Goal: Information Seeking & Learning: Find specific fact

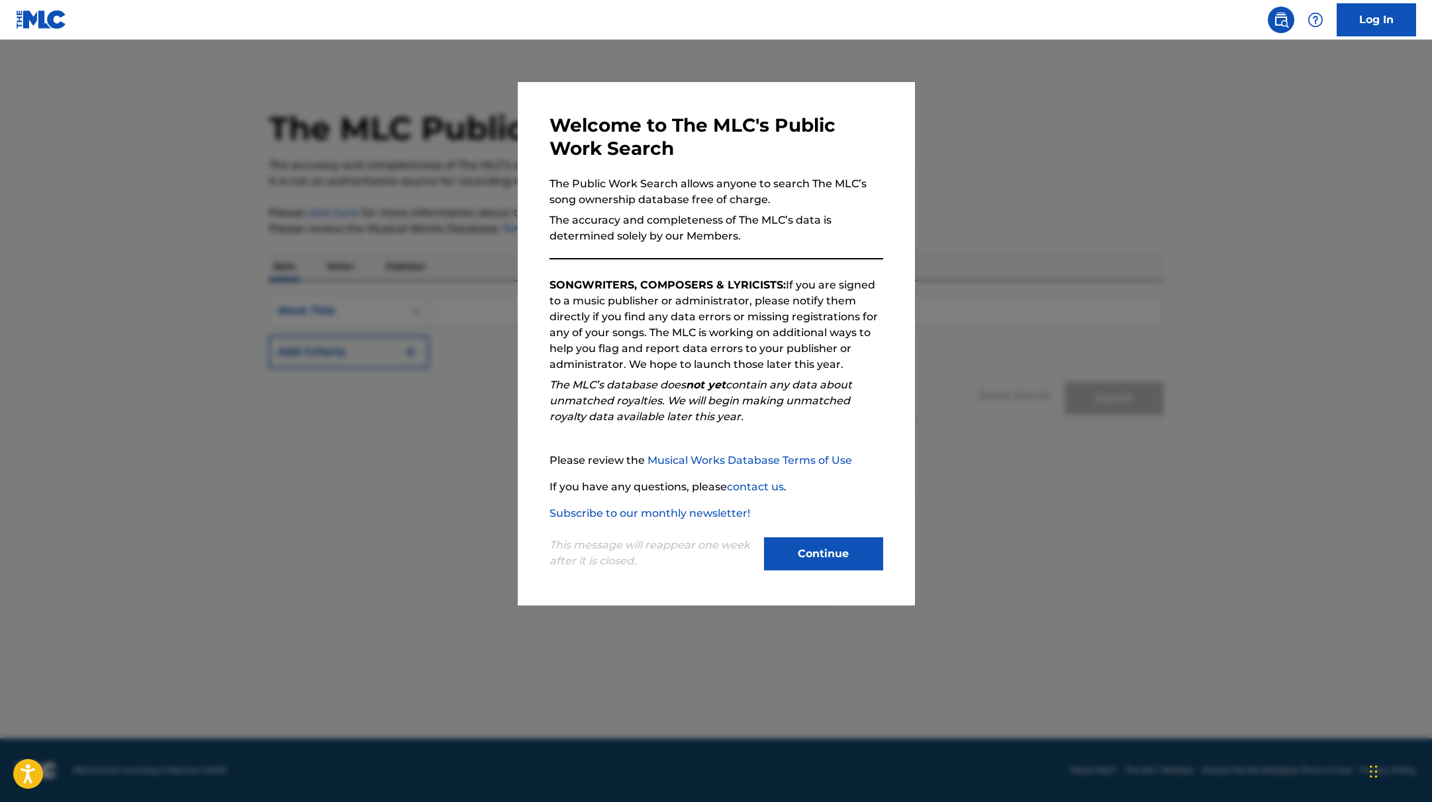
click at [830, 552] on button "Continue" at bounding box center [823, 554] width 119 height 33
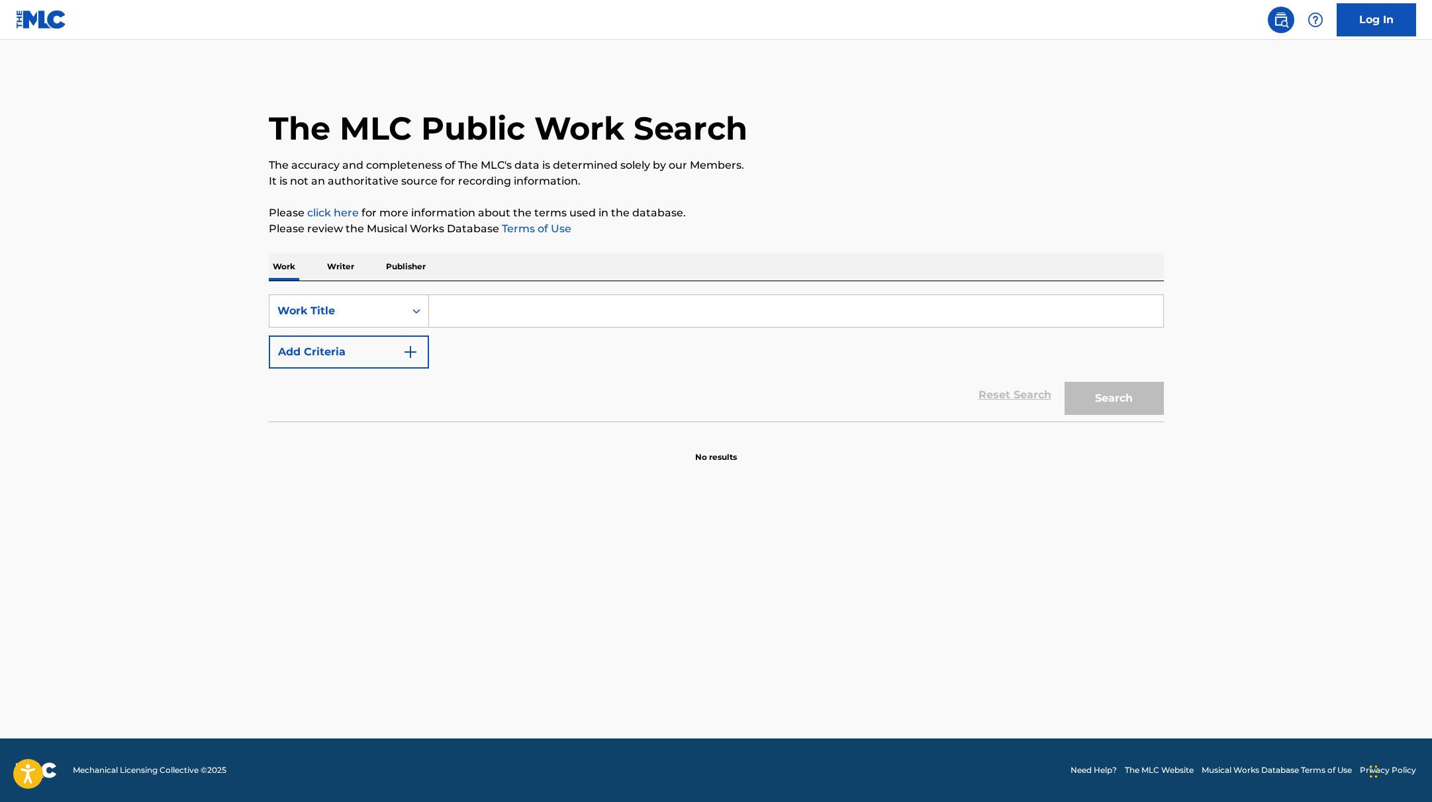
click at [536, 315] on input "Search Form" at bounding box center [796, 311] width 734 height 32
paste input "Golden"
type input "Golden"
click at [769, 180] on p "It is not an authoritative source for recording information." at bounding box center [716, 181] width 895 height 16
click at [418, 352] on button "Add Criteria" at bounding box center [349, 352] width 160 height 33
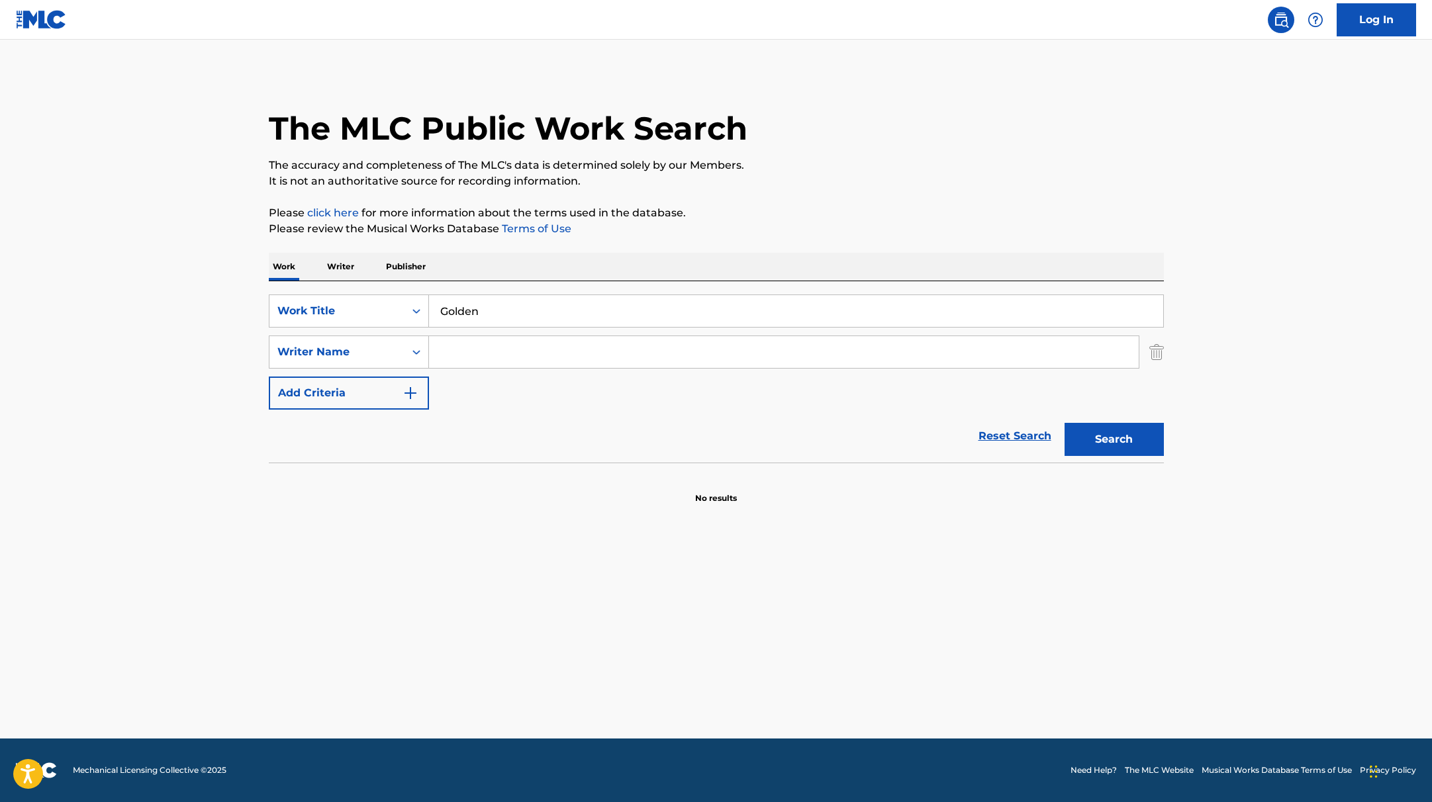
click at [484, 355] on input "Search Form" at bounding box center [784, 352] width 710 height 32
paste input "Sonnenblick,"
type input "Sonnenblick,"
click at [1143, 446] on button "Search" at bounding box center [1114, 439] width 99 height 33
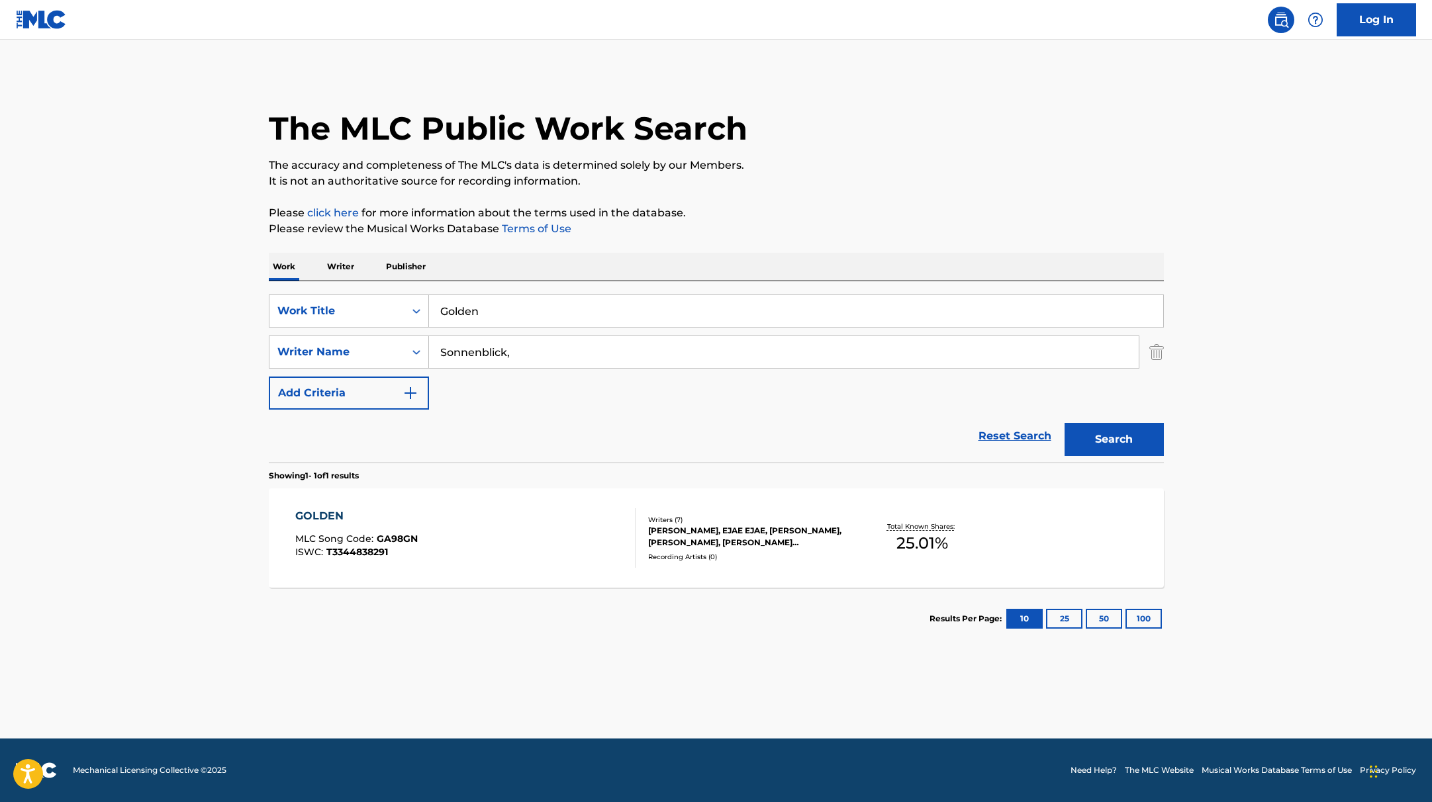
click at [524, 554] on div "GOLDEN MLC Song Code : GA98GN ISWC : T3344838291" at bounding box center [465, 539] width 340 height 60
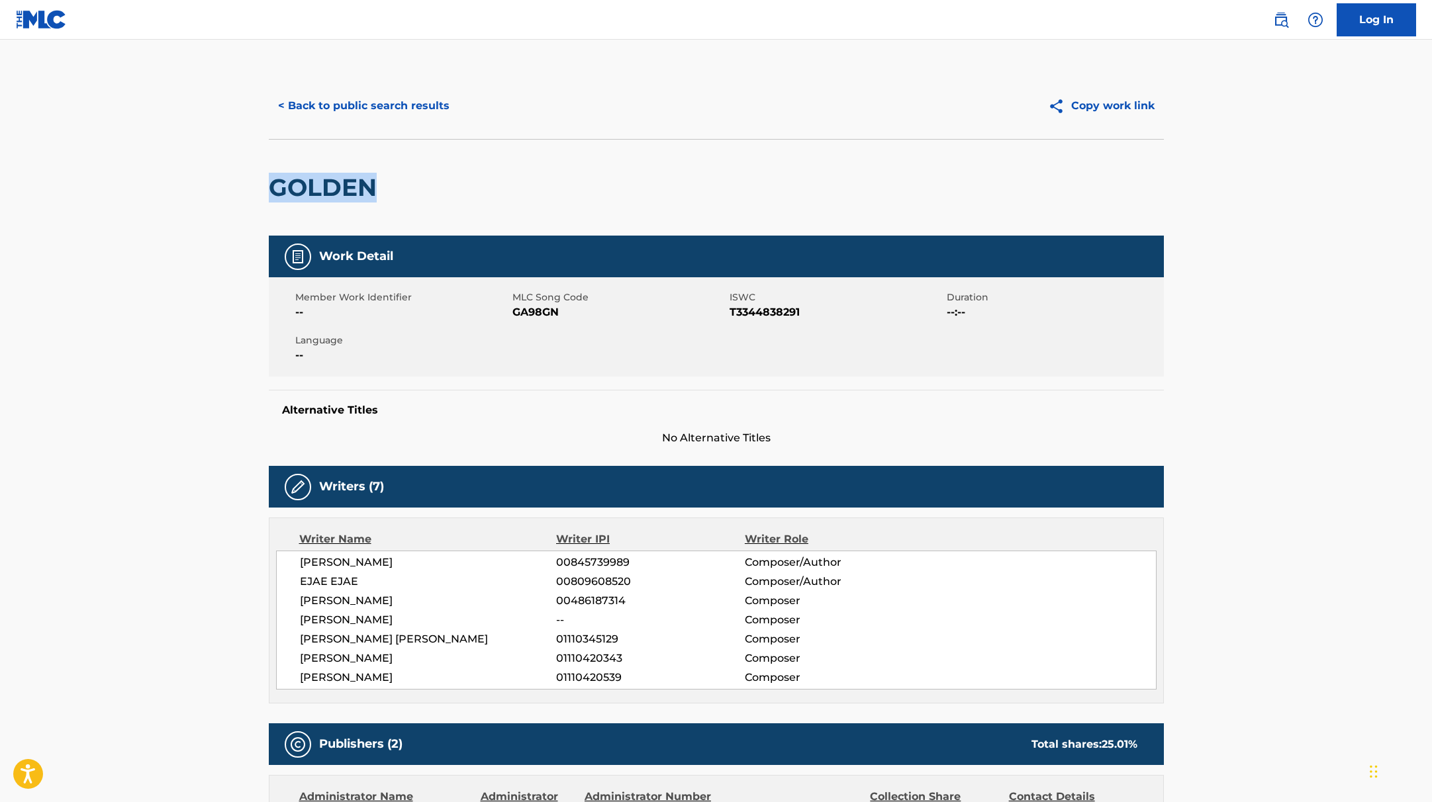
drag, startPoint x: 405, startPoint y: 196, endPoint x: 235, endPoint y: 195, distance: 170.2
click at [235, 195] on main "< Back to public search results Copy work link GOLDEN Work Detail Member Work I…" at bounding box center [716, 732] width 1432 height 1384
copy h2 "GOLDEN"
drag, startPoint x: 512, startPoint y: 314, endPoint x: 602, endPoint y: 313, distance: 89.4
click at [602, 313] on span "GA98GN" at bounding box center [619, 313] width 214 height 16
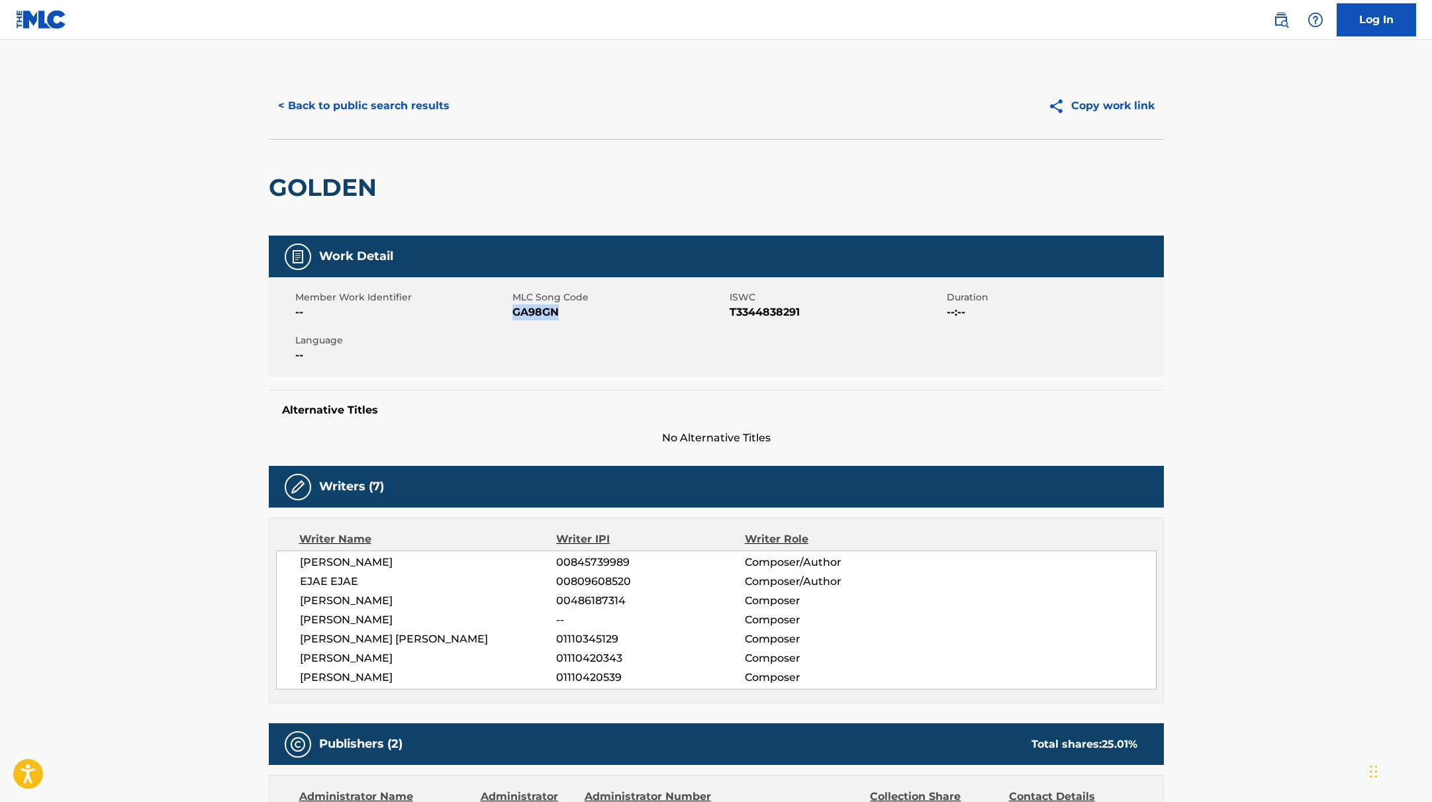
copy span "GA98GN"
click at [420, 102] on button "< Back to public search results" at bounding box center [364, 105] width 190 height 33
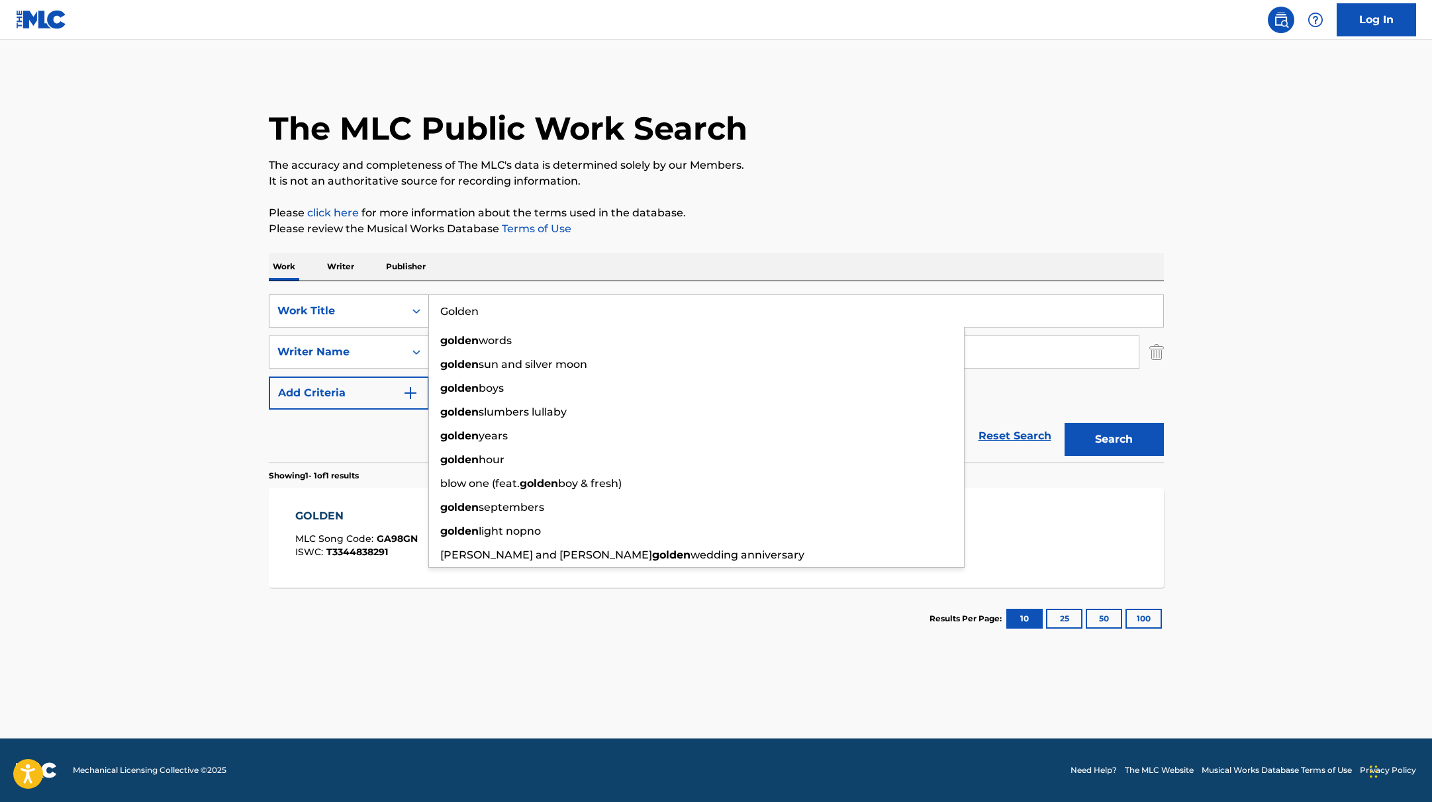
drag, startPoint x: 501, startPoint y: 311, endPoint x: 391, endPoint y: 297, distance: 110.8
click at [391, 297] on div "SearchWithCriteria9c7f3fd9-5be9-4e5e-bd35-1c6ece074282 Work Title Golden golden…" at bounding box center [716, 311] width 895 height 33
click at [821, 184] on p "It is not an authoritative source for recording information." at bounding box center [716, 181] width 895 height 16
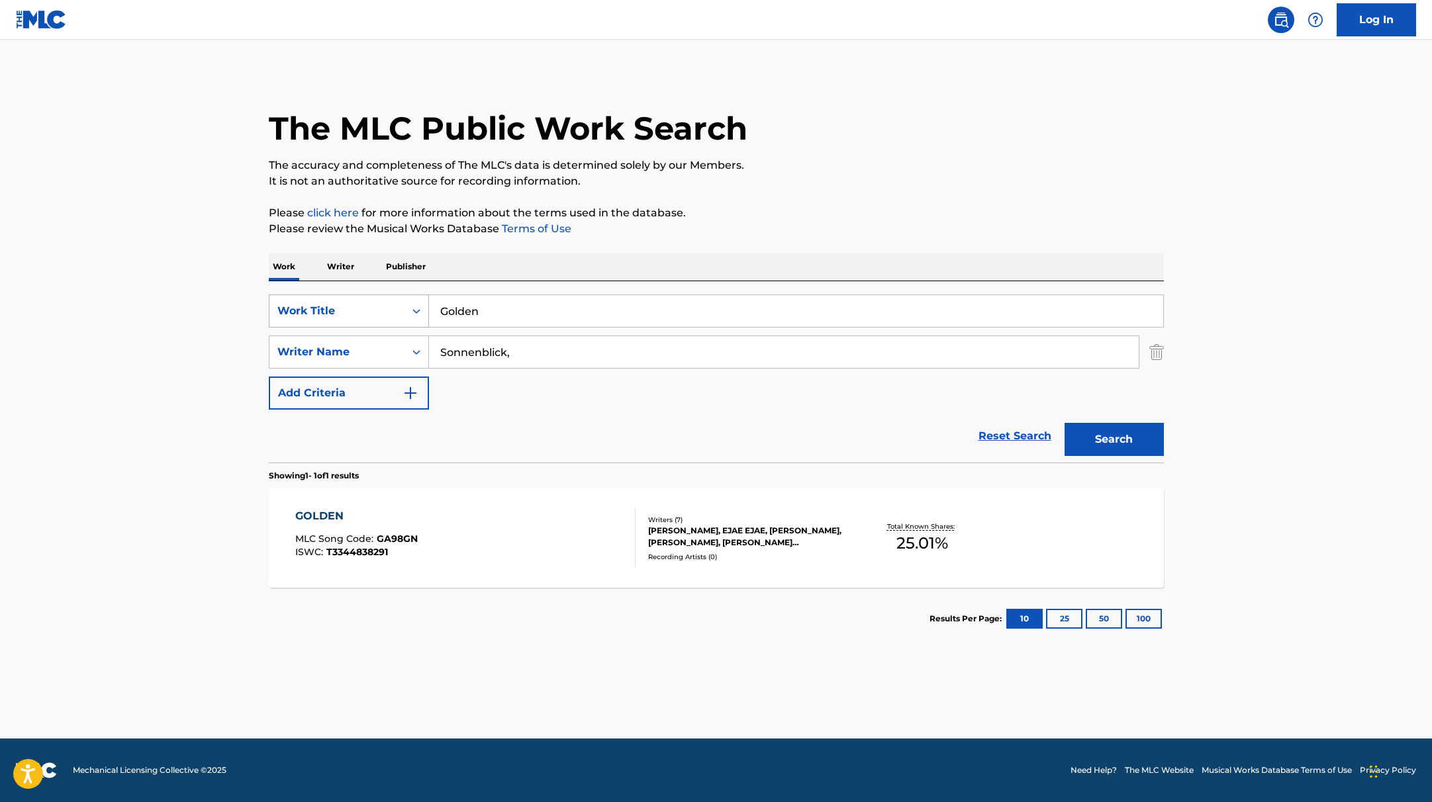
paste input "[PERSON_NAME]/XKPop Demon Hunters CastREI AMI"
drag, startPoint x: 526, startPoint y: 309, endPoint x: 379, endPoint y: 301, distance: 147.8
click at [377, 303] on div "SearchWithCriteria9c7f3fd9-5be9-4e5e-bd35-1c6ece074282 Work Title Golden" at bounding box center [716, 311] width 895 height 33
click at [523, 312] on input "[PERSON_NAME]/XKPop Demon Hunters CastREI AMI" at bounding box center [796, 311] width 734 height 32
click at [555, 310] on input "[PERSON_NAME], [PERSON_NAME]/XKPop Demon Hunters CastREI AMI" at bounding box center [796, 311] width 734 height 32
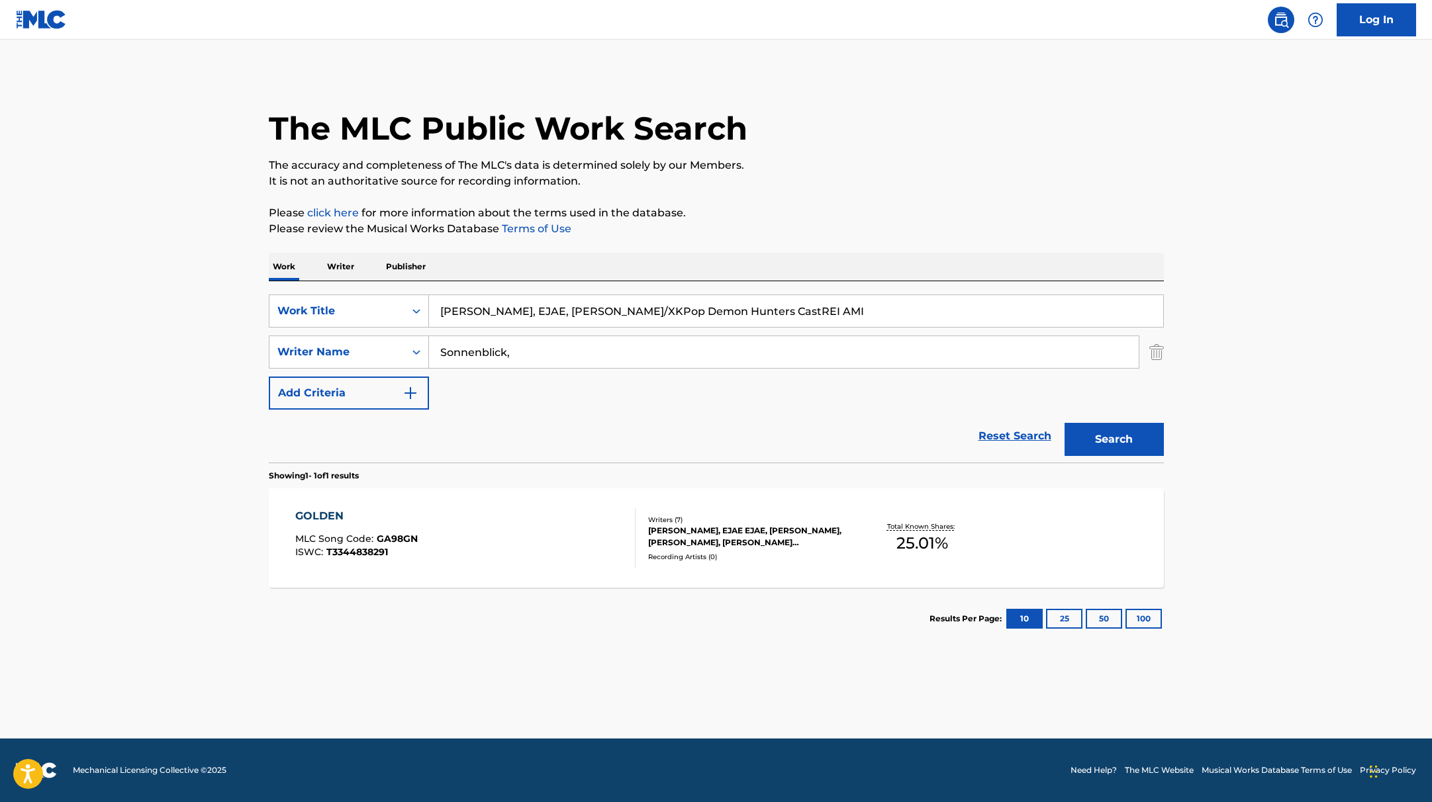
click at [611, 311] on input "[PERSON_NAME], EJAE, [PERSON_NAME]/XKPop Demon Hunters CastREI AMI" at bounding box center [796, 311] width 734 height 32
click at [762, 311] on input "[PERSON_NAME], [PERSON_NAME], [PERSON_NAME]/X, KPop Demon Hunters CastREI AMI" at bounding box center [796, 311] width 734 height 32
drag, startPoint x: 836, startPoint y: 311, endPoint x: 432, endPoint y: 307, distance: 403.3
click at [432, 307] on input "[PERSON_NAME], [PERSON_NAME], [PERSON_NAME]/X, KPop Demon Hunters Cast, REI AMI" at bounding box center [796, 311] width 734 height 32
paste input "TAKEDOWN"
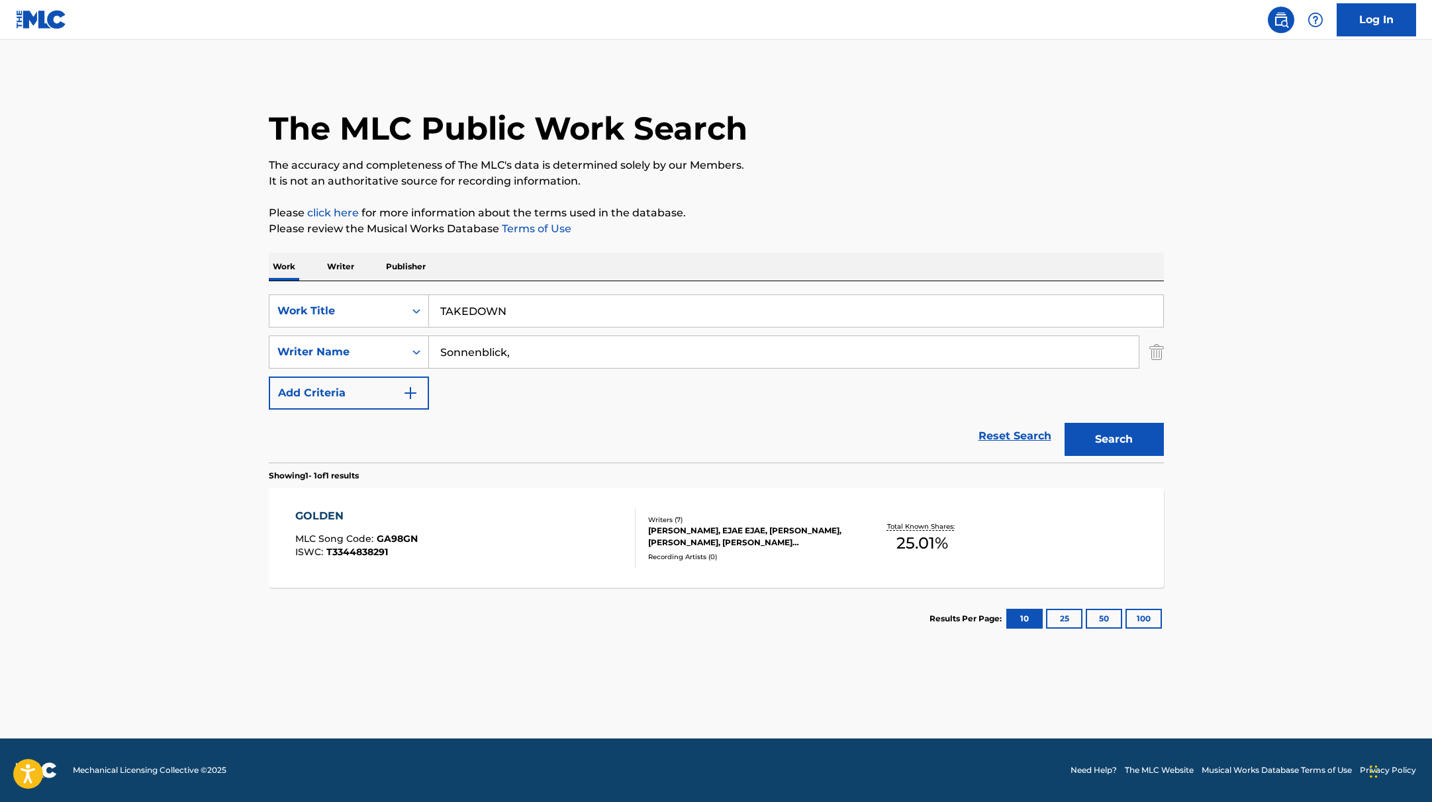
type input "TAKEDOWN"
click at [744, 219] on p "Please click here for more information about the terms used in the database." at bounding box center [716, 213] width 895 height 16
click at [1133, 446] on button "Search" at bounding box center [1114, 439] width 99 height 33
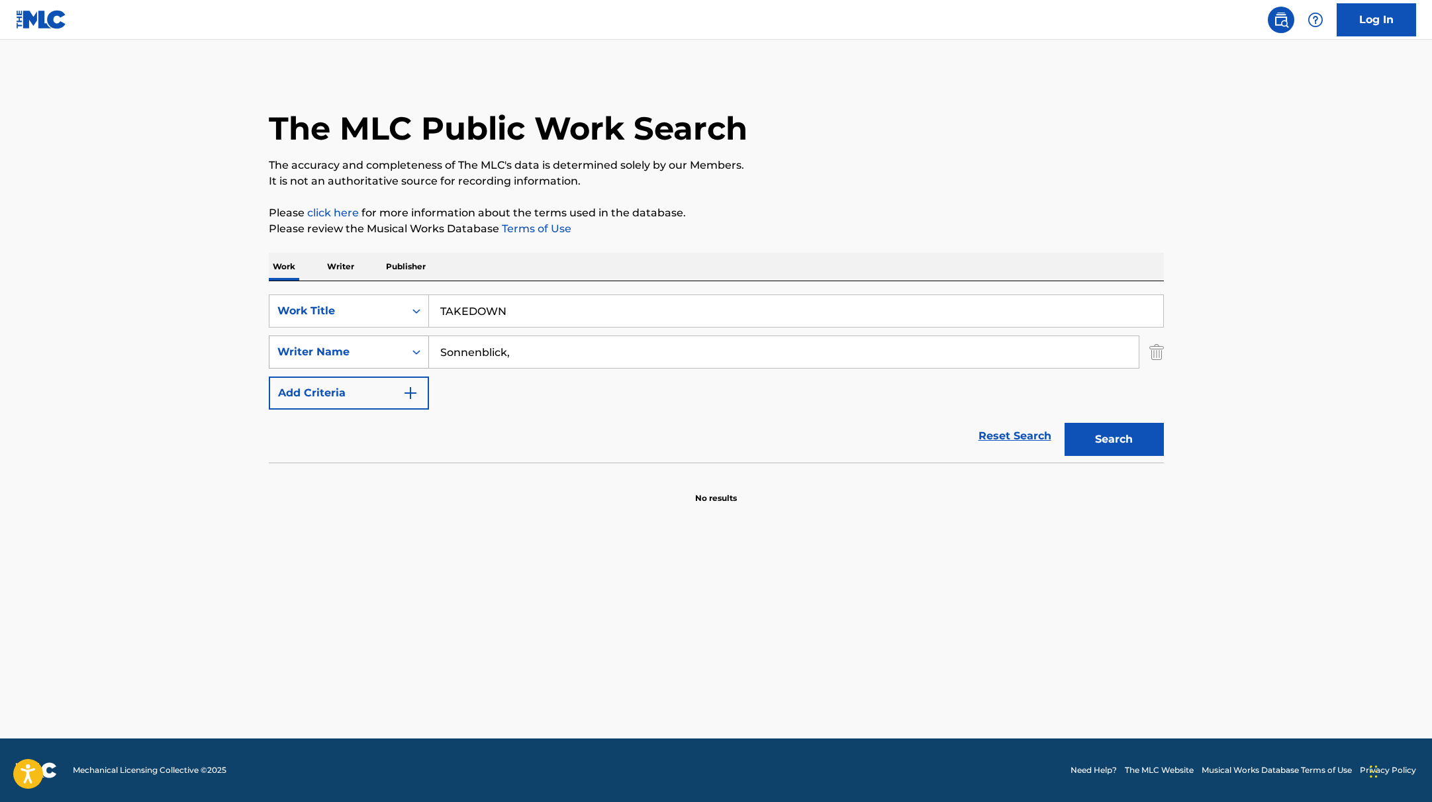
drag, startPoint x: 523, startPoint y: 357, endPoint x: 364, endPoint y: 350, distance: 159.7
click at [364, 350] on div "SearchWithCriteria419fbbaf-f552-4ab5-9b23-73320cbdb2d7 Writer Name [PERSON_NAME…" at bounding box center [716, 352] width 895 height 33
paste input "Fontana"
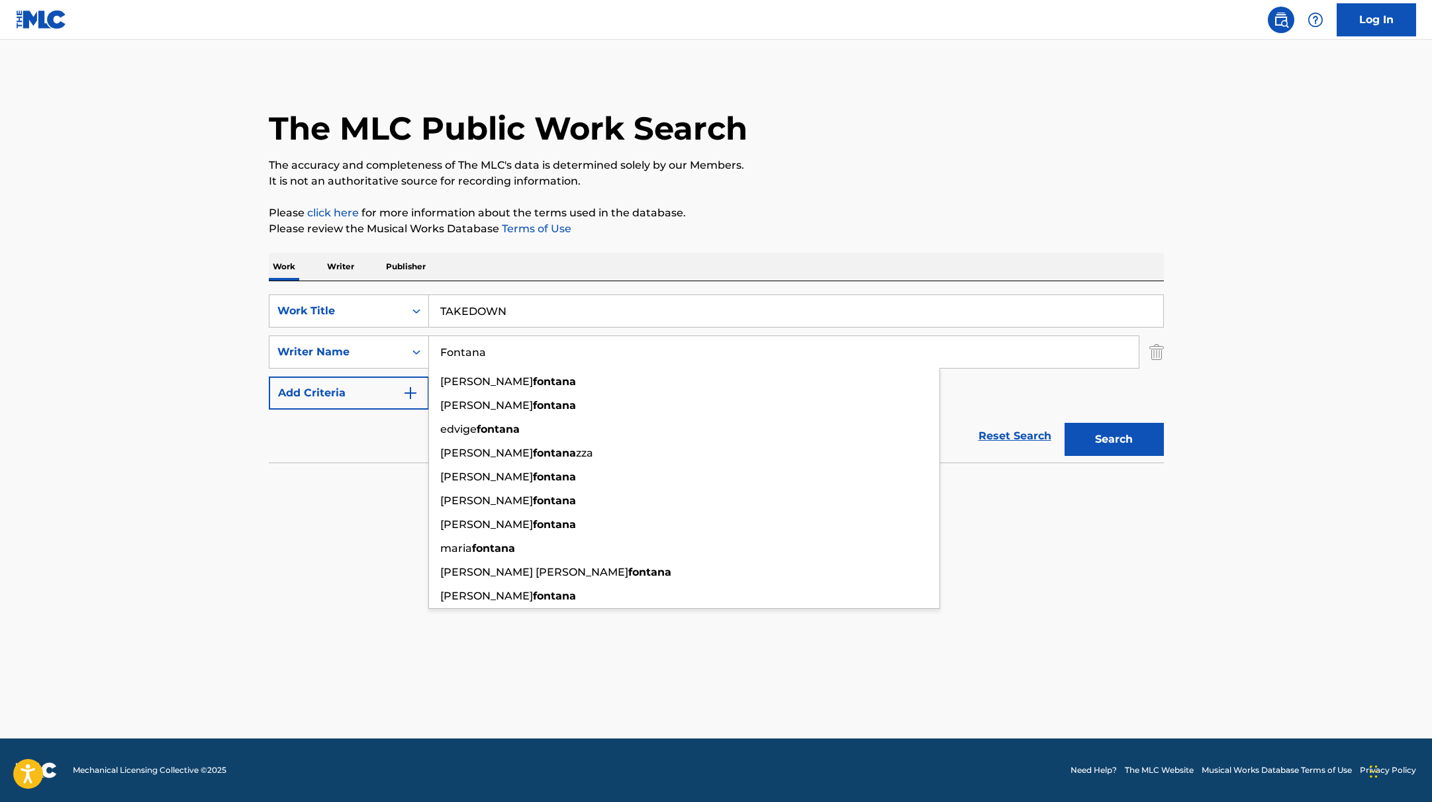
type input "Fontana"
click at [1126, 429] on button "Search" at bounding box center [1114, 439] width 99 height 33
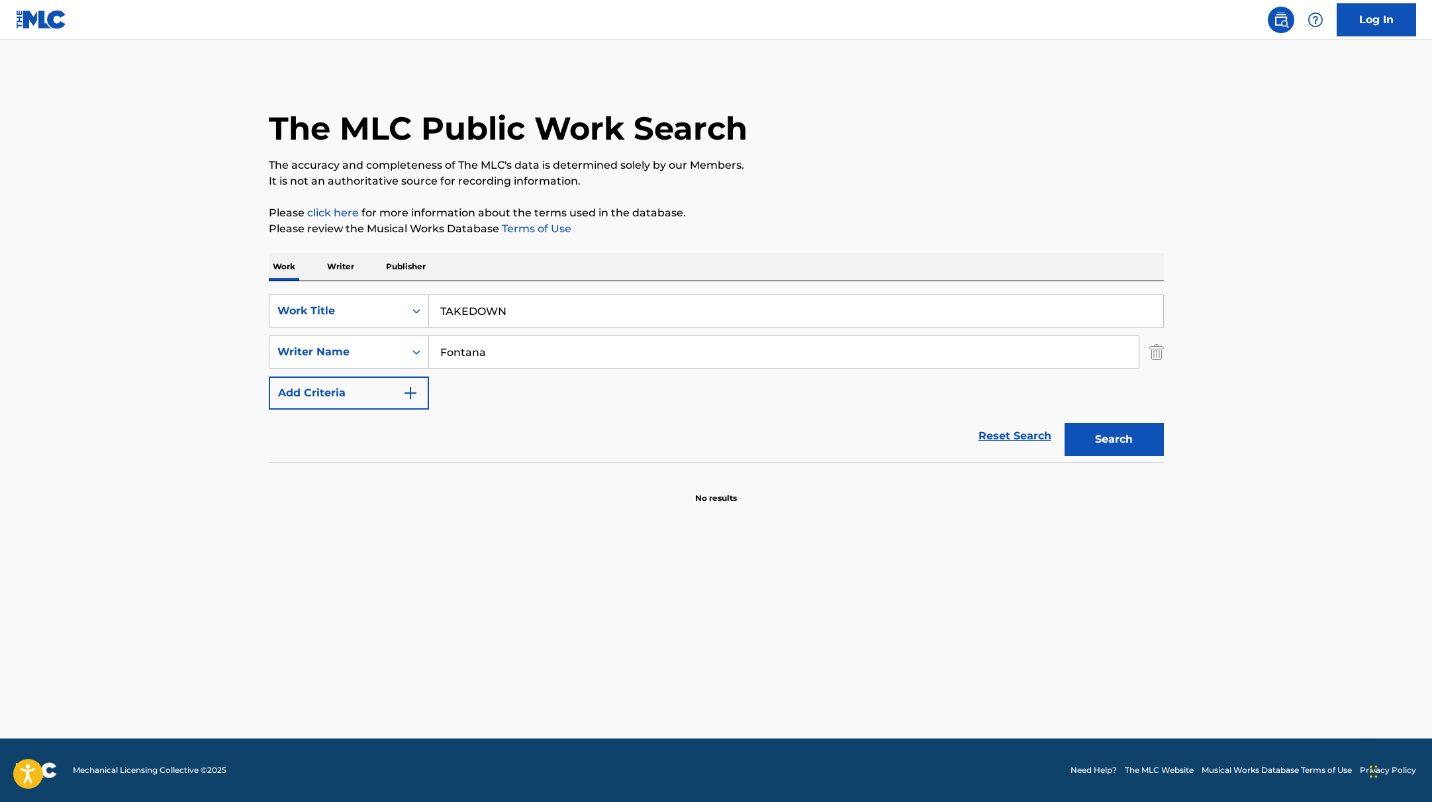
paste input "How It’s Done"
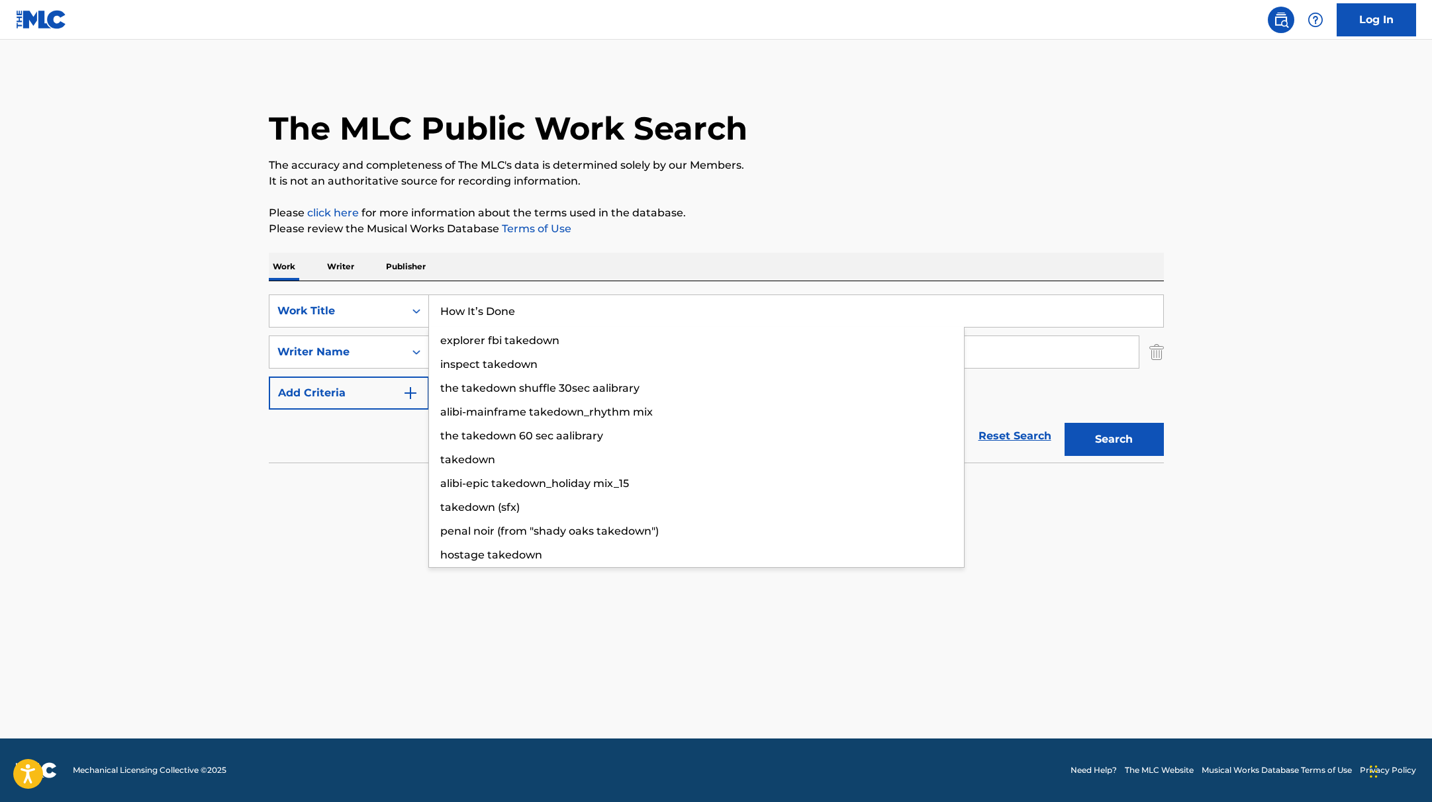
drag, startPoint x: 524, startPoint y: 313, endPoint x: 796, endPoint y: 167, distance: 308.7
click at [791, 170] on div "The MLC Public Work Search The accuracy and completeness of The MLC's data is d…" at bounding box center [716, 289] width 927 height 432
type input "How It’s Done"
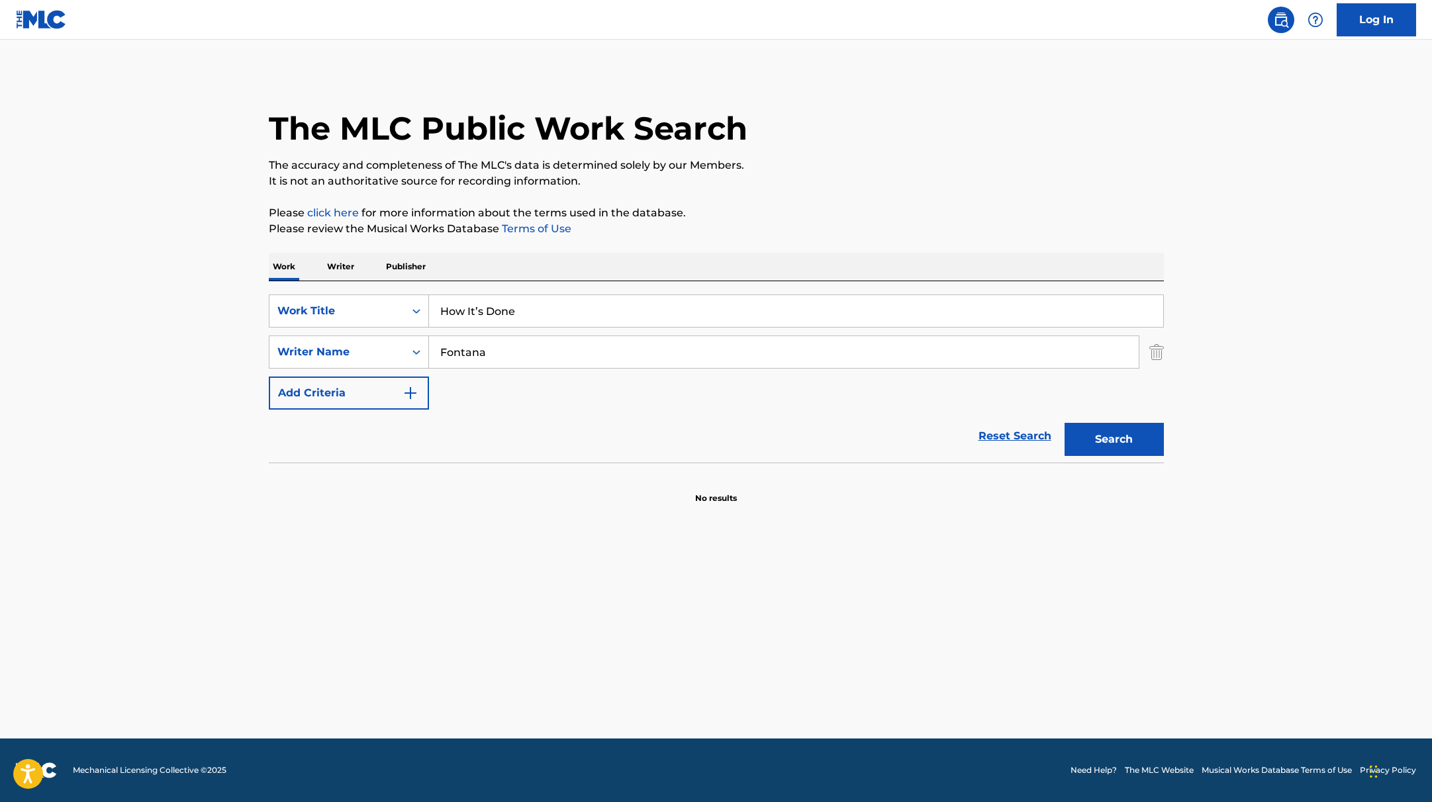
click at [796, 167] on p "The accuracy and completeness of The MLC's data is determined solely by our Mem…" at bounding box center [716, 166] width 895 height 16
paste input "SonnenblickT"
drag, startPoint x: 497, startPoint y: 355, endPoint x: 543, endPoint y: 352, distance: 45.8
click at [543, 352] on input "SonnenblickT" at bounding box center [784, 352] width 710 height 32
click at [544, 350] on input "SonnenblickT" at bounding box center [784, 352] width 710 height 32
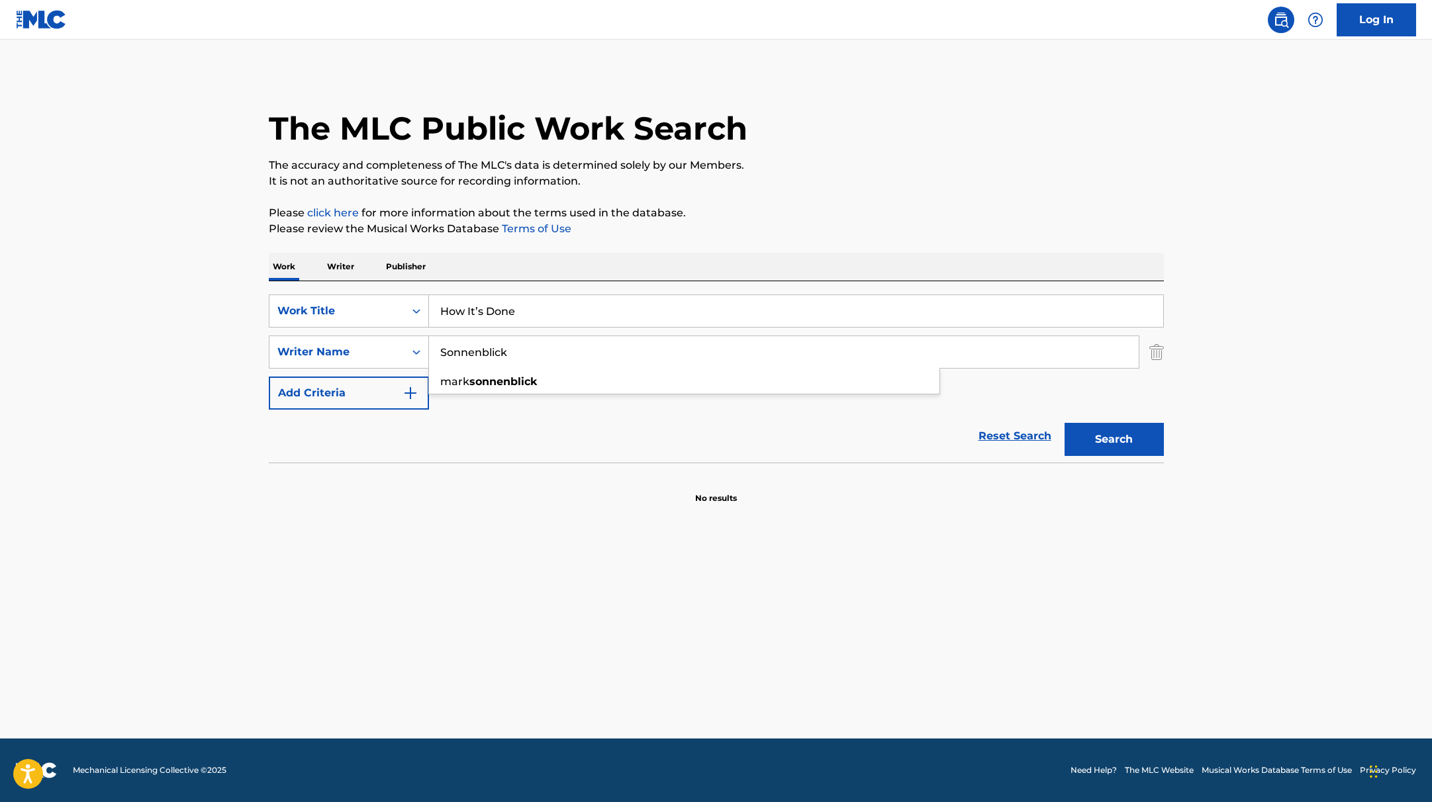
type input "Sonnenblick"
click at [1241, 377] on main "The MLC Public Work Search The accuracy and completeness of The MLC's data is d…" at bounding box center [716, 389] width 1432 height 699
click at [1148, 429] on button "Search" at bounding box center [1114, 439] width 99 height 33
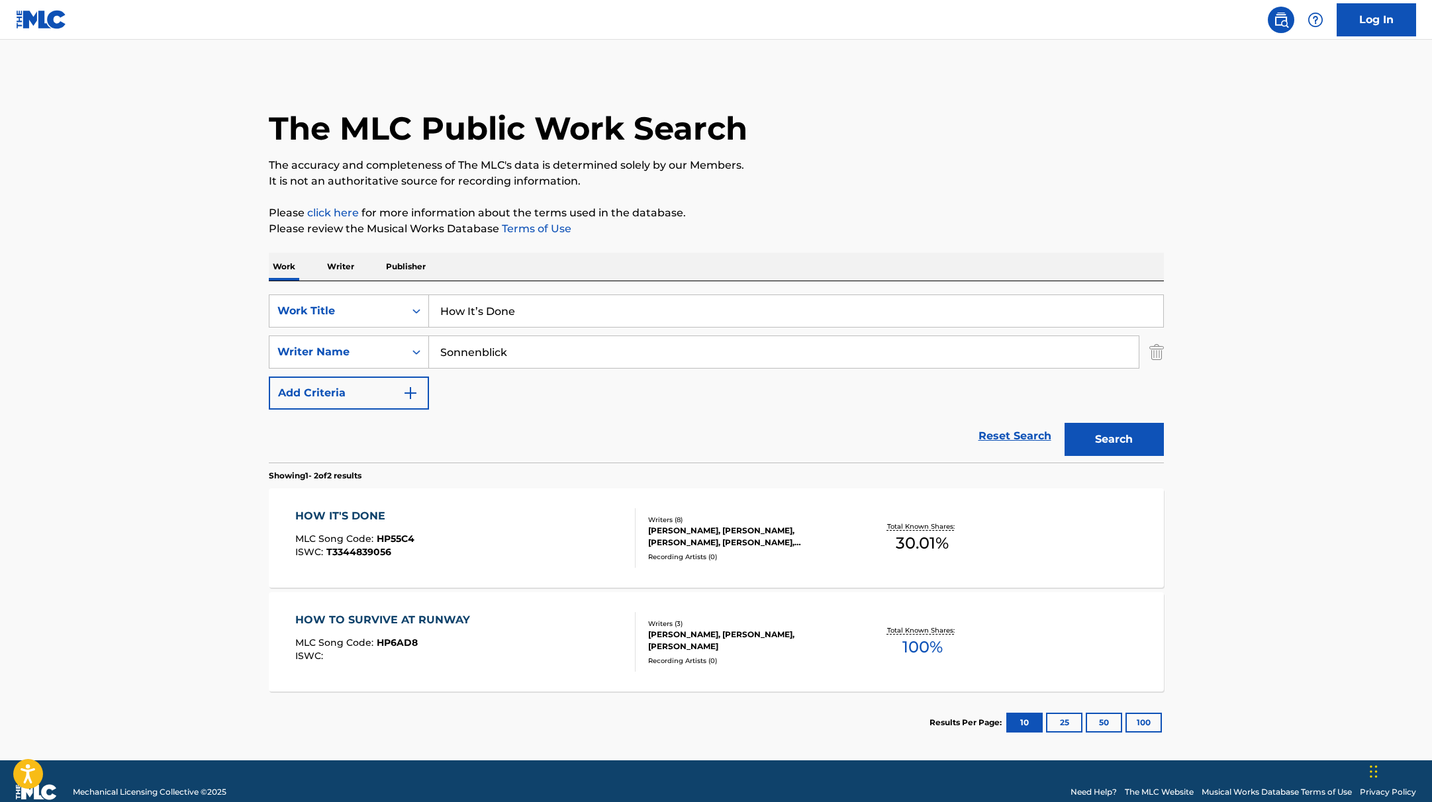
click at [520, 548] on div "HOW IT'S DONE MLC Song Code : HP55C4 ISWC : T3344839056" at bounding box center [465, 539] width 340 height 60
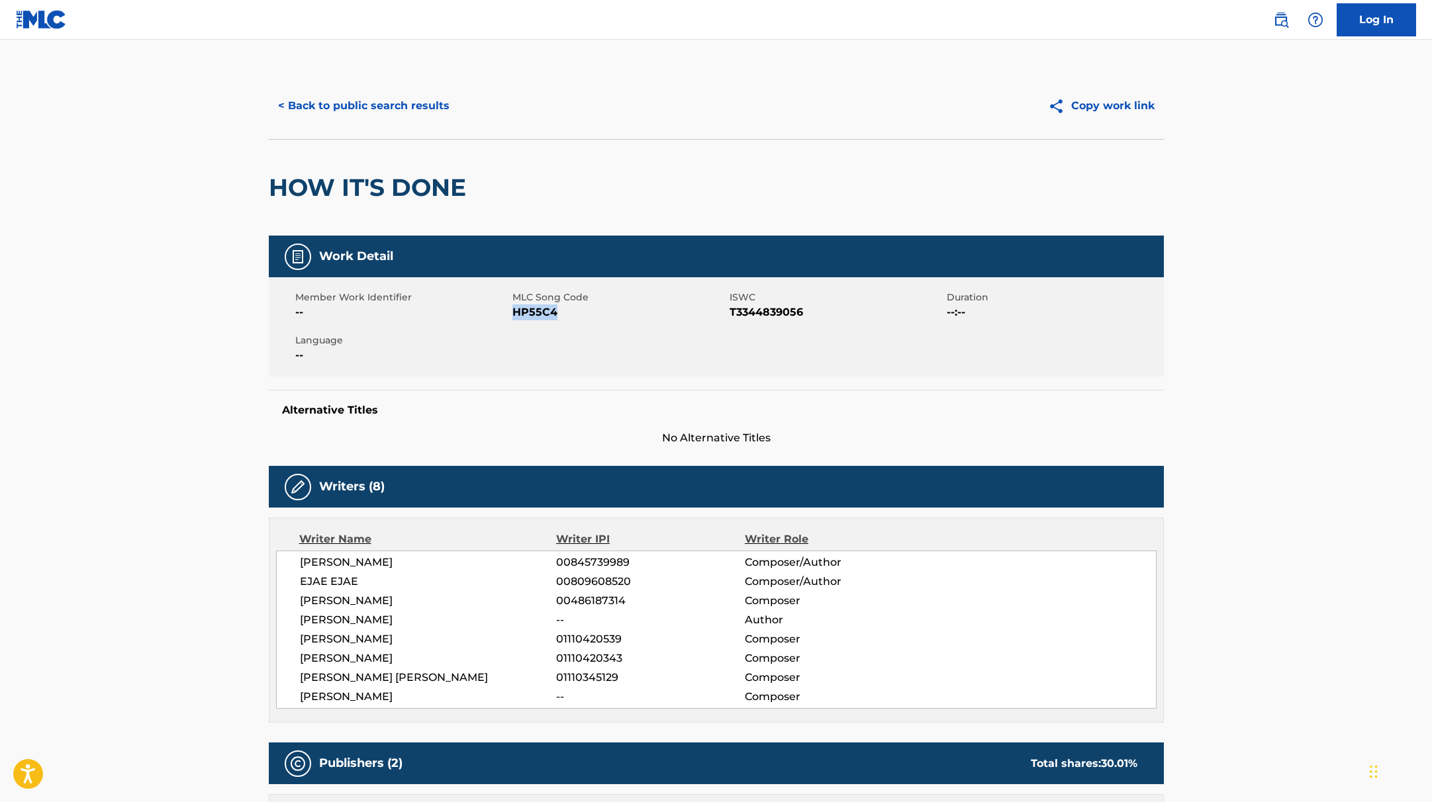
drag, startPoint x: 512, startPoint y: 313, endPoint x: 587, endPoint y: 313, distance: 74.8
click at [587, 313] on span "HP55C4" at bounding box center [619, 313] width 214 height 16
copy span "HP55C4"
click at [426, 110] on button "< Back to public search results" at bounding box center [364, 105] width 190 height 33
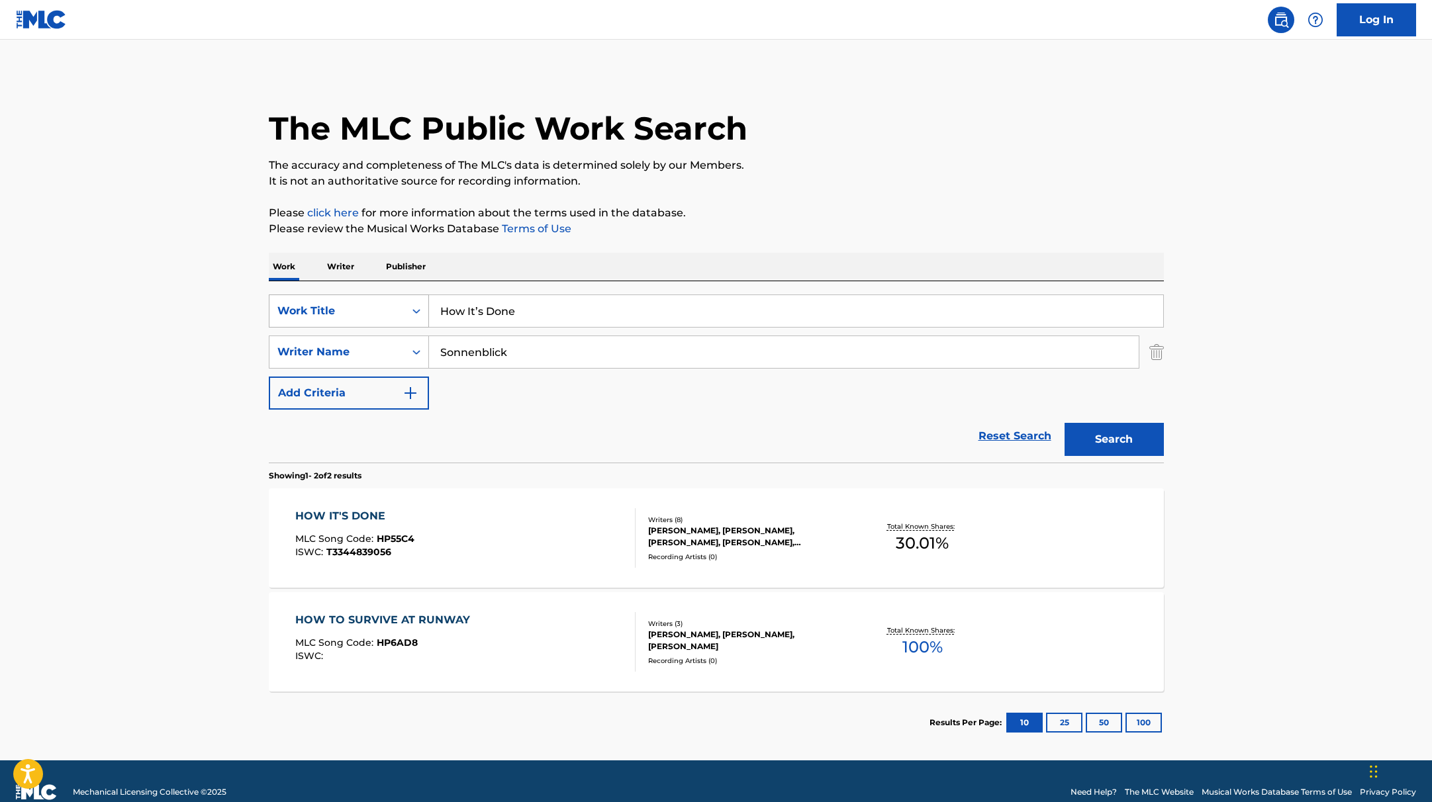
drag, startPoint x: 481, startPoint y: 313, endPoint x: 383, endPoint y: 307, distance: 97.5
click at [383, 307] on div "SearchWithCriteria9c7f3fd9-5be9-4e5e-bd35-1c6ece074282 Work Title How It’s Done" at bounding box center [716, 311] width 895 height 33
click at [820, 176] on p "It is not an authoritative source for recording information." at bounding box center [716, 181] width 895 height 16
drag, startPoint x: 539, startPoint y: 311, endPoint x: 367, endPoint y: 307, distance: 172.2
click at [367, 311] on div "SearchWithCriteria9c7f3fd9-5be9-4e5e-bd35-1c6ece074282 Work Title How It’s Done" at bounding box center [716, 311] width 895 height 33
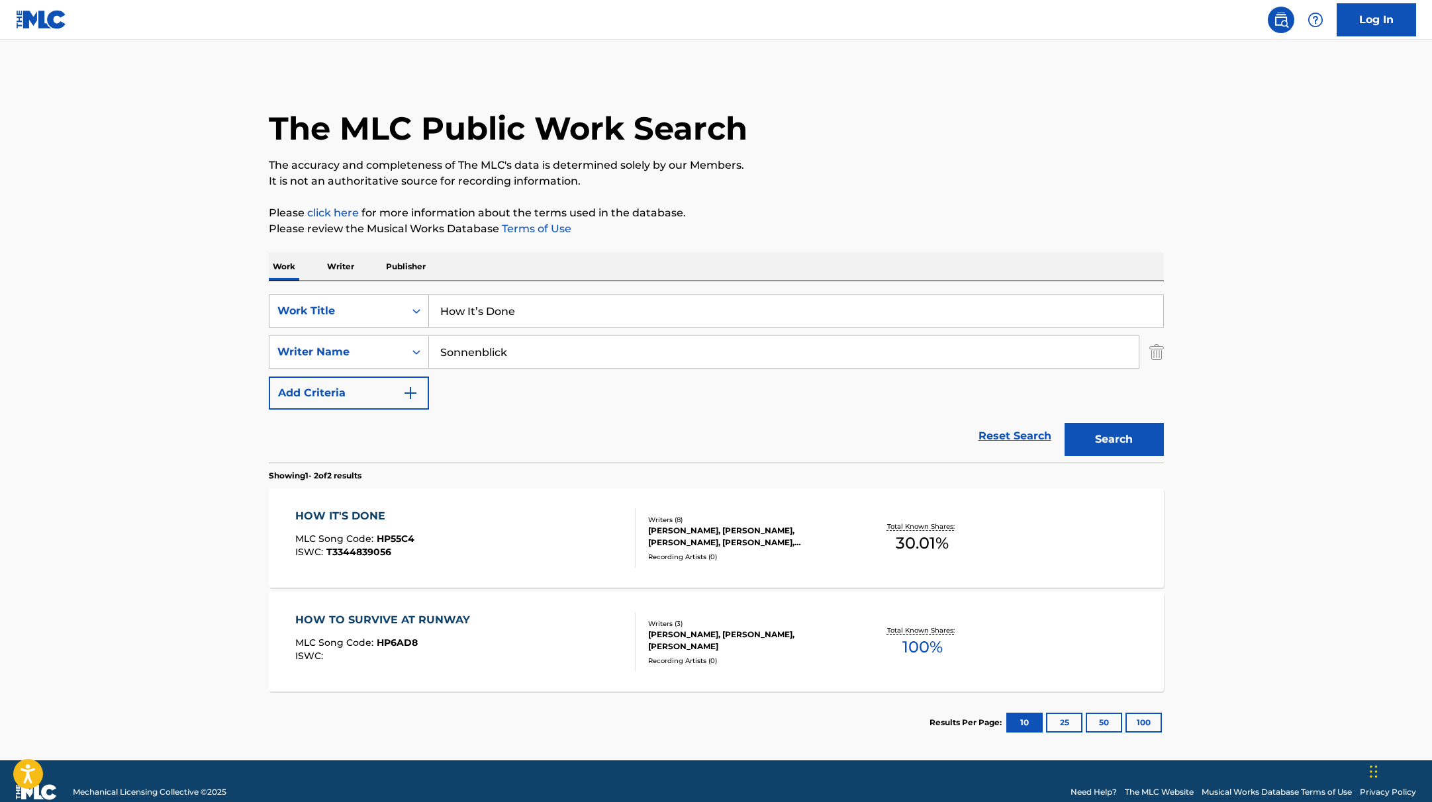
paste input "Soda Pop"
type input "Soda Pop"
click at [486, 271] on div "Work Writer Publisher" at bounding box center [716, 267] width 895 height 28
drag, startPoint x: 522, startPoint y: 358, endPoint x: 331, endPoint y: 333, distance: 192.3
click at [331, 333] on div "SearchWithCriteria9c7f3fd9-5be9-4e5e-bd35-1c6ece074282 Work Title Soda Pop Sear…" at bounding box center [716, 352] width 895 height 115
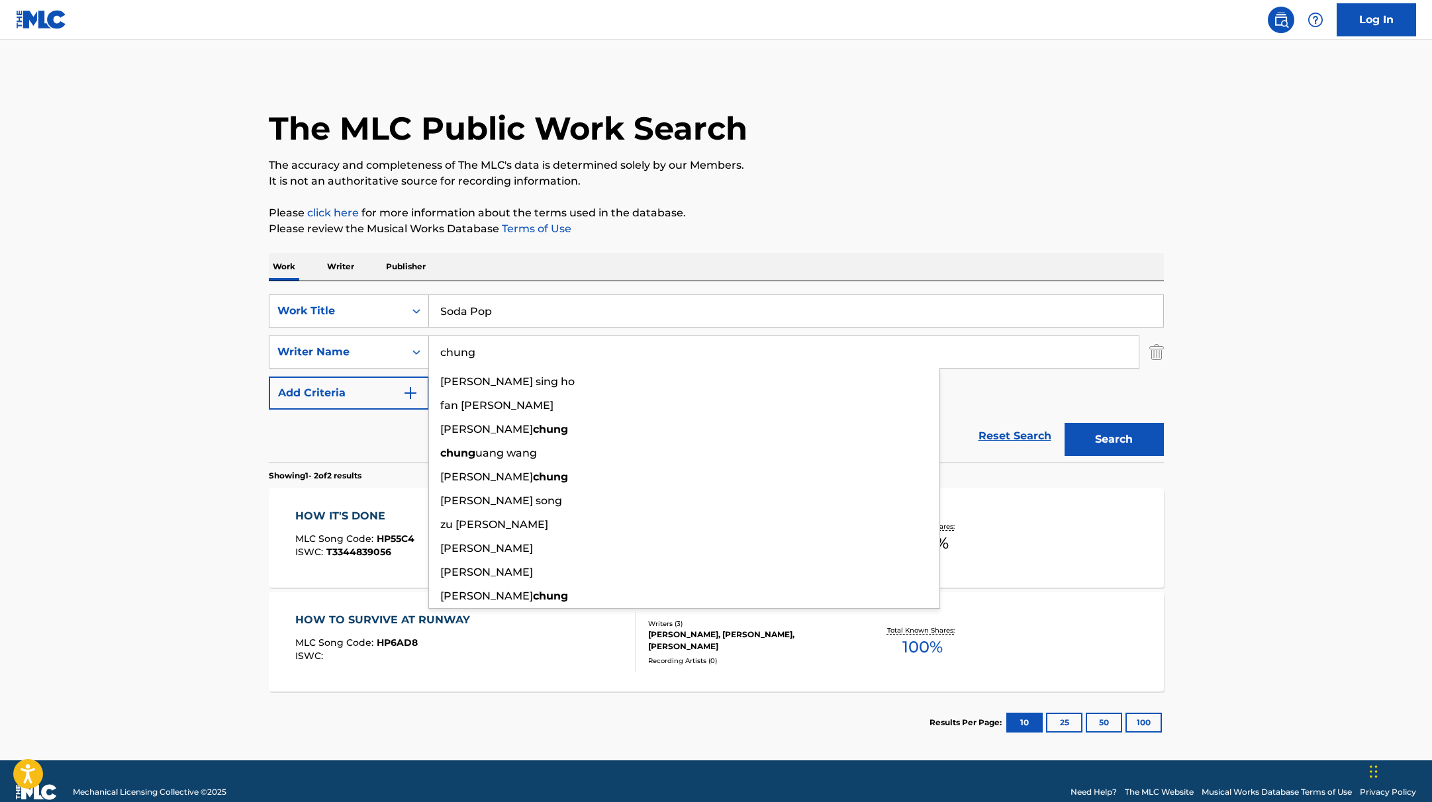
type input "chung"
click at [1065, 423] on button "Search" at bounding box center [1114, 439] width 99 height 33
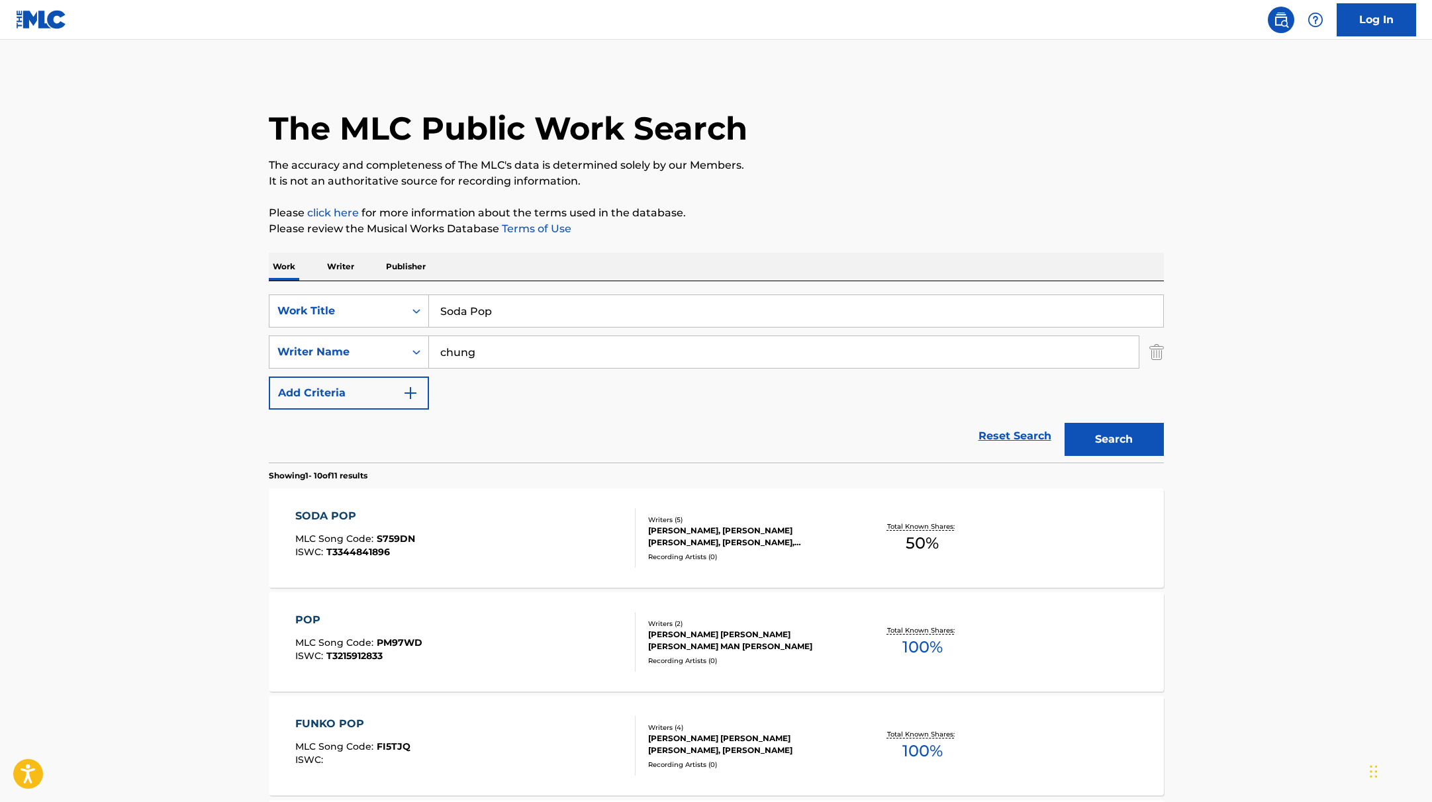
click at [565, 535] on div "SODA POP MLC Song Code : S759DN ISWC : T3344841896" at bounding box center [465, 539] width 340 height 60
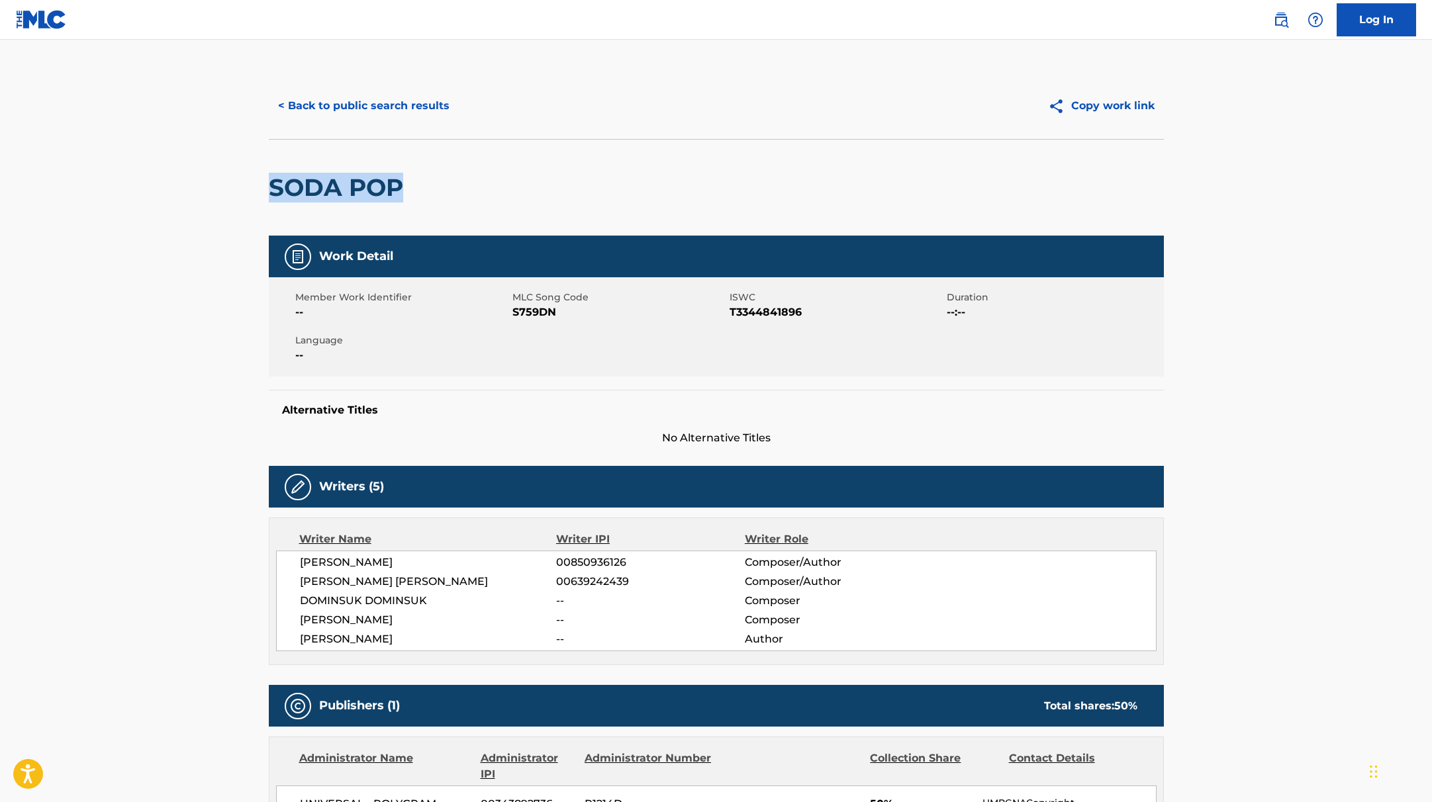
drag, startPoint x: 456, startPoint y: 196, endPoint x: 189, endPoint y: 187, distance: 267.0
click at [188, 188] on main "< Back to public search results Copy work link SODA POP Work Detail Member Work…" at bounding box center [716, 602] width 1432 height 1124
copy h2 "SODA POP"
drag, startPoint x: 512, startPoint y: 313, endPoint x: 627, endPoint y: 315, distance: 114.6
click at [627, 315] on span "S759DN" at bounding box center [619, 313] width 214 height 16
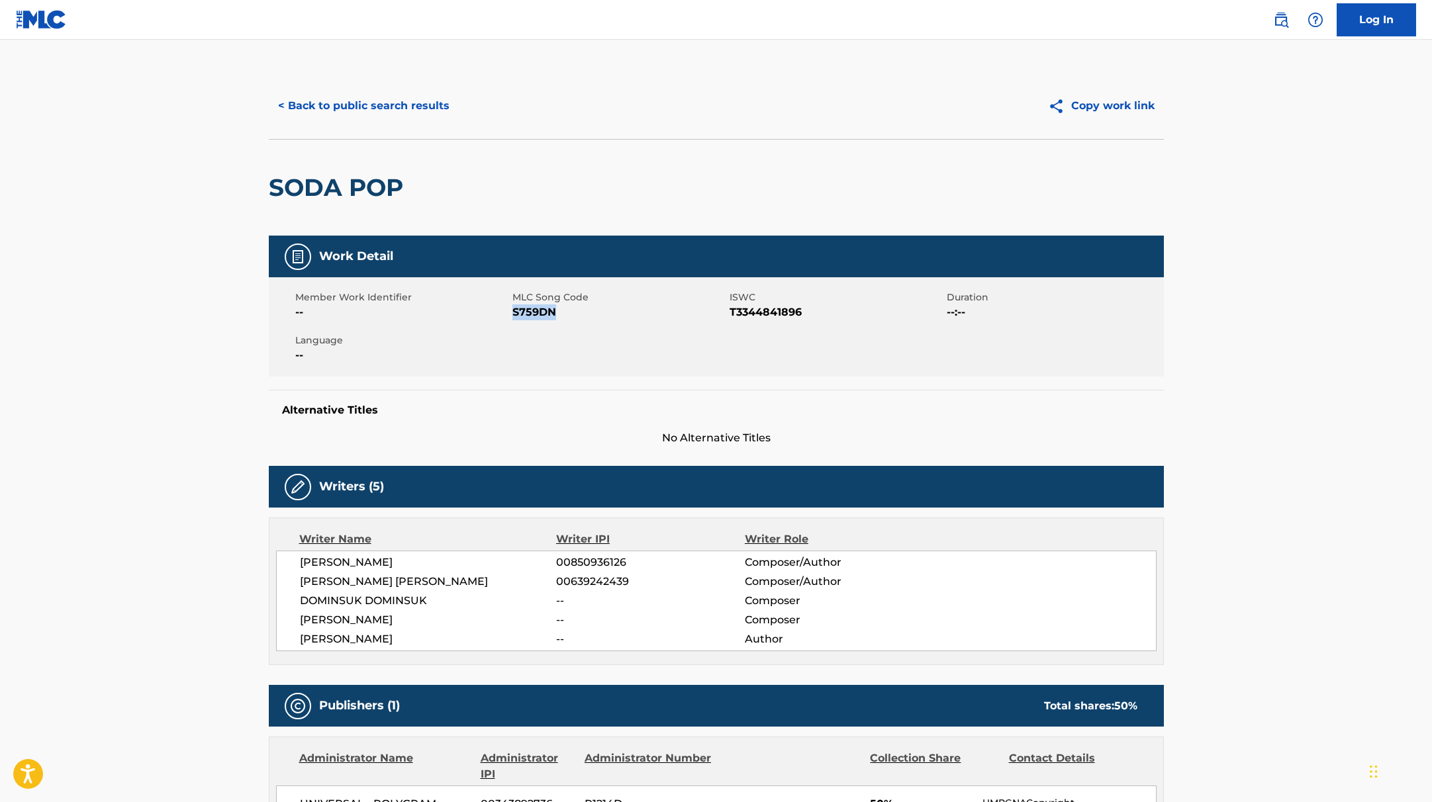
copy span "S759DN"
click at [413, 111] on button "< Back to public search results" at bounding box center [364, 105] width 190 height 33
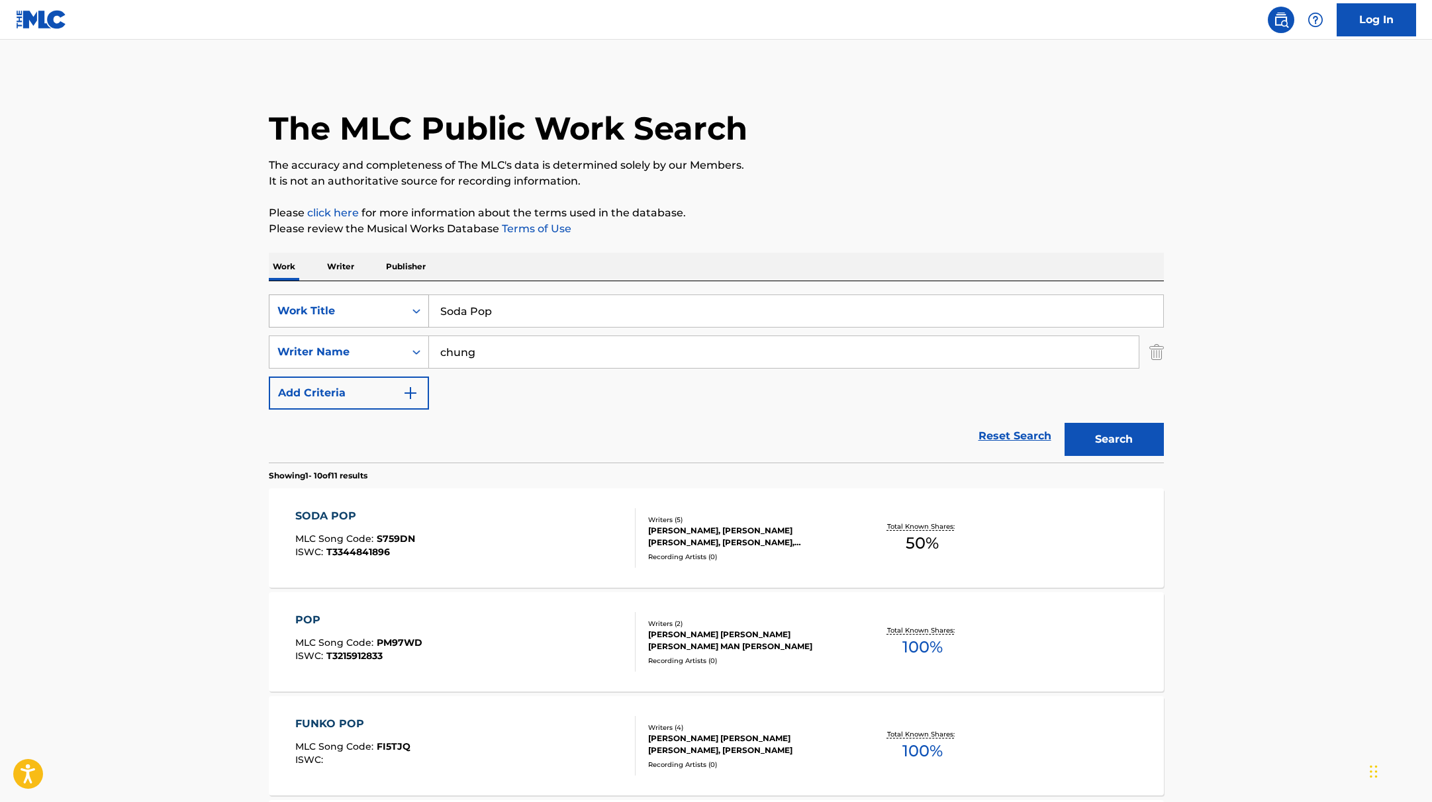
drag, startPoint x: 507, startPoint y: 310, endPoint x: 399, endPoint y: 304, distance: 108.8
click at [399, 304] on div "SearchWithCriteria9c7f3fd9-5be9-4e5e-bd35-1c6ece074282 Work Title Soda Pop" at bounding box center [716, 311] width 895 height 33
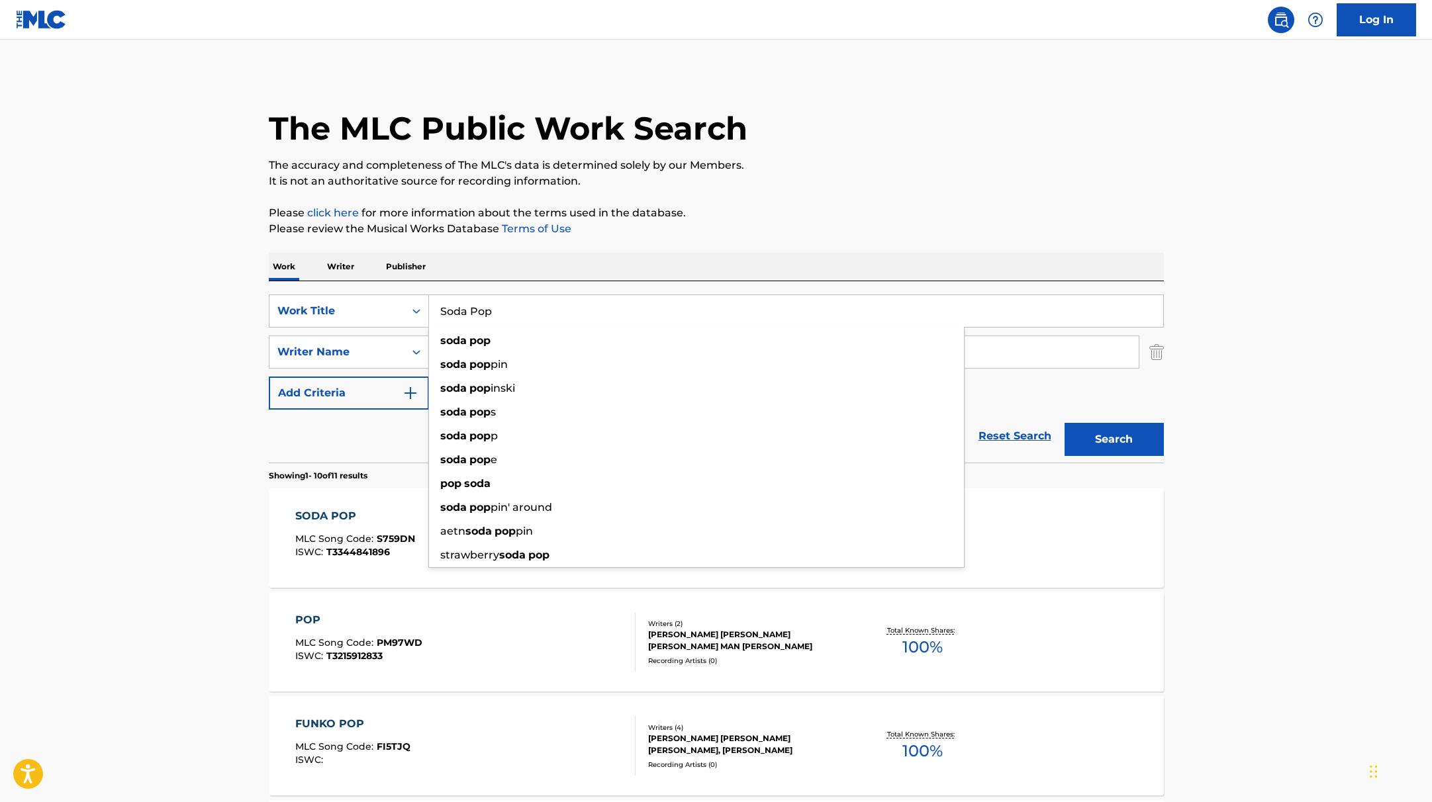
paste input "[PERSON_NAME] Demon [PERSON_NAME] [PERSON_NAME]"
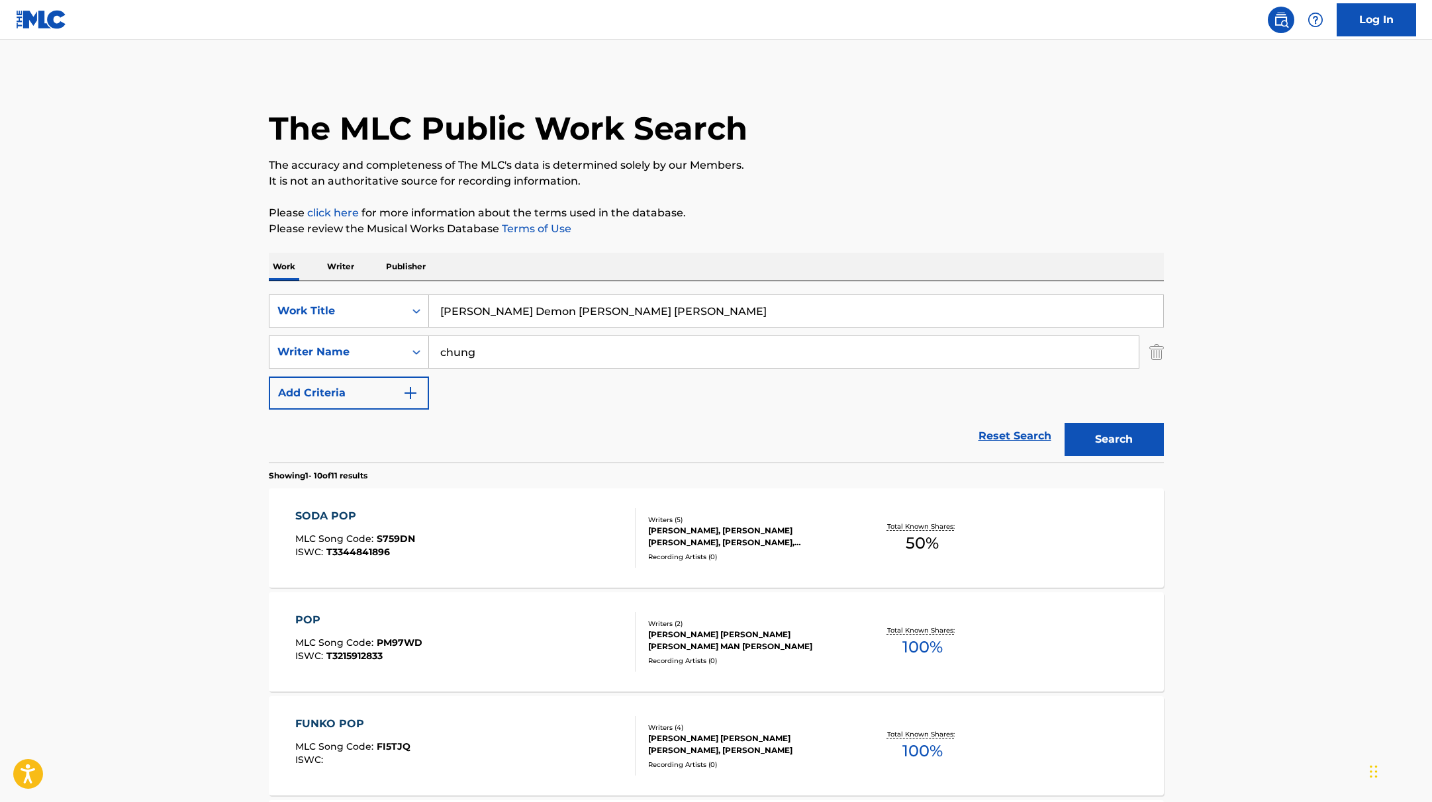
click at [512, 313] on input "[PERSON_NAME] Demon [PERSON_NAME] [PERSON_NAME]" at bounding box center [796, 311] width 734 height 32
click at [588, 313] on input "[PERSON_NAME], [PERSON_NAME] WOOKPop Demon [PERSON_NAME] [PERSON_NAME]" at bounding box center [796, 311] width 734 height 32
click at [667, 311] on input "[PERSON_NAME], [PERSON_NAME], [PERSON_NAME] Demon [PERSON_NAME] [PERSON_NAME]" at bounding box center [796, 311] width 734 height 32
click at [812, 313] on input "[PERSON_NAME], [PERSON_NAME], [PERSON_NAME], Pop Demon [PERSON_NAME] [PERSON_NA…" at bounding box center [796, 311] width 734 height 32
click at [865, 311] on input "[PERSON_NAME], [PERSON_NAME], [PERSON_NAME], Pop Demon Hunters Cast, NeckwavSaj…" at bounding box center [796, 311] width 734 height 32
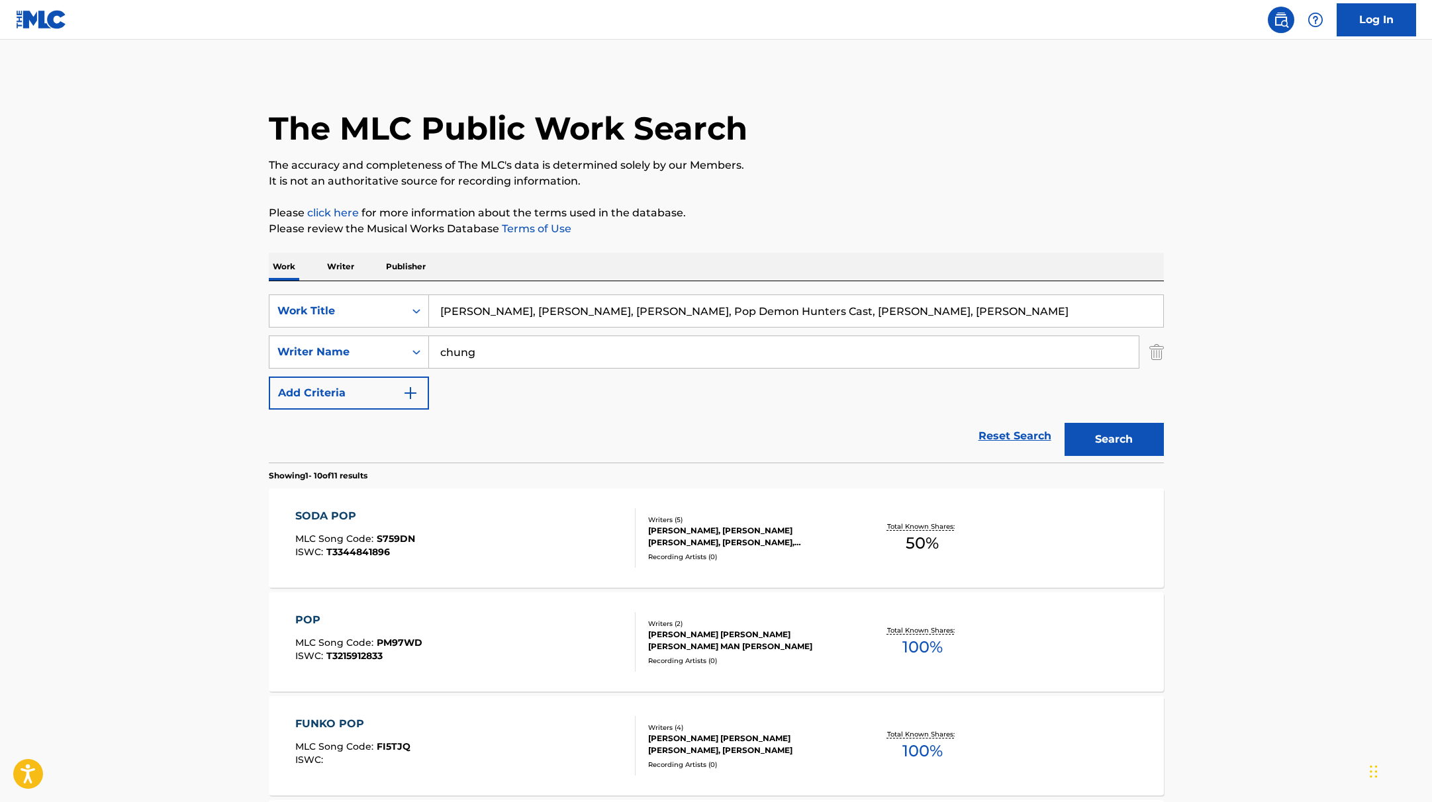
click at [944, 312] on input "[PERSON_NAME], [PERSON_NAME], [PERSON_NAME], Pop Demon Hunters Cast, [PERSON_NA…" at bounding box center [796, 311] width 734 height 32
click at [921, 311] on input "[PERSON_NAME], [PERSON_NAME], [PERSON_NAME], Pop Demon Hunters Cast, [PERSON_NA…" at bounding box center [796, 311] width 734 height 32
drag, startPoint x: 1001, startPoint y: 318, endPoint x: 567, endPoint y: 304, distance: 433.9
click at [567, 304] on input "[PERSON_NAME], [PERSON_NAME], [PERSON_NAME], Pop Demon Hunters Cast, [PERSON_NA…" at bounding box center [796, 311] width 734 height 32
paste input "Strategy"
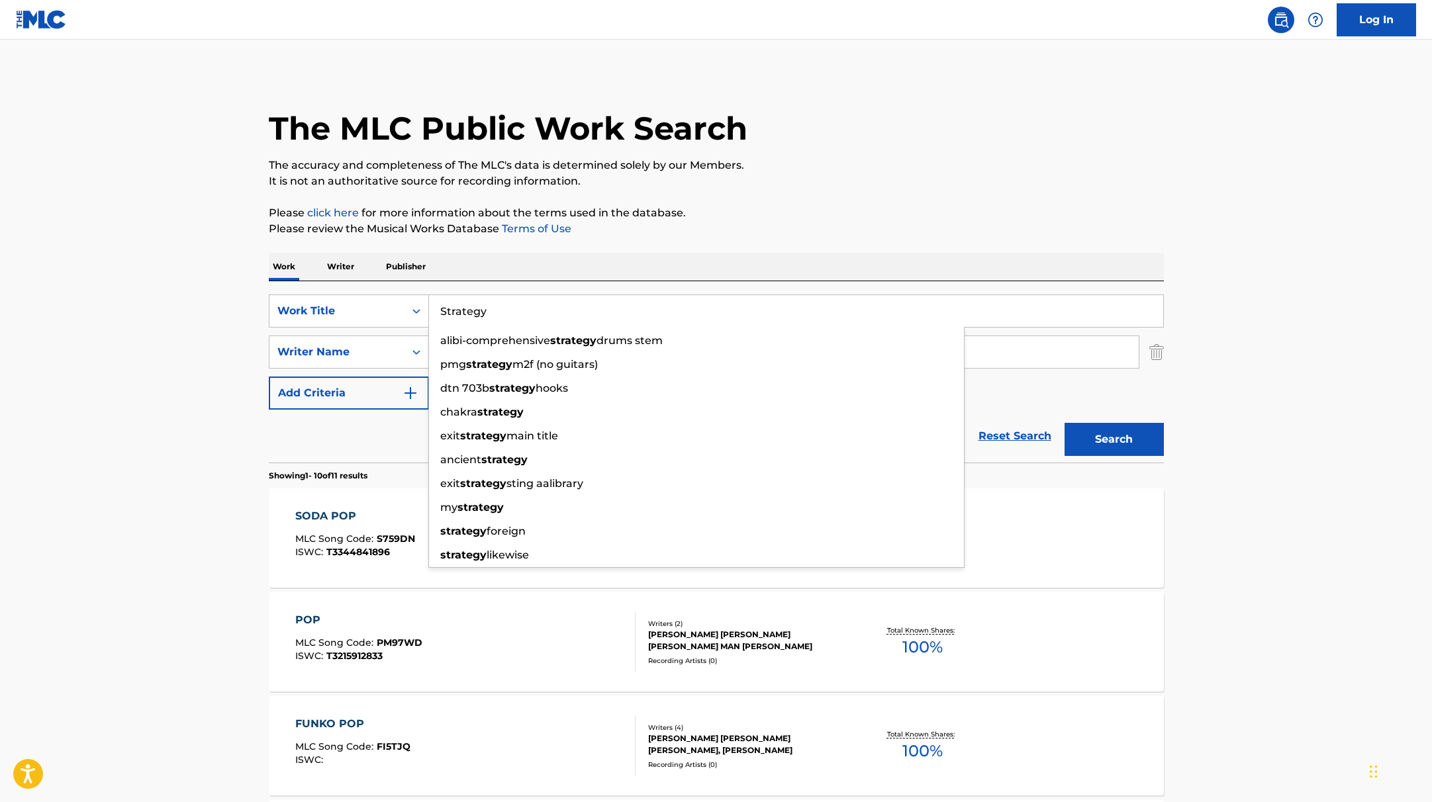
type input "Strategy"
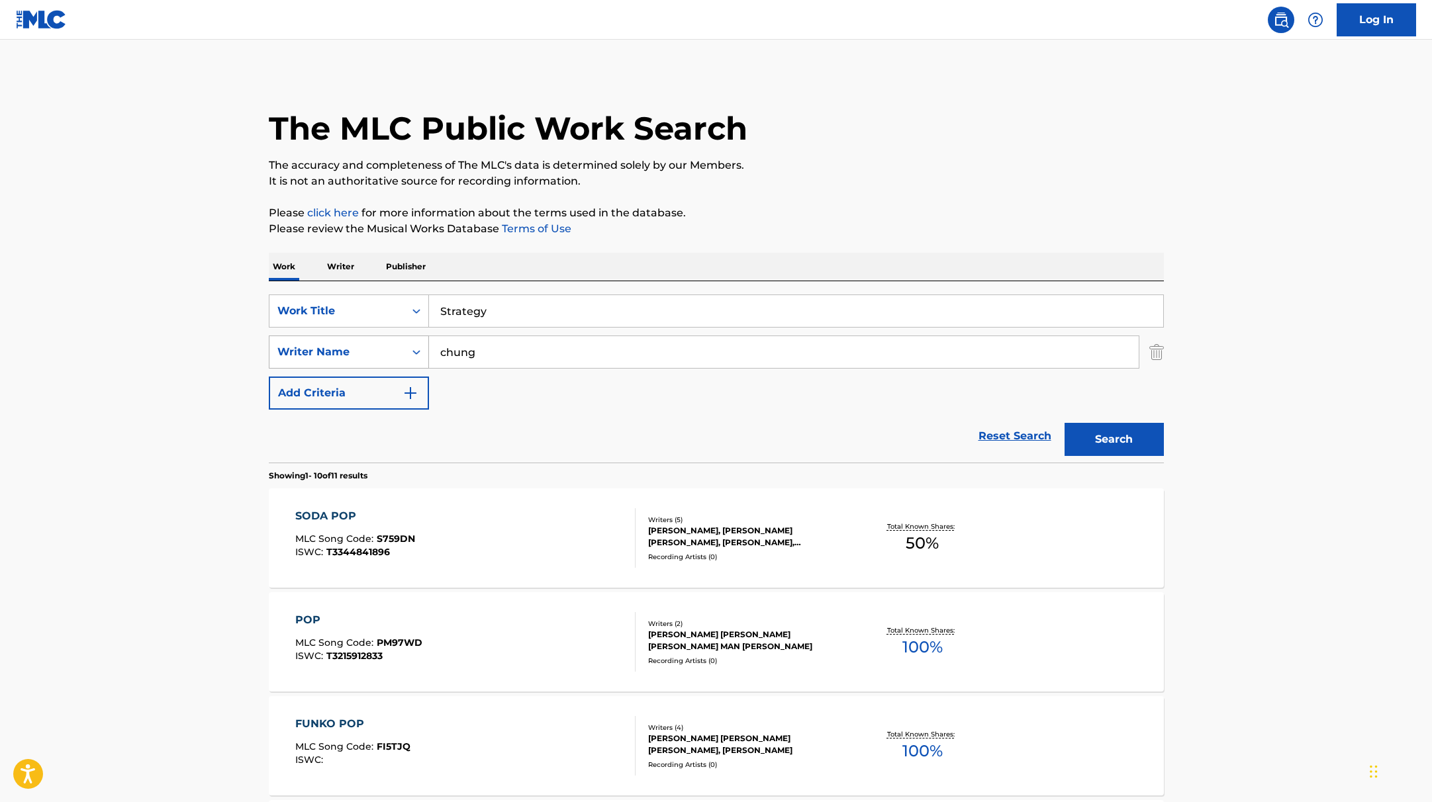
drag, startPoint x: 508, startPoint y: 356, endPoint x: 389, endPoint y: 337, distance: 120.1
click at [389, 337] on div "SearchWithCriteria419fbbaf-f552-4ab5-9b23-73320cbdb2d7 Writer Name [PERSON_NAME]" at bounding box center [716, 352] width 895 height 33
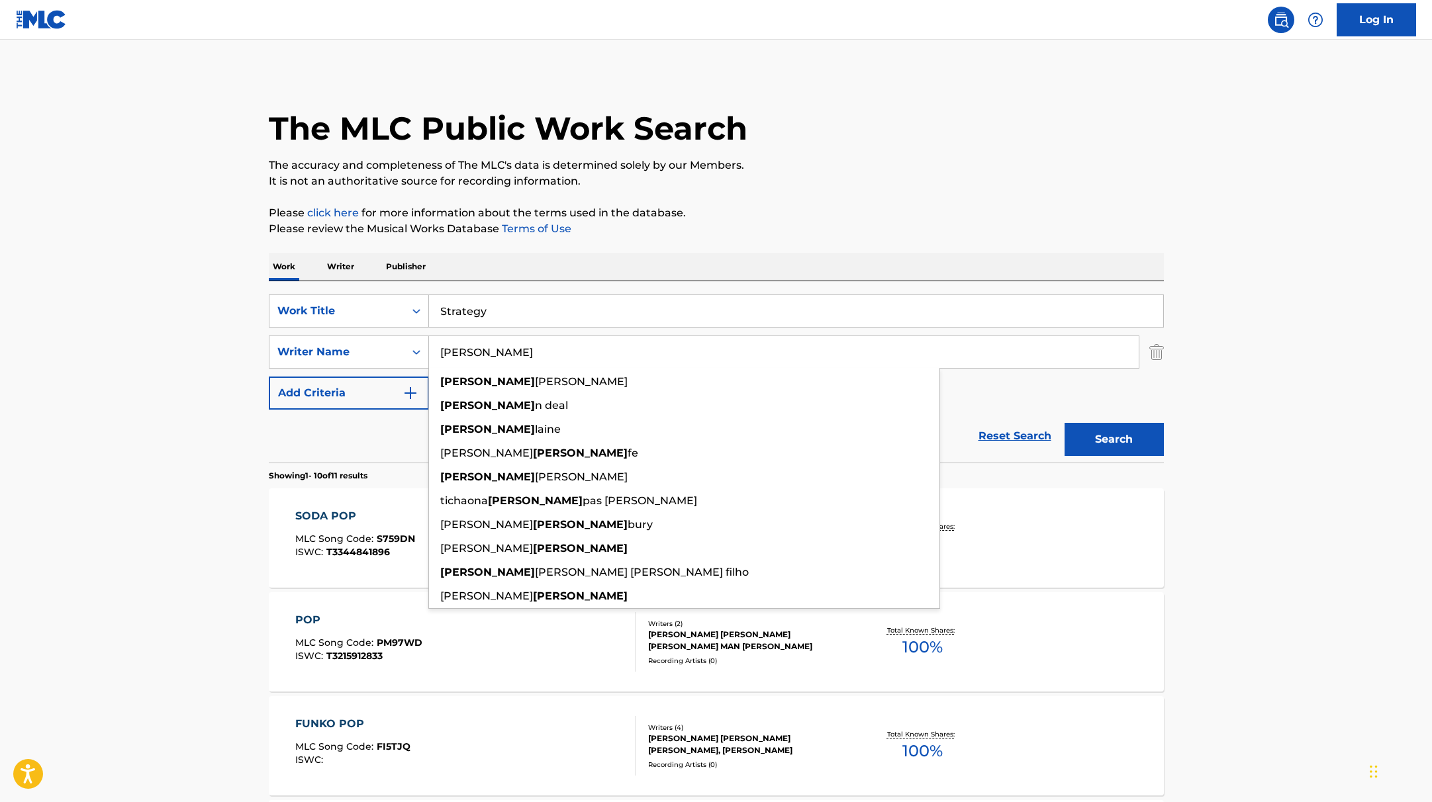
type input "[PERSON_NAME]"
click at [826, 222] on p "Please review the Musical Works Database Terms of Use" at bounding box center [716, 229] width 895 height 16
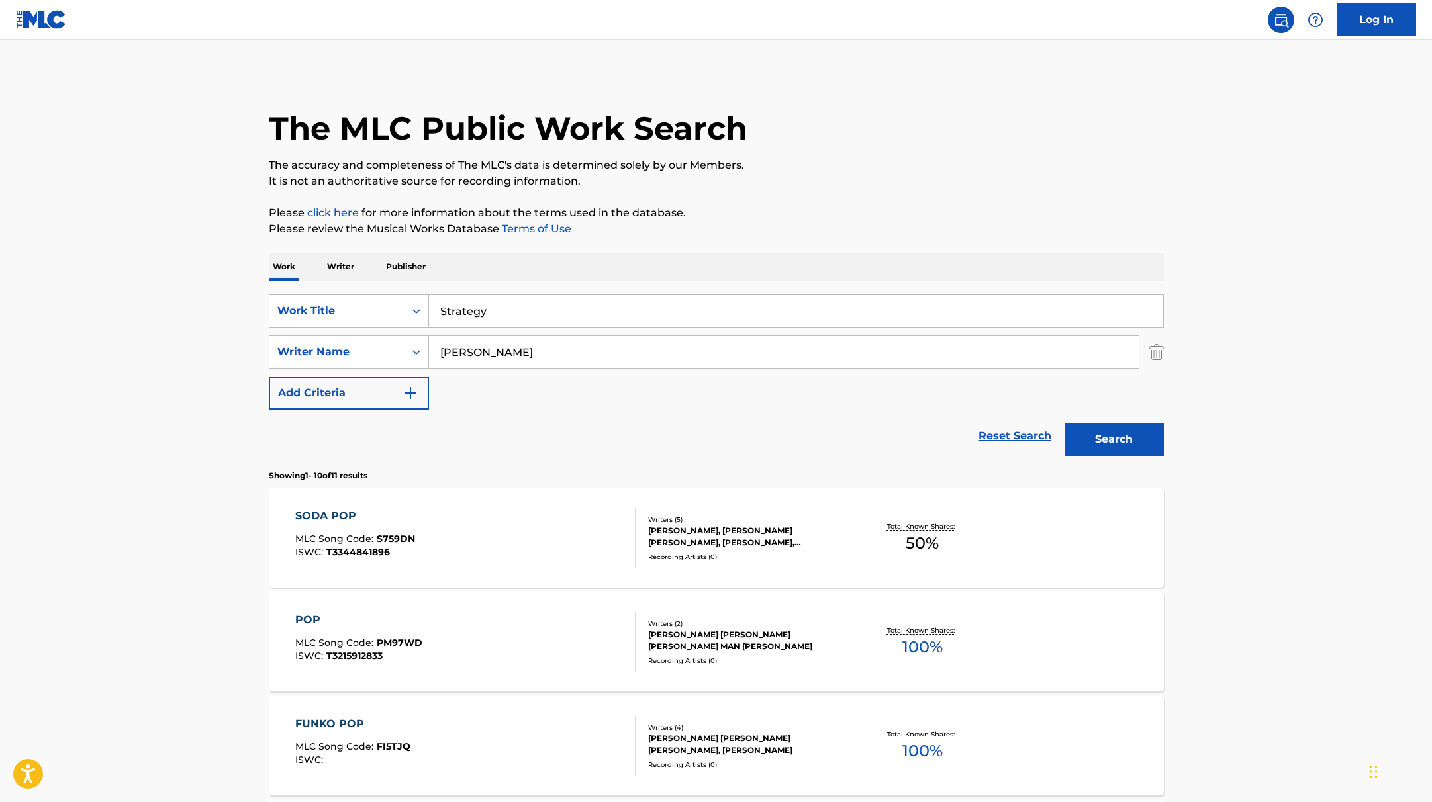
click at [1130, 432] on button "Search" at bounding box center [1114, 439] width 99 height 33
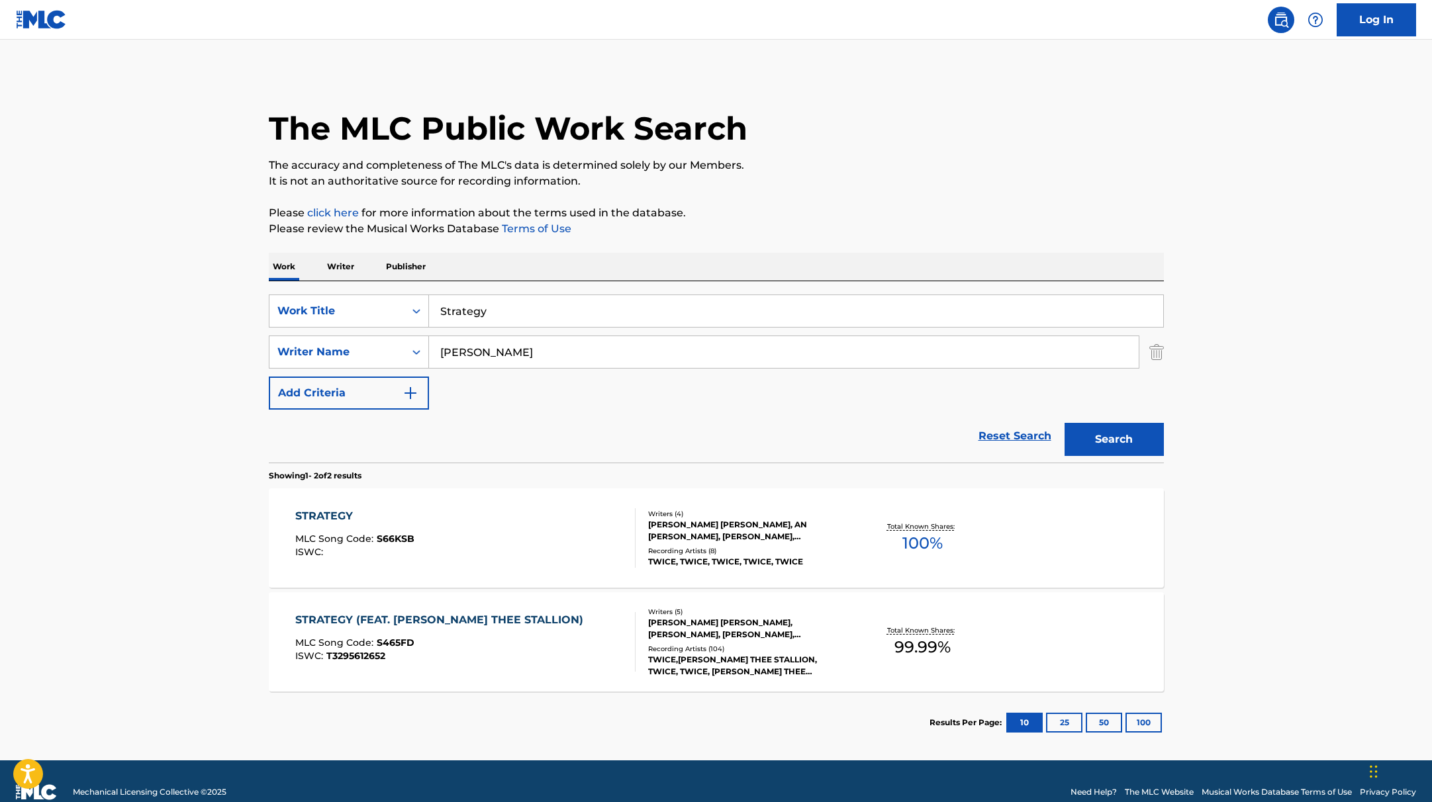
click at [528, 525] on div "STRATEGY MLC Song Code : S66KSB ISWC :" at bounding box center [465, 539] width 340 height 60
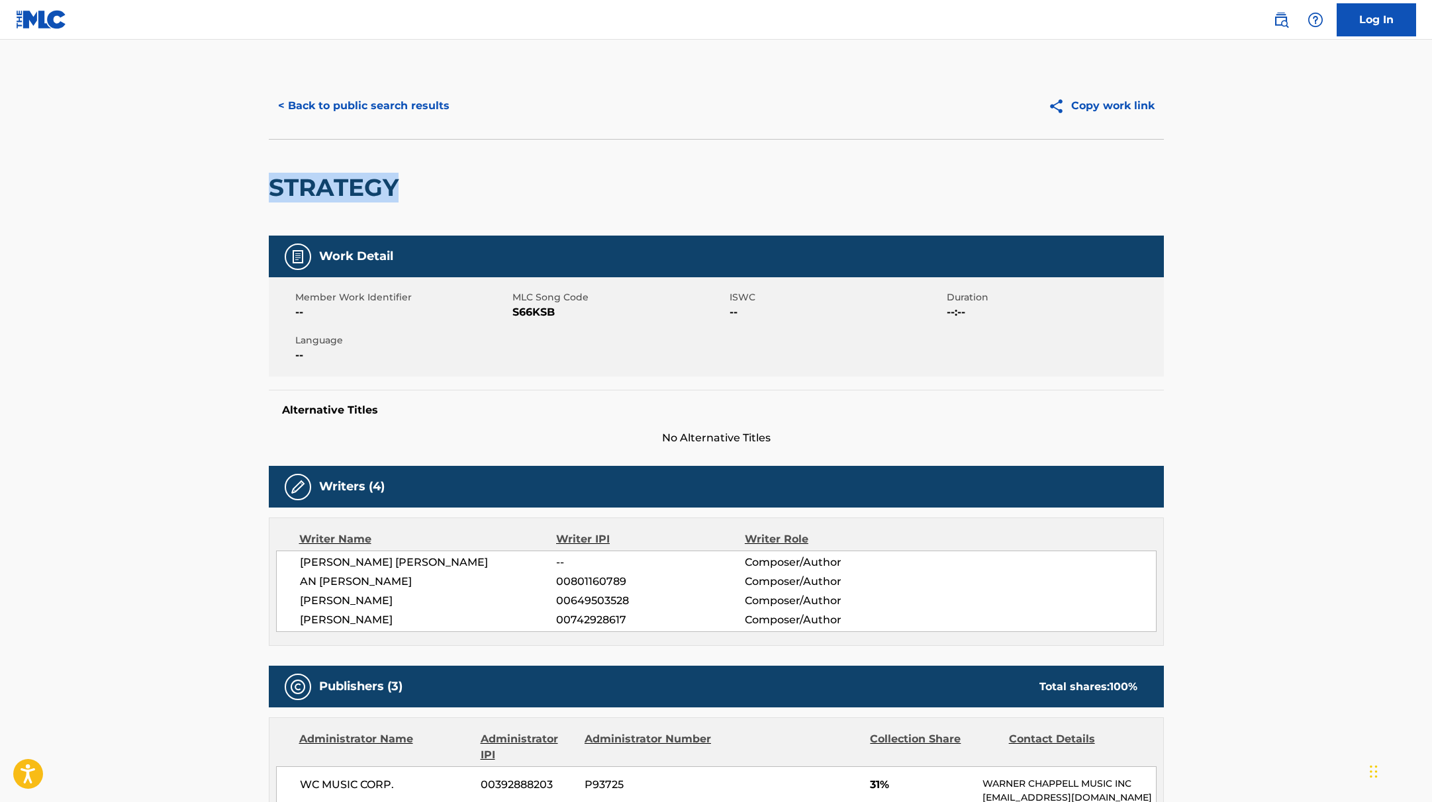
drag, startPoint x: 473, startPoint y: 181, endPoint x: 275, endPoint y: 187, distance: 198.1
click at [275, 187] on div "STRATEGY" at bounding box center [716, 187] width 895 height 97
copy h2 "STRATEGY"
click at [417, 103] on button "< Back to public search results" at bounding box center [364, 105] width 190 height 33
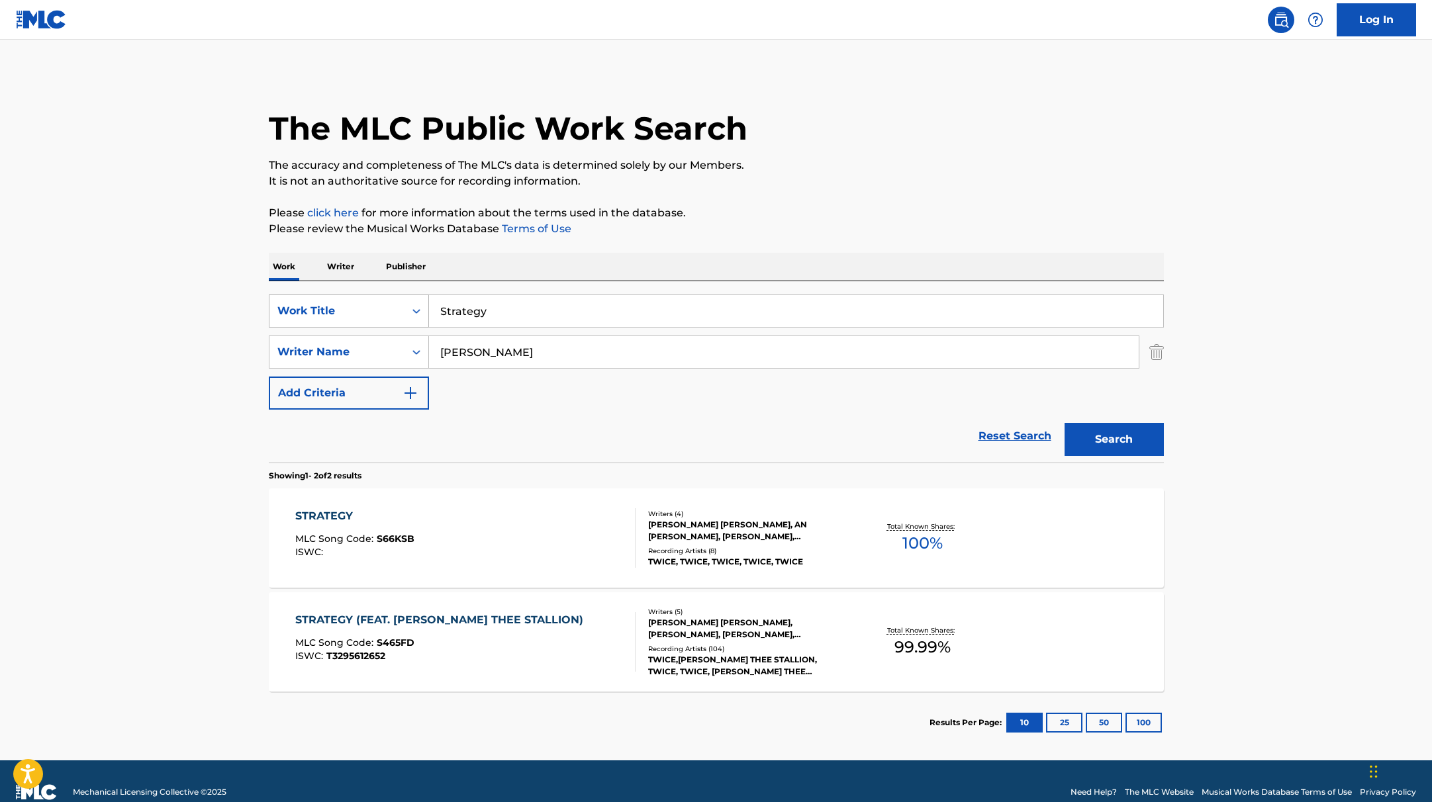
drag, startPoint x: 494, startPoint y: 316, endPoint x: 339, endPoint y: 296, distance: 156.2
click at [342, 298] on div "SearchWithCriteria9c7f3fd9-5be9-4e5e-bd35-1c6ece074282 Work Title Strategy" at bounding box center [716, 311] width 895 height 33
paste input "Your Idol"
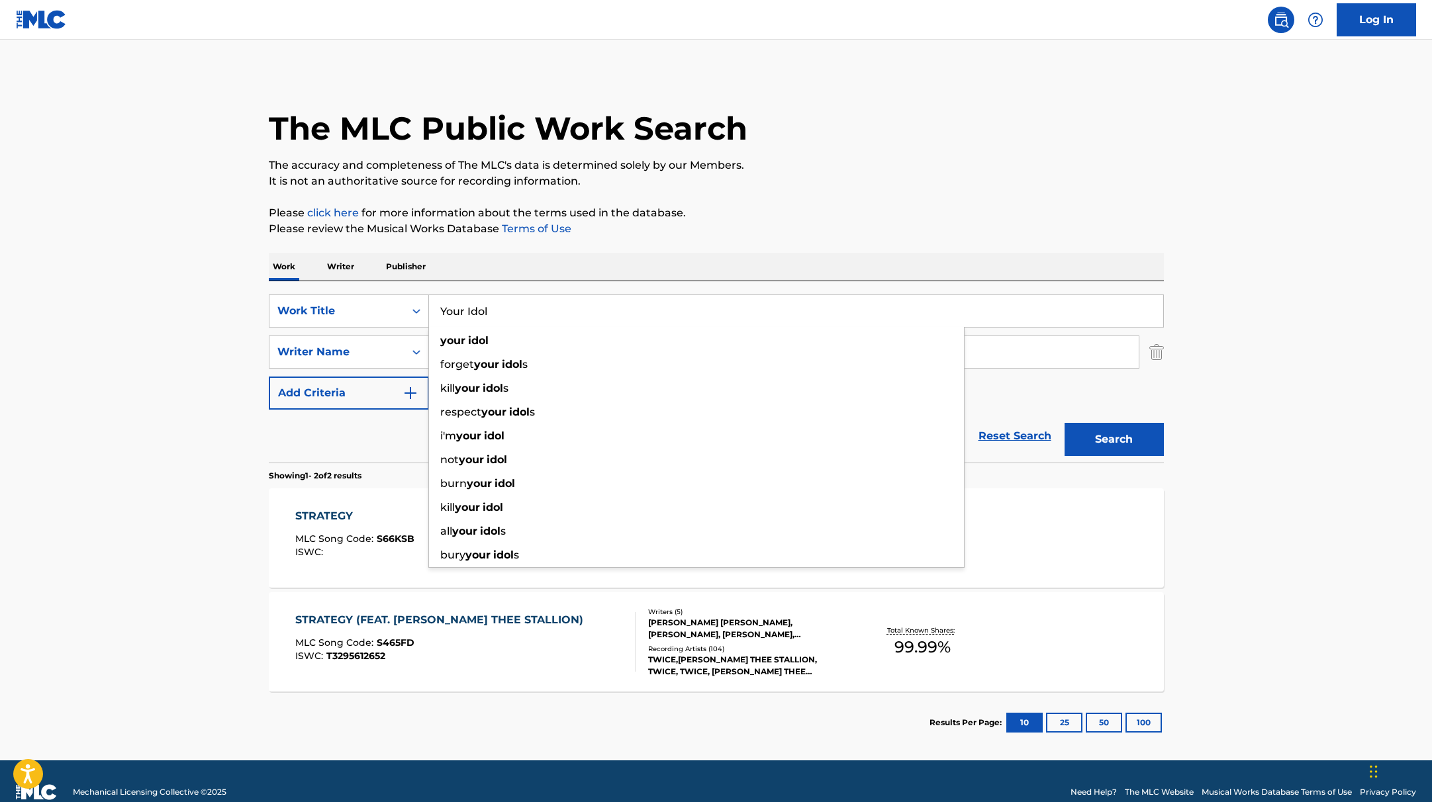
type input "Your Idol"
click at [750, 216] on p "Please click here for more information about the terms used in the database." at bounding box center [716, 213] width 895 height 16
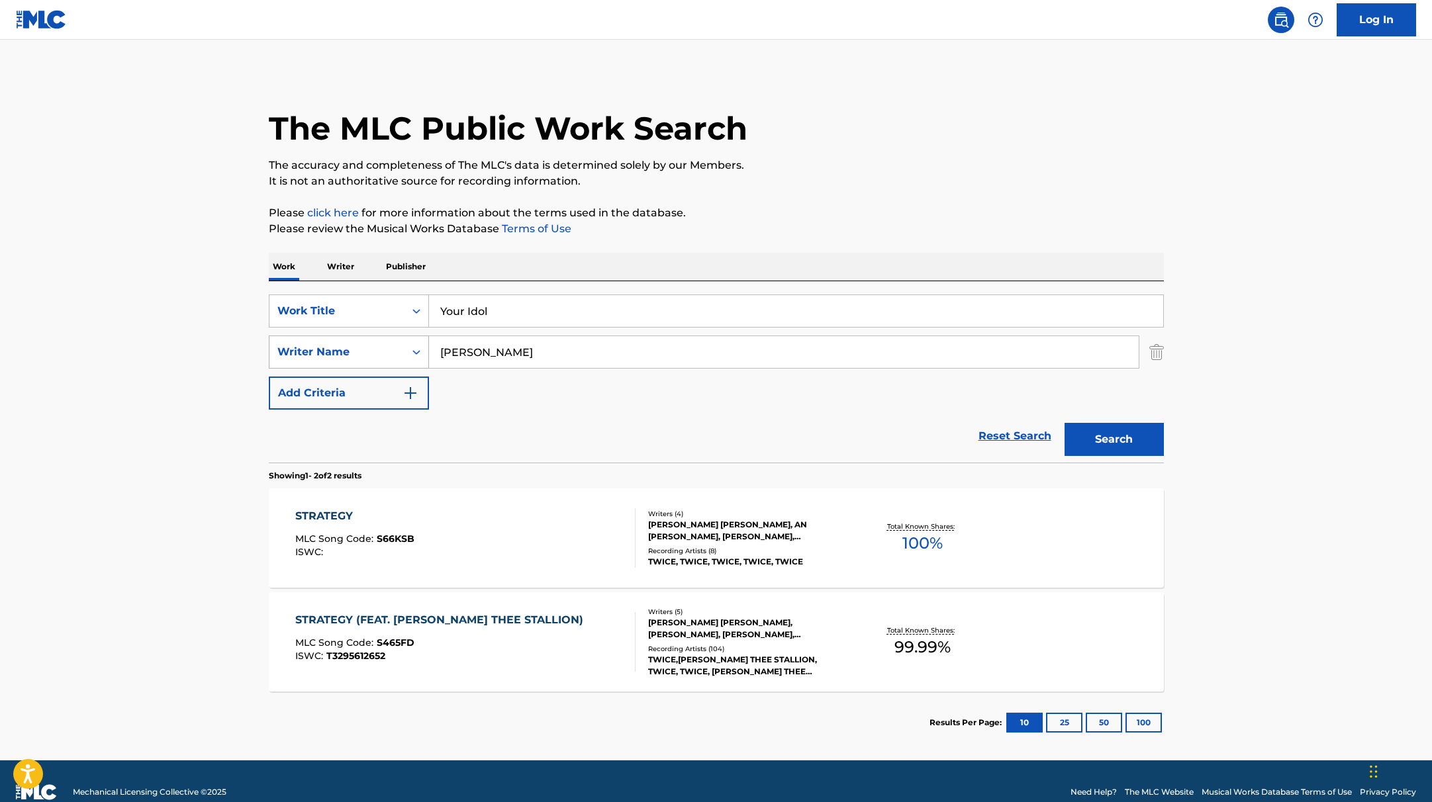
drag, startPoint x: 495, startPoint y: 350, endPoint x: 347, endPoint y: 347, distance: 147.7
click at [347, 348] on div "SearchWithCriteria419fbbaf-f552-4ab5-9b23-73320cbdb2d7 Writer Name [PERSON_NAME]" at bounding box center [716, 352] width 895 height 33
paste input "Sonnenblick"
type input "Sonnenblick"
click at [1126, 440] on button "Search" at bounding box center [1114, 439] width 99 height 33
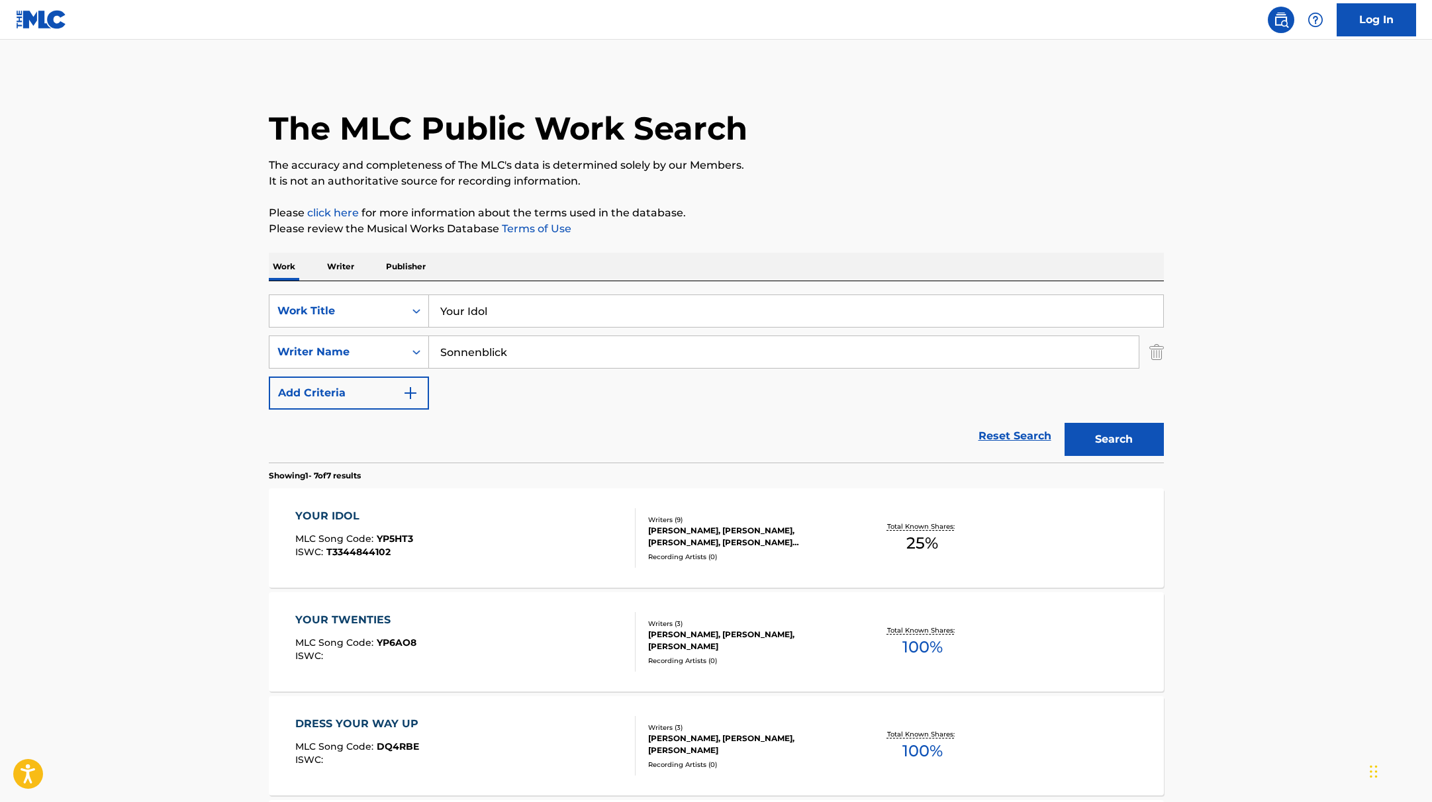
click at [1117, 438] on button "Search" at bounding box center [1114, 439] width 99 height 33
click at [489, 524] on div "YOUR IDOL MLC Song Code : YP5HT3 ISWC : T3344844102" at bounding box center [465, 539] width 340 height 60
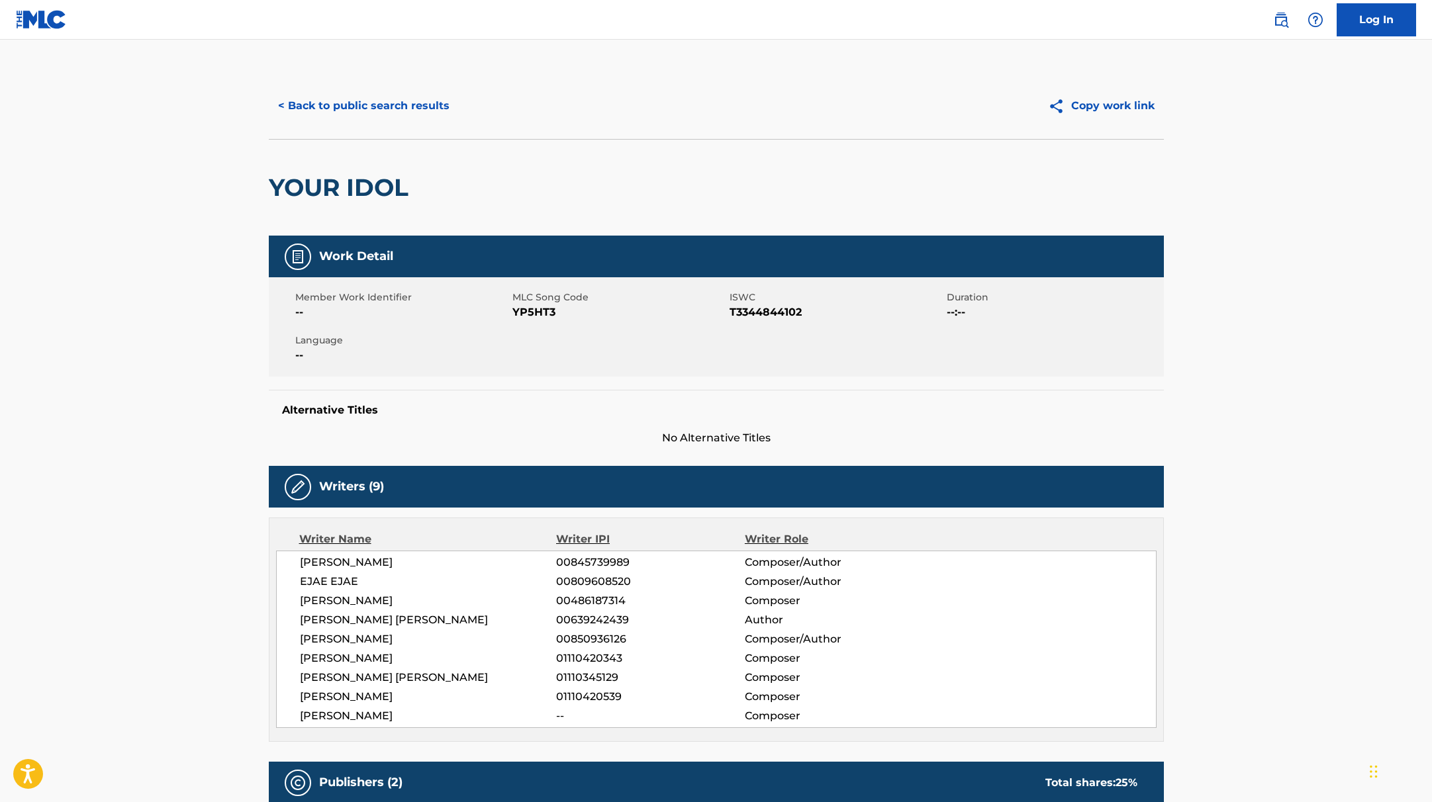
drag, startPoint x: 511, startPoint y: 311, endPoint x: 531, endPoint y: 312, distance: 19.9
click at [531, 312] on span "YP5HT3" at bounding box center [619, 313] width 214 height 16
drag, startPoint x: 513, startPoint y: 311, endPoint x: 601, endPoint y: 311, distance: 88.1
click at [601, 311] on span "YP5HT3" at bounding box center [619, 313] width 214 height 16
copy span "YP5HT3"
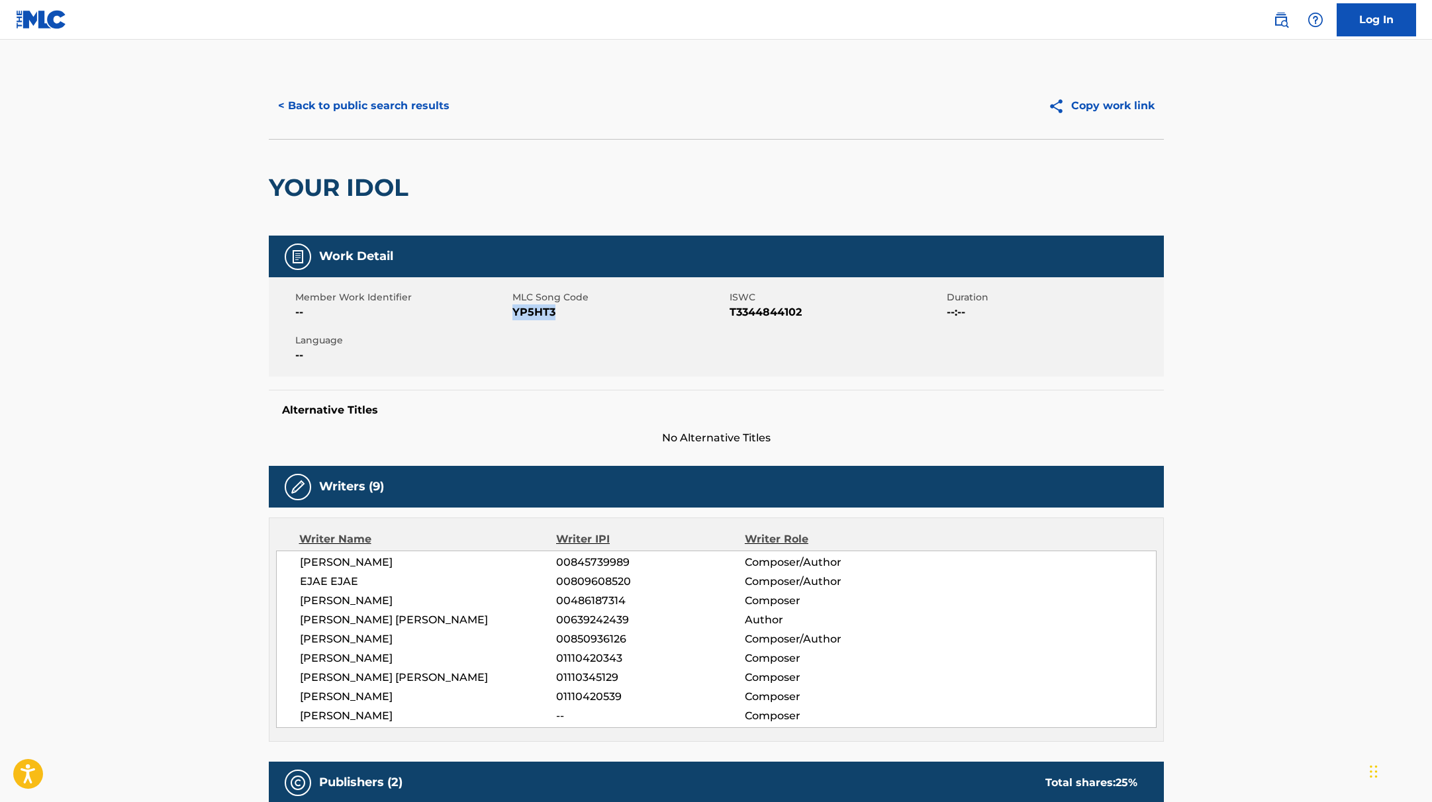
click at [329, 105] on button "< Back to public search results" at bounding box center [364, 105] width 190 height 33
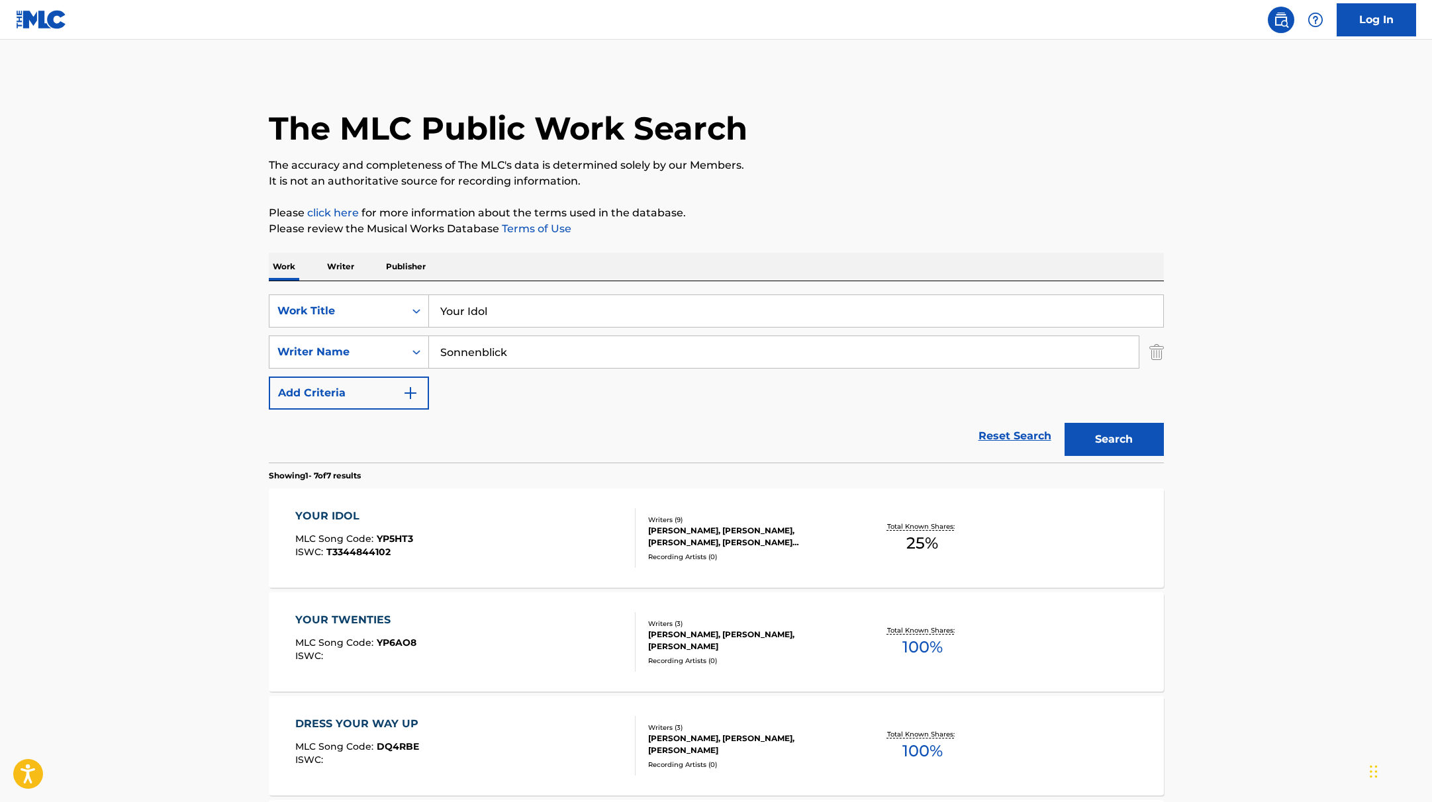
drag, startPoint x: 508, startPoint y: 315, endPoint x: 380, endPoint y: 287, distance: 130.9
click at [380, 287] on div "SearchWithCriteria9c7f3fd9-5be9-4e5e-bd35-1c6ece074282 Work Title Your Idol Sea…" at bounding box center [716, 371] width 895 height 181
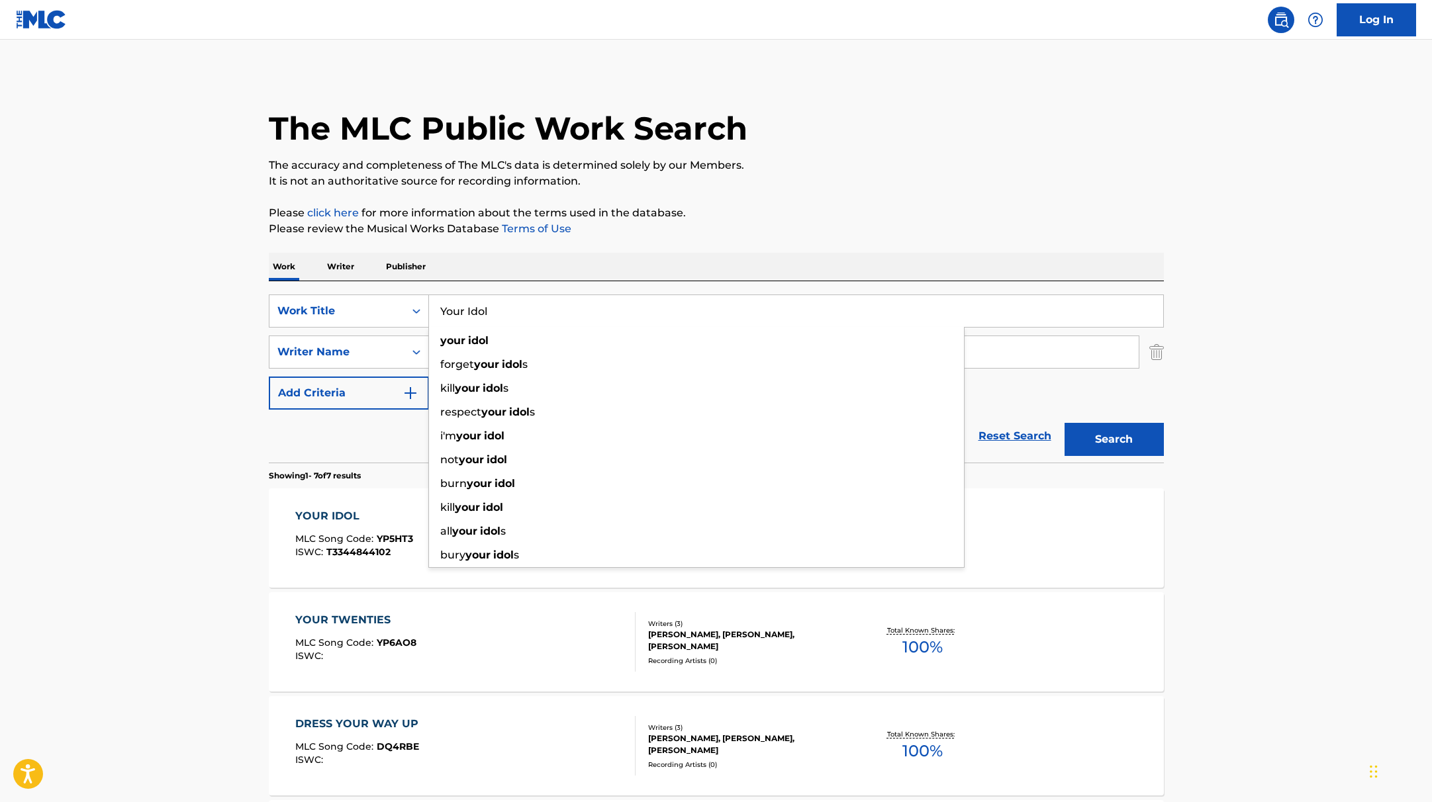
paste input "[PERSON_NAME] Demon [PERSON_NAME] [PERSON_NAME]"
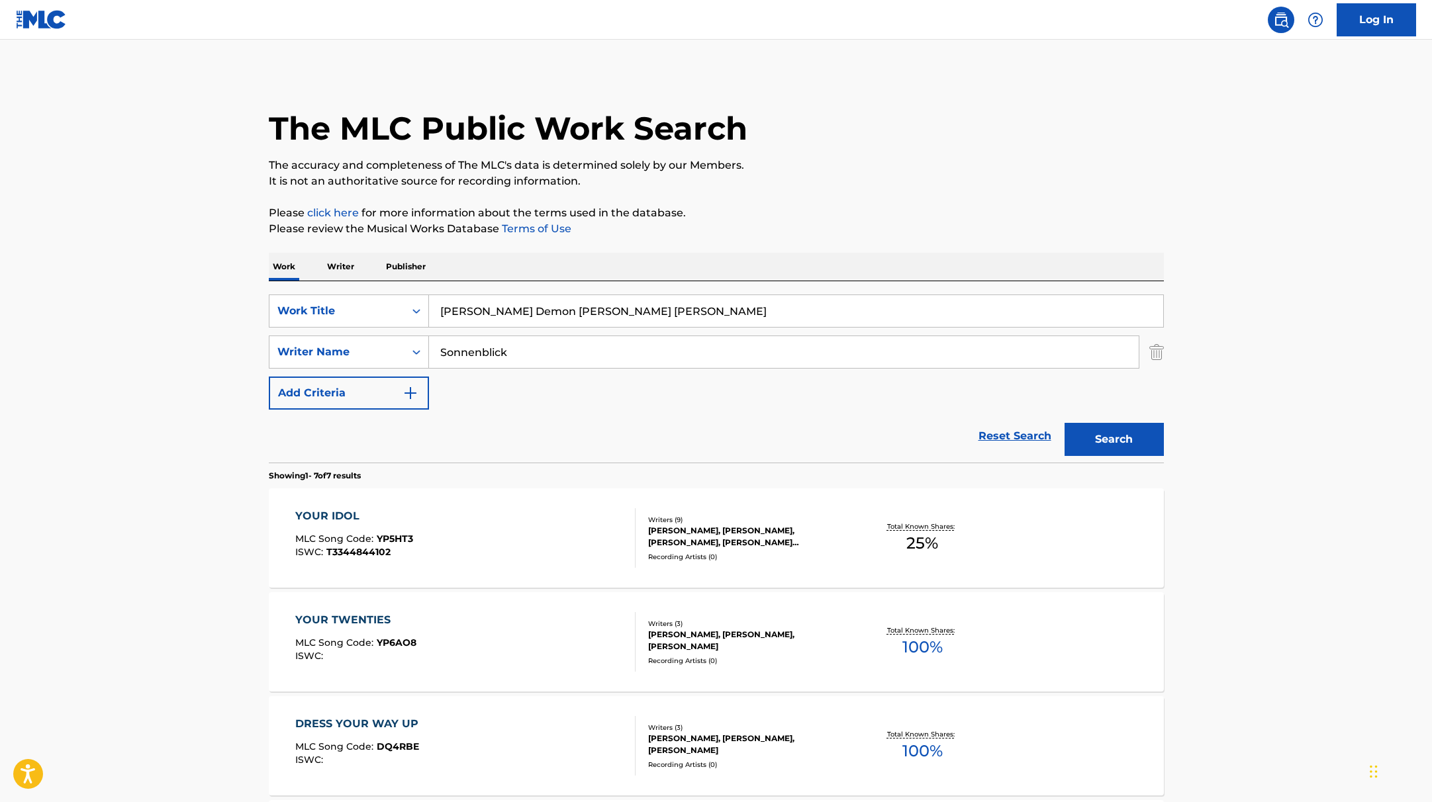
click at [510, 315] on input "[PERSON_NAME] Demon [PERSON_NAME] [PERSON_NAME]" at bounding box center [796, 311] width 734 height 32
click at [589, 313] on input "[PERSON_NAME], [PERSON_NAME] WOOKPop Demon [PERSON_NAME] [PERSON_NAME]" at bounding box center [796, 311] width 734 height 32
click at [668, 311] on input "[PERSON_NAME], [PERSON_NAME], [PERSON_NAME] Demon [PERSON_NAME] [PERSON_NAME]" at bounding box center [796, 311] width 734 height 32
click at [813, 312] on input "[PERSON_NAME], [PERSON_NAME], [PERSON_NAME], Pop Demon [PERSON_NAME] [PERSON_NA…" at bounding box center [796, 311] width 734 height 32
click at [867, 312] on input "[PERSON_NAME], [PERSON_NAME], [PERSON_NAME], Pop Demon Hunters Cast, NeckwavSaj…" at bounding box center [796, 311] width 734 height 32
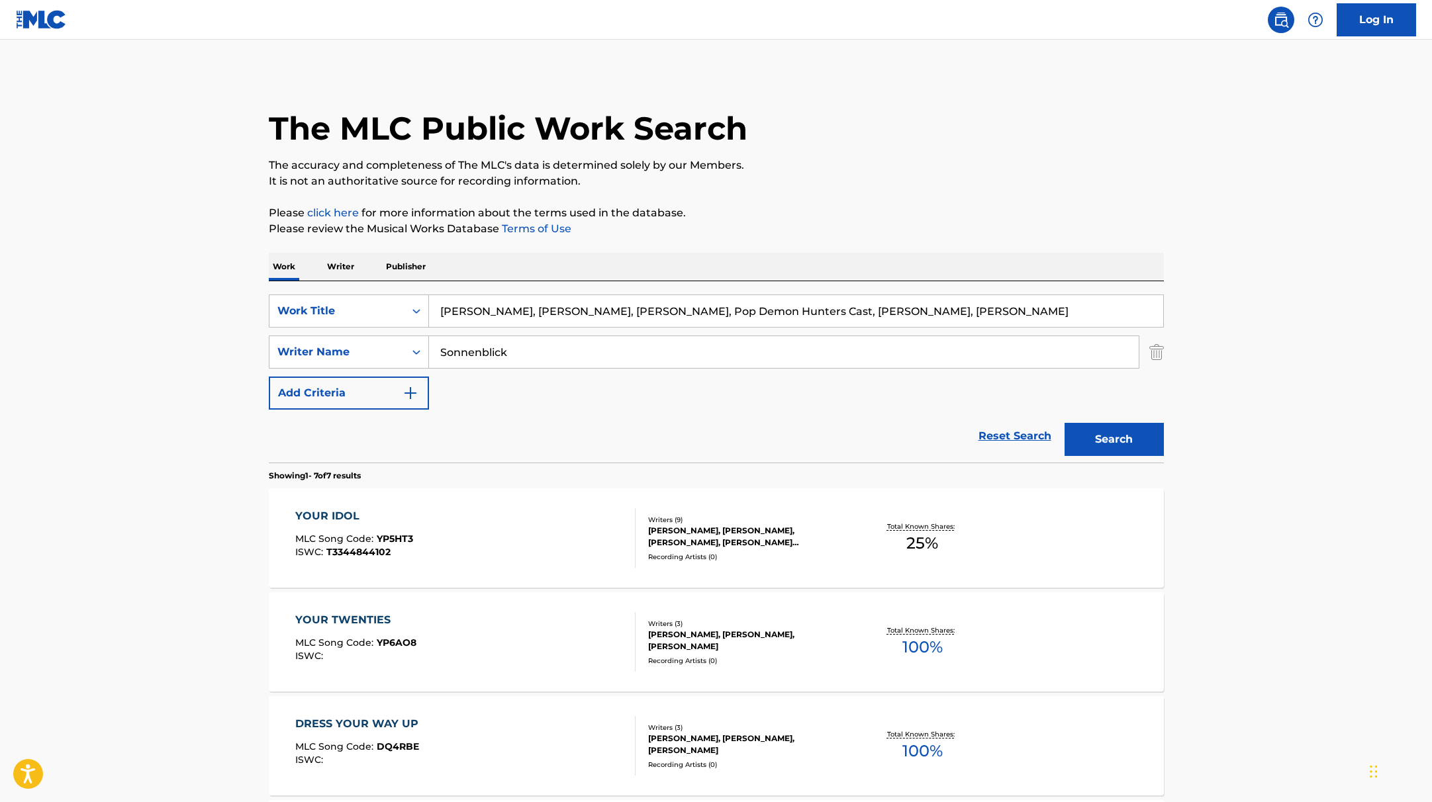
click at [920, 312] on input "[PERSON_NAME], [PERSON_NAME], [PERSON_NAME], Pop Demon Hunters Cast, [PERSON_NA…" at bounding box center [796, 311] width 734 height 32
drag, startPoint x: 1016, startPoint y: 313, endPoint x: 397, endPoint y: 279, distance: 620.0
click at [397, 279] on div "Work Writer Publisher SearchWithCriteria9c7f3fd9-5be9-4e5e-bd35-1c6ece074282 Wo…" at bounding box center [716, 763] width 895 height 1021
paste input "Fr"
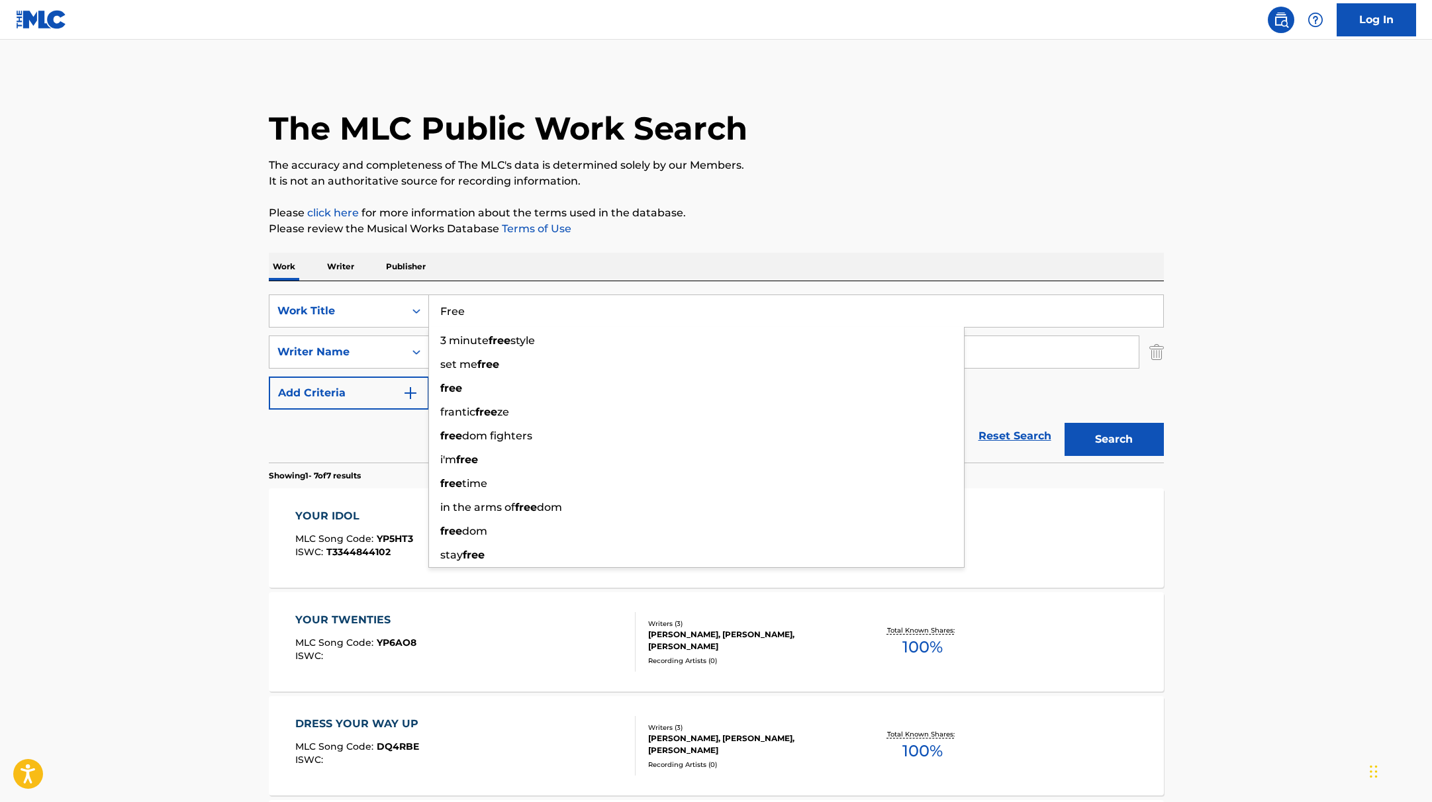
type input "Free"
click at [802, 211] on p "Please click here for more information about the terms used in the database." at bounding box center [716, 213] width 895 height 16
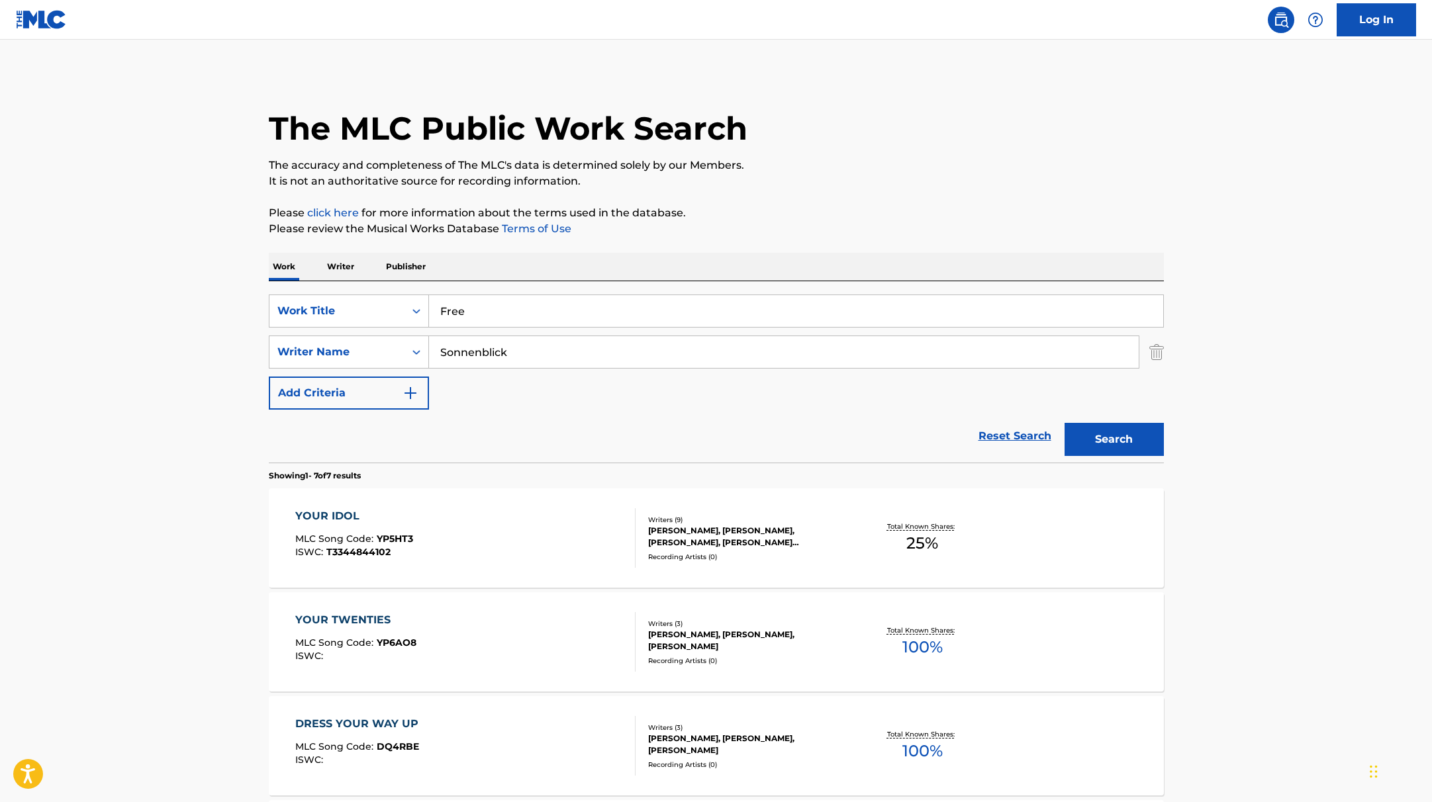
click at [1112, 432] on button "Search" at bounding box center [1114, 439] width 99 height 33
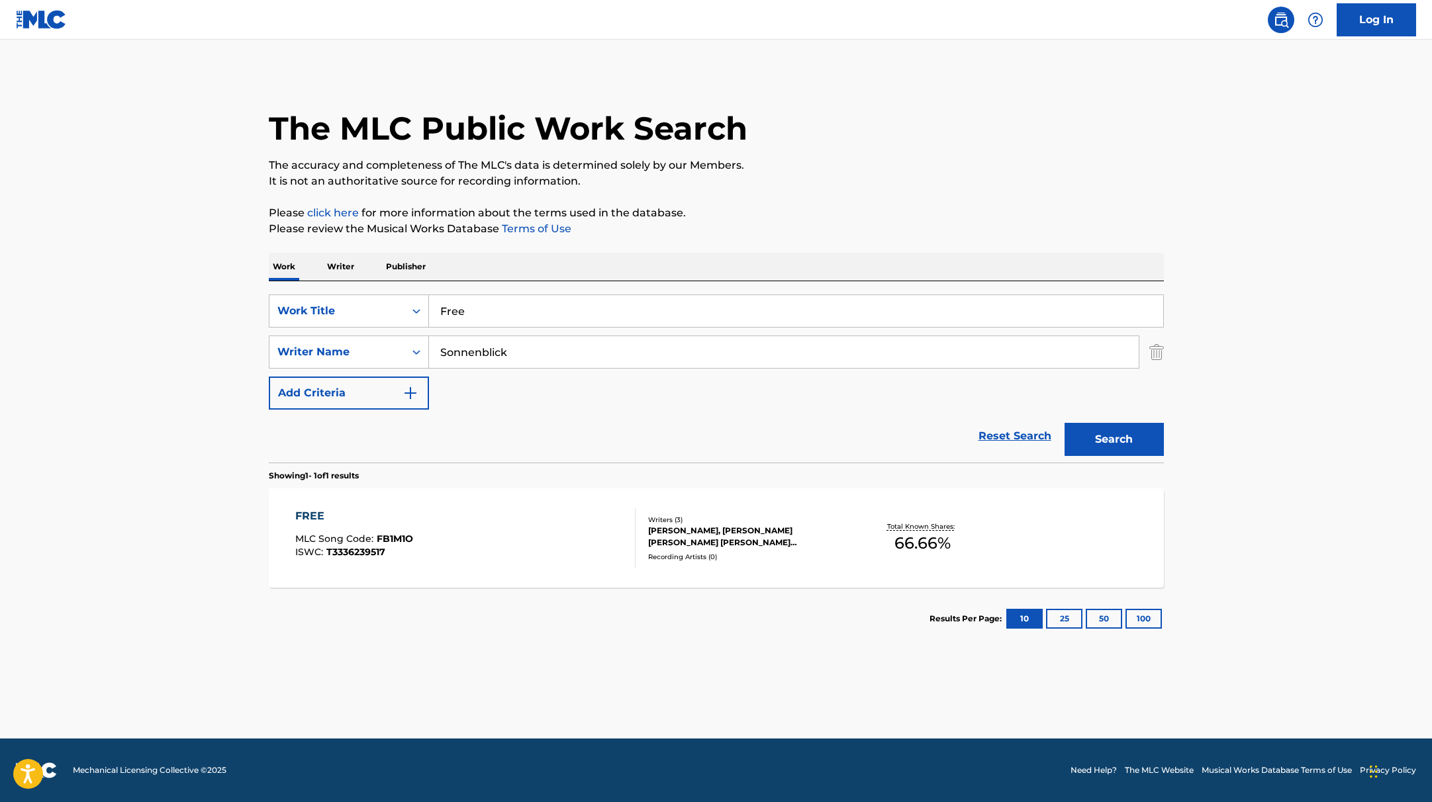
click at [469, 541] on div "FREE MLC Song Code : FB1M1O ISWC : T3336239517" at bounding box center [465, 539] width 340 height 60
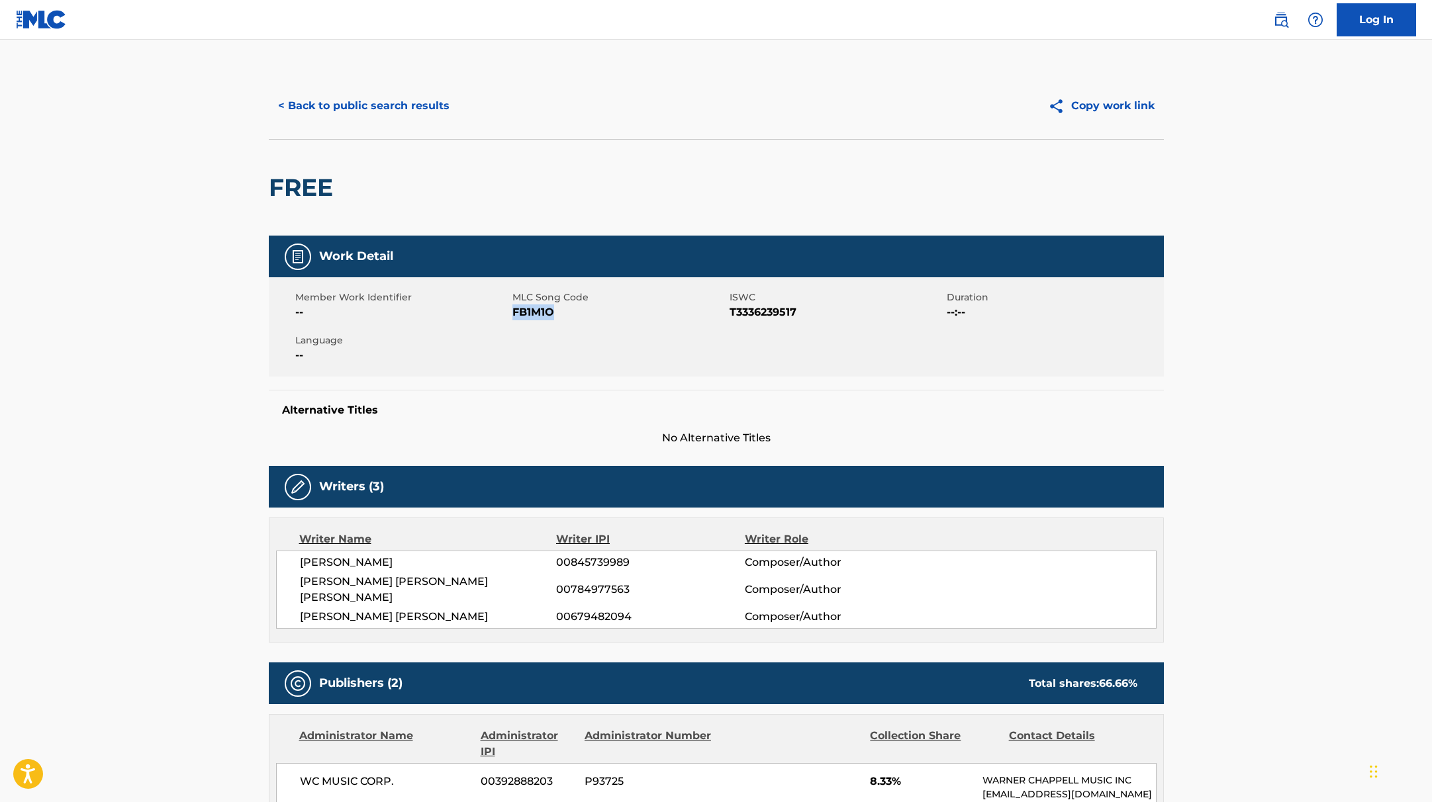
drag, startPoint x: 514, startPoint y: 314, endPoint x: 656, endPoint y: 314, distance: 142.4
click at [624, 314] on span "FB1M1O" at bounding box center [619, 313] width 214 height 16
copy span "FB1M1O"
click at [399, 104] on button "< Back to public search results" at bounding box center [364, 105] width 190 height 33
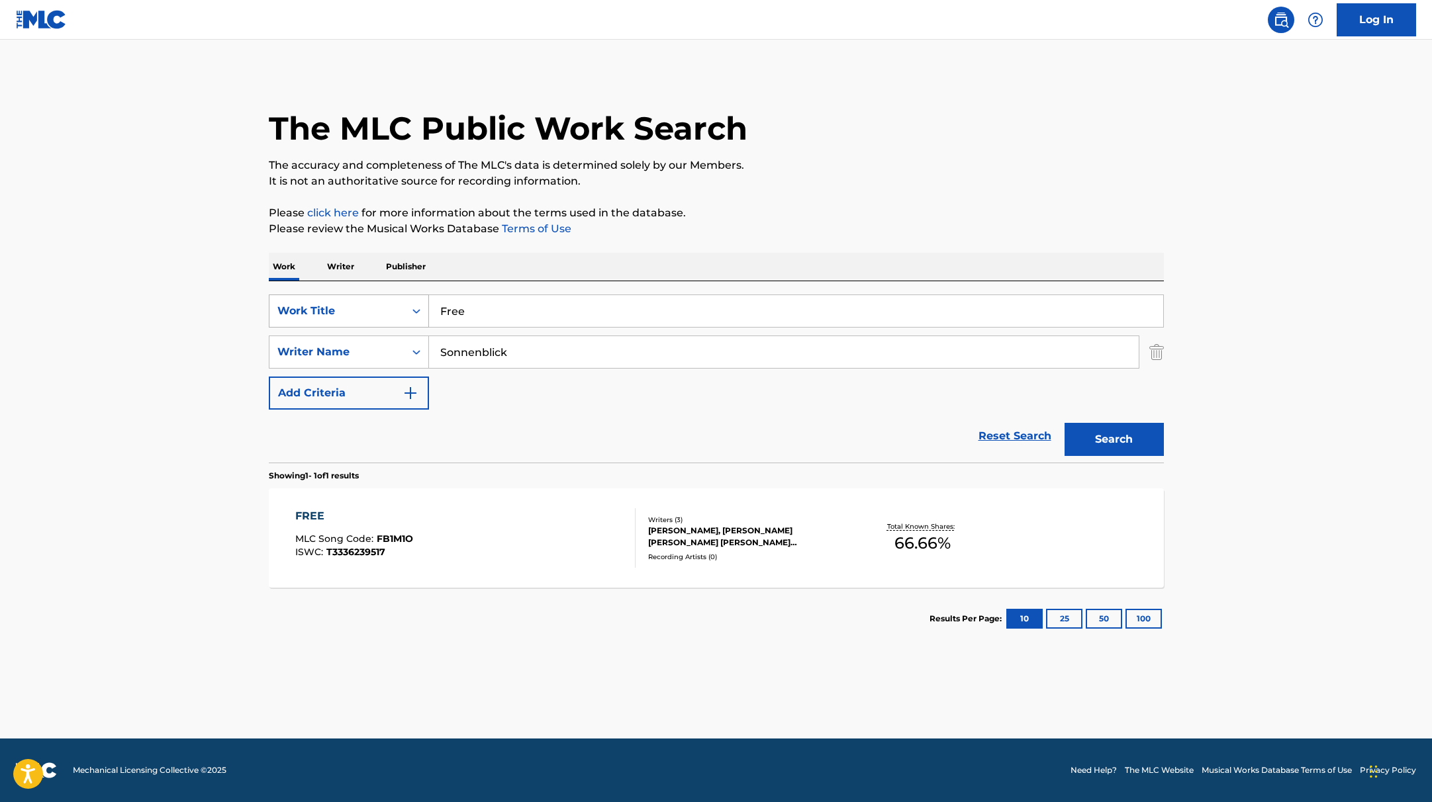
drag, startPoint x: 478, startPoint y: 311, endPoint x: 411, endPoint y: 307, distance: 67.0
click at [411, 307] on div "SearchWithCriteria9c7f3fd9-5be9-4e5e-bd35-1c6ece074282 Work Title Free" at bounding box center [716, 311] width 895 height 33
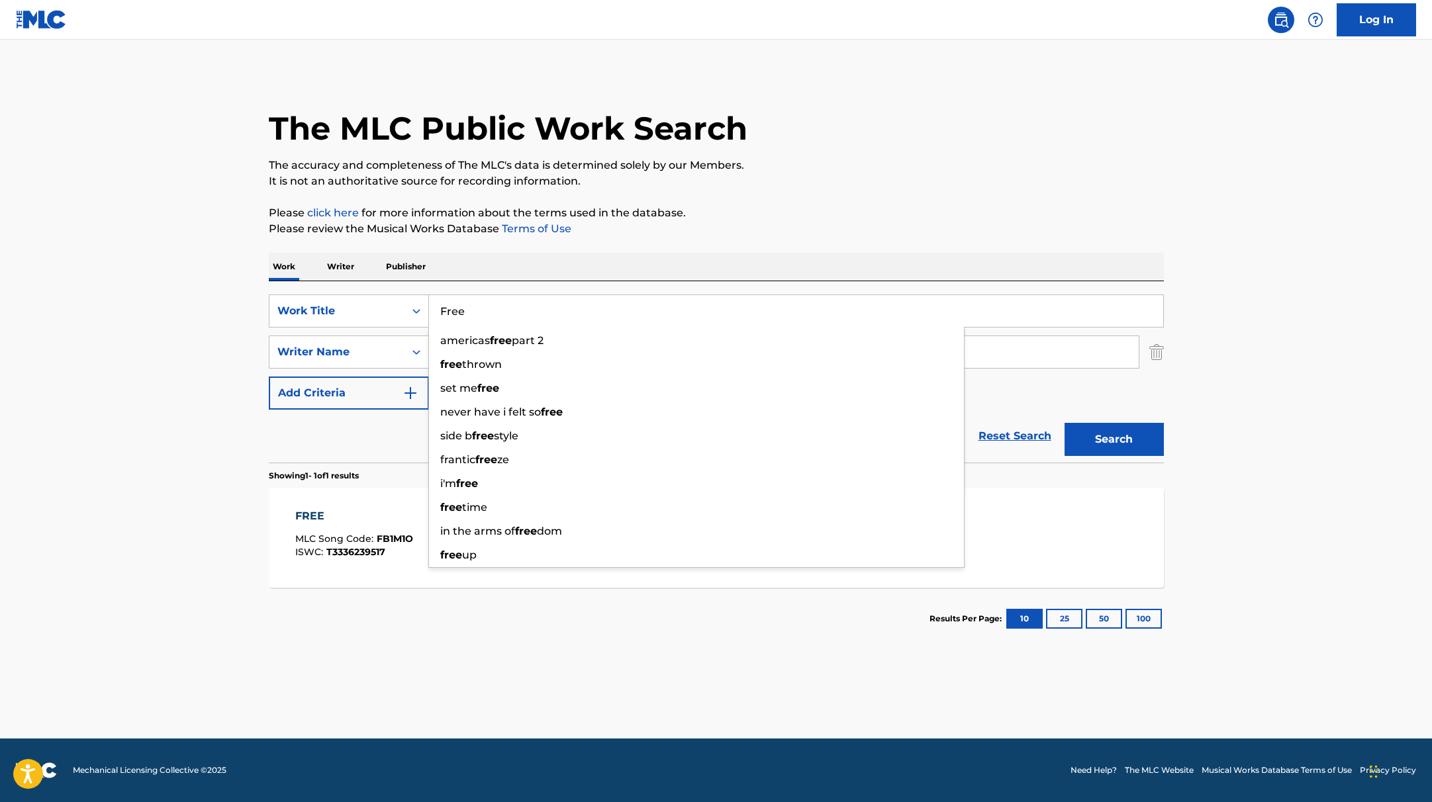
paste input "[PERSON_NAME] Demon Hunters CastRumi"
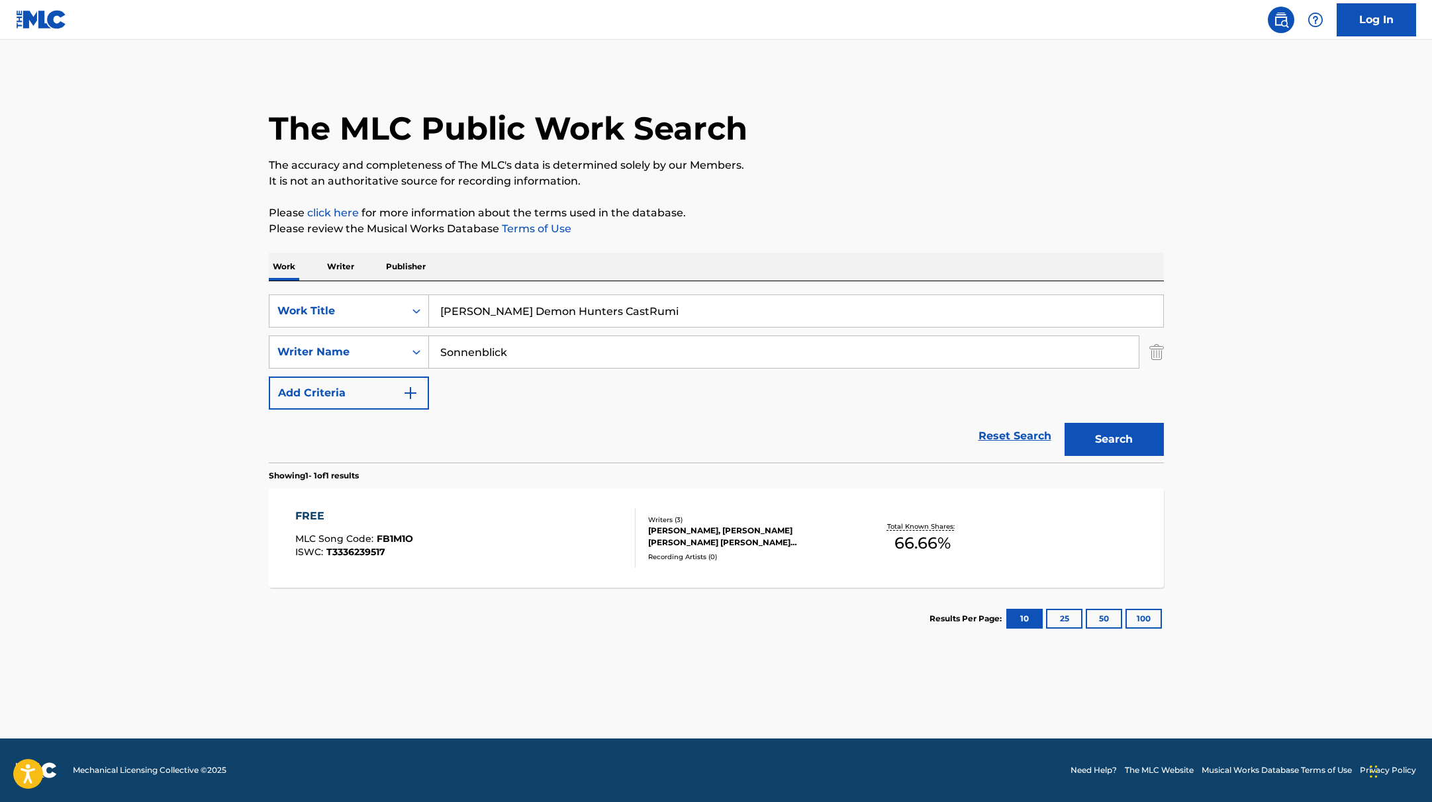
click at [510, 311] on input "[PERSON_NAME] Demon Hunters CastRumi" at bounding box center [796, 311] width 734 height 32
click at [542, 310] on input "[PERSON_NAME], [PERSON_NAME] Demon Hunters CastRumi" at bounding box center [796, 311] width 734 height 32
click at [716, 313] on input "[PERSON_NAME], [PERSON_NAME], JinuKPop Demon Hunters CastRumi" at bounding box center [796, 311] width 734 height 32
click at [572, 310] on input "[PERSON_NAME], [PERSON_NAME], JinuKPop Demon Hunters Cast, [PERSON_NAME]" at bounding box center [796, 311] width 734 height 32
drag, startPoint x: 806, startPoint y: 315, endPoint x: 370, endPoint y: 297, distance: 436.0
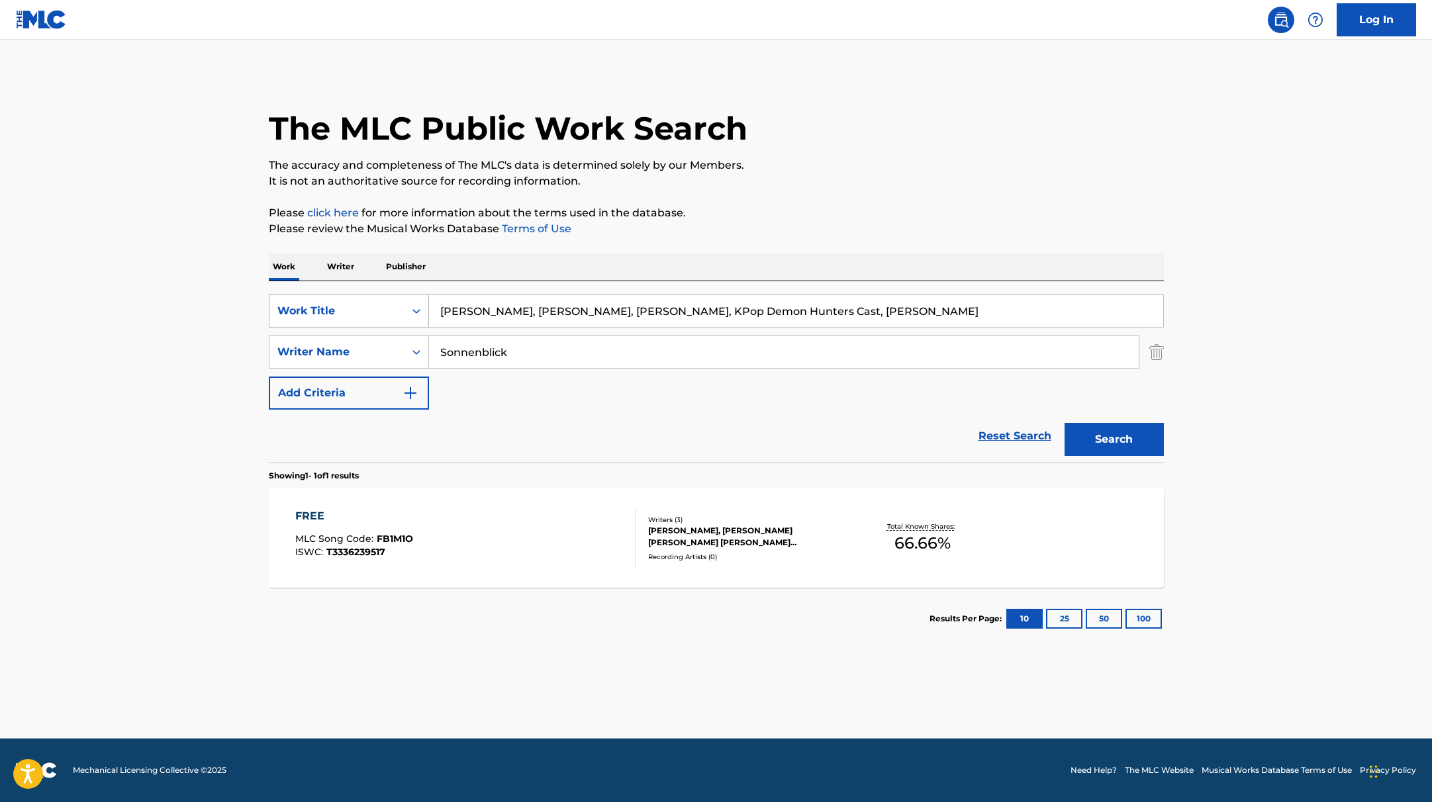
click at [370, 297] on div "SearchWithCriteria9c7f3fd9-5be9-4e5e-bd35-1c6ece074282 Work Title [PERSON_NAME]…" at bounding box center [716, 311] width 895 height 33
paste input "What It Sounds Like"
type input "What It Sounds Like"
click at [888, 176] on p "It is not an authoritative source for recording information." at bounding box center [716, 181] width 895 height 16
click at [1125, 448] on button "Search" at bounding box center [1114, 439] width 99 height 33
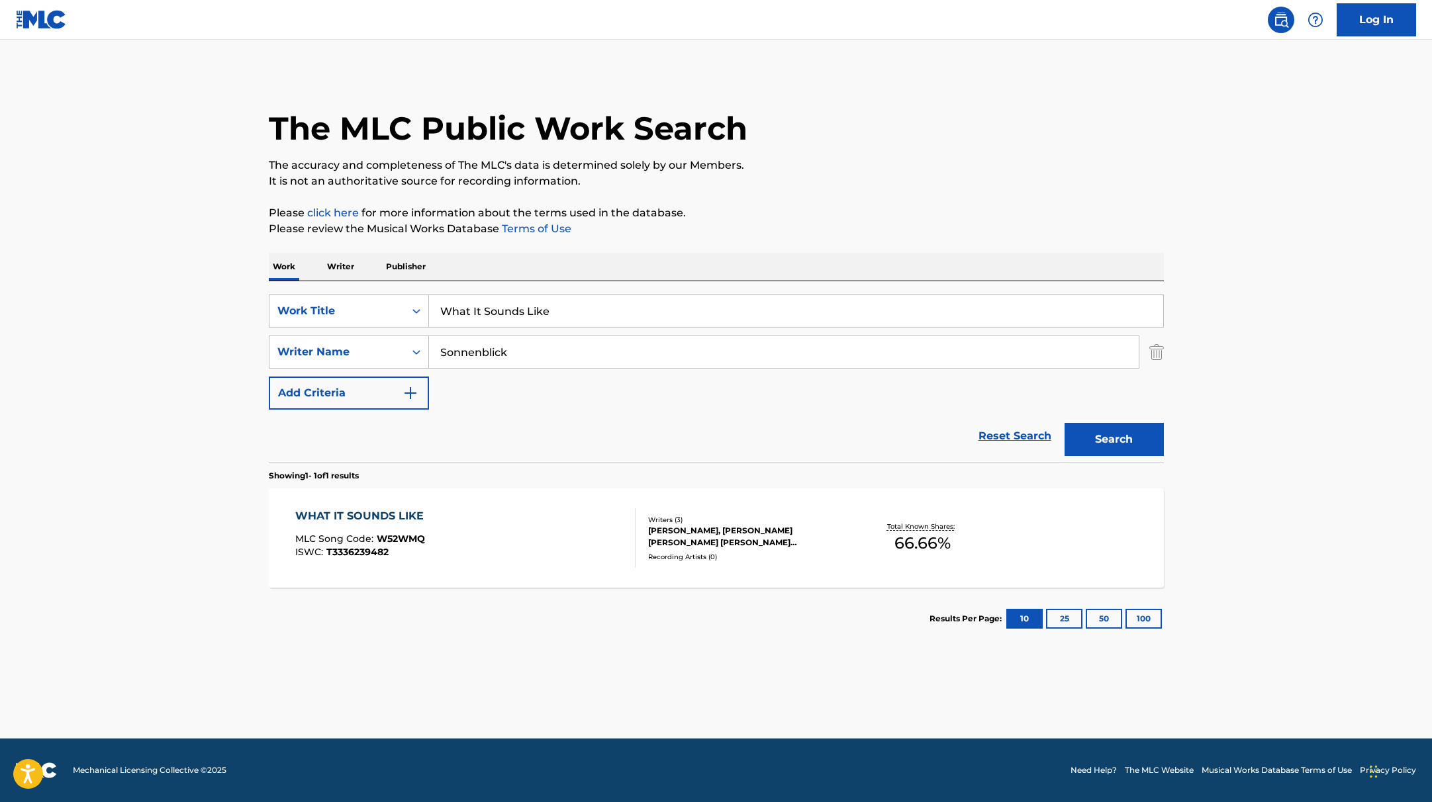
click at [526, 493] on div "WHAT IT SOUNDS LIKE MLC Song Code : W52WMQ ISWC : T3336239482 Writers ( 3 ) [PE…" at bounding box center [716, 538] width 895 height 99
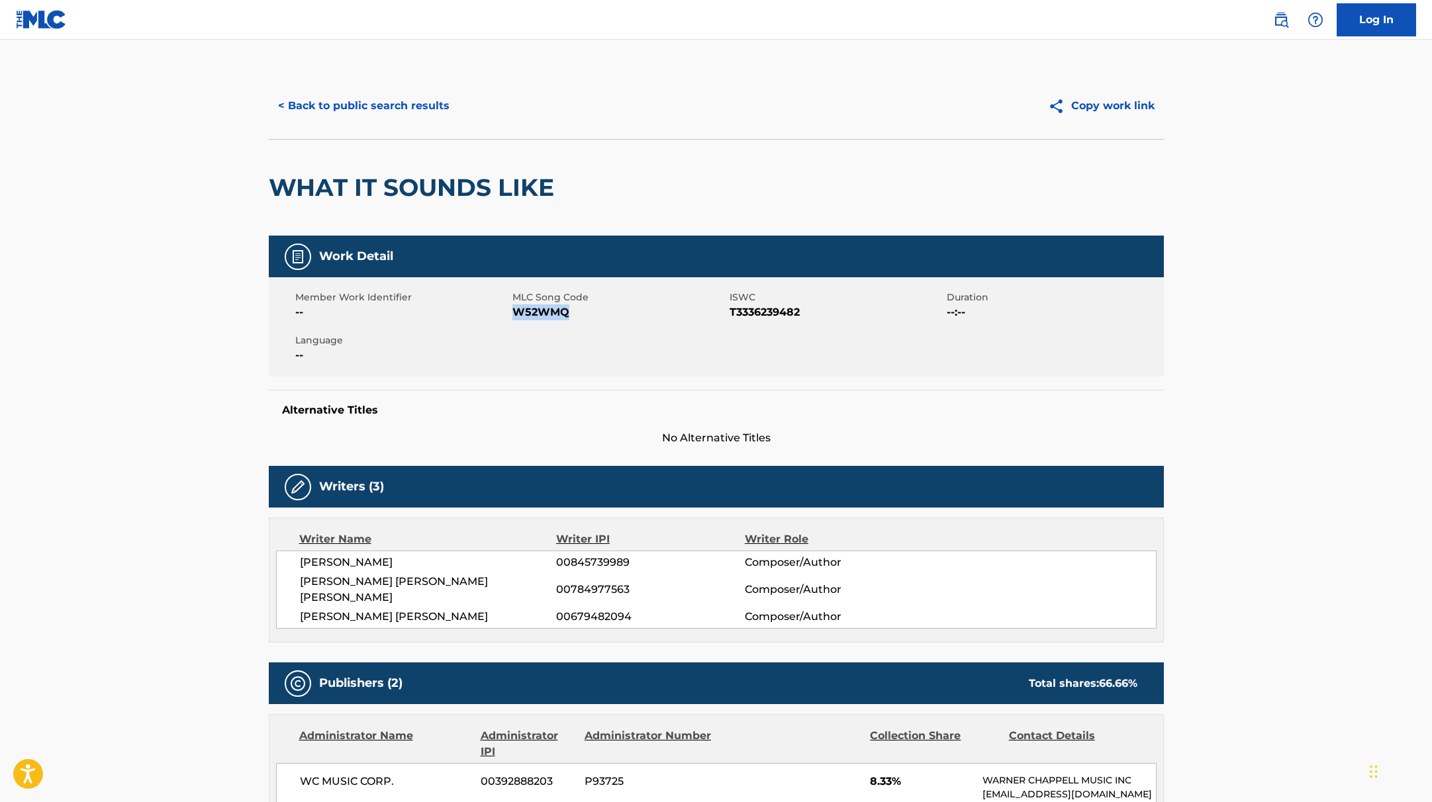
drag, startPoint x: 516, startPoint y: 315, endPoint x: 605, endPoint y: 314, distance: 88.7
click at [605, 314] on span "W52WMQ" at bounding box center [619, 313] width 214 height 16
copy span "W52WMQ"
click at [409, 107] on button "< Back to public search results" at bounding box center [364, 105] width 190 height 33
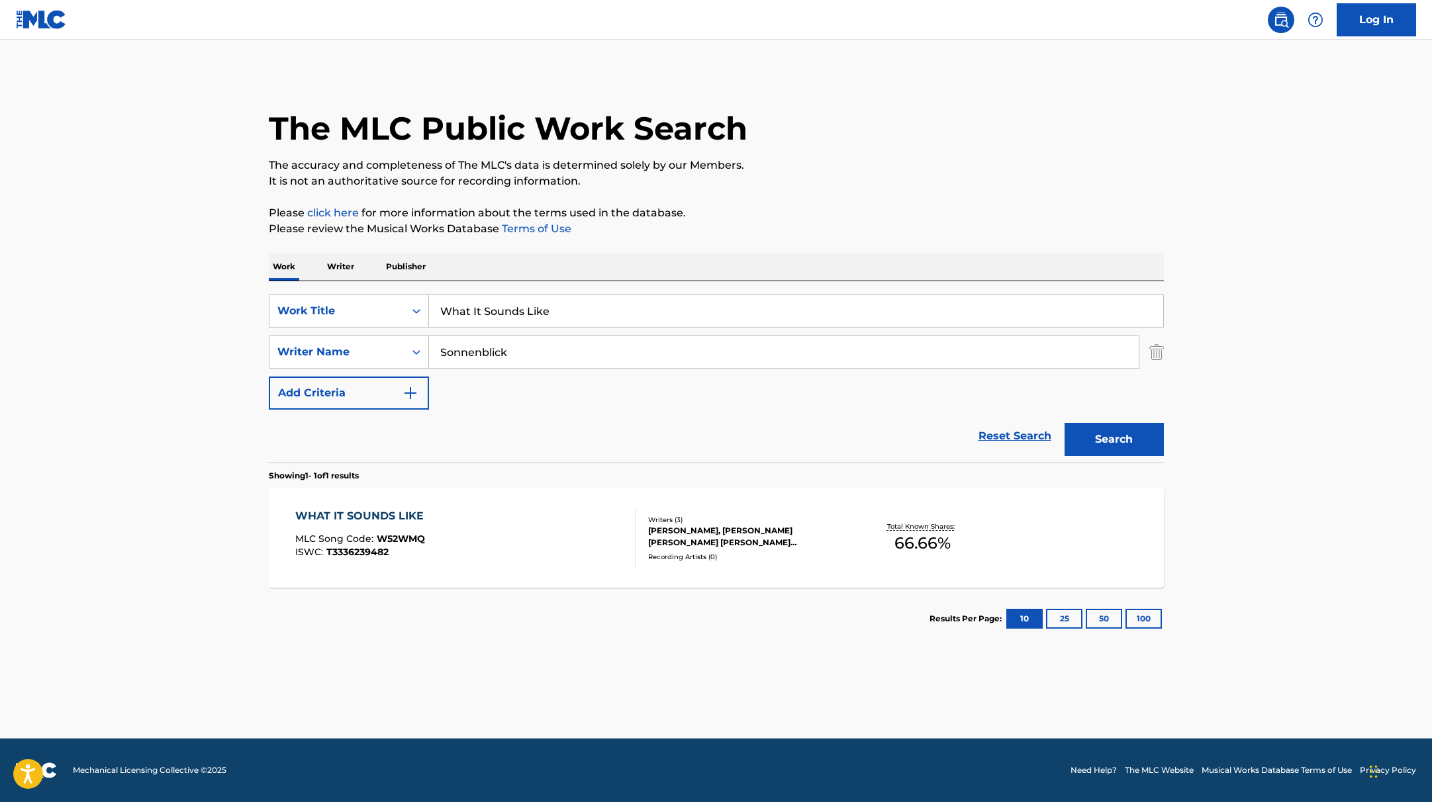
drag, startPoint x: 576, startPoint y: 313, endPoint x: 354, endPoint y: 287, distance: 223.9
click at [351, 288] on div "SearchWithCriteria9c7f3fd9-5be9-4e5e-bd35-1c6ece074282 Work Title What It Sound…" at bounding box center [716, 371] width 895 height 181
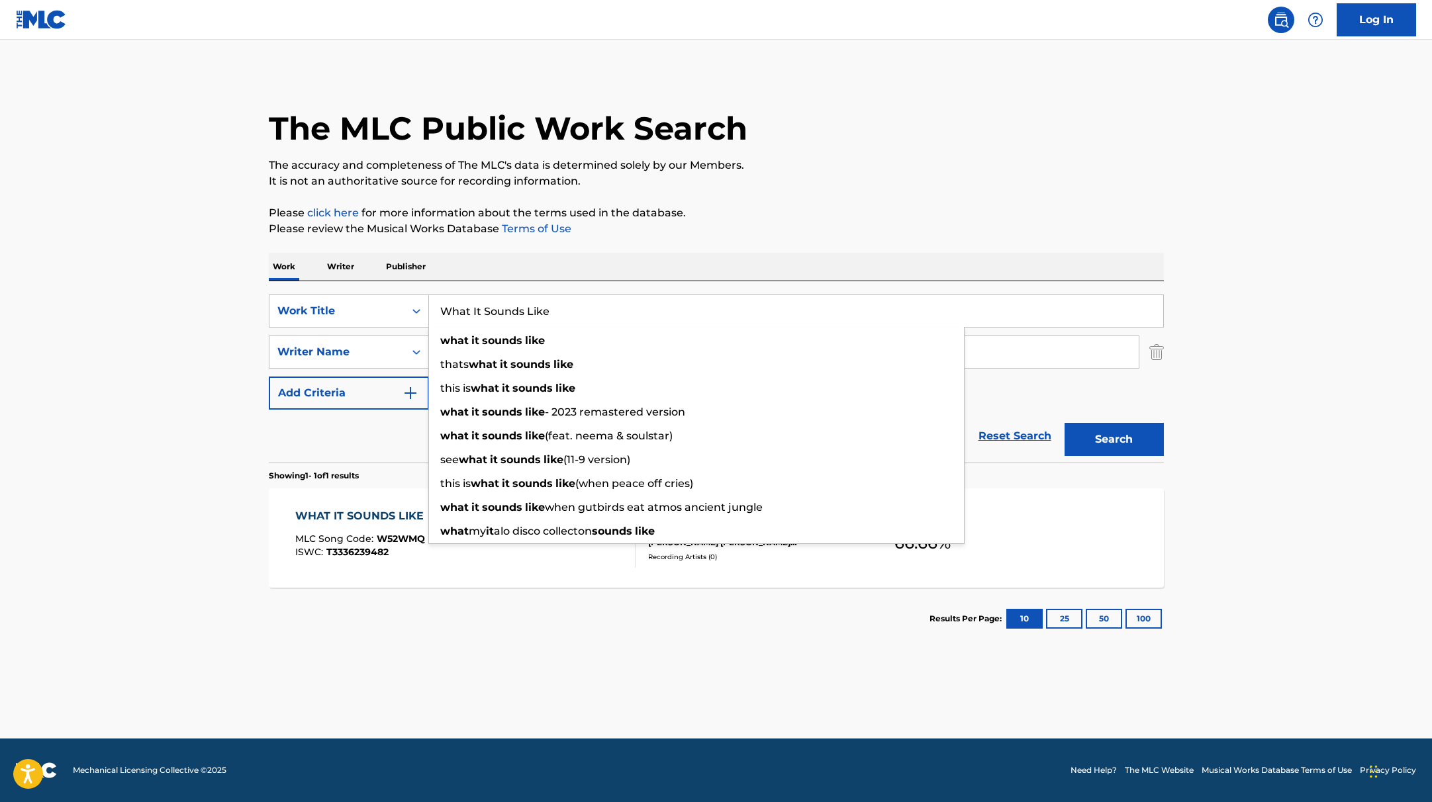
paste input "사랑인가 봐 Love, Mayb"
type input "사랑인가 봐 Love, Maybe"
click at [567, 247] on div "The MLC Public Work Search The accuracy and completeness of The MLC's data is d…" at bounding box center [716, 361] width 927 height 577
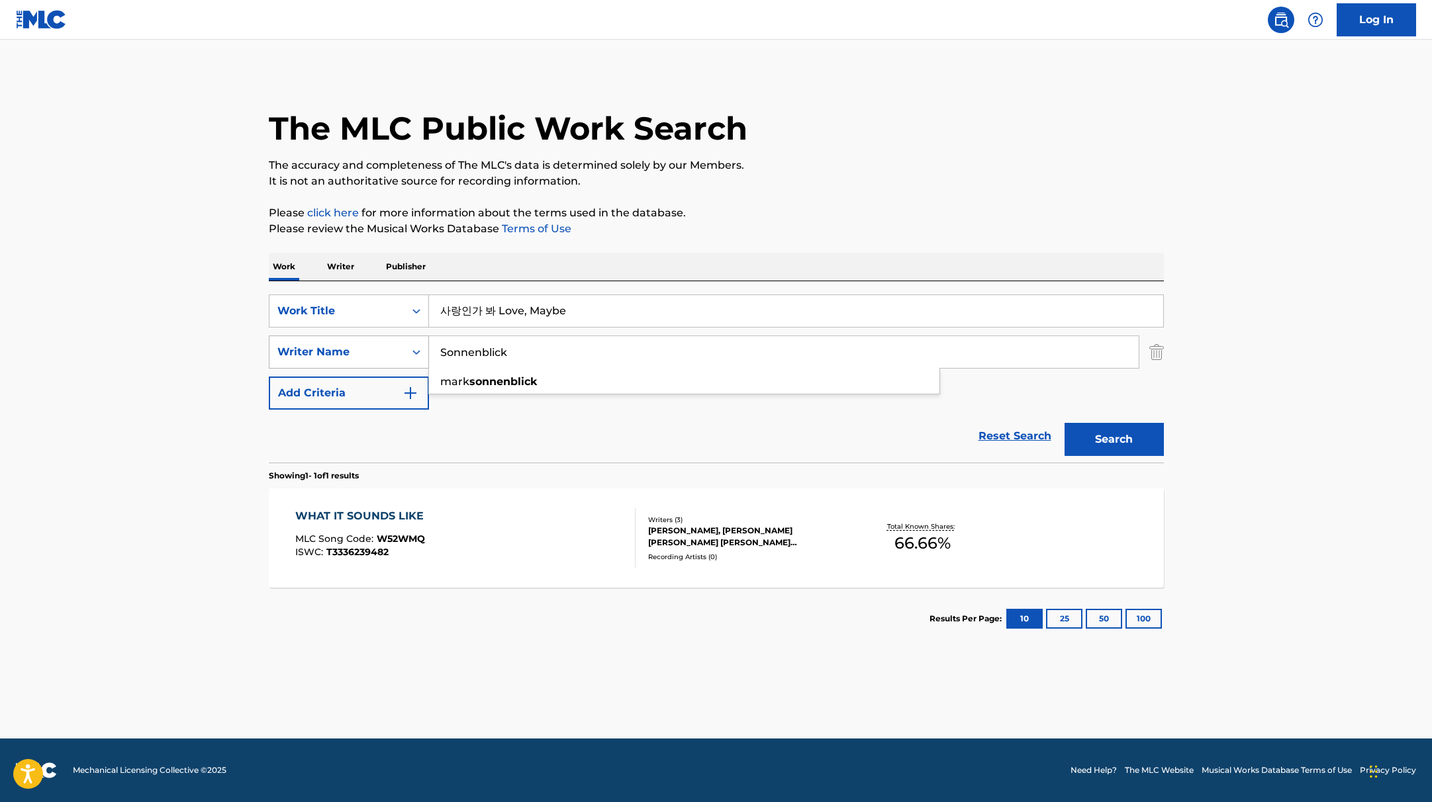
drag, startPoint x: 526, startPoint y: 352, endPoint x: 380, endPoint y: 343, distance: 146.0
click at [380, 343] on div "SearchWithCriteria419fbbaf-f552-4ab5-9b23-73320cbdb2d7 Writer Name Sonnenblick …" at bounding box center [716, 352] width 895 height 33
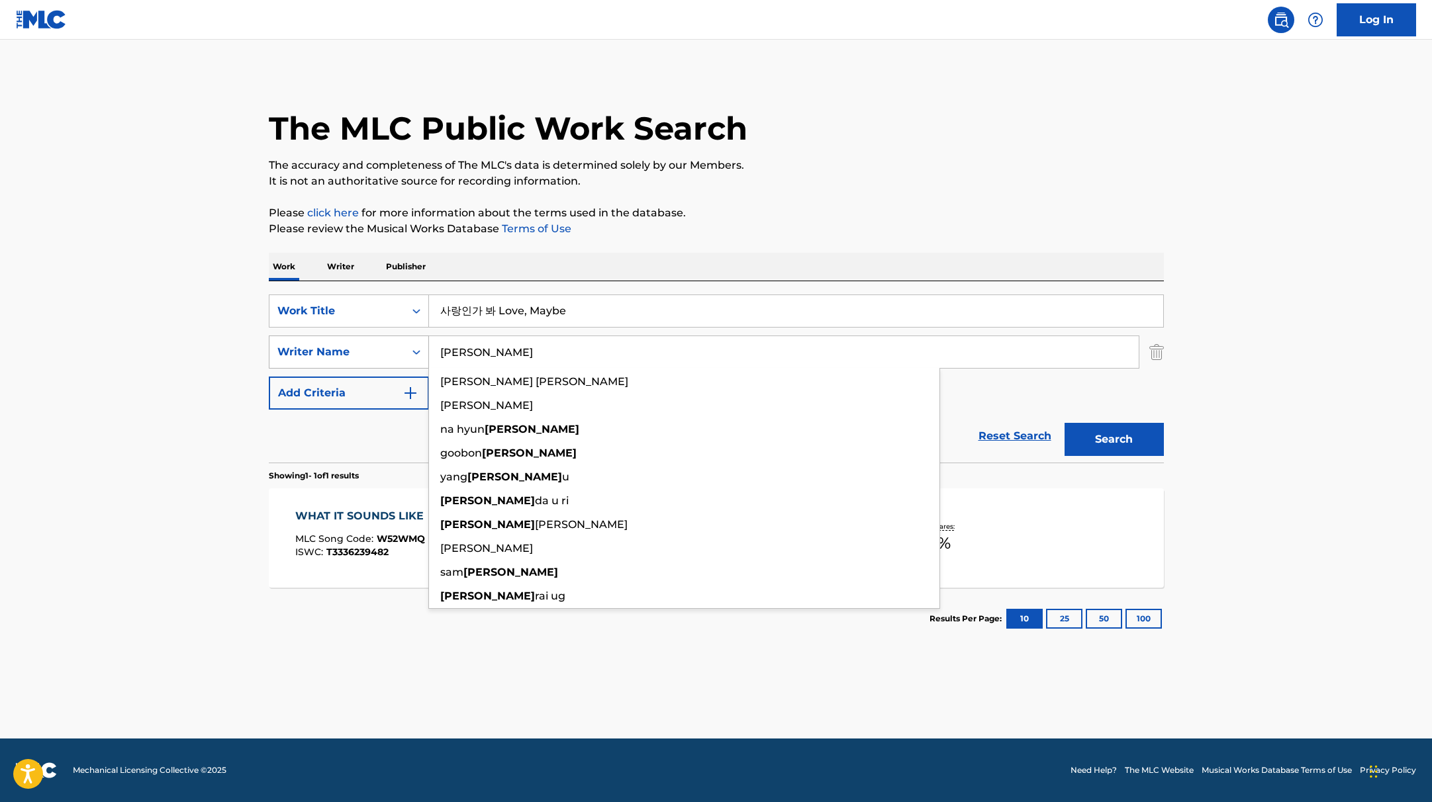
type input "[PERSON_NAME]"
click at [1065, 423] on button "Search" at bounding box center [1114, 439] width 99 height 33
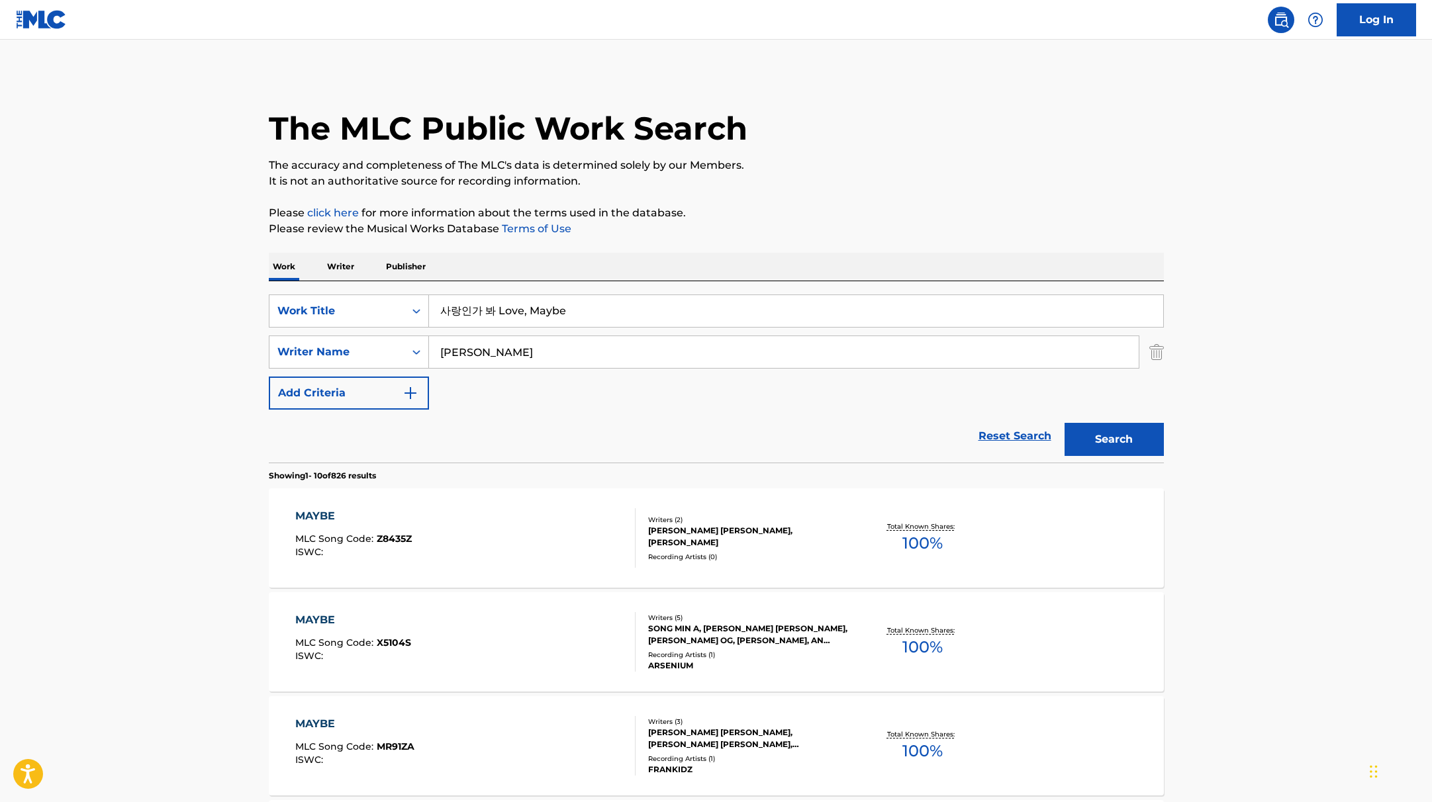
click at [871, 228] on p "Please review the Musical Works Database Terms of Use" at bounding box center [716, 229] width 895 height 16
drag, startPoint x: 493, startPoint y: 311, endPoint x: 409, endPoint y: 307, distance: 83.5
click at [409, 307] on div "SearchWithCriteria9c7f3fd9-5be9-4e5e-bd35-1c6ece074282 Work Title 사랑인가 봐 Love, …" at bounding box center [716, 311] width 895 height 33
click at [1065, 423] on button "Search" at bounding box center [1114, 439] width 99 height 33
paste input "오솔길 Path"
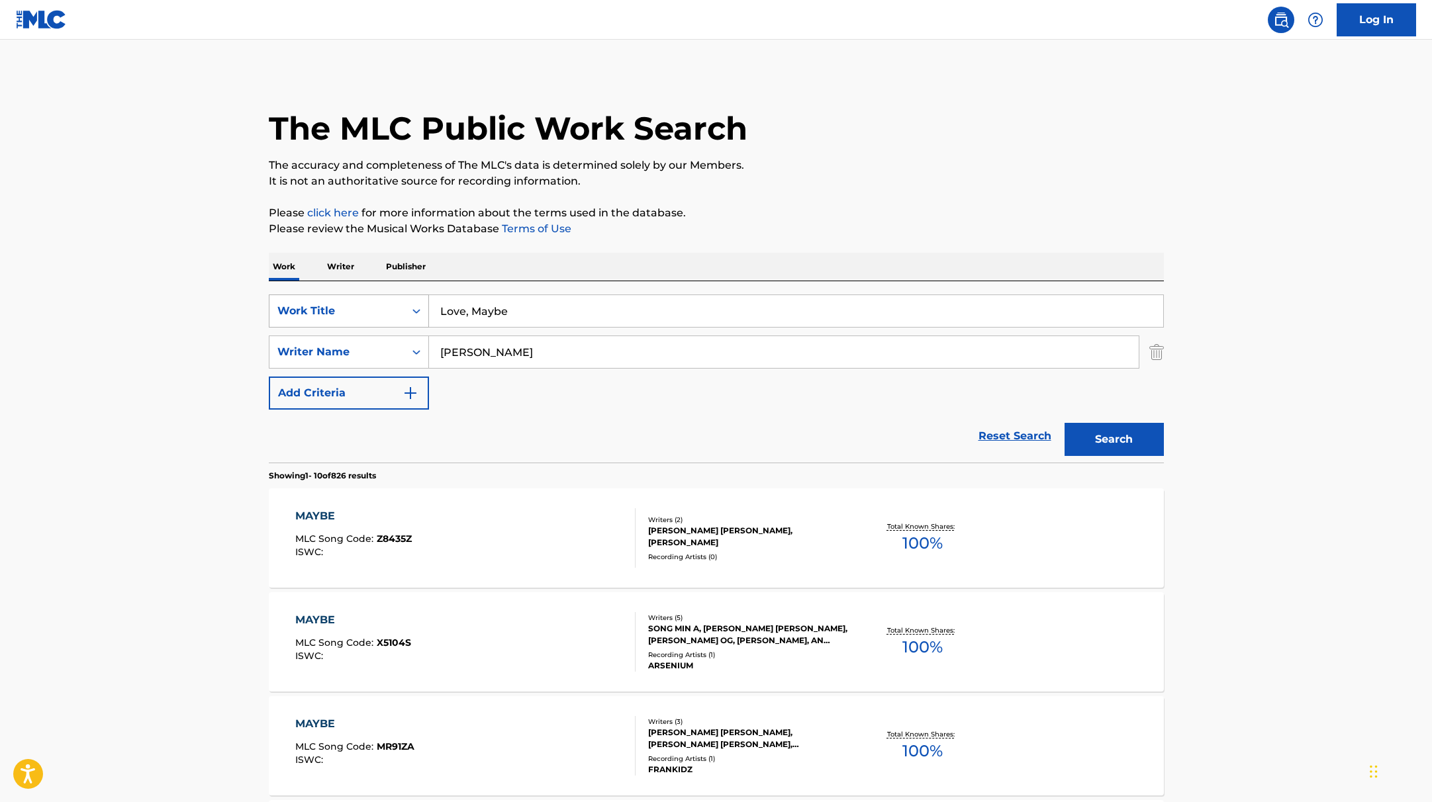
drag, startPoint x: 540, startPoint y: 315, endPoint x: 384, endPoint y: 297, distance: 157.3
click at [379, 297] on div "SearchWithCriteria9c7f3fd9-5be9-4e5e-bd35-1c6ece074282 Work Title Love, Maybe" at bounding box center [716, 311] width 895 height 33
type input "오솔길 Path"
click at [483, 266] on div "Work Writer Publisher" at bounding box center [716, 267] width 895 height 28
drag, startPoint x: 481, startPoint y: 354, endPoint x: 374, endPoint y: 339, distance: 108.2
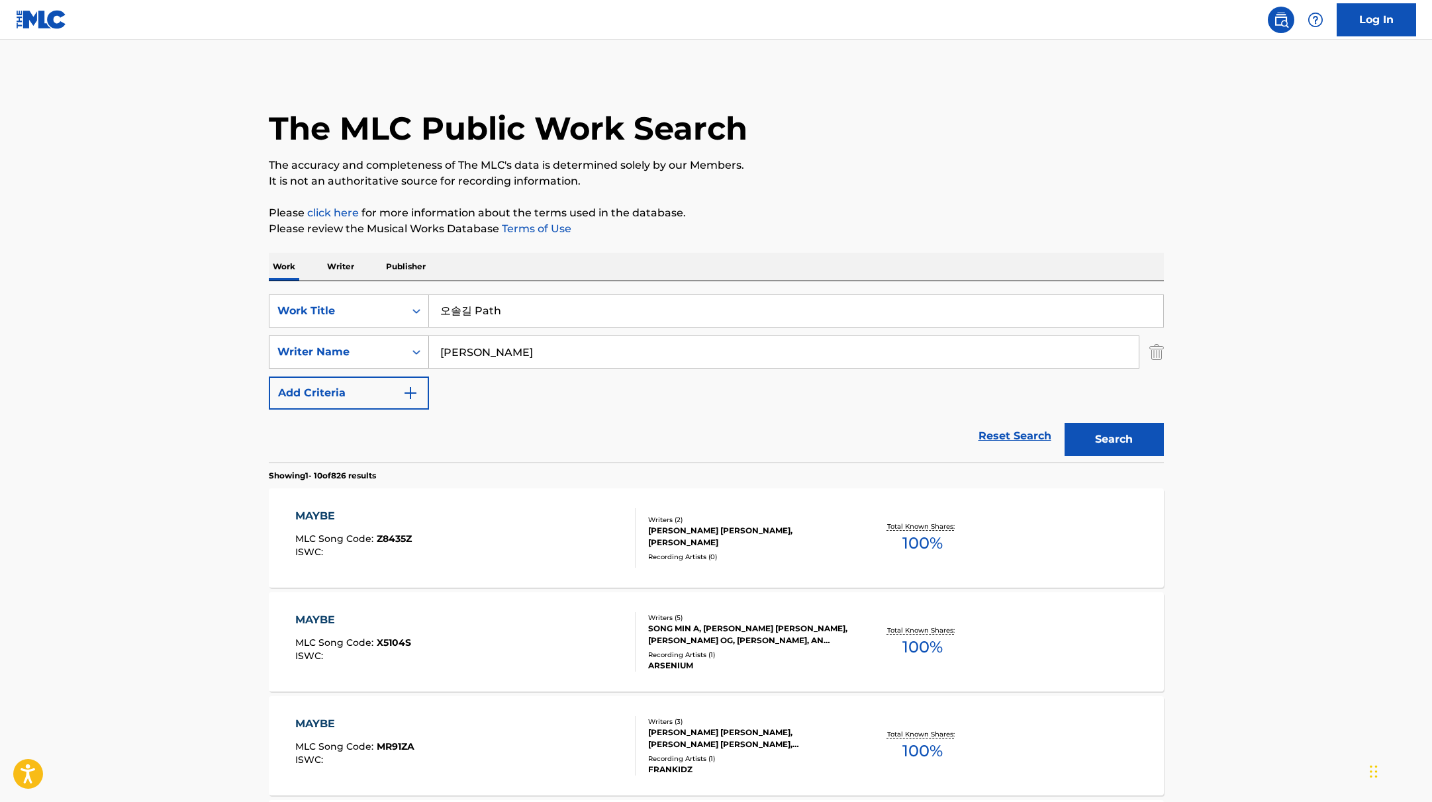
click at [374, 339] on div "SearchWithCriteria419fbbaf-f552-4ab5-9b23-73320cbdb2d7 Writer Name [PERSON_NAME]" at bounding box center [716, 352] width 895 height 33
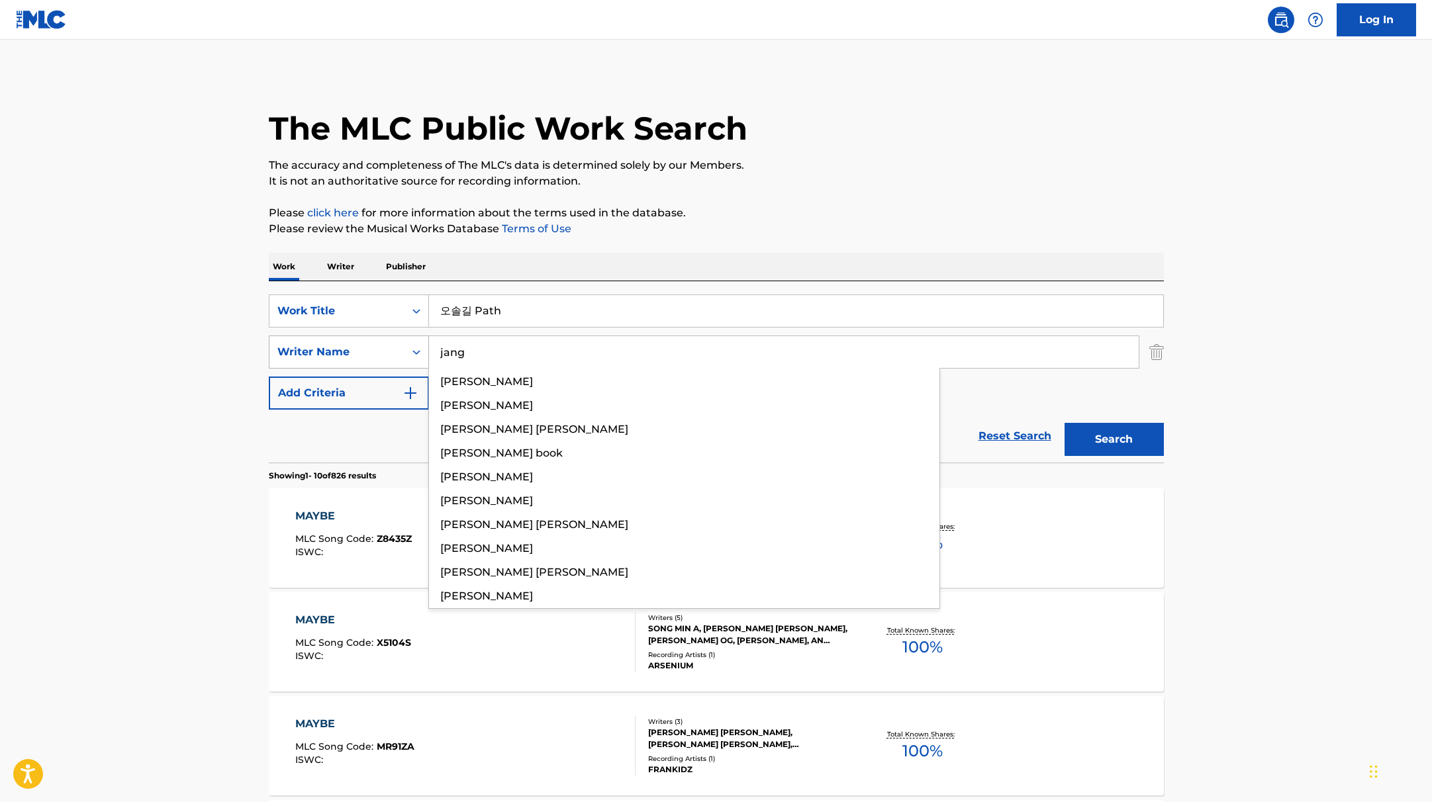
type input "jang"
click at [1065, 423] on button "Search" at bounding box center [1114, 439] width 99 height 33
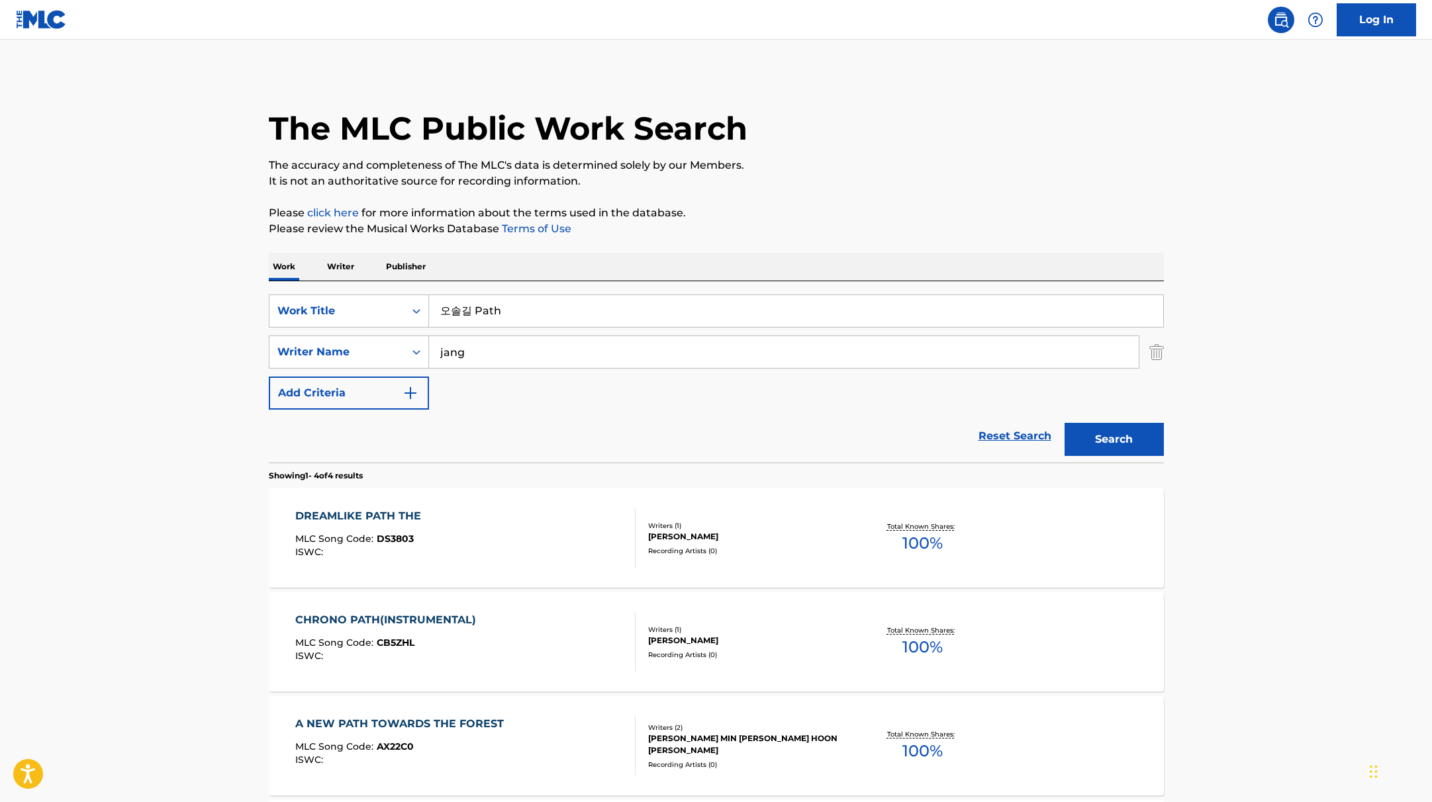
drag, startPoint x: 470, startPoint y: 313, endPoint x: 428, endPoint y: 311, distance: 41.8
click at [429, 311] on input "오솔길 Path" at bounding box center [796, 311] width 734 height 32
click at [1065, 423] on button "Search" at bounding box center [1114, 439] width 99 height 33
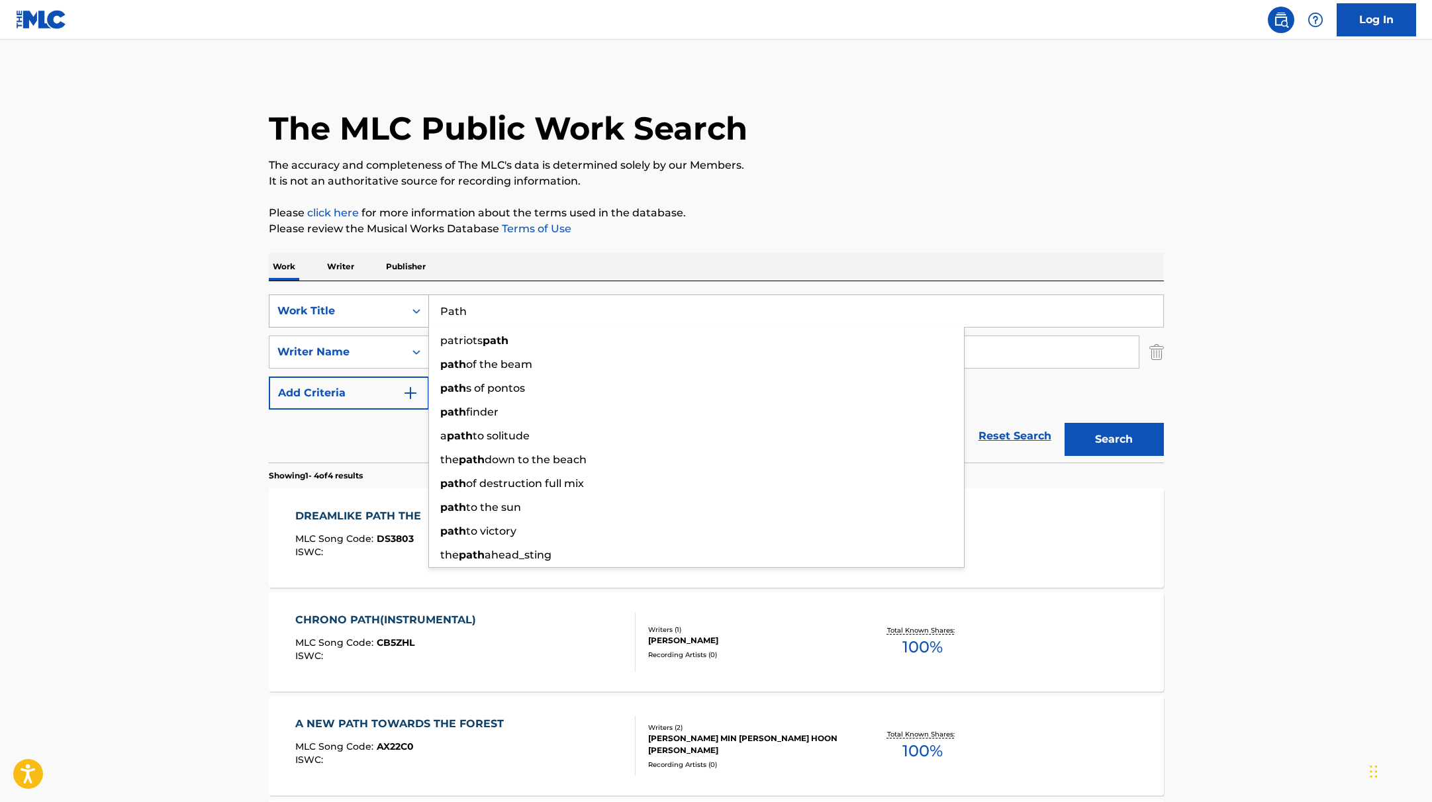
drag, startPoint x: 488, startPoint y: 312, endPoint x: 408, endPoint y: 310, distance: 80.1
click at [405, 311] on div "SearchWithCriteria9c7f3fd9-5be9-4e5e-bd35-1c6ece074282 Work Title Path patriots…" at bounding box center [716, 311] width 895 height 33
paste input "Score Suite"
type input "Score Suite"
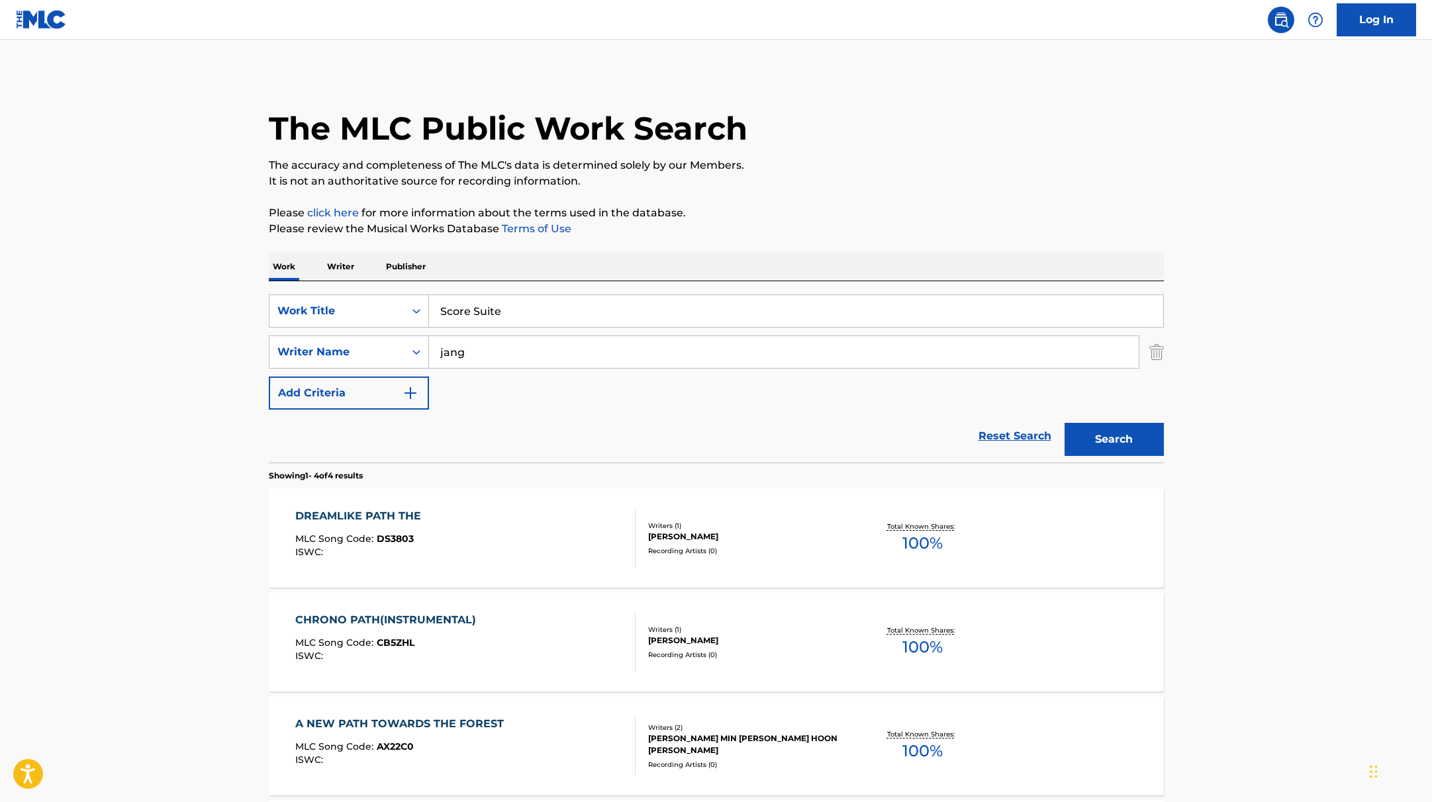
click at [1030, 141] on div "The MLC Public Work Search" at bounding box center [716, 121] width 895 height 97
paste input "Zarvos"
drag, startPoint x: 485, startPoint y: 363, endPoint x: 384, endPoint y: 338, distance: 104.4
click at [384, 338] on div "SearchWithCriteria419fbbaf-f552-4ab5-9b23-73320cbdb2d7 Writer Name [PERSON_NAME]" at bounding box center [716, 352] width 895 height 33
type input "Zarvos"
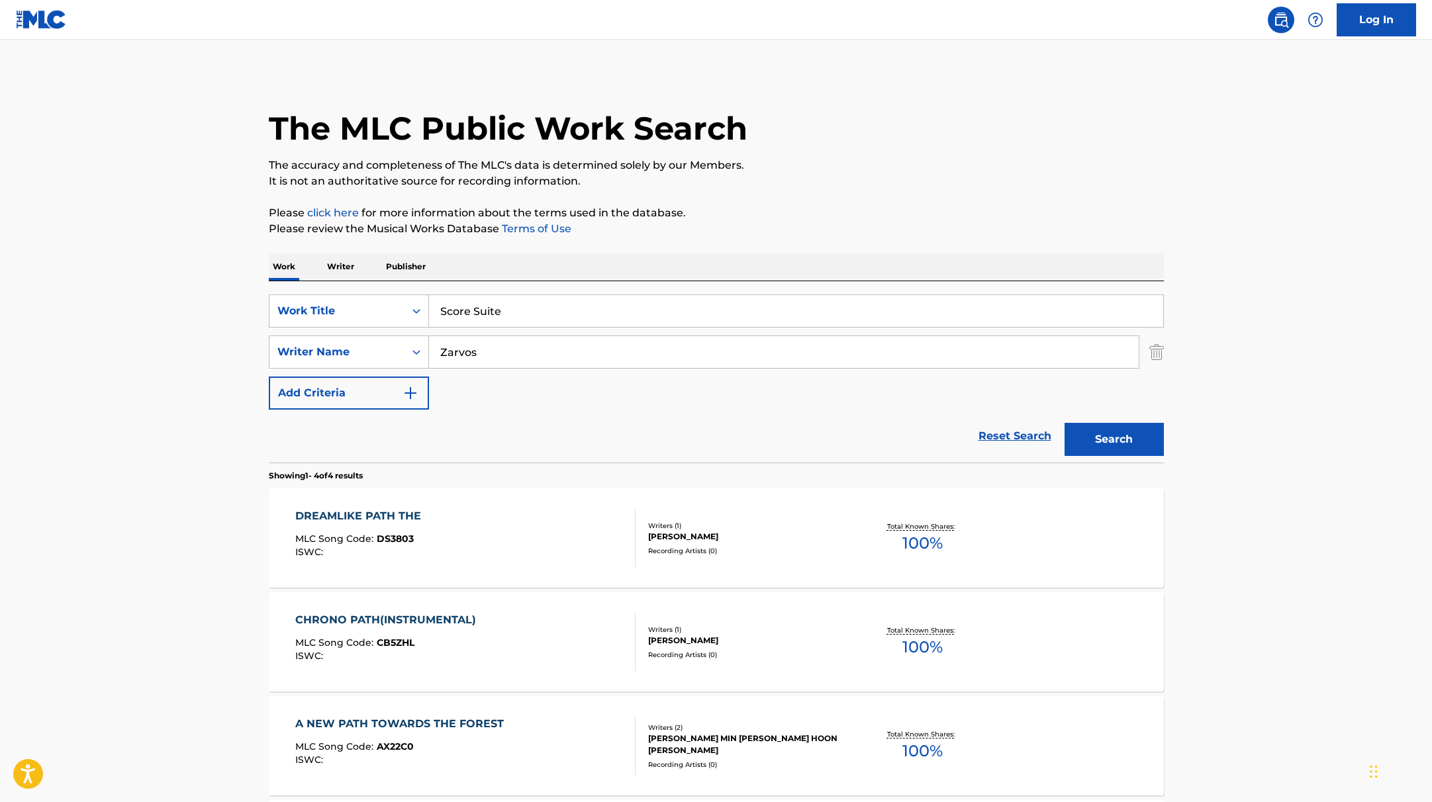
click at [1019, 258] on div "Work Writer Publisher" at bounding box center [716, 267] width 895 height 28
click at [1141, 455] on button "Search" at bounding box center [1114, 439] width 99 height 33
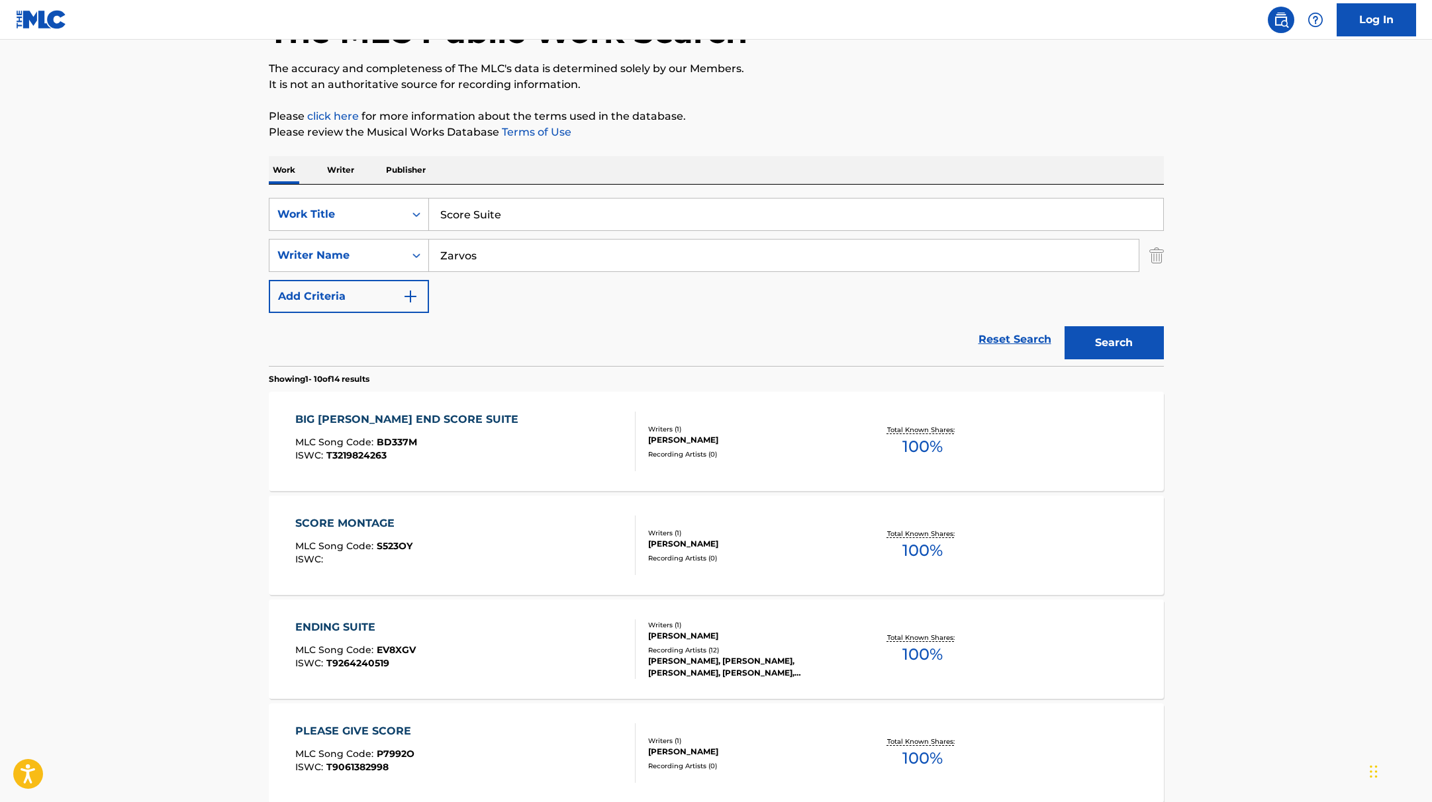
scroll to position [98, 0]
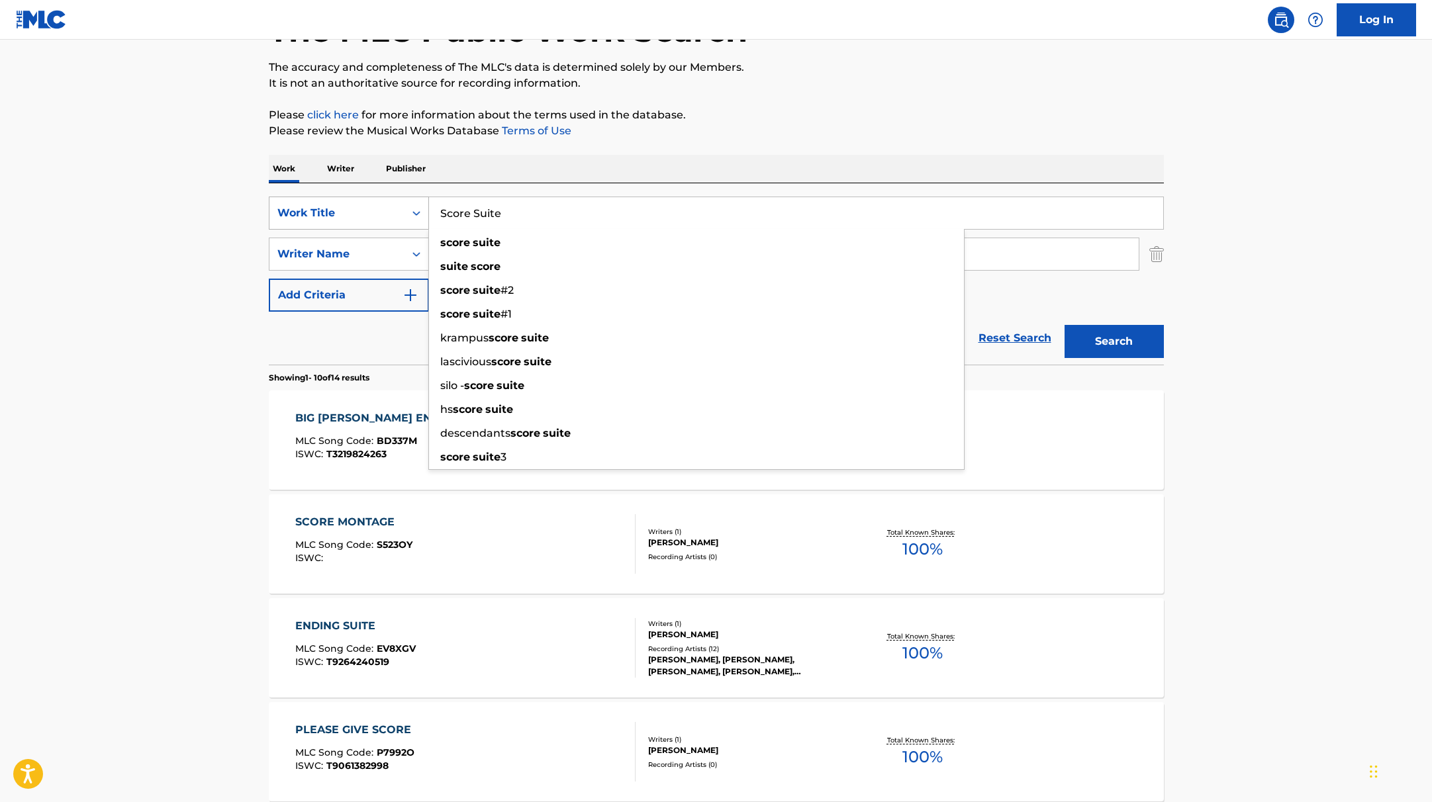
drag, startPoint x: 530, startPoint y: 212, endPoint x: 346, endPoint y: 203, distance: 183.6
click at [346, 203] on div "SearchWithCriteria9c7f3fd9-5be9-4e5e-bd35-1c6ece074282 Work Title Score Suite s…" at bounding box center [716, 213] width 895 height 33
paste input "crushing"
type input "crushing"
click at [773, 127] on p "Please review the Musical Works Database Terms of Use" at bounding box center [716, 131] width 895 height 16
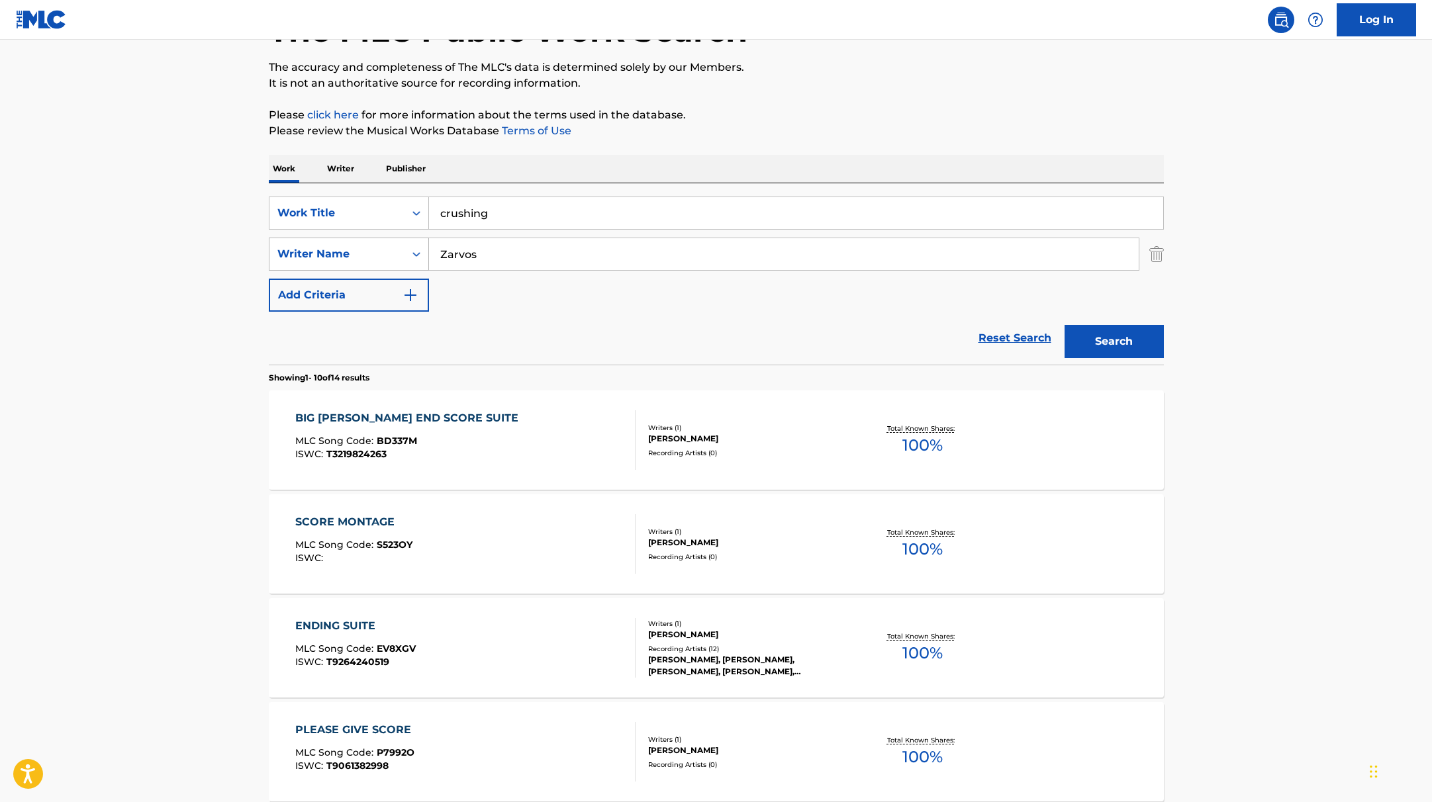
drag, startPoint x: 495, startPoint y: 258, endPoint x: 358, endPoint y: 246, distance: 138.2
click at [358, 246] on div "SearchWithCriteria419fbbaf-f552-4ab5-9b23-73320cbdb2d7 Writer Name Zarvos" at bounding box center [716, 254] width 895 height 33
type input "boose"
click at [1065, 325] on button "Search" at bounding box center [1114, 341] width 99 height 33
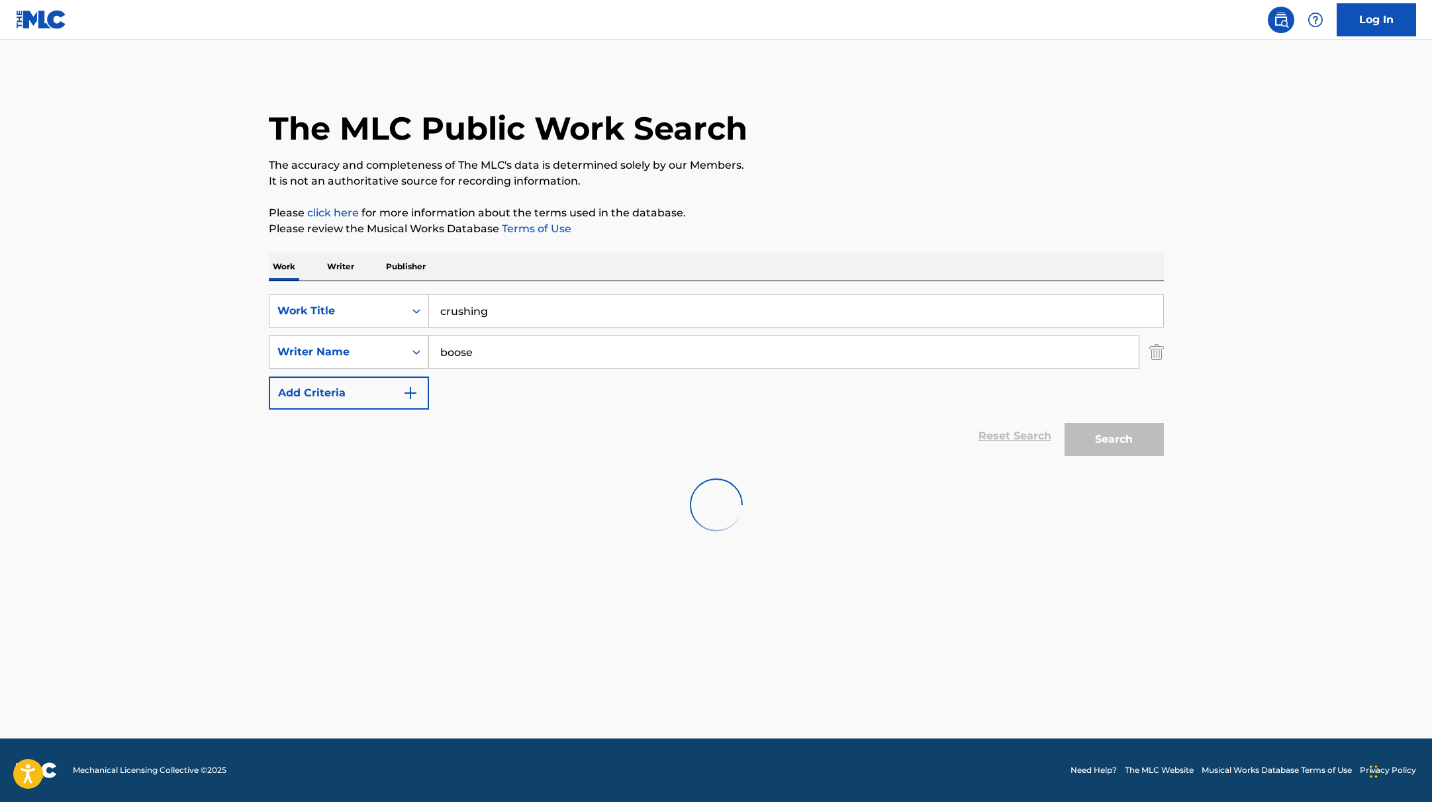
scroll to position [0, 0]
click at [828, 162] on p "The accuracy and completeness of The MLC's data is determined solely by our Mem…" at bounding box center [716, 166] width 895 height 16
drag, startPoint x: 546, startPoint y: 309, endPoint x: 303, endPoint y: 285, distance: 244.2
click at [304, 285] on div "SearchWithCriteria9c7f3fd9-5be9-4e5e-bd35-1c6ece074282 Work Title crushing Sear…" at bounding box center [716, 371] width 895 height 181
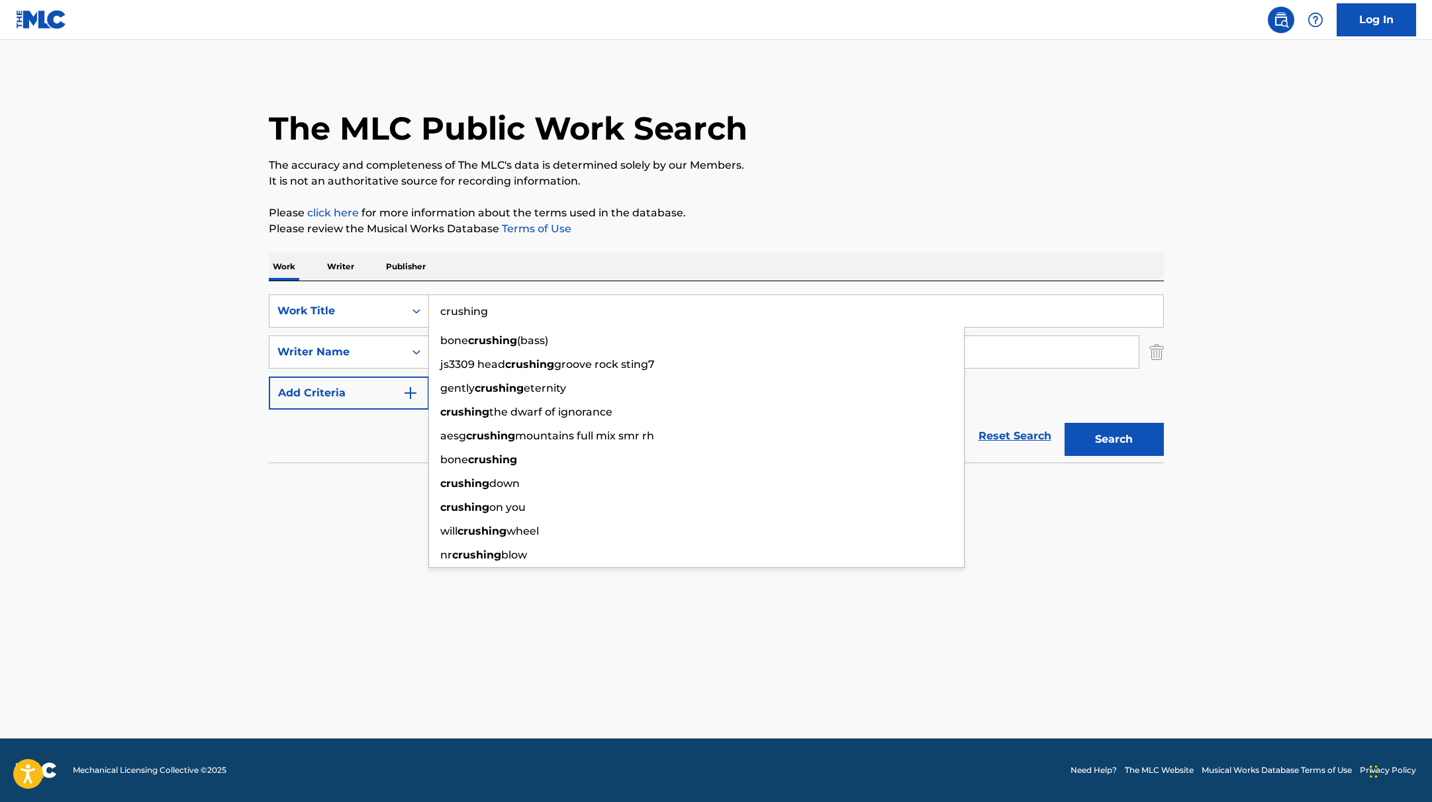
paste input "i wish i knew how to quit you"
type input "i wish i knew how to quit you"
click at [839, 205] on p "Please click here for more information about the terms used in the database." at bounding box center [716, 213] width 895 height 16
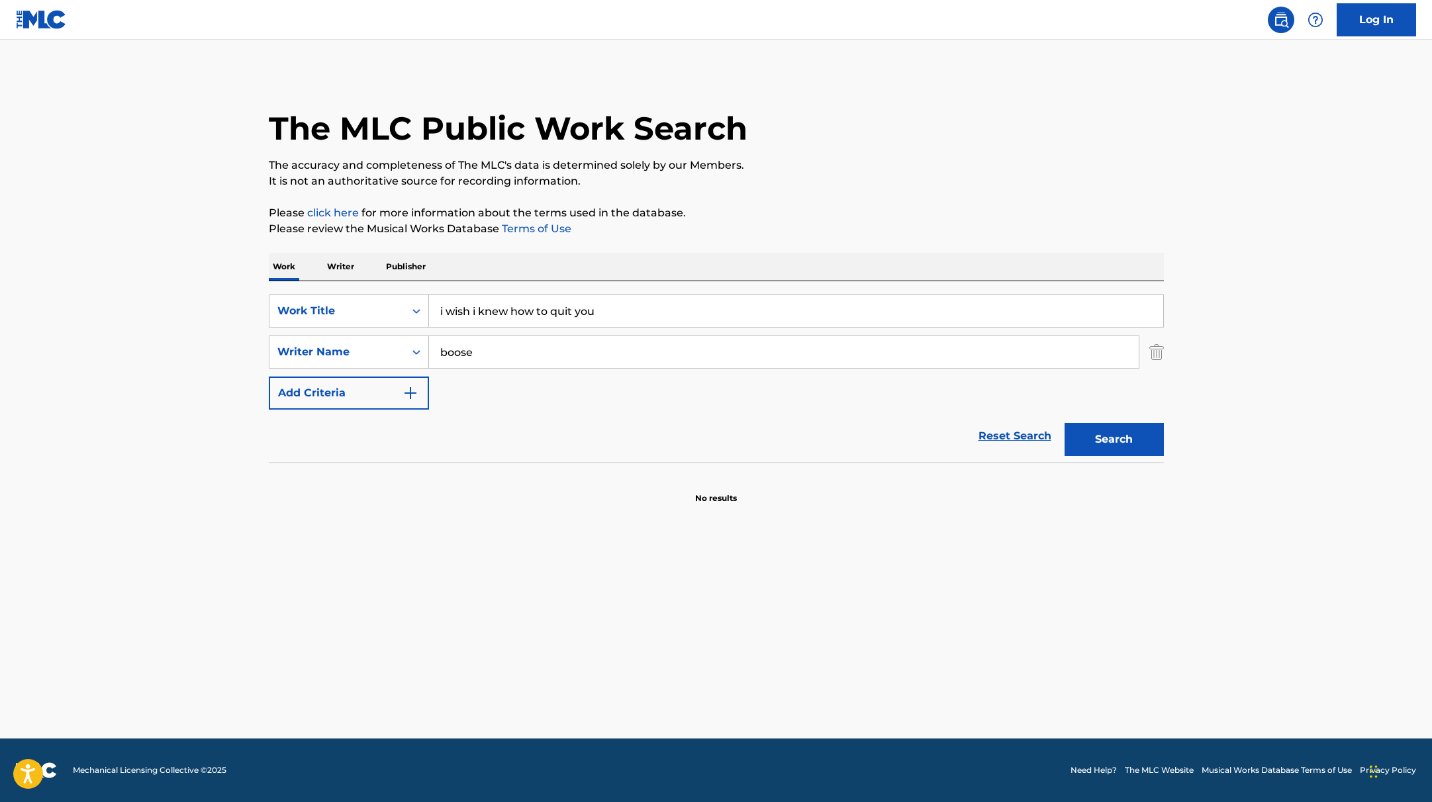
click at [1132, 442] on button "Search" at bounding box center [1114, 439] width 99 height 33
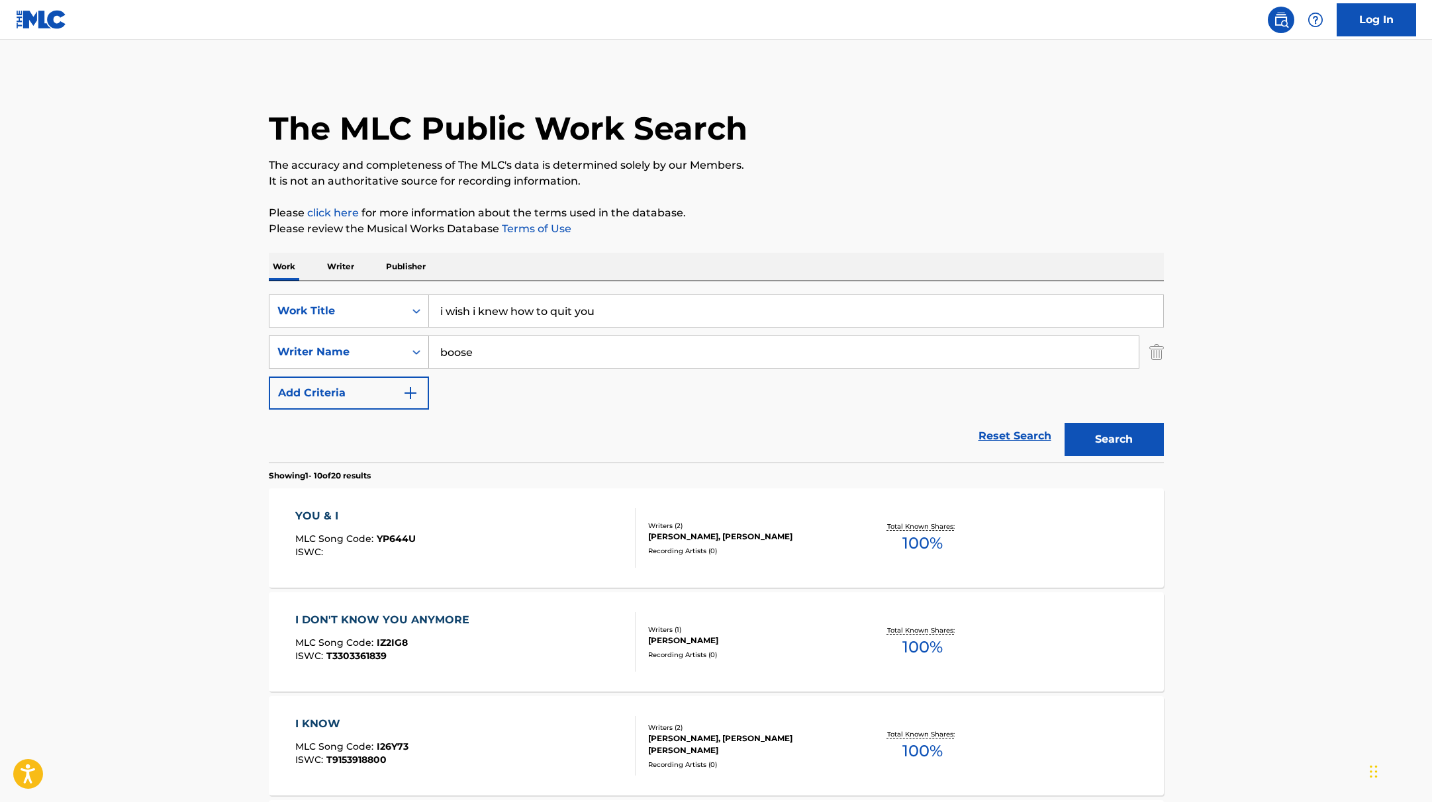
drag, startPoint x: 502, startPoint y: 358, endPoint x: 390, endPoint y: 347, distance: 112.4
click at [390, 347] on div "SearchWithCriteria419fbbaf-f552-4ab5-9b23-73320cbdb2d7 Writer Name [PERSON_NAME]" at bounding box center [716, 352] width 895 height 33
click at [1065, 423] on button "Search" at bounding box center [1114, 439] width 99 height 33
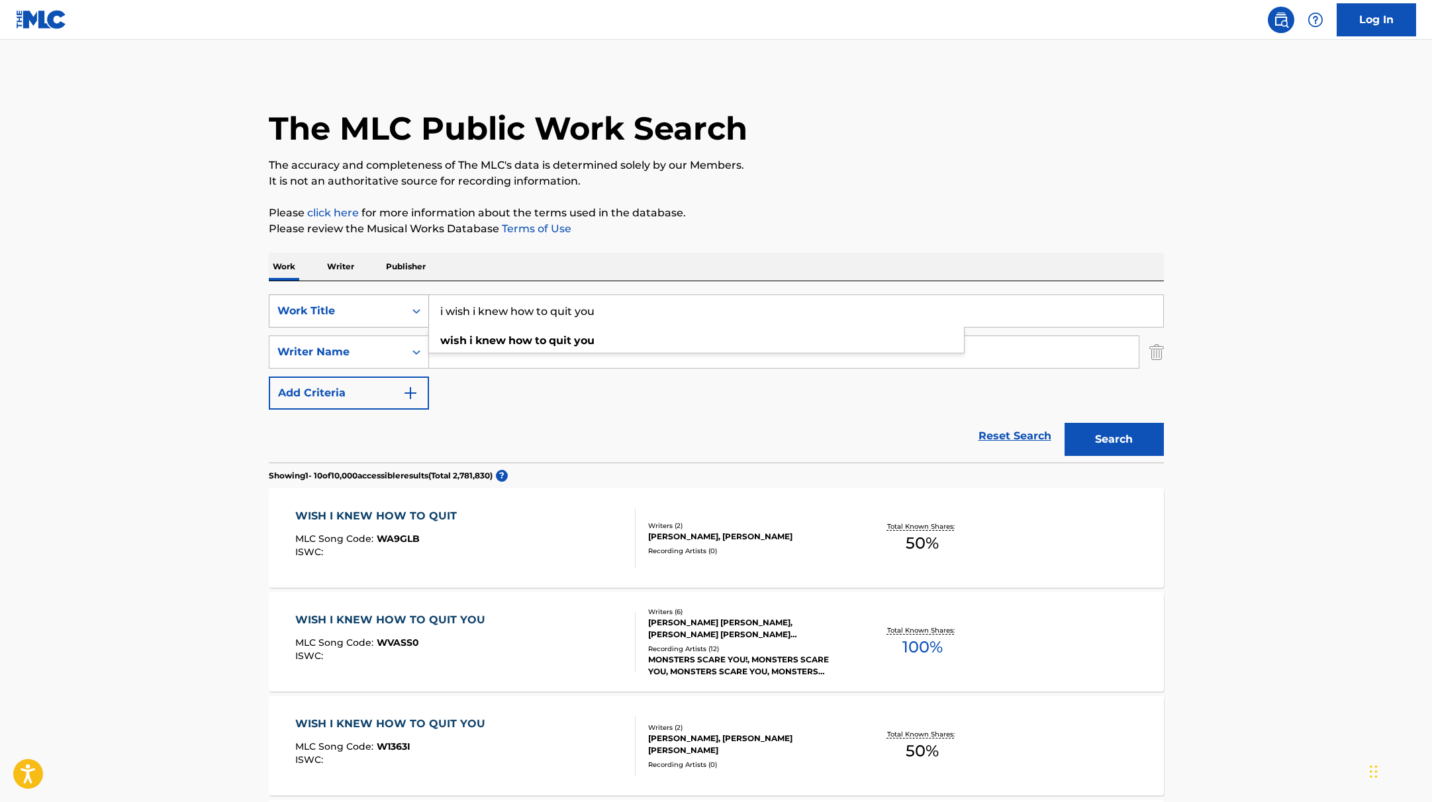
paste input "TU [PERSON_NAME]"
drag, startPoint x: 611, startPoint y: 311, endPoint x: 424, endPoint y: 294, distance: 188.2
click at [356, 305] on div "SearchWithCriteria9c7f3fd9-5be9-4e5e-bd35-1c6ece074282 Work Title TU [PERSON_NA…" at bounding box center [716, 311] width 895 height 33
type input "TU [PERSON_NAME]"
click at [814, 215] on p "Please click here for more information about the terms used in the database." at bounding box center [716, 213] width 895 height 16
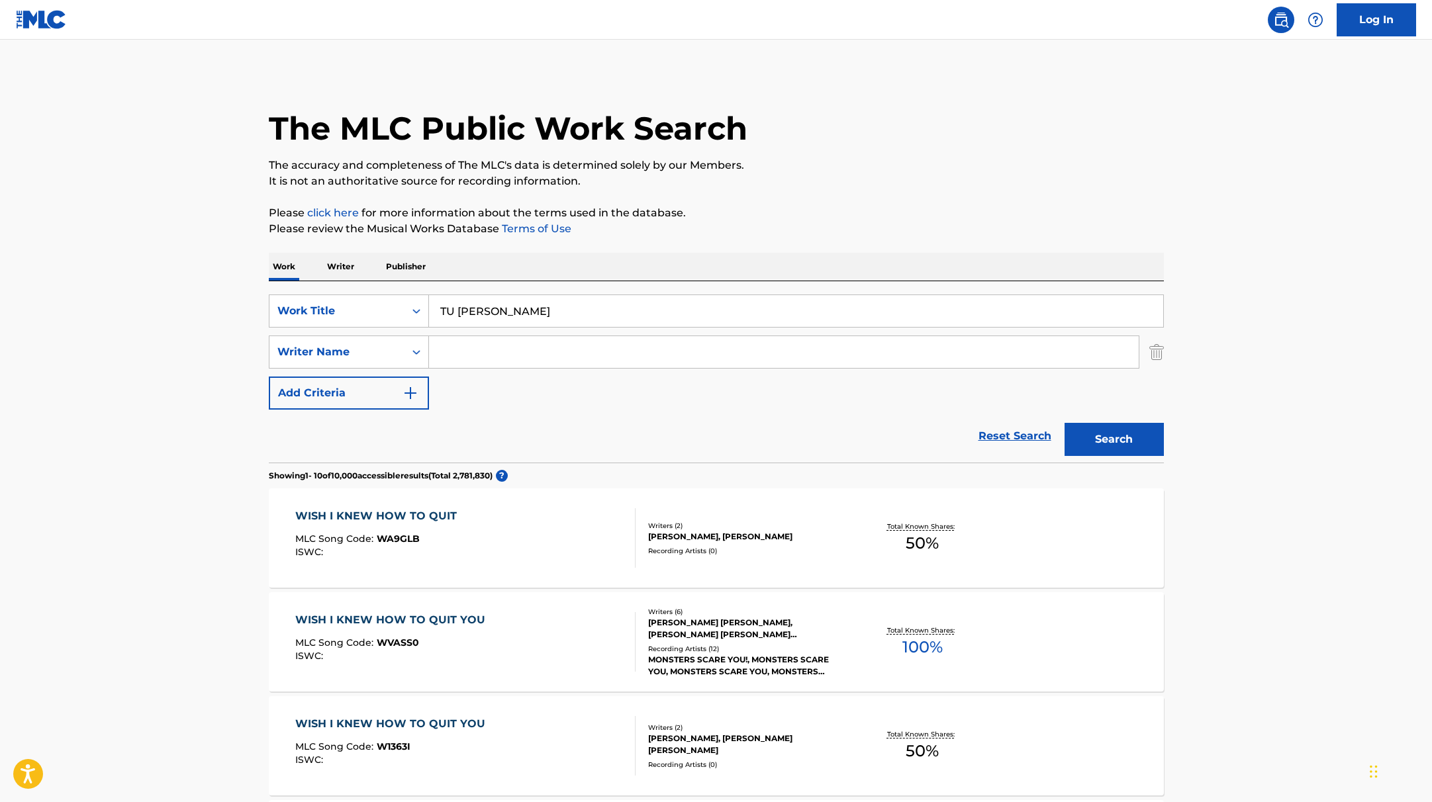
click at [509, 349] on input "Search Form" at bounding box center [784, 352] width 710 height 32
paste input "[PERSON_NAME]"
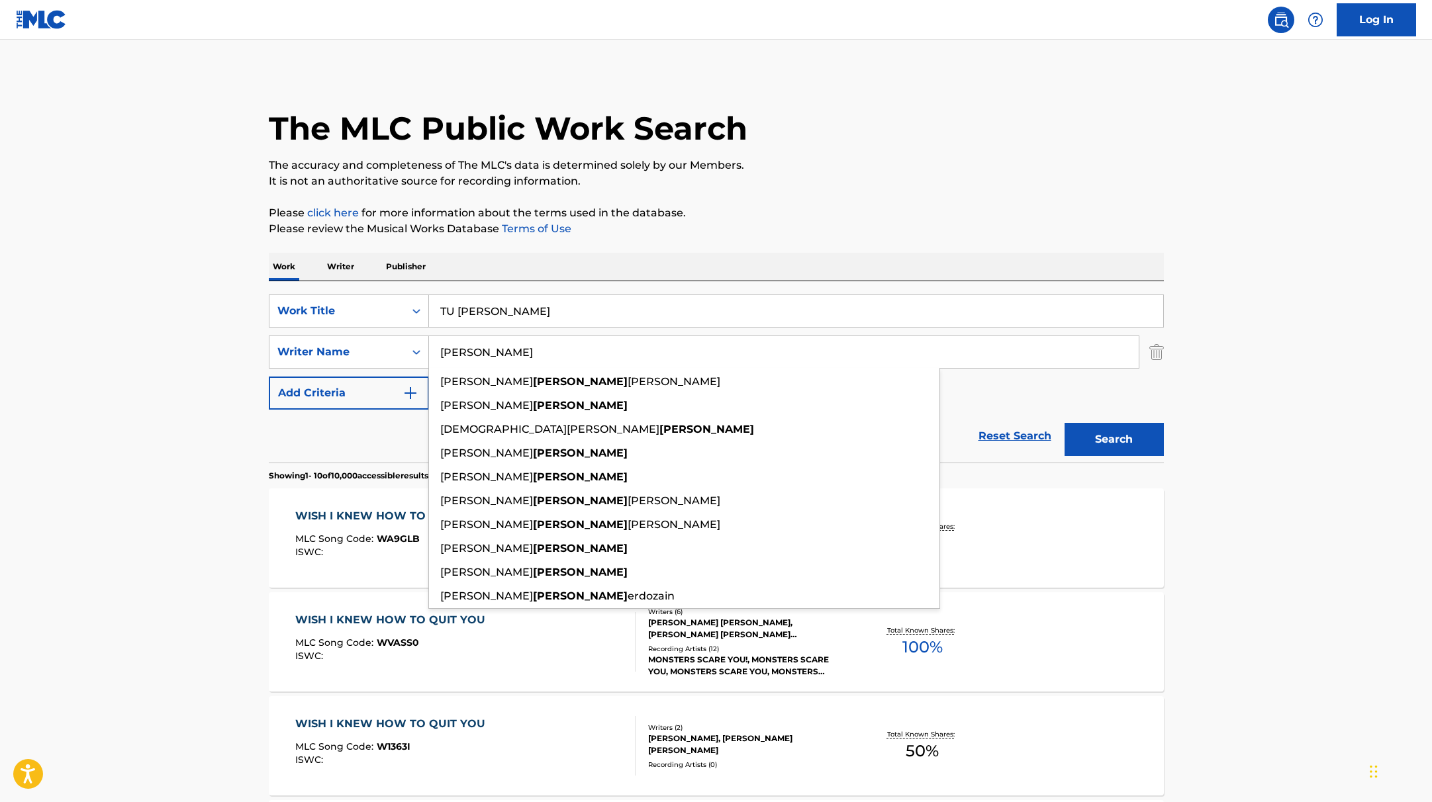
type input "[PERSON_NAME]"
click at [1104, 452] on button "Search" at bounding box center [1114, 439] width 99 height 33
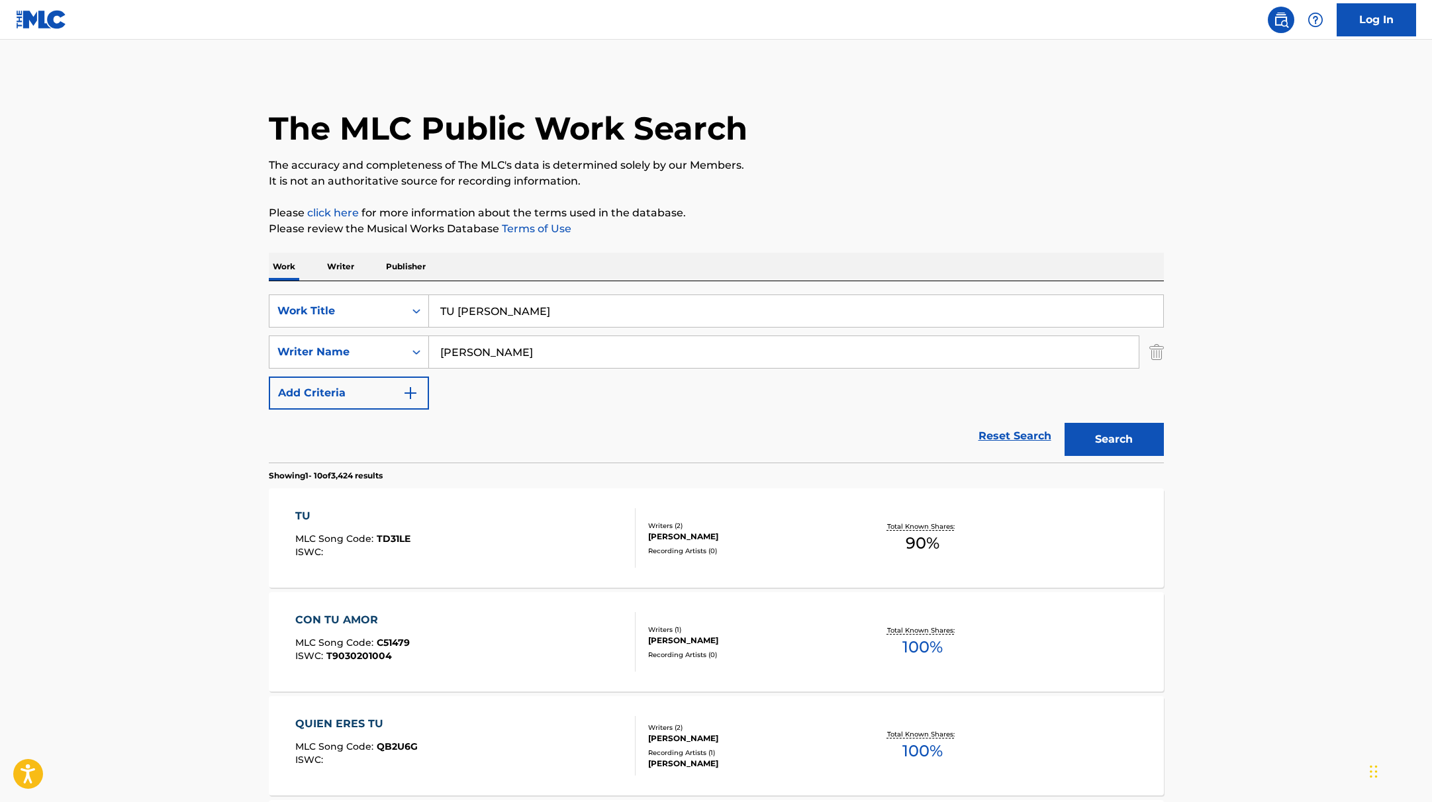
drag, startPoint x: 535, startPoint y: 313, endPoint x: 348, endPoint y: 284, distance: 189.6
click at [339, 287] on div "SearchWithCriteria9c7f3fd9-5be9-4e5e-bd35-1c6ece074282 Work Title TU [PERSON_NA…" at bounding box center [716, 371] width 895 height 181
paste input "[PERSON_NAME]"
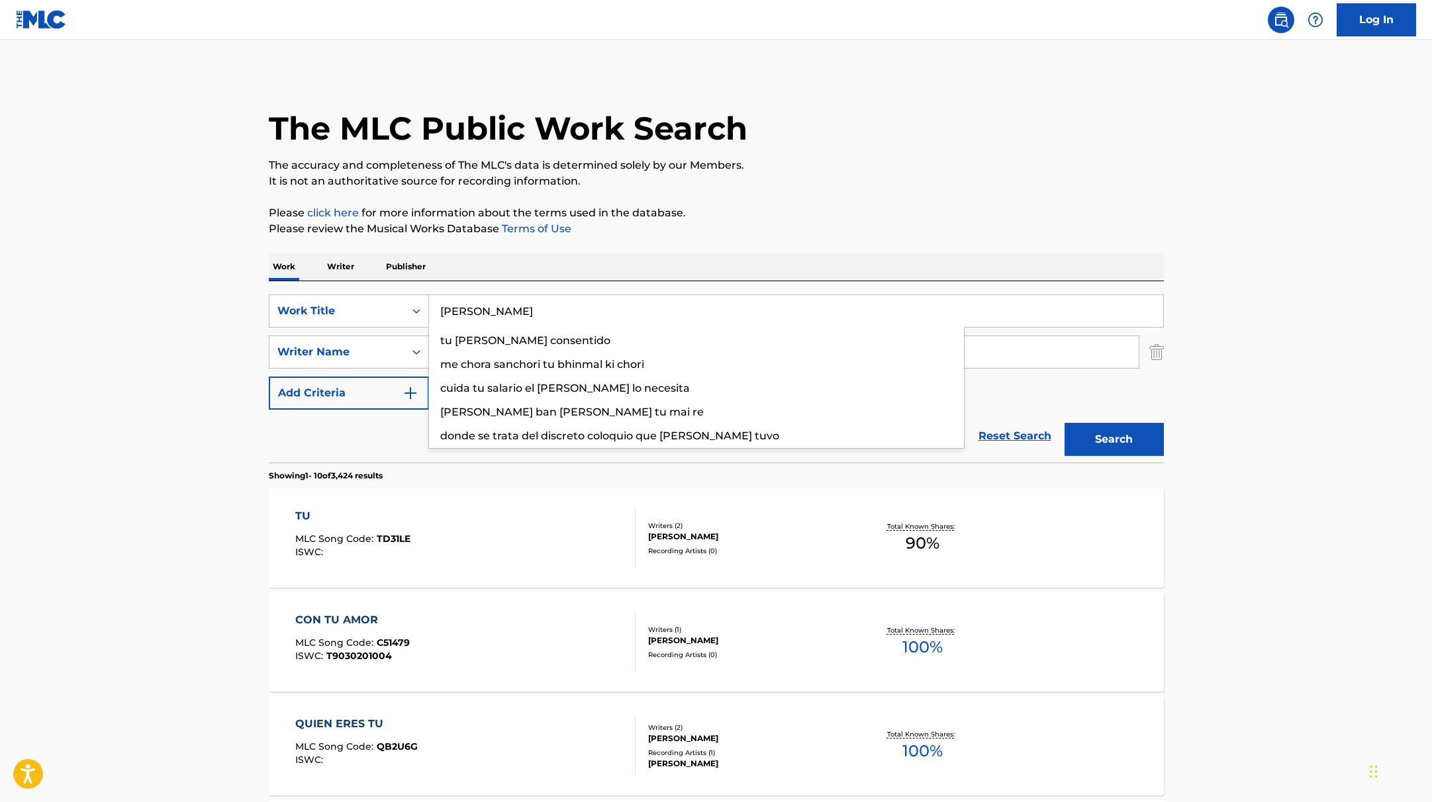
type input "[PERSON_NAME]"
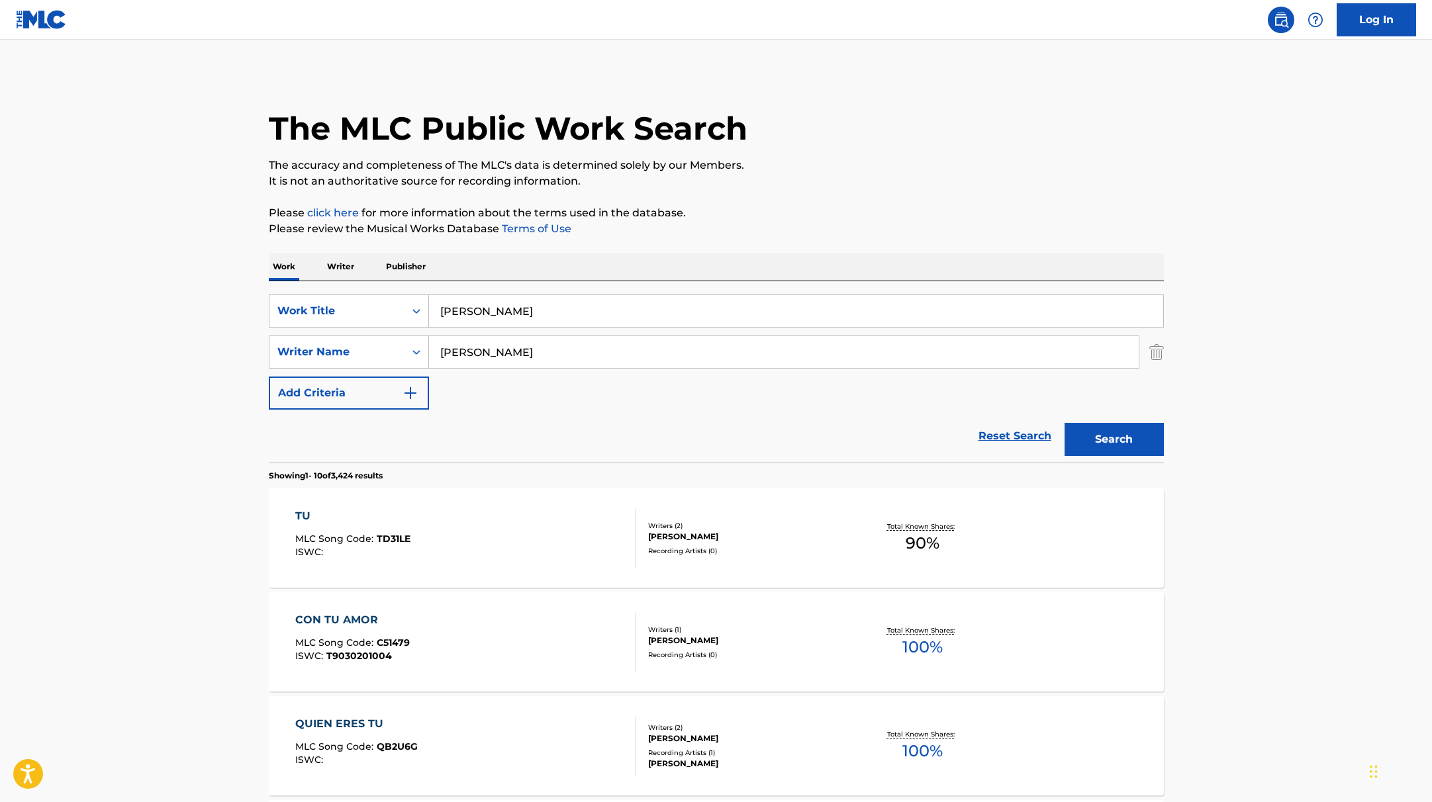
click at [732, 224] on p "Please review the Musical Works Database Terms of Use" at bounding box center [716, 229] width 895 height 16
drag, startPoint x: 500, startPoint y: 357, endPoint x: 365, endPoint y: 352, distance: 135.2
click at [364, 354] on div "SearchWithCriteria419fbbaf-f552-4ab5-9b23-73320cbdb2d7 Writer Name [PERSON_NAME]" at bounding box center [716, 352] width 895 height 33
paste input "Azuara,"
click at [883, 206] on p "Please click here for more information about the terms used in the database." at bounding box center [716, 213] width 895 height 16
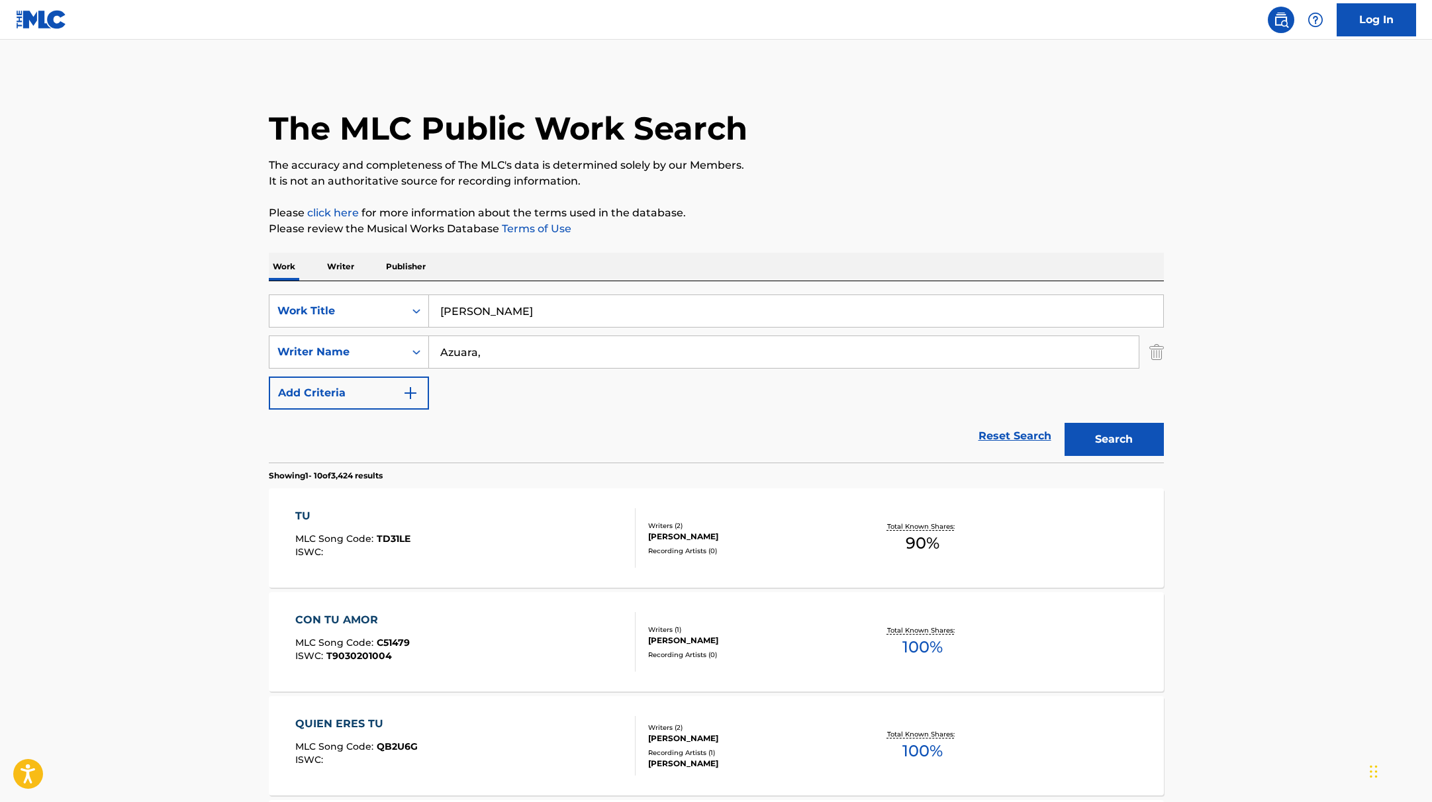
click at [1079, 438] on button "Search" at bounding box center [1114, 439] width 99 height 33
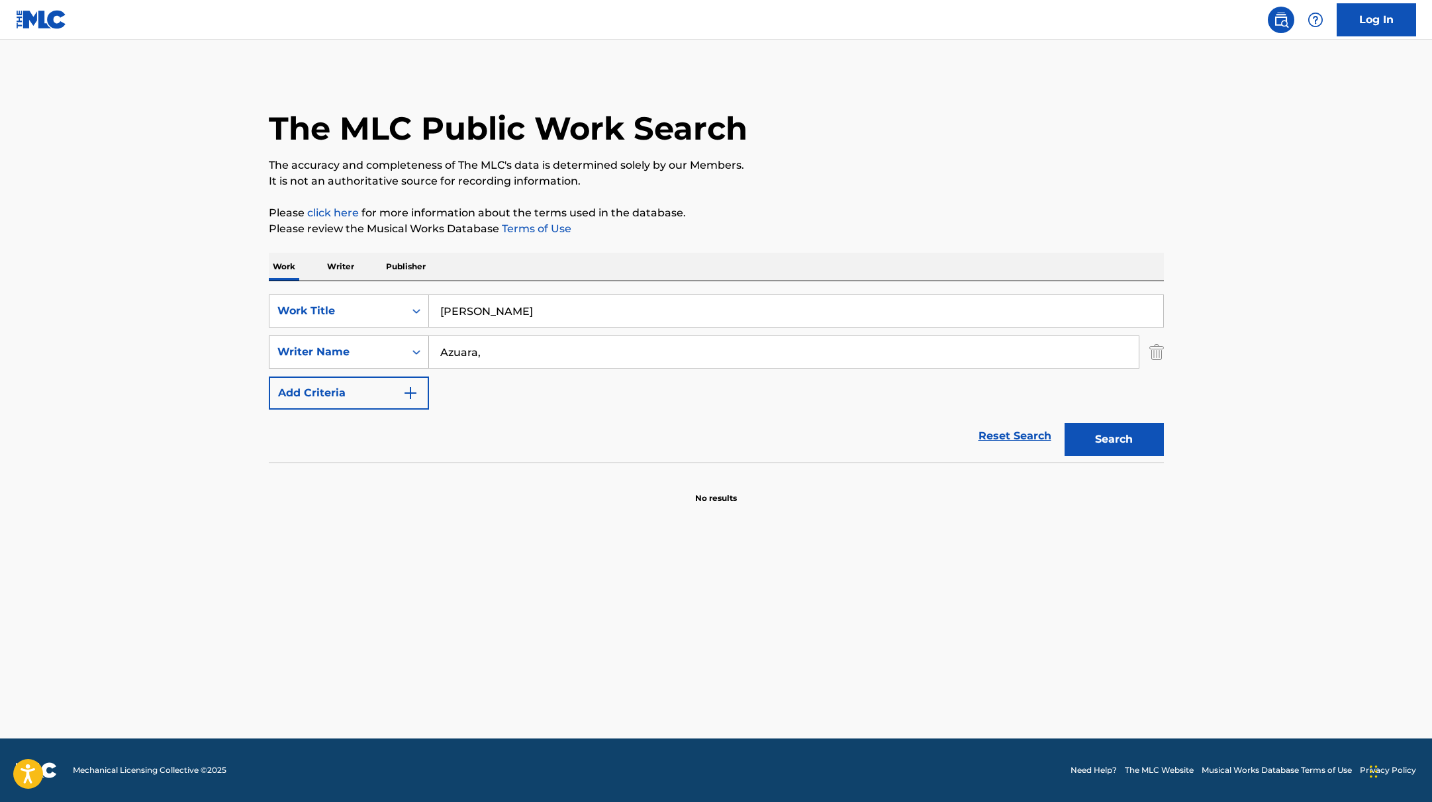
drag, startPoint x: 511, startPoint y: 356, endPoint x: 369, endPoint y: 337, distance: 142.9
click at [372, 337] on div "SearchWithCriteria419fbbaf-f552-4ab5-9b23-73320cbdb2d7 Writer Name [PERSON_NAME…" at bounding box center [716, 352] width 895 height 33
paste input "Conriquez,"
type input "Conriquez,"
click at [1123, 444] on button "Search" at bounding box center [1114, 439] width 99 height 33
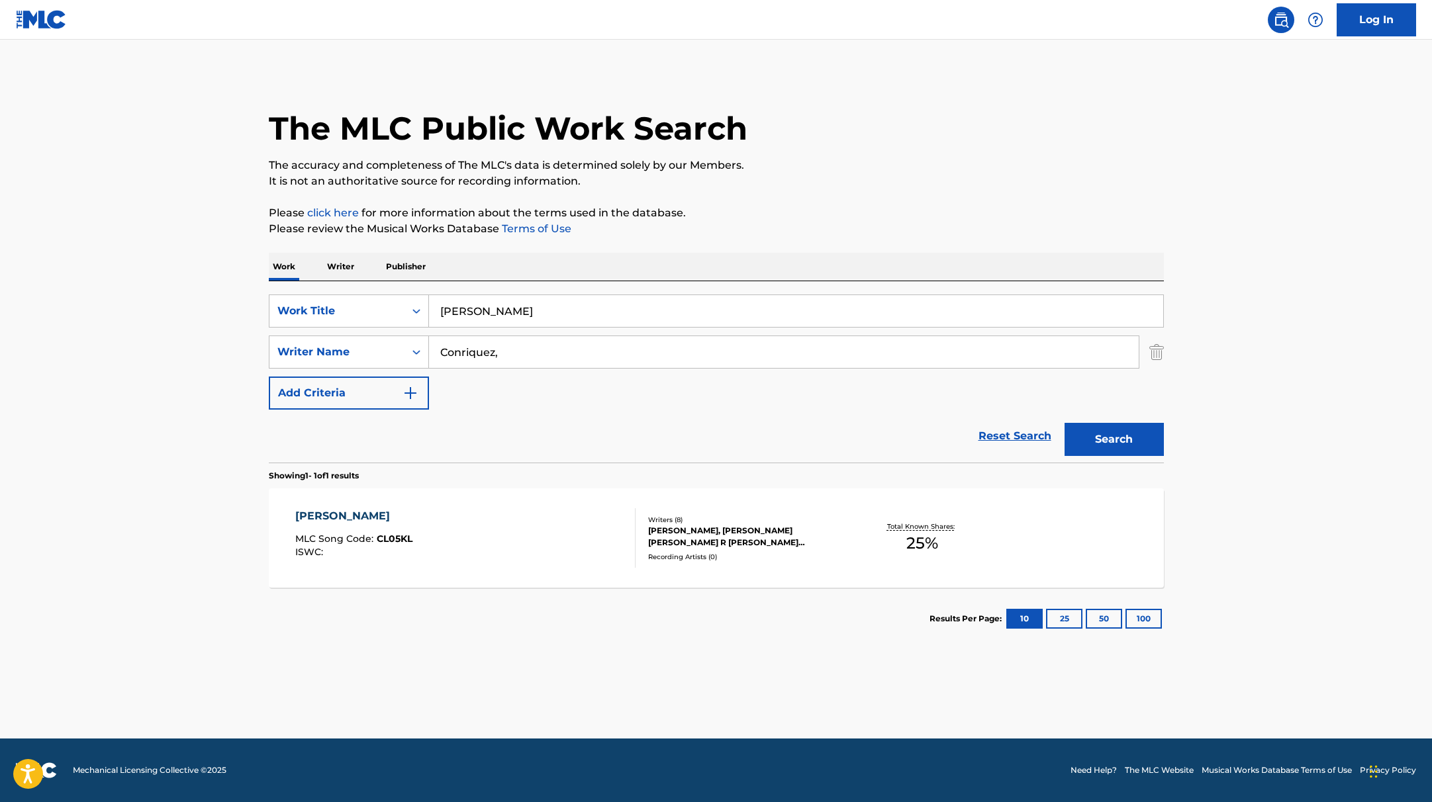
click at [581, 556] on div "CHULA VENTE MLC Song Code : CL05KL ISWC :" at bounding box center [465, 539] width 340 height 60
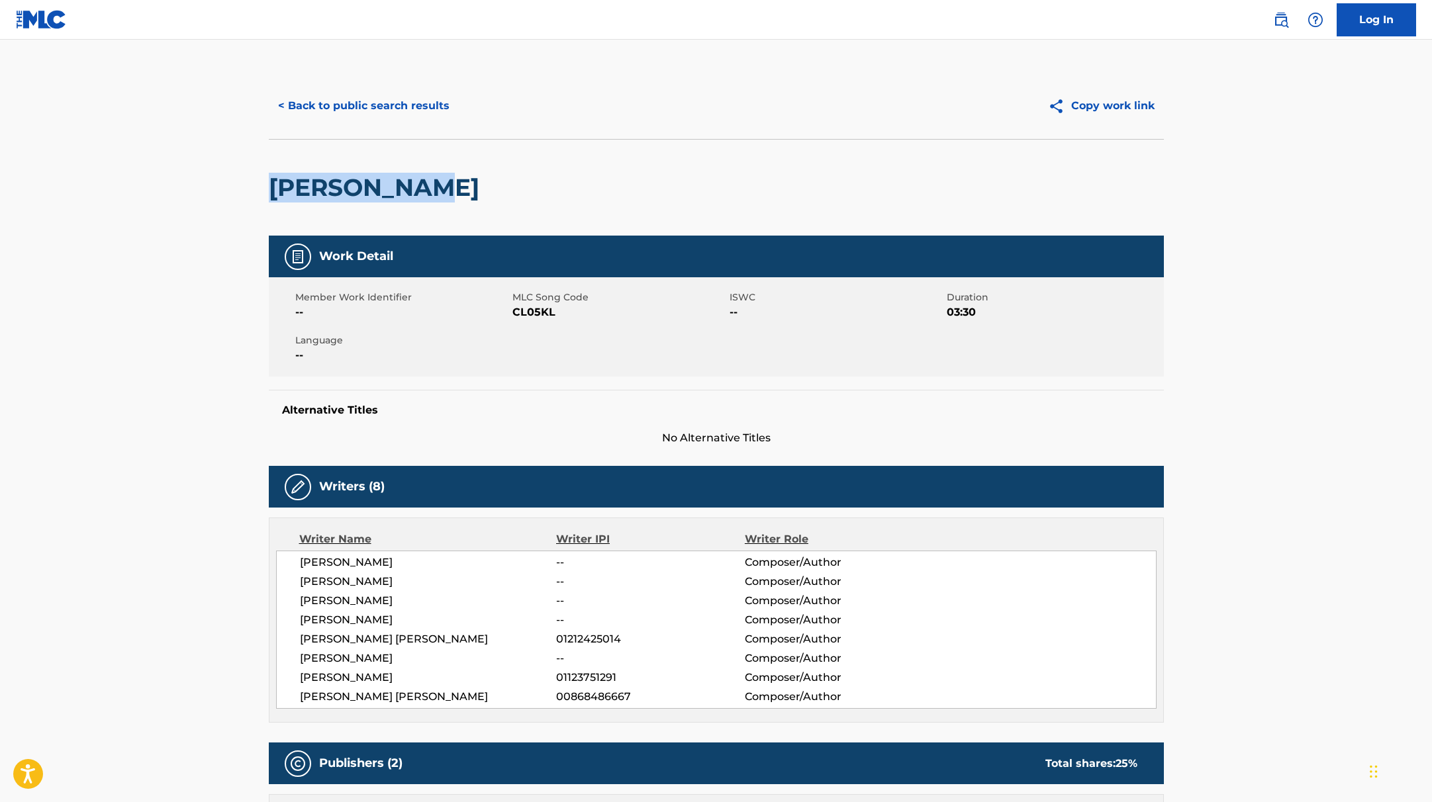
drag, startPoint x: 493, startPoint y: 188, endPoint x: 209, endPoint y: 172, distance: 284.5
click at [209, 172] on main "< Back to public search results Copy work link CHULA VENTE Work Detail Member W…" at bounding box center [716, 759] width 1432 height 1439
copy h2 "[PERSON_NAME]"
drag, startPoint x: 517, startPoint y: 315, endPoint x: 608, endPoint y: 317, distance: 91.4
click at [608, 317] on span "CL05KL" at bounding box center [619, 313] width 214 height 16
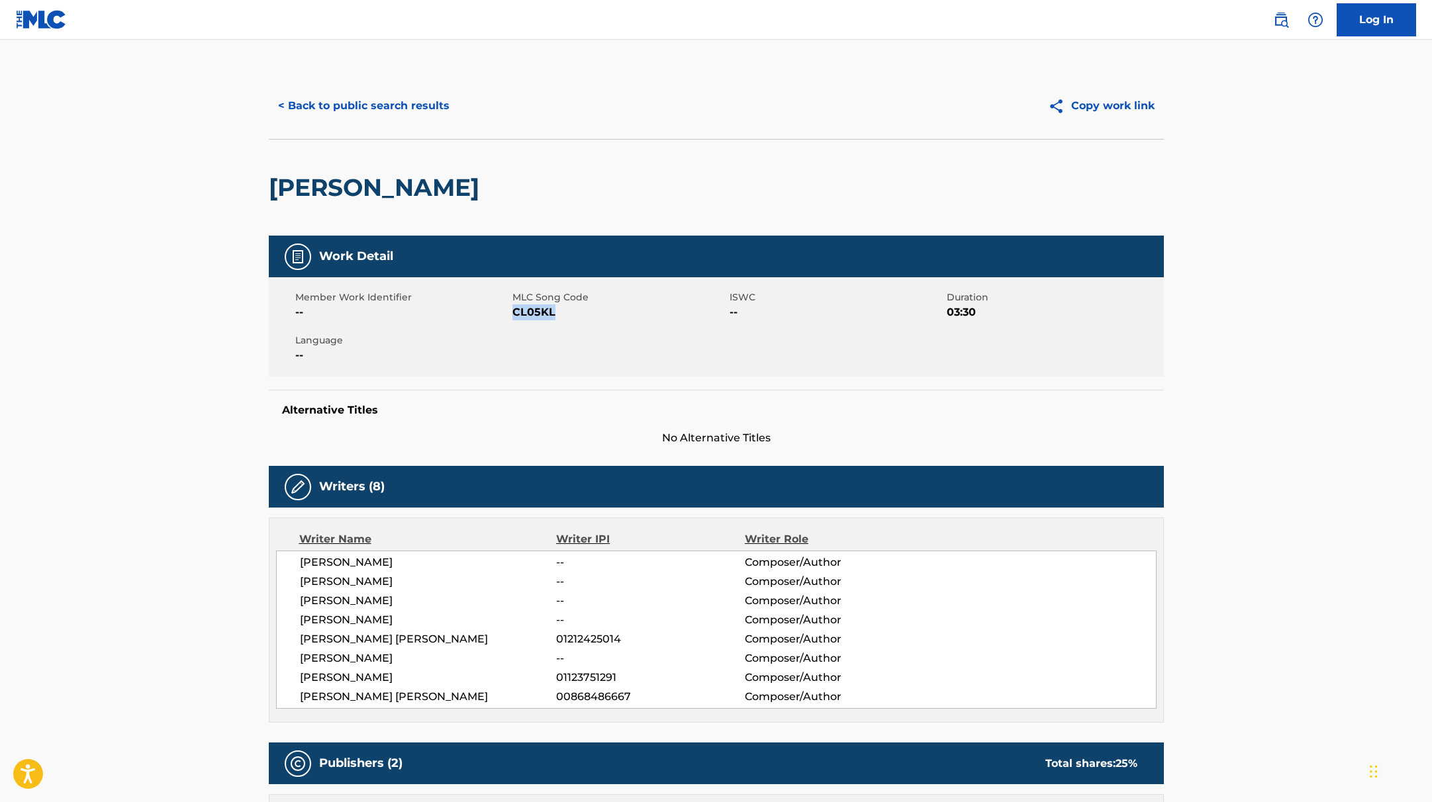
click at [371, 106] on button "< Back to public search results" at bounding box center [364, 105] width 190 height 33
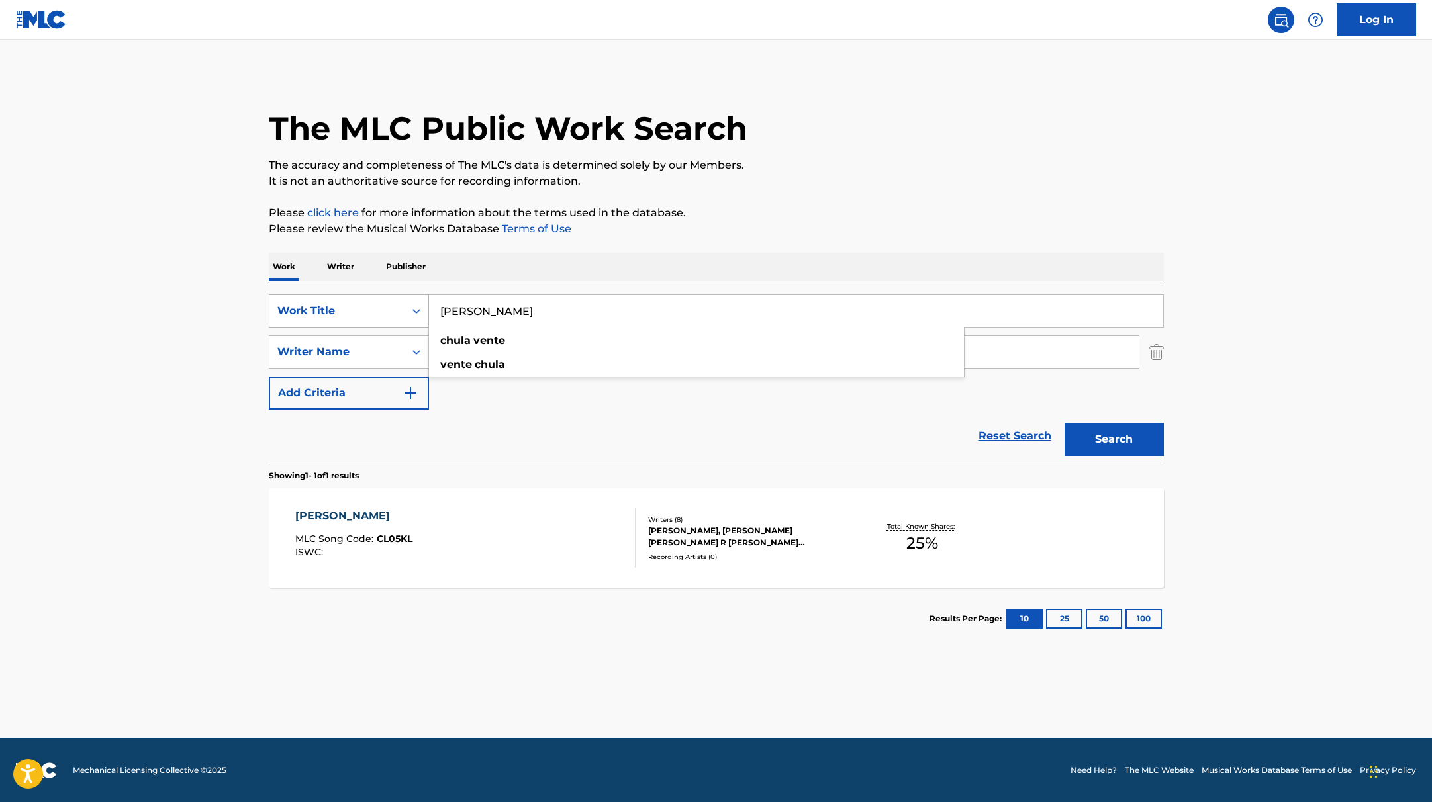
drag, startPoint x: 528, startPoint y: 317, endPoint x: 356, endPoint y: 299, distance: 173.8
click at [356, 299] on div "SearchWithCriteria9c7f3fd9-5be9-4e5e-bd35-1c6ece074282 Work Title Chula Vente c…" at bounding box center [716, 311] width 895 height 33
paste input "Fuerza RegidaLuis R ConriquezNeton [PERSON_NAME]"
click at [516, 315] on input "Fuerza RegidaLuis R ConriquezNeton [PERSON_NAME]" at bounding box center [796, 311] width 734 height 32
click at [612, 311] on input "Fuerza Regida, [PERSON_NAME] [PERSON_NAME]" at bounding box center [796, 311] width 734 height 32
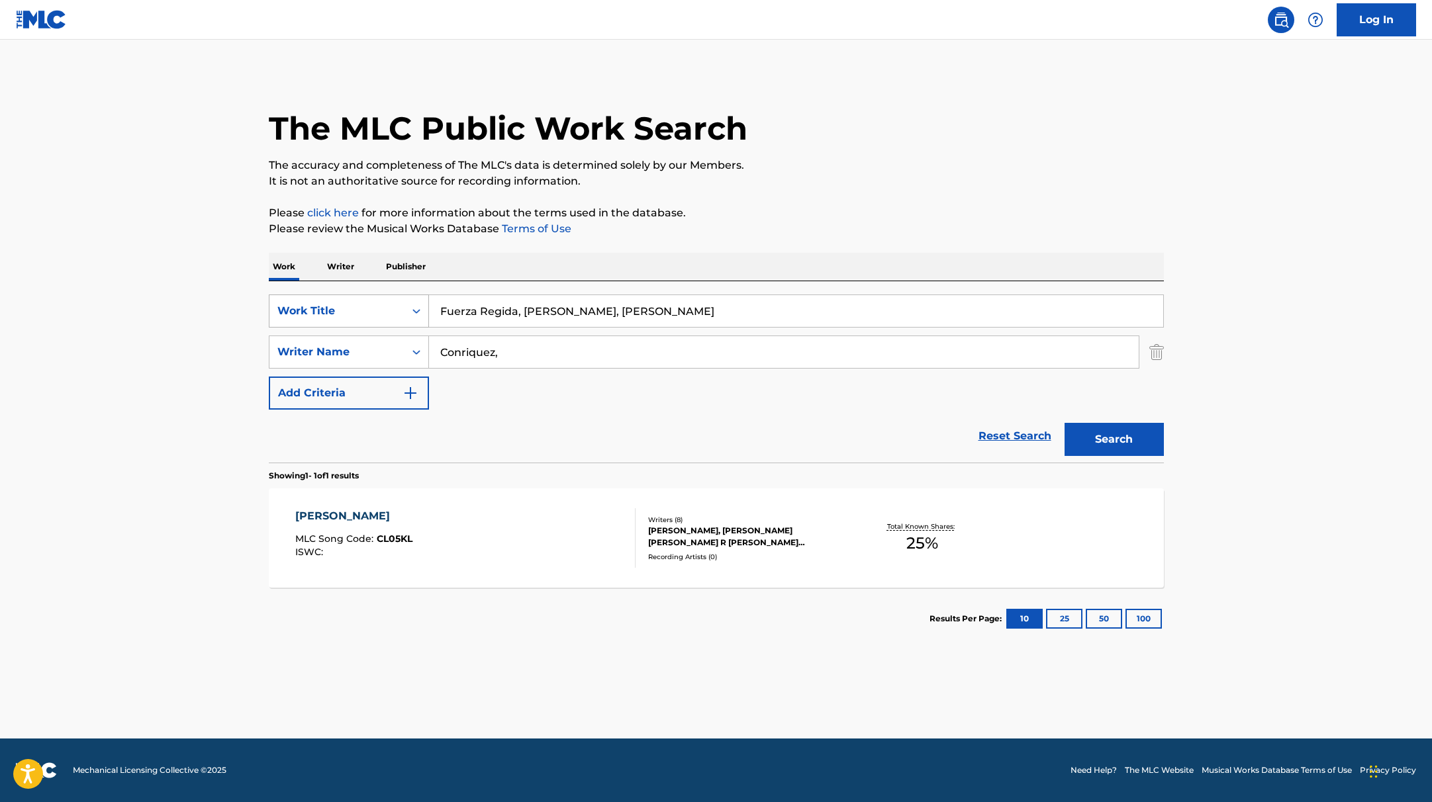
drag, startPoint x: 720, startPoint y: 308, endPoint x: 409, endPoint y: 307, distance: 310.5
click at [409, 307] on div "SearchWithCriteria9c7f3fd9-5be9-4e5e-bd35-1c6ece074282 Work Title Fuerza Regida…" at bounding box center [716, 311] width 895 height 33
paste input "Triple Lavad"
click at [702, 244] on div "The MLC Public Work Search The accuracy and completeness of The MLC's data is d…" at bounding box center [716, 361] width 927 height 577
click at [1106, 432] on button "Search" at bounding box center [1114, 439] width 99 height 33
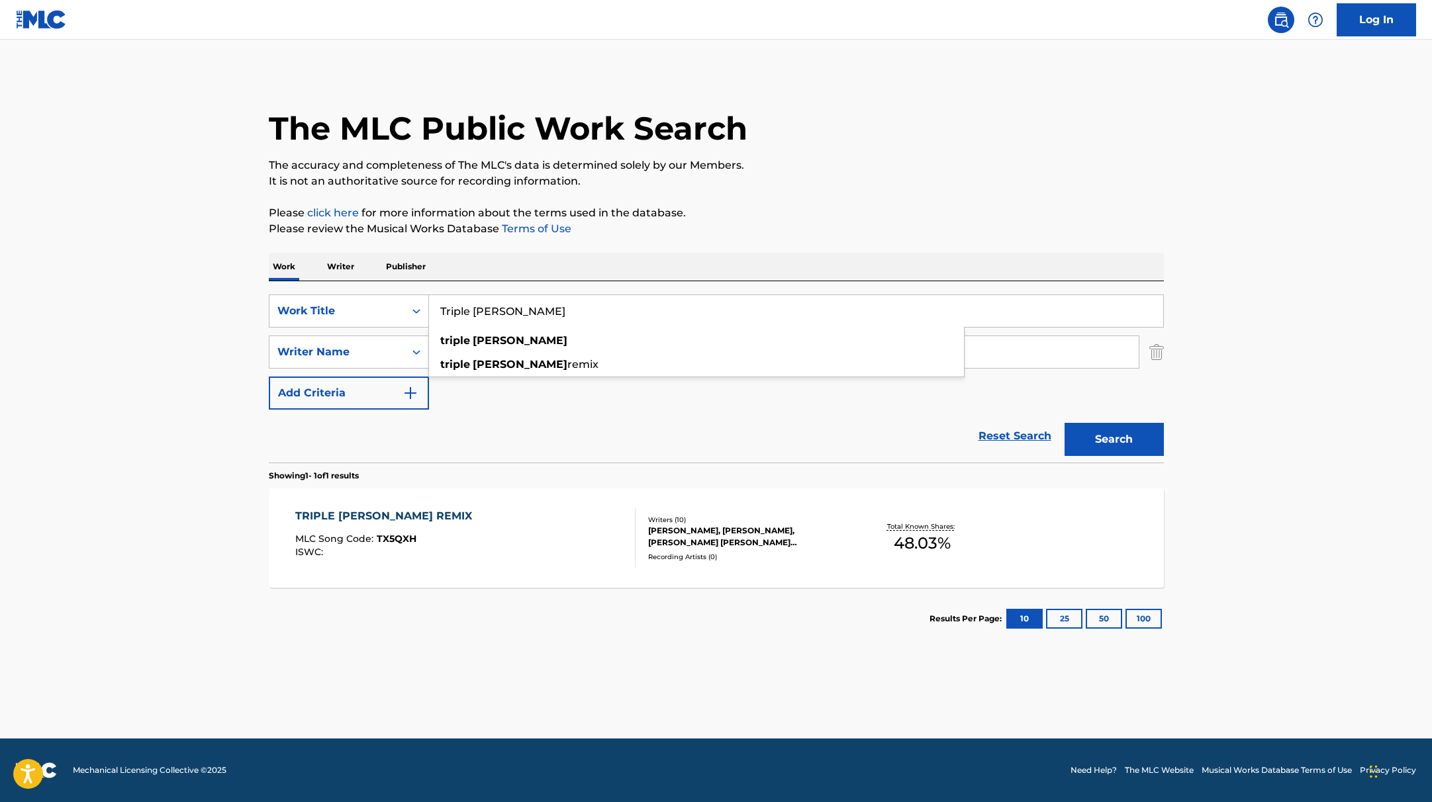
drag, startPoint x: 550, startPoint y: 307, endPoint x: 315, endPoint y: 285, distance: 236.0
click at [315, 285] on div "SearchWithCriteria9c7f3fd9-5be9-4e5e-bd35-1c6ece074282 Work Title Triple [PERSO…" at bounding box center [716, 371] width 895 height 181
paste input "A [GEOGRAPHIC_DATA]"
type input "A [GEOGRAPHIC_DATA]"
click at [763, 203] on div "The MLC Public Work Search The accuracy and completeness of The MLC's data is d…" at bounding box center [716, 361] width 927 height 577
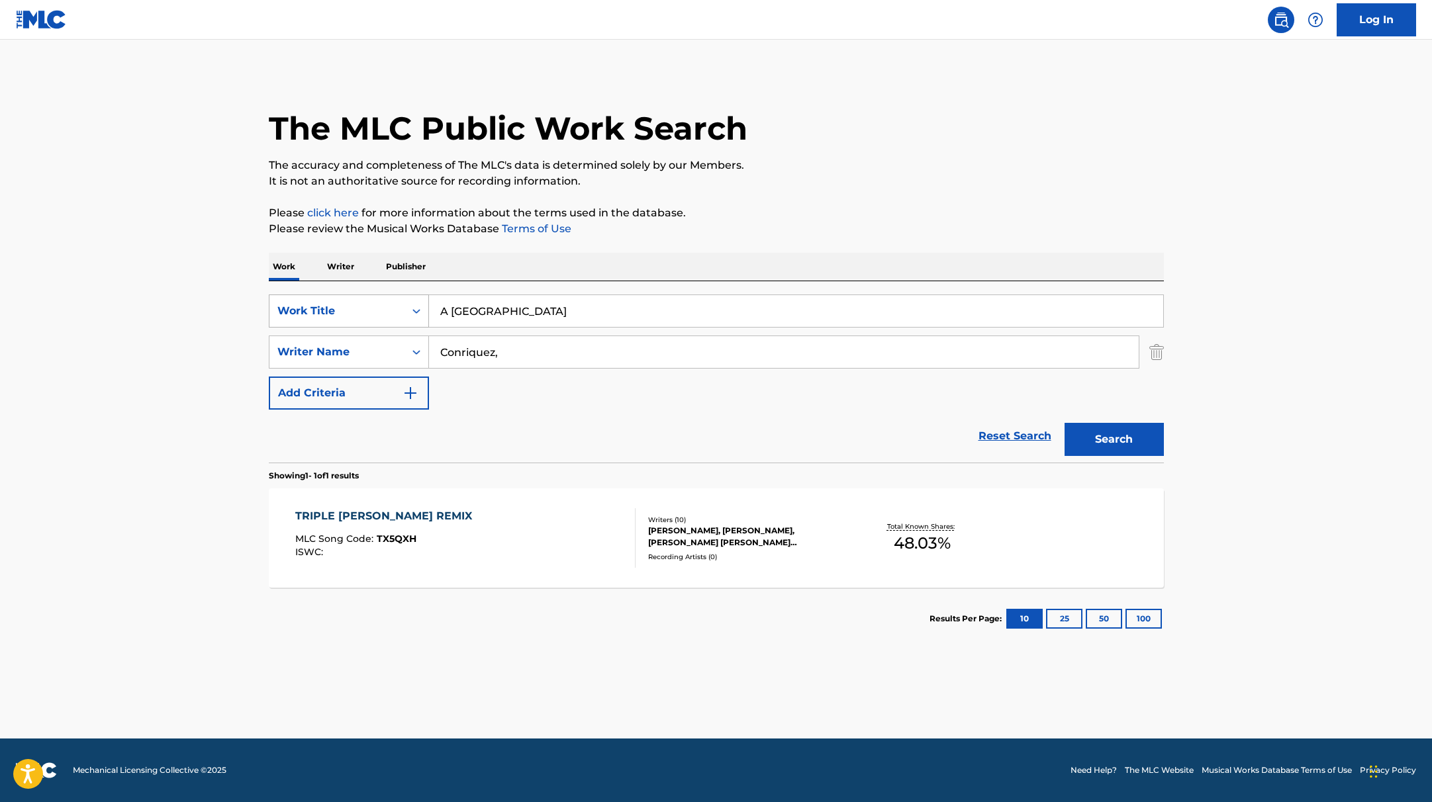
drag, startPoint x: 512, startPoint y: 358, endPoint x: 340, endPoint y: 324, distance: 175.6
click at [343, 324] on div "SearchWithCriteria9c7f3fd9-5be9-4e5e-bd35-1c6ece074282 Work Title A [GEOGRAPHIC…" at bounding box center [716, 352] width 895 height 115
paste input "[PERSON_NAME]"
type input "[PERSON_NAME]"
click at [1153, 435] on button "Search" at bounding box center [1114, 439] width 99 height 33
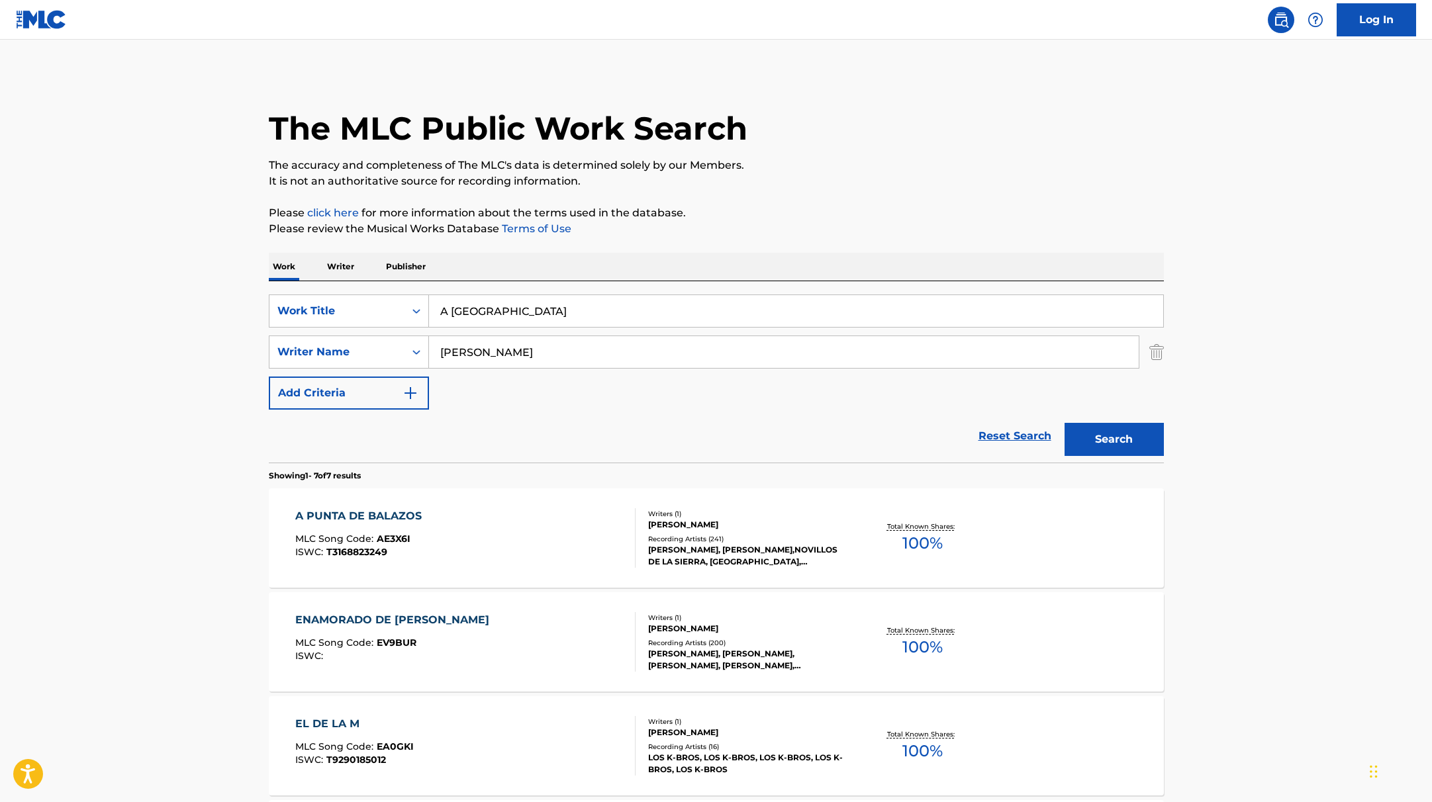
click at [527, 557] on div "A PUNTA DE BALAZOS MLC Song Code : AE3X6I ISWC : T3168823249" at bounding box center [465, 539] width 340 height 60
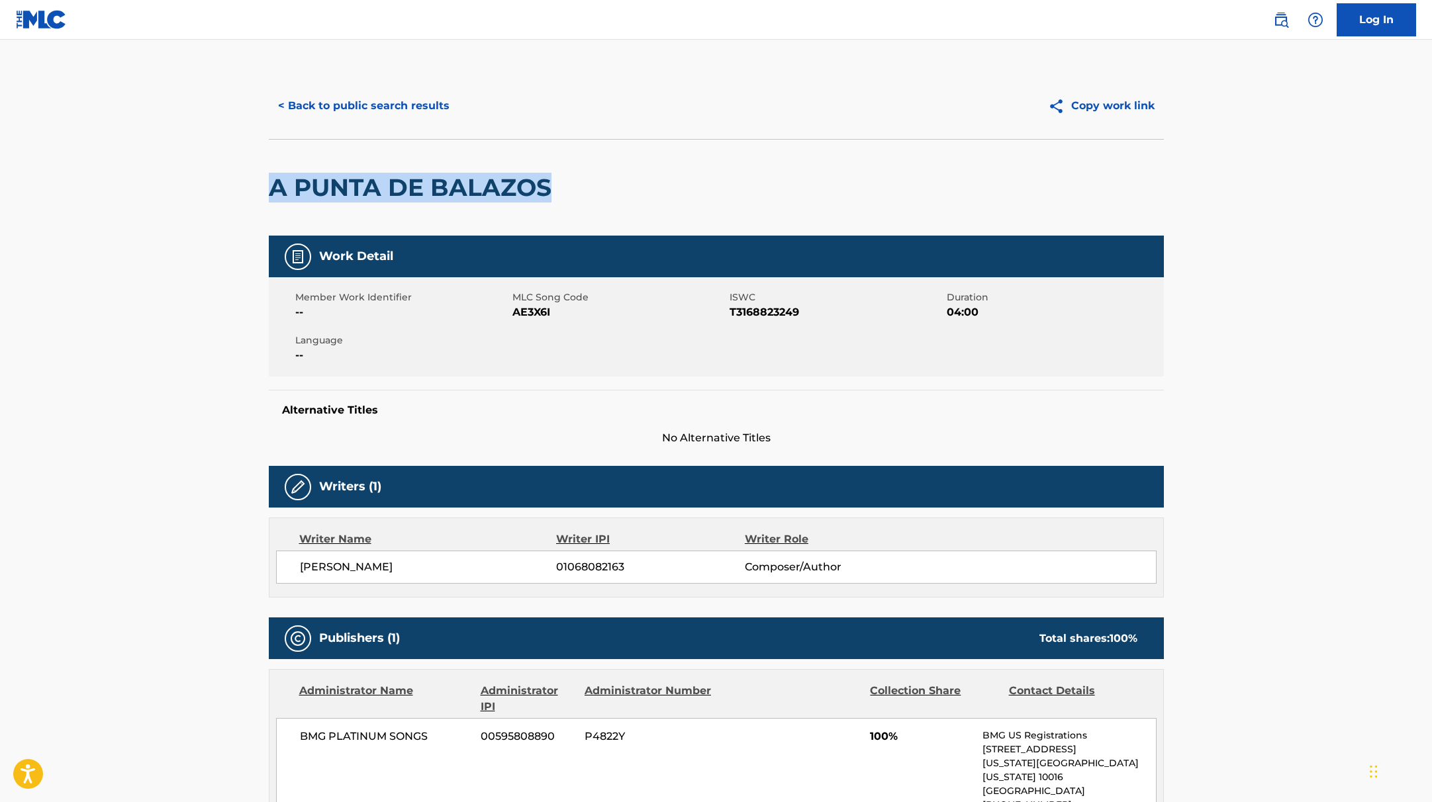
drag, startPoint x: 569, startPoint y: 199, endPoint x: 268, endPoint y: 183, distance: 301.6
click at [269, 183] on div "A PUNTA DE BALAZOS" at bounding box center [716, 187] width 895 height 97
click at [424, 91] on button "< Back to public search results" at bounding box center [364, 105] width 190 height 33
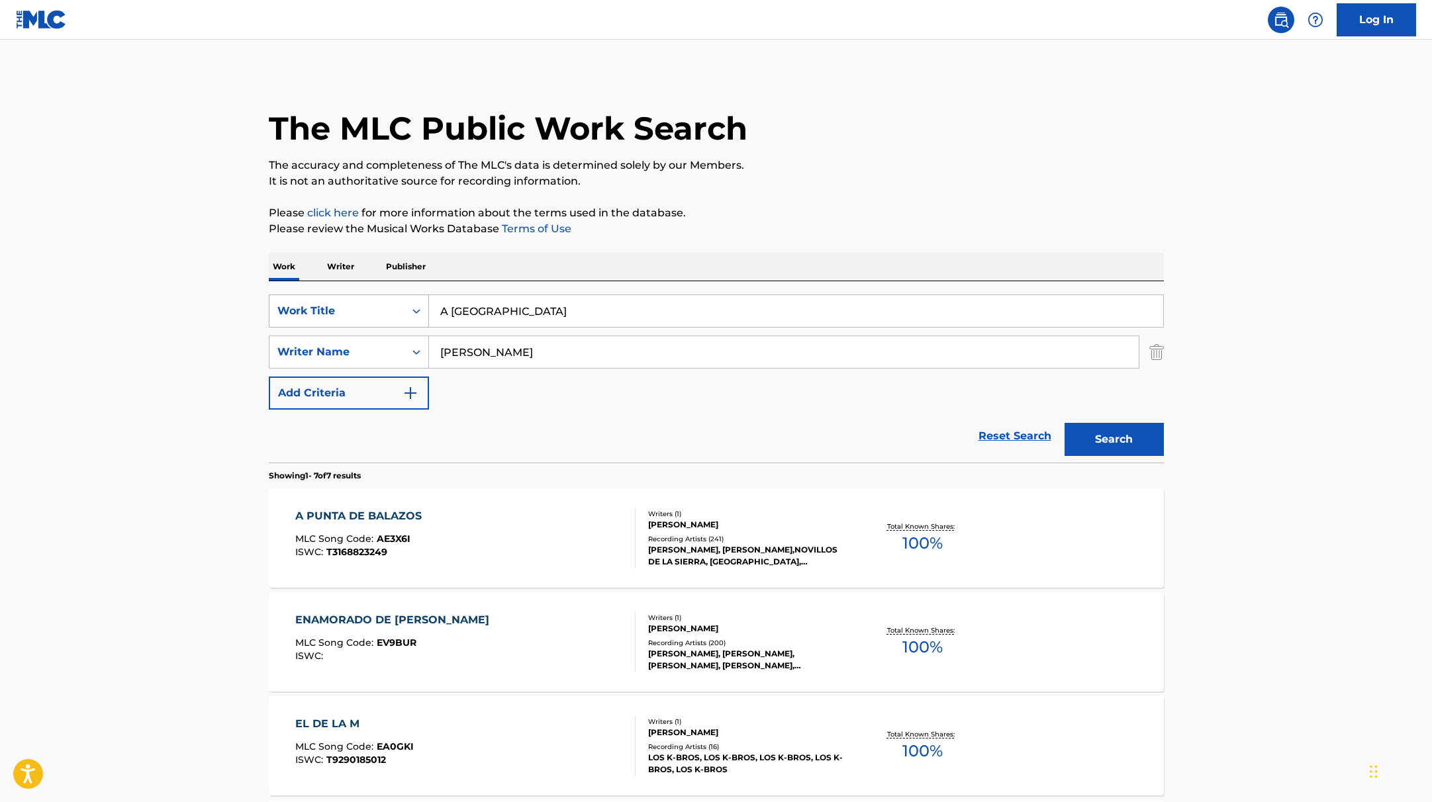
drag, startPoint x: 560, startPoint y: 314, endPoint x: 385, endPoint y: 305, distance: 175.7
click at [385, 305] on div "SearchWithCriteria9c7f3fd9-5be9-4e5e-bd35-1c6ece074282 Work Title A [GEOGRAPHIC…" at bounding box center [716, 311] width 895 height 33
paste input "CEREMONY"
type input "CEREMONY"
click at [841, 138] on div "The MLC Public Work Search" at bounding box center [716, 121] width 895 height 97
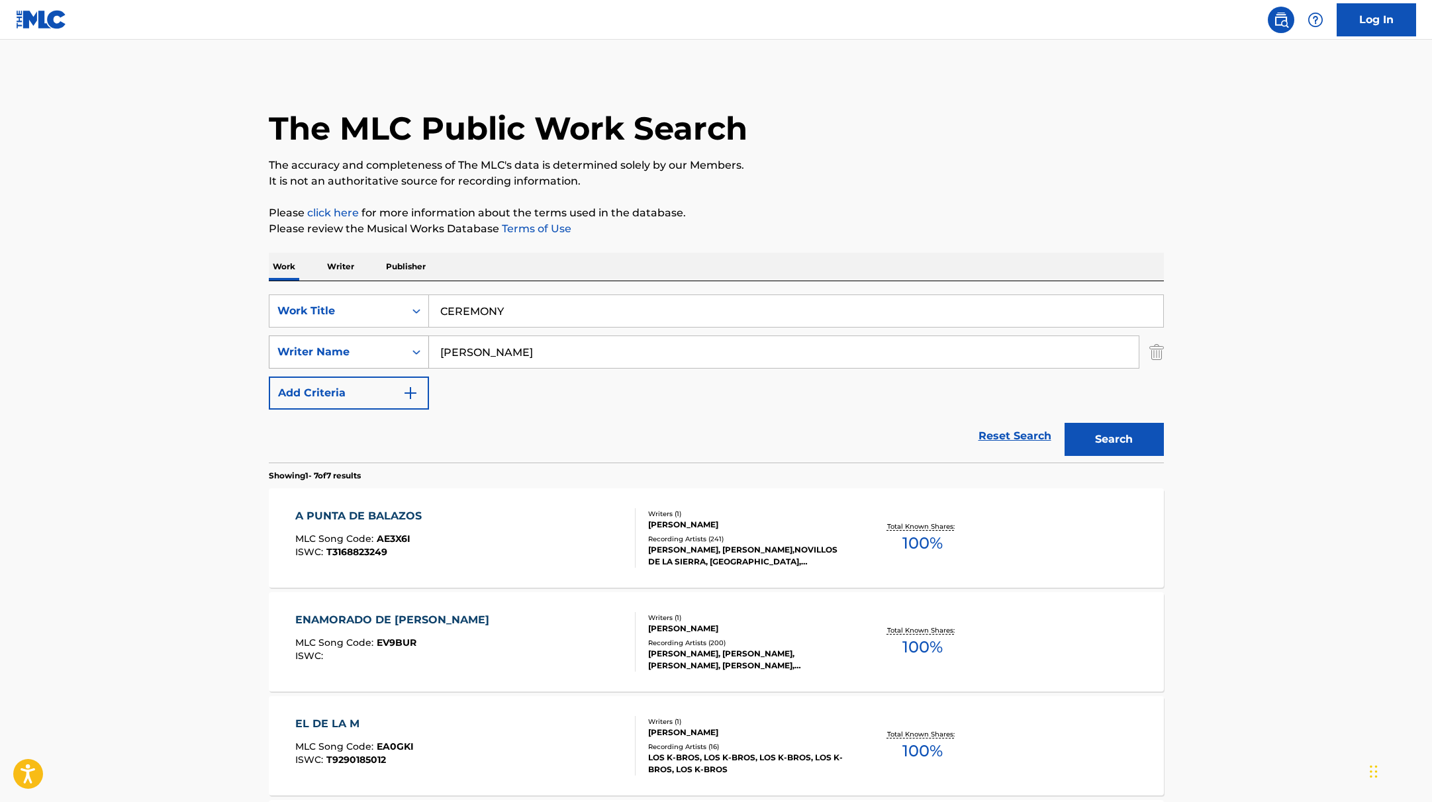
drag, startPoint x: 507, startPoint y: 353, endPoint x: 391, endPoint y: 341, distance: 117.1
click at [391, 341] on div "SearchWithCriteria419fbbaf-f552-4ab5-9b23-73320cbdb2d7 Writer Name [PERSON_NAME]" at bounding box center [716, 352] width 895 height 33
paste input "BANGCHAN"
type input "BANGCHAN"
click at [1113, 442] on button "Search" at bounding box center [1114, 439] width 99 height 33
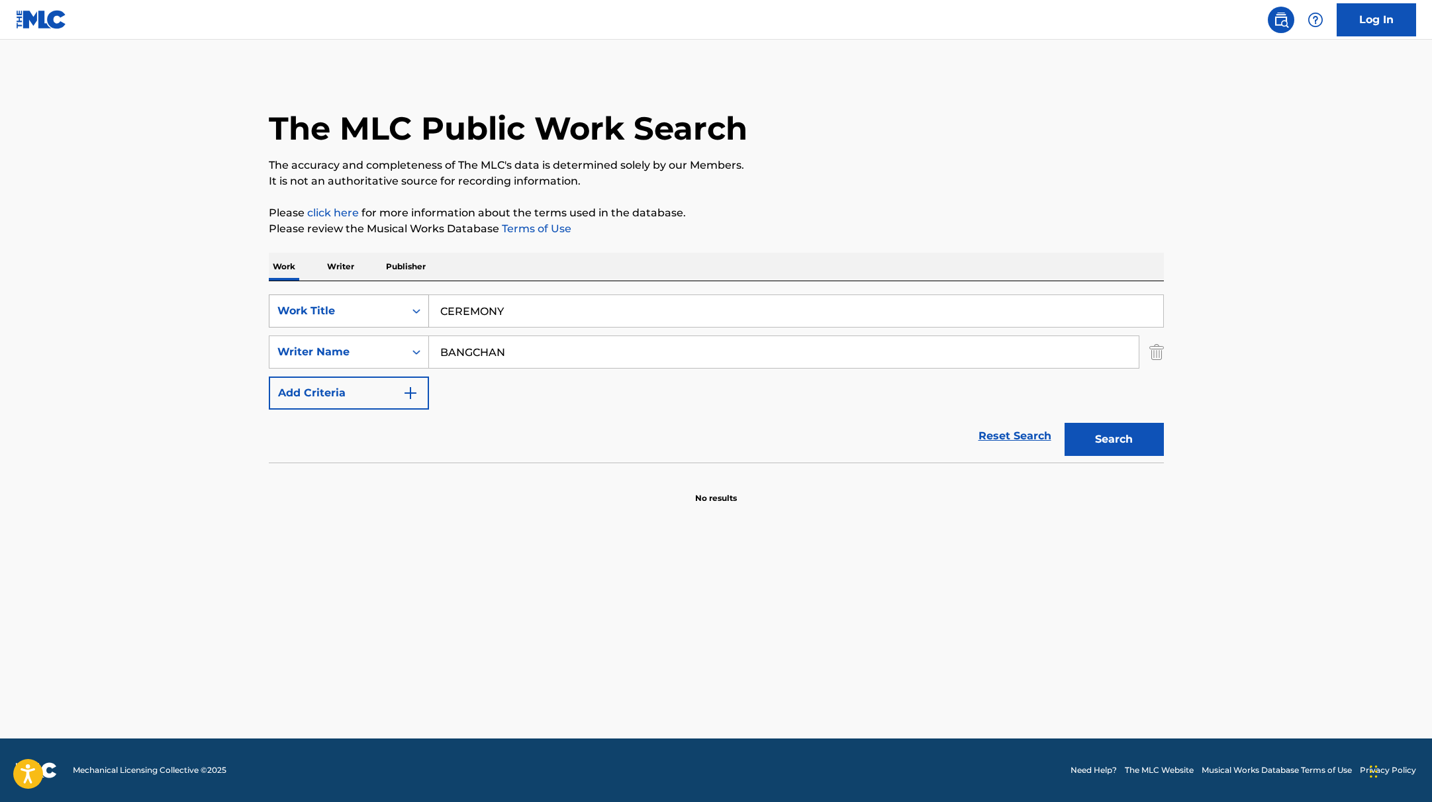
paste input "TABOLA BALE"
drag, startPoint x: 504, startPoint y: 311, endPoint x: 365, endPoint y: 295, distance: 140.0
click at [365, 295] on div "SearchWithCriteria9c7f3fd9-5be9-4e5e-bd35-1c6ece074282 Work Title CEREMONY" at bounding box center [716, 311] width 895 height 33
type input "TABOLA BALE"
click at [736, 175] on p "It is not an authoritative source for recording information." at bounding box center [716, 181] width 895 height 16
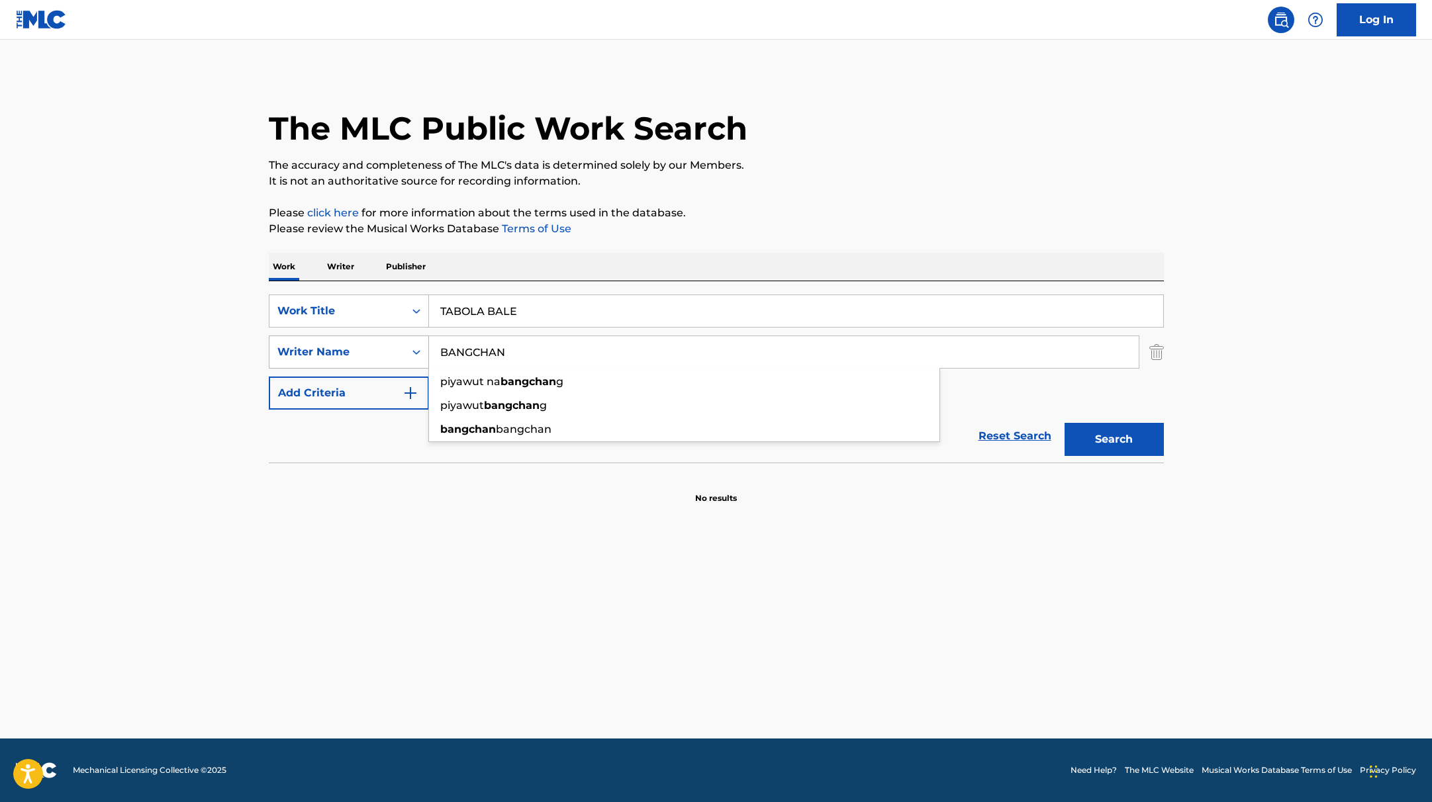
drag, startPoint x: 523, startPoint y: 352, endPoint x: 389, endPoint y: 338, distance: 135.1
click at [389, 338] on div "SearchWithCriteria419fbbaf-f552-4ab5-9b23-73320cbdb2d7 Writer Name [PERSON_NAME…" at bounding box center [716, 352] width 895 height 33
paste input "huka"
type input "Bhuka"
click at [867, 207] on p "Please click here for more information about the terms used in the database." at bounding box center [716, 213] width 895 height 16
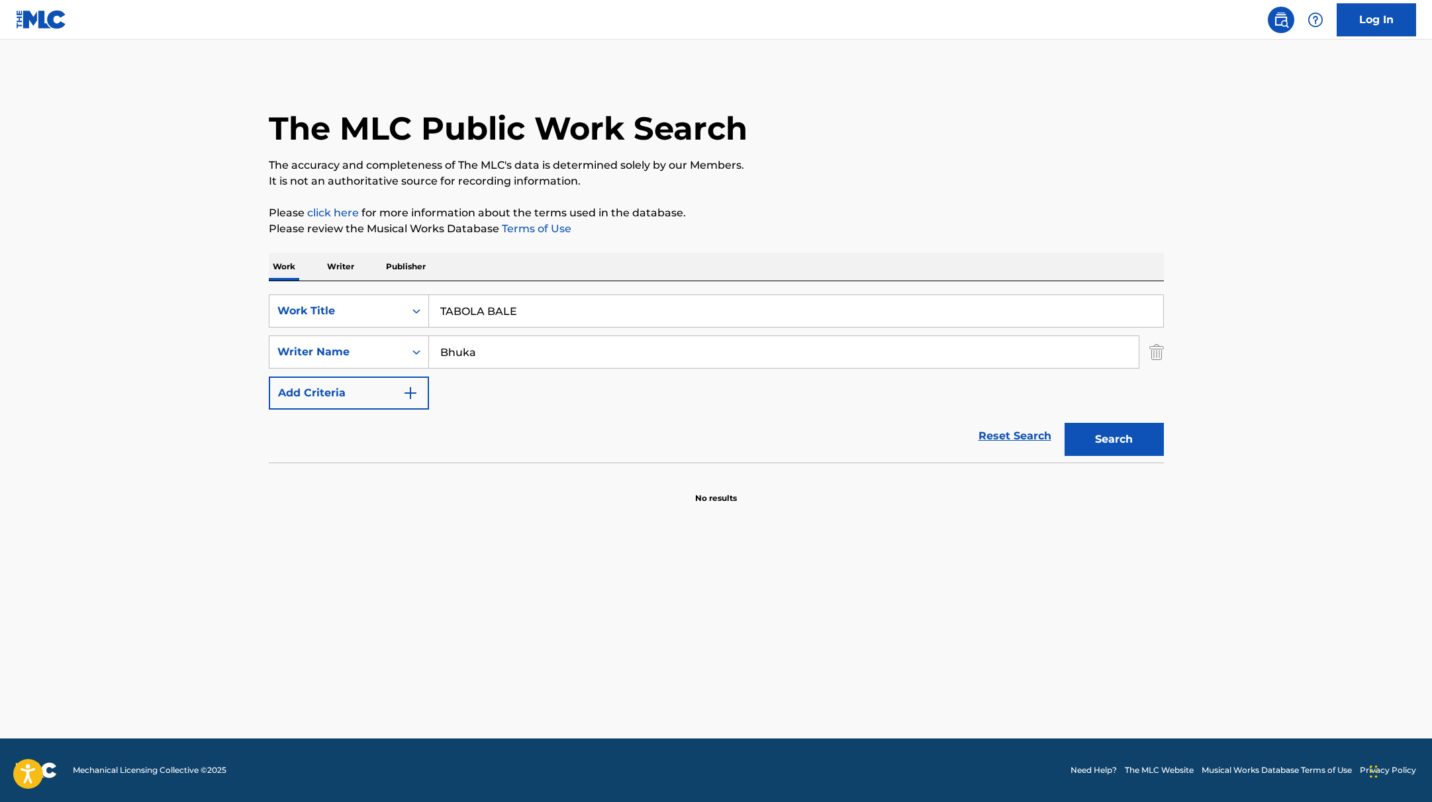
click at [1123, 440] on button "Search" at bounding box center [1114, 439] width 99 height 33
drag, startPoint x: 529, startPoint y: 312, endPoint x: 382, endPoint y: 295, distance: 148.0
click at [382, 295] on div "SearchWithCriteria9c7f3fd9-5be9-4e5e-bd35-1c6ece074282 Work Title TABOLA BALE" at bounding box center [716, 311] width 895 height 33
paste input "Frecuencia"
click at [853, 191] on div "The MLC Public Work Search The accuracy and completeness of The MLC's data is d…" at bounding box center [716, 289] width 927 height 432
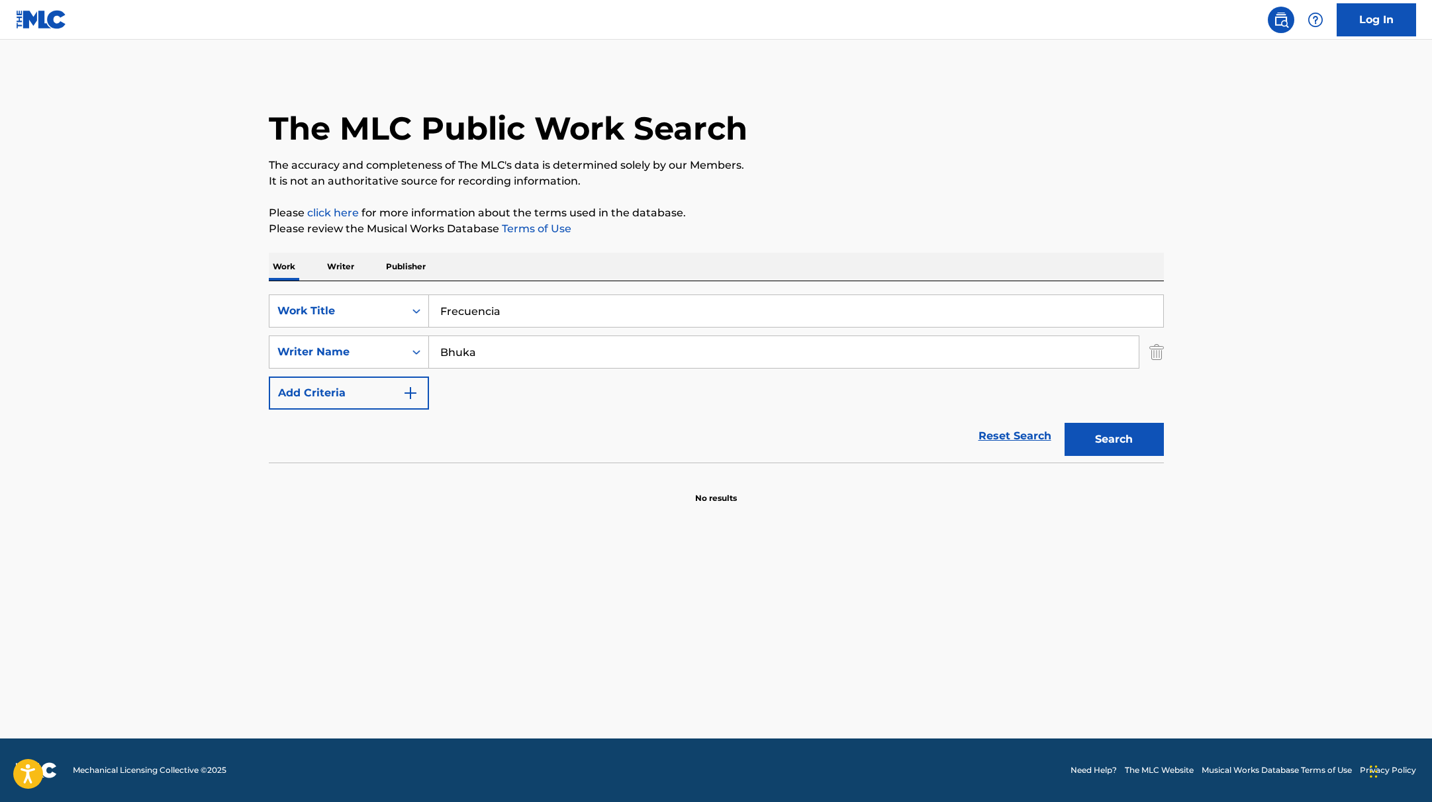
click at [1108, 444] on button "Search" at bounding box center [1114, 439] width 99 height 33
drag, startPoint x: 519, startPoint y: 314, endPoint x: 395, endPoint y: 301, distance: 124.5
click at [395, 301] on div "SearchWithCriteria9c7f3fd9-5be9-4e5e-bd35-1c6ece074282 Work Title Frecuencia" at bounding box center [716, 311] width 895 height 33
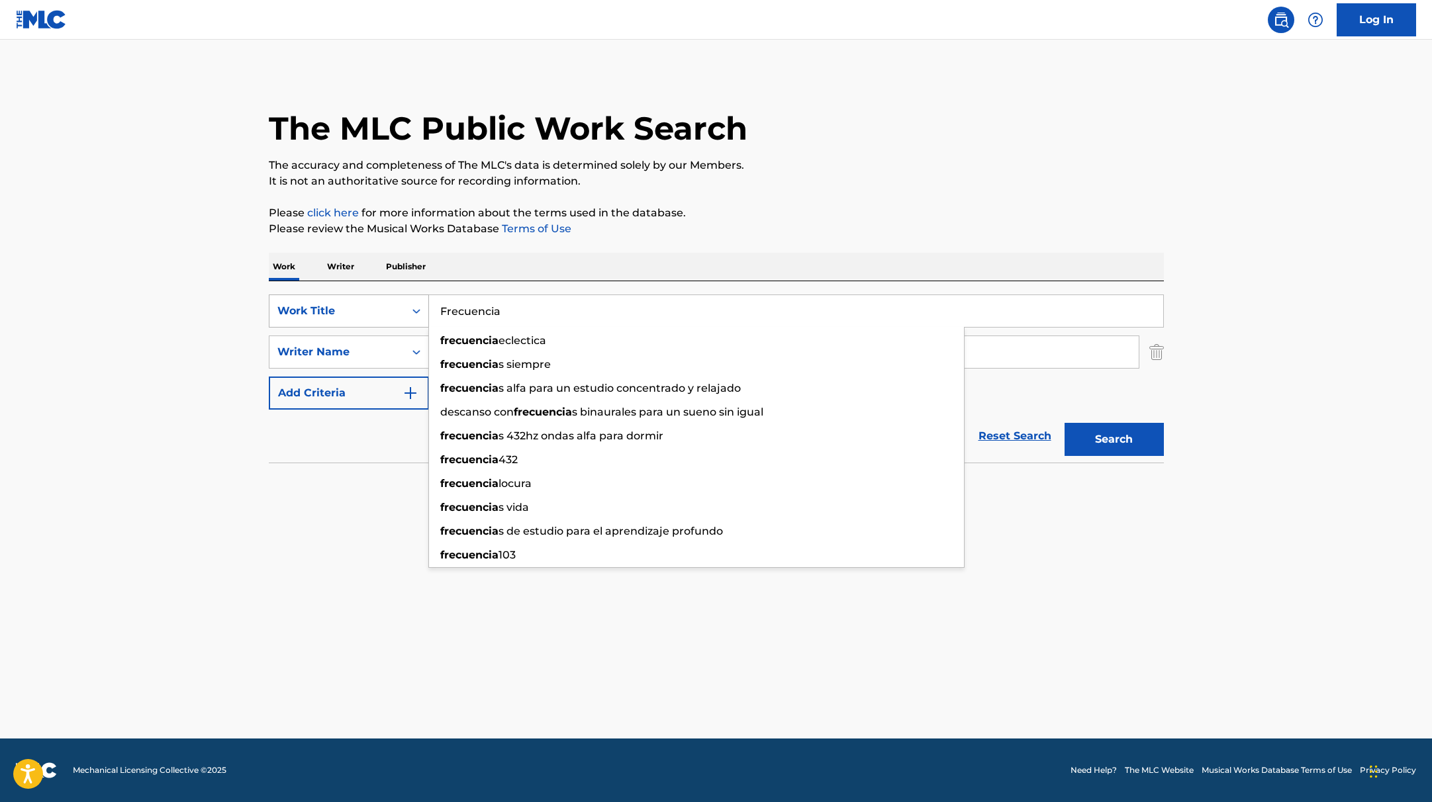
paste input "OJITOS MENTIROSOS"
type input "OJITOS MENTIROSOS"
click at [798, 183] on p "It is not an authoritative source for recording information." at bounding box center [716, 181] width 895 height 16
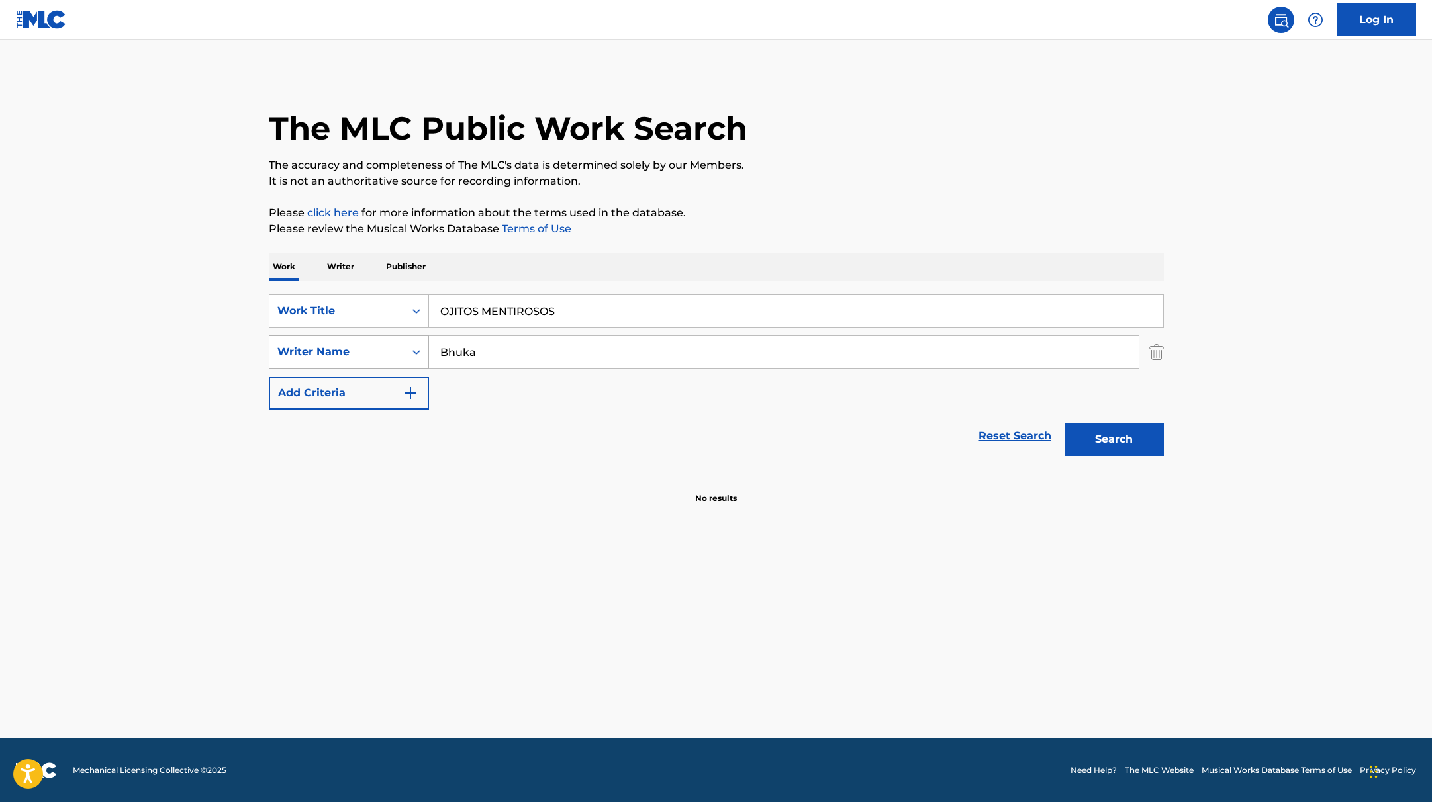
drag, startPoint x: 490, startPoint y: 356, endPoint x: 409, endPoint y: 342, distance: 82.6
click at [409, 342] on div "SearchWithCriteria419fbbaf-f552-4ab5-9b23-73320cbdb2d7 Writer Name Bhuka" at bounding box center [716, 352] width 895 height 33
paste input "[PERSON_NAME]"
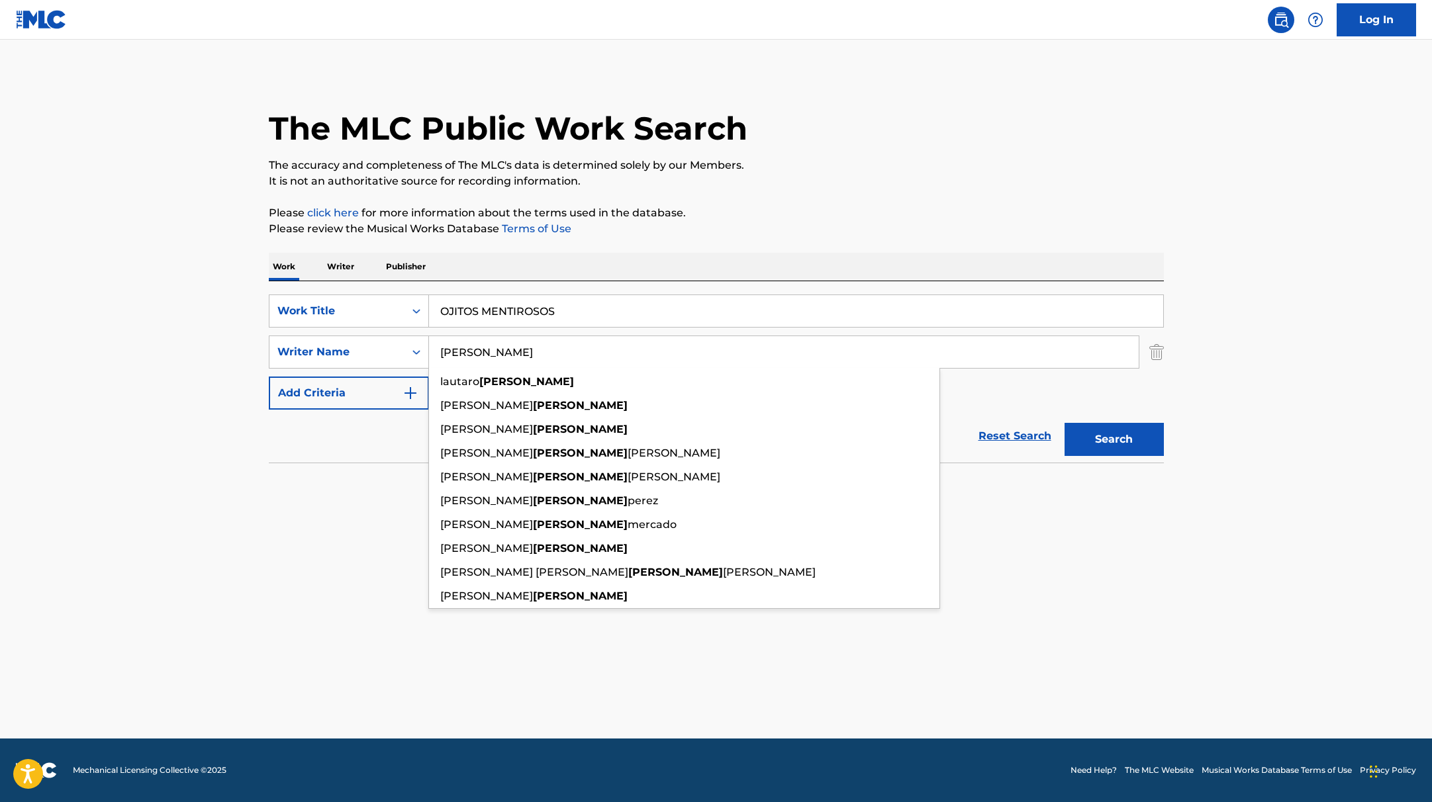
type input "[PERSON_NAME]"
click at [1125, 444] on button "Search" at bounding box center [1114, 439] width 99 height 33
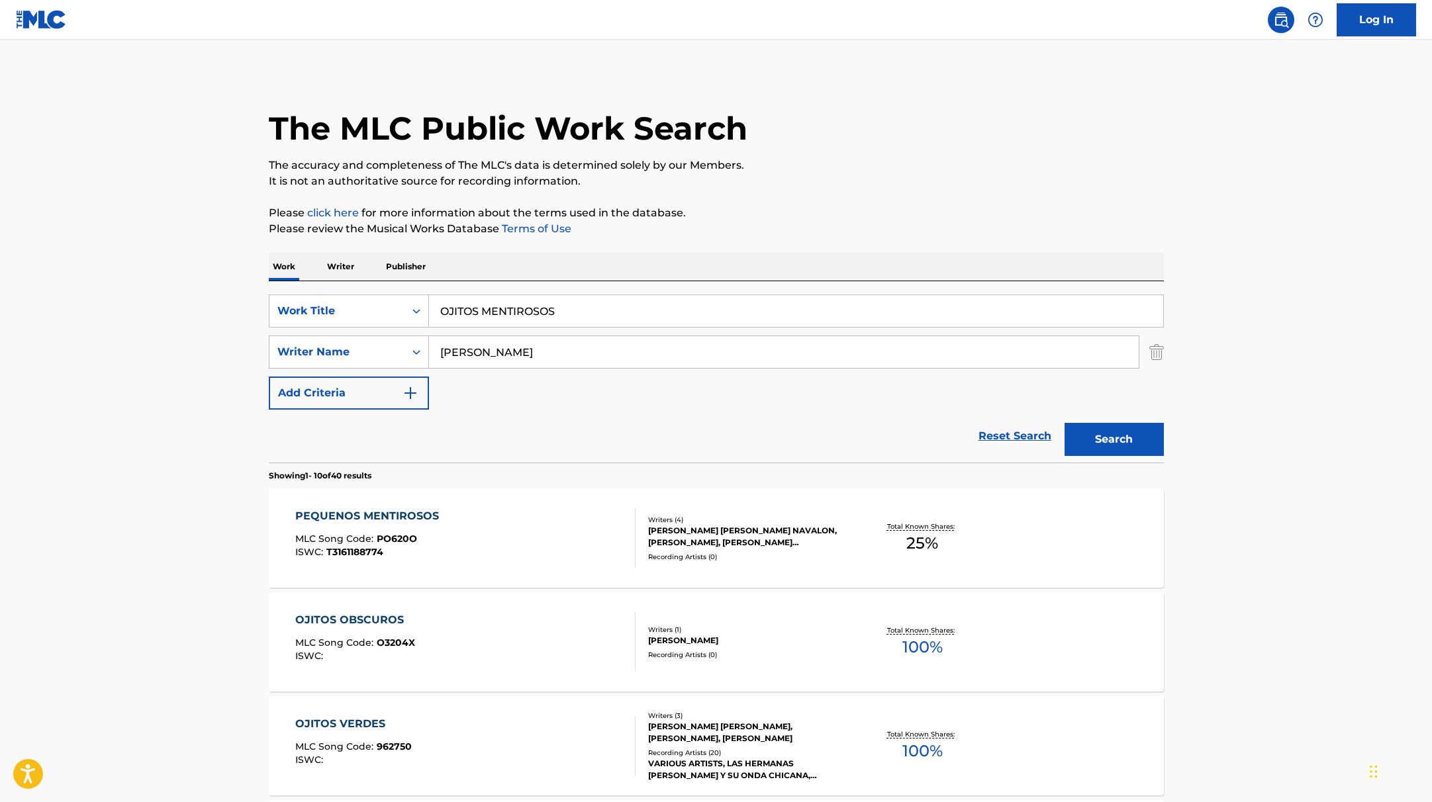
paste input "2+2"
drag, startPoint x: 573, startPoint y: 315, endPoint x: 373, endPoint y: 291, distance: 202.0
click at [373, 291] on div "SearchWithCriteria9c7f3fd9-5be9-4e5e-bd35-1c6ece074282 Work Title 2+2 SearchWit…" at bounding box center [716, 371] width 895 height 181
type input "2+2"
click at [794, 211] on p "Please click here for more information about the terms used in the database." at bounding box center [716, 213] width 895 height 16
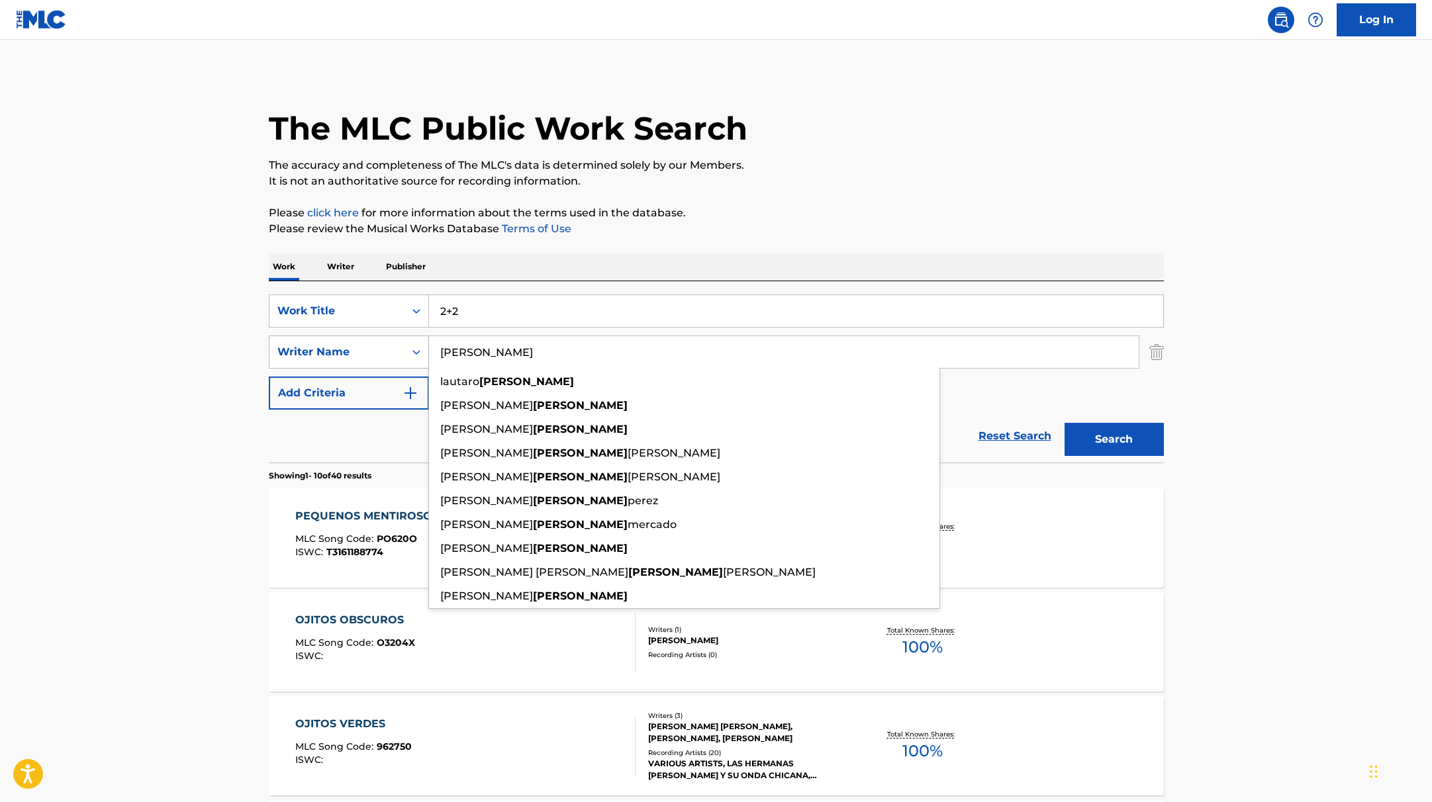
paste input "[PERSON_NAME], O"
drag, startPoint x: 485, startPoint y: 354, endPoint x: 373, endPoint y: 348, distance: 111.4
click at [373, 348] on div "SearchWithCriteria419fbbaf-f552-4ab5-9b23-73320cbdb2d7 Writer Name [PERSON_NAME…" at bounding box center [716, 352] width 895 height 33
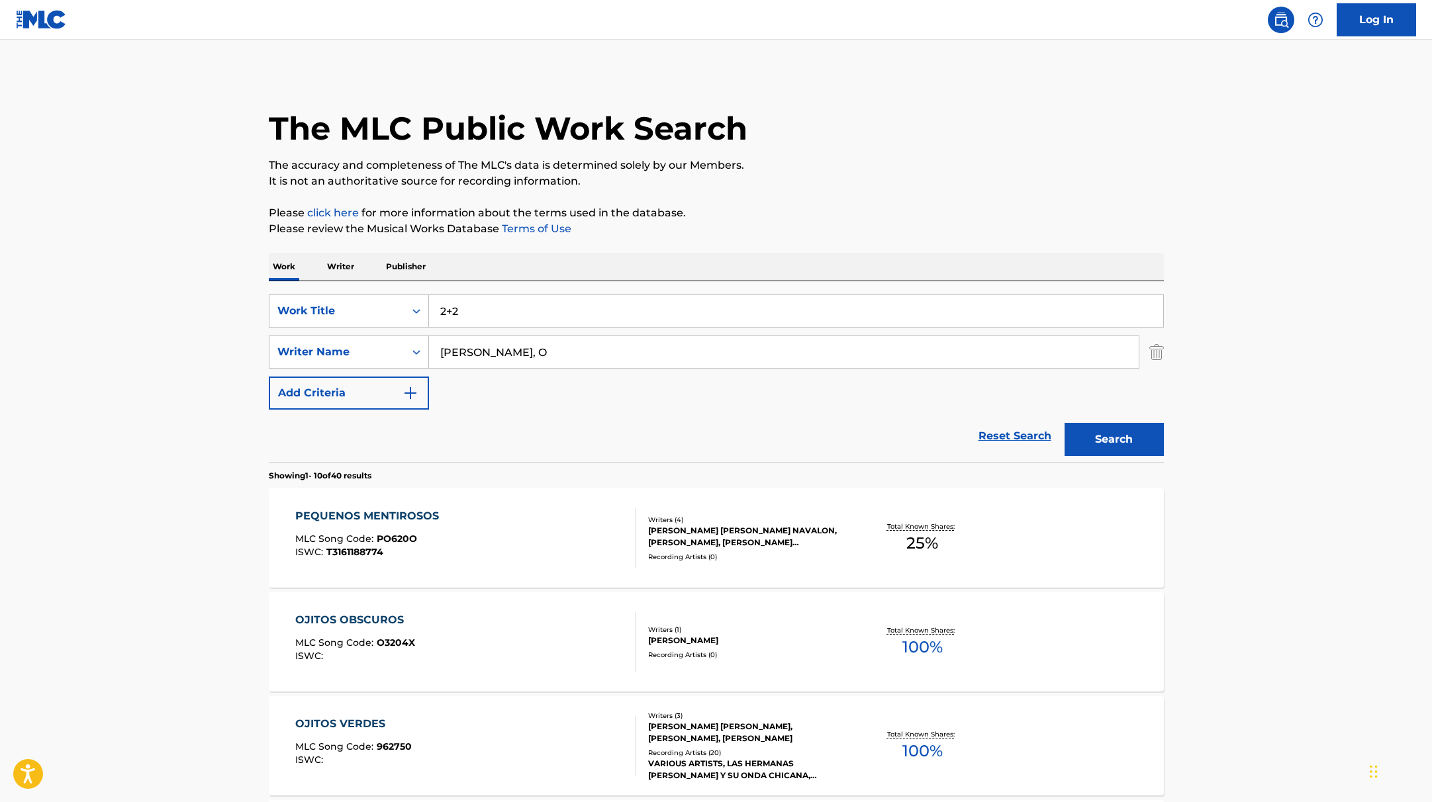
click at [514, 352] on input "[PERSON_NAME], O" at bounding box center [784, 352] width 710 height 32
type input "[PERSON_NAME],"
click at [1065, 423] on button "Search" at bounding box center [1114, 439] width 99 height 33
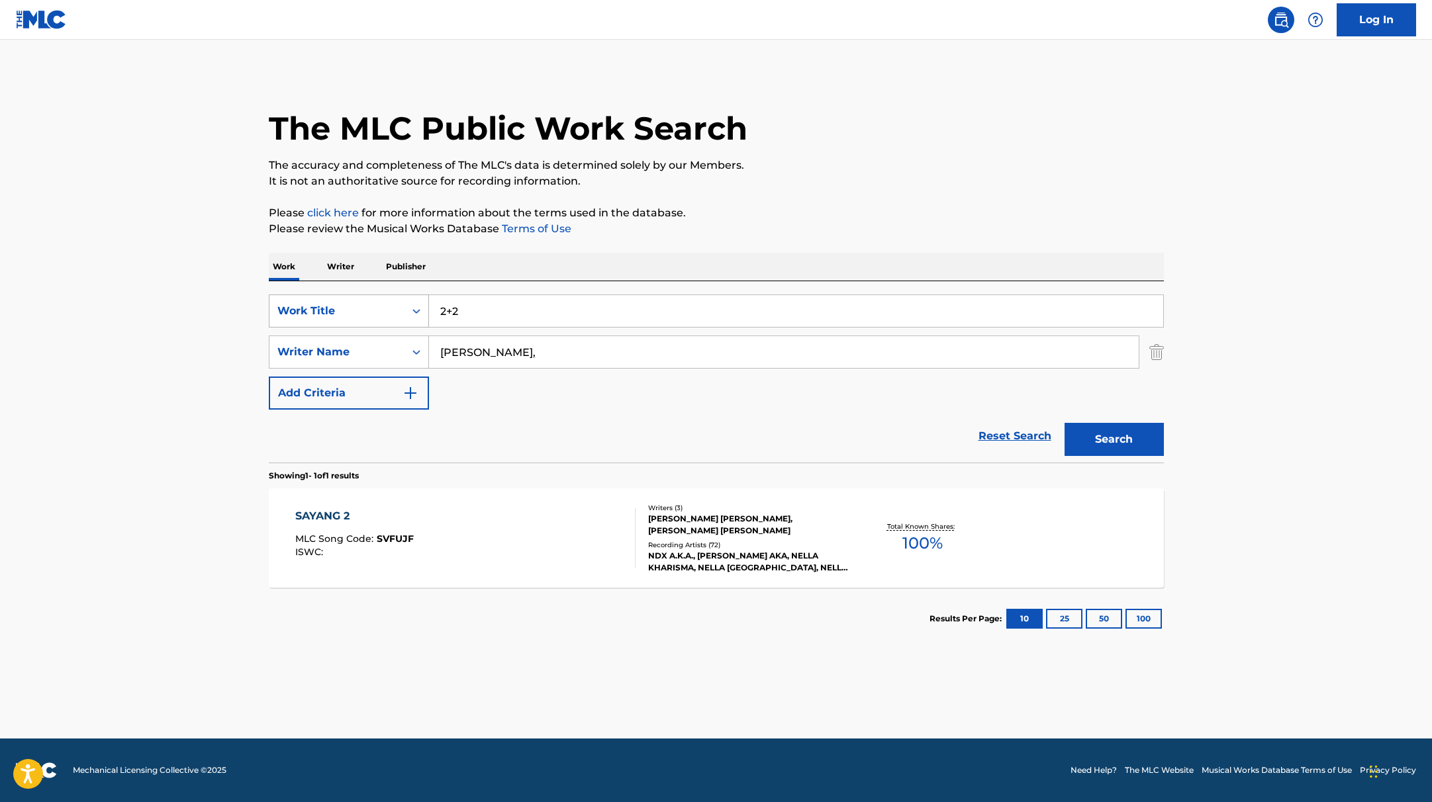
drag, startPoint x: 477, startPoint y: 310, endPoint x: 420, endPoint y: 300, distance: 57.1
click at [420, 300] on div "SearchWithCriteria9c7f3fd9-5be9-4e5e-bd35-1c6ece074282 Work Title 2+2" at bounding box center [716, 311] width 895 height 33
paste input "Which One (feat. [GEOGRAPHIC_DATA])"
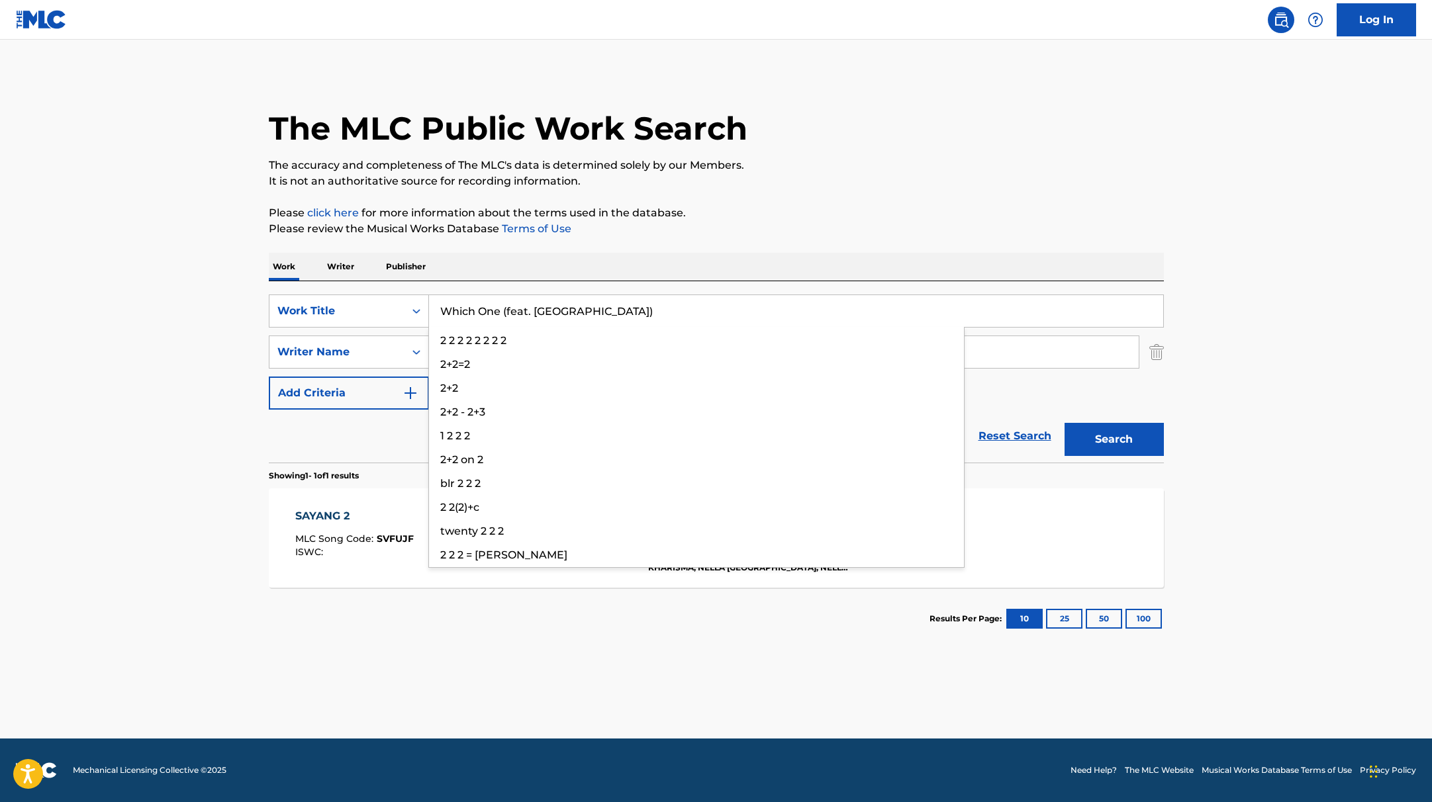
type input "Which One (feat. [GEOGRAPHIC_DATA])"
click at [763, 231] on p "Please review the Musical Works Database Terms of Use" at bounding box center [716, 229] width 895 height 16
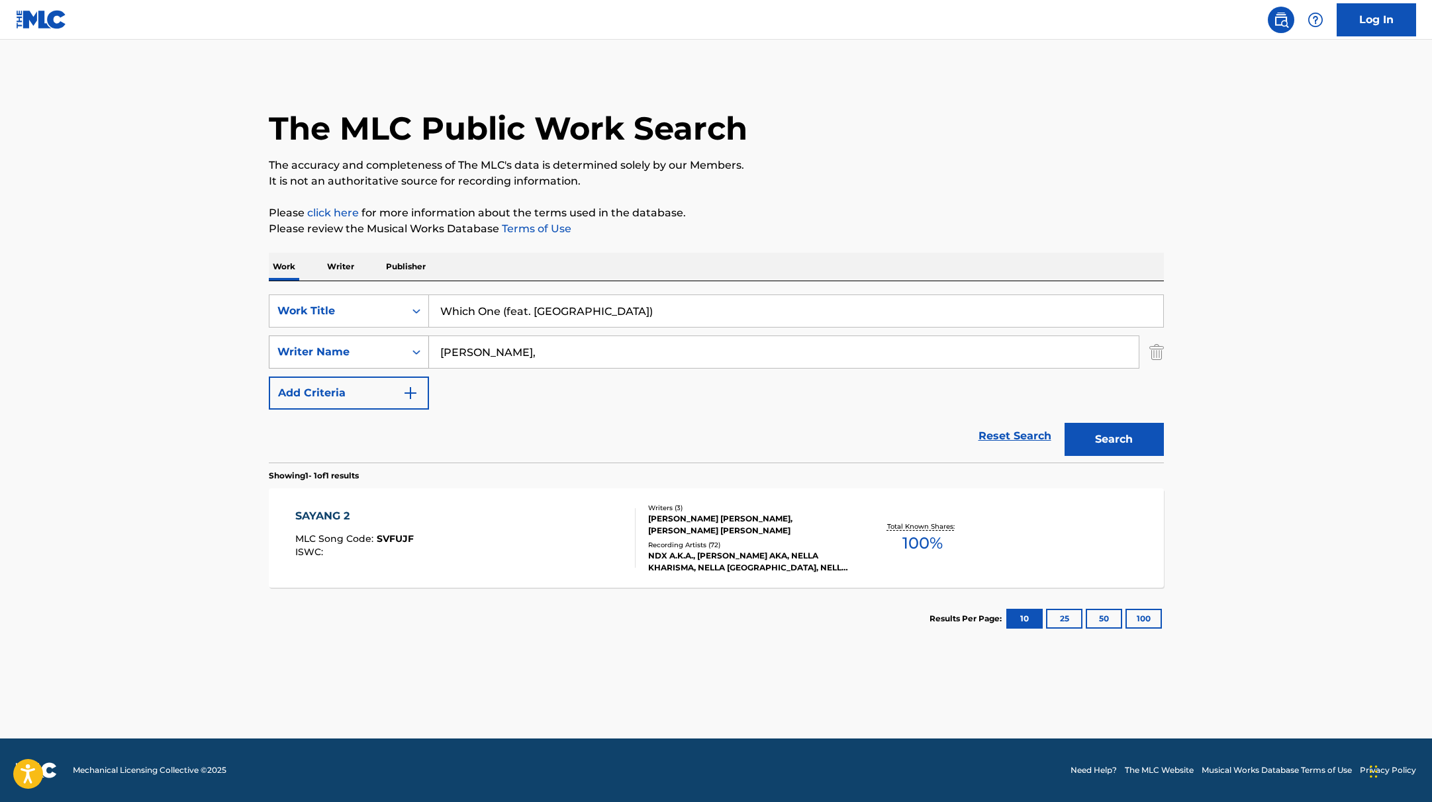
drag, startPoint x: 495, startPoint y: 355, endPoint x: 380, endPoint y: 338, distance: 116.4
click at [380, 338] on div "SearchWithCriteria419fbbaf-f552-4ab5-9b23-73320cbdb2d7 Writer Name [PERSON_NAME…" at bounding box center [716, 352] width 895 height 33
paste input "[PERSON_NAME]"
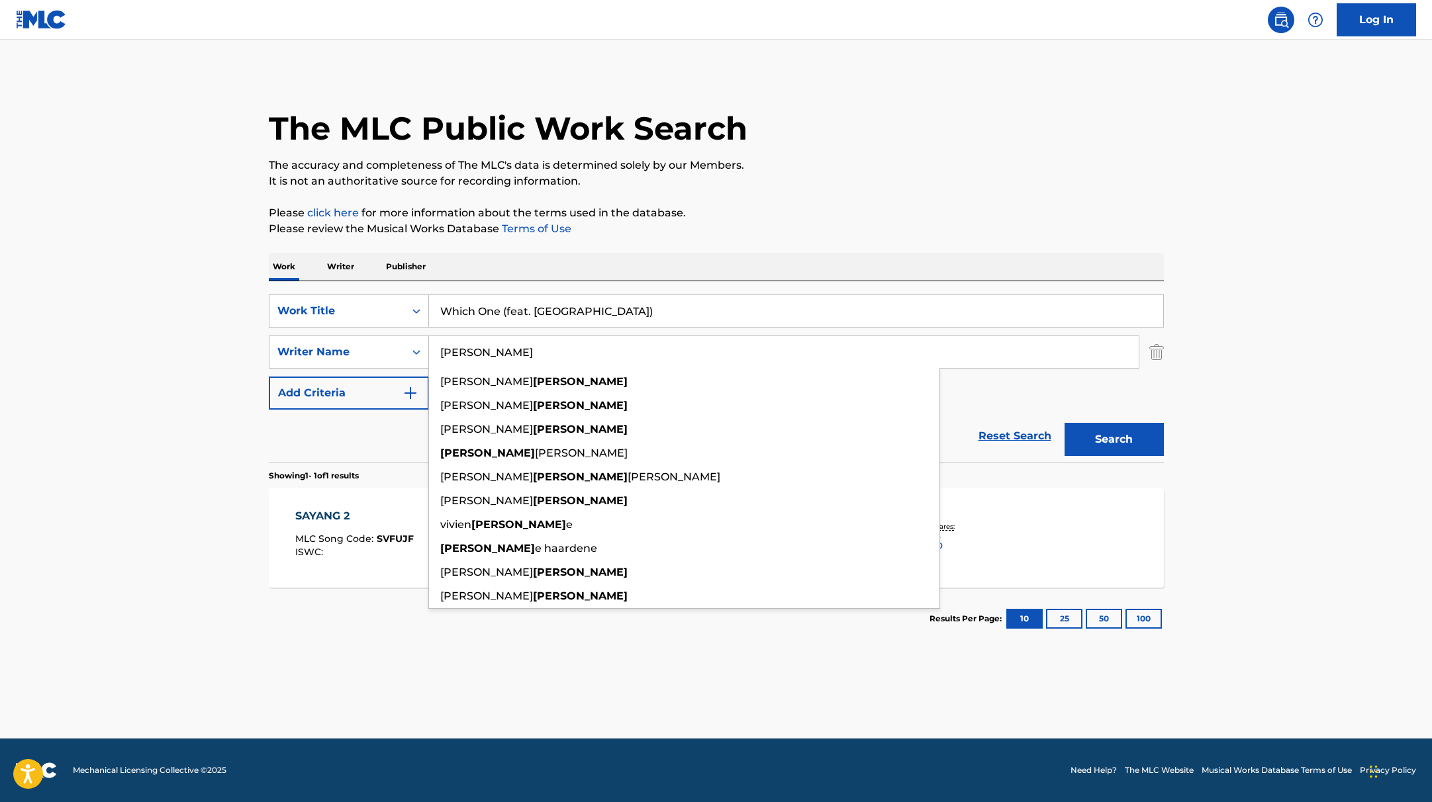
type input "[PERSON_NAME]"
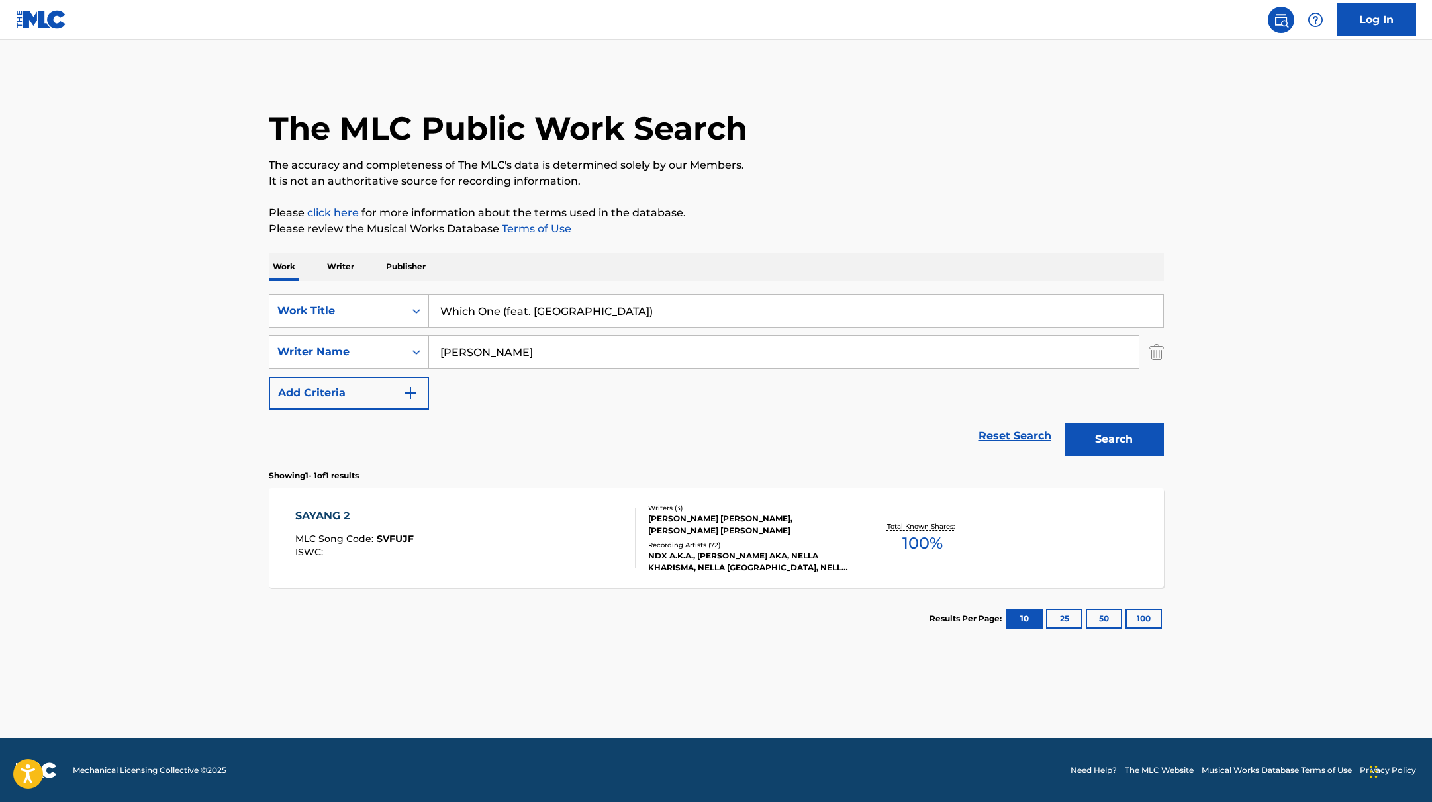
click at [561, 314] on input "Which One (feat. [GEOGRAPHIC_DATA])" at bounding box center [796, 311] width 734 height 32
drag, startPoint x: 618, startPoint y: 313, endPoint x: 505, endPoint y: 313, distance: 113.2
click at [505, 313] on input "Which One (feat. [GEOGRAPHIC_DATA])" at bounding box center [796, 311] width 734 height 32
click at [741, 226] on p "Please review the Musical Works Database Terms of Use" at bounding box center [716, 229] width 895 height 16
click at [1100, 434] on button "Search" at bounding box center [1114, 439] width 99 height 33
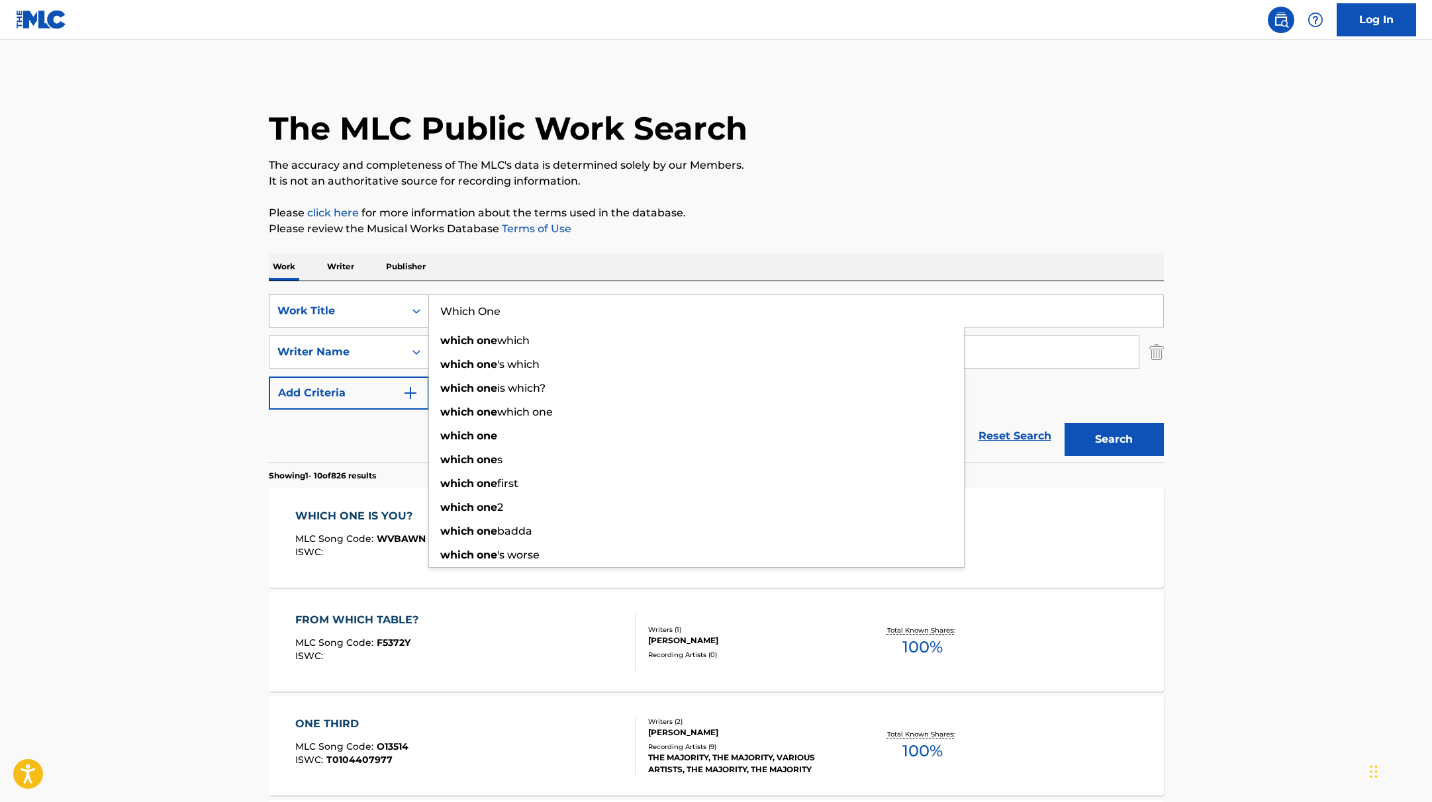
drag, startPoint x: 523, startPoint y: 313, endPoint x: 382, endPoint y: 299, distance: 141.8
click at [381, 299] on div "SearchWithCriteria9c7f3fd9-5be9-4e5e-bd35-1c6ece074282 Work Title Which One whi…" at bounding box center [716, 311] width 895 height 33
paste input "MONTAGEM XONADA"
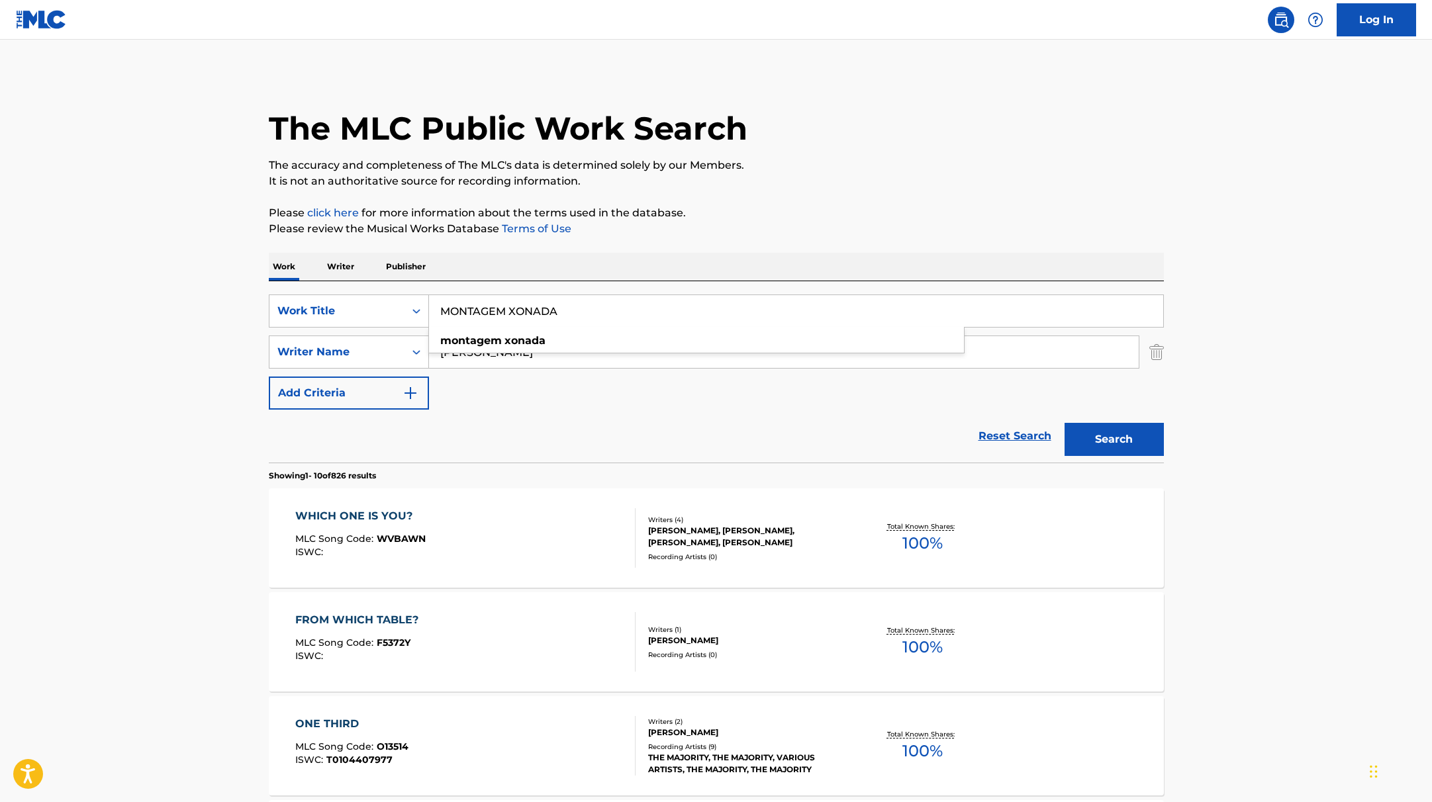
drag, startPoint x: 585, startPoint y: 311, endPoint x: 381, endPoint y: 302, distance: 204.1
click at [381, 302] on div "SearchWithCriteria9c7f3fd9-5be9-4e5e-bd35-1c6ece074282 Work Title MONTAGEM XONA…" at bounding box center [716, 311] width 895 height 33
paste input "onolog"
type input "Monolog"
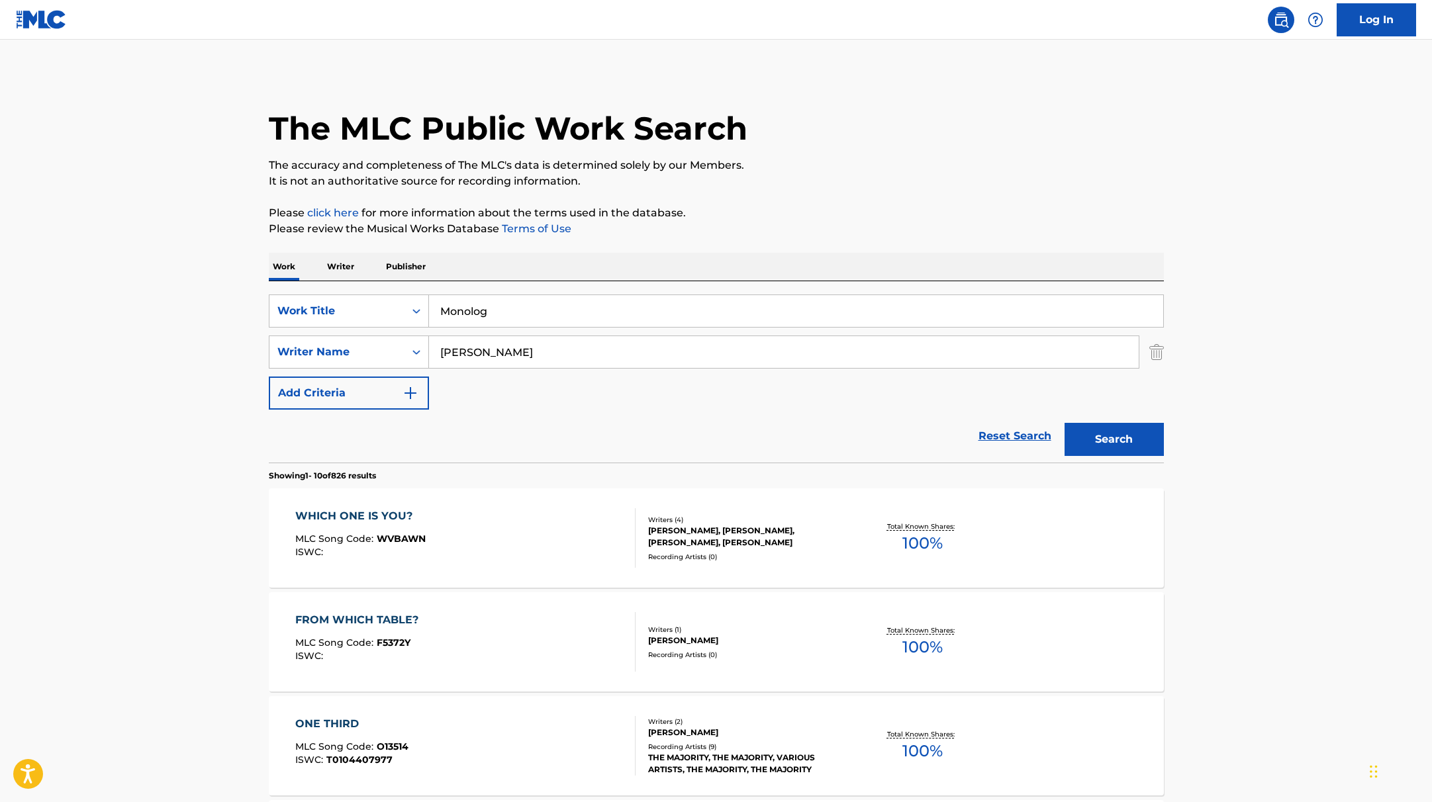
click at [818, 142] on div "The MLC Public Work Search" at bounding box center [716, 121] width 895 height 97
drag, startPoint x: 501, startPoint y: 358, endPoint x: 402, endPoint y: 340, distance: 101.0
click at [402, 340] on div "SearchWithCriteria419fbbaf-f552-4ab5-9b23-73320cbdb2d7 Writer Name [PERSON_NAME]" at bounding box center [716, 352] width 895 height 33
paste input "Pamungkas"
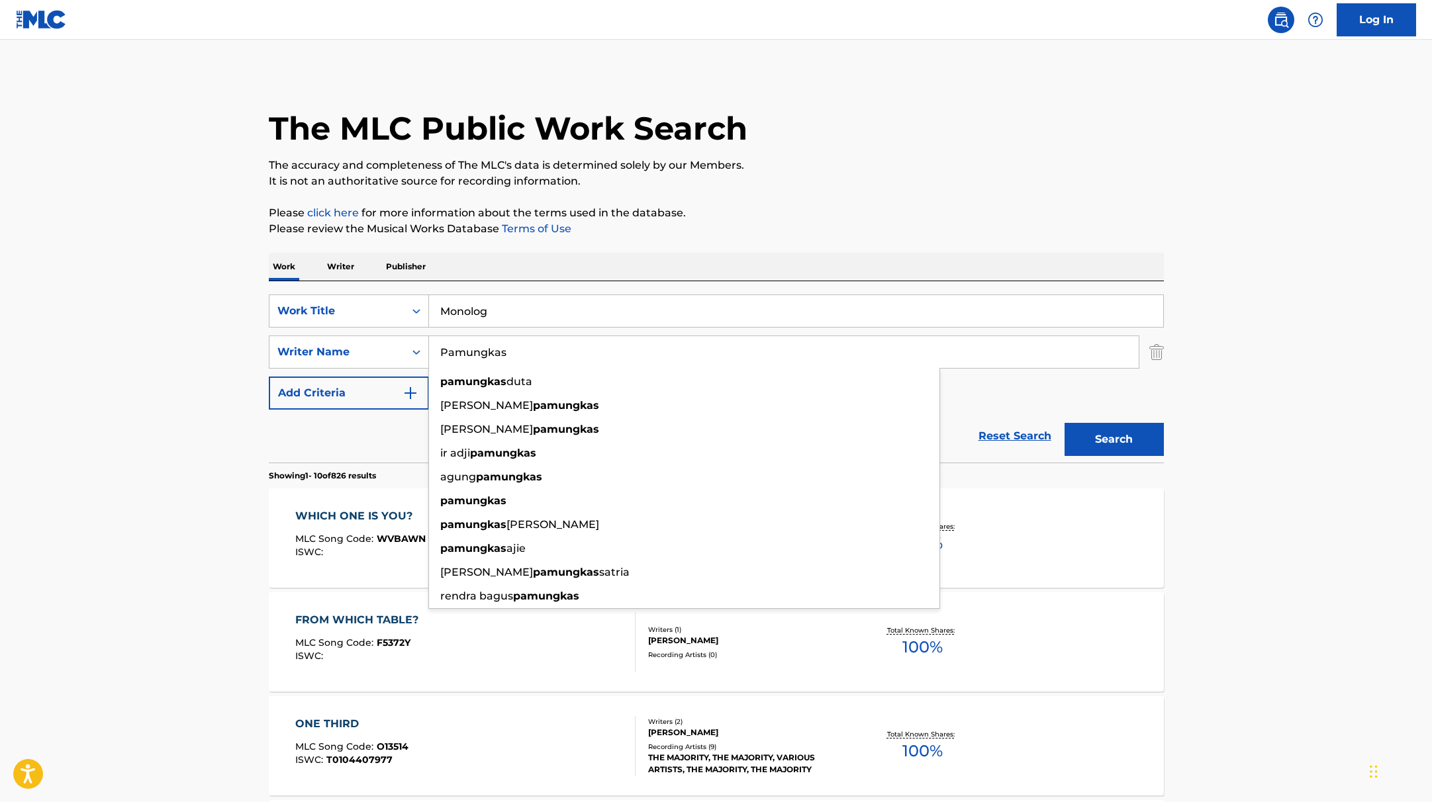
type input "Pamungkas"
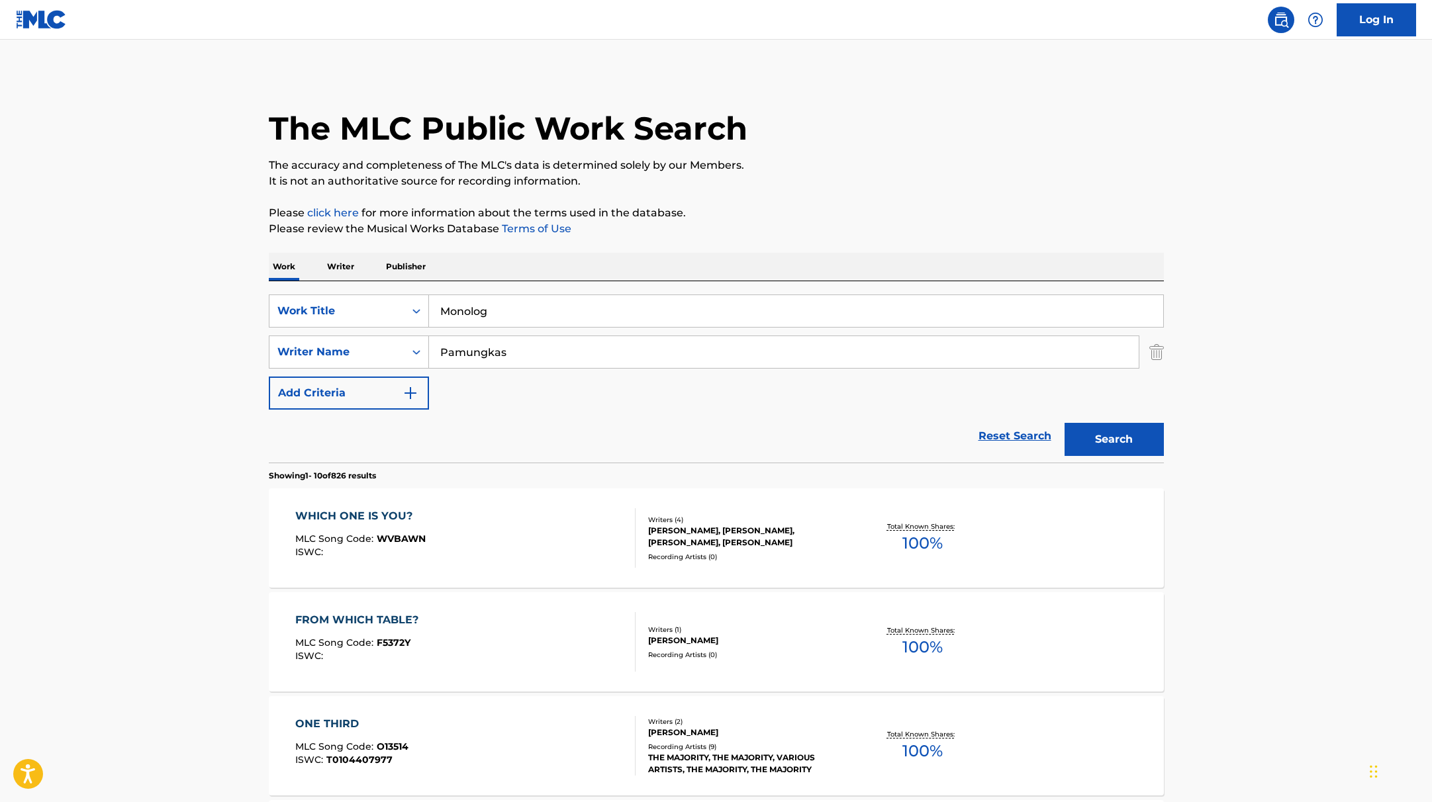
click at [1134, 439] on button "Search" at bounding box center [1114, 439] width 99 height 33
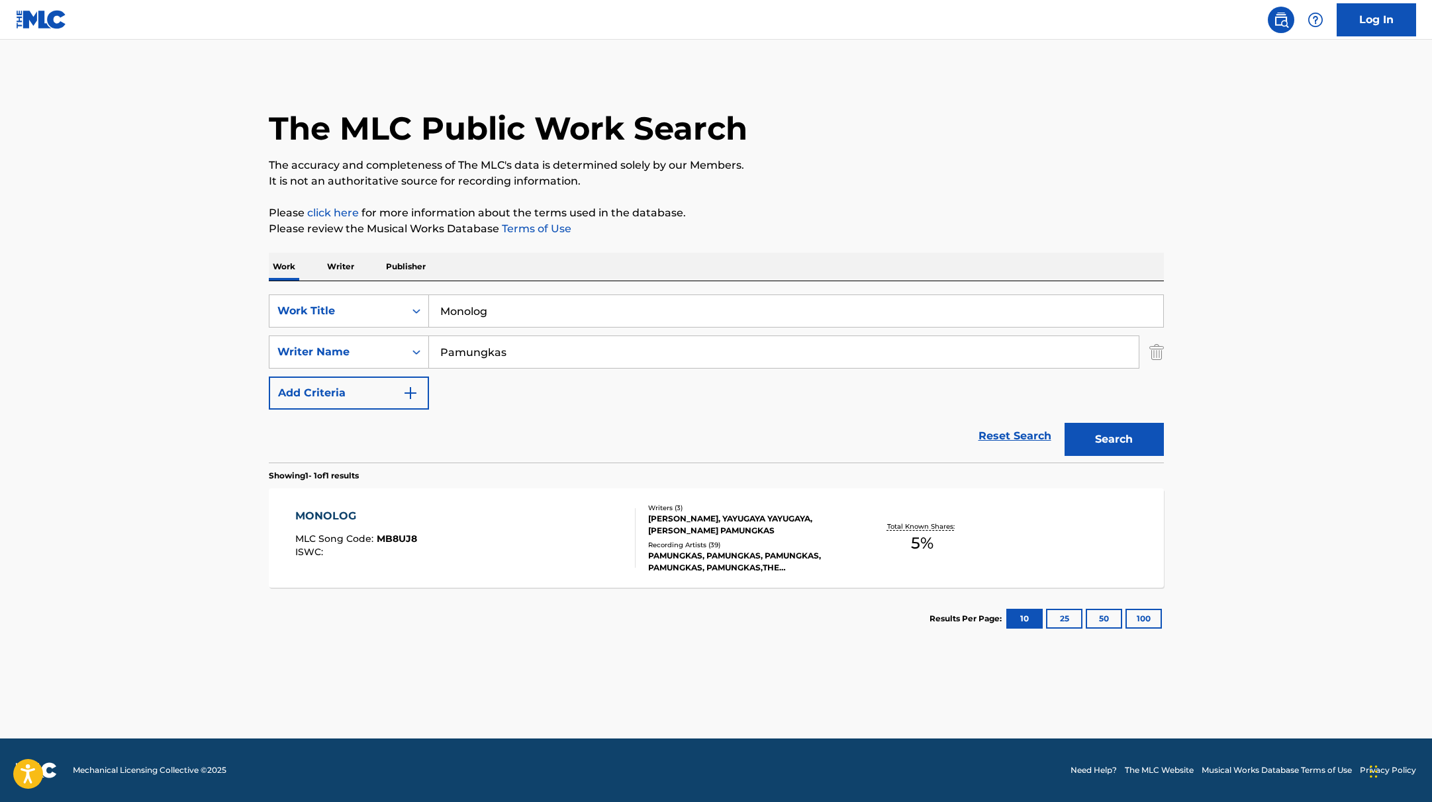
click at [561, 544] on div "MONOLOG MLC Song Code : MB8UJ8 ISWC :" at bounding box center [465, 539] width 340 height 60
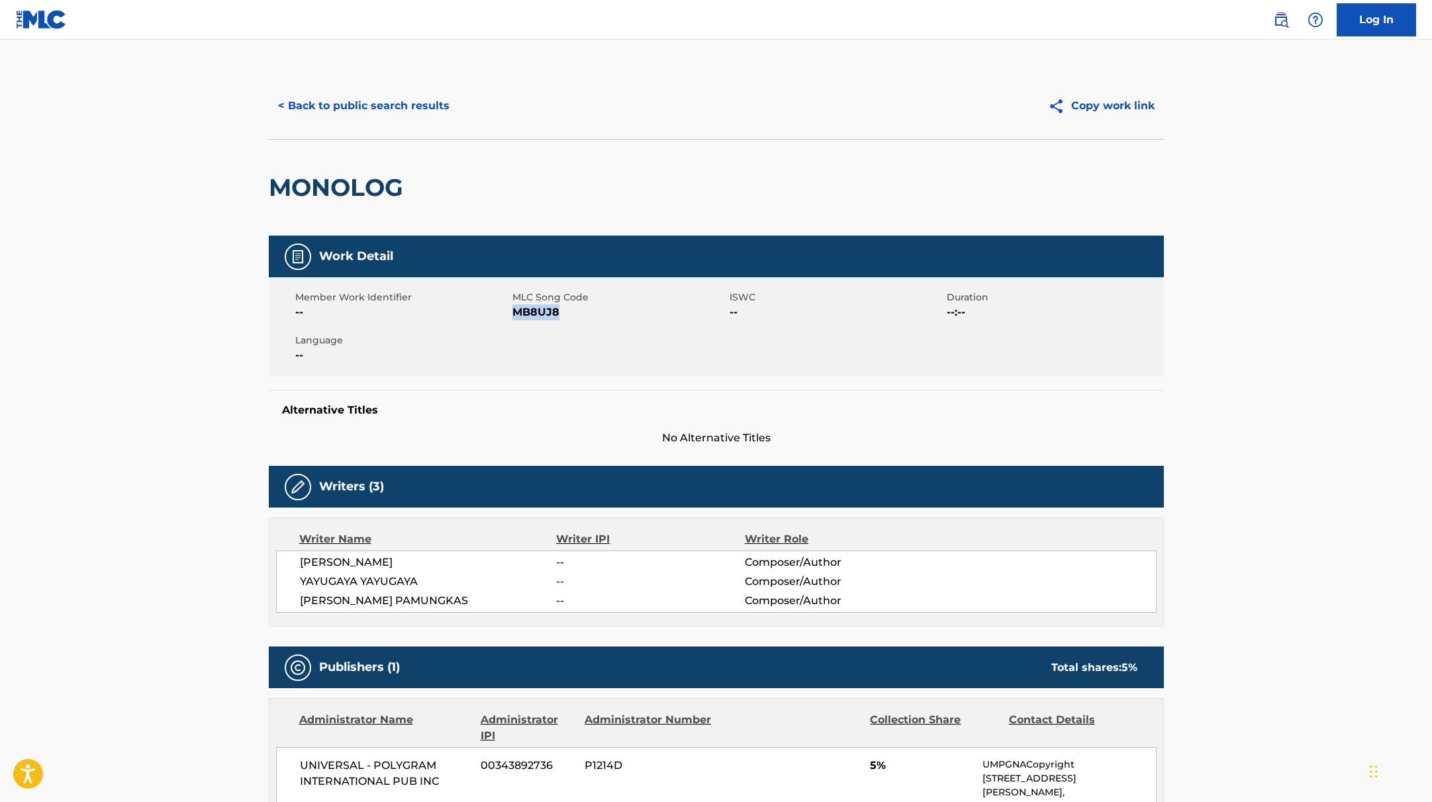
drag, startPoint x: 514, startPoint y: 312, endPoint x: 587, endPoint y: 317, distance: 73.7
click at [586, 317] on span "MB8UJ8" at bounding box center [619, 313] width 214 height 16
click at [413, 103] on button "< Back to public search results" at bounding box center [364, 105] width 190 height 33
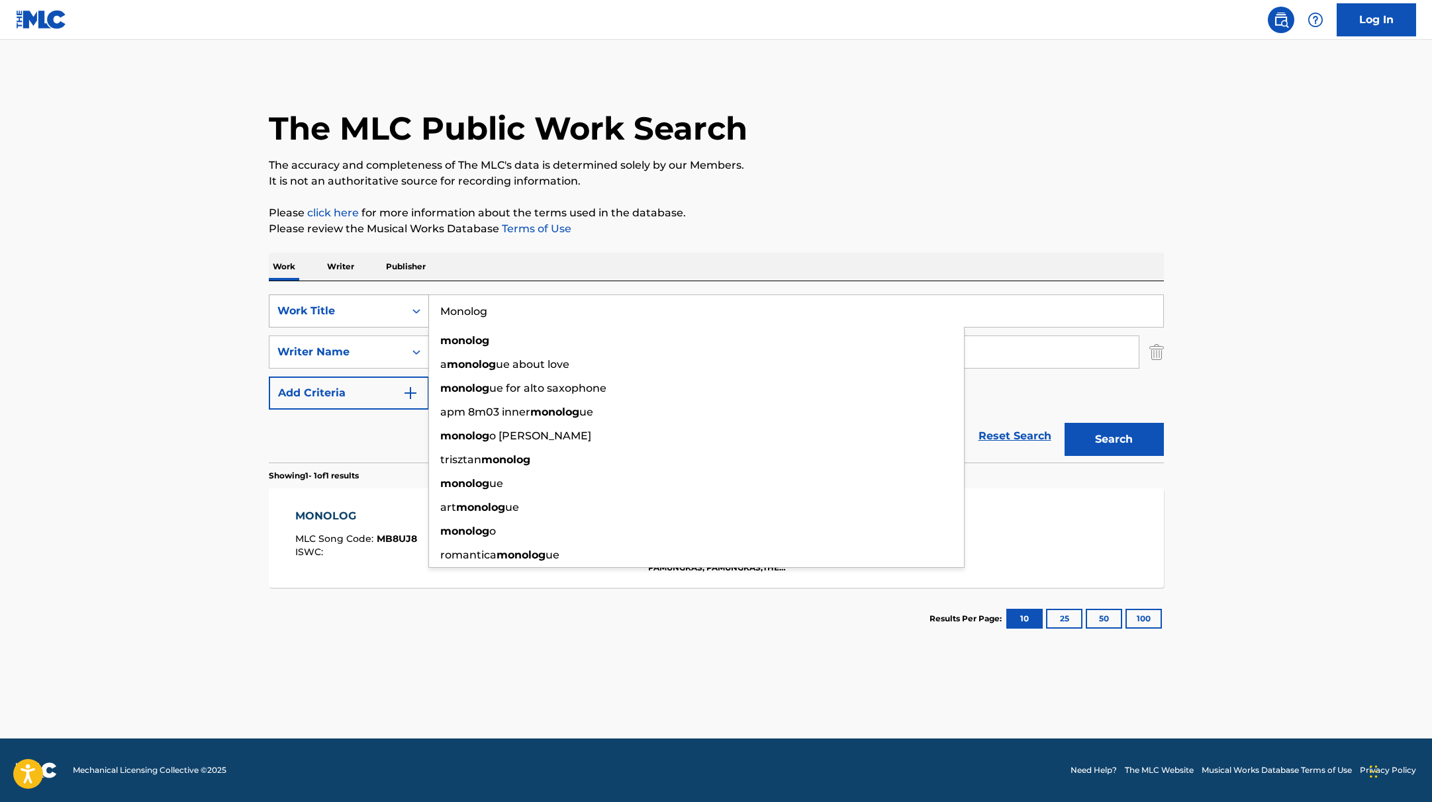
drag, startPoint x: 503, startPoint y: 312, endPoint x: 423, endPoint y: 312, distance: 79.5
click at [423, 312] on div "SearchWithCriteria9c7f3fd9-5be9-4e5e-bd35-1c6ece074282 Work Title Monolog monol…" at bounding box center [716, 311] width 895 height 33
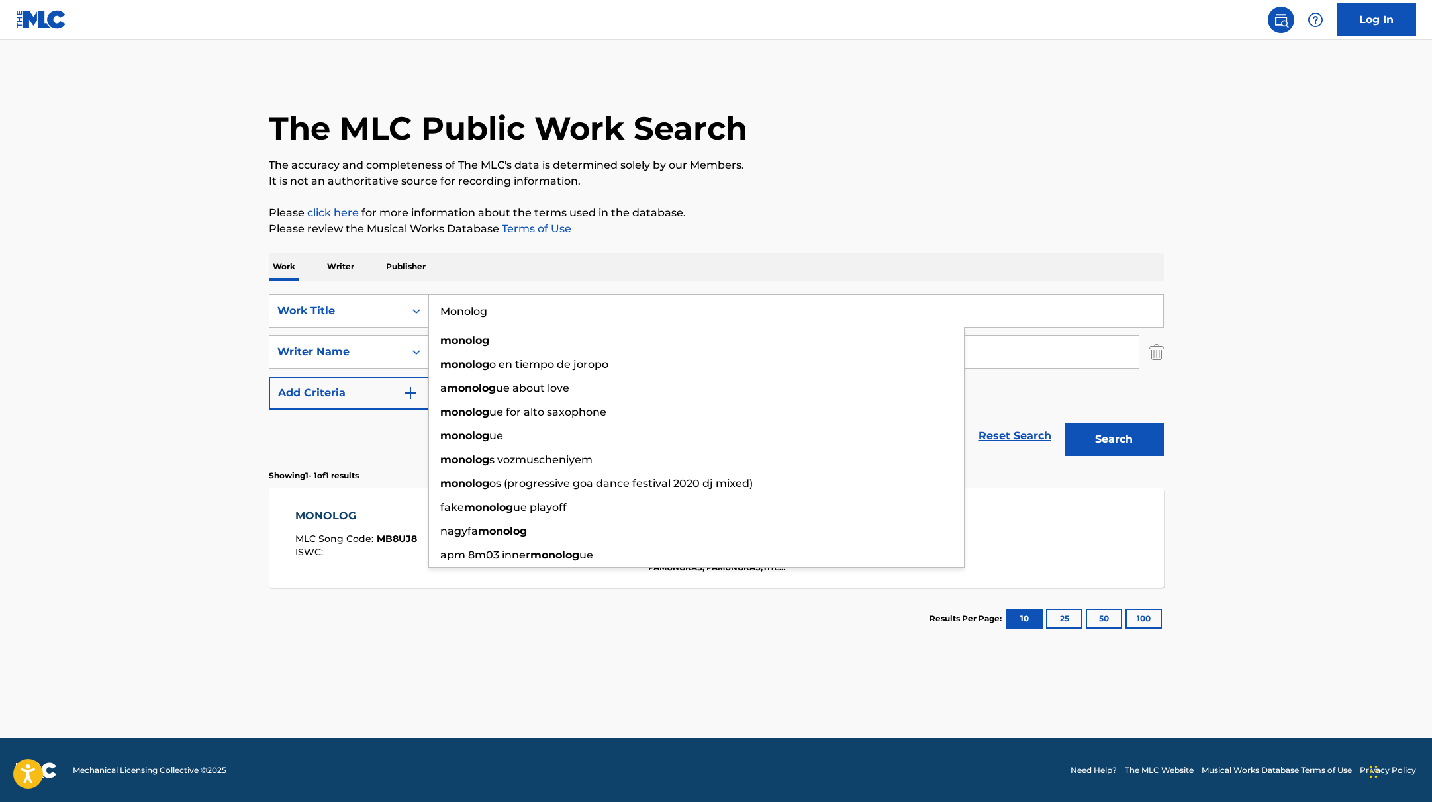
paste input "Pamungkas"
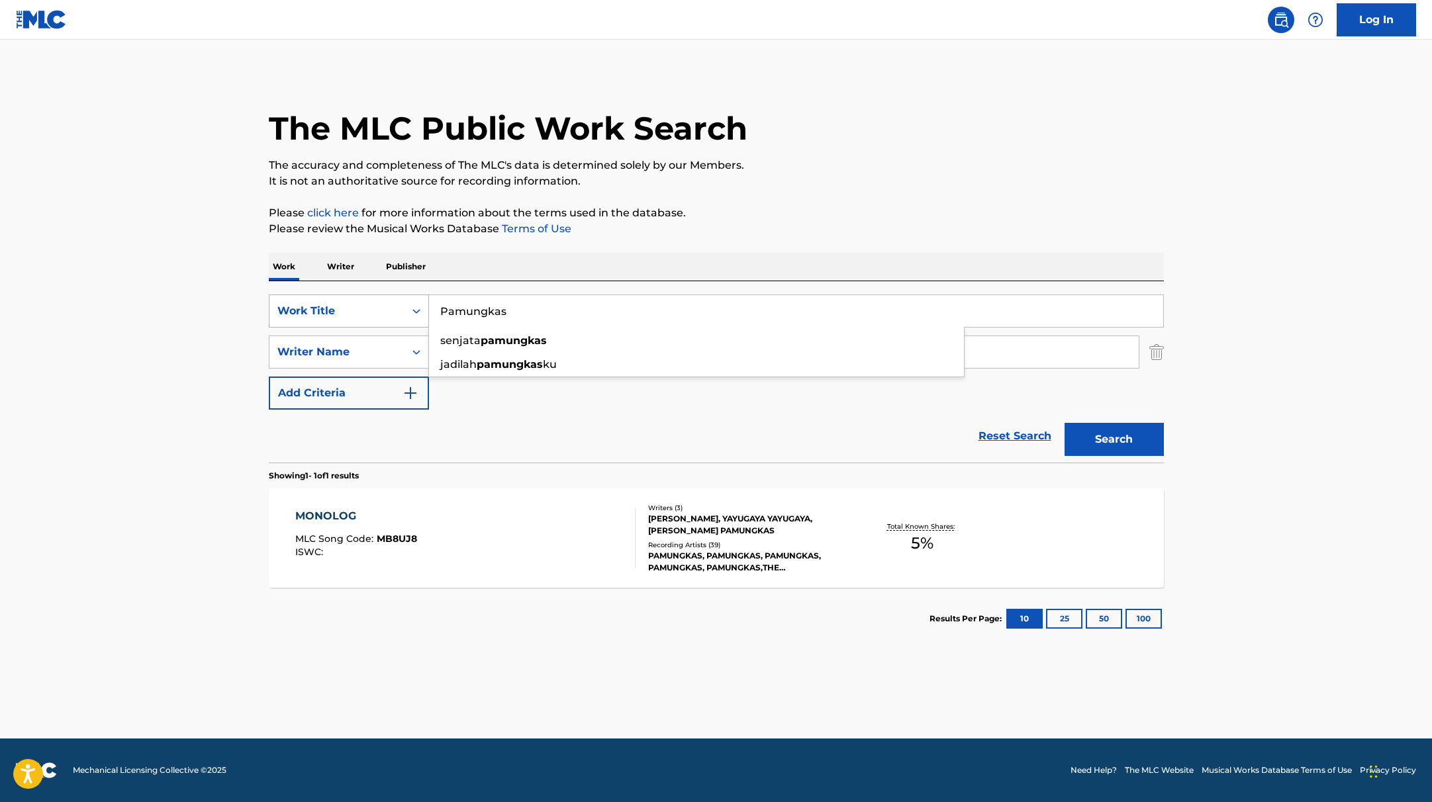
drag, startPoint x: 522, startPoint y: 310, endPoint x: 395, endPoint y: 297, distance: 127.2
click at [395, 297] on div "SearchWithCriteria9c7f3fd9-5be9-4e5e-bd35-1c6ece074282 Work Title Pamungkas sen…" at bounding box center [716, 311] width 895 height 33
paste input "One Bad Day"
type input "One Bad Day"
click at [683, 237] on div "The MLC Public Work Search The accuracy and completeness of The MLC's data is d…" at bounding box center [716, 361] width 927 height 577
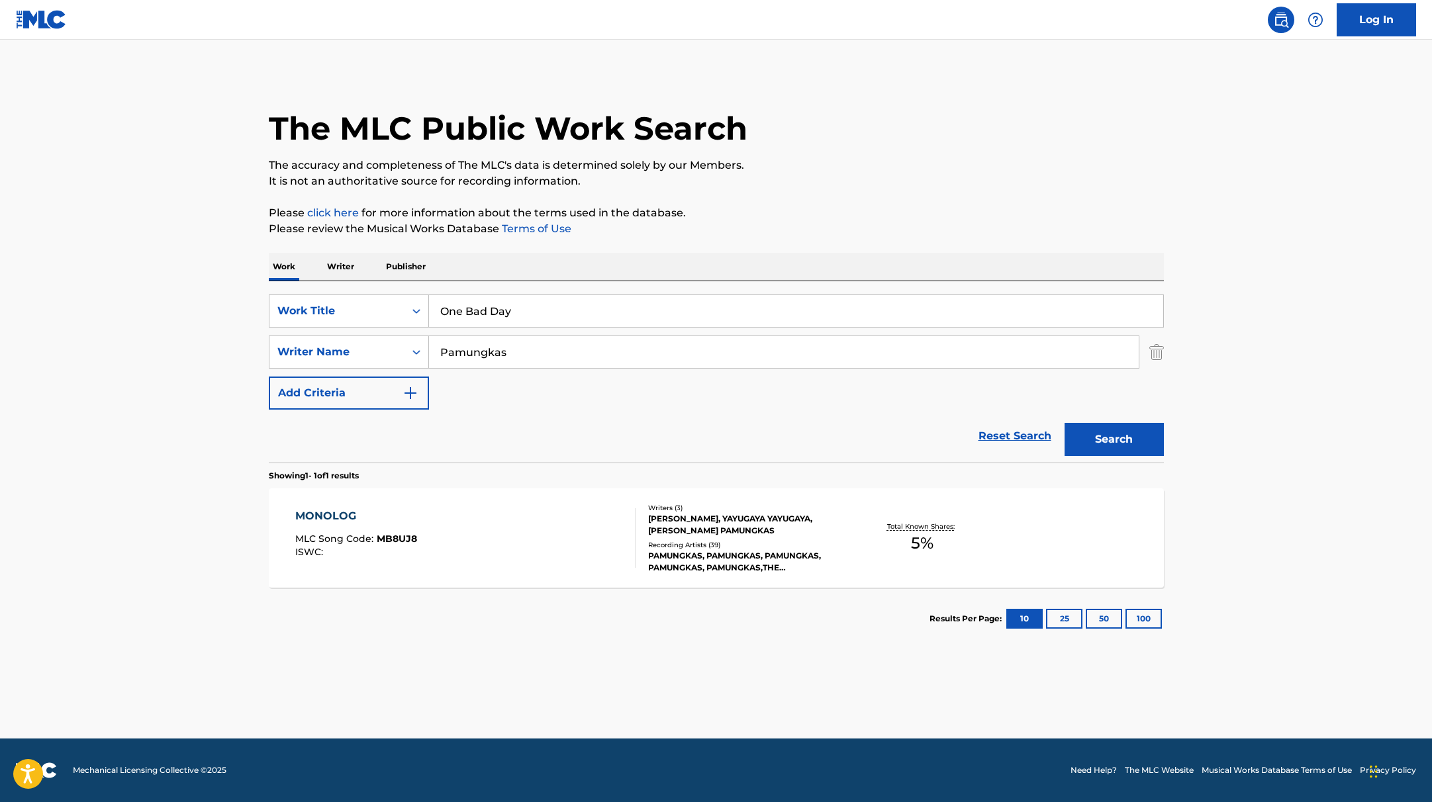
click at [1104, 444] on button "Search" at bounding box center [1114, 439] width 99 height 33
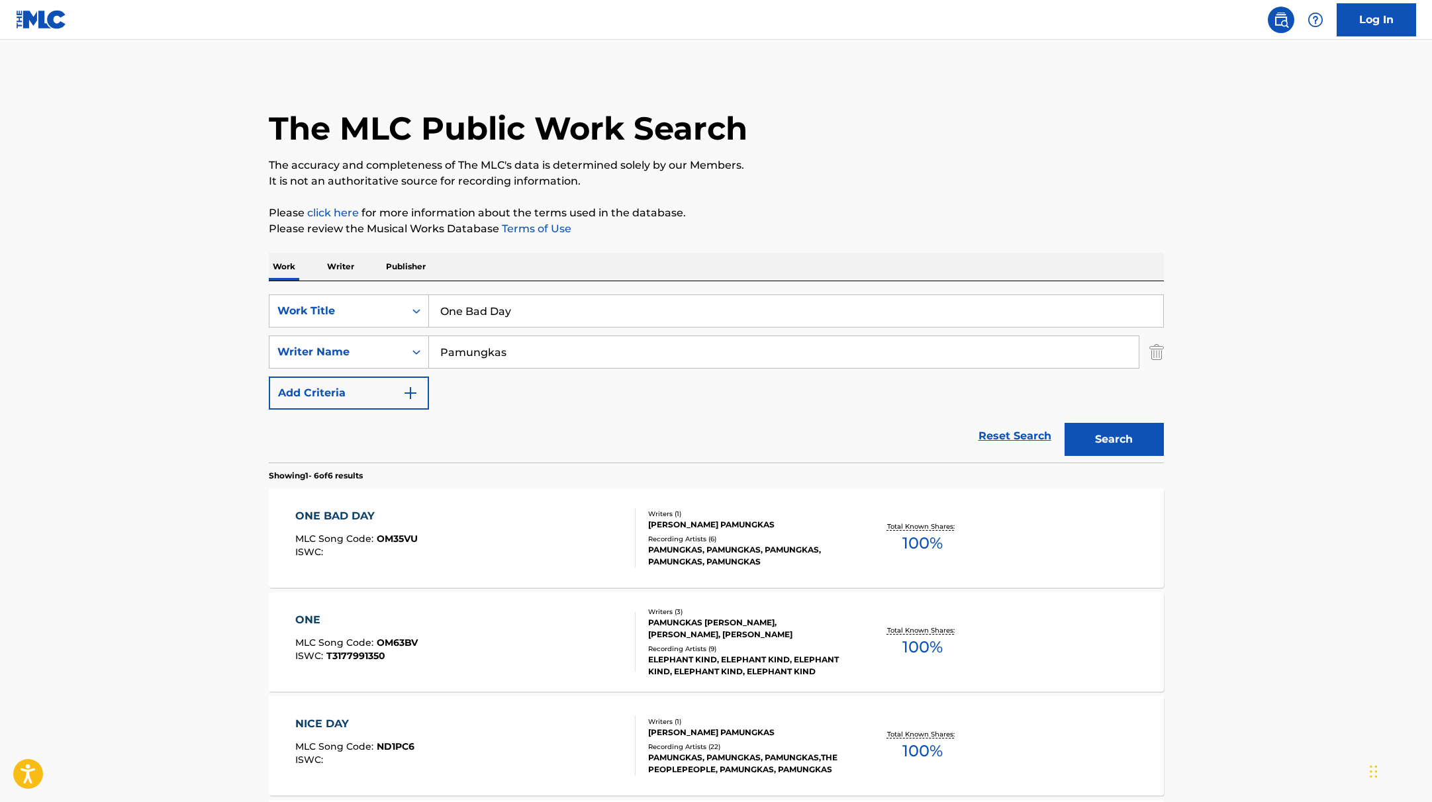
click at [597, 537] on div "ONE BAD DAY MLC Song Code : OM35VU ISWC :" at bounding box center [465, 539] width 340 height 60
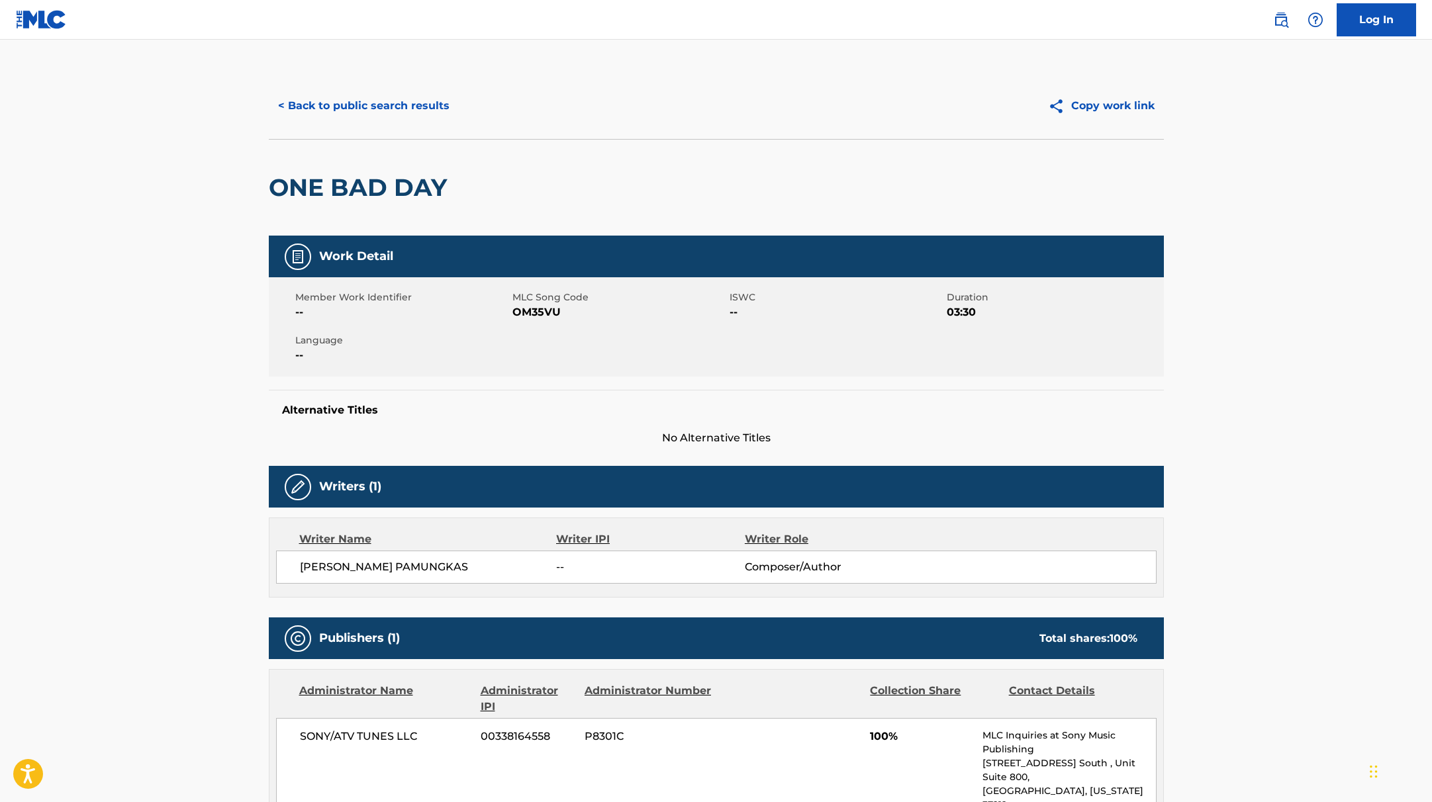
drag, startPoint x: 499, startPoint y: 568, endPoint x: 285, endPoint y: 568, distance: 213.2
click at [285, 568] on div "[PERSON_NAME] PAMUNGKAS -- Composer/Author" at bounding box center [716, 567] width 881 height 33
click at [469, 227] on div "ONE BAD DAY" at bounding box center [716, 187] width 895 height 97
drag, startPoint x: 514, startPoint y: 311, endPoint x: 608, endPoint y: 320, distance: 94.5
click at [608, 320] on div "Member Work Identifier -- MLC Song Code OM35VU ISWC -- Duration 03:30 Language …" at bounding box center [716, 326] width 895 height 99
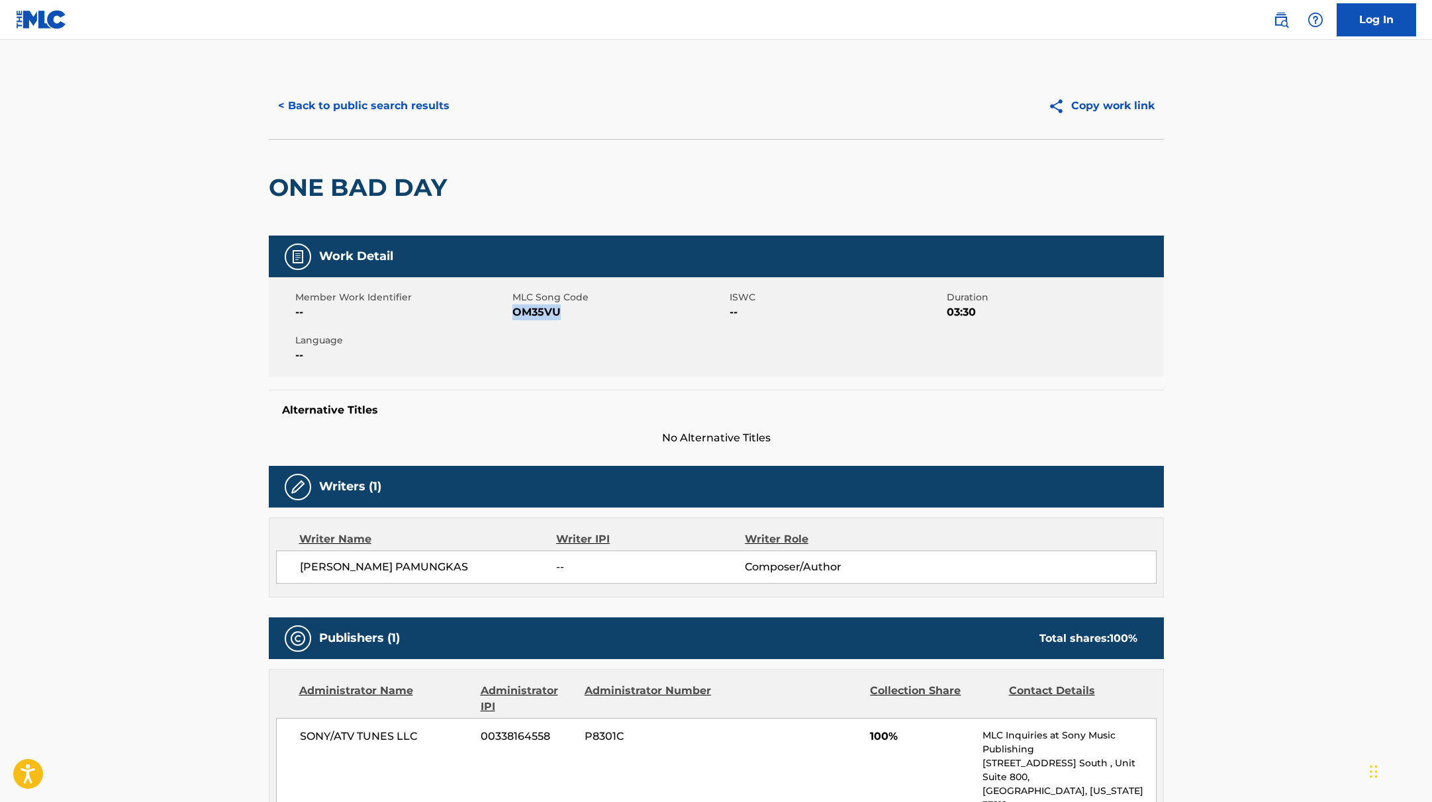
click at [373, 113] on button "< Back to public search results" at bounding box center [364, 105] width 190 height 33
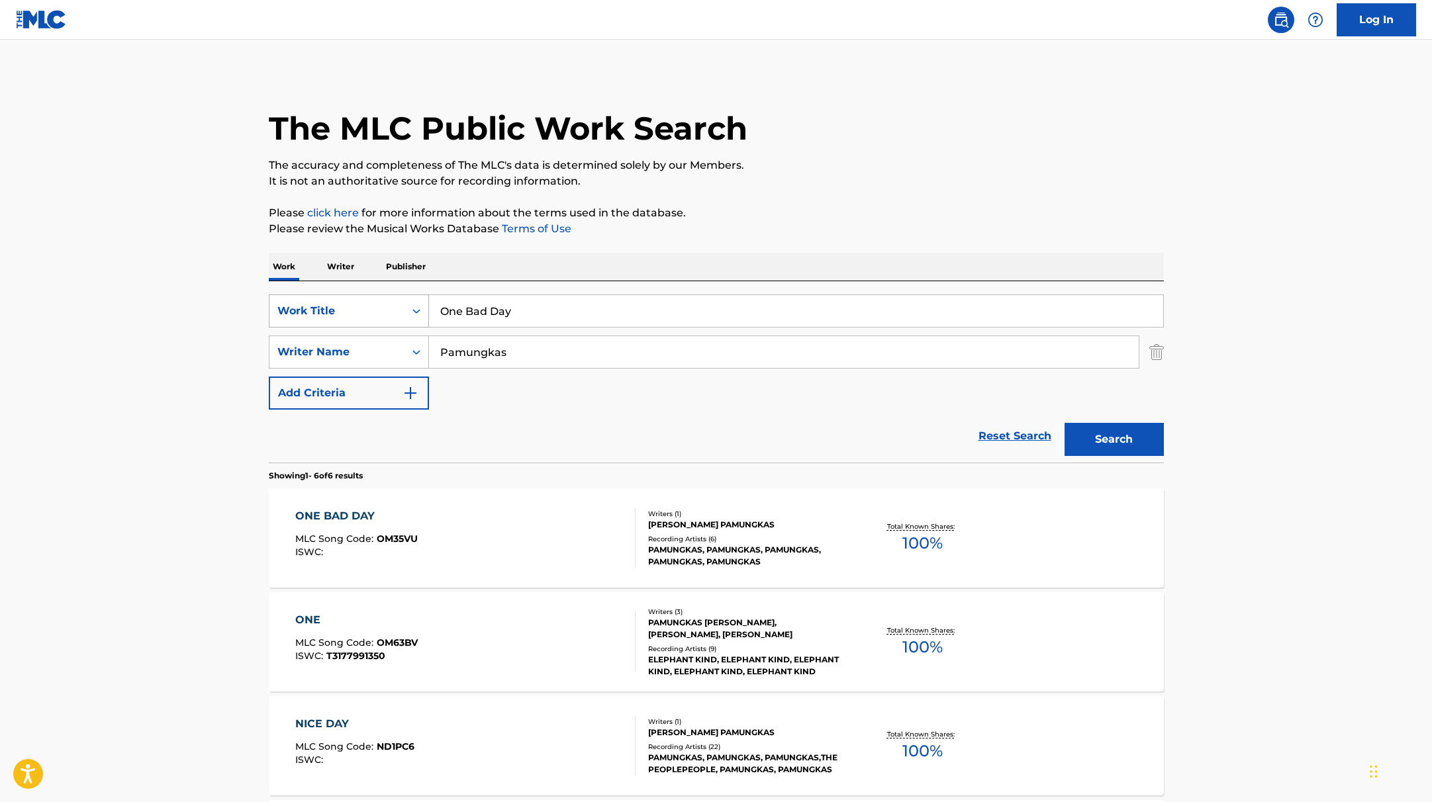
drag, startPoint x: 539, startPoint y: 314, endPoint x: 406, endPoint y: 303, distance: 133.6
click at [406, 303] on div "SearchWithCriteria9c7f3fd9-5be9-4e5e-bd35-1c6ece074282 Work Title One Bad Day" at bounding box center [716, 311] width 895 height 33
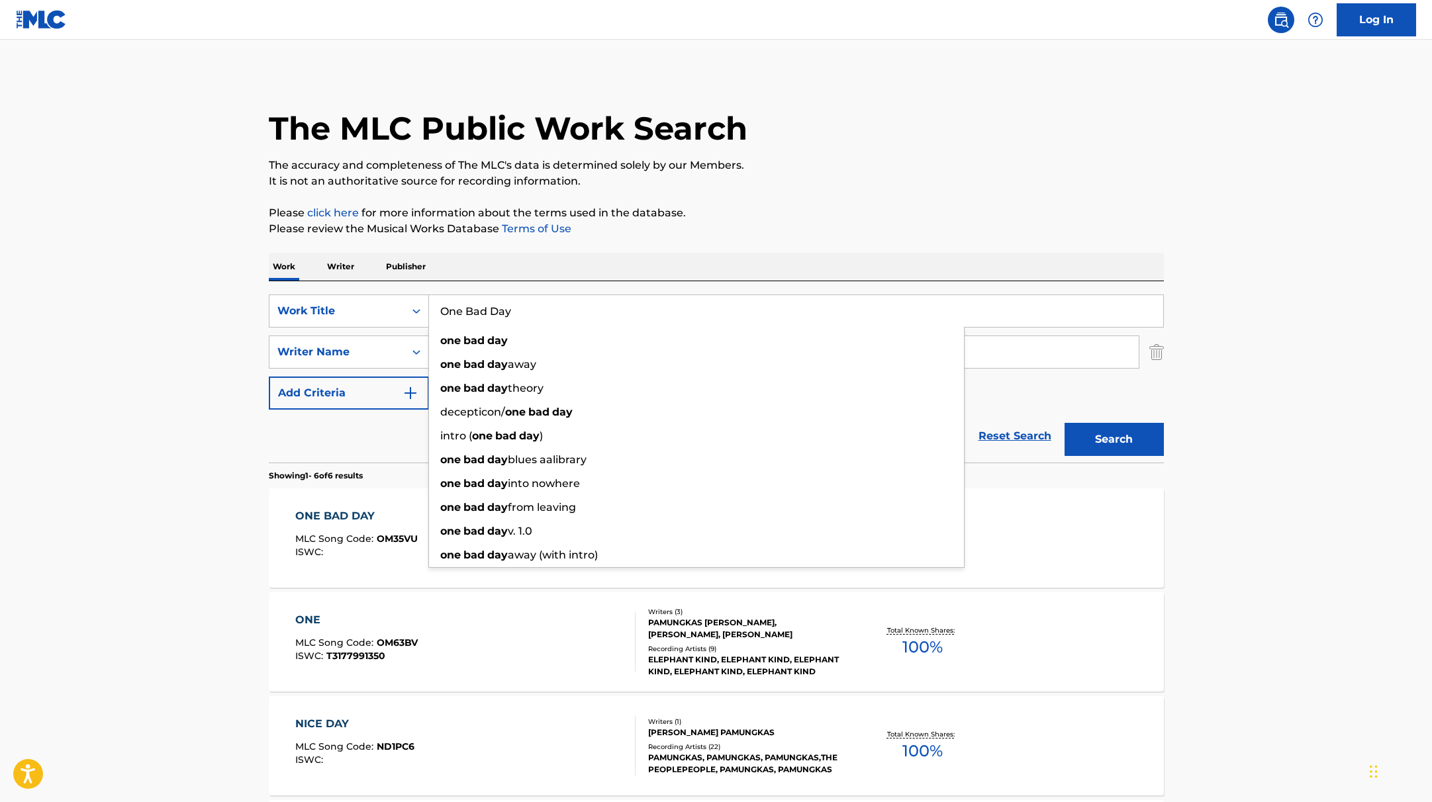
paste input "Wanna Be Yours"
type input "Wanna Be Yours"
click at [773, 233] on p "Please review the Musical Works Database Terms of Use" at bounding box center [716, 229] width 895 height 16
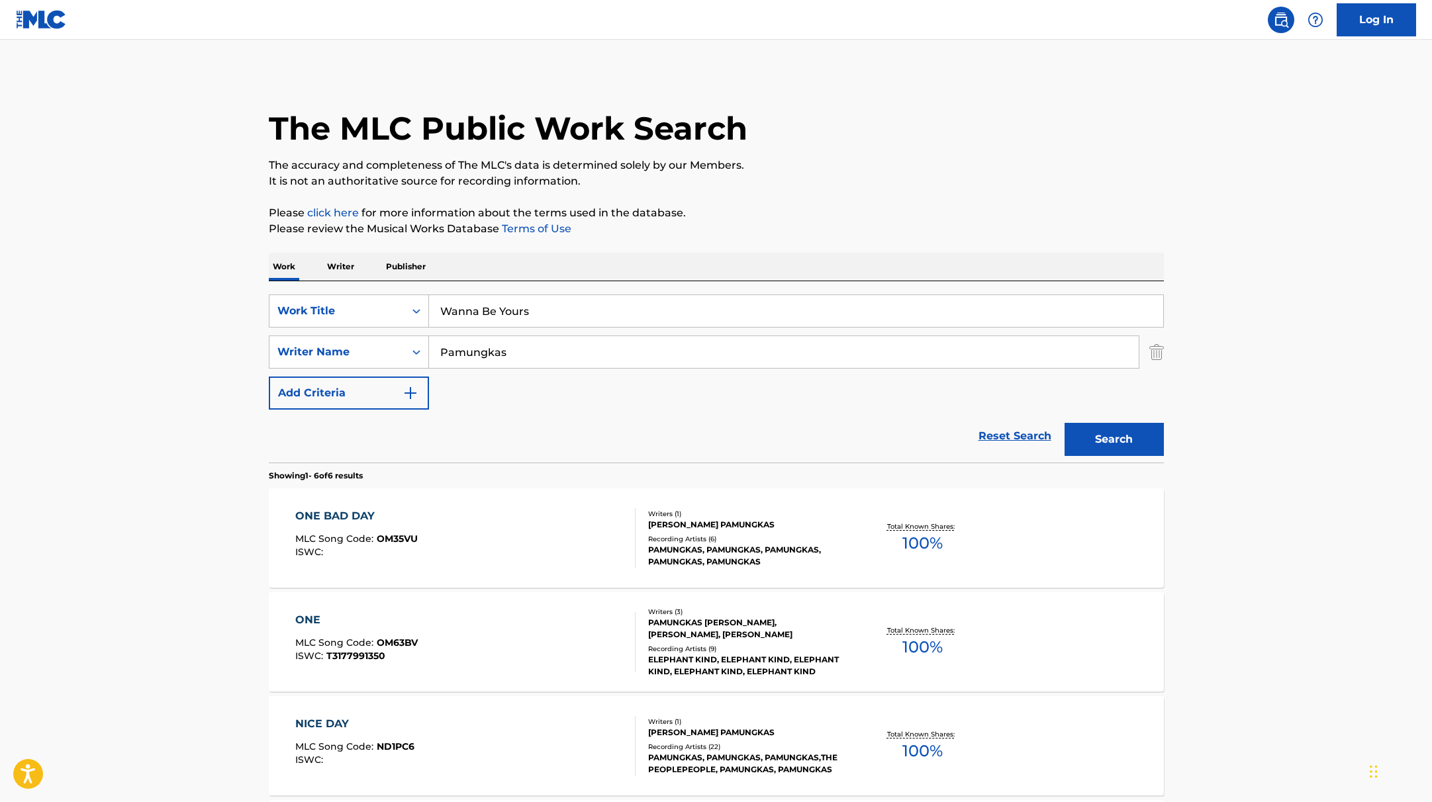
click at [1102, 438] on button "Search" at bounding box center [1114, 439] width 99 height 33
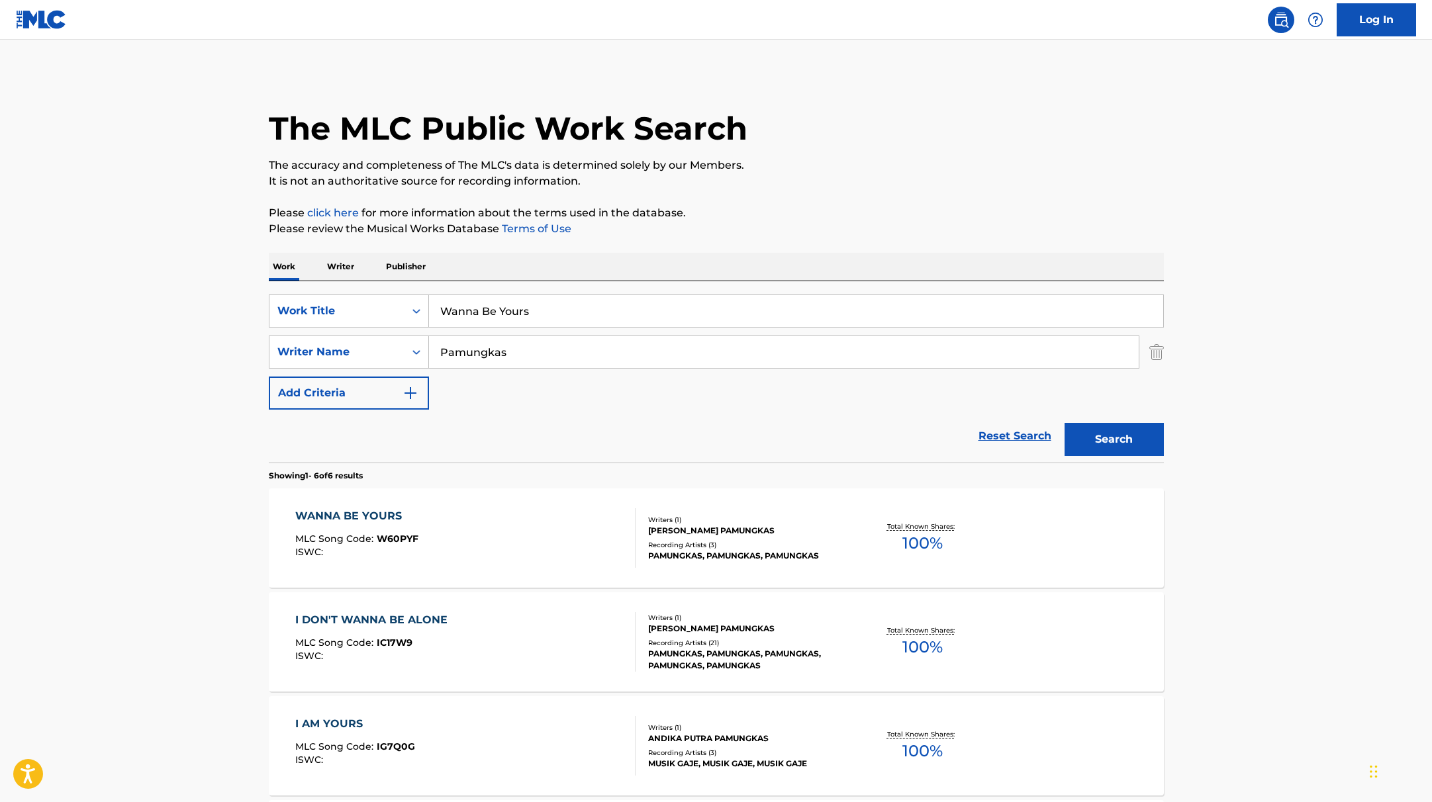
click at [512, 524] on div "WANNA BE YOURS MLC Song Code : W60PYF ISWC :" at bounding box center [465, 539] width 340 height 60
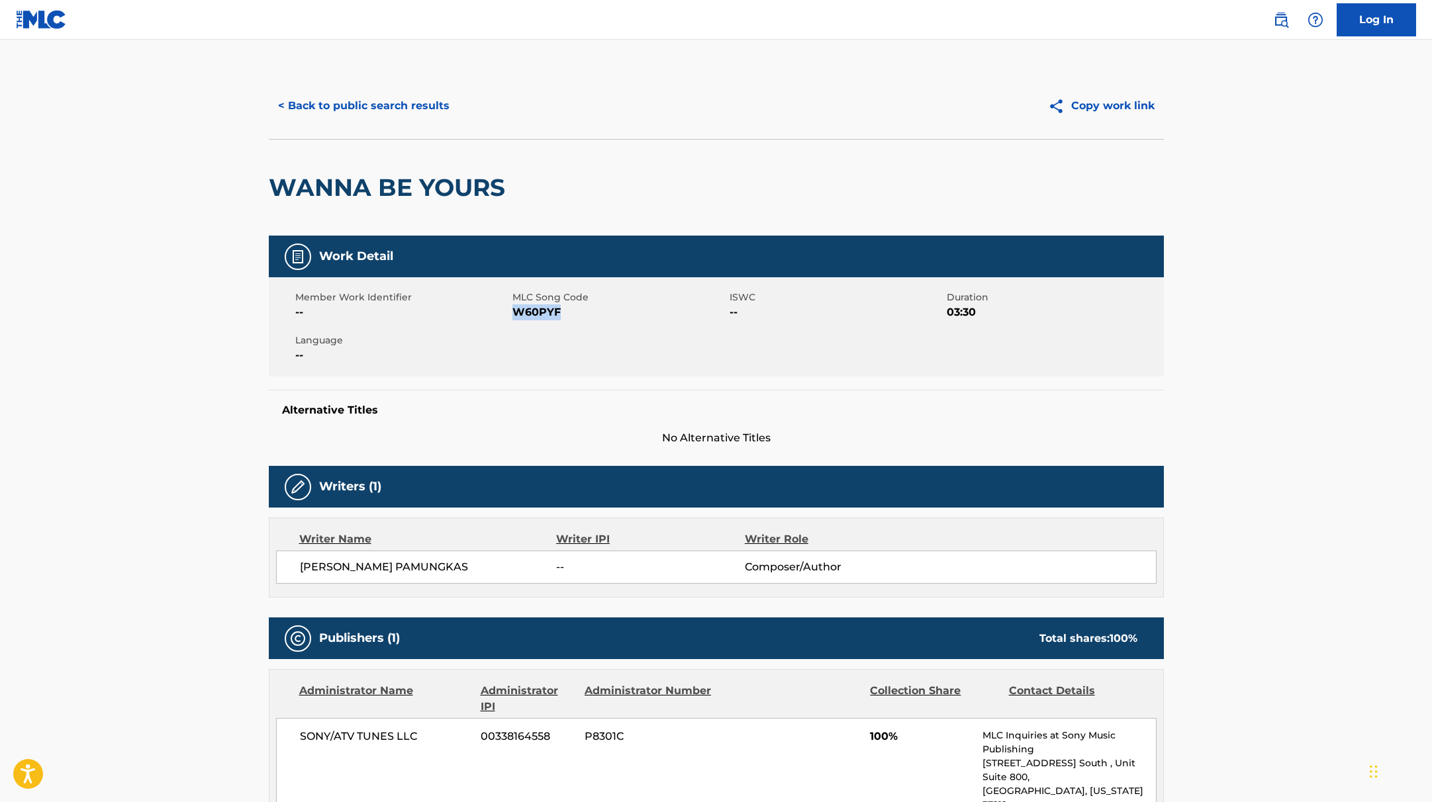
drag, startPoint x: 515, startPoint y: 313, endPoint x: 621, endPoint y: 315, distance: 106.0
click at [621, 315] on span "W60PYF" at bounding box center [619, 313] width 214 height 16
click at [418, 107] on button "< Back to public search results" at bounding box center [364, 105] width 190 height 33
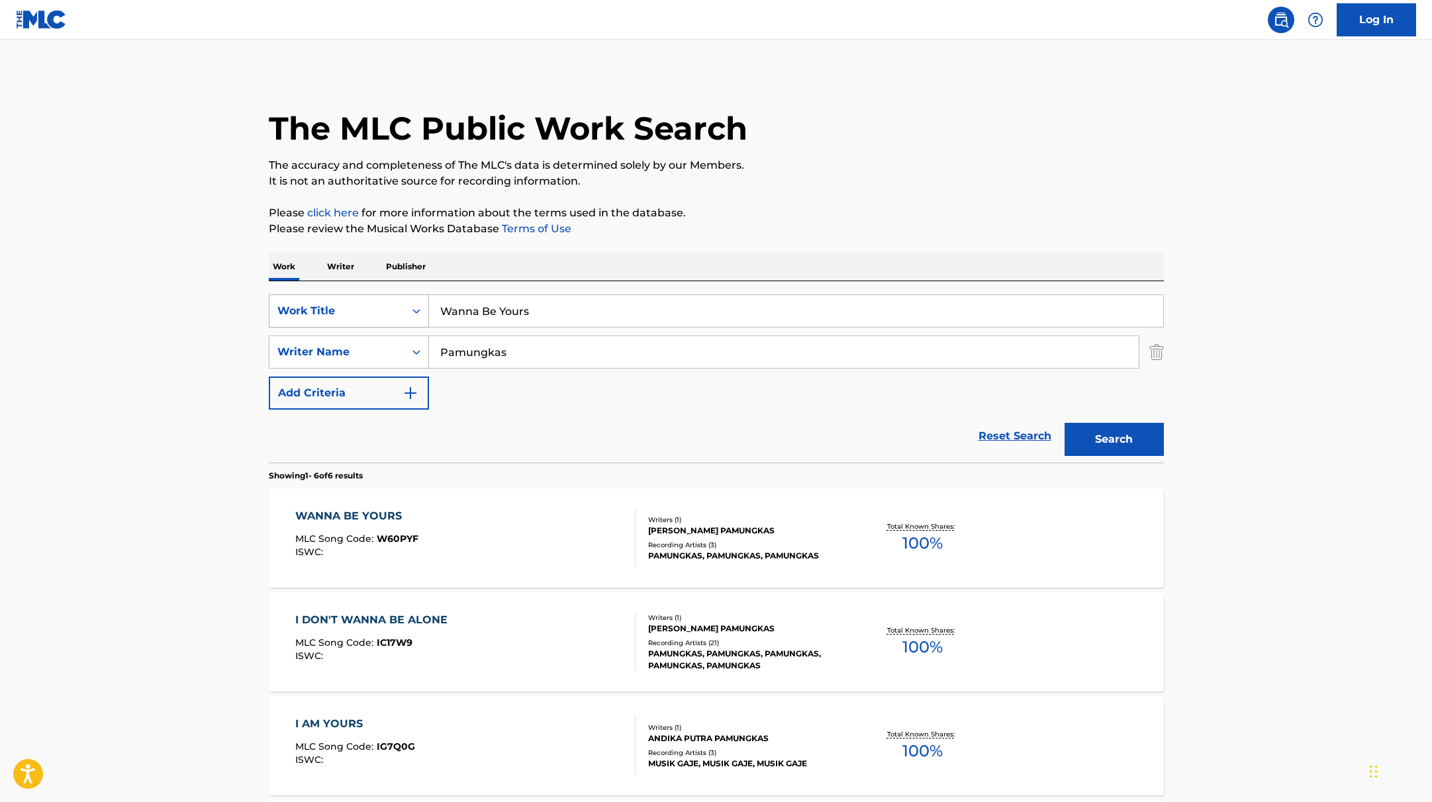
drag, startPoint x: 542, startPoint y: 318, endPoint x: 406, endPoint y: 310, distance: 136.6
click at [406, 310] on div "SearchWithCriteria9c7f3fd9-5be9-4e5e-bd35-1c6ece074282 Work Title Wanna Be Yours" at bounding box center [716, 311] width 895 height 33
paste input "New Feeling"
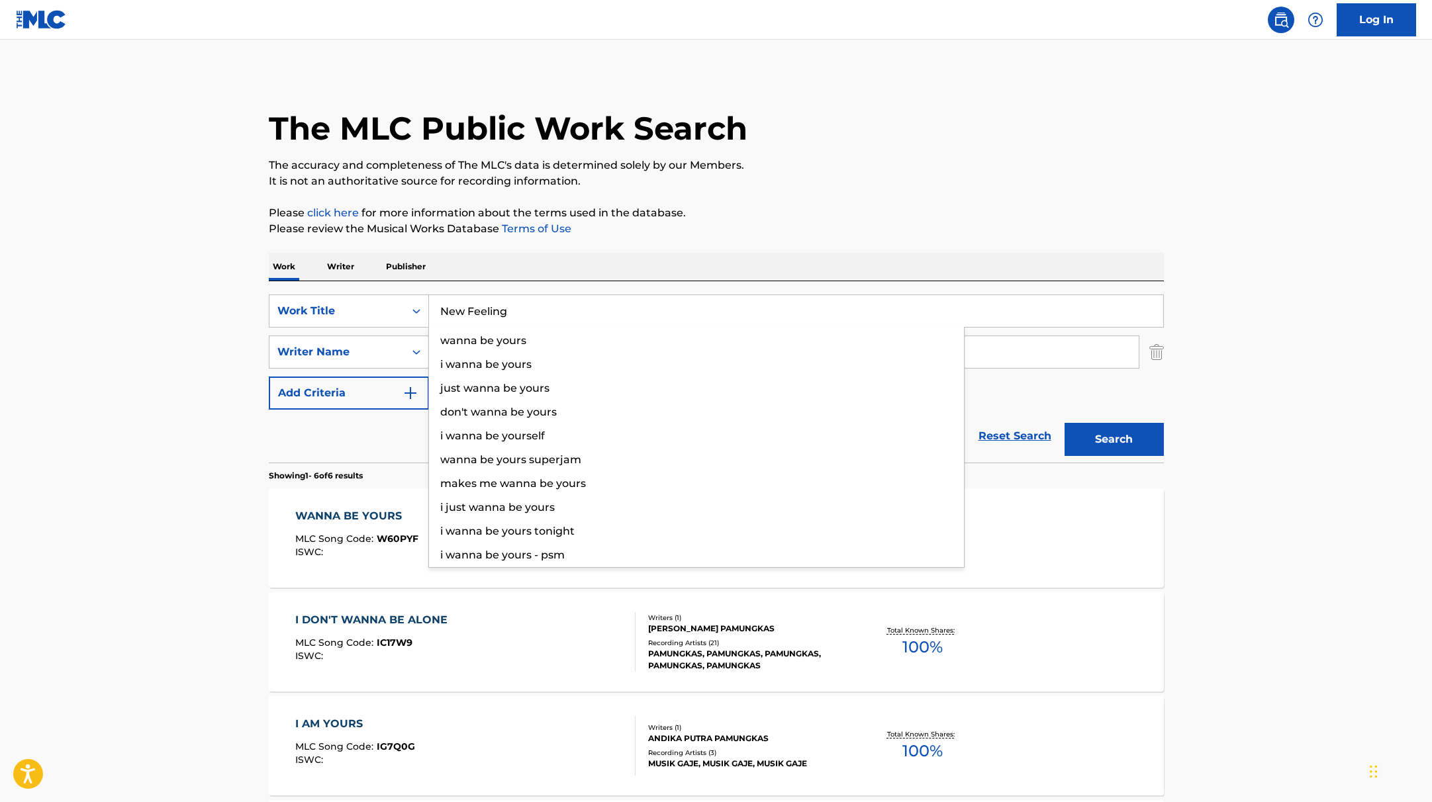
type input "New Feeling"
click at [814, 190] on div "The MLC Public Work Search The accuracy and completeness of The MLC's data is d…" at bounding box center [716, 621] width 927 height 1097
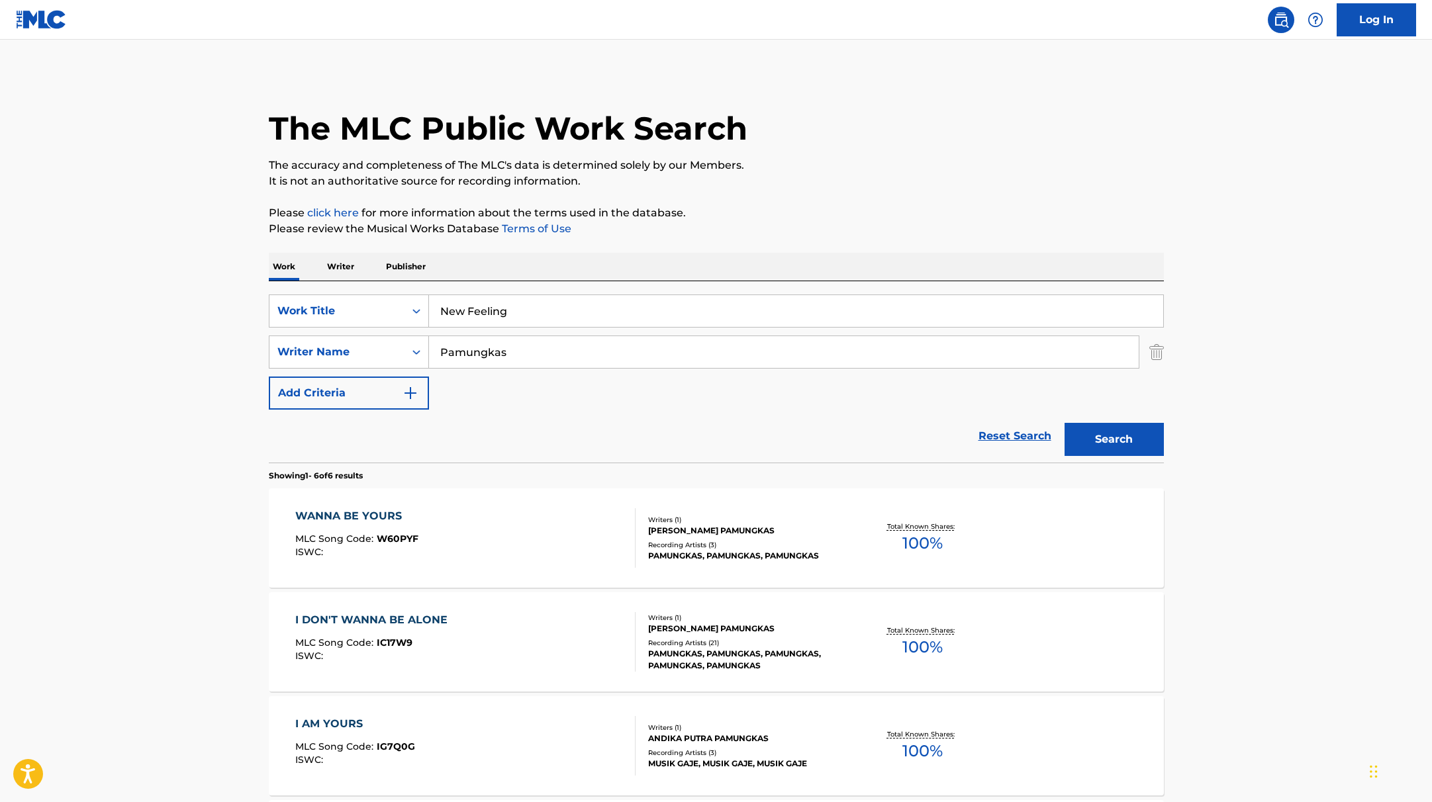
click at [1112, 440] on button "Search" at bounding box center [1114, 439] width 99 height 33
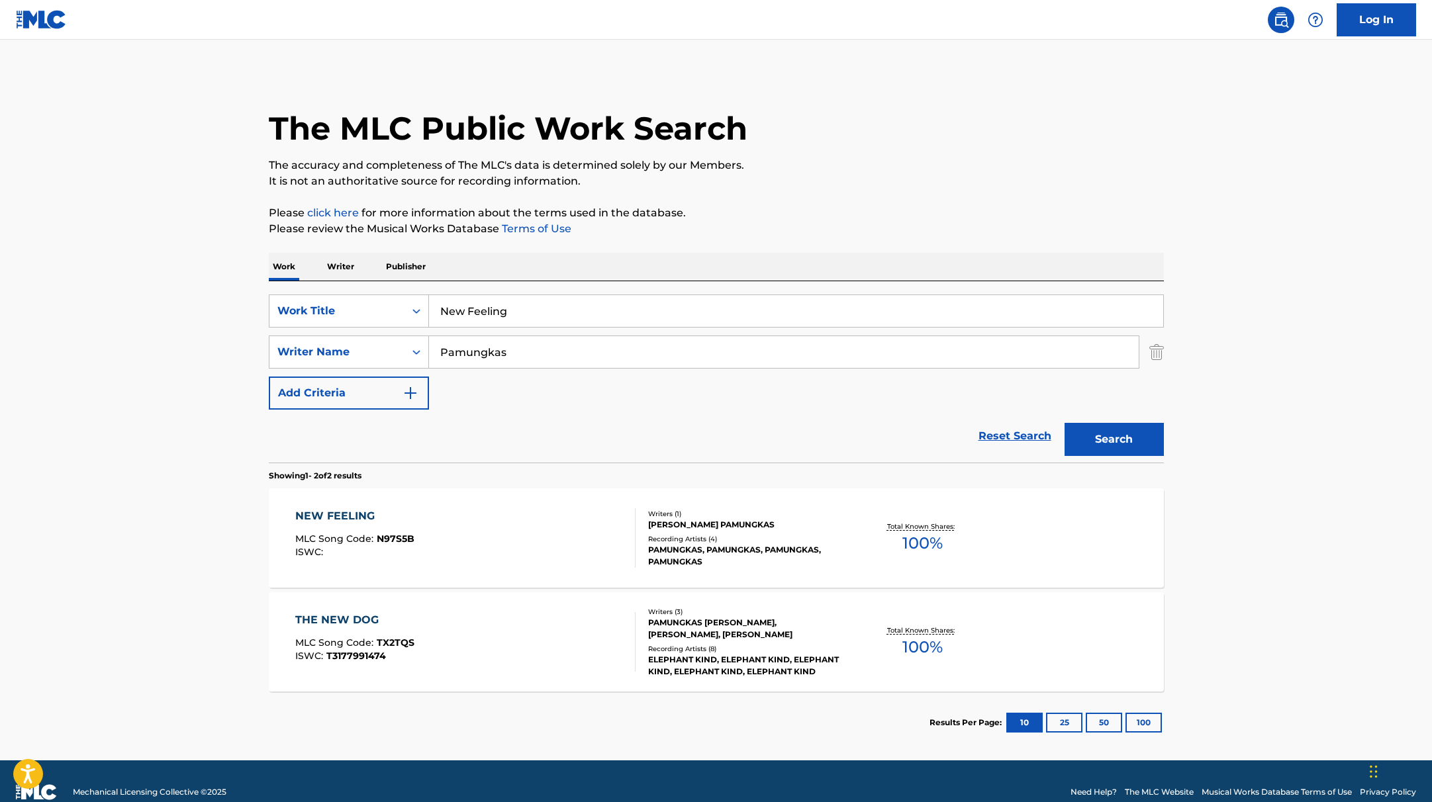
click at [510, 536] on div "NEW FEELING MLC Song Code : N97S5B ISWC :" at bounding box center [465, 539] width 340 height 60
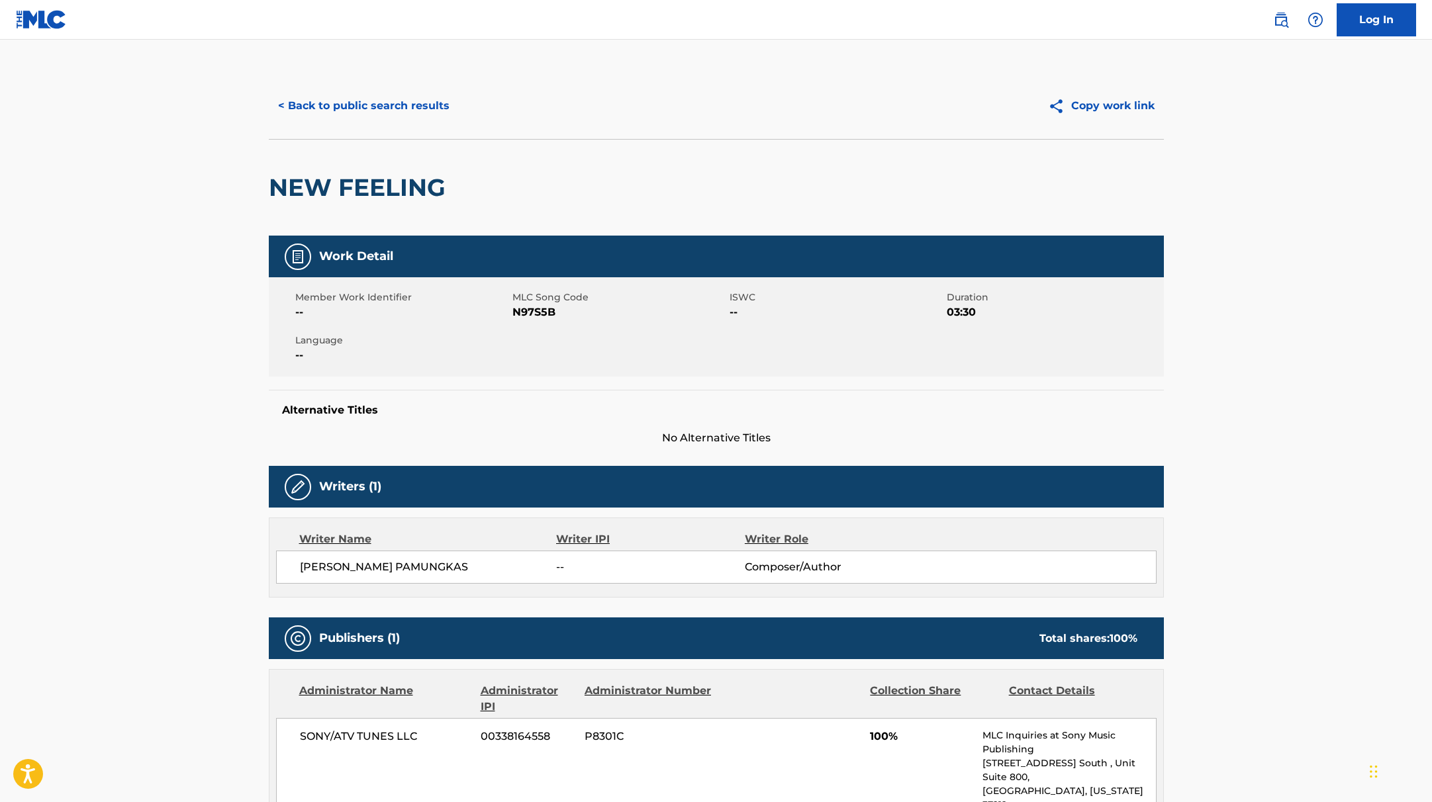
drag, startPoint x: 511, startPoint y: 315, endPoint x: 595, endPoint y: 315, distance: 83.4
click at [595, 315] on span "N97S5B" at bounding box center [619, 313] width 214 height 16
drag, startPoint x: 512, startPoint y: 314, endPoint x: 597, endPoint y: 314, distance: 84.8
click at [597, 314] on span "N97S5B" at bounding box center [619, 313] width 214 height 16
click at [366, 110] on button "< Back to public search results" at bounding box center [364, 105] width 190 height 33
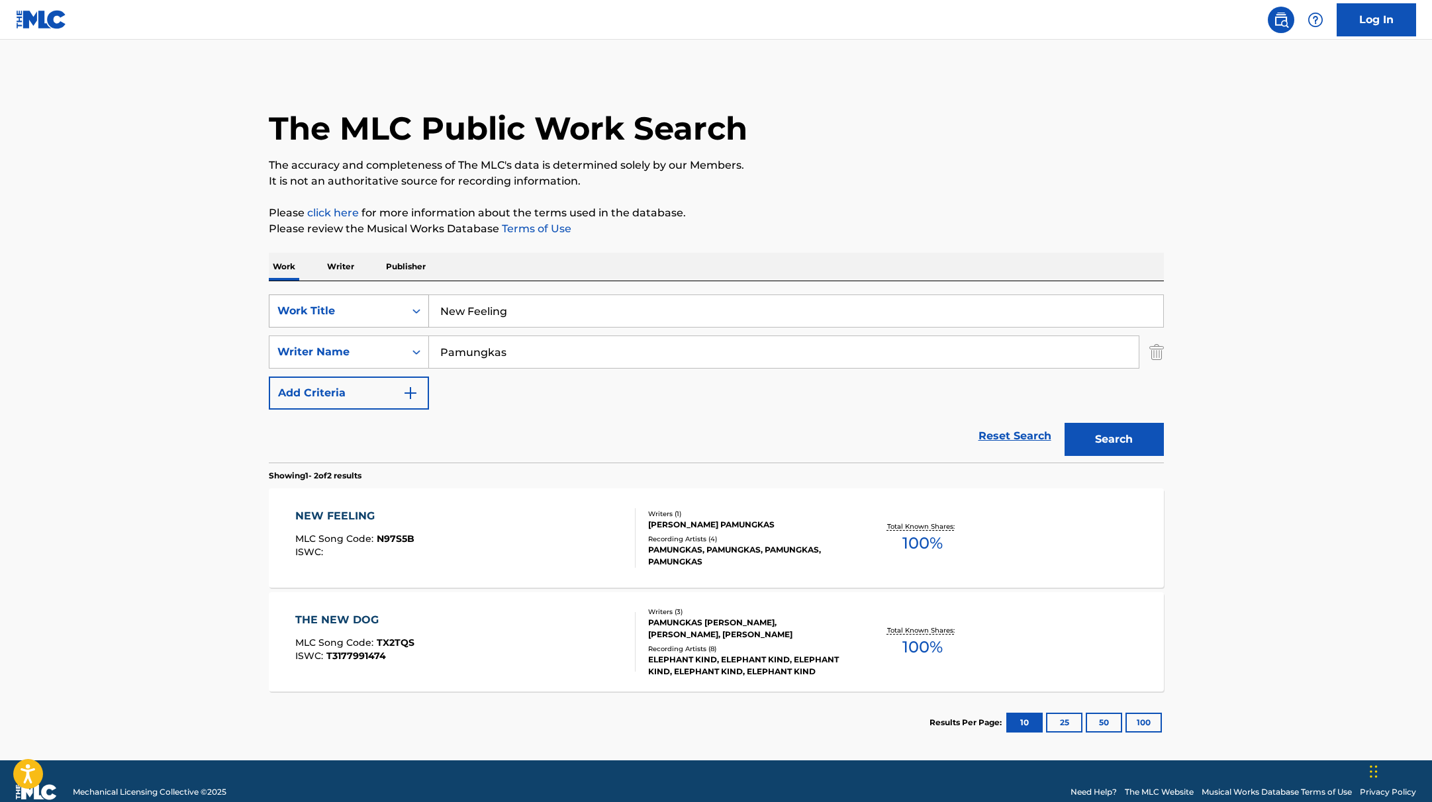
drag, startPoint x: 524, startPoint y: 313, endPoint x: 403, endPoint y: 295, distance: 123.0
click at [403, 295] on div "SearchWithCriteria9c7f3fd9-5be9-4e5e-bd35-1c6ece074282 Work Title New Feeling" at bounding box center [716, 311] width 895 height 33
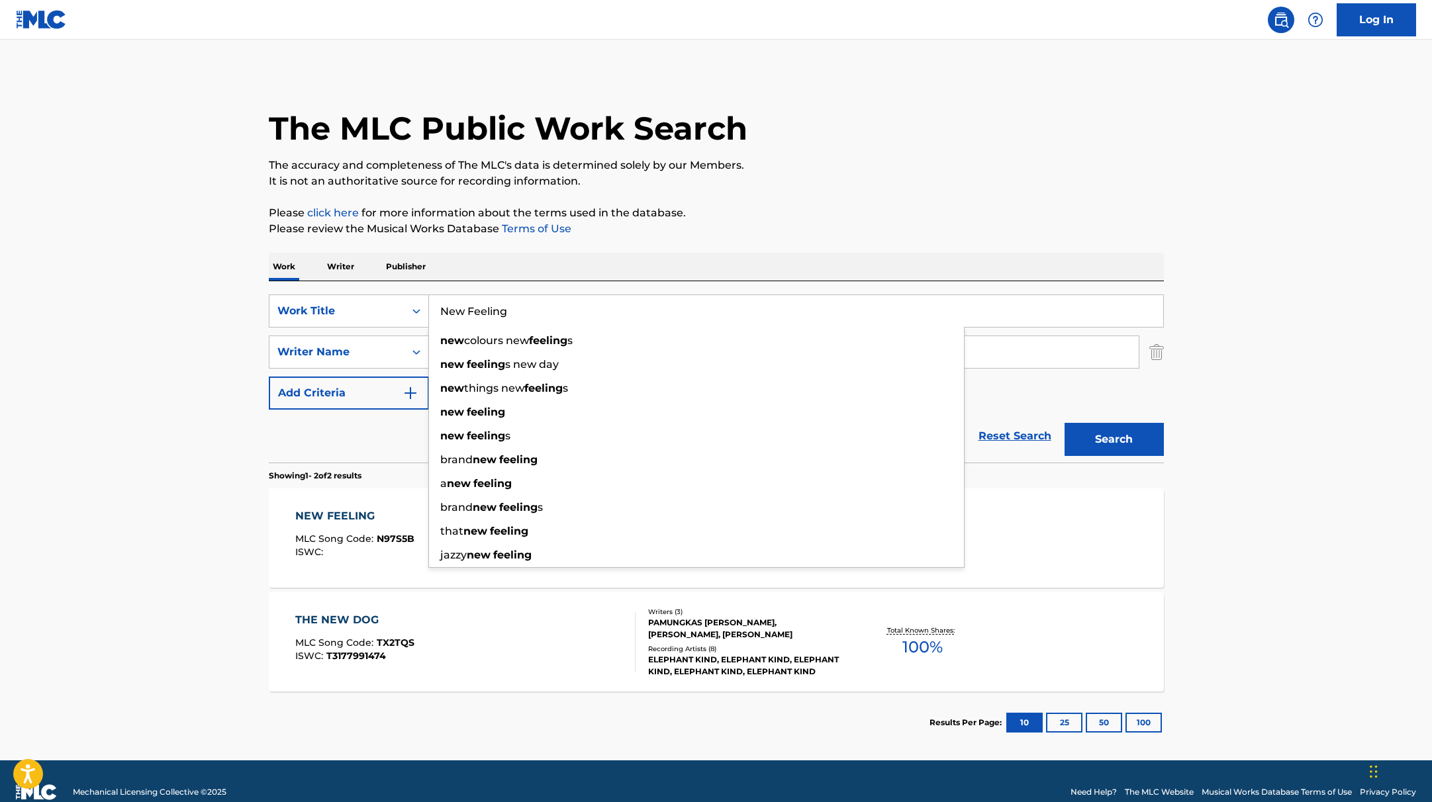
paste input "Putus"
type input "Putus"
click at [691, 218] on p "Please click here for more information about the terms used in the database." at bounding box center [716, 213] width 895 height 16
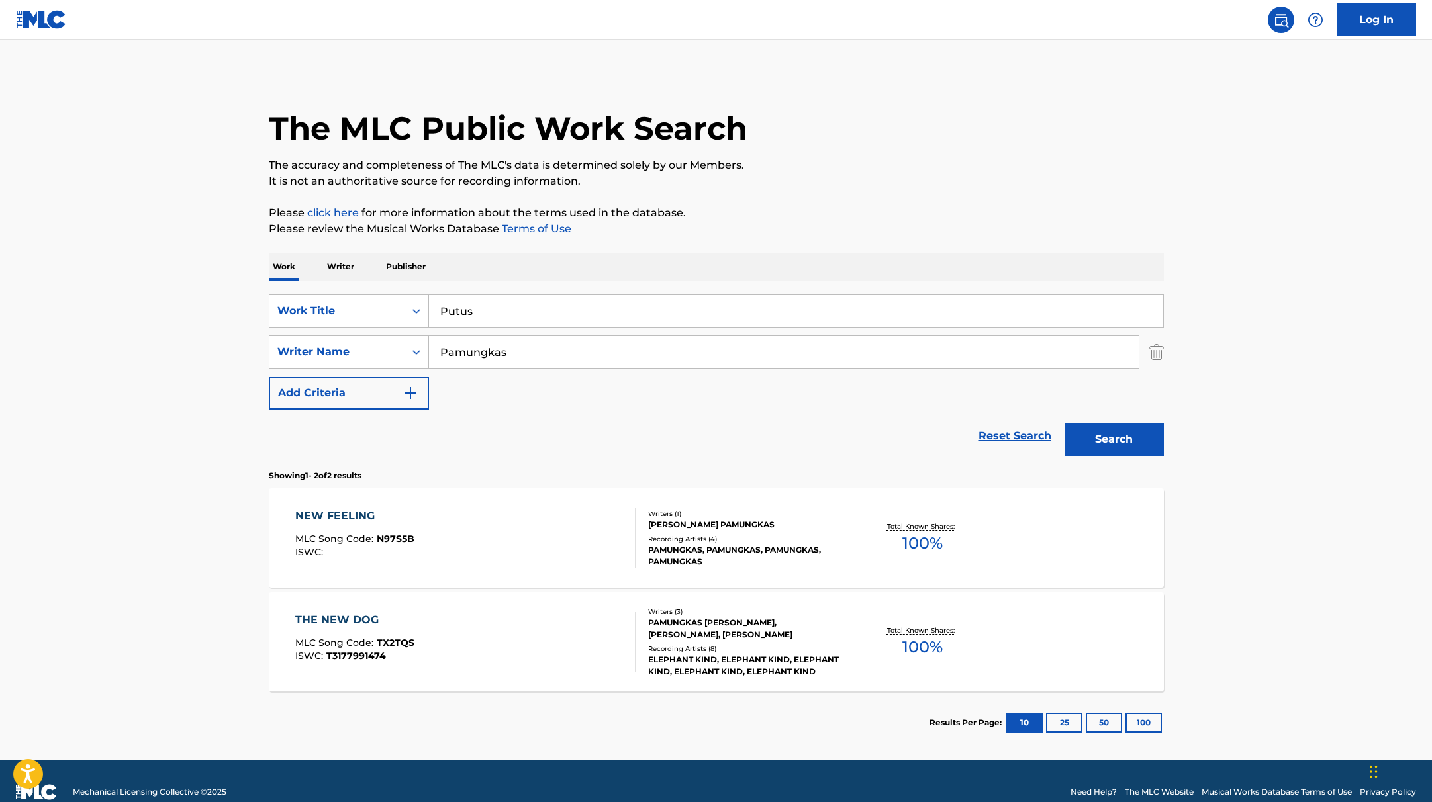
click at [1107, 438] on button "Search" at bounding box center [1114, 439] width 99 height 33
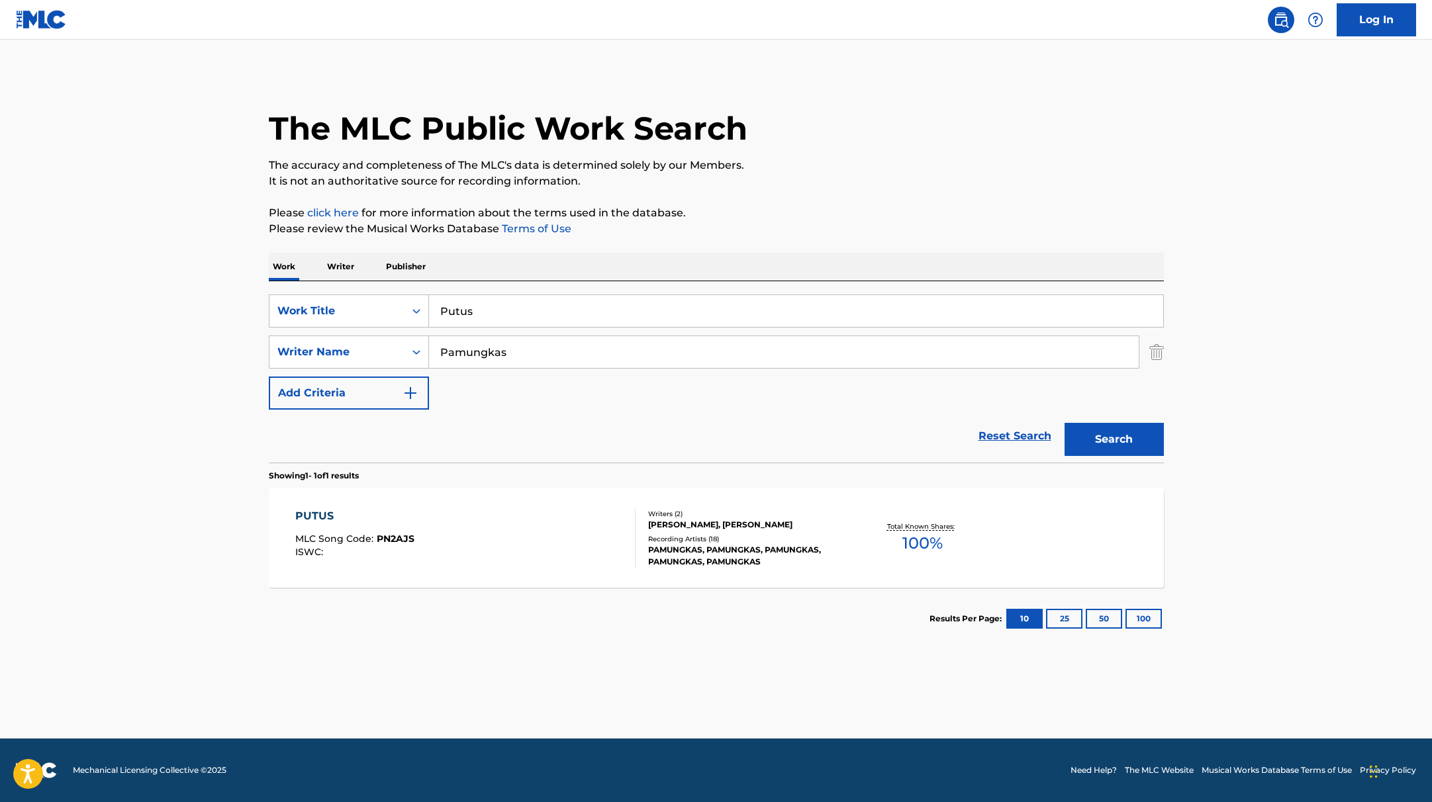
click at [582, 530] on div "PUTUS MLC Song Code : PN2AJS ISWC :" at bounding box center [465, 539] width 340 height 60
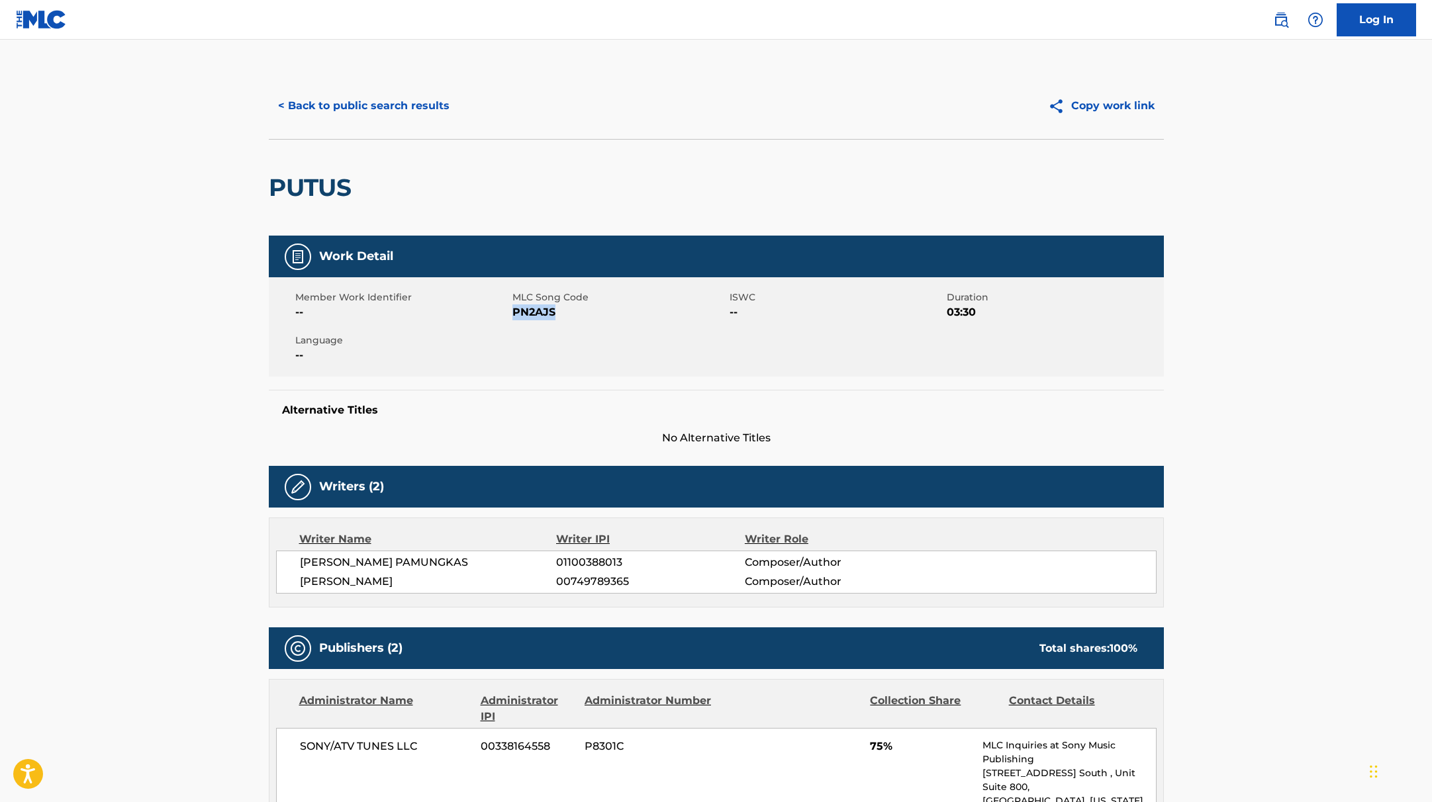
drag, startPoint x: 512, startPoint y: 314, endPoint x: 577, endPoint y: 314, distance: 64.9
click at [577, 314] on span "PN2AJS" at bounding box center [619, 313] width 214 height 16
click at [428, 104] on button "< Back to public search results" at bounding box center [364, 105] width 190 height 33
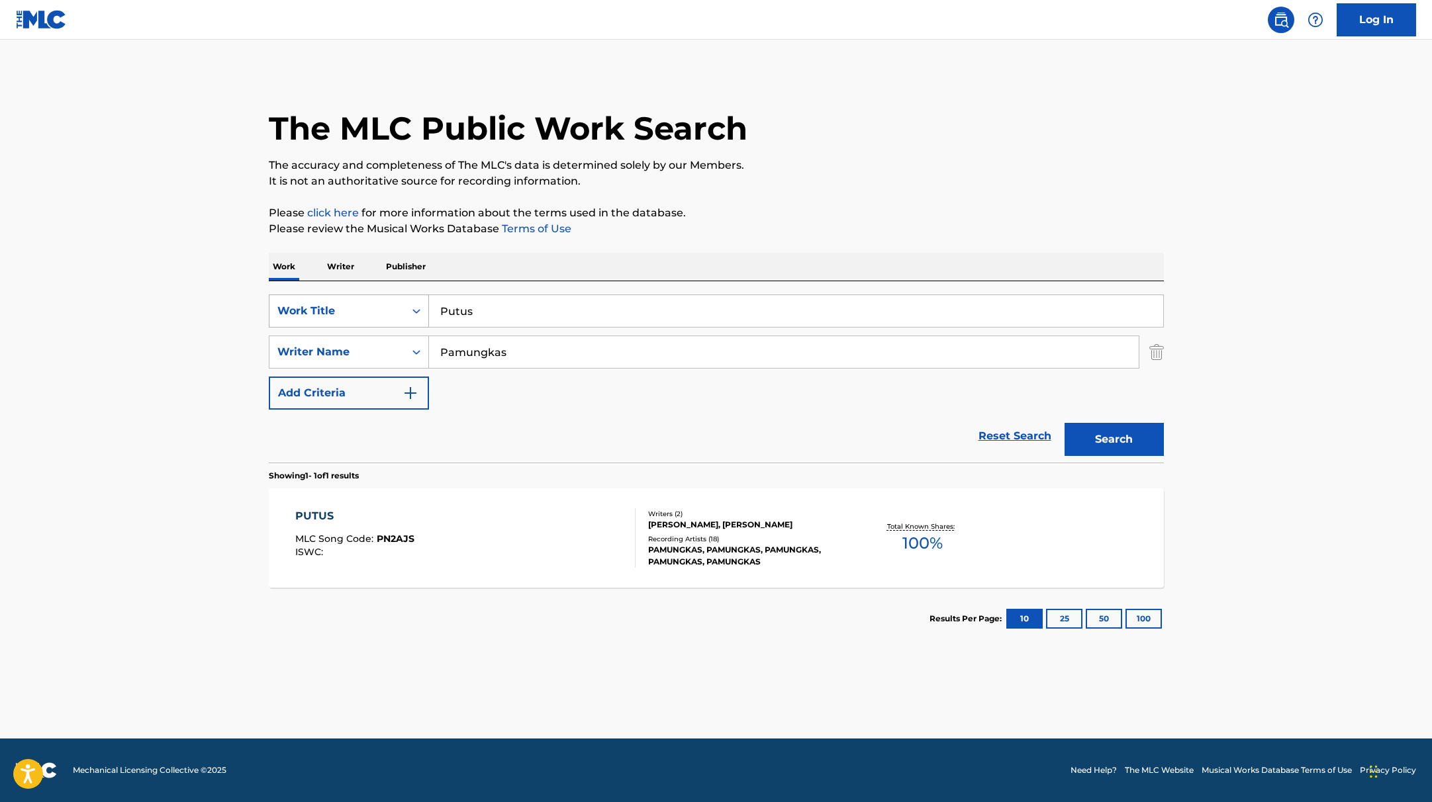
drag, startPoint x: 508, startPoint y: 312, endPoint x: 383, endPoint y: 302, distance: 124.9
click at [394, 303] on div "SearchWithCriteria9c7f3fd9-5be9-4e5e-bd35-1c6ece074282 Work Title Putus" at bounding box center [716, 311] width 895 height 33
paste input "I Love About You"
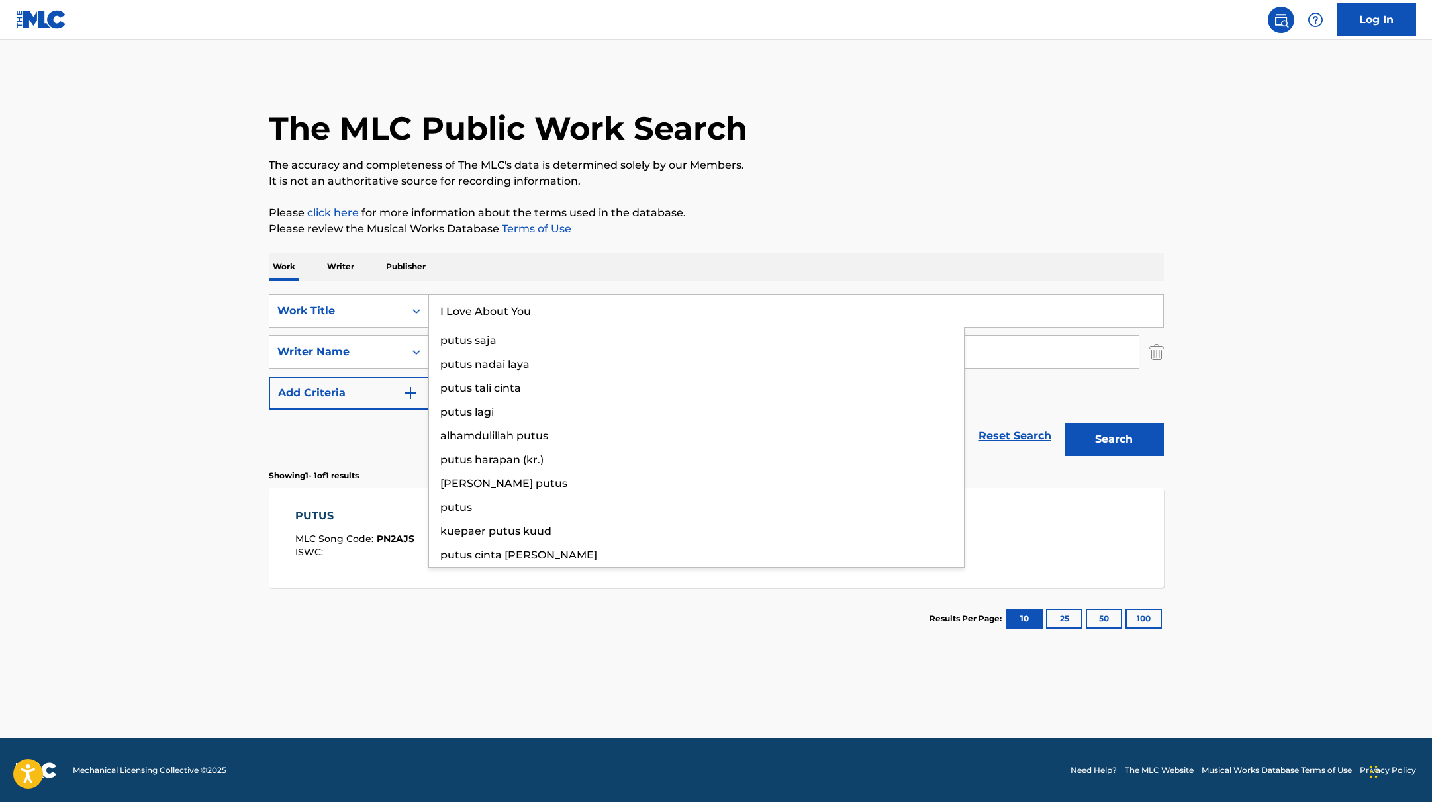
type input "I Love About You"
click at [789, 218] on p "Please click here for more information about the terms used in the database." at bounding box center [716, 213] width 895 height 16
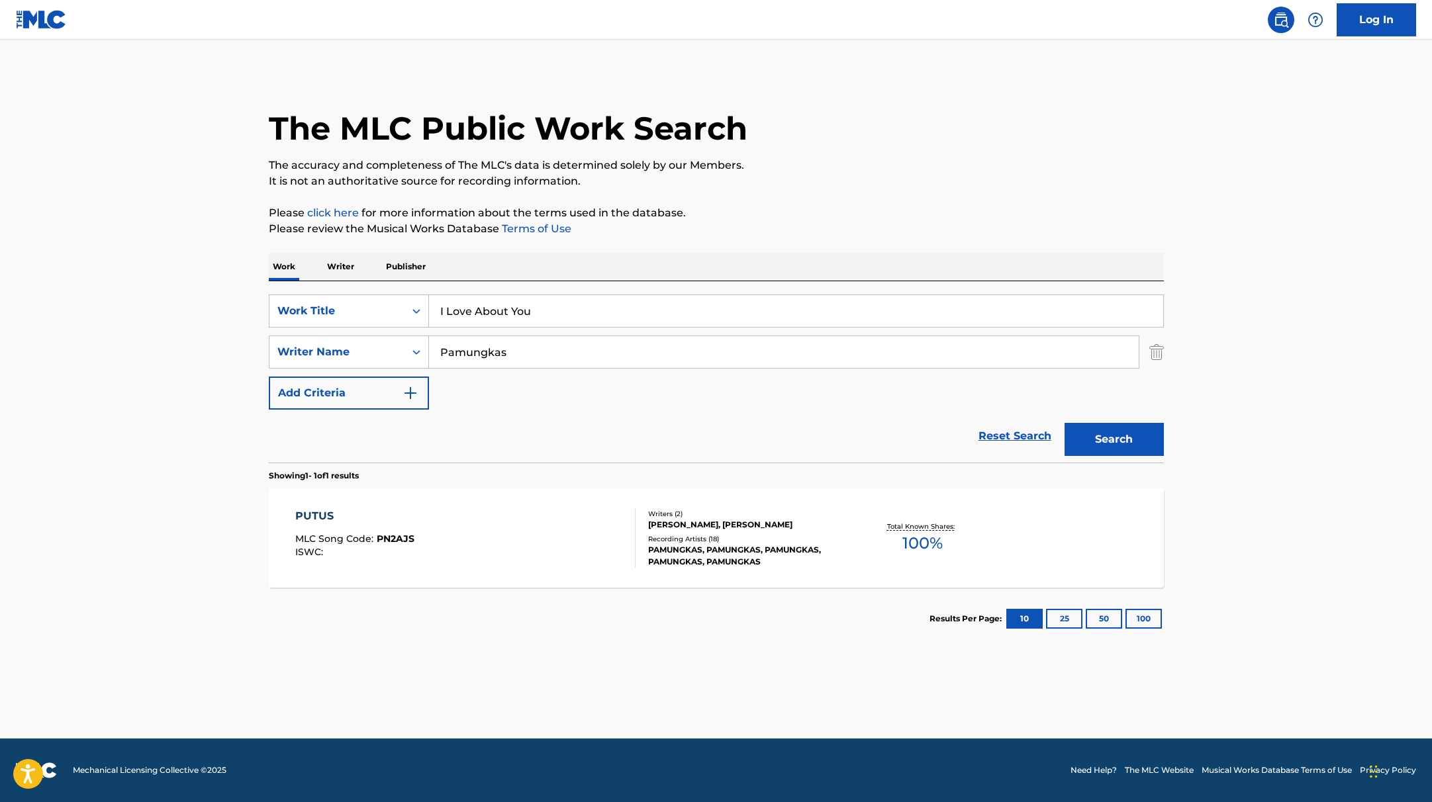
click at [1127, 442] on button "Search" at bounding box center [1114, 439] width 99 height 33
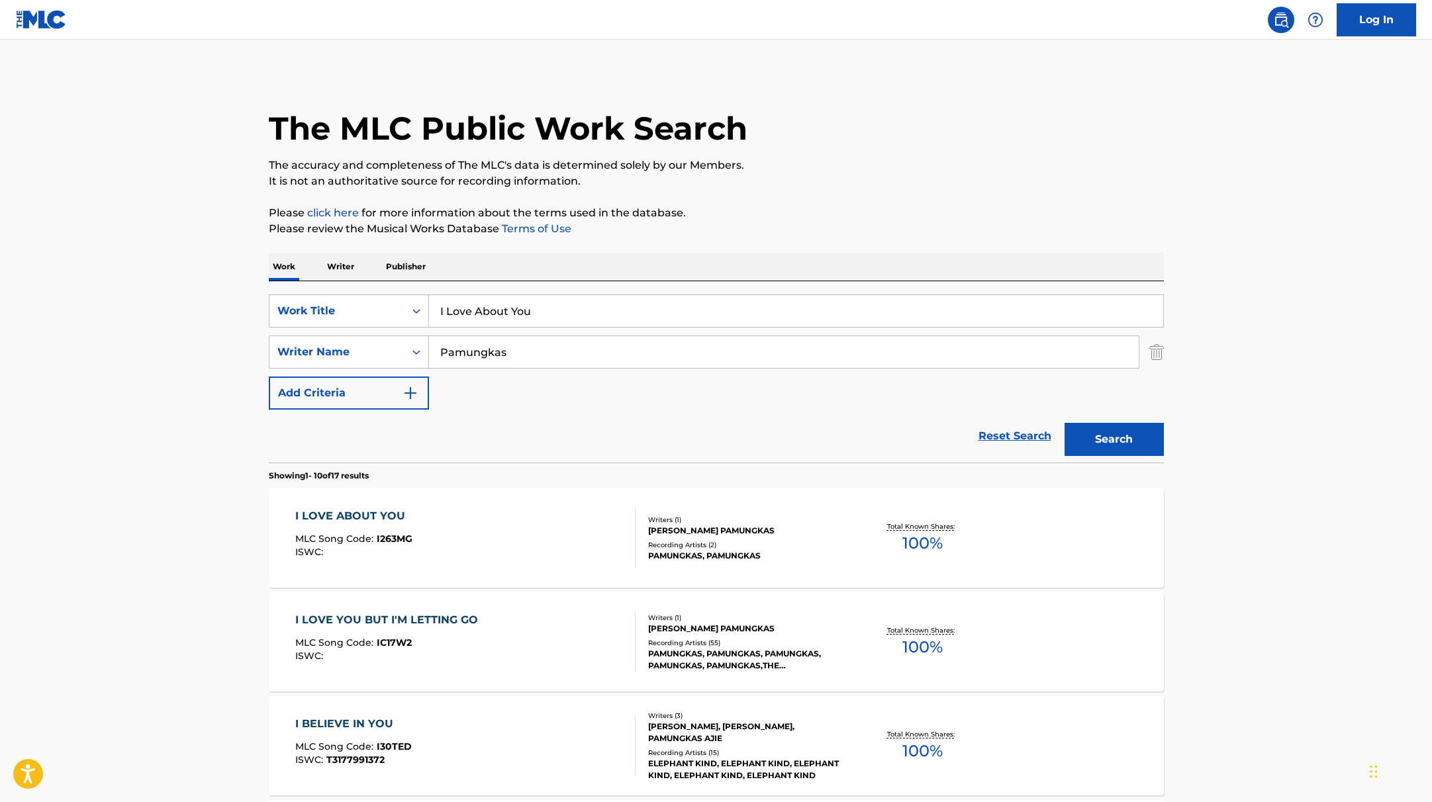
click at [567, 524] on div "I LOVE ABOUT YOU MLC Song Code : I263MG ISWC :" at bounding box center [465, 539] width 340 height 60
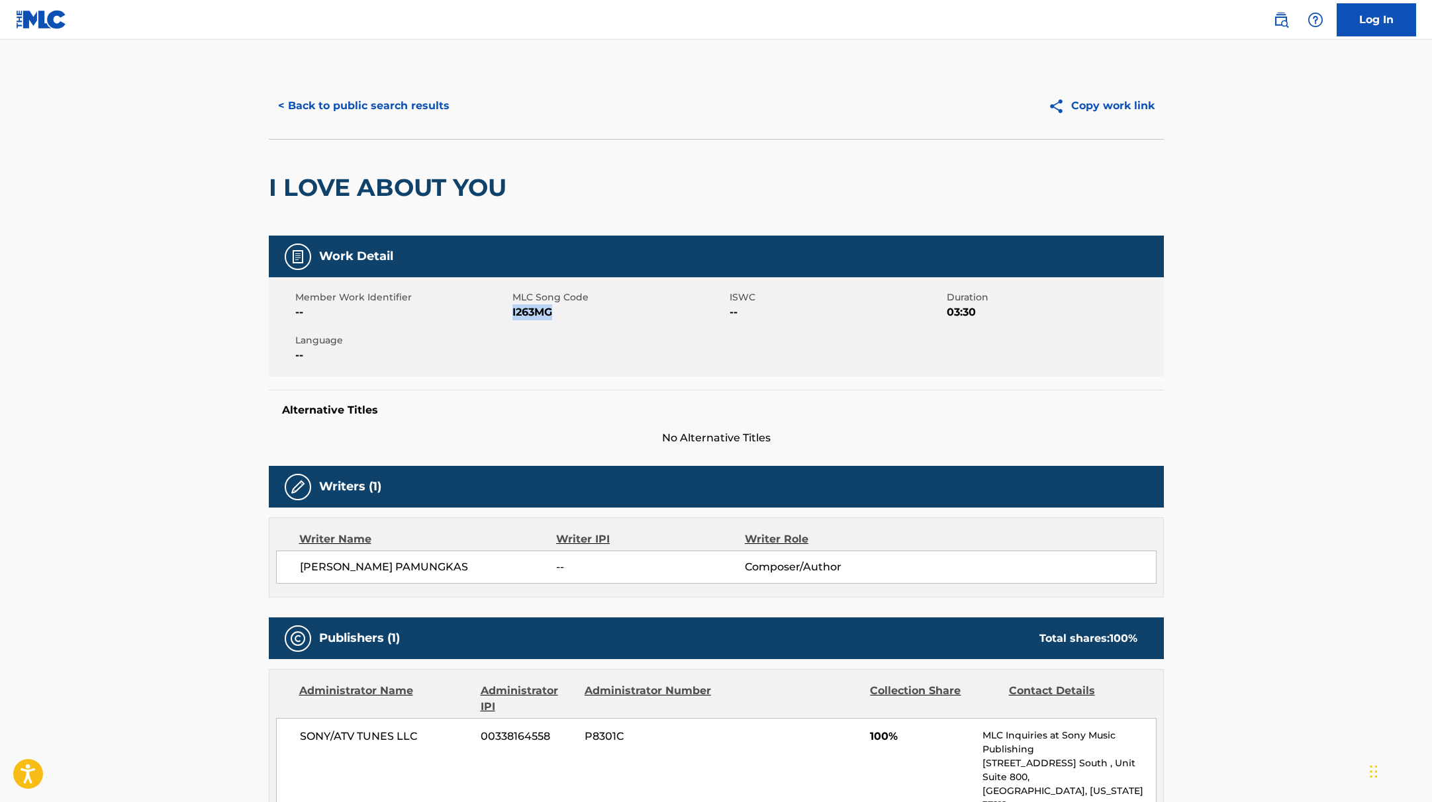
drag, startPoint x: 513, startPoint y: 311, endPoint x: 608, endPoint y: 319, distance: 95.0
click at [608, 319] on span "I263MG" at bounding box center [619, 313] width 214 height 16
click at [401, 97] on button "< Back to public search results" at bounding box center [364, 105] width 190 height 33
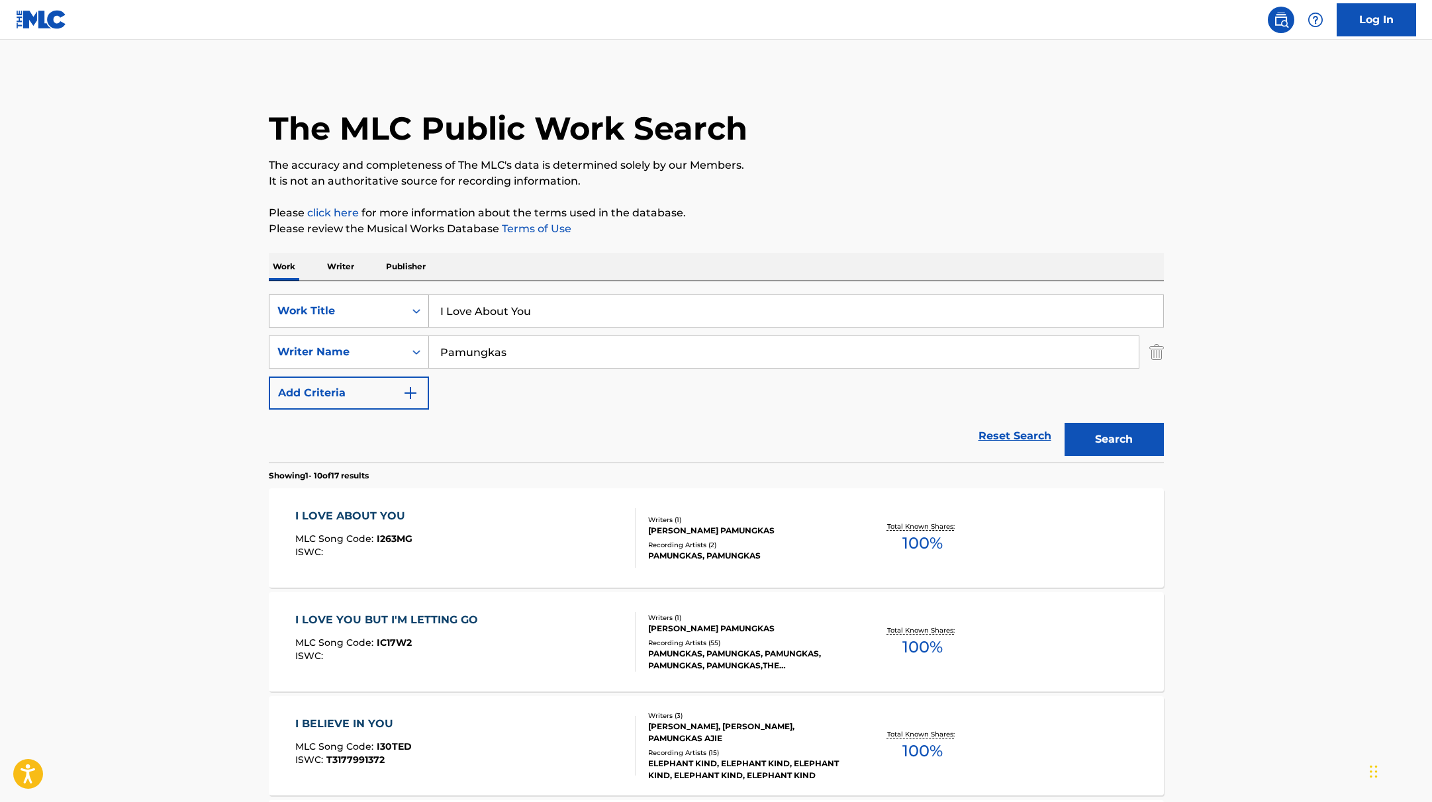
drag, startPoint x: 546, startPoint y: 316, endPoint x: 382, endPoint y: 303, distance: 164.7
click at [383, 303] on div "SearchWithCriteria9c7f3fd9-5be9-4e5e-bd35-1c6ece074282 Work Title I Love About …" at bounding box center [716, 311] width 895 height 33
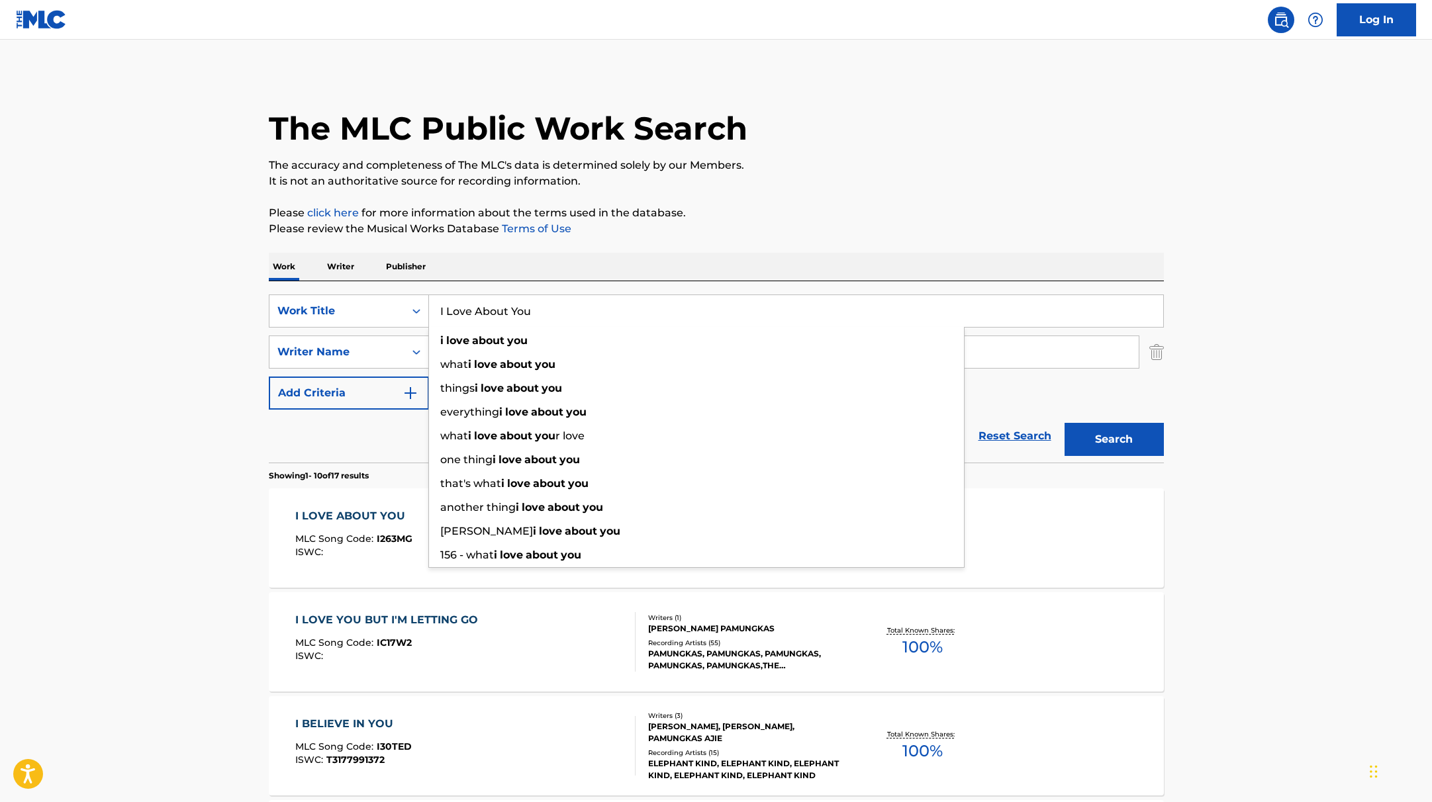
paste input "Fight Some More"
type input "Fight Some More"
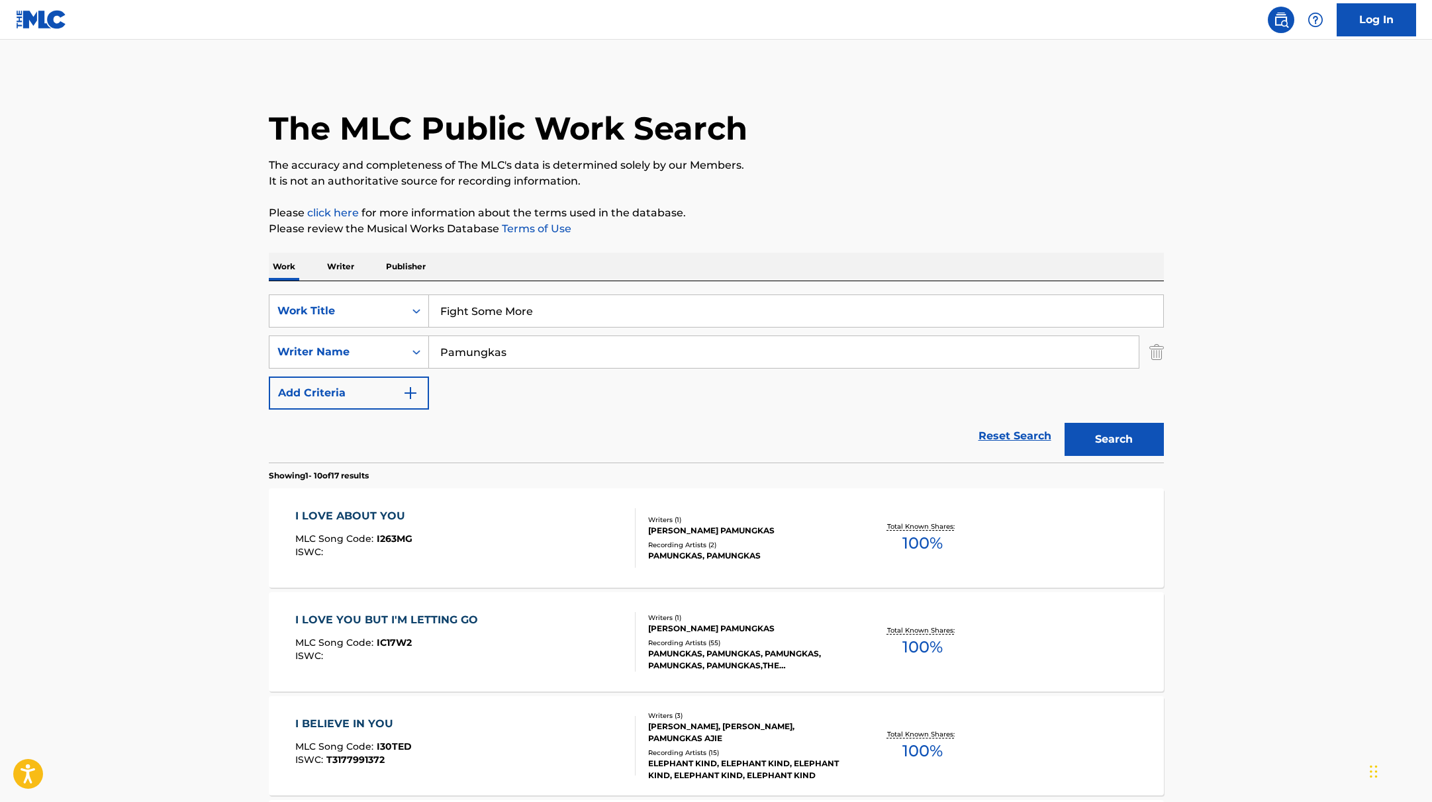
click at [1104, 443] on button "Search" at bounding box center [1114, 439] width 99 height 33
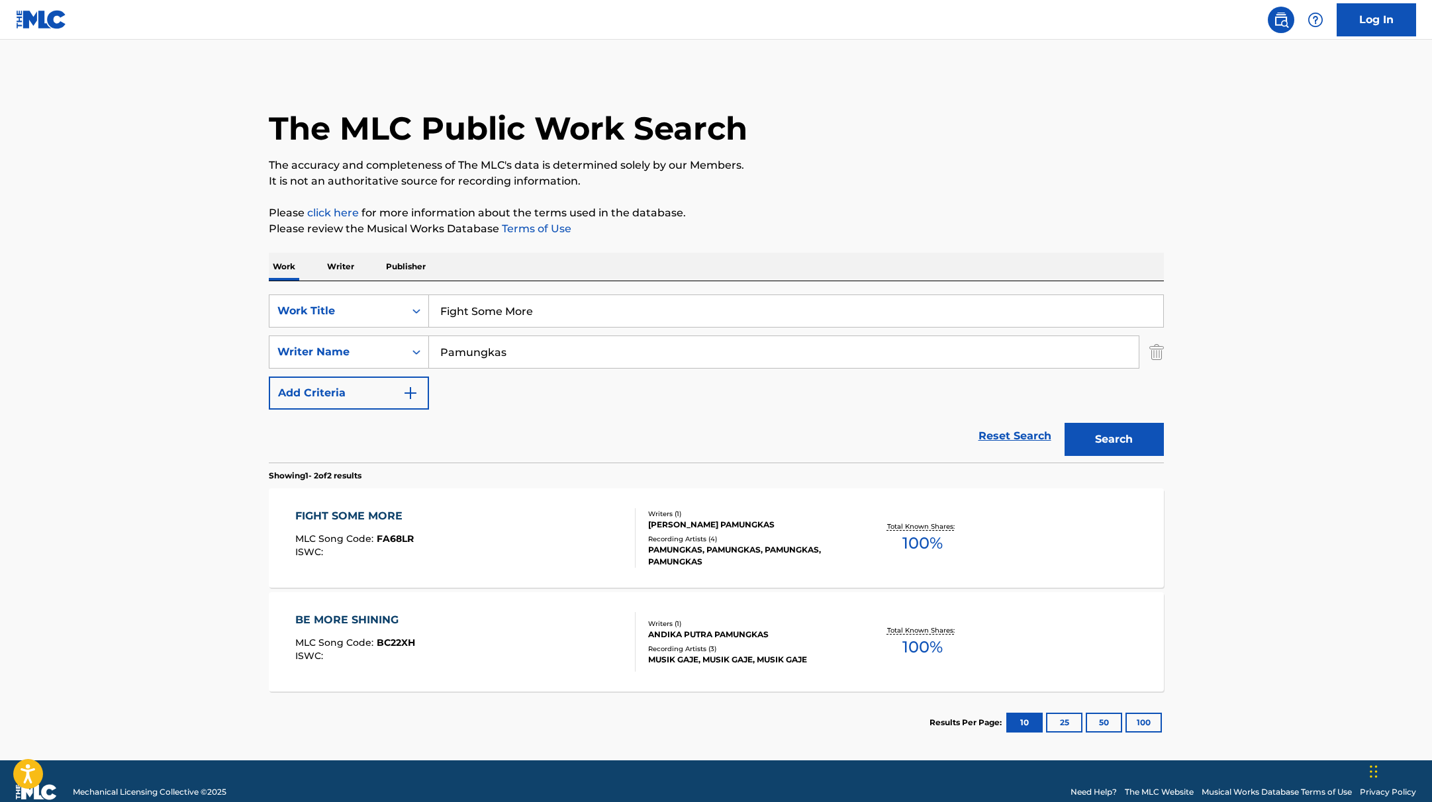
click at [577, 536] on div "FIGHT SOME MORE MLC Song Code : FA68LR ISWC :" at bounding box center [465, 539] width 340 height 60
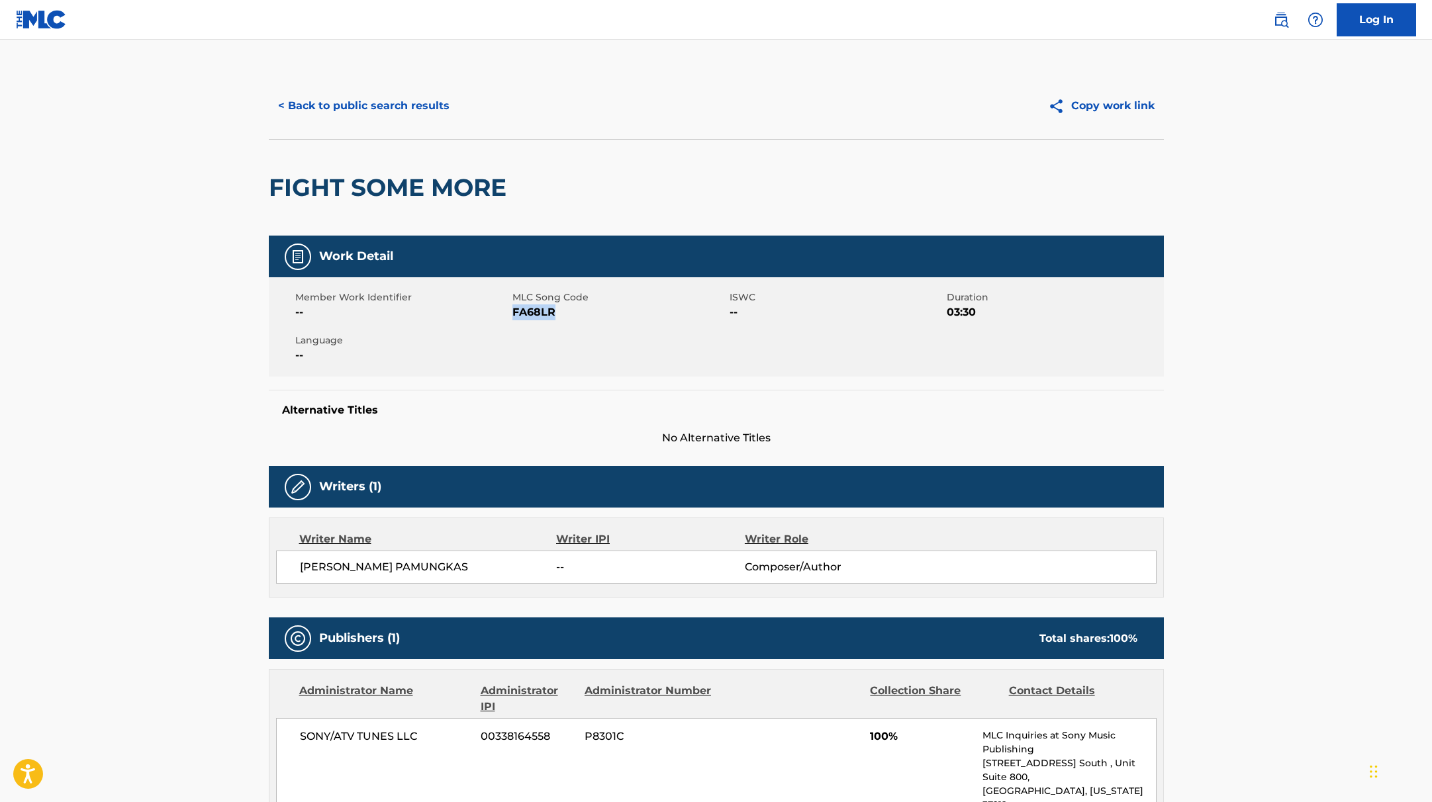
drag, startPoint x: 513, startPoint y: 311, endPoint x: 606, endPoint y: 318, distance: 93.0
click at [606, 318] on span "FA68LR" at bounding box center [619, 313] width 214 height 16
click at [409, 111] on button "< Back to public search results" at bounding box center [364, 105] width 190 height 33
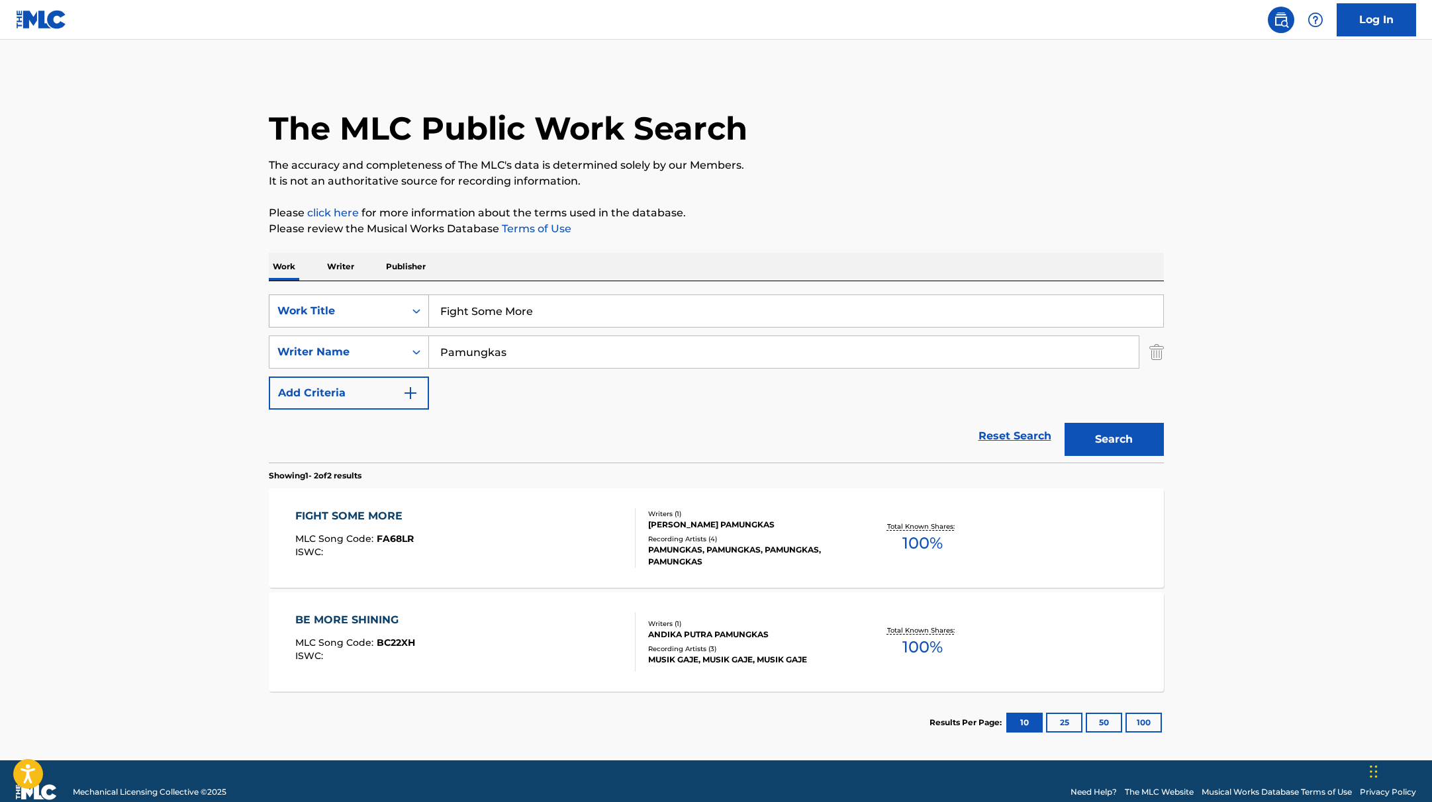
drag, startPoint x: 558, startPoint y: 313, endPoint x: 371, endPoint y: 295, distance: 187.6
click at [371, 295] on div "SearchWithCriteria9c7f3fd9-5be9-4e5e-bd35-1c6ece074282 Work Title Fight Some Mo…" at bounding box center [716, 311] width 895 height 33
paste input "Let Me Cry"
type input "Let Me Cry"
click at [787, 237] on div "The MLC Public Work Search The accuracy and completeness of The MLC's data is d…" at bounding box center [716, 413] width 927 height 681
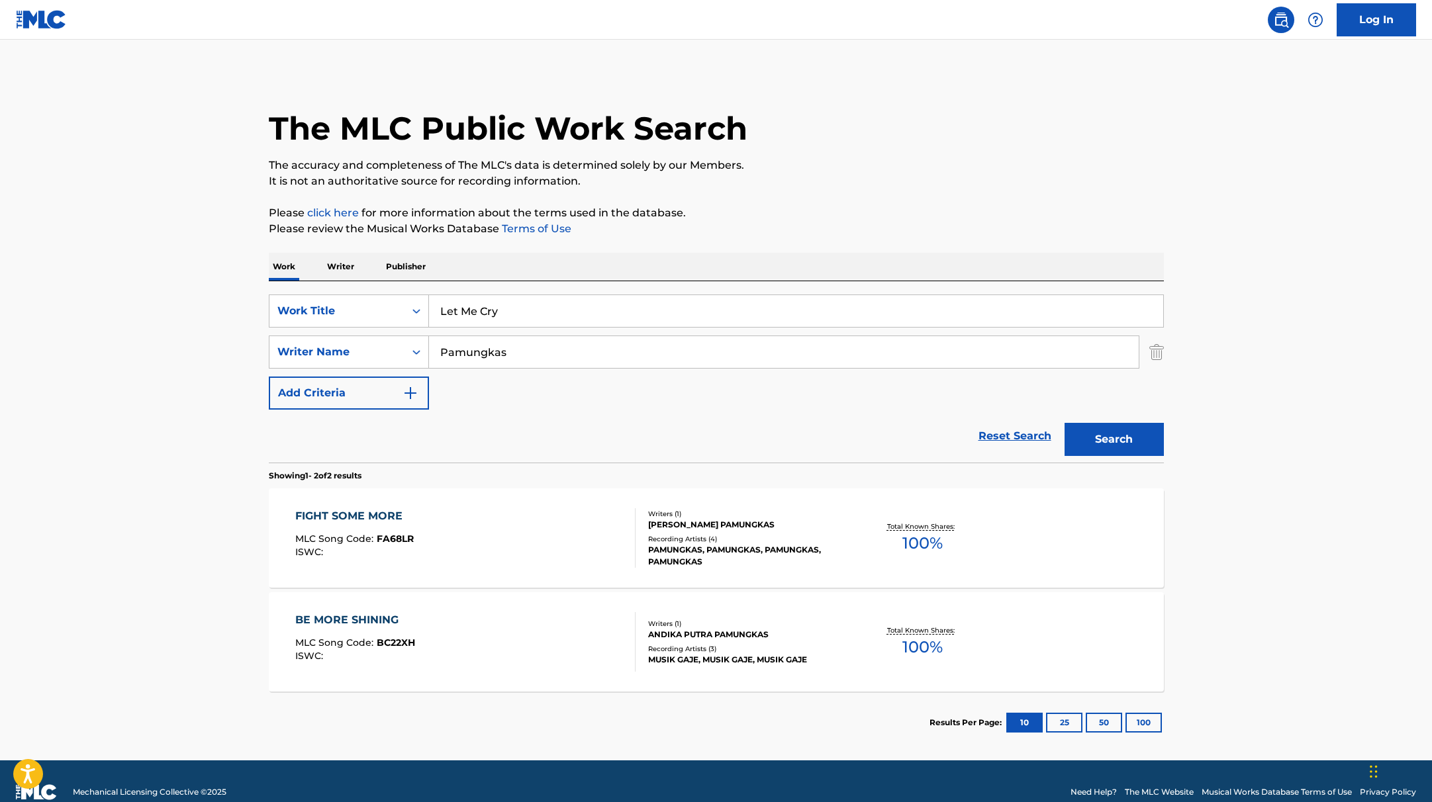
click at [1103, 435] on button "Search" at bounding box center [1114, 439] width 99 height 33
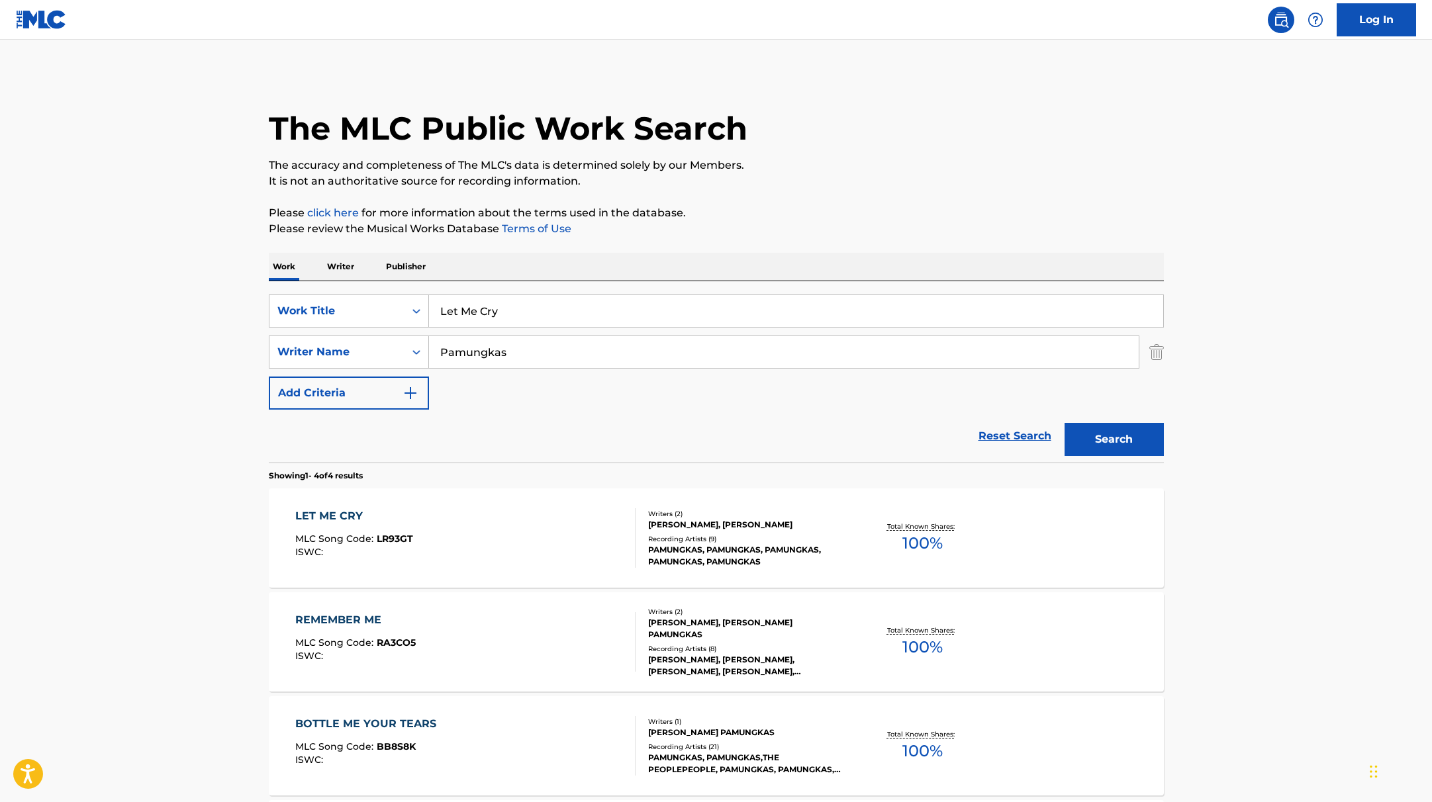
click at [548, 528] on div "LET ME CRY MLC Song Code : LR93GT ISWC :" at bounding box center [465, 539] width 340 height 60
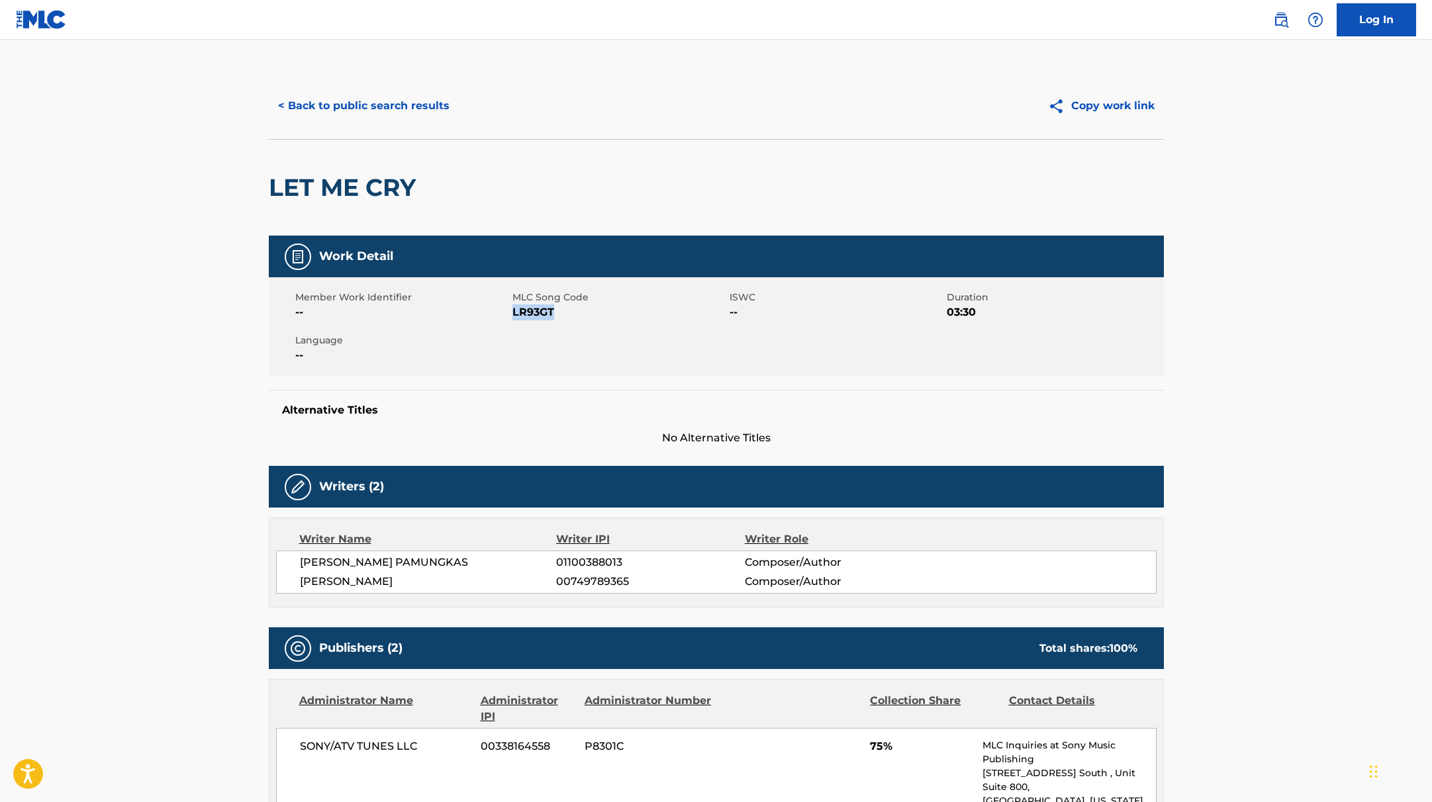
drag, startPoint x: 514, startPoint y: 315, endPoint x: 603, endPoint y: 316, distance: 88.7
click at [603, 316] on span "LR93GT" at bounding box center [619, 313] width 214 height 16
click at [419, 104] on button "< Back to public search results" at bounding box center [364, 105] width 190 height 33
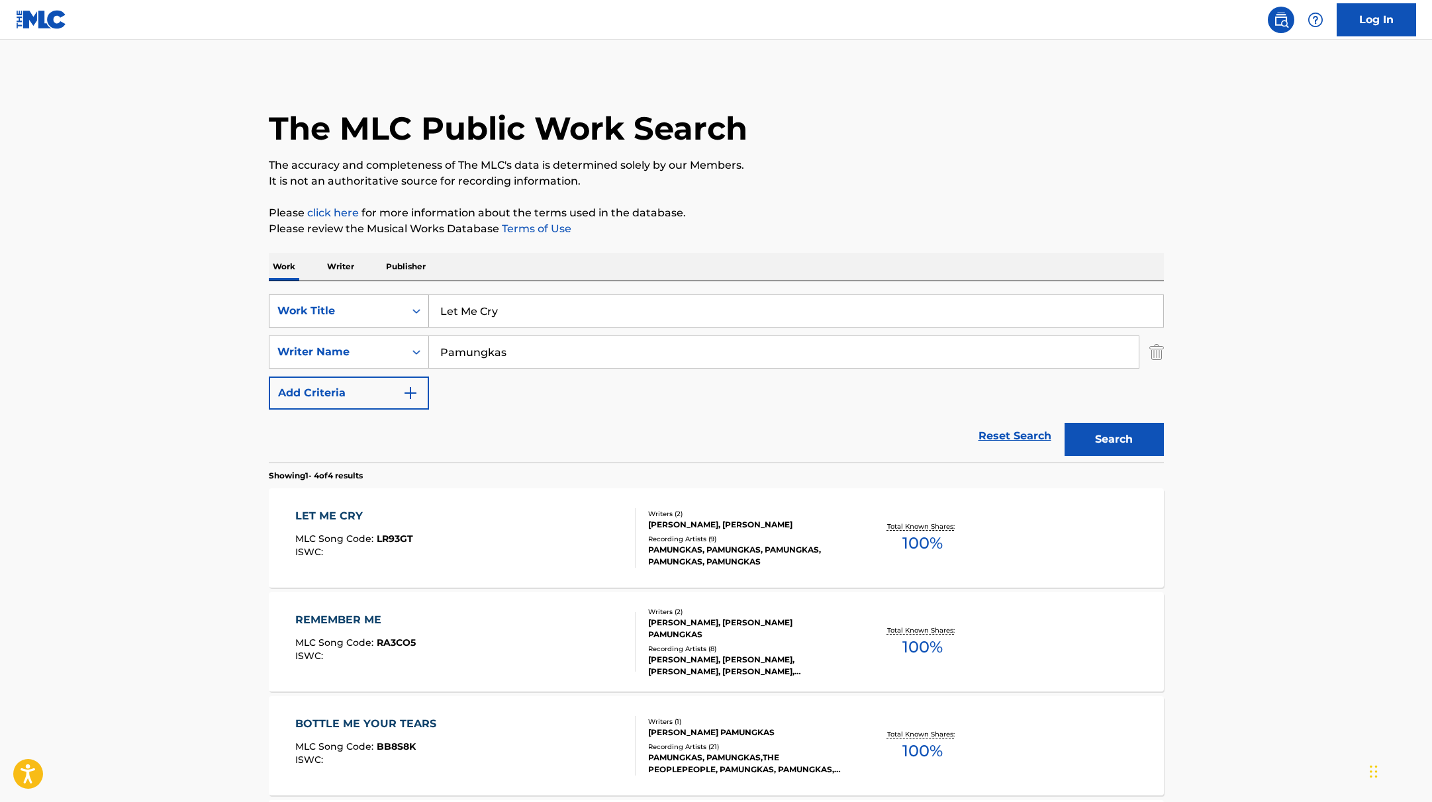
drag, startPoint x: 511, startPoint y: 311, endPoint x: 417, endPoint y: 309, distance: 94.0
click at [417, 309] on div "SearchWithCriteria9c7f3fd9-5be9-4e5e-bd35-1c6ece074282 Work Title Let Me Cry" at bounding box center [716, 311] width 895 height 33
paste input "[URL][DOMAIN_NAME]"
click at [745, 238] on div "The MLC Public Work Search The accuracy and completeness of The MLC's data is d…" at bounding box center [716, 517] width 927 height 889
drag, startPoint x: 784, startPoint y: 313, endPoint x: 330, endPoint y: 275, distance: 455.8
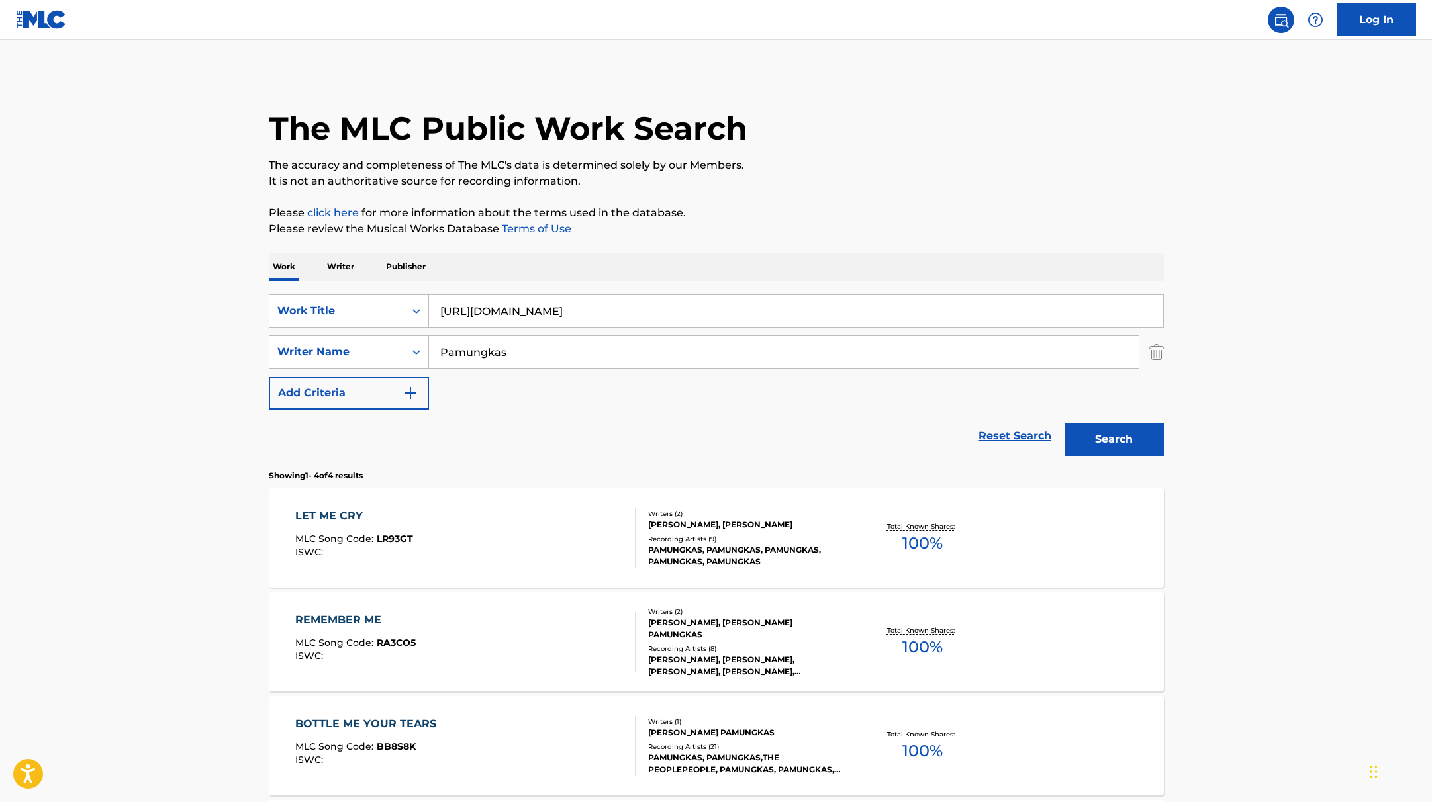
click at [292, 279] on div "Work Writer Publisher SearchWithCriteria9c7f3fd9-5be9-4e5e-bd35-1c6ece074282 Wo…" at bounding box center [716, 607] width 895 height 709
paste input "[PERSON_NAME] of The Night"
type input "[PERSON_NAME] of The Night"
click at [742, 235] on p "Please review the Musical Works Database Terms of Use" at bounding box center [716, 229] width 895 height 16
click at [1108, 443] on button "Search" at bounding box center [1114, 439] width 99 height 33
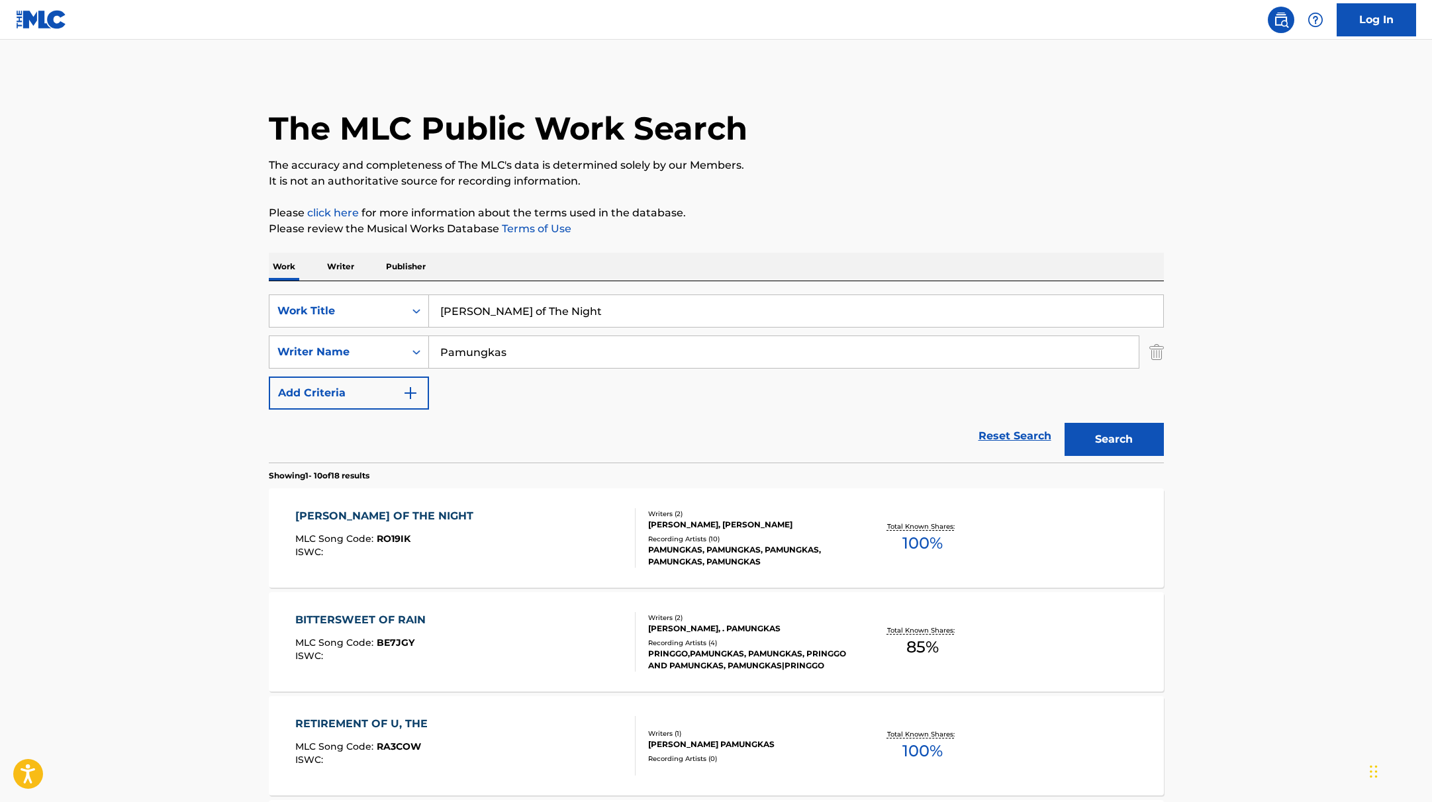
click at [559, 536] on div "[PERSON_NAME] OF THE NIGHT MLC Song Code : RO19IK ISWC :" at bounding box center [465, 539] width 340 height 60
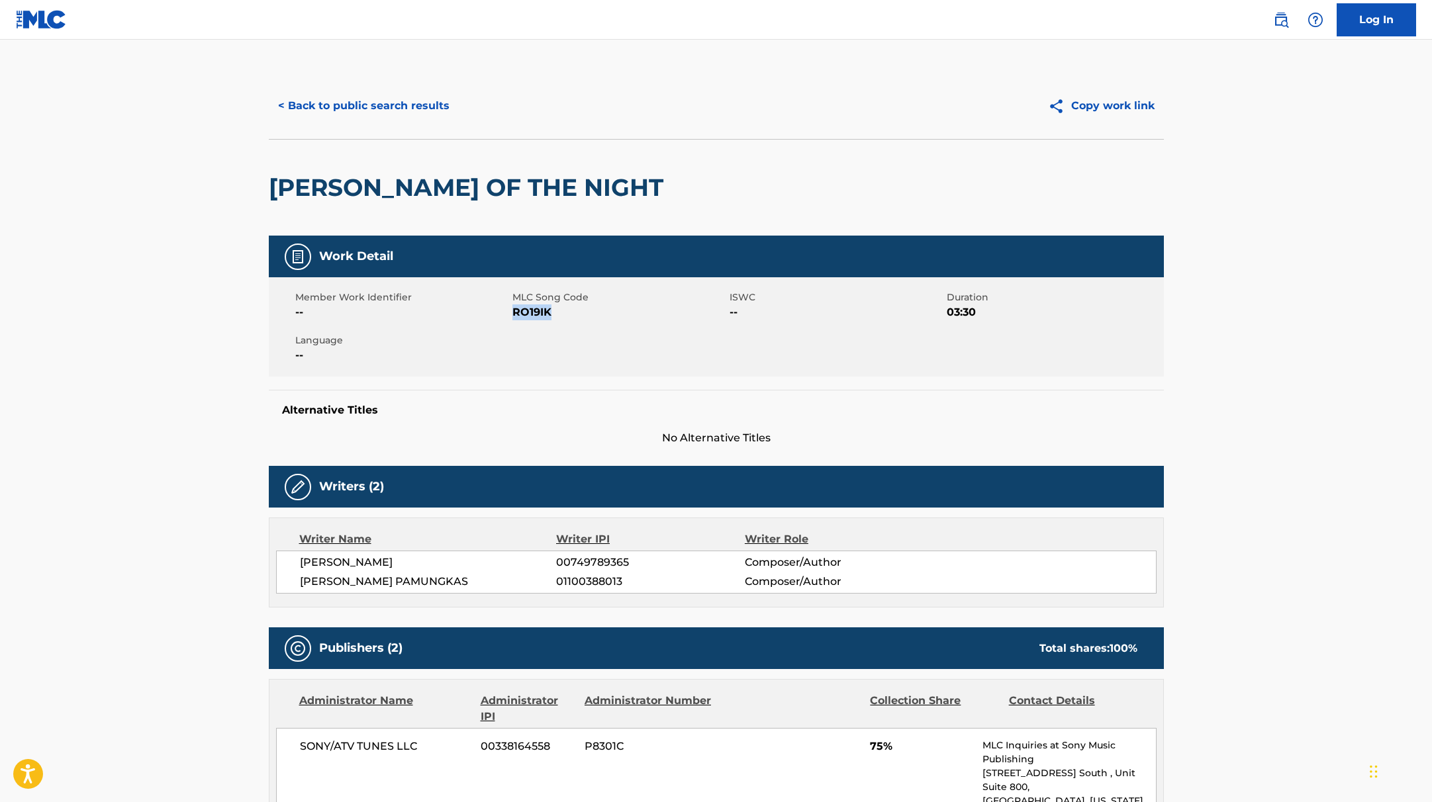
drag, startPoint x: 512, startPoint y: 313, endPoint x: 582, endPoint y: 316, distance: 69.6
click at [582, 316] on span "RO19IK" at bounding box center [619, 313] width 214 height 16
click at [371, 110] on button "< Back to public search results" at bounding box center [364, 105] width 190 height 33
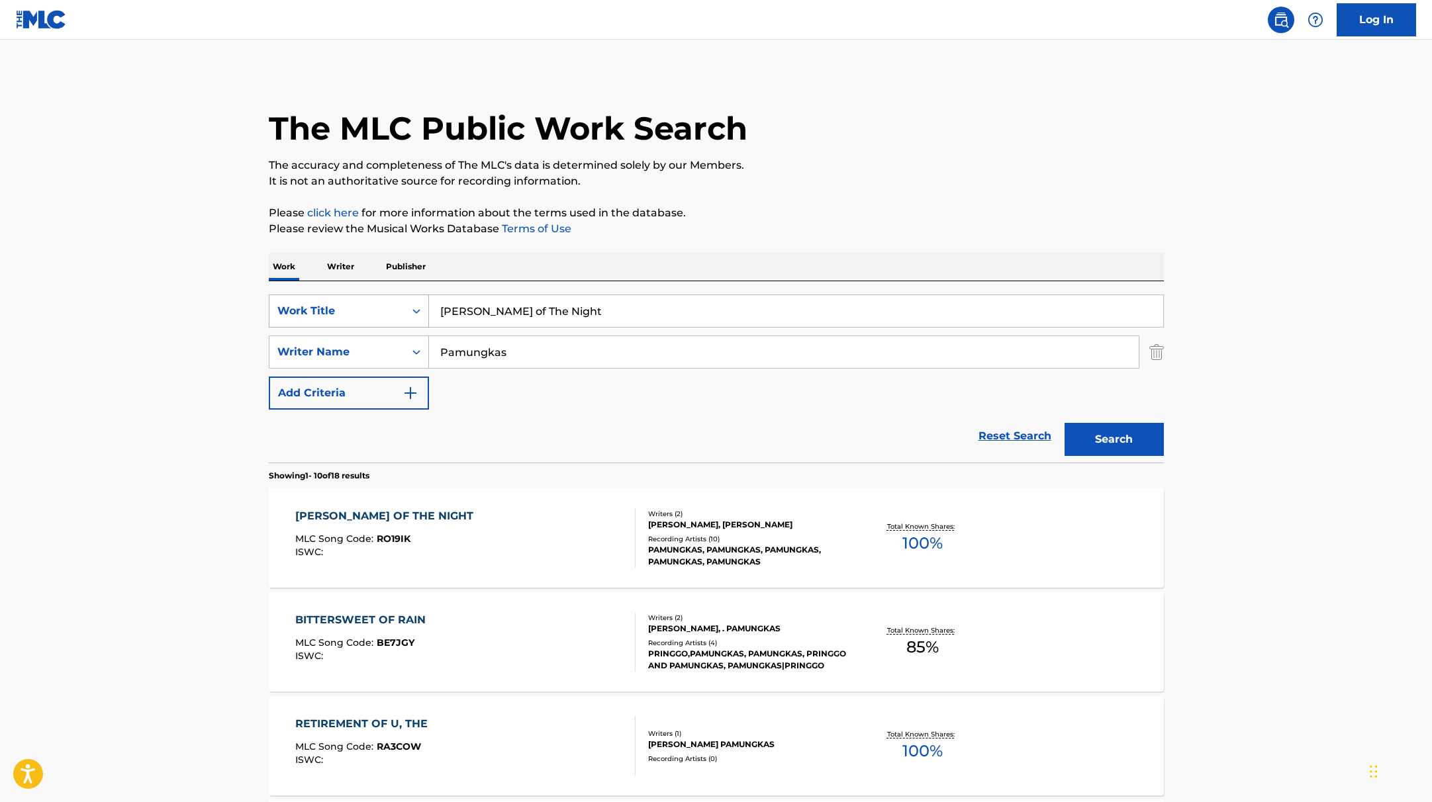
drag, startPoint x: 564, startPoint y: 308, endPoint x: 397, endPoint y: 296, distance: 167.9
click at [397, 296] on div "SearchWithCriteria9c7f3fd9-5be9-4e5e-bd35-1c6ece074282 Work Title [PERSON_NAME]…" at bounding box center [716, 311] width 895 height 33
paste input "Outro II"
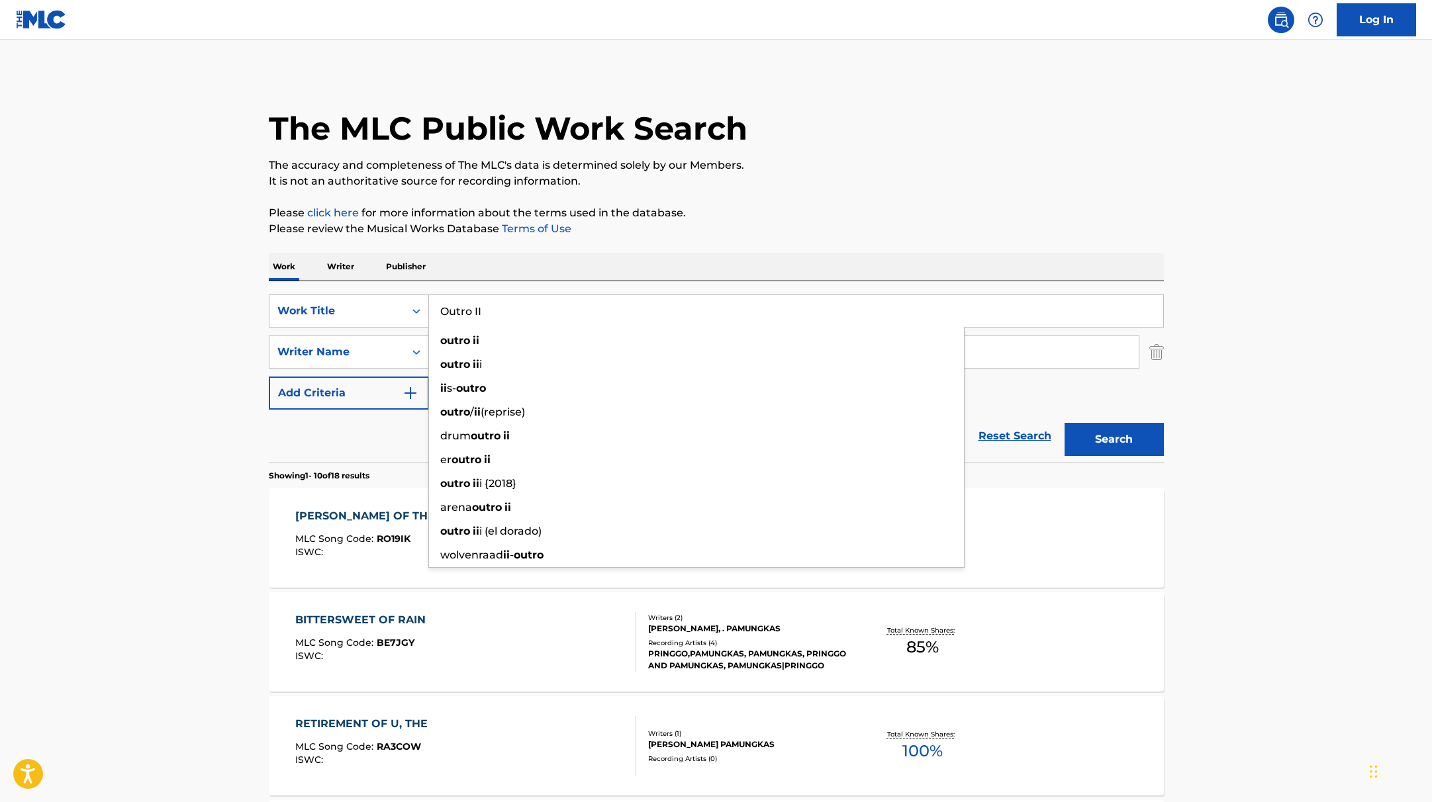
type input "Outro II"
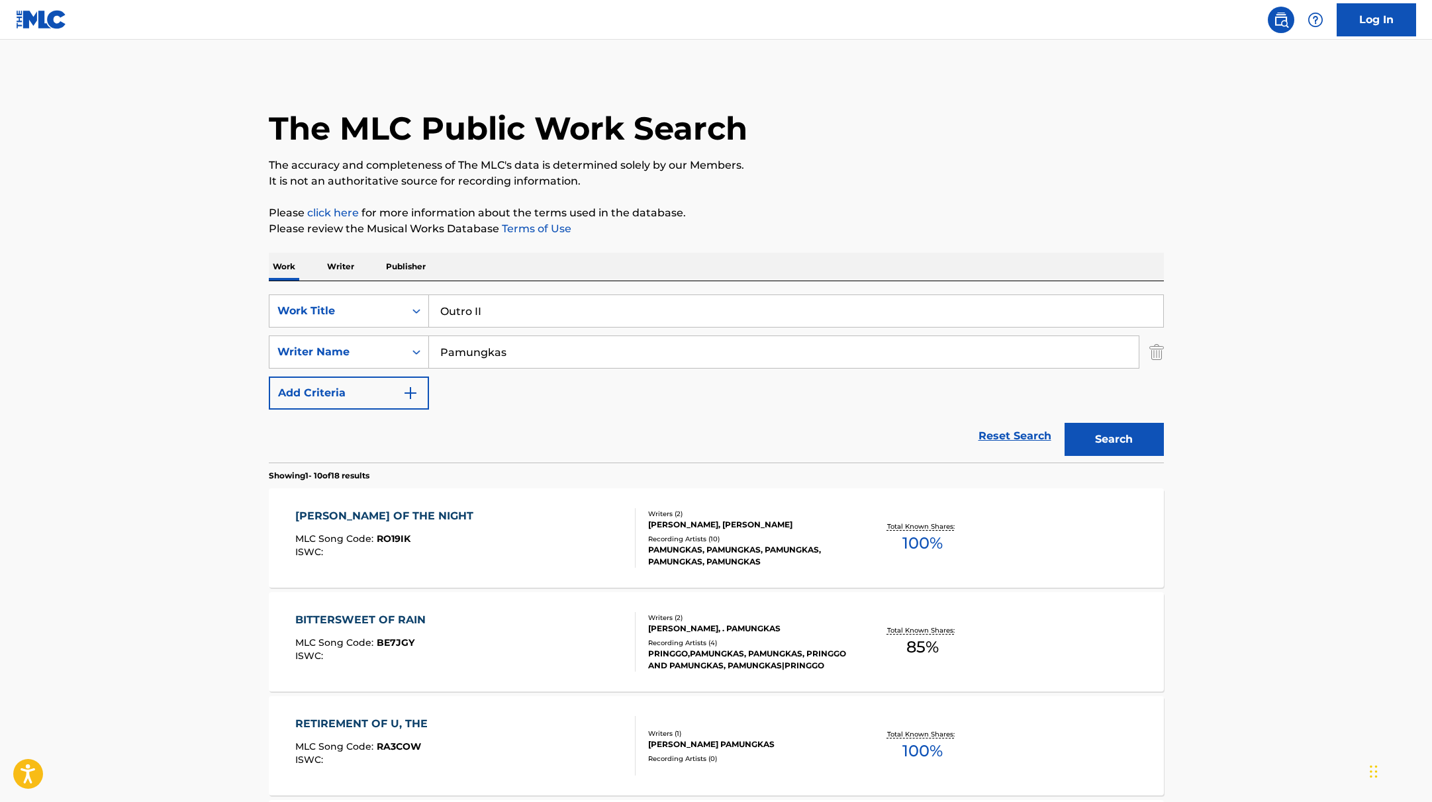
click at [1120, 434] on button "Search" at bounding box center [1114, 439] width 99 height 33
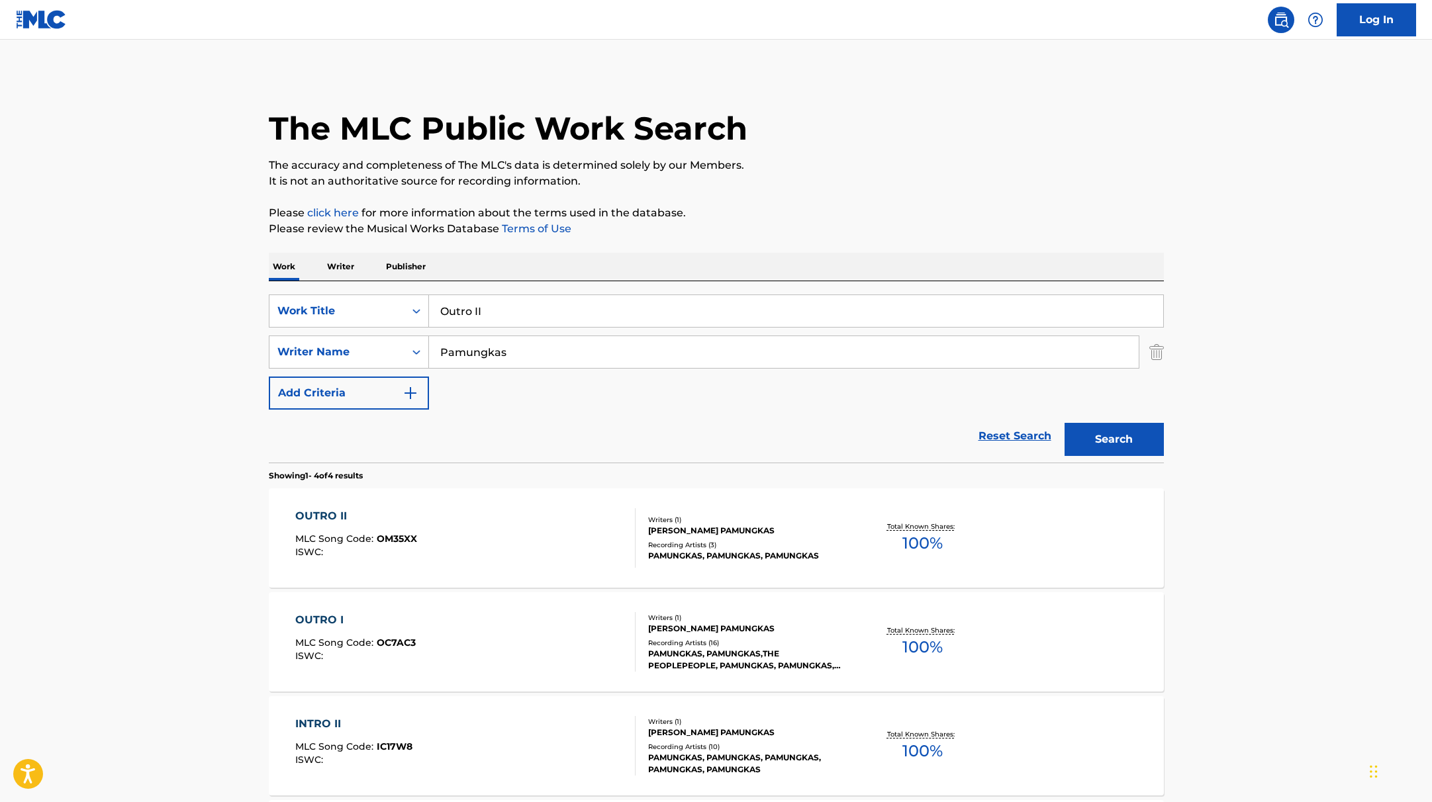
click at [550, 534] on div "OUTRO II MLC Song Code : OM35XX ISWC :" at bounding box center [465, 539] width 340 height 60
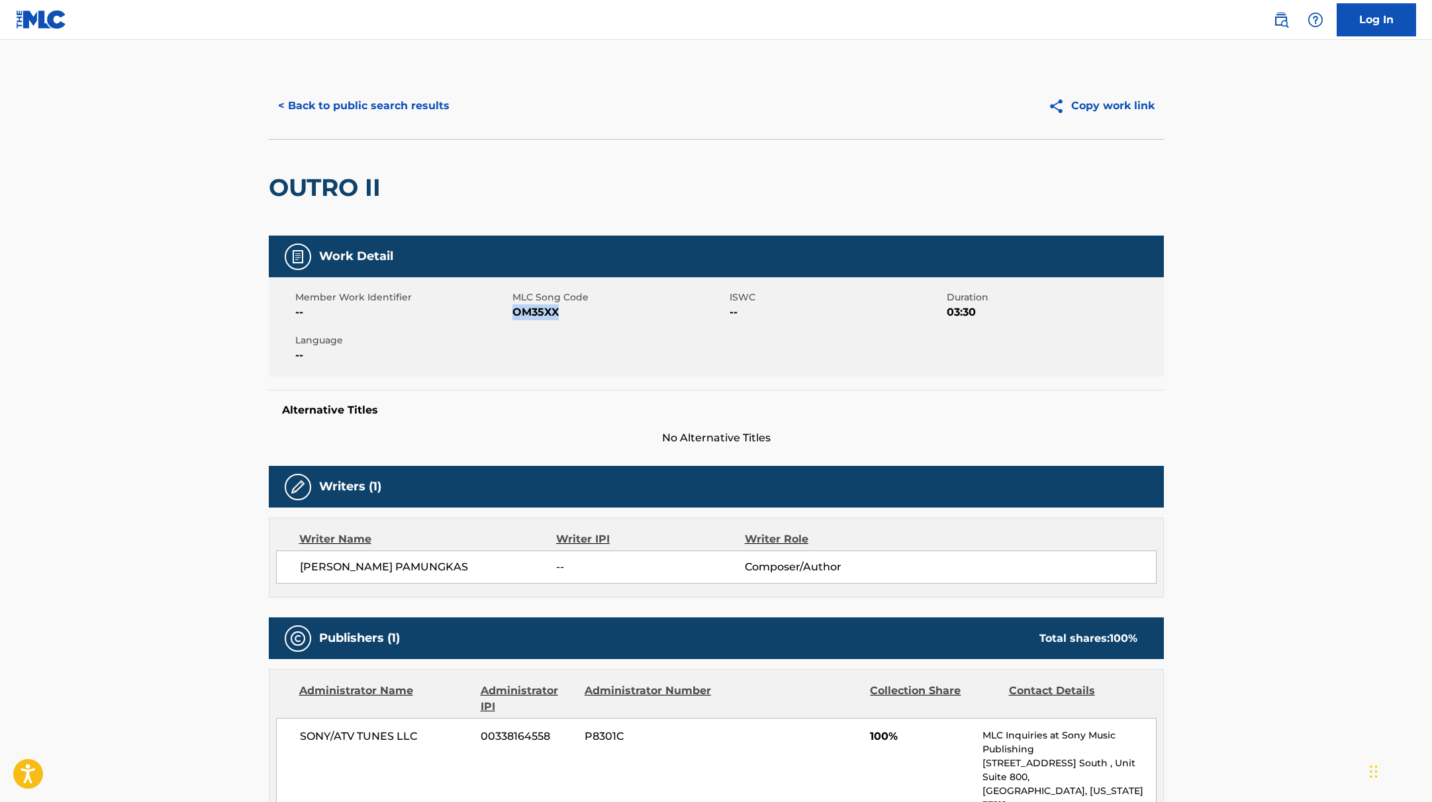
drag, startPoint x: 513, startPoint y: 311, endPoint x: 616, endPoint y: 317, distance: 102.8
click at [616, 317] on span "OM35XX" at bounding box center [619, 313] width 214 height 16
click at [411, 104] on button "< Back to public search results" at bounding box center [364, 105] width 190 height 33
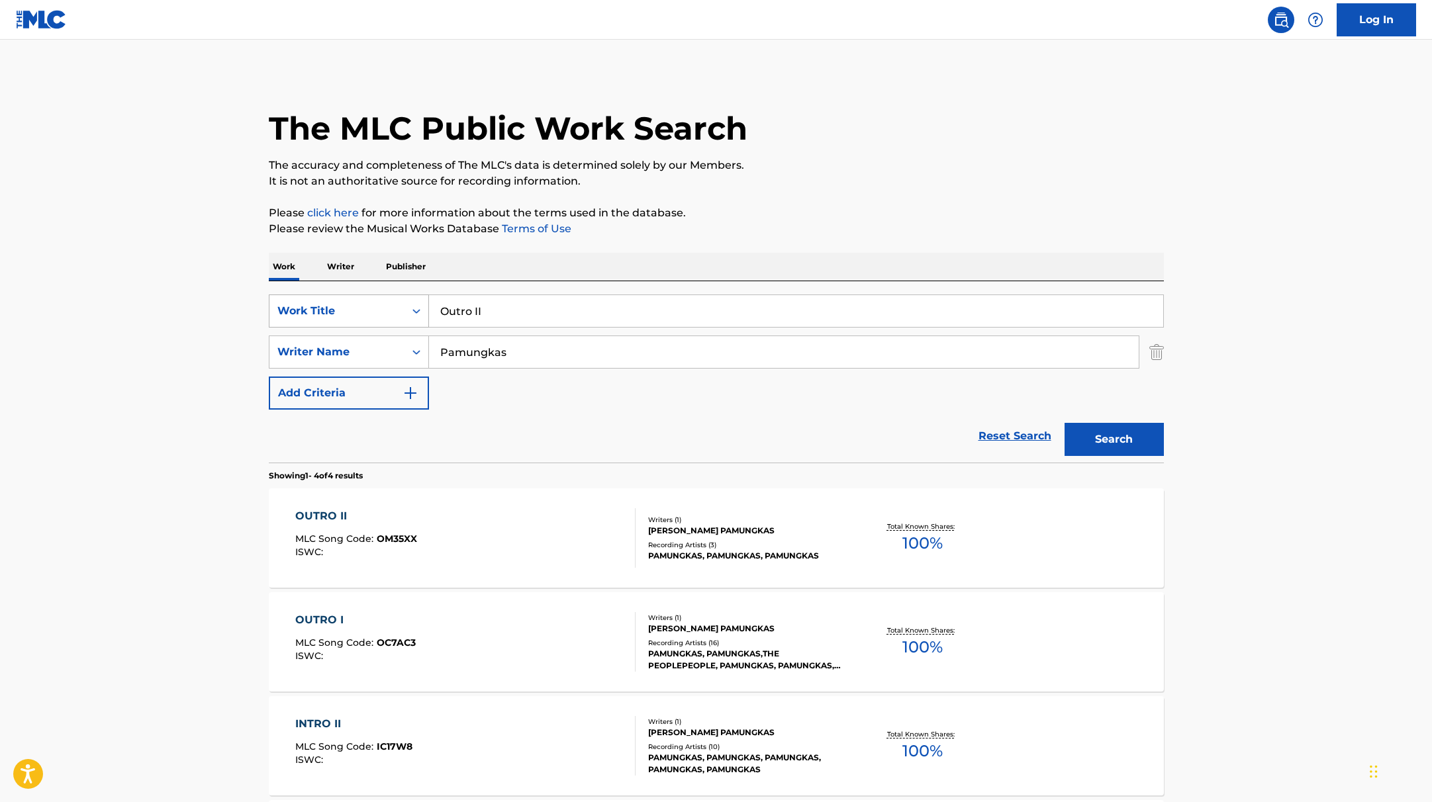
drag, startPoint x: 496, startPoint y: 315, endPoint x: 413, endPoint y: 303, distance: 83.5
click at [413, 303] on div "SearchWithCriteria9c7f3fd9-5be9-4e5e-bd35-1c6ece074282 Work Title Outro II" at bounding box center [716, 311] width 895 height 33
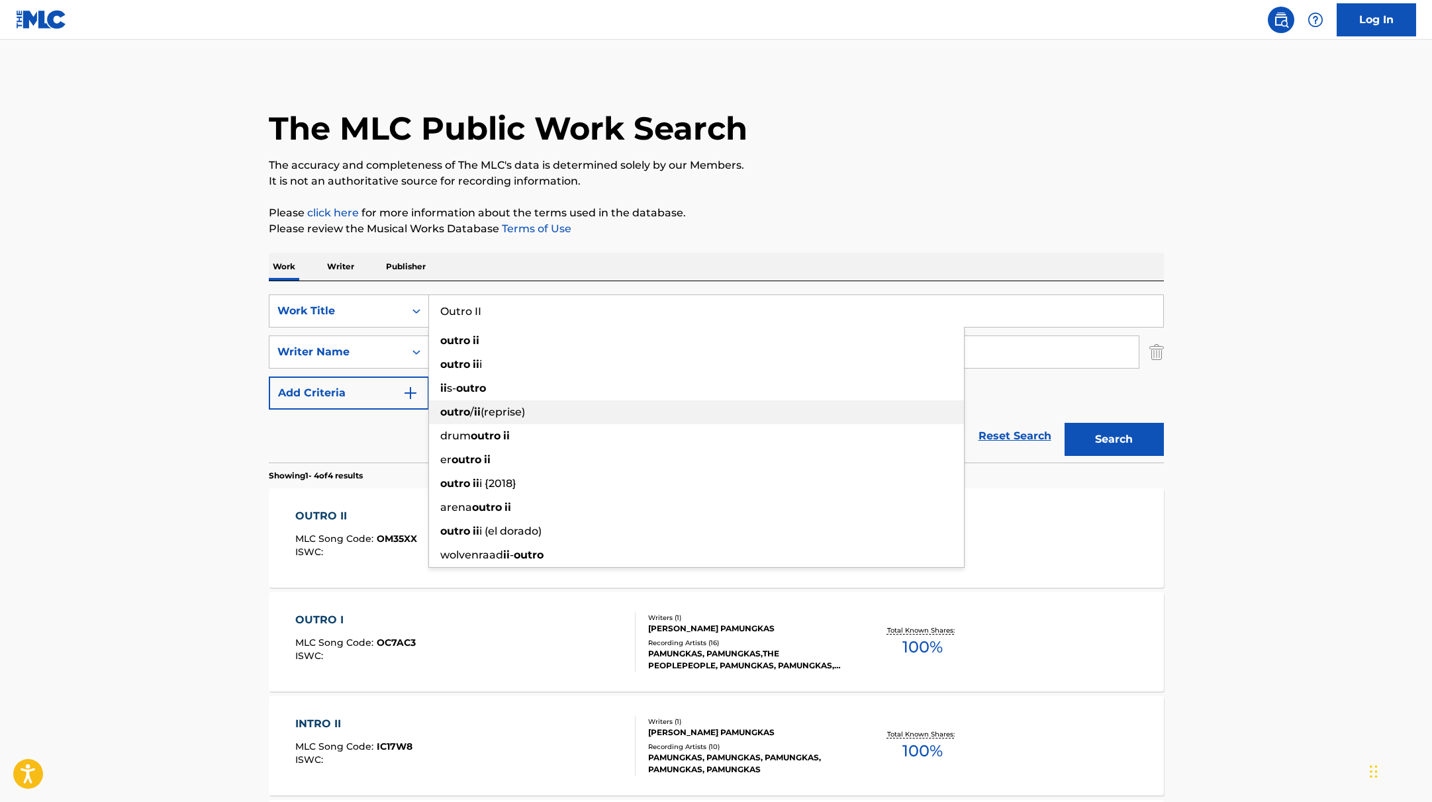
paste input "Confess Your Love"
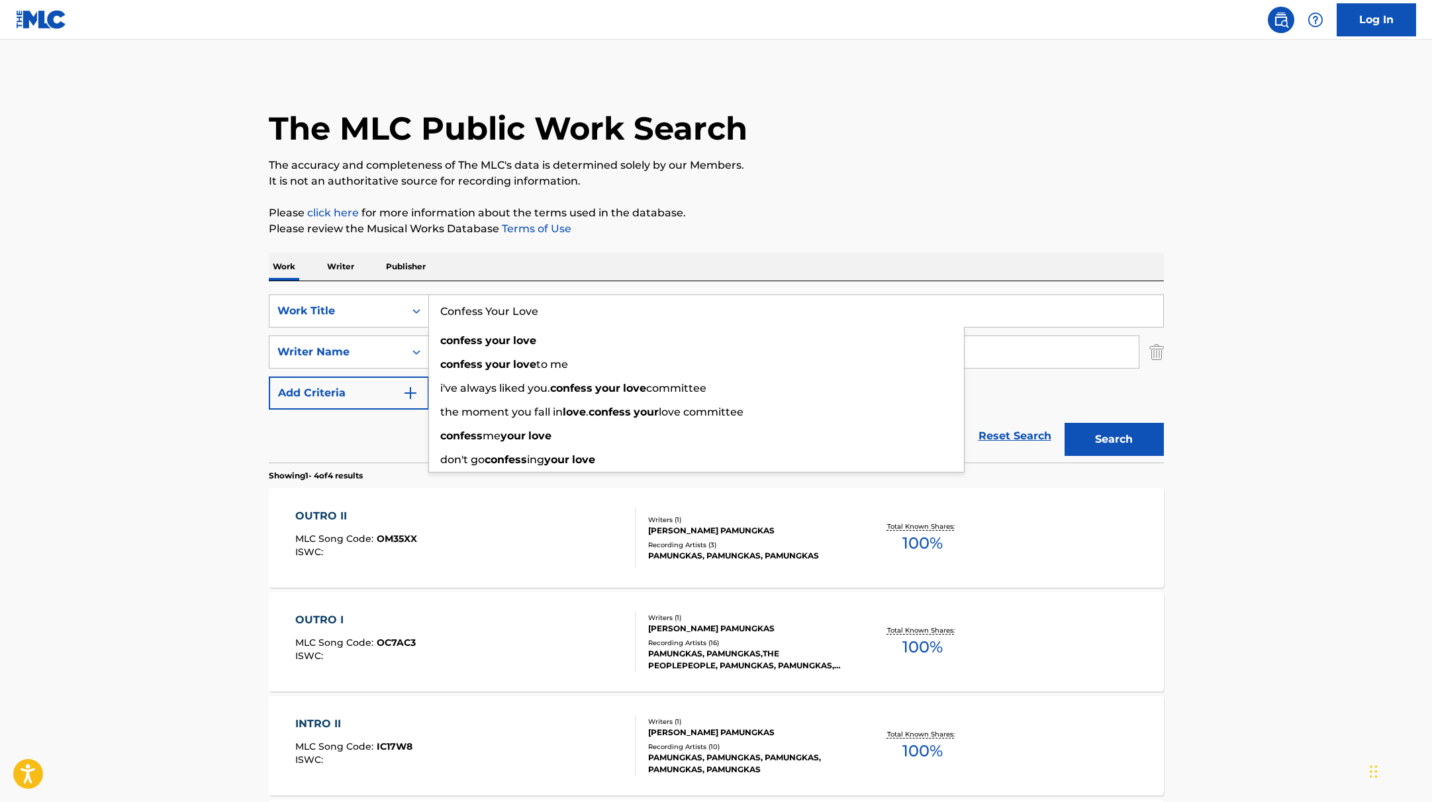
type input "Confess Your Love"
click at [787, 221] on p "Please review the Musical Works Database Terms of Use" at bounding box center [716, 229] width 895 height 16
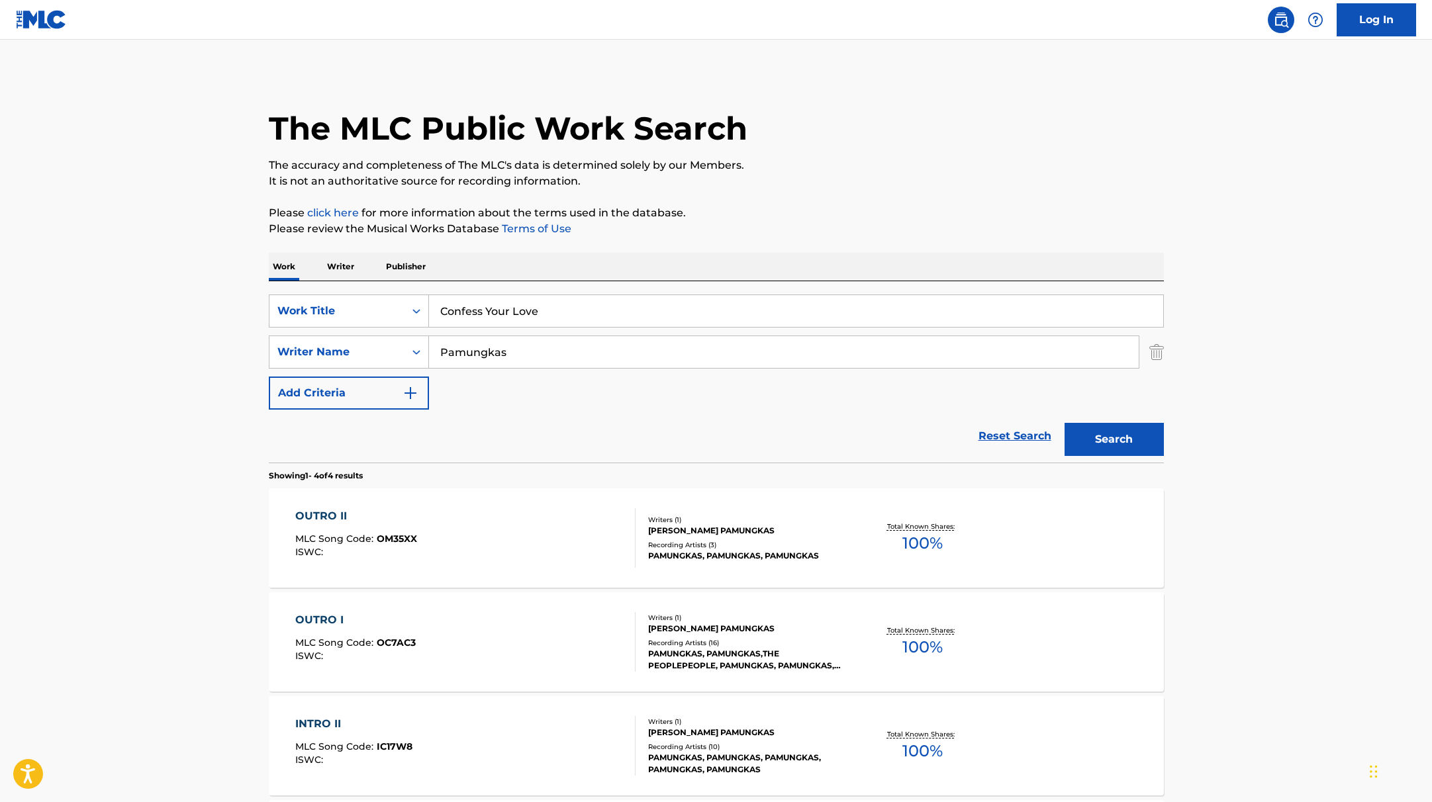
drag, startPoint x: 542, startPoint y: 358, endPoint x: 373, endPoint y: 334, distance: 170.5
click at [365, 333] on div "SearchWithCriteria9c7f3fd9-5be9-4e5e-bd35-1c6ece074282 Work Title Confess Your …" at bounding box center [716, 352] width 895 height 115
paste input "[PERSON_NAME]"
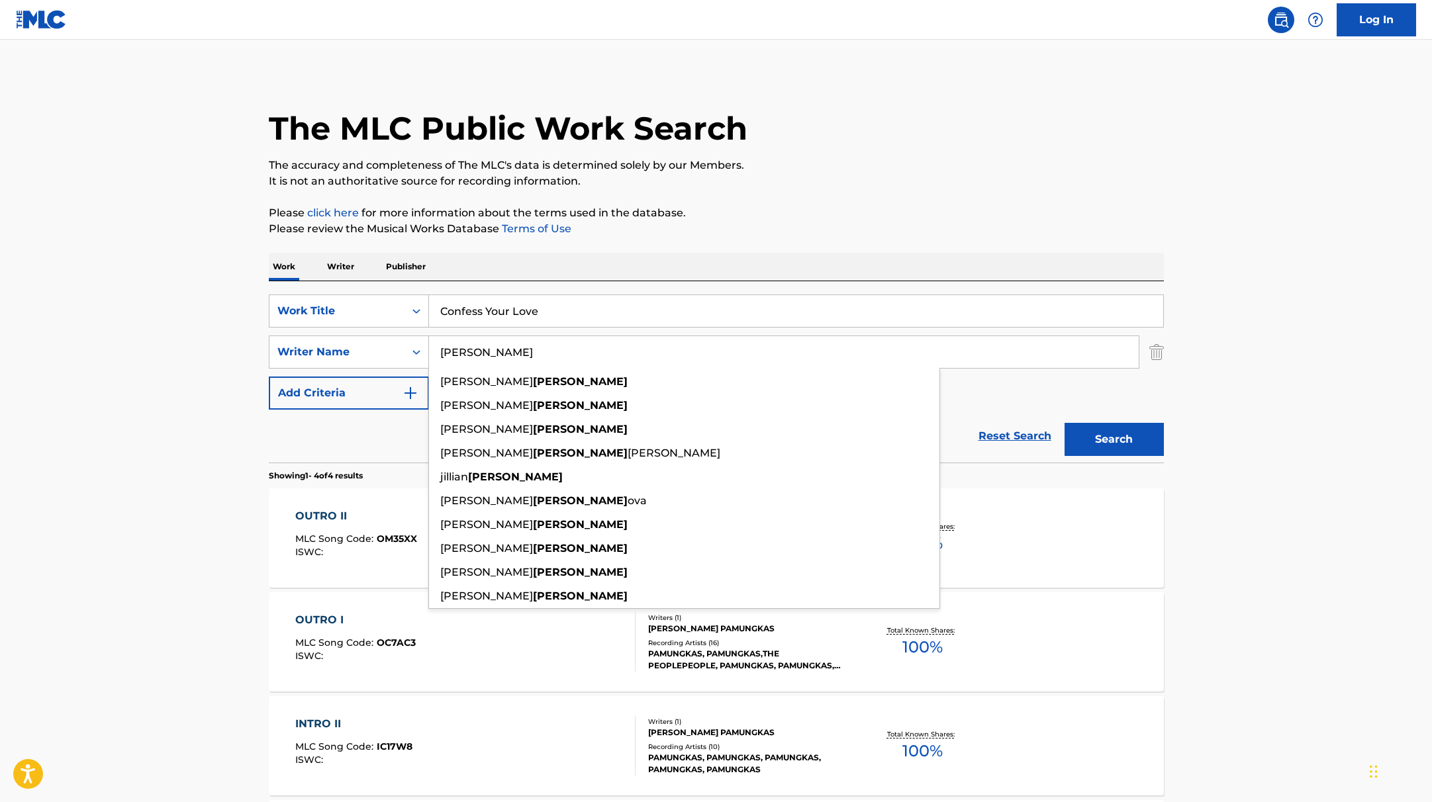
type input "[PERSON_NAME]"
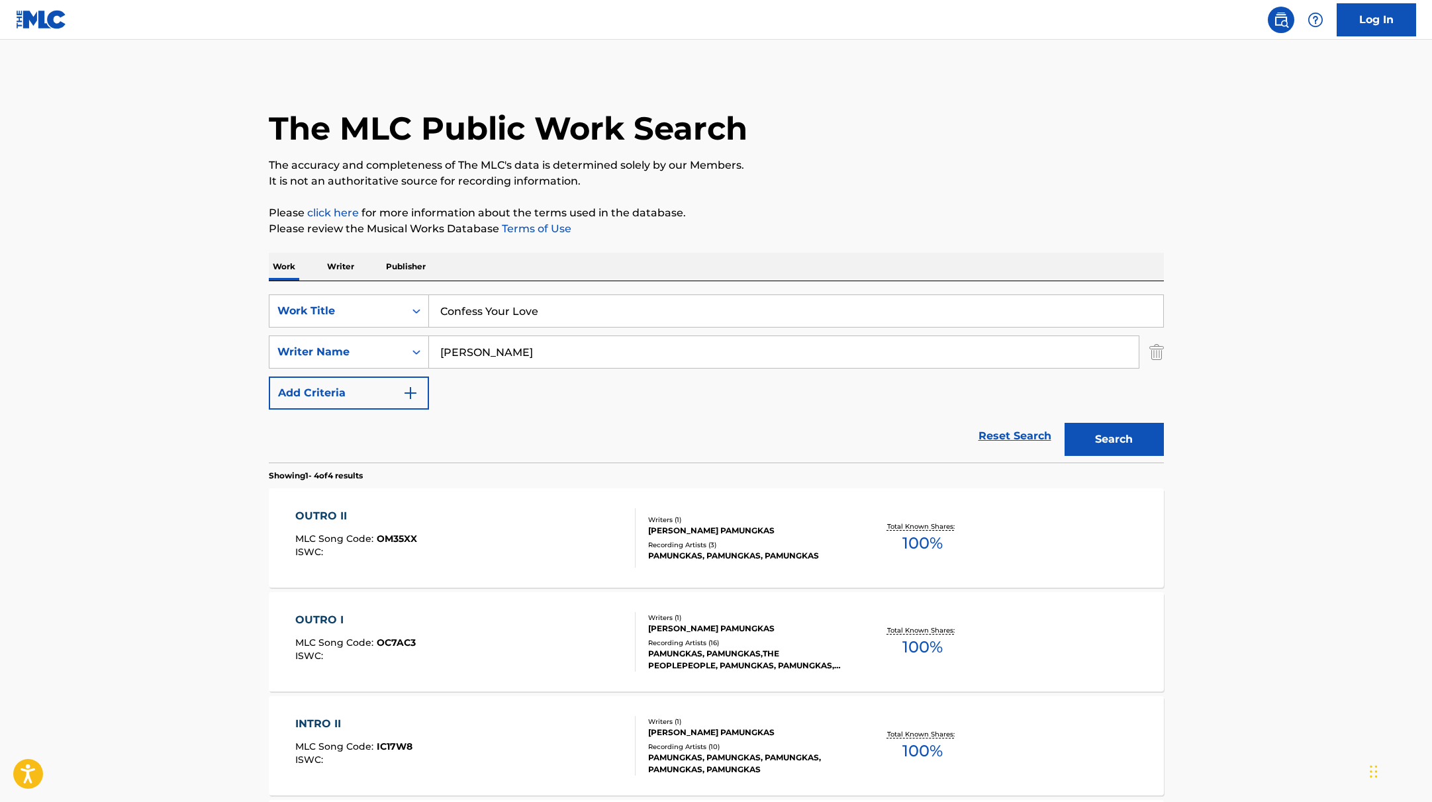
click at [995, 389] on div "SearchWithCriteria9c7f3fd9-5be9-4e5e-bd35-1c6ece074282 Work Title Confess Your …" at bounding box center [716, 352] width 895 height 115
click at [1134, 438] on button "Search" at bounding box center [1114, 439] width 99 height 33
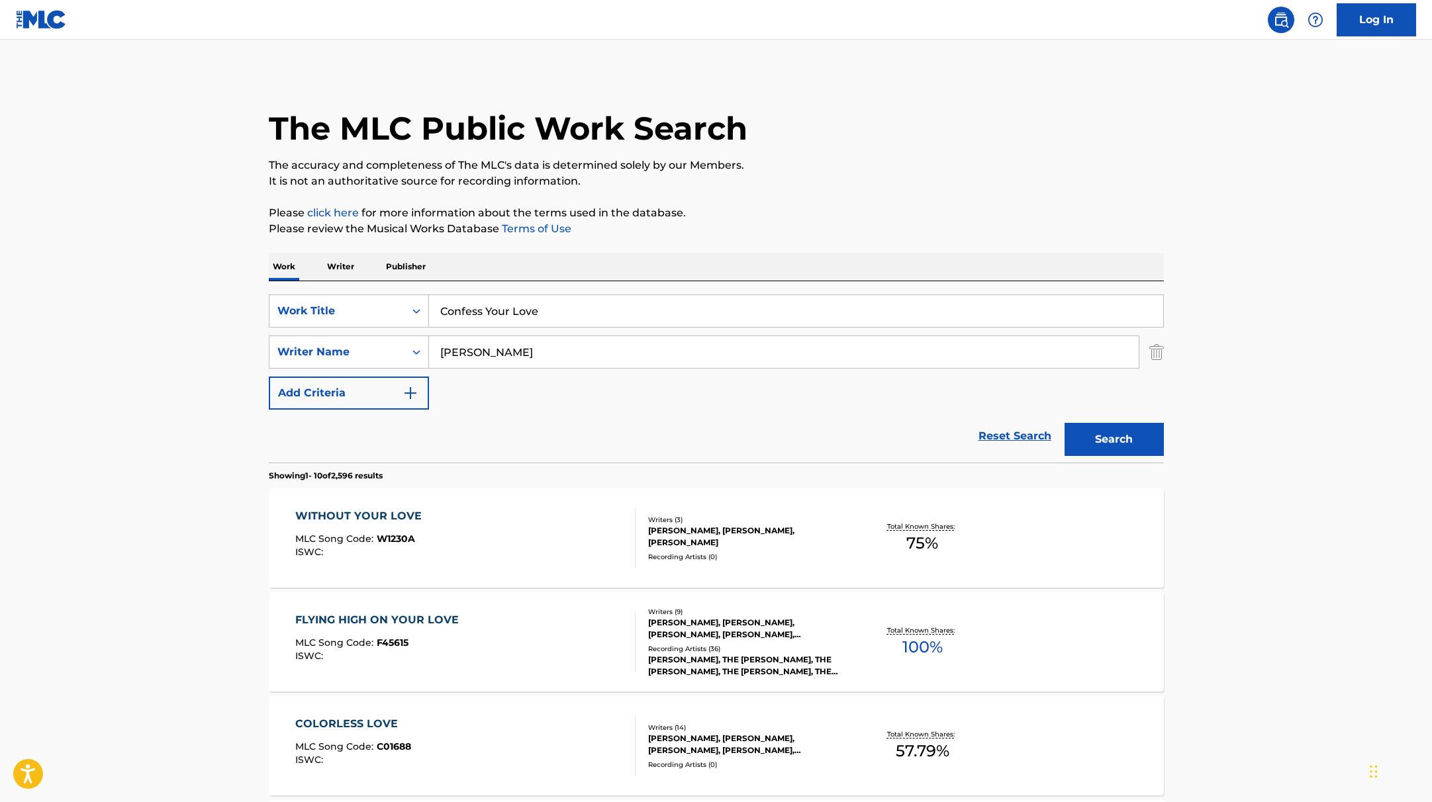
drag, startPoint x: 552, startPoint y: 311, endPoint x: 557, endPoint y: 270, distance: 40.7
click at [376, 298] on div "SearchWithCriteria9c7f3fd9-5be9-4e5e-bd35-1c6ece074282 Work Title Confess Your …" at bounding box center [716, 311] width 895 height 33
paste input "The Sick"
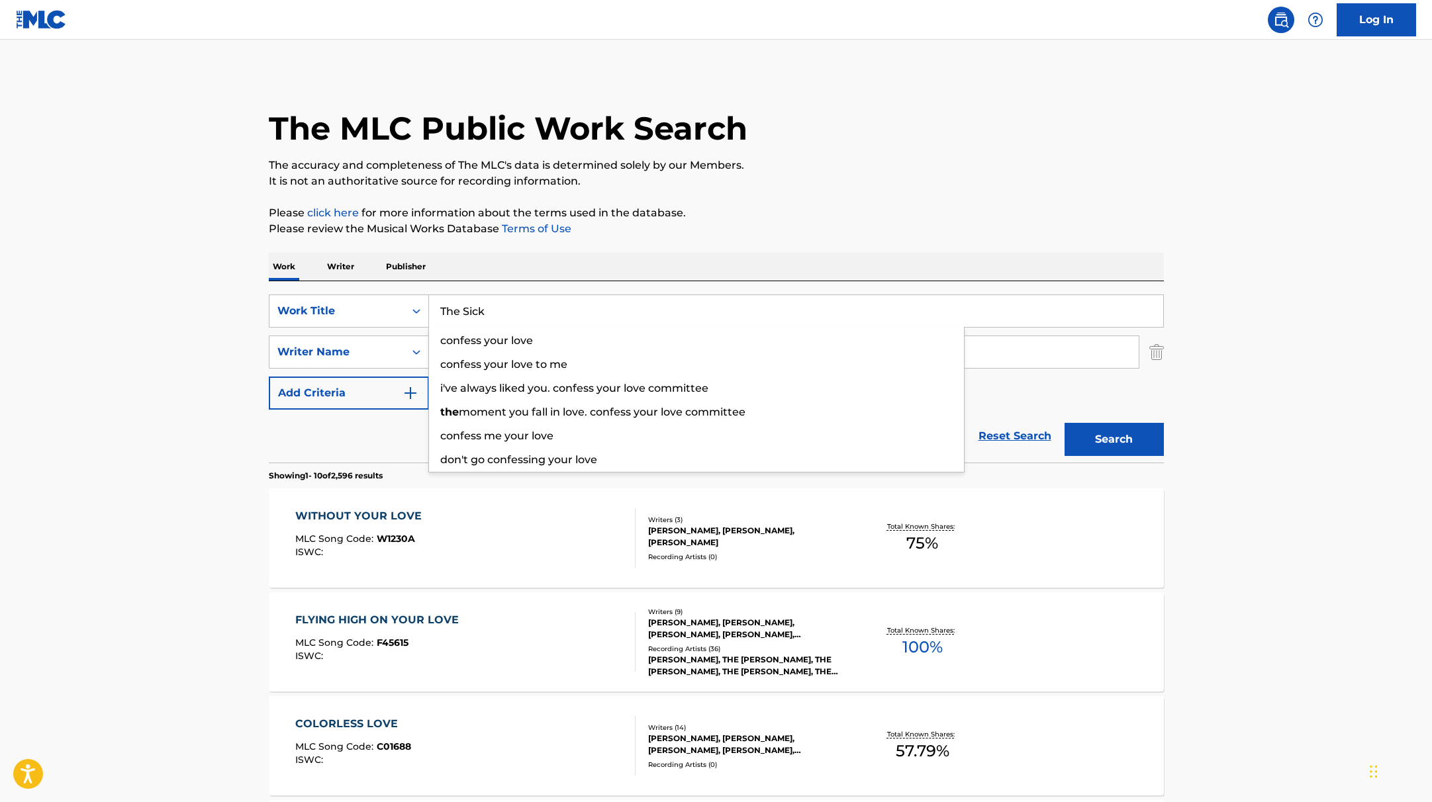
type input "The Sick"
click at [779, 232] on p "Please review the Musical Works Database Terms of Use" at bounding box center [716, 229] width 895 height 16
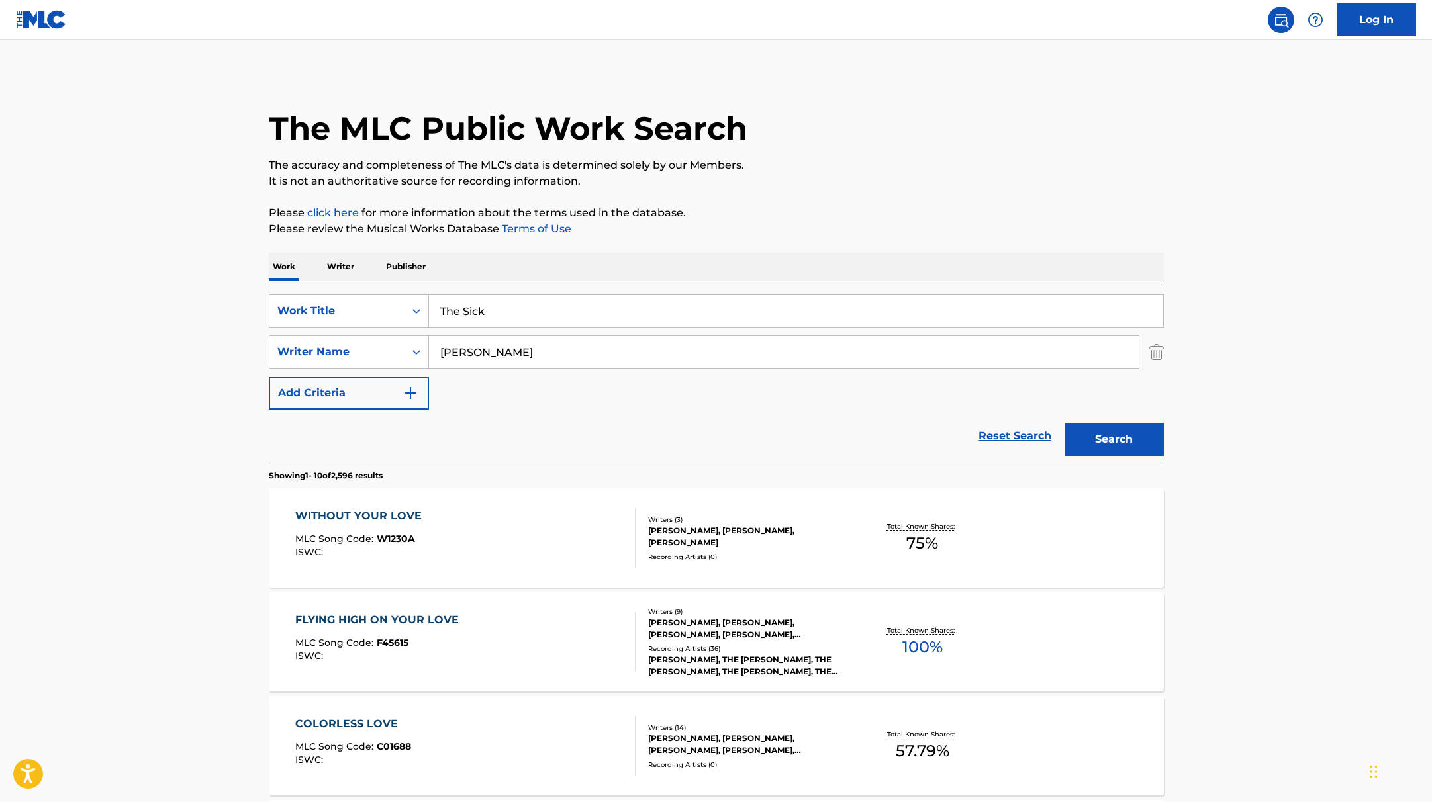
drag, startPoint x: 493, startPoint y: 358, endPoint x: 355, endPoint y: 332, distance: 140.2
click at [355, 332] on div "SearchWithCriteria9c7f3fd9-5be9-4e5e-bd35-1c6ece074282 Work Title The Sick Sear…" at bounding box center [716, 352] width 895 height 115
paste input "[PERSON_NAME]"
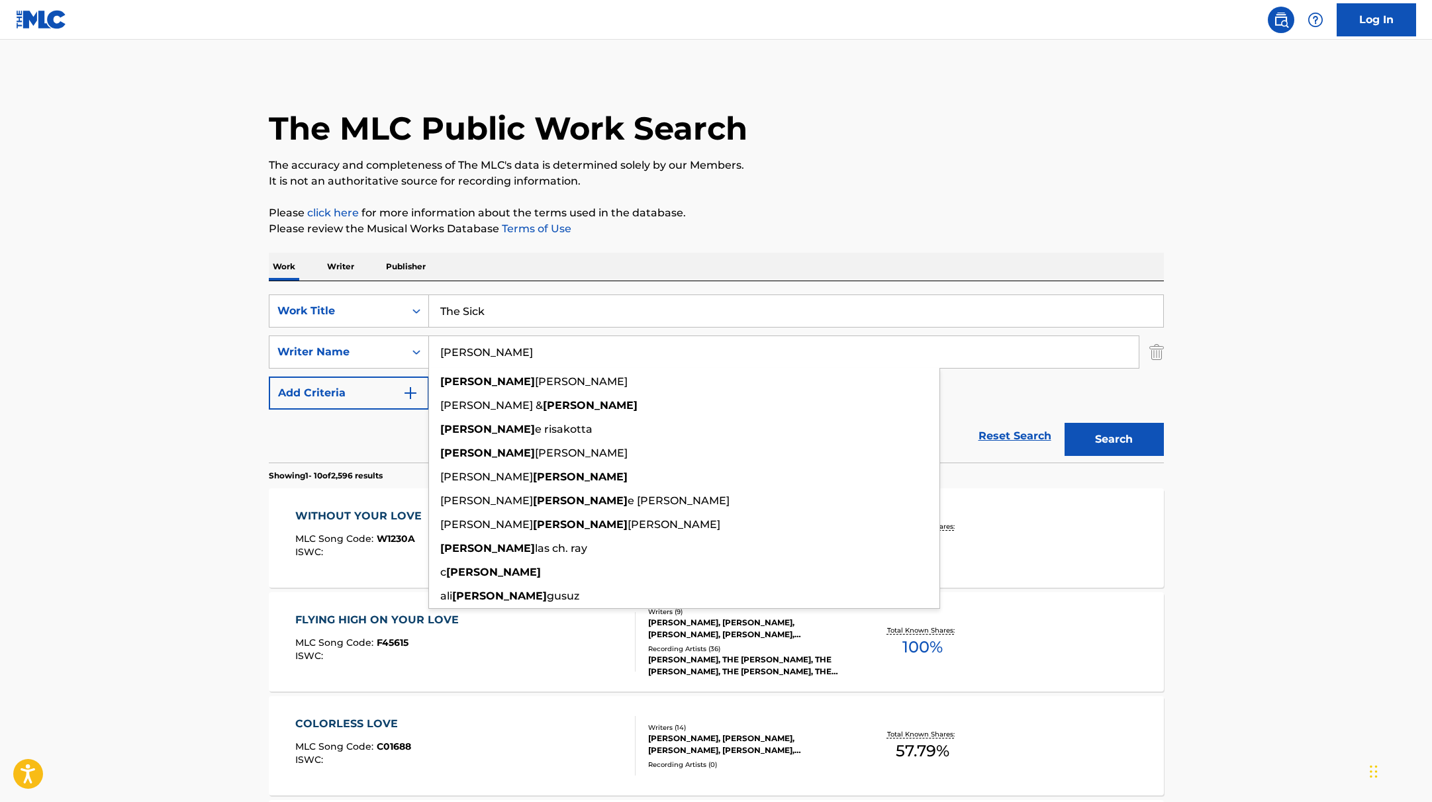
type input "[PERSON_NAME]"
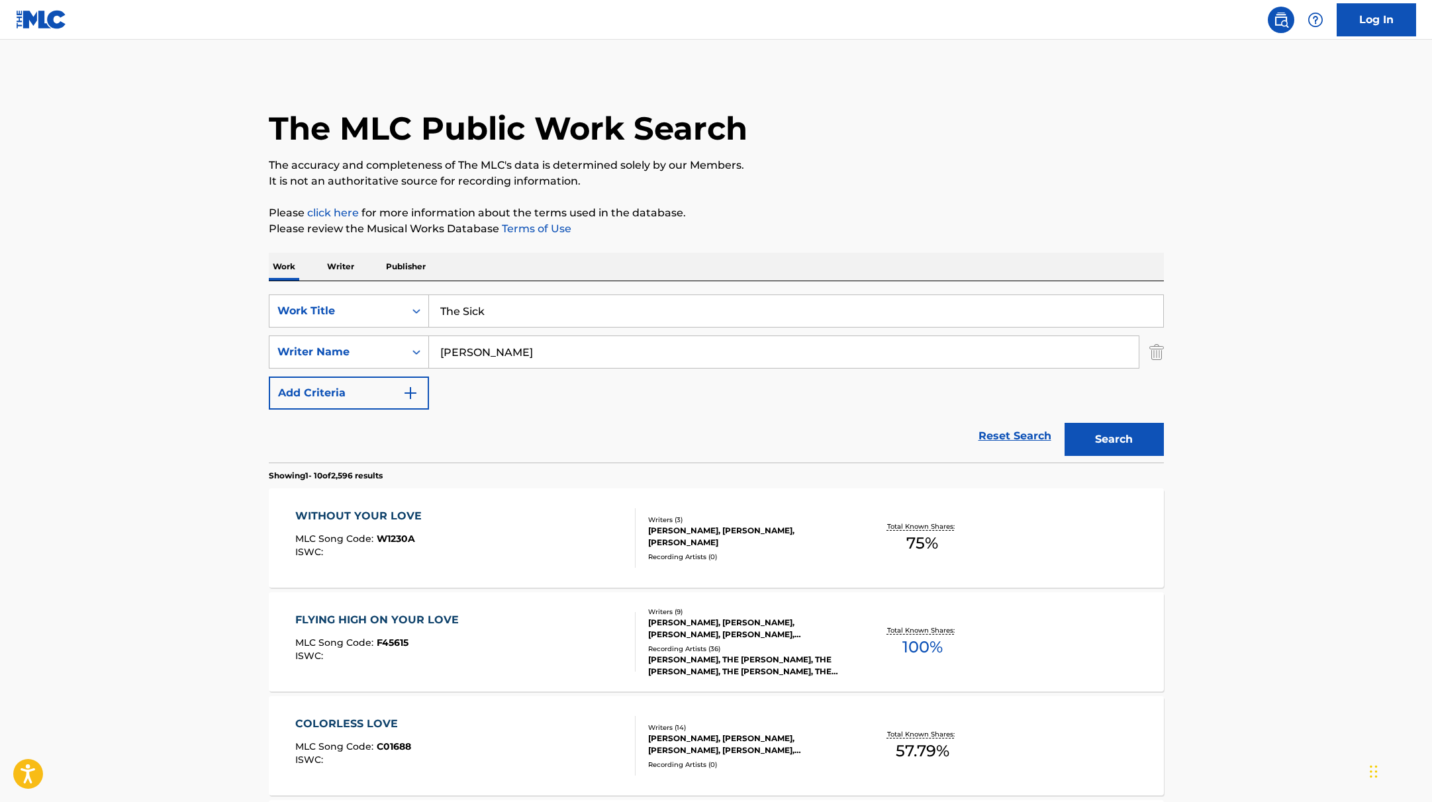
click at [1126, 446] on button "Search" at bounding box center [1114, 439] width 99 height 33
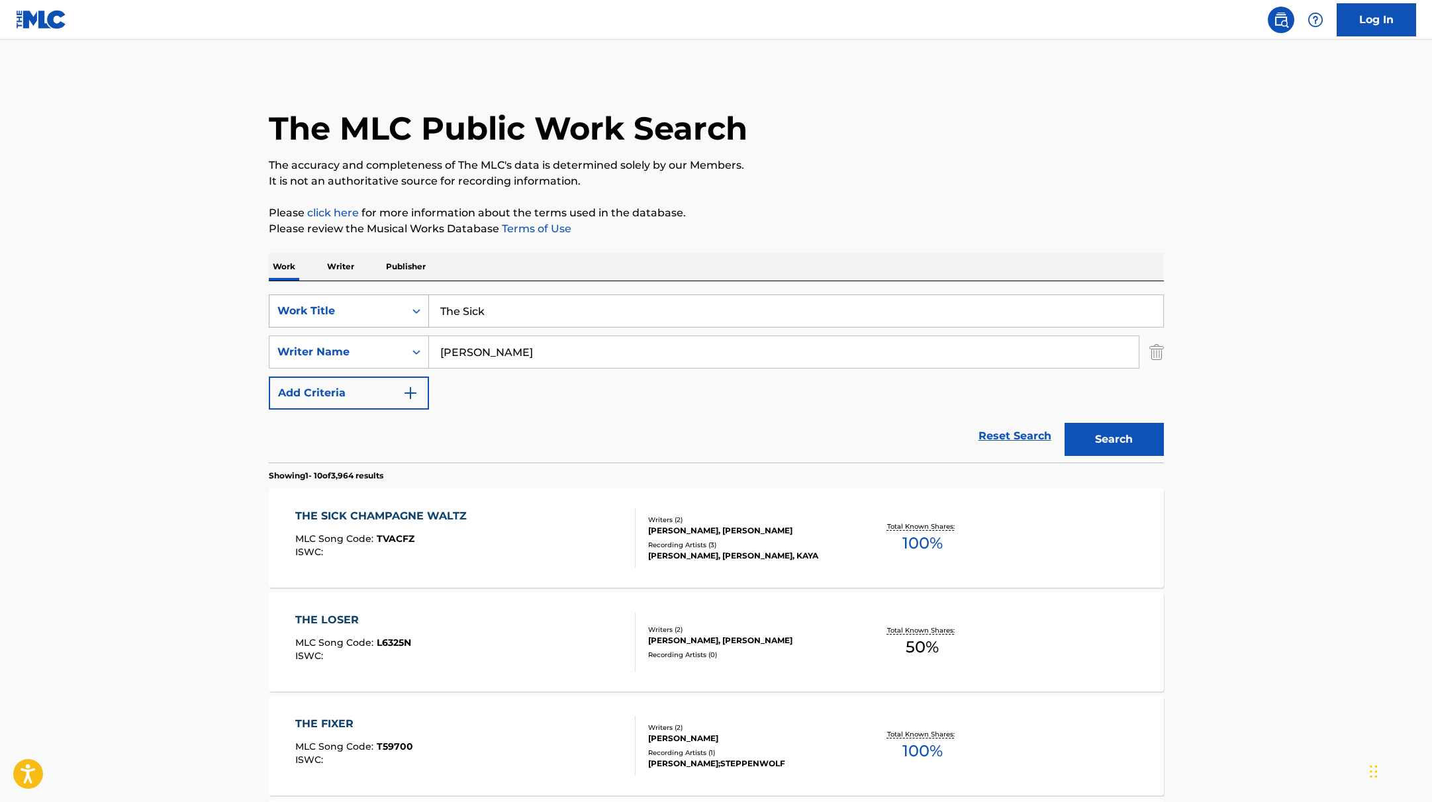
drag, startPoint x: 519, startPoint y: 317, endPoint x: 358, endPoint y: 309, distance: 161.1
click at [362, 309] on div "SearchWithCriteria9c7f3fd9-5be9-4e5e-bd35-1c6ece074282 Work Title The Sick" at bounding box center [716, 311] width 895 height 33
paste input "[PERSON_NAME]?"
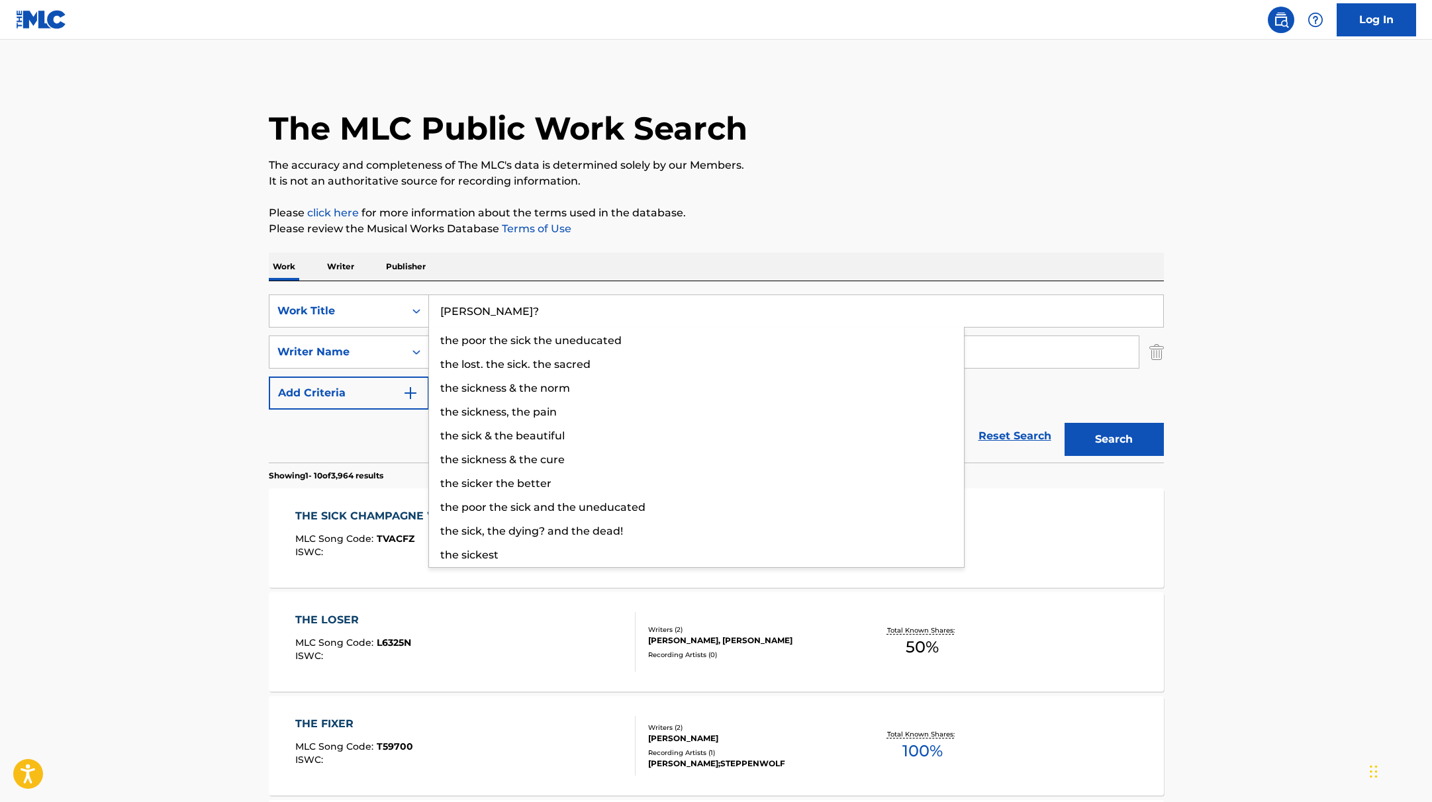
type input "[PERSON_NAME]?"
click at [685, 208] on p "Please click here for more information about the terms used in the database." at bounding box center [716, 213] width 895 height 16
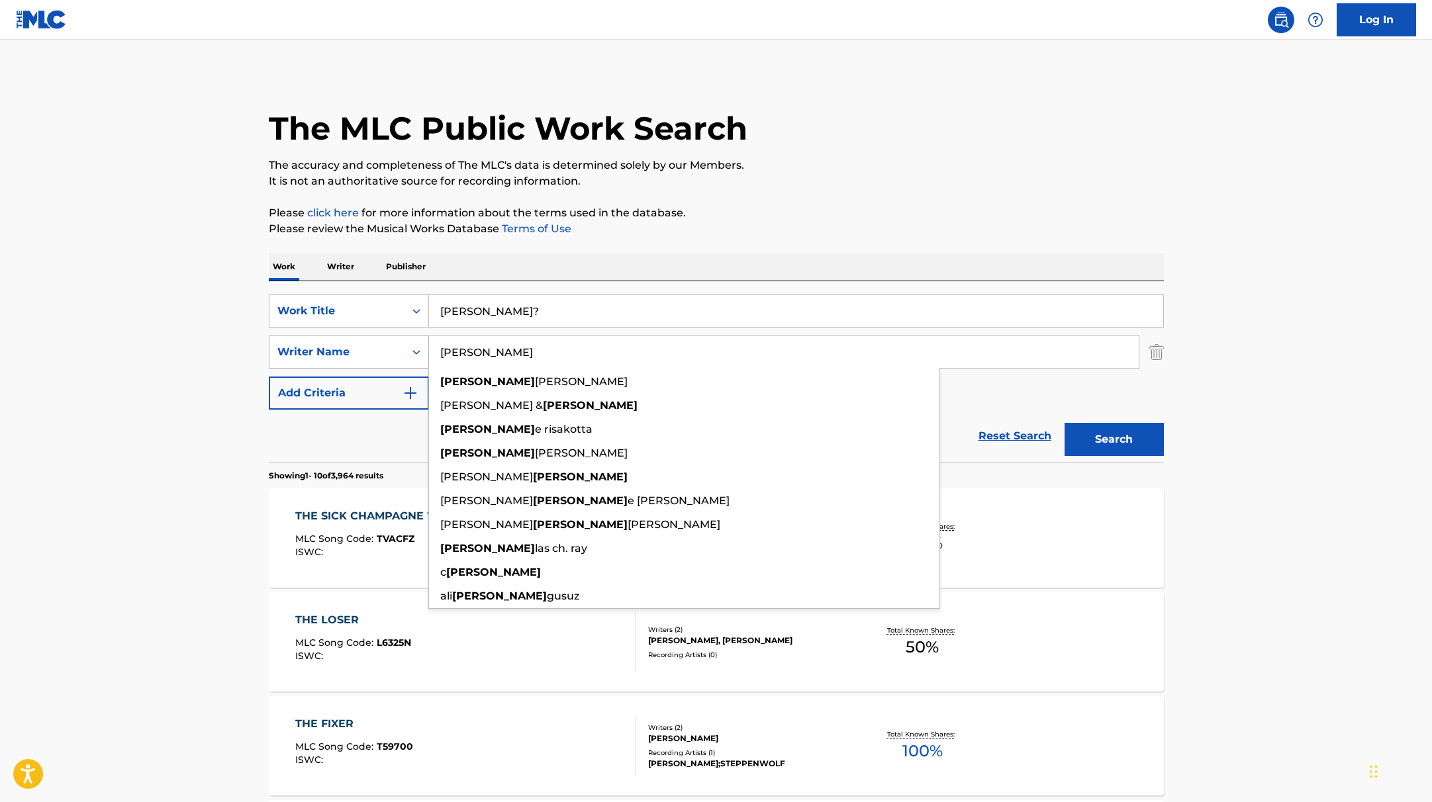
drag, startPoint x: 481, startPoint y: 356, endPoint x: 403, endPoint y: 342, distance: 79.4
click at [403, 344] on div "SearchWithCriteria419fbbaf-f552-4ab5-9b23-73320cbdb2d7 Writer Name [PERSON_NAME…" at bounding box center [716, 352] width 895 height 33
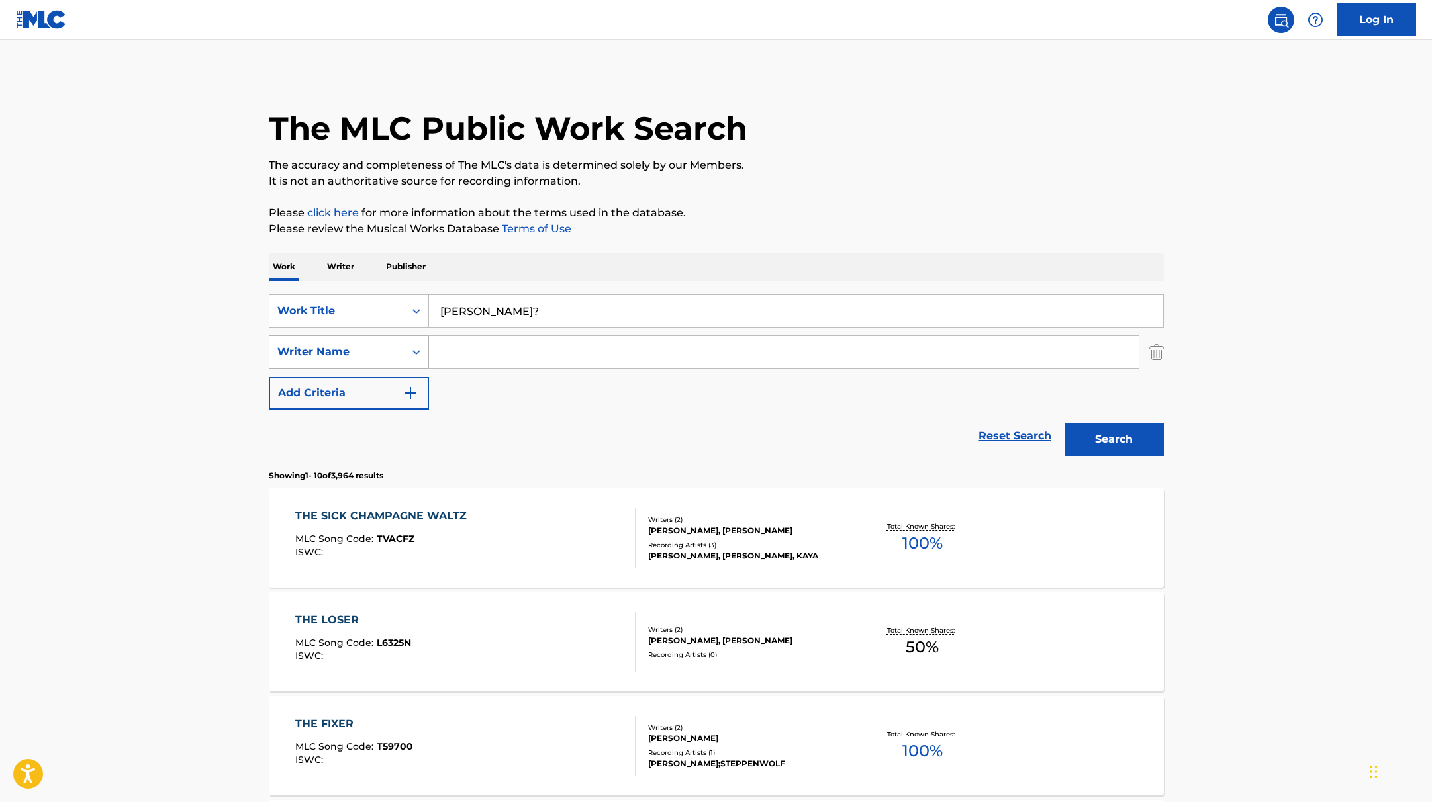
click at [1065, 423] on button "Search" at bounding box center [1114, 439] width 99 height 33
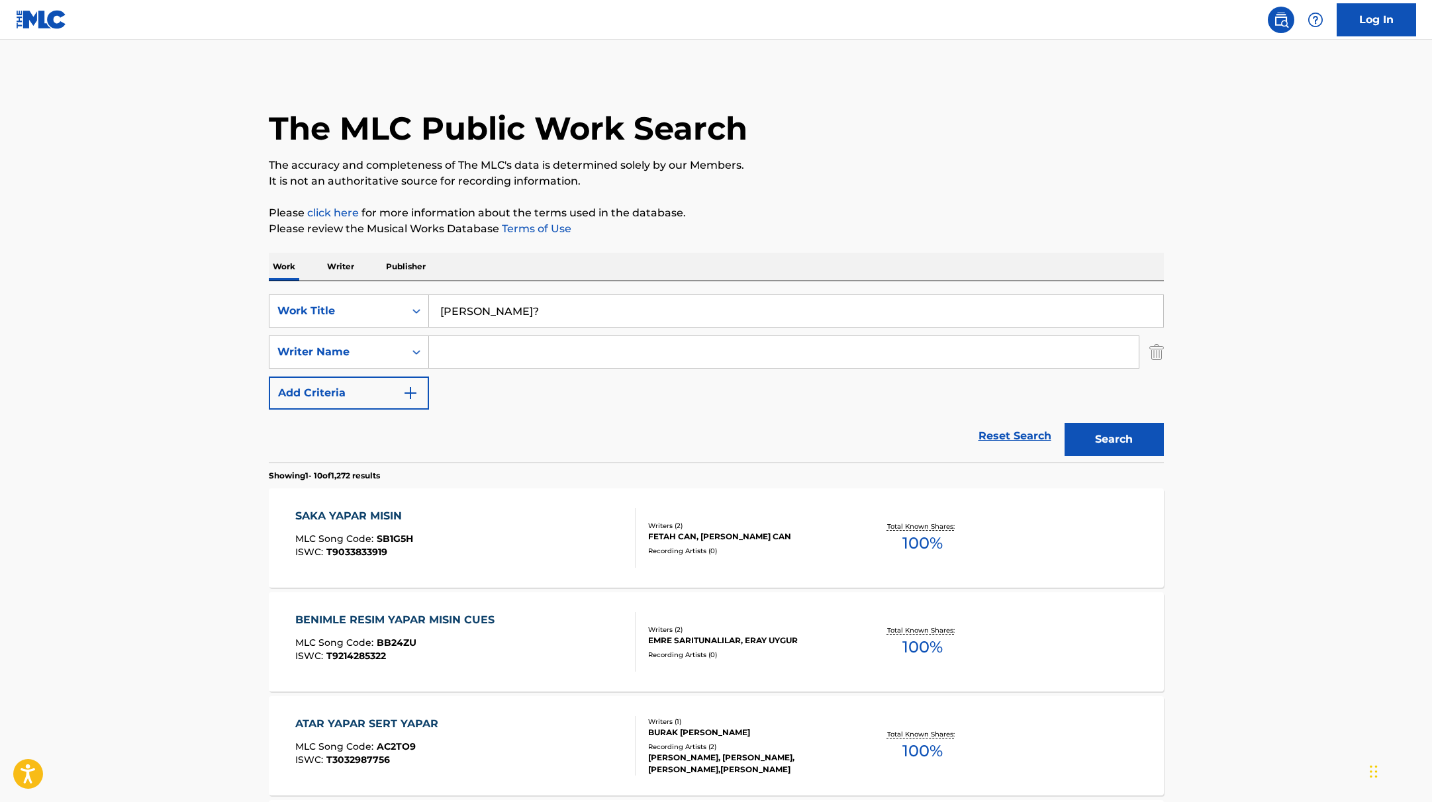
drag, startPoint x: 520, startPoint y: 305, endPoint x: 505, endPoint y: 260, distance: 47.1
click at [345, 291] on div "SearchWithCriteria9c7f3fd9-5be9-4e5e-bd35-1c6ece074282 Work Title [PERSON_NAME]…" at bounding box center [716, 371] width 895 height 181
paste input "ours to keep"
type input "ours to keep"
click at [746, 220] on p "Please click here for more information about the terms used in the database." at bounding box center [716, 213] width 895 height 16
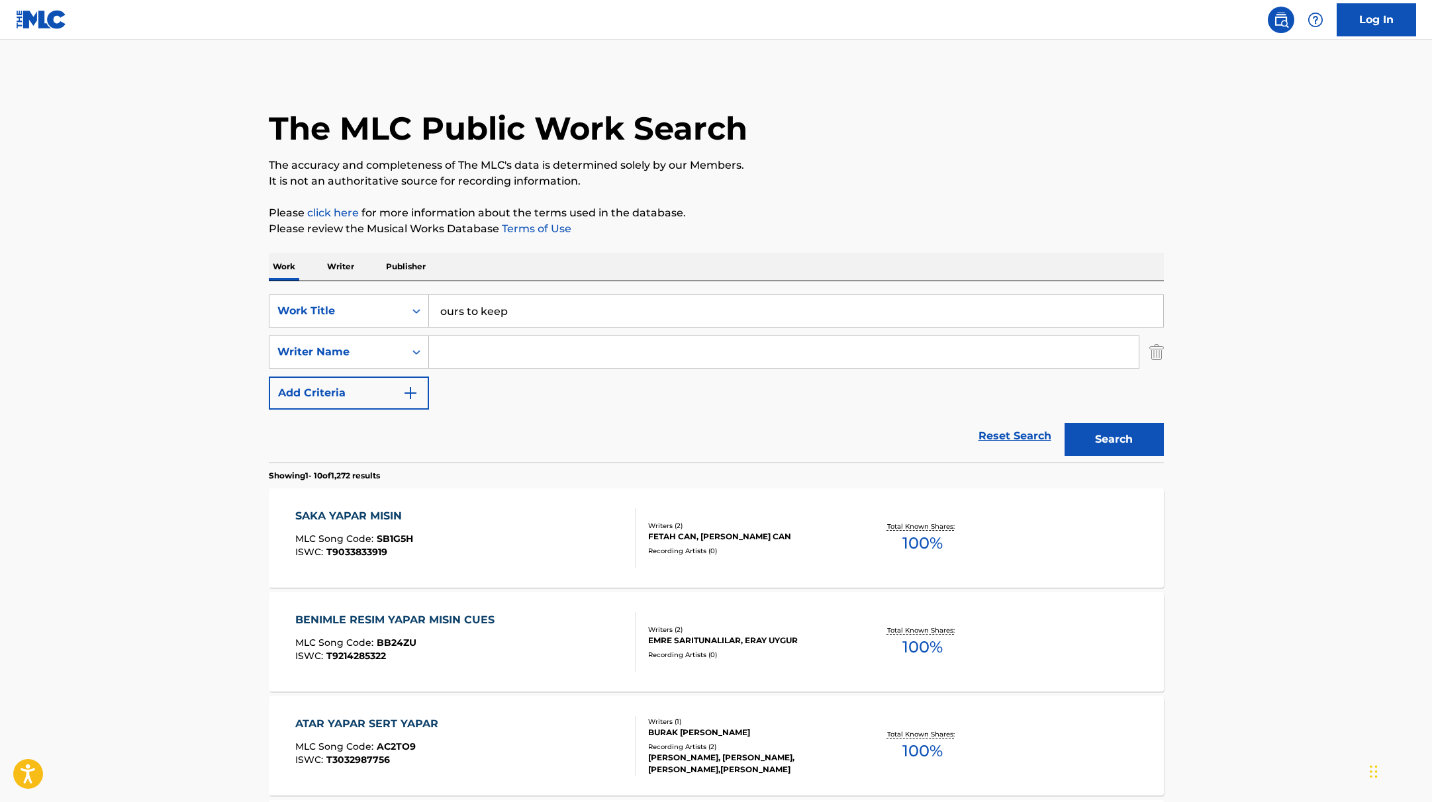
click at [491, 358] on input "Search Form" at bounding box center [784, 352] width 710 height 32
paste input "[PERSON_NAME]"
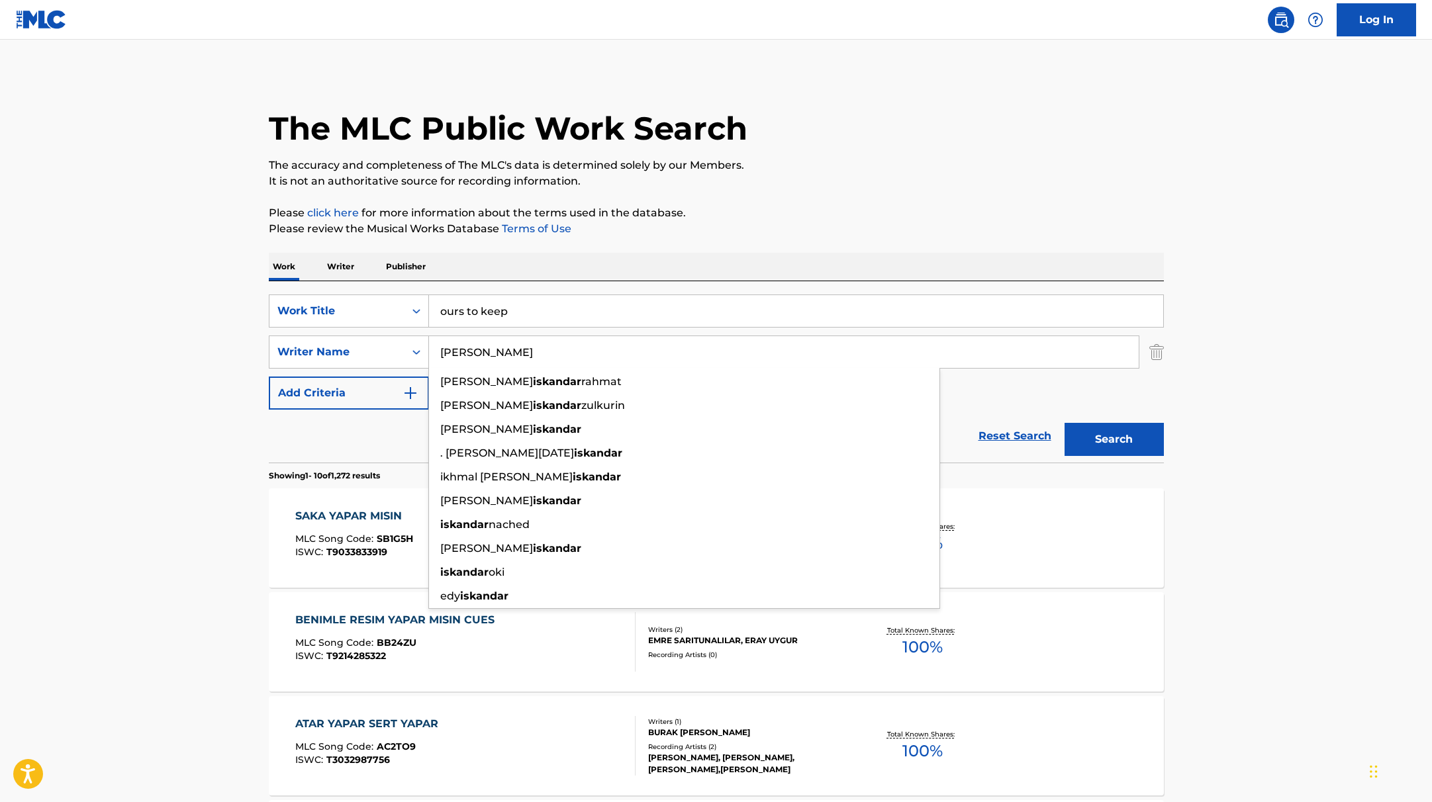
type input "[PERSON_NAME]"
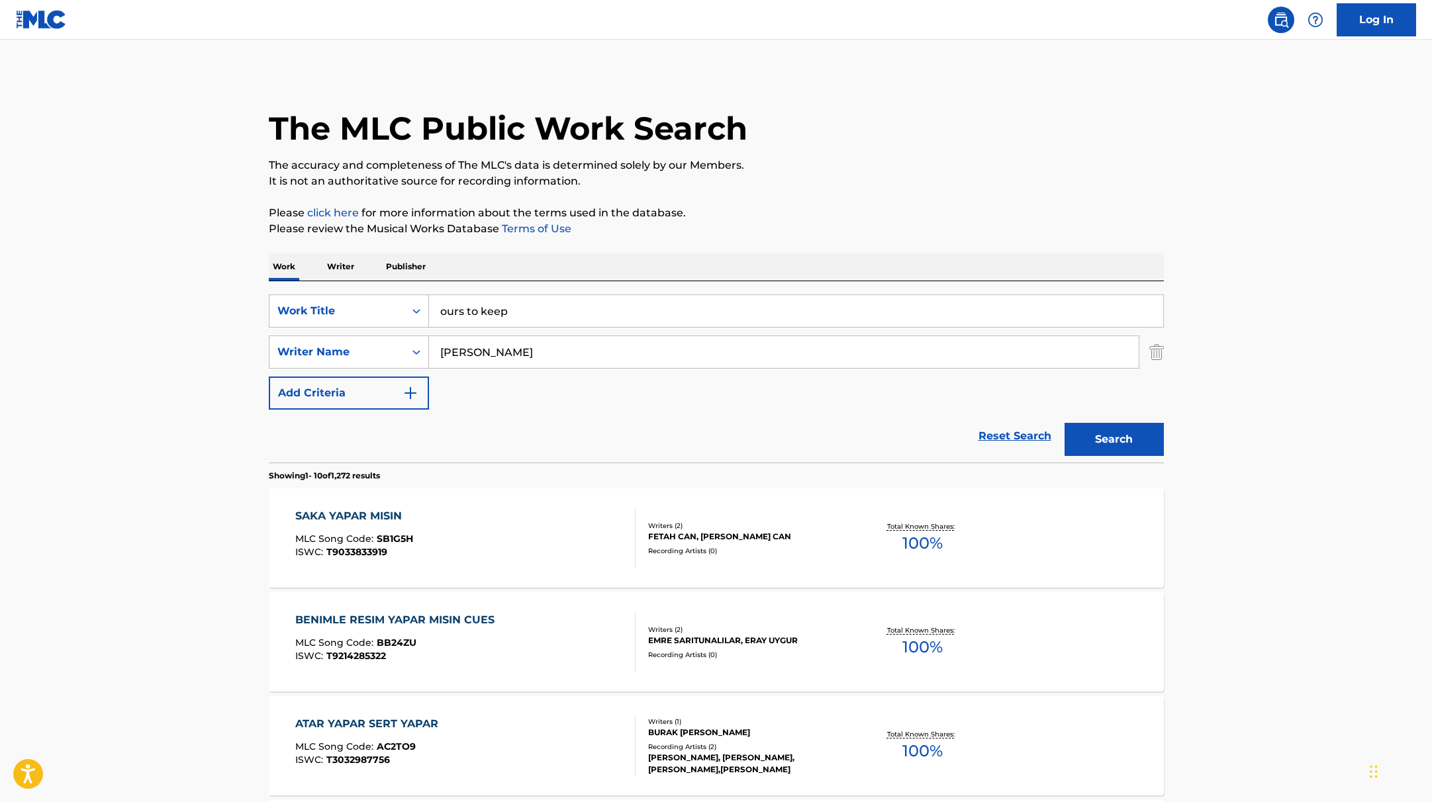
click at [1131, 441] on button "Search" at bounding box center [1114, 439] width 99 height 33
paste input "napıyosun mesela ?"
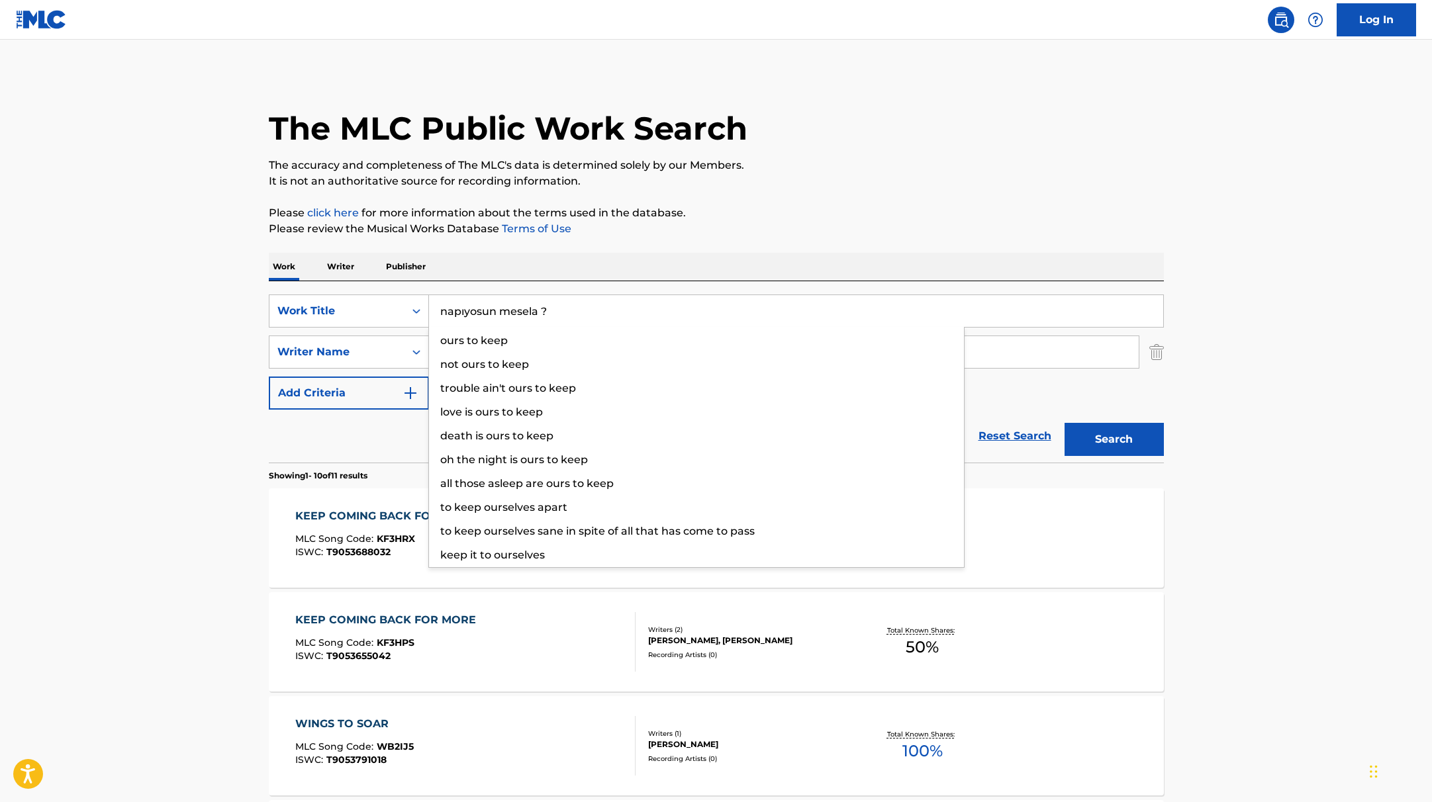
drag, startPoint x: 528, startPoint y: 313, endPoint x: 783, endPoint y: 205, distance: 276.8
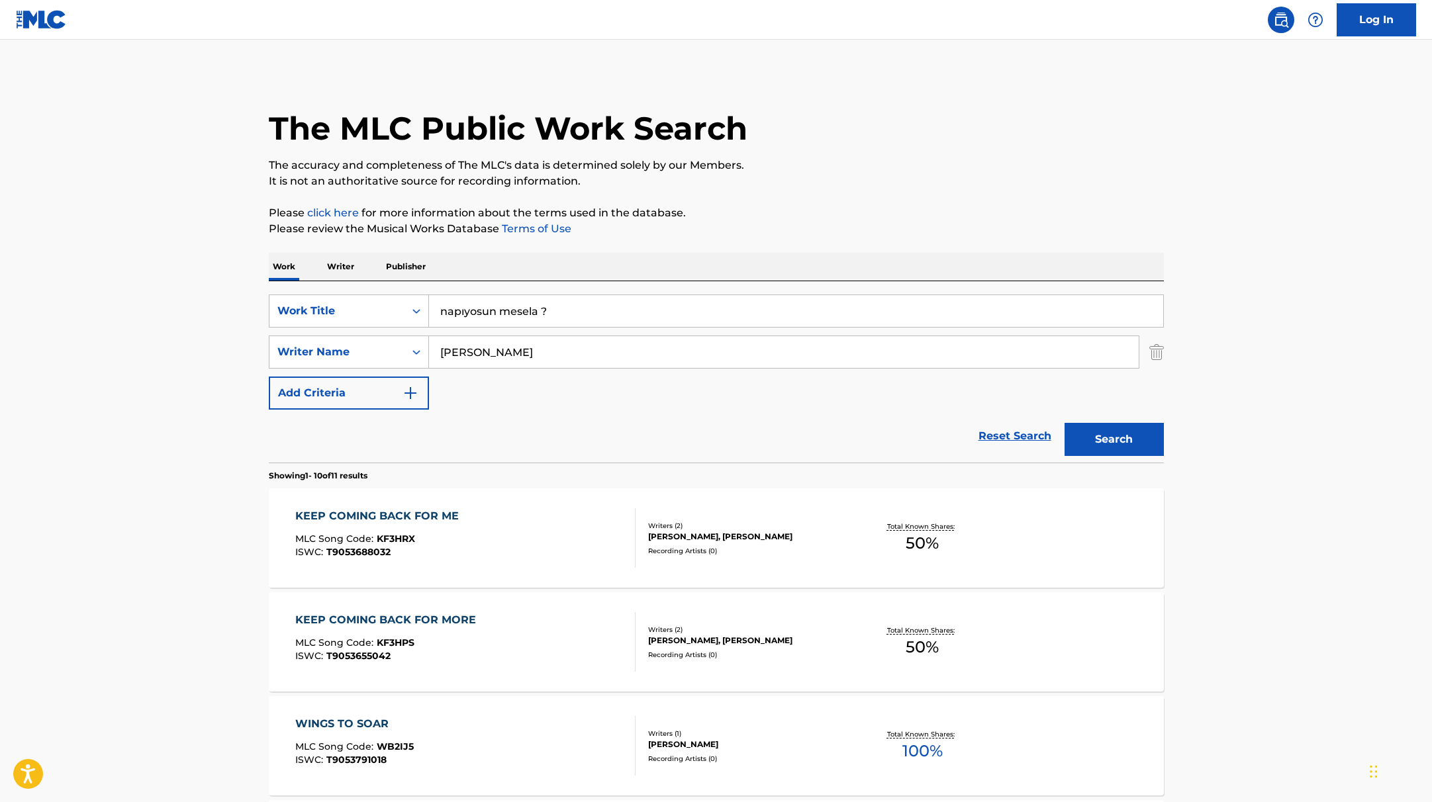
type input "napıyosun mesela ?"
click at [783, 205] on p "Please click here for more information about the terms used in the database." at bounding box center [716, 213] width 895 height 16
drag, startPoint x: 504, startPoint y: 350, endPoint x: 389, endPoint y: 330, distance: 116.8
click at [370, 339] on div "SearchWithCriteria419fbbaf-f552-4ab5-9b23-73320cbdb2d7 Writer Name [PERSON_NAME]" at bounding box center [716, 352] width 895 height 33
paste input "Hakan"
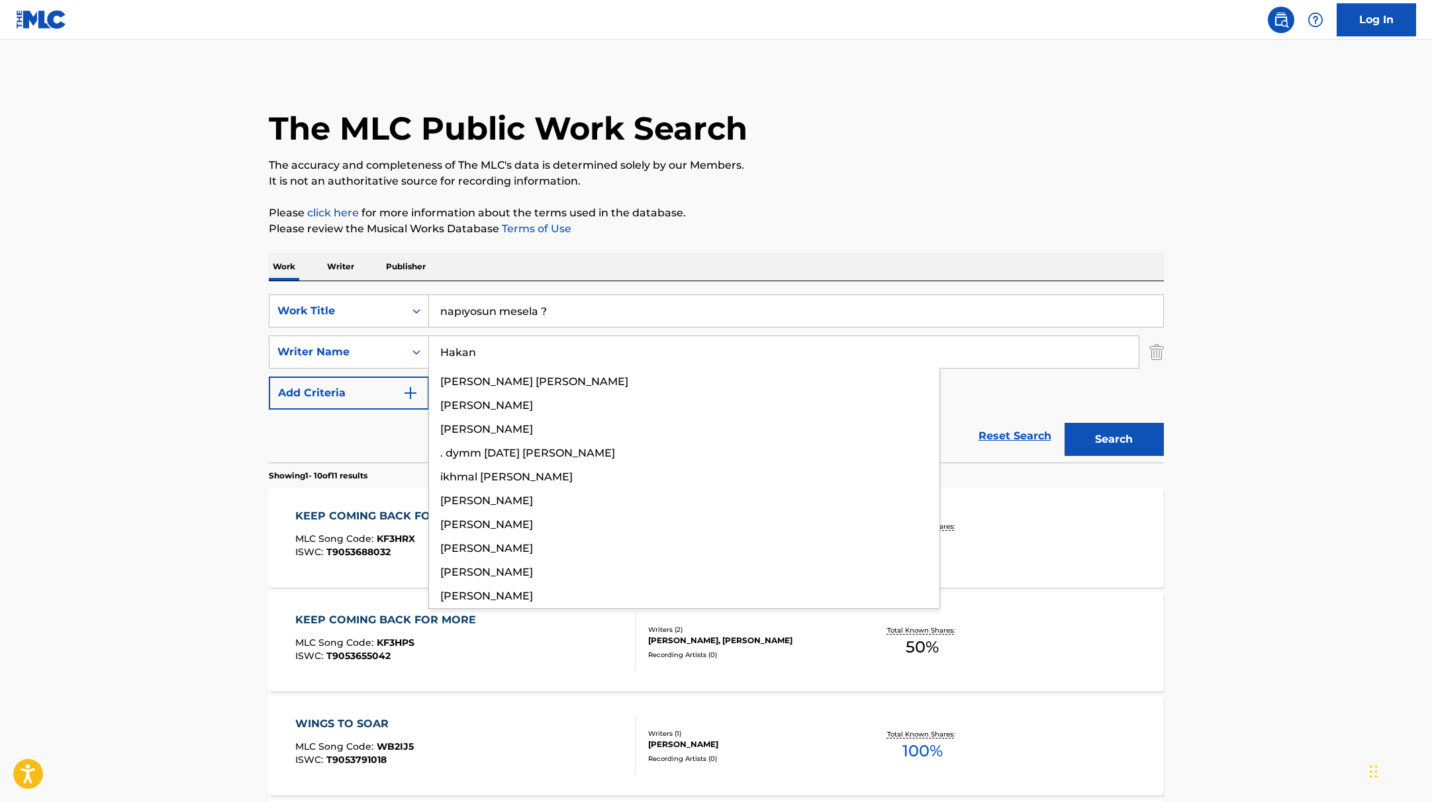
type input "Hakan"
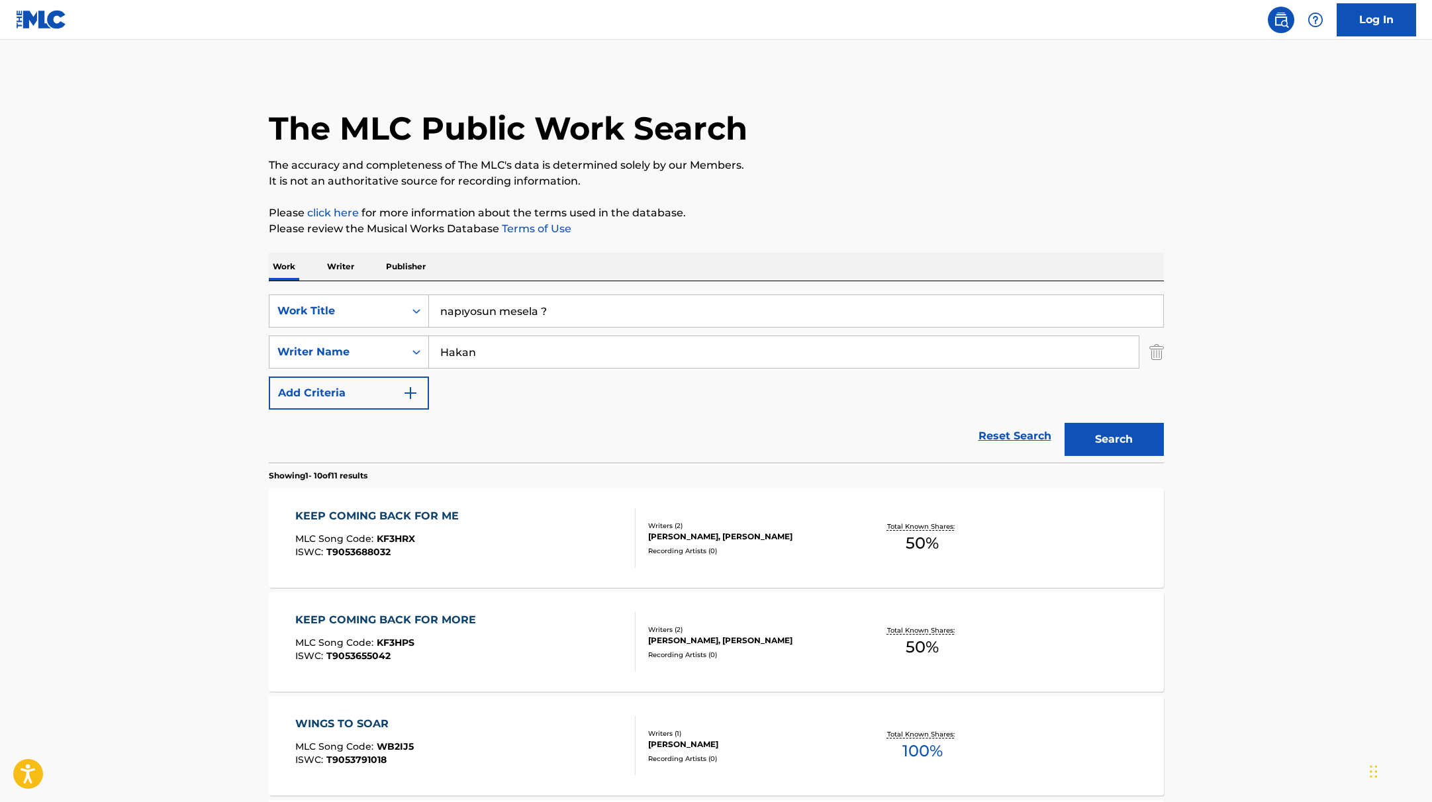
click at [906, 236] on p "Please review the Musical Works Database Terms of Use" at bounding box center [716, 229] width 895 height 16
click at [1122, 440] on button "Search" at bounding box center [1114, 439] width 99 height 33
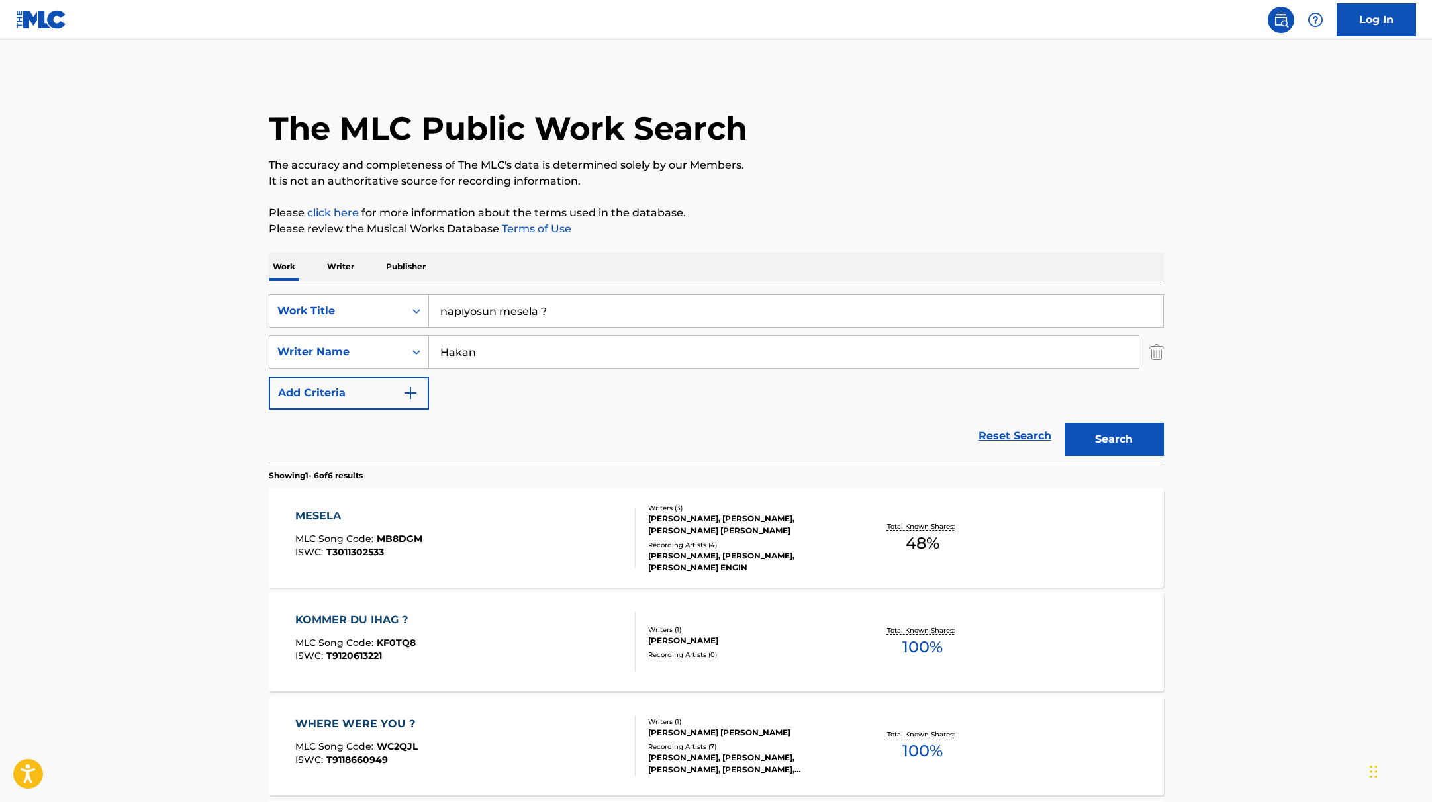
drag, startPoint x: 561, startPoint y: 310, endPoint x: 362, endPoint y: 279, distance: 201.0
click at [362, 279] on div "Work Writer Publisher SearchWithCriteria9c7f3fd9-5be9-4e5e-bd35-1c6ece074282 Wo…" at bounding box center [716, 711] width 895 height 917
paste input "MEGA YOU WILL SEE"
type input "MEGA YOU WILL SEE"
click at [806, 175] on p "It is not an authoritative source for recording information." at bounding box center [716, 181] width 895 height 16
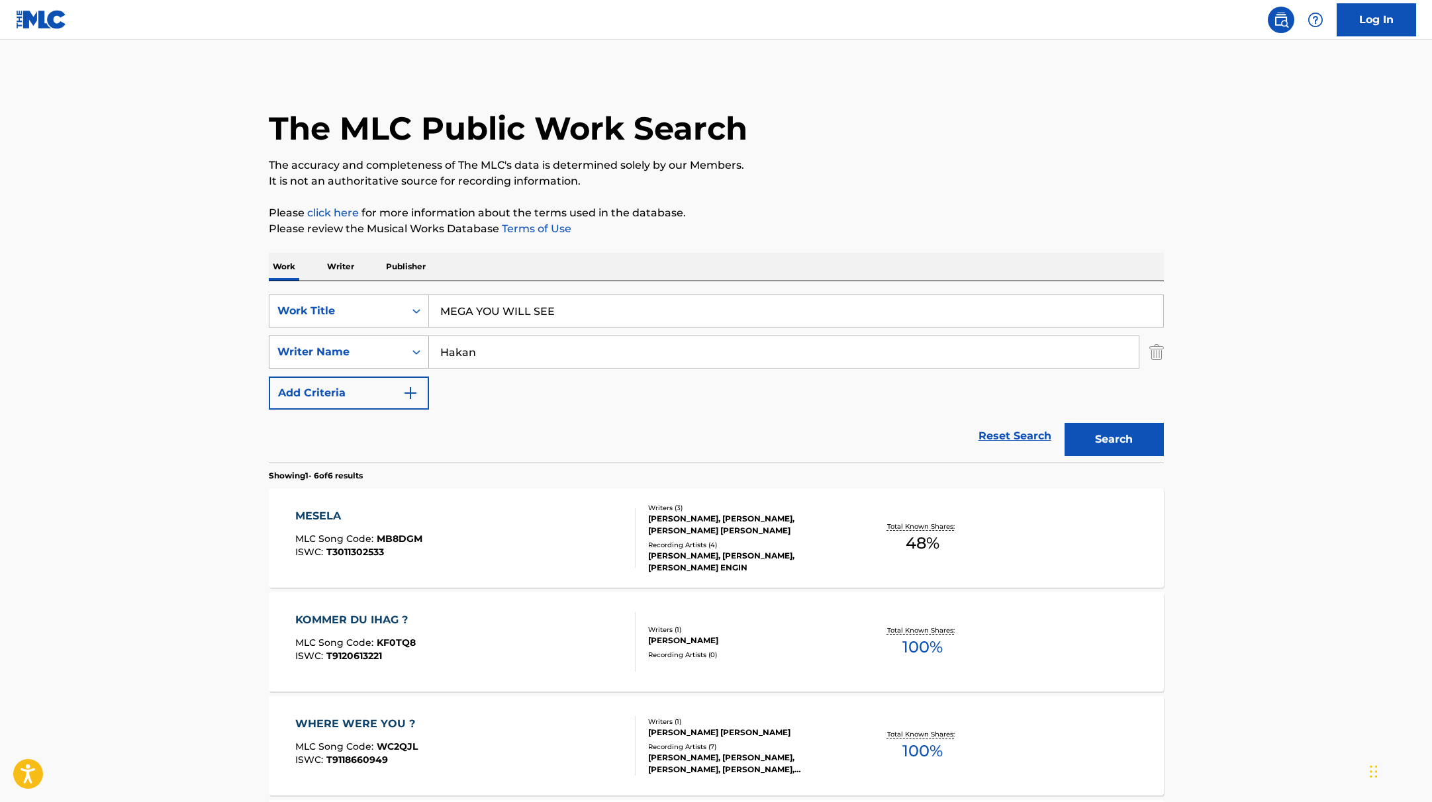
paste input "[PERSON_NAME],"
drag, startPoint x: 491, startPoint y: 356, endPoint x: 382, endPoint y: 341, distance: 110.2
click at [382, 341] on div "SearchWithCriteria419fbbaf-f552-4ab5-9b23-73320cbdb2d7 Writer Name [PERSON_NAME…" at bounding box center [716, 352] width 895 height 33
type input "[PERSON_NAME],"
click at [1126, 449] on button "Search" at bounding box center [1114, 439] width 99 height 33
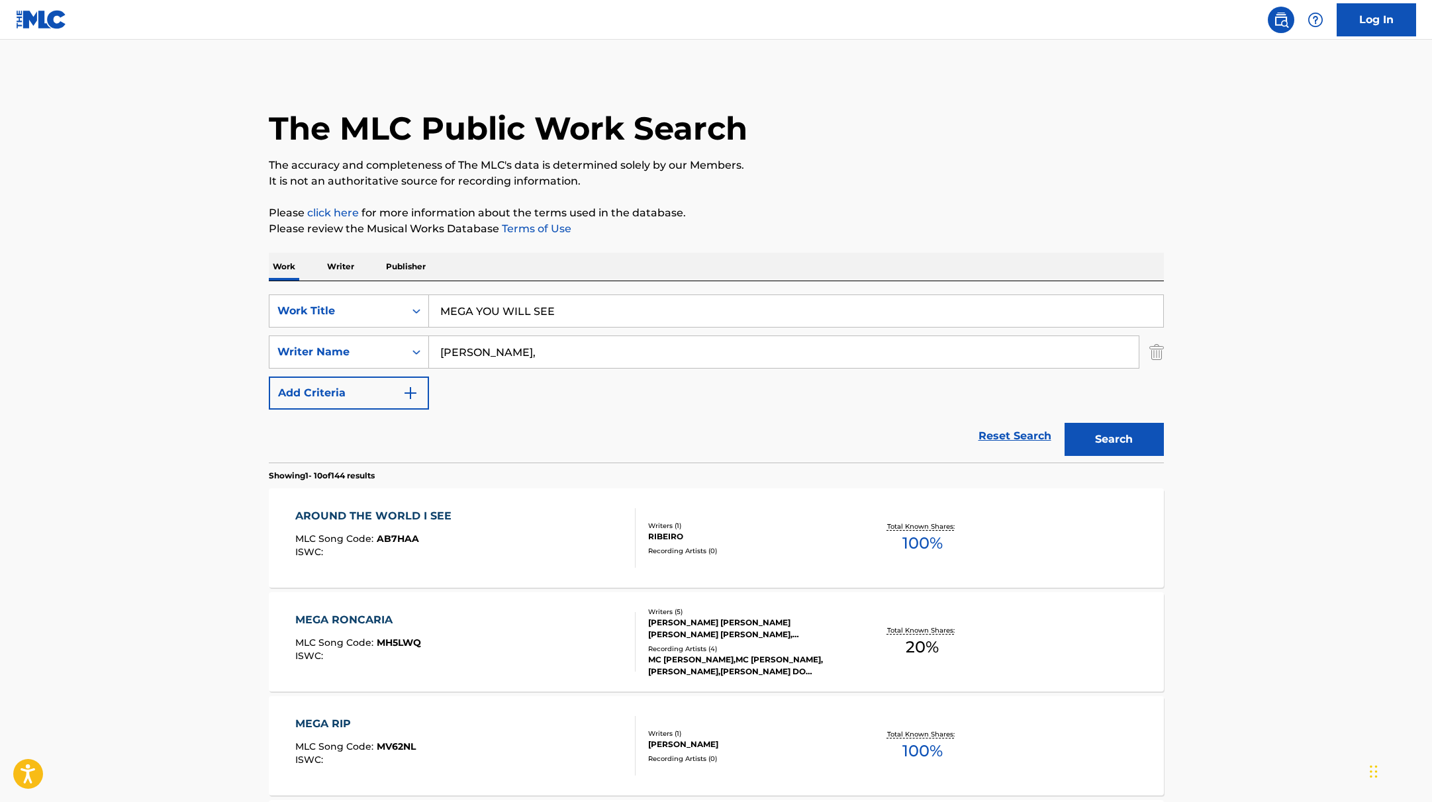
drag, startPoint x: 587, startPoint y: 311, endPoint x: 353, endPoint y: 279, distance: 235.9
paste input "ontagem Supersonic"
type input "Montagem Supersonic"
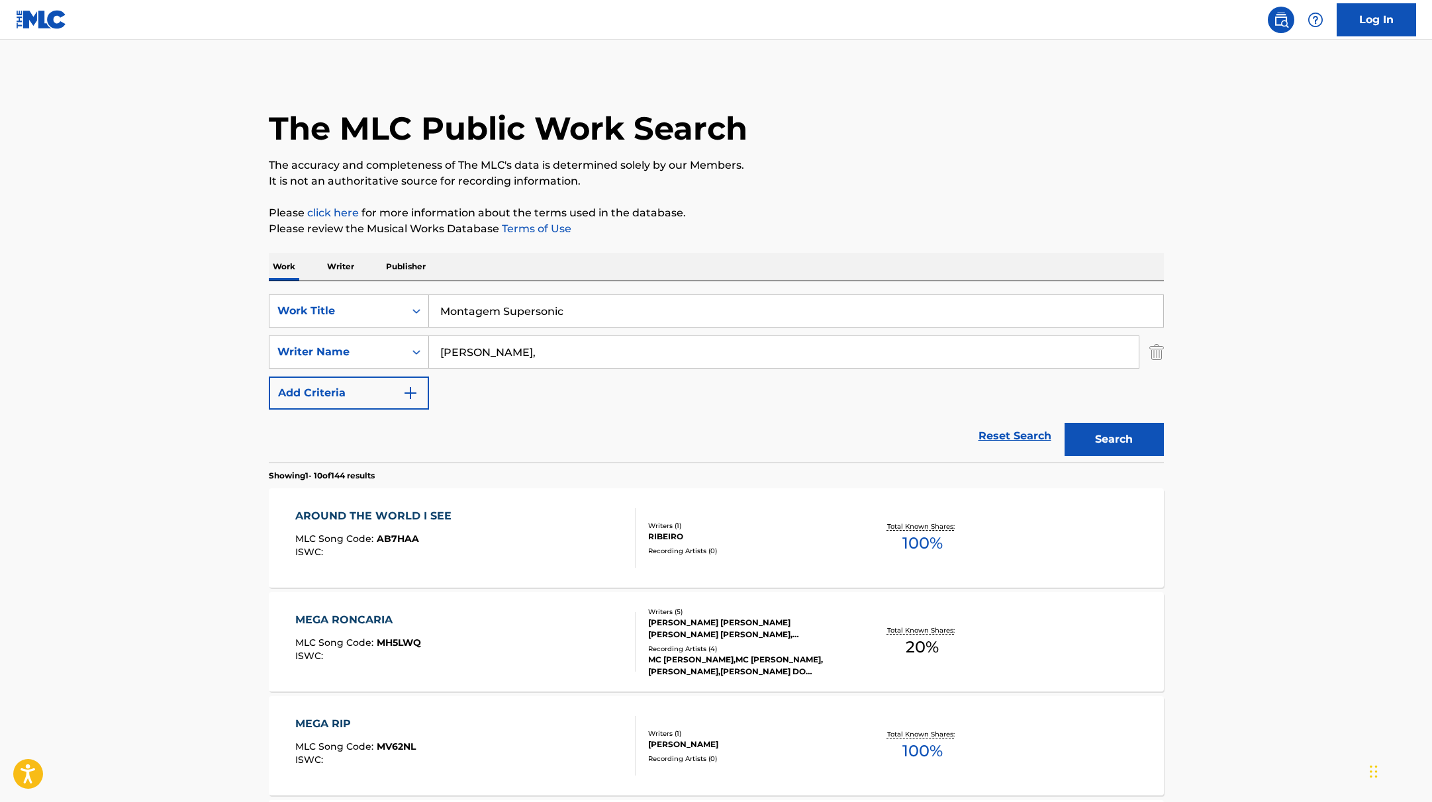
drag, startPoint x: 507, startPoint y: 350, endPoint x: 362, endPoint y: 330, distance: 146.3
click at [362, 333] on div "SearchWithCriteria9c7f3fd9-5be9-4e5e-bd35-1c6ece074282 Work Title Montagem Supe…" at bounding box center [716, 352] width 895 height 115
click at [1065, 423] on button "Search" at bounding box center [1114, 439] width 99 height 33
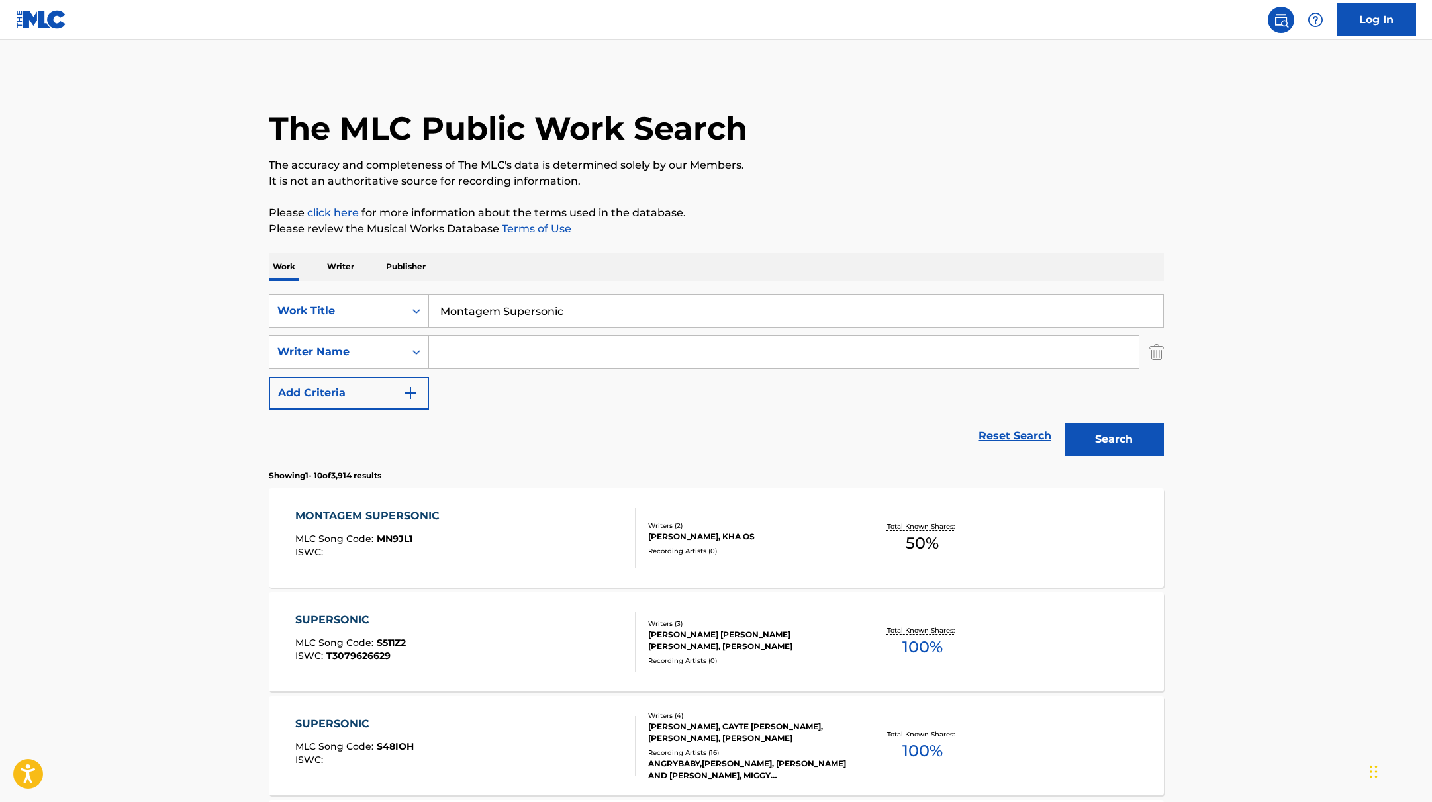
click at [491, 529] on div "MONTAGEM SUPERSONIC MLC Song Code : MN9JL1 ISWC :" at bounding box center [465, 539] width 340 height 60
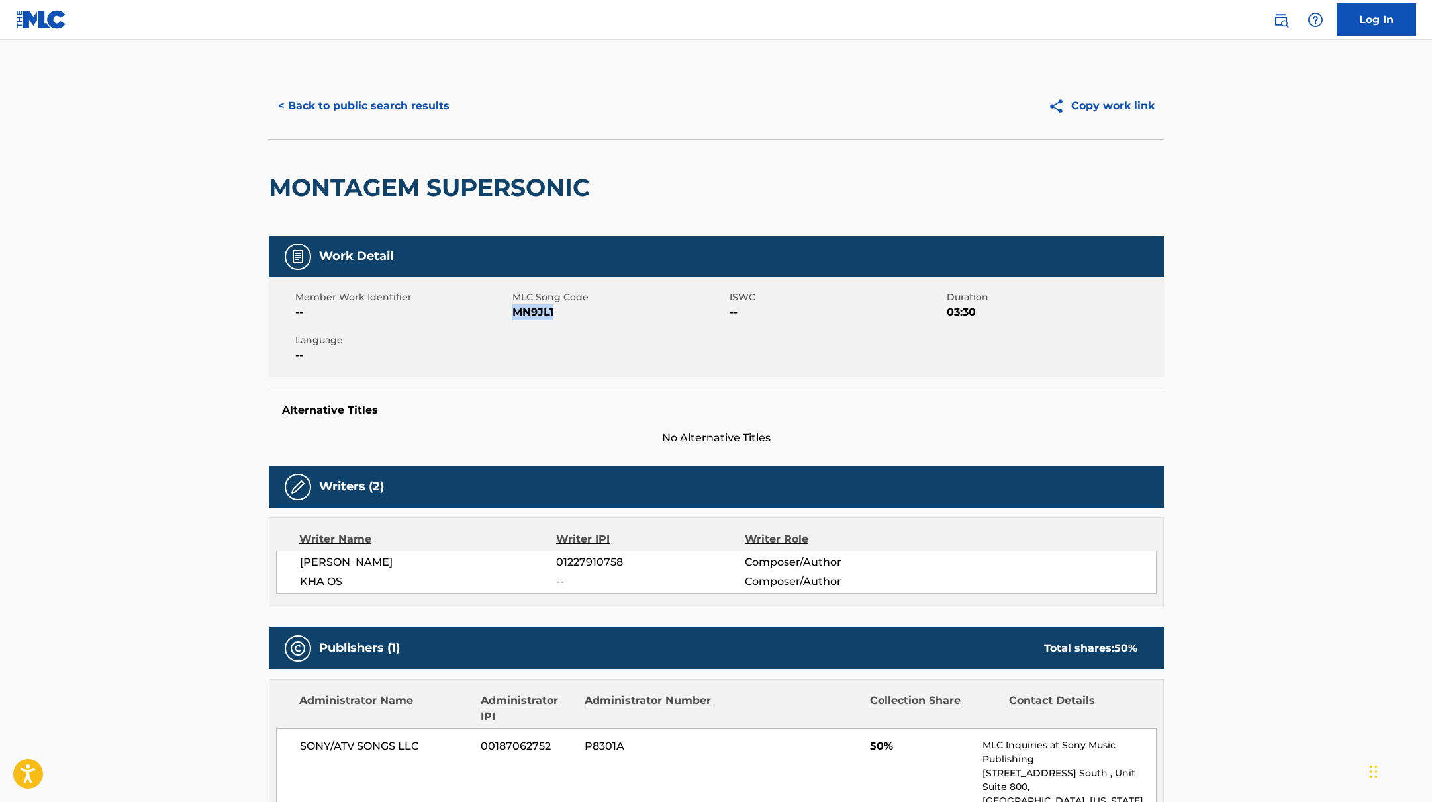
drag, startPoint x: 514, startPoint y: 314, endPoint x: 608, endPoint y: 314, distance: 93.4
click at [608, 314] on span "MN9JL1" at bounding box center [619, 313] width 214 height 16
click at [403, 109] on button "< Back to public search results" at bounding box center [364, 105] width 190 height 33
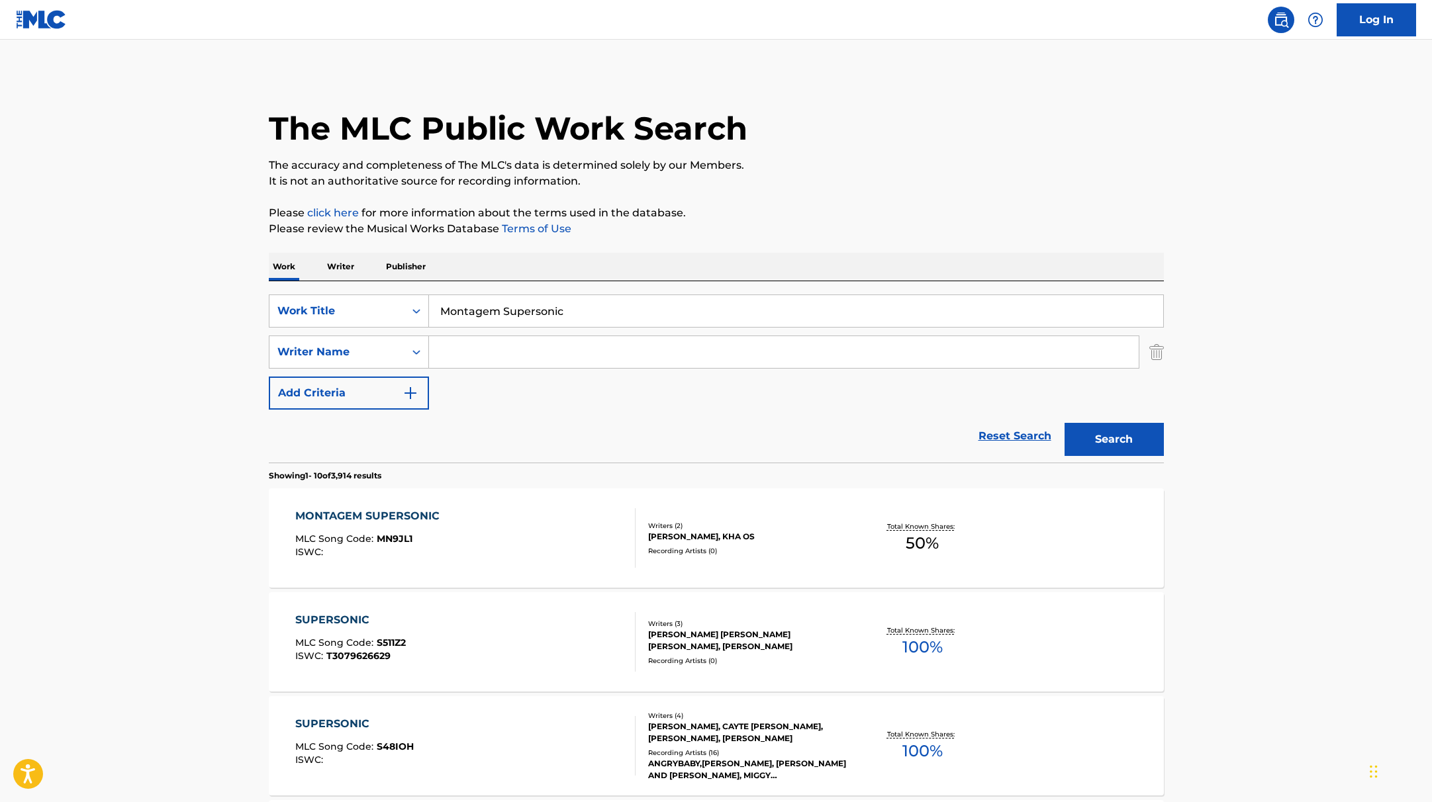
drag, startPoint x: 599, startPoint y: 313, endPoint x: 384, endPoint y: 285, distance: 216.2
click at [384, 285] on div "SearchWithCriteria9c7f3fd9-5be9-4e5e-bd35-1c6ece074282 Work Title Montagem Supe…" at bounding box center [716, 371] width 895 height 181
paste input "KHAOS"
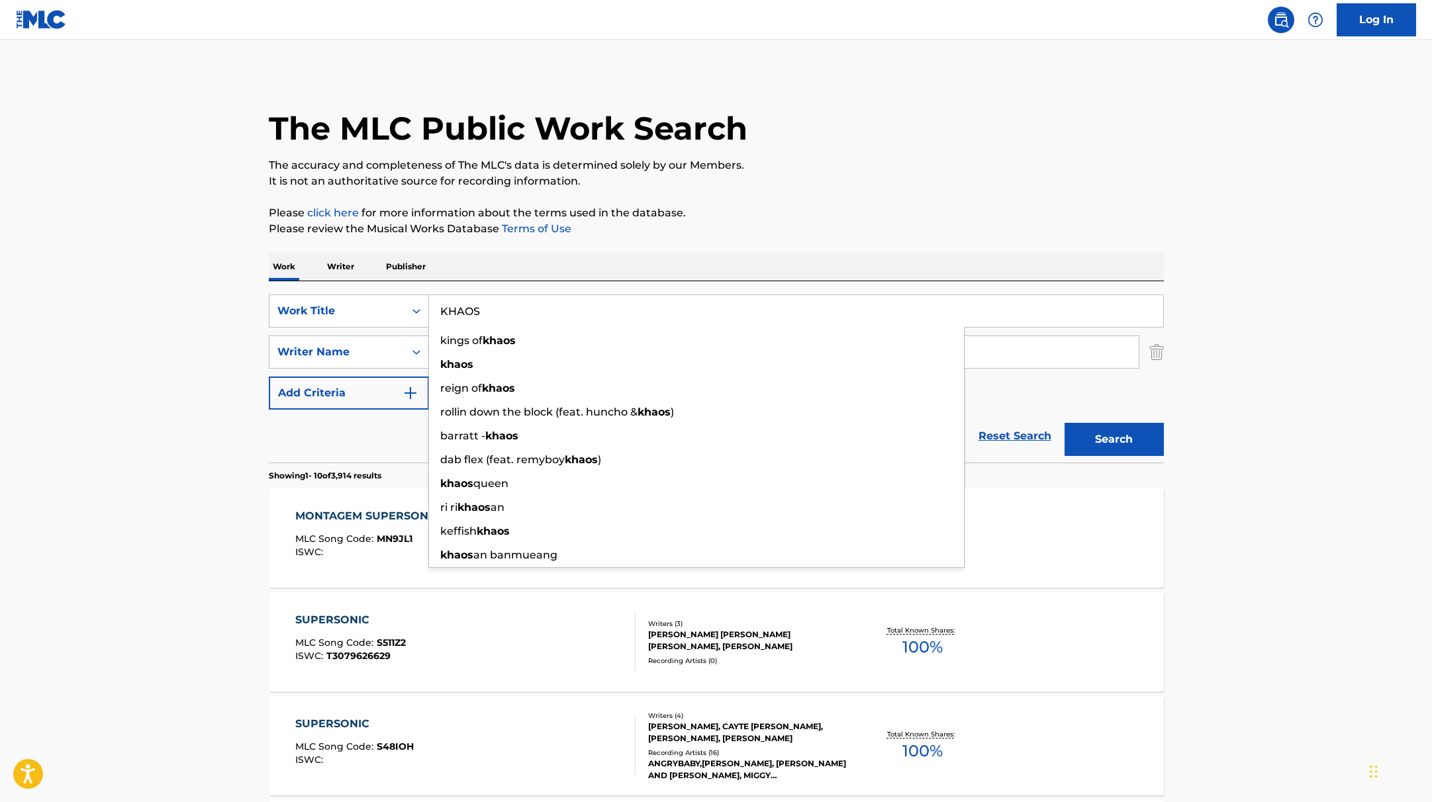
click at [804, 214] on p "Please click here for more information about the terms used in the database." at bounding box center [716, 213] width 895 height 16
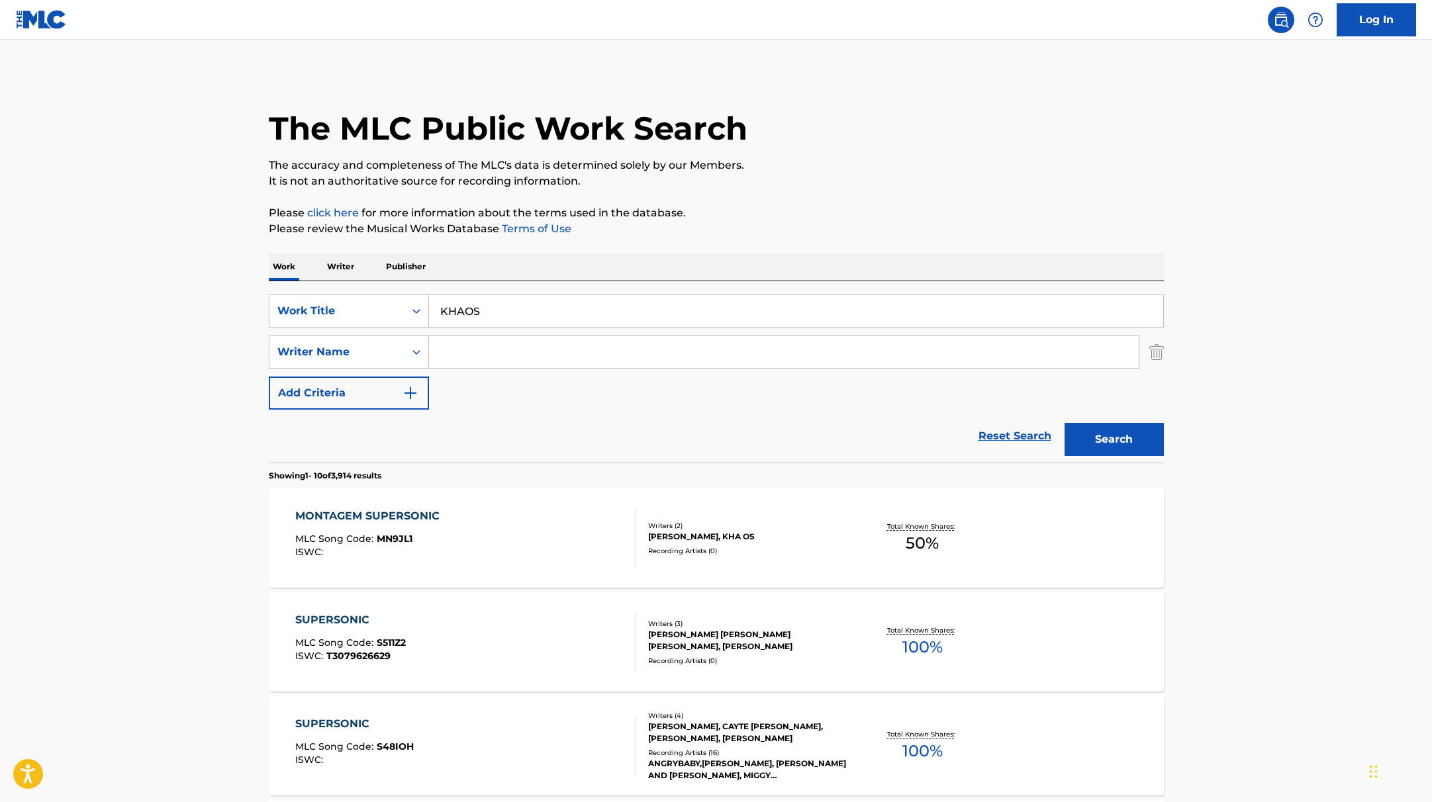
click at [524, 313] on input "KHAOS" at bounding box center [796, 311] width 734 height 32
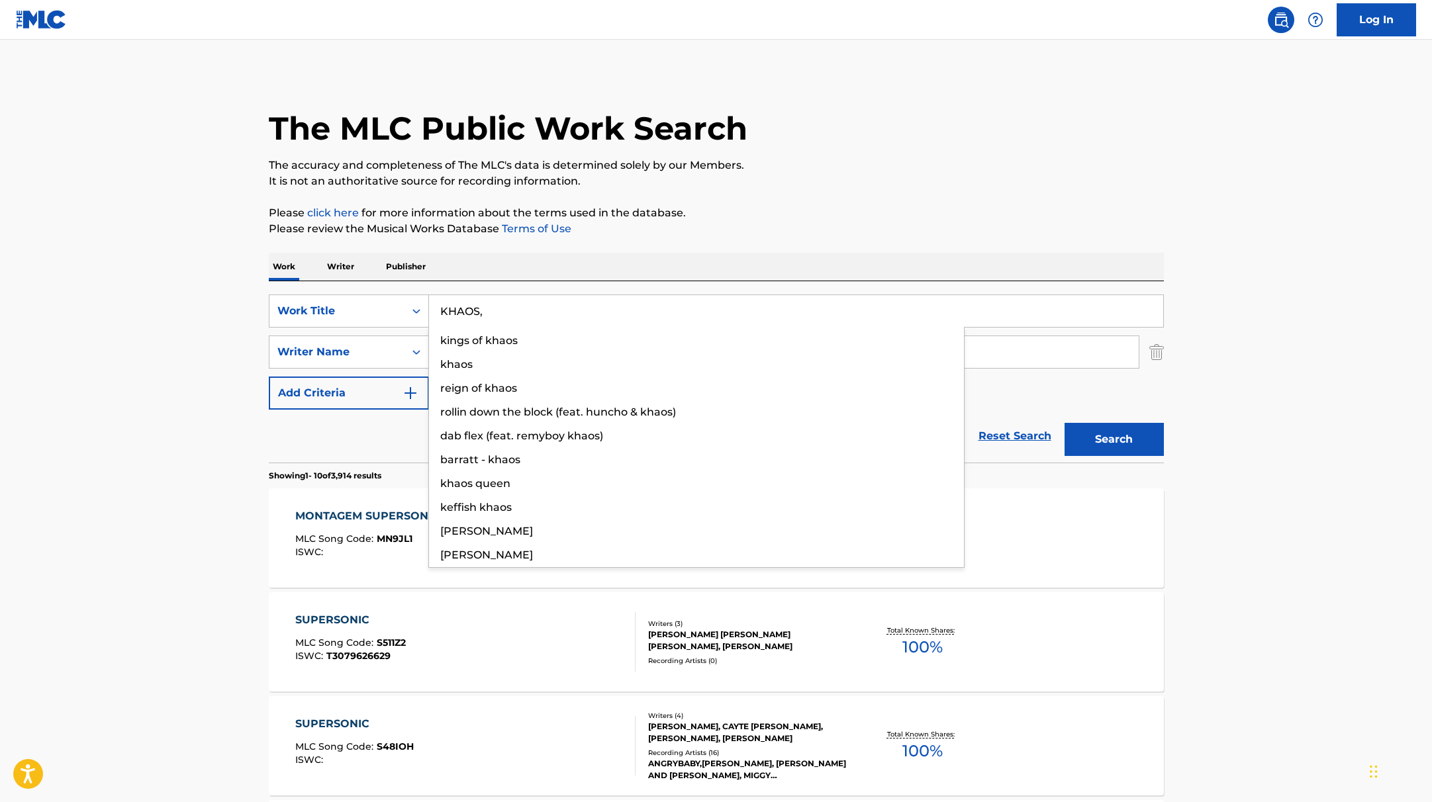
paste input "Jmilton"
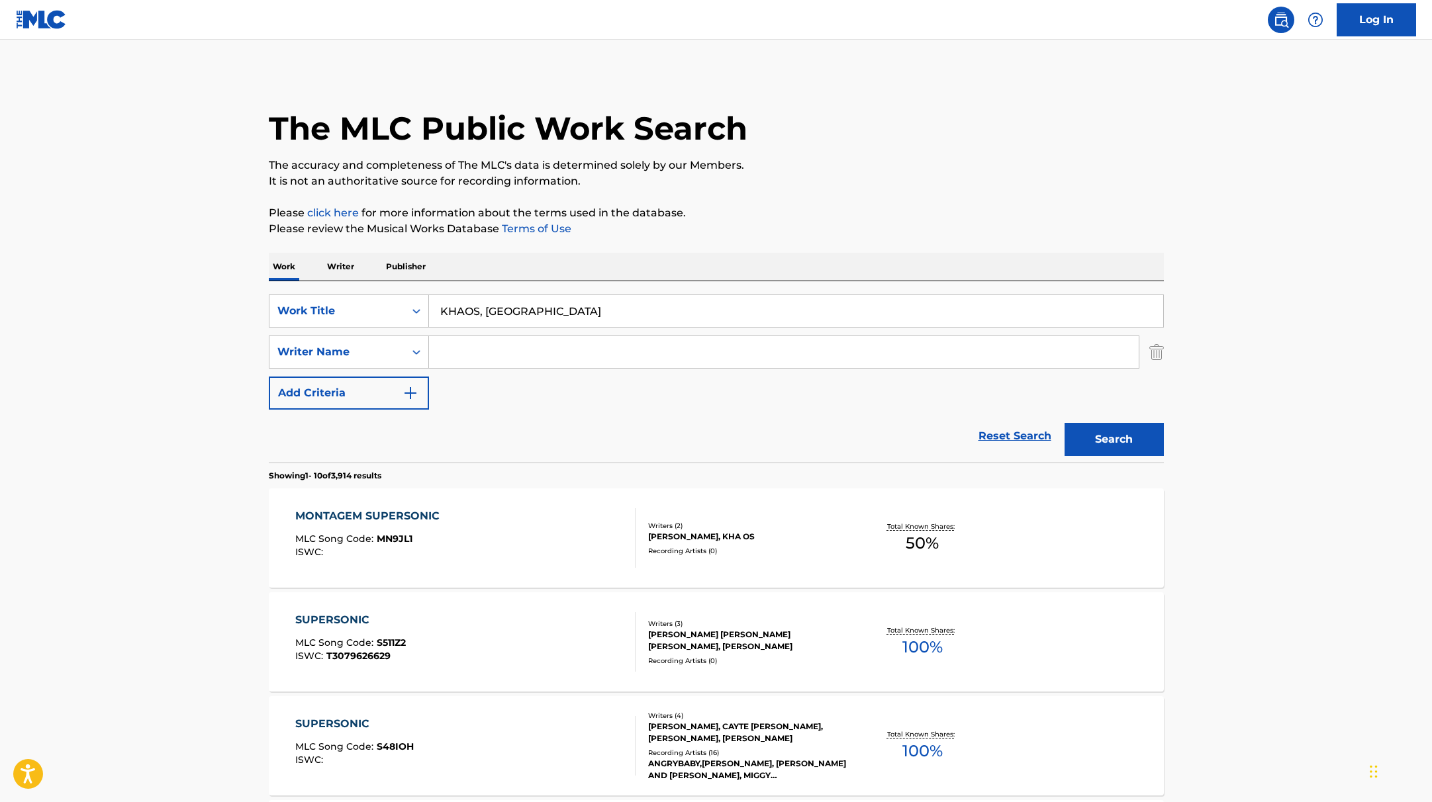
drag, startPoint x: 507, startPoint y: 309, endPoint x: 429, endPoint y: 305, distance: 78.2
click at [429, 305] on input "KHAOS, [GEOGRAPHIC_DATA]" at bounding box center [796, 311] width 734 height 32
paste input "Amina"
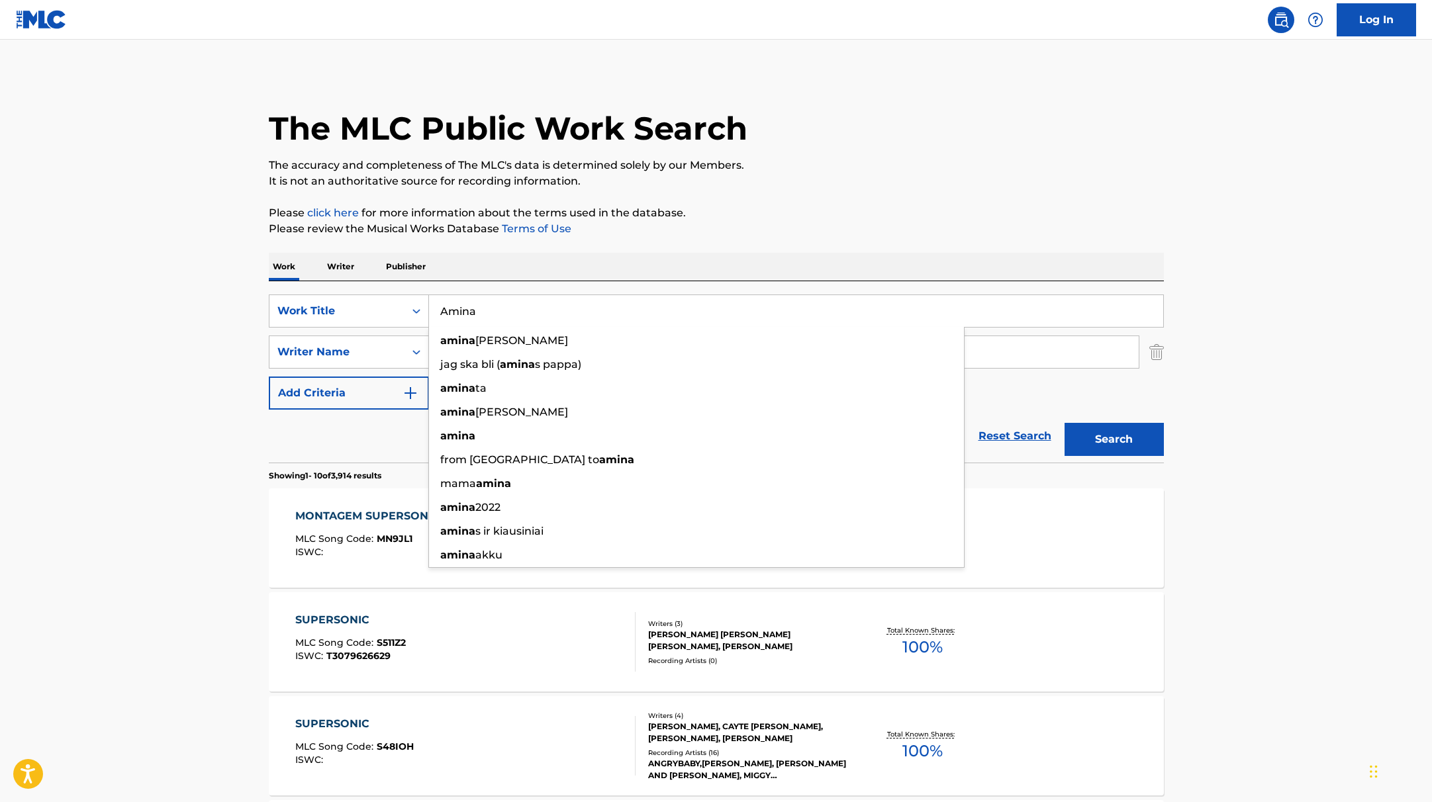
type input "Amina"
click at [778, 209] on p "Please click here for more information about the terms used in the database." at bounding box center [716, 213] width 895 height 16
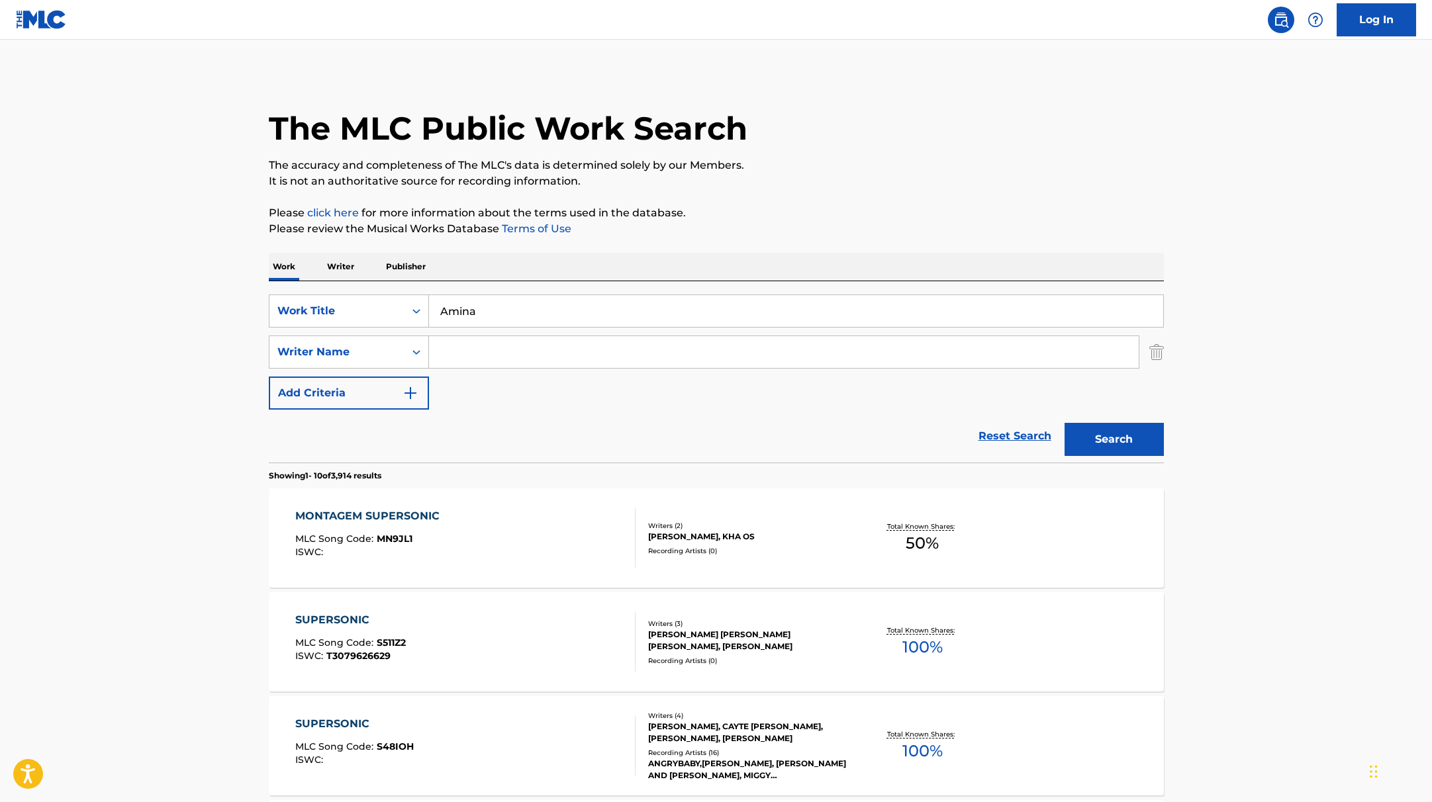
click at [477, 354] on input "Search Form" at bounding box center [784, 352] width 710 height 32
paste input "Okereke,"
type input "Okereke,"
click at [1112, 453] on button "Search" at bounding box center [1114, 439] width 99 height 33
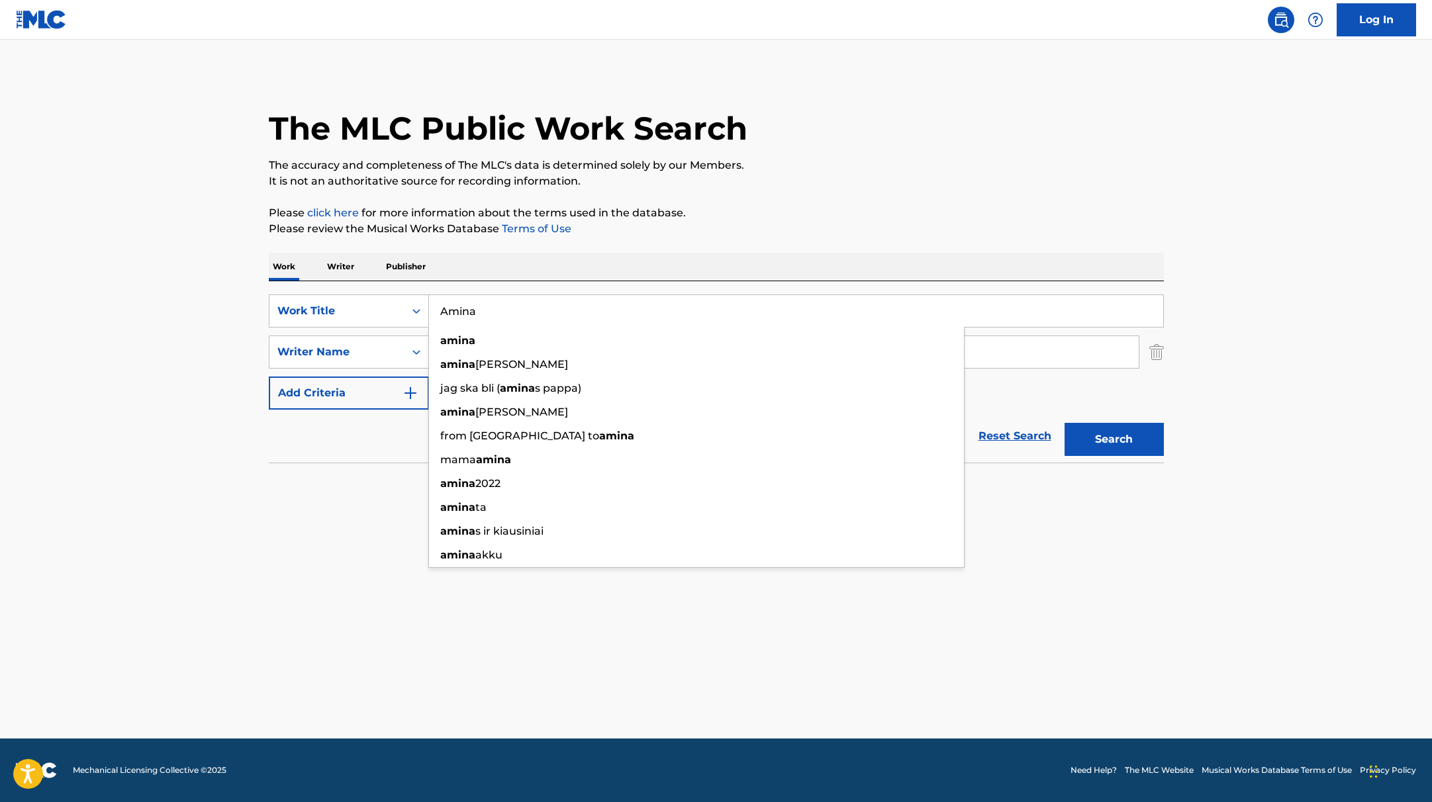
drag, startPoint x: 505, startPoint y: 307, endPoint x: 369, endPoint y: 284, distance: 137.0
click at [362, 285] on div "SearchWithCriteria9c7f3fd9-5be9-4e5e-bd35-1c6ece074282 Work Title Amina amina […" at bounding box center [716, 371] width 895 height 181
paste input "poster boy"
type input "poster boy"
click at [799, 199] on div "The MLC Public Work Search The accuracy and completeness of The MLC's data is d…" at bounding box center [716, 289] width 927 height 432
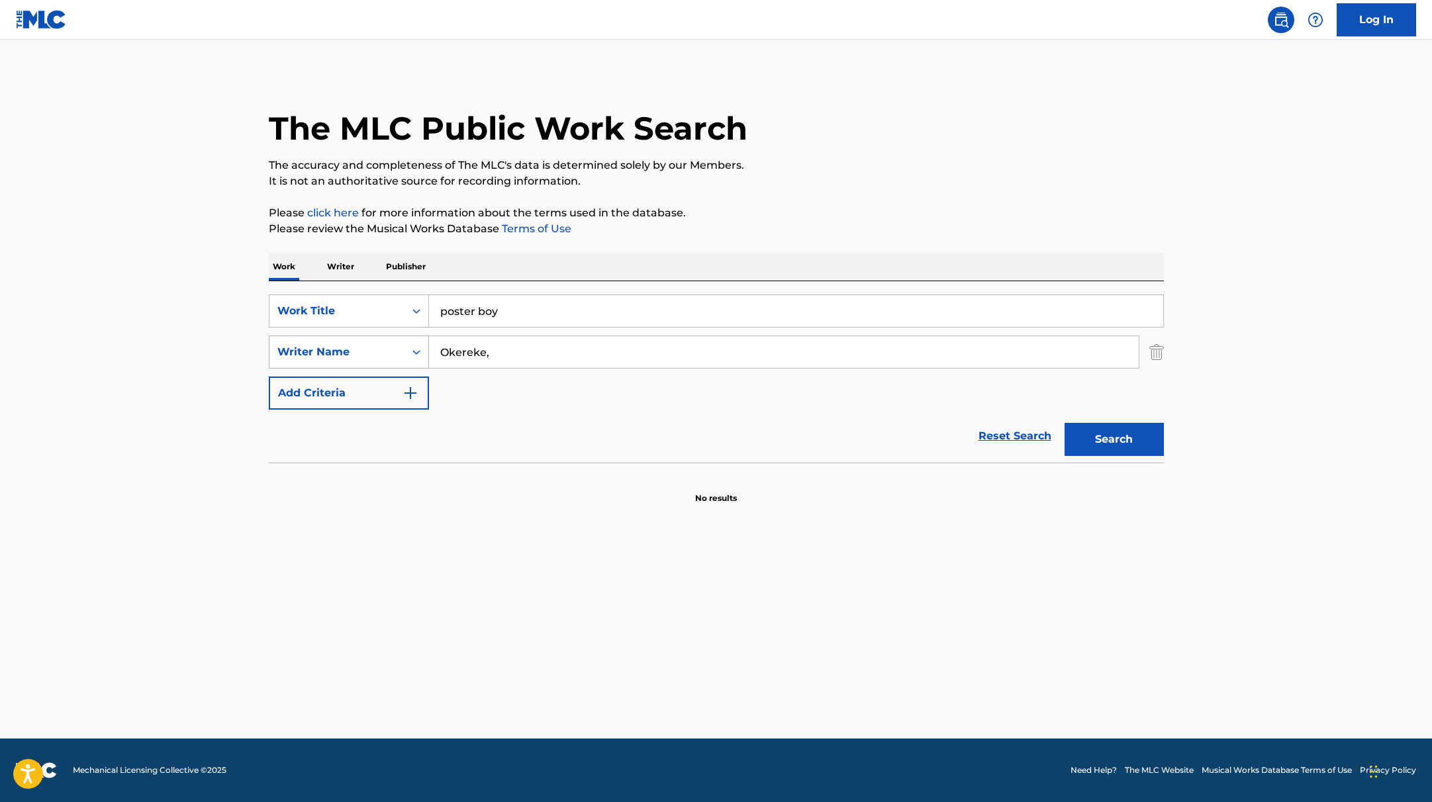
drag, startPoint x: 493, startPoint y: 356, endPoint x: 394, endPoint y: 337, distance: 101.2
click at [394, 338] on div "SearchWithCriteria419fbbaf-f552-4ab5-9b23-73320cbdb2d7 Writer Name [PERSON_NAME…" at bounding box center [716, 352] width 895 height 33
click at [1065, 423] on button "Search" at bounding box center [1114, 439] width 99 height 33
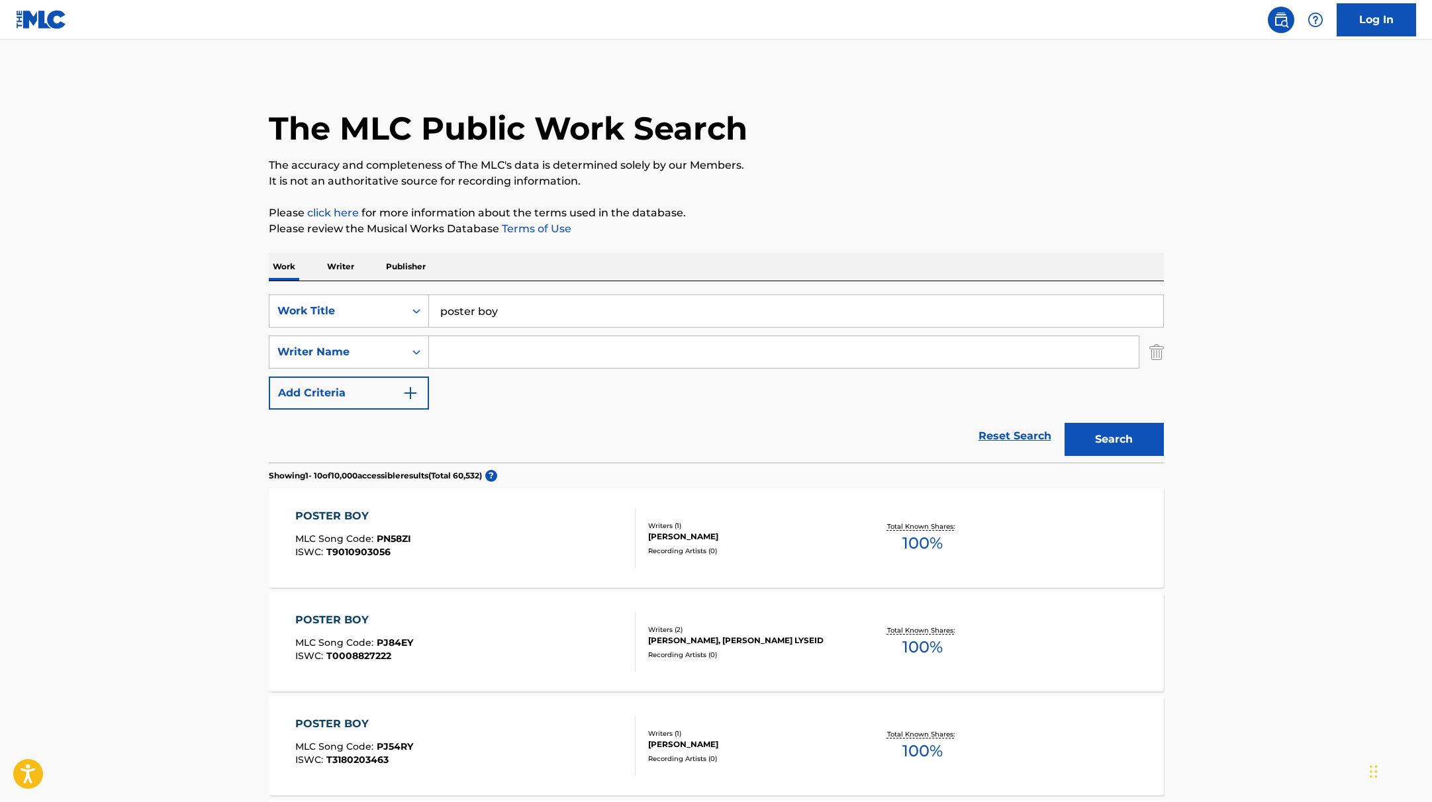
paste input "[PERSON_NAME]"
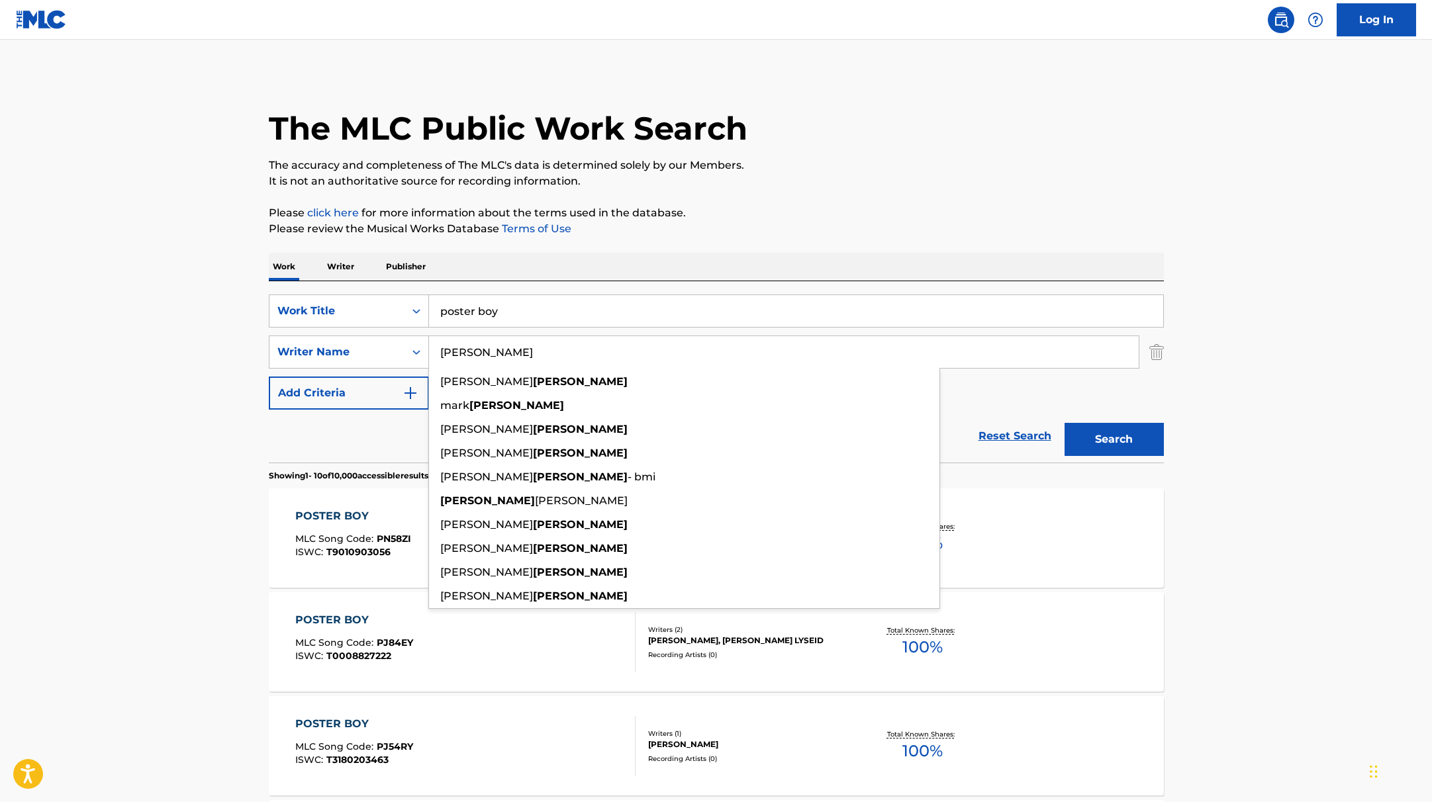
type input "[PERSON_NAME]"
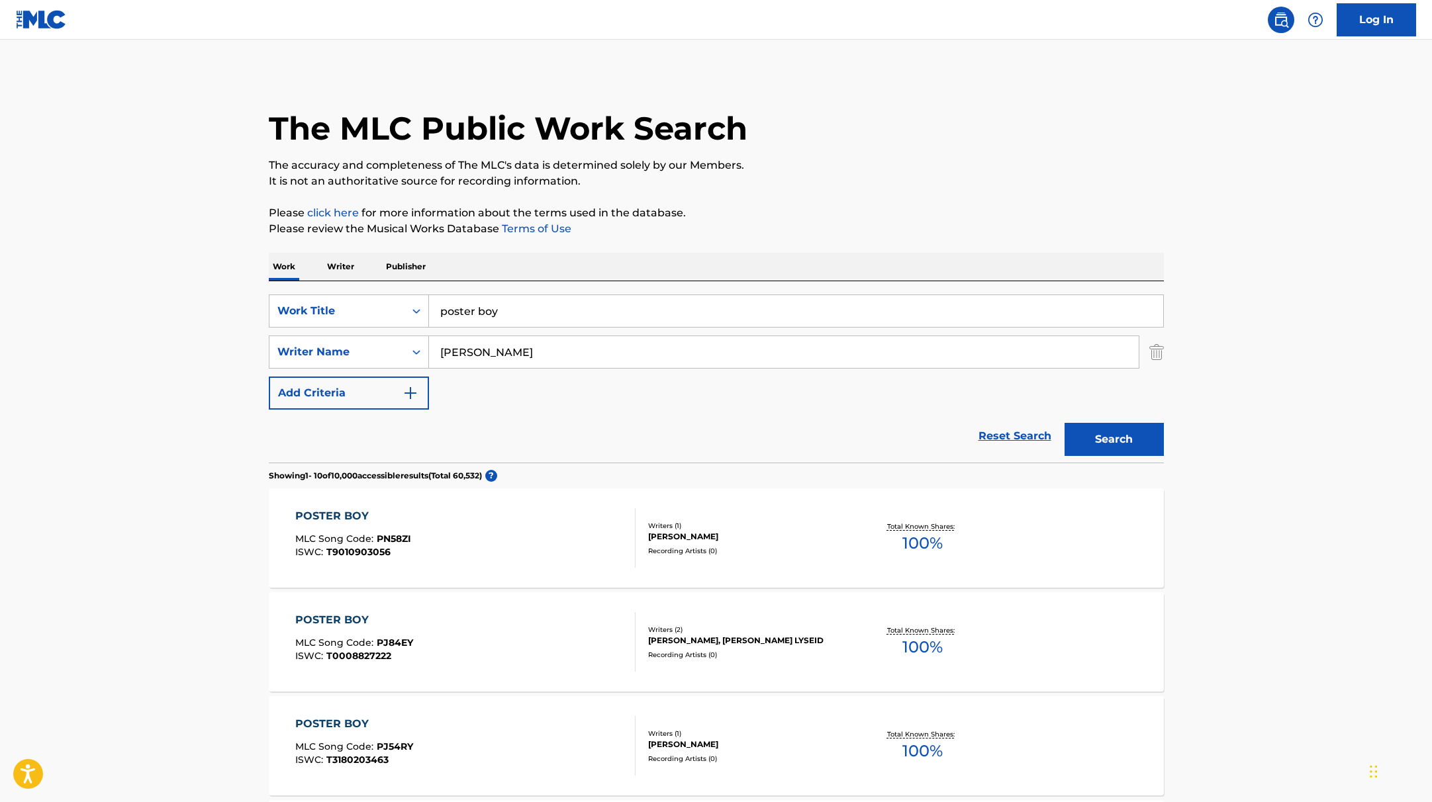
click at [1109, 440] on button "Search" at bounding box center [1114, 439] width 99 height 33
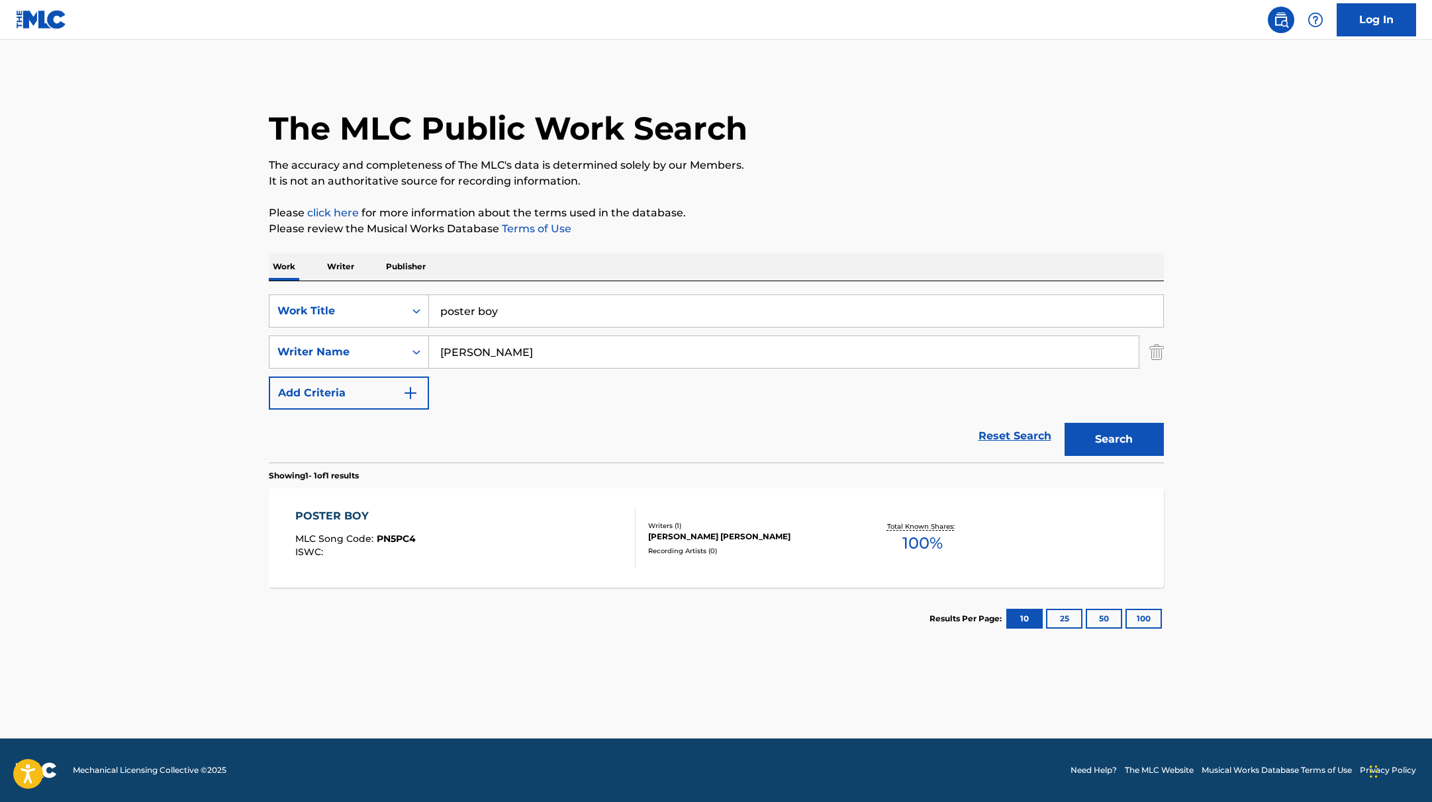
click at [578, 534] on div "POSTER BOY MLC Song Code : PN5PC4 ISWC :" at bounding box center [465, 539] width 340 height 60
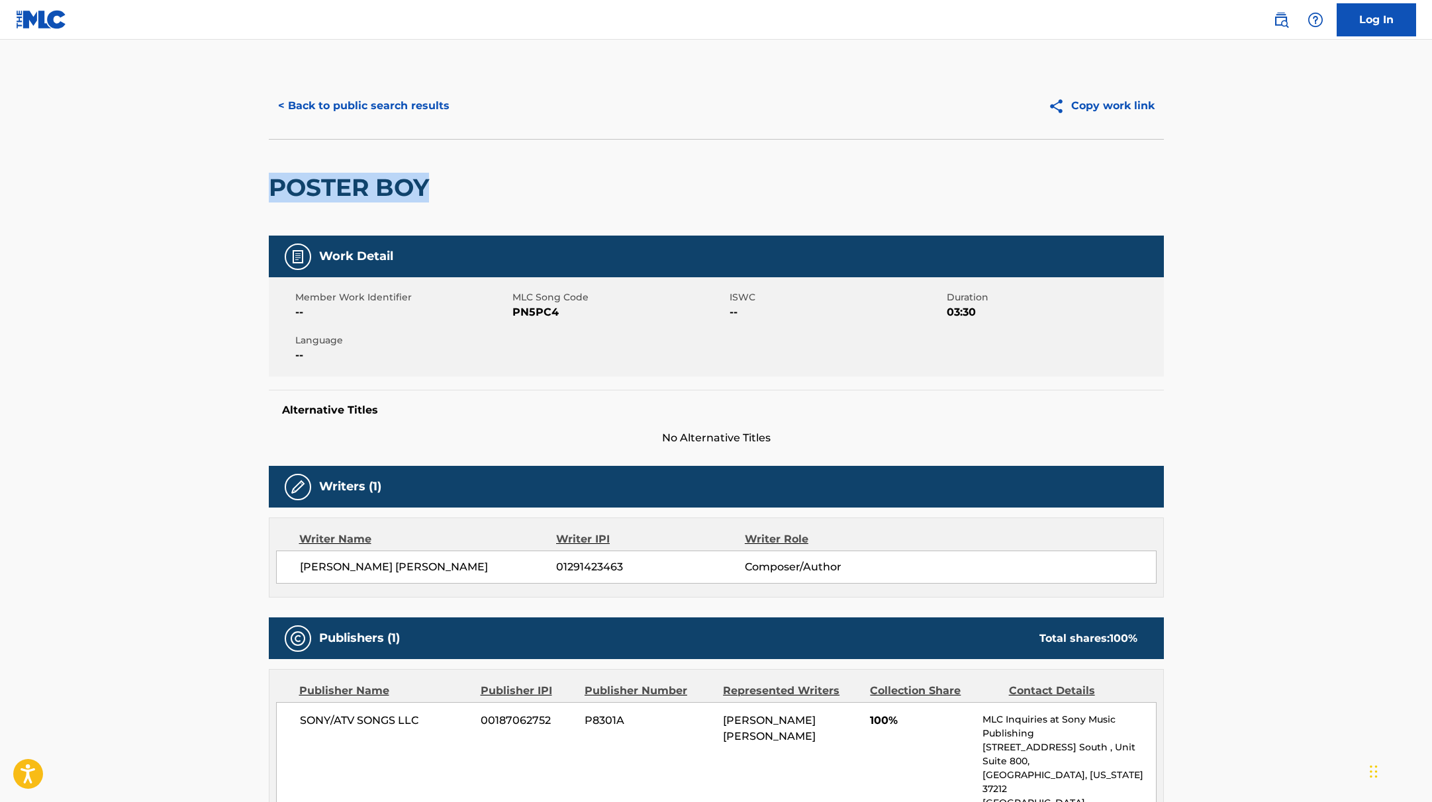
drag, startPoint x: 480, startPoint y: 183, endPoint x: 242, endPoint y: 170, distance: 238.7
click at [242, 170] on main "< Back to public search results Copy work link POSTER BOY Work Detail Member Wo…" at bounding box center [716, 513] width 1432 height 947
drag, startPoint x: 515, startPoint y: 309, endPoint x: 581, endPoint y: 319, distance: 66.3
click at [581, 319] on span "PN5PC4" at bounding box center [619, 313] width 214 height 16
click at [425, 105] on button "< Back to public search results" at bounding box center [364, 105] width 190 height 33
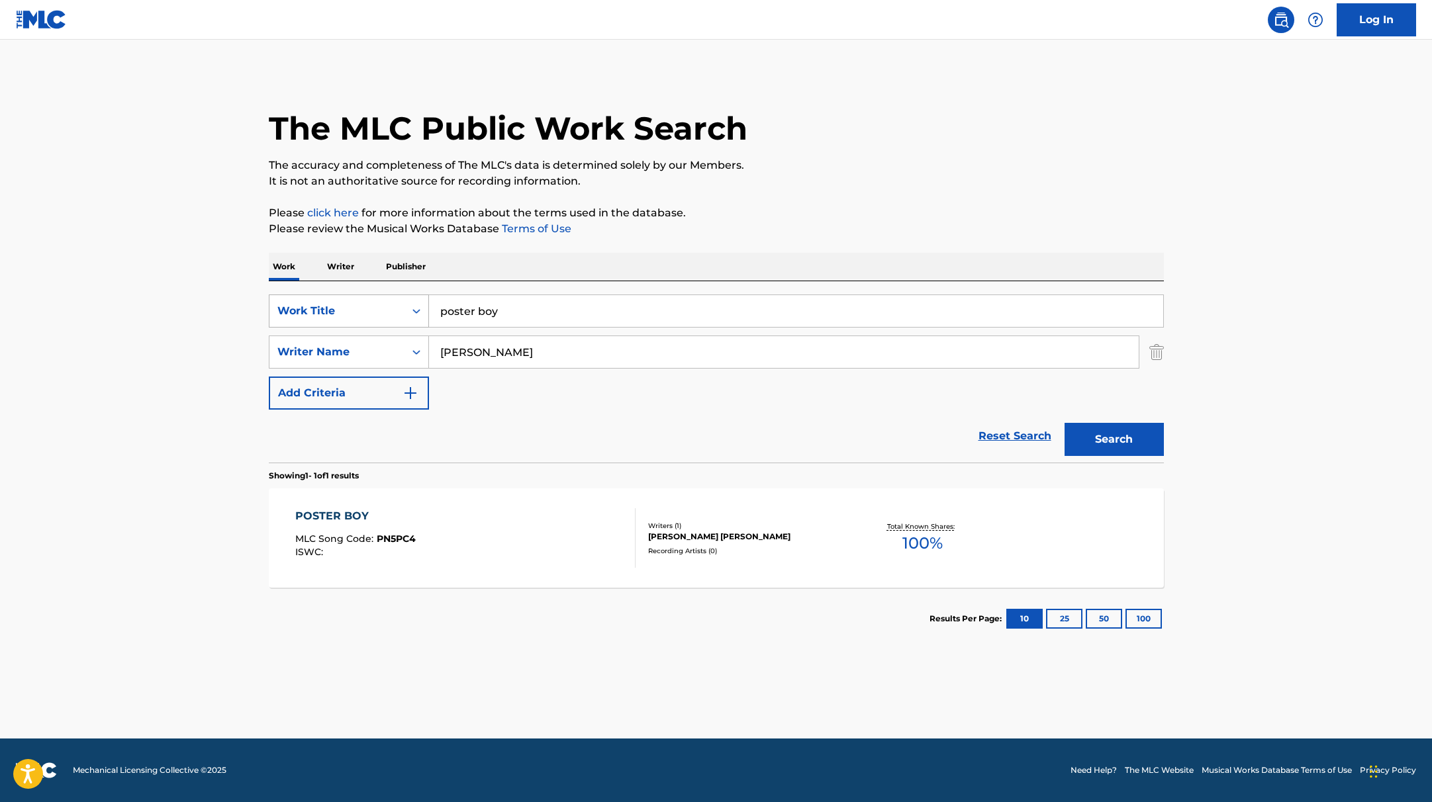
drag, startPoint x: 505, startPoint y: 313, endPoint x: 403, endPoint y: 299, distance: 103.0
click at [403, 299] on div "SearchWithCriteria9c7f3fd9-5be9-4e5e-bd35-1c6ece074282 Work Title poster boy" at bounding box center [716, 311] width 895 height 33
click at [829, 184] on p "It is not an authoritative source for recording information." at bounding box center [716, 181] width 895 height 16
paste input "2hollis"
drag, startPoint x: 514, startPoint y: 314, endPoint x: 418, endPoint y: 291, distance: 98.6
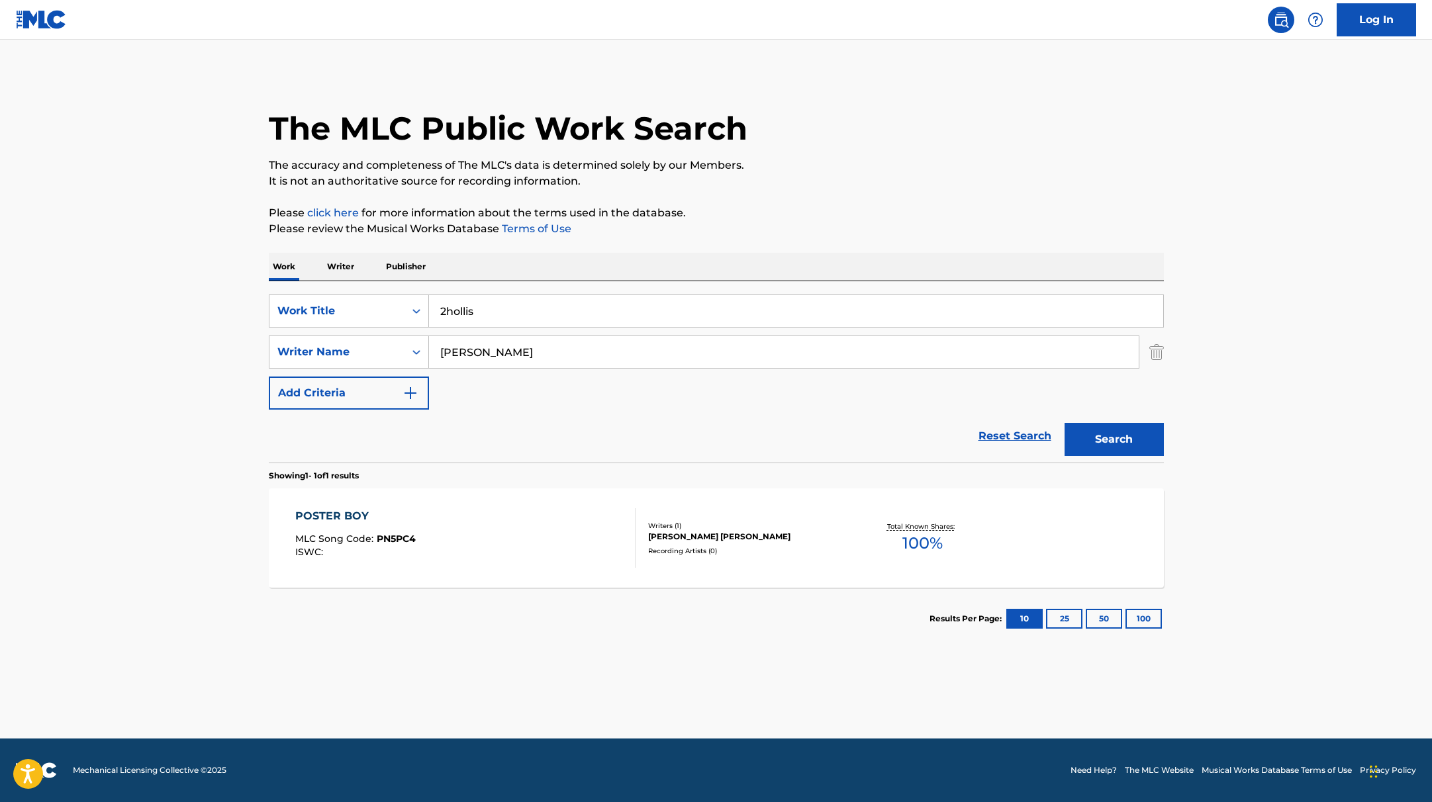
click at [368, 293] on div "SearchWithCriteria9c7f3fd9-5be9-4e5e-bd35-1c6ece074282 Work Title 2hollis Searc…" at bounding box center [716, 371] width 895 height 181
drag, startPoint x: 510, startPoint y: 313, endPoint x: 400, endPoint y: 292, distance: 111.9
click at [402, 292] on div "SearchWithCriteria9c7f3fd9-5be9-4e5e-bd35-1c6ece074282 Work Title 2hollis 2holl…" at bounding box center [716, 371] width 895 height 181
paste input "beginning"
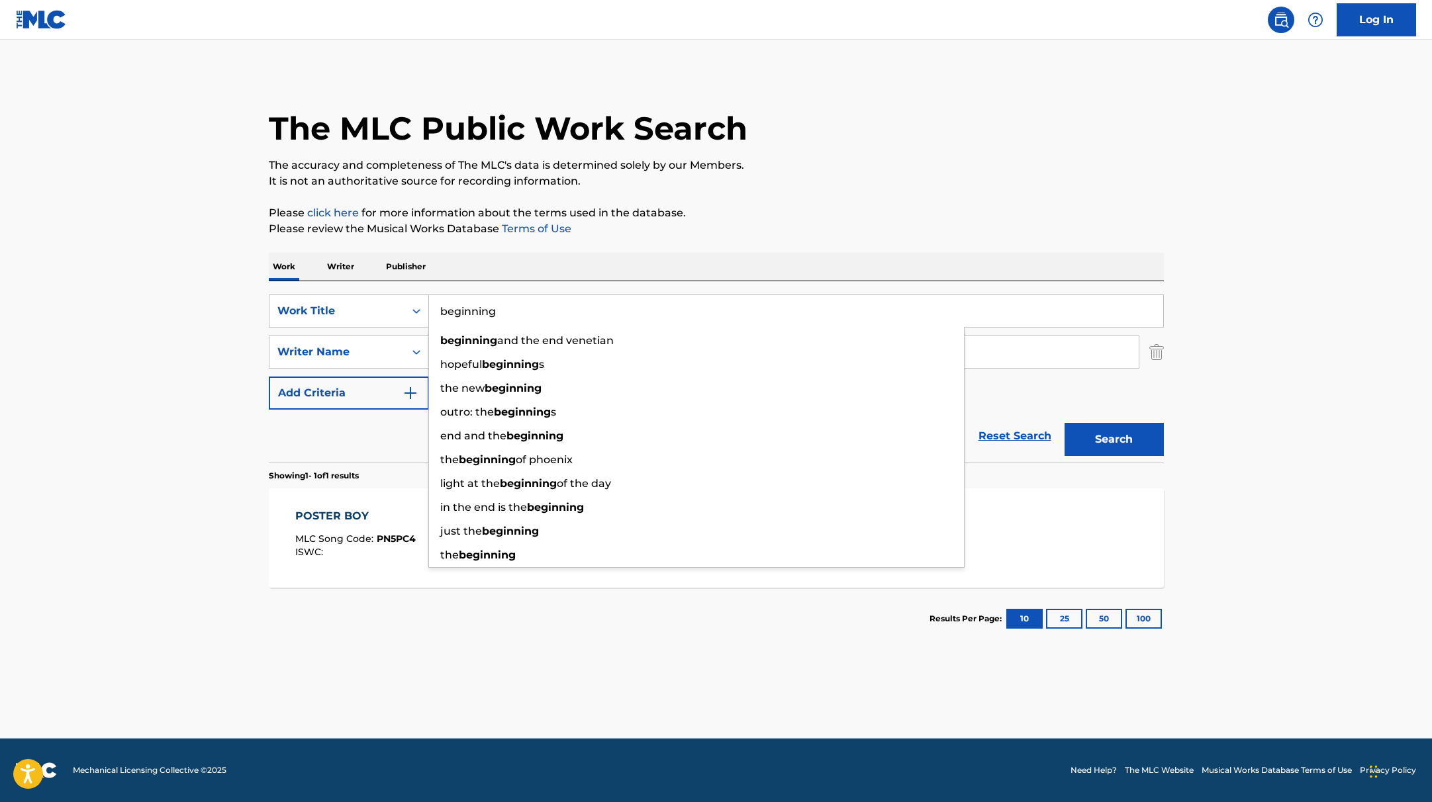
type input "beginning"
click at [626, 255] on div "Work Writer Publisher" at bounding box center [716, 267] width 895 height 28
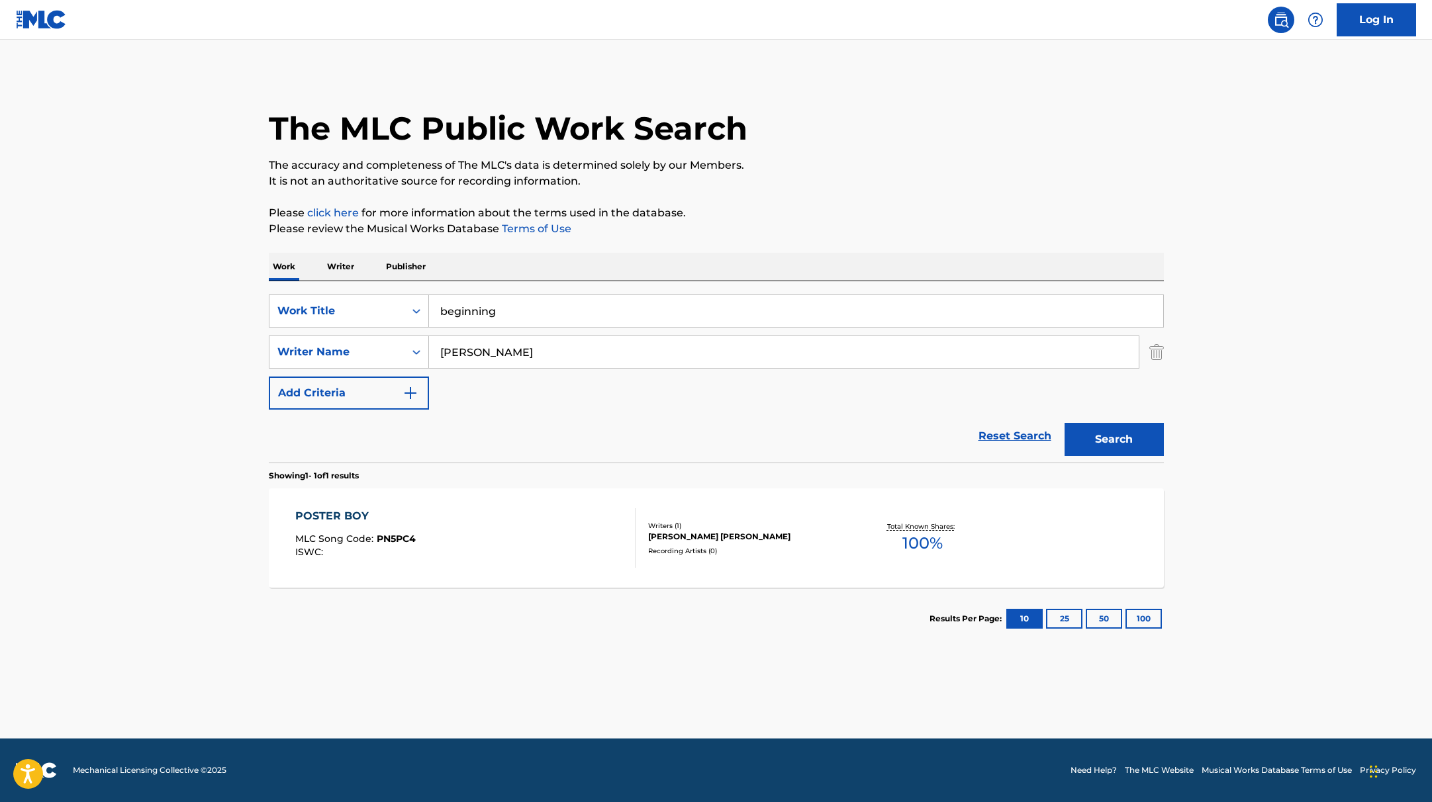
click at [1116, 434] on button "Search" at bounding box center [1114, 439] width 99 height 33
click at [546, 542] on div "BEGINNING MLC Song Code : BD9GYS ISWC :" at bounding box center [465, 539] width 340 height 60
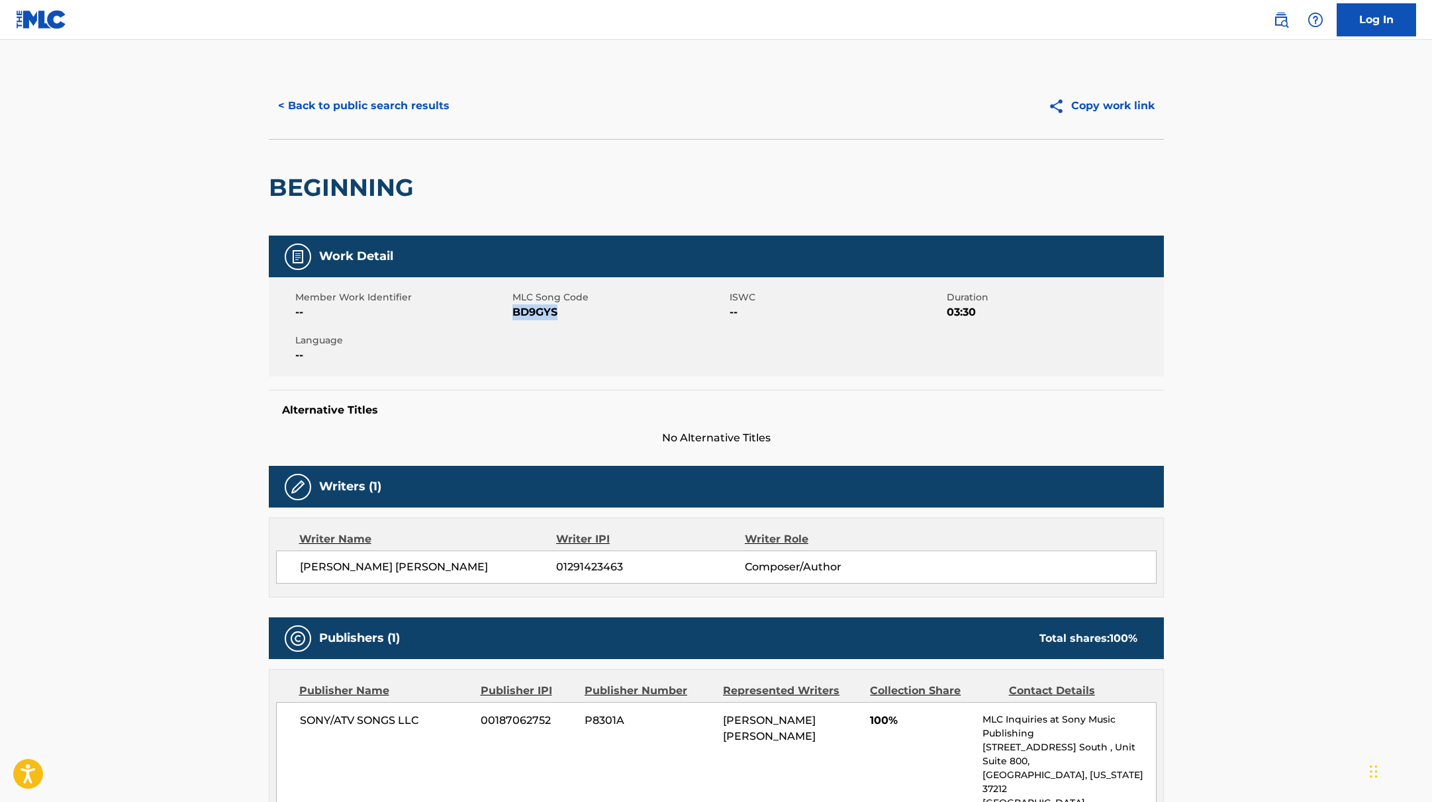
drag, startPoint x: 514, startPoint y: 315, endPoint x: 610, endPoint y: 315, distance: 96.0
click at [610, 315] on span "BD9GYS" at bounding box center [619, 313] width 214 height 16
click at [375, 109] on button "< Back to public search results" at bounding box center [364, 105] width 190 height 33
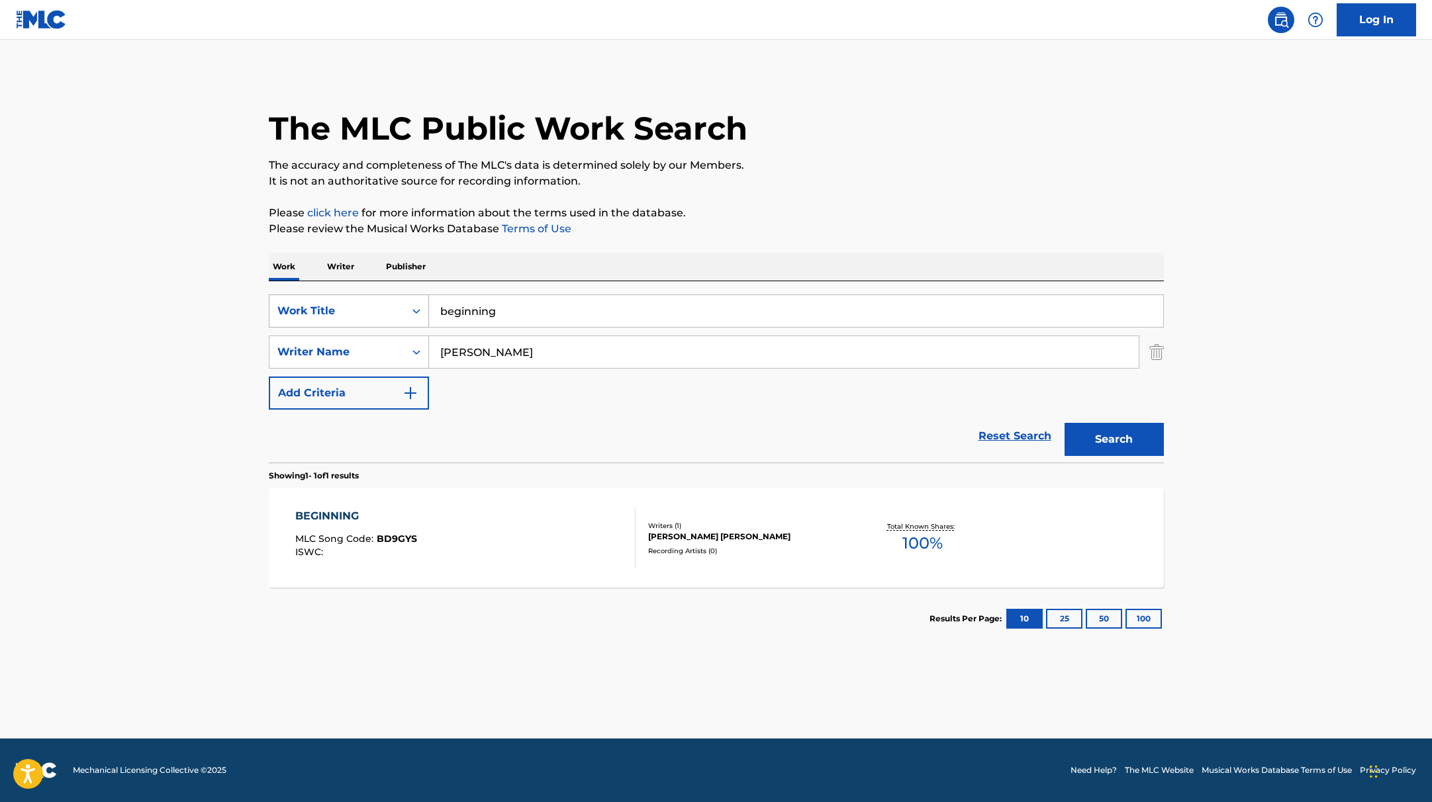
drag, startPoint x: 518, startPoint y: 314, endPoint x: 393, endPoint y: 307, distance: 124.7
click at [395, 307] on div "SearchWithCriteria9c7f3fd9-5be9-4e5e-bd35-1c6ece074282 Work Title beginning" at bounding box center [716, 311] width 895 height 33
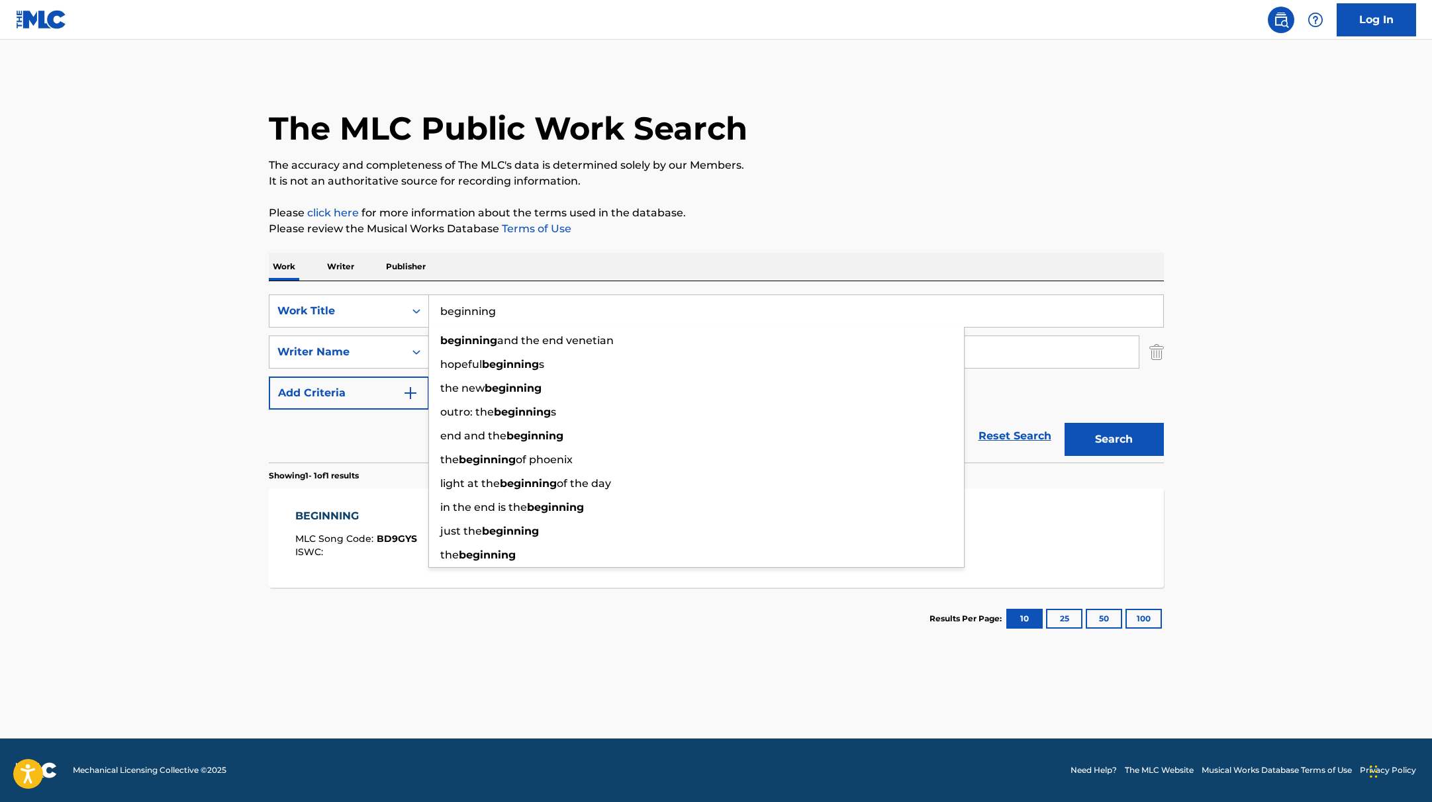
paste input "flash"
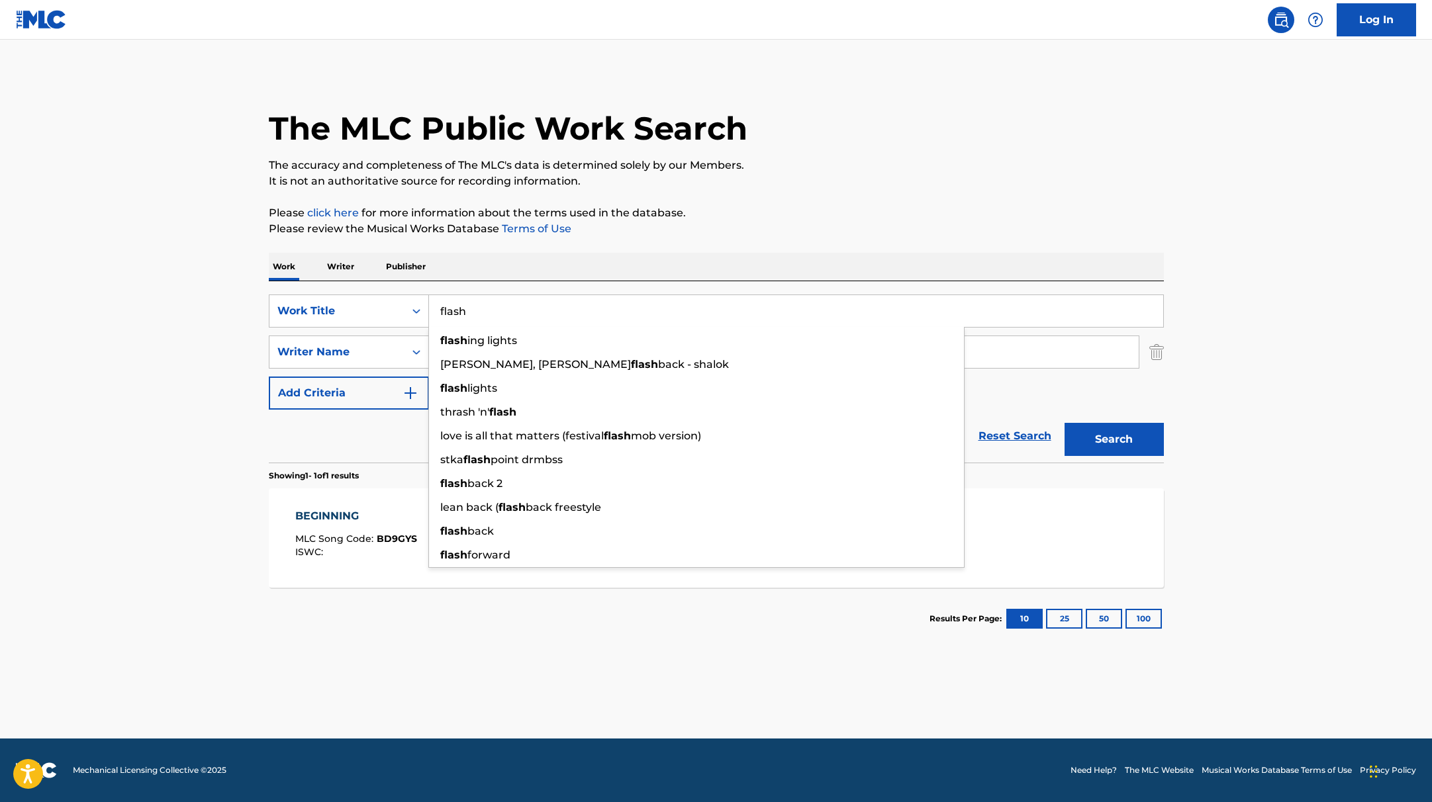
type input "flash"
click at [791, 253] on div "Work Writer Publisher" at bounding box center [716, 267] width 895 height 28
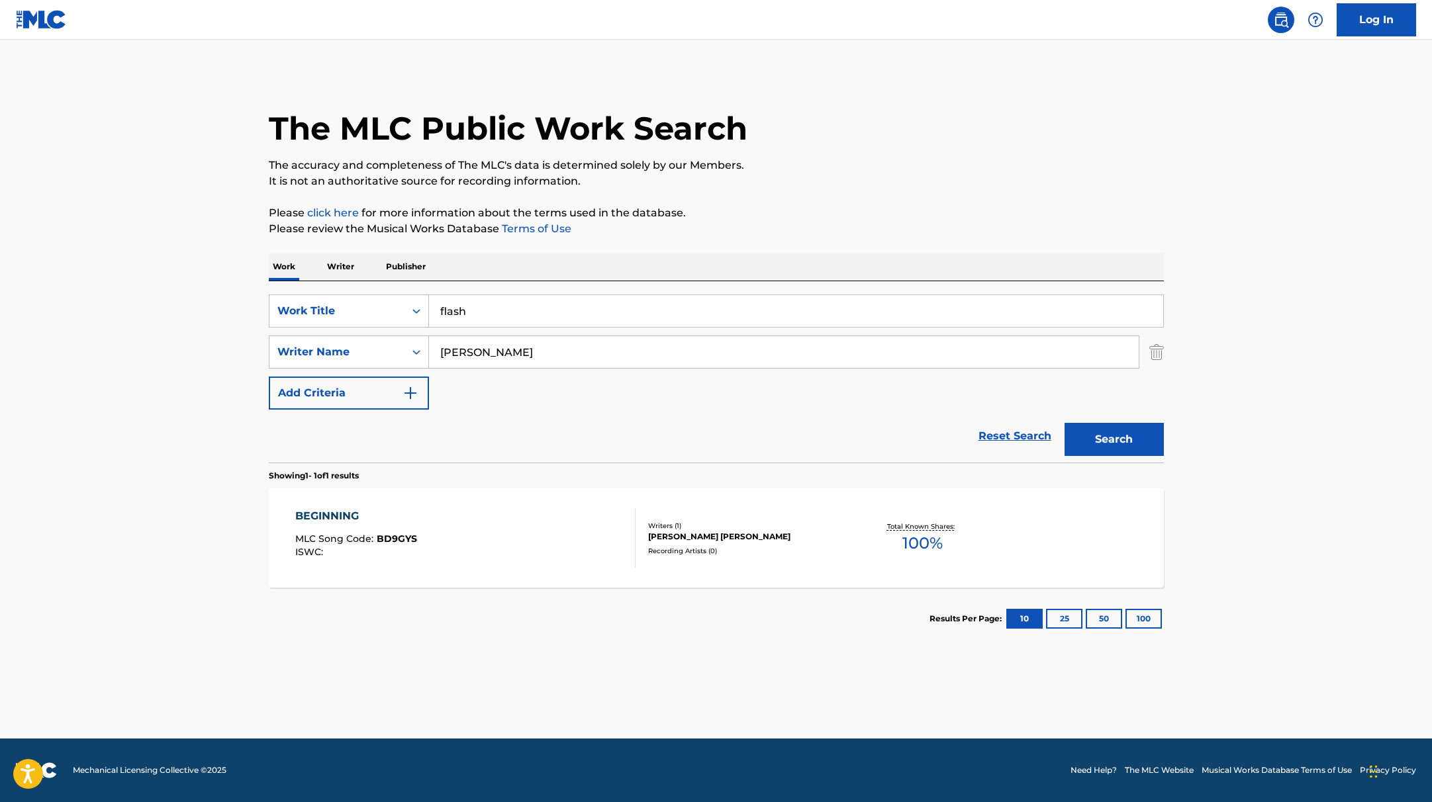
click at [1126, 442] on button "Search" at bounding box center [1114, 439] width 99 height 33
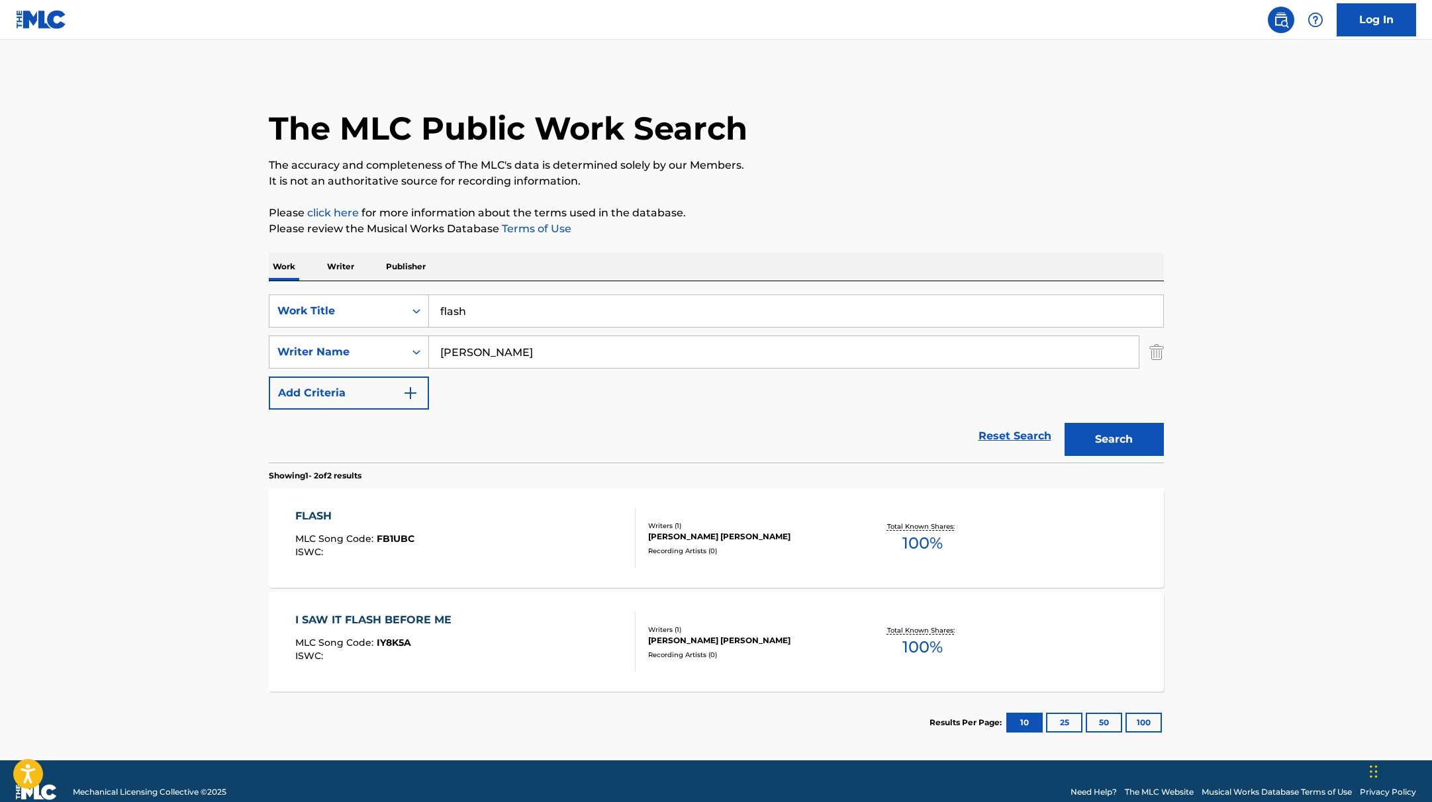
click at [546, 534] on div "FLASH MLC Song Code : FB1UBC ISWC :" at bounding box center [465, 539] width 340 height 60
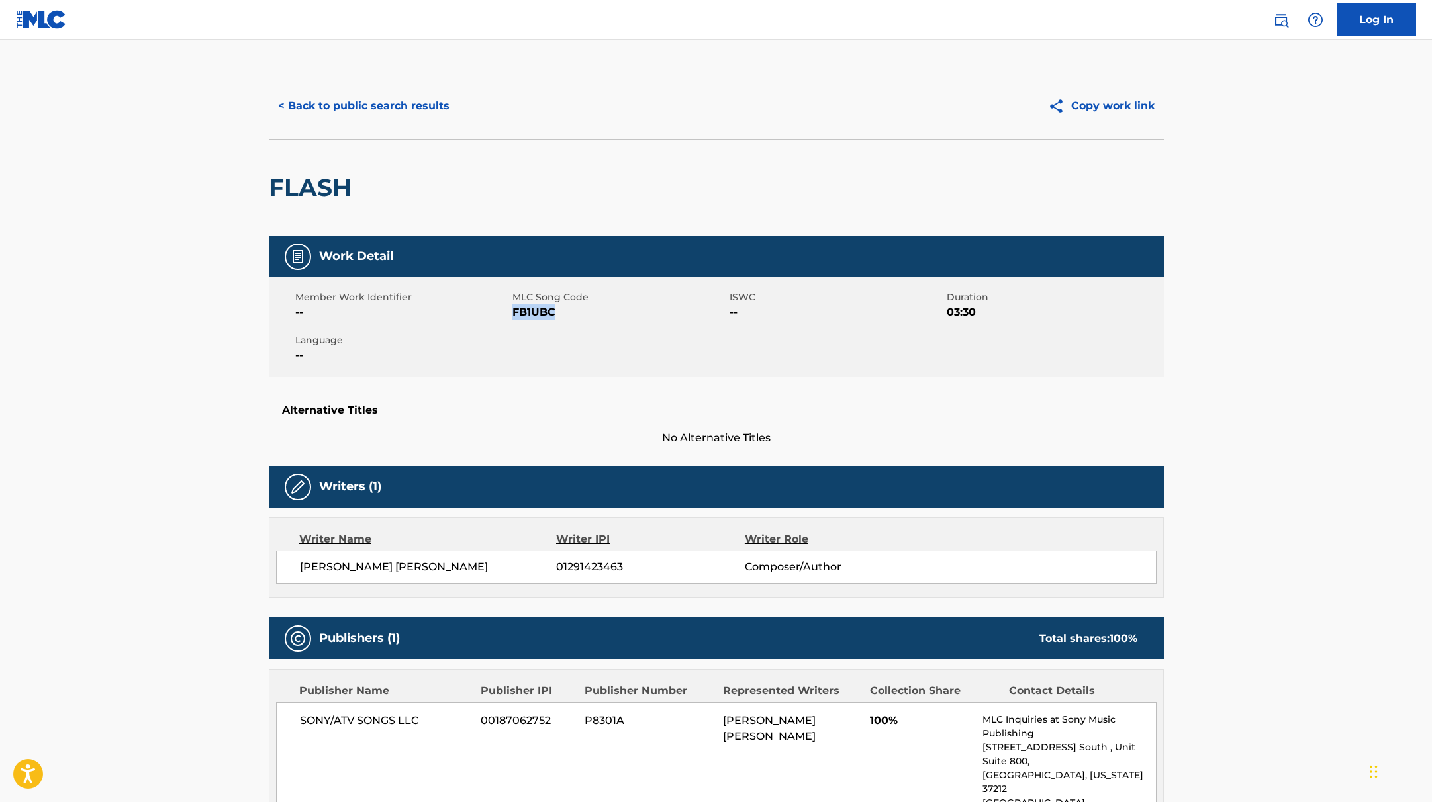
drag, startPoint x: 513, startPoint y: 313, endPoint x: 589, endPoint y: 315, distance: 75.5
click at [589, 315] on span "FB1UBC" at bounding box center [619, 313] width 214 height 16
click at [429, 106] on button "< Back to public search results" at bounding box center [364, 105] width 190 height 33
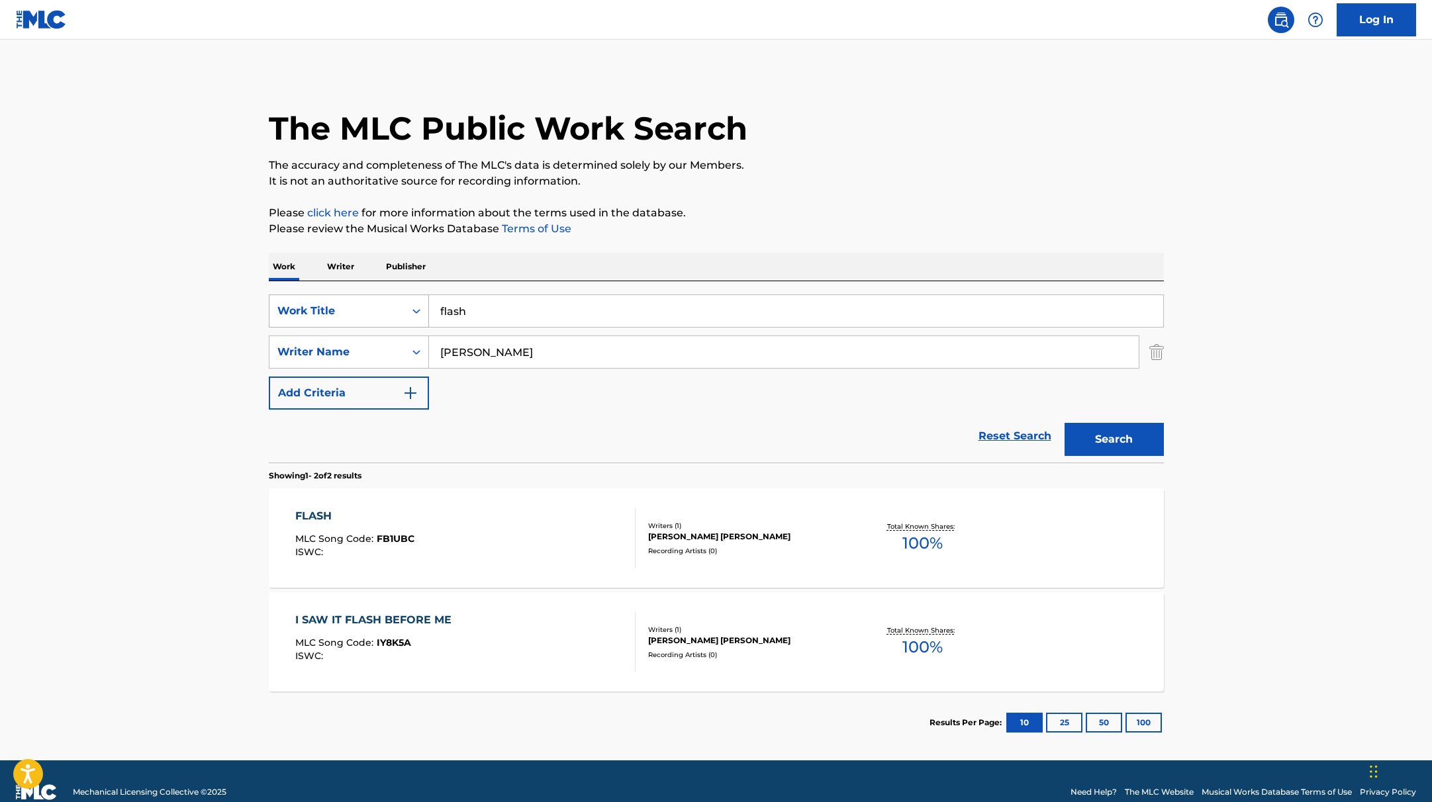
drag, startPoint x: 498, startPoint y: 306, endPoint x: 413, endPoint y: 296, distance: 85.3
click at [413, 296] on div "SearchWithCriteria9c7f3fd9-5be9-4e5e-bd35-1c6ece074282 Work Title flash" at bounding box center [716, 311] width 895 height 33
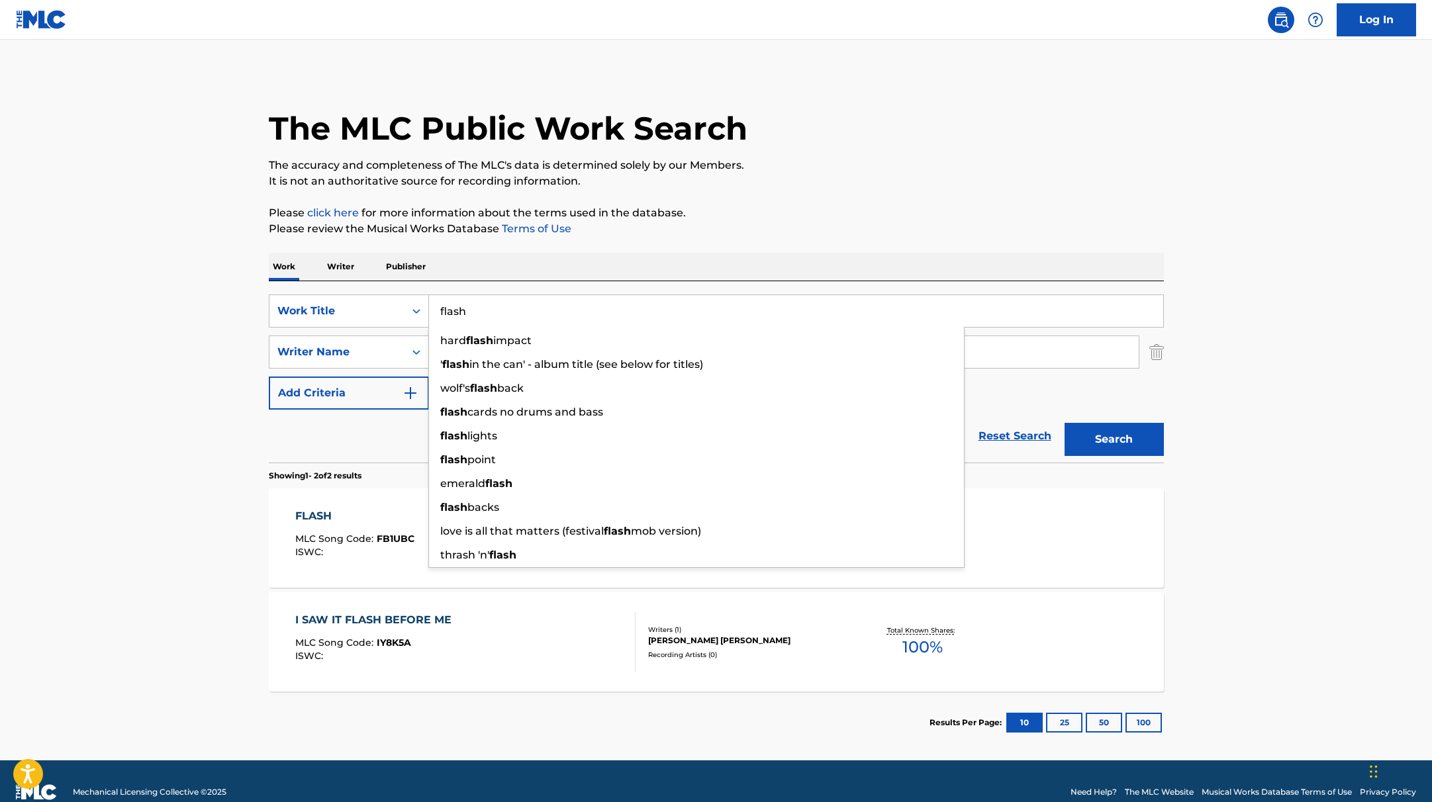
paste input "cope"
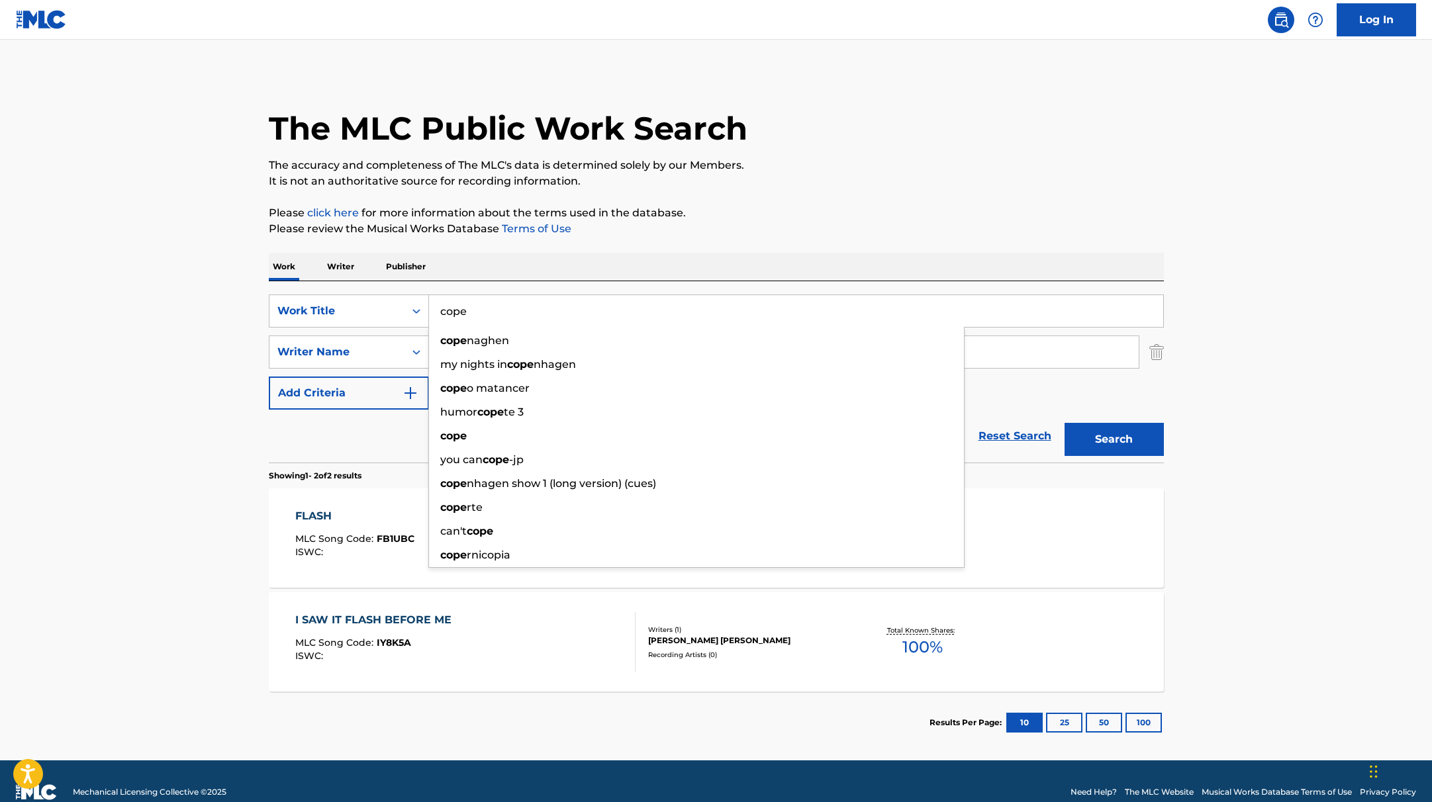
type input "cope"
click at [816, 208] on p "Please click here for more information about the terms used in the database." at bounding box center [716, 213] width 895 height 16
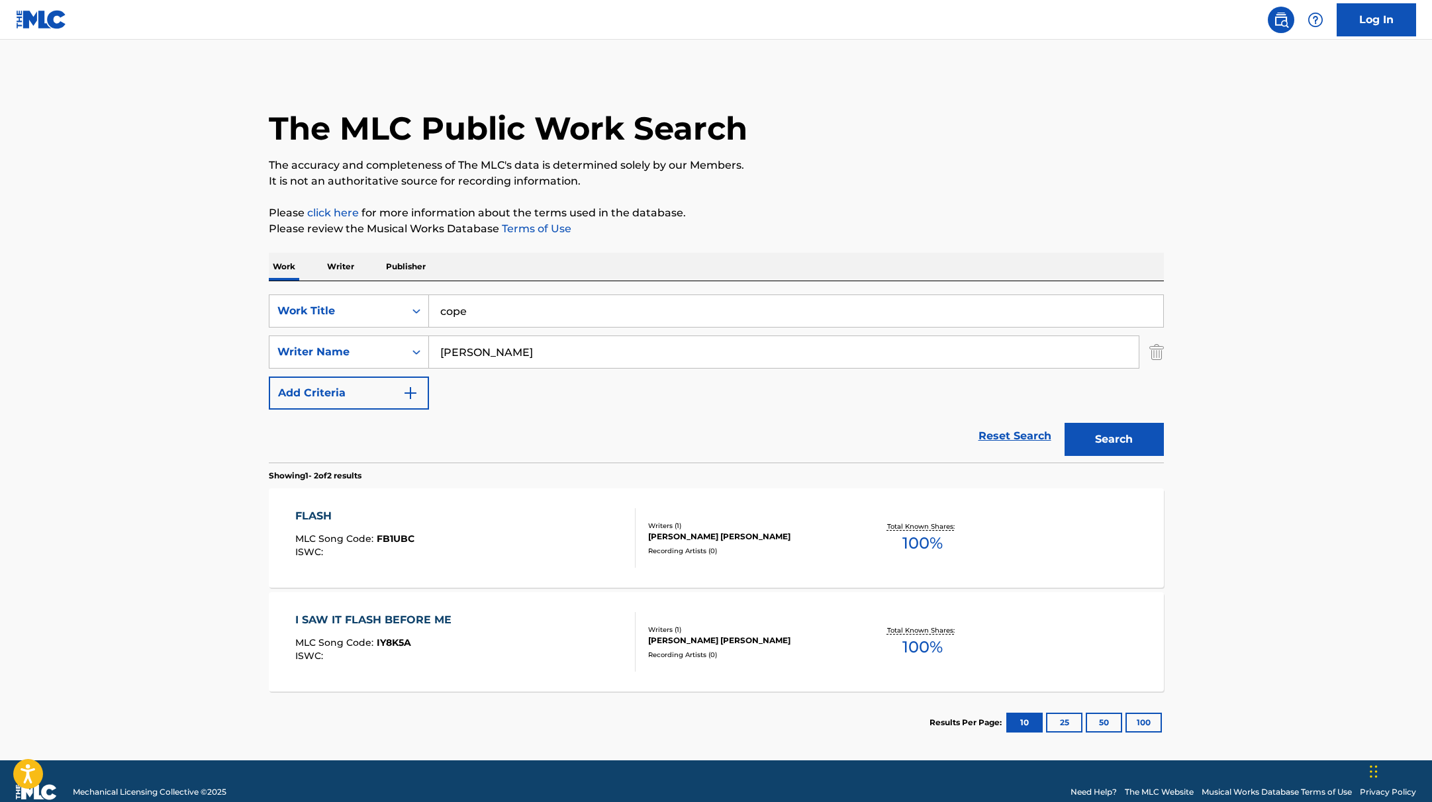
click at [1109, 438] on button "Search" at bounding box center [1114, 439] width 99 height 33
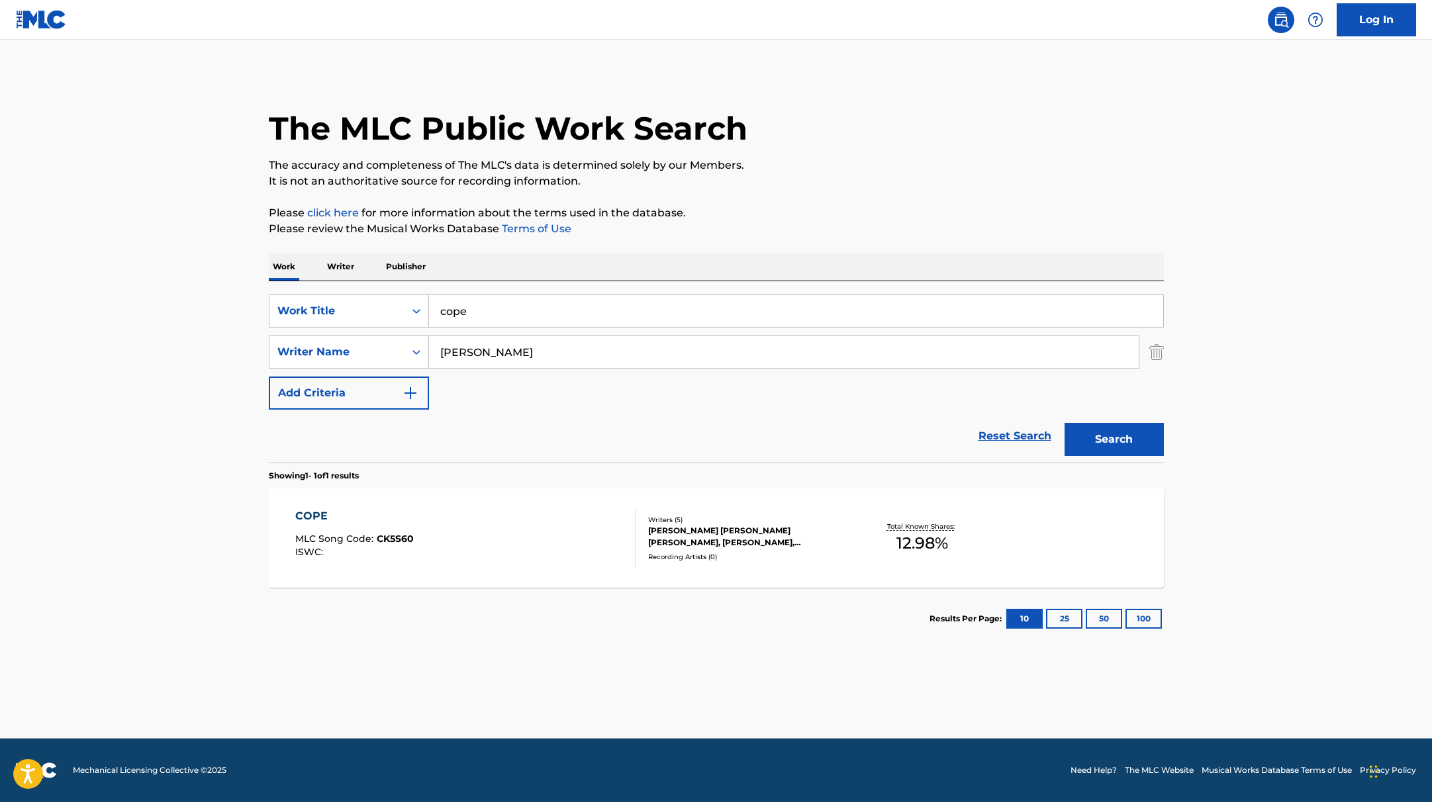
click at [548, 528] on div "COPE MLC Song Code : CK5S60 ISWC :" at bounding box center [465, 539] width 340 height 60
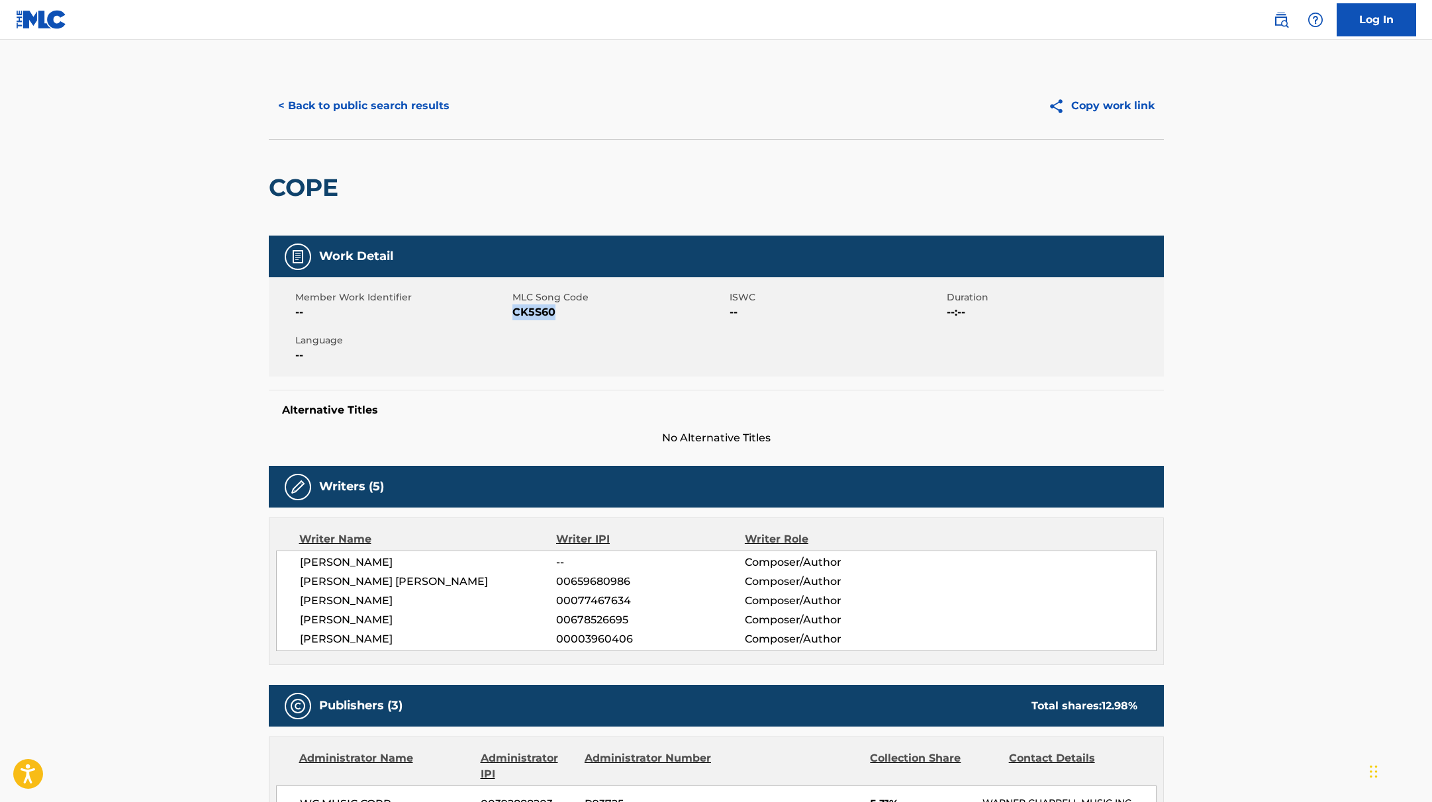
drag, startPoint x: 513, startPoint y: 313, endPoint x: 579, endPoint y: 313, distance: 66.2
click at [579, 313] on span "CK5S60" at bounding box center [619, 313] width 214 height 16
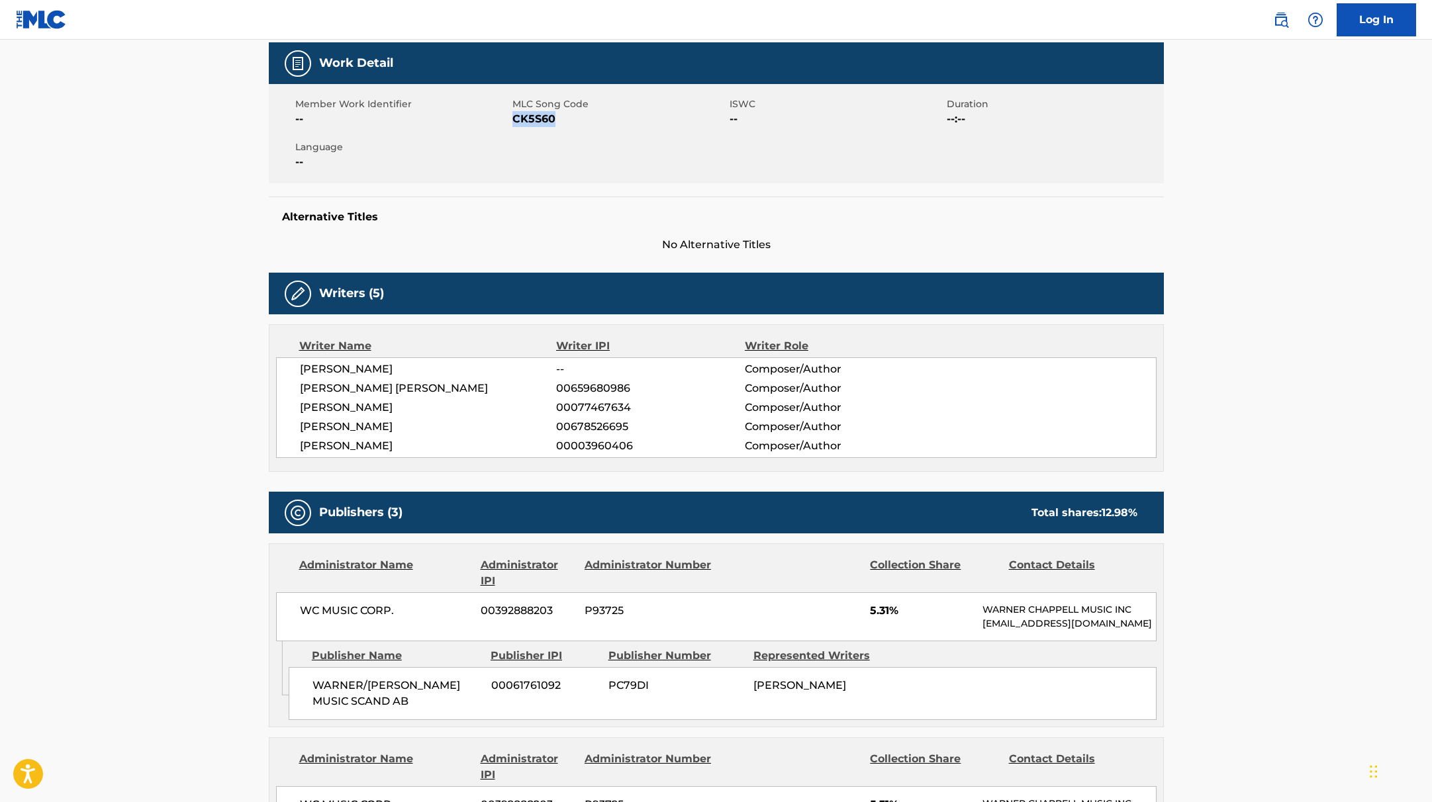
scroll to position [3, 0]
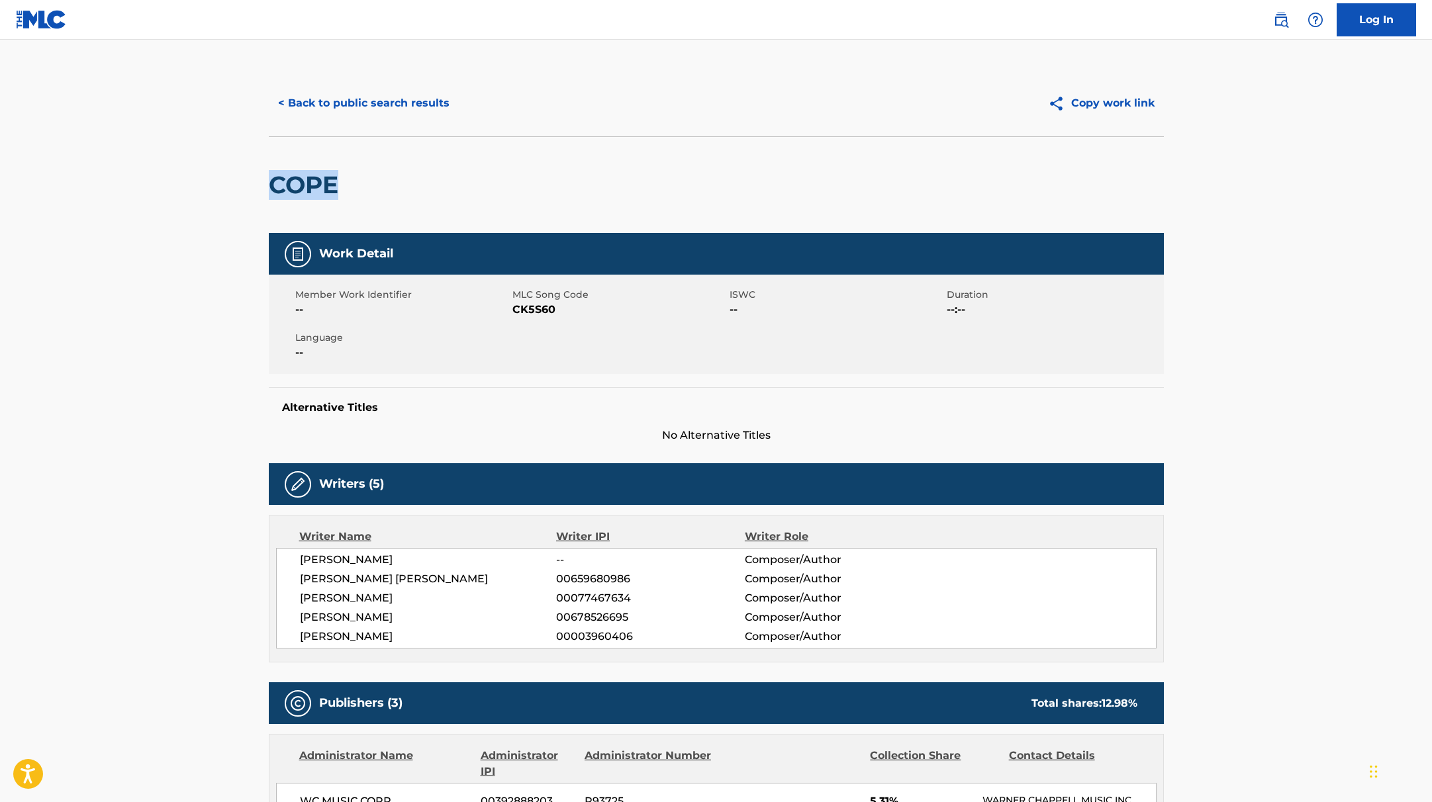
drag, startPoint x: 363, startPoint y: 183, endPoint x: 275, endPoint y: 176, distance: 87.7
click at [275, 176] on div "COPE" at bounding box center [716, 184] width 895 height 97
click at [401, 103] on button "< Back to public search results" at bounding box center [364, 103] width 190 height 33
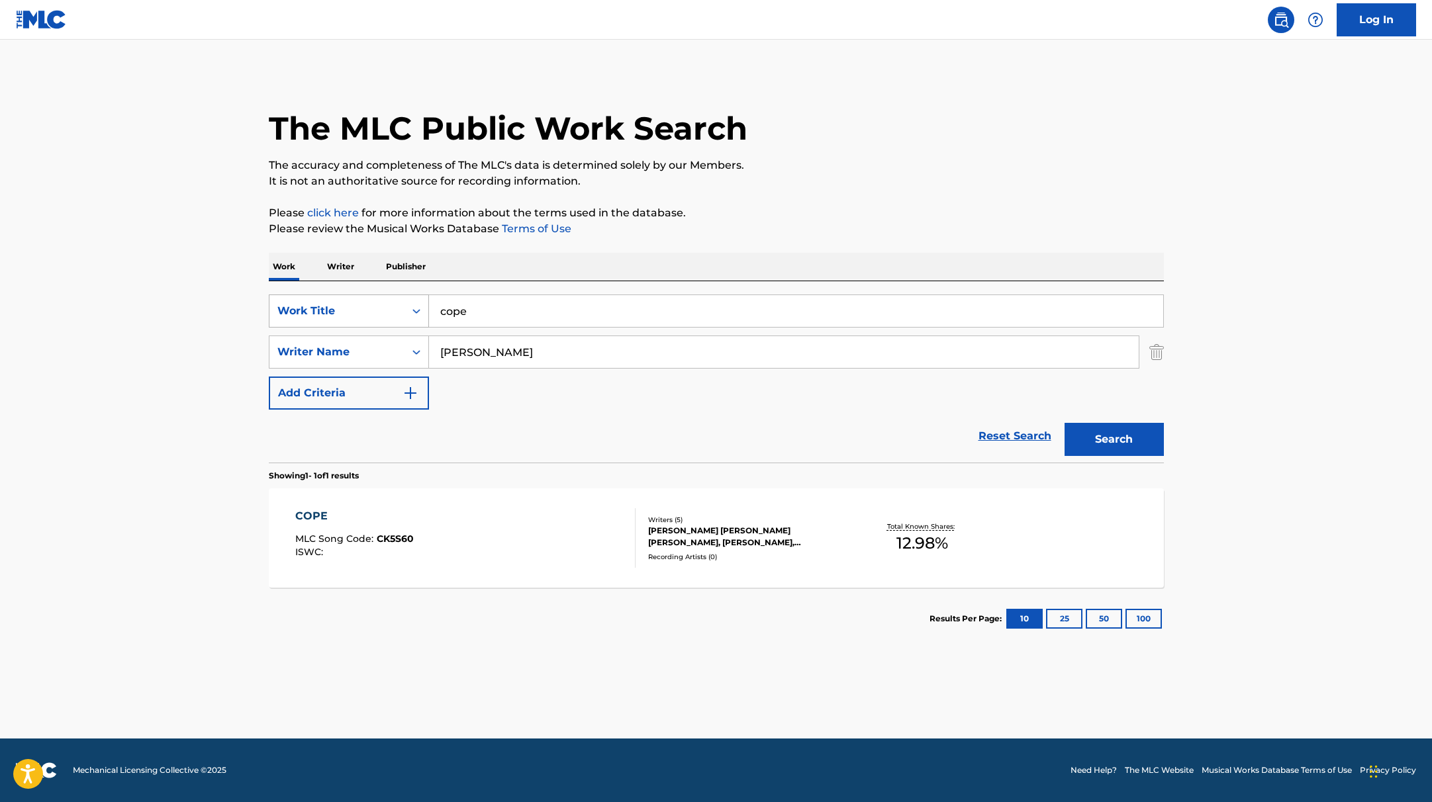
drag, startPoint x: 479, startPoint y: 315, endPoint x: 419, endPoint y: 303, distance: 60.9
click at [420, 303] on div "SearchWithCriteria9c7f3fd9-5be9-4e5e-bd35-1c6ece074282 Work Title cope" at bounding box center [716, 311] width 895 height 33
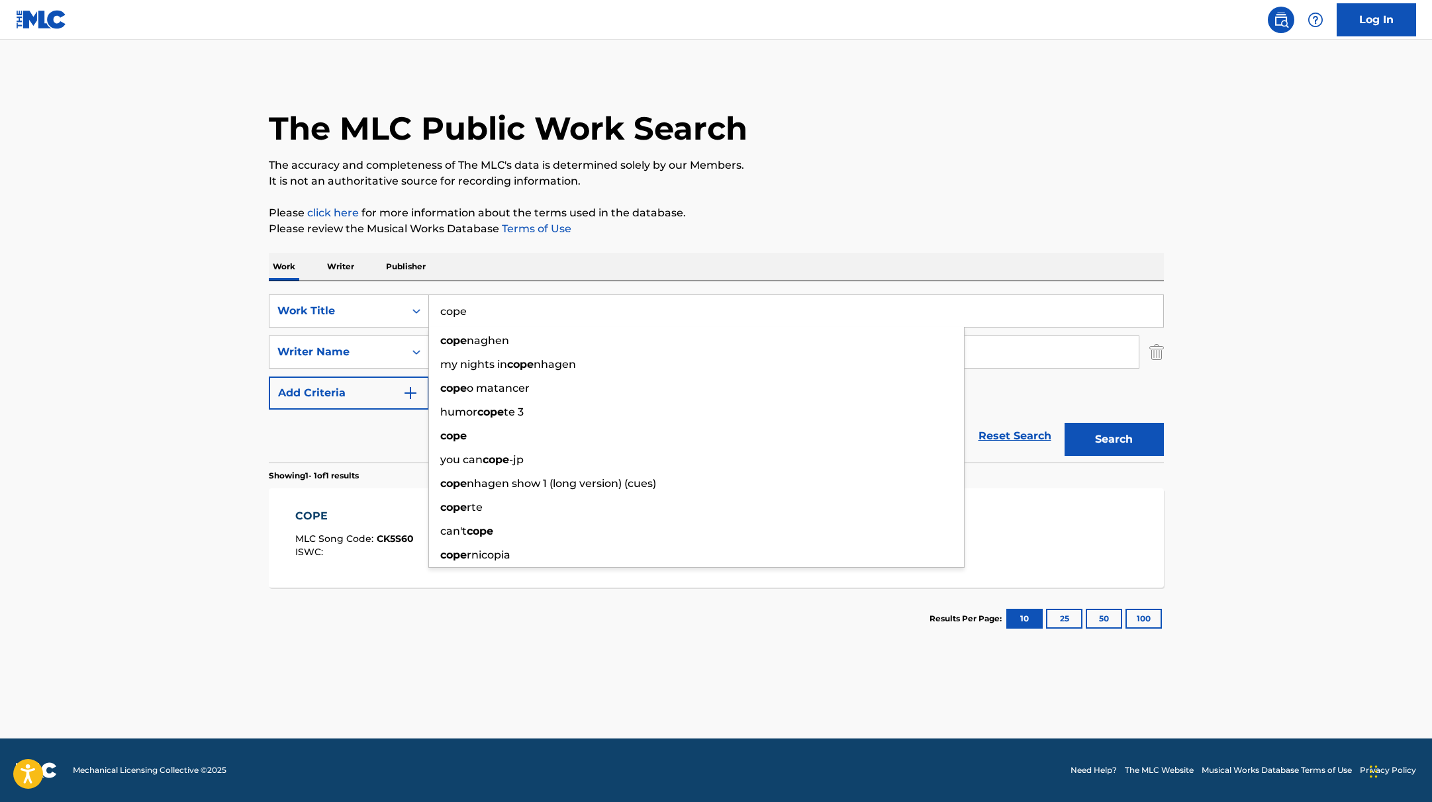
click at [901, 181] on p "It is not an authoritative source for recording information." at bounding box center [716, 181] width 895 height 16
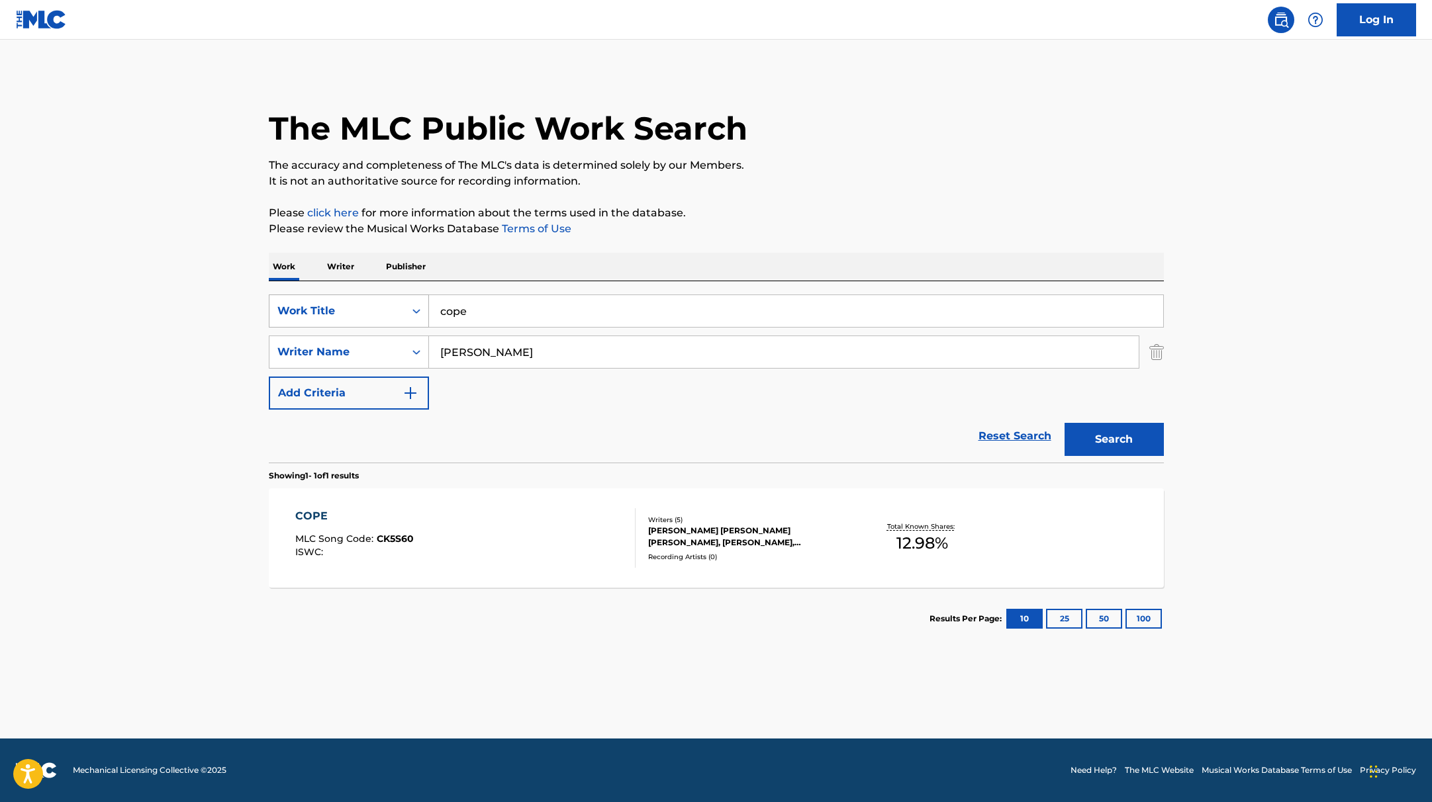
drag, startPoint x: 485, startPoint y: 313, endPoint x: 389, endPoint y: 307, distance: 96.2
click at [390, 307] on div "SearchWithCriteria9c7f3fd9-5be9-4e5e-bd35-1c6ece074282 Work Title cope" at bounding box center [716, 311] width 895 height 33
paste input "you"
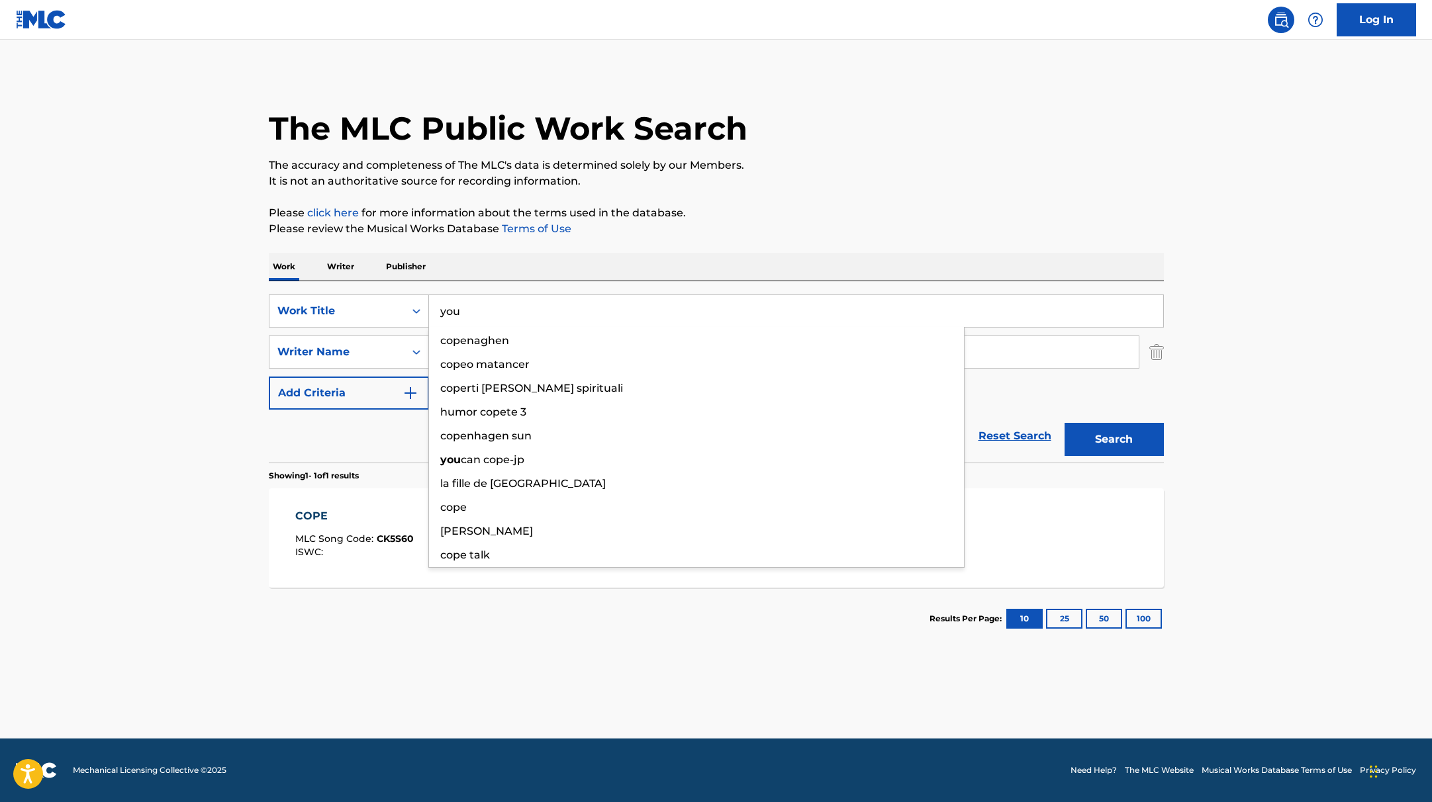
type input "you"
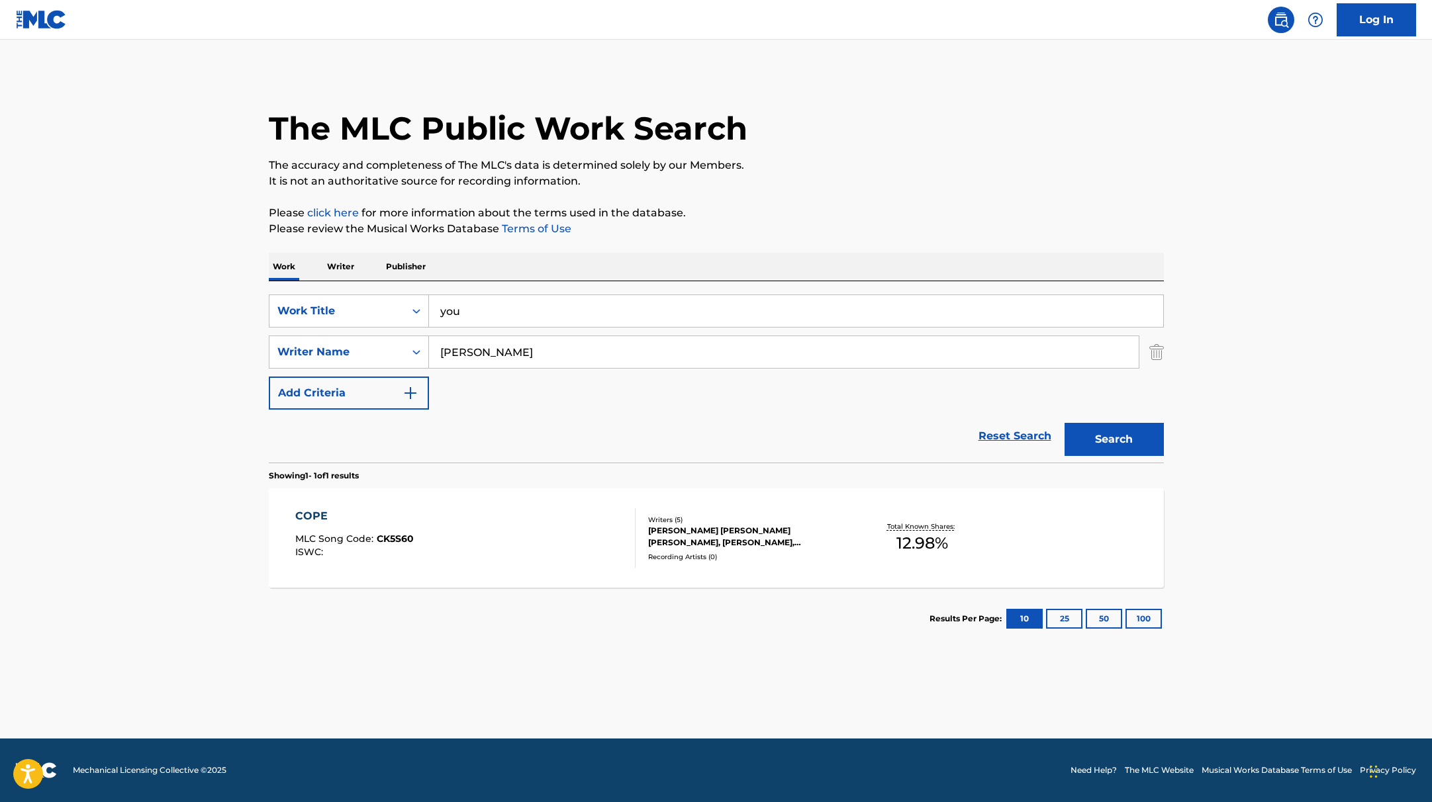
click at [880, 217] on p "Please click here for more information about the terms used in the database." at bounding box center [716, 213] width 895 height 16
click at [1094, 438] on button "Search" at bounding box center [1114, 439] width 99 height 33
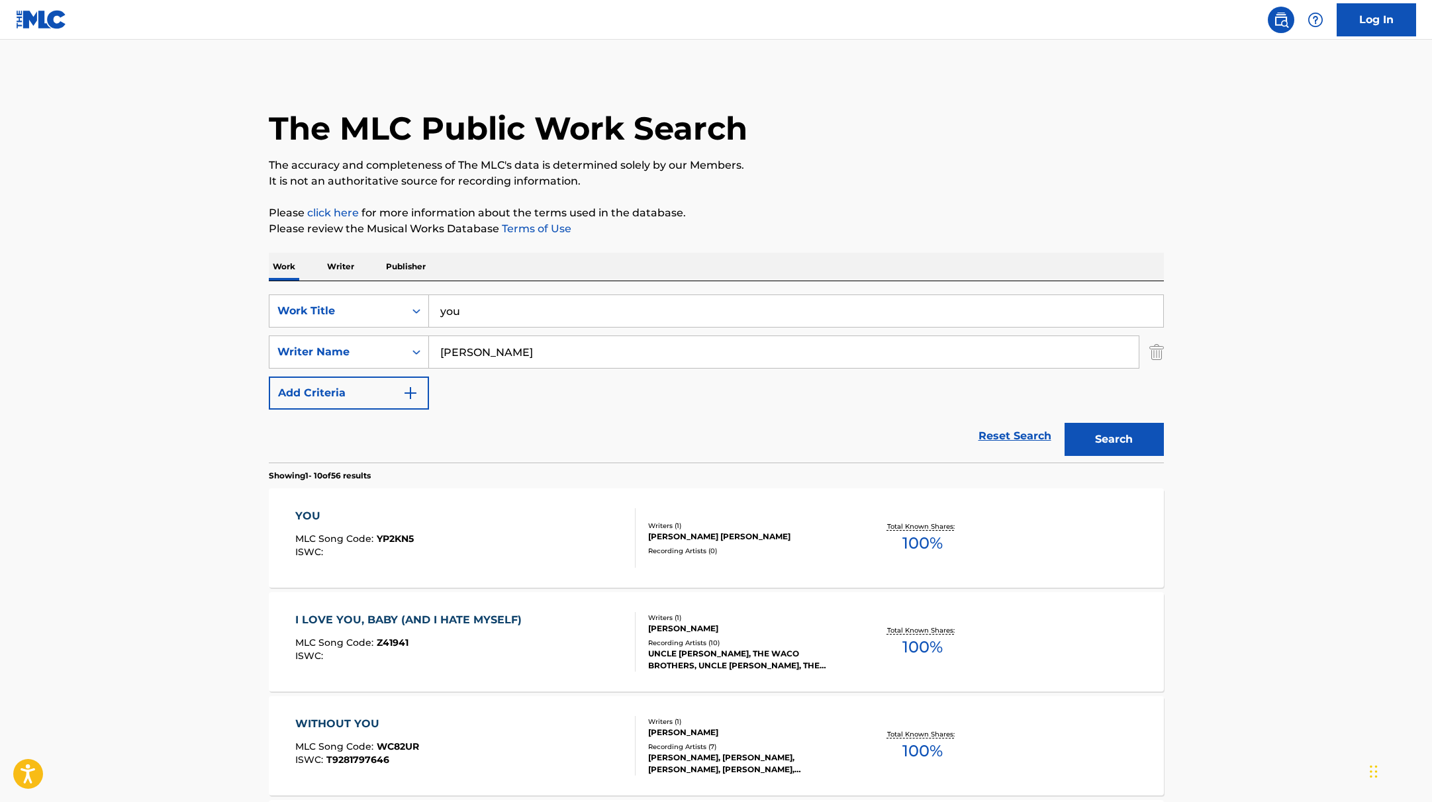
click at [514, 511] on div "YOU MLC Song Code : YP2KN5 ISWC :" at bounding box center [465, 539] width 340 height 60
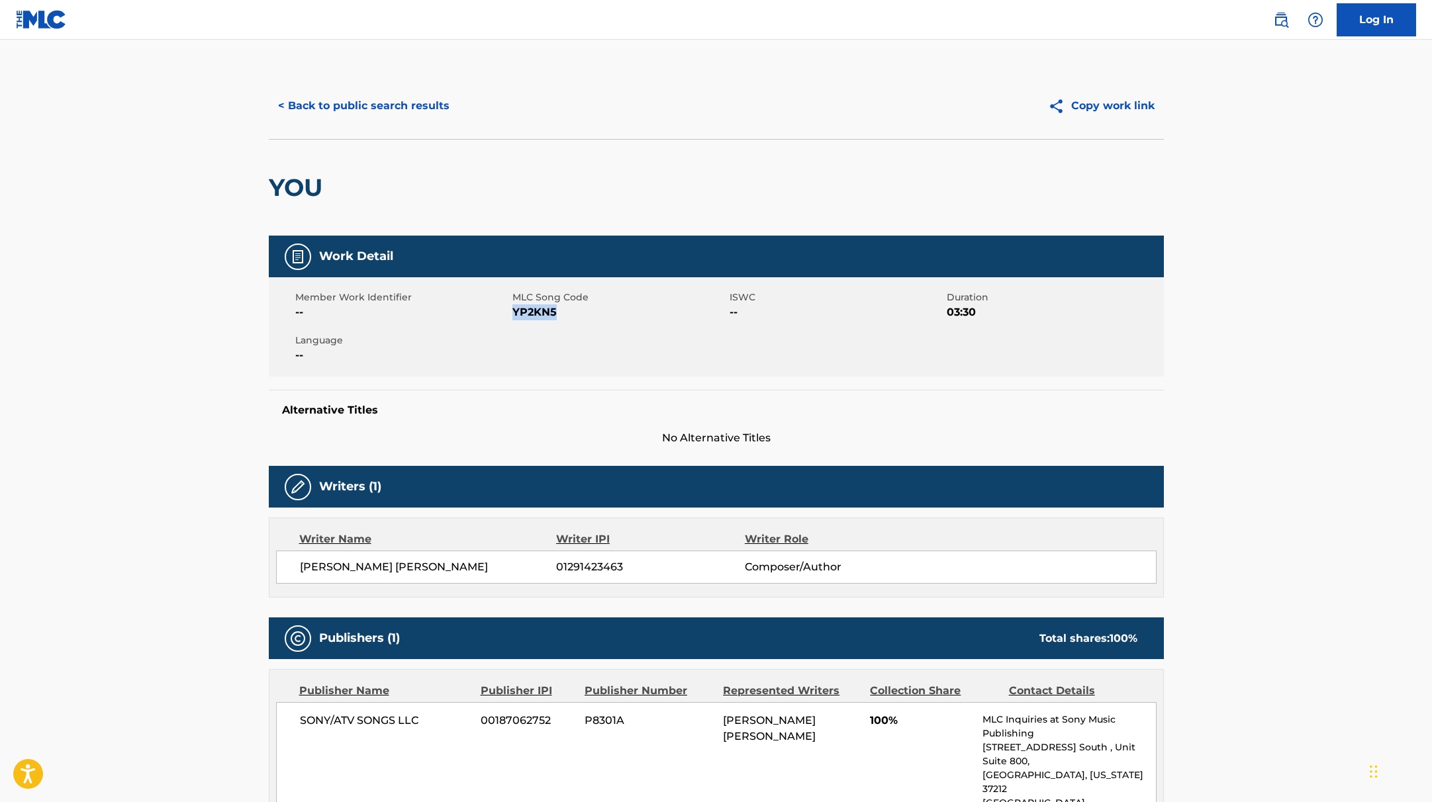
drag, startPoint x: 514, startPoint y: 314, endPoint x: 601, endPoint y: 315, distance: 87.4
click at [601, 315] on span "YP2KN5" at bounding box center [619, 313] width 214 height 16
click at [416, 97] on button "< Back to public search results" at bounding box center [364, 105] width 190 height 33
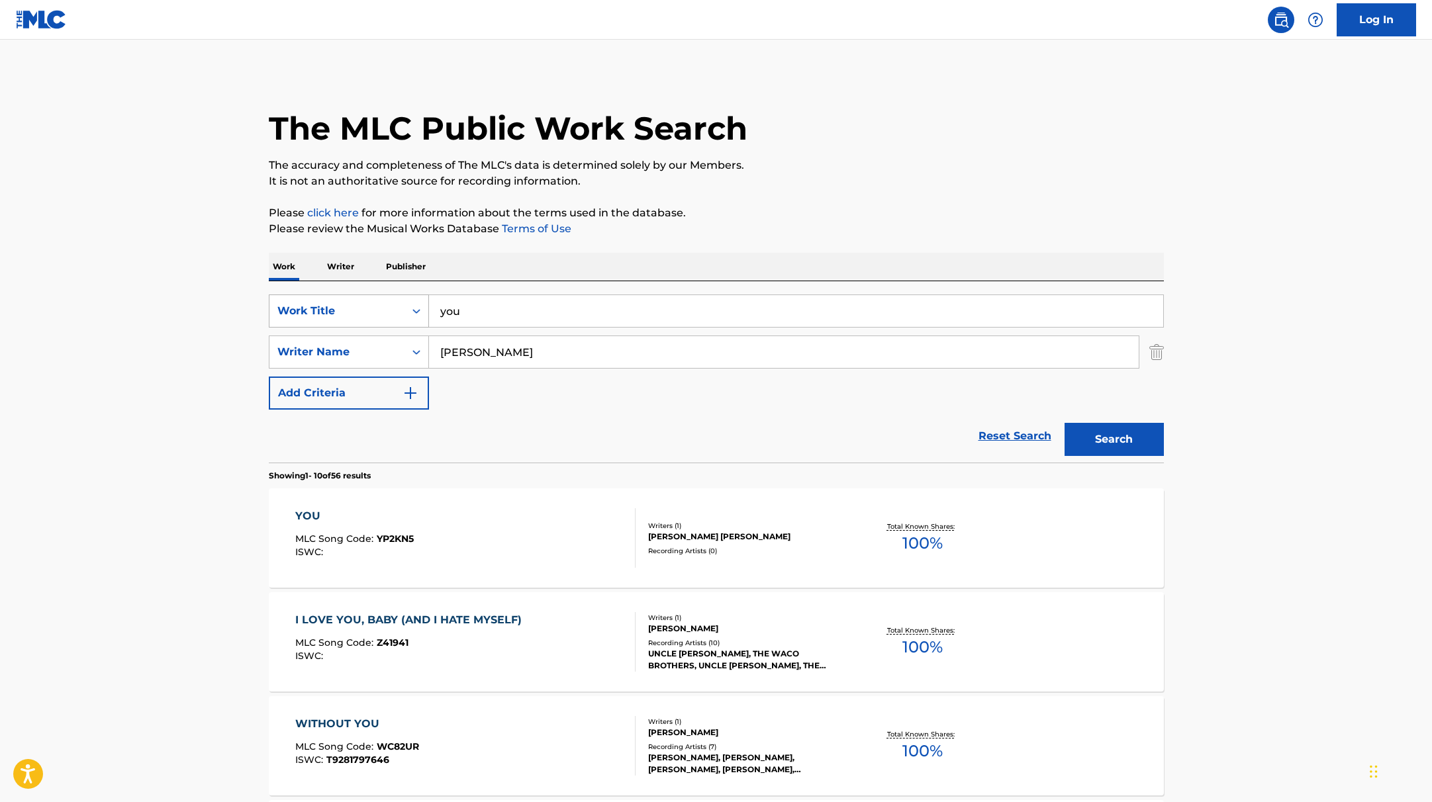
drag, startPoint x: 481, startPoint y: 315, endPoint x: 418, endPoint y: 303, distance: 63.4
click at [416, 303] on div "SearchWithCriteria9c7f3fd9-5be9-4e5e-bd35-1c6ece074282 Work Title you" at bounding box center [716, 311] width 895 height 33
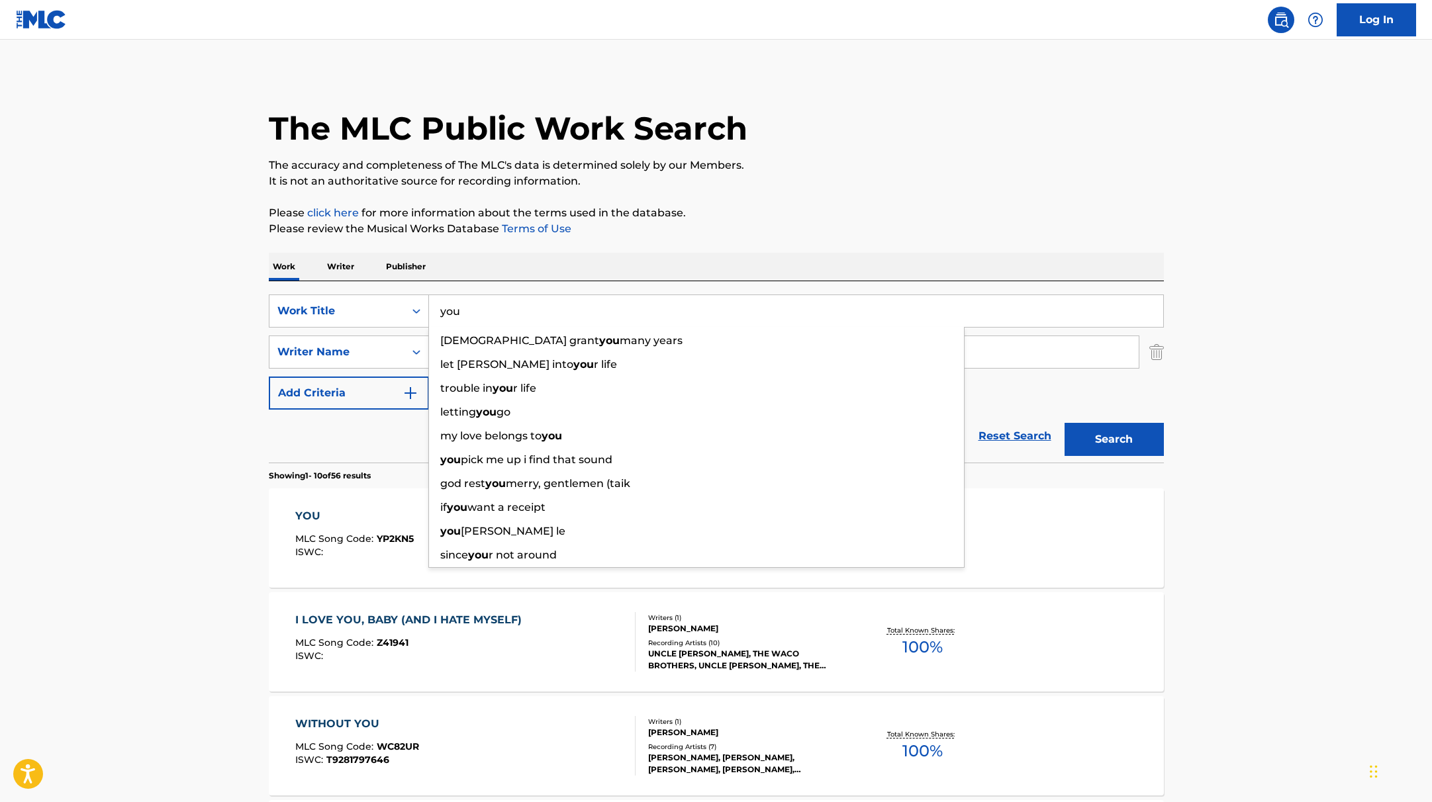
paste input "tell me"
type input "tell me"
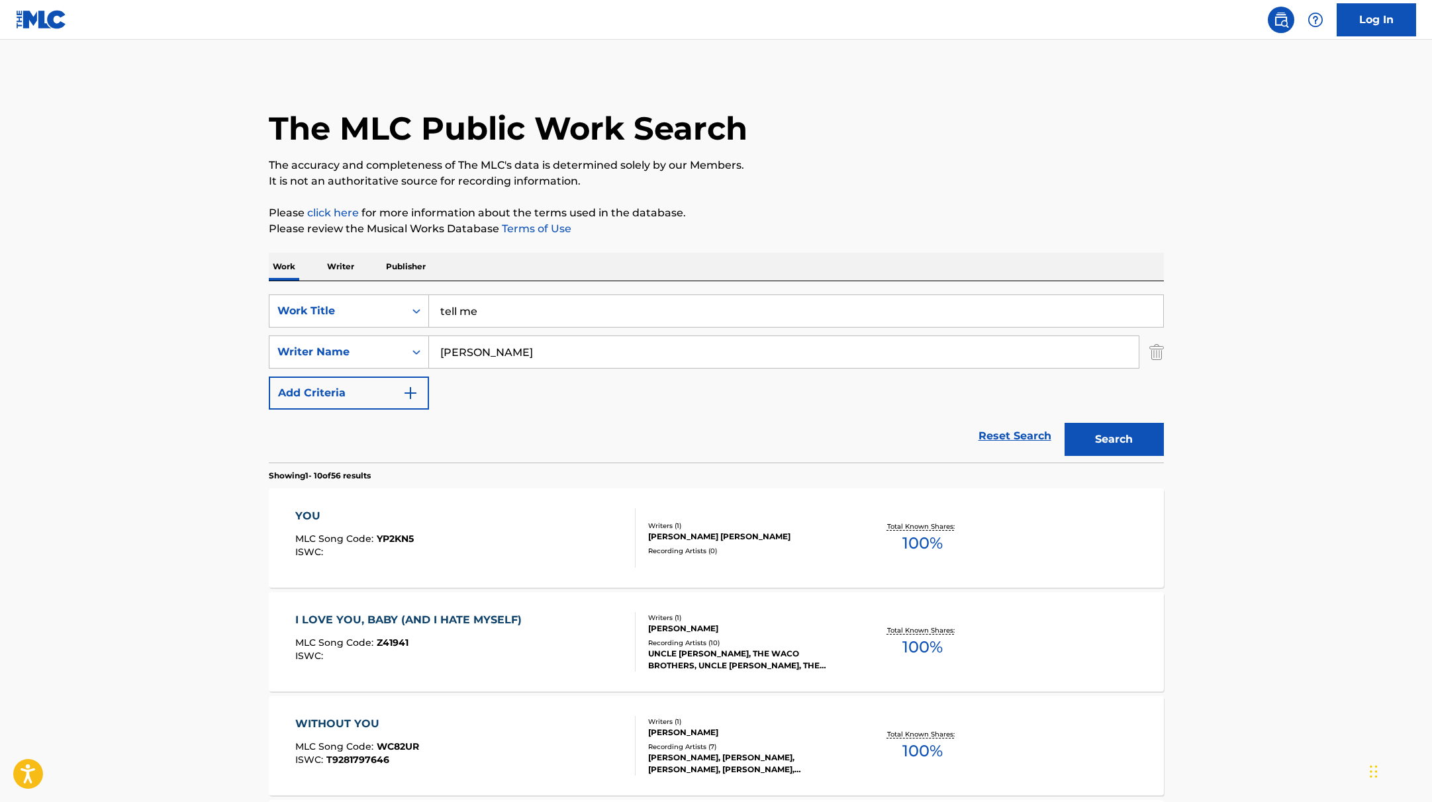
click at [836, 209] on p "Please click here for more information about the terms used in the database." at bounding box center [716, 213] width 895 height 16
click at [1117, 438] on button "Search" at bounding box center [1114, 439] width 99 height 33
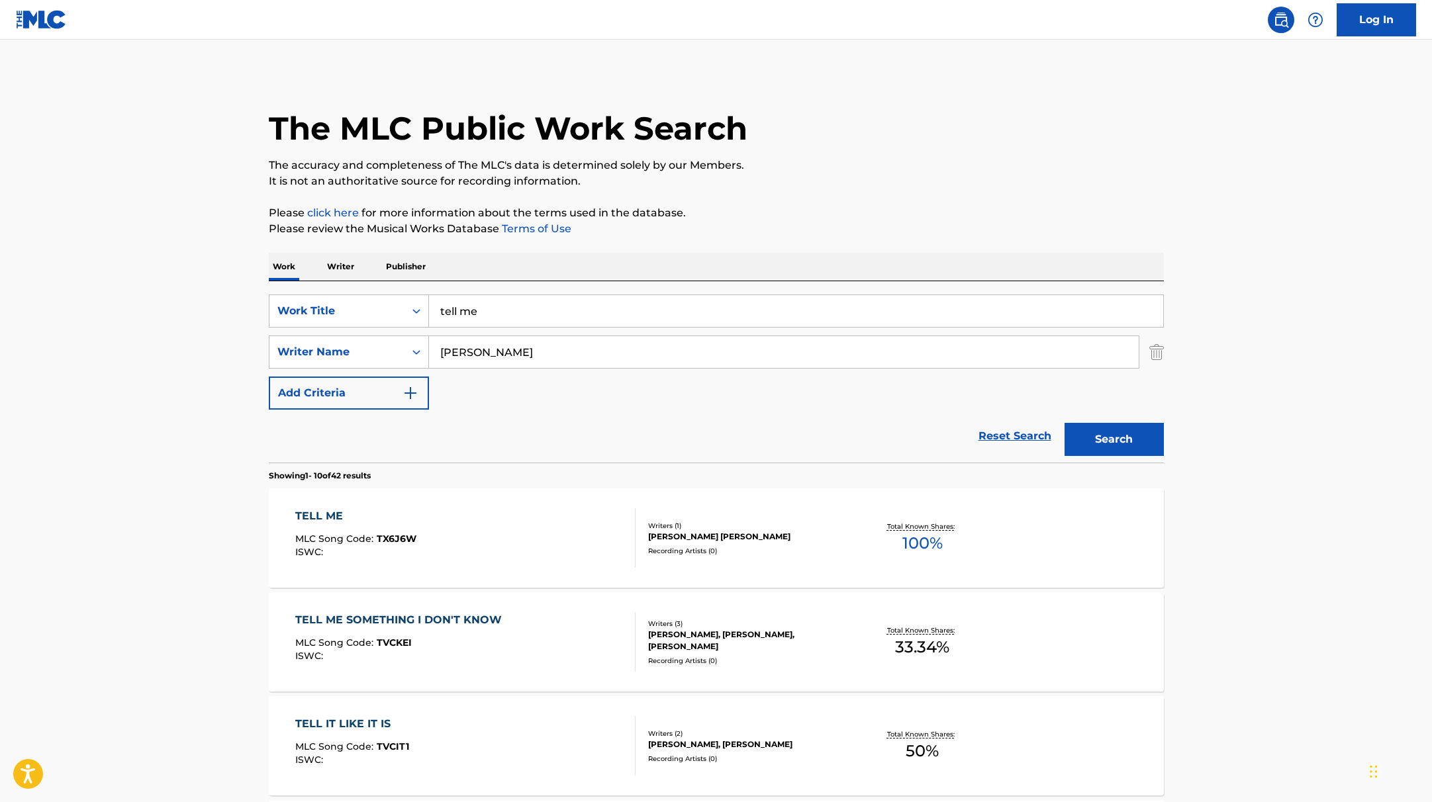
click at [526, 530] on div "TELL ME MLC Song Code : TX6J6W ISWC :" at bounding box center [465, 539] width 340 height 60
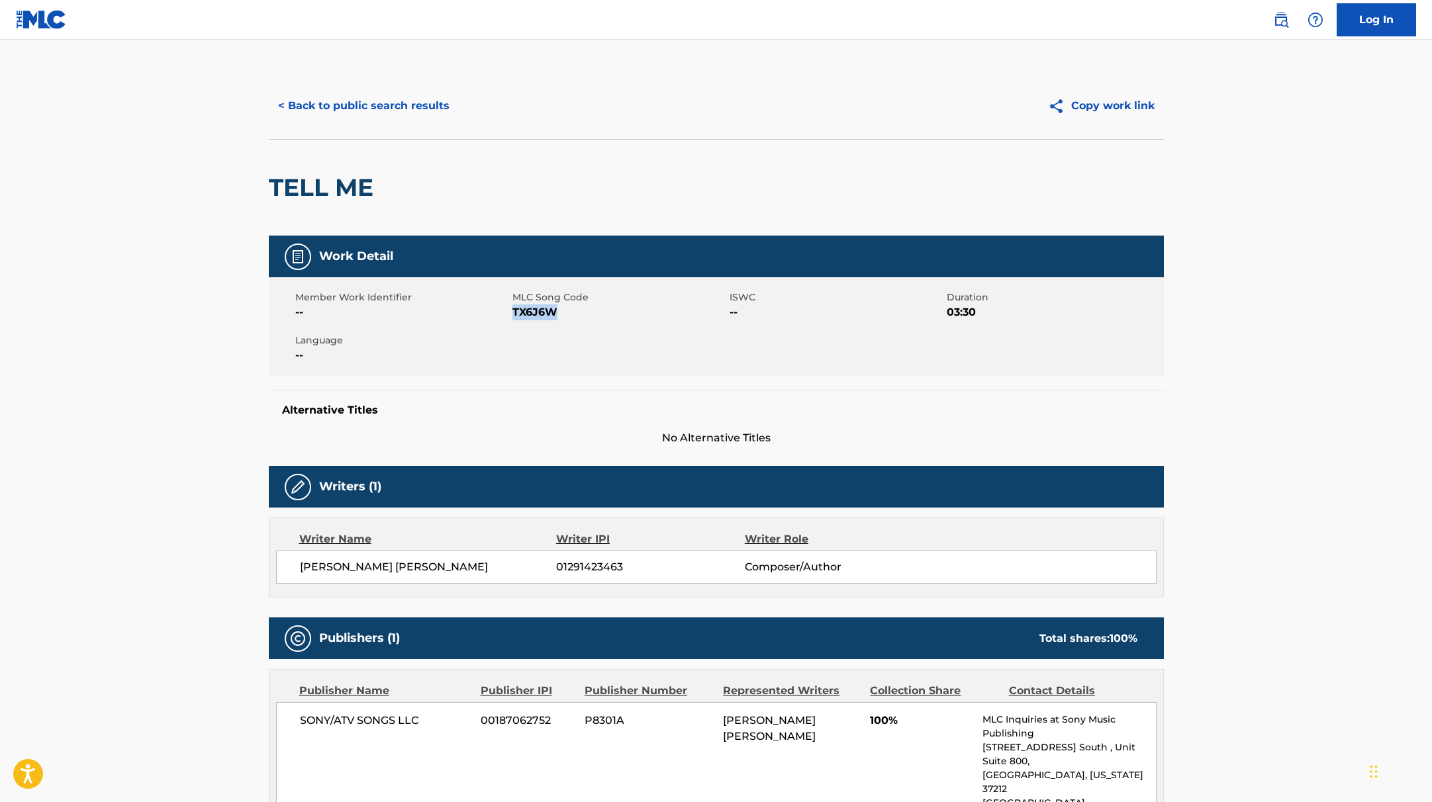
drag, startPoint x: 514, startPoint y: 315, endPoint x: 597, endPoint y: 318, distance: 82.9
click at [597, 318] on span "TX6J6W" at bounding box center [619, 313] width 214 height 16
click at [393, 100] on button "< Back to public search results" at bounding box center [364, 105] width 190 height 33
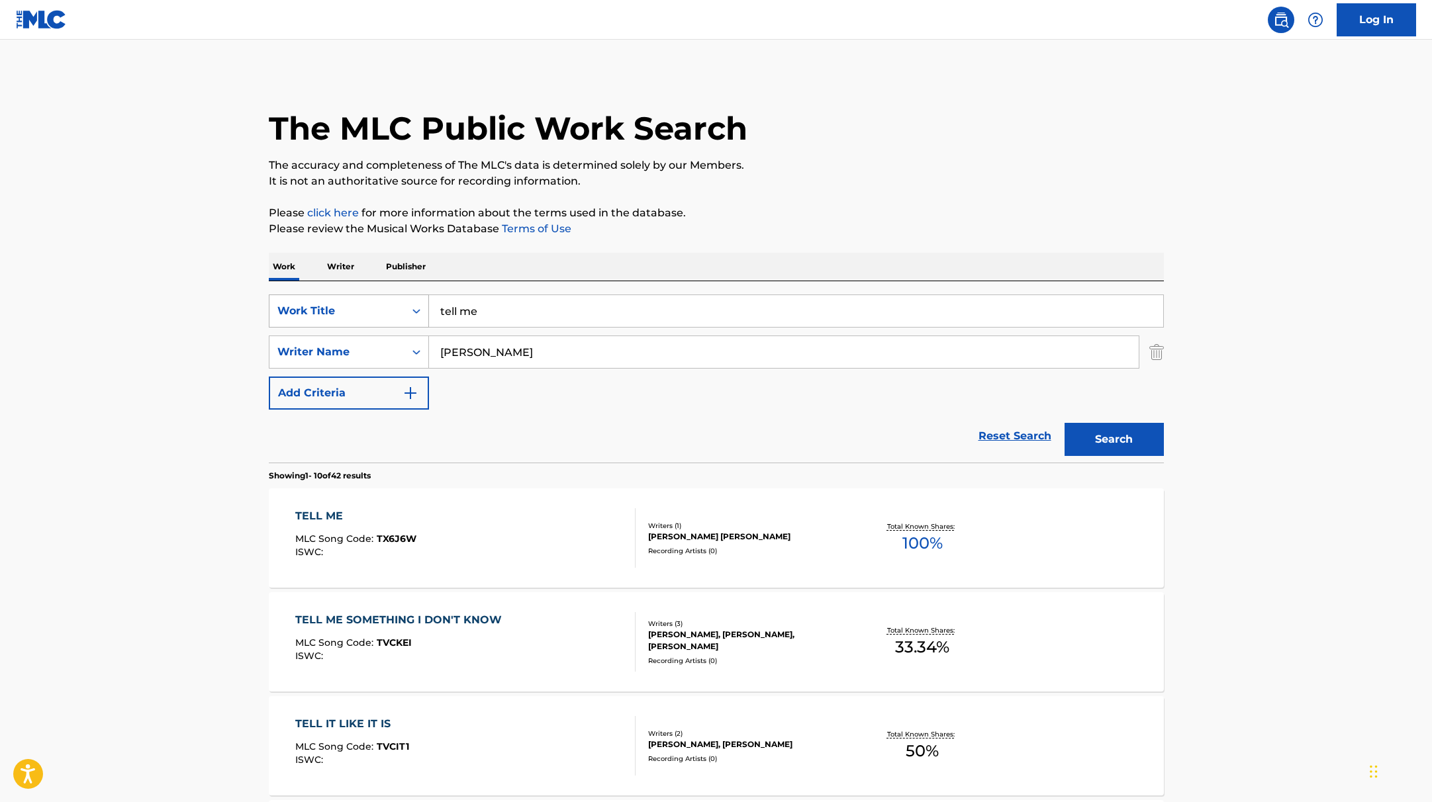
drag, startPoint x: 495, startPoint y: 311, endPoint x: 411, endPoint y: 303, distance: 85.1
click at [411, 303] on div "SearchWithCriteria9c7f3fd9-5be9-4e5e-bd35-1c6ece074282 Work Title tell me" at bounding box center [716, 311] width 895 height 33
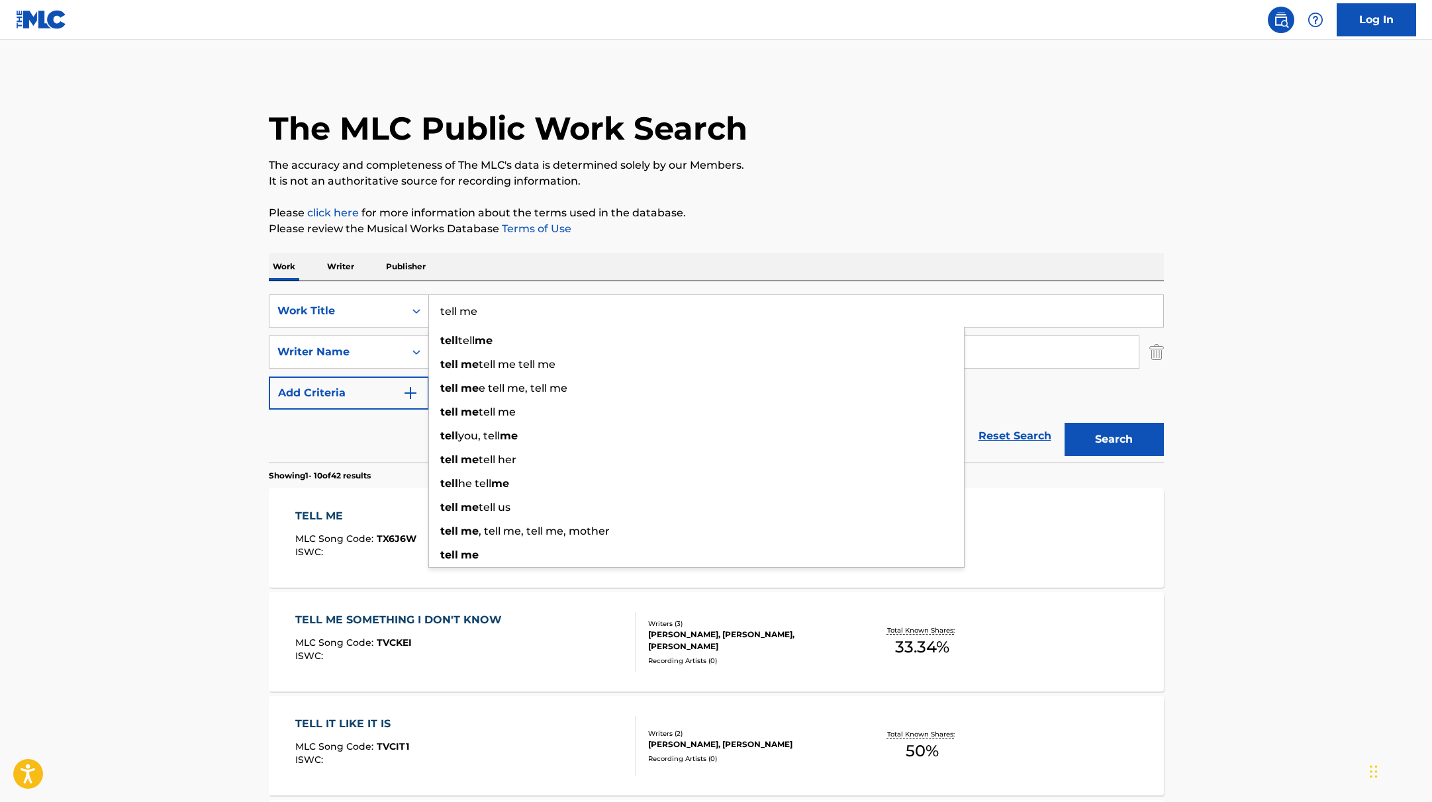
paste input "destroy"
type input "destroy me"
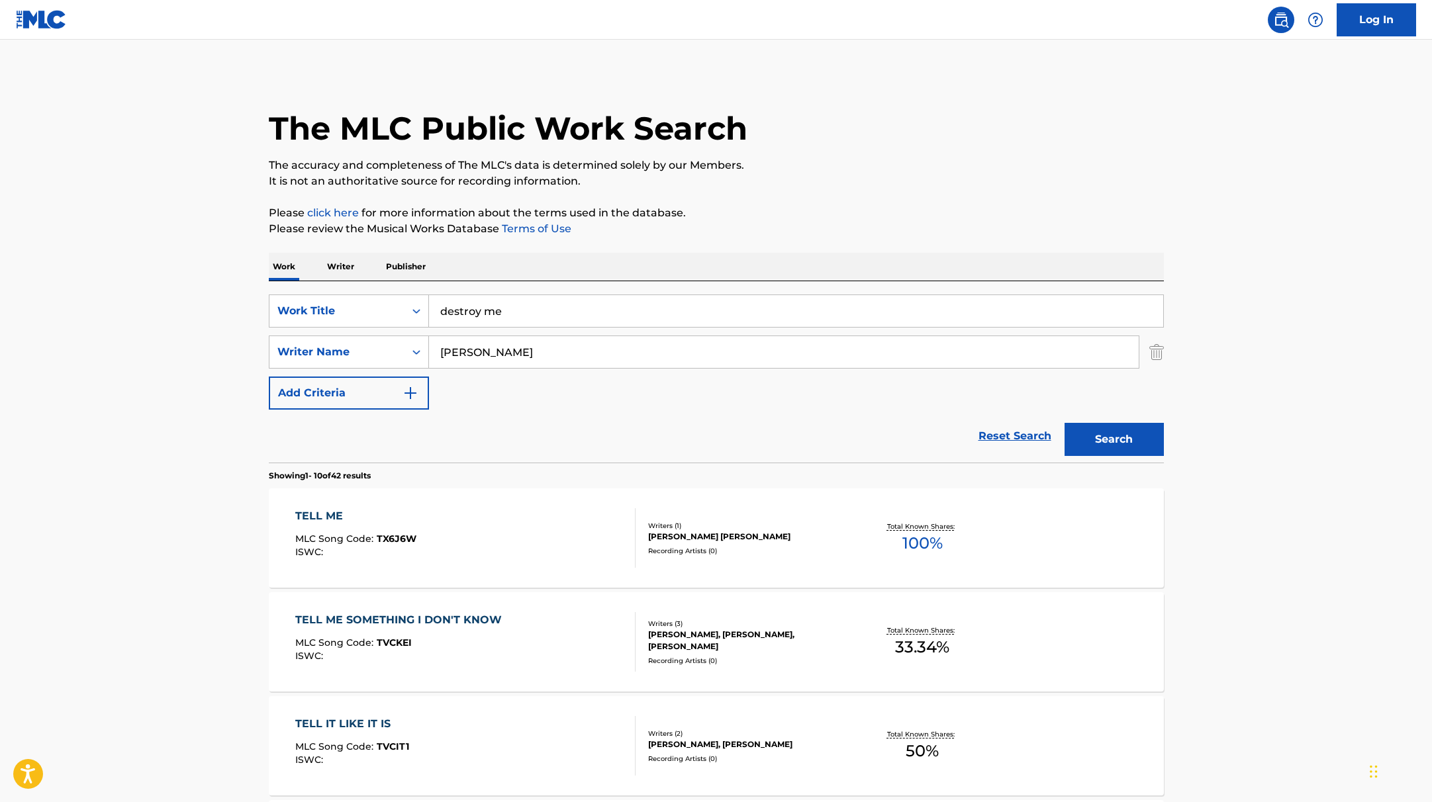
click at [1100, 432] on button "Search" at bounding box center [1114, 439] width 99 height 33
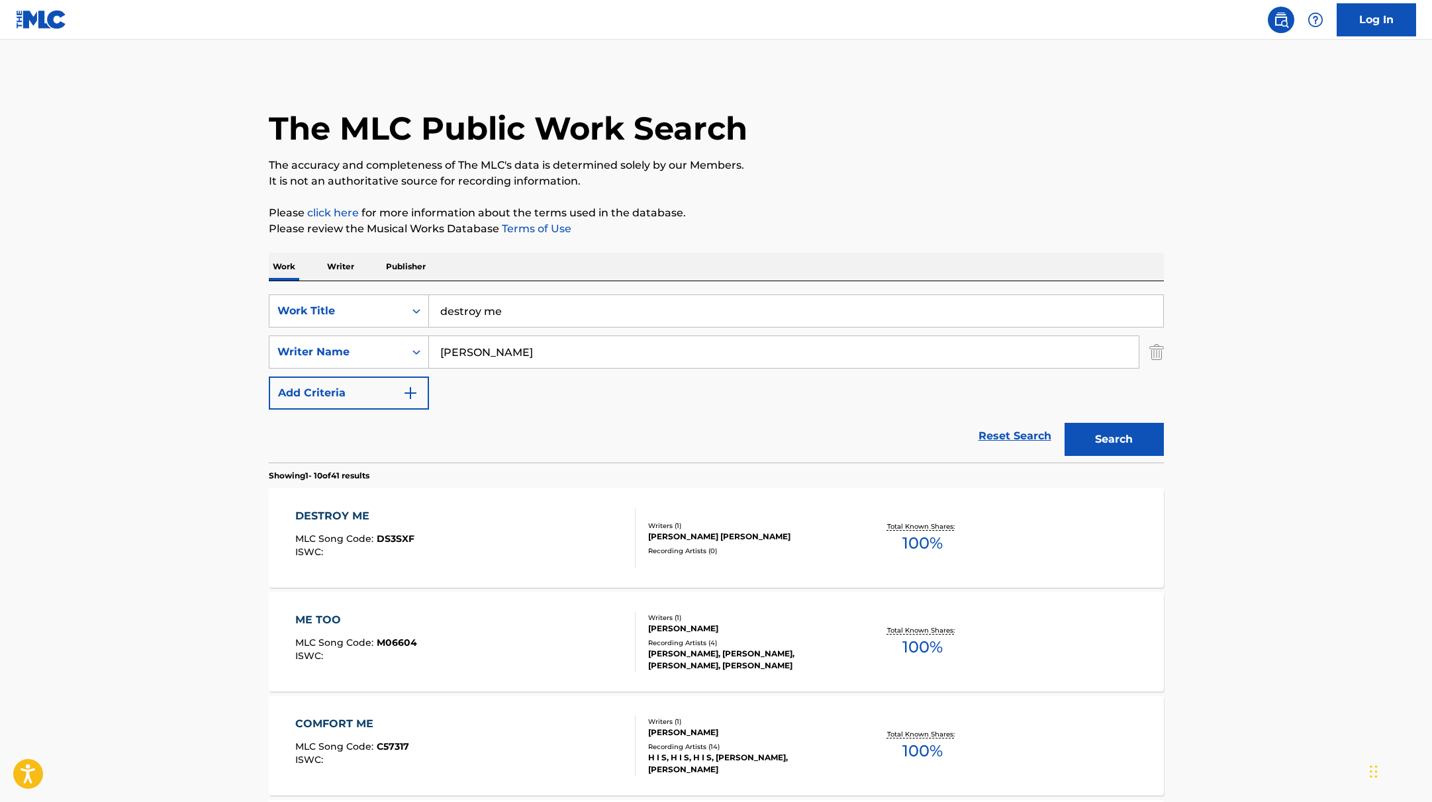
click at [538, 536] on div "DESTROY ME MLC Song Code : DS3SXF ISWC :" at bounding box center [465, 539] width 340 height 60
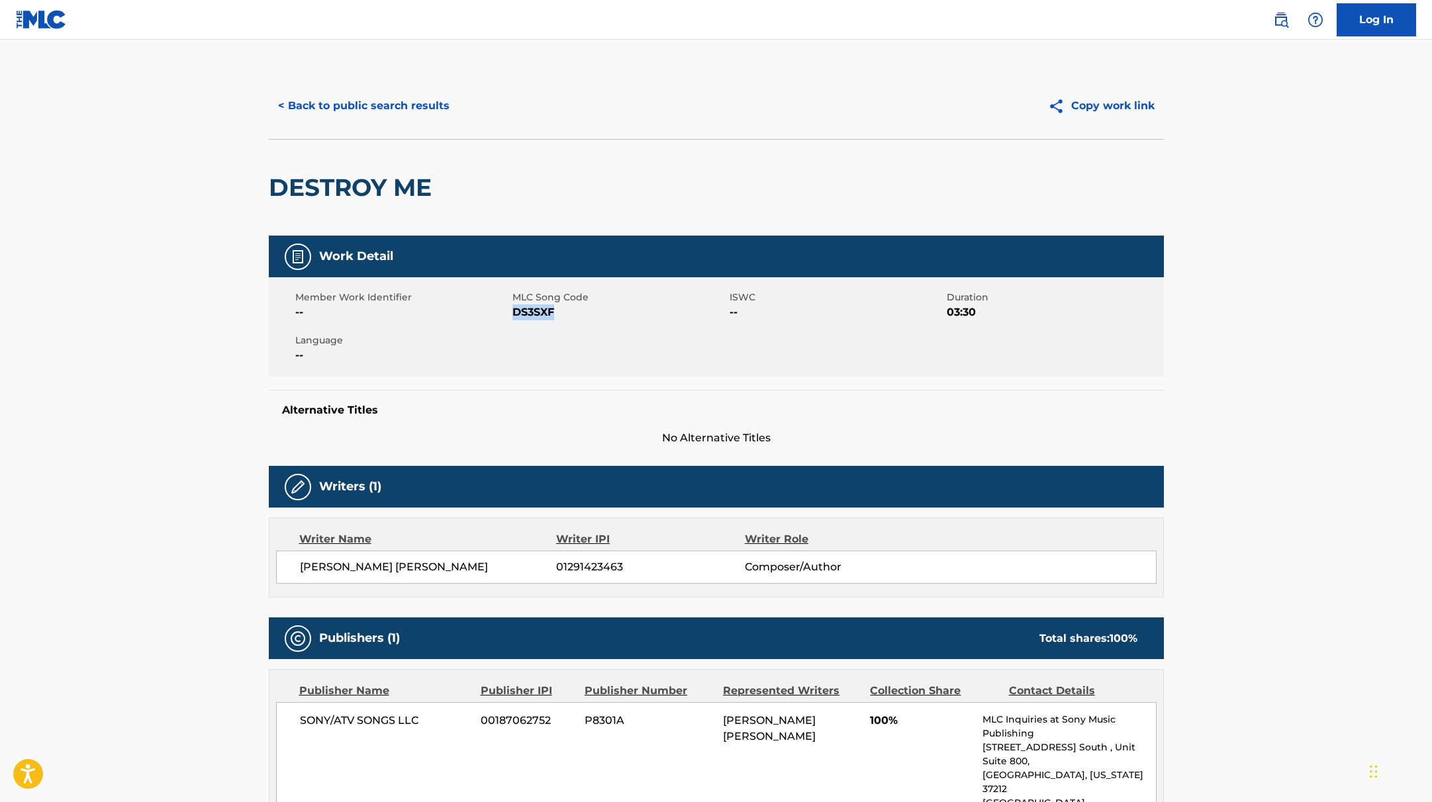
drag, startPoint x: 512, startPoint y: 313, endPoint x: 599, endPoint y: 316, distance: 86.2
click at [599, 316] on span "DS3SXF" at bounding box center [619, 313] width 214 height 16
click at [393, 103] on button "< Back to public search results" at bounding box center [364, 105] width 190 height 33
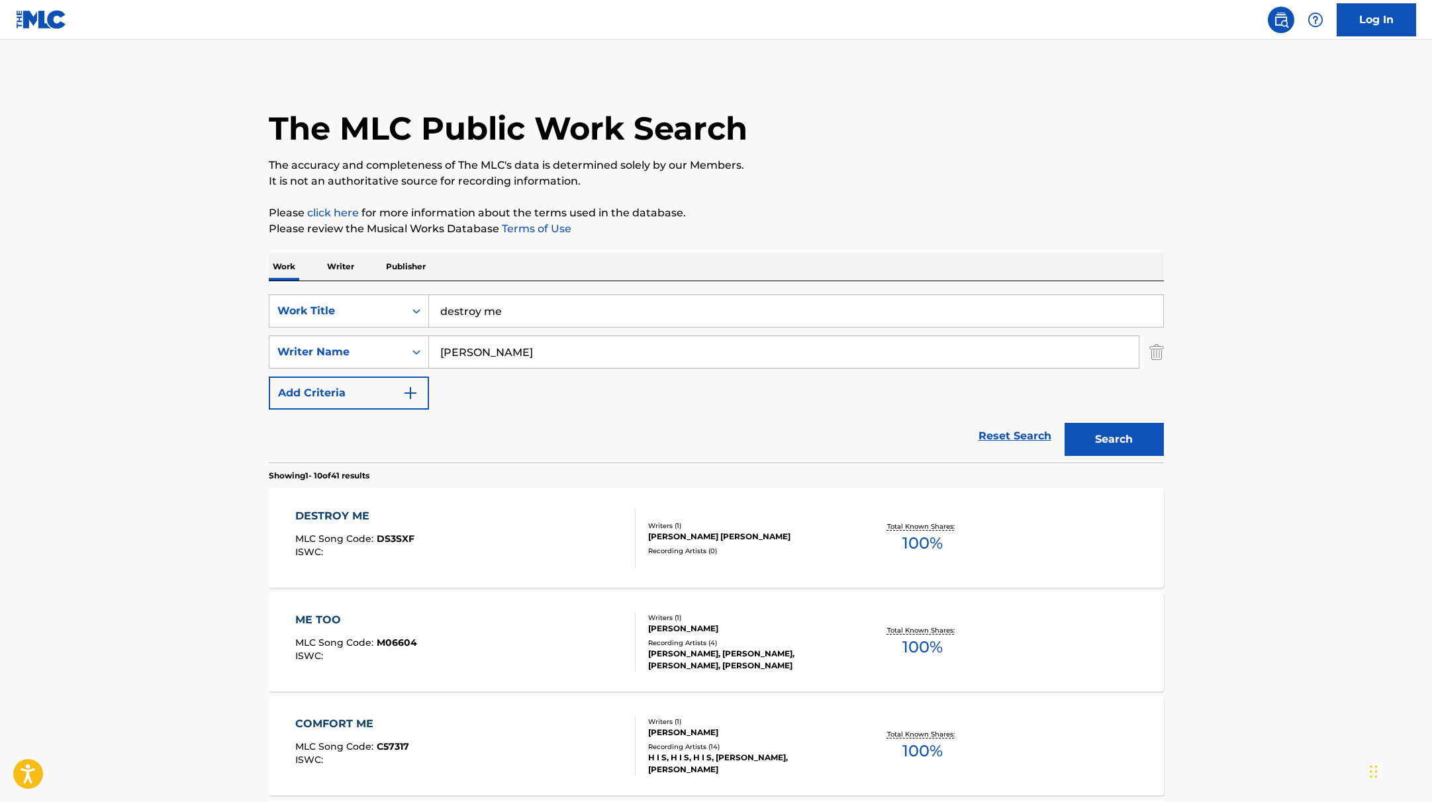
drag, startPoint x: 486, startPoint y: 307, endPoint x: 365, endPoint y: 292, distance: 122.0
click at [365, 292] on div "SearchWithCriteria9c7f3fd9-5be9-4e5e-bd35-1c6ece074282 Work Title destroy me Se…" at bounding box center [716, 371] width 895 height 181
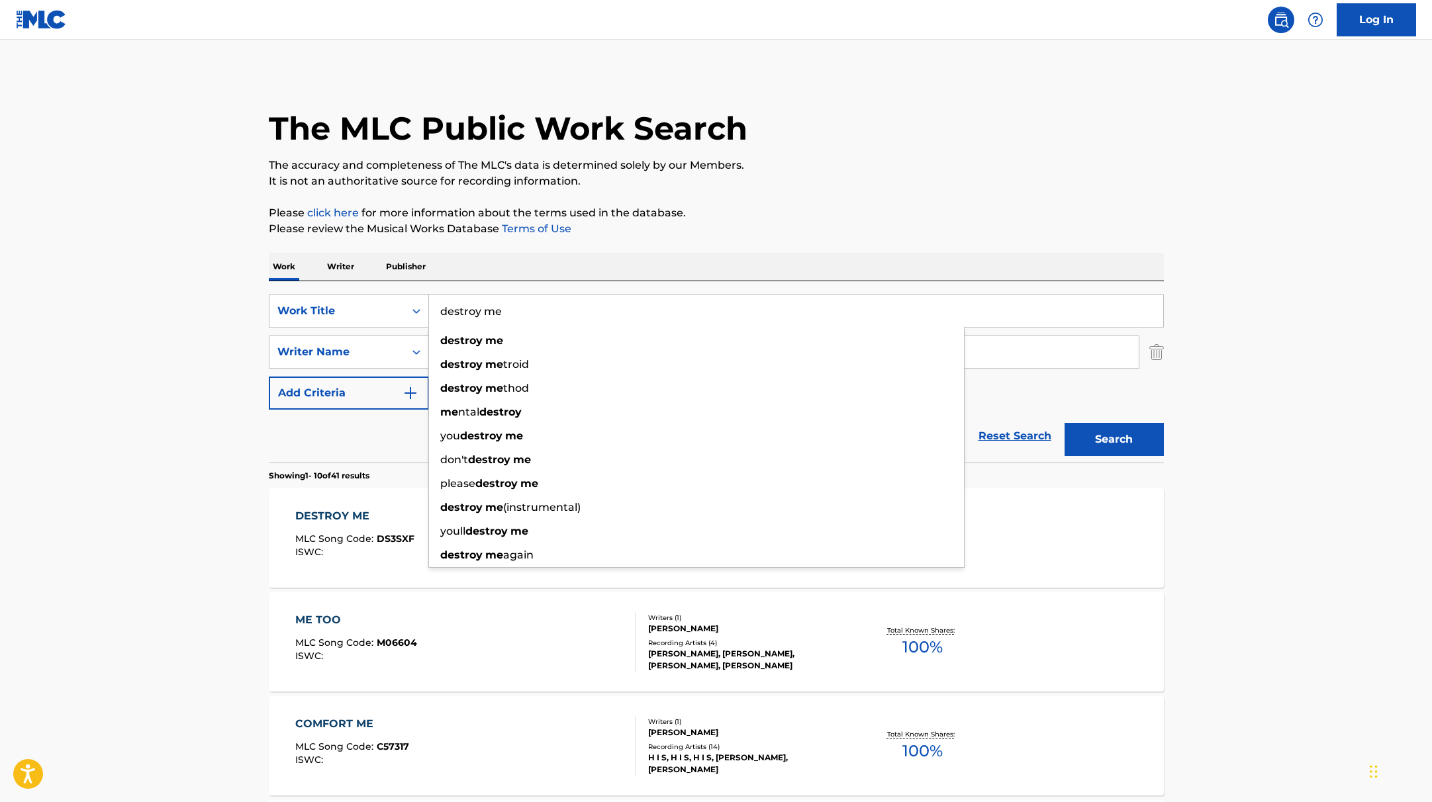
drag, startPoint x: 519, startPoint y: 304, endPoint x: 520, endPoint y: 313, distance: 8.6
click at [520, 313] on input "destroy me" at bounding box center [796, 311] width 734 height 32
paste input "burn"
type input "burn"
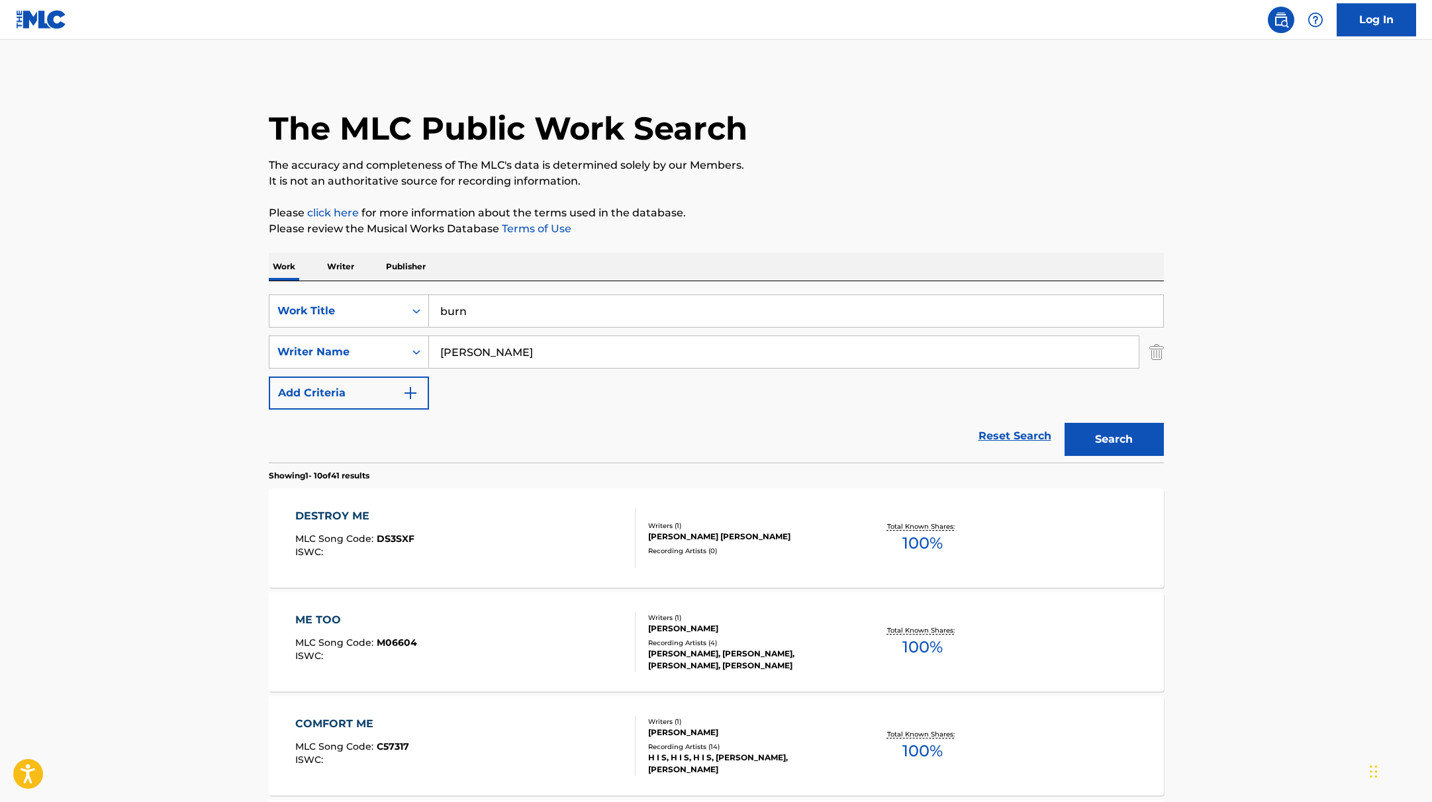
click at [1124, 440] on button "Search" at bounding box center [1114, 439] width 99 height 33
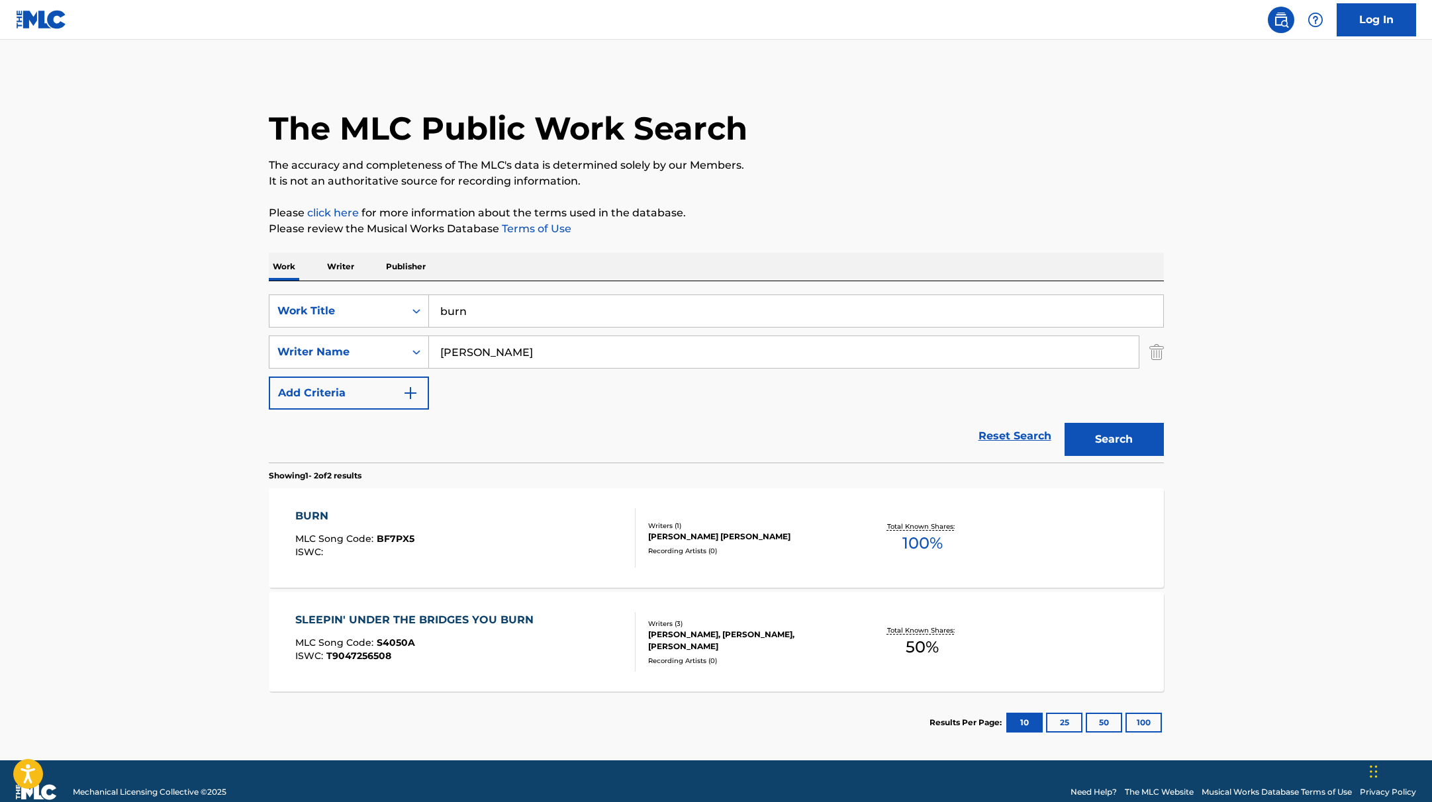
click at [567, 529] on div "BURN MLC Song Code : BF7PX5 ISWC :" at bounding box center [465, 539] width 340 height 60
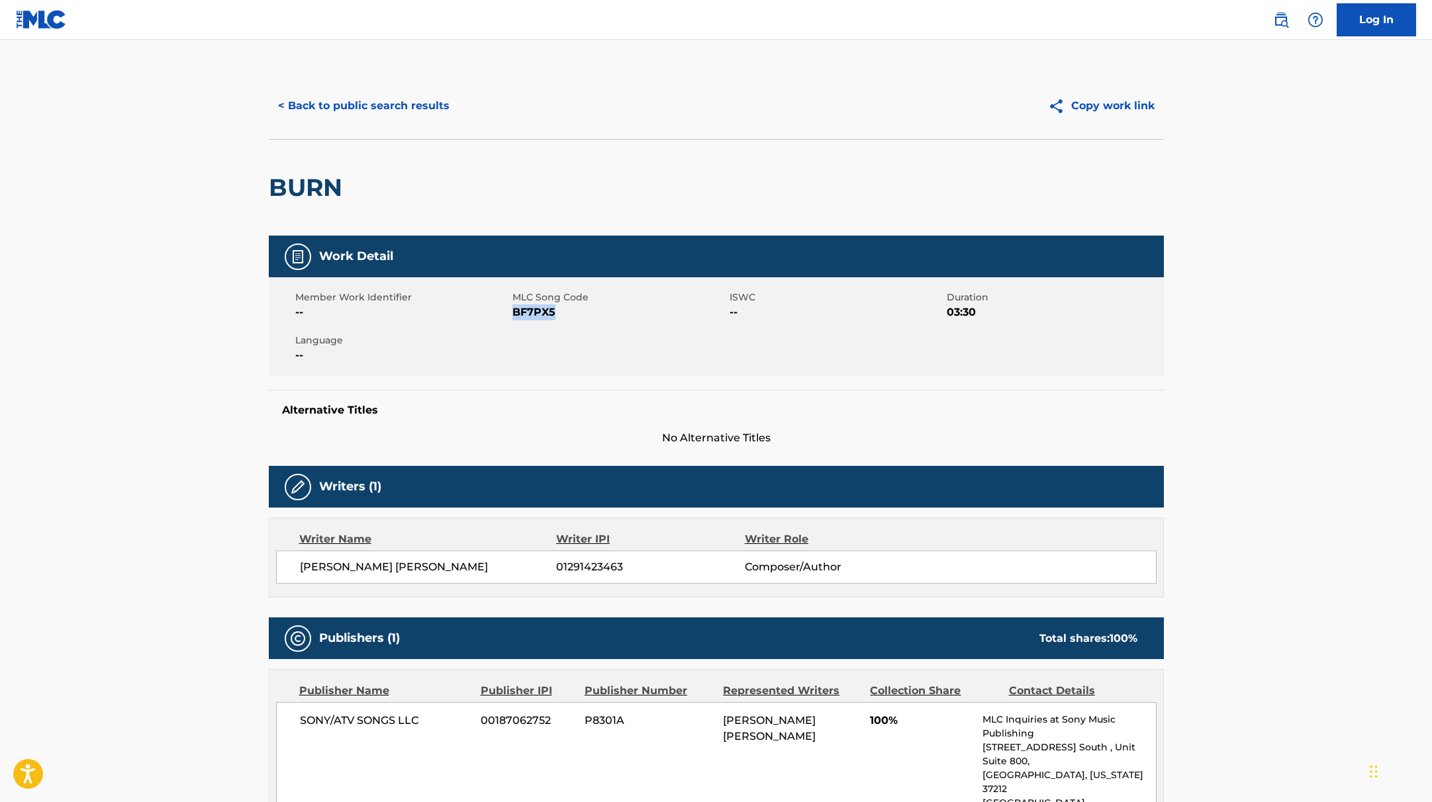
drag, startPoint x: 513, startPoint y: 313, endPoint x: 616, endPoint y: 313, distance: 102.6
click at [616, 313] on span "BF7PX5" at bounding box center [619, 313] width 214 height 16
click at [438, 107] on button "< Back to public search results" at bounding box center [364, 105] width 190 height 33
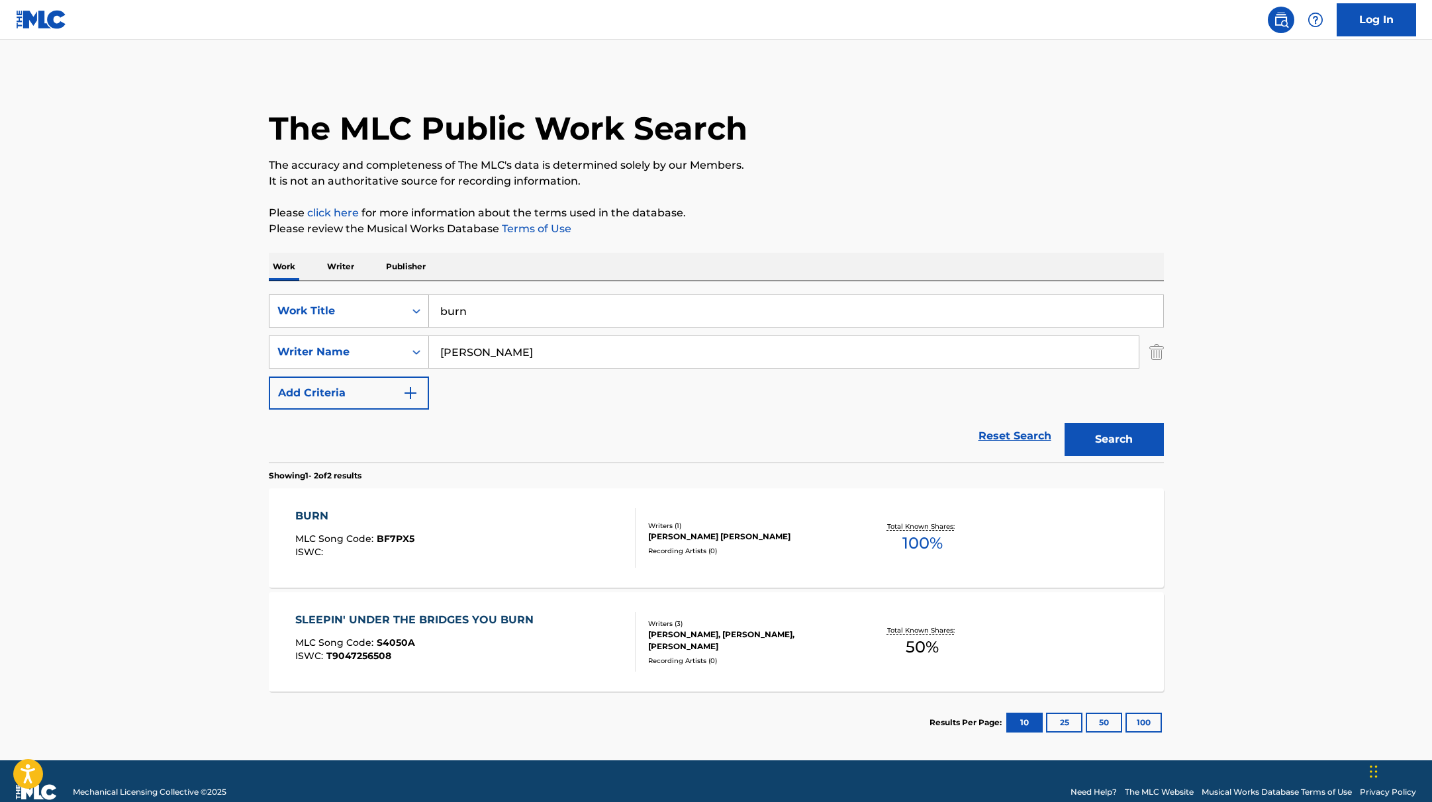
drag, startPoint x: 470, startPoint y: 315, endPoint x: 404, endPoint y: 306, distance: 66.9
click at [404, 306] on div "SearchWithCriteria9c7f3fd9-5be9-4e5e-bd35-1c6ece074282 Work Title burn" at bounding box center [716, 311] width 895 height 33
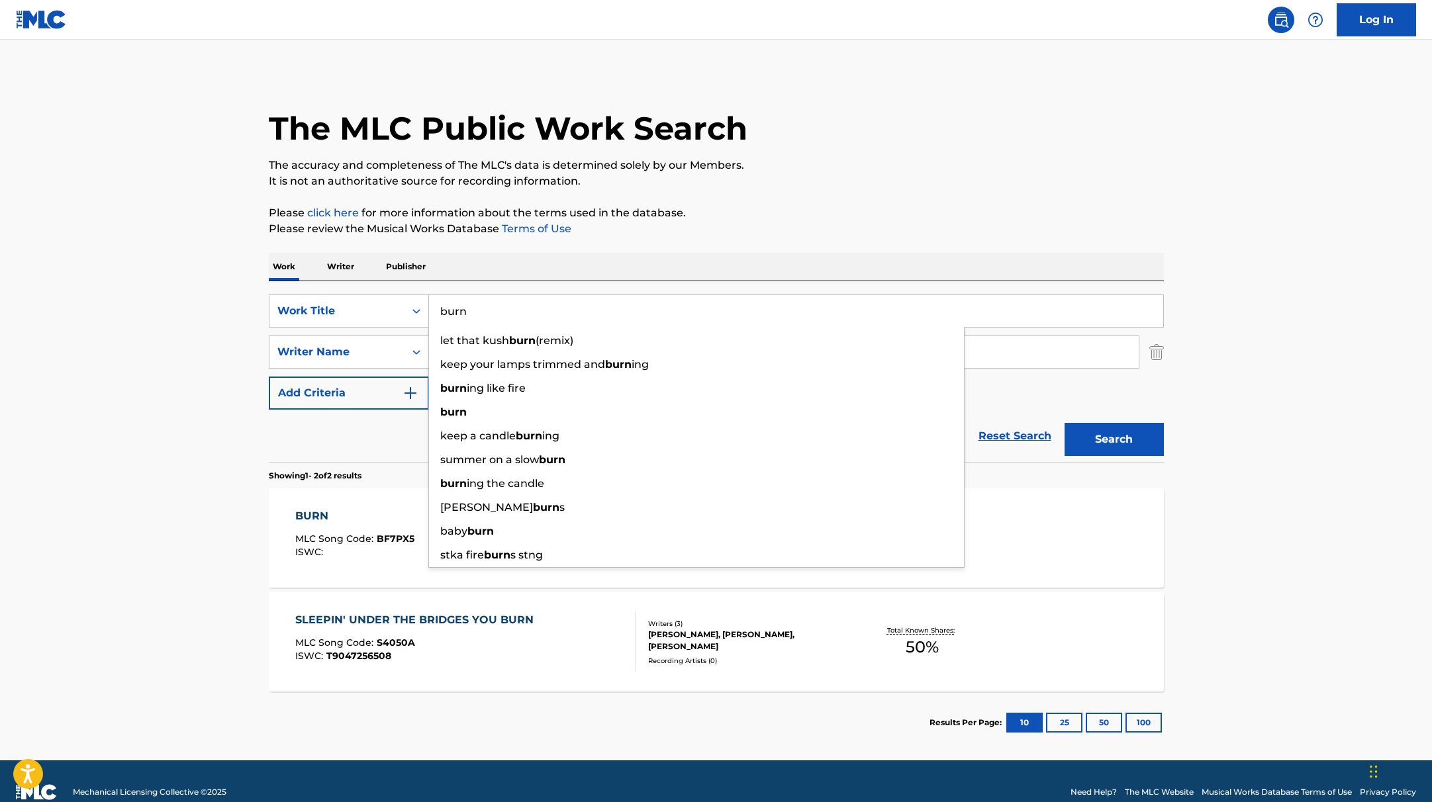
paste input "girl"
type input "girl"
click at [814, 227] on p "Please review the Musical Works Database Terms of Use" at bounding box center [716, 229] width 895 height 16
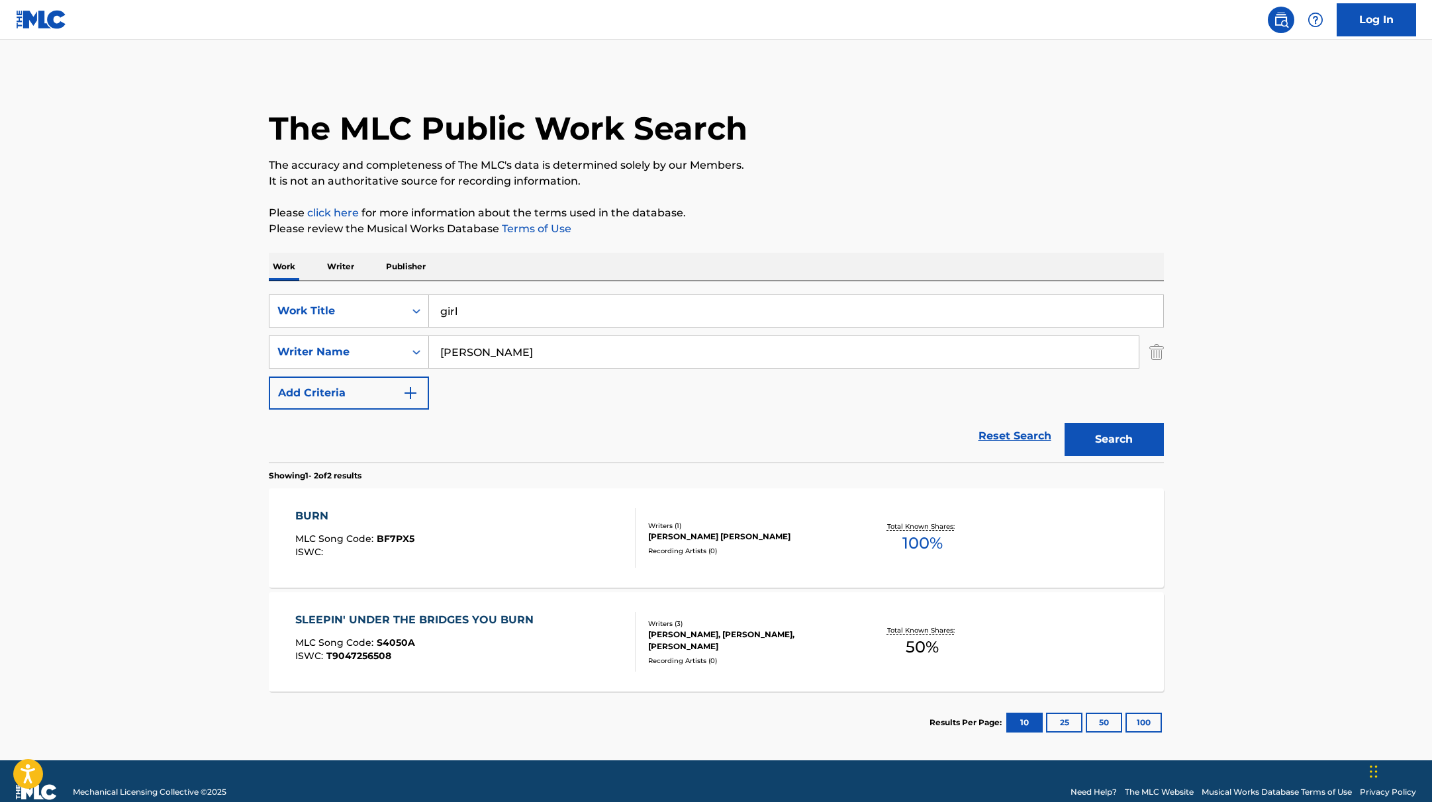
click at [1117, 432] on button "Search" at bounding box center [1114, 439] width 99 height 33
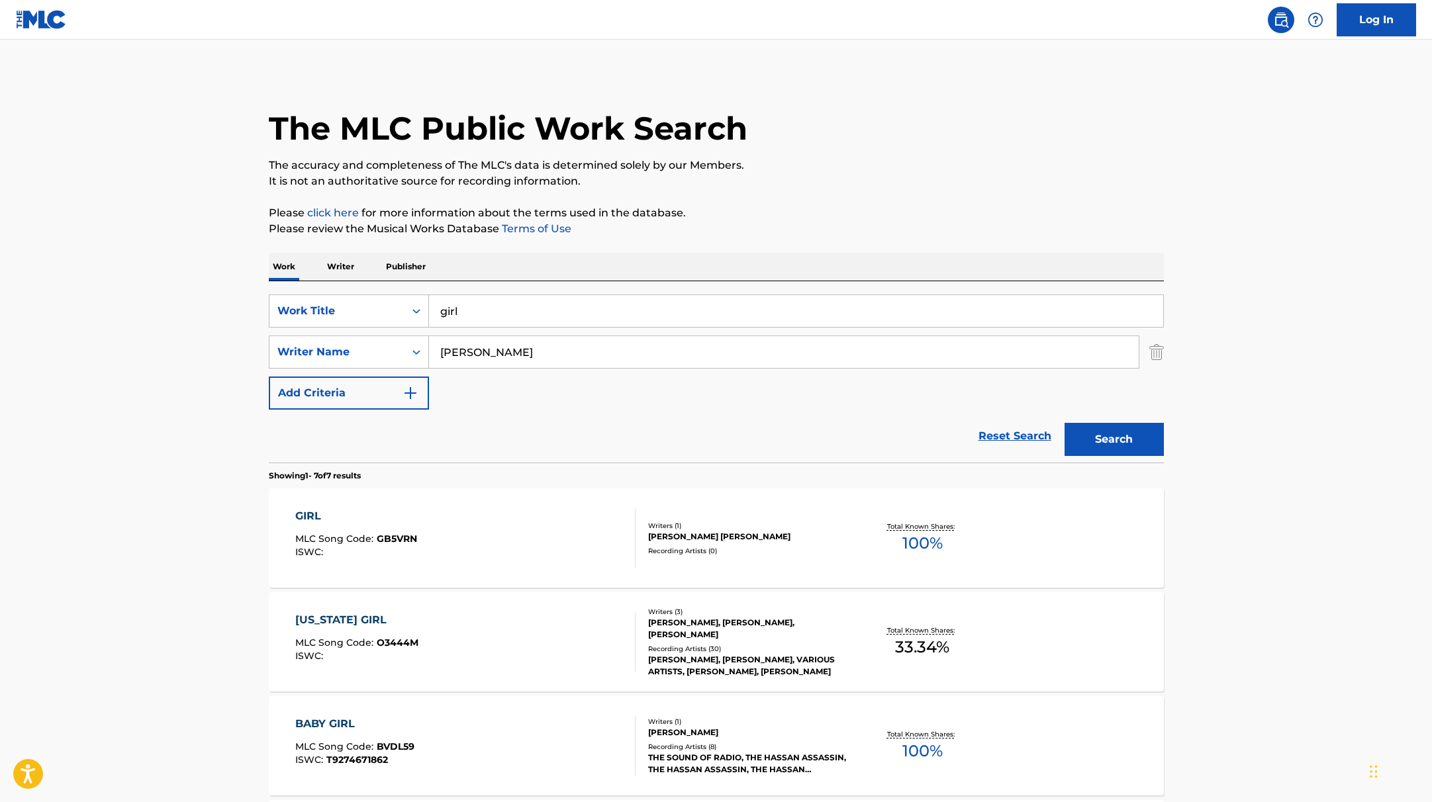
click at [589, 526] on div "GIRL MLC Song Code : GB5VRN ISWC :" at bounding box center [465, 539] width 340 height 60
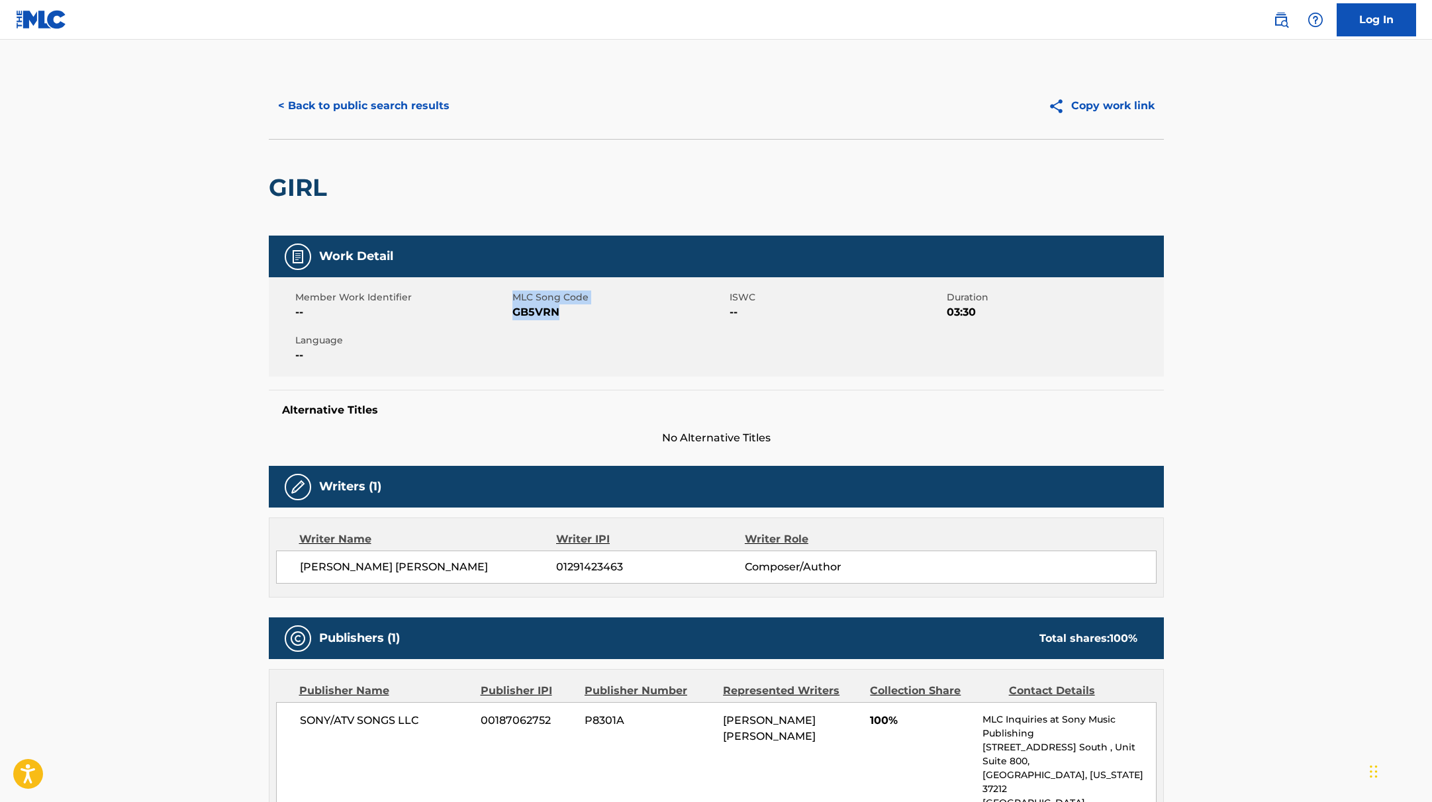
drag, startPoint x: 567, startPoint y: 320, endPoint x: 499, endPoint y: 309, distance: 69.0
click at [499, 309] on div "Member Work Identifier -- MLC Song Code GB5VRN ISWC -- Duration 03:30 Language …" at bounding box center [716, 326] width 895 height 99
click at [530, 278] on div "Member Work Identifier -- MLC Song Code GB5VRN ISWC -- Duration 03:30 Language …" at bounding box center [716, 326] width 895 height 99
drag, startPoint x: 565, startPoint y: 310, endPoint x: 514, endPoint y: 311, distance: 51.0
click at [514, 311] on span "GB5VRN" at bounding box center [619, 313] width 214 height 16
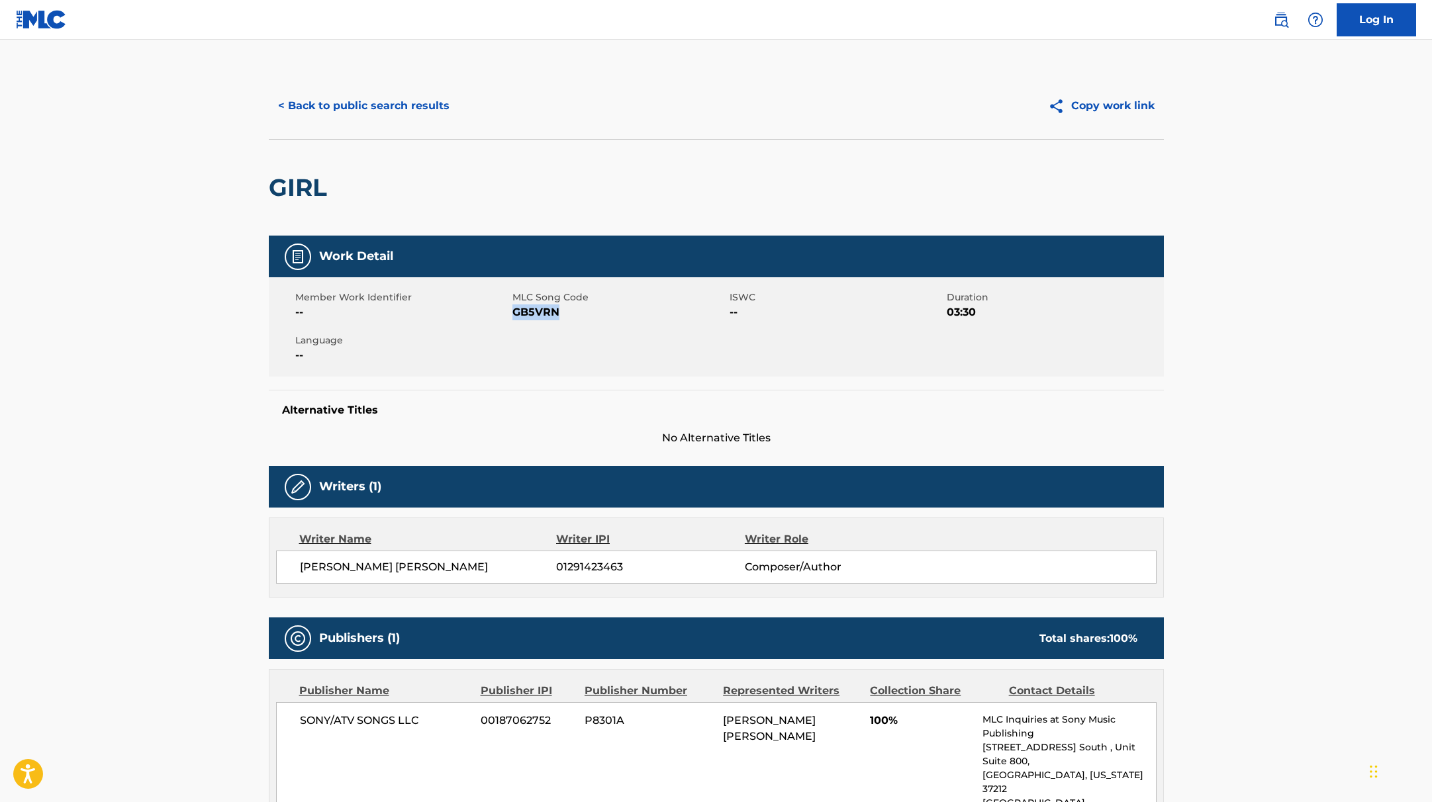
click at [413, 107] on button "< Back to public search results" at bounding box center [364, 105] width 190 height 33
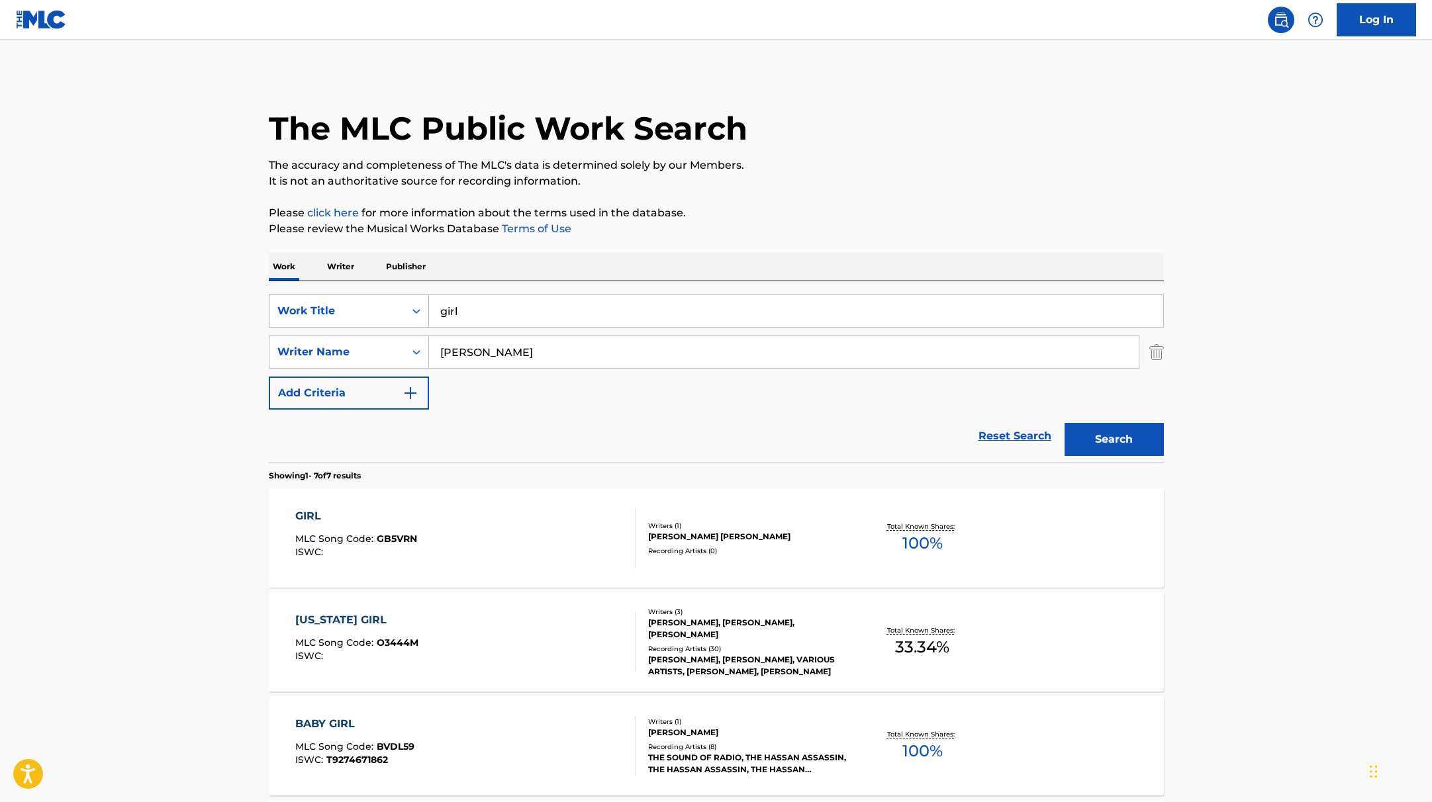
drag, startPoint x: 485, startPoint y: 318, endPoint x: 422, endPoint y: 310, distance: 62.7
click at [422, 310] on div "SearchWithCriteria9c7f3fd9-5be9-4e5e-bd35-1c6ece074282 Work Title girl" at bounding box center [716, 311] width 895 height 33
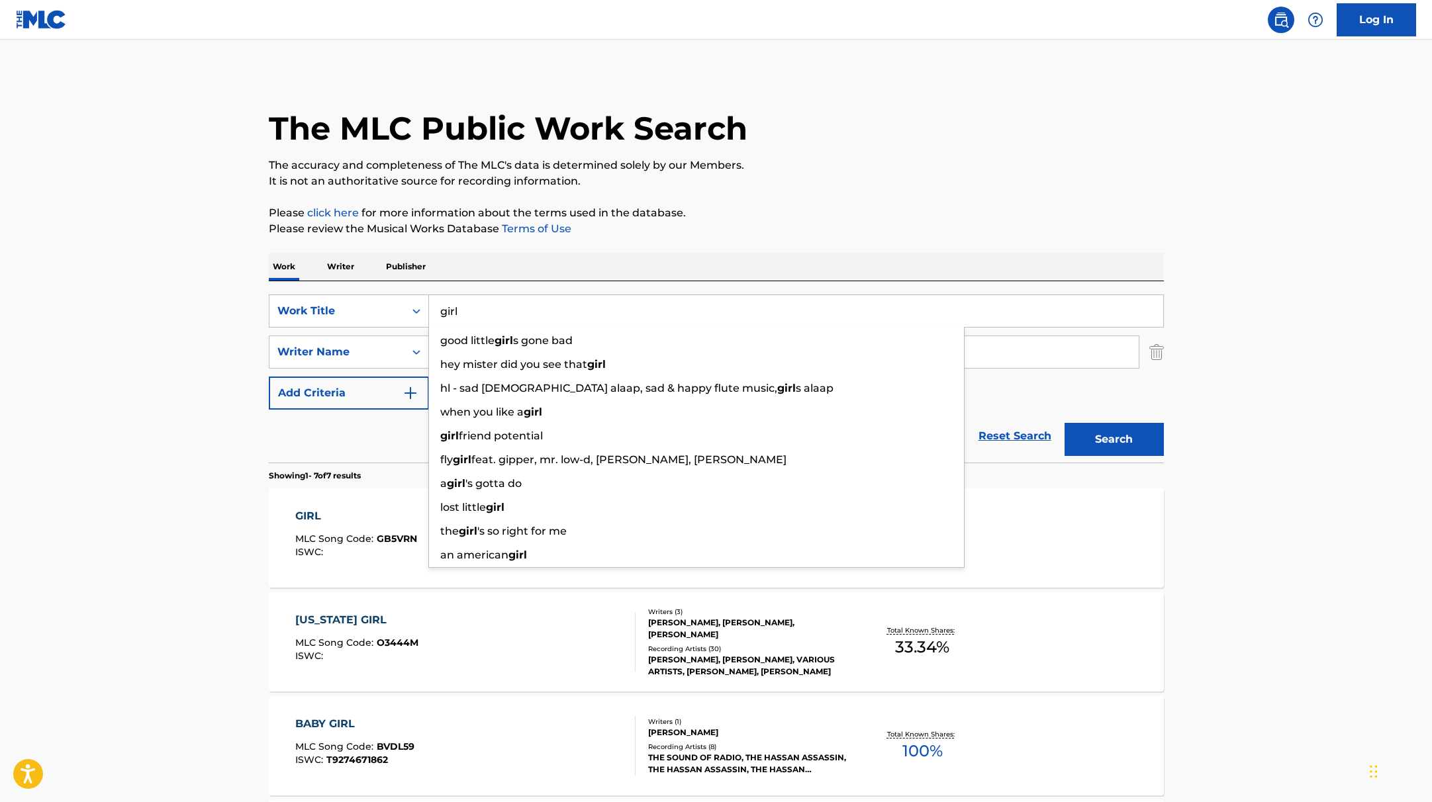
paste input "dream rain sports"
type input "dream rain sports"
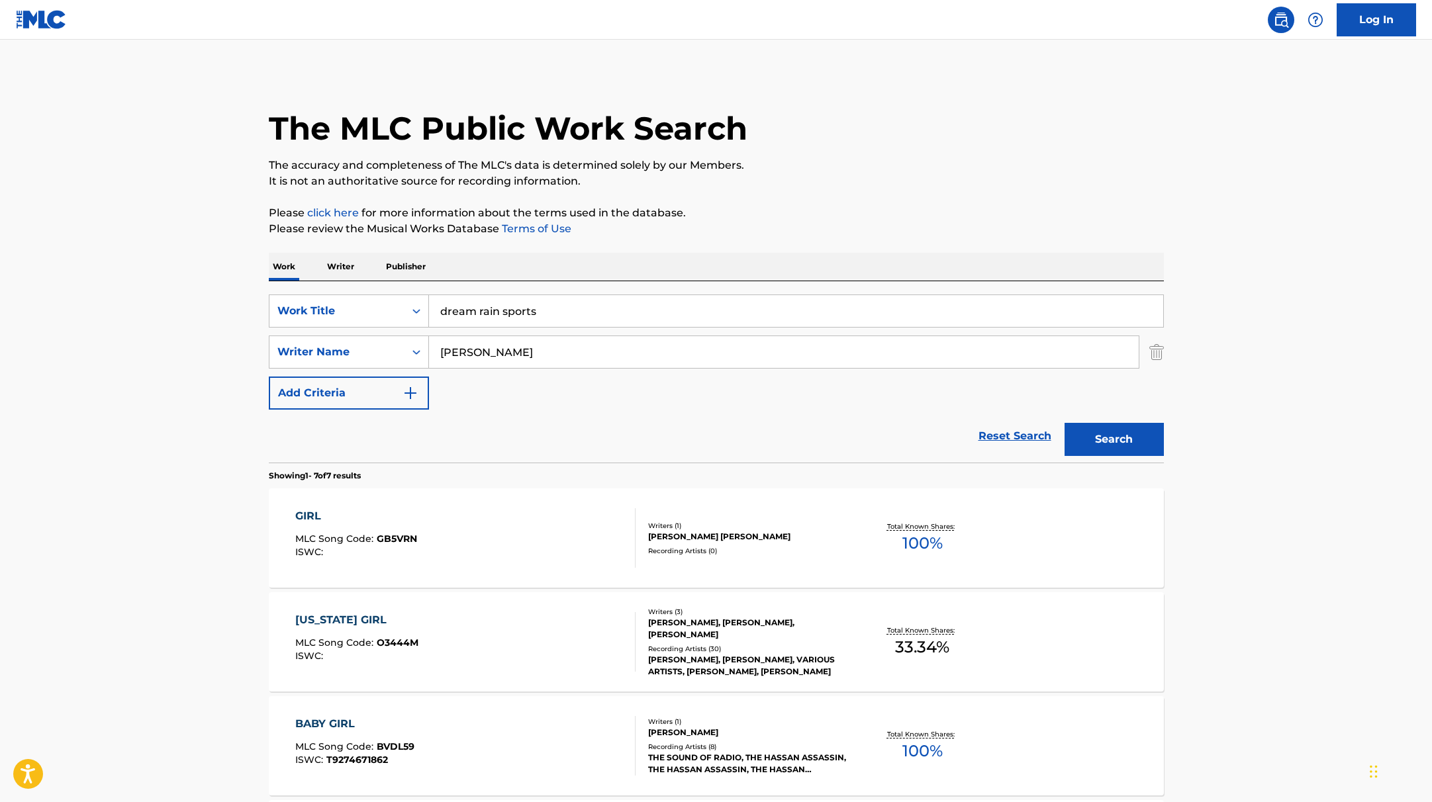
click at [731, 217] on p "Please click here for more information about the terms used in the database." at bounding box center [716, 213] width 895 height 16
click at [1099, 432] on button "Search" at bounding box center [1114, 439] width 99 height 33
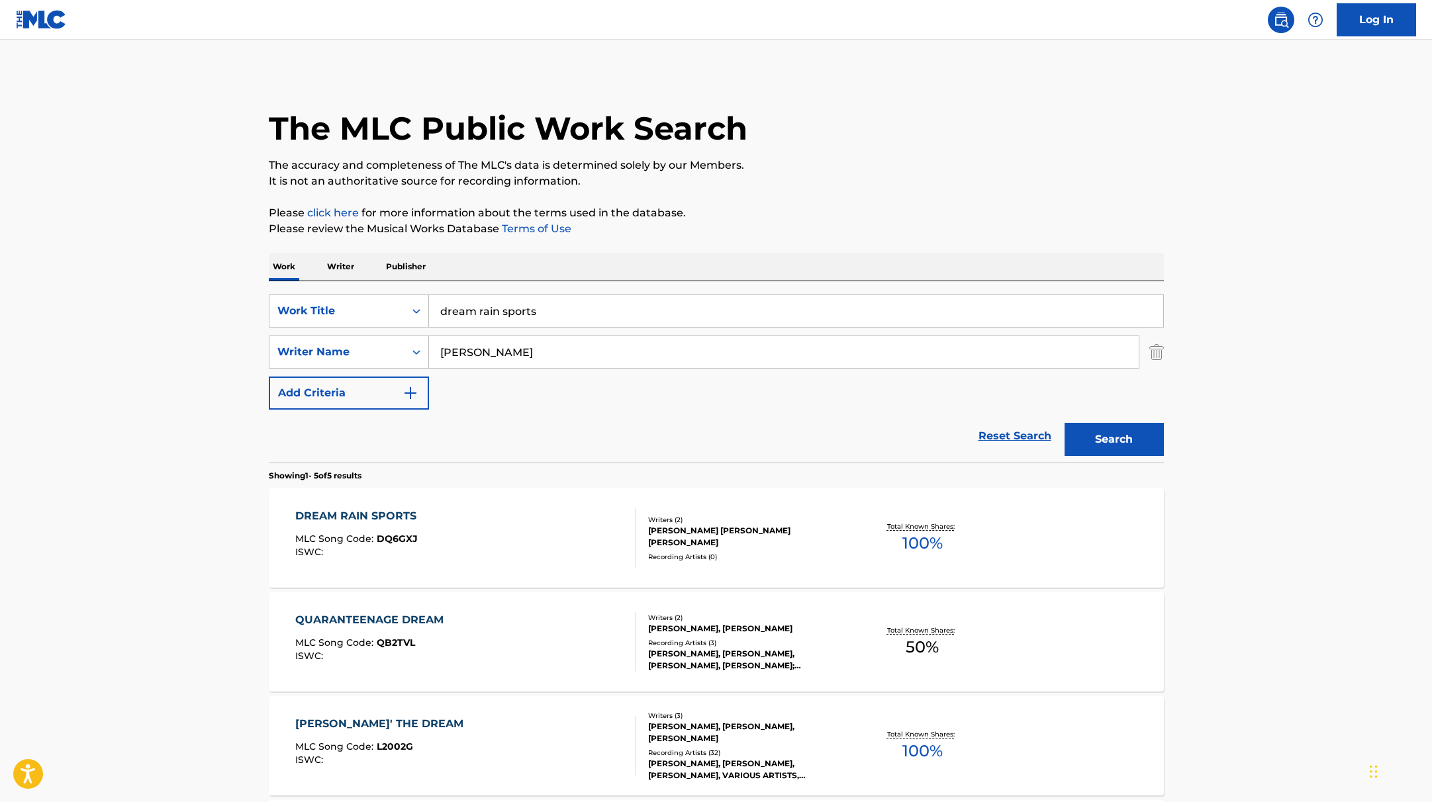
click at [573, 525] on div "DREAM RAIN SPORTS MLC Song Code : DQ6GXJ ISWC :" at bounding box center [465, 539] width 340 height 60
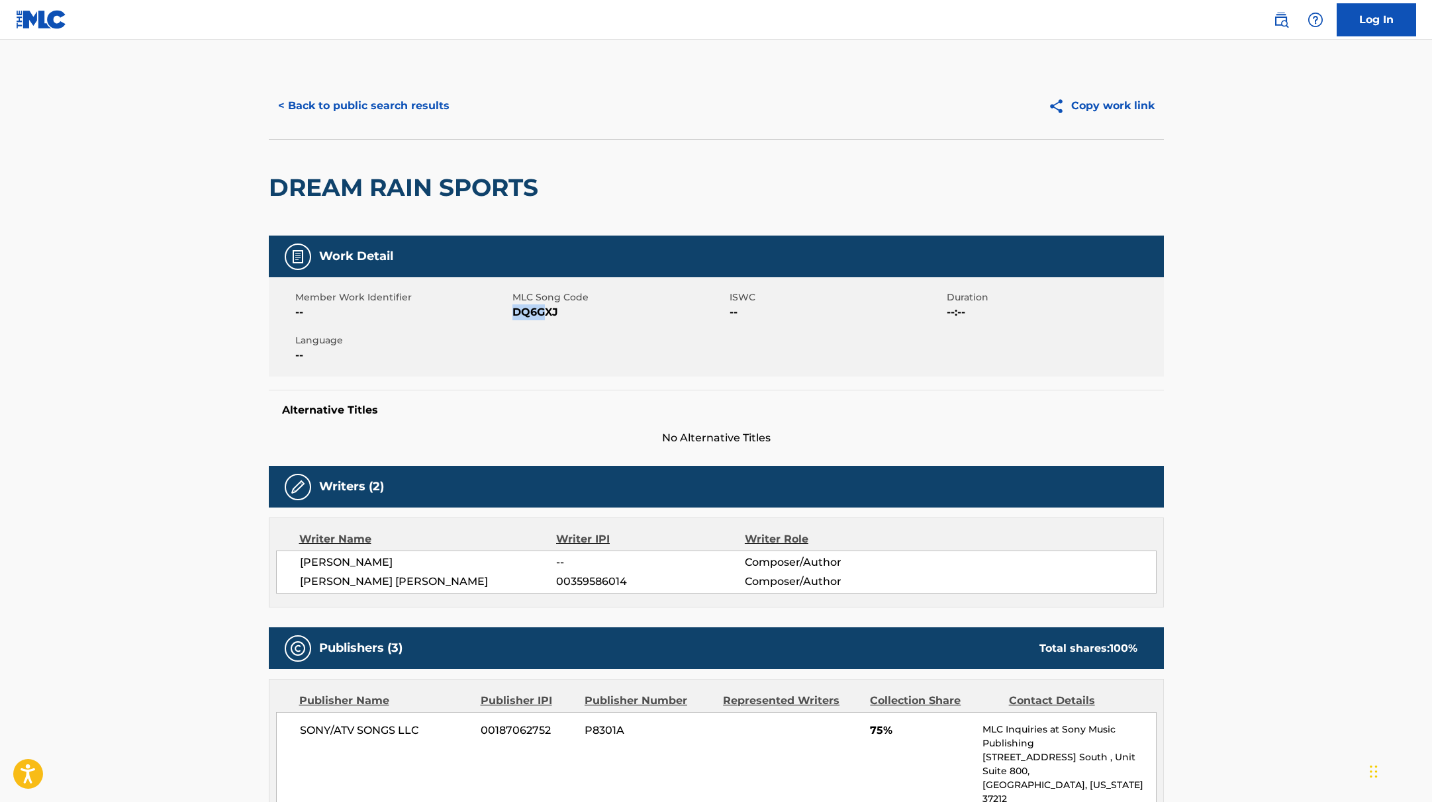
drag, startPoint x: 514, startPoint y: 311, endPoint x: 567, endPoint y: 315, distance: 53.7
click at [541, 313] on span "DQ6GXJ" at bounding box center [619, 313] width 214 height 16
click at [392, 114] on button "< Back to public search results" at bounding box center [364, 105] width 190 height 33
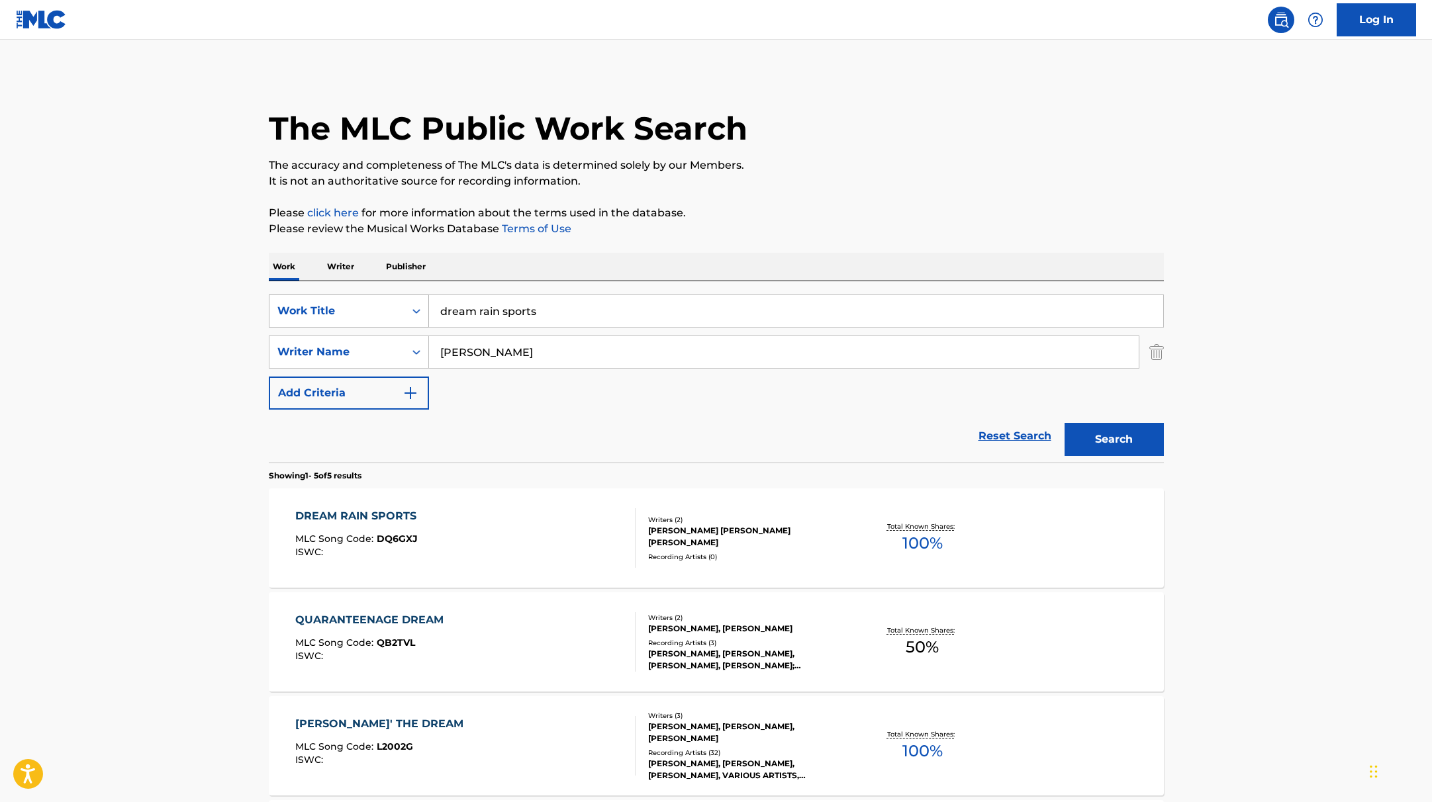
drag, startPoint x: 558, startPoint y: 313, endPoint x: 420, endPoint y: 305, distance: 138.0
click at [420, 305] on div "SearchWithCriteria9c7f3fd9-5be9-4e5e-bd35-1c6ece074282 Work Title dream rain sp…" at bounding box center [716, 311] width 895 height 33
paste input "nice"
type input "nice"
click at [880, 197] on div "The MLC Public Work Search The accuracy and completeness of The MLC's data is d…" at bounding box center [716, 569] width 927 height 993
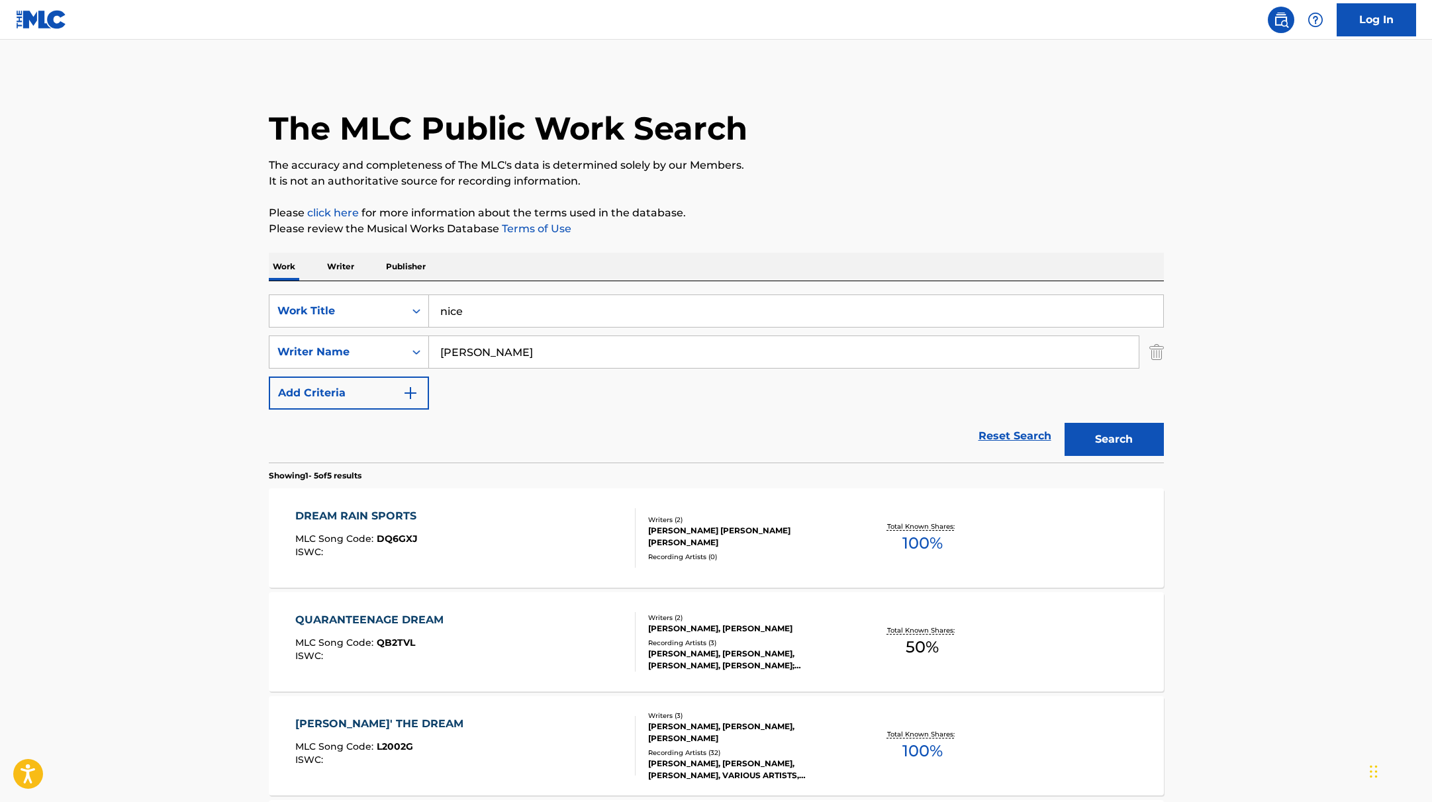
click at [1138, 450] on button "Search" at bounding box center [1114, 439] width 99 height 33
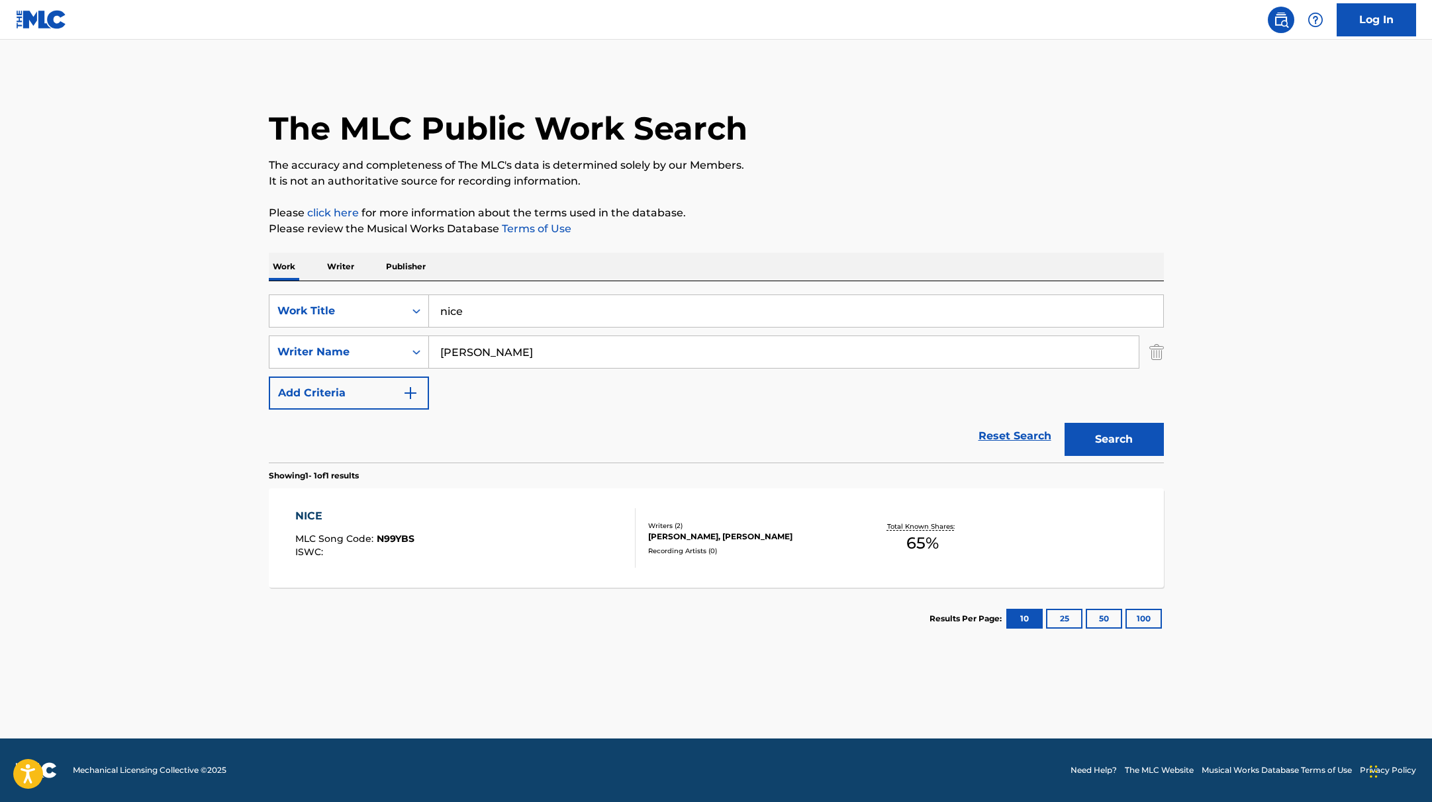
click at [430, 510] on div "NICE MLC Song Code : N99YBS ISWC :" at bounding box center [465, 539] width 340 height 60
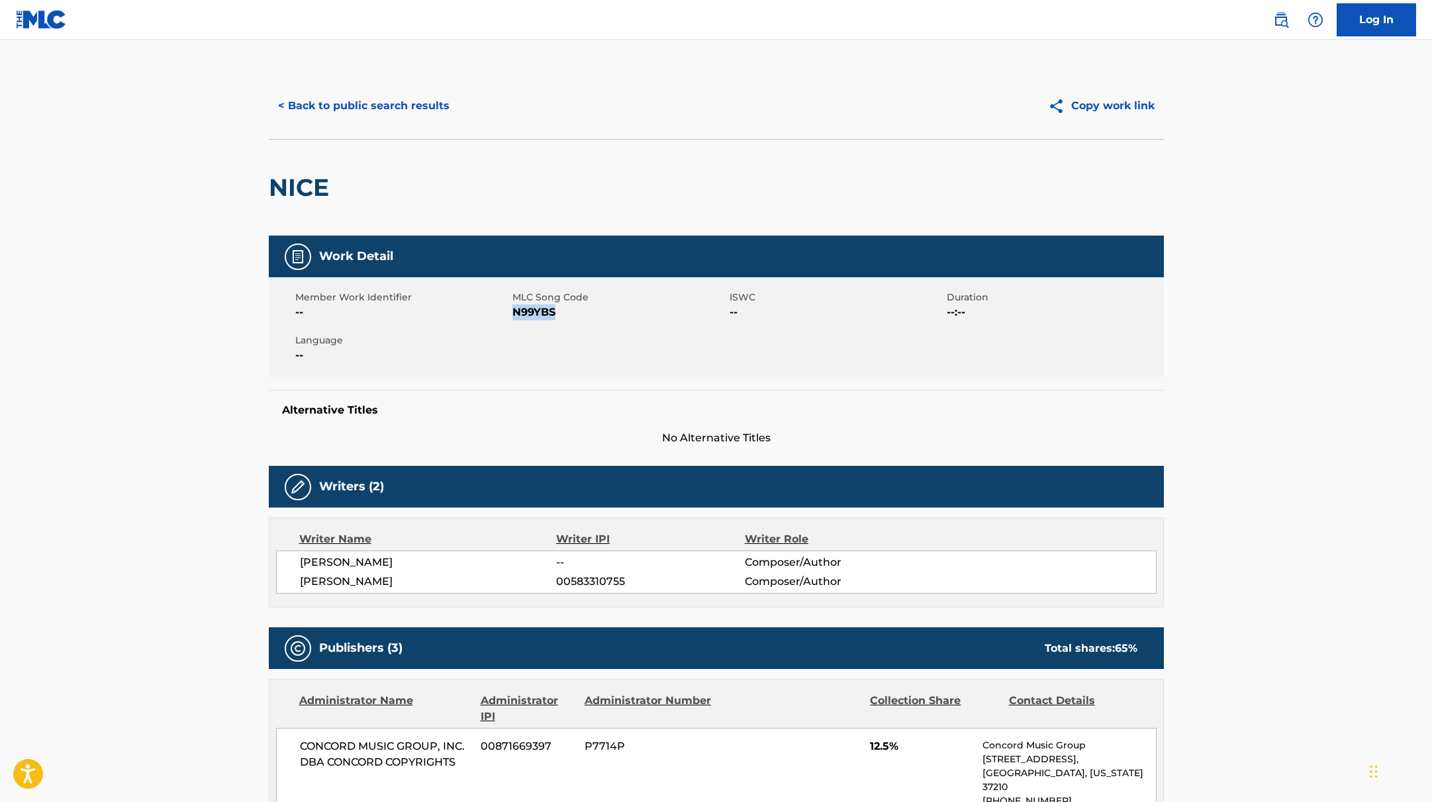
drag, startPoint x: 514, startPoint y: 315, endPoint x: 573, endPoint y: 320, distance: 59.8
click at [573, 320] on span "N99YBS" at bounding box center [619, 313] width 214 height 16
click at [405, 124] on div "< Back to public search results Copy work link" at bounding box center [716, 106] width 895 height 66
click at [413, 119] on button "< Back to public search results" at bounding box center [364, 105] width 190 height 33
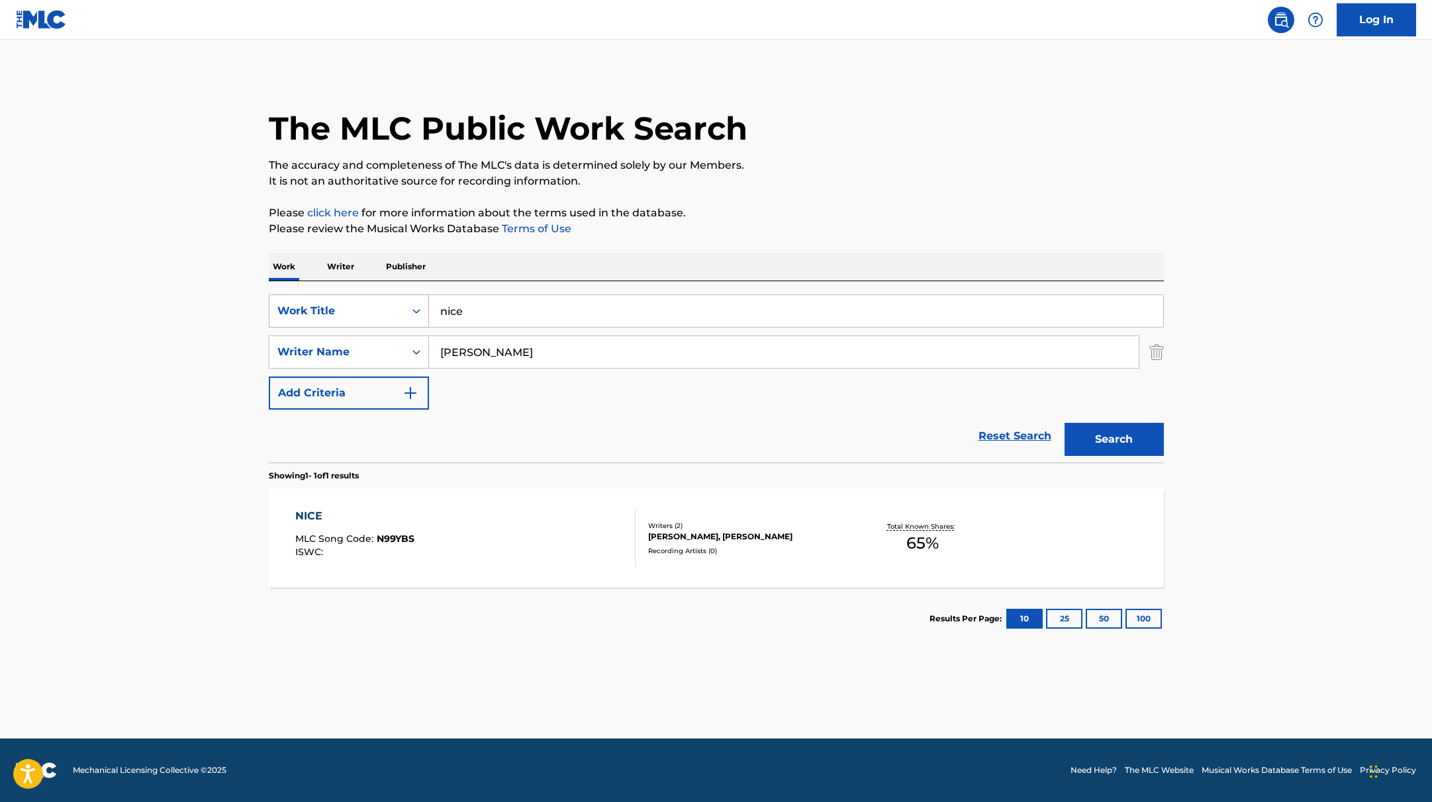
drag, startPoint x: 480, startPoint y: 315, endPoint x: 405, endPoint y: 295, distance: 77.2
click at [409, 297] on div "SearchWithCriteria9c7f3fd9-5be9-4e5e-bd35-1c6ece074282 Work Title nice" at bounding box center [716, 311] width 895 height 33
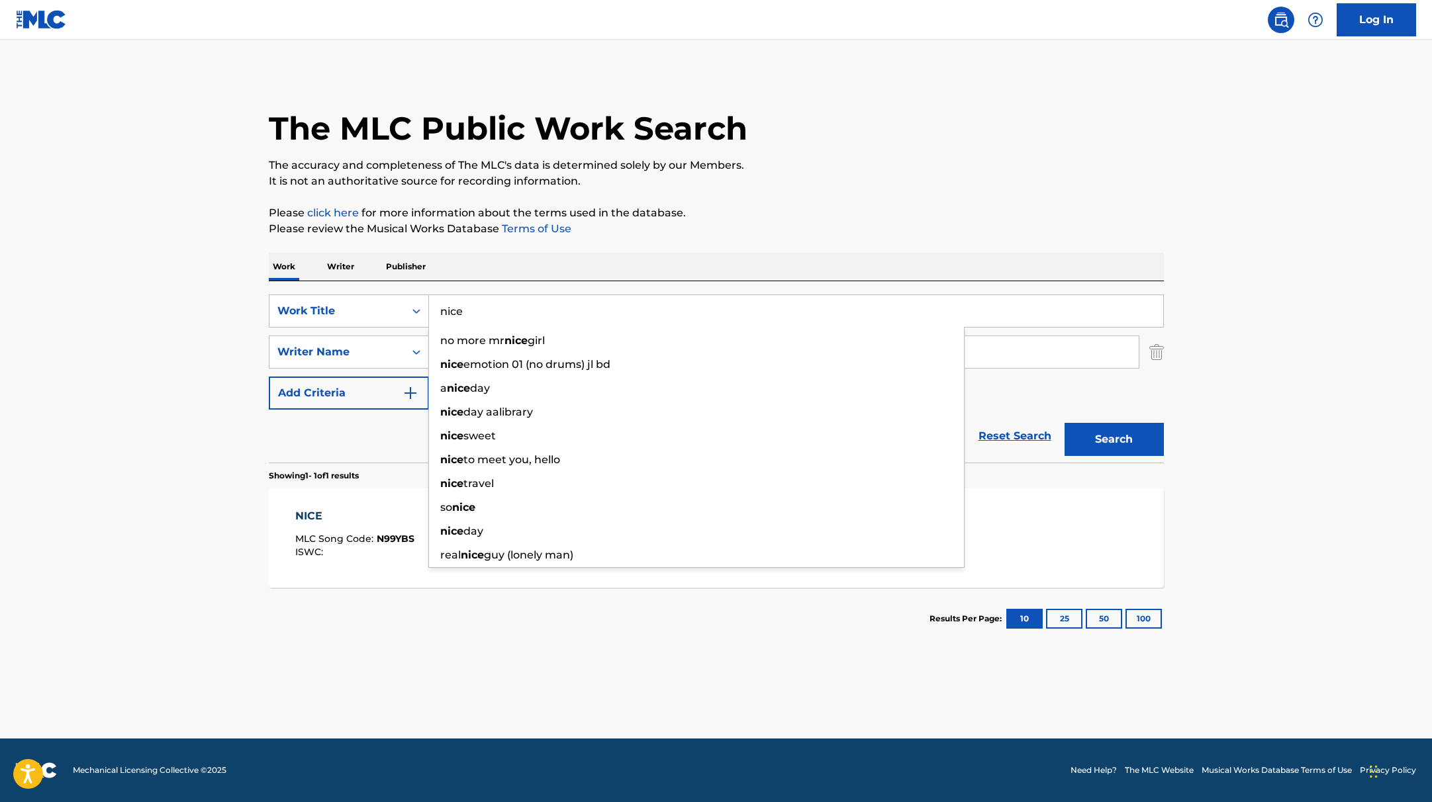
paste input "erv"
type input "nerve"
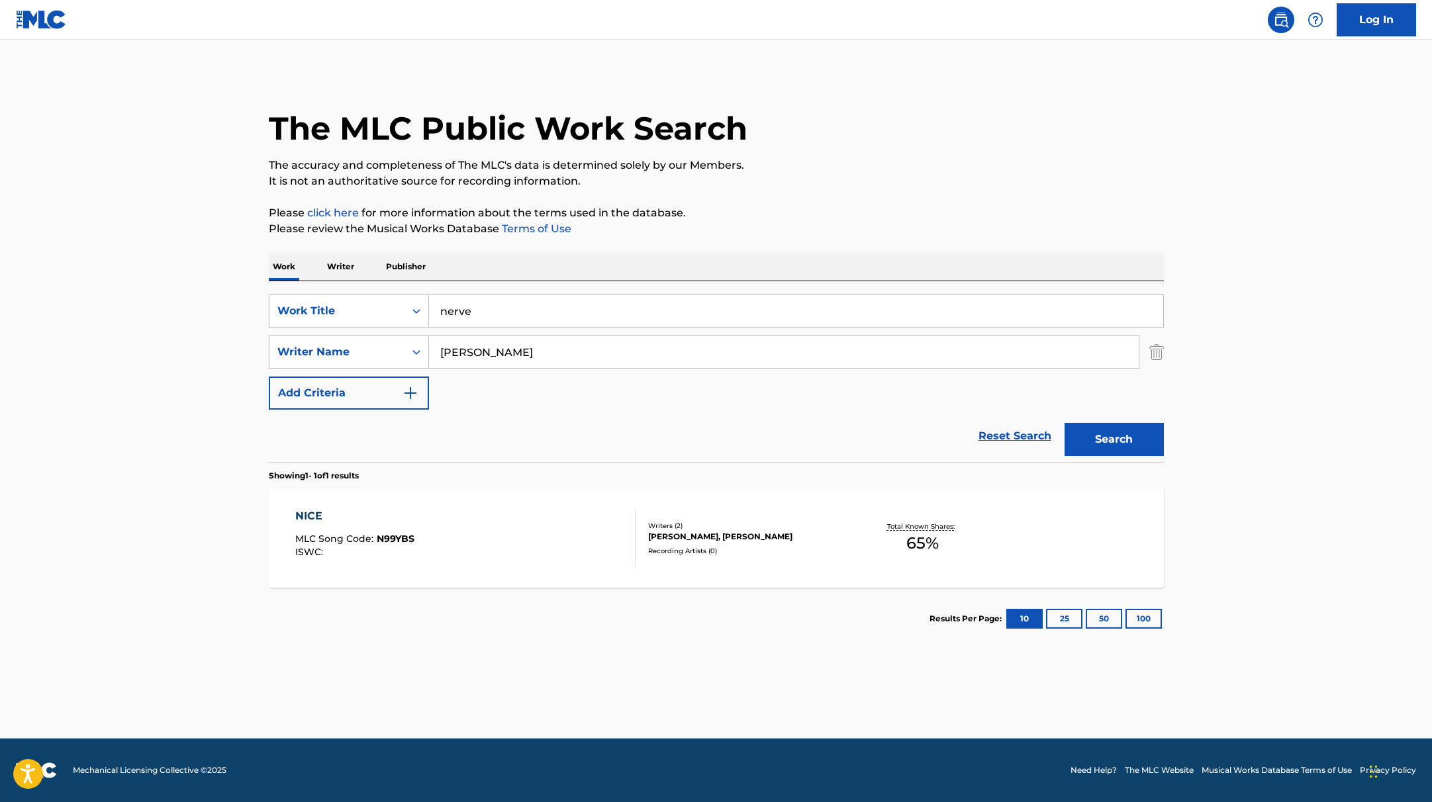
click at [771, 244] on div "The MLC Public Work Search The accuracy and completeness of The MLC's data is d…" at bounding box center [716, 361] width 927 height 577
click at [1111, 438] on button "Search" at bounding box center [1114, 439] width 99 height 33
click at [565, 557] on div "NERVE MLC Song Code : N96MN4 ISWC :" at bounding box center [465, 539] width 340 height 60
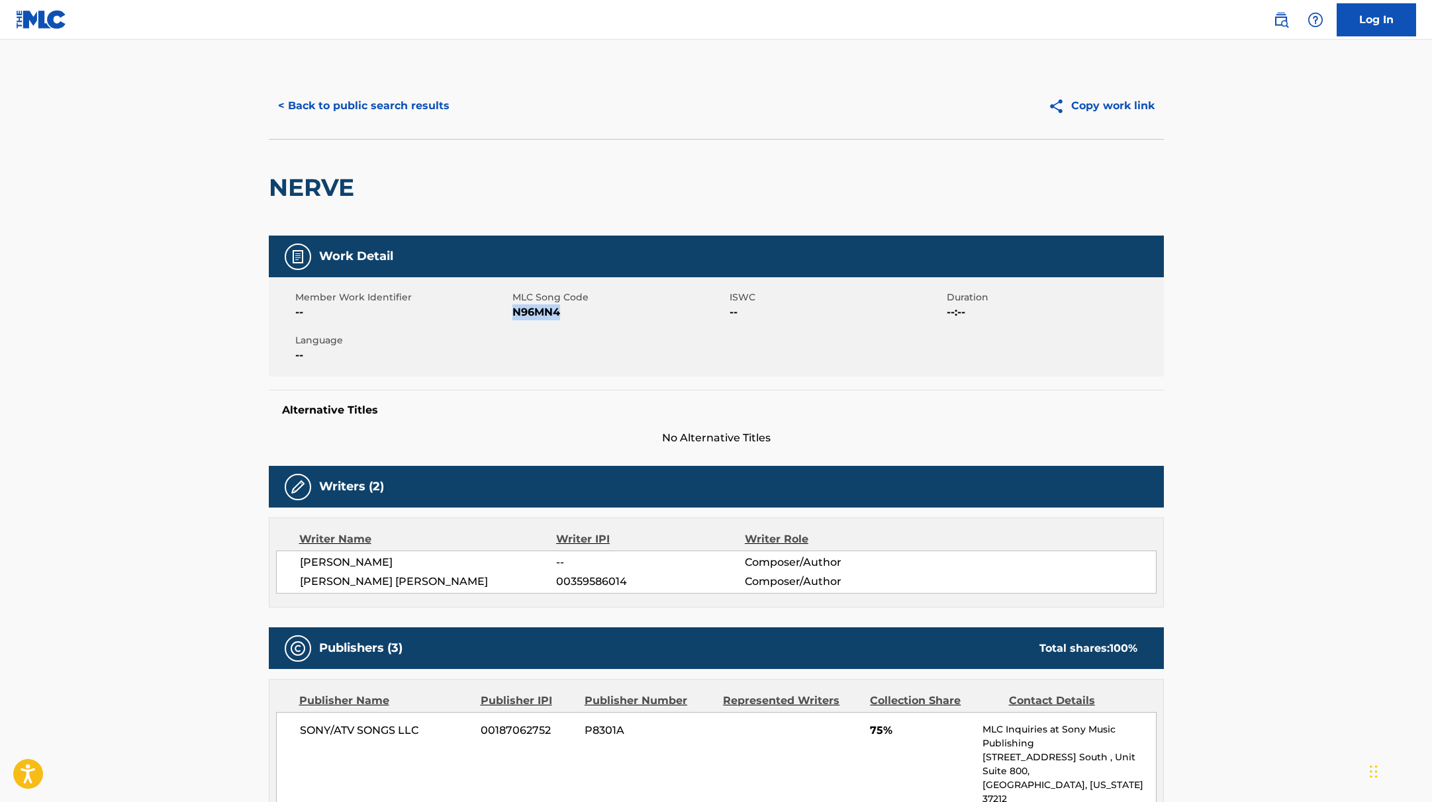
drag, startPoint x: 515, startPoint y: 312, endPoint x: 595, endPoint y: 316, distance: 79.6
click at [595, 316] on span "N96MN4" at bounding box center [619, 313] width 214 height 16
click at [418, 102] on button "< Back to public search results" at bounding box center [364, 105] width 190 height 33
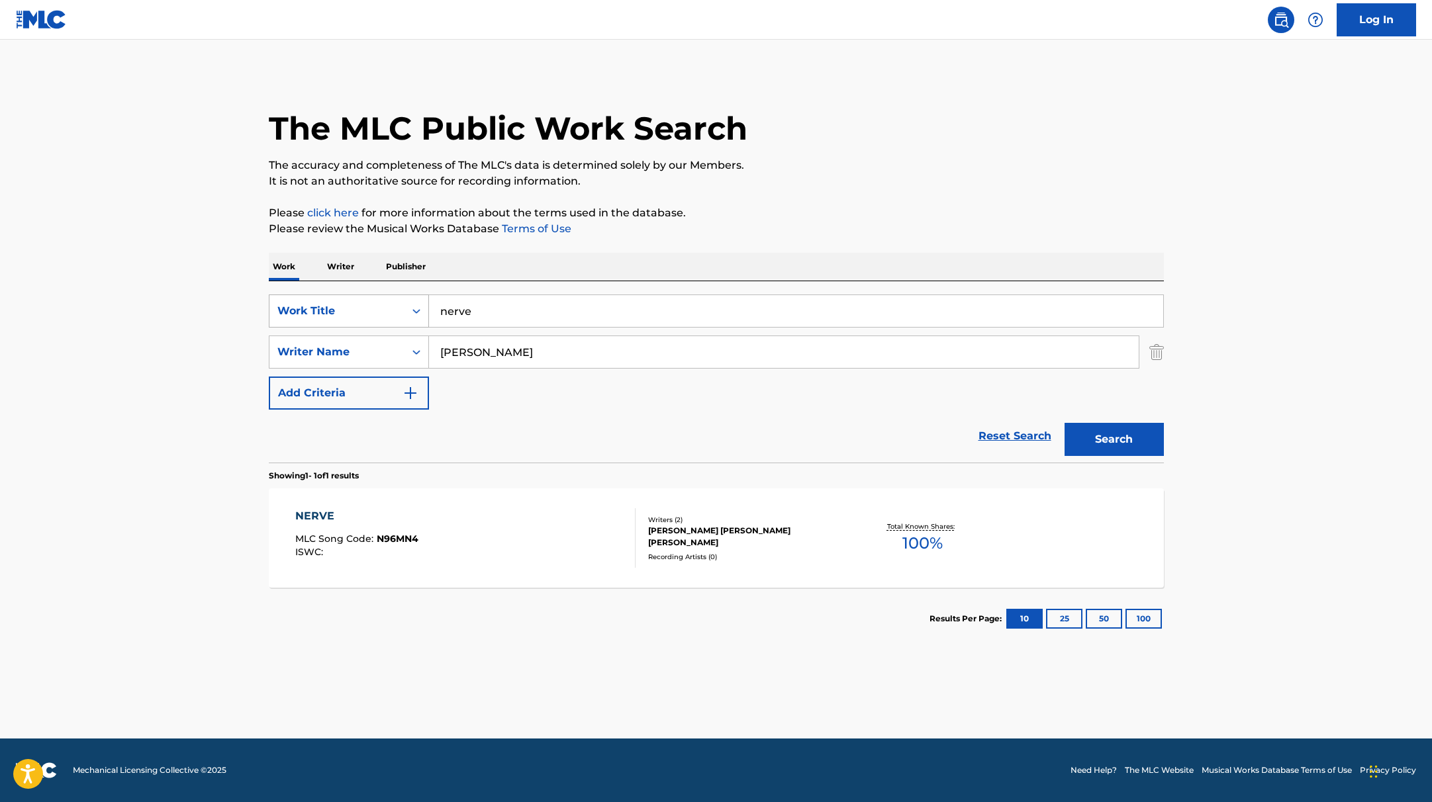
drag, startPoint x: 493, startPoint y: 319, endPoint x: 411, endPoint y: 299, distance: 84.5
click at [411, 299] on div "SearchWithCriteria9c7f3fd9-5be9-4e5e-bd35-1c6ece074282 Work Title nerve" at bounding box center [716, 311] width 895 height 33
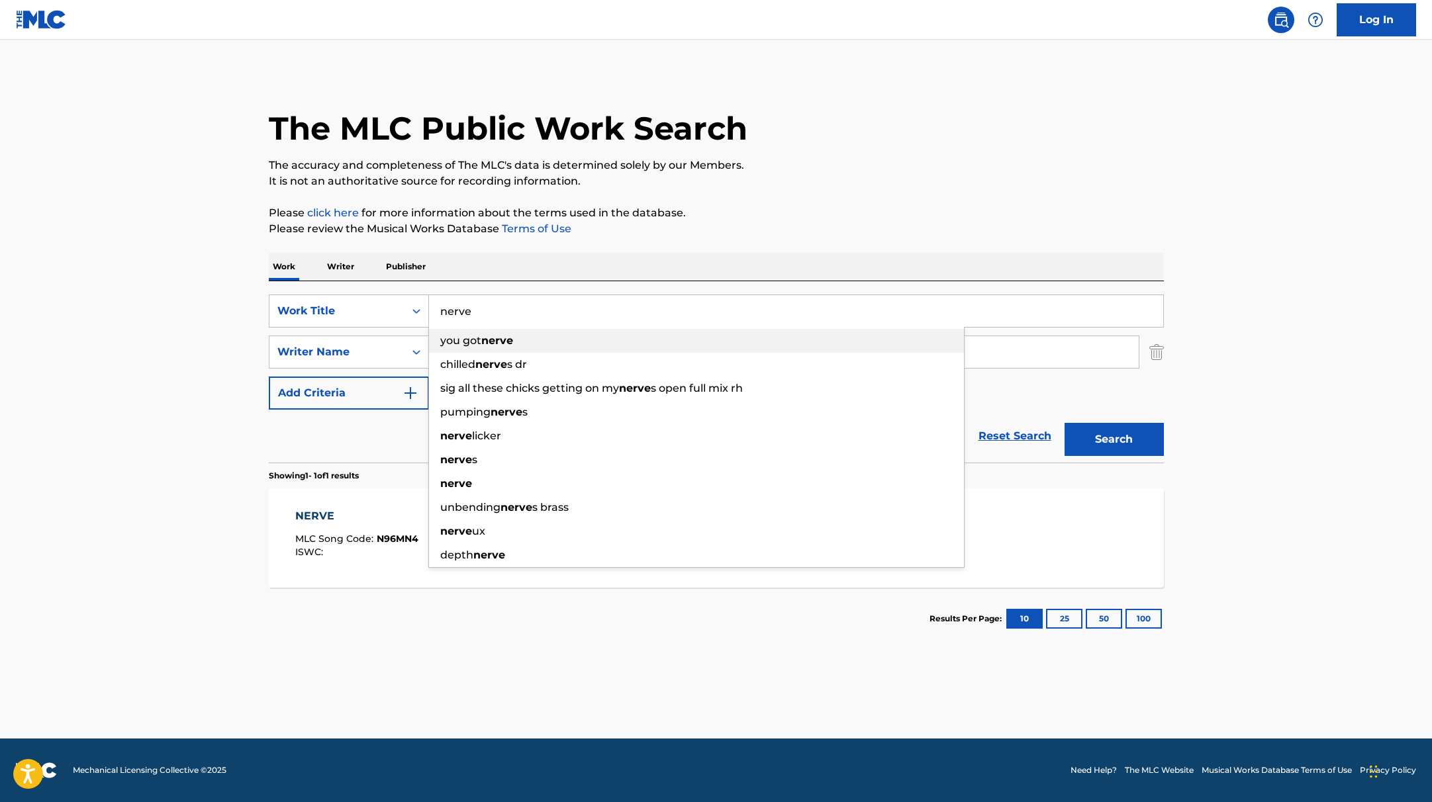
paste input "ego"
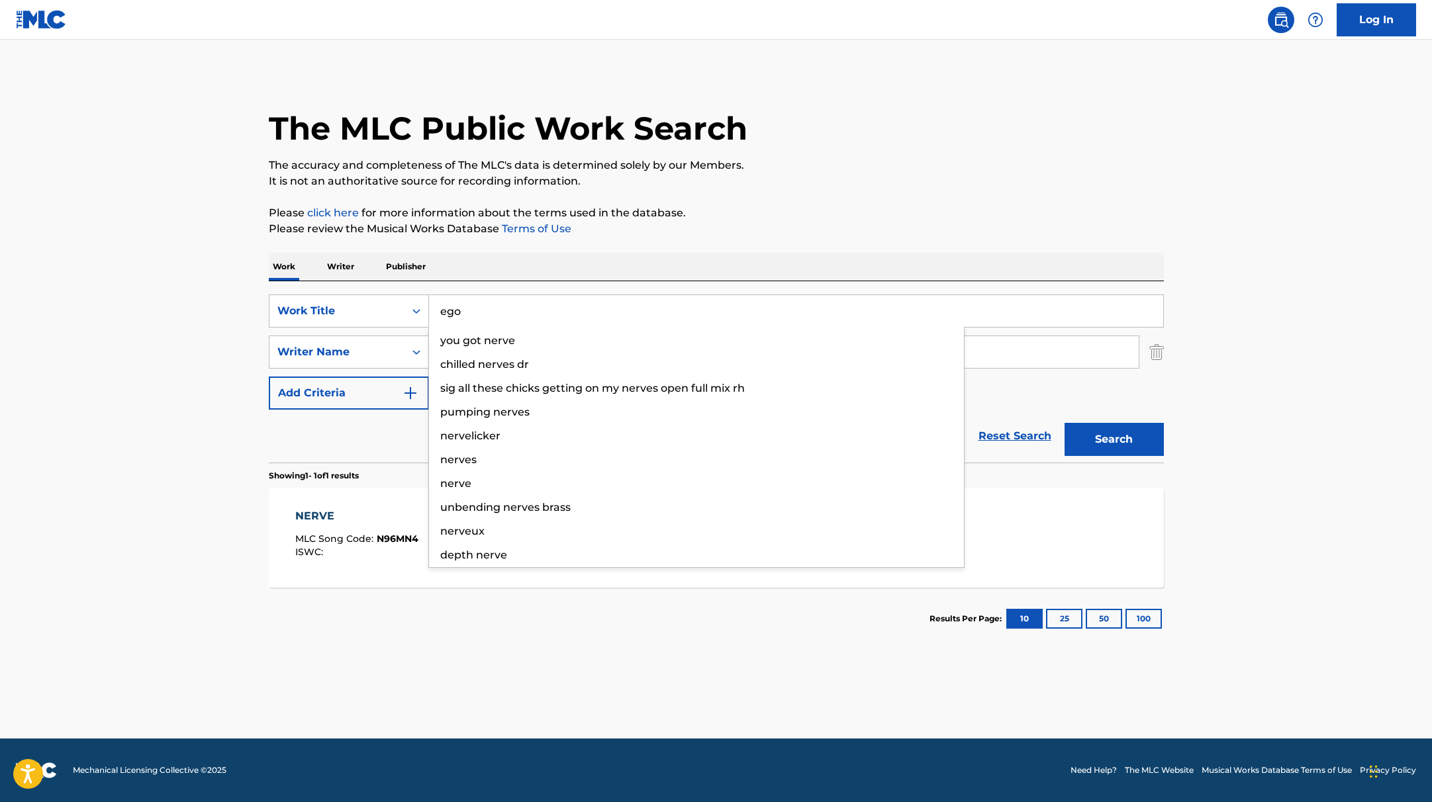
type input "ego"
click at [818, 234] on p "Please review the Musical Works Database Terms of Use" at bounding box center [716, 229] width 895 height 16
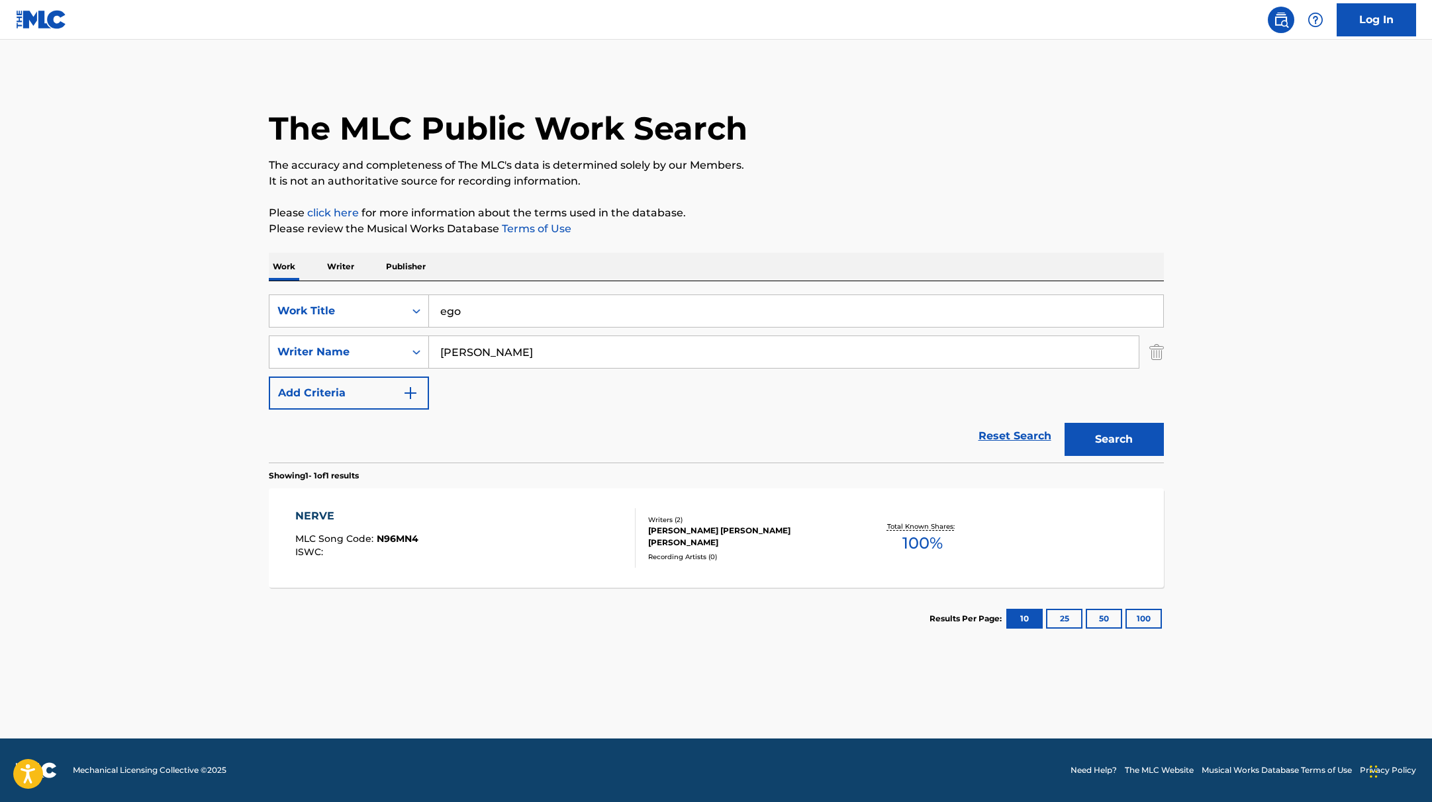
click at [1102, 444] on button "Search" at bounding box center [1114, 439] width 99 height 33
click at [569, 518] on div "EGO MLC Song Code : ES4G7I ISWC :" at bounding box center [465, 539] width 340 height 60
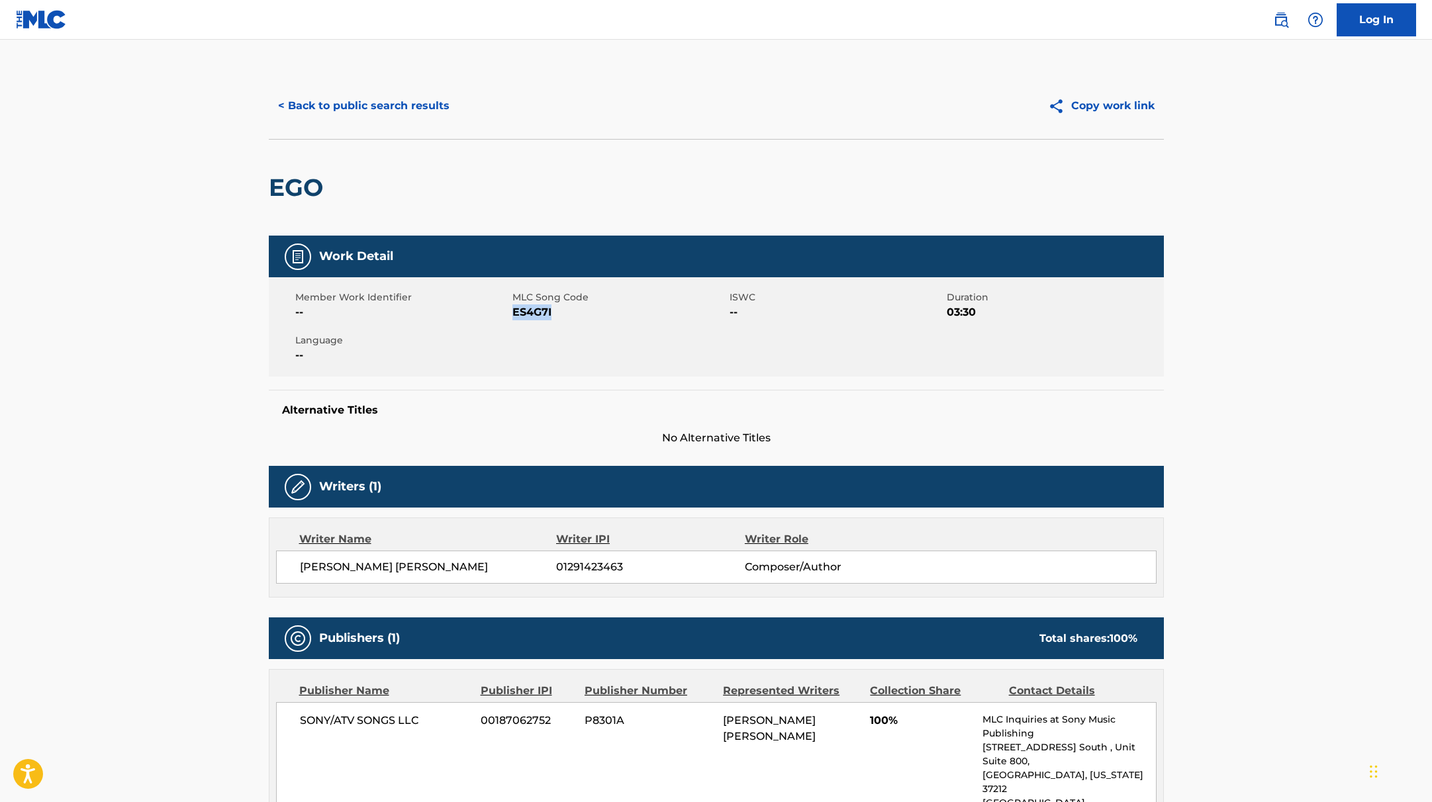
drag, startPoint x: 513, startPoint y: 313, endPoint x: 610, endPoint y: 315, distance: 97.4
click at [610, 315] on span "ES4G7I" at bounding box center [619, 313] width 214 height 16
click at [431, 116] on button "< Back to public search results" at bounding box center [364, 105] width 190 height 33
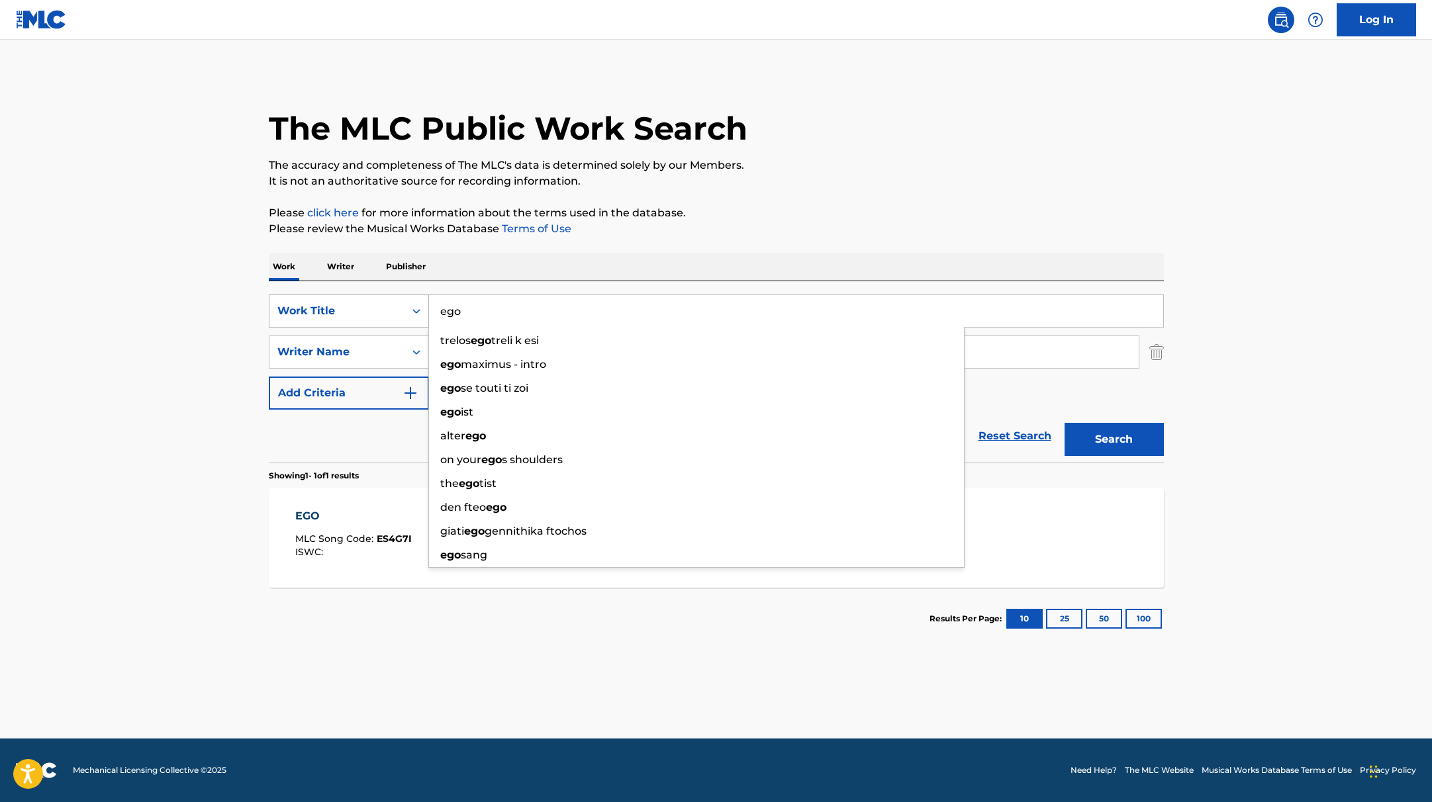
drag, startPoint x: 503, startPoint y: 313, endPoint x: 401, endPoint y: 306, distance: 102.2
click at [401, 306] on div "SearchWithCriteria9c7f3fd9-5be9-4e5e-bd35-1c6ece074282 Work Title ego trelos eg…" at bounding box center [716, 311] width 895 height 33
paste input "sidekick"
type input "sidekick"
click at [787, 241] on div "The MLC Public Work Search The accuracy and completeness of The MLC's data is d…" at bounding box center [716, 361] width 927 height 577
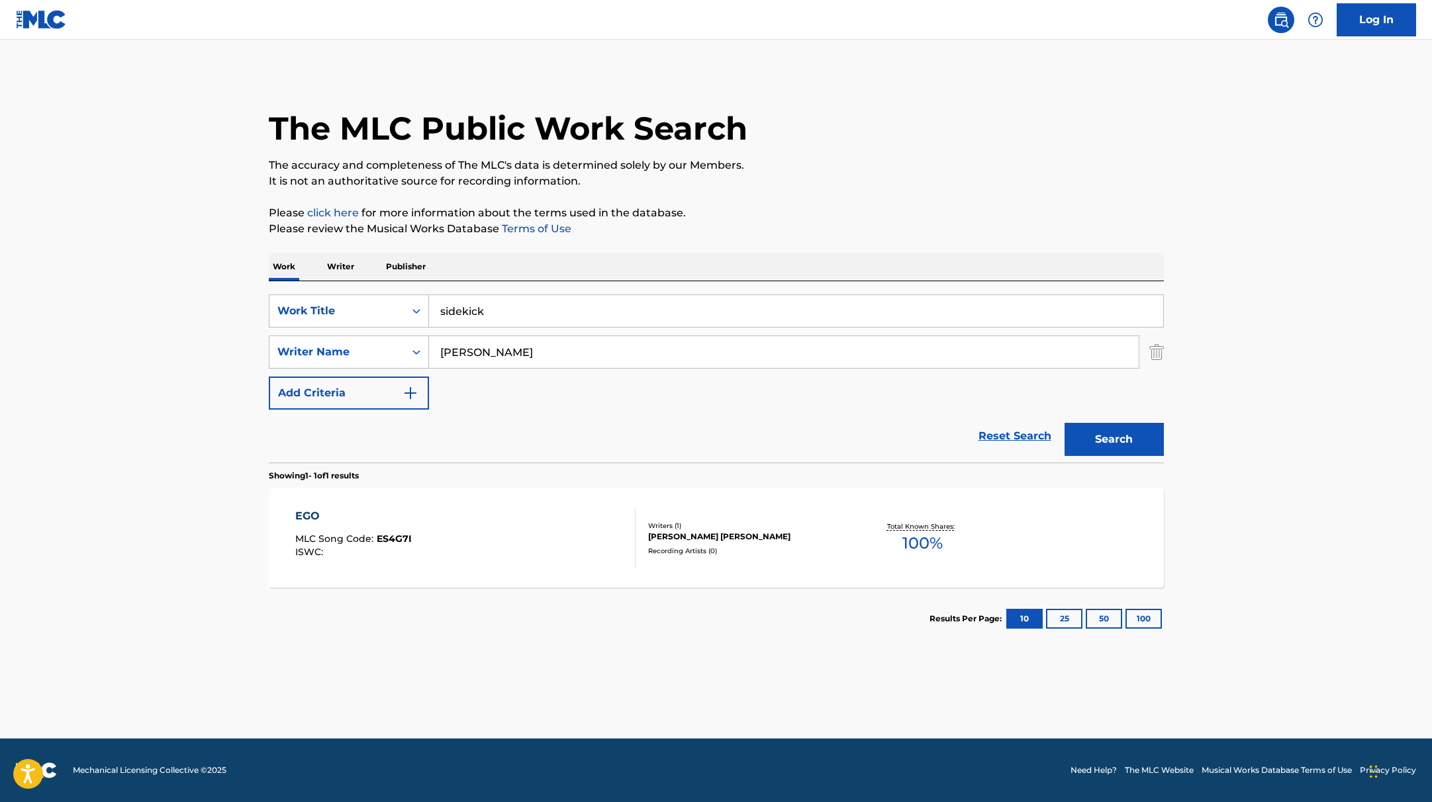
click at [1102, 438] on button "Search" at bounding box center [1114, 439] width 99 height 33
click at [595, 520] on div "SIDEKICK MLC Song Code : S66VDU ISWC :" at bounding box center [465, 539] width 340 height 60
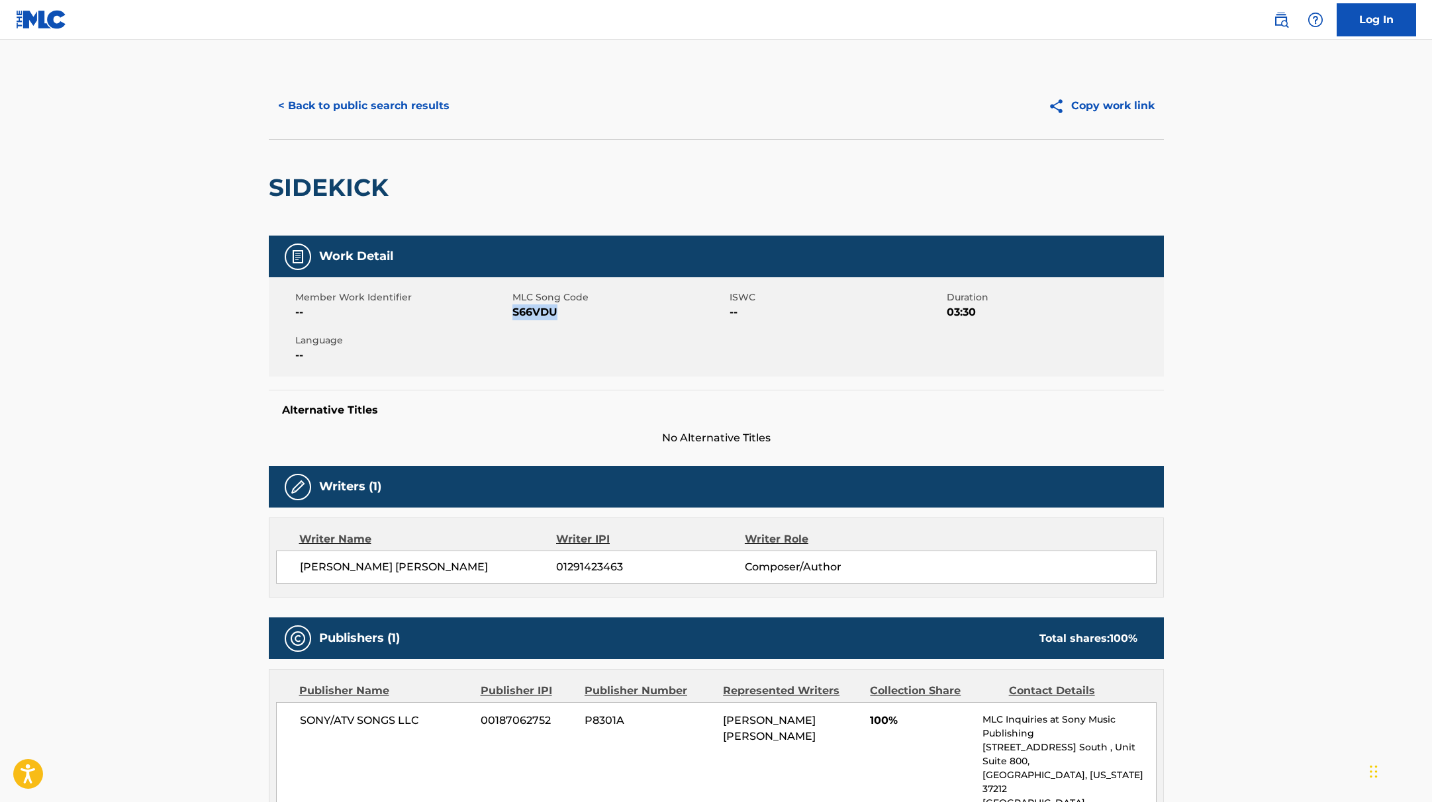
drag, startPoint x: 513, startPoint y: 316, endPoint x: 601, endPoint y: 316, distance: 88.1
click at [601, 316] on span "S66VDU" at bounding box center [619, 313] width 214 height 16
click at [403, 105] on button "< Back to public search results" at bounding box center [364, 105] width 190 height 33
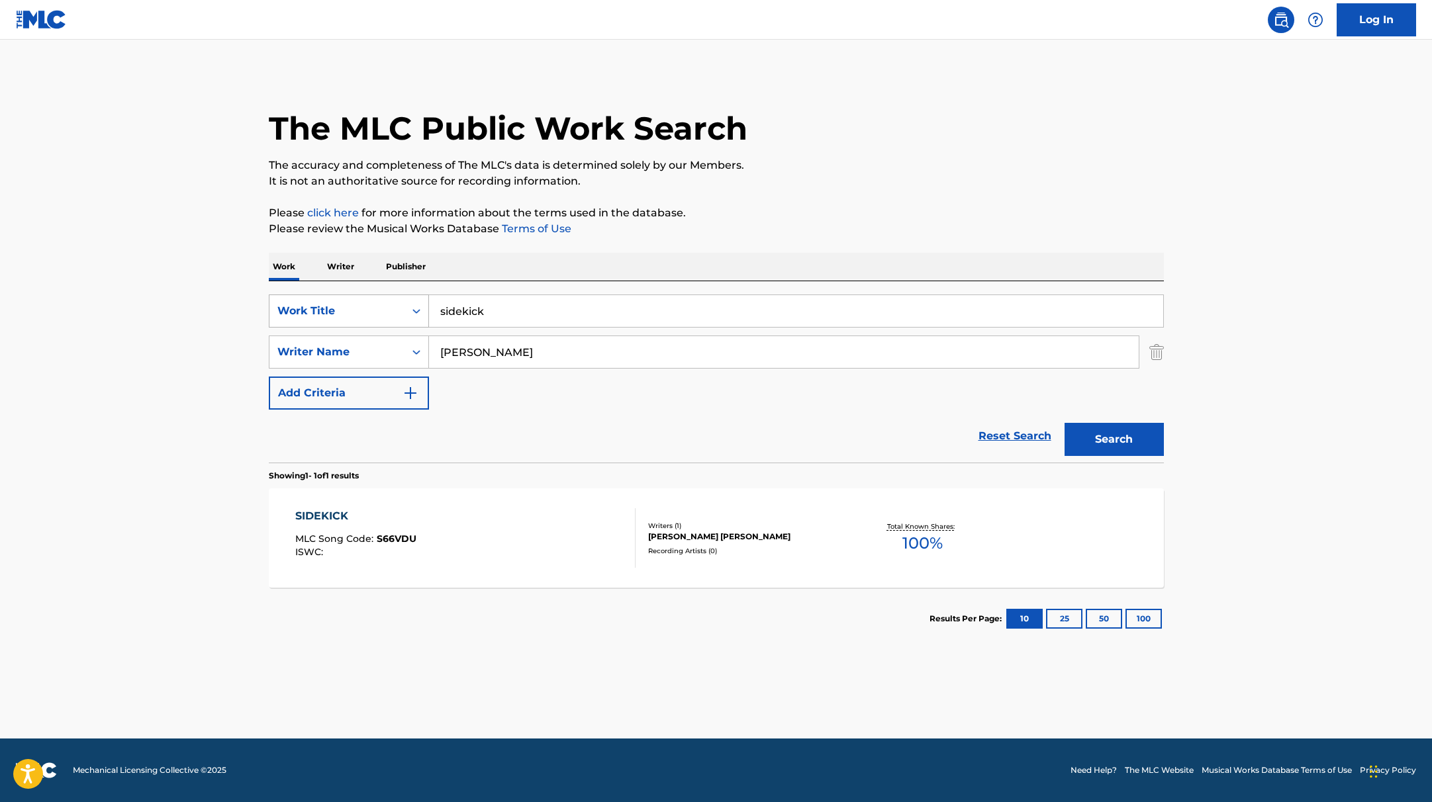
drag, startPoint x: 506, startPoint y: 315, endPoint x: 416, endPoint y: 302, distance: 90.3
click at [416, 302] on div "SearchWithCriteria9c7f3fd9-5be9-4e5e-bd35-1c6ece074282 Work Title sidekick" at bounding box center [716, 311] width 895 height 33
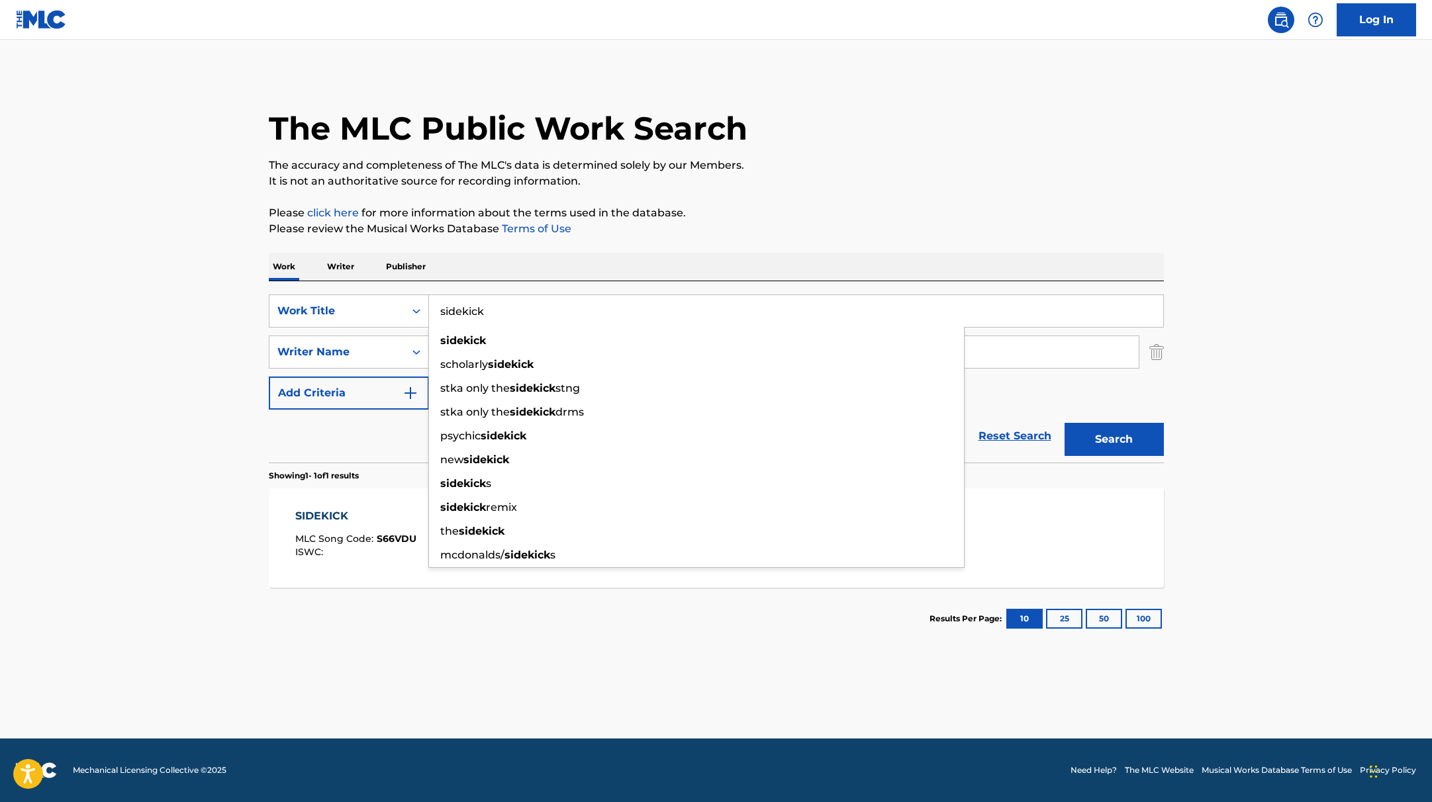
paste input "eldest child"
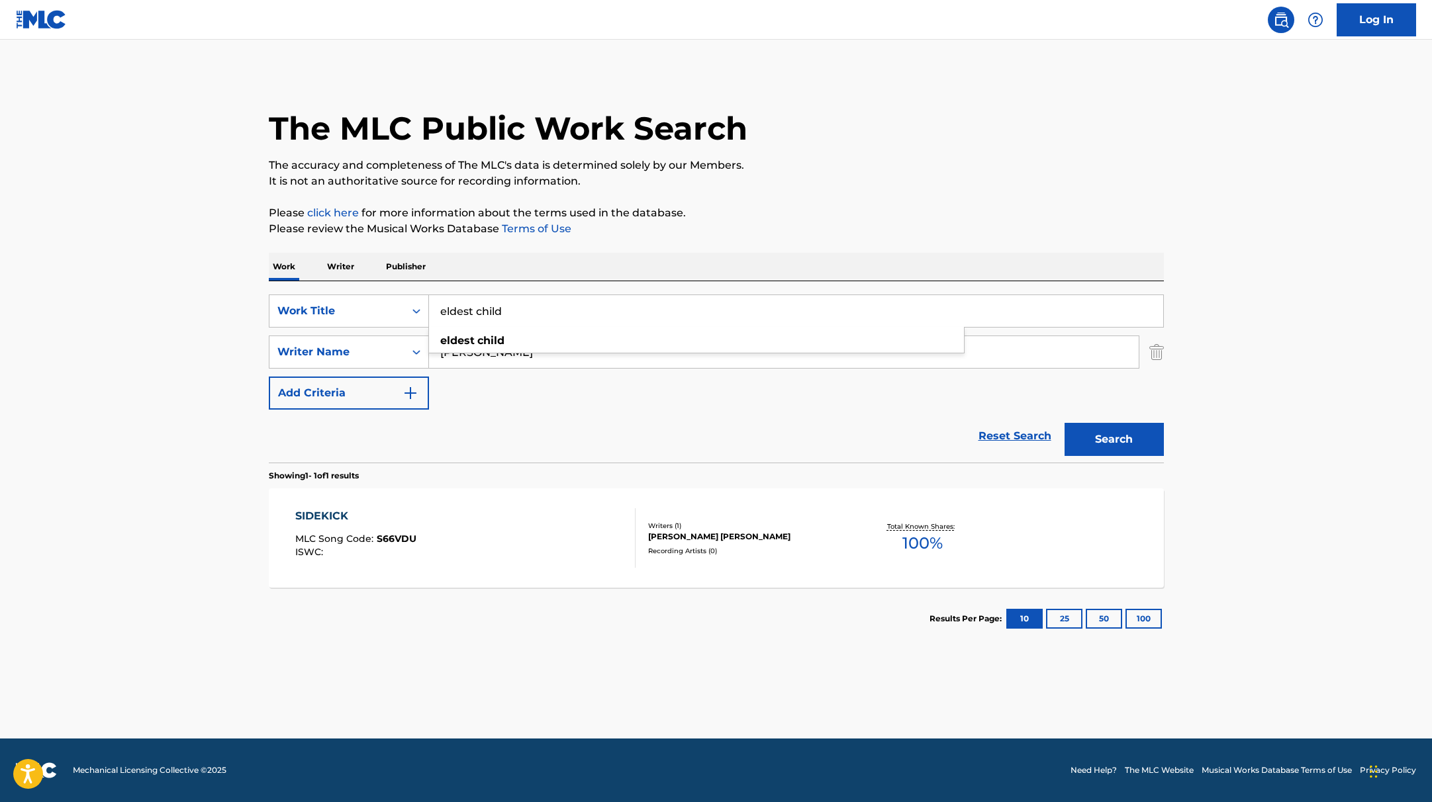
type input "eldest child"
click at [855, 236] on p "Please review the Musical Works Database Terms of Use" at bounding box center [716, 229] width 895 height 16
click at [1115, 437] on button "Search" at bounding box center [1114, 439] width 99 height 33
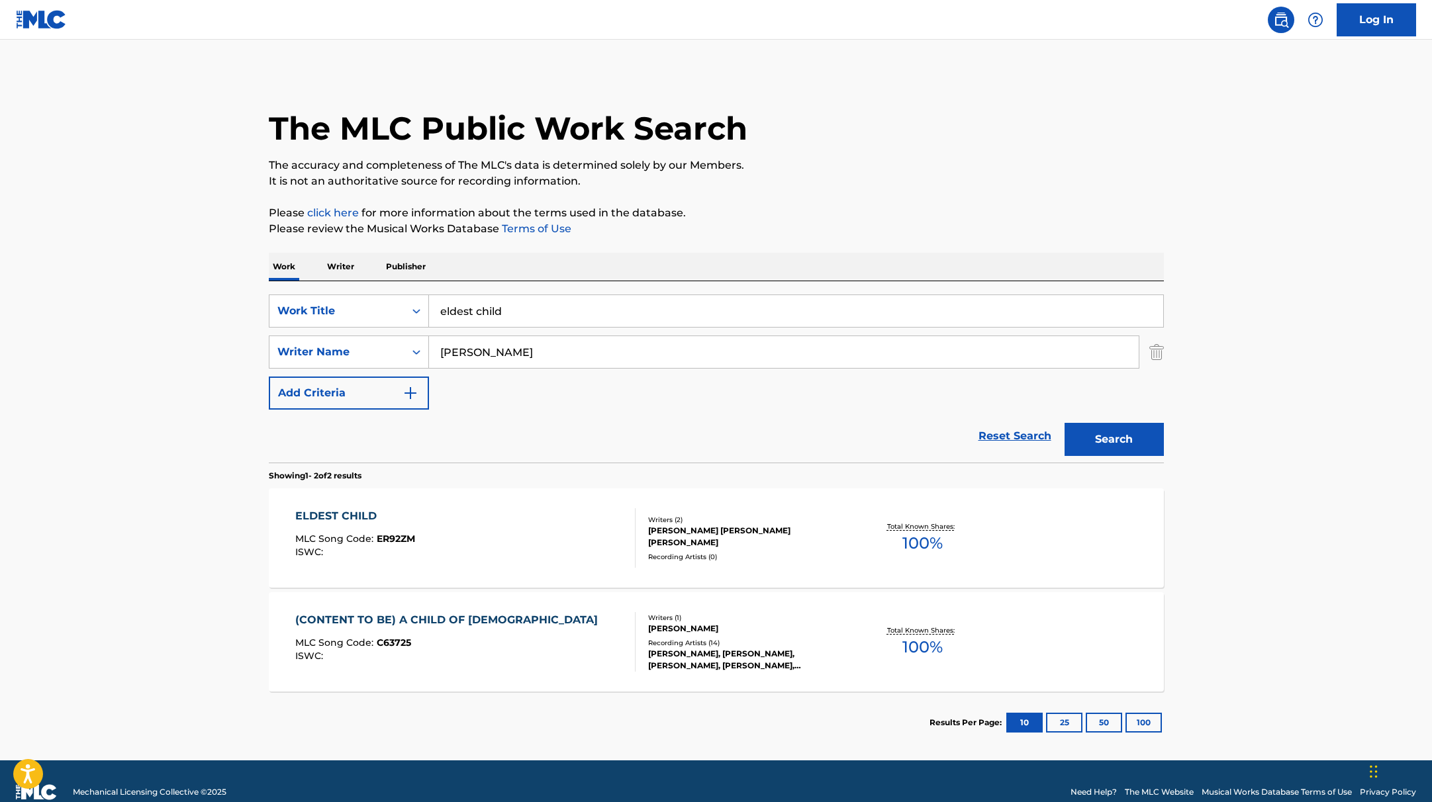
click at [539, 521] on div "ELDEST CHILD MLC Song Code : ER92ZM ISWC :" at bounding box center [465, 539] width 340 height 60
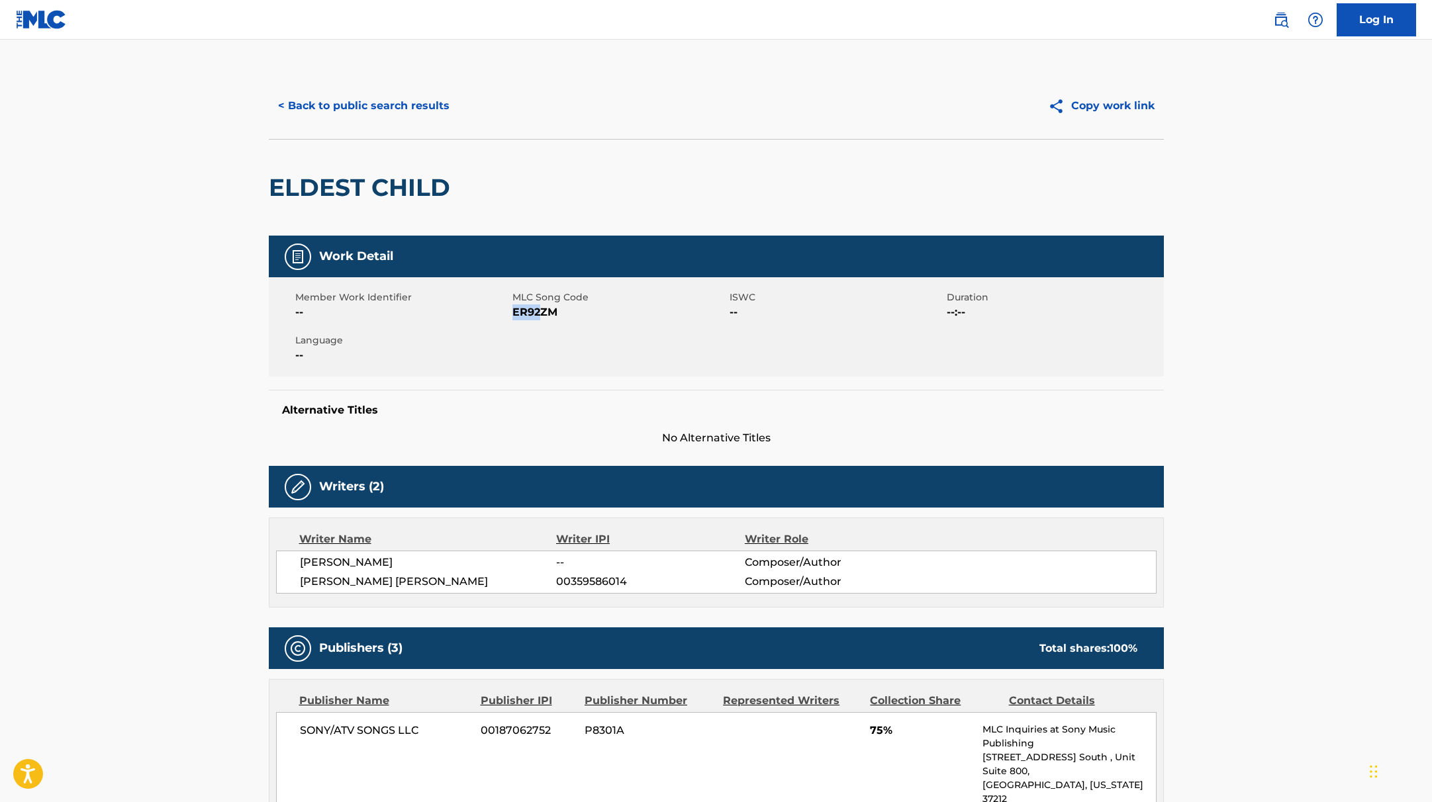
drag, startPoint x: 514, startPoint y: 314, endPoint x: 583, endPoint y: 316, distance: 68.9
click at [583, 316] on span "ER92ZM" at bounding box center [619, 313] width 214 height 16
click at [401, 113] on button "< Back to public search results" at bounding box center [364, 105] width 190 height 33
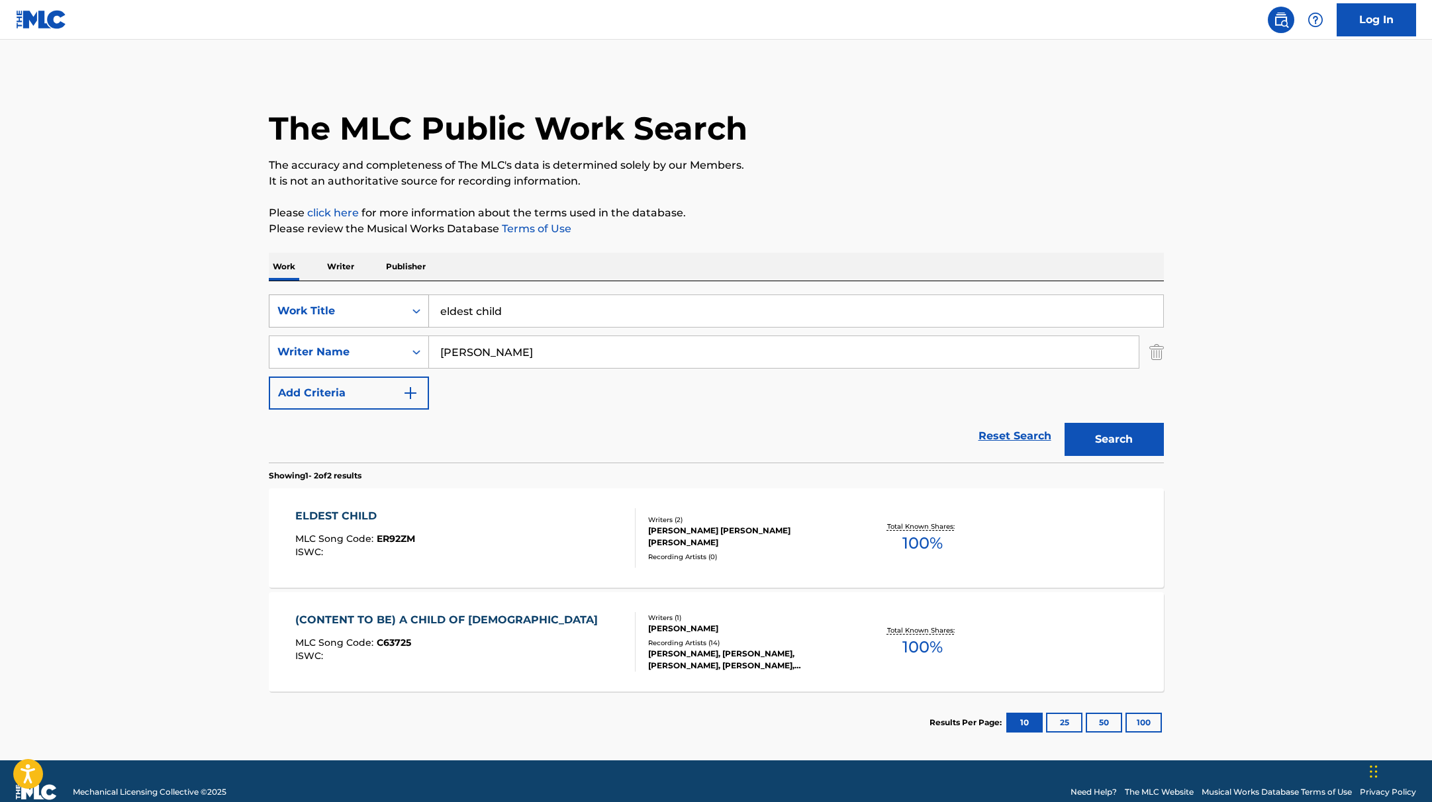
drag, startPoint x: 512, startPoint y: 320, endPoint x: 421, endPoint y: 300, distance: 93.0
click at [421, 300] on div "SearchWithCriteria9c7f3fd9-5be9-4e5e-bd35-1c6ece074282 Work Title eldest child" at bounding box center [716, 311] width 895 height 33
paste input "safe"
type input "safe"
click at [739, 244] on div "The MLC Public Work Search The accuracy and completeness of The MLC's data is d…" at bounding box center [716, 413] width 927 height 681
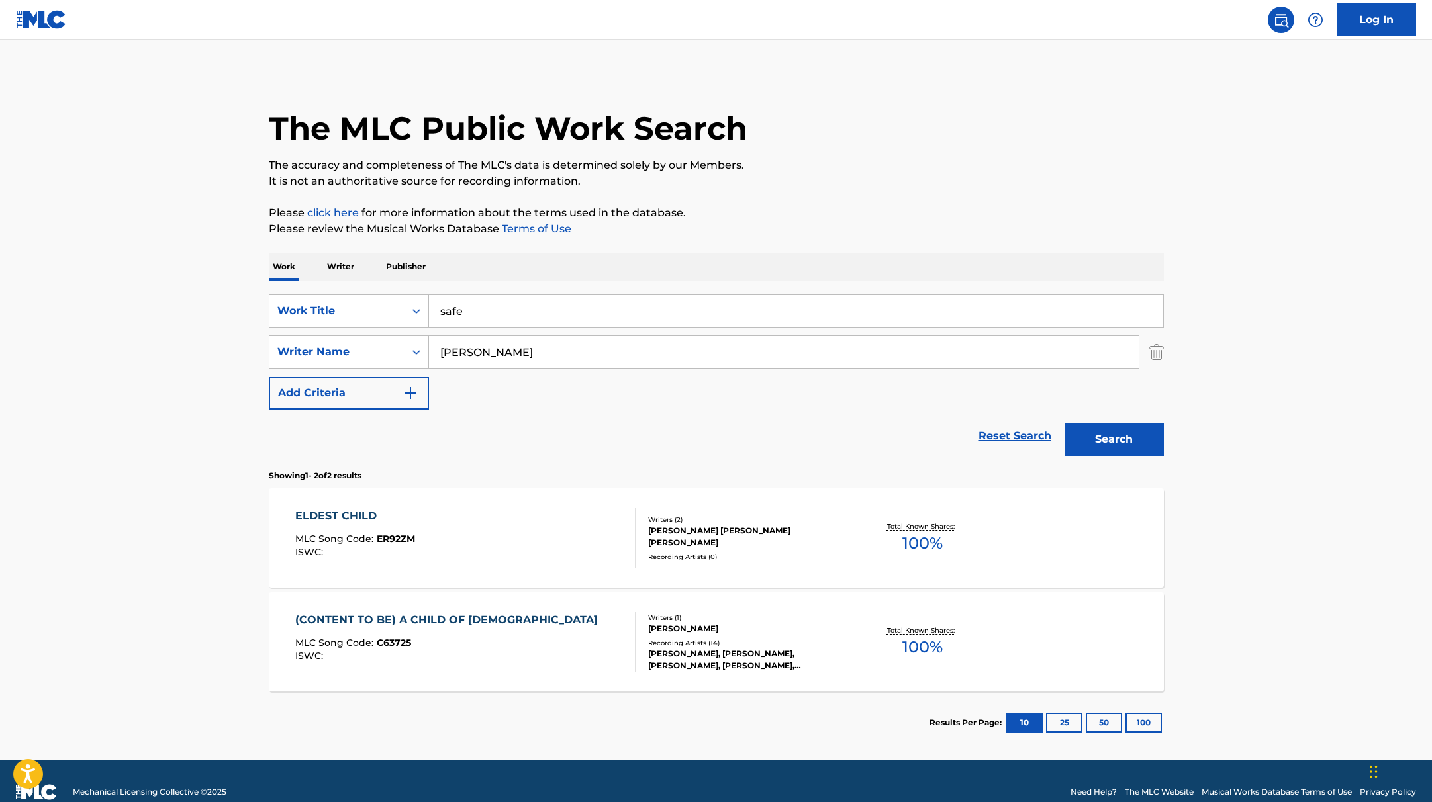
click at [1100, 441] on button "Search" at bounding box center [1114, 439] width 99 height 33
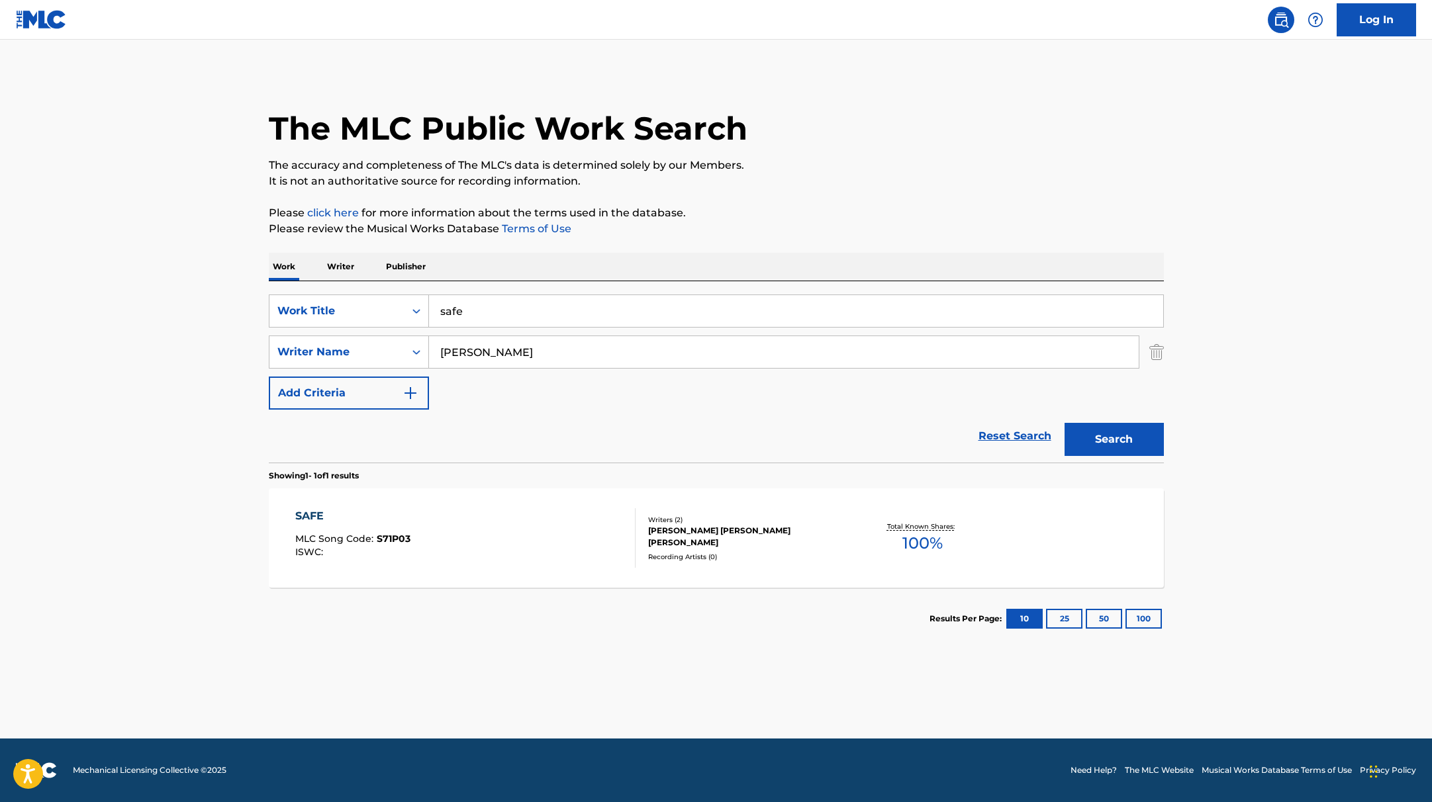
click at [554, 552] on div "SAFE MLC Song Code : S71P03 ISWC :" at bounding box center [465, 539] width 340 height 60
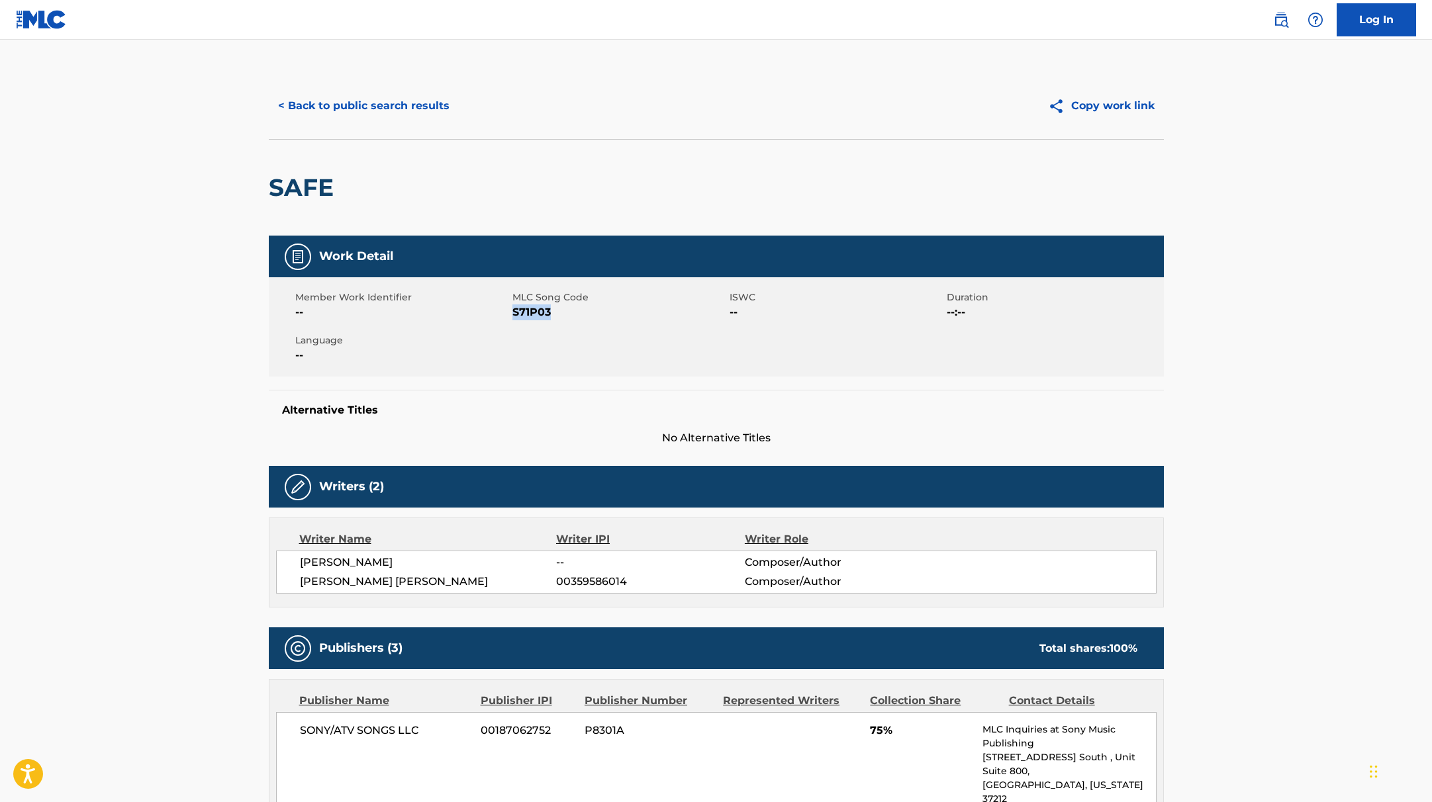
drag, startPoint x: 514, startPoint y: 314, endPoint x: 599, endPoint y: 318, distance: 85.5
click at [599, 318] on span "S71P03" at bounding box center [619, 313] width 214 height 16
click at [407, 101] on button "< Back to public search results" at bounding box center [364, 105] width 190 height 33
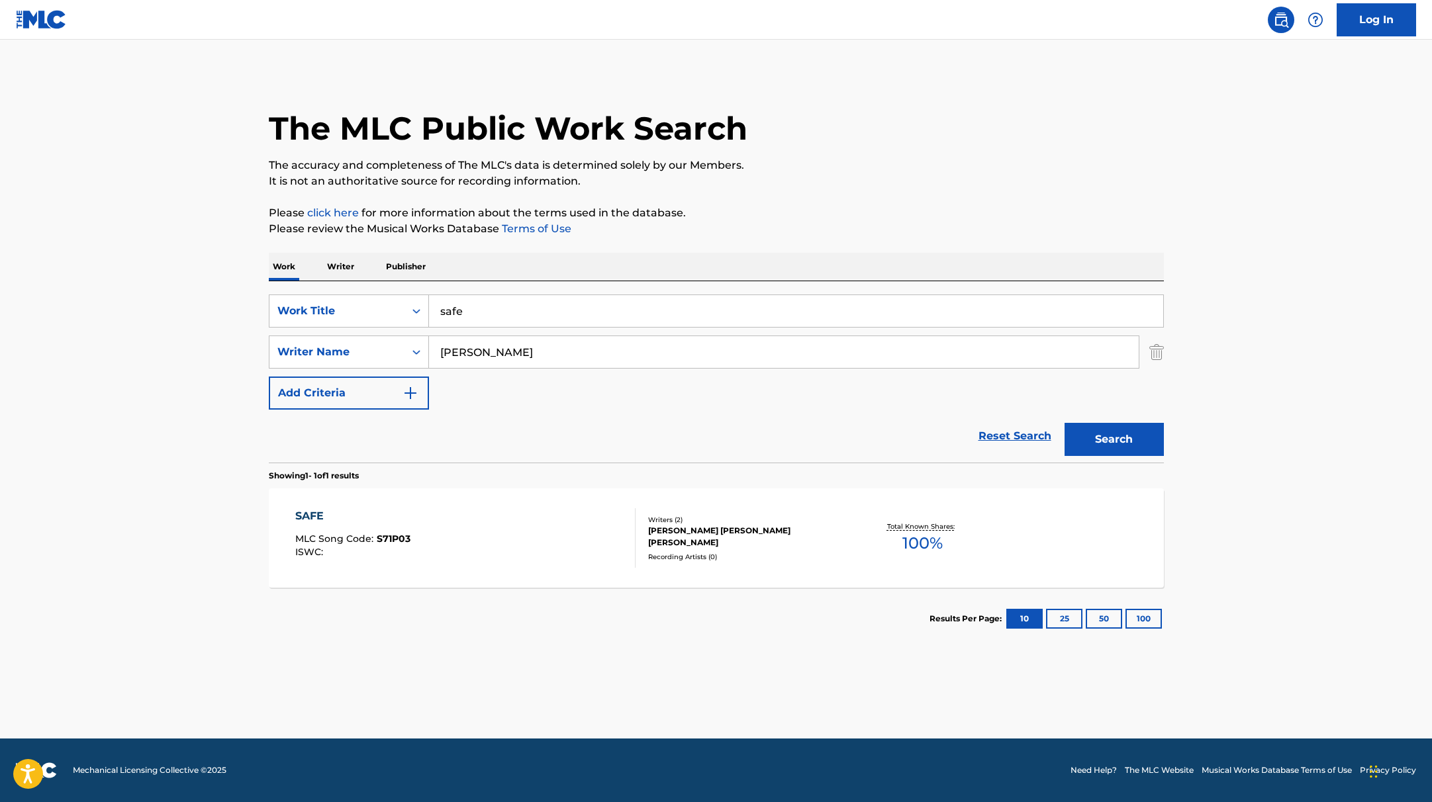
drag, startPoint x: 477, startPoint y: 314, endPoint x: 429, endPoint y: 306, distance: 48.3
click at [429, 306] on input "safe" at bounding box center [796, 311] width 734 height 32
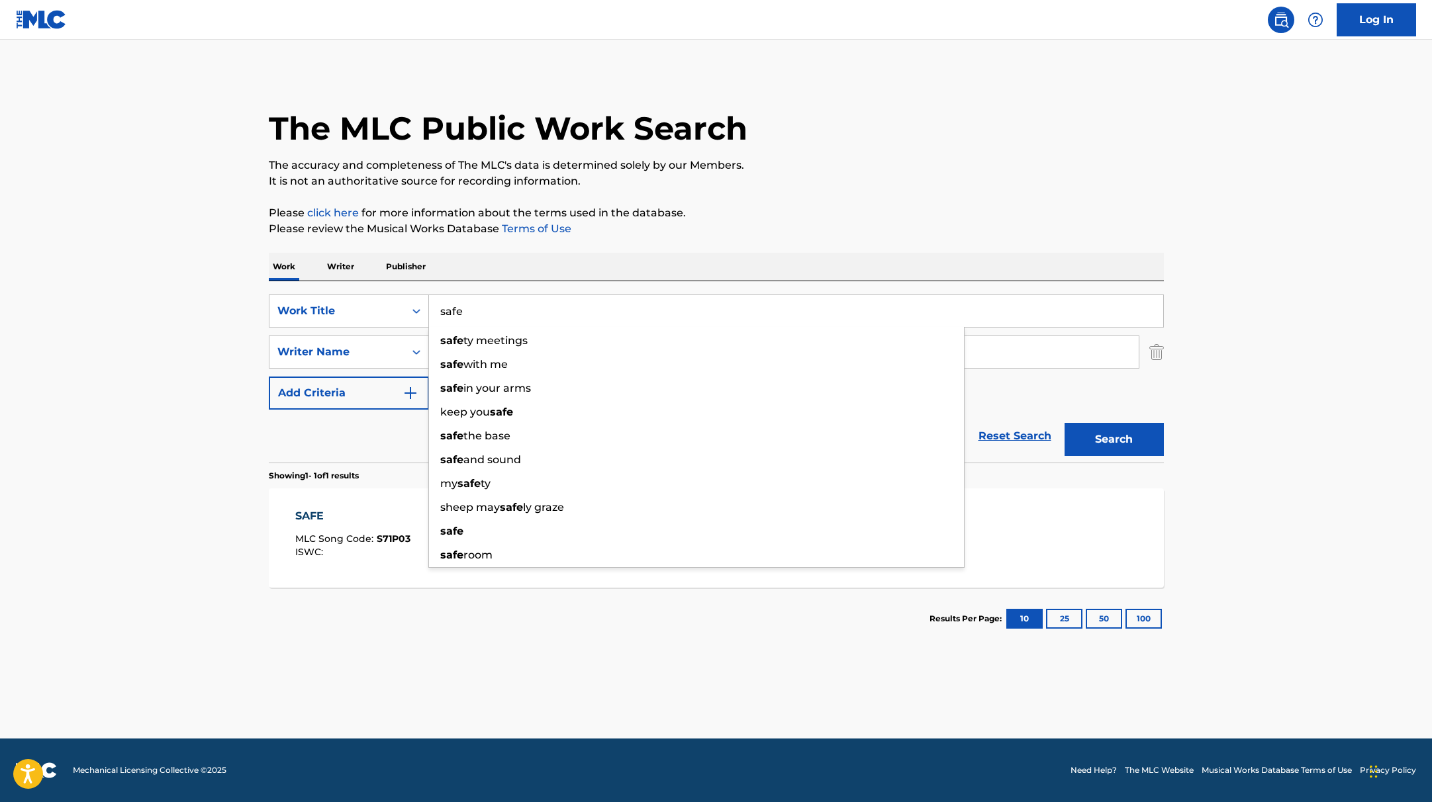
paste input "Naam Chal"
type input "Naam Chale"
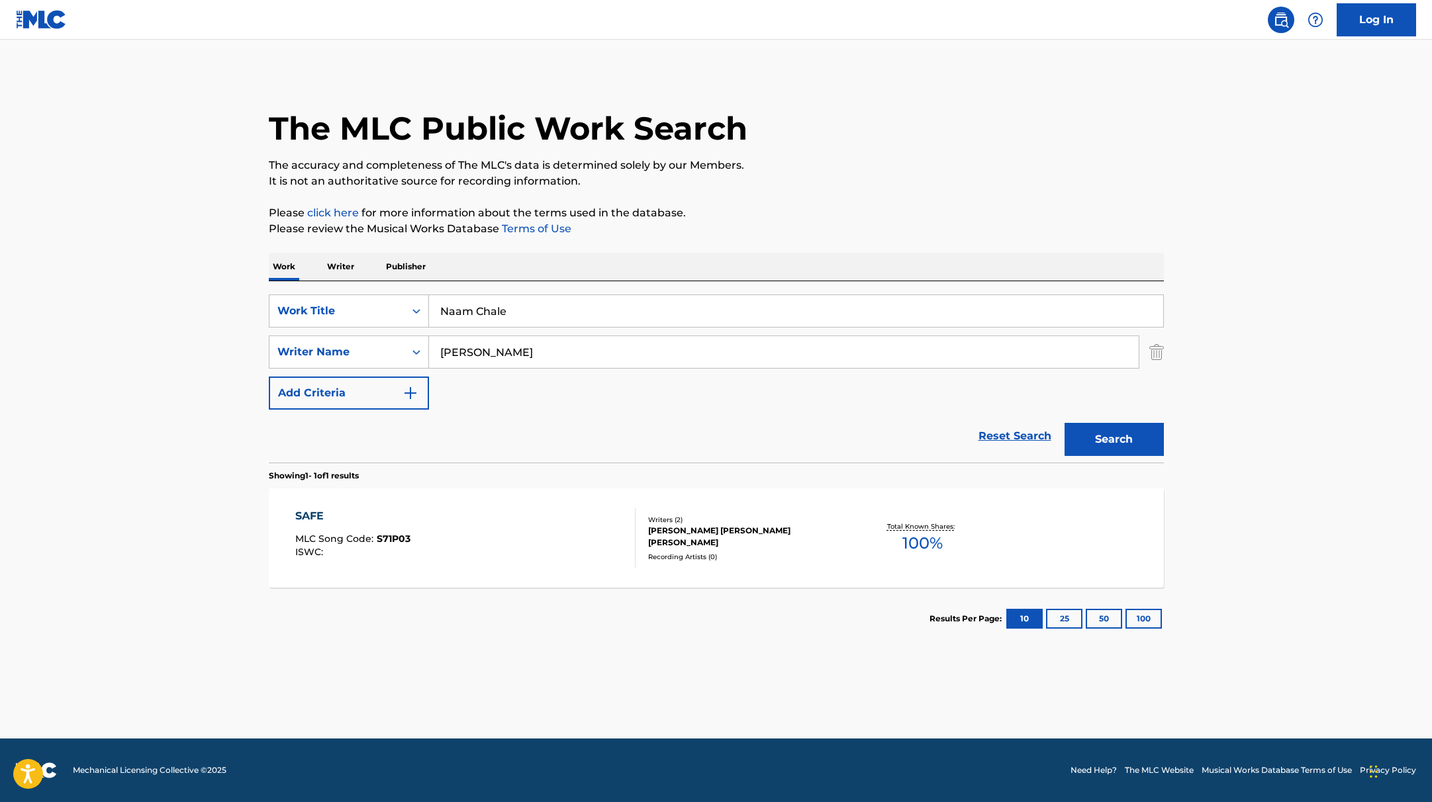
click at [808, 183] on p "It is not an authoritative source for recording information." at bounding box center [716, 181] width 895 height 16
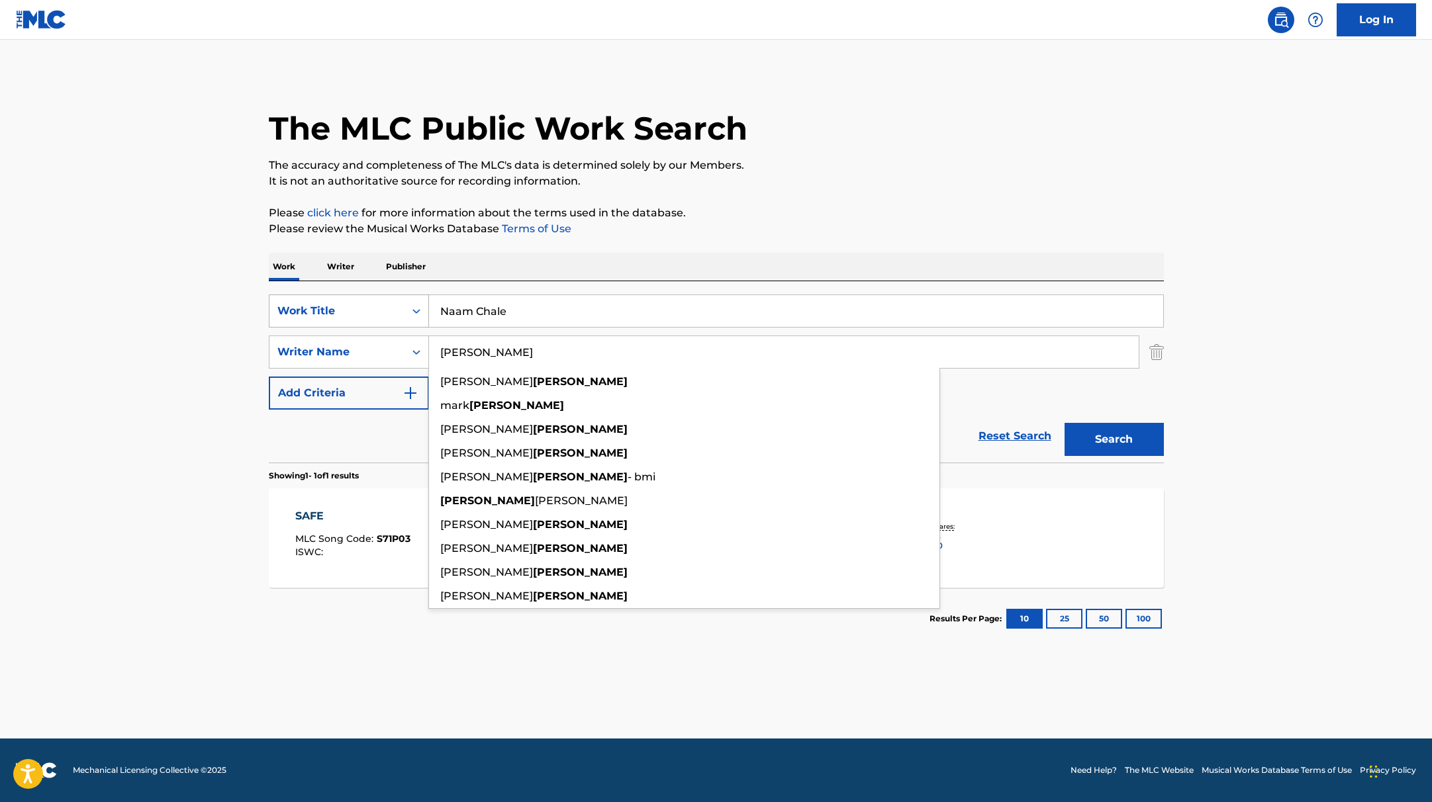
drag, startPoint x: 516, startPoint y: 358, endPoint x: 409, endPoint y: 325, distance: 112.3
click at [409, 325] on div "SearchWithCriteria9c7f3fd9-5be9-4e5e-bd35-1c6ece074282 Work Title Naam Chale Se…" at bounding box center [716, 352] width 895 height 115
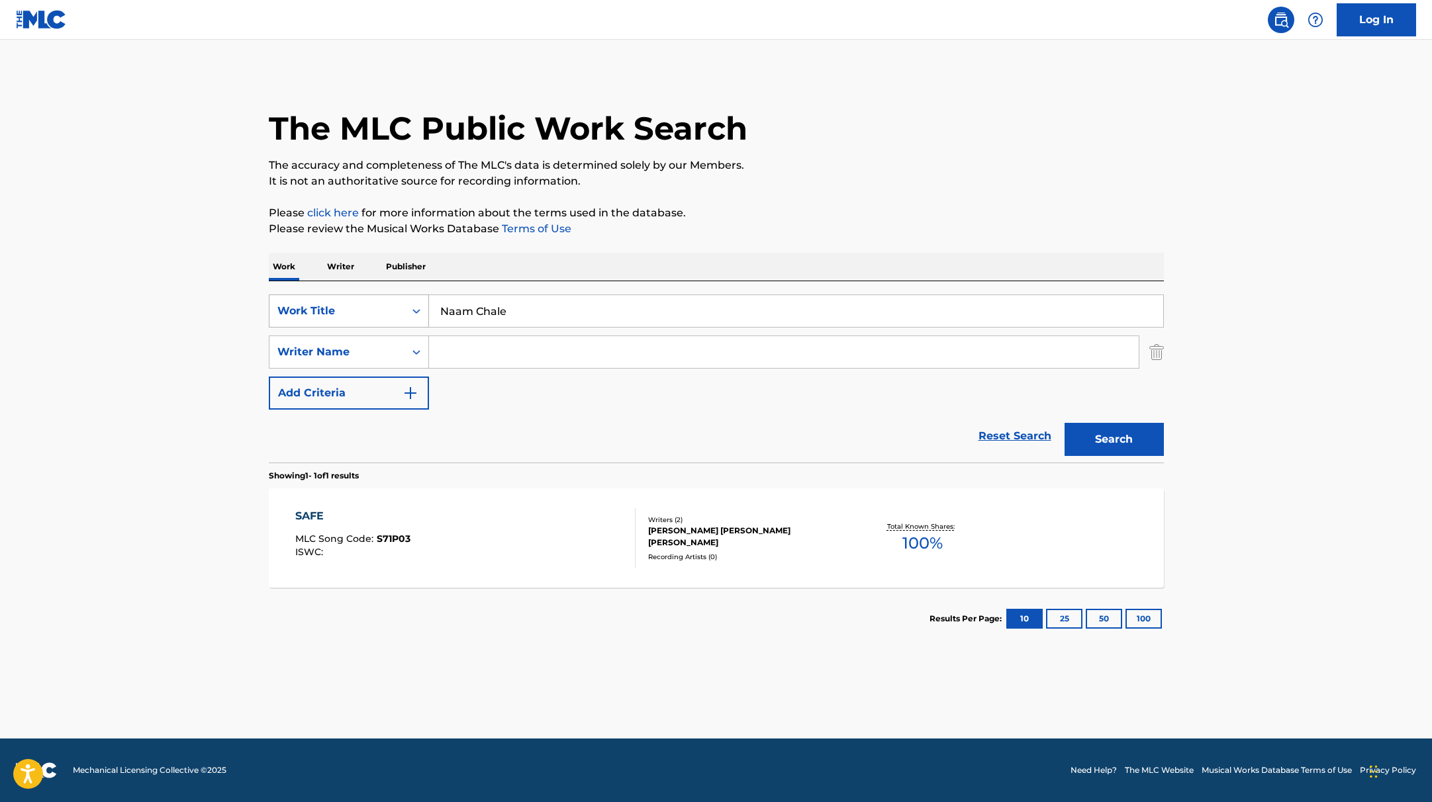
click at [1065, 423] on button "Search" at bounding box center [1114, 439] width 99 height 33
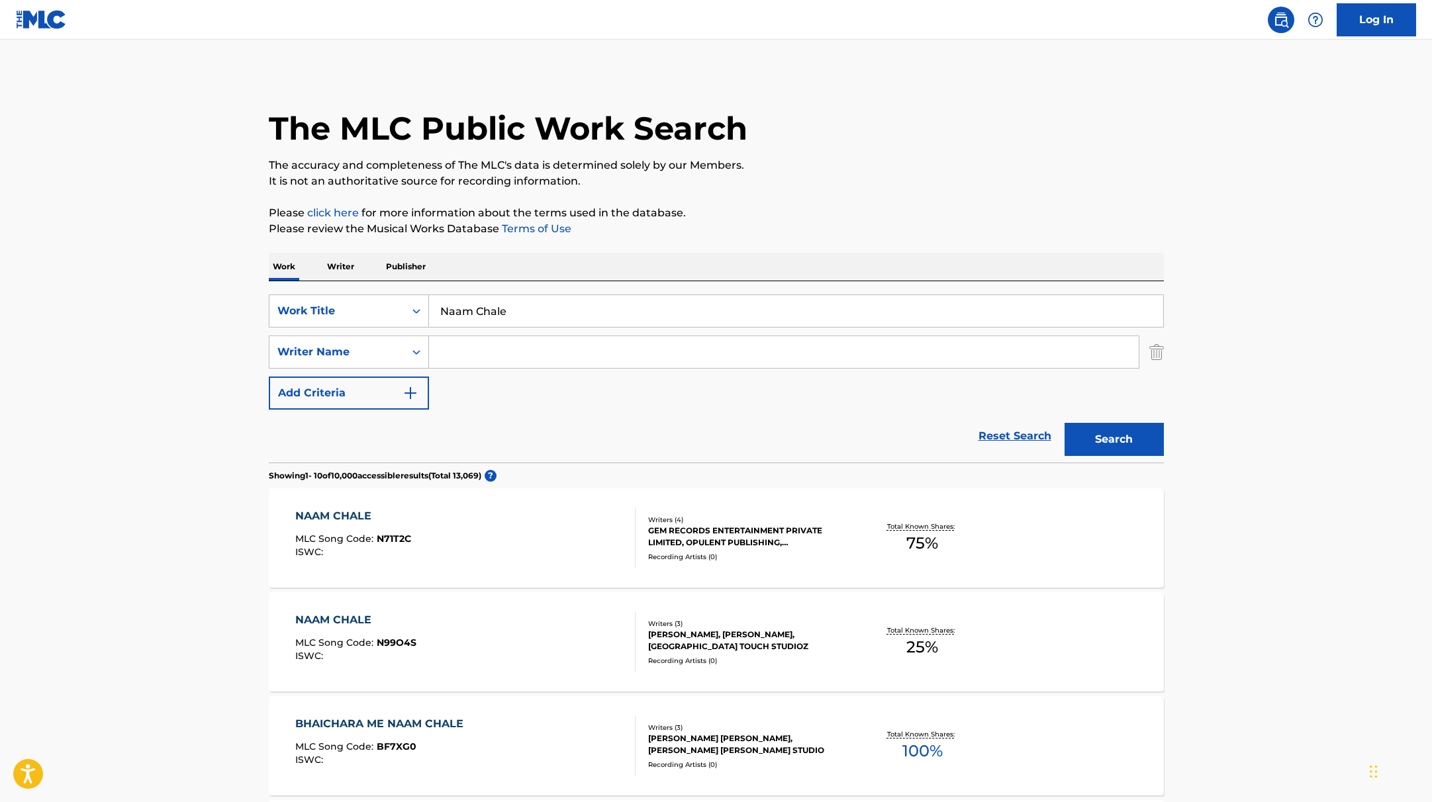
paste input "Sarkar"
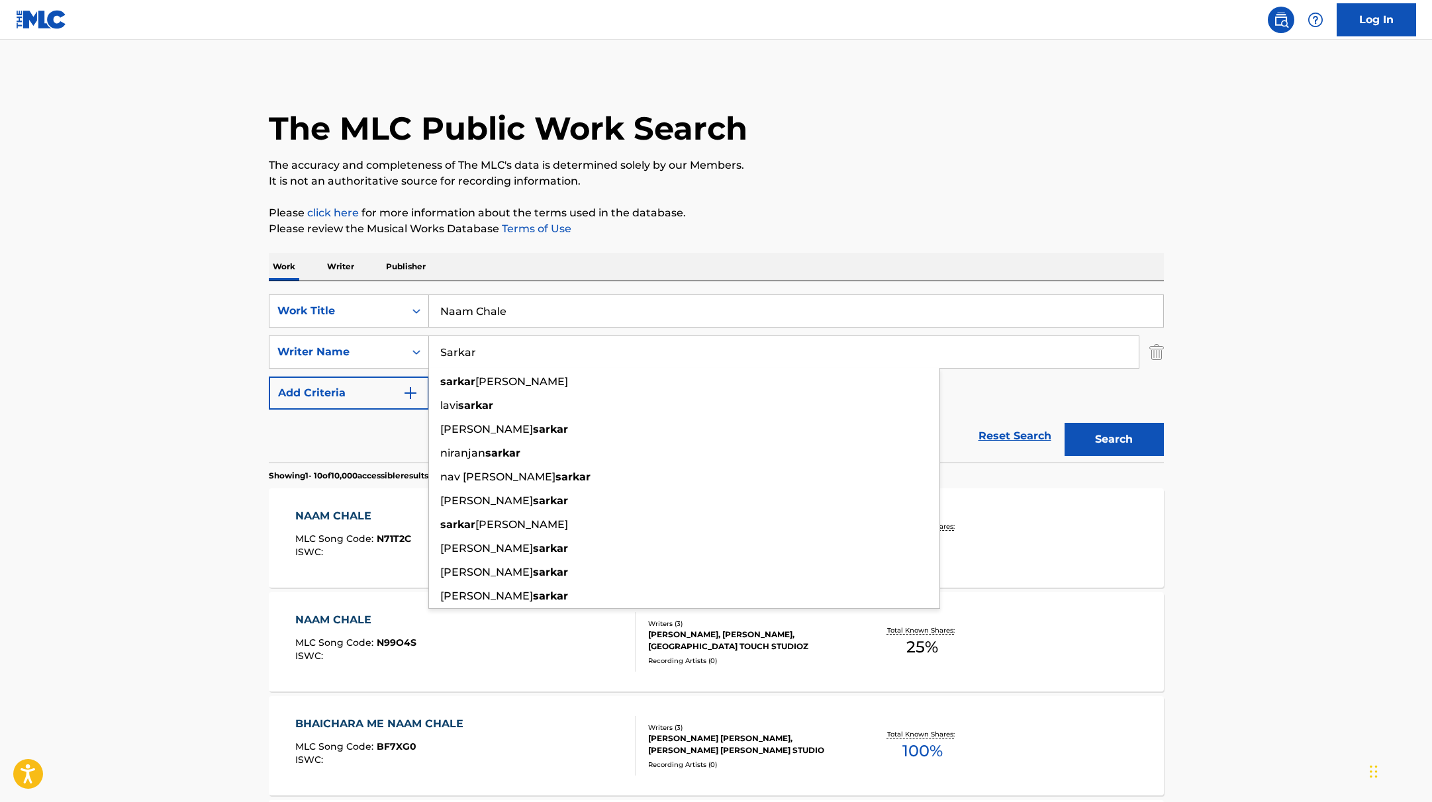
type input "Sarkar"
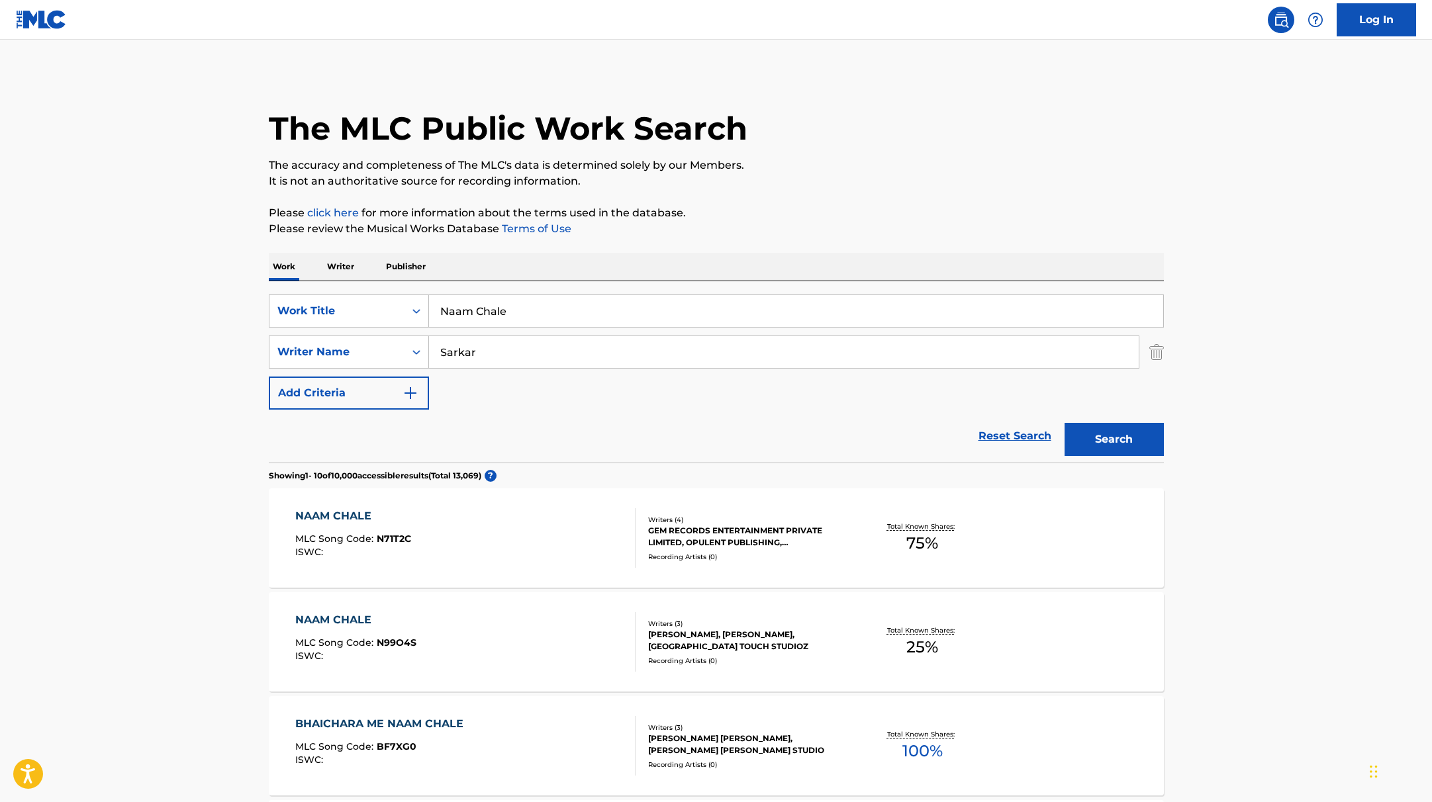
click at [1102, 444] on button "Search" at bounding box center [1114, 439] width 99 height 33
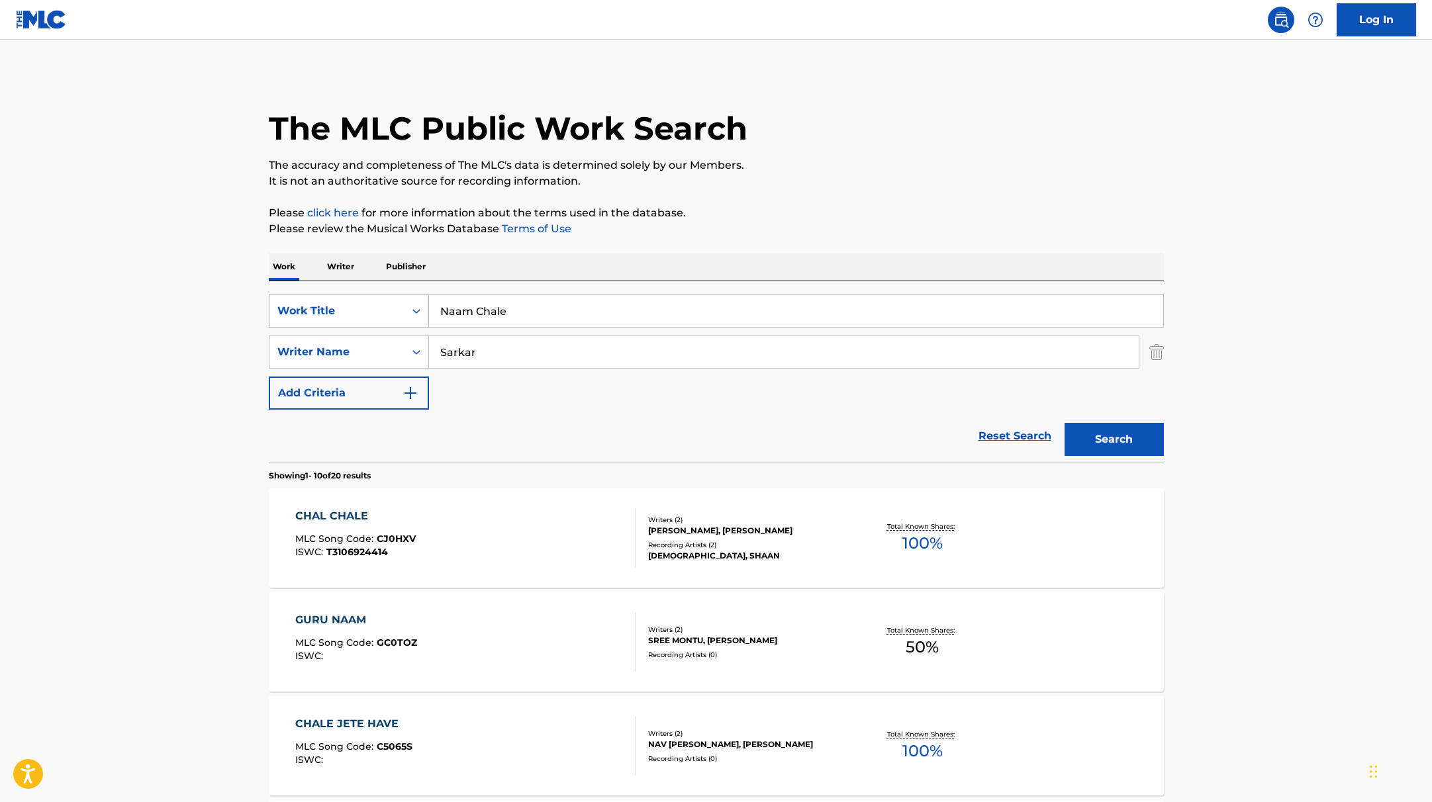
drag, startPoint x: 525, startPoint y: 311, endPoint x: 373, endPoint y: 301, distance: 152.0
click at [373, 301] on div "SearchWithCriteria9c7f3fd9-5be9-4e5e-bd35-1c6ece074282 Work Title Naam Chale" at bounding box center [716, 311] width 895 height 33
paste input "Gözler"
type input "Gözler"
click at [811, 178] on p "It is not an authoritative source for recording information." at bounding box center [716, 181] width 895 height 16
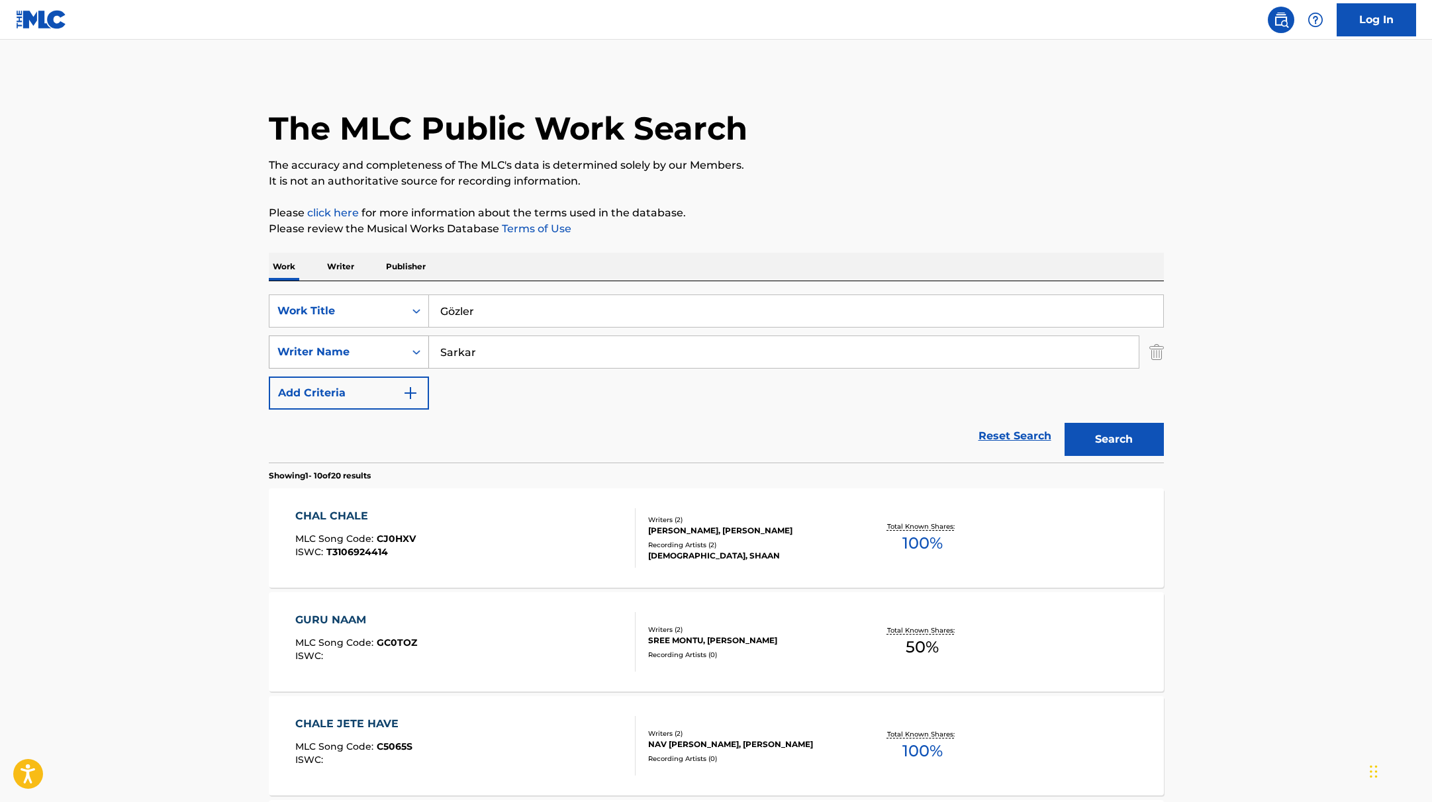
drag, startPoint x: 511, startPoint y: 354, endPoint x: 346, endPoint y: 343, distance: 165.9
click at [338, 344] on div "SearchWithCriteria419fbbaf-f552-4ab5-9b23-73320cbdb2d7 Writer Name [PERSON_NAME]" at bounding box center [716, 352] width 895 height 33
paste input "Eke"
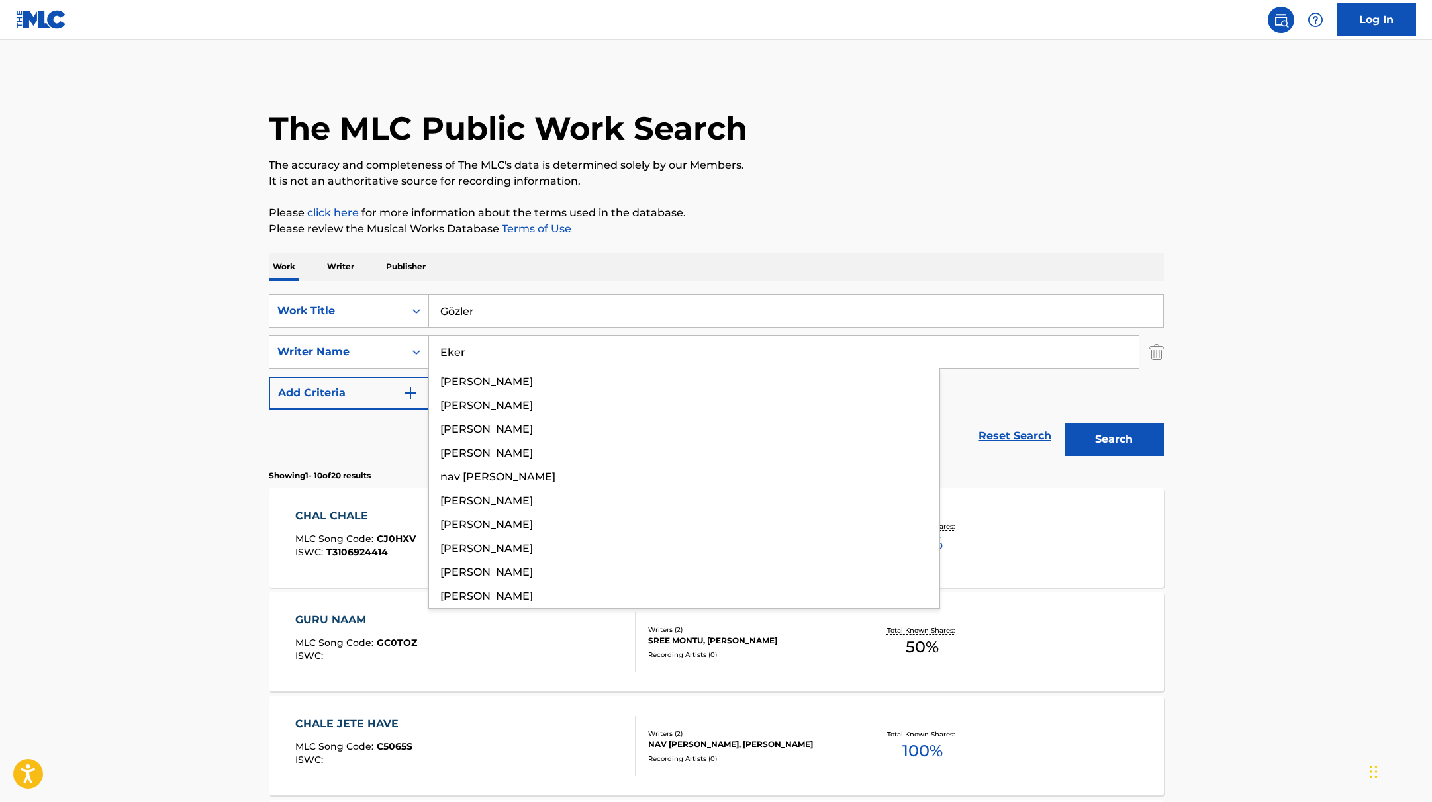
type input "Eker"
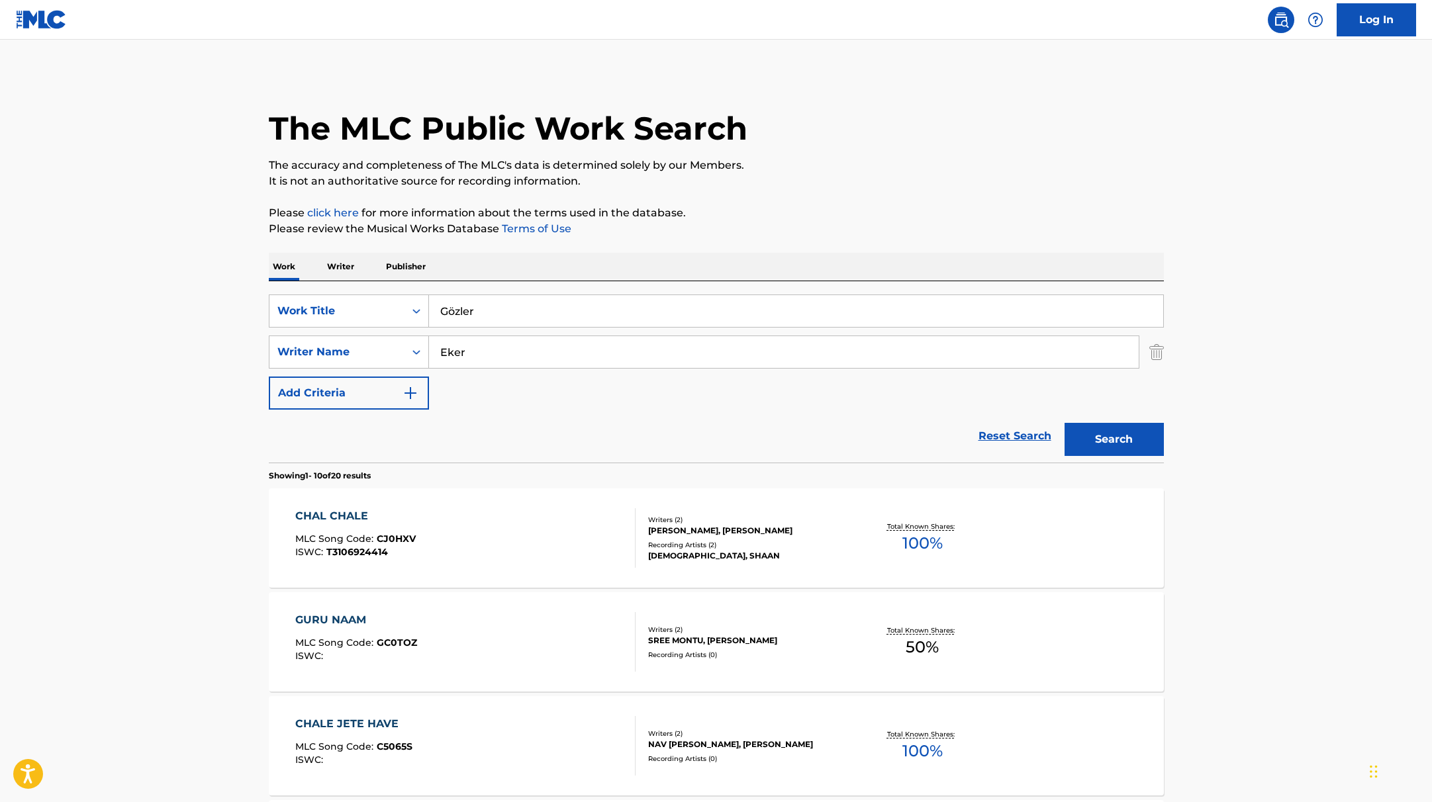
click at [803, 211] on p "Please click here for more information about the terms used in the database." at bounding box center [716, 213] width 895 height 16
click at [1126, 443] on button "Search" at bounding box center [1114, 439] width 99 height 33
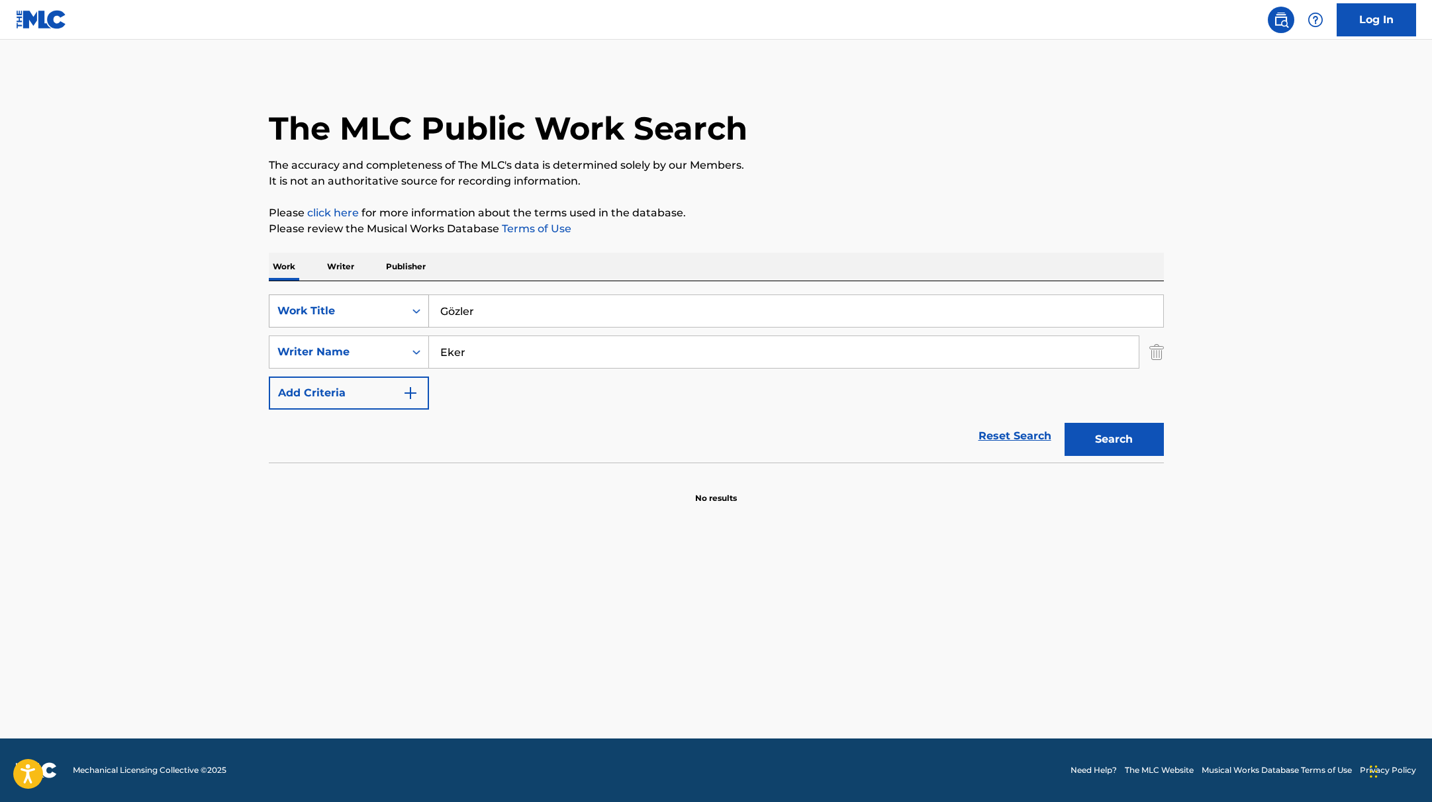
drag, startPoint x: 495, startPoint y: 310, endPoint x: 619, endPoint y: 270, distance: 130.7
click at [385, 295] on div "SearchWithCriteria9c7f3fd9-5be9-4e5e-bd35-1c6ece074282 Work Title Gözler" at bounding box center [716, 311] width 895 height 33
paste input "Napoleon"
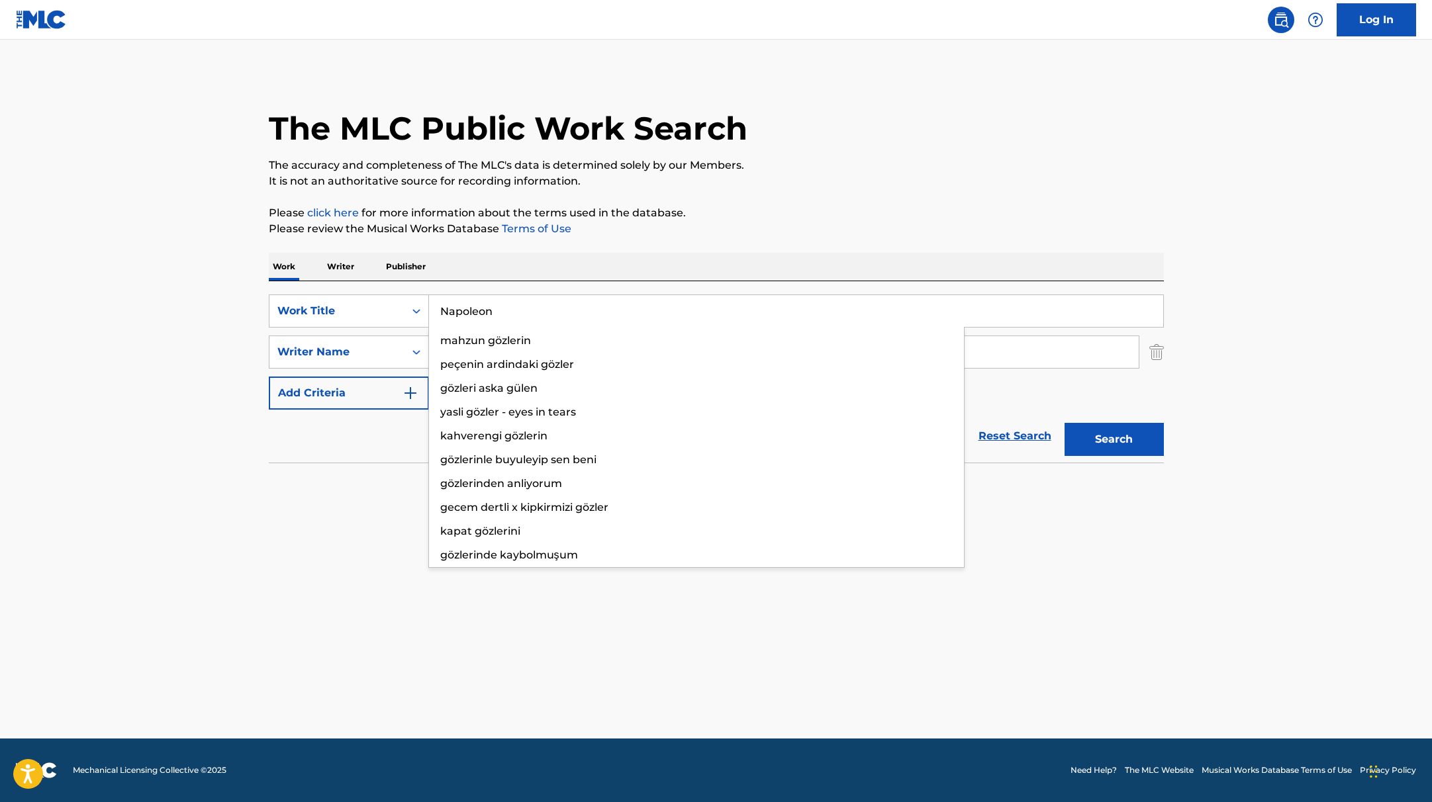
type input "Napoleon"
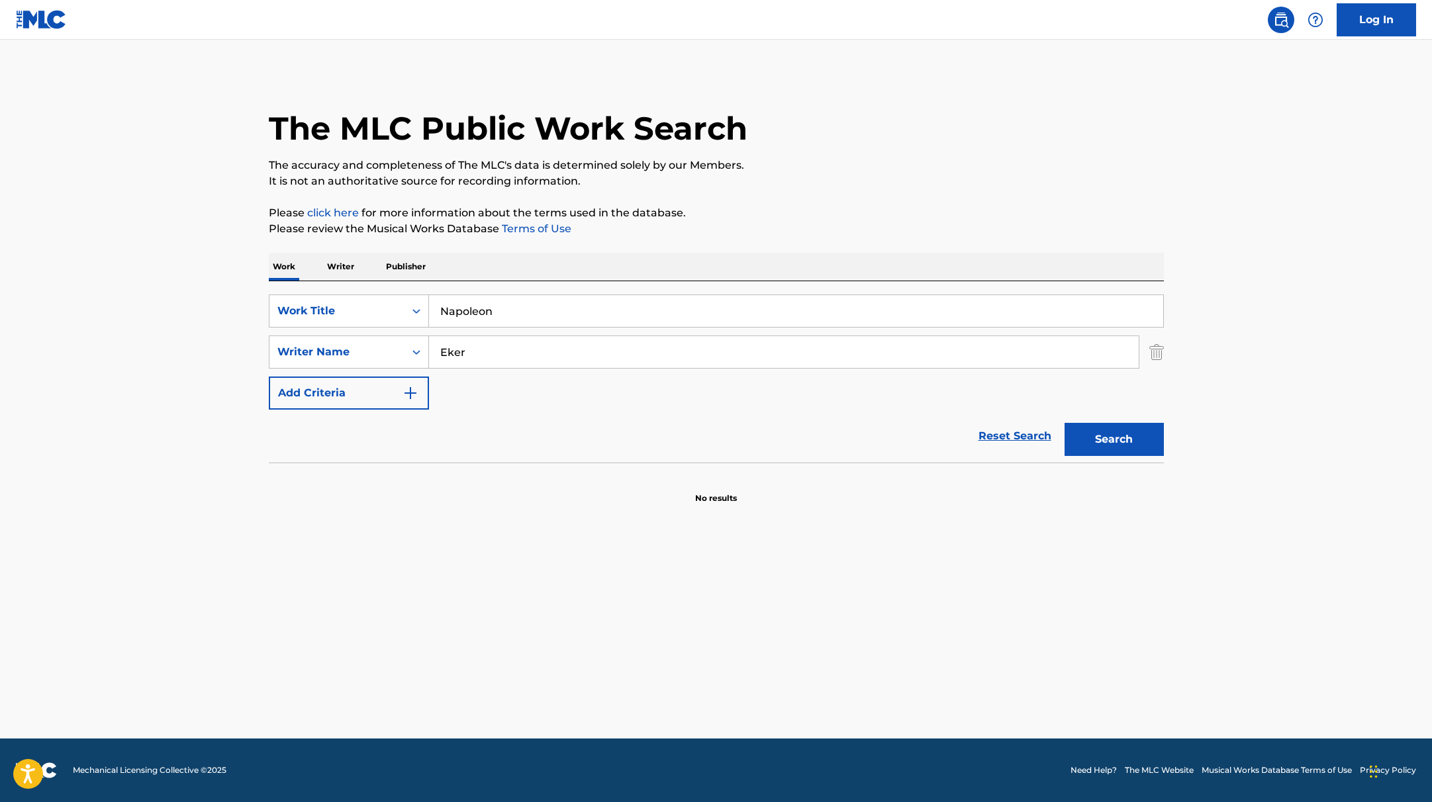
click at [787, 234] on p "Please review the Musical Works Database Terms of Use" at bounding box center [716, 229] width 895 height 16
paste input "Petrou,"
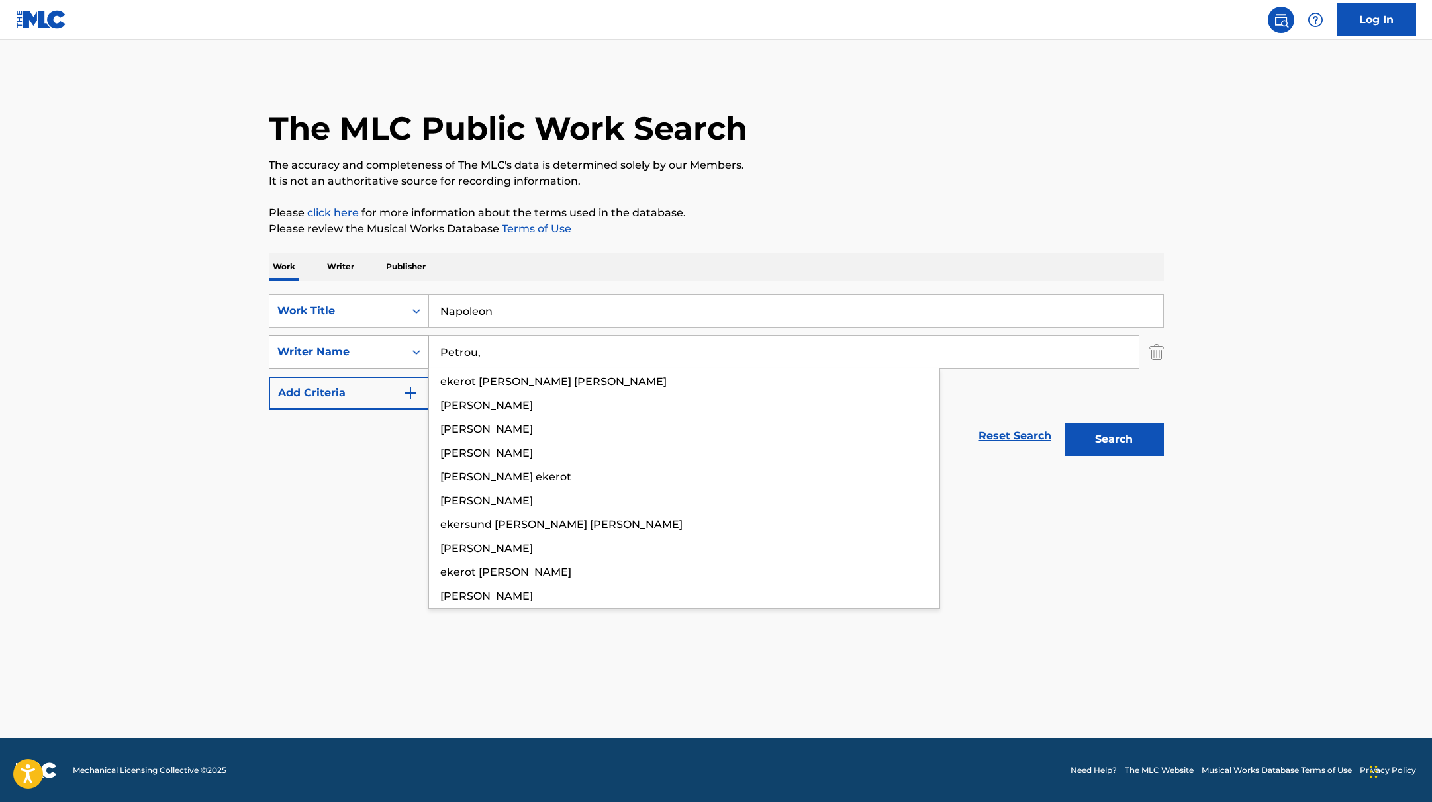
drag, startPoint x: 500, startPoint y: 362, endPoint x: 389, endPoint y: 339, distance: 113.0
click at [389, 339] on div "SearchWithCriteria419fbbaf-f552-4ab5-9b23-73320cbdb2d7 Writer Name [PERSON_NAME…" at bounding box center [716, 352] width 895 height 33
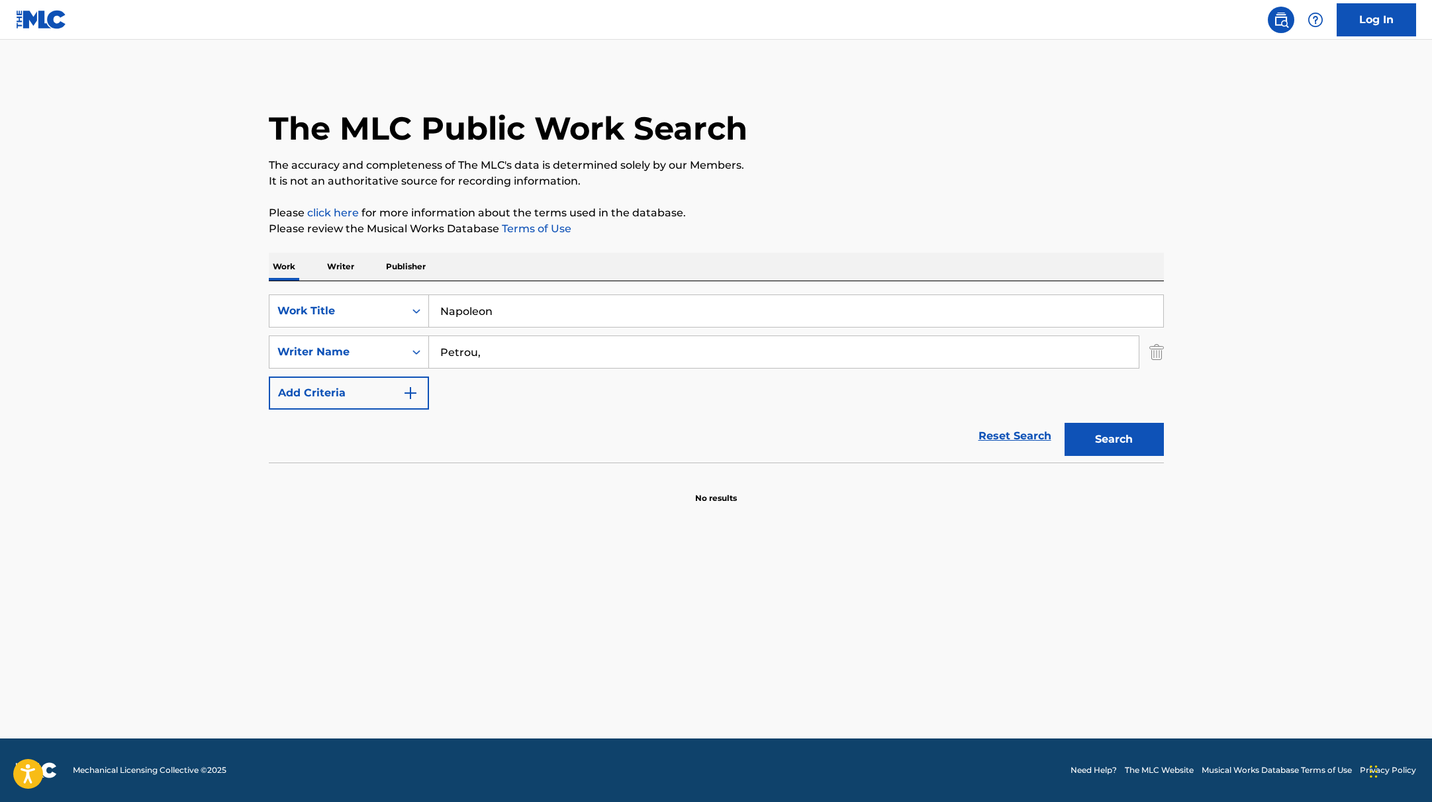
click at [1098, 452] on button "Search" at bounding box center [1114, 439] width 99 height 33
drag, startPoint x: 488, startPoint y: 351, endPoint x: 375, endPoint y: 335, distance: 113.7
click at [377, 336] on div "SearchWithCriteria419fbbaf-f552-4ab5-9b23-73320cbdb2d7 Writer Name [PERSON_NAME…" at bounding box center [716, 352] width 895 height 33
paste input "[PERSON_NAME]"
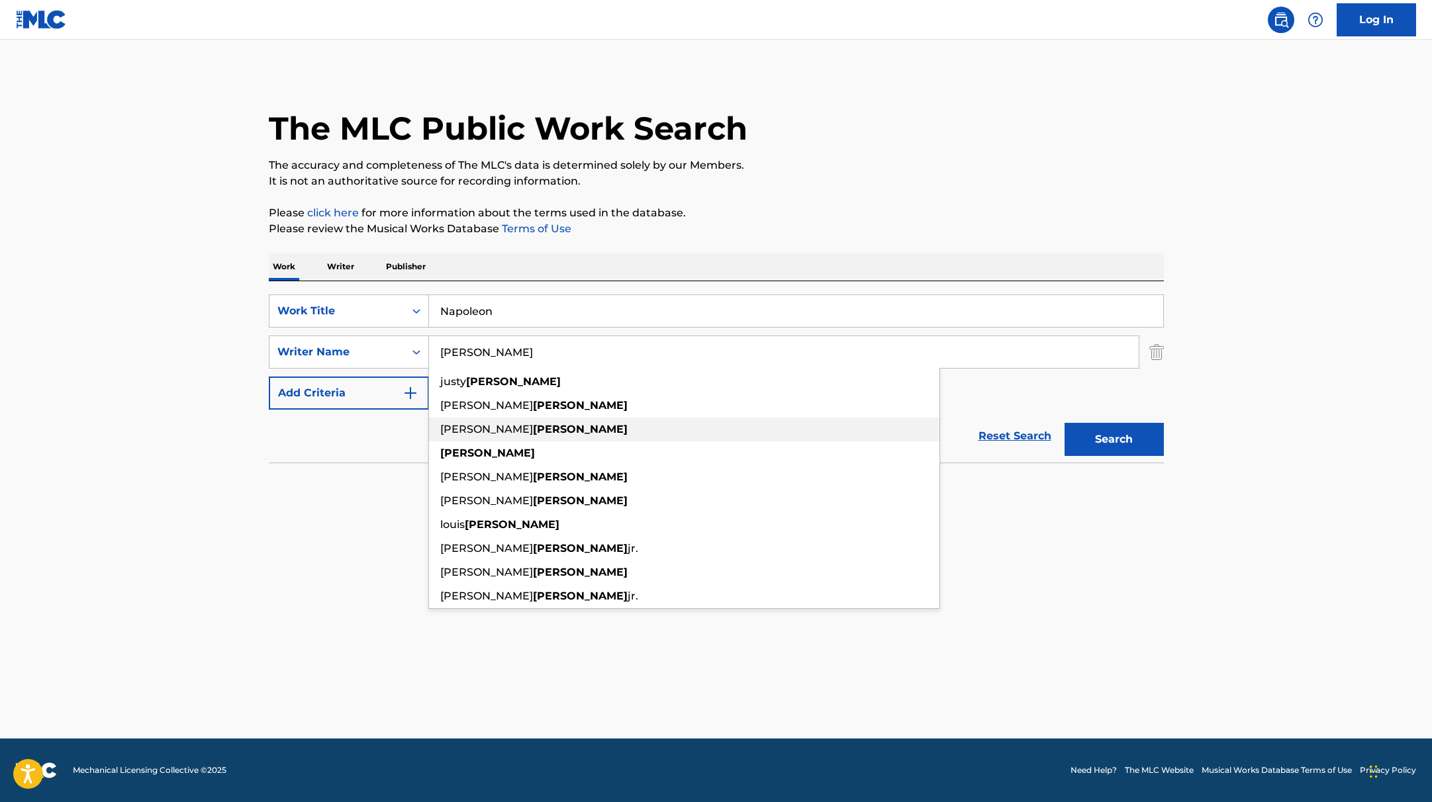
click at [781, 422] on div "[PERSON_NAME]" at bounding box center [684, 430] width 510 height 24
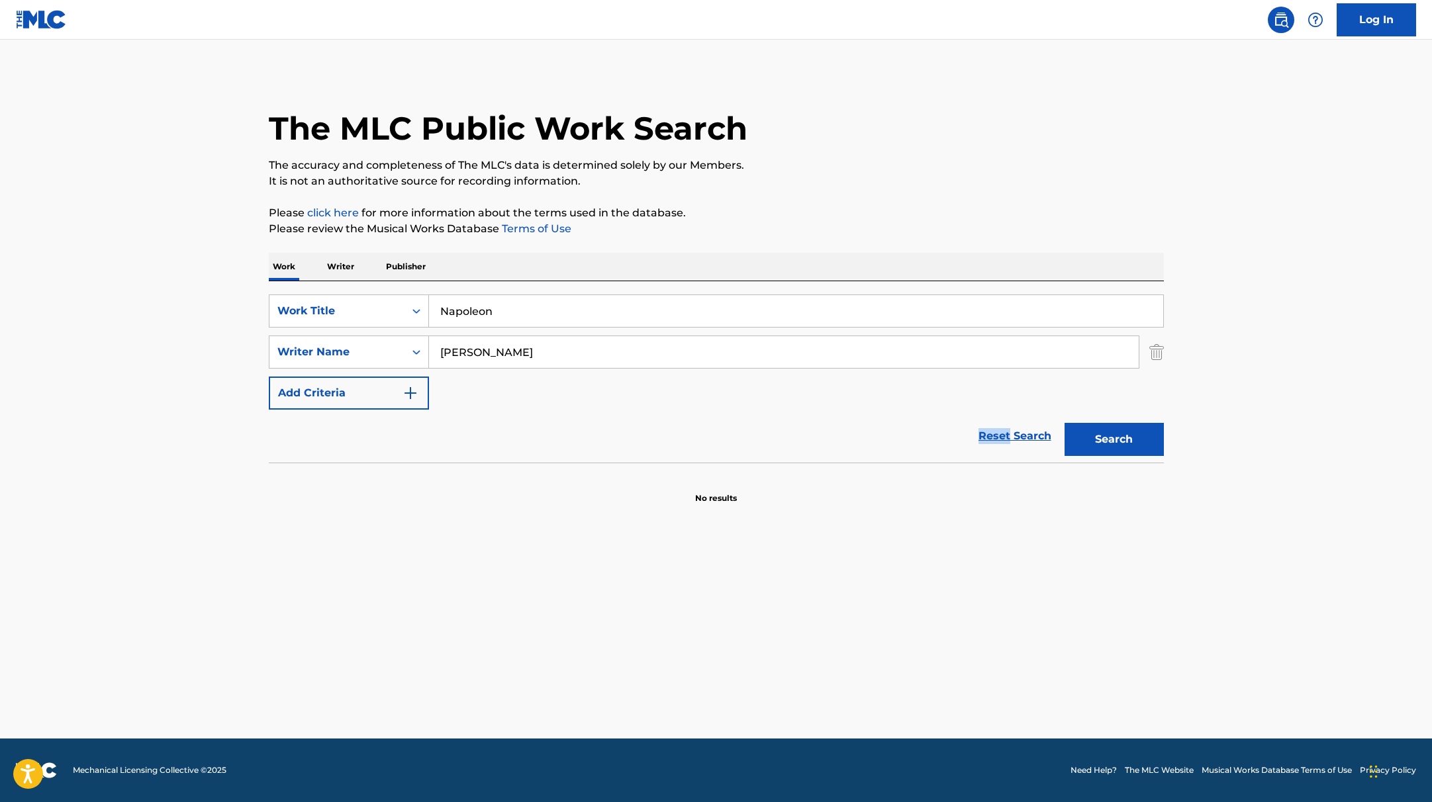
click at [781, 422] on div "Reset Search Search" at bounding box center [716, 436] width 895 height 53
drag, startPoint x: 572, startPoint y: 355, endPoint x: 336, endPoint y: 347, distance: 236.5
click at [336, 347] on div "SearchWithCriteria419fbbaf-f552-4ab5-9b23-73320cbdb2d7 Writer Name [PERSON_NAME]" at bounding box center [716, 352] width 895 height 33
paste input "[PERSON_NAME]"
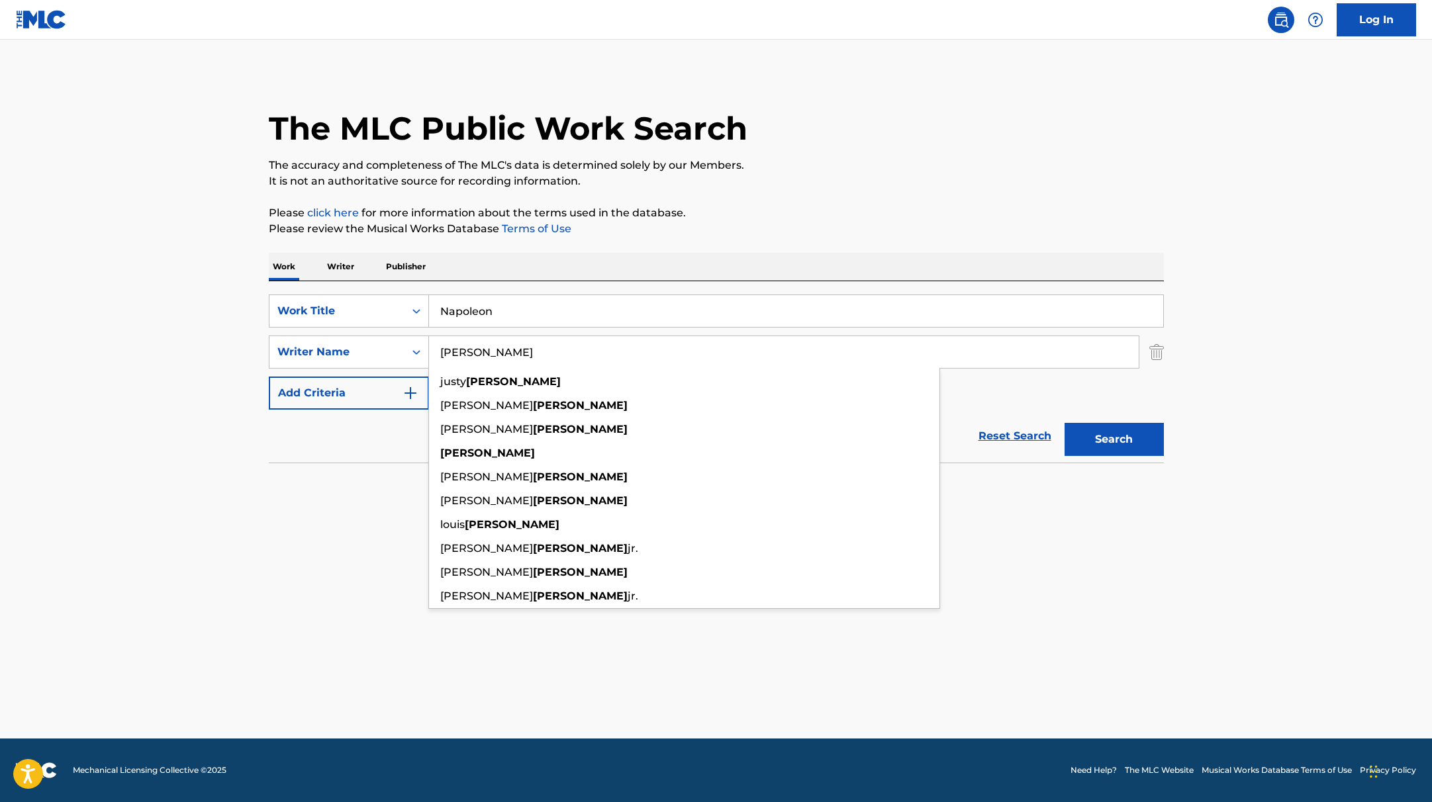
type input "[PERSON_NAME]"
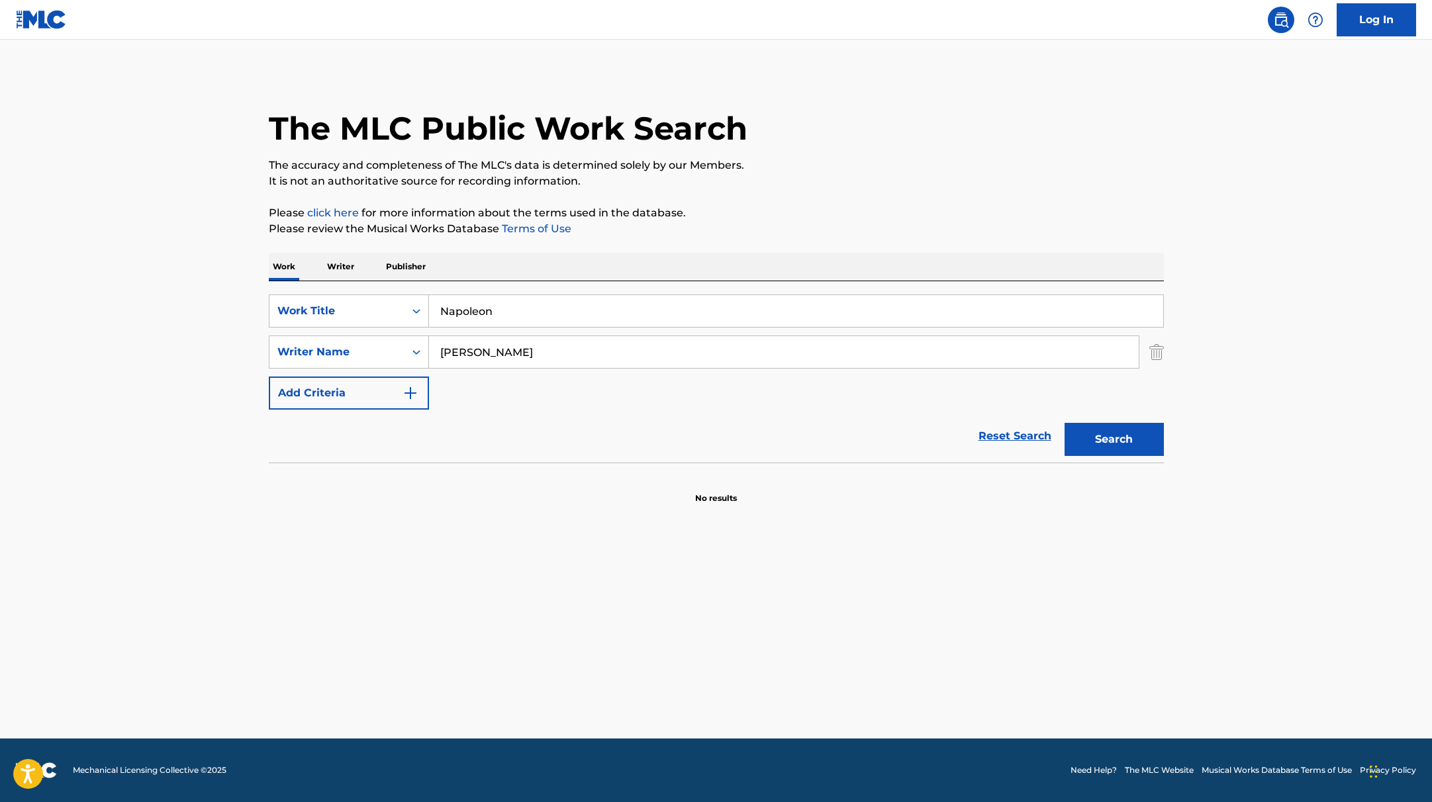
click at [938, 193] on div "The MLC Public Work Search The accuracy and completeness of The MLC's data is d…" at bounding box center [716, 289] width 927 height 432
click at [1113, 435] on button "Search" at bounding box center [1114, 439] width 99 height 33
drag, startPoint x: 509, startPoint y: 309, endPoint x: 510, endPoint y: 286, distance: 22.6
click at [382, 302] on div "SearchWithCriteria9c7f3fd9-5be9-4e5e-bd35-1c6ece074282 Work Title Napoleon" at bounding box center [716, 311] width 895 height 33
paste input "OJITOS MENTIROSOS"
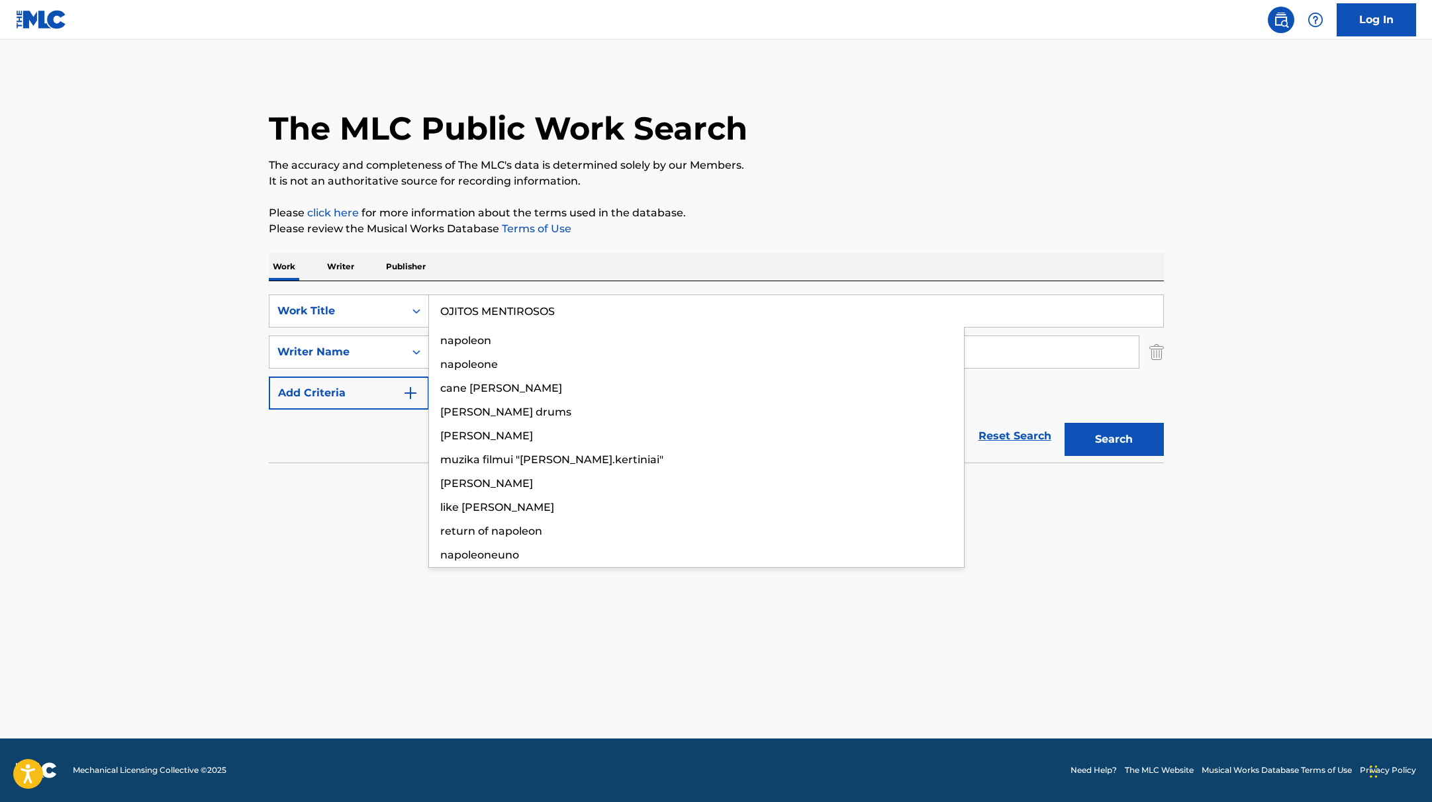
type input "OJITOS MENTIROSOS"
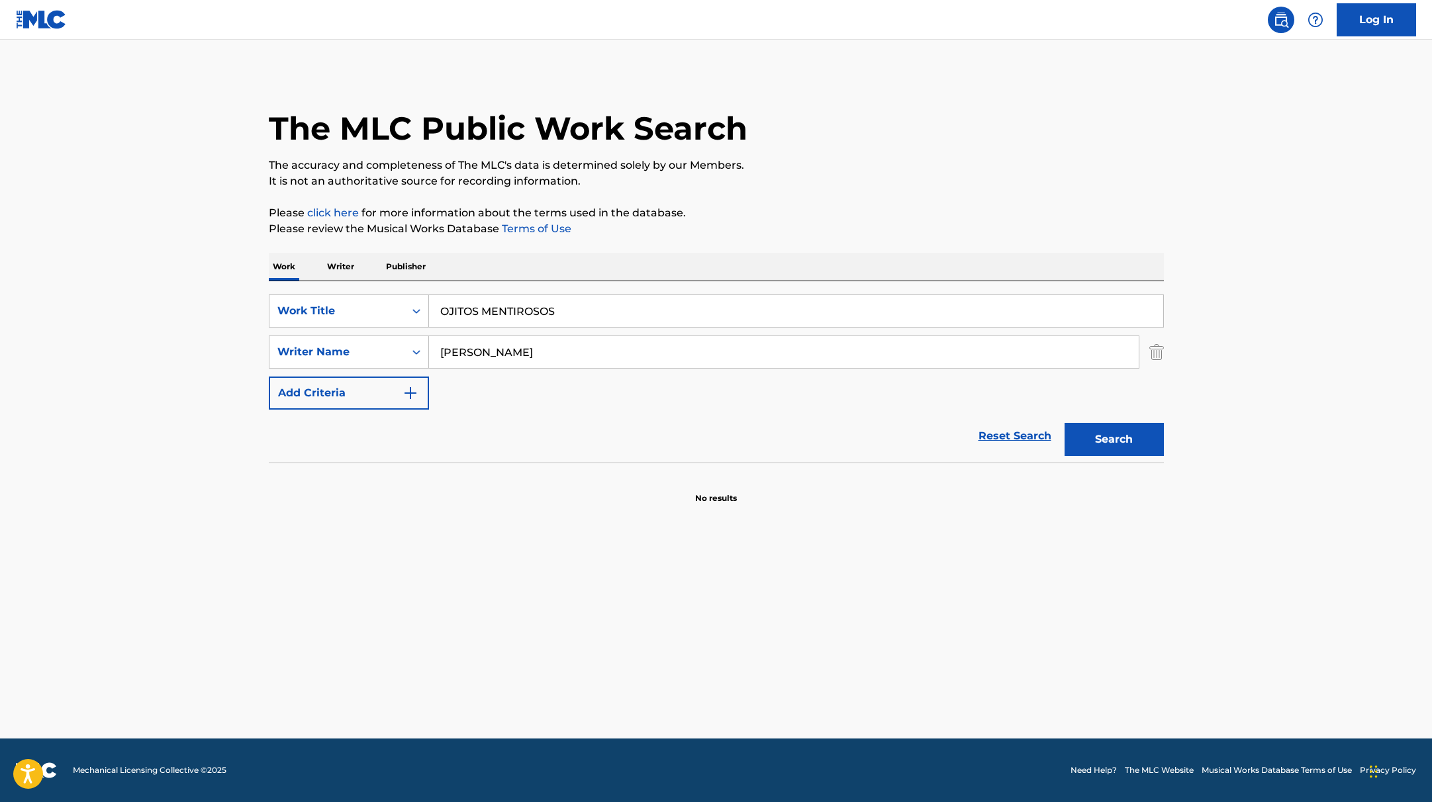
click at [842, 201] on div "The MLC Public Work Search The accuracy and completeness of The MLC's data is d…" at bounding box center [716, 289] width 927 height 432
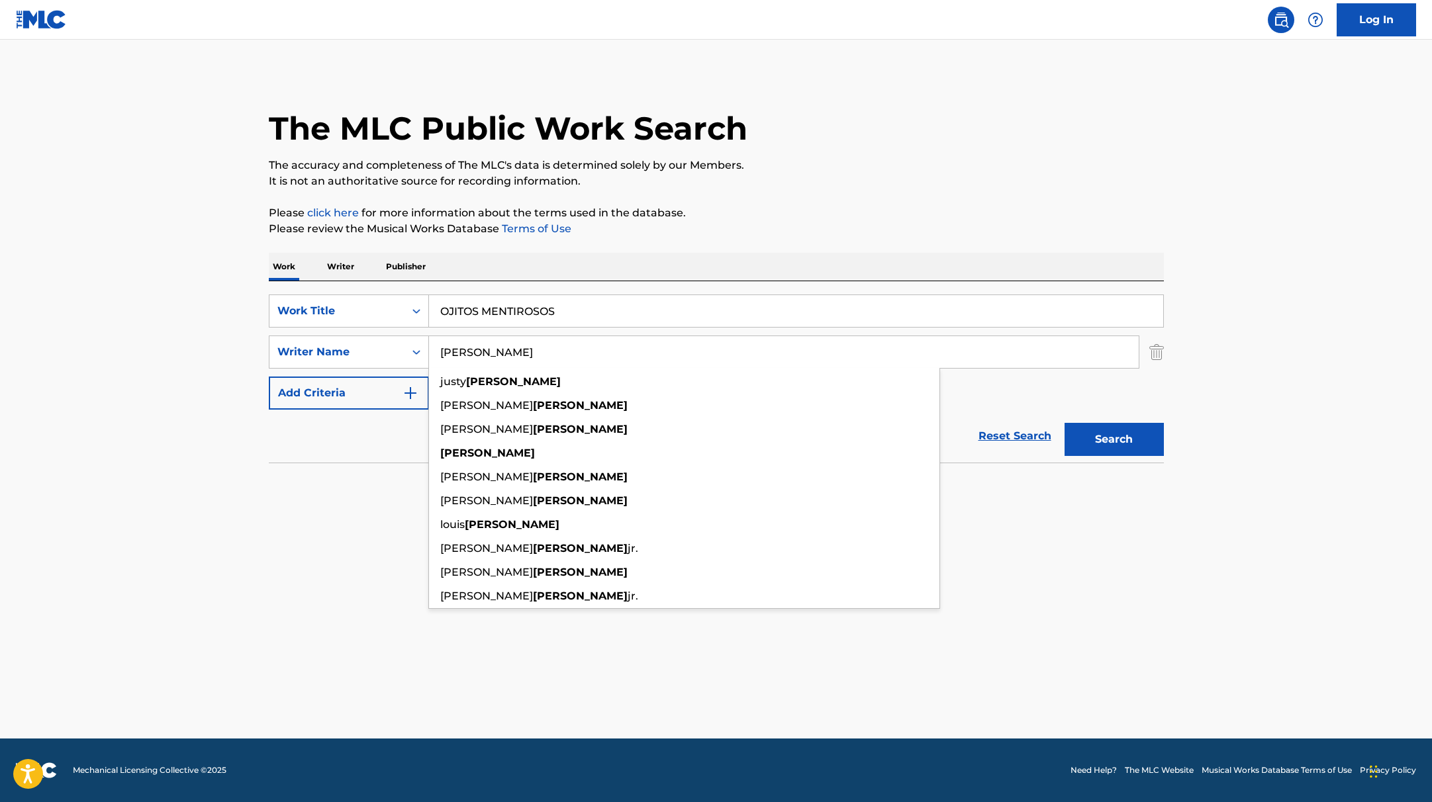
paste input "[PERSON_NAME]"
drag, startPoint x: 536, startPoint y: 366, endPoint x: 351, endPoint y: 329, distance: 188.4
click at [351, 329] on div "SearchWithCriteria9c7f3fd9-5be9-4e5e-bd35-1c6ece074282 Work Title OJITOS MENTIR…" at bounding box center [716, 352] width 895 height 115
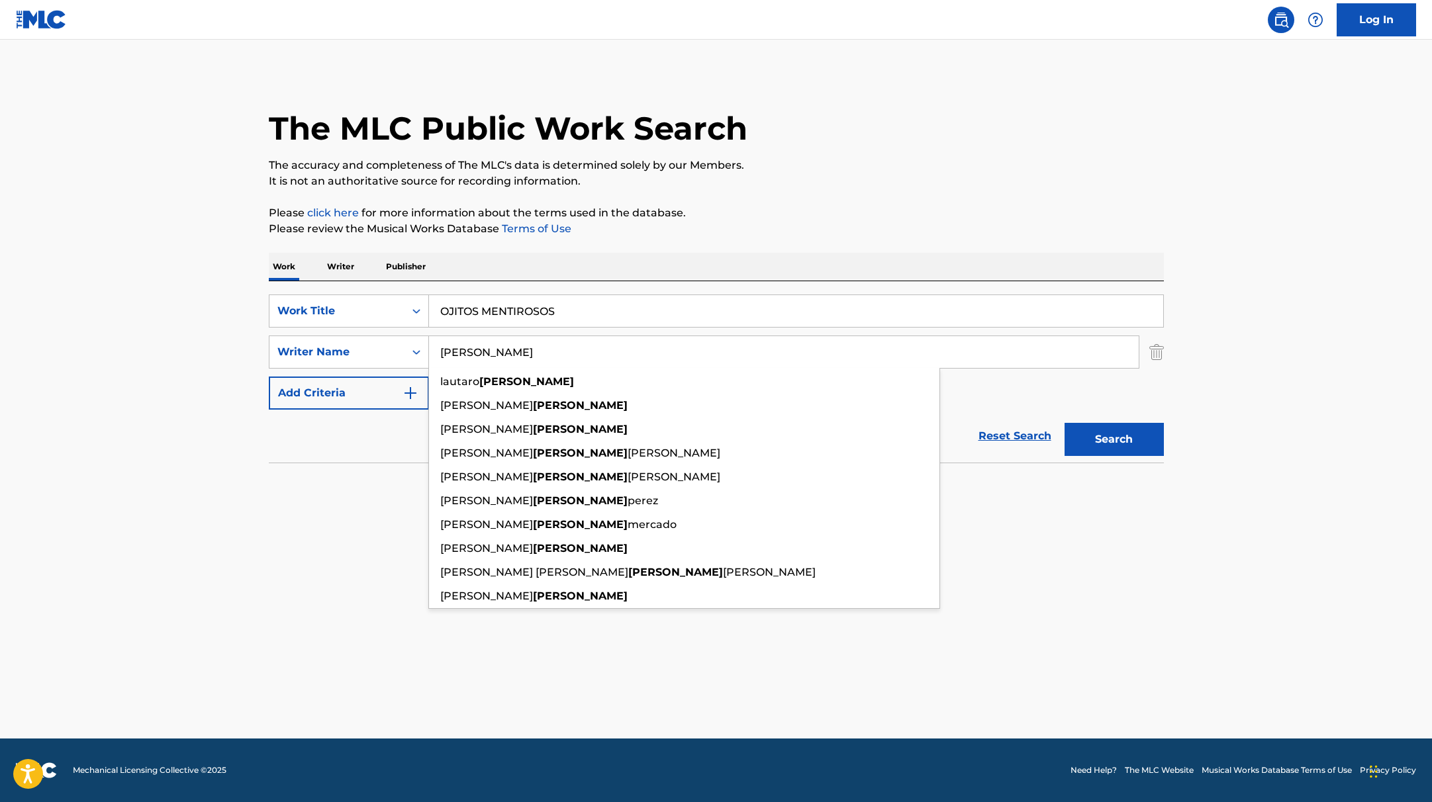
type input "[PERSON_NAME]"
click at [1118, 440] on button "Search" at bounding box center [1114, 439] width 99 height 33
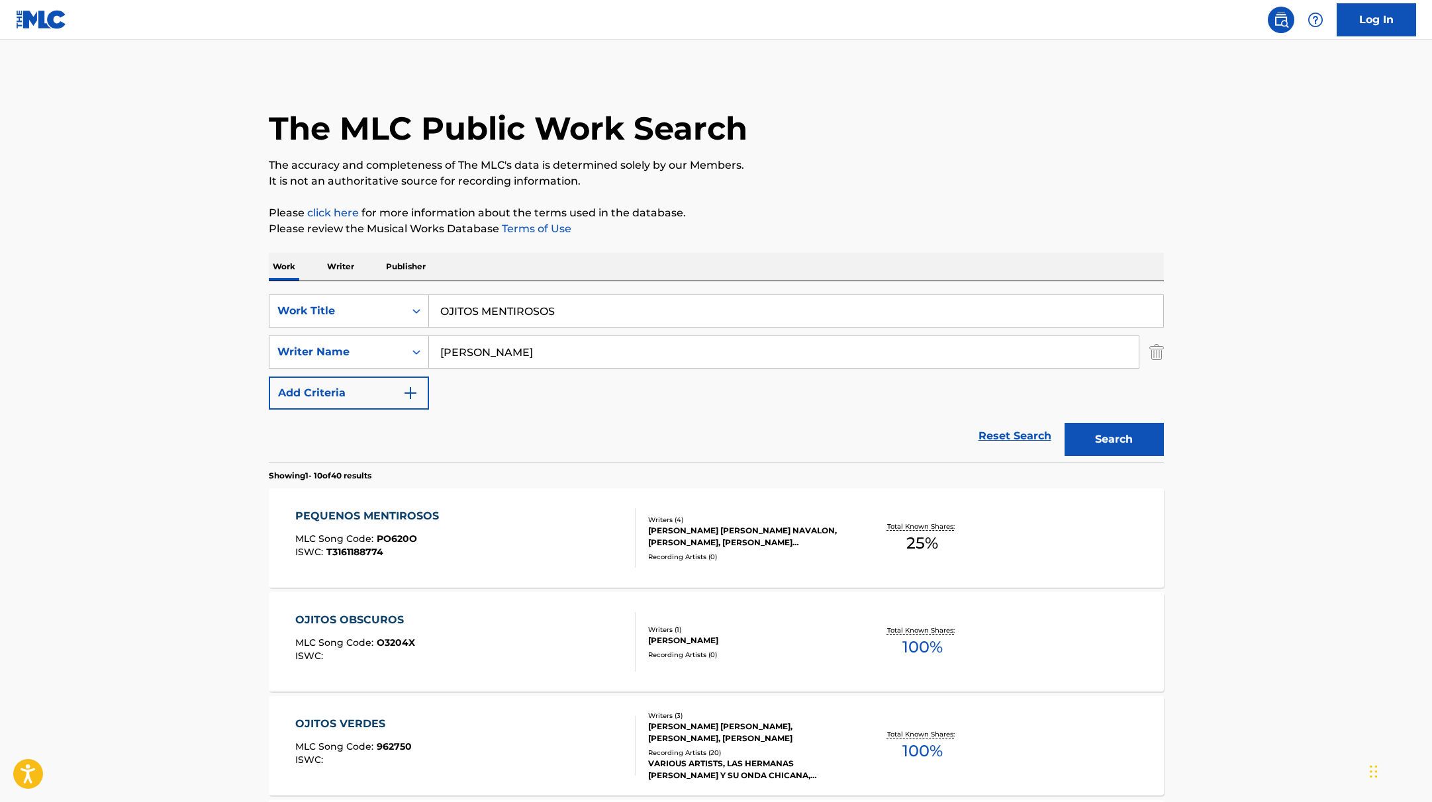
paste
drag, startPoint x: 575, startPoint y: 310, endPoint x: 329, endPoint y: 275, distance: 248.8
type input "COMË N GO"
click at [812, 173] on p "It is not an authoritative source for recording information." at bounding box center [716, 181] width 895 height 16
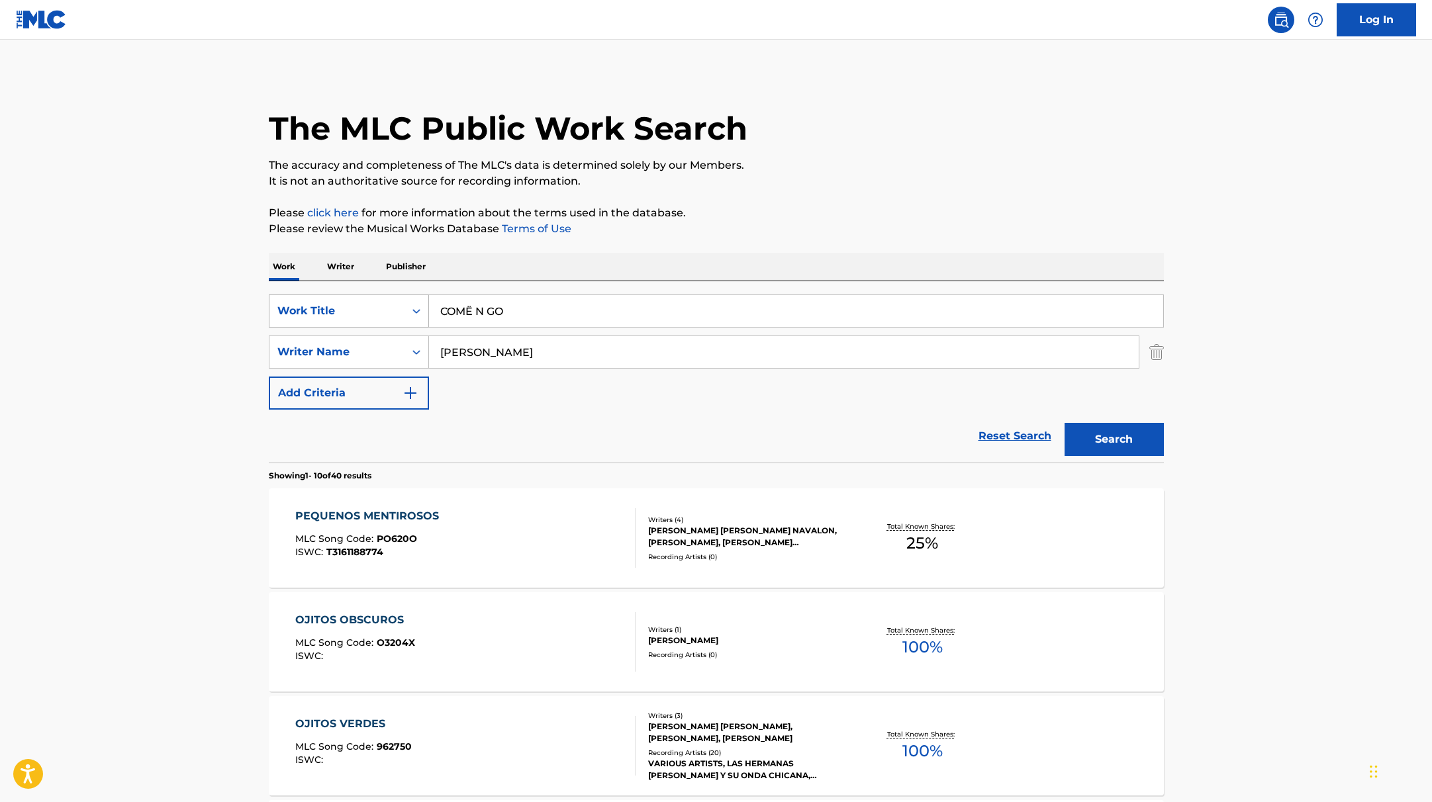
drag, startPoint x: 538, startPoint y: 363, endPoint x: 335, endPoint y: 323, distance: 207.1
click at [334, 324] on div "SearchWithCriteria9c7f3fd9-5be9-4e5e-bd35-1c6ece074282 Work Title COMË N GO Sea…" at bounding box center [716, 352] width 895 height 115
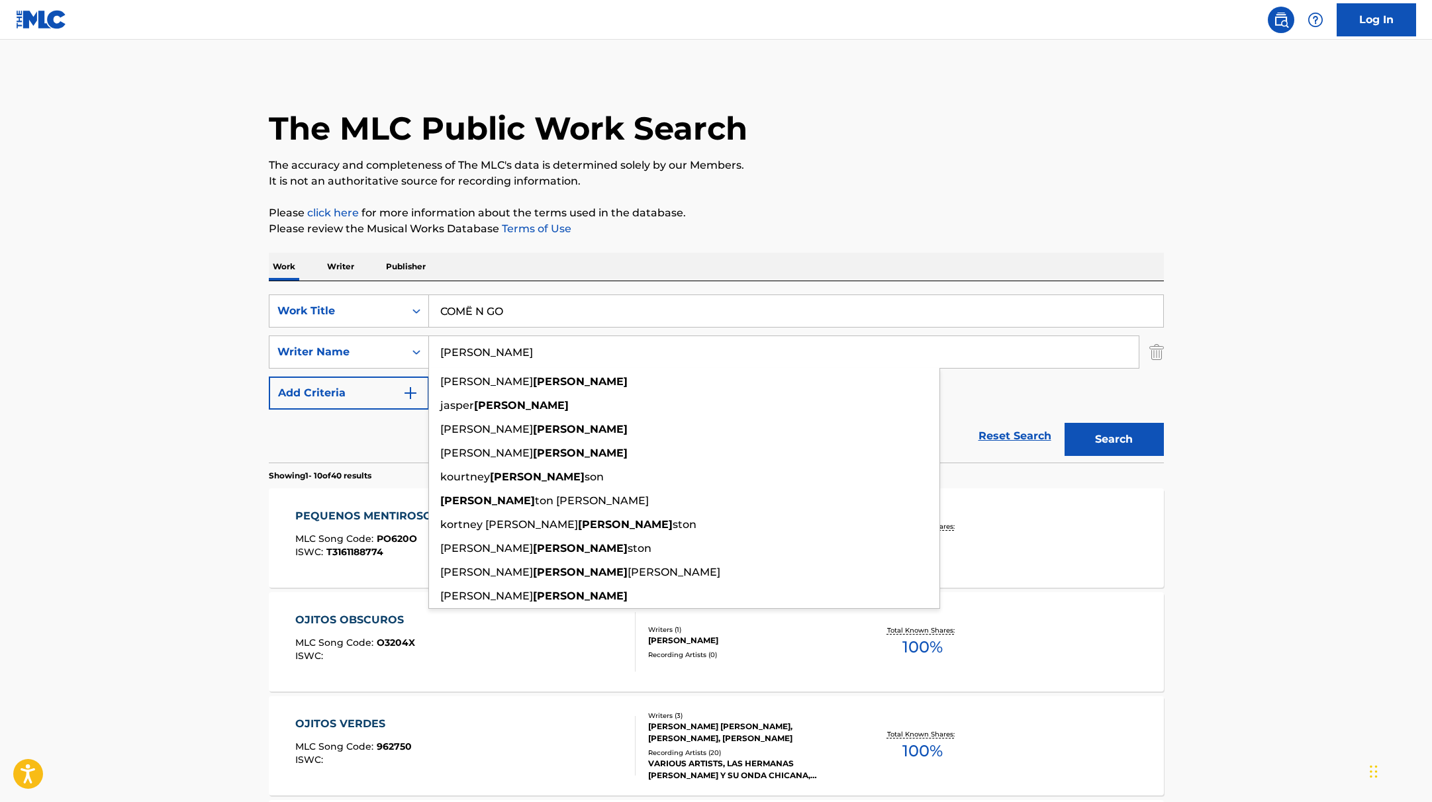
type input "[PERSON_NAME]"
click at [707, 220] on p "Please click here for more information about the terms used in the database." at bounding box center [716, 213] width 895 height 16
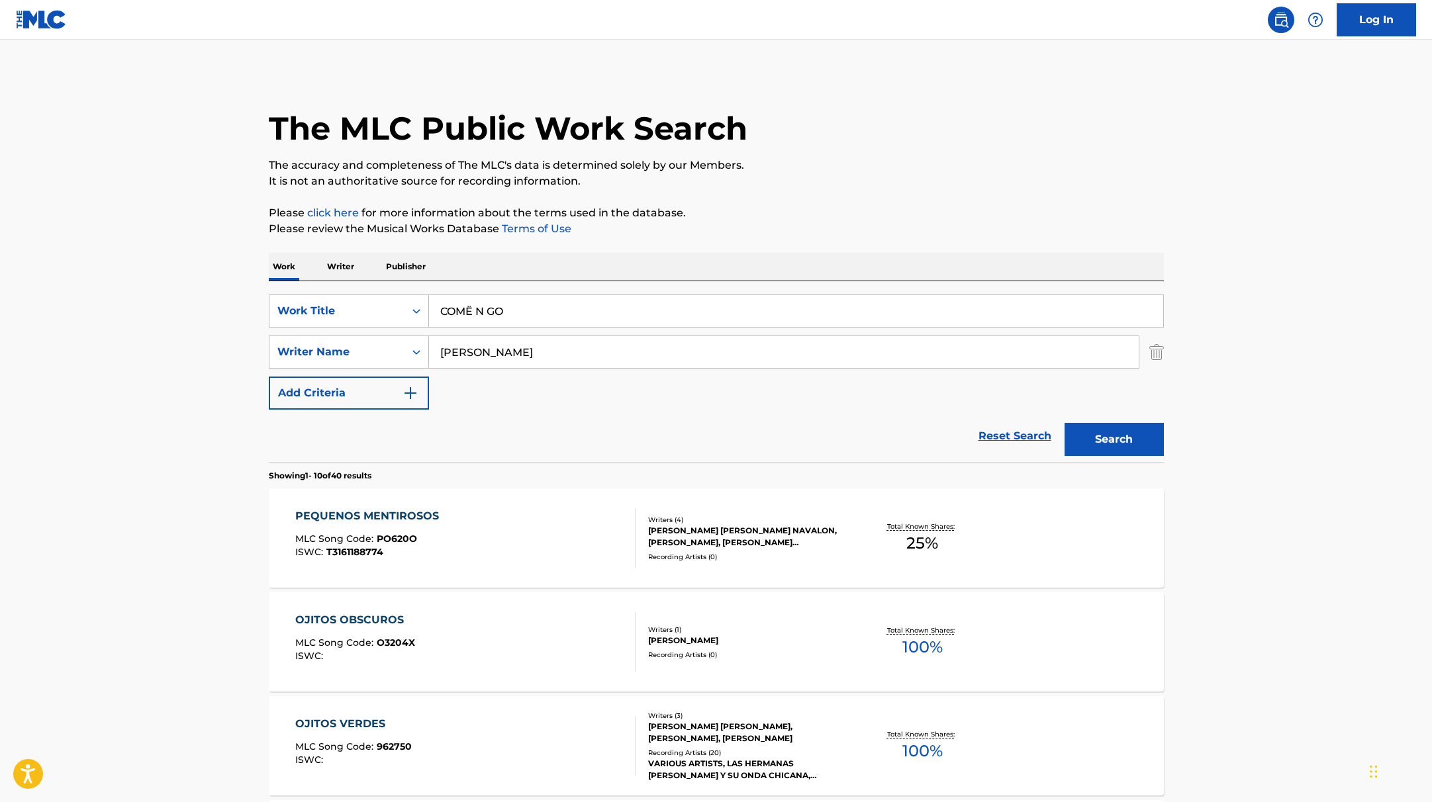
click at [1084, 440] on button "Search" at bounding box center [1114, 439] width 99 height 33
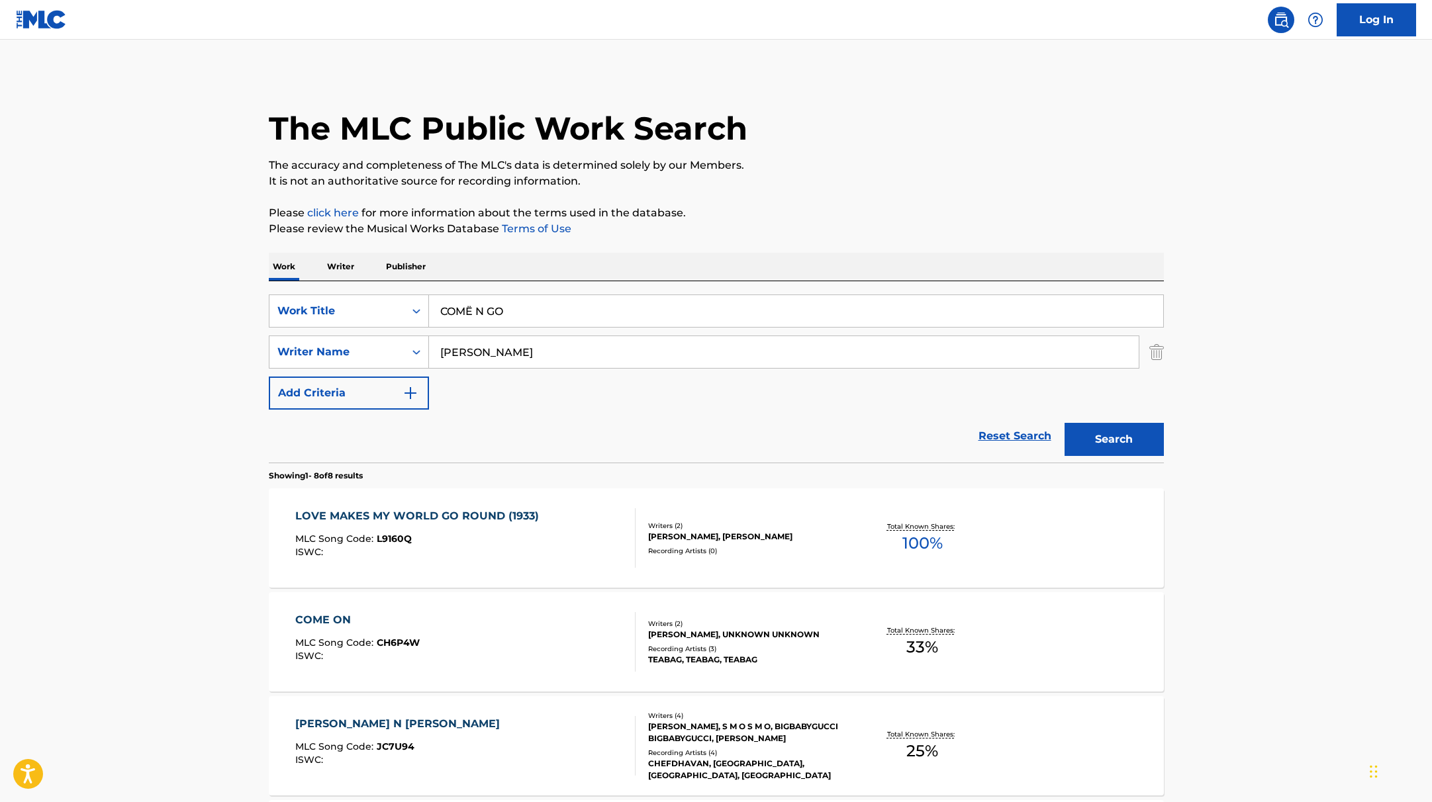
drag, startPoint x: 525, startPoint y: 316, endPoint x: 358, endPoint y: 279, distance: 171.6
click at [358, 279] on div "Work Writer Publisher SearchWithCriteria9c7f3fd9-5be9-4e5e-bd35-1c6ece074282 Wo…" at bounding box center [716, 815] width 895 height 1125
type input "TAK TAK TAK"
click at [782, 221] on p "Please review the Musical Works Database Terms of Use" at bounding box center [716, 229] width 895 height 16
drag, startPoint x: 517, startPoint y: 358, endPoint x: 341, endPoint y: 342, distance: 176.8
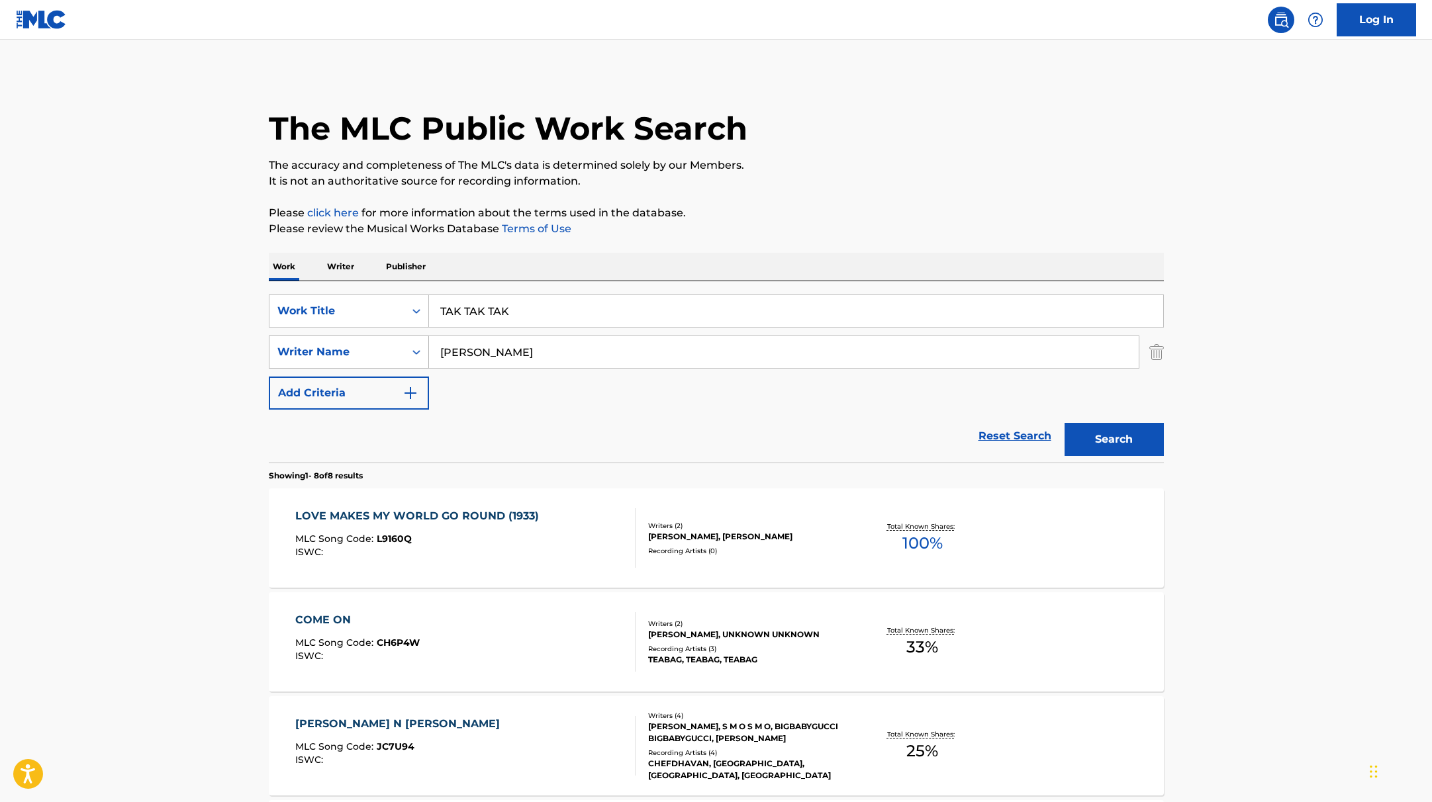
click at [346, 342] on div "SearchWithCriteria419fbbaf-f552-4ab5-9b23-73320cbdb2d7 Writer Name [PERSON_NAME]" at bounding box center [716, 352] width 895 height 33
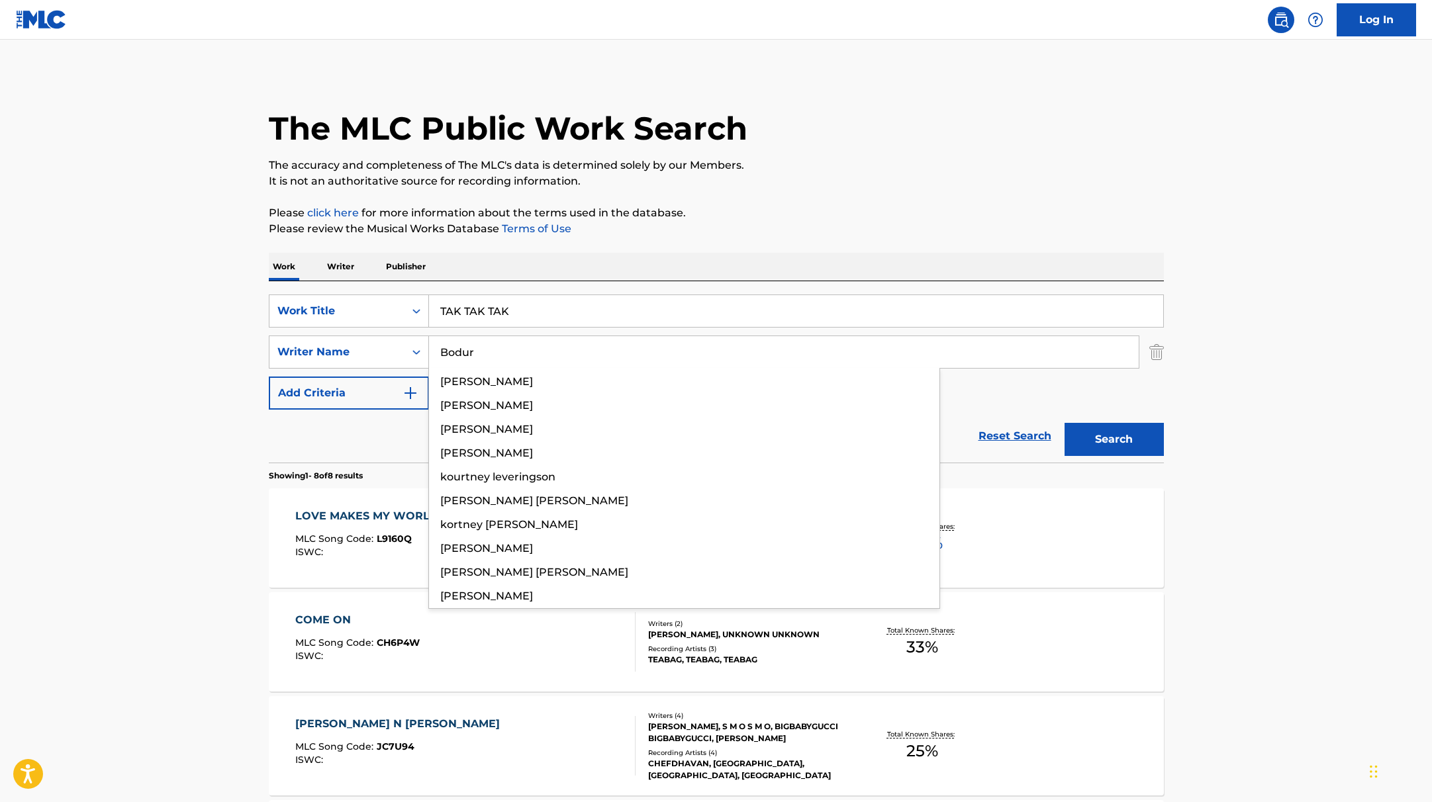
type input "Bodur"
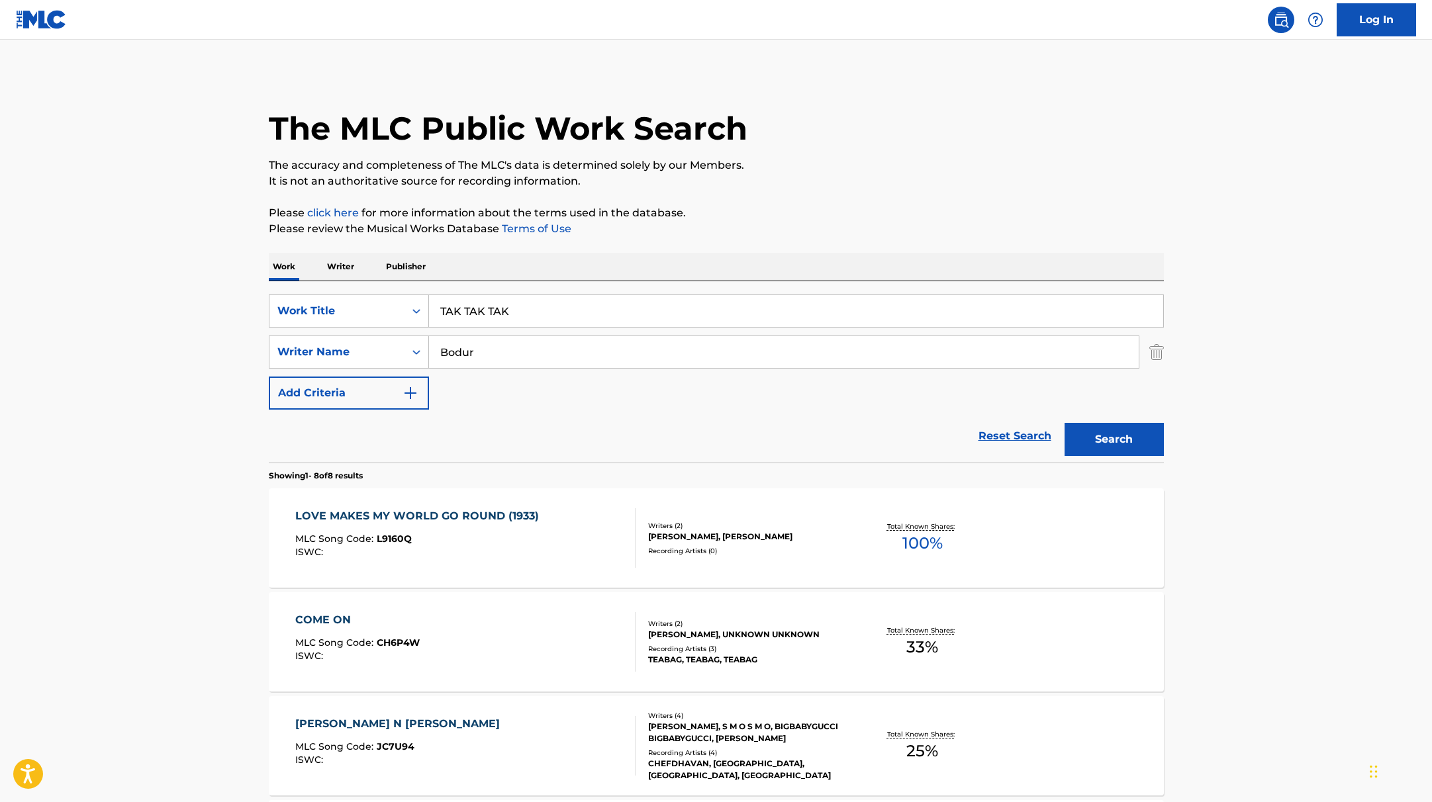
click at [890, 262] on div "Work Writer Publisher" at bounding box center [716, 267] width 895 height 28
click at [1100, 433] on button "Search" at bounding box center [1114, 439] width 99 height 33
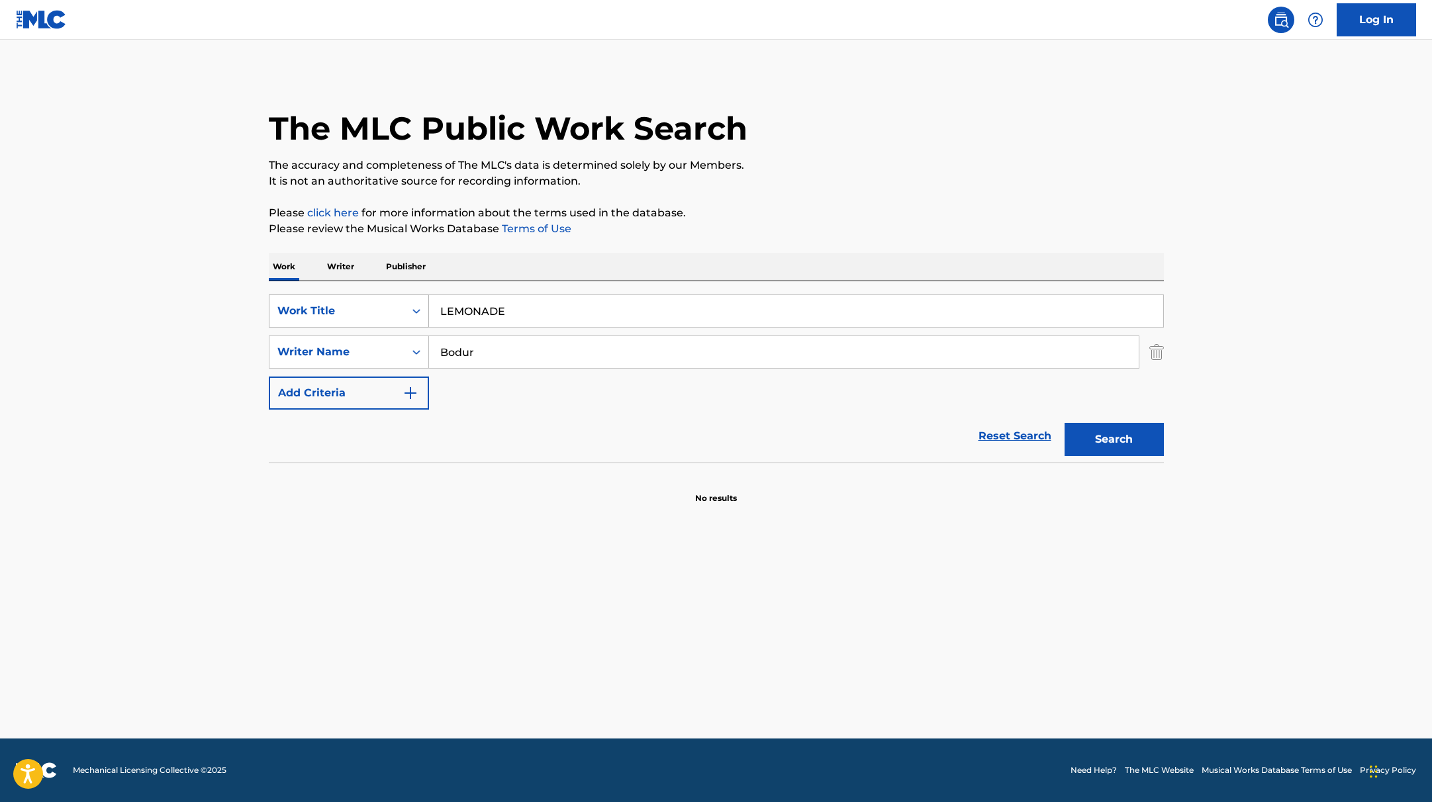
drag, startPoint x: 521, startPoint y: 309, endPoint x: 362, endPoint y: 297, distance: 160.1
click at [356, 300] on div "SearchWithCriteria9c7f3fd9-5be9-4e5e-bd35-1c6ece074282 Work Title LEMONADE" at bounding box center [716, 311] width 895 height 33
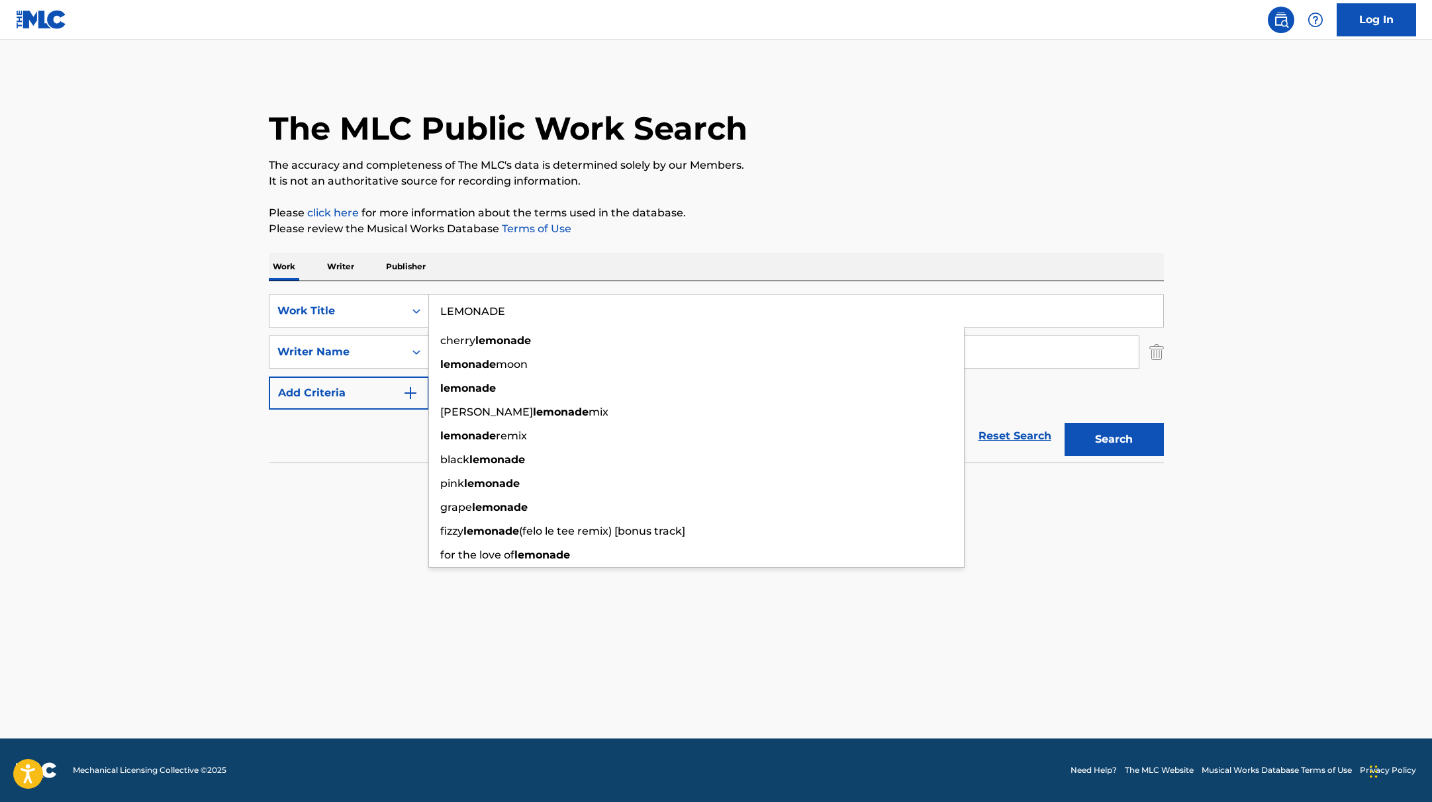
type input "LEMONADE"
click at [730, 210] on p "Please click here for more information about the terms used in the database." at bounding box center [716, 213] width 895 height 16
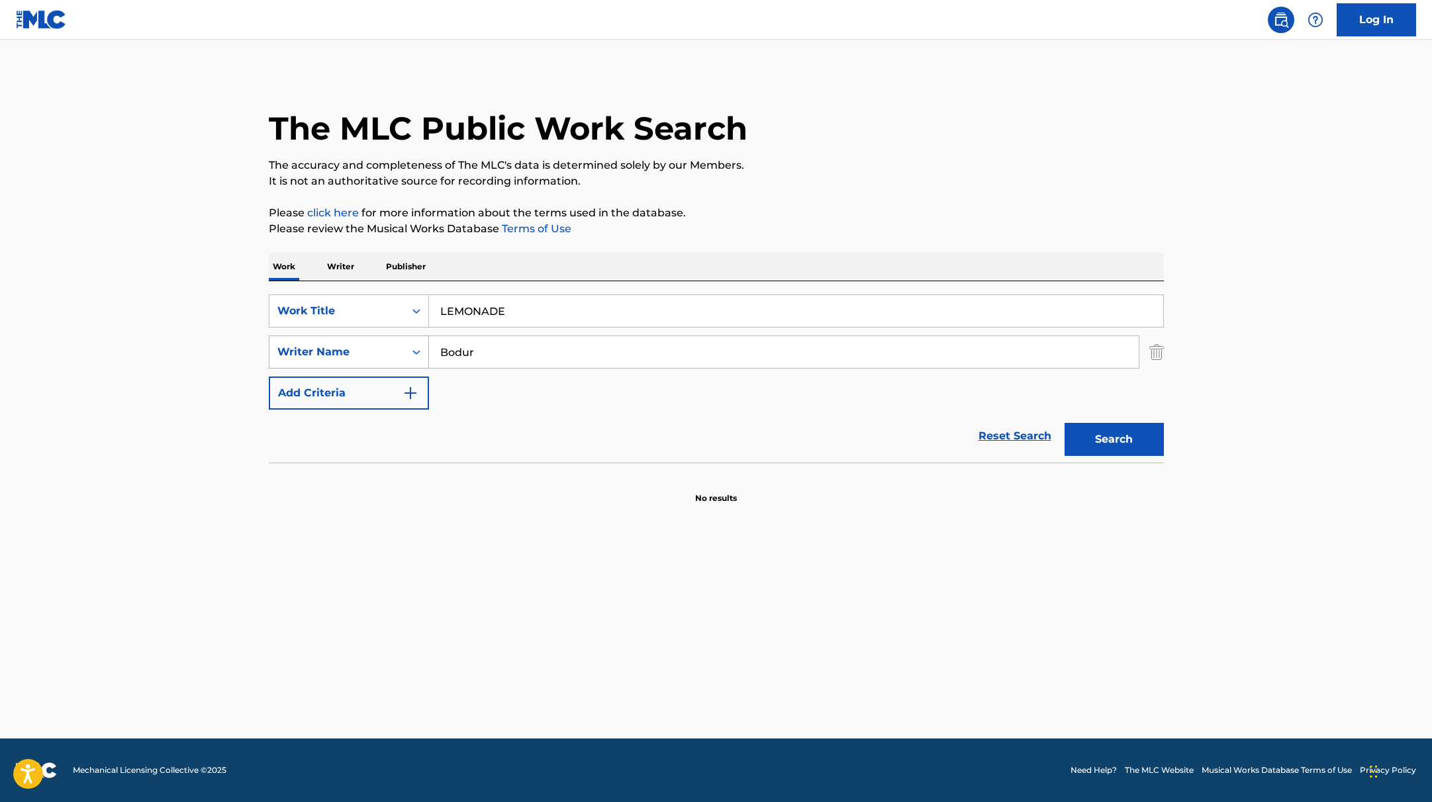
drag, startPoint x: 484, startPoint y: 356, endPoint x: 363, endPoint y: 352, distance: 121.2
click at [365, 353] on div "SearchWithCriteria419fbbaf-f552-4ab5-9b23-73320cbdb2d7 Writer Name [PERSON_NAME]" at bounding box center [716, 352] width 895 height 33
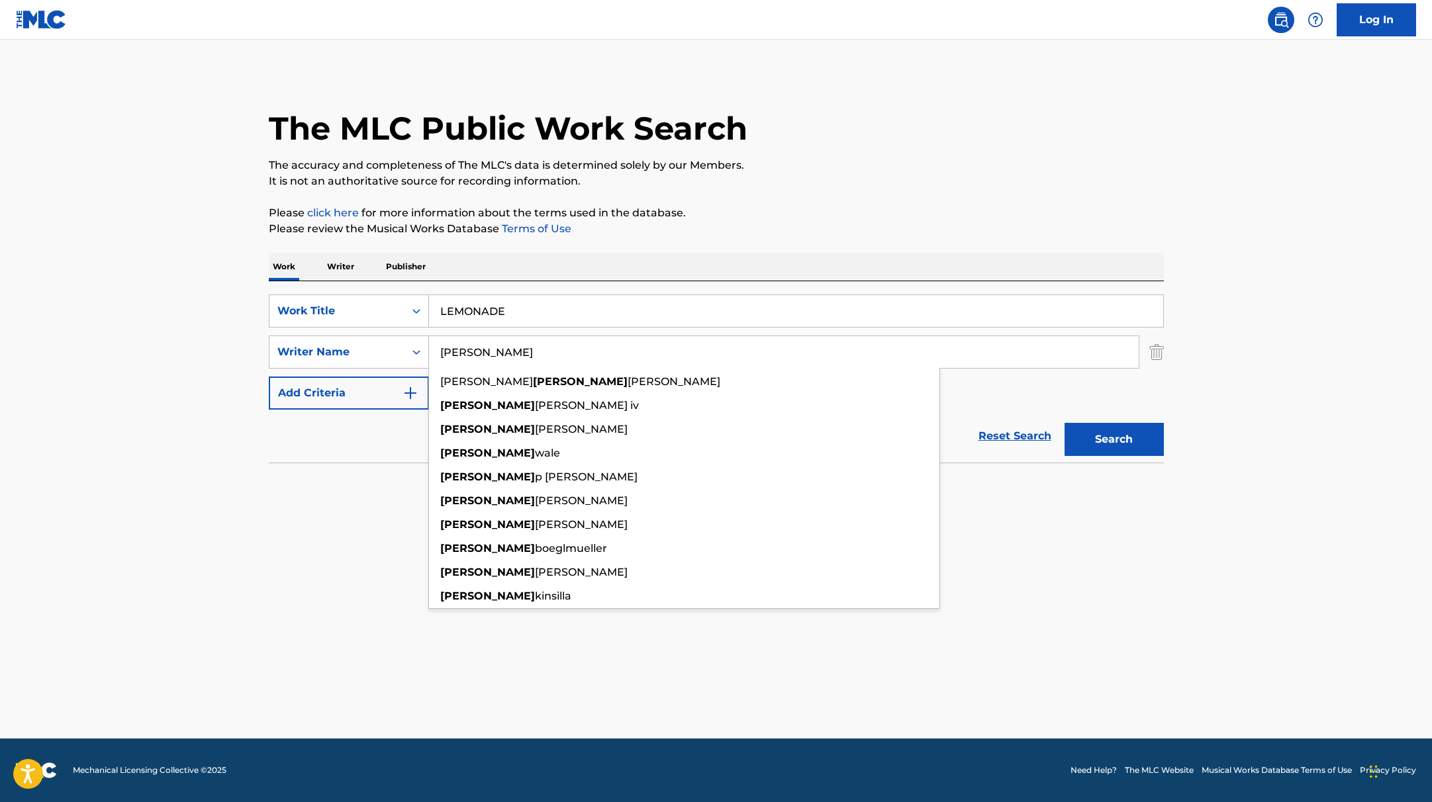
type input "[PERSON_NAME]"
click at [851, 224] on p "Please review the Musical Works Database Terms of Use" at bounding box center [716, 229] width 895 height 16
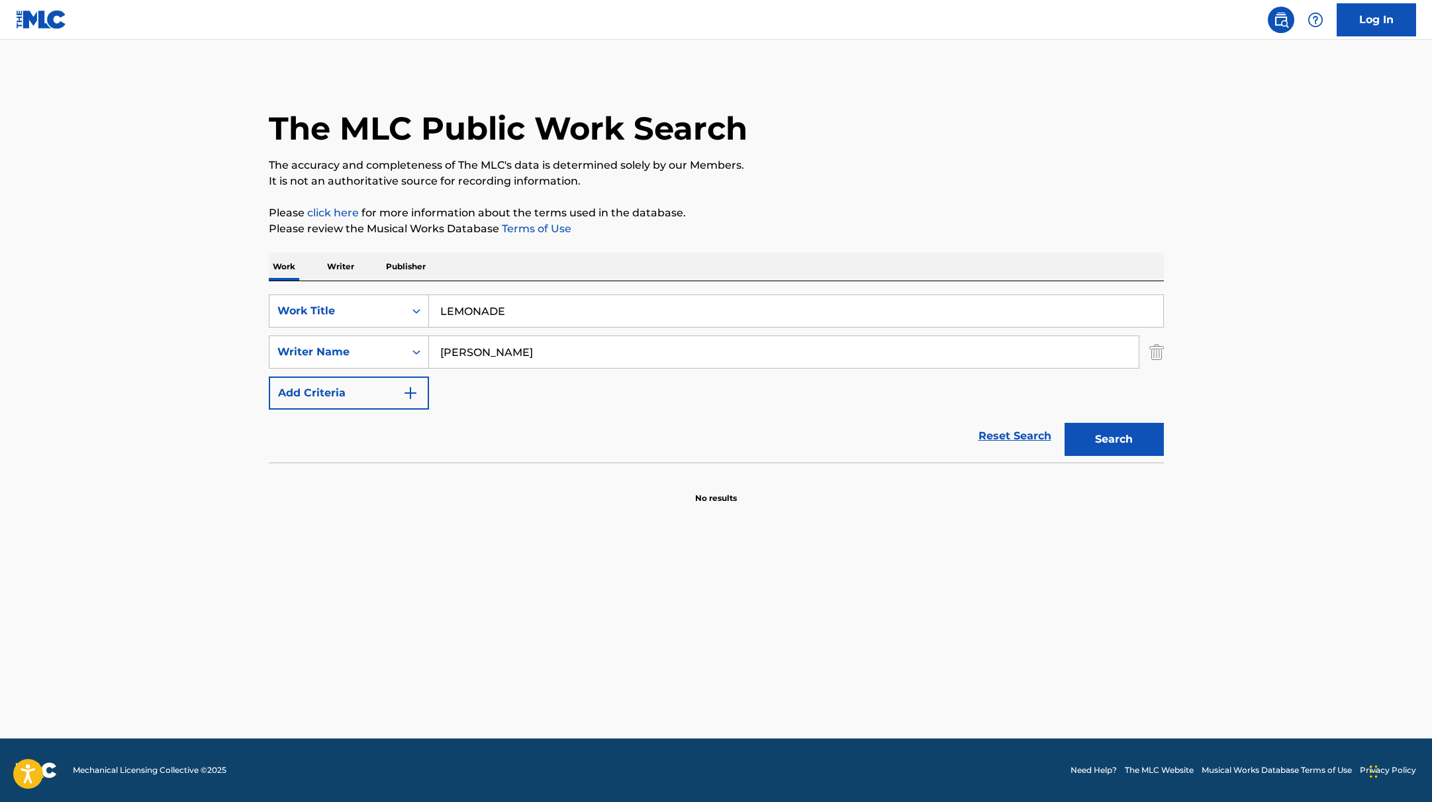
click at [1129, 429] on button "Search" at bounding box center [1114, 439] width 99 height 33
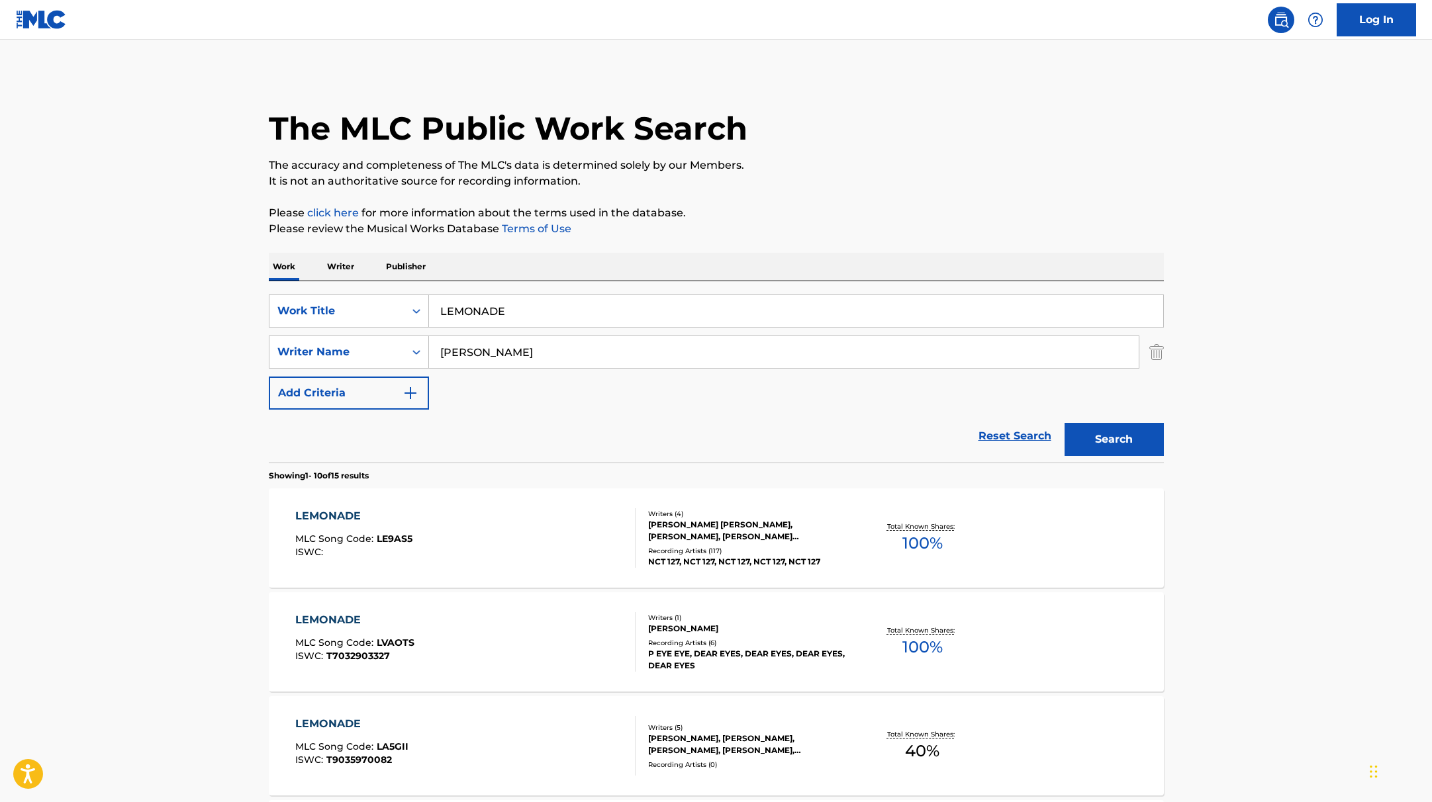
drag, startPoint x: 521, startPoint y: 311, endPoint x: 469, endPoint y: 264, distance: 70.3
click at [372, 299] on div "SearchWithCriteria9c7f3fd9-5be9-4e5e-bd35-1c6ece074282 Work Title LEMONADE" at bounding box center [716, 311] width 895 height 33
type input "Enamorarte Mil Veces"
click at [842, 152] on div "The MLC Public Work Search" at bounding box center [716, 121] width 895 height 97
drag, startPoint x: 487, startPoint y: 352, endPoint x: 427, endPoint y: 326, distance: 65.6
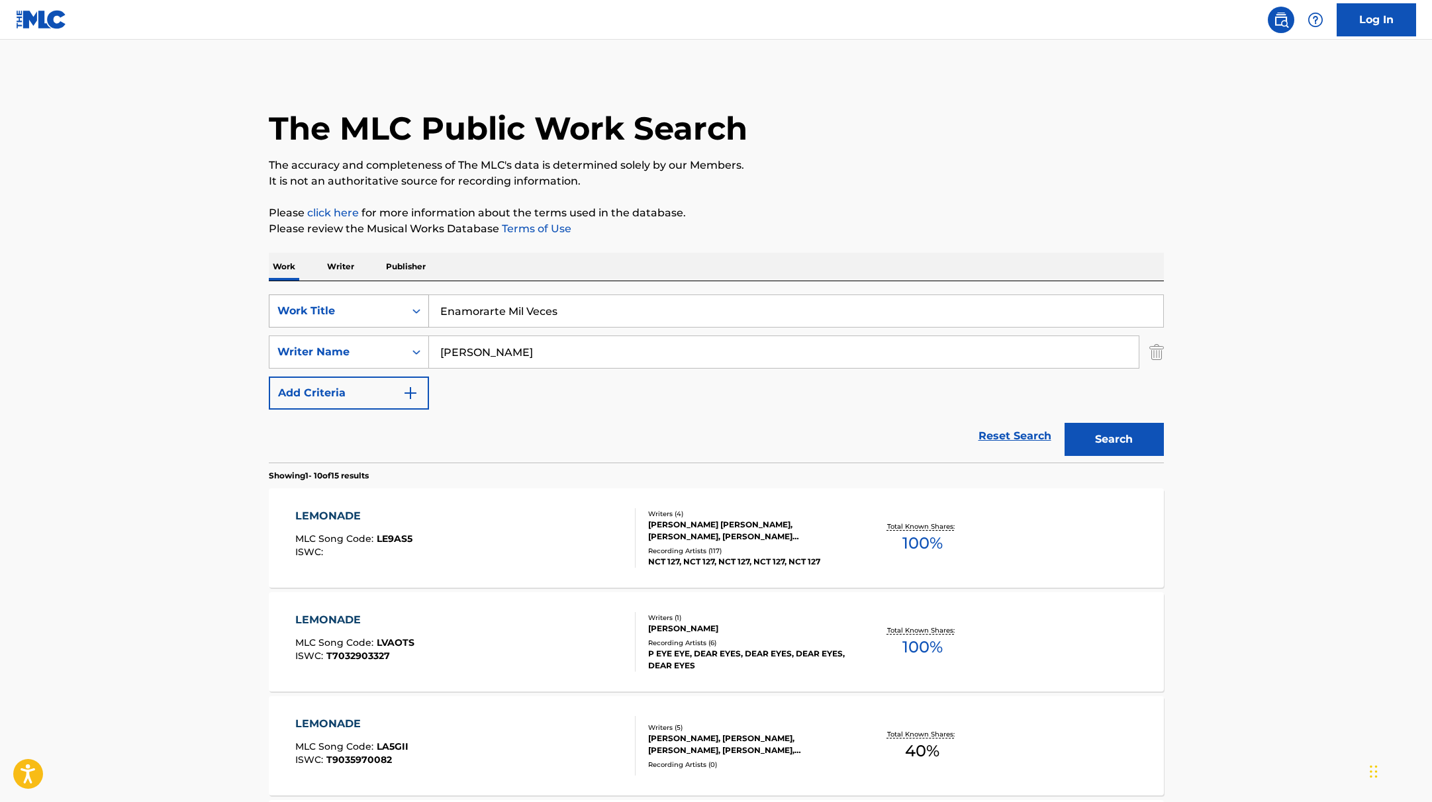
click at [369, 348] on div "SearchWithCriteria419fbbaf-f552-4ab5-9b23-73320cbdb2d7 Writer Name [PERSON_NAME]" at bounding box center [716, 352] width 895 height 33
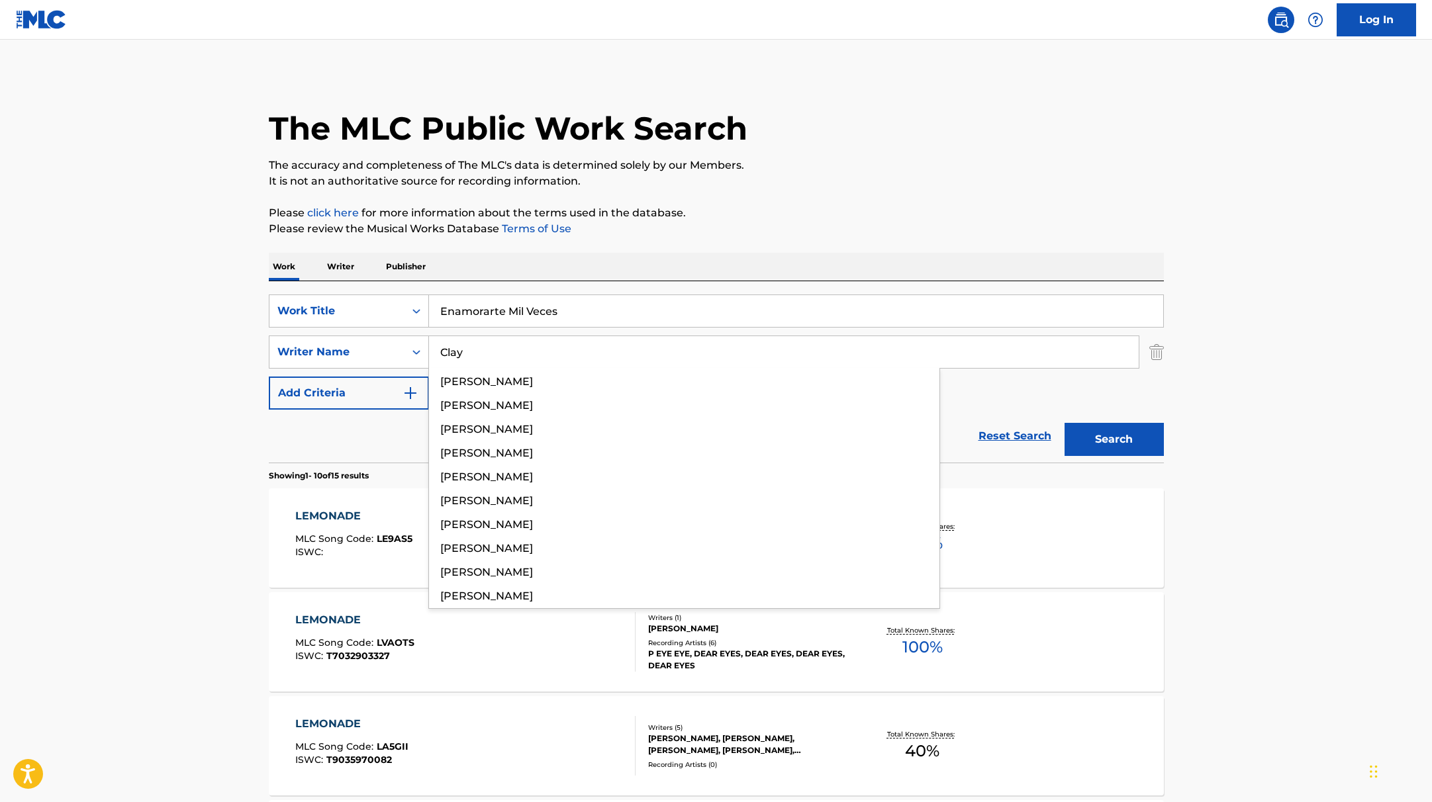
type input "Clay"
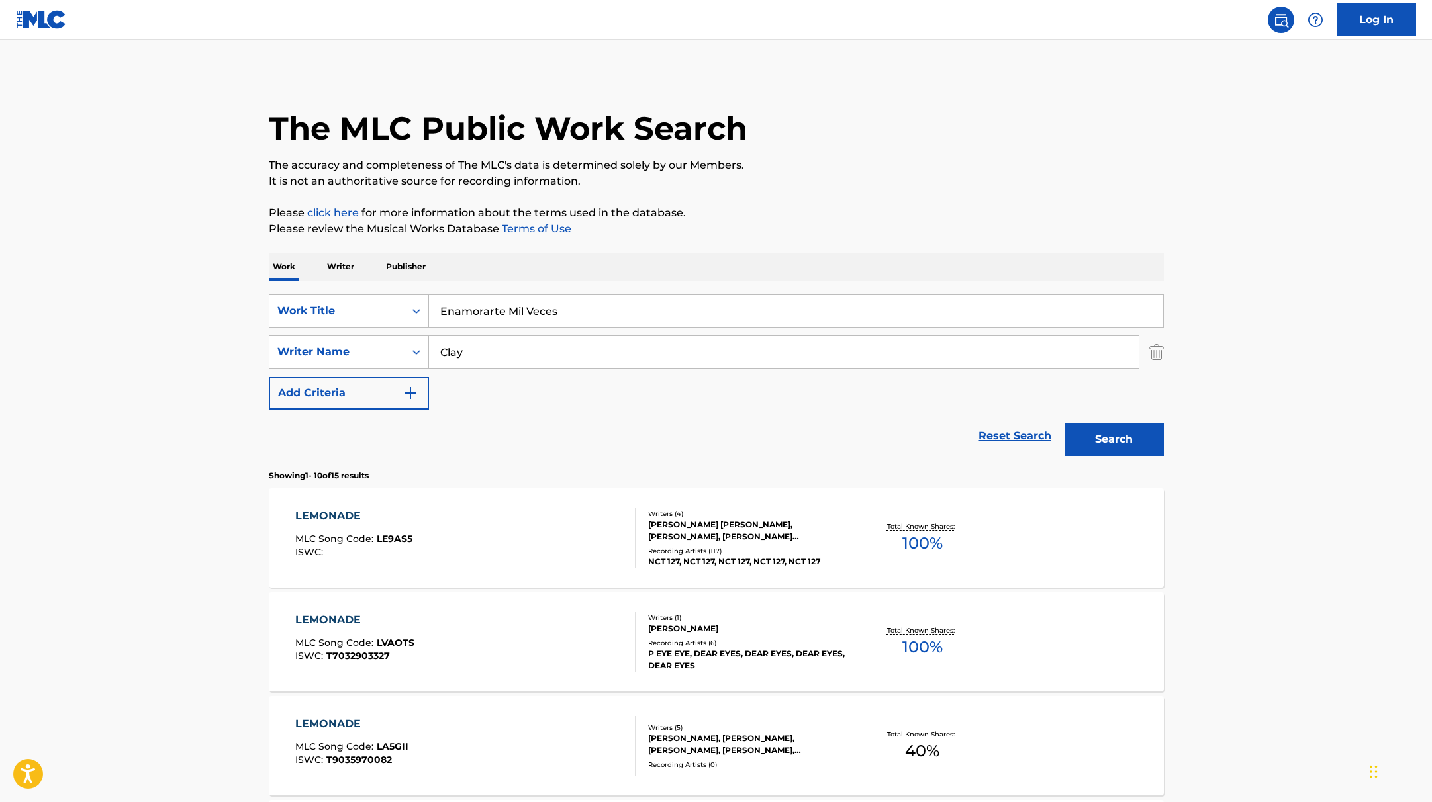
click at [802, 183] on p "It is not an authoritative source for recording information." at bounding box center [716, 181] width 895 height 16
click at [1100, 435] on button "Search" at bounding box center [1114, 439] width 99 height 33
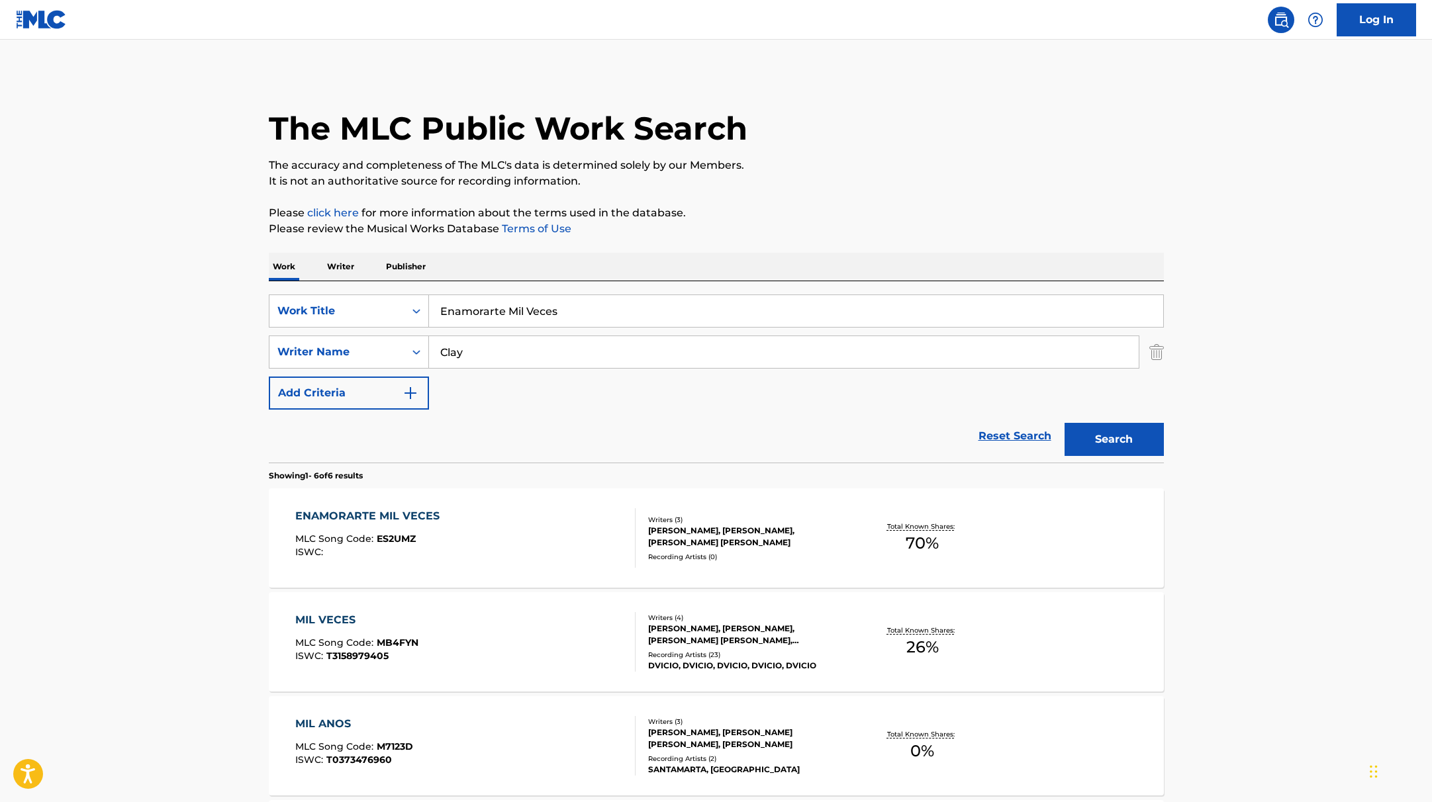
click at [595, 536] on div "ENAMORARTE MIL VECES MLC Song Code : ES2UMZ ISWC :" at bounding box center [465, 539] width 340 height 60
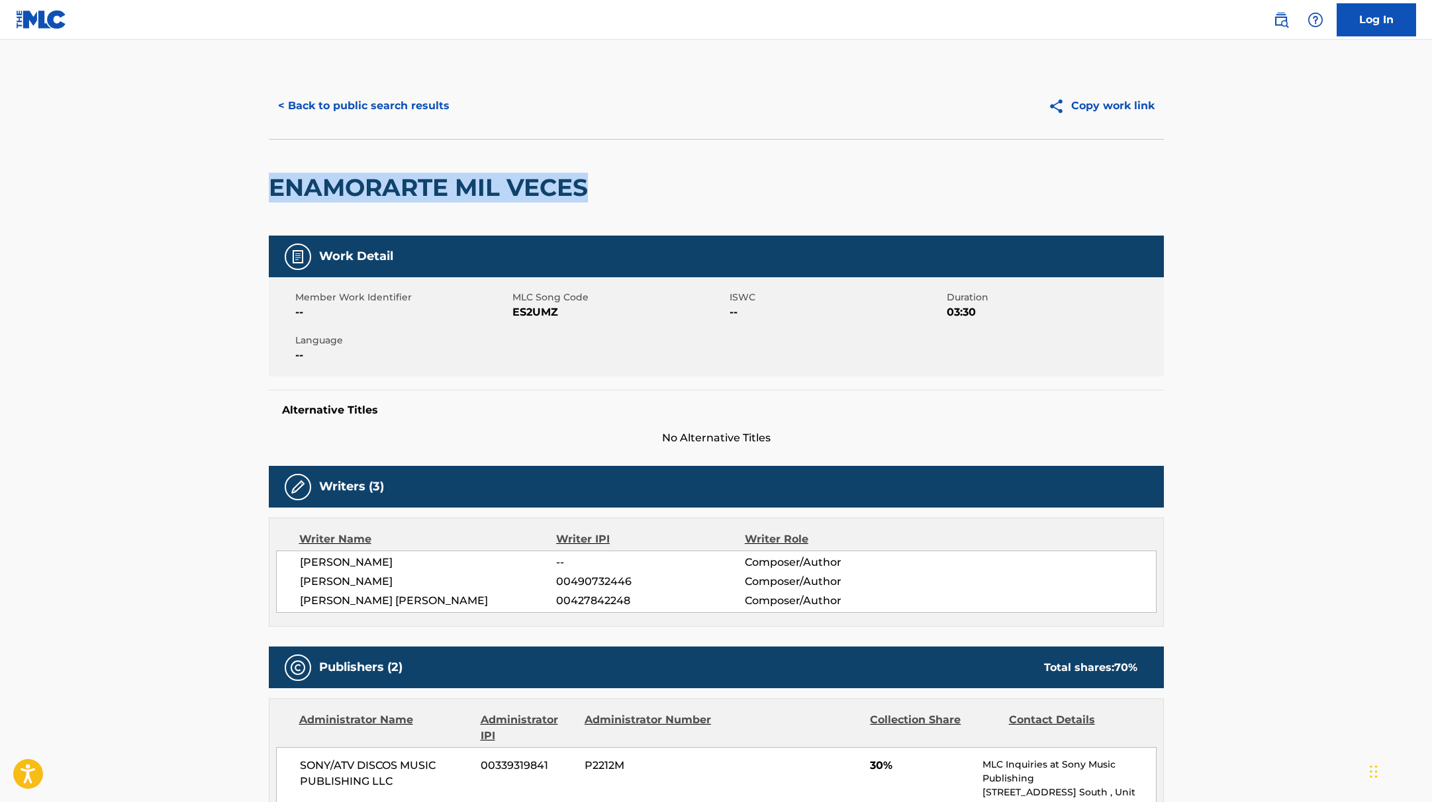
drag, startPoint x: 612, startPoint y: 196, endPoint x: 224, endPoint y: 178, distance: 389.1
click at [224, 178] on main "< Back to public search results Copy work link ENAMORARTE MIL VECES Work Detail…" at bounding box center [716, 673] width 1432 height 1267
drag, startPoint x: 512, startPoint y: 313, endPoint x: 603, endPoint y: 313, distance: 90.7
click at [603, 313] on span "ES2UMZ" at bounding box center [619, 313] width 214 height 16
click at [426, 104] on button "< Back to public search results" at bounding box center [364, 105] width 190 height 33
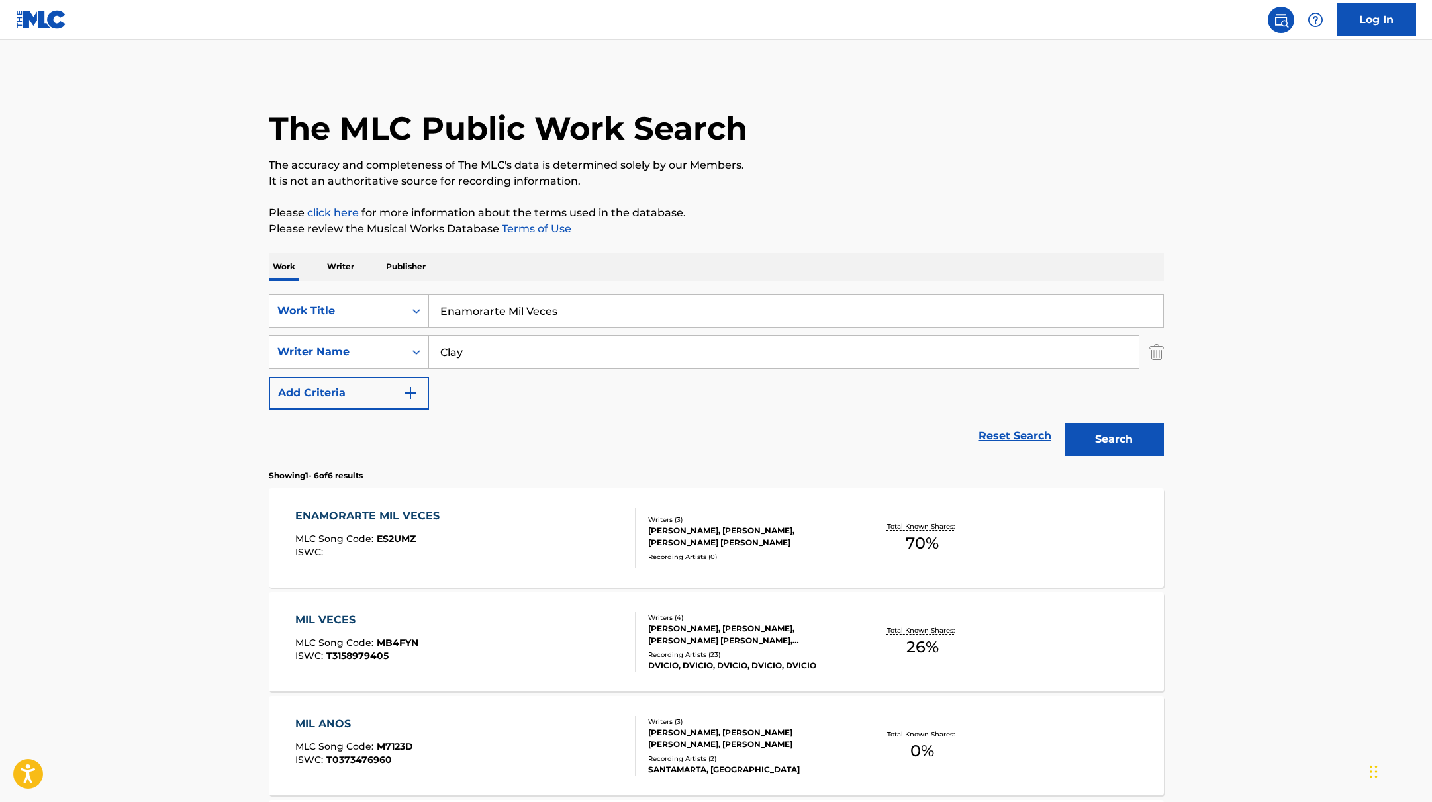
drag, startPoint x: 581, startPoint y: 311, endPoint x: 387, endPoint y: 292, distance: 194.9
click at [387, 292] on div "SearchWithCriteria9c7f3fd9-5be9-4e5e-bd35-1c6ece074282 Work Title Enamorarte Mi…" at bounding box center [716, 371] width 895 height 181
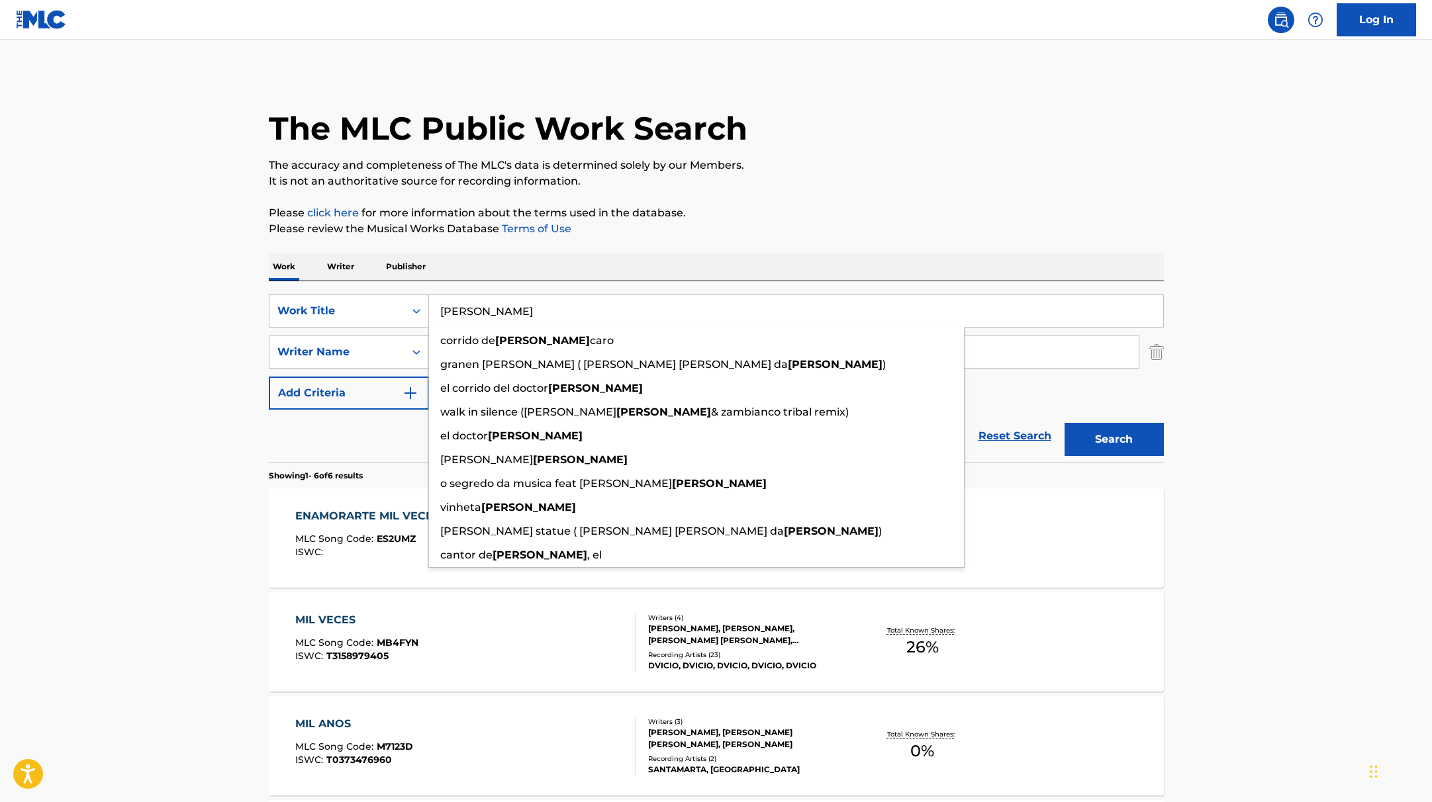
type input "[PERSON_NAME]"
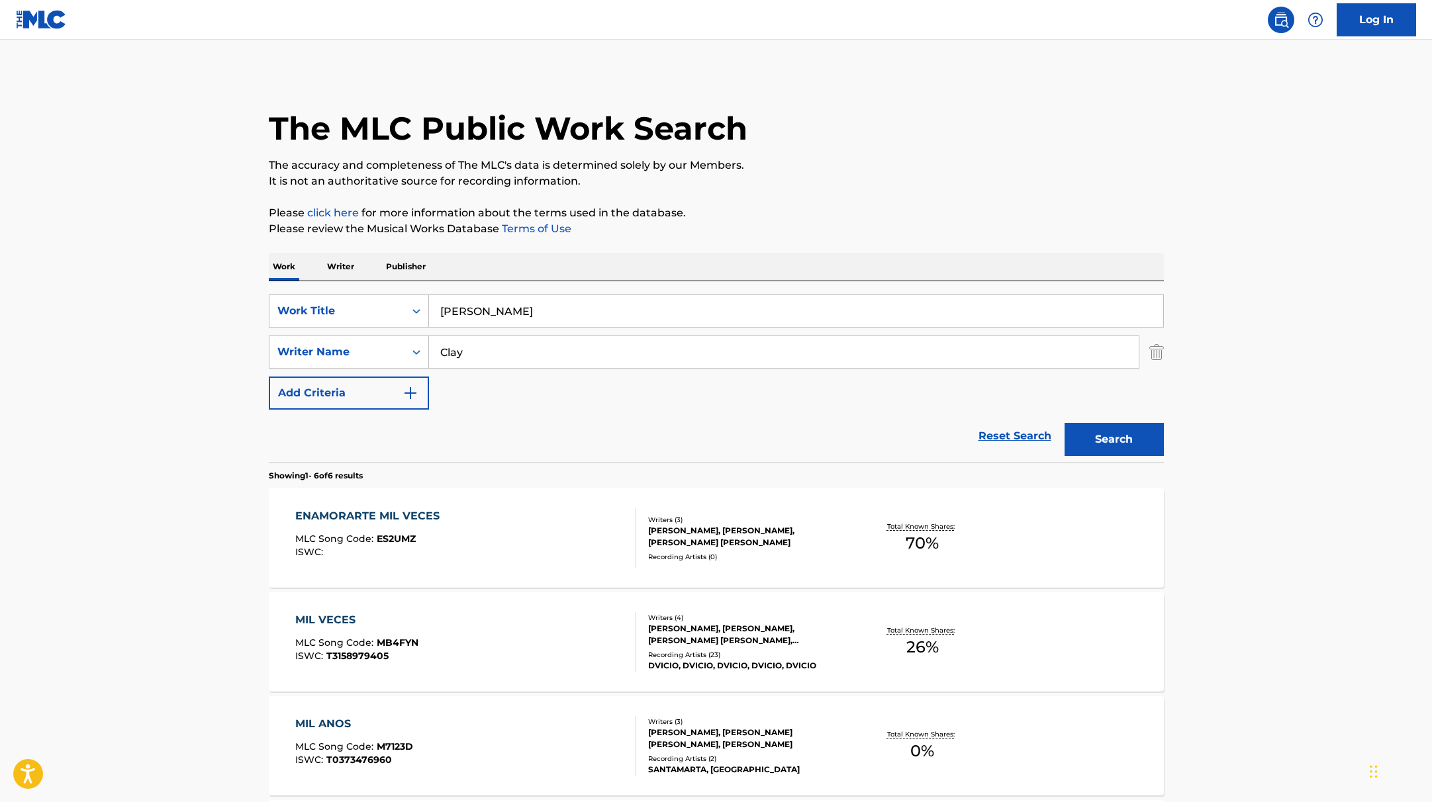
click at [758, 85] on div "The MLC Public Work Search" at bounding box center [716, 121] width 895 height 97
click at [538, 356] on input "Clay" at bounding box center [784, 352] width 710 height 32
drag, startPoint x: 575, startPoint y: 354, endPoint x: 416, endPoint y: 344, distance: 159.8
click at [416, 344] on div "SearchWithCriteria419fbbaf-f552-4ab5-9b23-73320cbdb2d7 Writer Name [PERSON_NAME]" at bounding box center [716, 352] width 895 height 33
type input "[PERSON_NAME], [PERSON_NAME]"
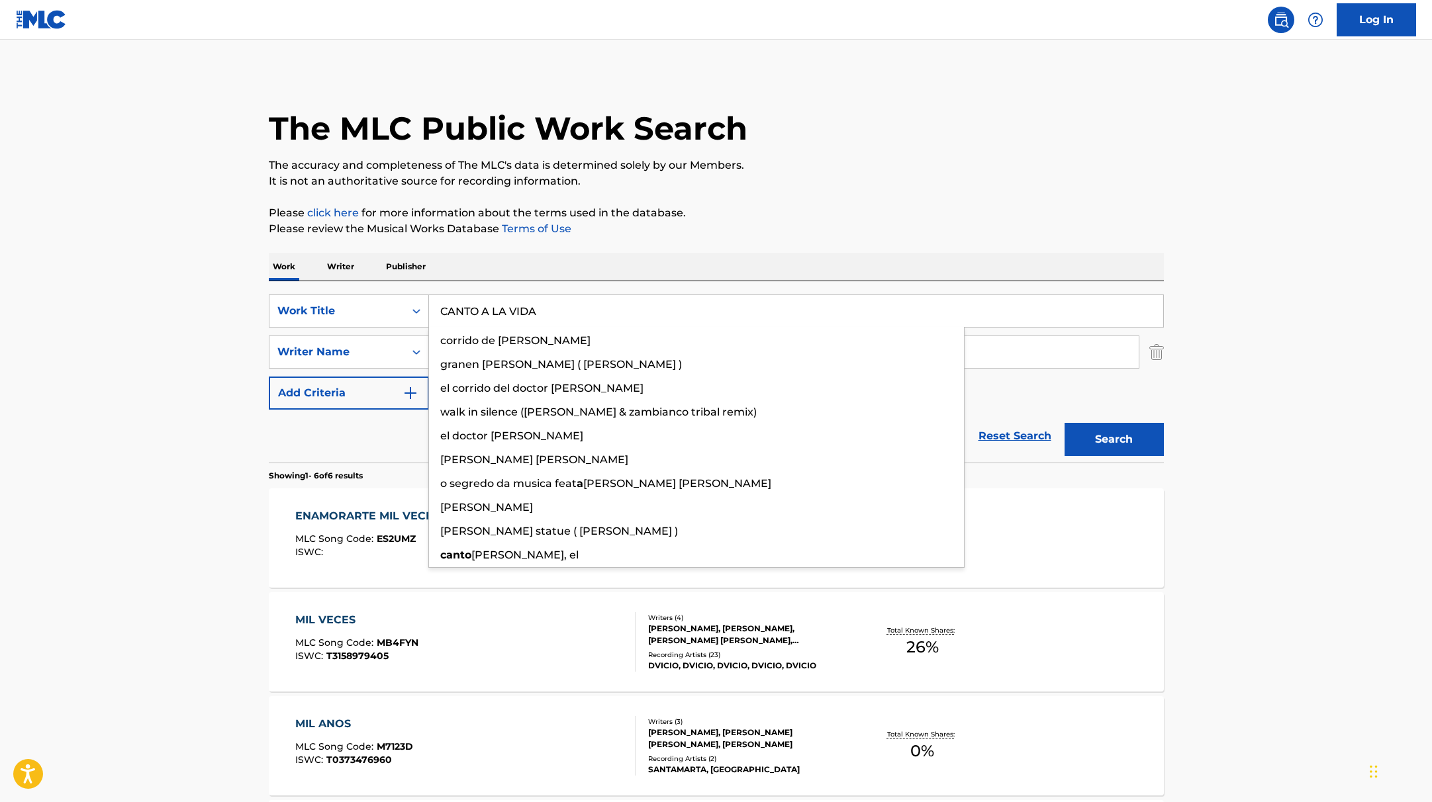
drag, startPoint x: 494, startPoint y: 313, endPoint x: 873, endPoint y: 178, distance: 402.5
click at [873, 178] on div "The MLC Public Work Search The accuracy and completeness of The MLC's data is d…" at bounding box center [716, 621] width 927 height 1097
type input "CANTO A LA VIDA"
click at [873, 178] on p "It is not an authoritative source for recording information." at bounding box center [716, 181] width 895 height 16
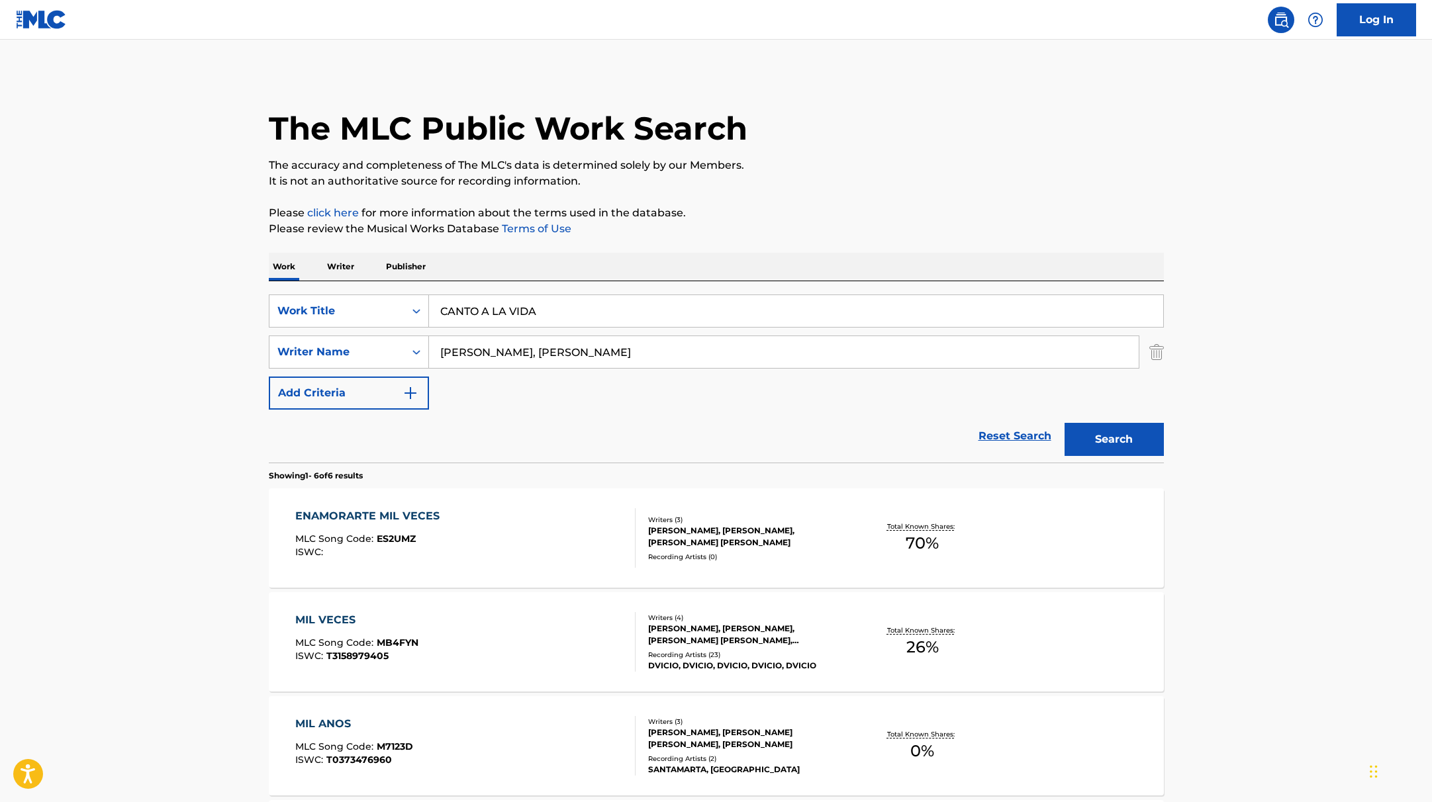
drag, startPoint x: 567, startPoint y: 356, endPoint x: 332, endPoint y: 333, distance: 236.8
click at [331, 333] on div "SearchWithCriteria9c7f3fd9-5be9-4e5e-bd35-1c6ece074282 Work Title CANTO A LA VI…" at bounding box center [716, 352] width 895 height 115
type input "[PERSON_NAME]"
click at [871, 199] on div "The MLC Public Work Search The accuracy and completeness of The MLC's data is d…" at bounding box center [716, 621] width 927 height 1097
click at [1120, 437] on button "Search" at bounding box center [1114, 439] width 99 height 33
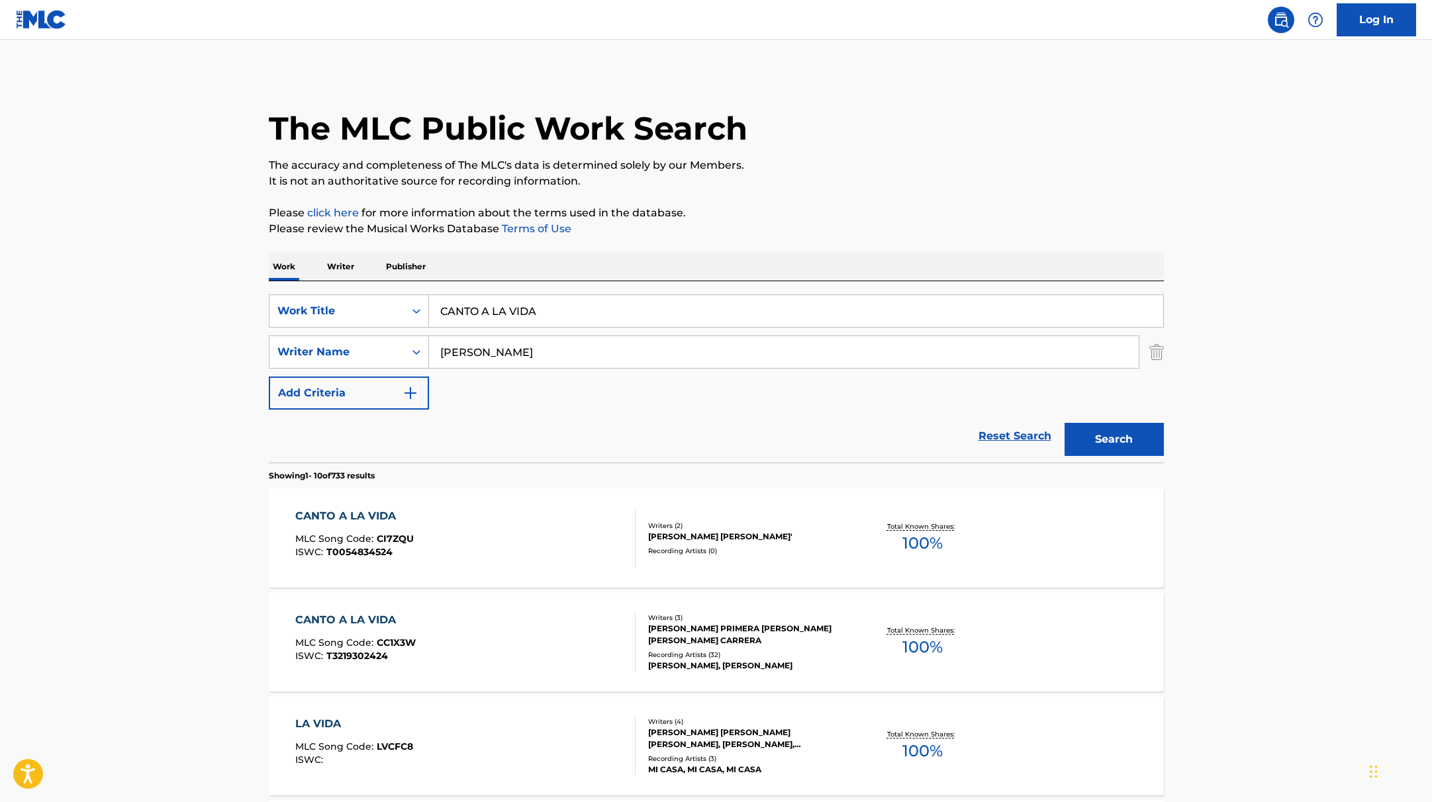
click at [576, 639] on div "CANTO A LA VIDA MLC Song Code : CC1X3W ISWC : T3219302424" at bounding box center [465, 642] width 340 height 60
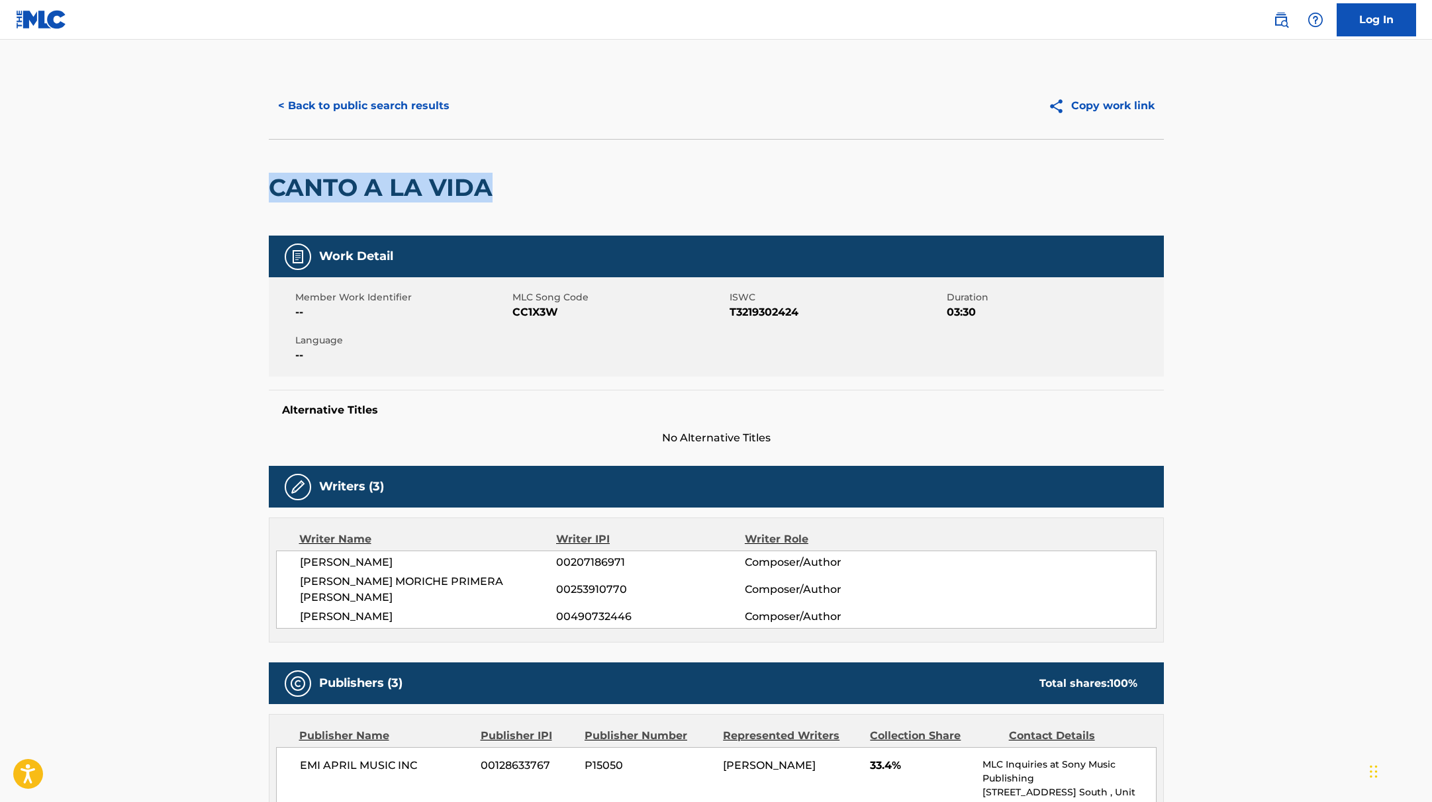
drag, startPoint x: 509, startPoint y: 193, endPoint x: 246, endPoint y: 180, distance: 263.8
drag, startPoint x: 518, startPoint y: 601, endPoint x: 298, endPoint y: 600, distance: 220.5
click at [298, 600] on div "[PERSON_NAME] 00207186971 Composer/Author [PERSON_NAME] PRIMERA [PERSON_NAME] 0…" at bounding box center [716, 590] width 881 height 78
drag, startPoint x: 418, startPoint y: 560, endPoint x: 298, endPoint y: 559, distance: 120.5
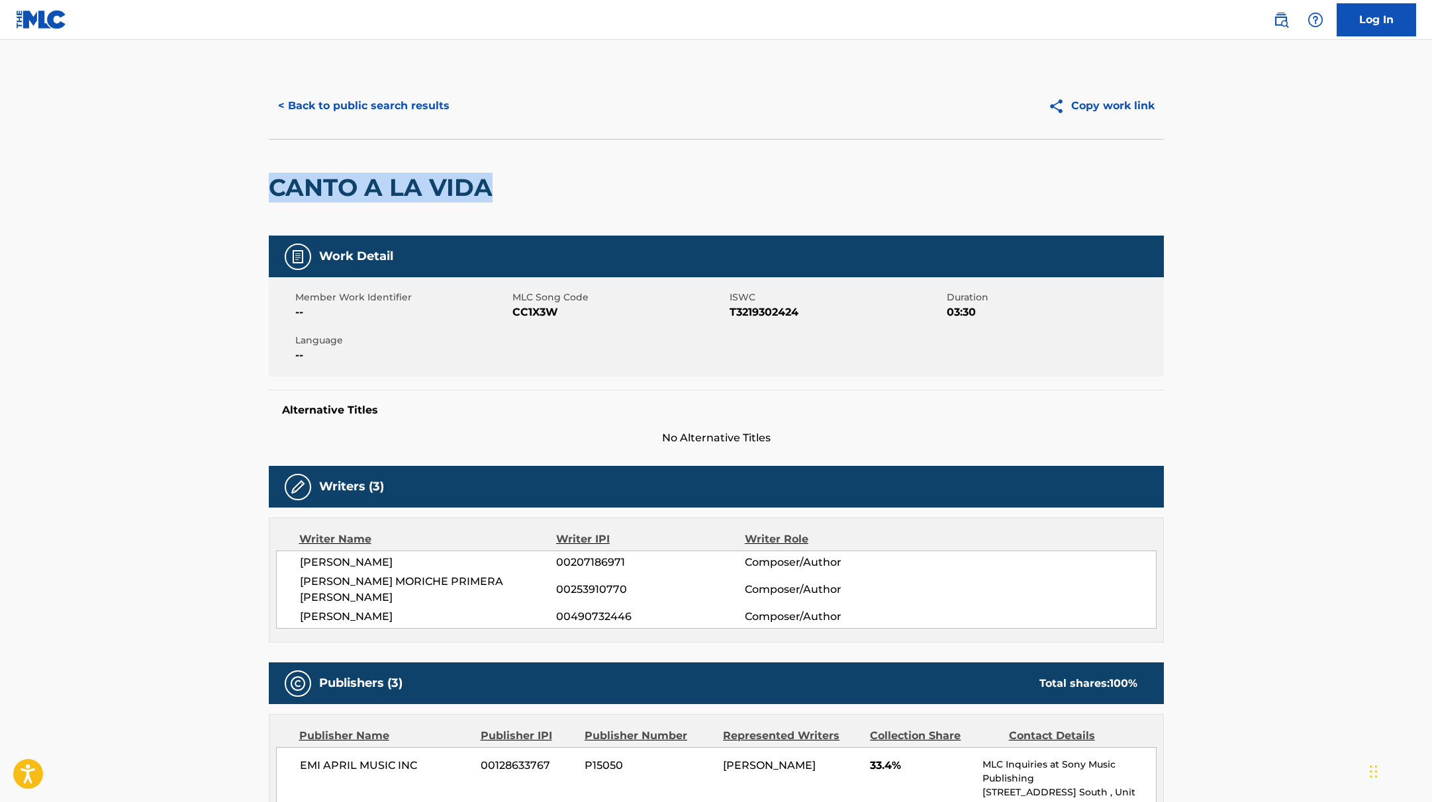
click at [298, 559] on div "[PERSON_NAME] 00207186971 Composer/Author [PERSON_NAME] PRIMERA [PERSON_NAME] 0…" at bounding box center [716, 590] width 881 height 78
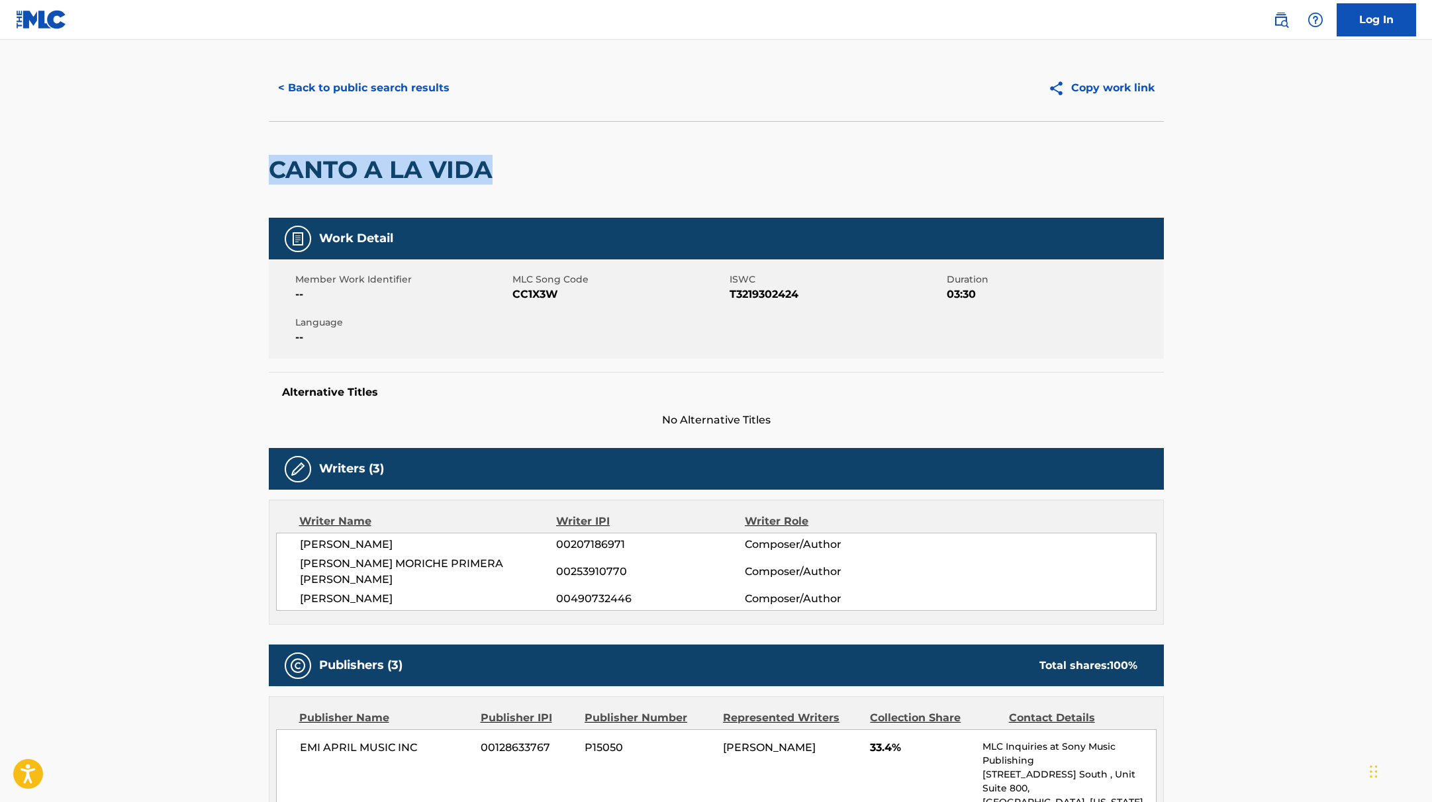
scroll to position [19, 0]
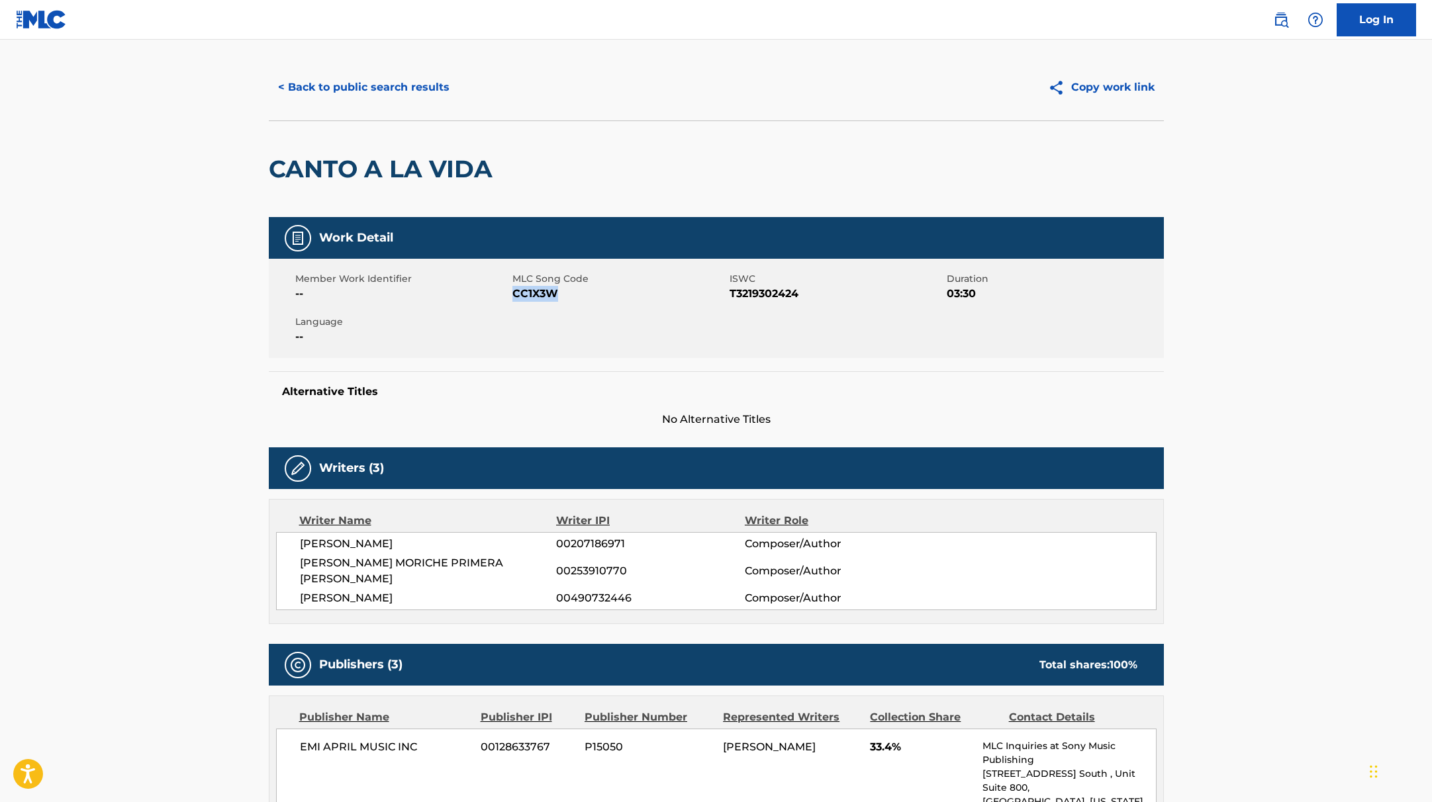
drag, startPoint x: 514, startPoint y: 294, endPoint x: 610, endPoint y: 296, distance: 96.7
click at [610, 296] on span "CC1X3W" at bounding box center [619, 294] width 214 height 16
drag, startPoint x: 552, startPoint y: 173, endPoint x: 219, endPoint y: 141, distance: 334.6
drag, startPoint x: 513, startPoint y: 295, endPoint x: 585, endPoint y: 295, distance: 72.2
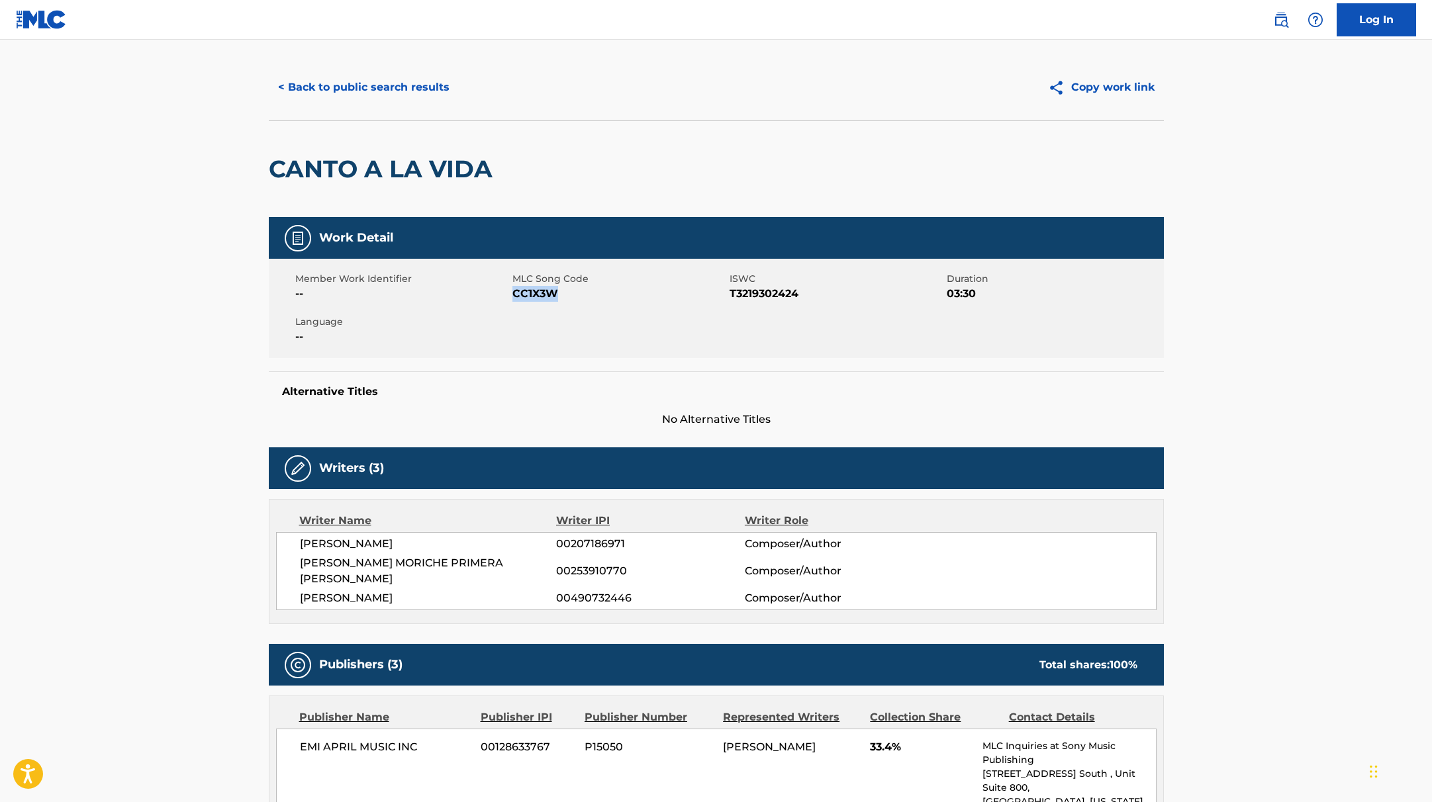
click at [585, 295] on span "CC1X3W" at bounding box center [619, 294] width 214 height 16
click at [344, 87] on button "< Back to public search results" at bounding box center [364, 87] width 190 height 33
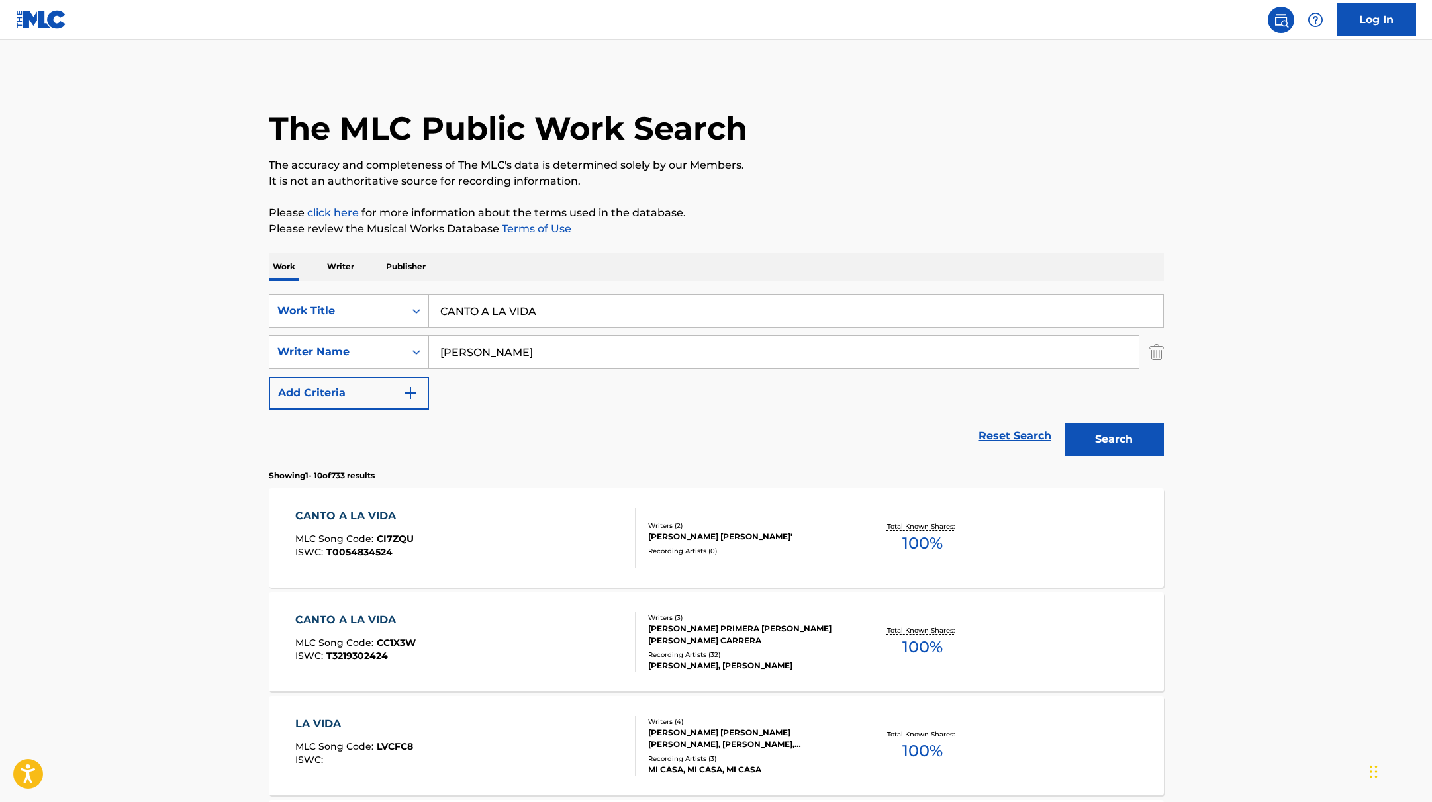
drag, startPoint x: 560, startPoint y: 311, endPoint x: 368, endPoint y: 283, distance: 194.0
click at [368, 283] on div "SearchWithCriteria9c7f3fd9-5be9-4e5e-bd35-1c6ece074282 Work Title CANTO A LA VI…" at bounding box center [716, 371] width 895 height 181
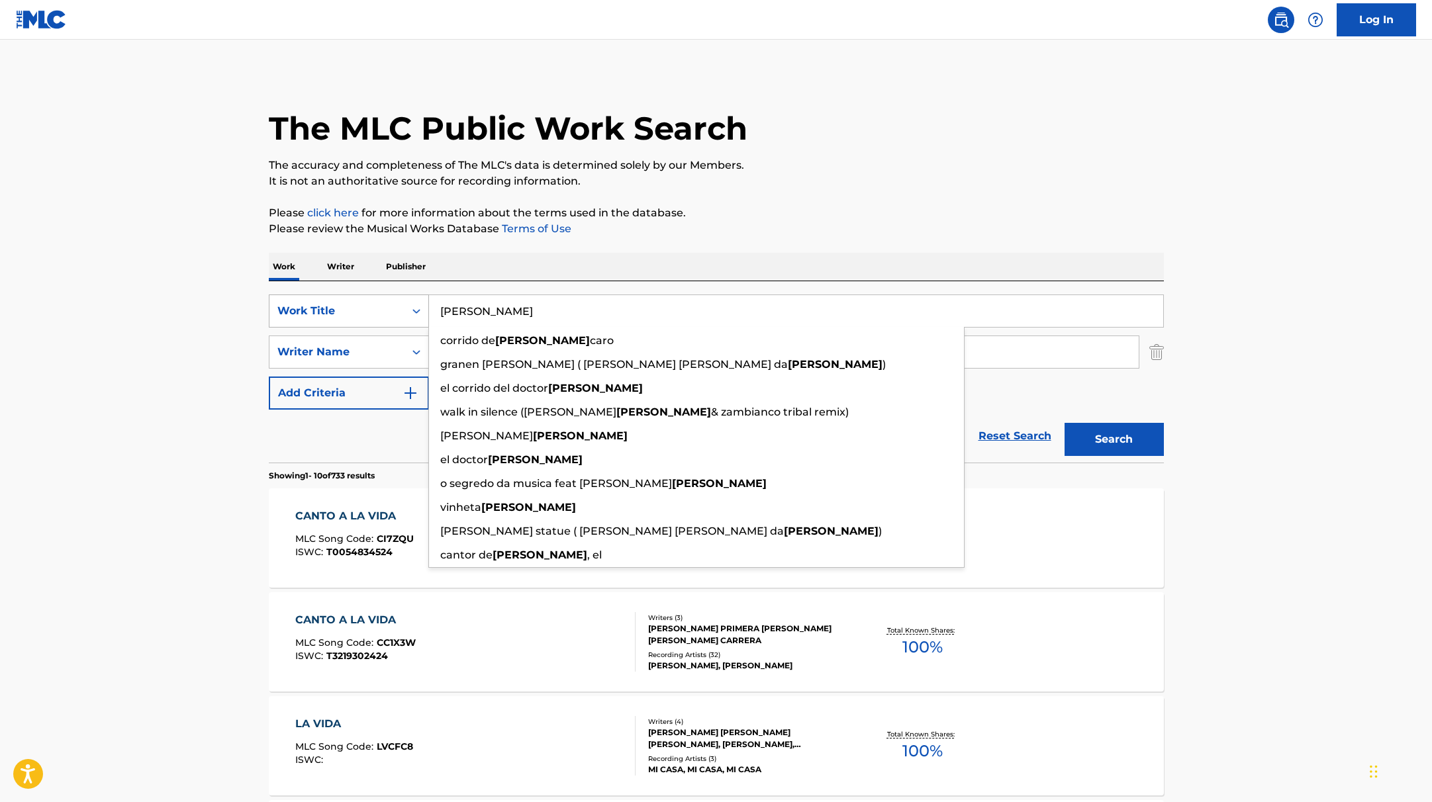
drag, startPoint x: 532, startPoint y: 311, endPoint x: 379, endPoint y: 294, distance: 153.8
click at [381, 295] on div "SearchWithCriteria9c7f3fd9-5be9-4e5e-bd35-1c6ece074282 Work Title [PERSON_NAME]…" at bounding box center [716, 311] width 895 height 33
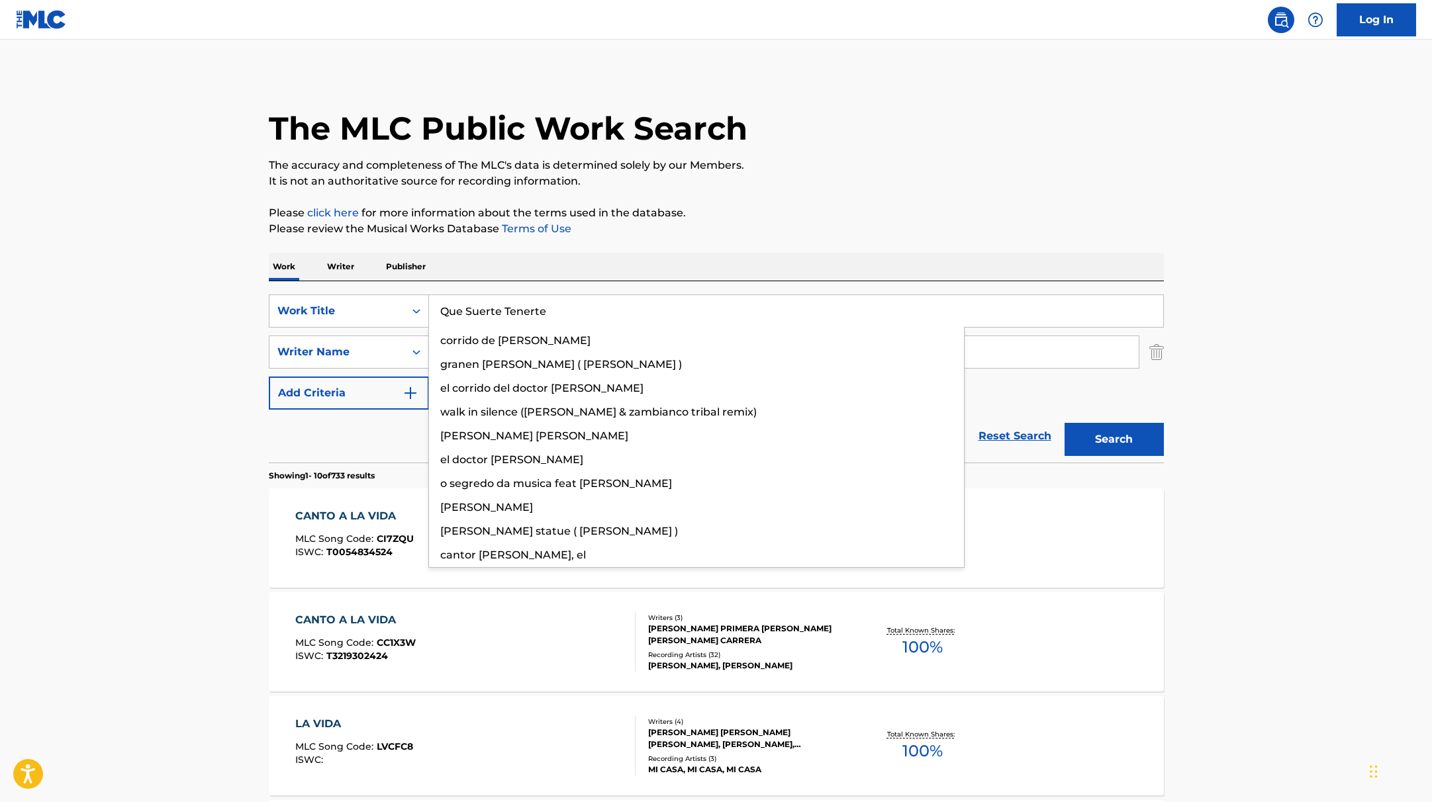
type input "Que Suerte Tenerte"
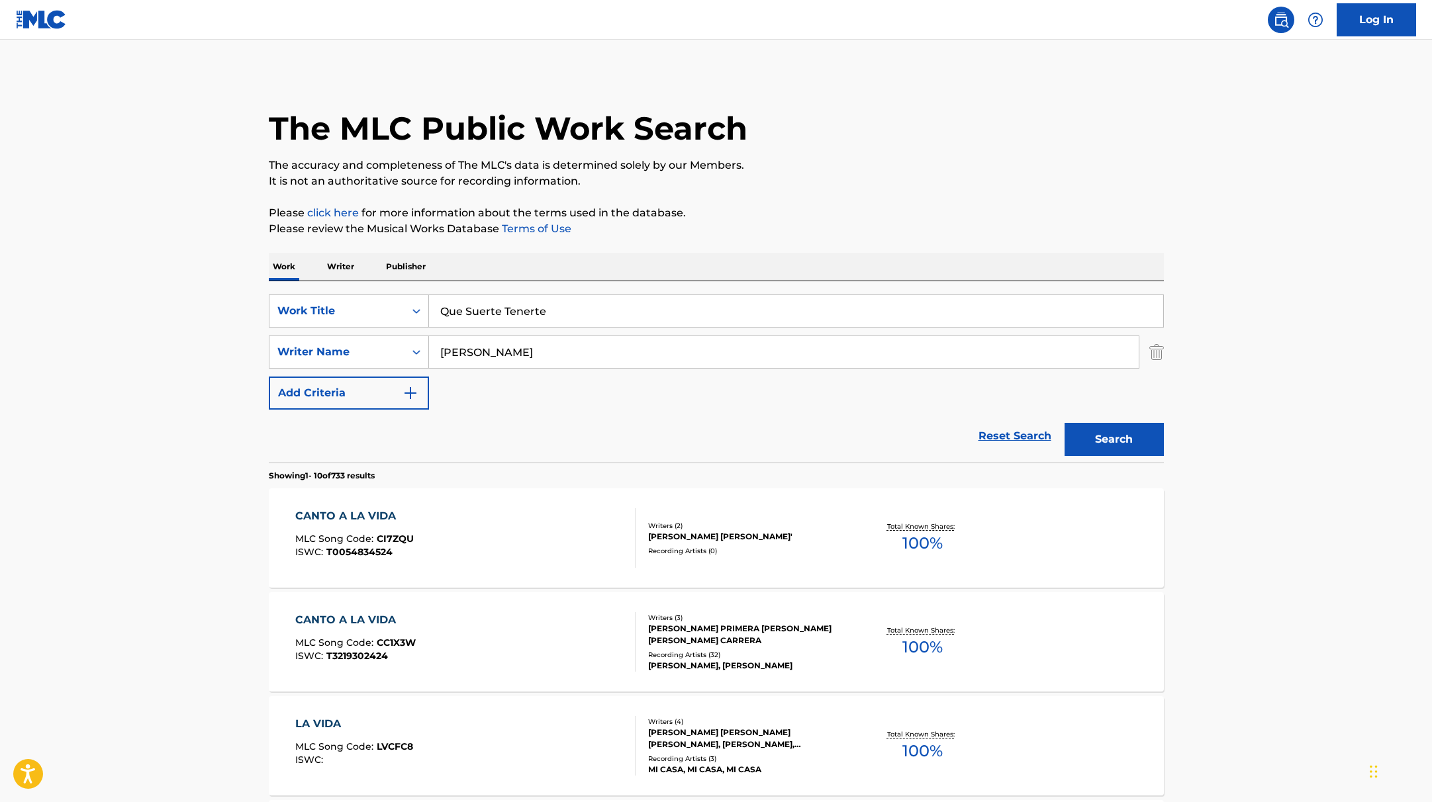
click at [871, 205] on p "Please click here for more information about the terms used in the database." at bounding box center [716, 213] width 895 height 16
click at [1132, 440] on button "Search" at bounding box center [1114, 439] width 99 height 33
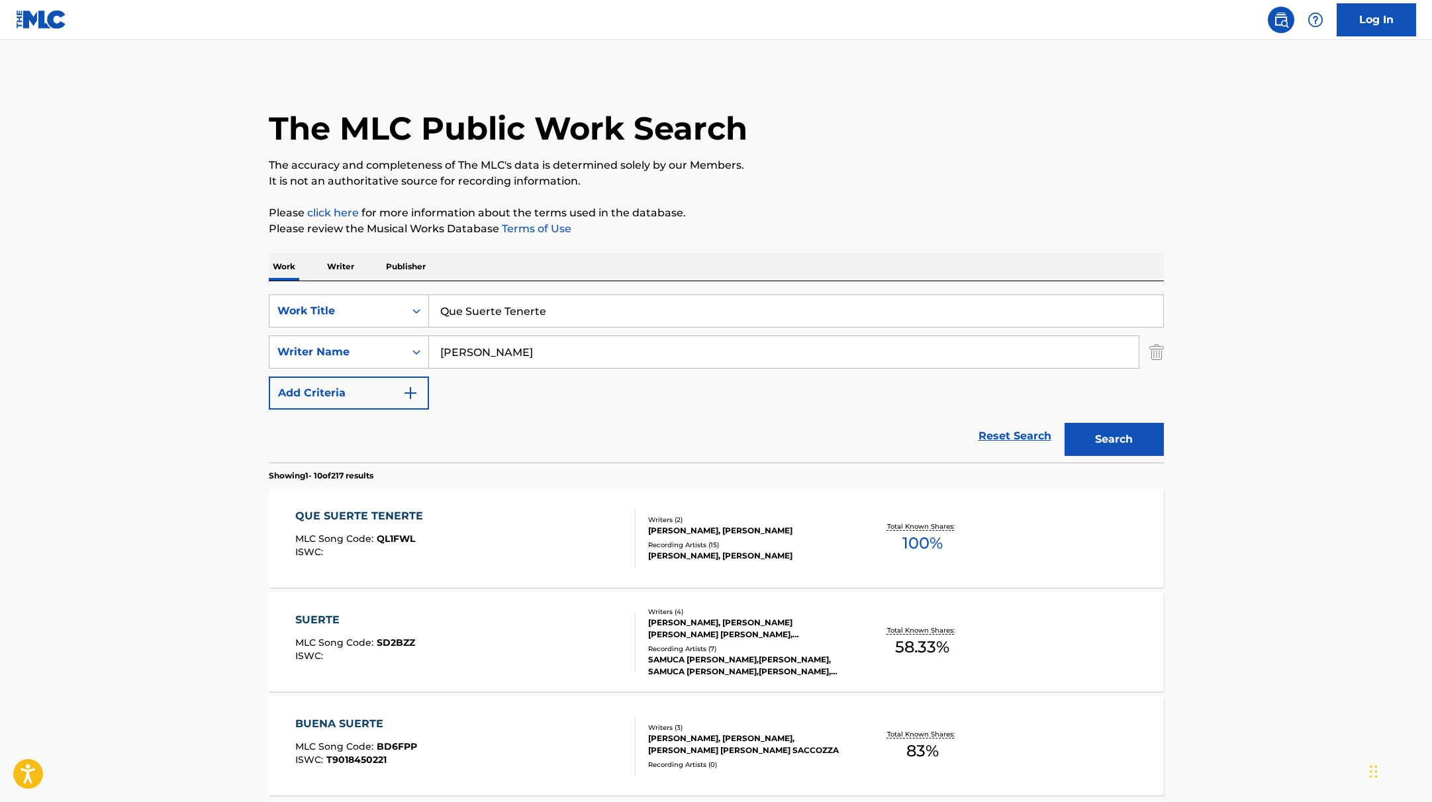
click at [577, 534] on div "QUE SUERTE TENERTE MLC Song Code : QL1FWL ISWC :" at bounding box center [465, 539] width 340 height 60
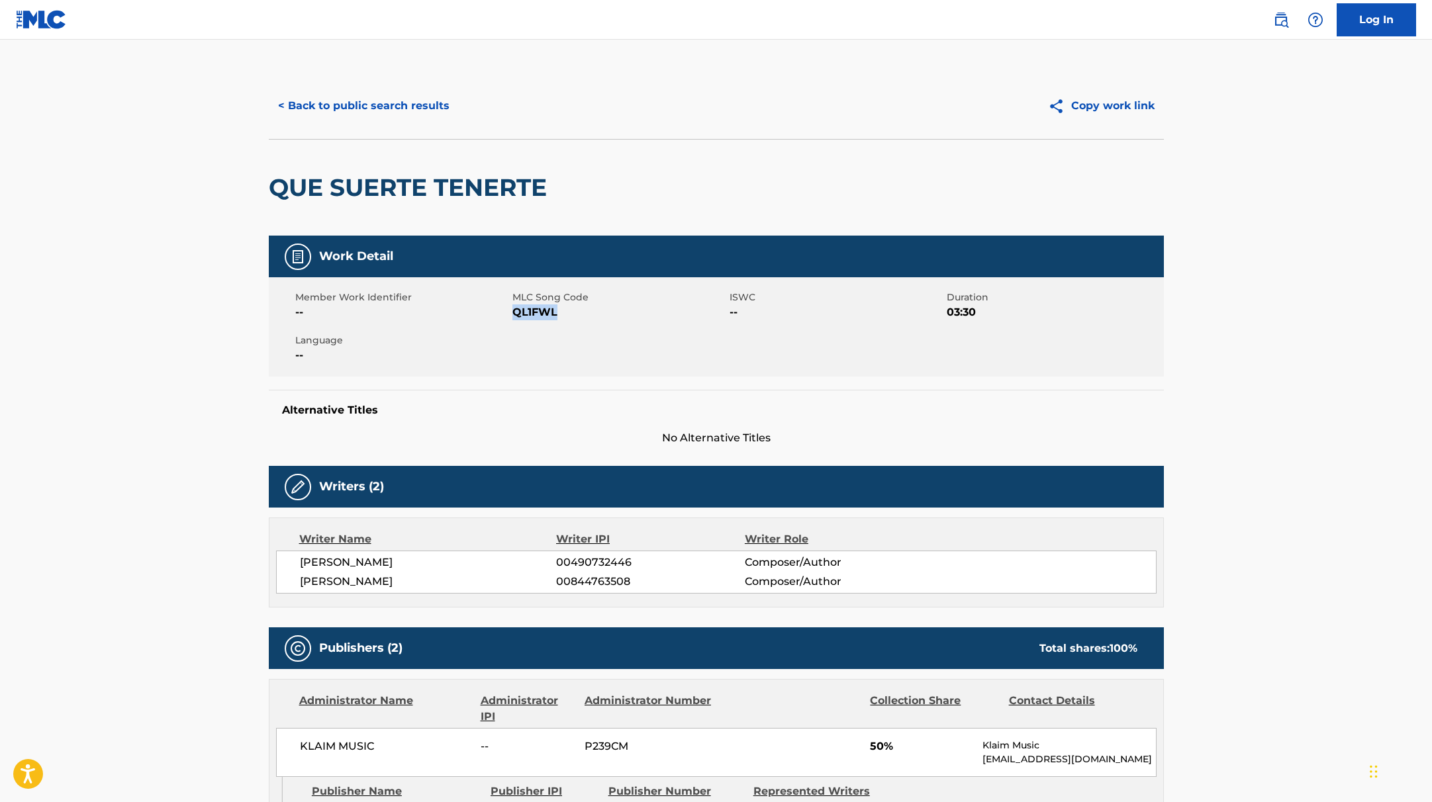
drag, startPoint x: 513, startPoint y: 315, endPoint x: 612, endPoint y: 316, distance: 99.3
click at [612, 316] on span "QL1FWL" at bounding box center [619, 313] width 214 height 16
click at [372, 96] on button "< Back to public search results" at bounding box center [364, 105] width 190 height 33
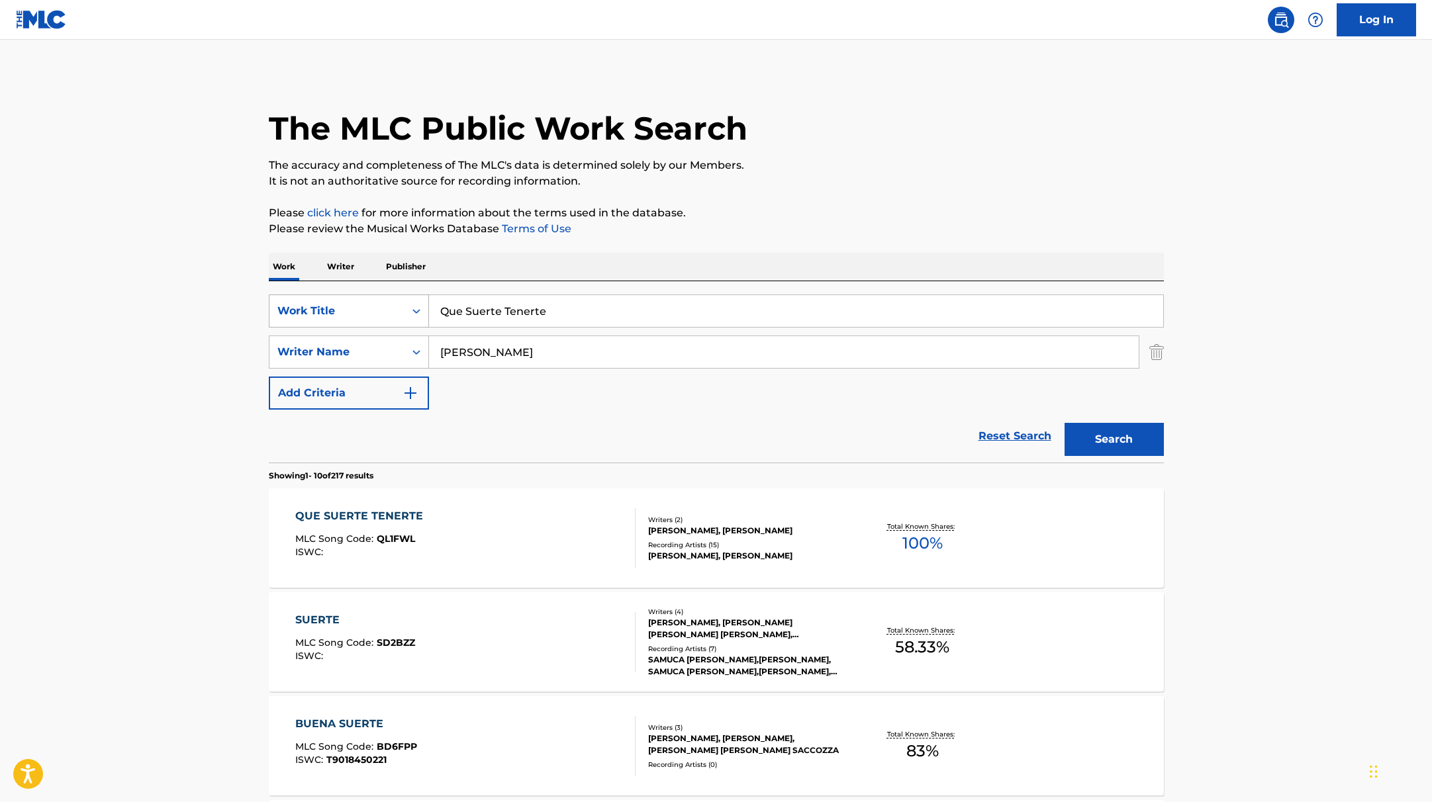
drag, startPoint x: 570, startPoint y: 317, endPoint x: 384, endPoint y: 311, distance: 186.2
click at [384, 311] on div "SearchWithCriteria9c7f3fd9-5be9-4e5e-bd35-1c6ece074282 Work Title Que Suerte Te…" at bounding box center [716, 311] width 895 height 33
type input "Si Tú Me Quieres"
click at [1143, 436] on button "Search" at bounding box center [1114, 439] width 99 height 33
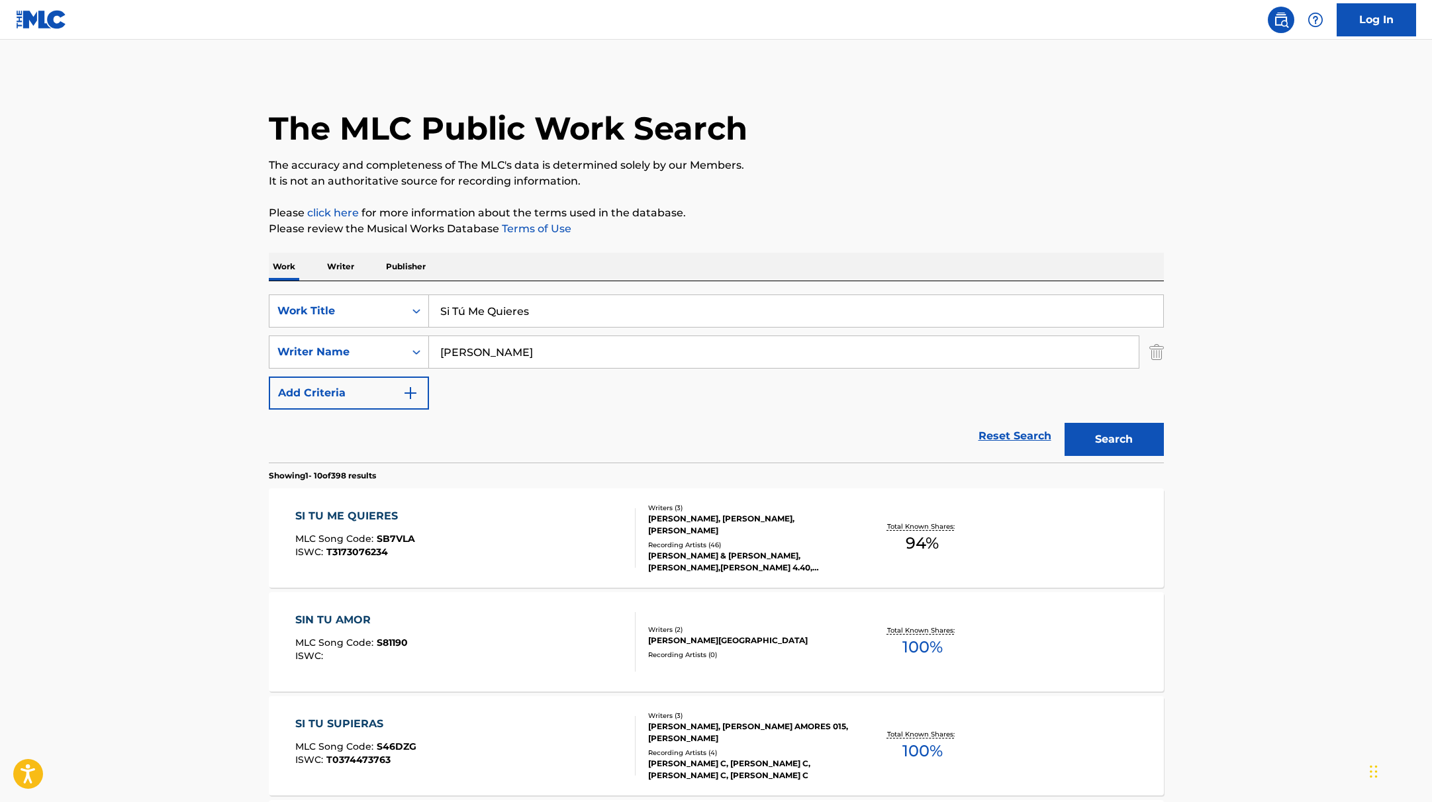
click at [593, 522] on div "SI TU ME QUIERES MLC Song Code : SB7VLA ISWC : T3173076234" at bounding box center [465, 539] width 340 height 60
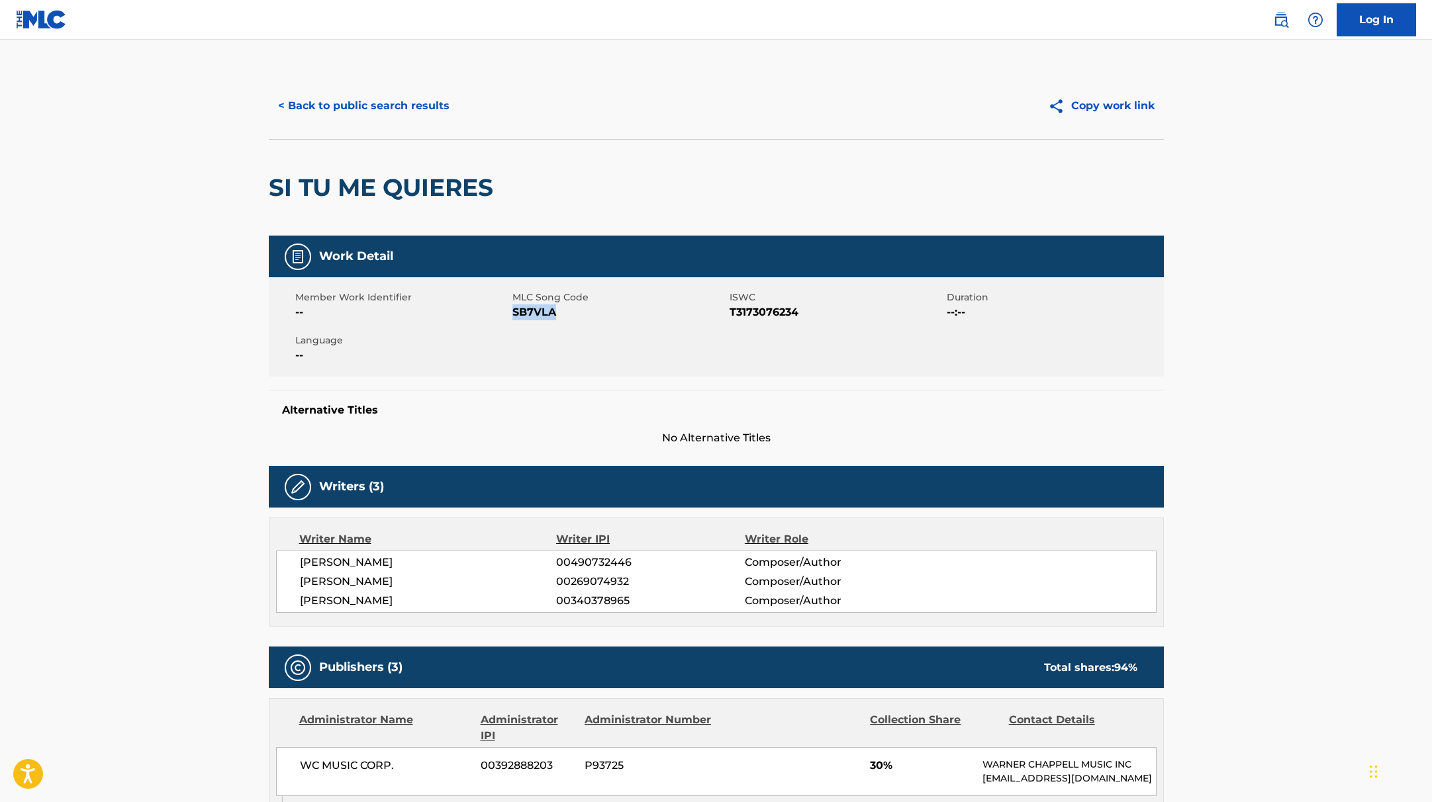
drag, startPoint x: 513, startPoint y: 311, endPoint x: 588, endPoint y: 315, distance: 74.9
click at [588, 315] on span "SB7VLA" at bounding box center [619, 313] width 214 height 16
click at [406, 119] on button "< Back to public search results" at bounding box center [364, 105] width 190 height 33
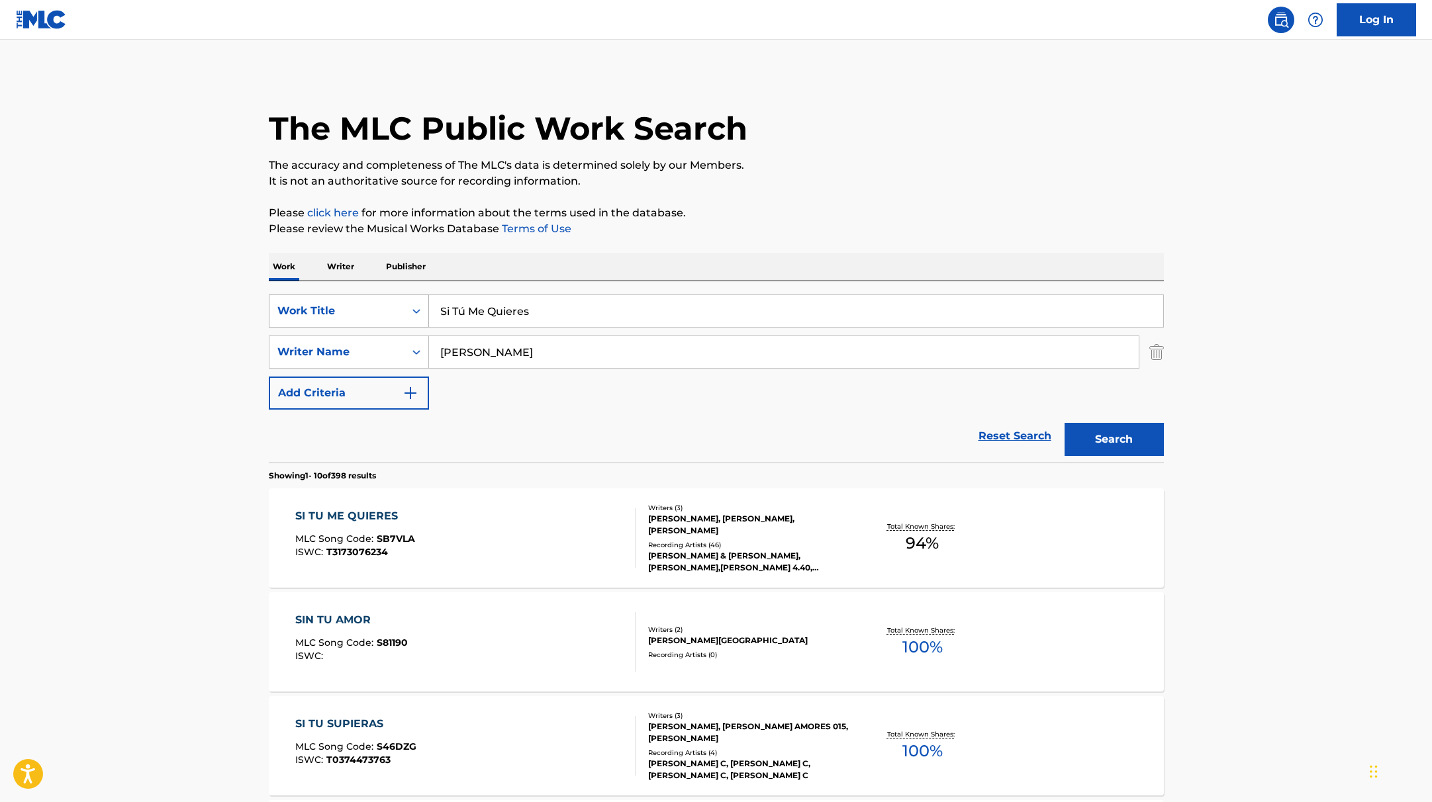
drag, startPoint x: 544, startPoint y: 318, endPoint x: 389, endPoint y: 298, distance: 156.2
click at [389, 298] on div "SearchWithCriteria9c7f3fd9-5be9-4e5e-bd35-1c6ece074282 Work Title Si Tú Me Quie…" at bounding box center [716, 311] width 895 height 33
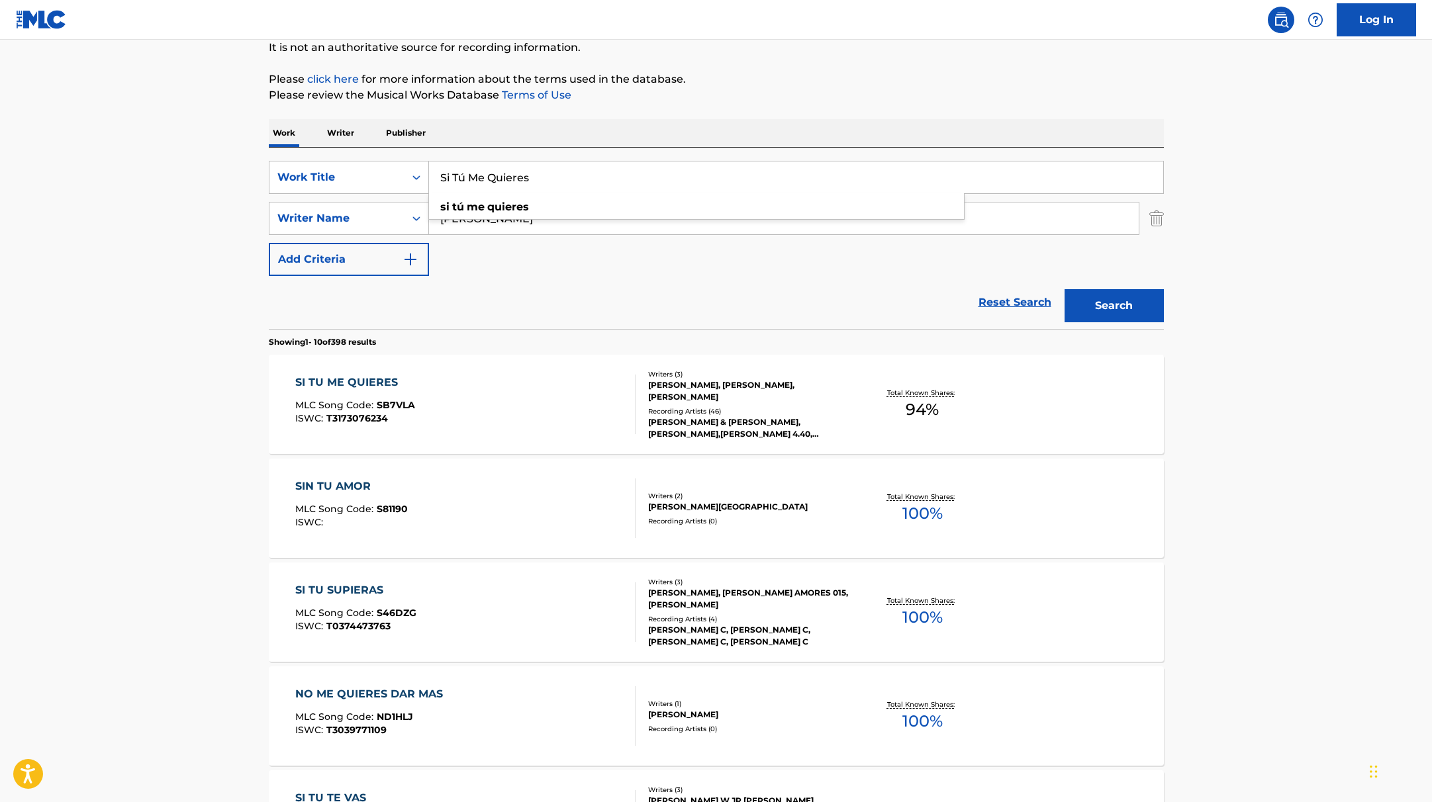
scroll to position [134, 0]
type input "La Sicologa"
click at [818, 85] on p "Please click here for more information about the terms used in the database." at bounding box center [716, 79] width 895 height 16
click at [1128, 308] on button "Search" at bounding box center [1114, 305] width 99 height 33
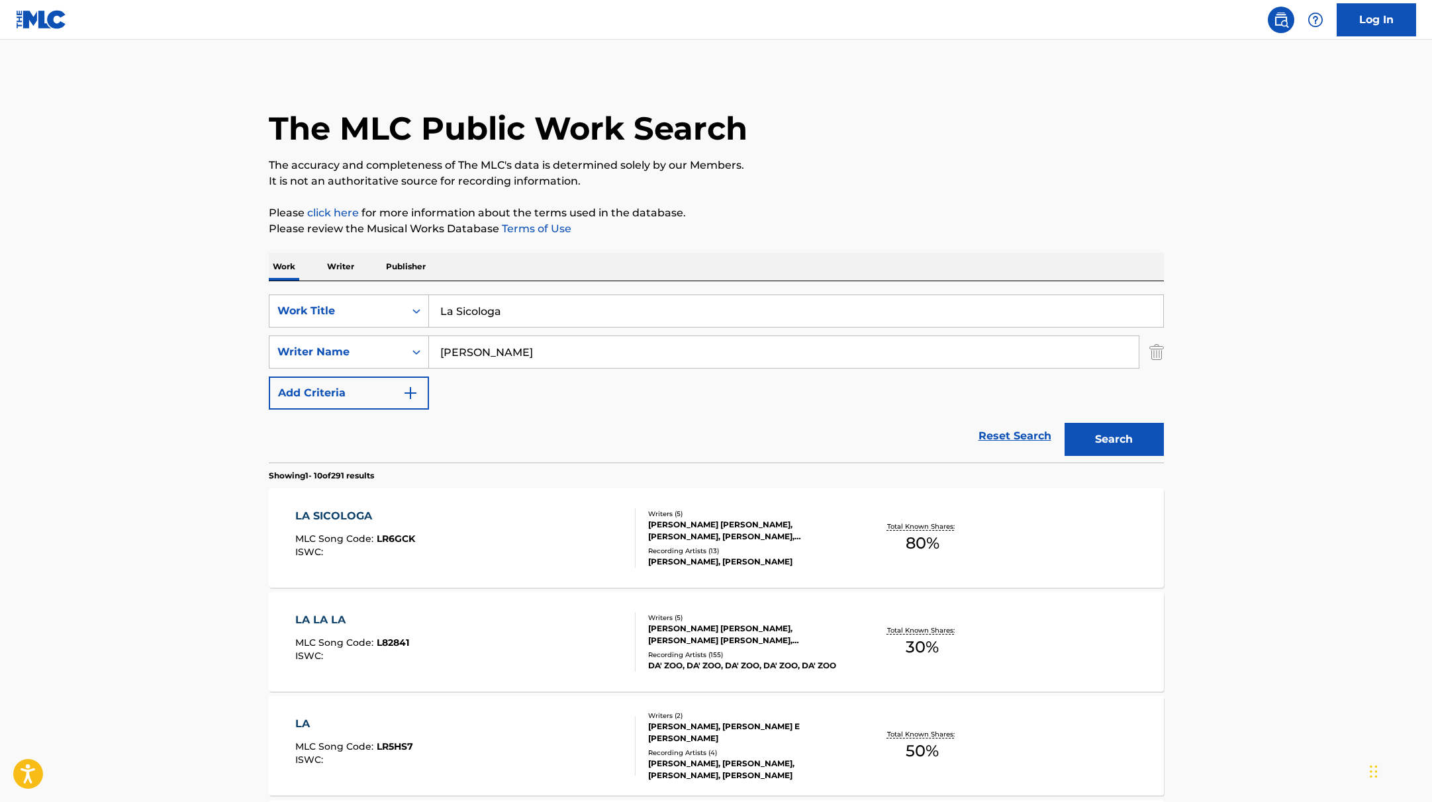
click at [534, 543] on div "LA SICOLOGA MLC Song Code : LR6GCK ISWC :" at bounding box center [465, 539] width 340 height 60
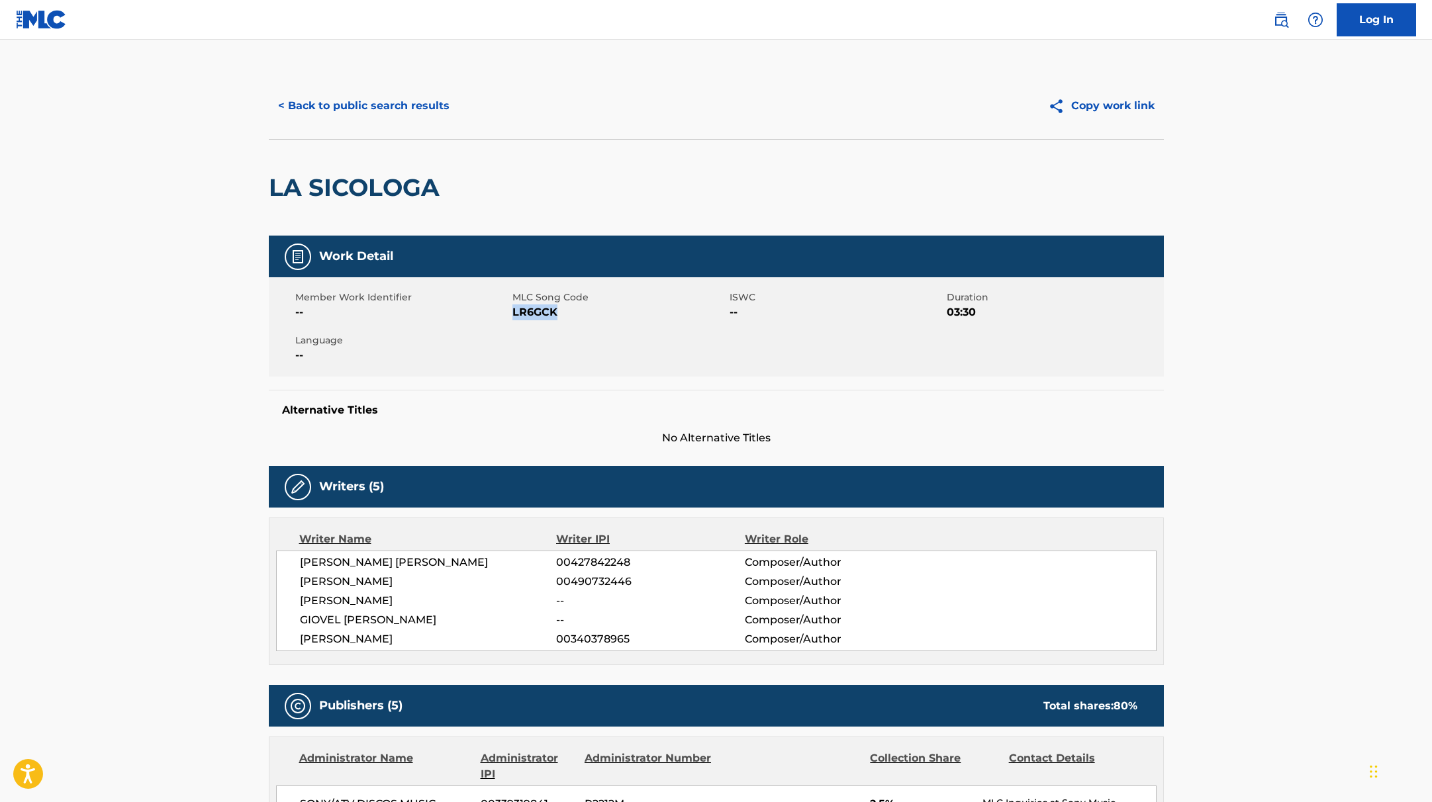
drag, startPoint x: 513, startPoint y: 311, endPoint x: 618, endPoint y: 314, distance: 105.3
click at [618, 314] on span "LR6GCK" at bounding box center [619, 313] width 214 height 16
click at [377, 105] on button "< Back to public search results" at bounding box center [364, 105] width 190 height 33
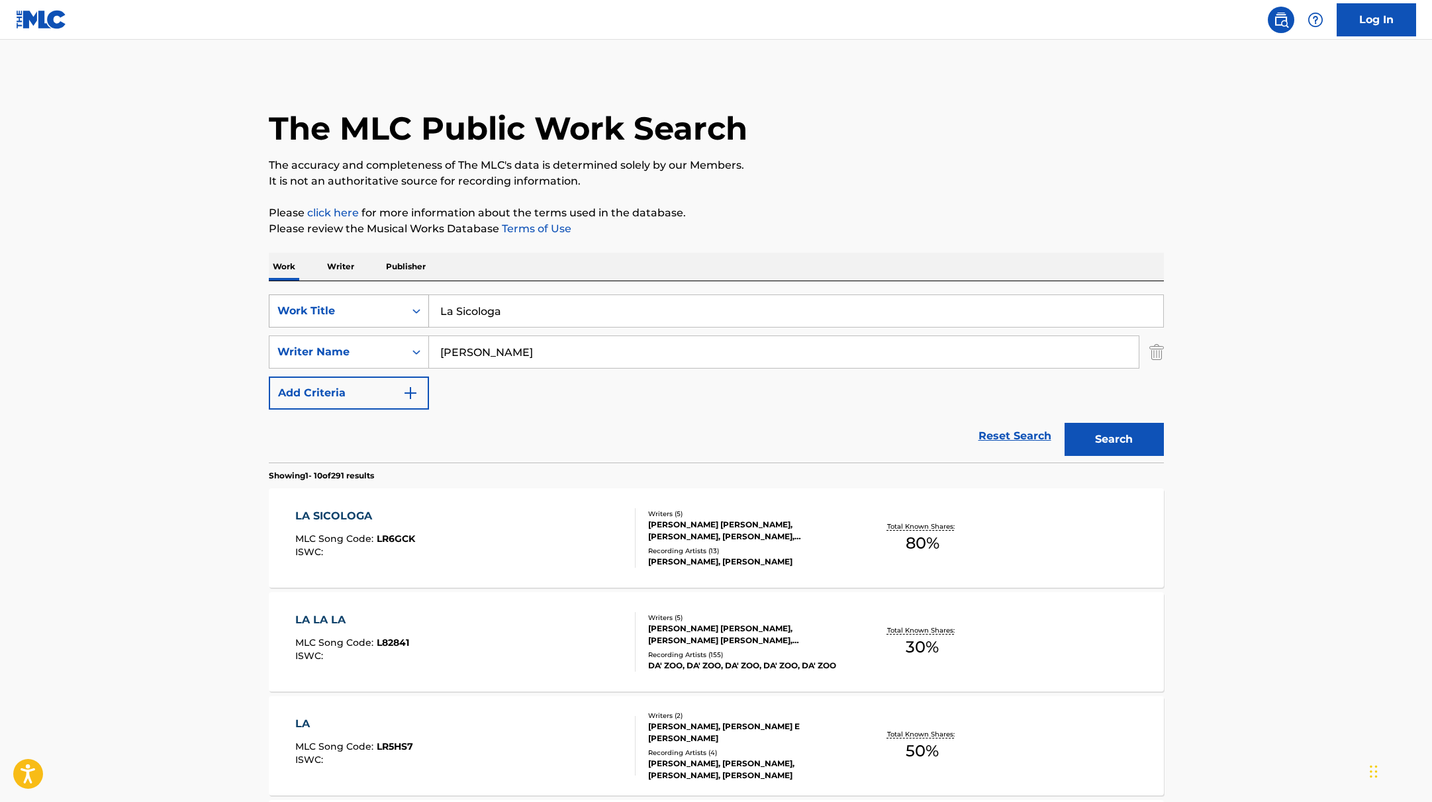
drag, startPoint x: 519, startPoint y: 315, endPoint x: 393, endPoint y: 310, distance: 125.9
click at [391, 310] on div "SearchWithCriteria9c7f3fd9-5be9-4e5e-bd35-1c6ece074282 Work Title La Sicologa" at bounding box center [716, 311] width 895 height 33
type input "Pedacito de Playa"
click at [763, 205] on p "Please click here for more information about the terms used in the database." at bounding box center [716, 213] width 895 height 16
click at [1091, 446] on button "Search" at bounding box center [1114, 439] width 99 height 33
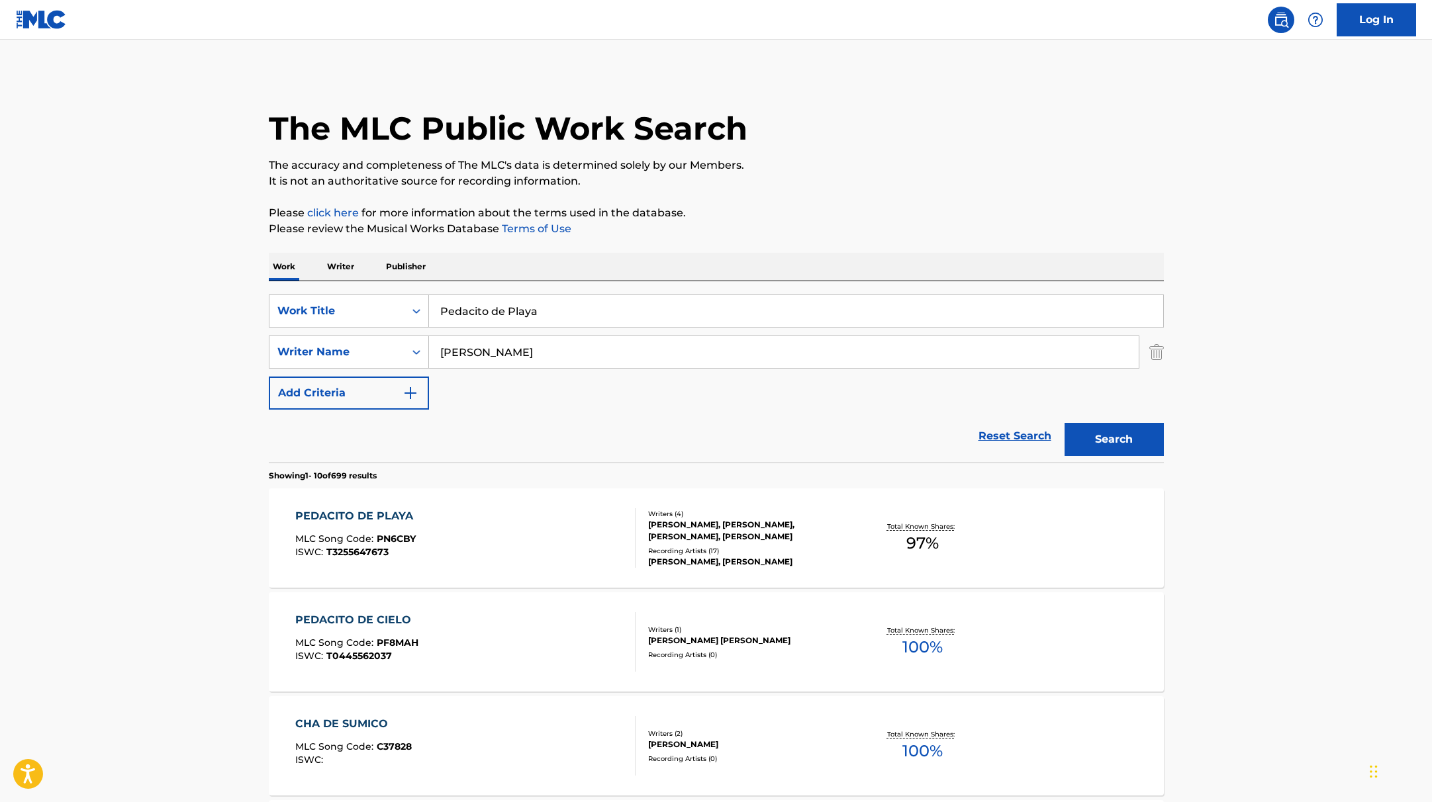
click at [587, 527] on div "PEDACITO DE PLAYA MLC Song Code : PN6CBY ISWC : T3255647673" at bounding box center [465, 539] width 340 height 60
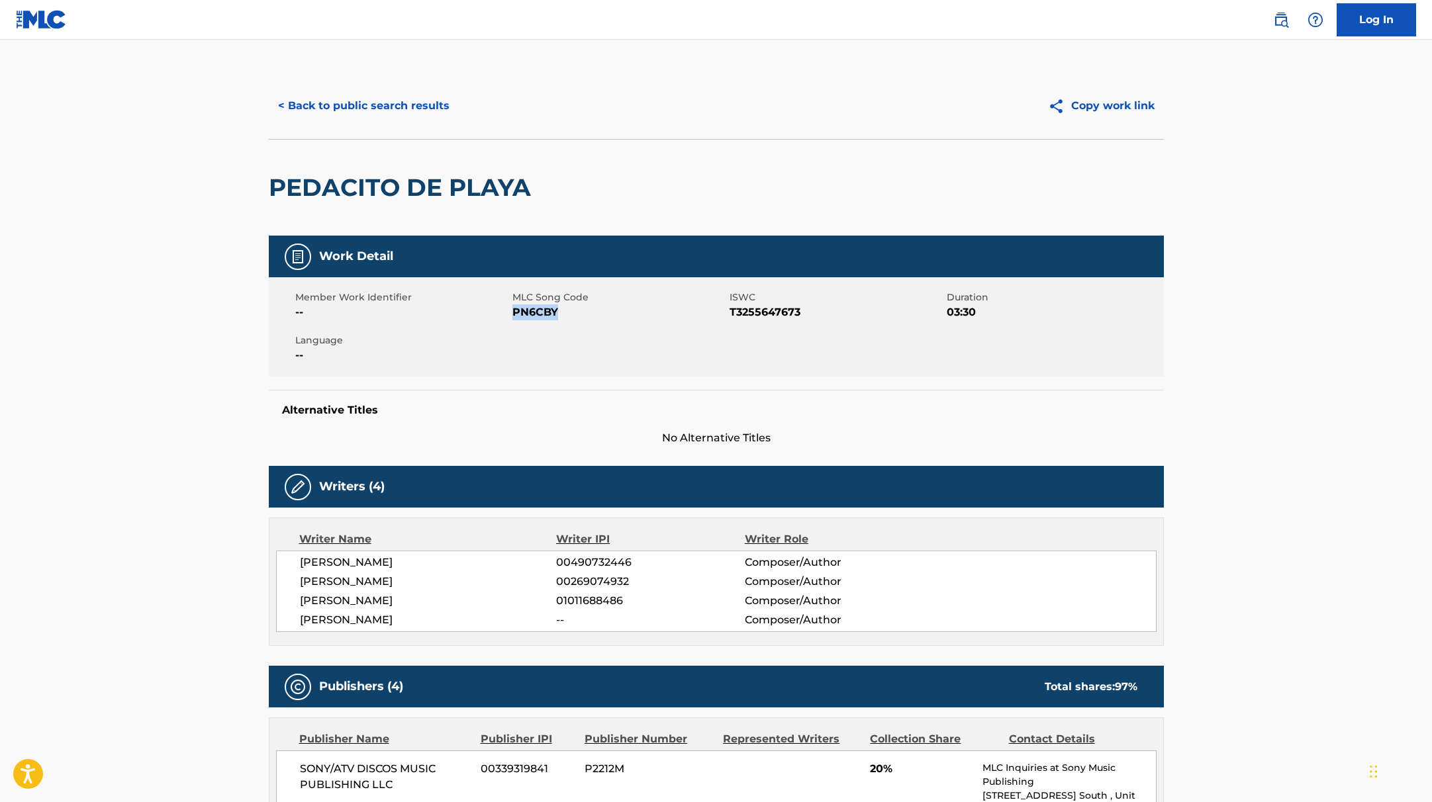
drag, startPoint x: 513, startPoint y: 314, endPoint x: 610, endPoint y: 316, distance: 96.7
click at [610, 316] on span "PN6CBY" at bounding box center [619, 313] width 214 height 16
click at [422, 111] on button "< Back to public search results" at bounding box center [364, 105] width 190 height 33
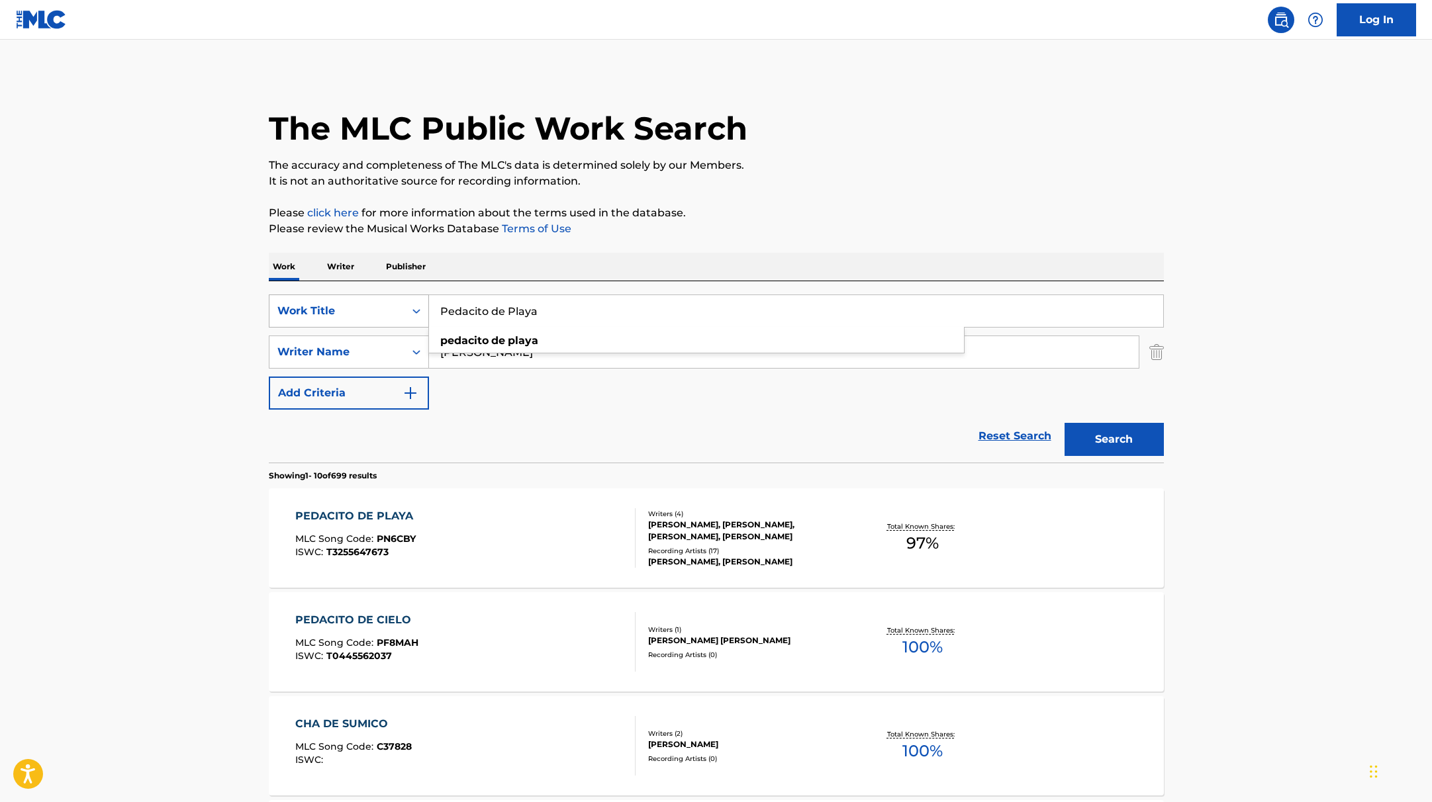
drag, startPoint x: 550, startPoint y: 308, endPoint x: 397, endPoint y: 306, distance: 153.6
click at [397, 306] on div "SearchWithCriteria9c7f3fd9-5be9-4e5e-bd35-1c6ece074282 Work Title Pedacito de […" at bounding box center [716, 311] width 895 height 33
type input "Colección De Recuerdos"
click at [740, 236] on p "Please review the Musical Works Database Terms of Use" at bounding box center [716, 229] width 895 height 16
click at [1127, 440] on button "Search" at bounding box center [1114, 439] width 99 height 33
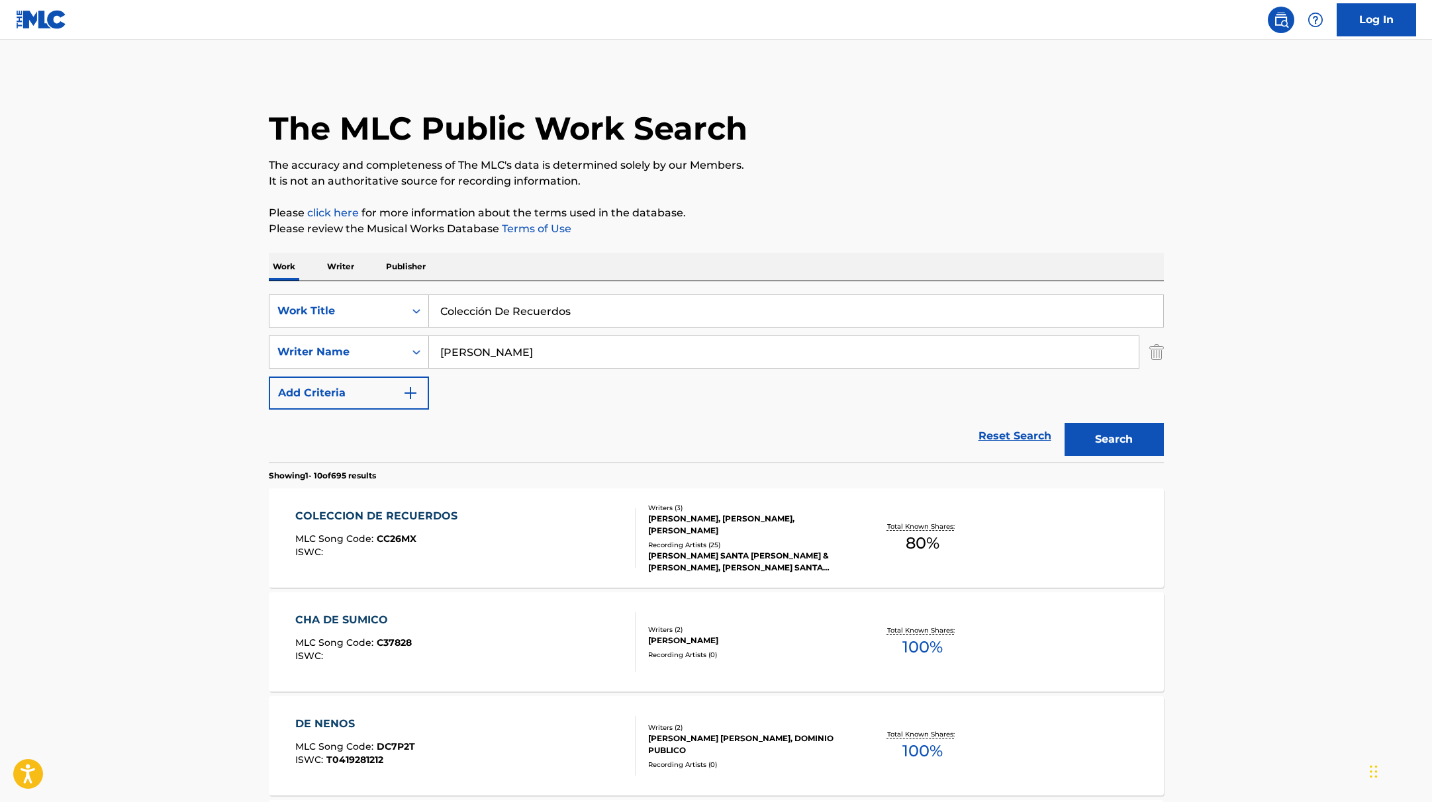
click at [571, 532] on div "COLECCION DE RECUERDOS MLC Song Code : CC26MX ISWC :" at bounding box center [465, 539] width 340 height 60
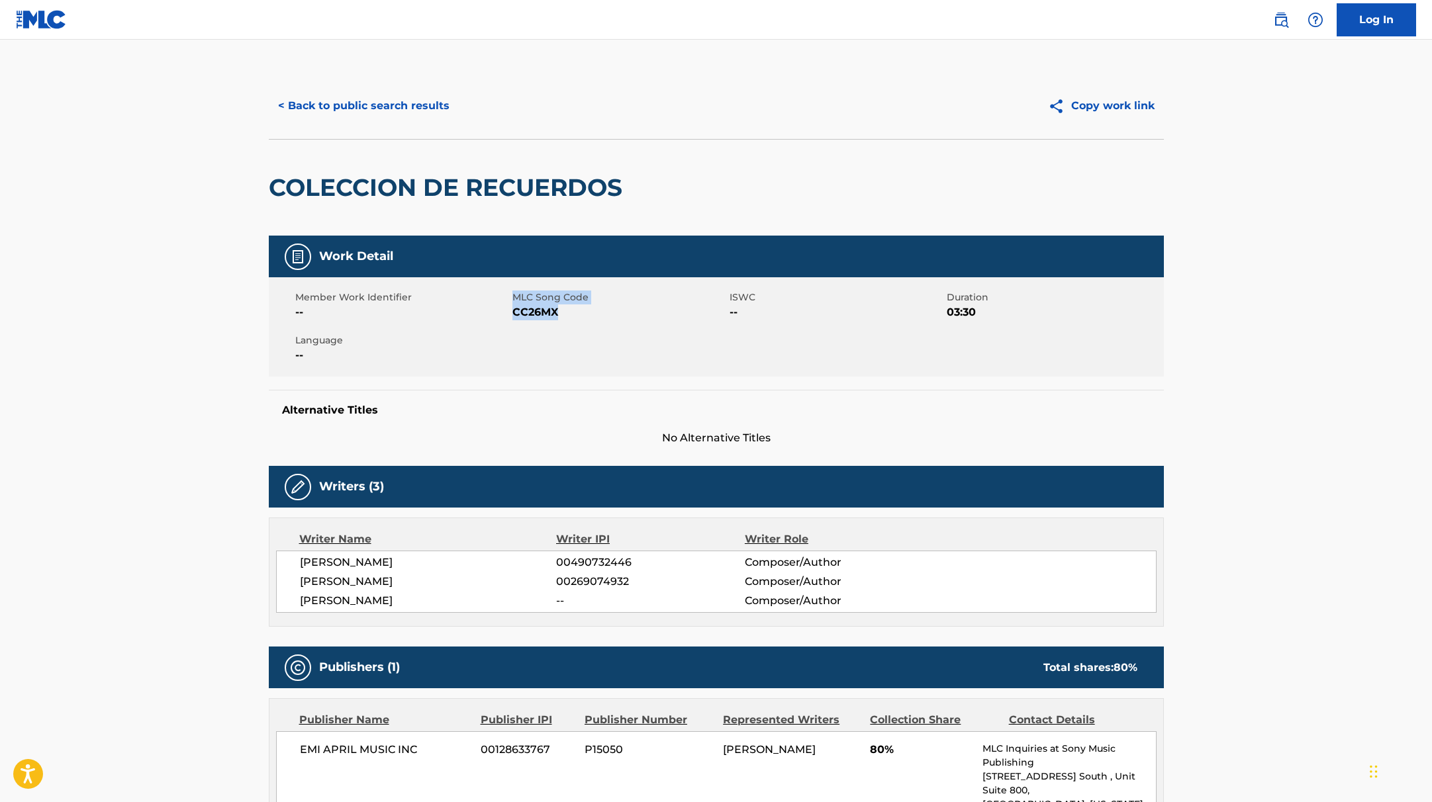
drag, startPoint x: 567, startPoint y: 311, endPoint x: 509, endPoint y: 311, distance: 57.6
click at [509, 311] on div "Member Work Identifier -- MLC Song Code CC26MX ISWC -- Duration 03:30 Language …" at bounding box center [716, 326] width 895 height 99
click at [516, 313] on span "CC26MX" at bounding box center [619, 313] width 214 height 16
drag, startPoint x: 512, startPoint y: 313, endPoint x: 572, endPoint y: 314, distance: 59.6
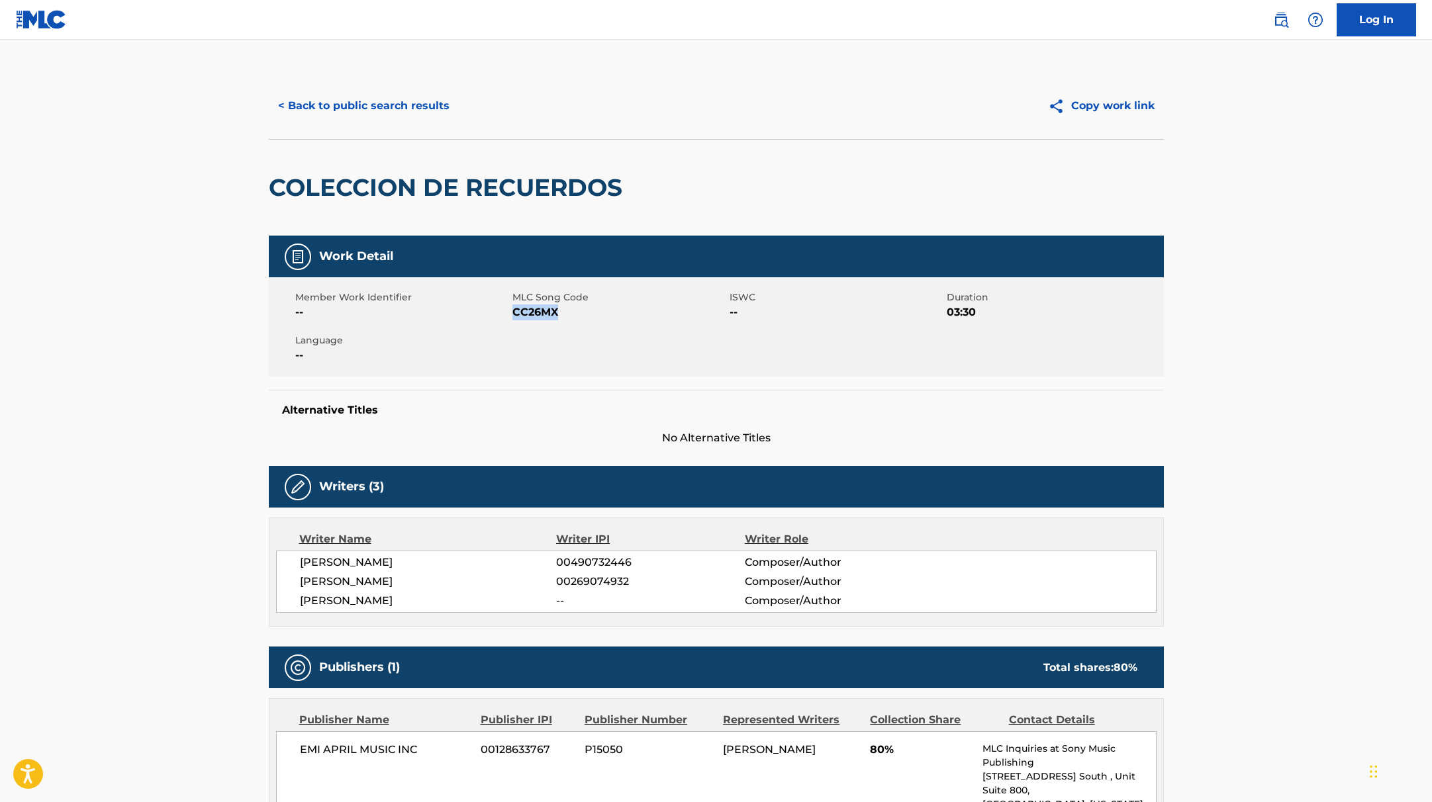
click at [572, 314] on span "CC26MX" at bounding box center [619, 313] width 214 height 16
click at [416, 111] on button "< Back to public search results" at bounding box center [364, 105] width 190 height 33
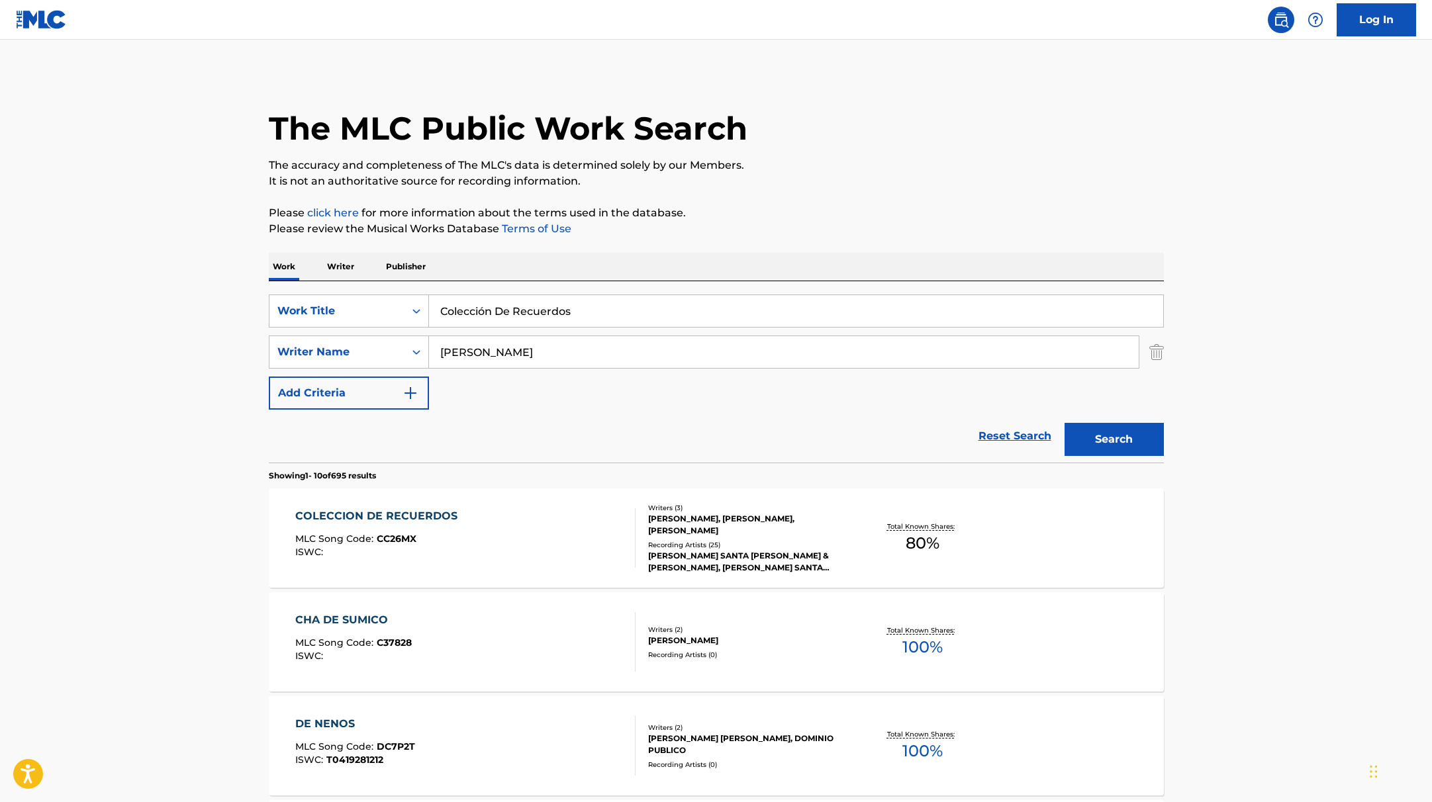
drag, startPoint x: 591, startPoint y: 311, endPoint x: 442, endPoint y: 309, distance: 148.3
click at [442, 309] on input "Colección De Recuerdos" at bounding box center [796, 311] width 734 height 32
click at [520, 312] on input "[PERSON_NAME] Santa [PERSON_NAME]" at bounding box center [796, 311] width 734 height 32
click at [569, 313] on input "[PERSON_NAME], FonsecaGilberto Santa [PERSON_NAME]" at bounding box center [796, 311] width 734 height 32
drag, startPoint x: 712, startPoint y: 313, endPoint x: 387, endPoint y: 309, distance: 325.1
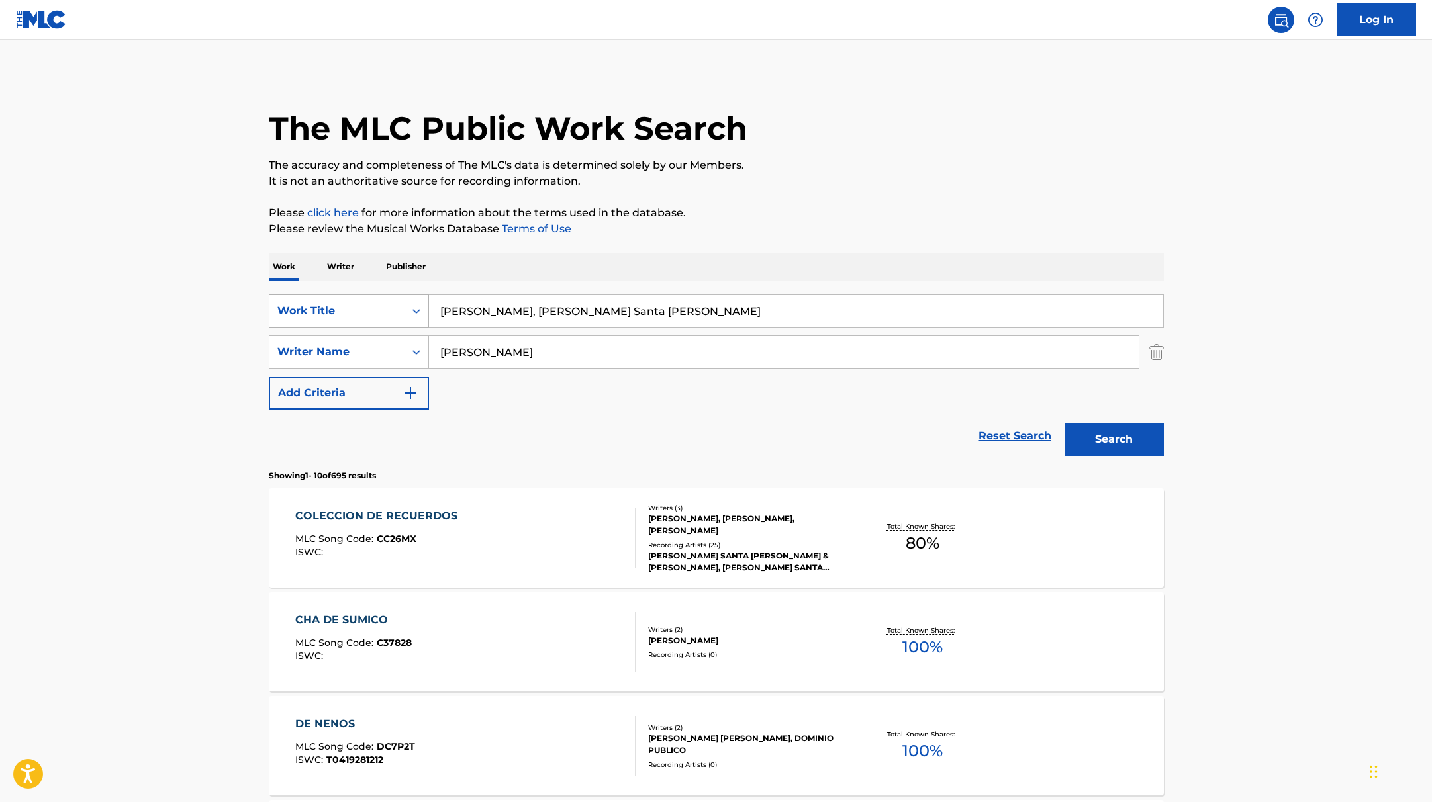
click at [387, 309] on div "SearchWithCriteria9c7f3fd9-5be9-4e5e-bd35-1c6ece074282 Work Title [PERSON_NAME]…" at bounding box center [716, 311] width 895 height 33
type input "Por Toda la Vida"
click at [846, 213] on p "Please click here for more information about the terms used in the database." at bounding box center [716, 213] width 895 height 16
click at [1106, 450] on button "Search" at bounding box center [1114, 439] width 99 height 33
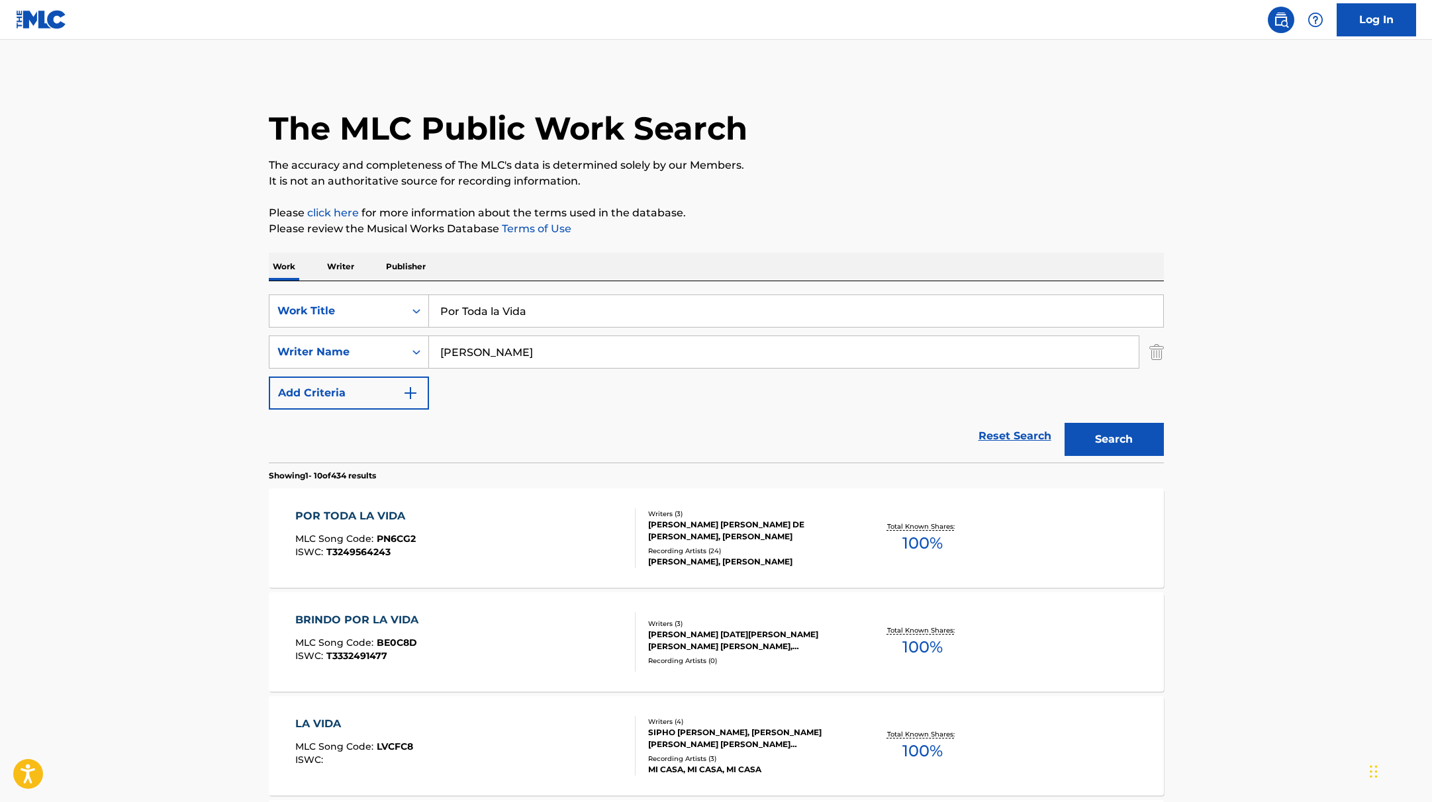
click at [567, 529] on div "POR TODA LA VIDA MLC Song Code : PN6CG2 ISWC : T3249564243" at bounding box center [465, 539] width 340 height 60
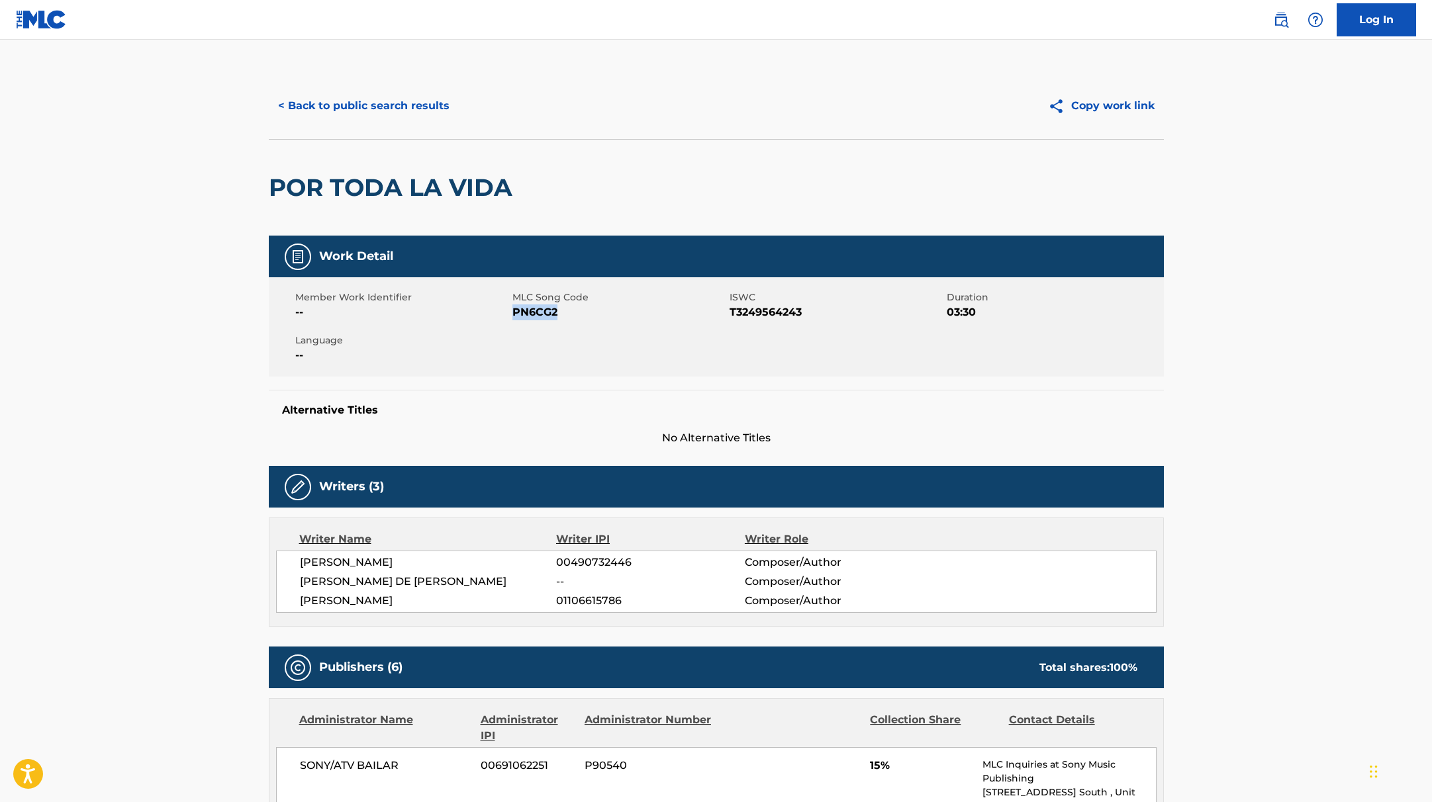
drag, startPoint x: 514, startPoint y: 311, endPoint x: 602, endPoint y: 311, distance: 87.4
click at [602, 311] on span "PN6CG2" at bounding box center [619, 313] width 214 height 16
click at [389, 98] on button "< Back to public search results" at bounding box center [364, 105] width 190 height 33
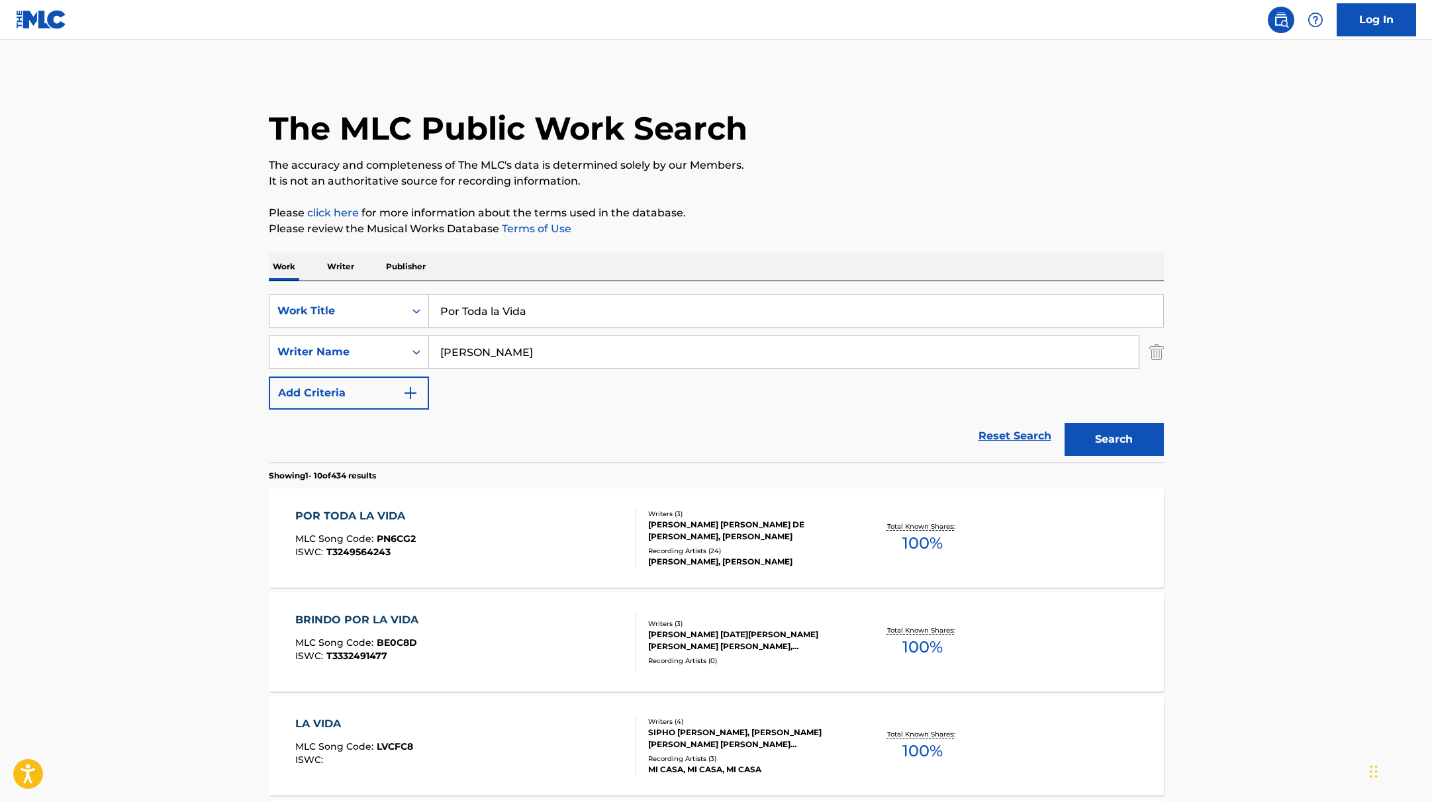
drag, startPoint x: 548, startPoint y: 315, endPoint x: 409, endPoint y: 287, distance: 142.3
click at [412, 288] on div "SearchWithCriteria9c7f3fd9-5be9-4e5e-bd35-1c6ece074282 Work Title Por Toda la V…" at bounding box center [716, 371] width 895 height 181
type input "Sueña Conmigo"
click at [805, 230] on p "Please review the Musical Works Database Terms of Use" at bounding box center [716, 229] width 895 height 16
click at [1120, 438] on button "Search" at bounding box center [1114, 439] width 99 height 33
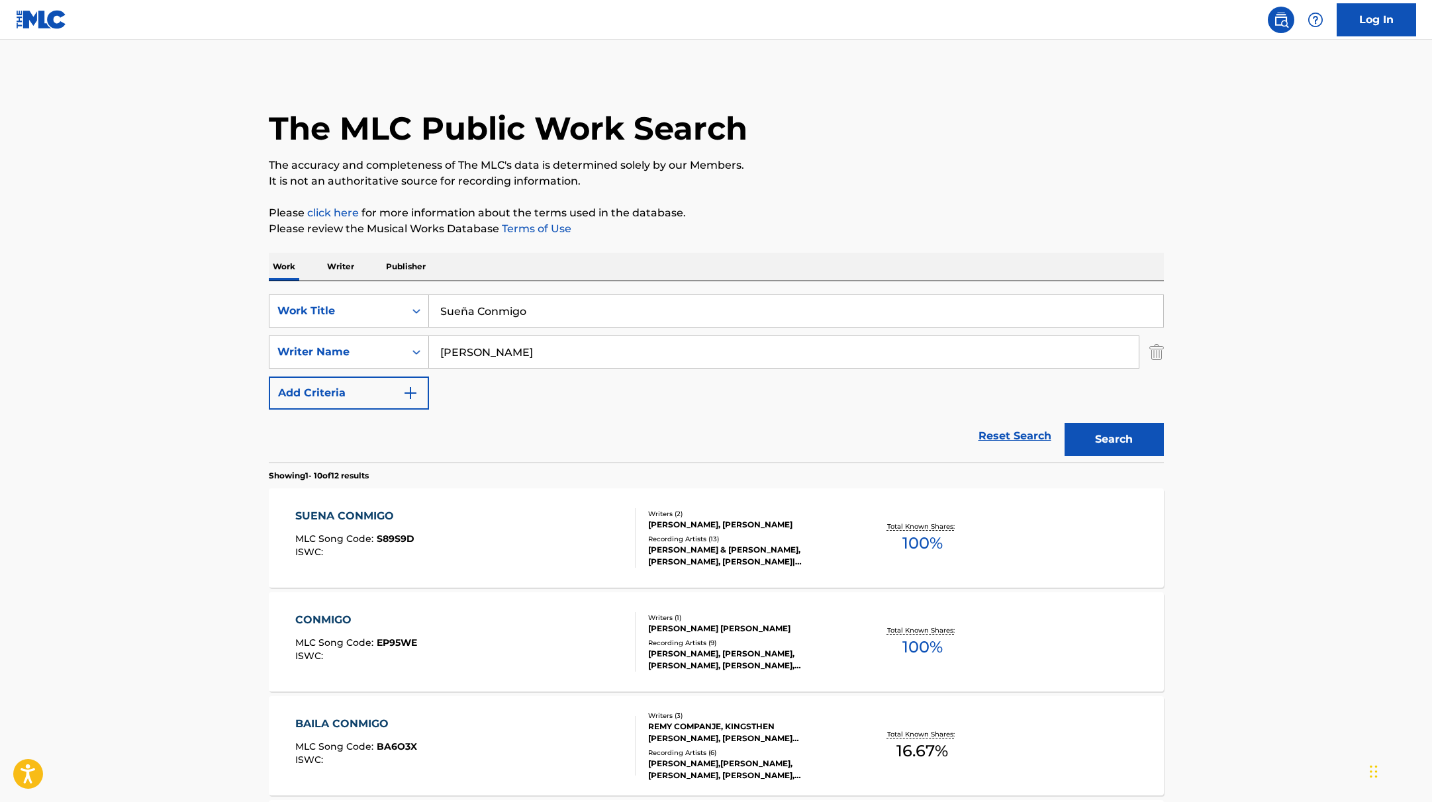
click at [548, 542] on div "SUENA CONMIGO MLC Song Code : S89S9D ISWC :" at bounding box center [465, 539] width 340 height 60
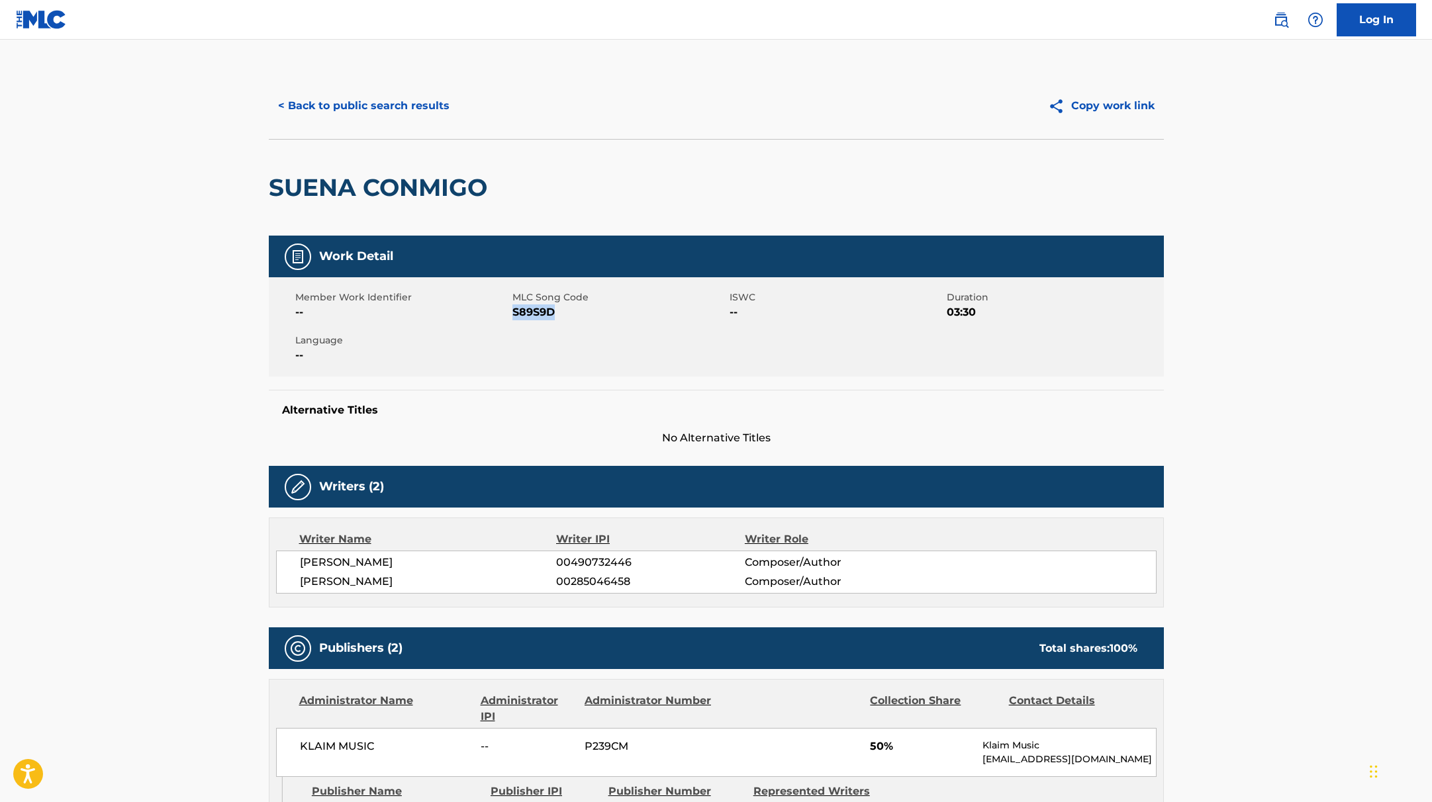
drag, startPoint x: 512, startPoint y: 311, endPoint x: 593, endPoint y: 312, distance: 80.1
click at [593, 312] on span "S89S9D" at bounding box center [619, 313] width 214 height 16
click at [408, 103] on button "< Back to public search results" at bounding box center [364, 105] width 190 height 33
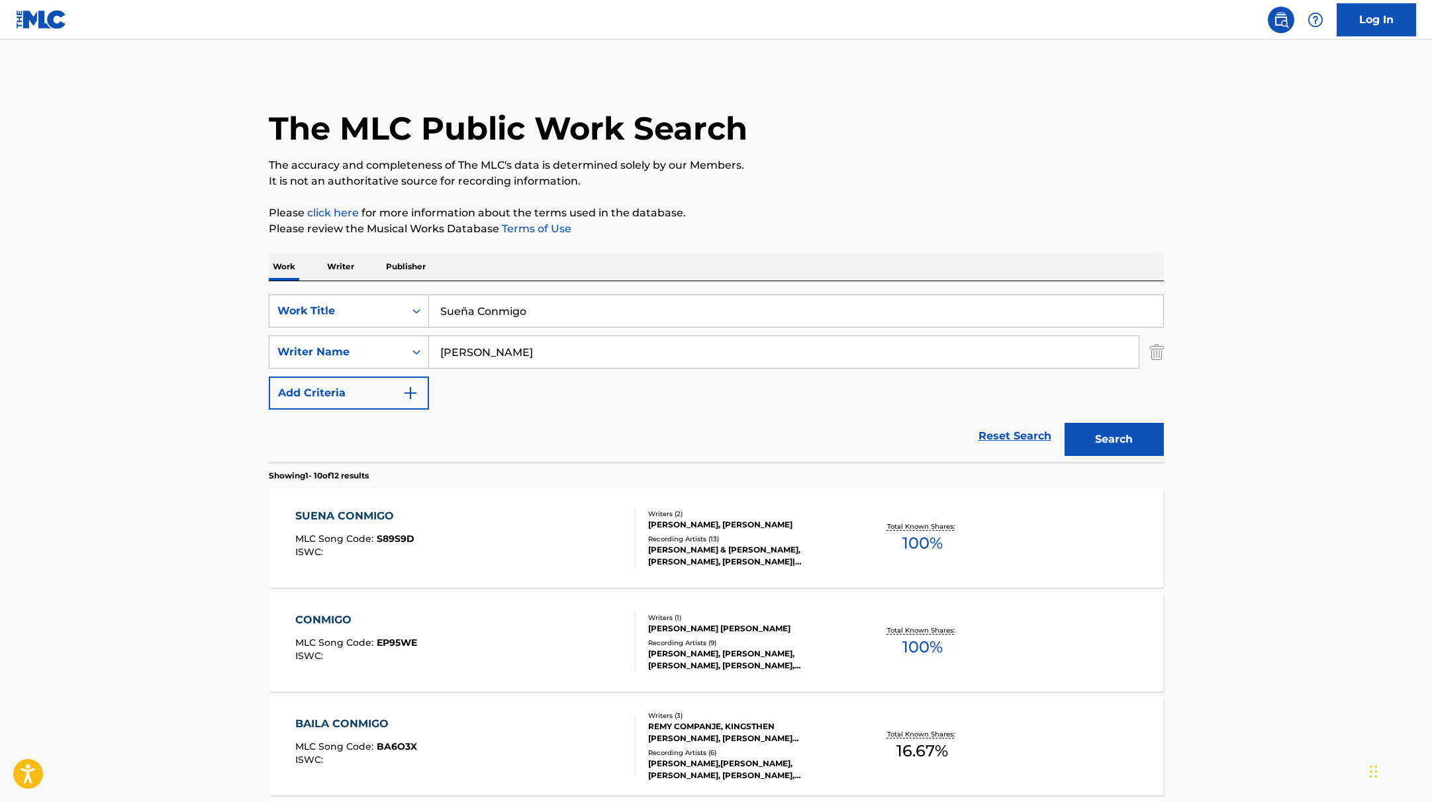
drag, startPoint x: 534, startPoint y: 312, endPoint x: 430, endPoint y: 310, distance: 103.3
click at [430, 310] on input "Sueña Conmigo" at bounding box center [796, 311] width 734 height 32
type input "El Mensajito"
click at [800, 211] on p "Please click here for more information about the terms used in the database." at bounding box center [716, 213] width 895 height 16
click at [1116, 440] on button "Search" at bounding box center [1114, 439] width 99 height 33
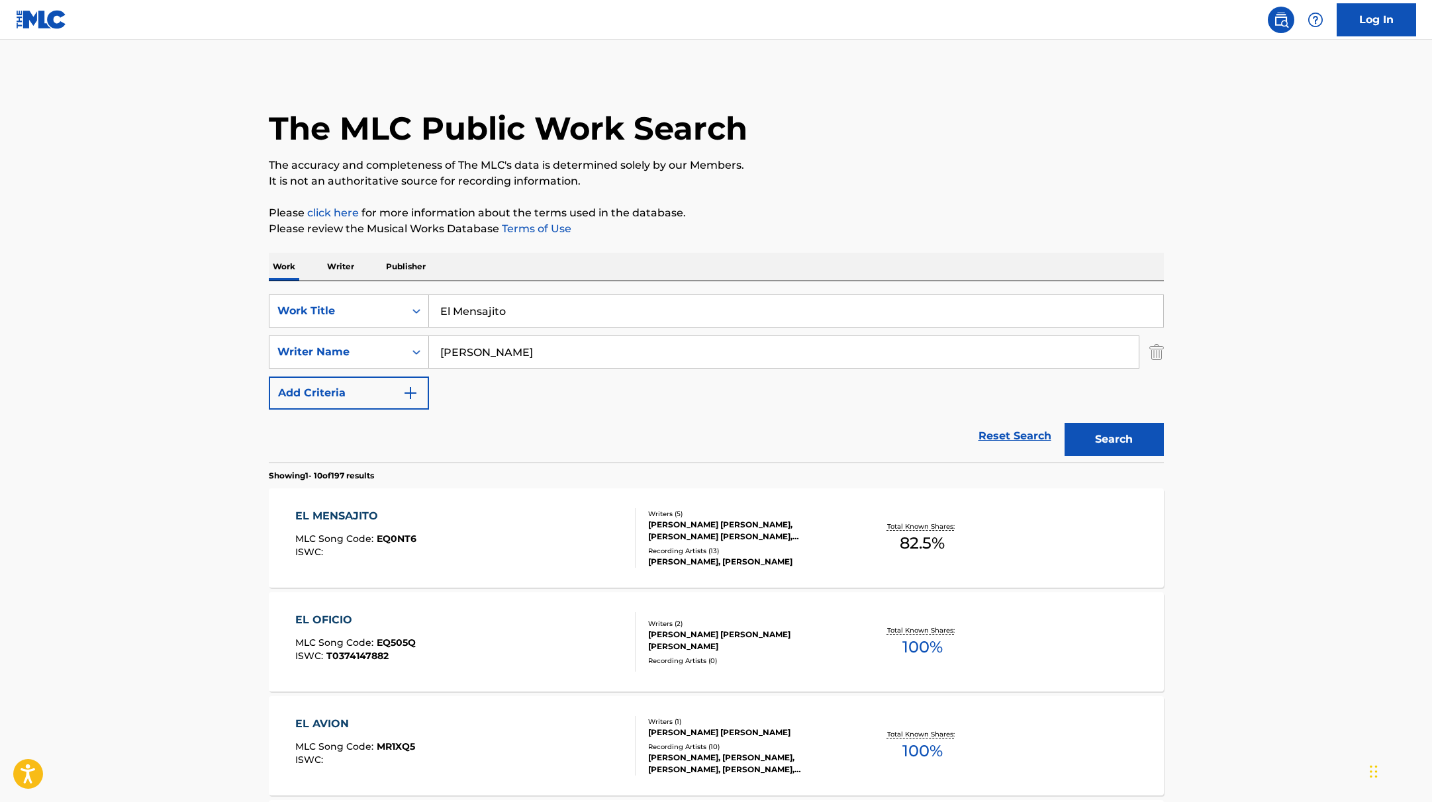
click at [479, 518] on div "EL MENSAJITO MLC Song Code : EQ0NT6 ISWC :" at bounding box center [465, 539] width 340 height 60
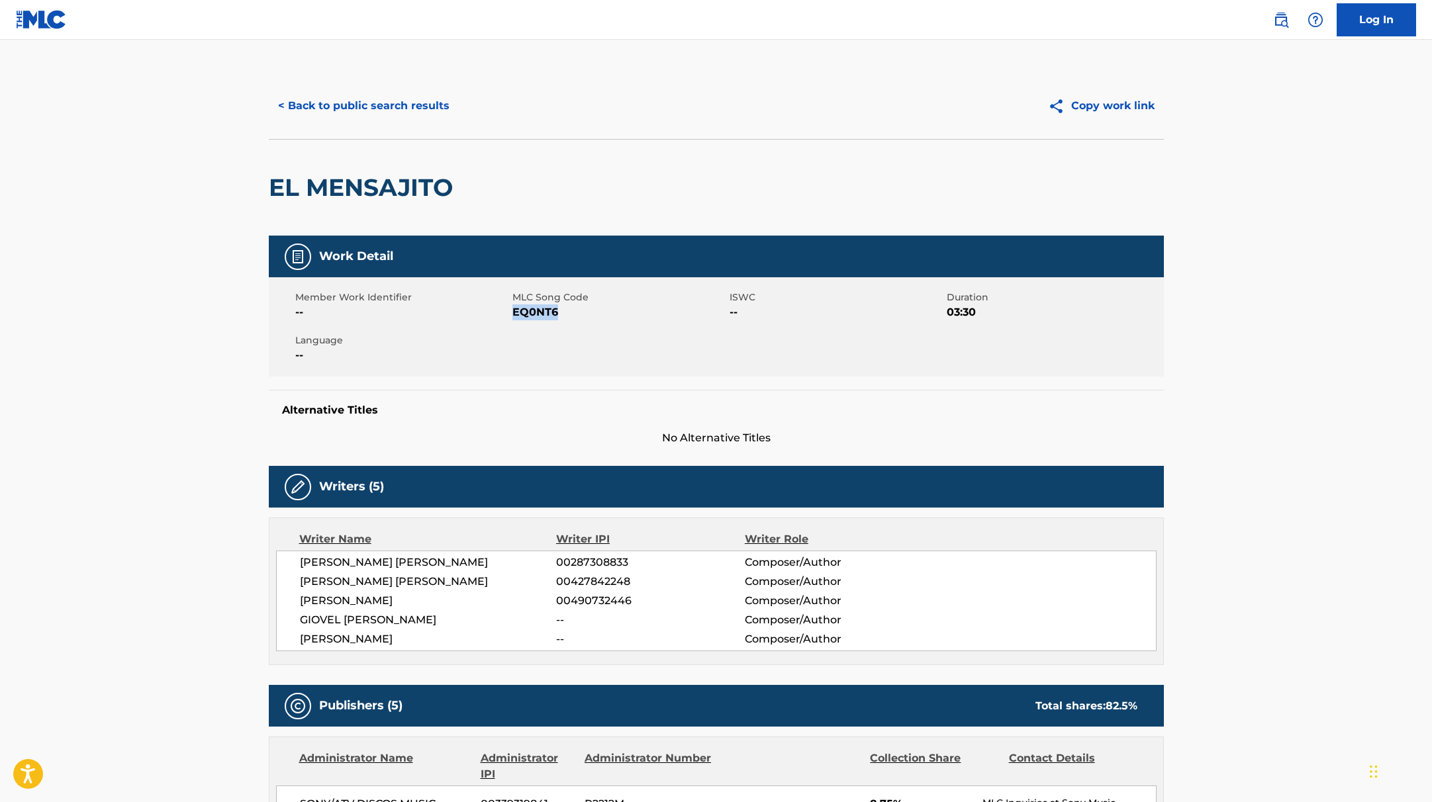
drag, startPoint x: 513, startPoint y: 314, endPoint x: 608, endPoint y: 314, distance: 95.3
click at [608, 314] on span "EQ0NT6" at bounding box center [619, 313] width 214 height 16
click at [395, 109] on button "< Back to public search results" at bounding box center [364, 105] width 190 height 33
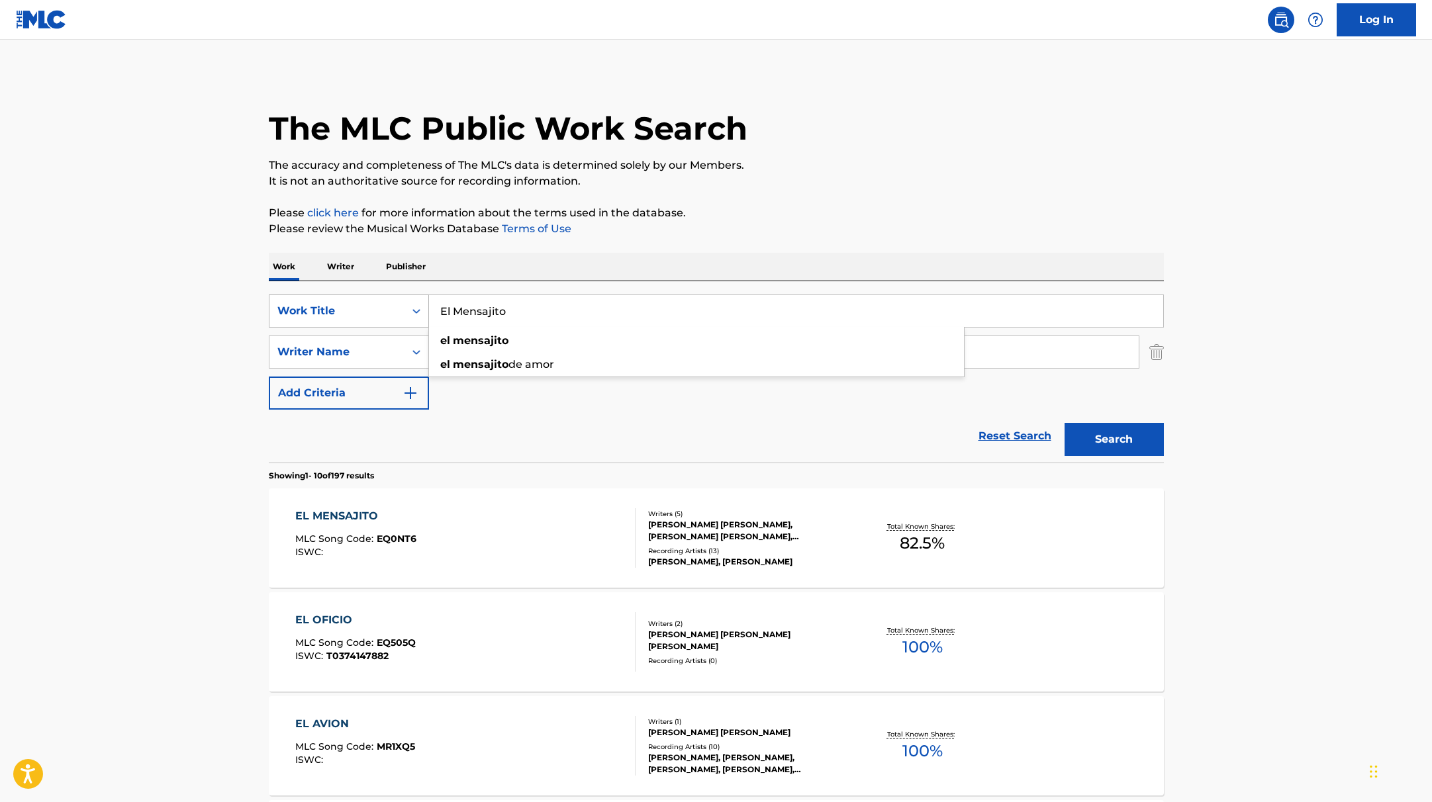
drag, startPoint x: 535, startPoint y: 314, endPoint x: 405, endPoint y: 298, distance: 131.4
click at [405, 298] on div "SearchWithCriteria9c7f3fd9-5be9-4e5e-bd35-1c6ece074282 Work Title El Mensajito …" at bounding box center [716, 311] width 895 height 33
click at [744, 175] on p "It is not an authoritative source for recording information." at bounding box center [716, 181] width 895 height 16
click at [1098, 442] on button "Search" at bounding box center [1114, 439] width 99 height 33
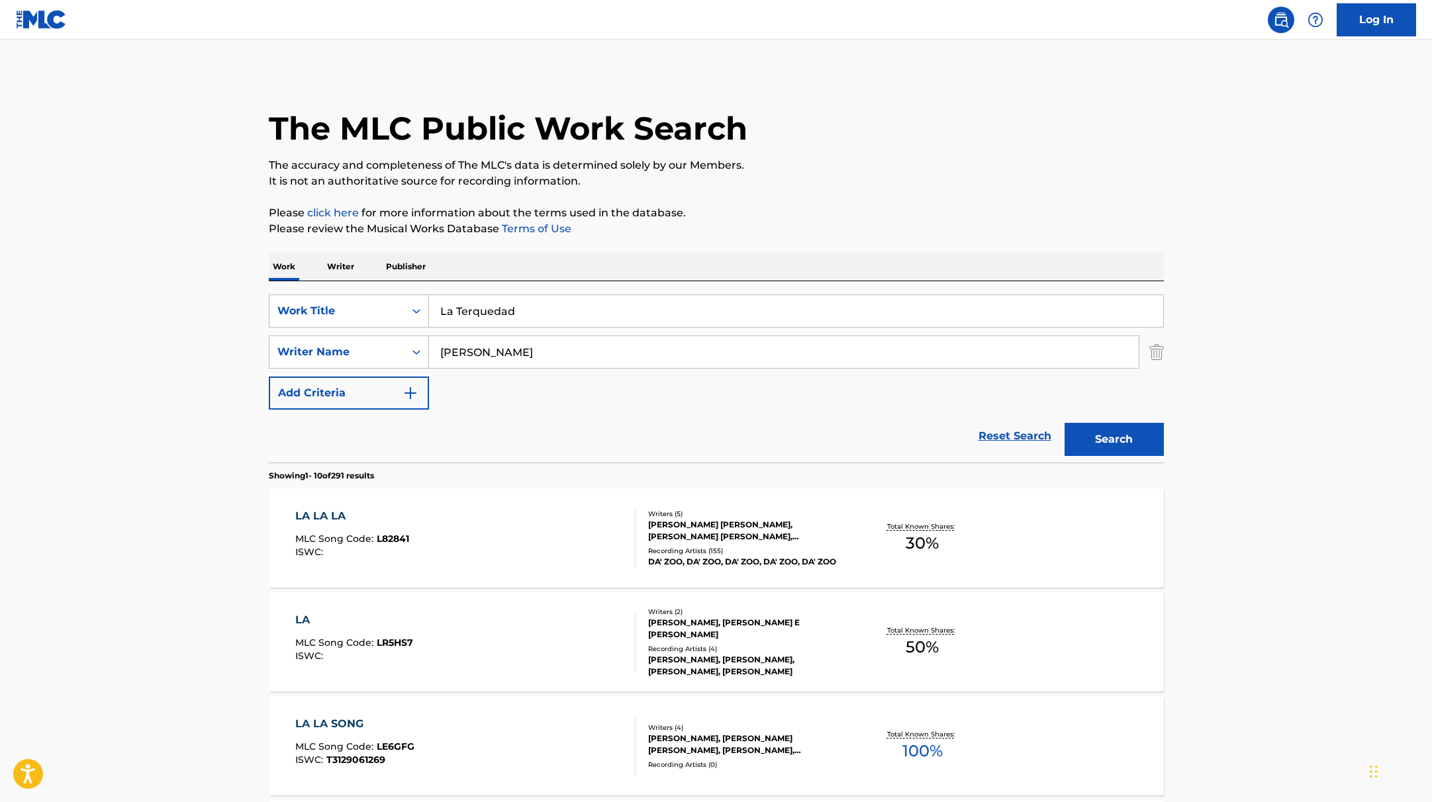
drag, startPoint x: 541, startPoint y: 310, endPoint x: 346, endPoint y: 292, distance: 195.5
click at [344, 296] on div "SearchWithCriteria9c7f3fd9-5be9-4e5e-bd35-1c6ece074282 Work Title La Terquedad" at bounding box center [716, 311] width 895 height 33
type input "Con Dinero y Sin Dinero"
click at [861, 209] on p "Please click here for more information about the terms used in the database." at bounding box center [716, 213] width 895 height 16
click at [1122, 435] on button "Search" at bounding box center [1114, 439] width 99 height 33
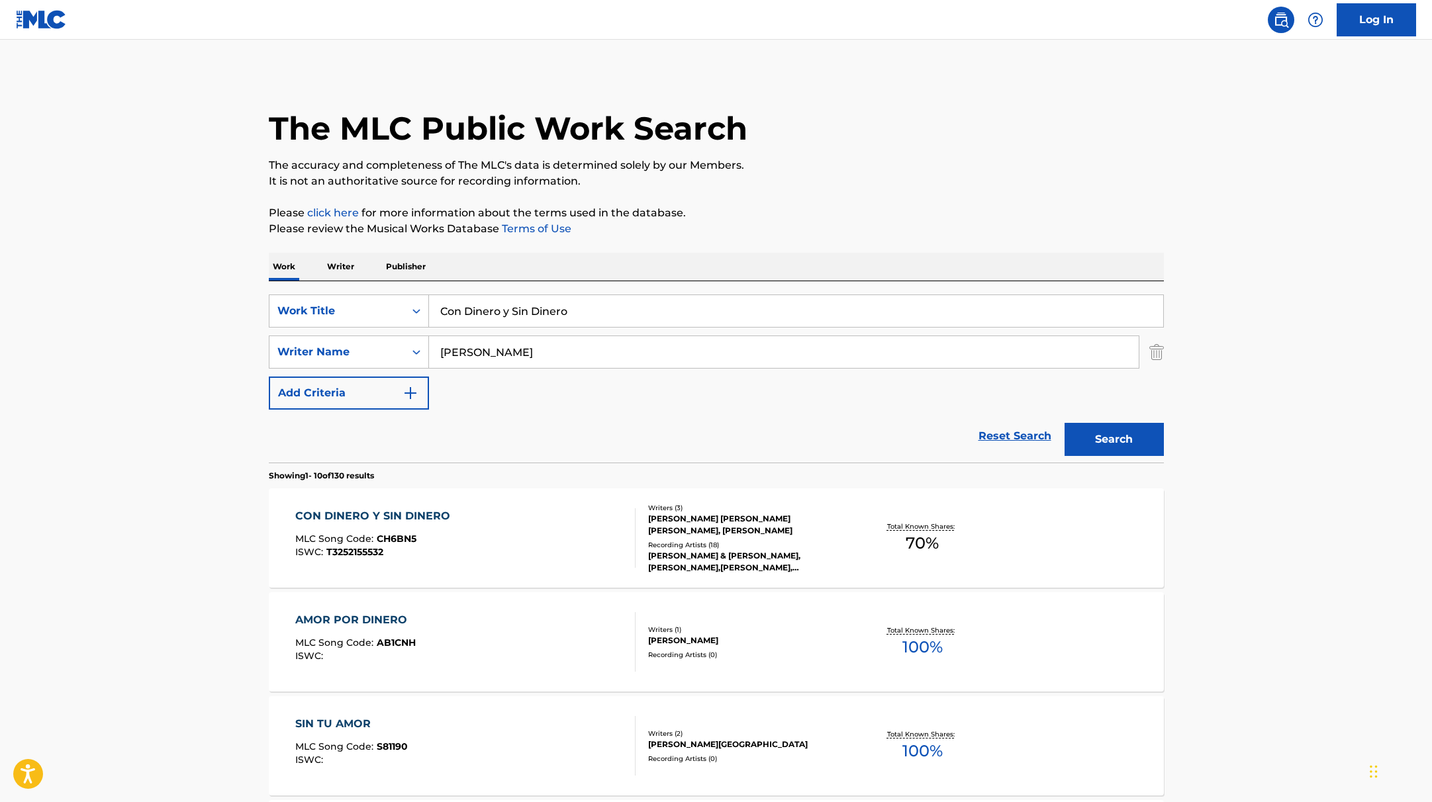
click at [573, 545] on div "CON DINERO Y SIN DINERO MLC Song Code : CH6BN5 ISWC : T3252155532" at bounding box center [465, 539] width 340 height 60
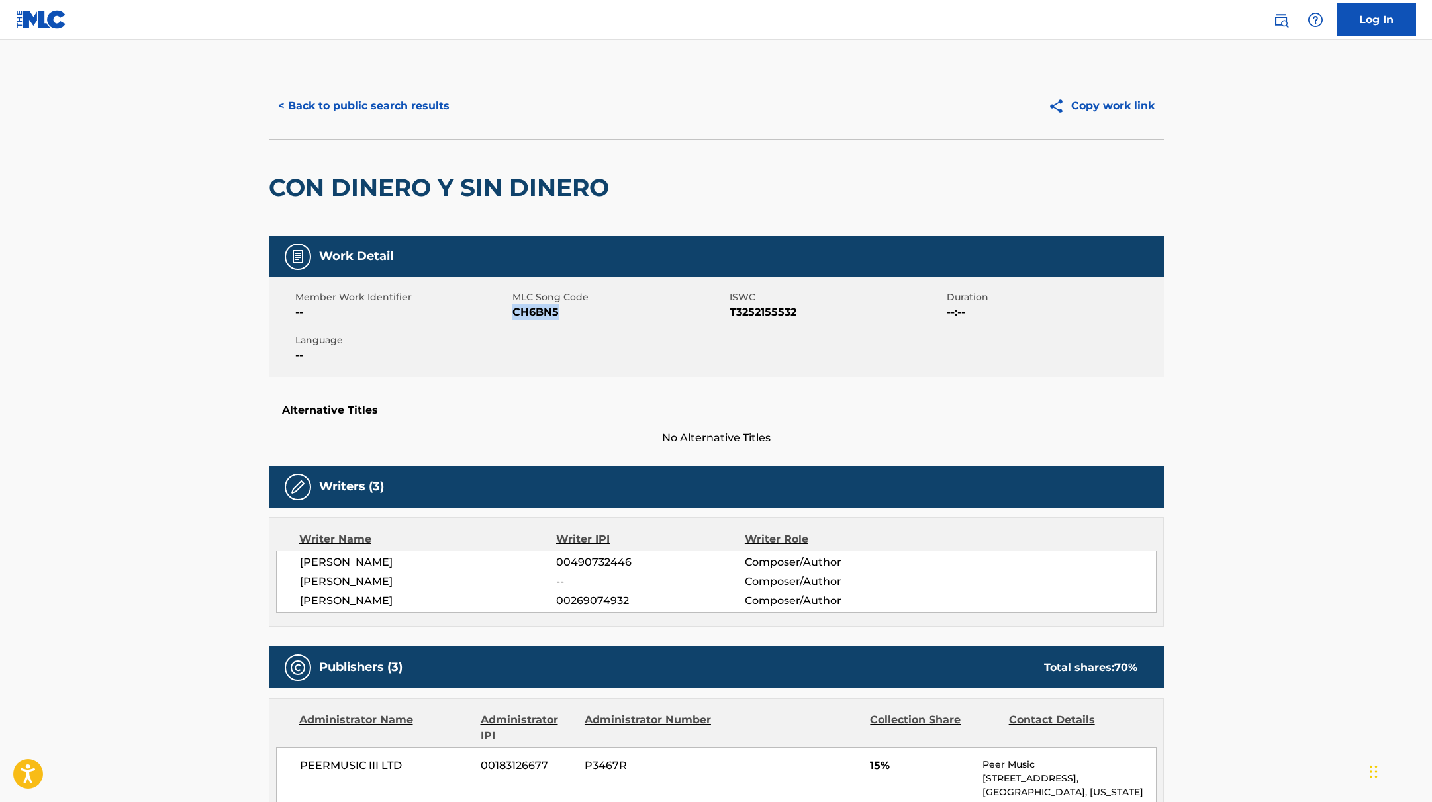
drag, startPoint x: 513, startPoint y: 313, endPoint x: 614, endPoint y: 314, distance: 101.3
click at [614, 314] on span "CH6BN5" at bounding box center [619, 313] width 214 height 16
click at [364, 97] on button "< Back to public search results" at bounding box center [364, 105] width 190 height 33
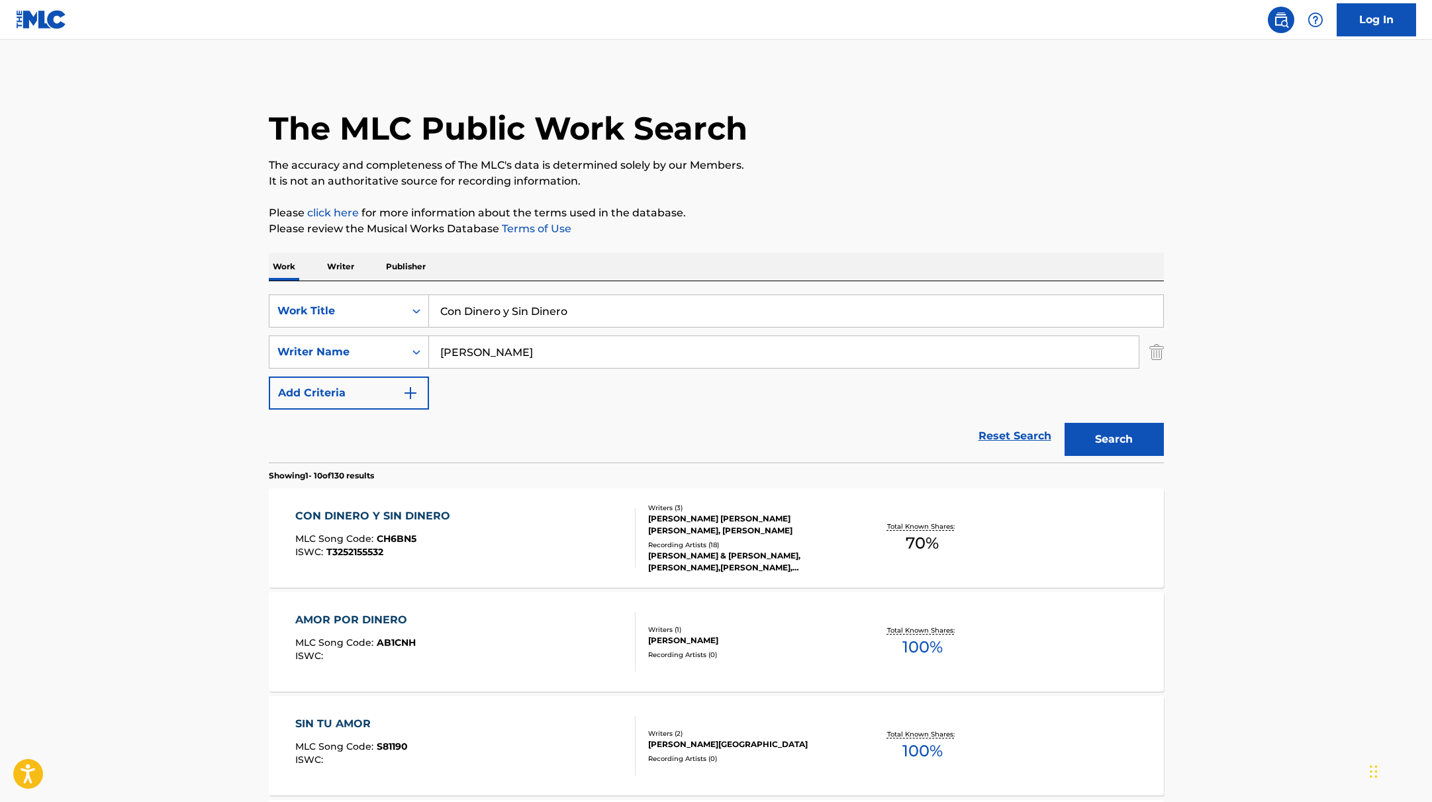
drag, startPoint x: 605, startPoint y: 307, endPoint x: 395, endPoint y: 291, distance: 211.2
click at [395, 291] on div "SearchWithCriteria9c7f3fd9-5be9-4e5e-bd35-1c6ece074282 Work Title Con Dinero y …" at bounding box center [716, 371] width 895 height 181
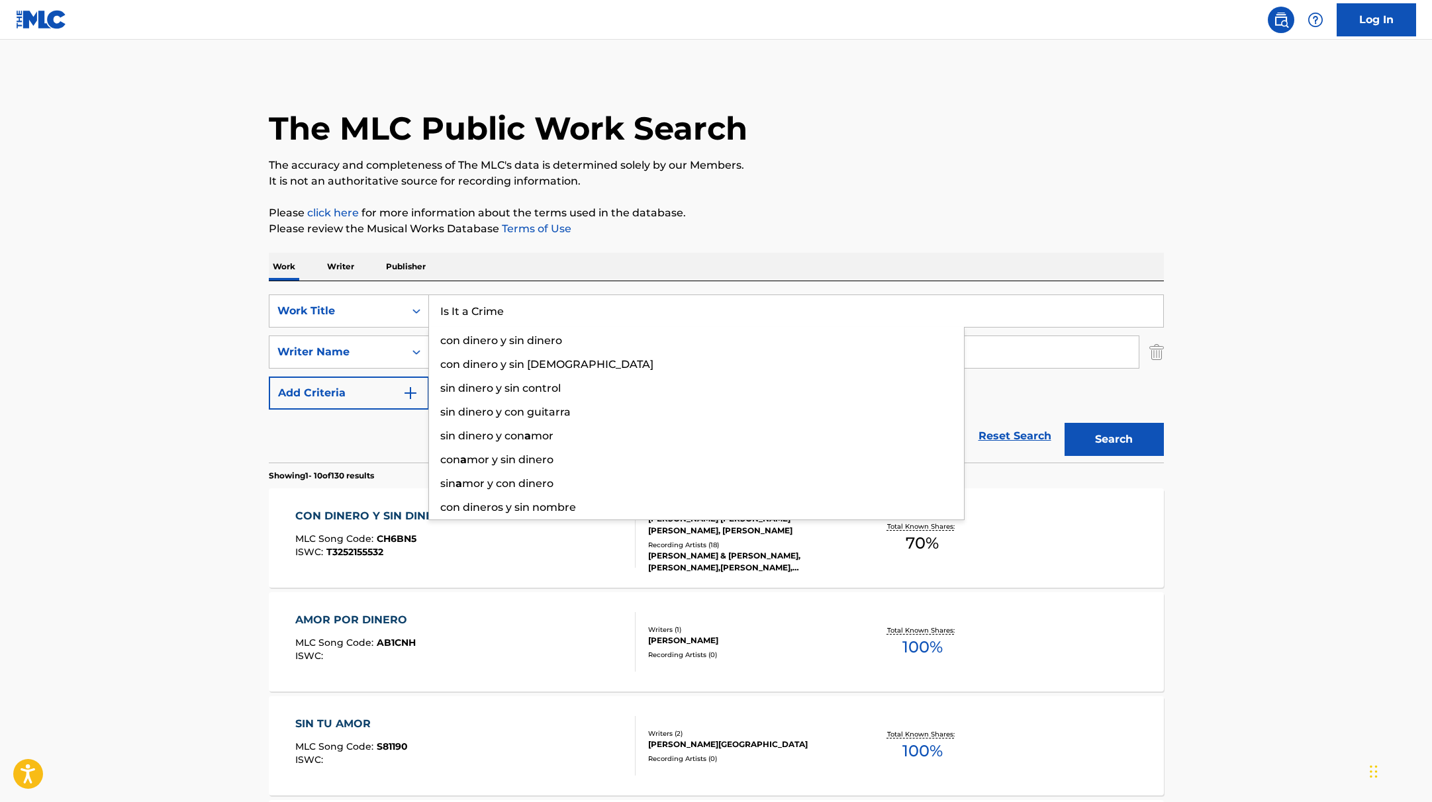
type input "Is It a Crime"
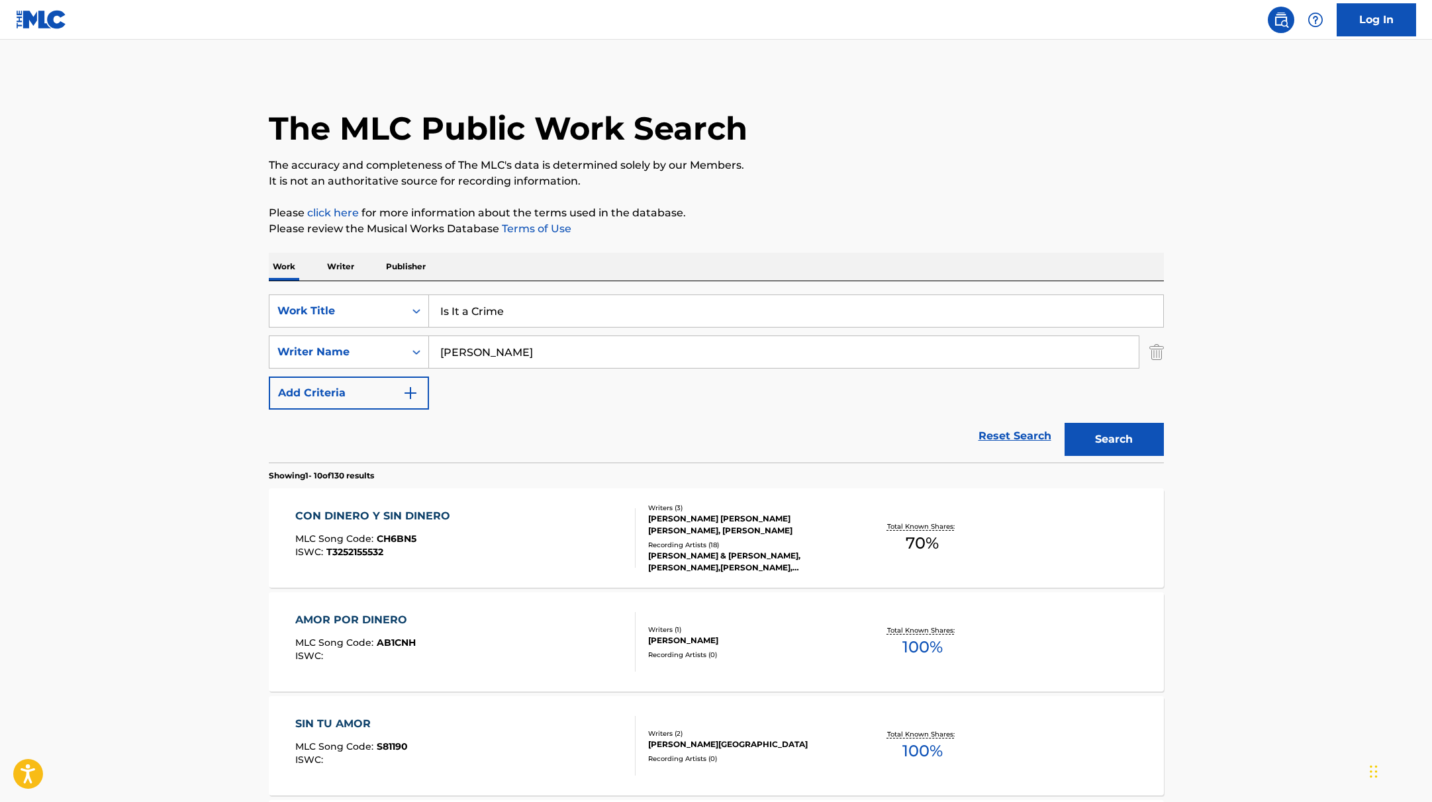
click at [830, 158] on p "The accuracy and completeness of The MLC's data is determined solely by our Mem…" at bounding box center [716, 166] width 895 height 16
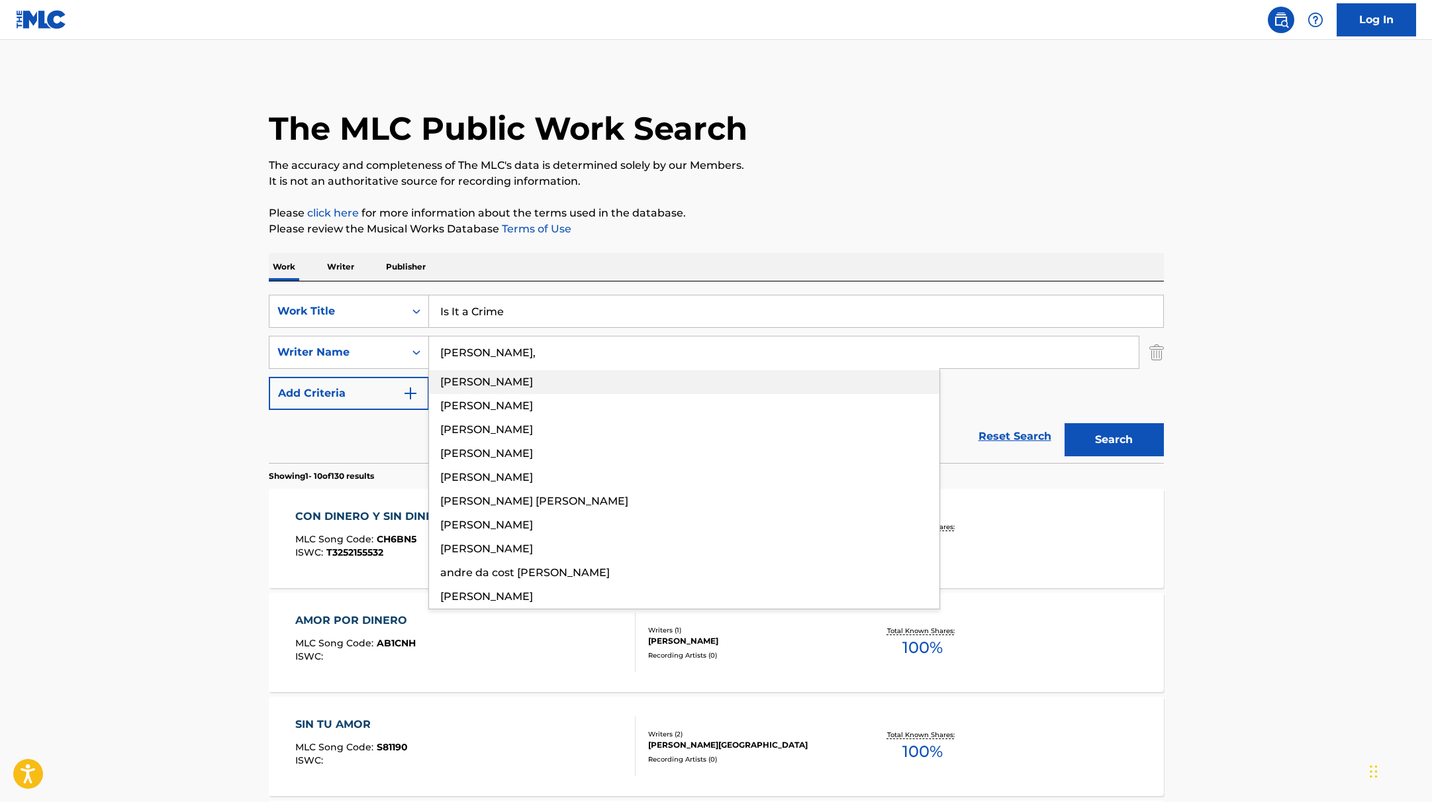
drag, startPoint x: 488, startPoint y: 358, endPoint x: 804, endPoint y: 391, distance: 317.6
click at [703, 389] on div "SearchWithCriteria9c7f3fd9-5be9-4e5e-bd35-1c6ece074282 Work Title Is It a Crime…" at bounding box center [716, 352] width 895 height 115
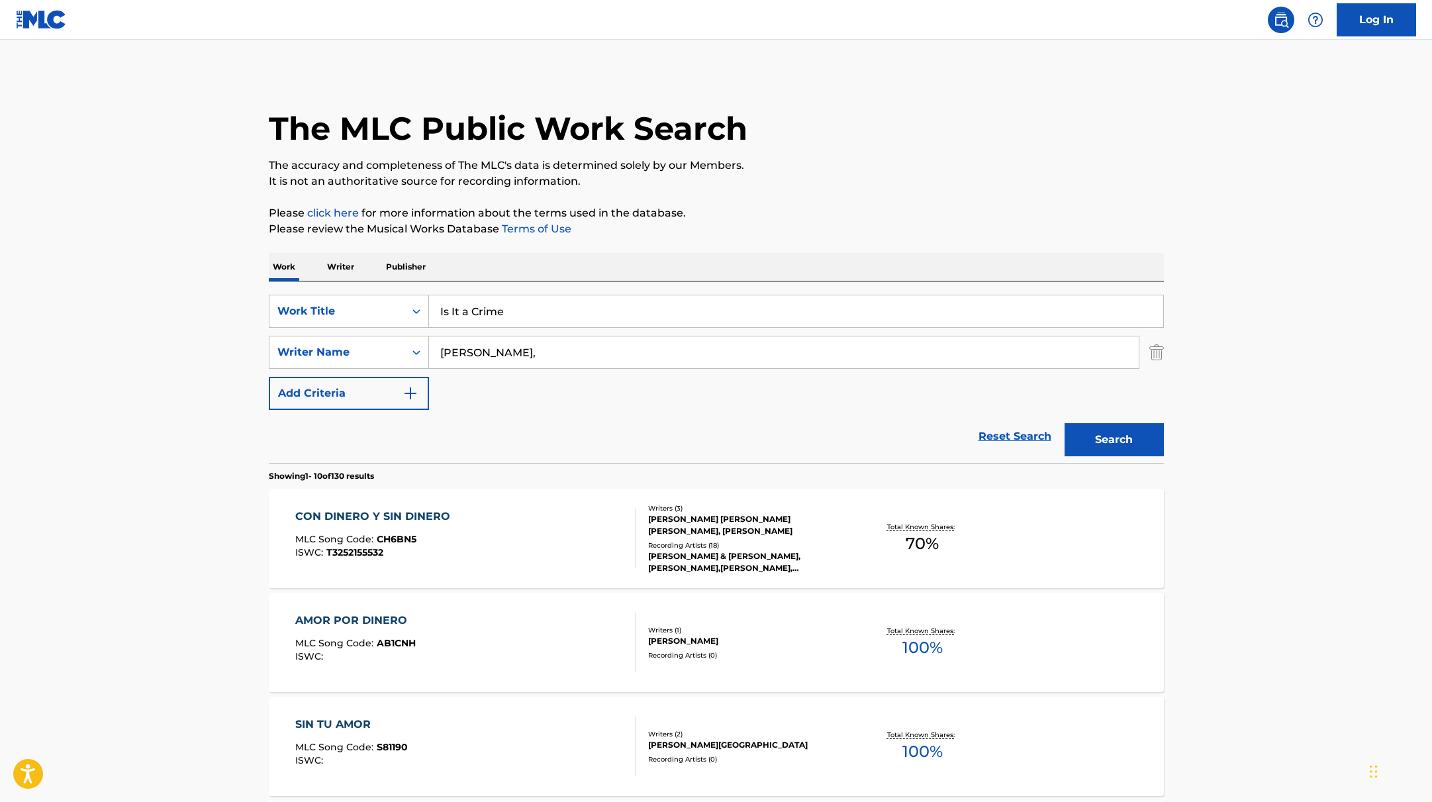
type input "[PERSON_NAME],"
click at [1112, 436] on button "Search" at bounding box center [1114, 439] width 99 height 33
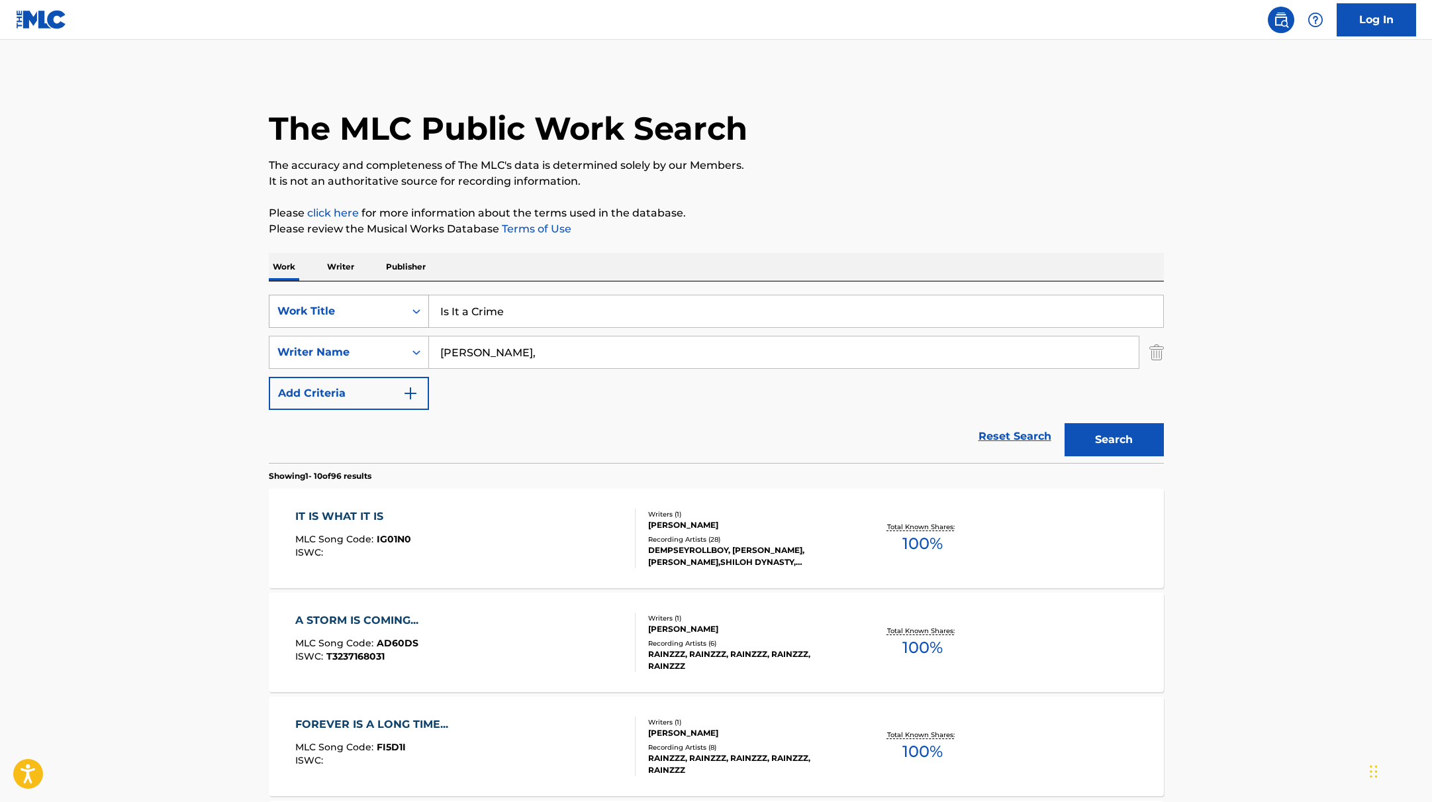
drag, startPoint x: 527, startPoint y: 321, endPoint x: 417, endPoint y: 295, distance: 112.9
click at [354, 306] on div "SearchWithCriteria9c7f3fd9-5be9-4e5e-bd35-1c6ece074282 Work Title Is It a Crime" at bounding box center [716, 311] width 895 height 33
type input "Preet Re - From "Dhadak 2""
click at [558, 262] on div "Work Writer Publisher" at bounding box center [716, 267] width 895 height 28
drag, startPoint x: 502, startPoint y: 355, endPoint x: 383, endPoint y: 340, distance: 120.2
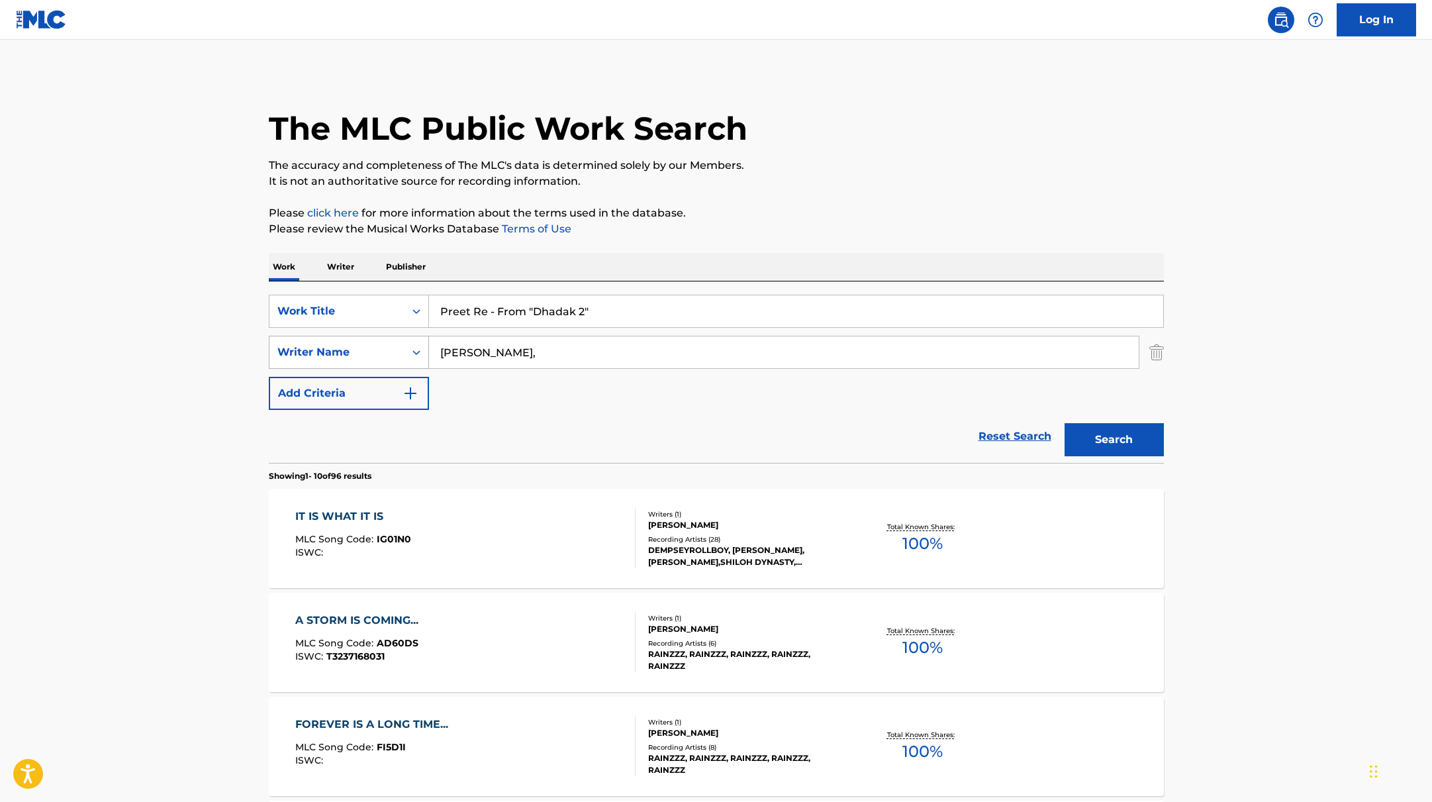
click at [383, 340] on div "SearchWithCriteria419fbbaf-f552-4ab5-9b23-73320cbdb2d7 Writer Name [PERSON_NAME…" at bounding box center [716, 352] width 895 height 33
click at [1065, 423] on button "Search" at bounding box center [1114, 439] width 99 height 33
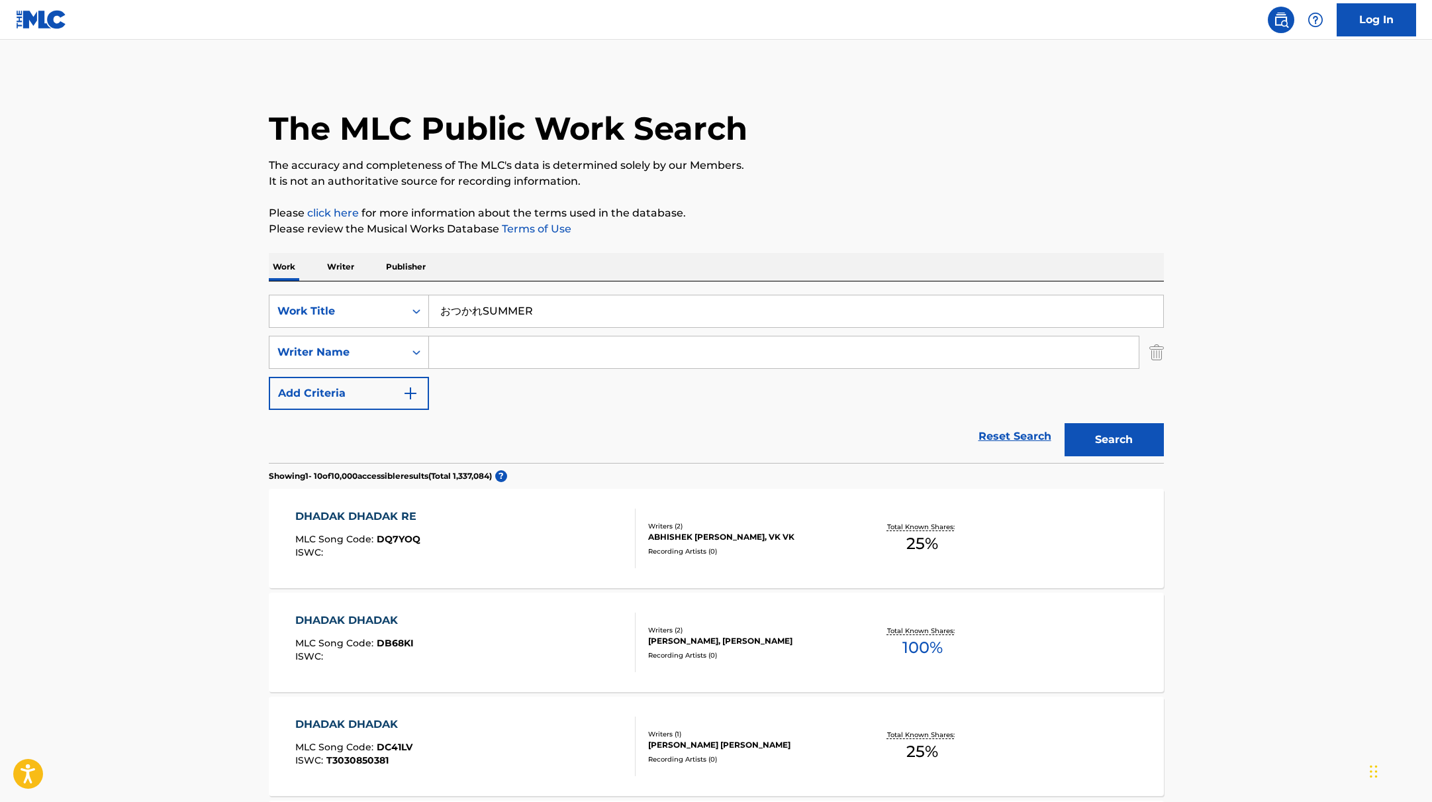
drag, startPoint x: 593, startPoint y: 313, endPoint x: 704, endPoint y: 245, distance: 130.5
click at [1127, 434] on button "Search" at bounding box center [1114, 439] width 99 height 33
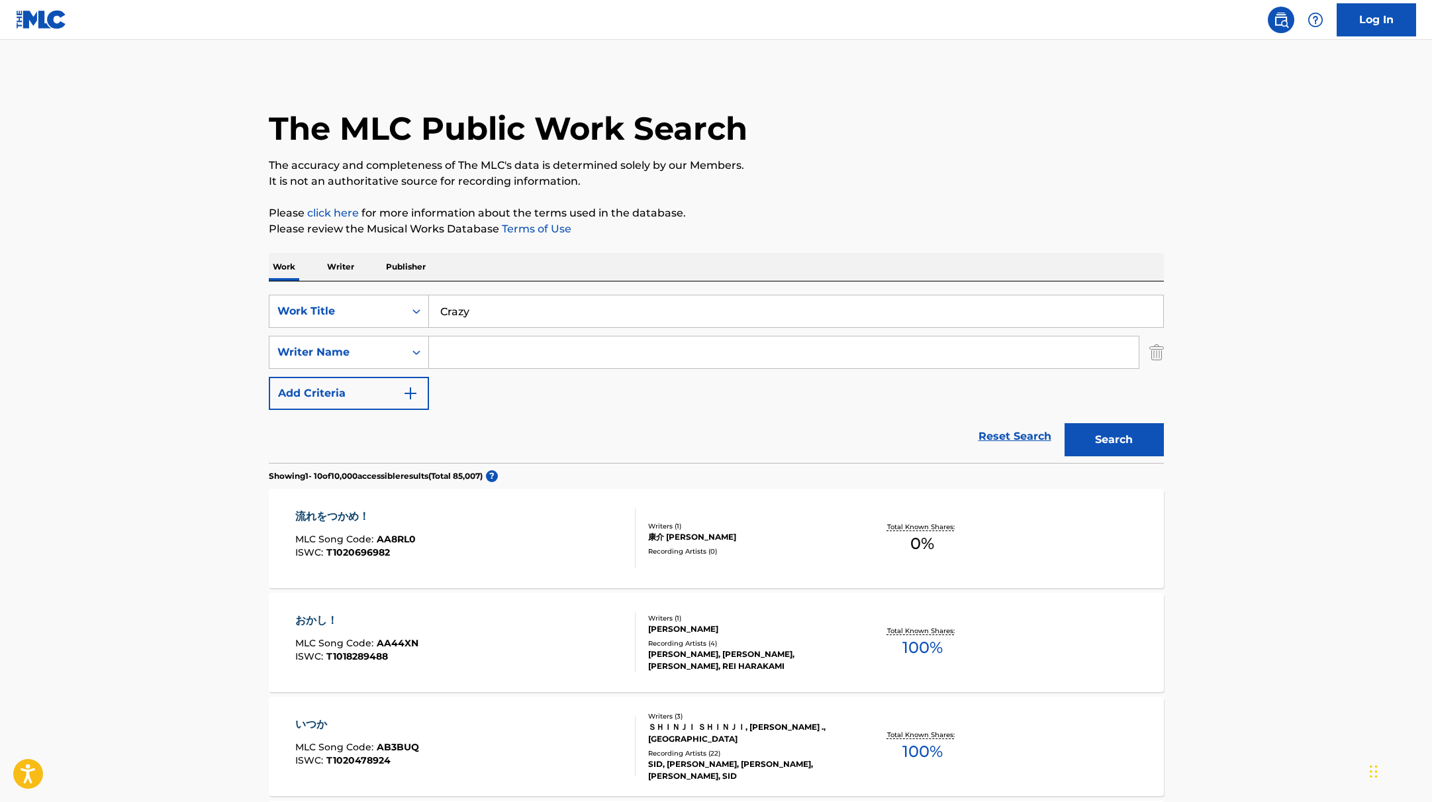
drag, startPoint x: 516, startPoint y: 307, endPoint x: 755, endPoint y: 164, distance: 278.5
type input "Crazy"
click at [755, 164] on p "The accuracy and completeness of The MLC's data is determined solely by our Mem…" at bounding box center [716, 166] width 895 height 16
click at [526, 349] on input "Search Form" at bounding box center [784, 352] width 710 height 32
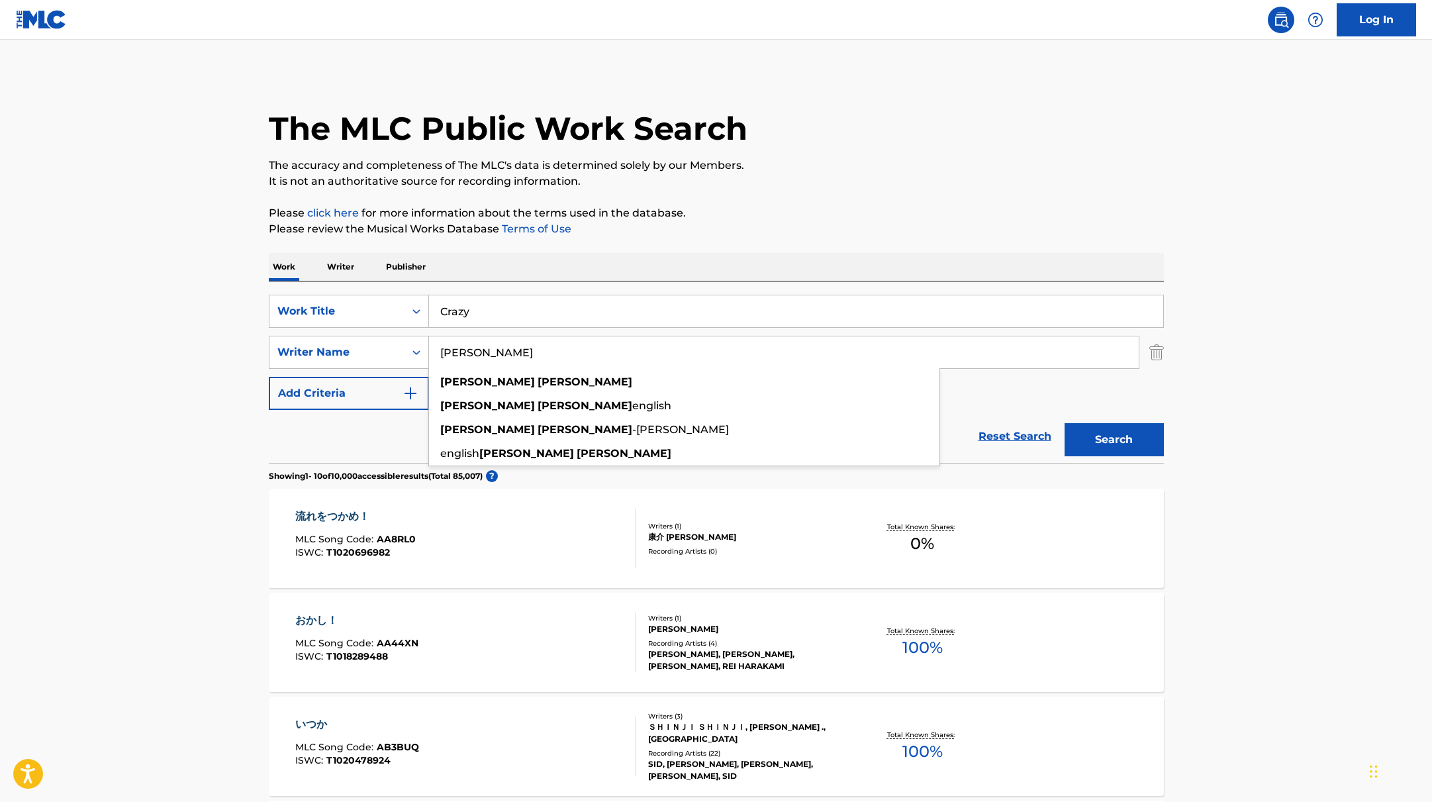
type input "[PERSON_NAME]"
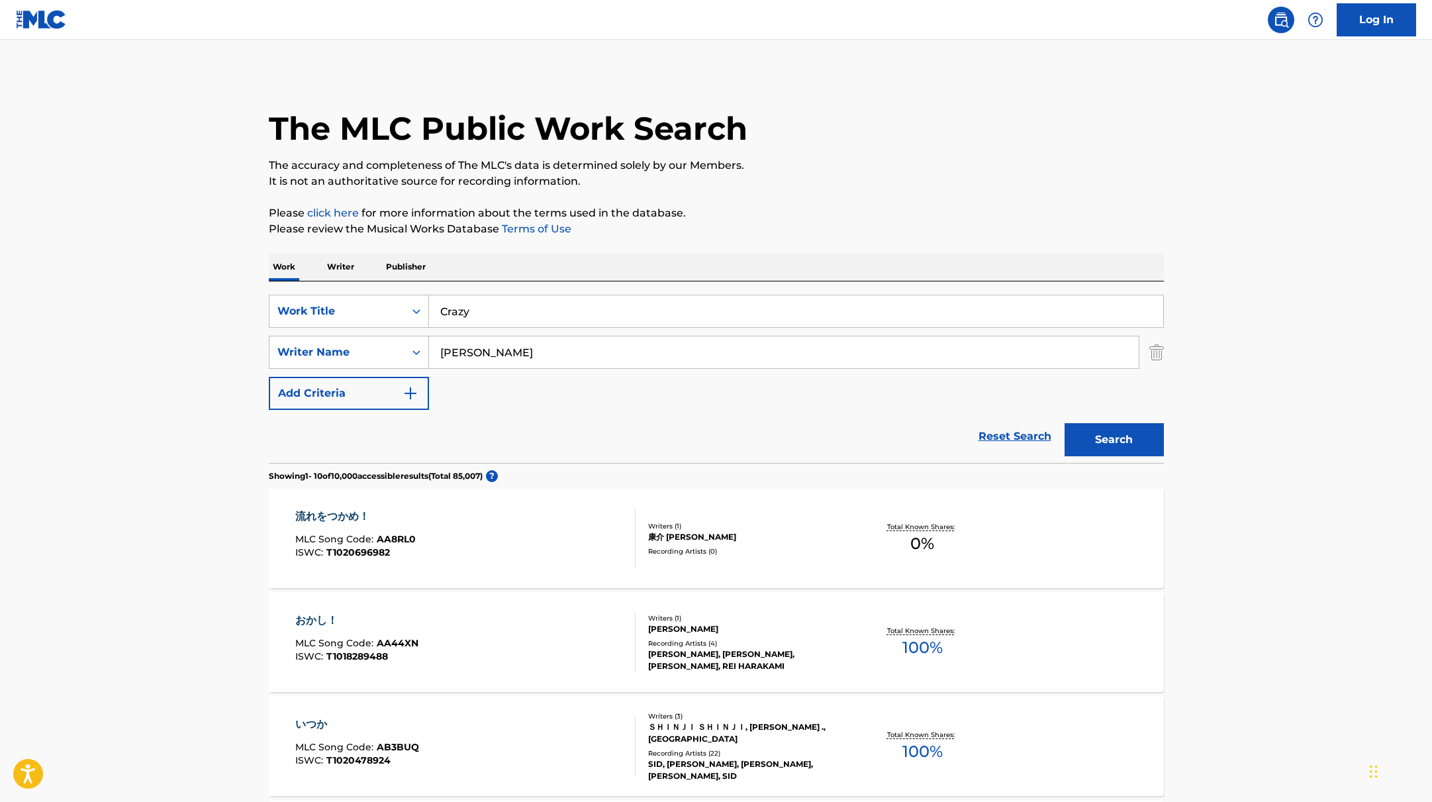
click at [1147, 442] on button "Search" at bounding box center [1114, 439] width 99 height 33
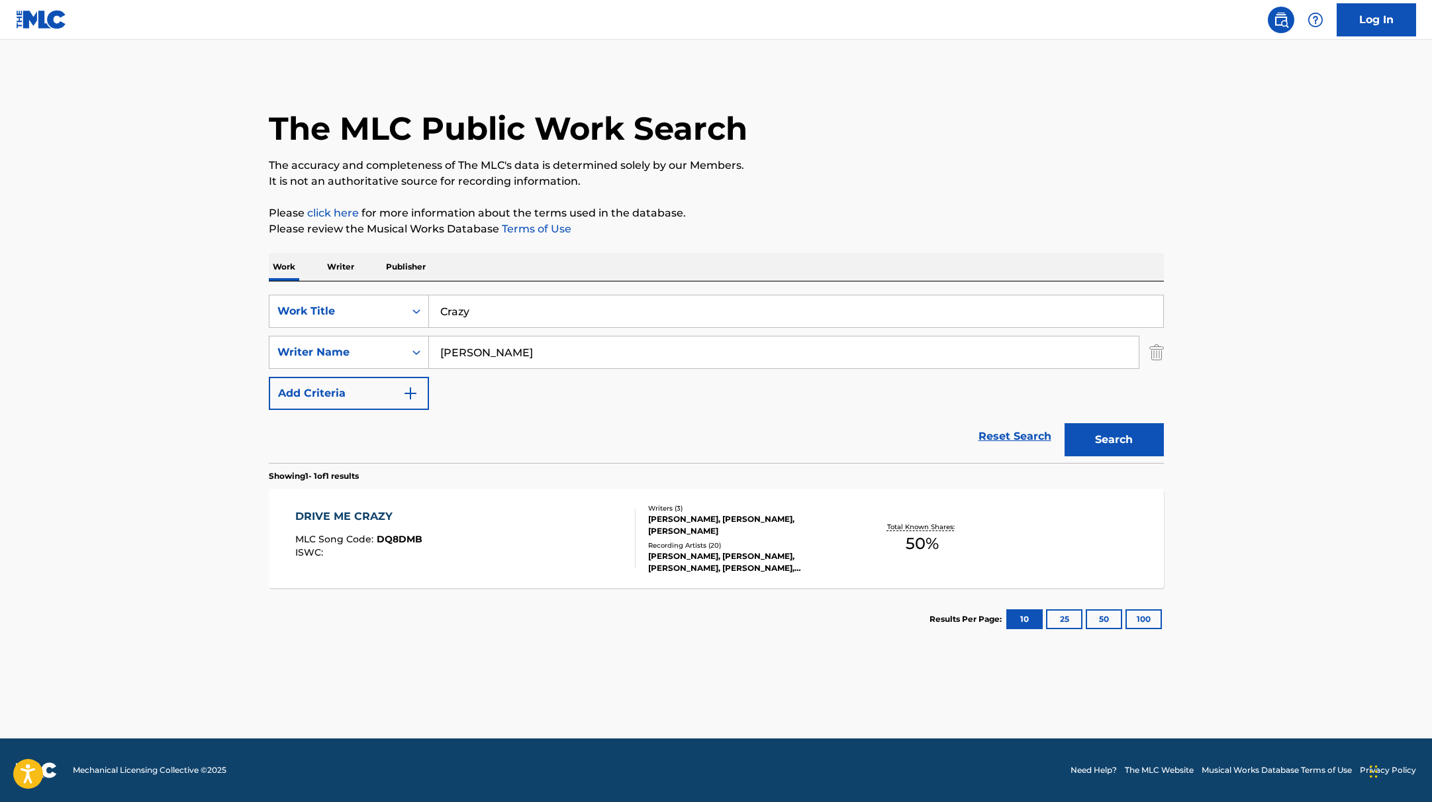
drag, startPoint x: 490, startPoint y: 316, endPoint x: 548, endPoint y: 256, distance: 83.8
click at [380, 305] on div "SearchWithCriteria9c7f3fd9-5be9-4e5e-bd35-1c6ece074282 Work Title Crazy" at bounding box center [716, 311] width 895 height 33
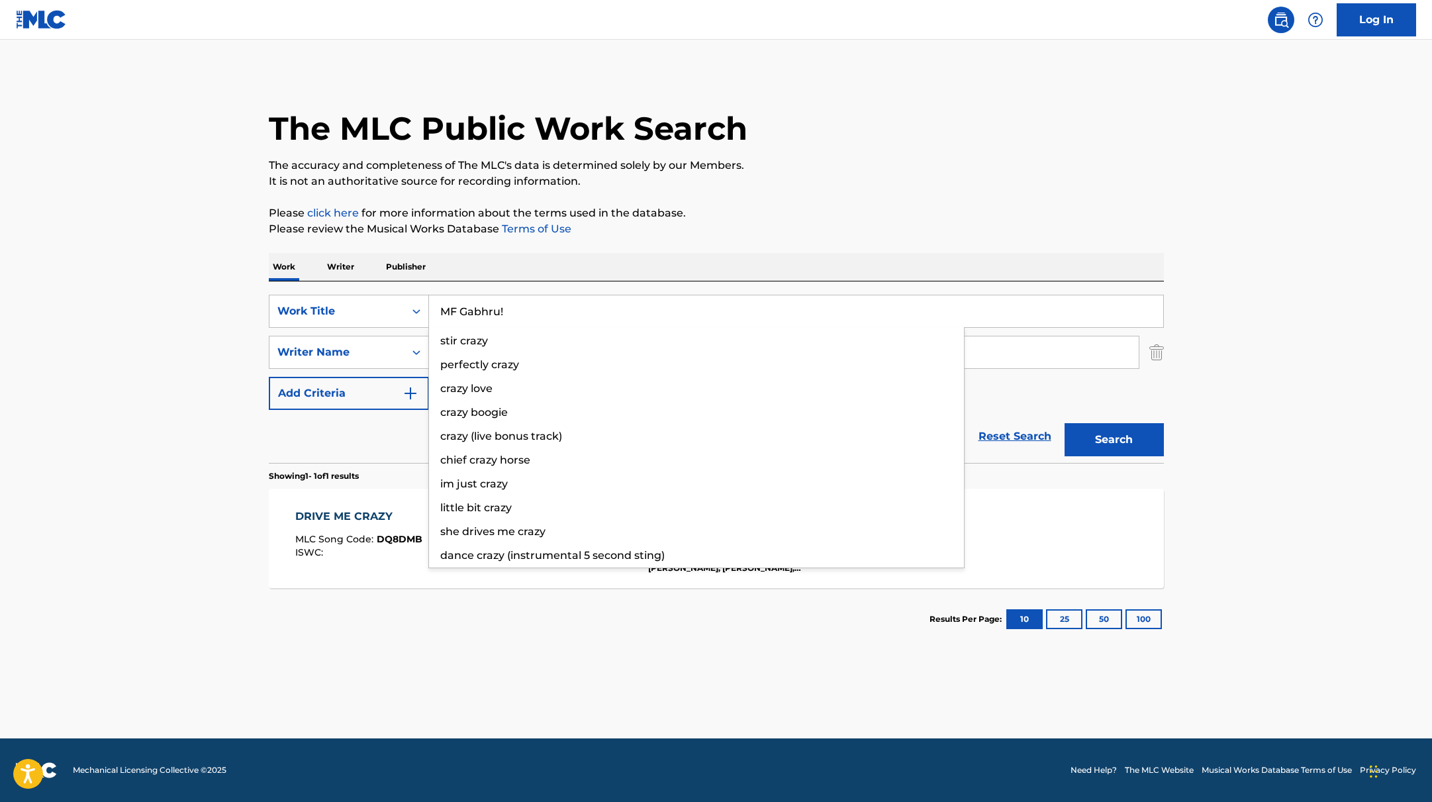
type input "MF Gabhru!"
click at [818, 207] on p "Please click here for more information about the terms used in the database." at bounding box center [716, 213] width 895 height 16
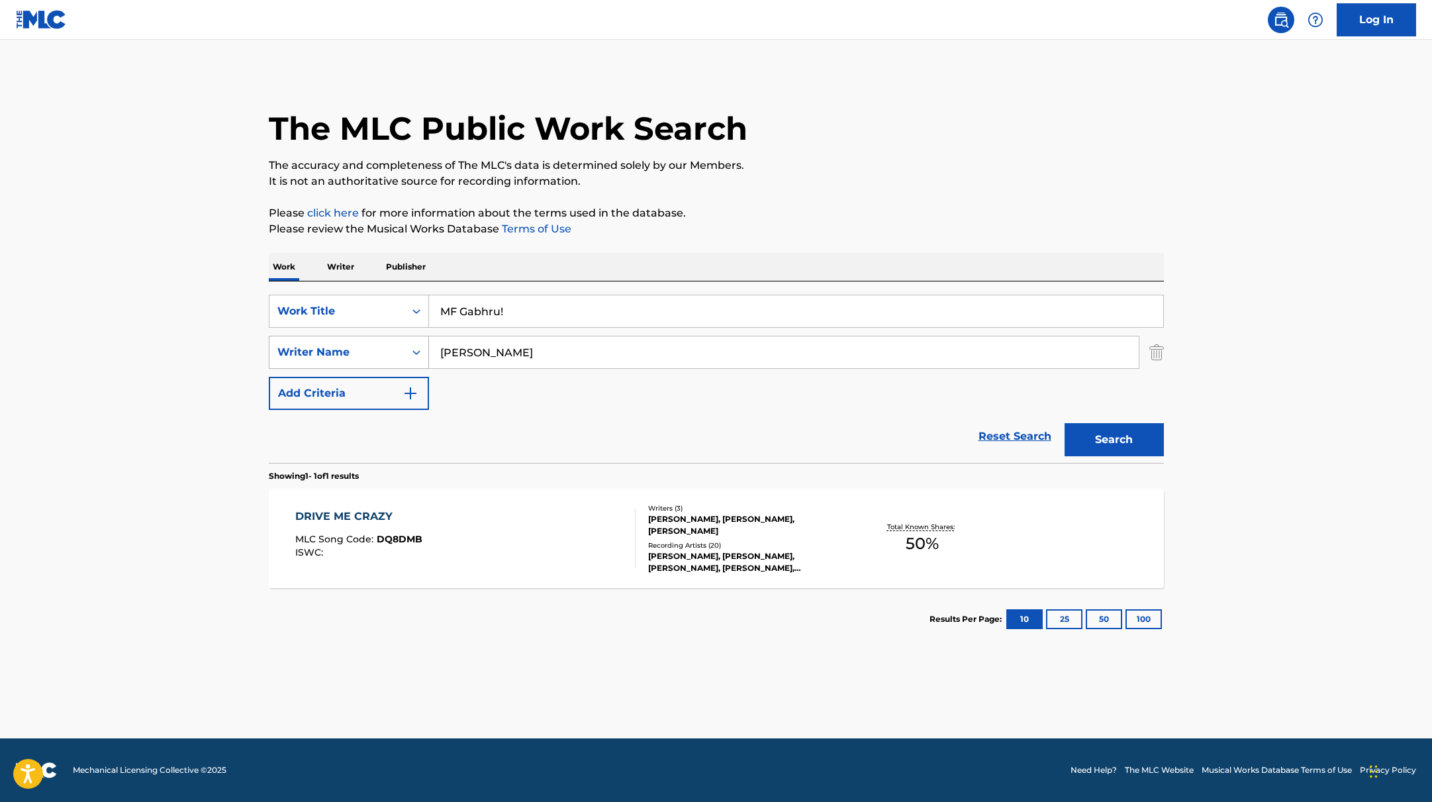
drag, startPoint x: 551, startPoint y: 352, endPoint x: 360, endPoint y: 350, distance: 191.4
click at [360, 350] on div "SearchWithCriteria419fbbaf-f552-4ab5-9b23-73320cbdb2d7 Writer Name [PERSON_NAME]" at bounding box center [716, 352] width 895 height 33
click at [1065, 423] on button "Search" at bounding box center [1114, 439] width 99 height 33
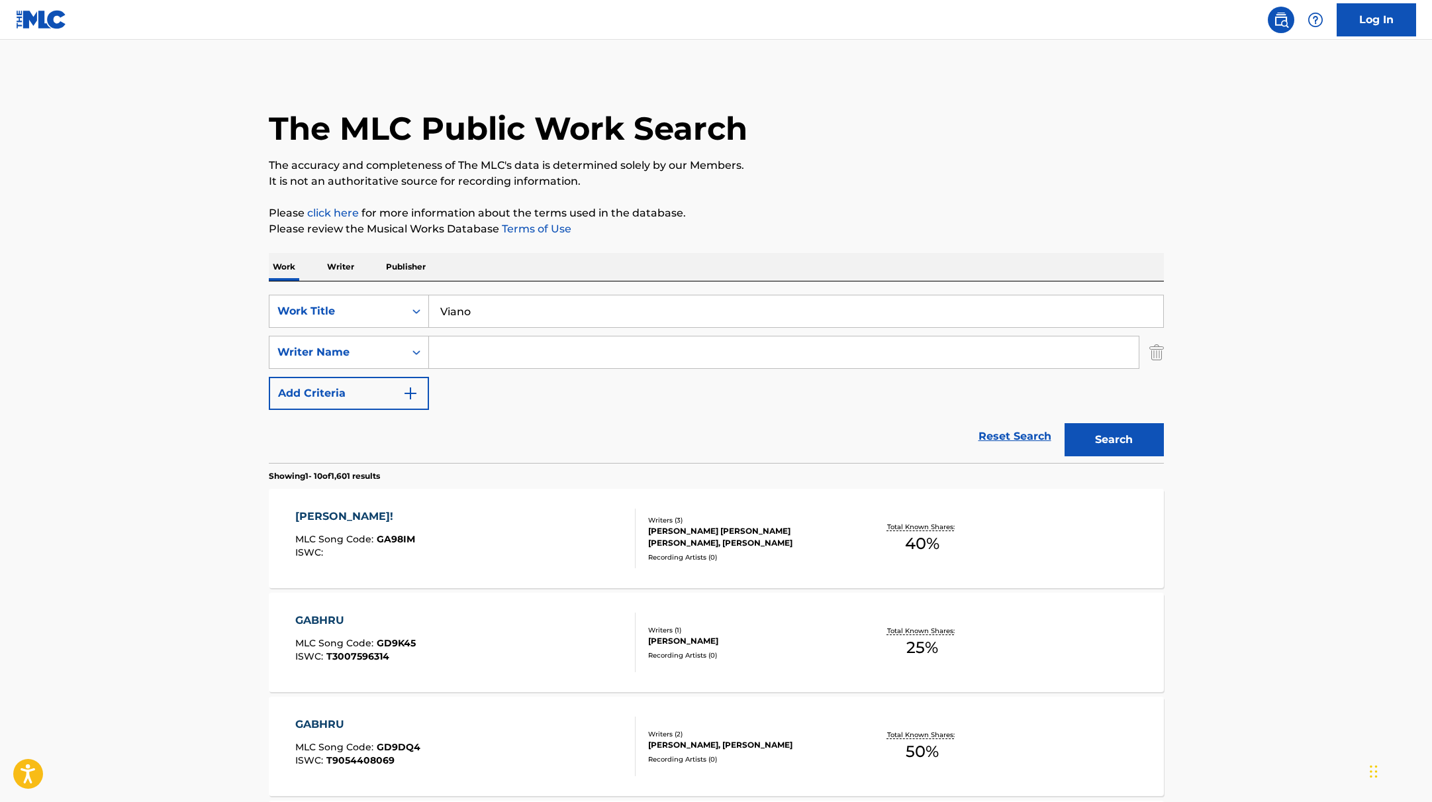
drag, startPoint x: 514, startPoint y: 311, endPoint x: 797, endPoint y: 183, distance: 309.9
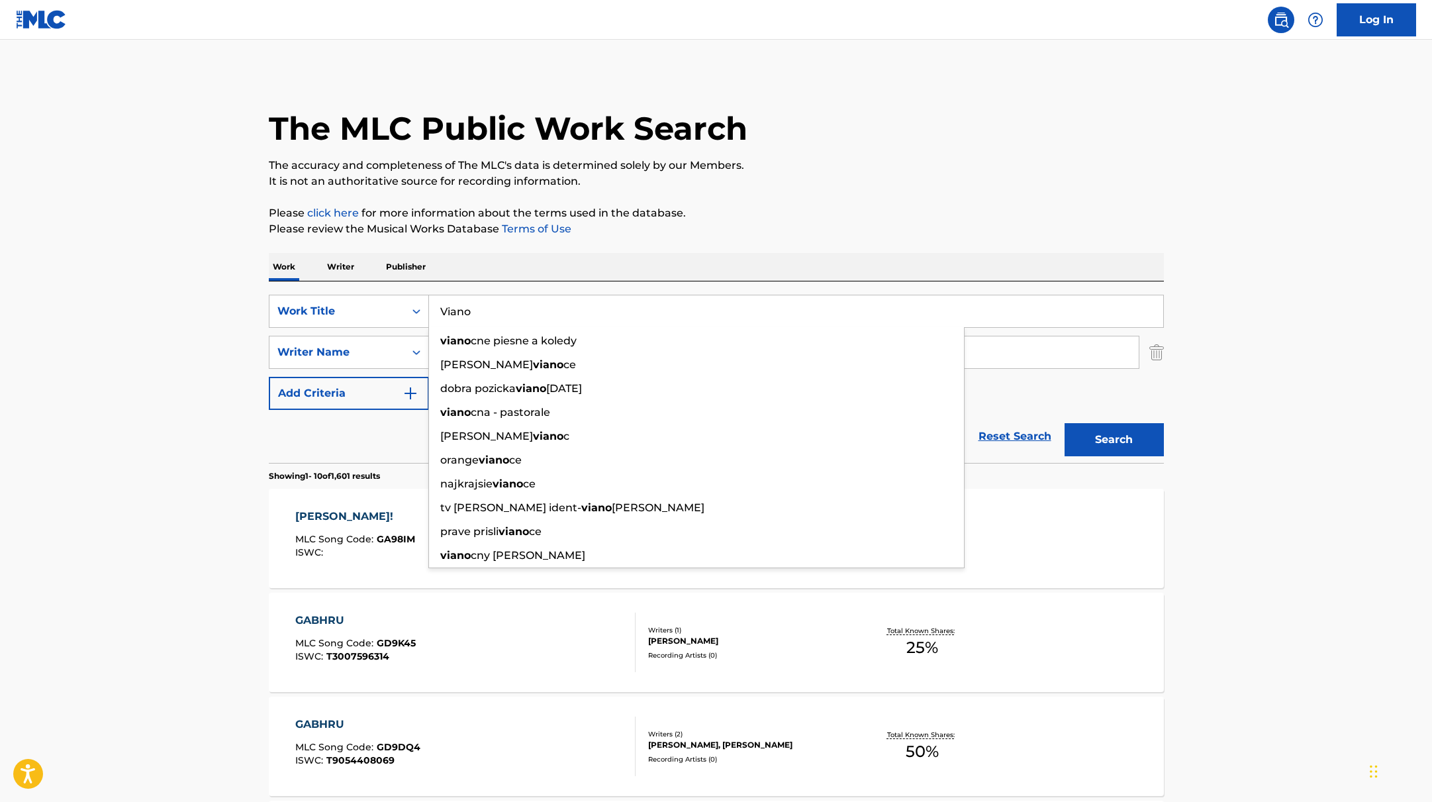
click at [797, 183] on p "It is not an authoritative source for recording information." at bounding box center [716, 181] width 895 height 16
drag, startPoint x: 490, startPoint y: 315, endPoint x: 848, endPoint y: 185, distance: 380.4
click at [845, 185] on p "It is not an authoritative source for recording information." at bounding box center [716, 181] width 895 height 16
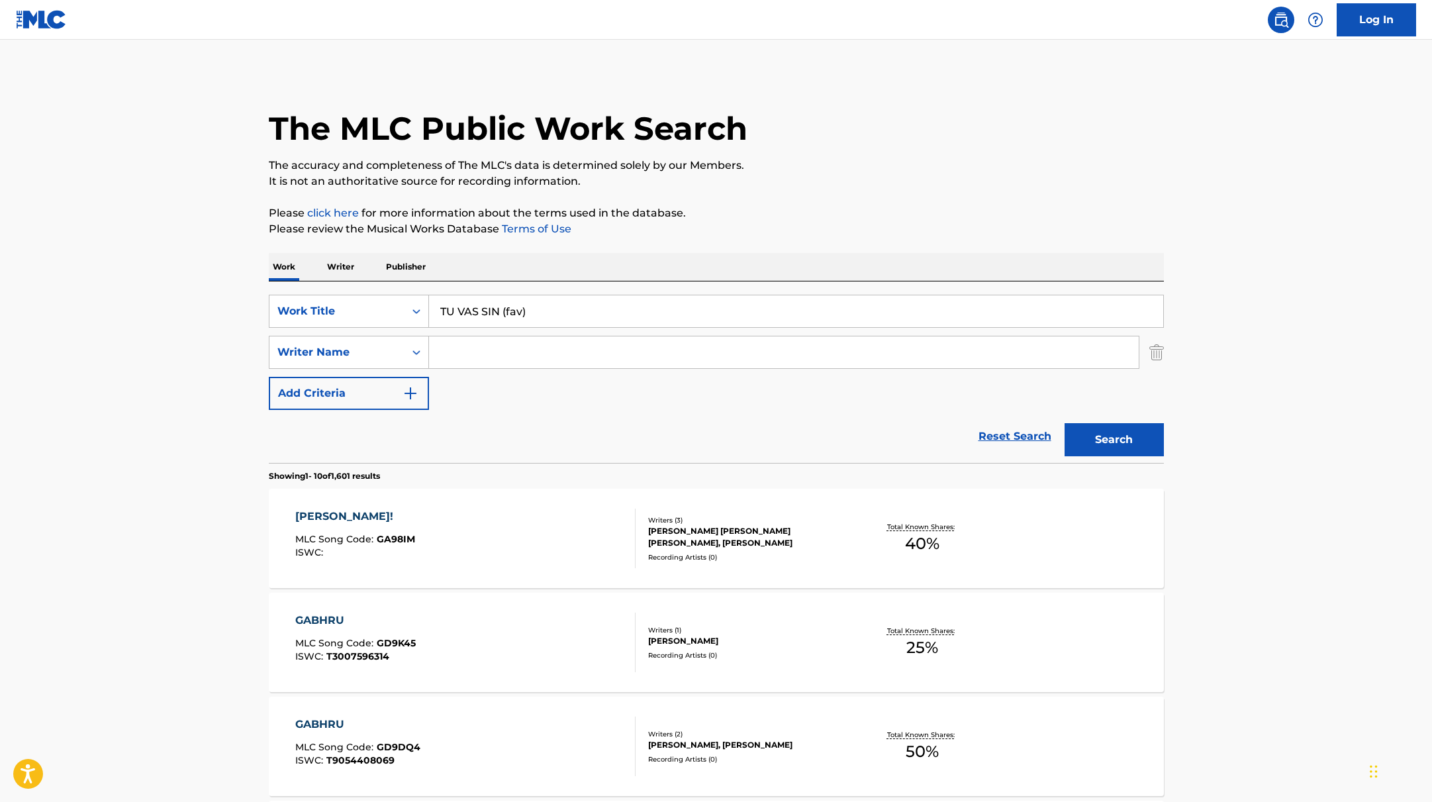
click at [1124, 451] on button "Search" at bounding box center [1114, 439] width 99 height 33
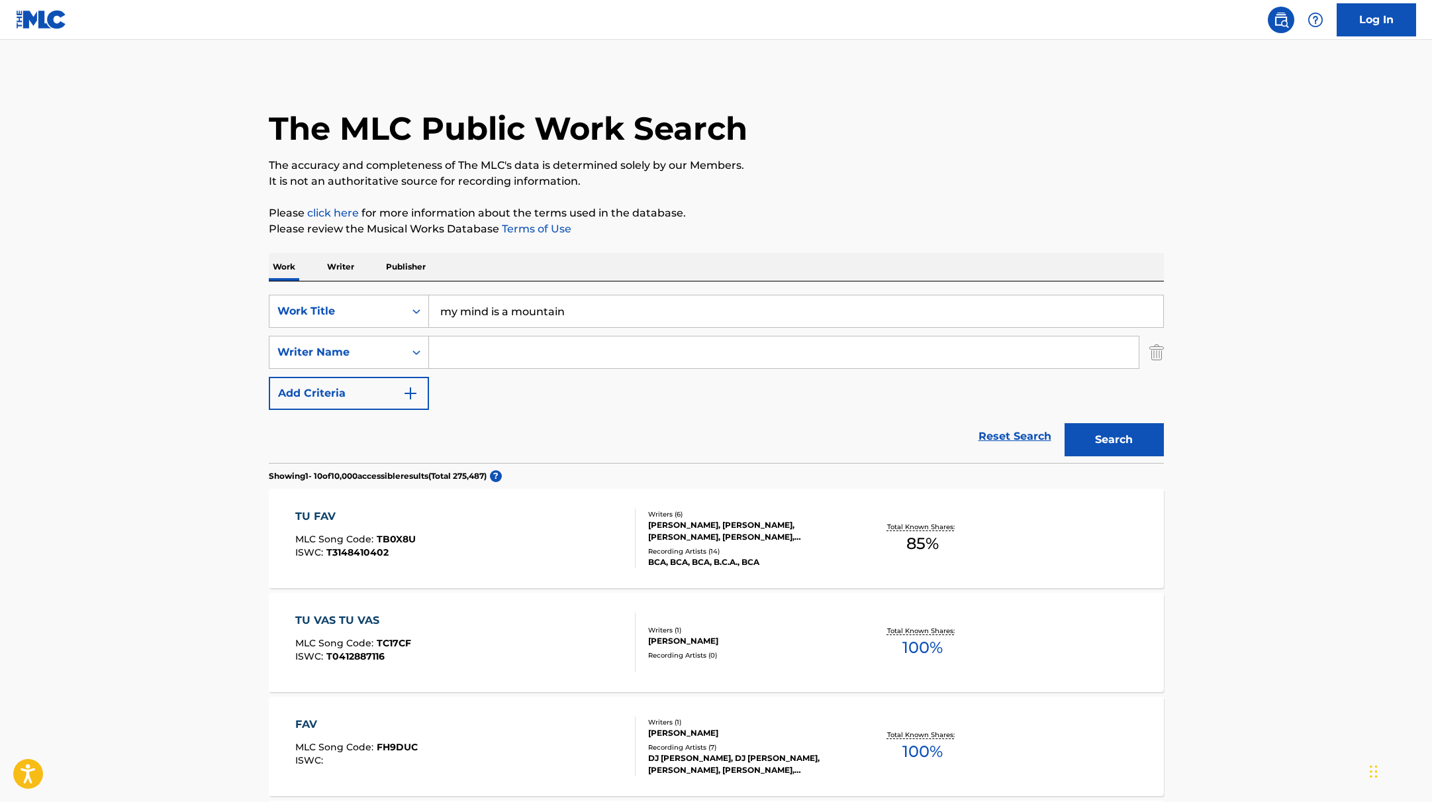
drag, startPoint x: 546, startPoint y: 318, endPoint x: 811, endPoint y: 211, distance: 286.0
click at [811, 211] on p "Please click here for more information about the terms used in the database." at bounding box center [716, 213] width 895 height 16
click at [1136, 434] on button "Search" at bounding box center [1114, 439] width 99 height 33
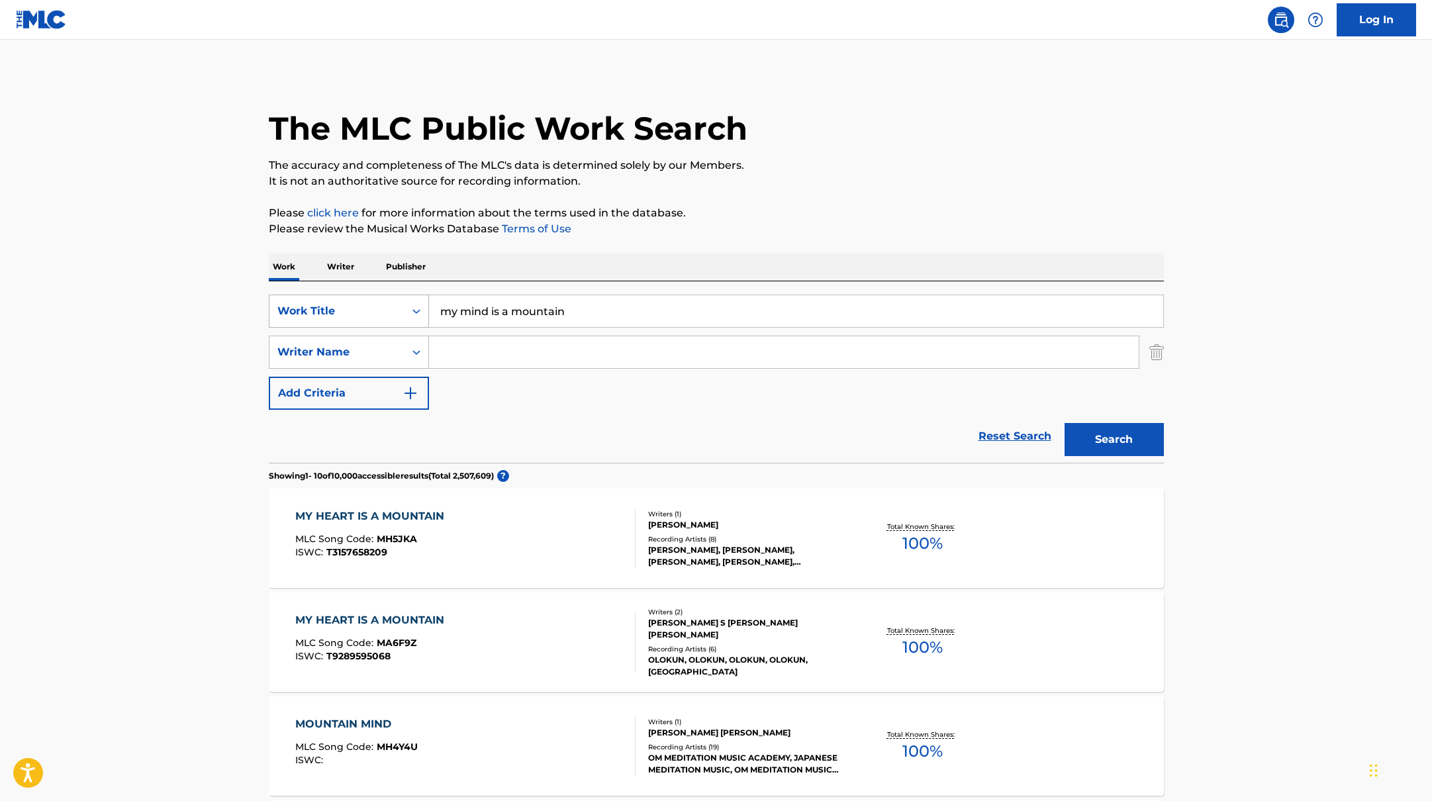
drag, startPoint x: 587, startPoint y: 311, endPoint x: 348, endPoint y: 302, distance: 238.5
click at [348, 302] on div "SearchWithCriteria9c7f3fd9-5be9-4e5e-bd35-1c6ece074282 Work Title my mind is a …" at bounding box center [716, 311] width 895 height 33
click at [704, 229] on p "Please review the Musical Works Database Terms of Use" at bounding box center [716, 229] width 895 height 16
click at [1096, 441] on button "Search" at bounding box center [1114, 439] width 99 height 33
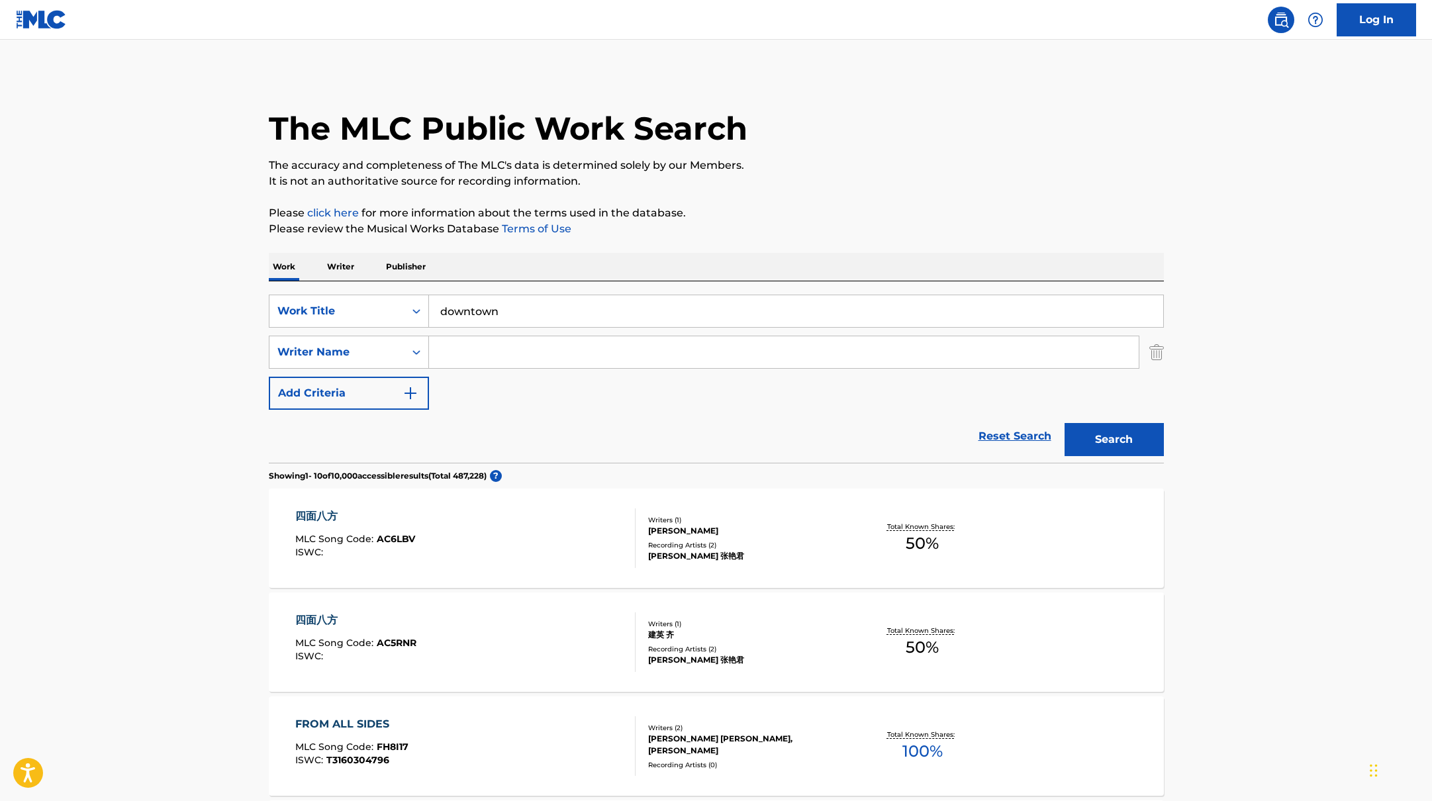
drag, startPoint x: 619, startPoint y: 317, endPoint x: 778, endPoint y: 206, distance: 194.0
type input "downtown"
click at [778, 206] on p "Please click here for more information about the terms used in the database." at bounding box center [716, 213] width 895 height 16
click at [495, 352] on input "Search Form" at bounding box center [784, 352] width 710 height 32
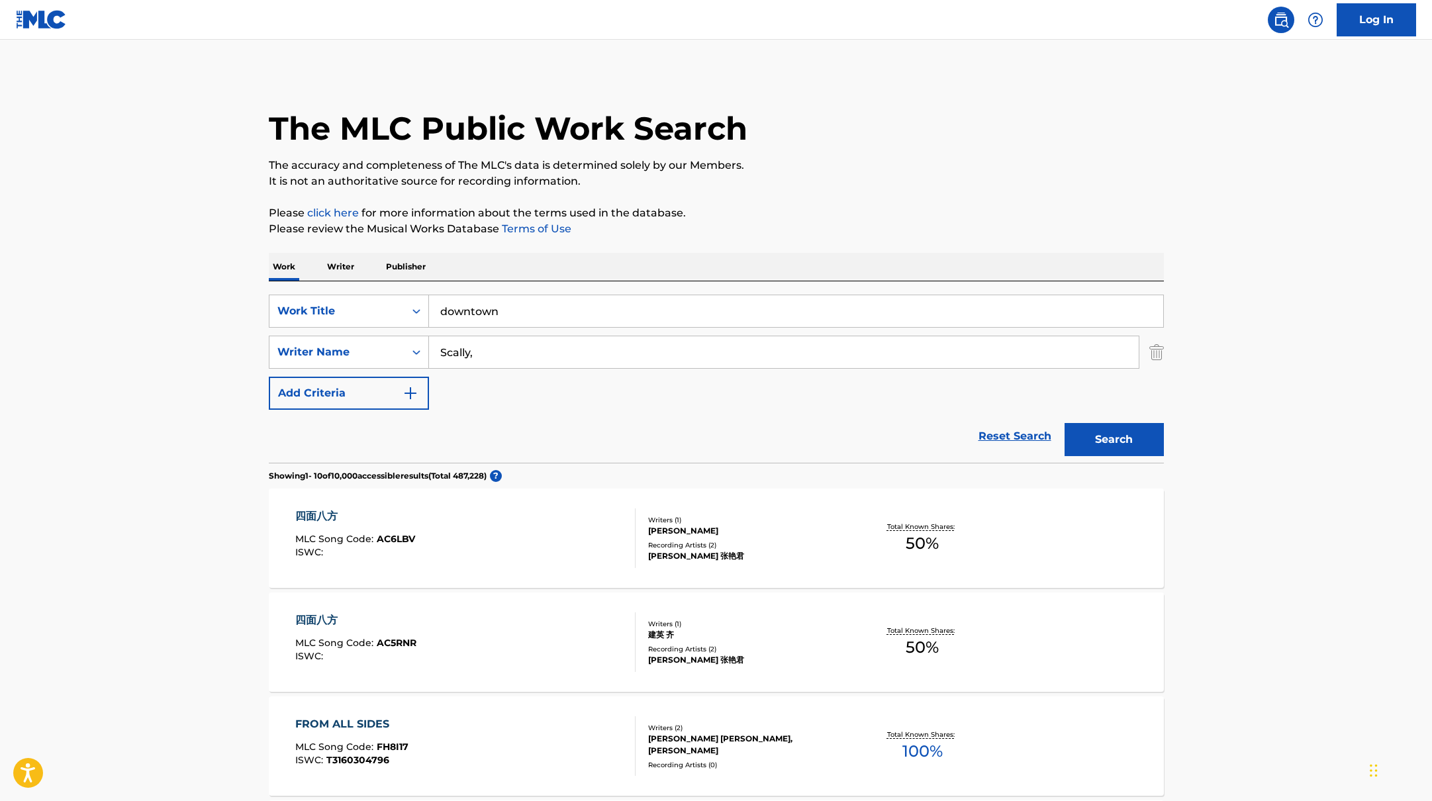
click at [1128, 432] on button "Search" at bounding box center [1114, 439] width 99 height 33
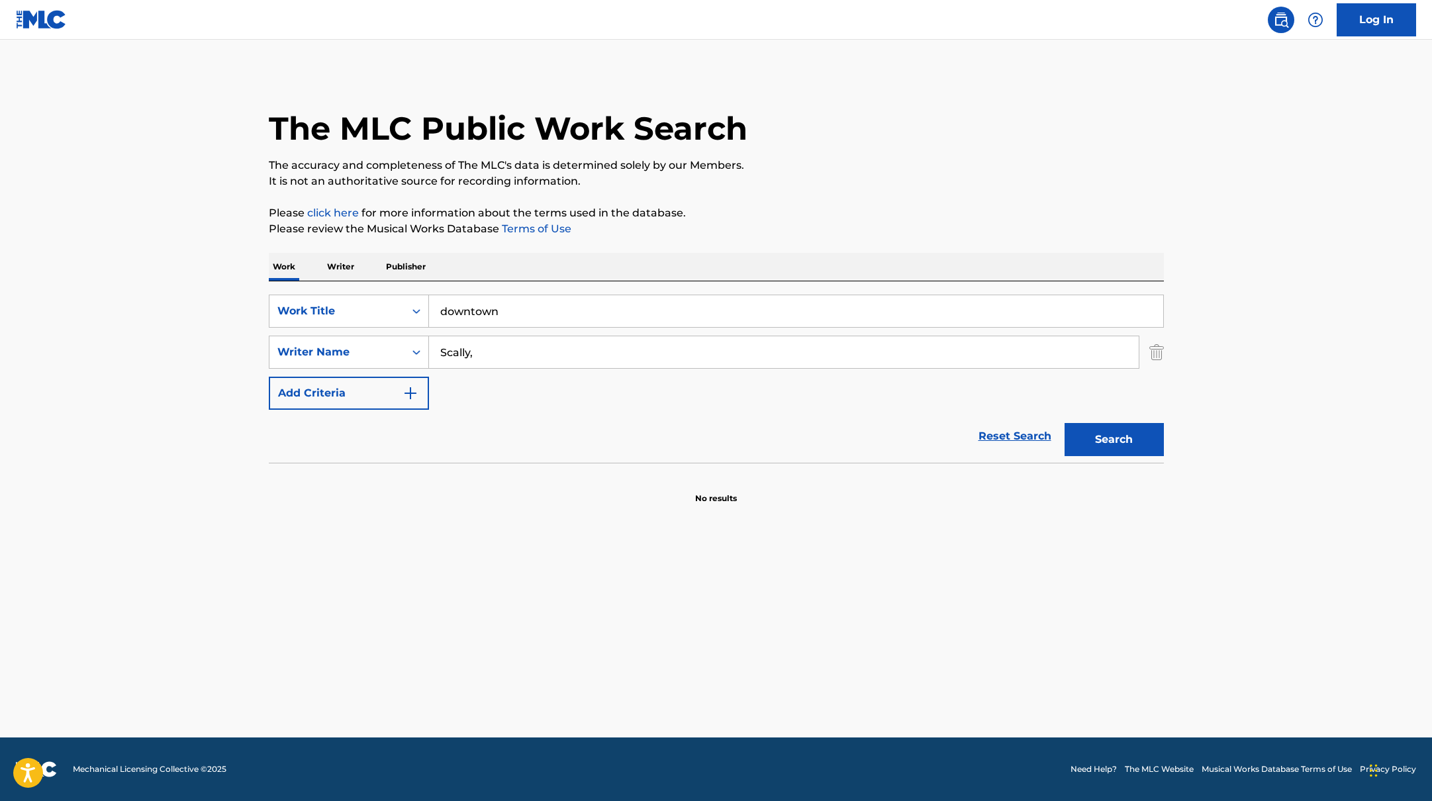
click at [1122, 438] on button "Search" at bounding box center [1114, 439] width 99 height 33
drag, startPoint x: 511, startPoint y: 346, endPoint x: 420, endPoint y: 346, distance: 90.7
click at [420, 346] on div "SearchWithCriteria419fbbaf-f552-4ab5-9b23-73320cbdb2d7 Writer Name Scally," at bounding box center [716, 352] width 895 height 33
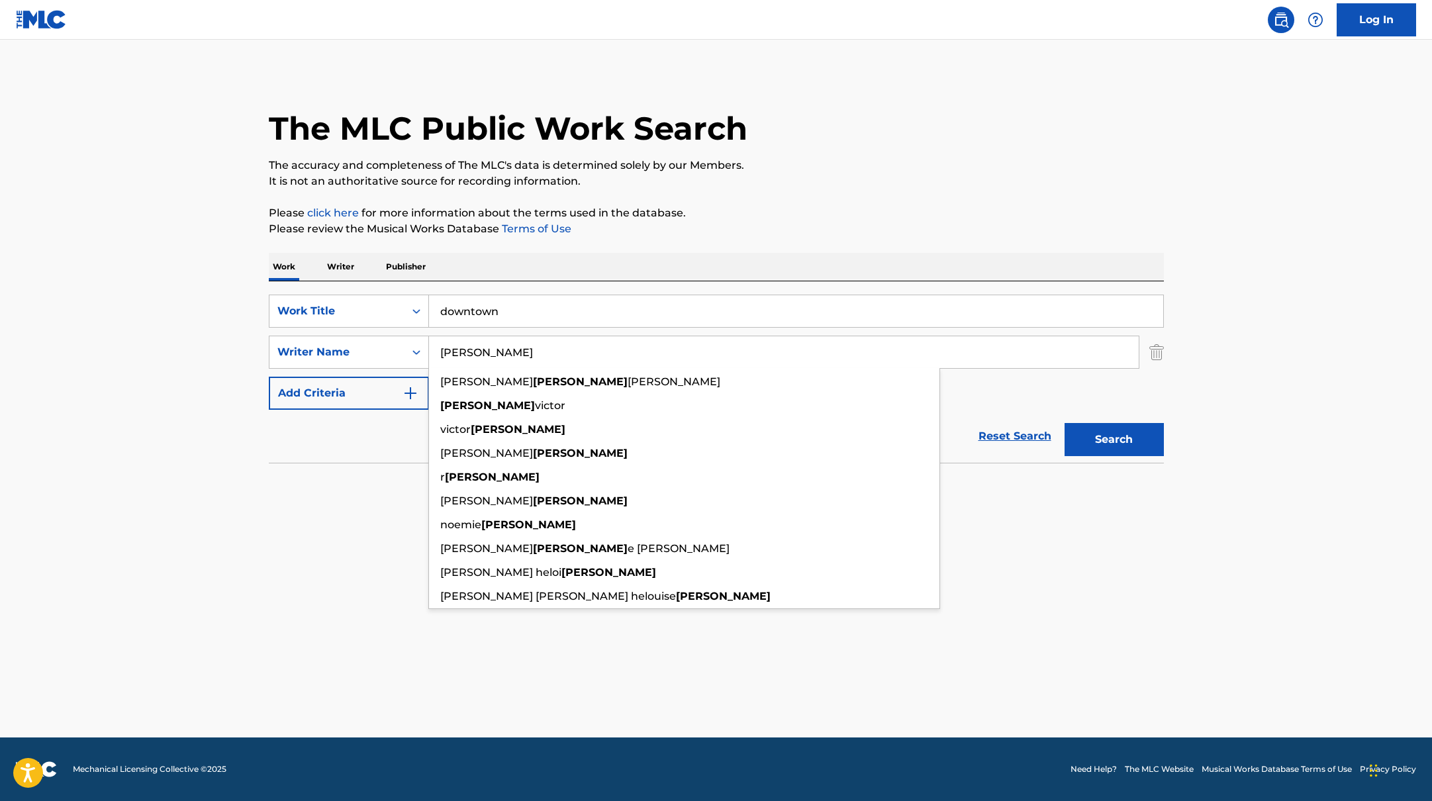
type input "[PERSON_NAME]"
click at [1116, 436] on button "Search" at bounding box center [1114, 439] width 99 height 33
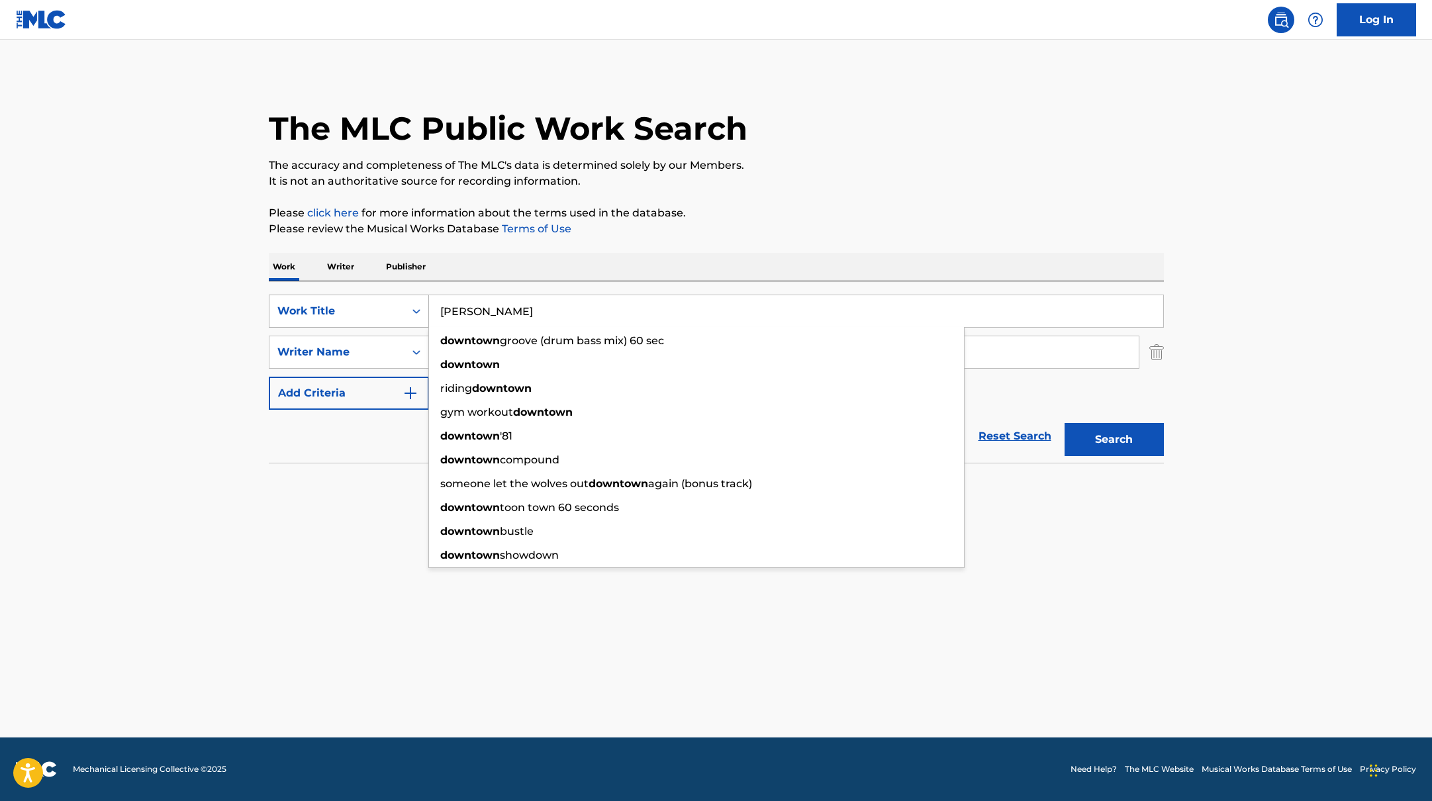
drag, startPoint x: 546, startPoint y: 313, endPoint x: 400, endPoint y: 297, distance: 147.3
click at [369, 299] on div "SearchWithCriteria9c7f3fd9-5be9-4e5e-bd35-1c6ece074282 Work Title [PERSON_NAME]…" at bounding box center [716, 311] width 895 height 33
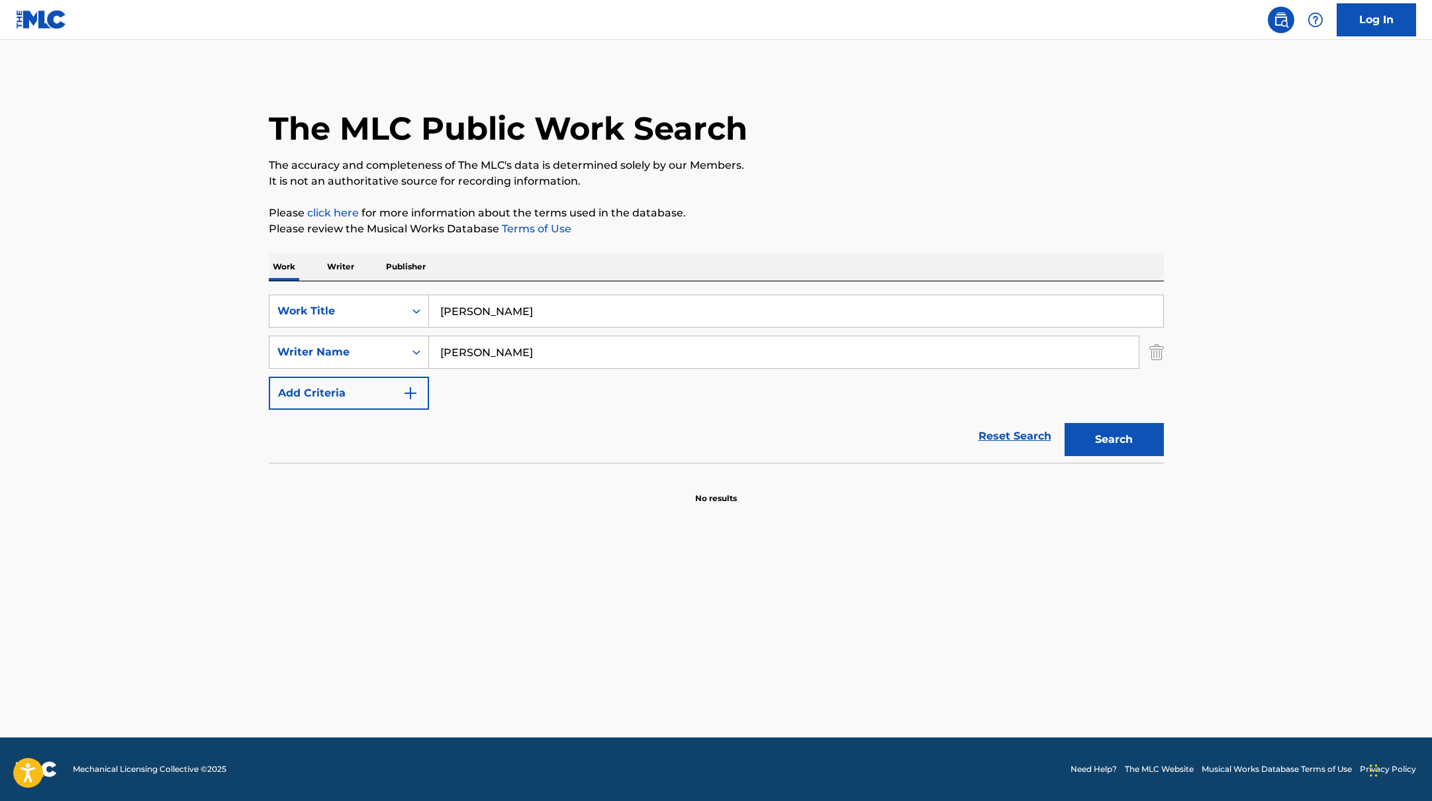
type input "[PERSON_NAME]"
click at [748, 202] on div "The MLC Public Work Search The accuracy and completeness of The MLC's data is d…" at bounding box center [716, 289] width 927 height 432
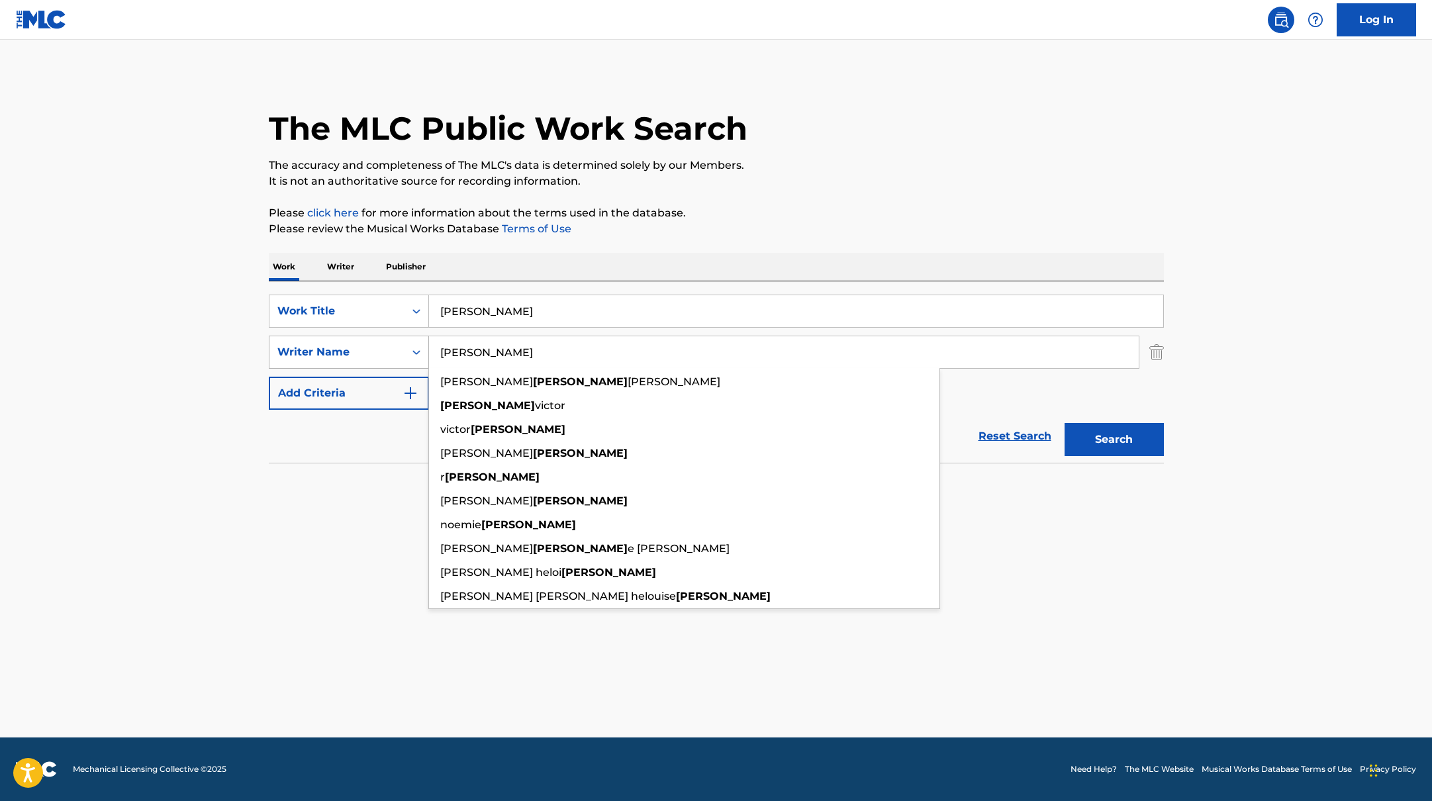
drag, startPoint x: 500, startPoint y: 362, endPoint x: 391, endPoint y: 340, distance: 111.4
click at [391, 340] on div "SearchWithCriteria419fbbaf-f552-4ab5-9b23-73320cbdb2d7 Writer Name [PERSON_NAME…" at bounding box center [716, 352] width 895 height 33
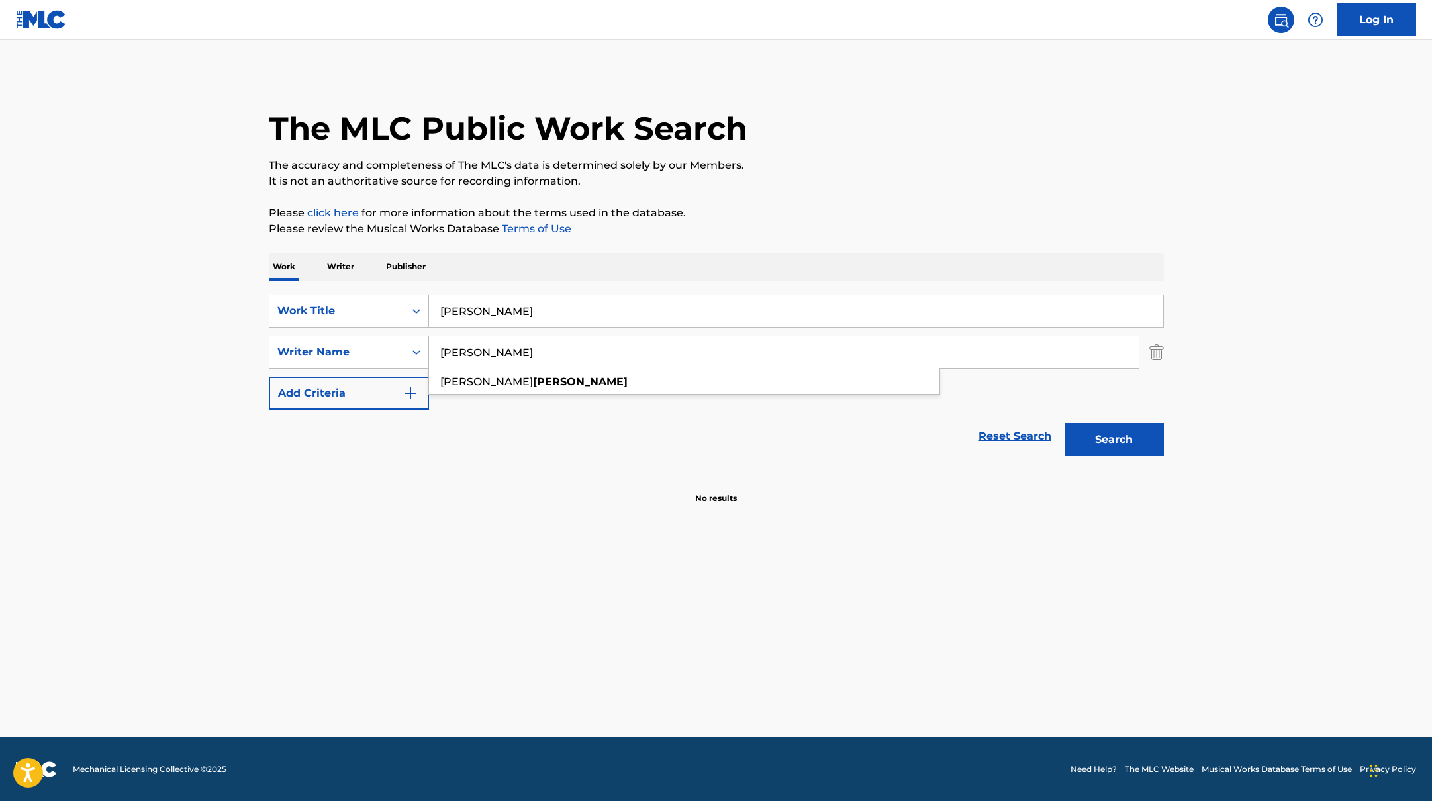
type input "[PERSON_NAME]"
click at [1185, 370] on main "The MLC Public Work Search The accuracy and completeness of The MLC's data is d…" at bounding box center [716, 389] width 1432 height 698
click at [1136, 431] on button "Search" at bounding box center [1114, 439] width 99 height 33
drag, startPoint x: 509, startPoint y: 312, endPoint x: 526, endPoint y: 267, distance: 47.6
click at [385, 303] on div "SearchWithCriteria9c7f3fd9-5be9-4e5e-bd35-1c6ece074282 Work Title [PERSON_NAME]" at bounding box center [716, 311] width 895 height 33
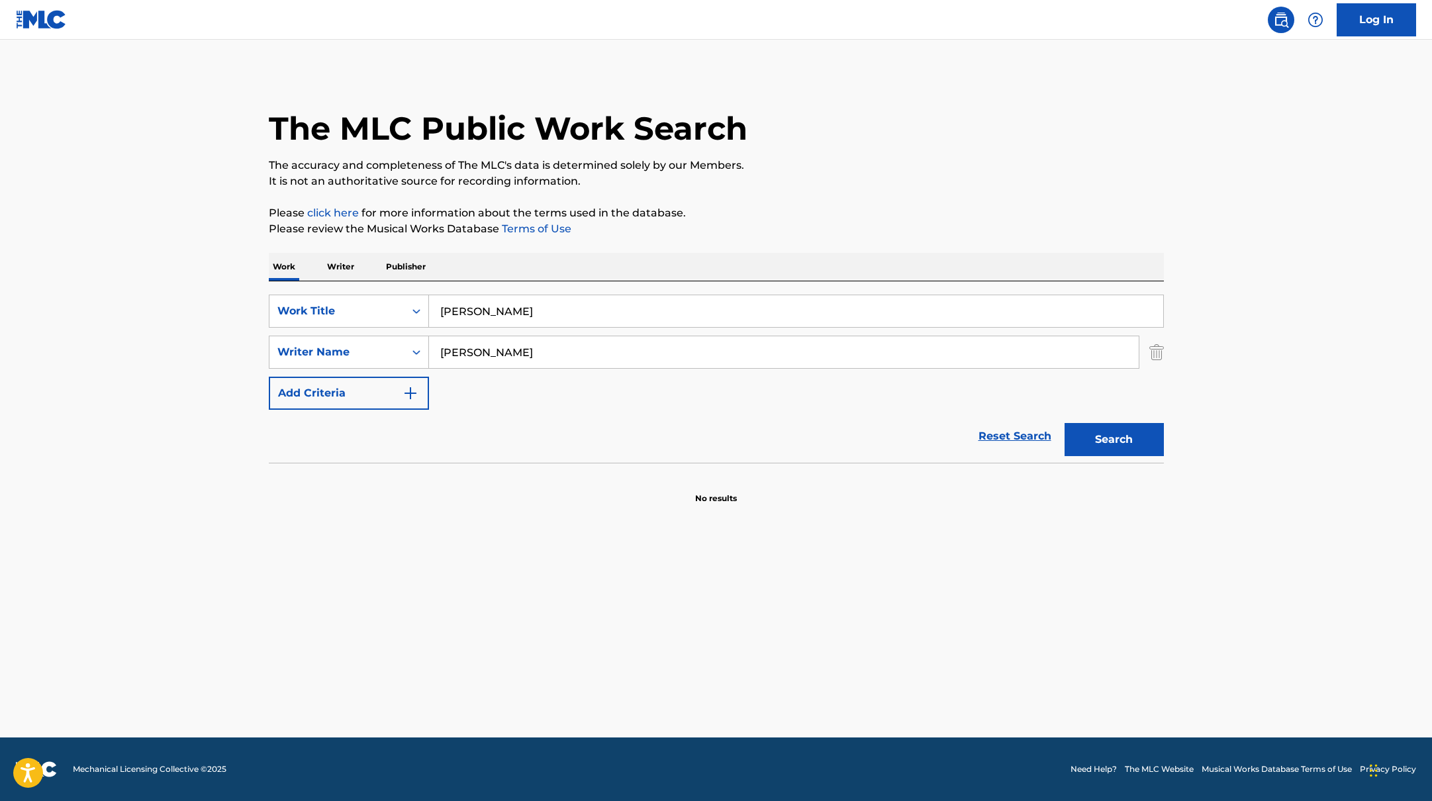
type input "[PERSON_NAME]"
click at [799, 205] on p "Please click here for more information about the terms used in the database." at bounding box center [716, 213] width 895 height 16
drag, startPoint x: 514, startPoint y: 352, endPoint x: 848, endPoint y: 173, distance: 378.9
click at [846, 173] on div "The MLC Public Work Search The accuracy and completeness of The MLC's data is d…" at bounding box center [716, 289] width 927 height 432
type input "[PERSON_NAME]"
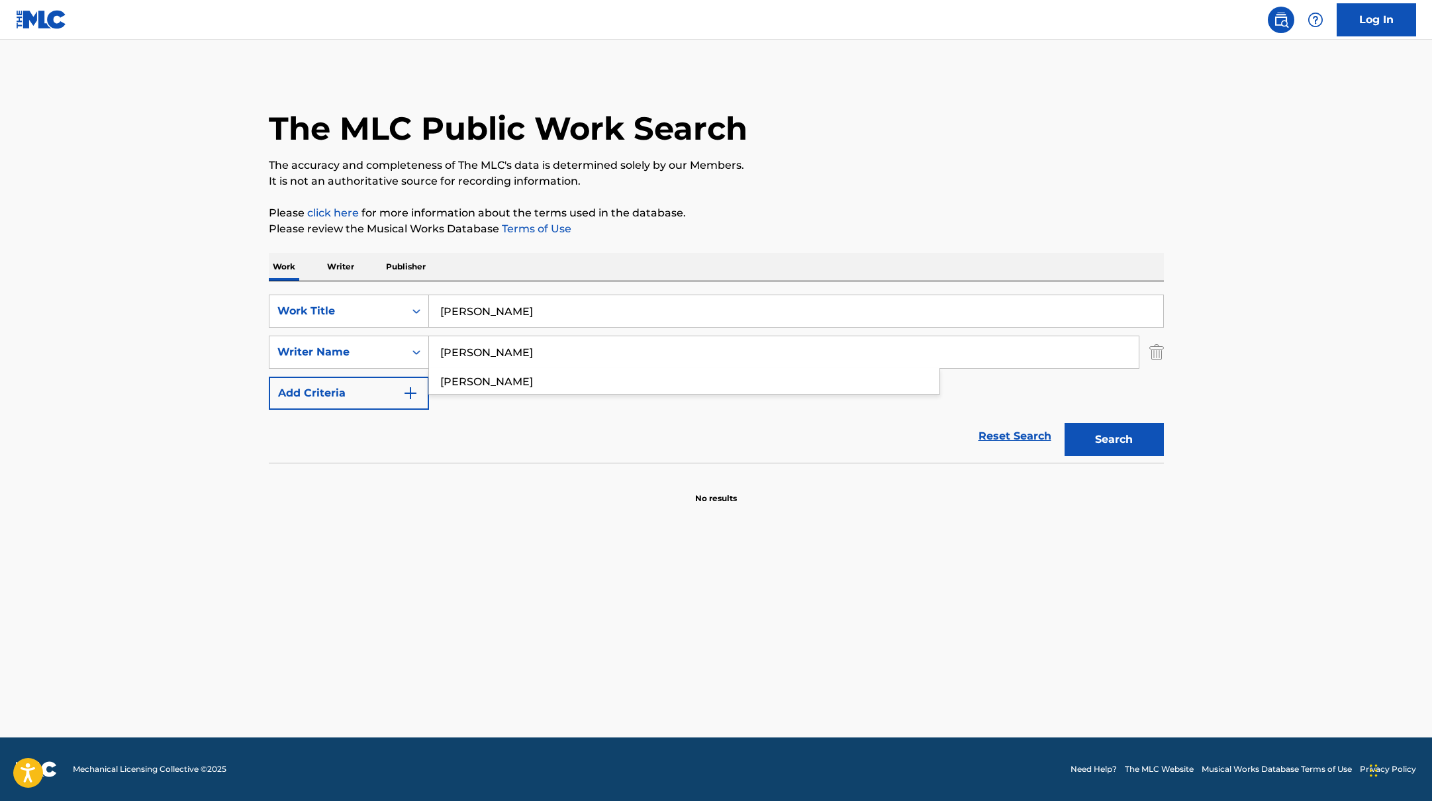
click at [848, 173] on p "It is not an authoritative source for recording information." at bounding box center [716, 181] width 895 height 16
click at [1145, 450] on button "Search" at bounding box center [1114, 439] width 99 height 33
drag, startPoint x: 534, startPoint y: 315, endPoint x: 504, endPoint y: 255, distance: 66.6
click at [371, 292] on div "SearchWithCriteria9c7f3fd9-5be9-4e5e-bd35-1c6ece074282 Work Title [PERSON_NAME]…" at bounding box center [716, 371] width 895 height 181
type input "ÇOK AĞLADIM"
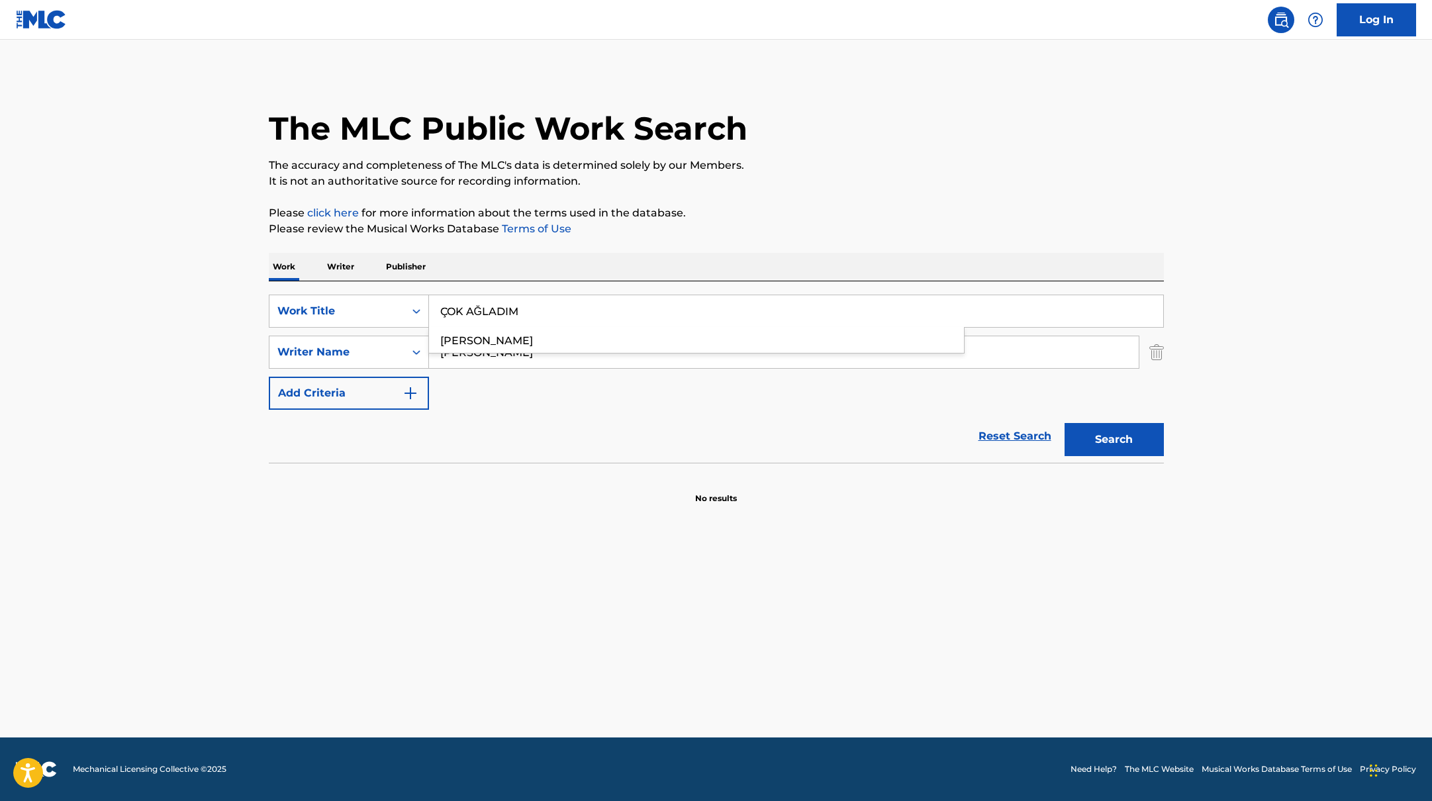
click at [807, 181] on p "It is not an authoritative source for recording information." at bounding box center [716, 181] width 895 height 16
drag, startPoint x: 517, startPoint y: 343, endPoint x: 361, endPoint y: 335, distance: 156.5
click at [364, 337] on div "SearchWithCriteria419fbbaf-f552-4ab5-9b23-73320cbdb2d7 Writer Name [PERSON_NAME]" at bounding box center [716, 352] width 895 height 33
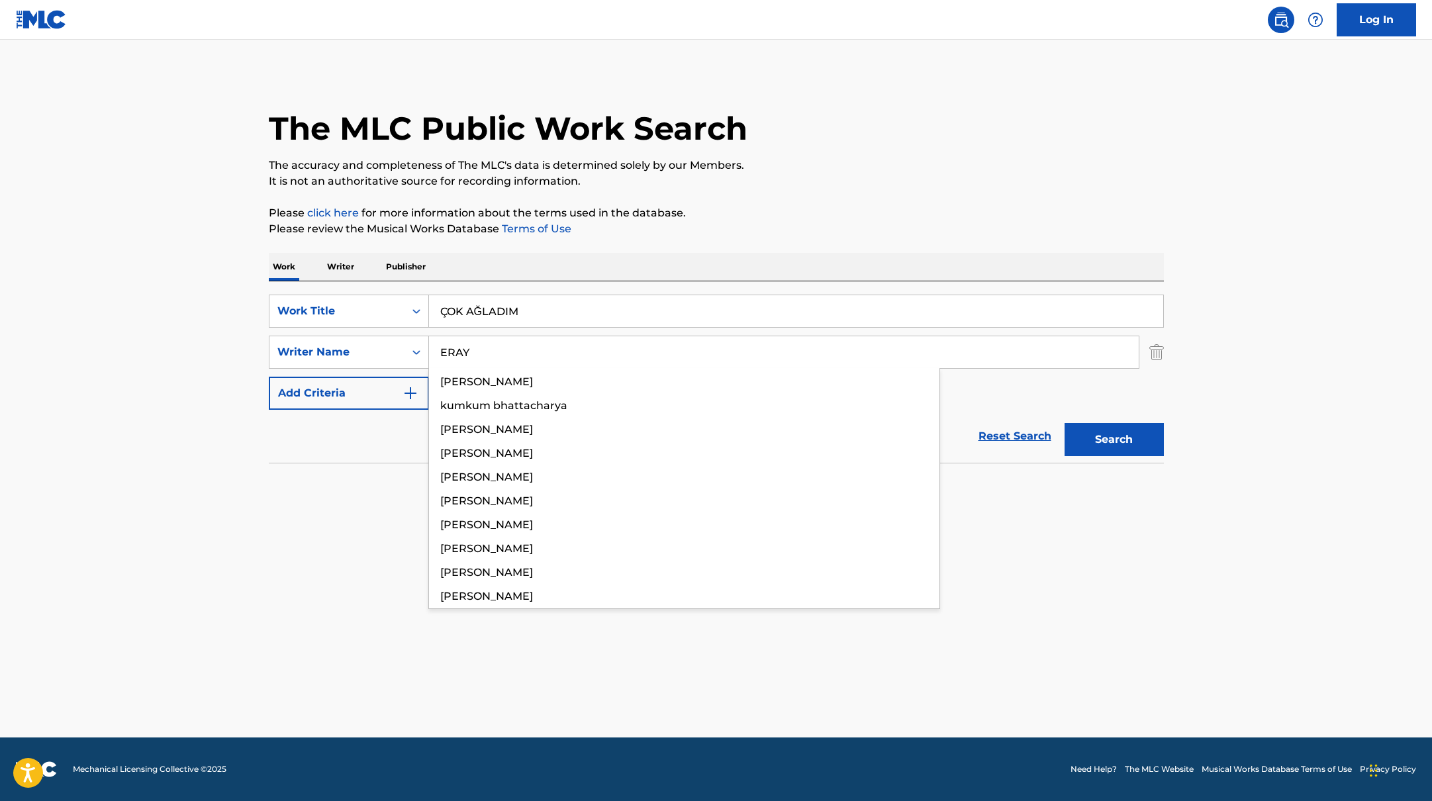
type input "ERAY"
click at [969, 168] on p "The accuracy and completeness of The MLC's data is determined solely by our Mem…" at bounding box center [716, 166] width 895 height 16
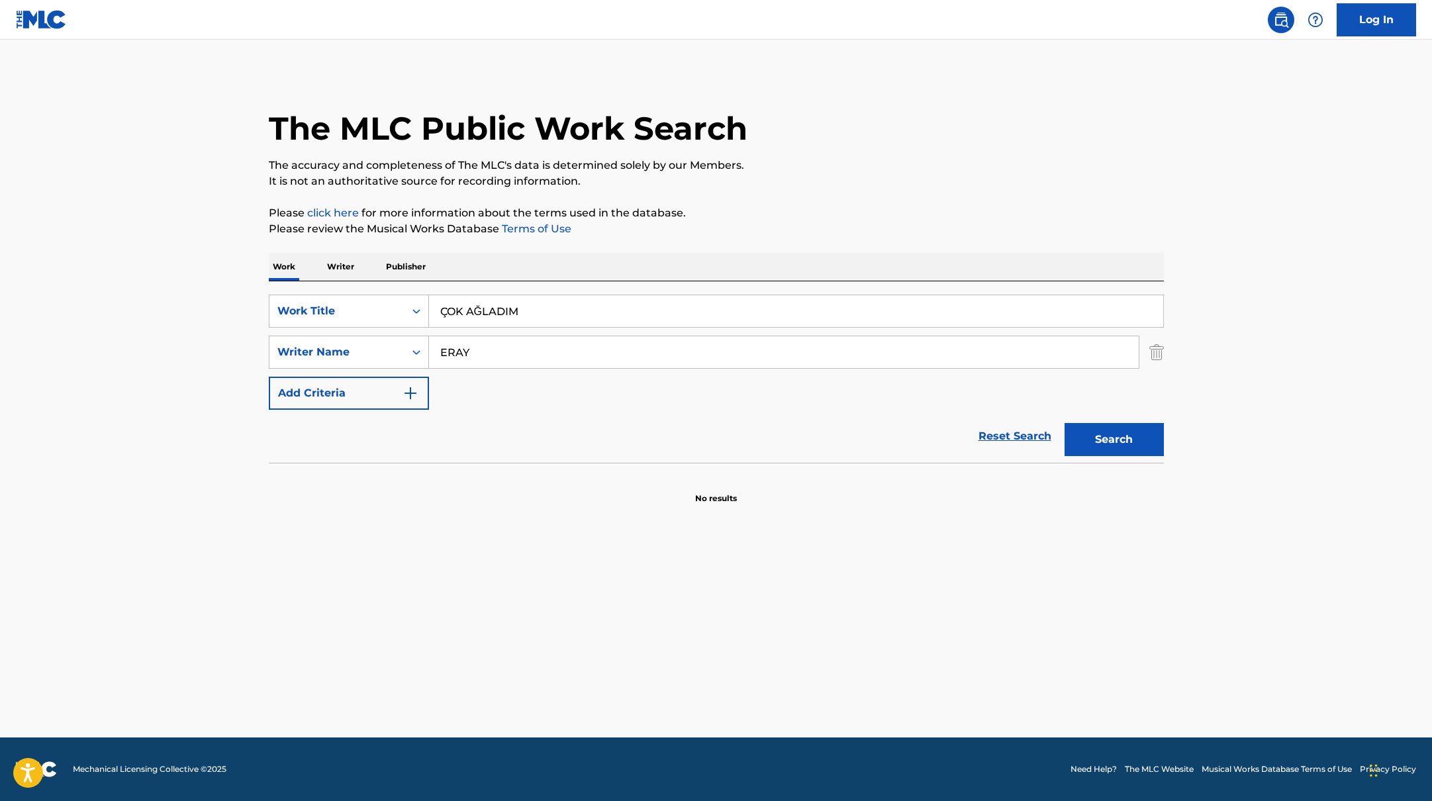
click at [1146, 442] on button "Search" at bounding box center [1114, 439] width 99 height 33
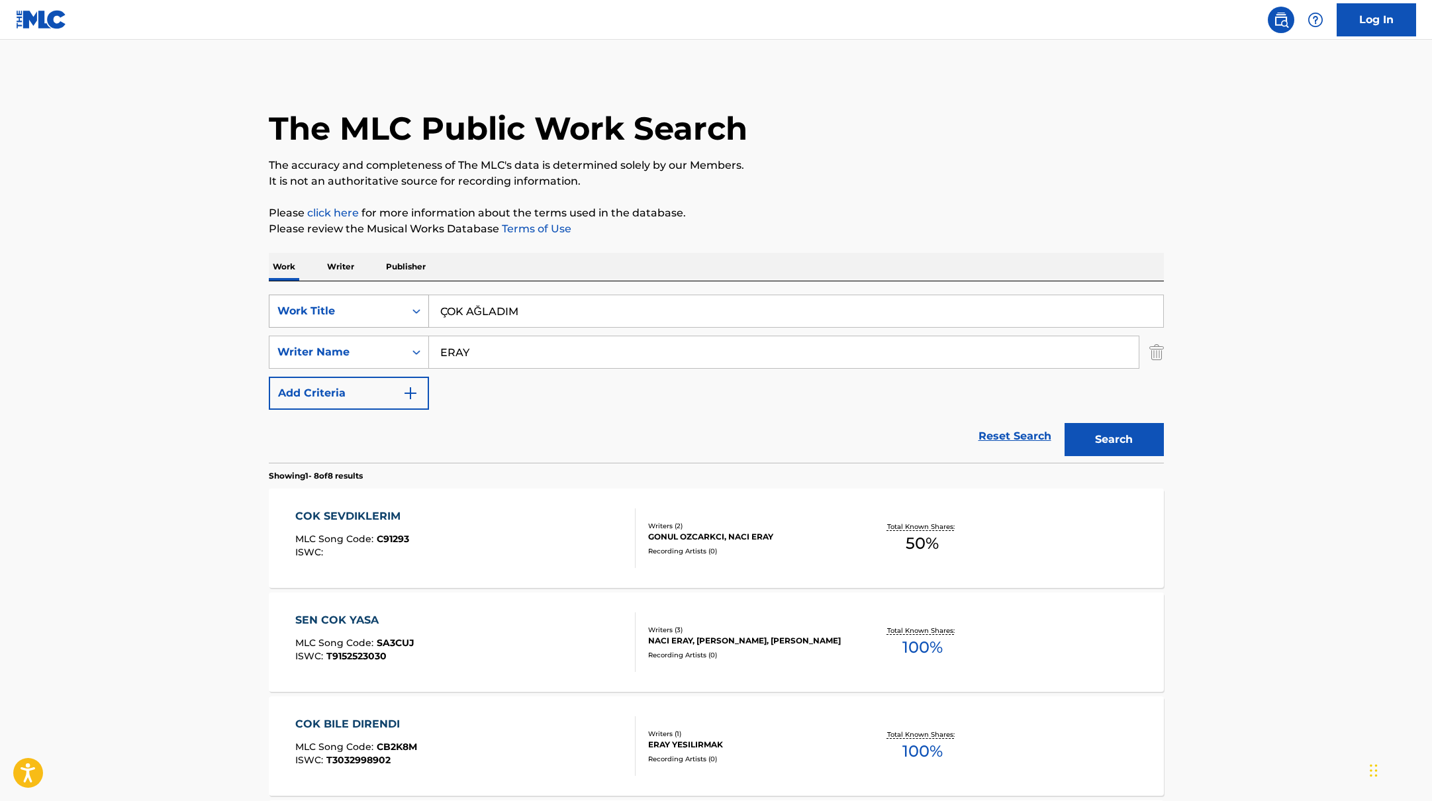
drag, startPoint x: 536, startPoint y: 311, endPoint x: 375, endPoint y: 296, distance: 161.6
click at [383, 297] on div "SearchWithCriteria9c7f3fd9-5be9-4e5e-bd35-1c6ece074282 Work Title ÇOK AĞLADIM" at bounding box center [716, 311] width 895 height 33
type input "Powerhouse"
click at [844, 187] on p "It is not an authoritative source for recording information." at bounding box center [716, 181] width 895 height 16
drag, startPoint x: 493, startPoint y: 350, endPoint x: 373, endPoint y: 343, distance: 120.1
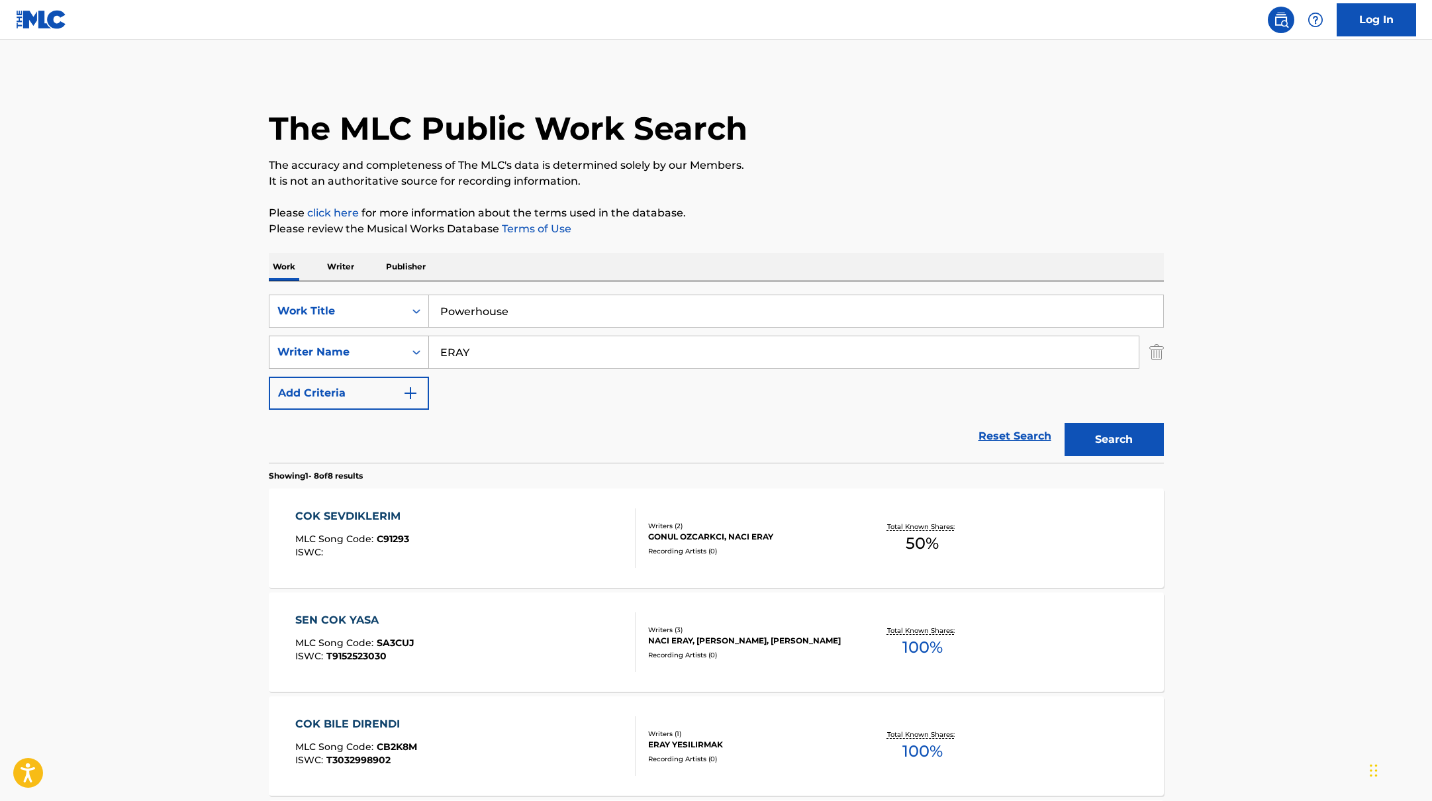
click at [364, 344] on div "SearchWithCriteria419fbbaf-f552-4ab5-9b23-73320cbdb2d7 Writer Name [PERSON_NAME]" at bounding box center [716, 352] width 895 height 33
type input "Ravichander"
click at [1023, 234] on p "Please review the Musical Works Database Terms of Use" at bounding box center [716, 229] width 895 height 16
click at [1123, 446] on button "Search" at bounding box center [1114, 439] width 99 height 33
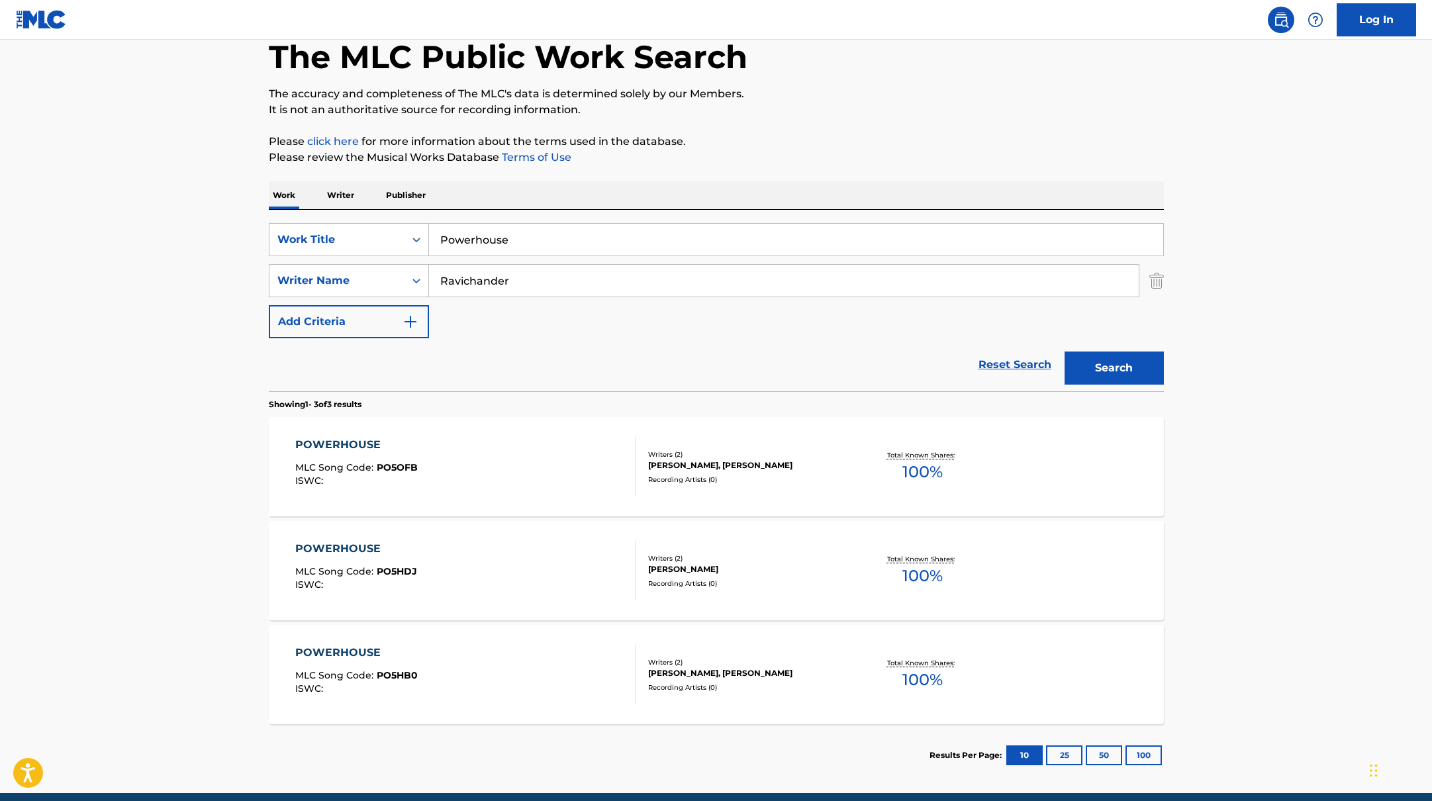
scroll to position [75, 0]
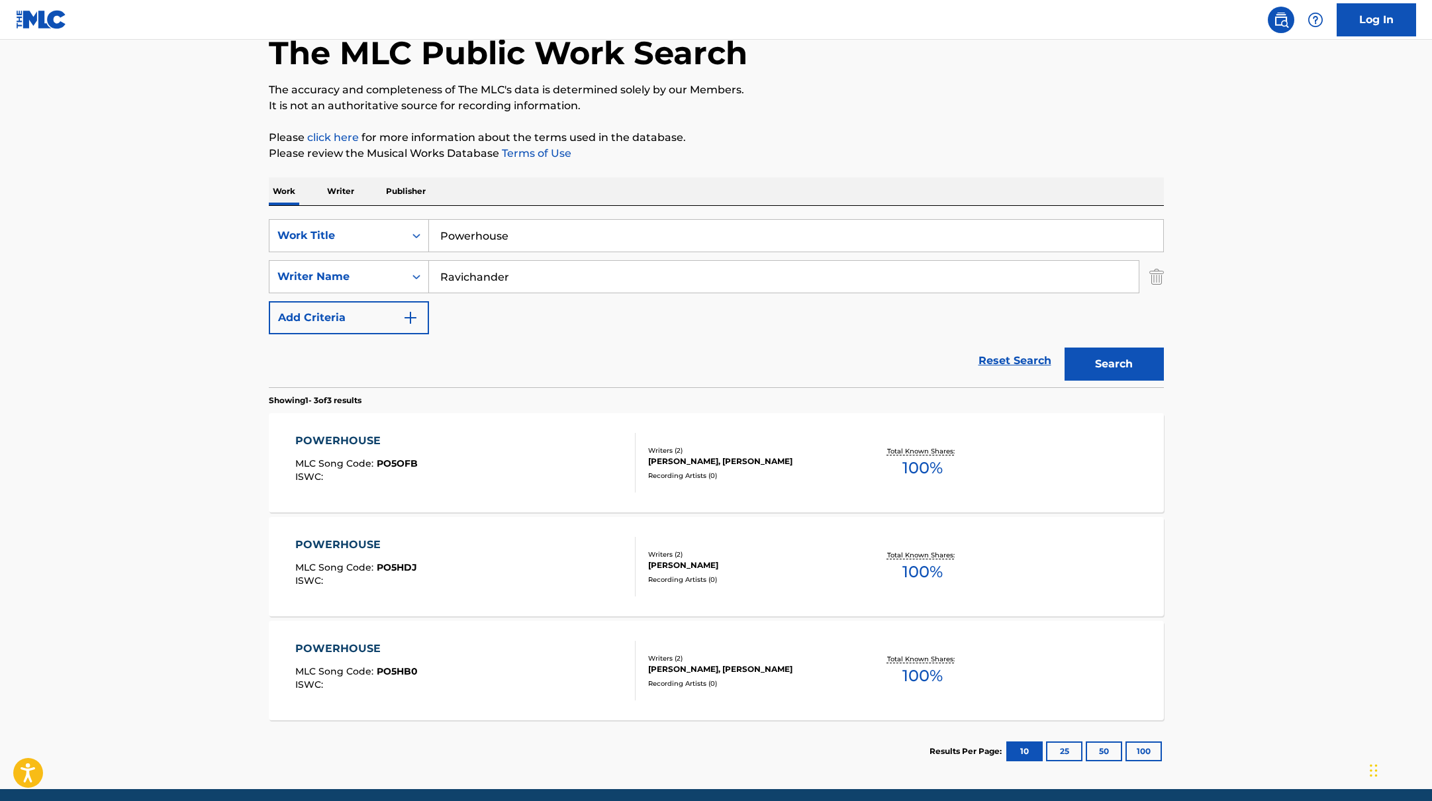
click at [578, 648] on div "POWERHOUSE MLC Song Code : PO5HB0 ISWC :" at bounding box center [465, 671] width 340 height 60
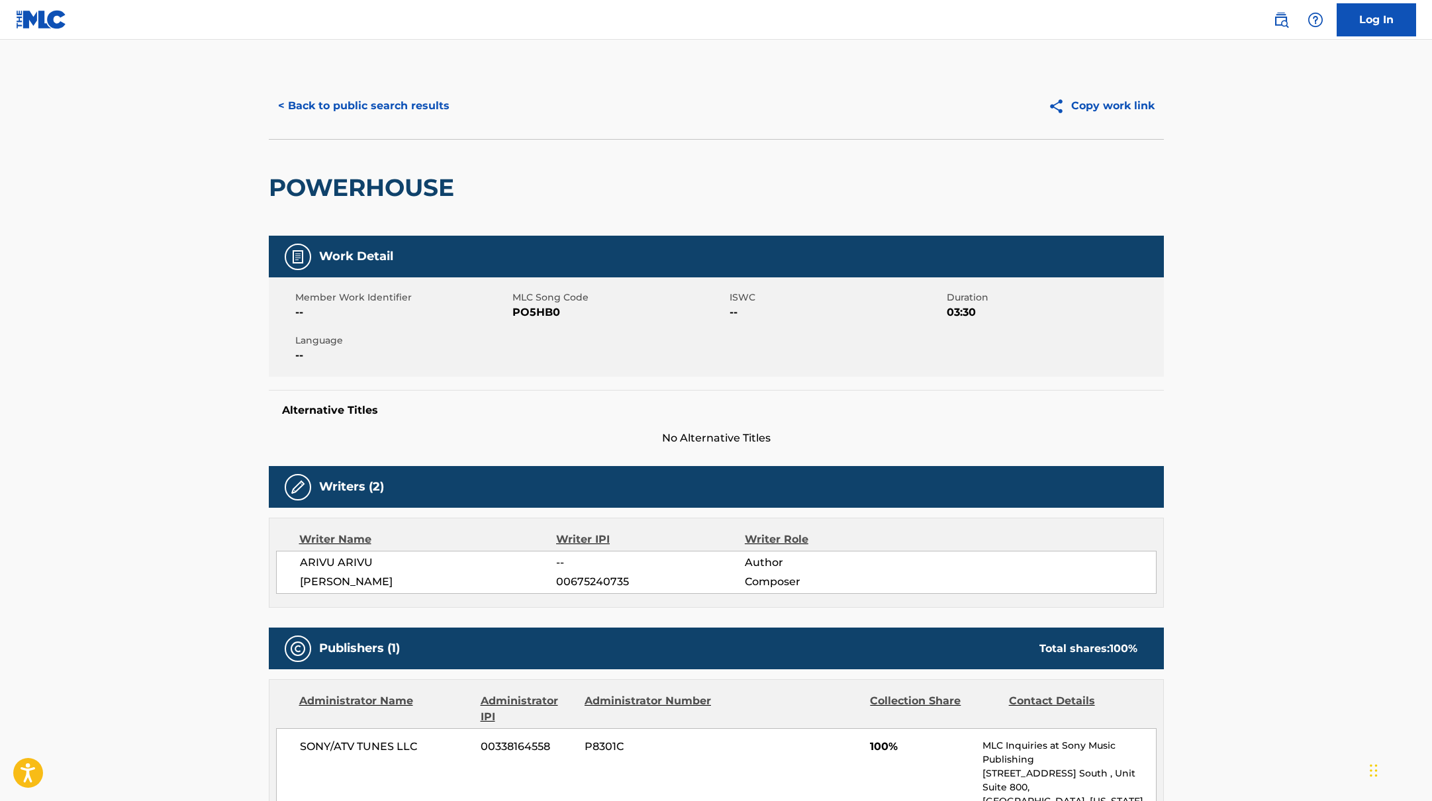
drag, startPoint x: 516, startPoint y: 312, endPoint x: 587, endPoint y: 314, distance: 70.9
click at [587, 314] on span "PO5HB0" at bounding box center [619, 313] width 214 height 16
drag, startPoint x: 514, startPoint y: 311, endPoint x: 596, endPoint y: 318, distance: 82.4
click at [596, 318] on span "PO5HB0" at bounding box center [619, 313] width 214 height 16
click at [351, 111] on button "< Back to public search results" at bounding box center [364, 105] width 190 height 33
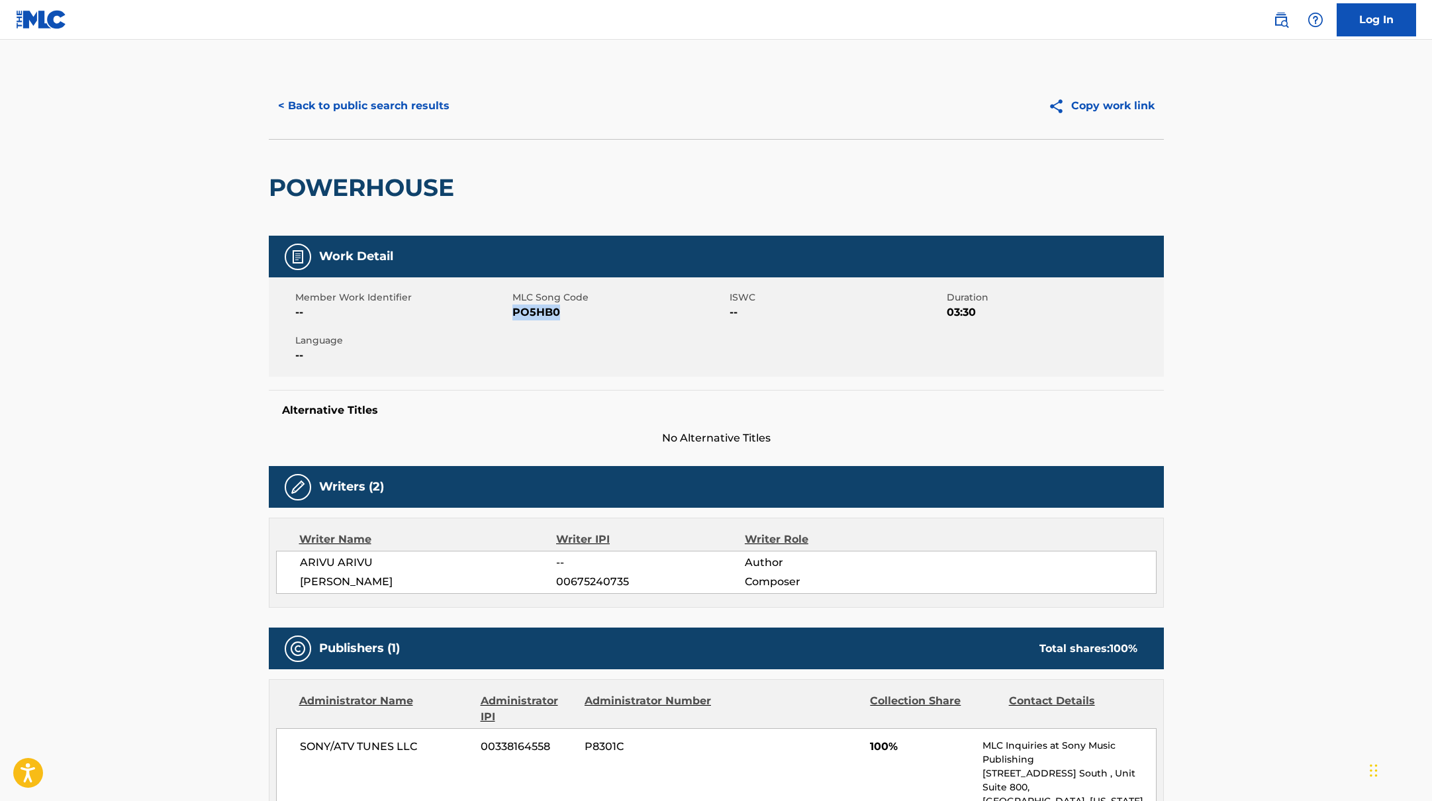
scroll to position [52, 0]
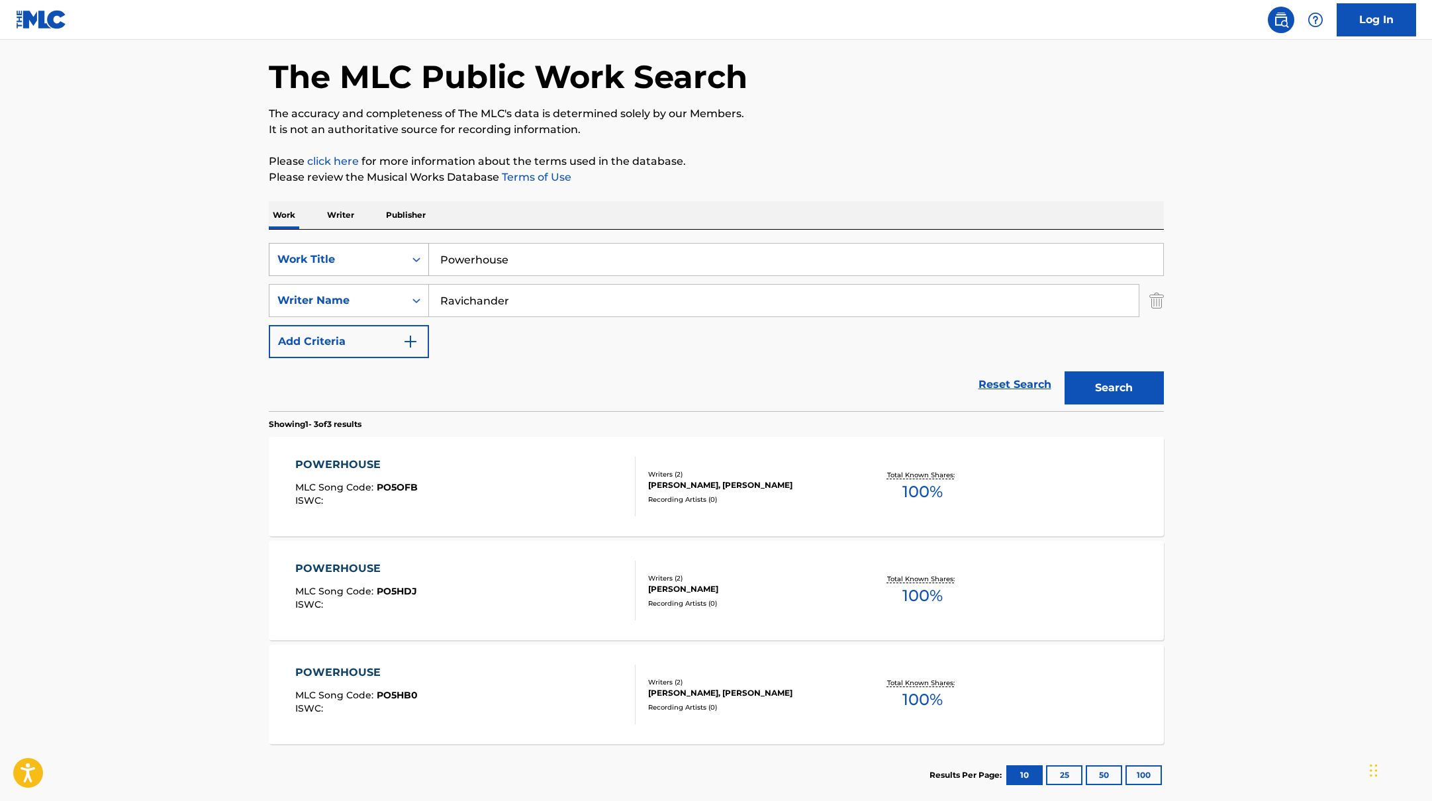
drag, startPoint x: 512, startPoint y: 262, endPoint x: 409, endPoint y: 256, distance: 103.5
click at [412, 256] on div "SearchWithCriteria9c7f3fd9-5be9-4e5e-bd35-1c6ece074282 Work Title Powerhouse" at bounding box center [716, 259] width 895 height 33
click at [759, 154] on p "Please click here for more information about the terms used in the database." at bounding box center [716, 162] width 895 height 16
click at [646, 262] on input "[PERSON_NAME]" at bounding box center [796, 260] width 734 height 32
drag, startPoint x: 622, startPoint y: 266, endPoint x: 376, endPoint y: 225, distance: 249.7
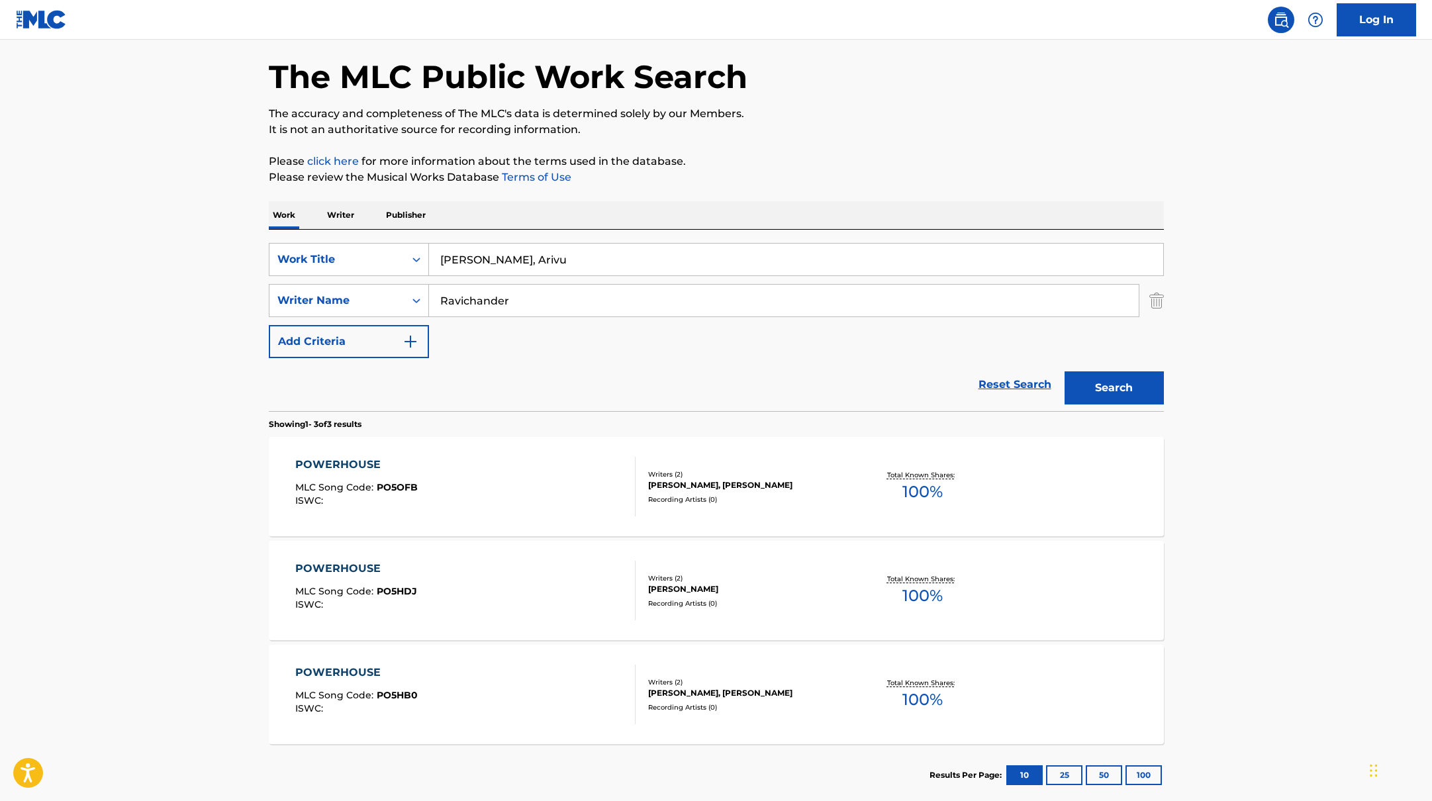
click at [376, 225] on div "Work Writer Publisher SearchWithCriteria9c7f3fd9-5be9-4e5e-bd35-1c6ece074282 Wo…" at bounding box center [716, 503] width 895 height 605
type input "Corazón"
click at [803, 110] on p "The accuracy and completeness of The MLC's data is determined solely by our Mem…" at bounding box center [716, 114] width 895 height 16
drag, startPoint x: 515, startPoint y: 301, endPoint x: 367, endPoint y: 285, distance: 148.4
click at [330, 288] on div "SearchWithCriteria419fbbaf-f552-4ab5-9b23-73320cbdb2d7 Writer Name [PERSON_NAME]" at bounding box center [716, 300] width 895 height 33
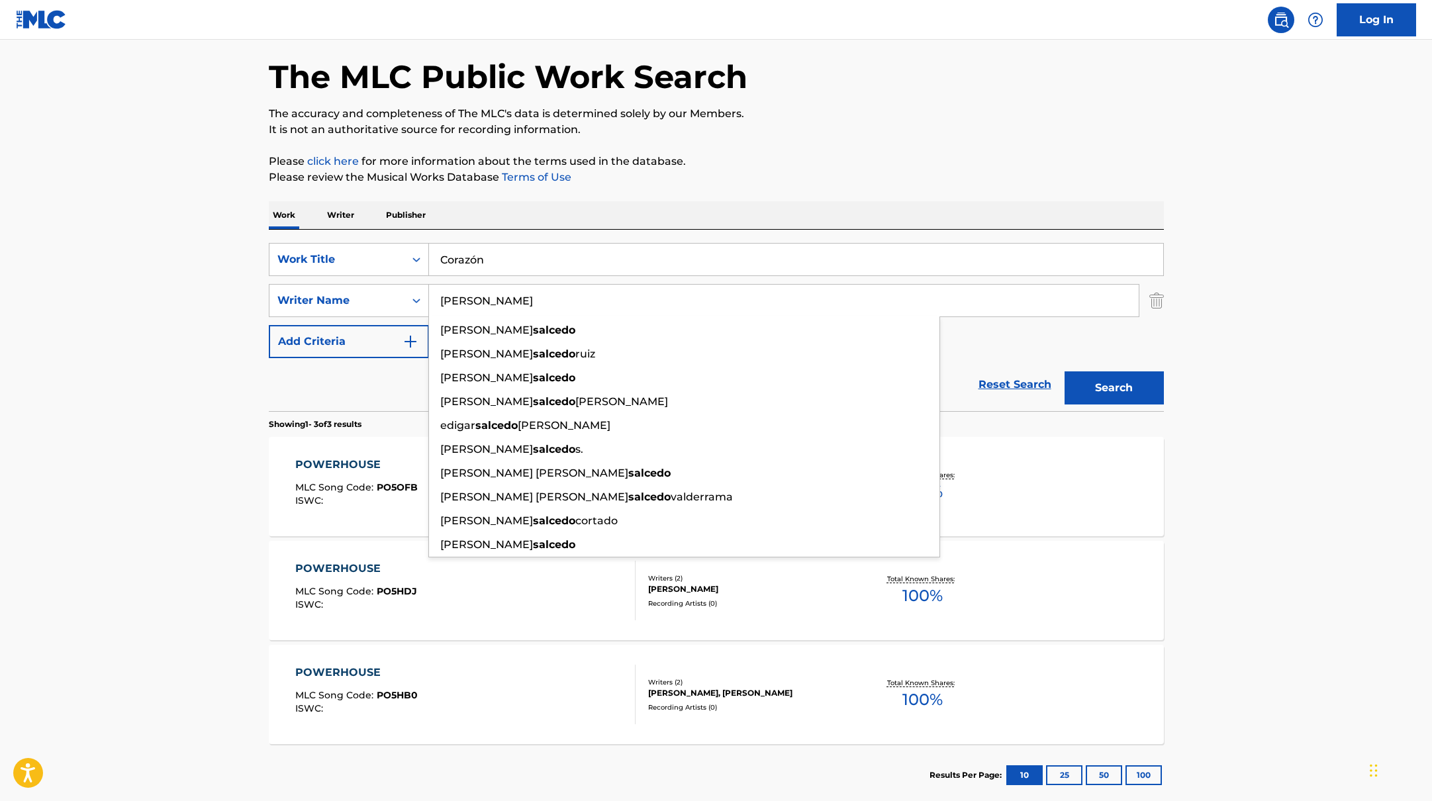
type input "[PERSON_NAME]"
click at [782, 202] on div "Work Writer Publisher" at bounding box center [716, 215] width 895 height 28
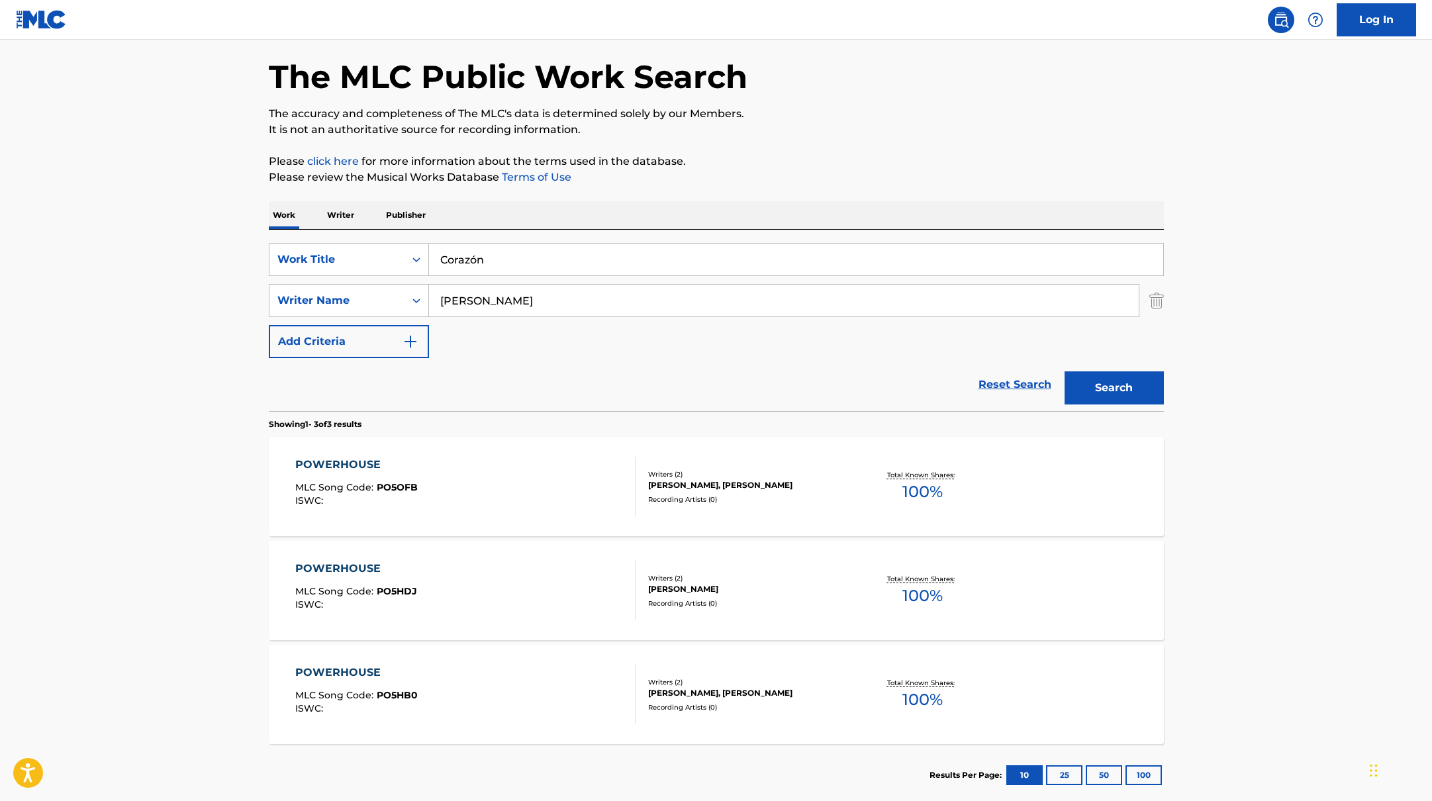
click at [1120, 387] on button "Search" at bounding box center [1114, 387] width 99 height 33
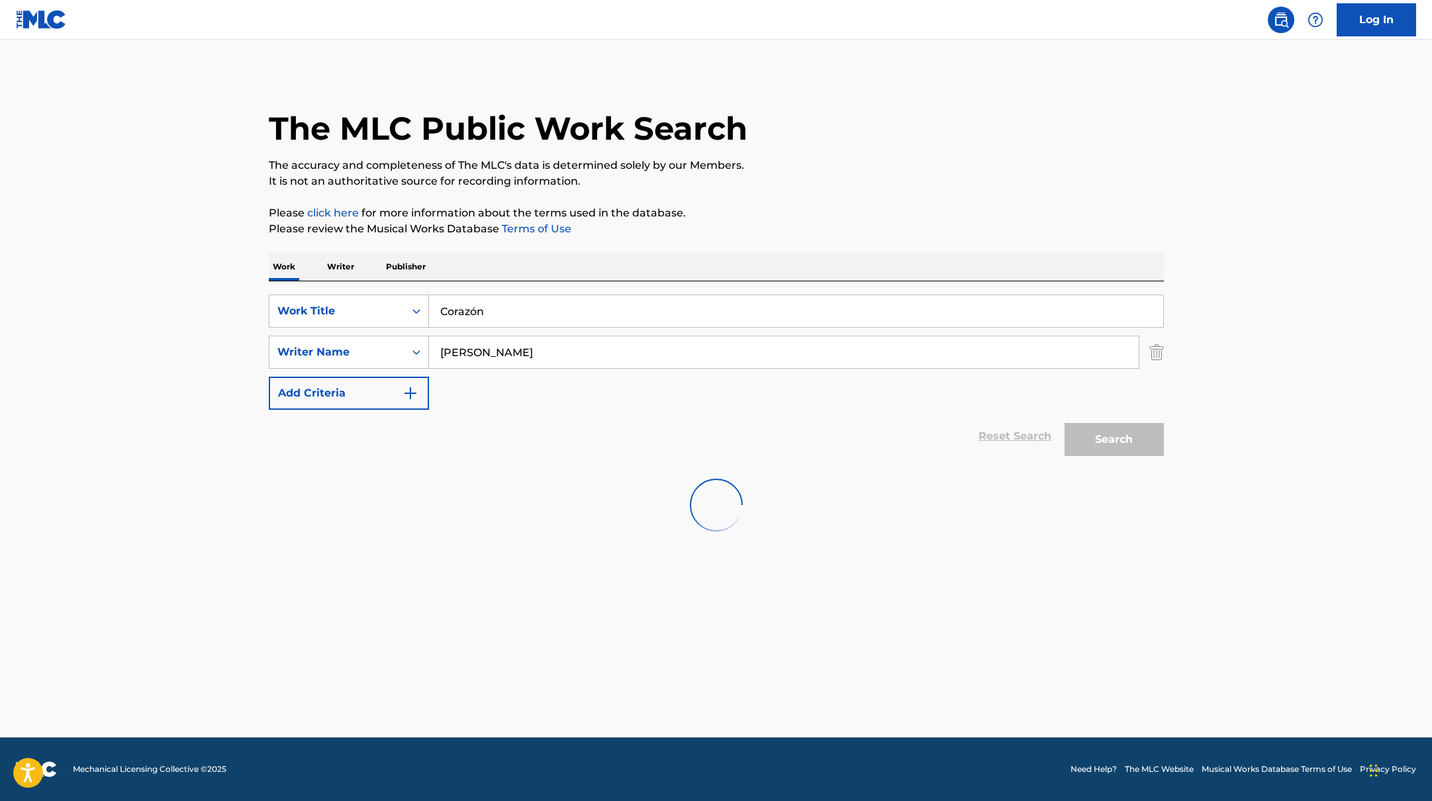
scroll to position [0, 0]
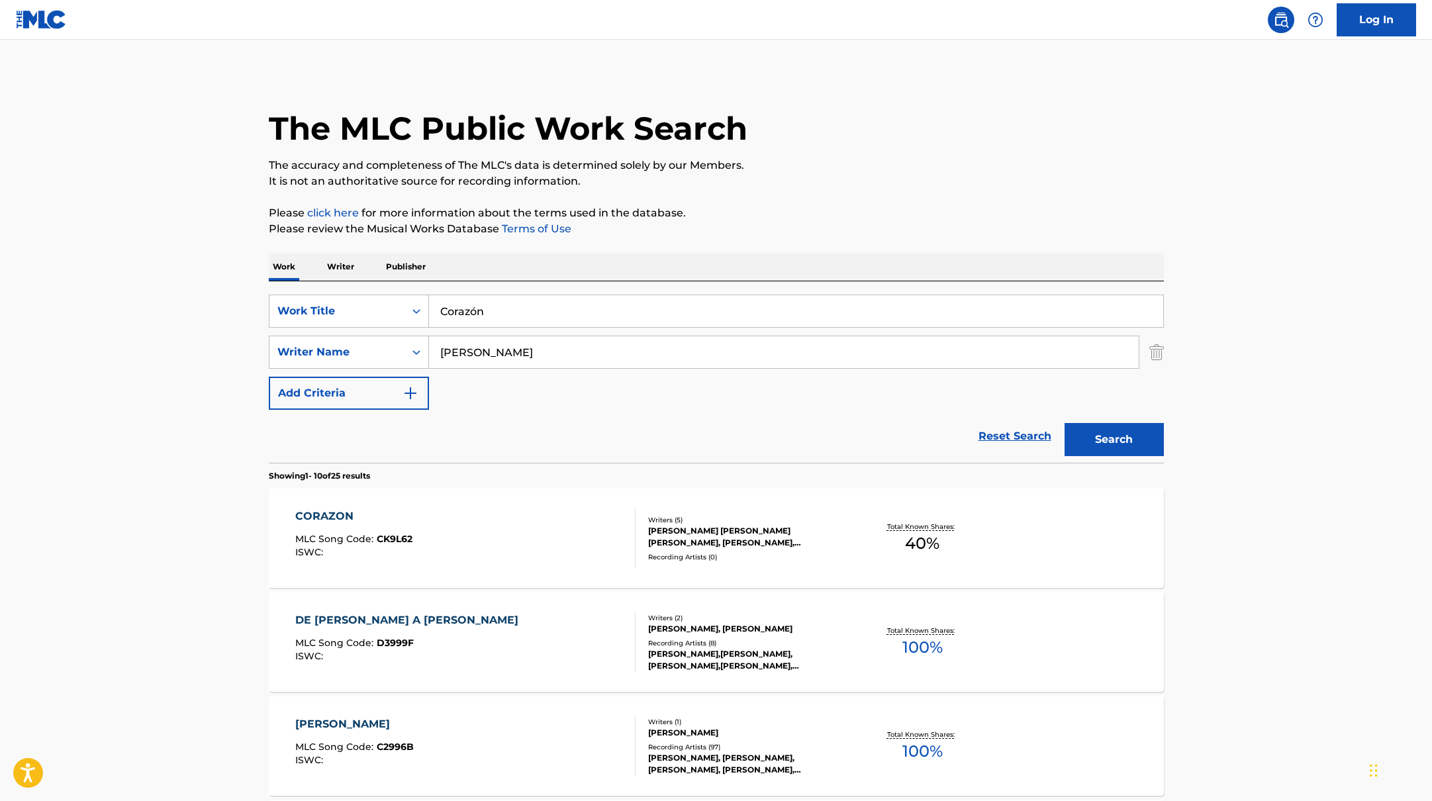
click at [545, 522] on div "CORAZON MLC Song Code : CK9L62 ISWC :" at bounding box center [465, 539] width 340 height 60
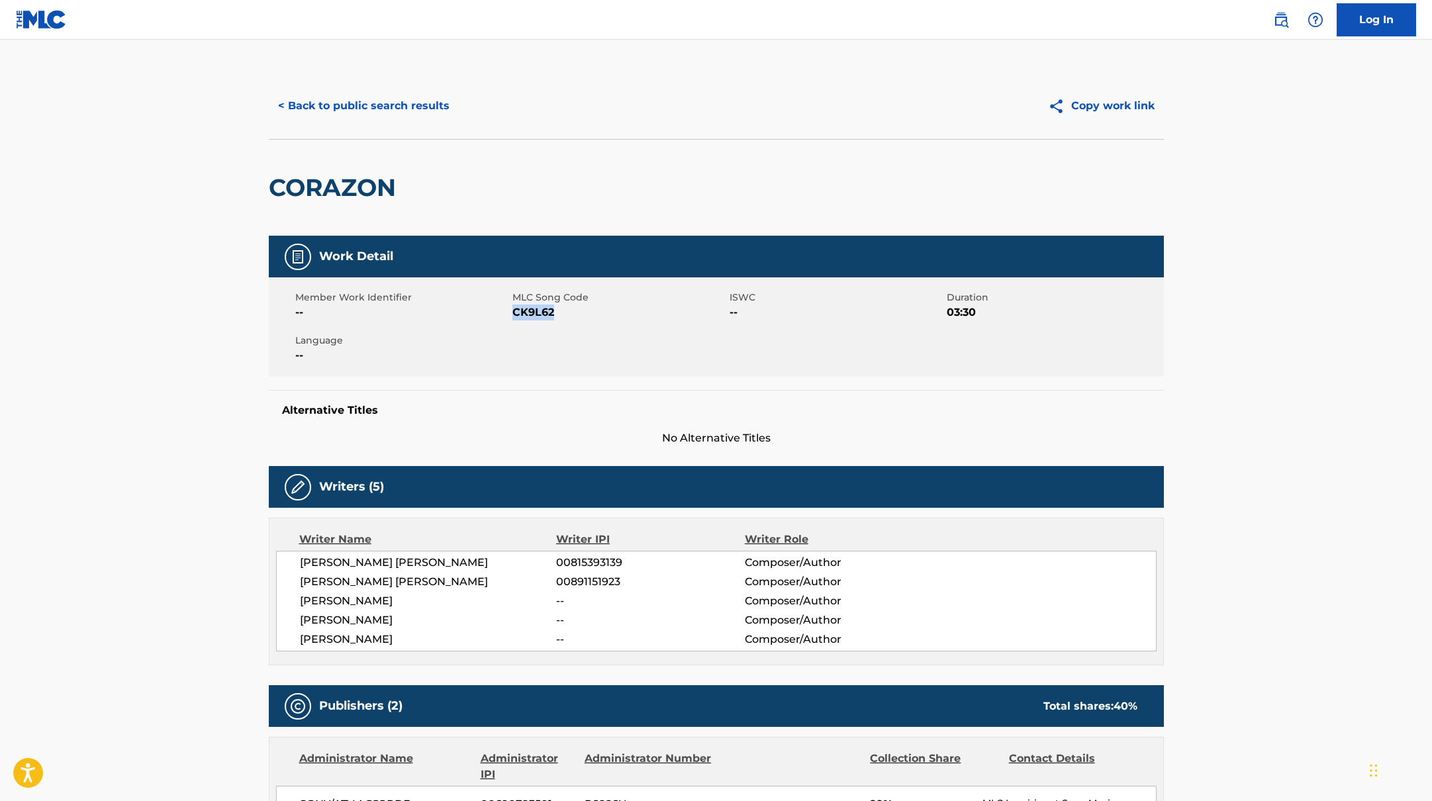
drag, startPoint x: 514, startPoint y: 313, endPoint x: 574, endPoint y: 317, distance: 60.4
click at [574, 317] on span "CK9L62" at bounding box center [619, 313] width 214 height 16
click at [412, 93] on button "< Back to public search results" at bounding box center [364, 105] width 190 height 33
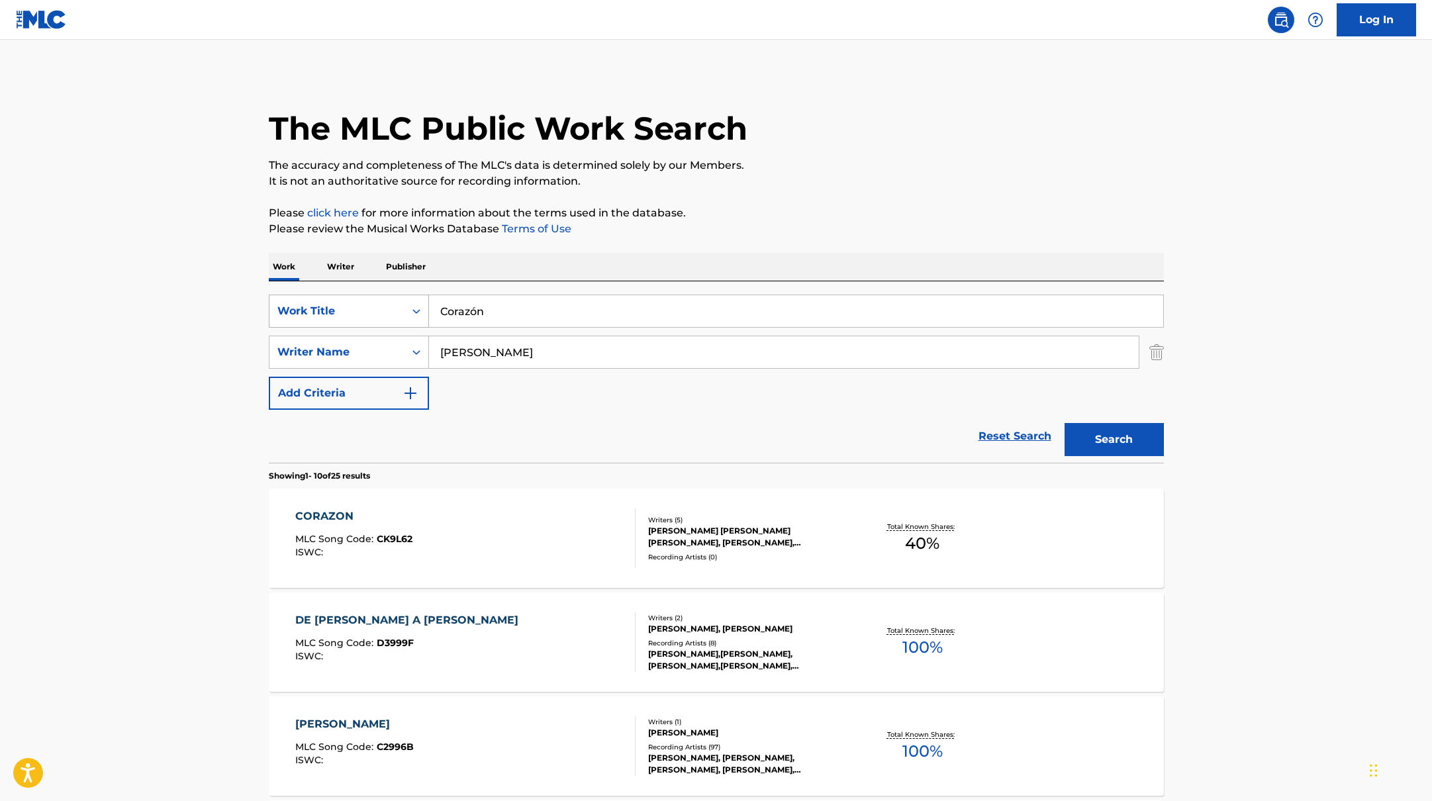
drag, startPoint x: 504, startPoint y: 313, endPoint x: 401, endPoint y: 303, distance: 103.8
click at [401, 303] on div "SearchWithCriteria9c7f3fd9-5be9-4e5e-bd35-1c6ece074282 Work Title Corazón" at bounding box center [716, 311] width 895 height 33
drag, startPoint x: 524, startPoint y: 309, endPoint x: 389, endPoint y: 287, distance: 136.8
click at [389, 289] on div "SearchWithCriteria9c7f3fd9-5be9-4e5e-bd35-1c6ece074282 Work Title [PERSON_NAME]…" at bounding box center [716, 371] width 895 height 181
type input "Imagínate"
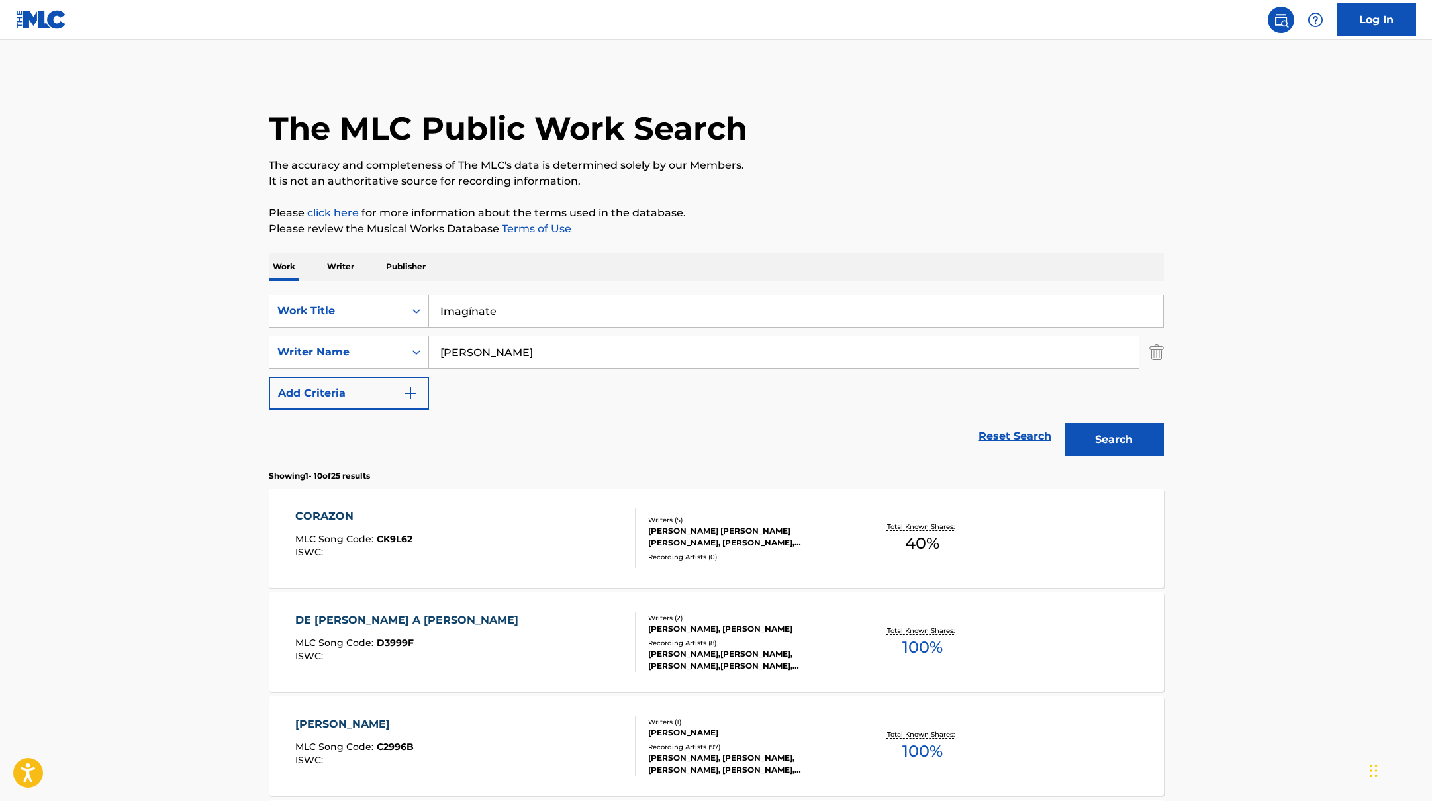
click at [890, 205] on p "Please click here for more information about the terms used in the database." at bounding box center [716, 213] width 895 height 16
drag, startPoint x: 510, startPoint y: 347, endPoint x: 376, endPoint y: 344, distance: 134.4
click at [376, 344] on div "SearchWithCriteria419fbbaf-f552-4ab5-9b23-73320cbdb2d7 Writer Name [PERSON_NAME]" at bounding box center [716, 352] width 895 height 33
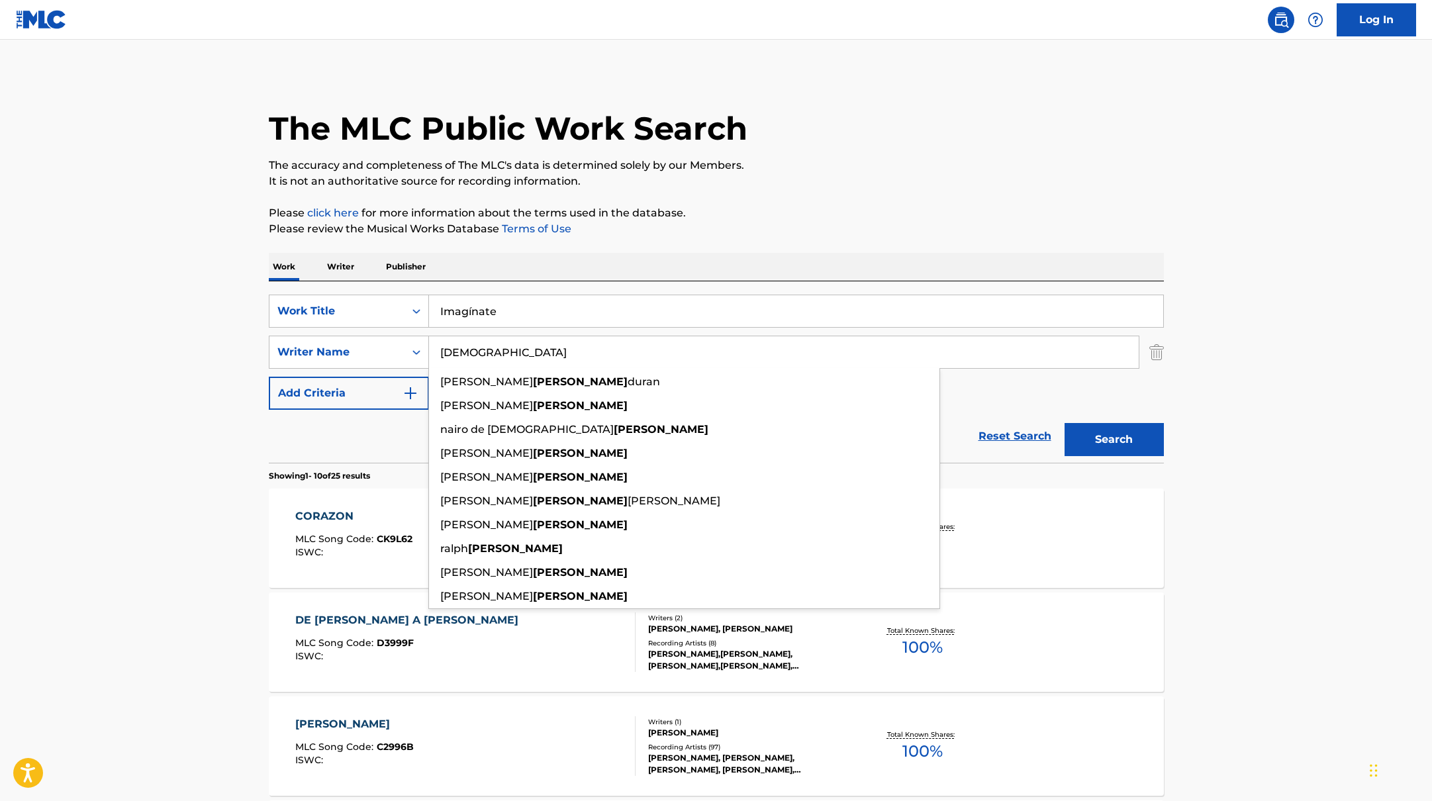
type input "[DEMOGRAPHIC_DATA]"
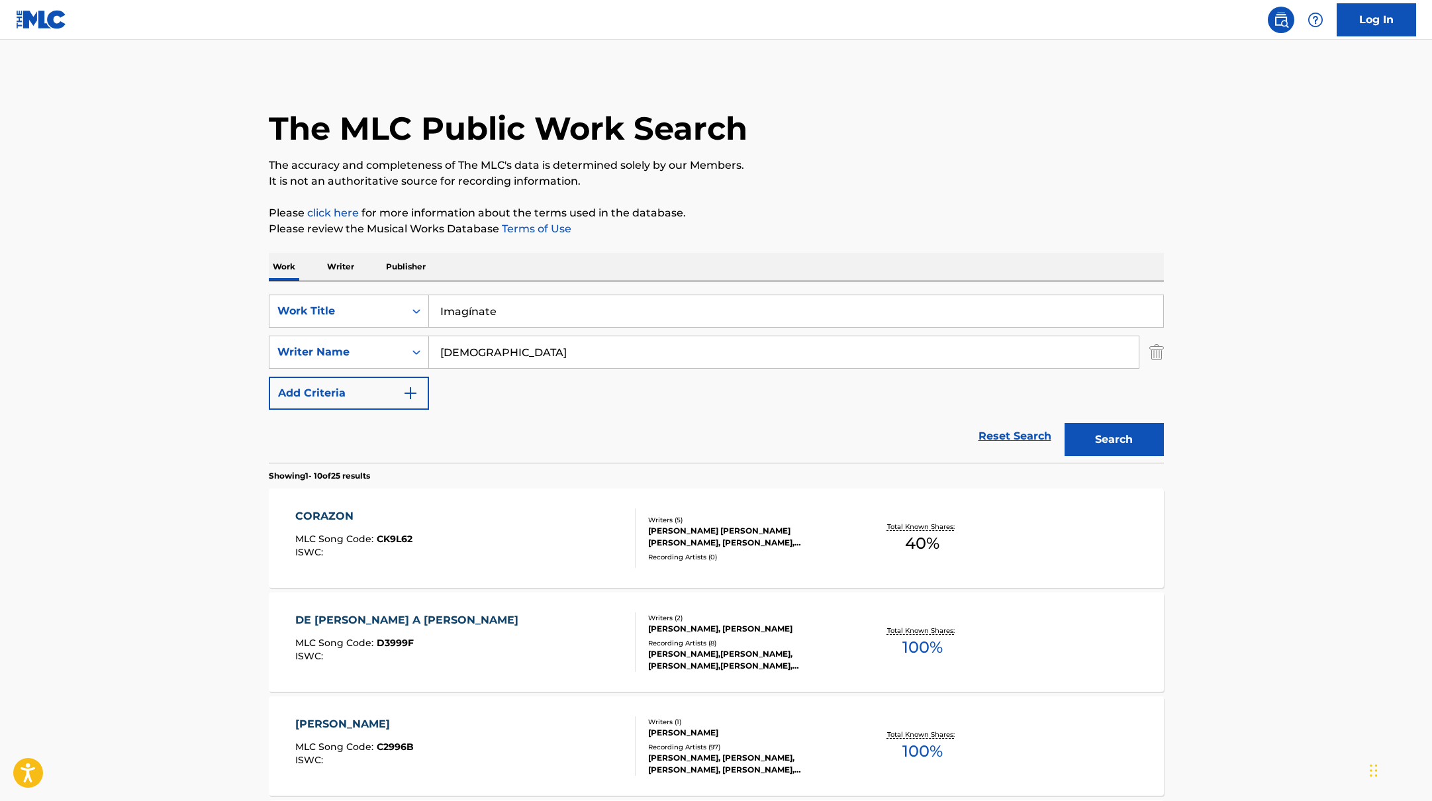
click at [1127, 439] on button "Search" at bounding box center [1114, 439] width 99 height 33
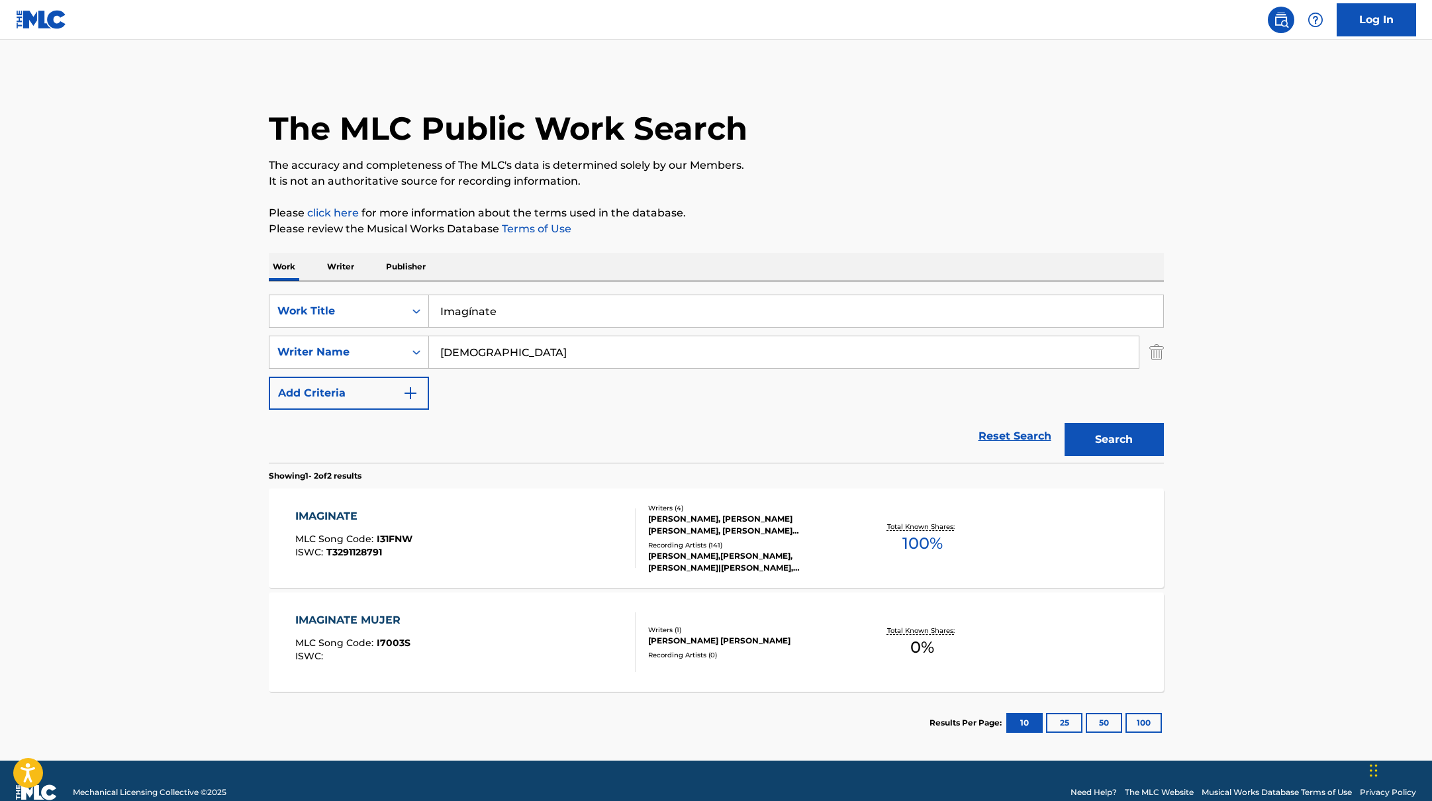
click at [581, 524] on div "IMAGINATE MLC Song Code : I31FNW ISWC : T3291128791" at bounding box center [465, 539] width 340 height 60
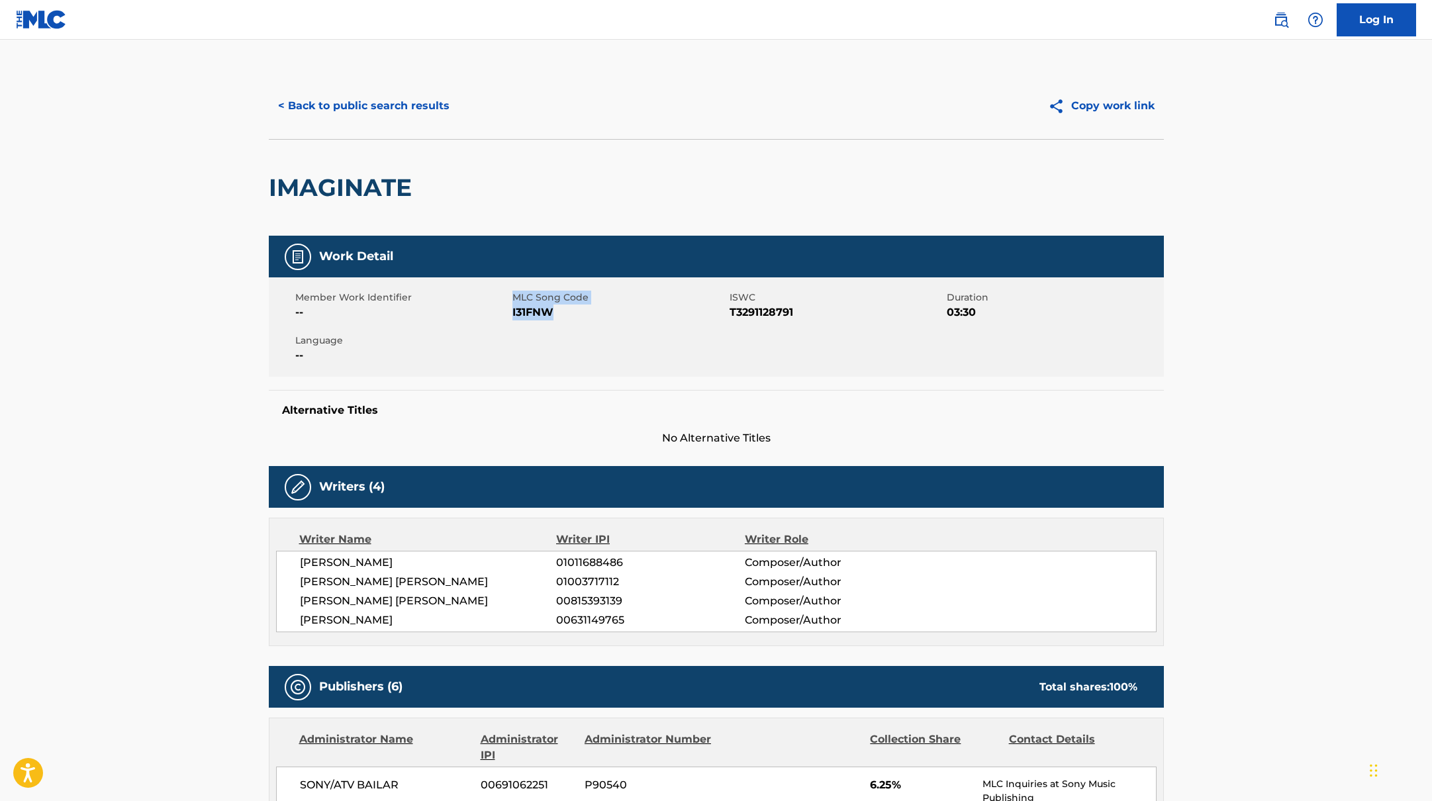
drag, startPoint x: 563, startPoint y: 313, endPoint x: 510, endPoint y: 311, distance: 52.3
click at [510, 311] on div "Member Work Identifier -- MLC Song Code I31FNW ISWC T3291128791 Duration 03:30 …" at bounding box center [716, 326] width 895 height 99
click at [530, 312] on span "I31FNW" at bounding box center [619, 313] width 214 height 16
drag, startPoint x: 571, startPoint y: 313, endPoint x: 512, endPoint y: 313, distance: 59.6
click at [512, 313] on span "I31FNW" at bounding box center [619, 313] width 214 height 16
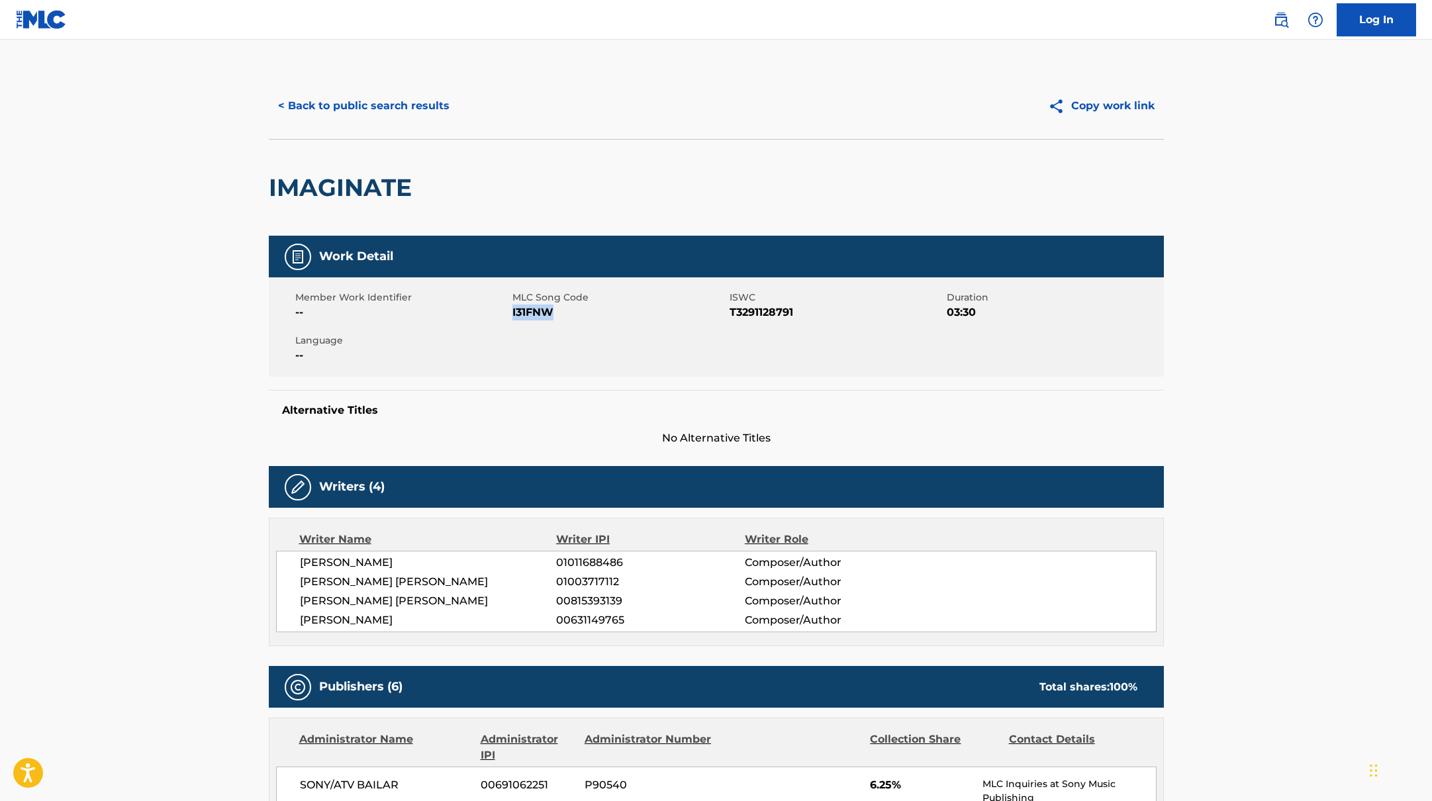
click at [414, 99] on button "< Back to public search results" at bounding box center [364, 105] width 190 height 33
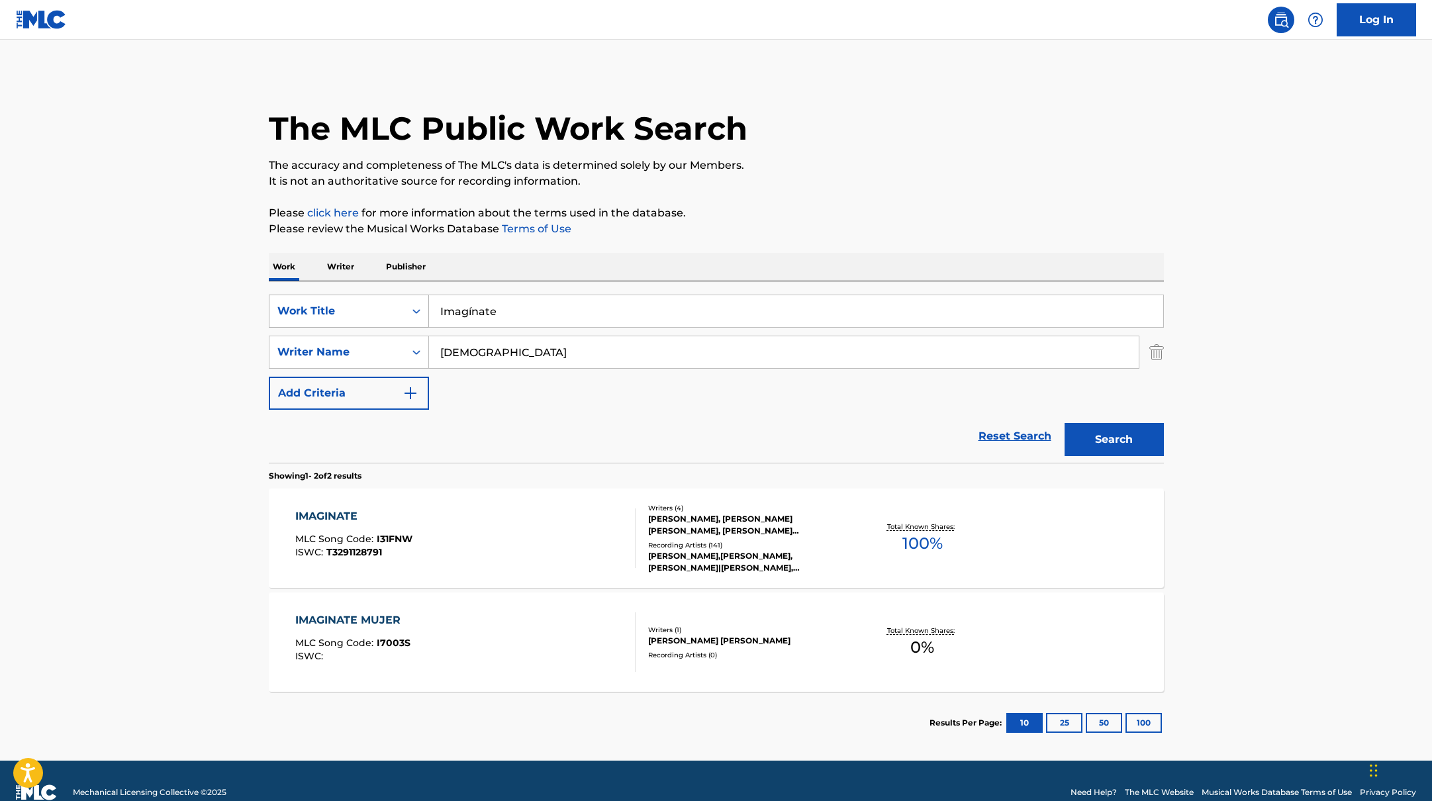
drag, startPoint x: 528, startPoint y: 315, endPoint x: 401, endPoint y: 305, distance: 127.6
click at [401, 305] on div "SearchWithCriteria9c7f3fd9-5be9-4e5e-bd35-1c6ece074282 Work Title Imagínate" at bounding box center [716, 311] width 895 height 33
type input "Vitamina"
click at [939, 221] on p "Please review the Musical Works Database Terms of Use" at bounding box center [716, 229] width 895 height 16
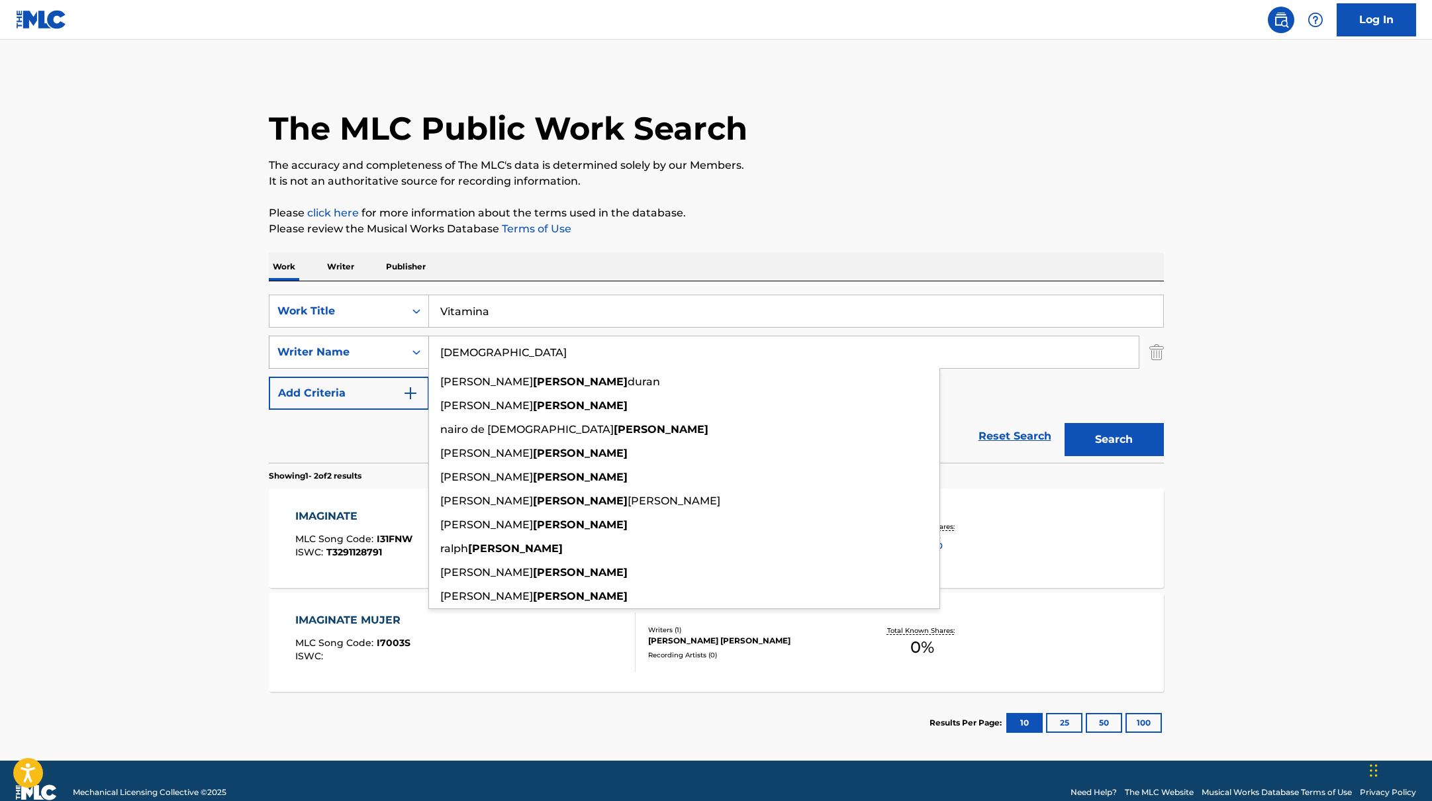
drag, startPoint x: 501, startPoint y: 347, endPoint x: 412, endPoint y: 344, distance: 88.8
click at [412, 344] on div "SearchWithCriteria419fbbaf-f552-4ab5-9b23-73320cbdb2d7 Writer Name [PERSON_NAME…" at bounding box center [716, 352] width 895 height 33
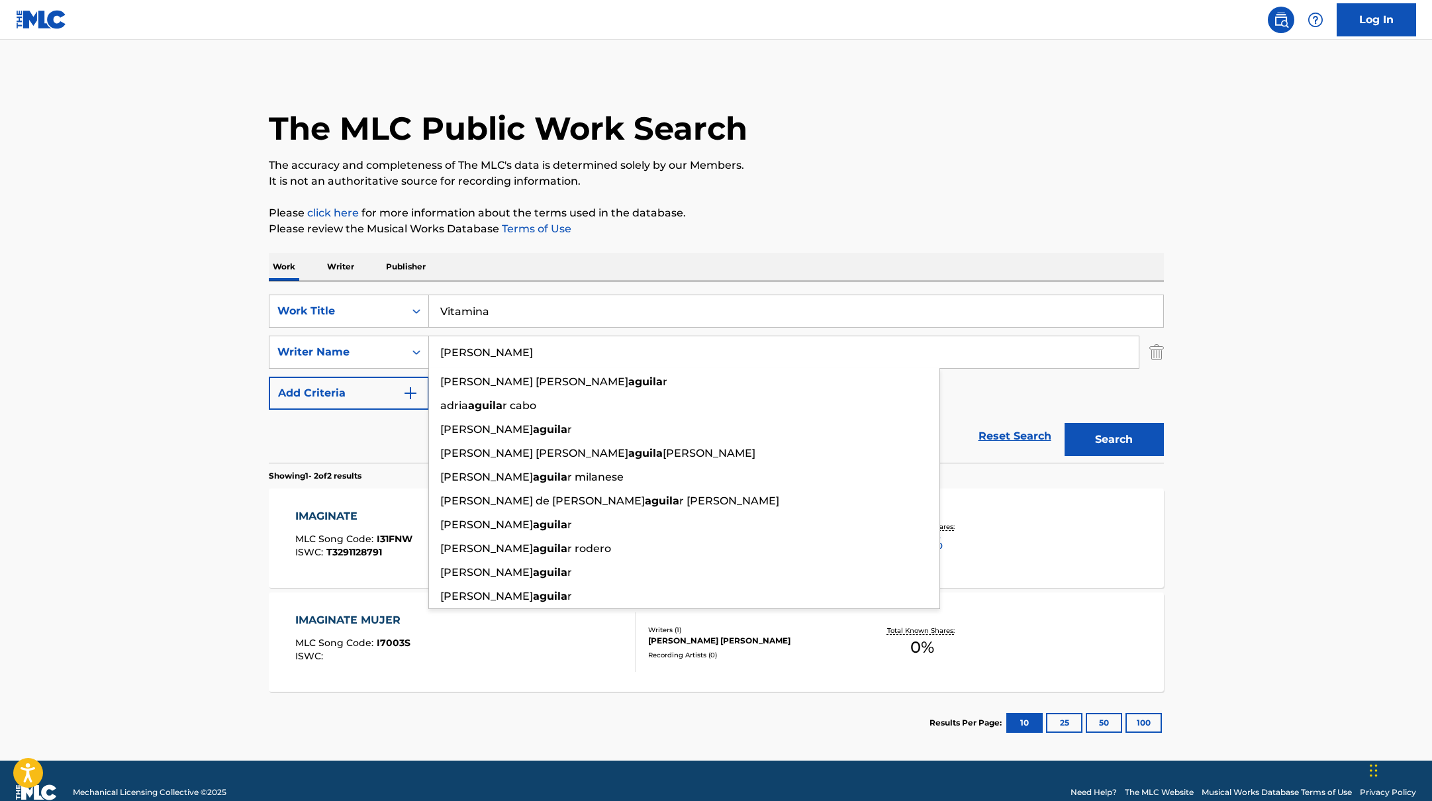
type input "[PERSON_NAME]"
click at [1226, 345] on main "The MLC Public Work Search The accuracy and completeness of The MLC's data is d…" at bounding box center [716, 400] width 1432 height 721
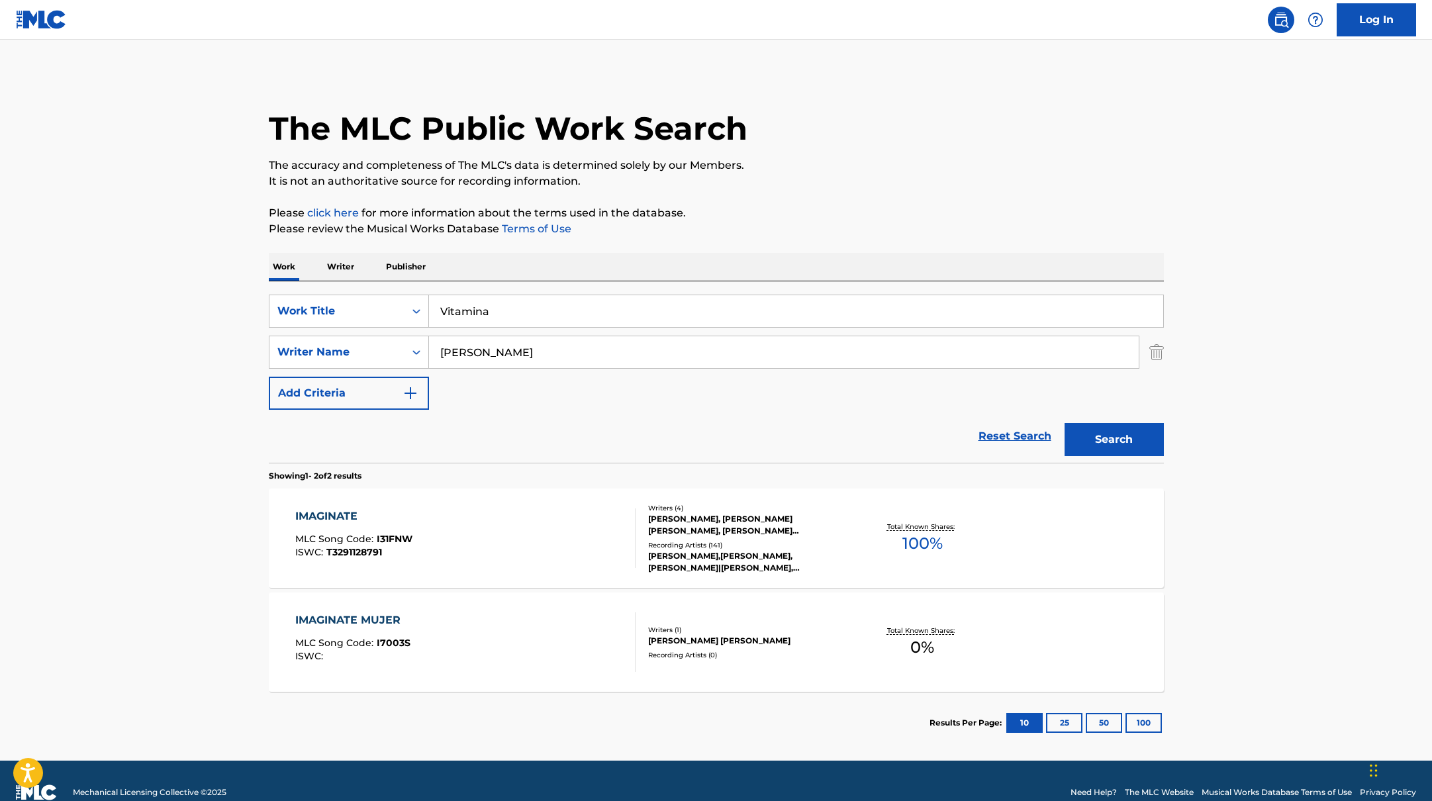
click at [1146, 436] on button "Search" at bounding box center [1114, 439] width 99 height 33
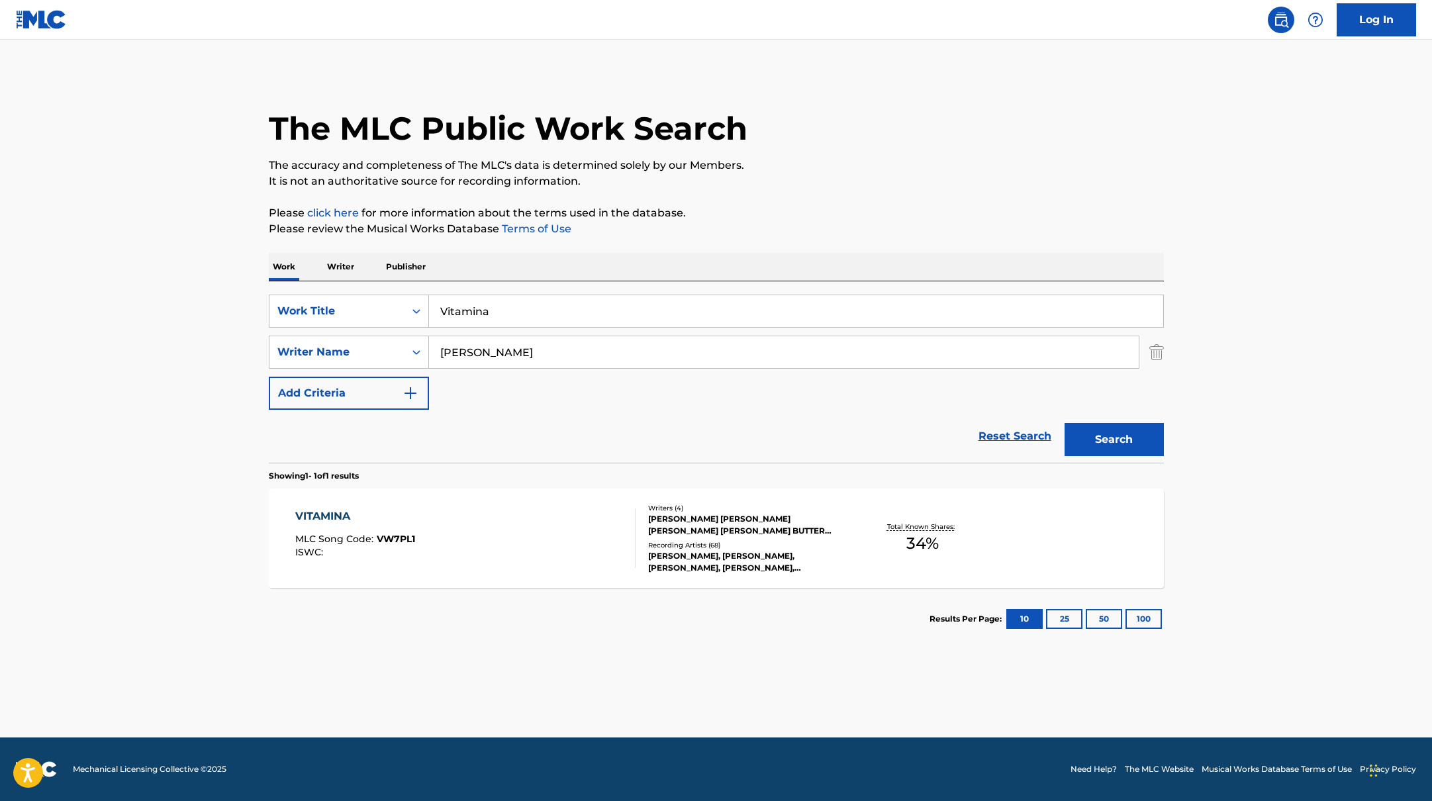
click at [558, 536] on div "VITAMINA MLC Song Code : VW7PL1 ISWC :" at bounding box center [465, 539] width 340 height 60
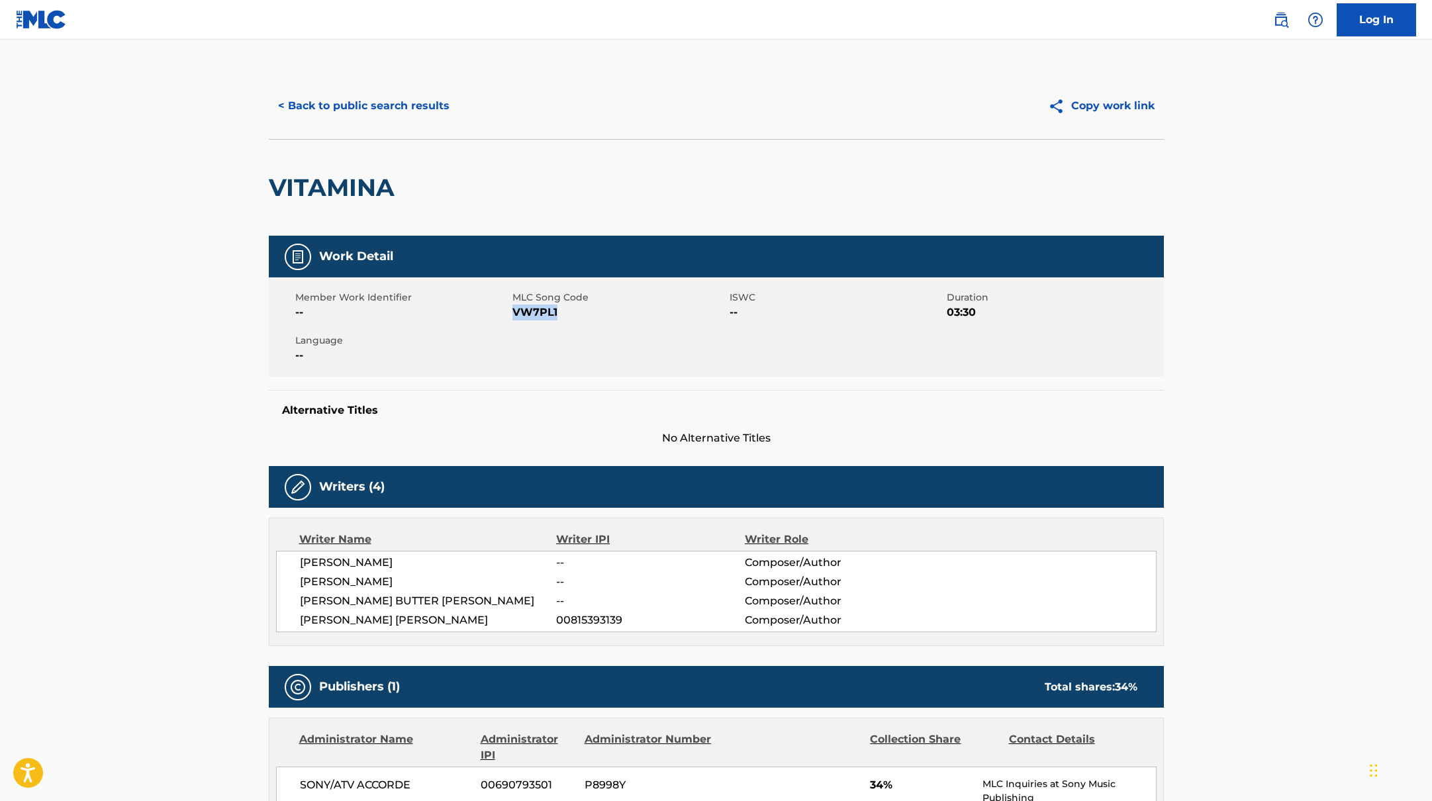
drag, startPoint x: 517, startPoint y: 309, endPoint x: 593, endPoint y: 313, distance: 76.2
click at [593, 313] on span "VW7PL1" at bounding box center [619, 313] width 214 height 16
click at [410, 102] on button "< Back to public search results" at bounding box center [364, 105] width 190 height 33
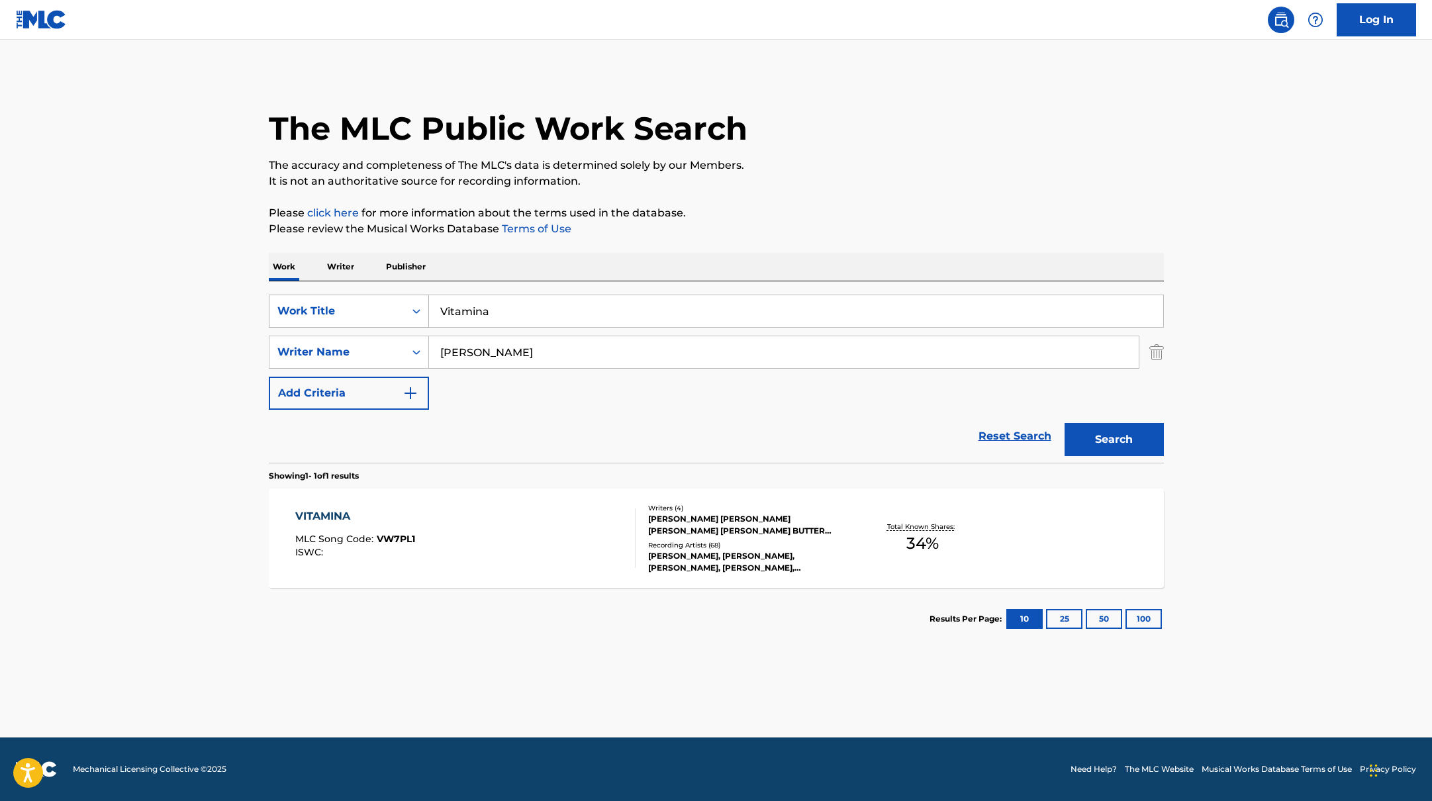
drag, startPoint x: 493, startPoint y: 312, endPoint x: 398, endPoint y: 307, distance: 94.8
click at [399, 307] on div "SearchWithCriteria9c7f3fd9-5be9-4e5e-bd35-1c6ece074282 Work Title Vitamina" at bounding box center [716, 311] width 895 height 33
type input "[PERSON_NAME]"
click at [832, 206] on p "Please click here for more information about the terms used in the database." at bounding box center [716, 213] width 895 height 16
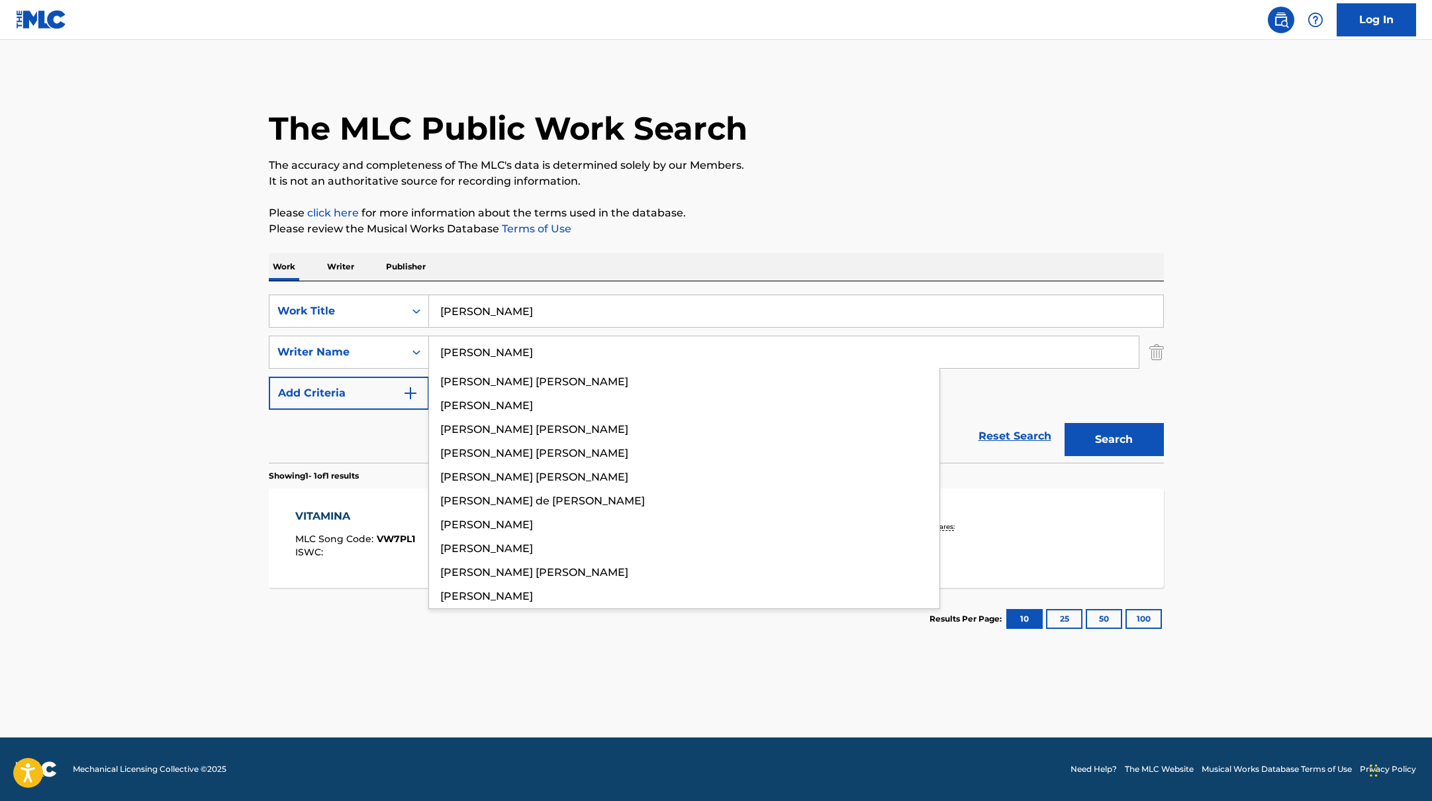
drag, startPoint x: 487, startPoint y: 349, endPoint x: 871, endPoint y: 164, distance: 426.2
click at [870, 166] on div "The MLC Public Work Search The accuracy and completeness of The MLC's data is d…" at bounding box center [716, 361] width 927 height 577
type input "[PERSON_NAME]"
click at [871, 164] on p "The accuracy and completeness of The MLC's data is determined solely by our Mem…" at bounding box center [716, 166] width 895 height 16
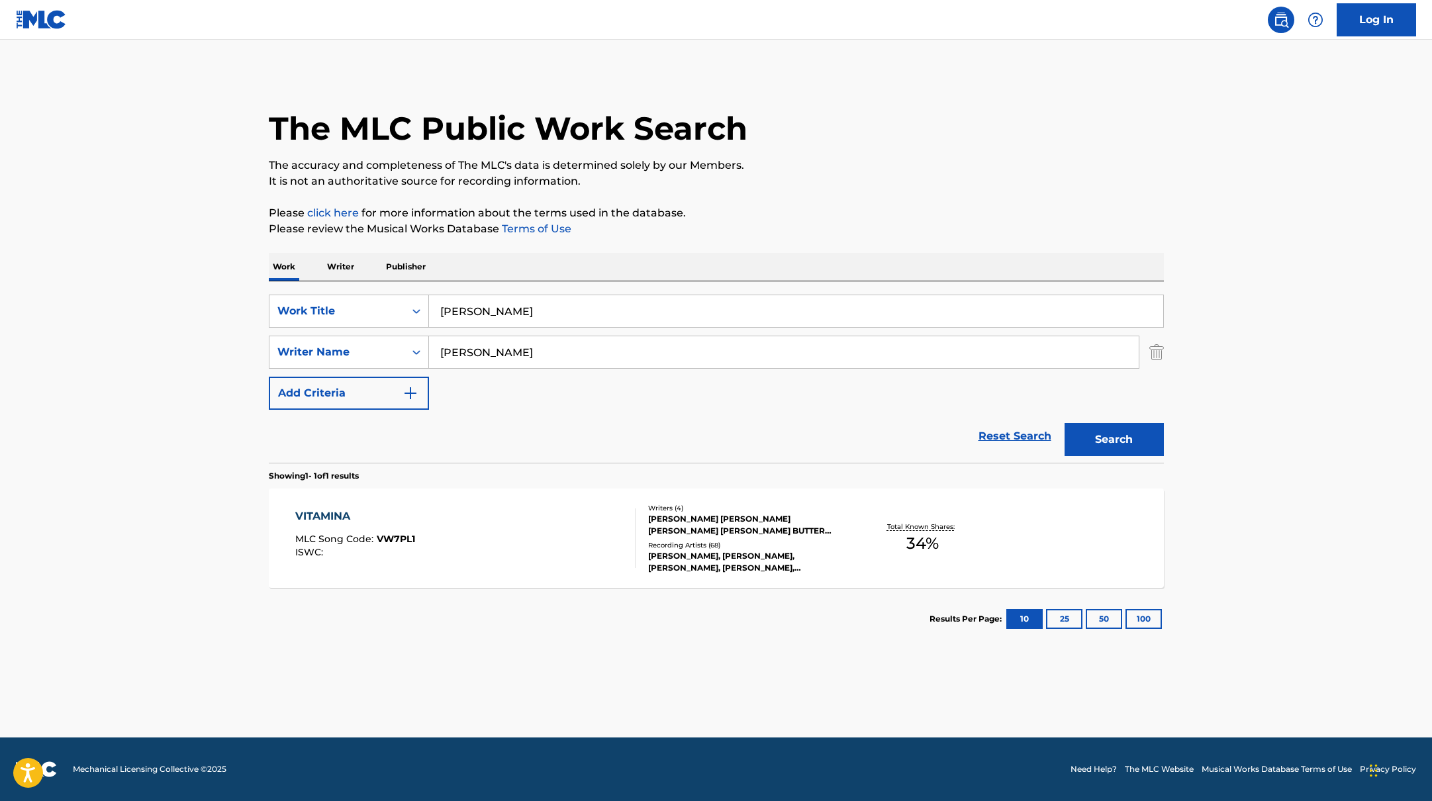
click at [1138, 446] on button "Search" at bounding box center [1114, 439] width 99 height 33
click at [510, 525] on div "[PERSON_NAME] MLC Song Code : A96ZOP ISWC :" at bounding box center [465, 539] width 340 height 60
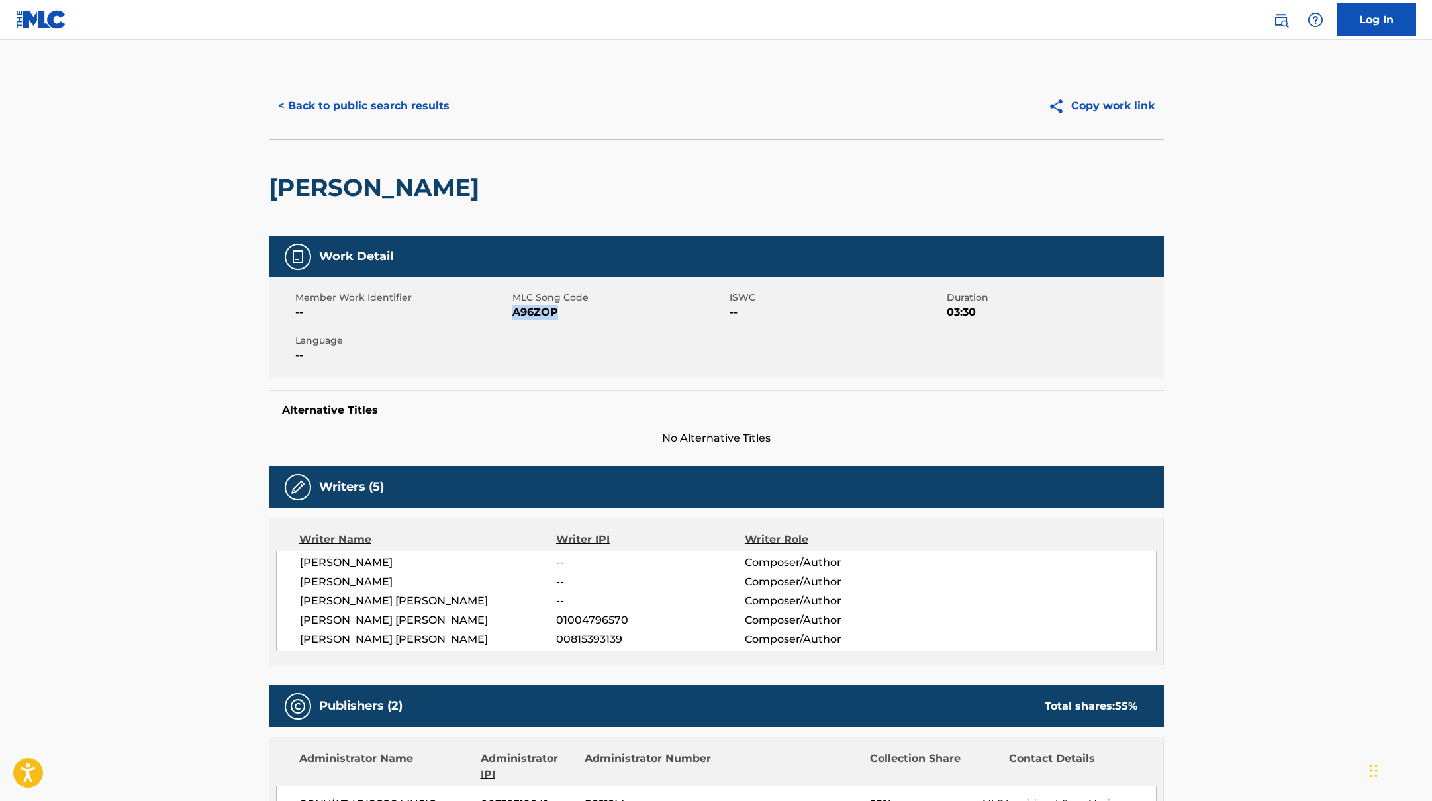
drag, startPoint x: 514, startPoint y: 313, endPoint x: 586, endPoint y: 317, distance: 72.3
click at [585, 317] on span "A96ZOP" at bounding box center [619, 313] width 214 height 16
drag, startPoint x: 340, startPoint y: 73, endPoint x: 340, endPoint y: 81, distance: 8.0
click at [340, 79] on div "< Back to public search results Copy work link" at bounding box center [716, 106] width 895 height 66
click at [346, 107] on button "< Back to public search results" at bounding box center [364, 105] width 190 height 33
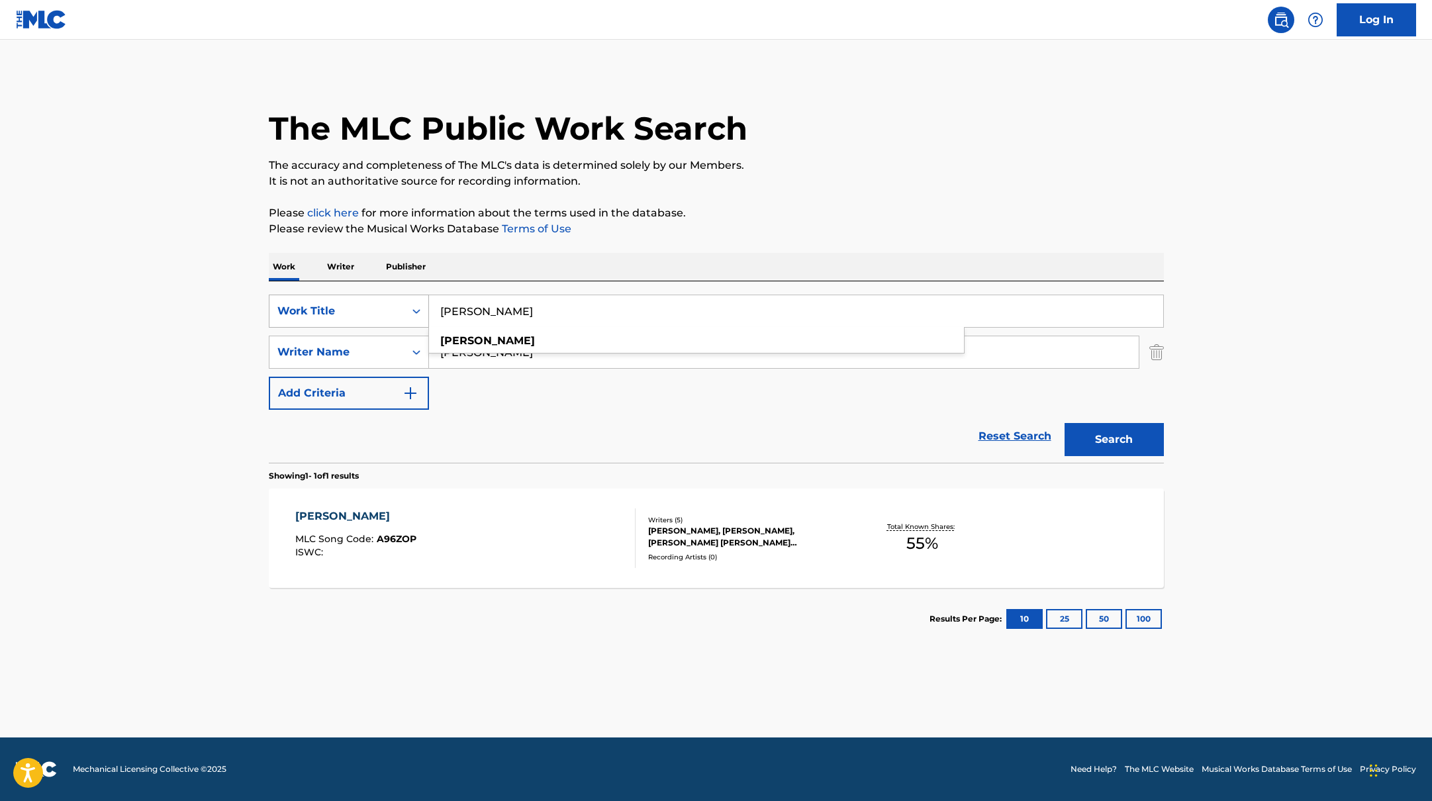
drag, startPoint x: 494, startPoint y: 314, endPoint x: 428, endPoint y: 306, distance: 66.7
click at [428, 306] on div "SearchWithCriteria9c7f3fd9-5be9-4e5e-bd35-1c6ece074282 Work Title [PERSON_NAME]…" at bounding box center [716, 311] width 895 height 33
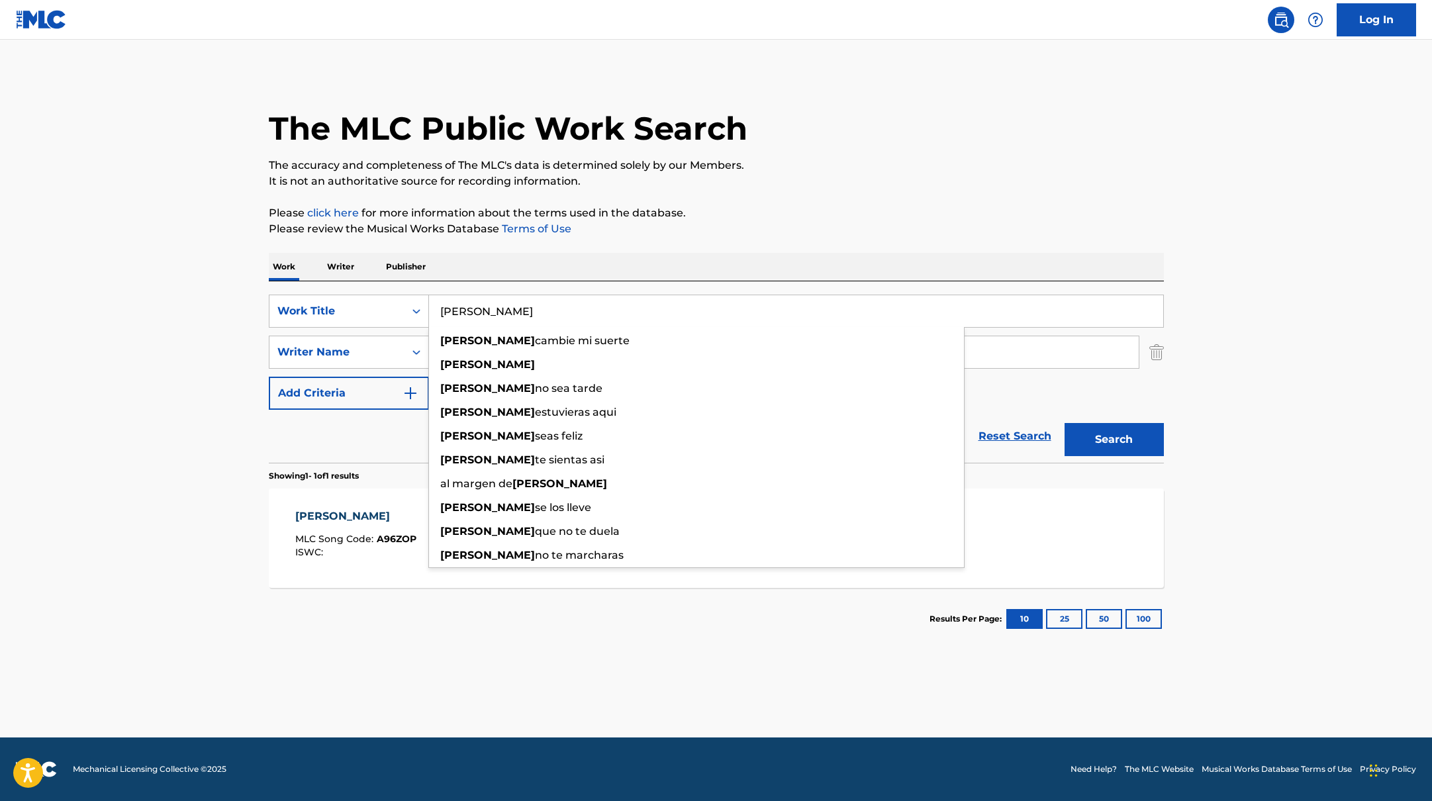
type input "[PERSON_NAME]"
click at [928, 103] on div "The MLC Public Work Search" at bounding box center [716, 121] width 895 height 97
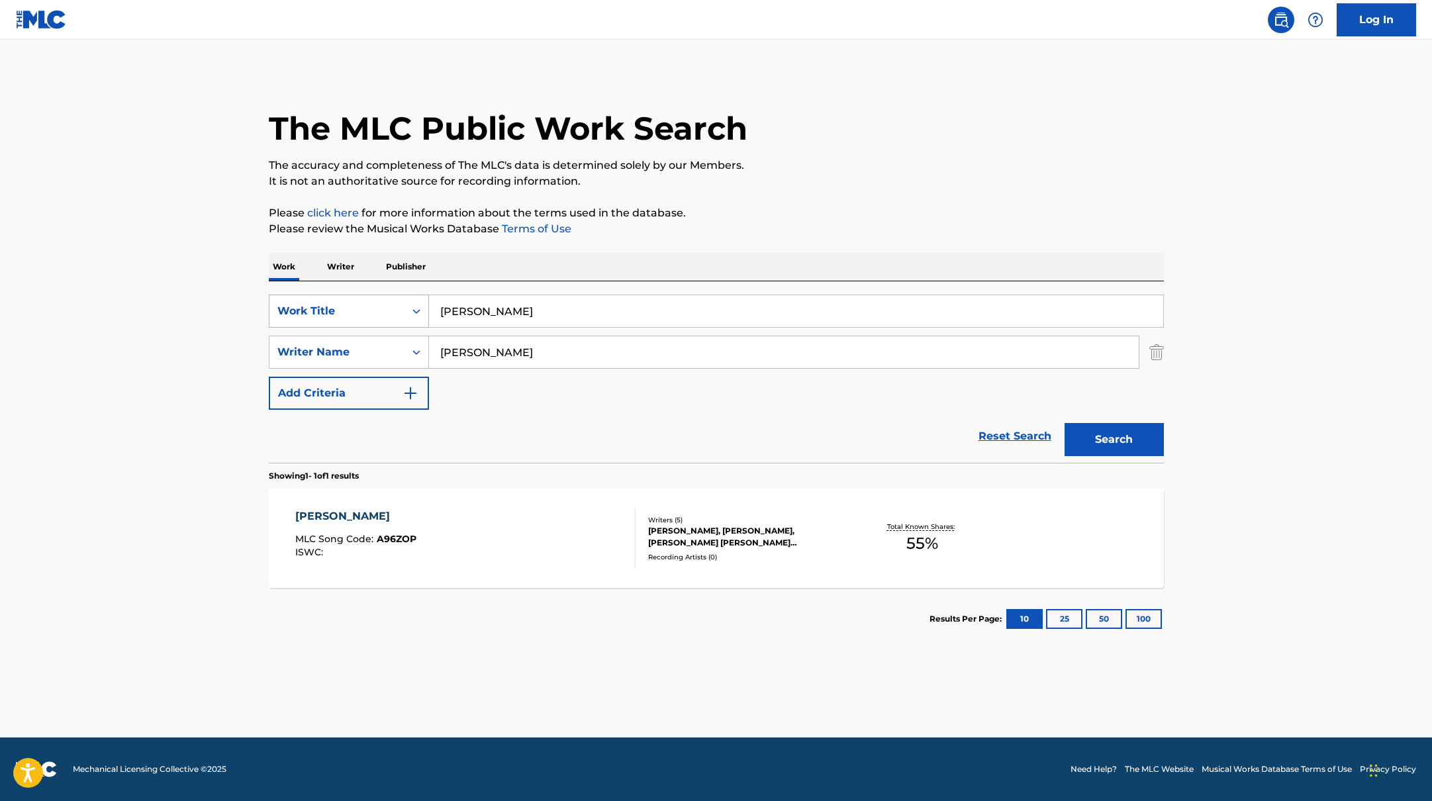
drag, startPoint x: 552, startPoint y: 360, endPoint x: 324, endPoint y: 324, distance: 230.5
click at [324, 325] on div "SearchWithCriteria9c7f3fd9-5be9-4e5e-bd35-1c6ece074282 Work Title [PERSON_NAME]…" at bounding box center [716, 352] width 895 height 115
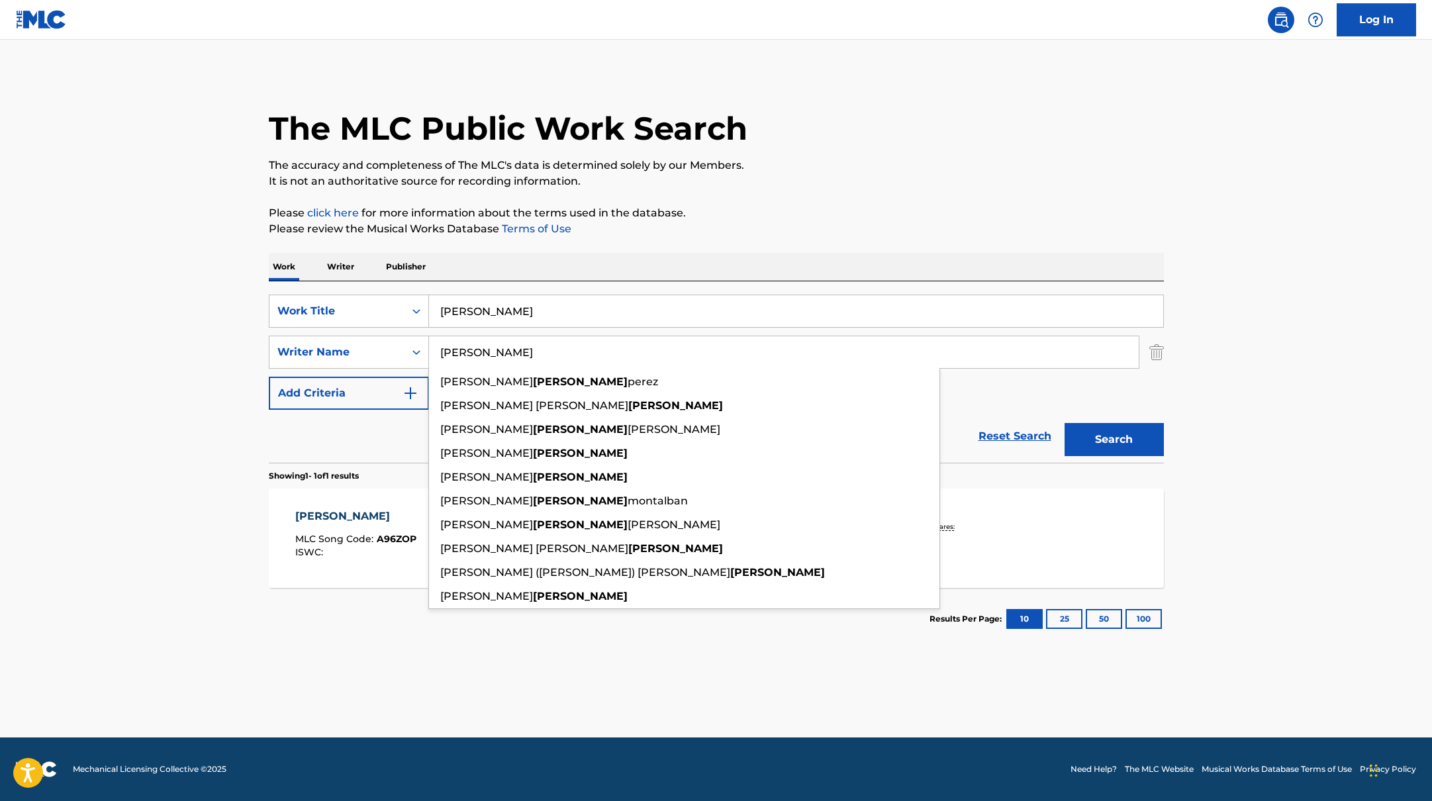
type input "[PERSON_NAME]"
click at [1279, 345] on main "The MLC Public Work Search The accuracy and completeness of The MLC's data is d…" at bounding box center [716, 389] width 1432 height 698
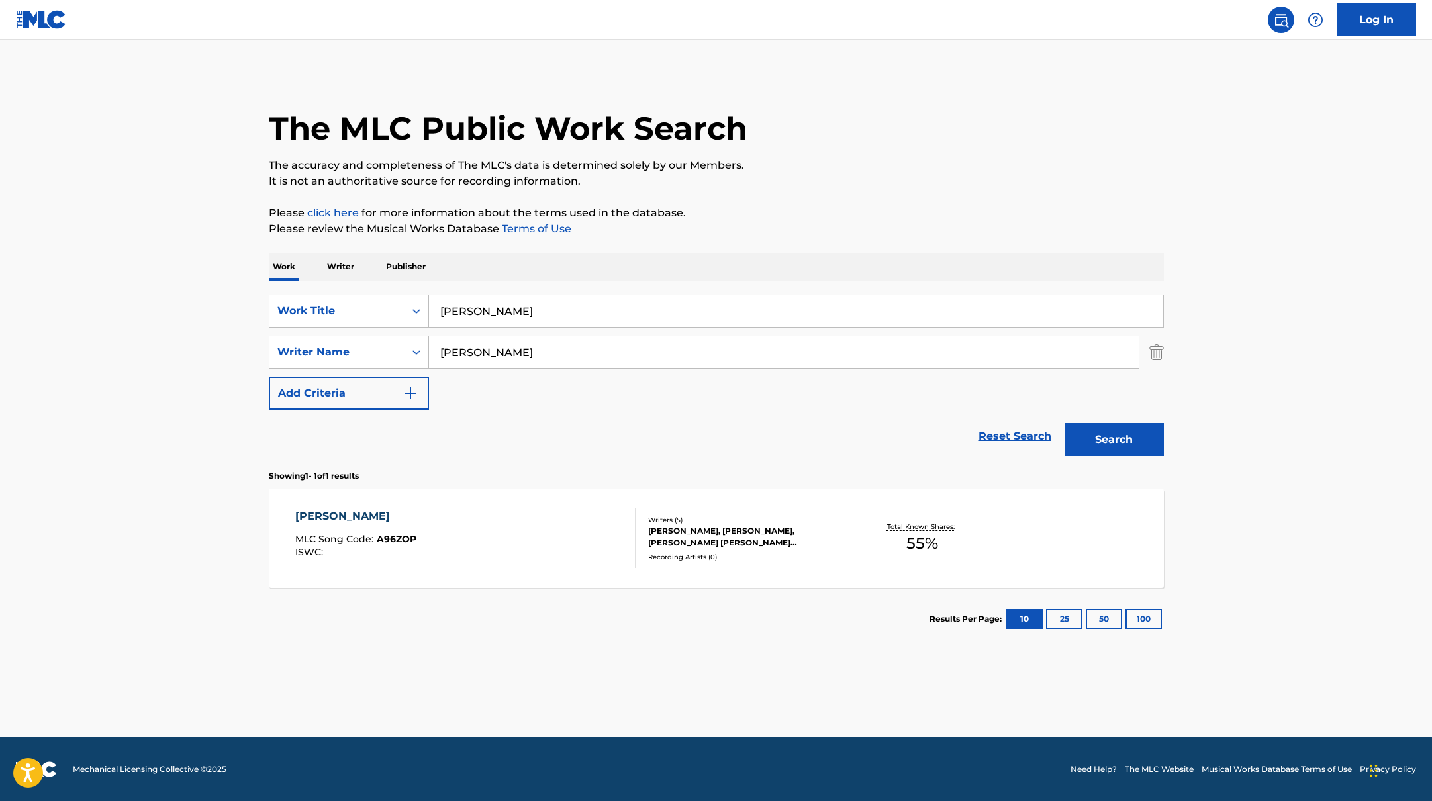
click at [1142, 432] on button "Search" at bounding box center [1114, 439] width 99 height 33
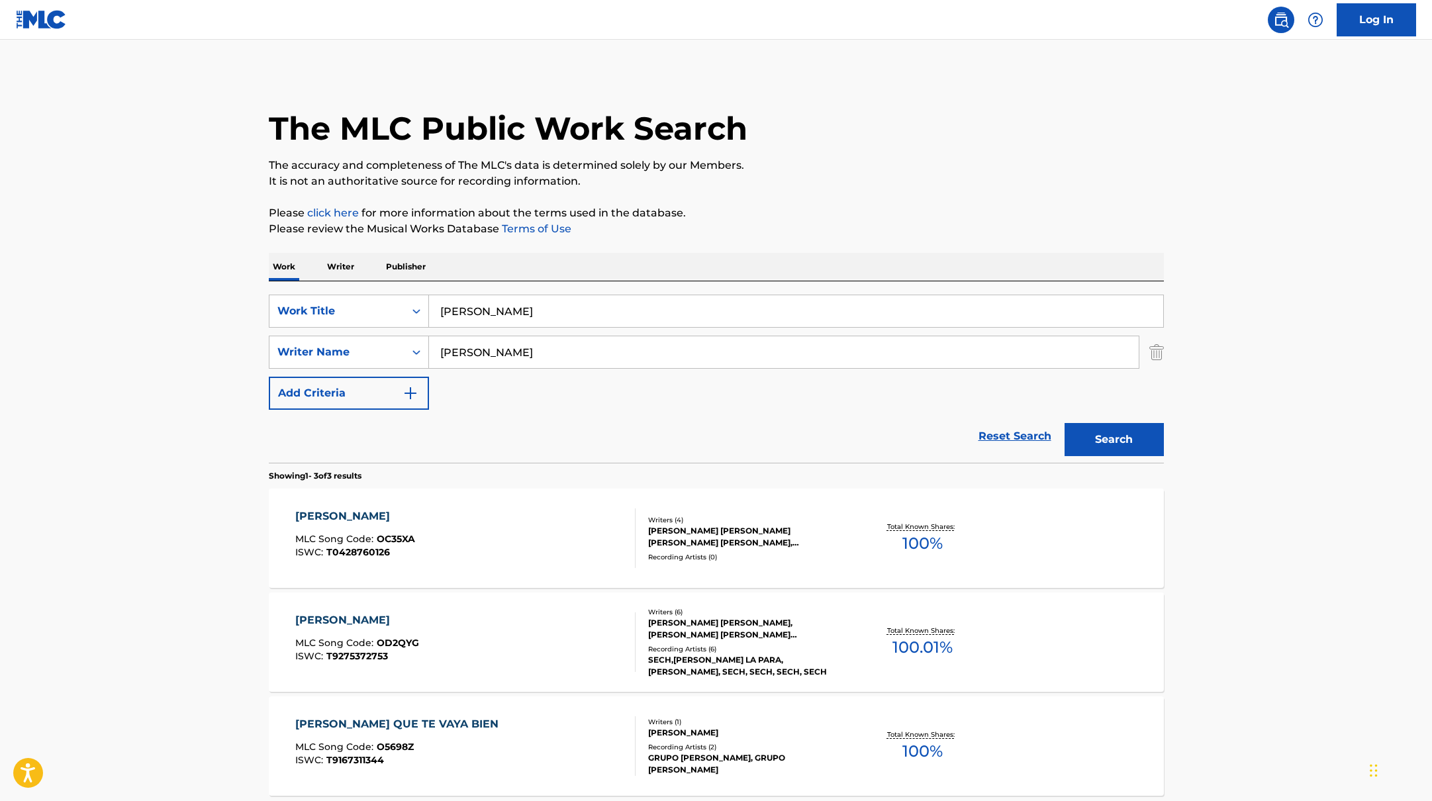
click at [564, 533] on div "[PERSON_NAME] MLC Song Code : OC35XA ISWC : T0428760126" at bounding box center [465, 539] width 340 height 60
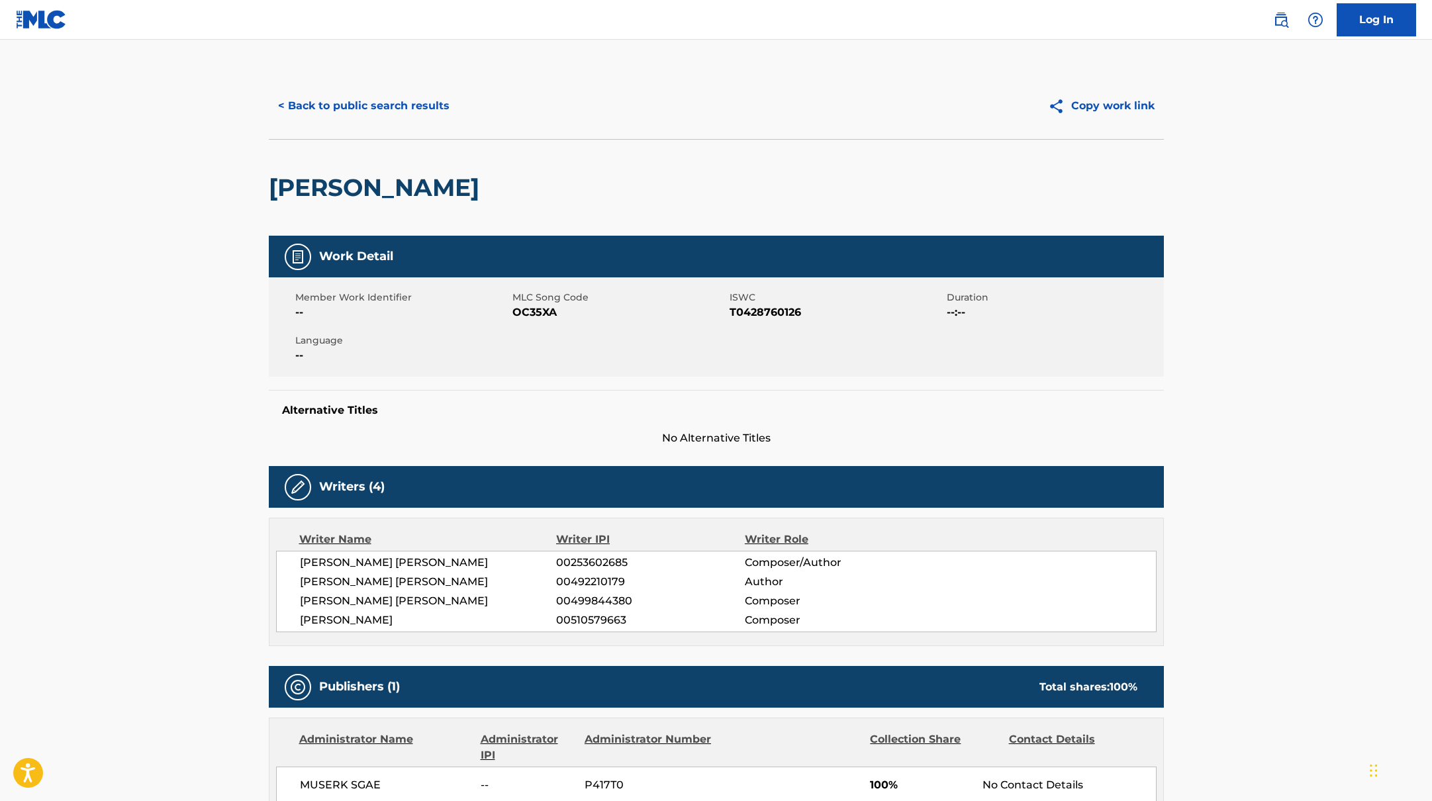
click at [395, 102] on button "< Back to public search results" at bounding box center [364, 105] width 190 height 33
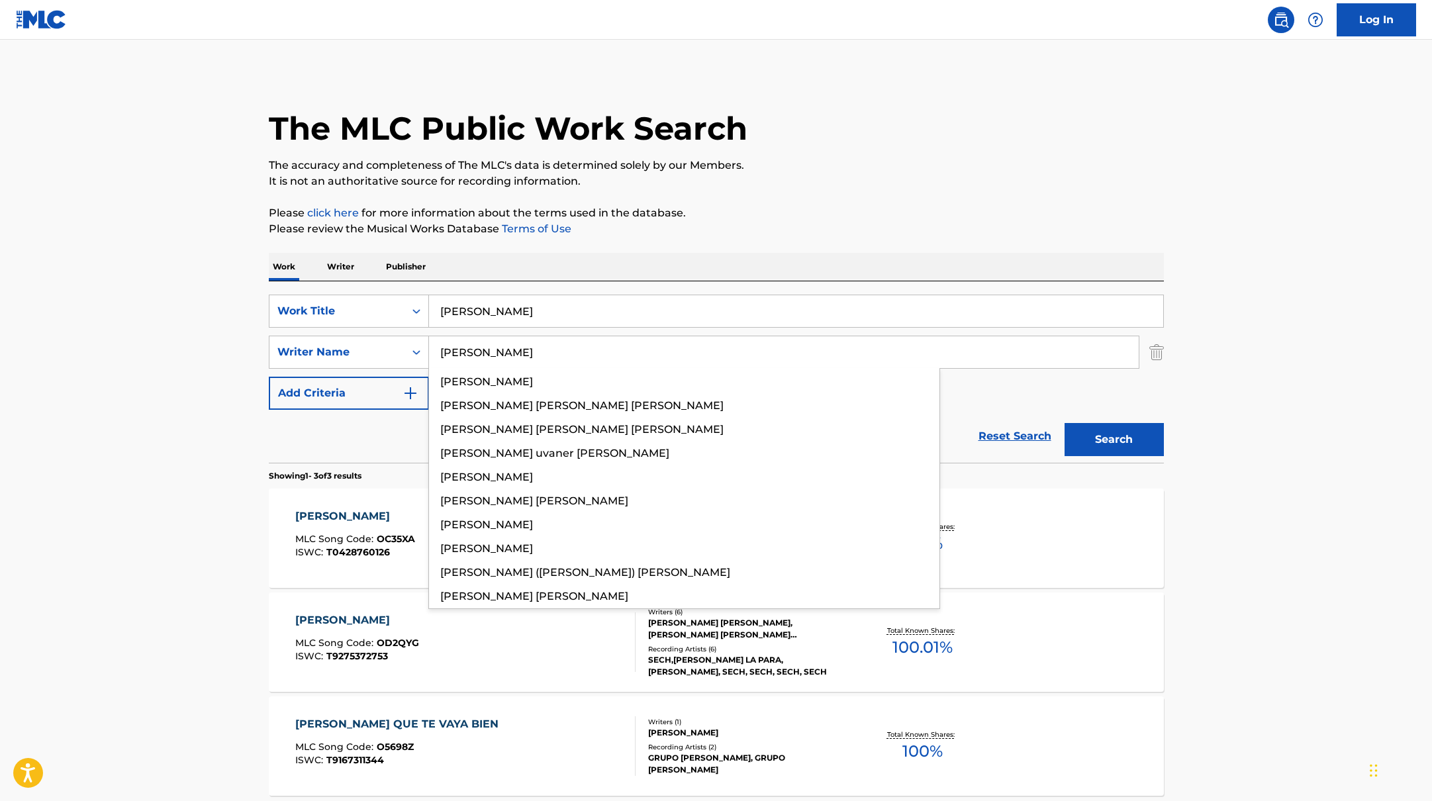
drag, startPoint x: 501, startPoint y: 351, endPoint x: 920, endPoint y: 182, distance: 451.9
click at [920, 182] on div "The MLC Public Work Search The accuracy and completeness of The MLC's data is d…" at bounding box center [716, 465] width 927 height 785
type input "[PERSON_NAME]"
click at [920, 182] on p "It is not an authoritative source for recording information." at bounding box center [716, 181] width 895 height 16
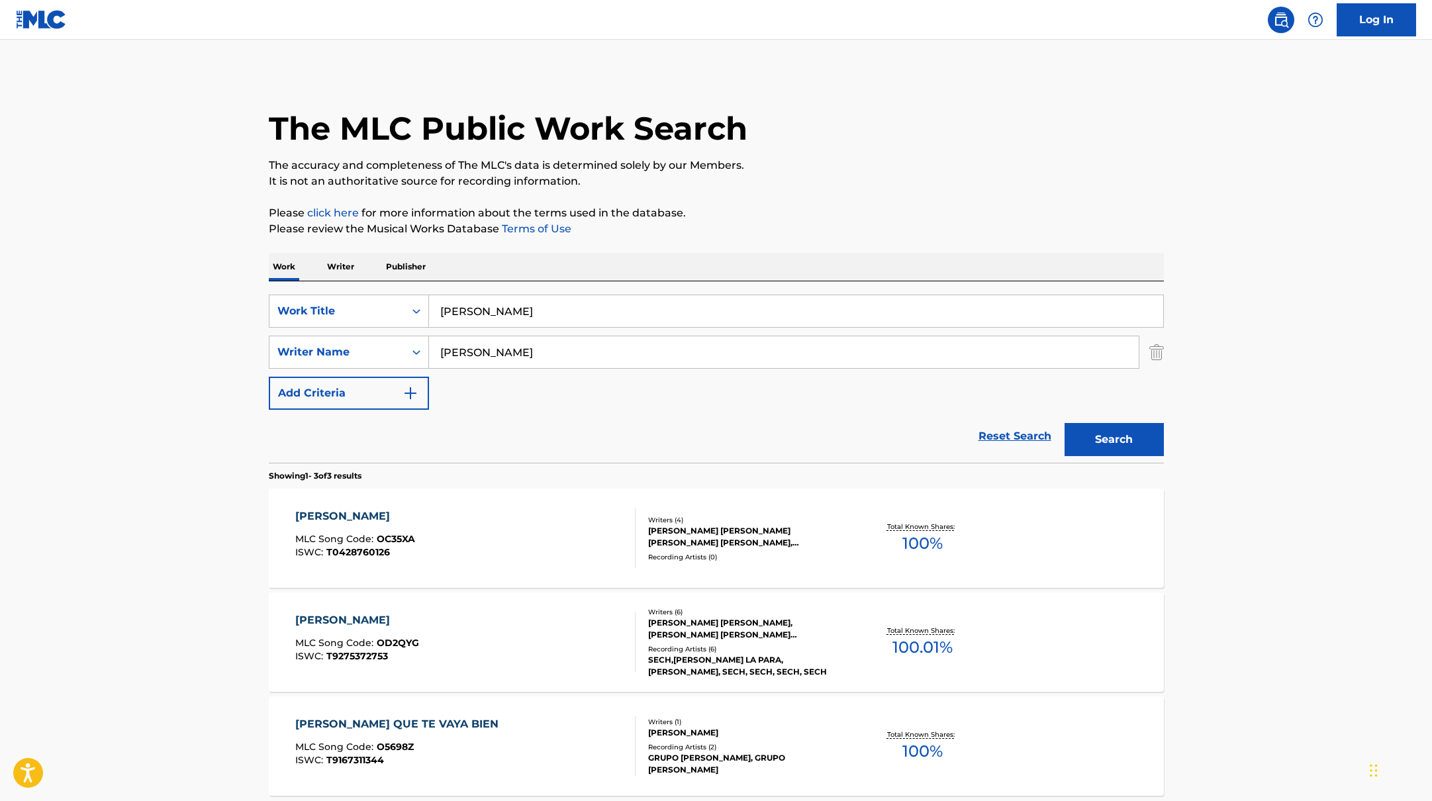
click at [1152, 450] on button "Search" at bounding box center [1114, 439] width 99 height 33
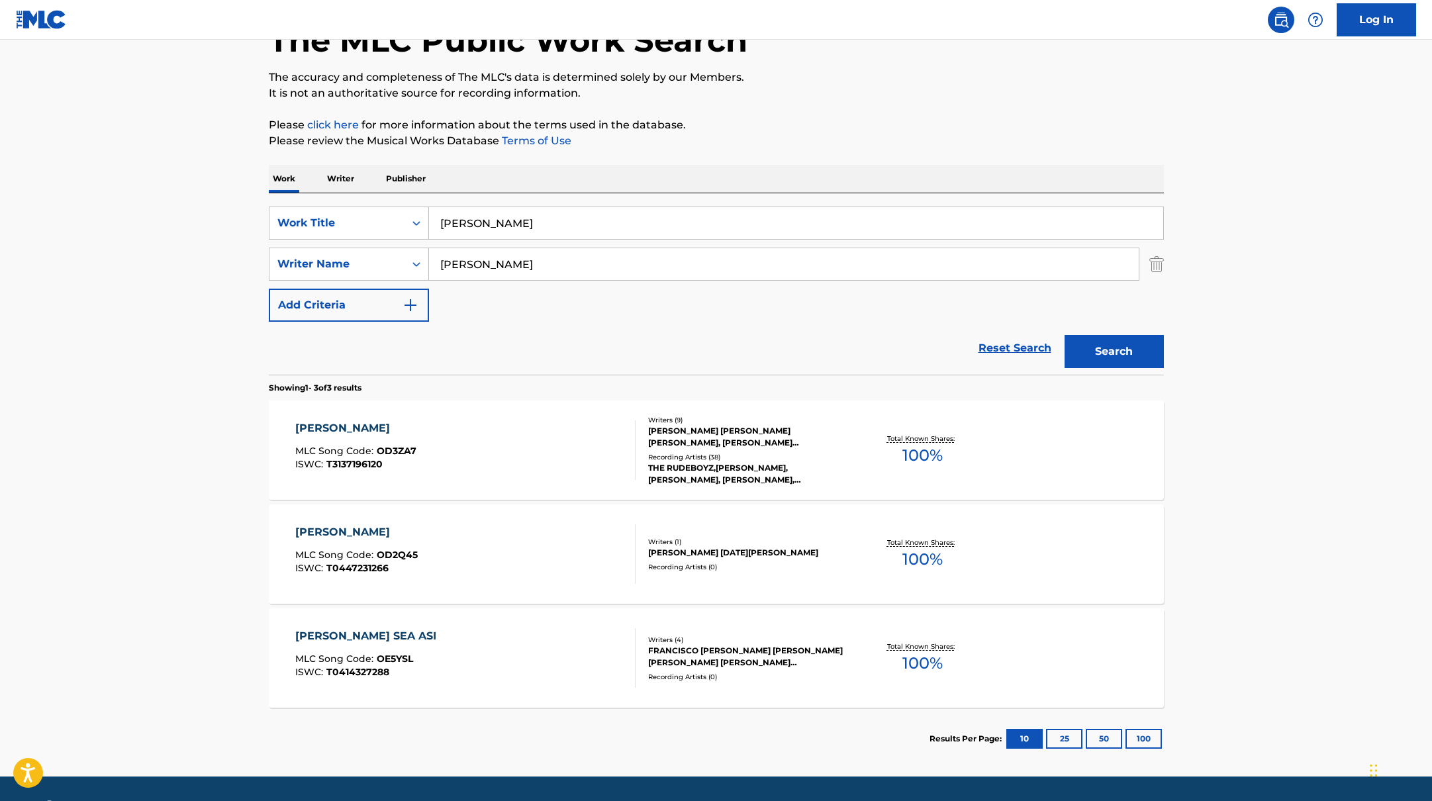
scroll to position [127, 0]
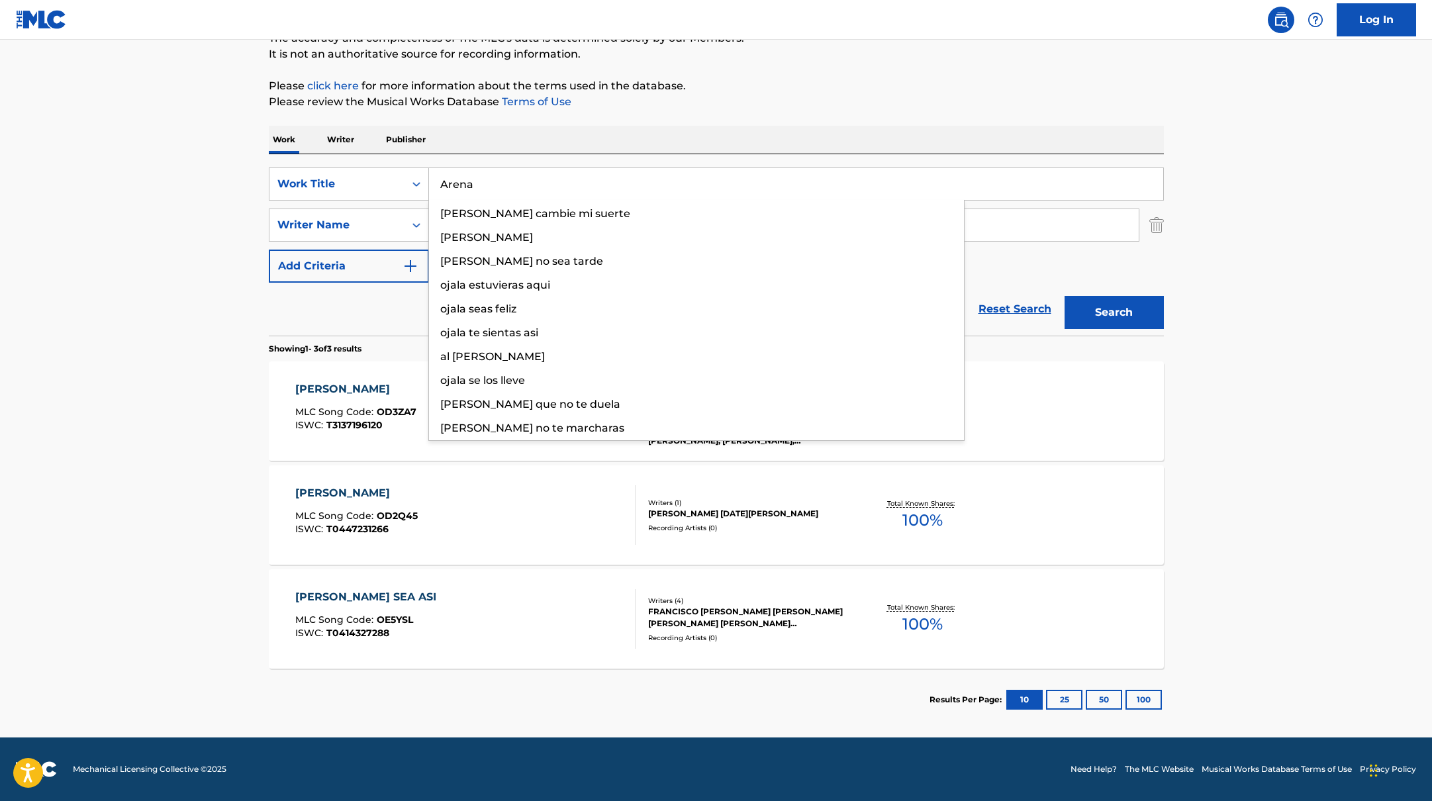
drag, startPoint x: 489, startPoint y: 185, endPoint x: 706, endPoint y: 105, distance: 231.7
click at [706, 105] on div "The MLC Public Work Search The accuracy and completeness of The MLC's data is d…" at bounding box center [716, 338] width 927 height 785
type input "Arena"
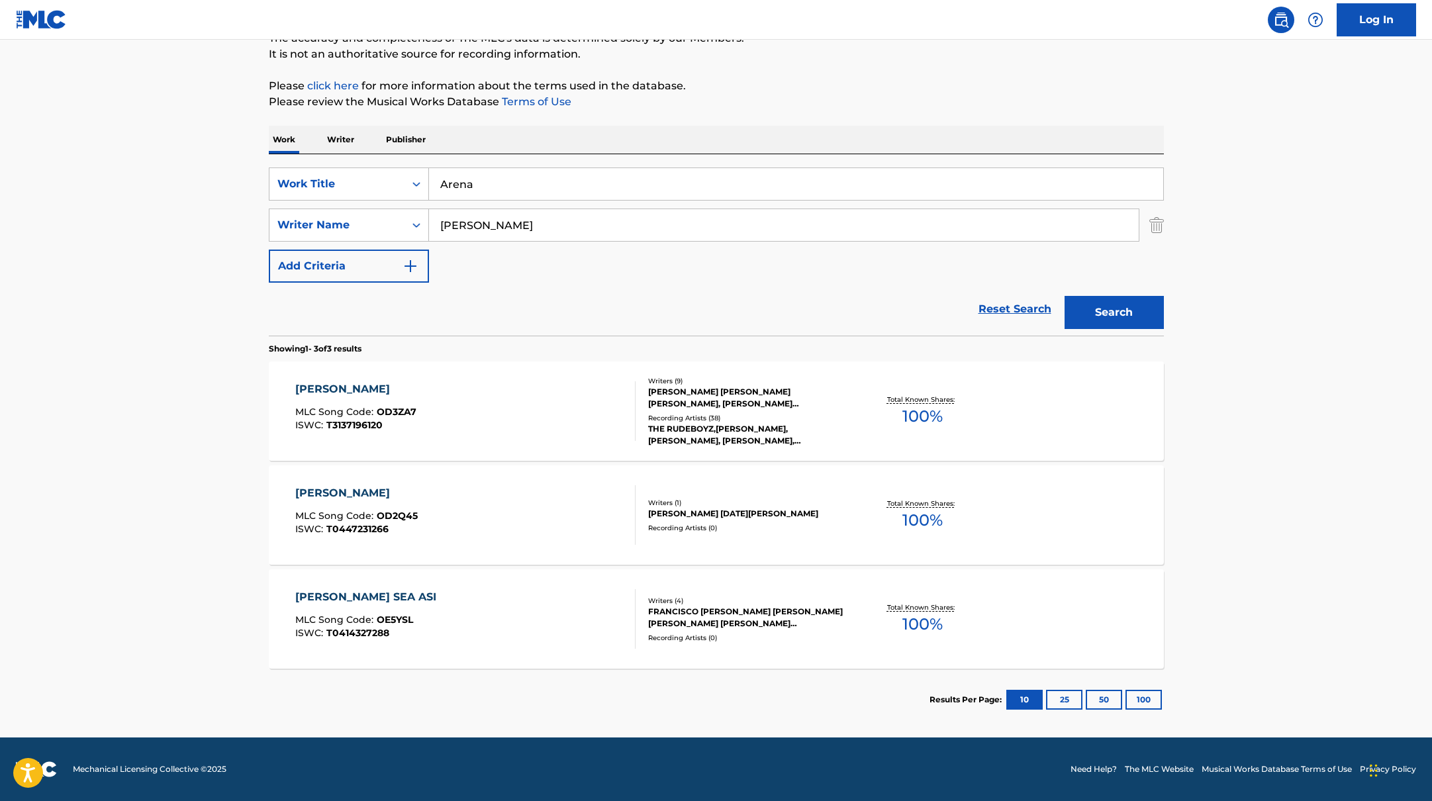
click at [707, 105] on p "Please review the Musical Works Database Terms of Use" at bounding box center [716, 102] width 895 height 16
drag, startPoint x: 509, startPoint y: 229, endPoint x: 380, endPoint y: 215, distance: 129.9
click at [379, 215] on div "SearchWithCriteria419fbbaf-f552-4ab5-9b23-73320cbdb2d7 Writer Name [PERSON_NAME]" at bounding box center [716, 225] width 895 height 33
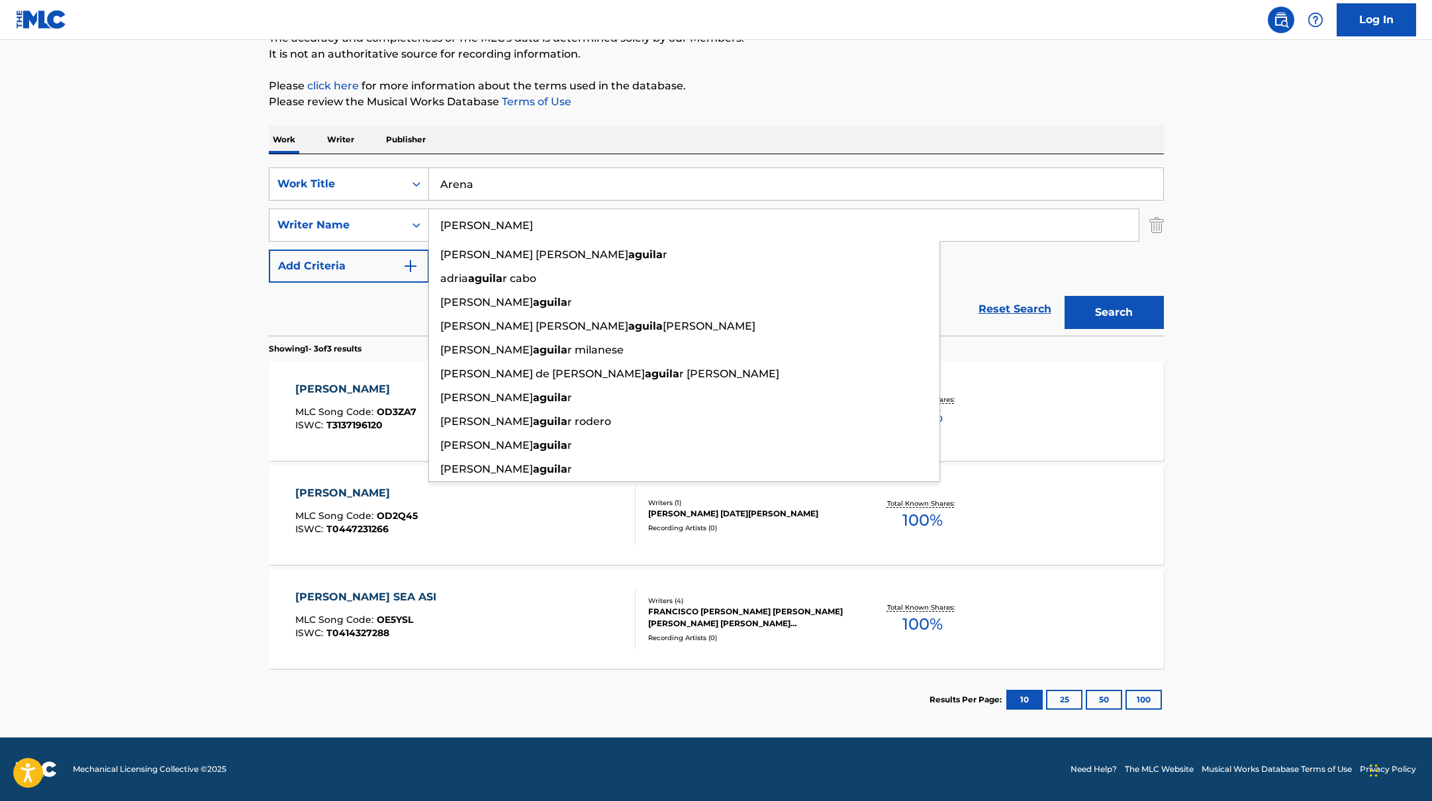
type input "[PERSON_NAME]"
click at [848, 111] on div "The MLC Public Work Search The accuracy and completeness of The MLC's data is d…" at bounding box center [716, 338] width 927 height 785
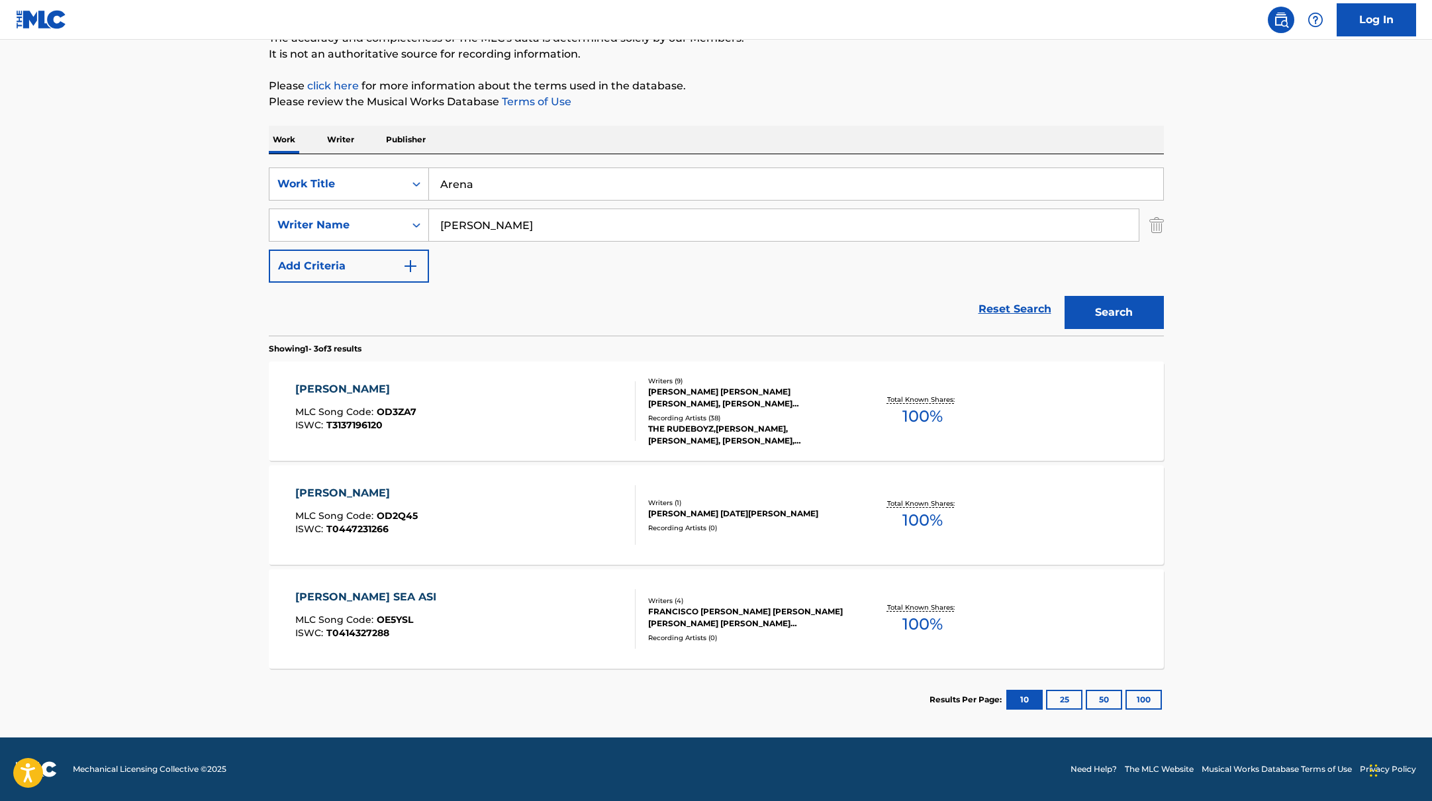
click at [1135, 315] on button "Search" at bounding box center [1114, 312] width 99 height 33
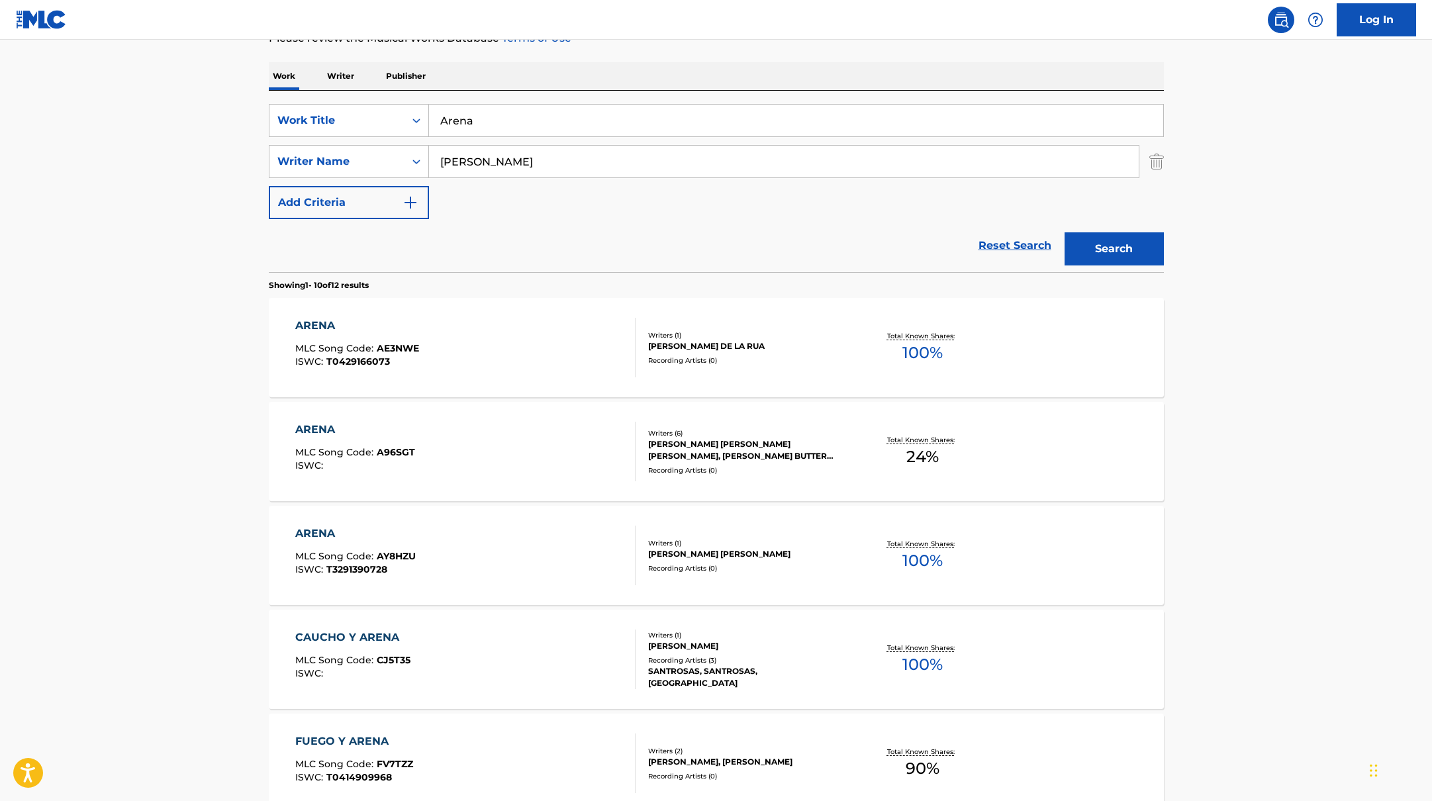
scroll to position [191, 0]
click at [554, 465] on div "ARENA MLC Song Code : A96SGT ISWC :" at bounding box center [465, 451] width 340 height 60
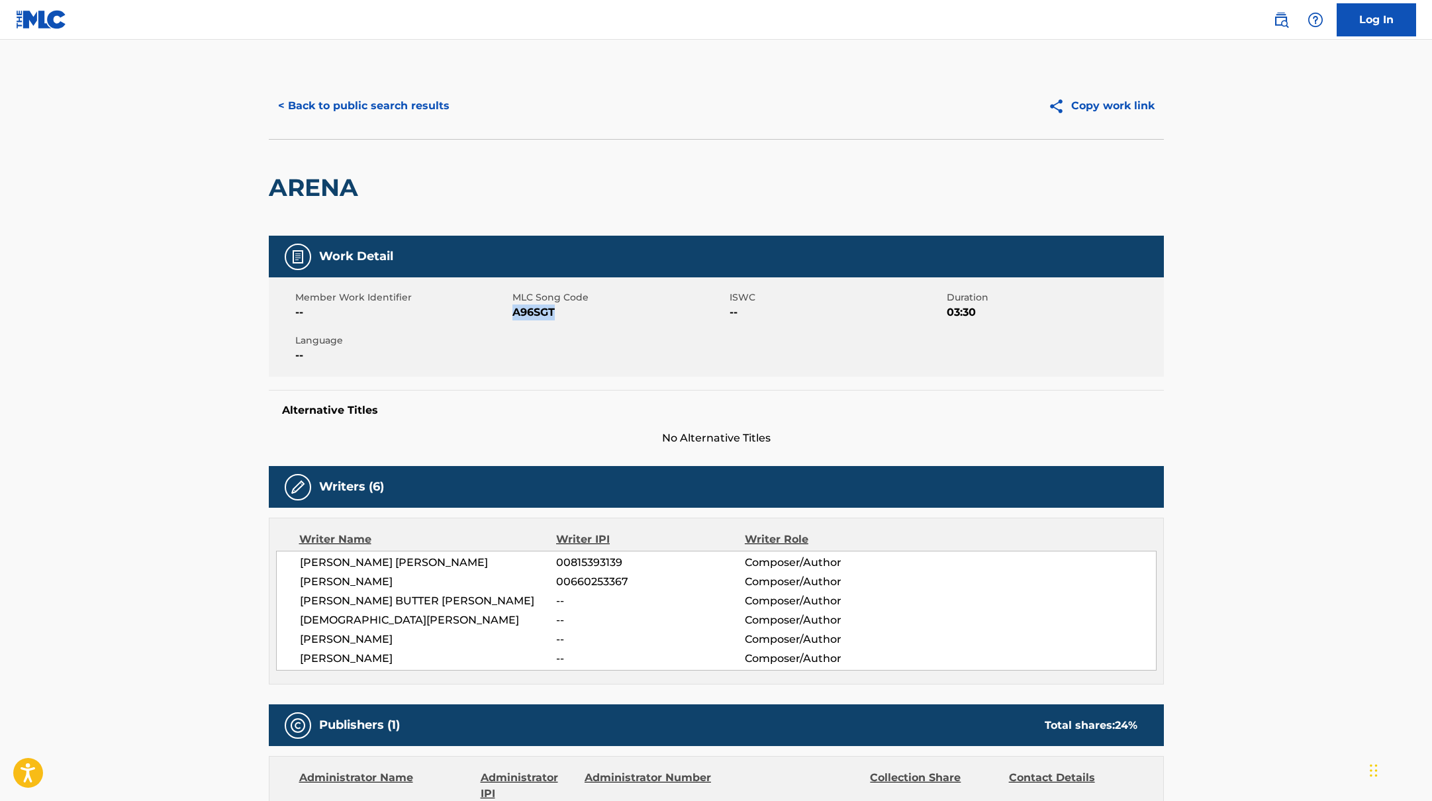
drag, startPoint x: 513, startPoint y: 312, endPoint x: 616, endPoint y: 315, distance: 103.3
click at [616, 315] on span "A96SGT" at bounding box center [619, 313] width 214 height 16
click at [409, 97] on button "< Back to public search results" at bounding box center [364, 105] width 190 height 33
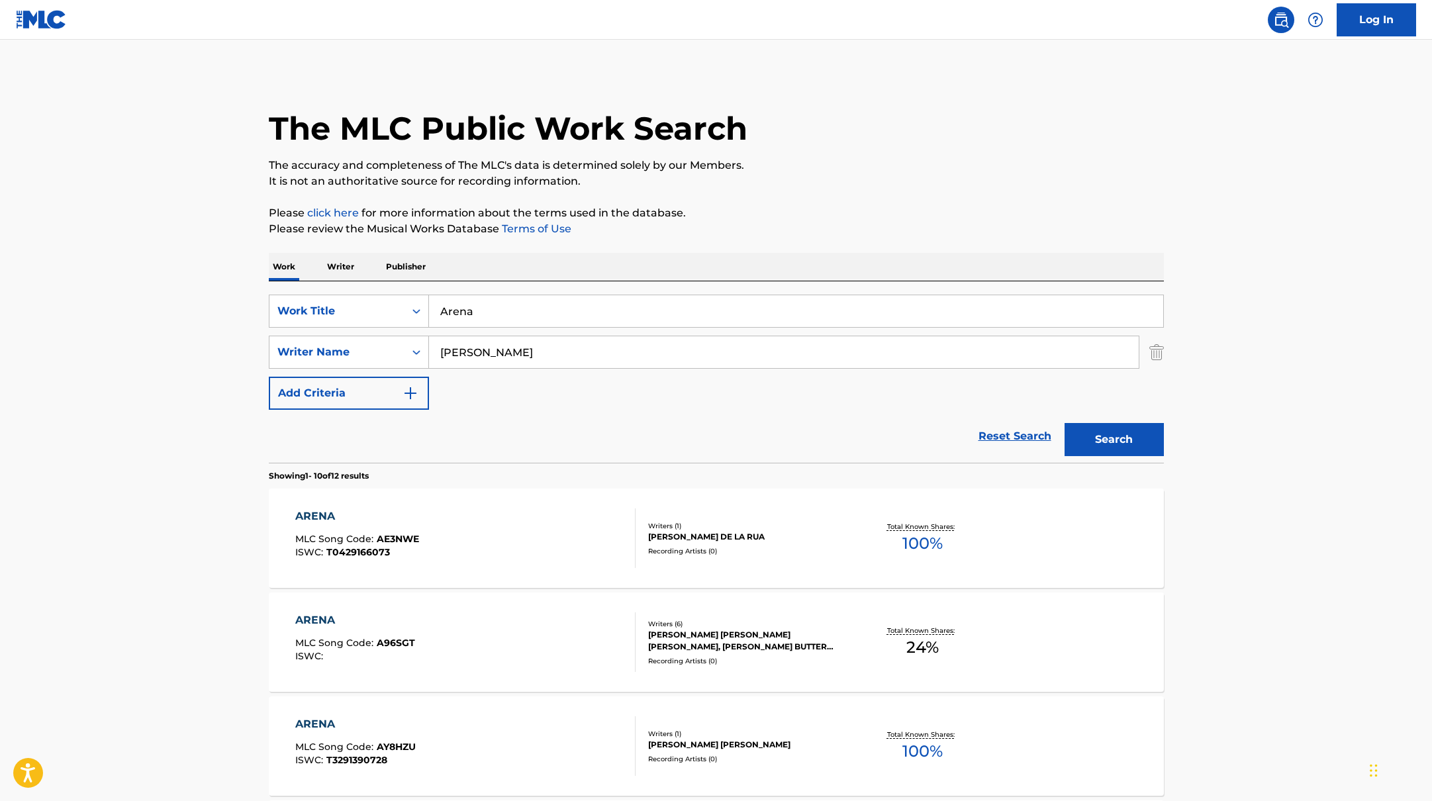
scroll to position [191, 0]
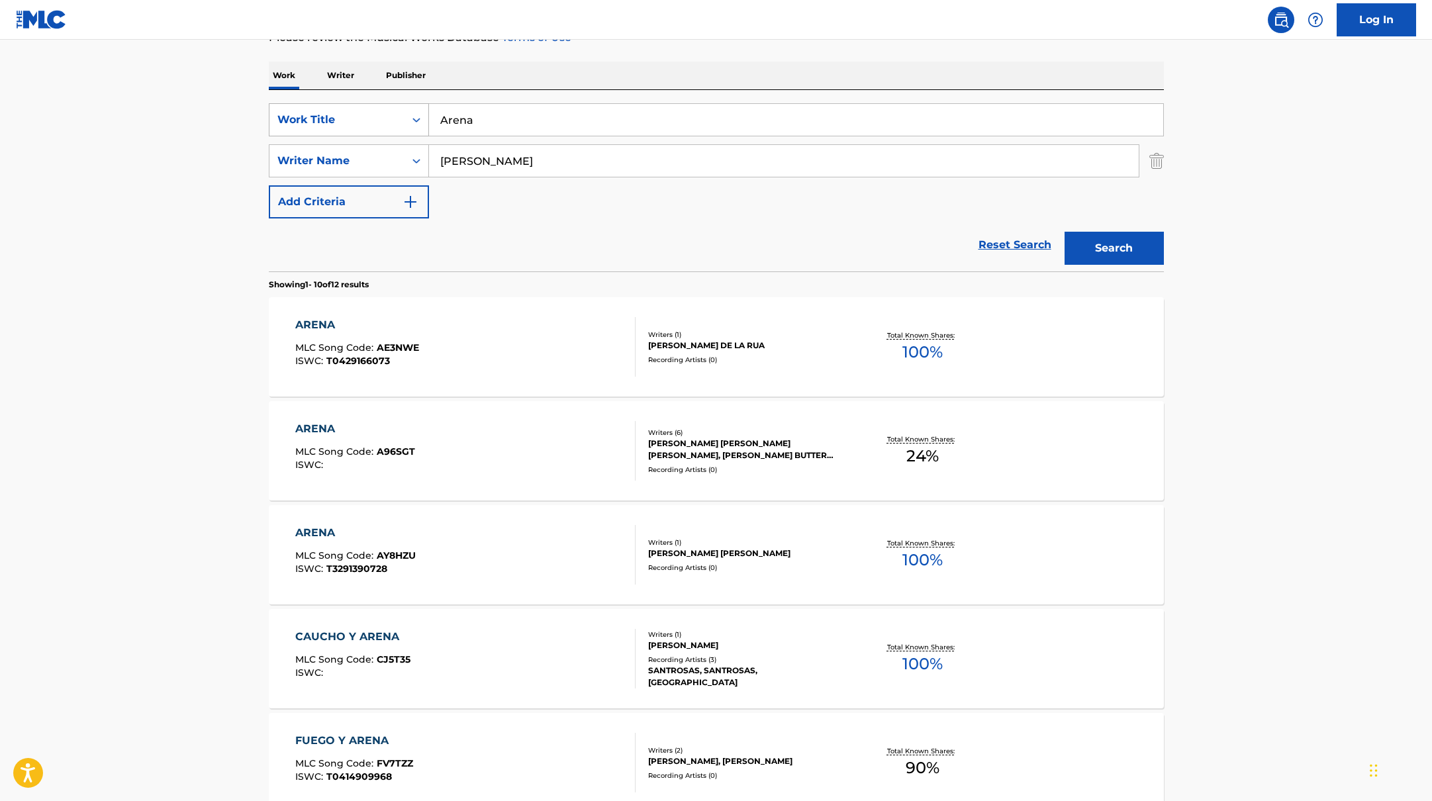
drag, startPoint x: 497, startPoint y: 127, endPoint x: 407, endPoint y: 114, distance: 91.0
click at [407, 114] on div "SearchWithCriteria9c7f3fd9-5be9-4e5e-bd35-1c6ece074282 Work Title Arena" at bounding box center [716, 119] width 895 height 33
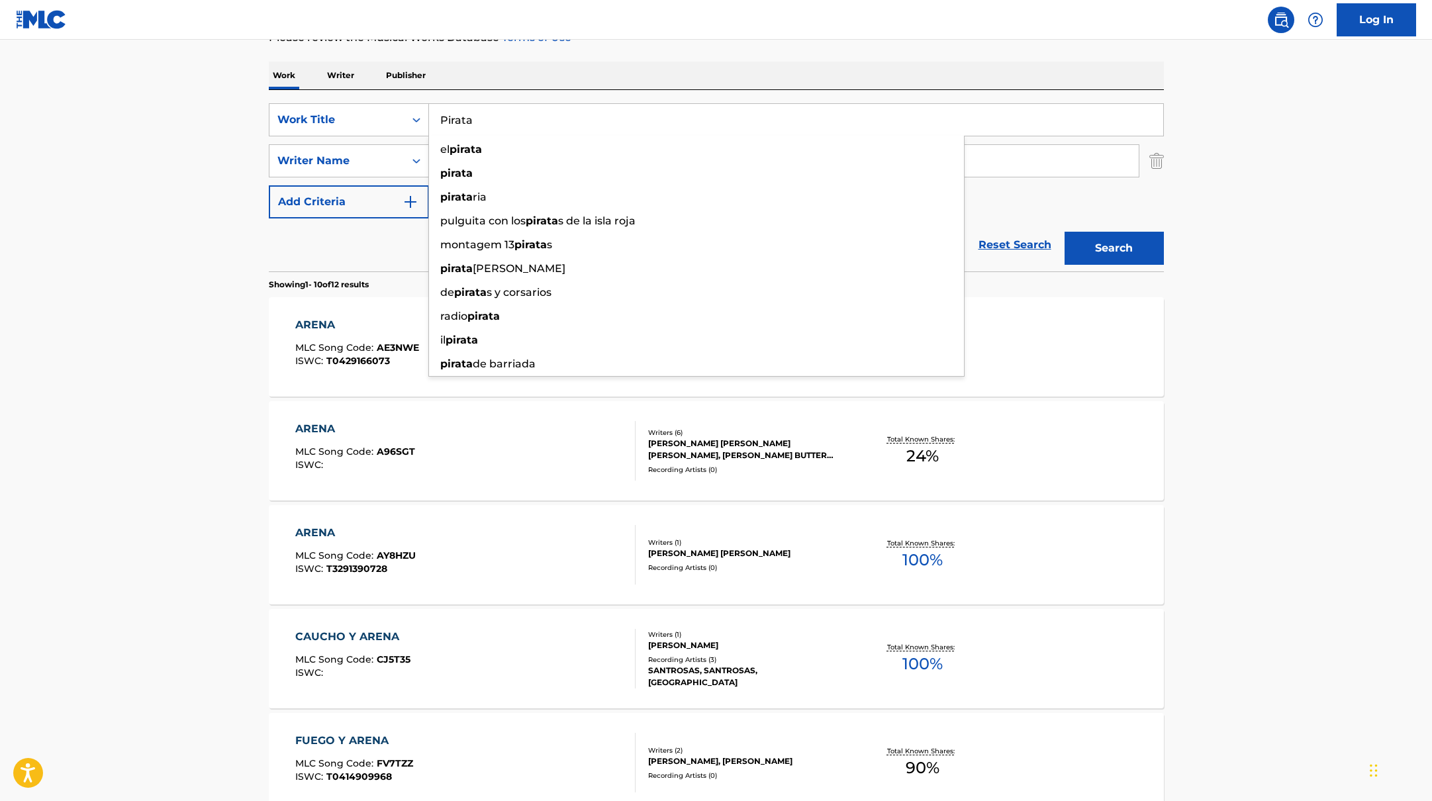
type input "Pirata"
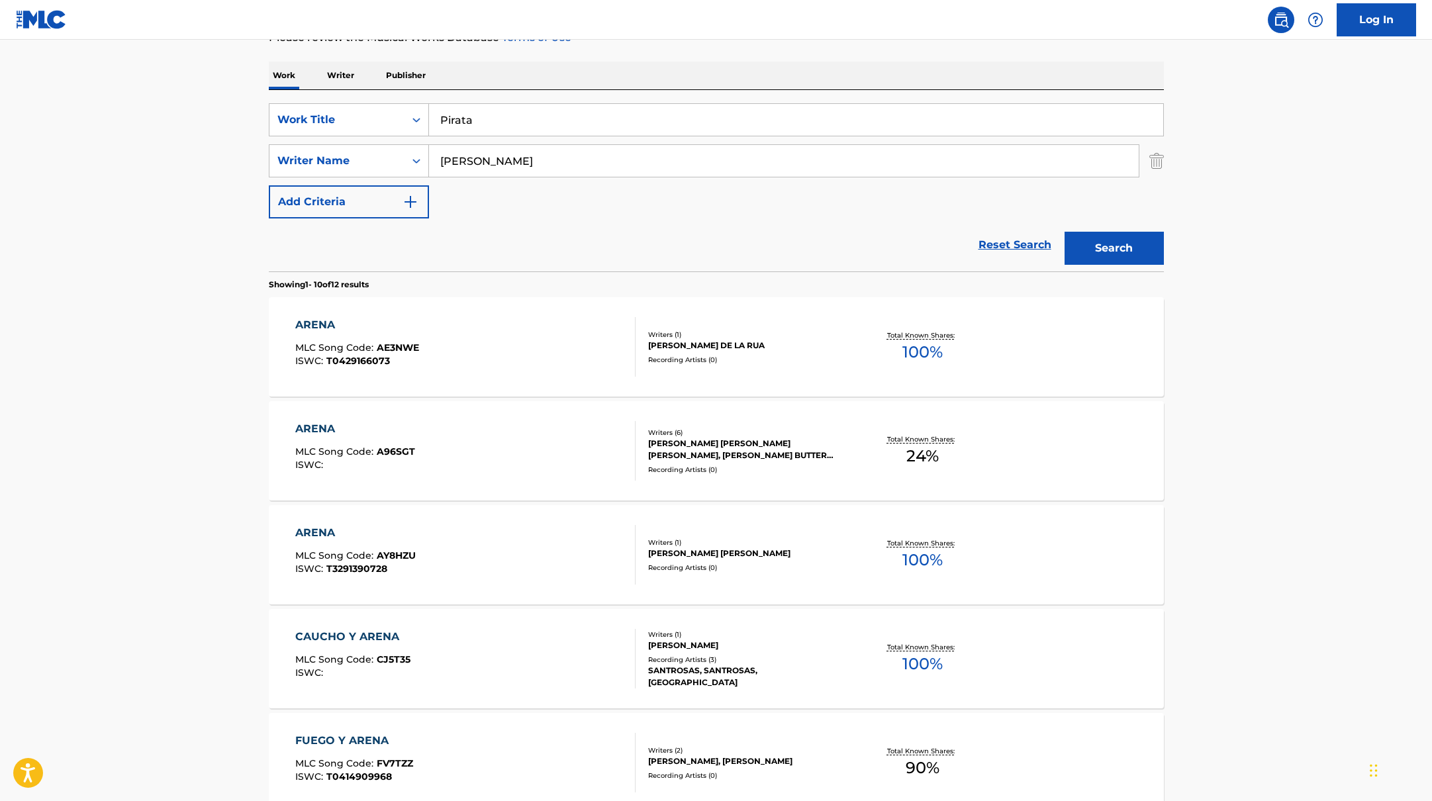
click at [1041, 72] on div "Work Writer Publisher" at bounding box center [716, 76] width 895 height 28
click at [1095, 245] on button "Search" at bounding box center [1114, 248] width 99 height 33
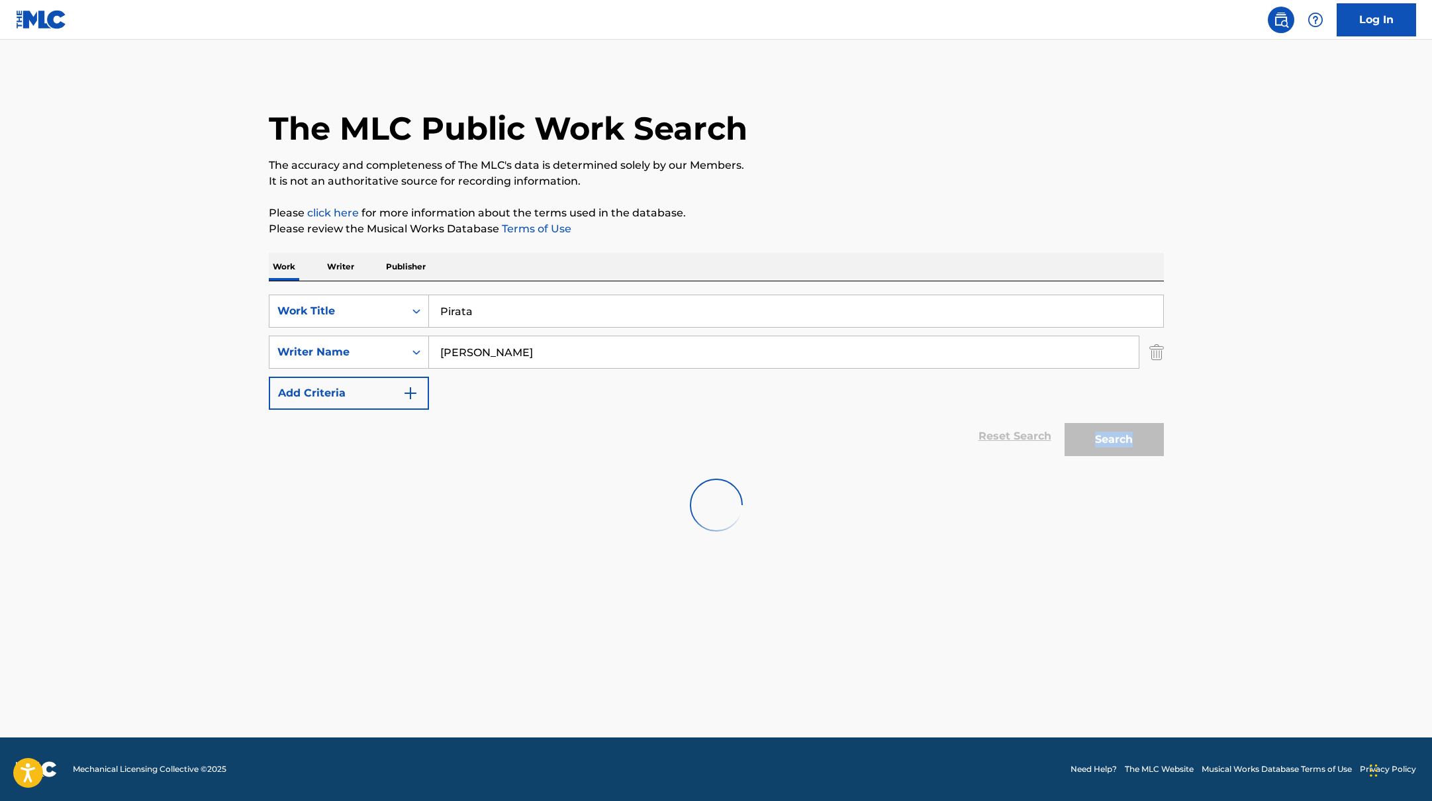
scroll to position [0, 0]
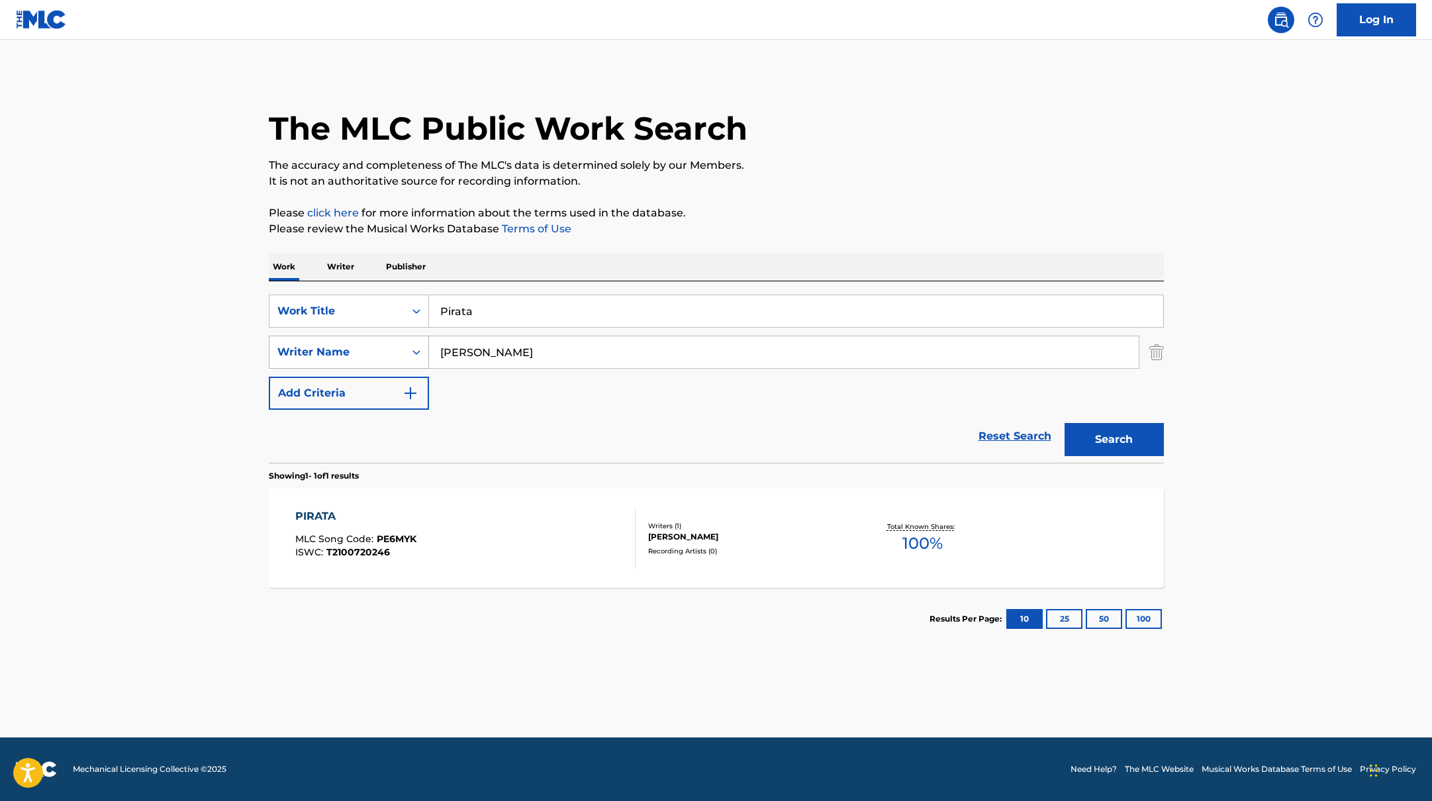
drag, startPoint x: 532, startPoint y: 350, endPoint x: 371, endPoint y: 339, distance: 161.2
click at [371, 339] on div "SearchWithCriteria419fbbaf-f552-4ab5-9b23-73320cbdb2d7 Writer Name [PERSON_NAME]" at bounding box center [716, 352] width 895 height 33
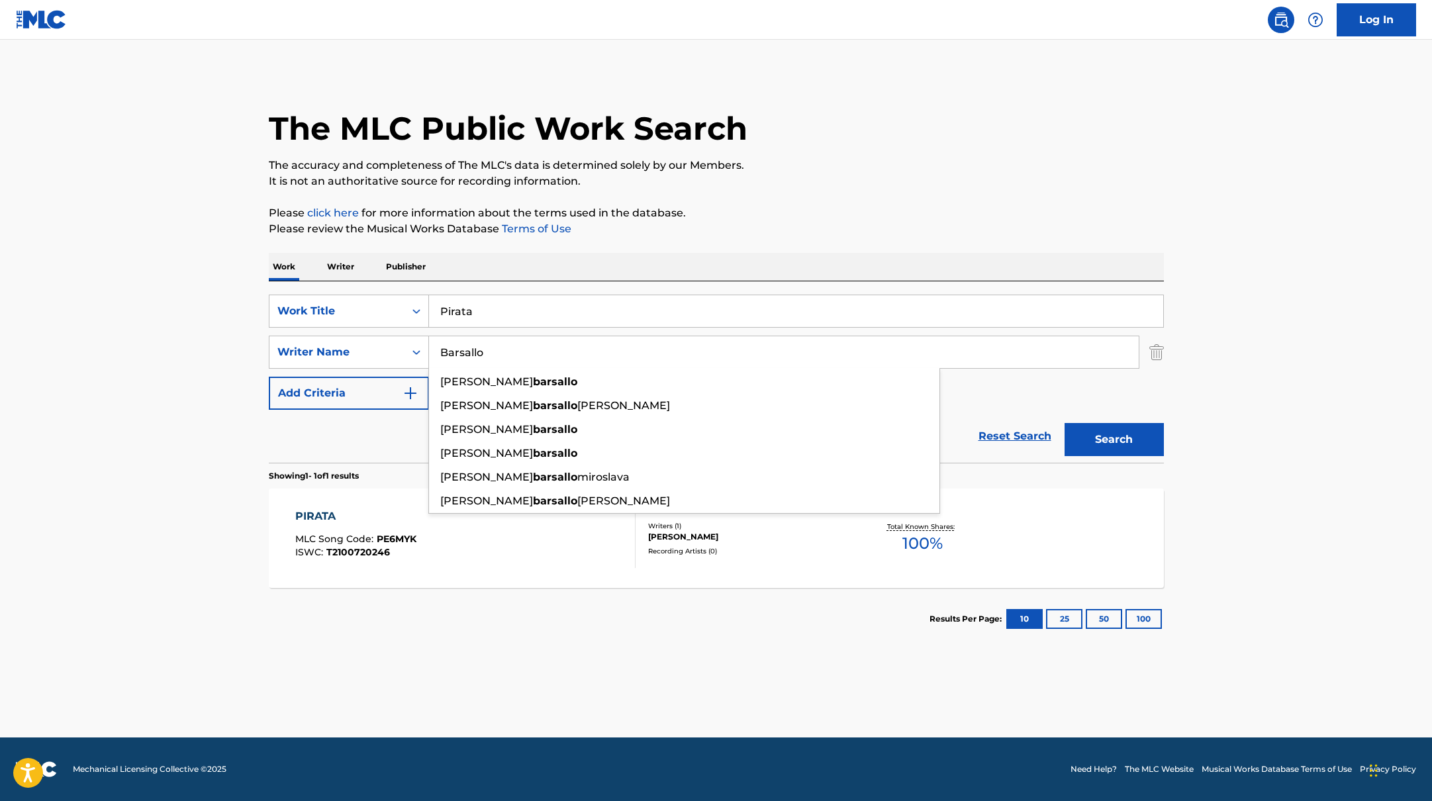
type input "Barsallo"
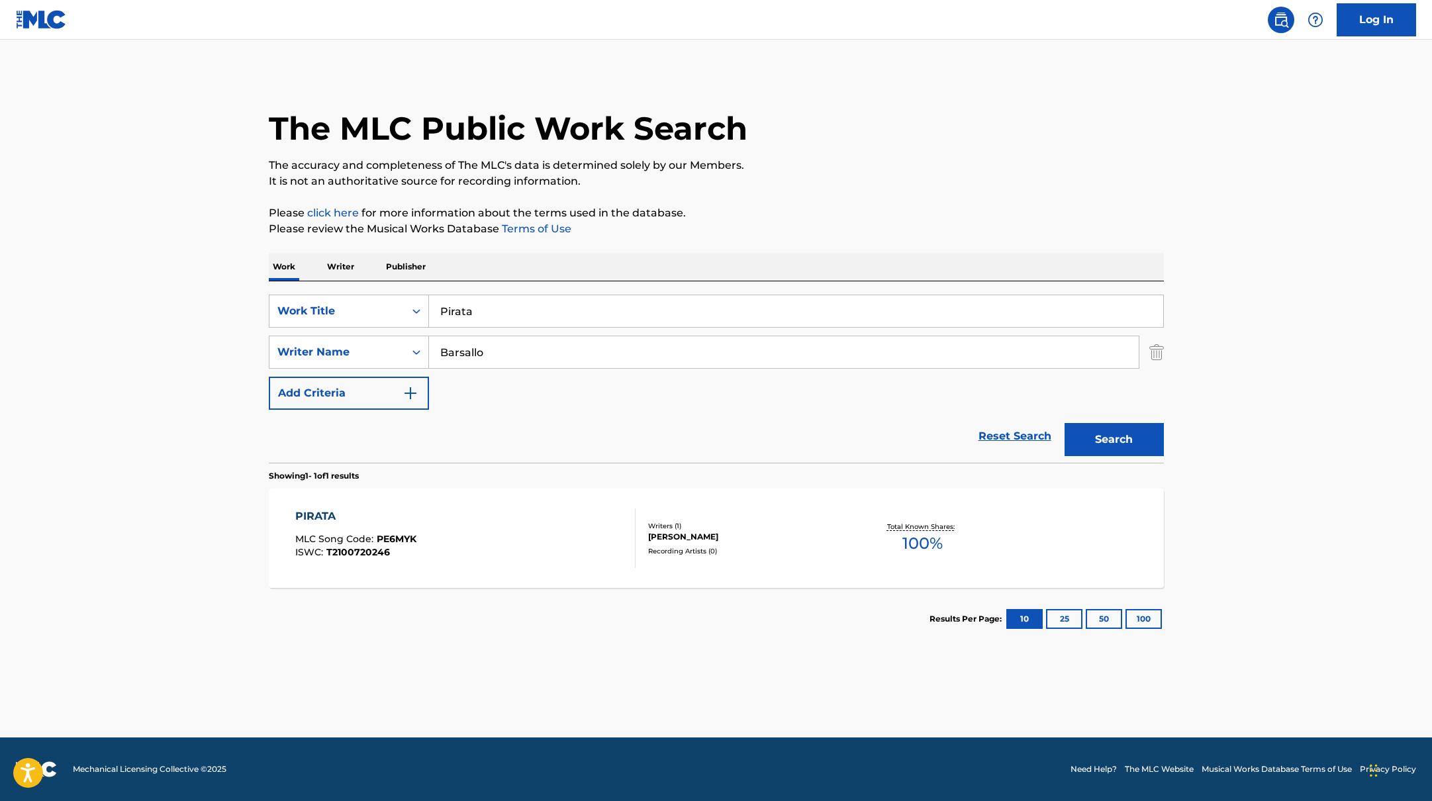
click at [772, 245] on div "The MLC Public Work Search The accuracy and completeness of The MLC's data is d…" at bounding box center [716, 361] width 927 height 577
click at [1094, 438] on button "Search" at bounding box center [1114, 439] width 99 height 33
click at [429, 495] on div "PIRATA MLC Song Code : PO030O ISWC : Writers ( 7 ) [PERSON_NAME], [PERSON_NAME]…" at bounding box center [716, 538] width 895 height 99
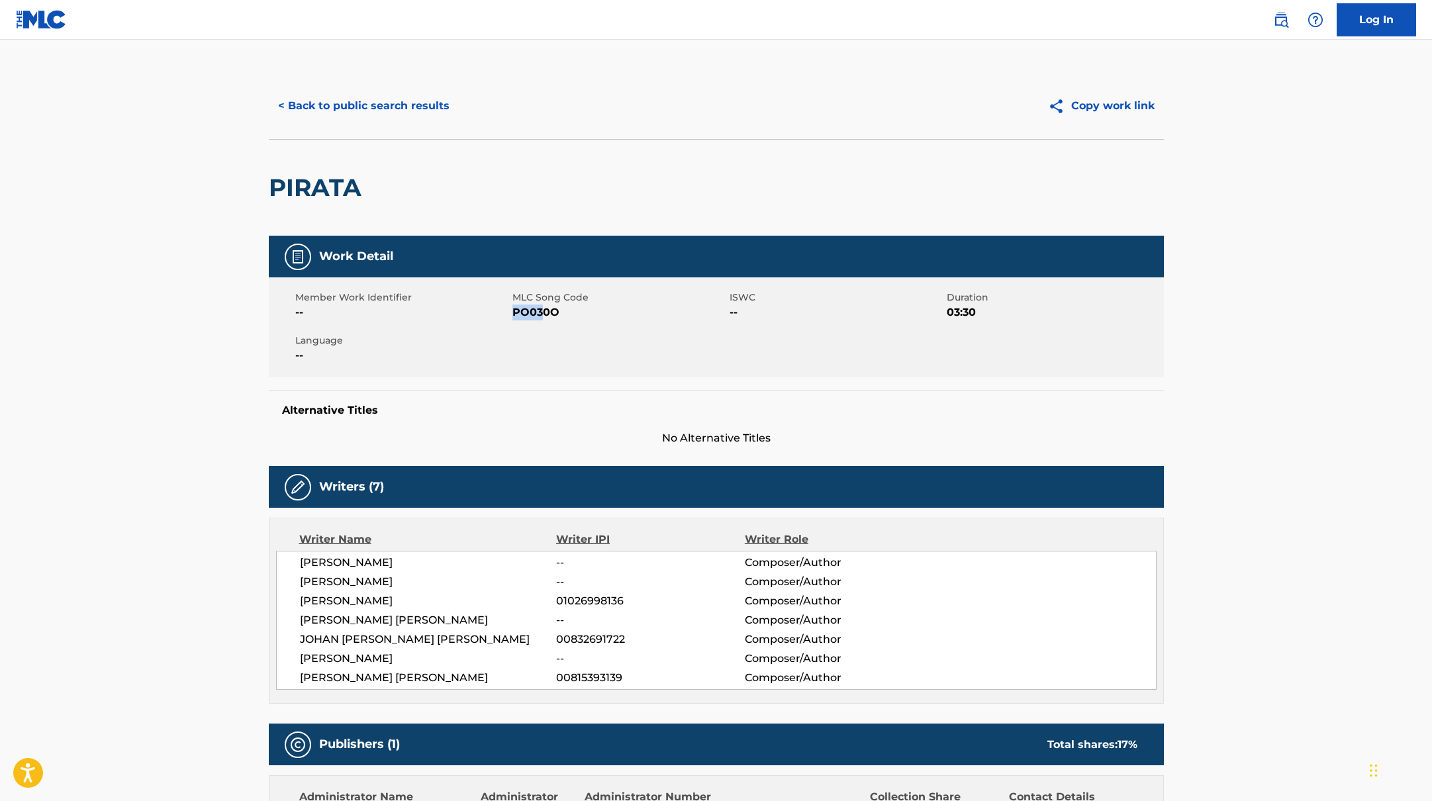
drag, startPoint x: 515, startPoint y: 313, endPoint x: 593, endPoint y: 318, distance: 78.4
click at [593, 318] on span "PO030O" at bounding box center [619, 313] width 214 height 16
click at [384, 91] on button "< Back to public search results" at bounding box center [364, 105] width 190 height 33
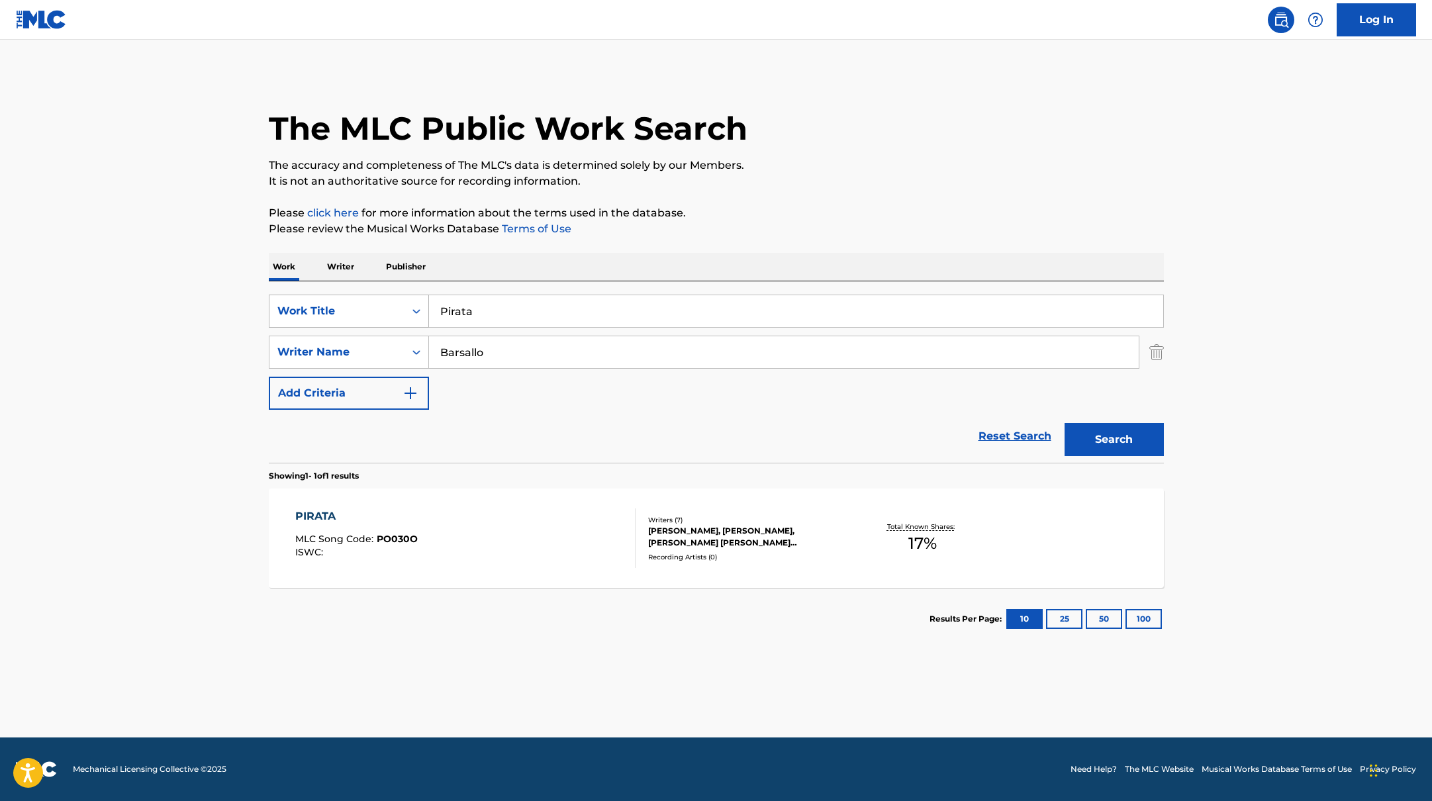
drag, startPoint x: 498, startPoint y: 311, endPoint x: 421, endPoint y: 303, distance: 77.3
click at [421, 303] on div "SearchWithCriteria9c7f3fd9-5be9-4e5e-bd35-1c6ece074282 Work Title Pirata" at bounding box center [716, 311] width 895 height 33
click at [669, 213] on p "Please click here for more information about the terms used in the database." at bounding box center [716, 213] width 895 height 16
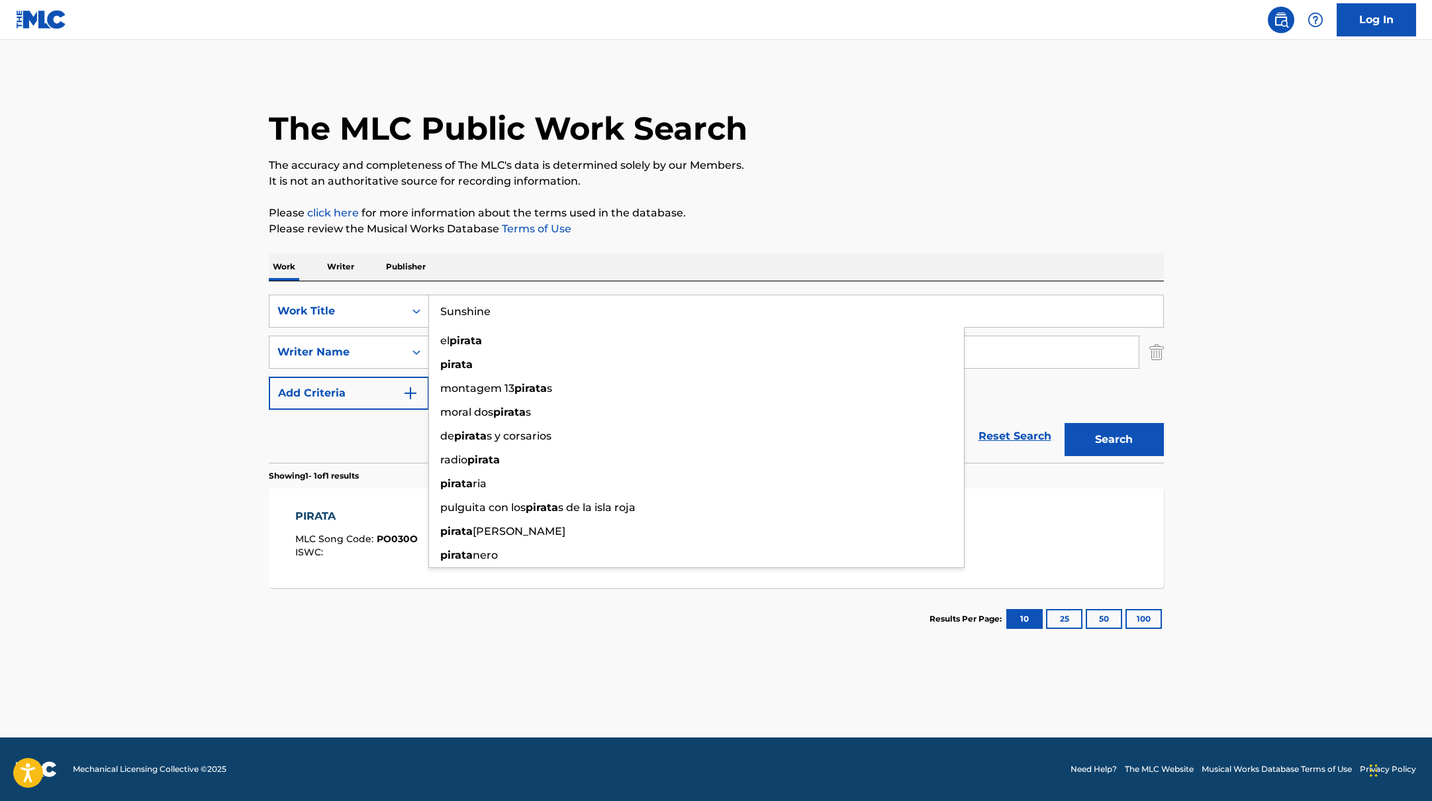
drag, startPoint x: 481, startPoint y: 312, endPoint x: 904, endPoint y: 167, distance: 447.3
click at [895, 170] on div "The MLC Public Work Search The accuracy and completeness of The MLC's data is d…" at bounding box center [716, 361] width 927 height 577
type input "Sunshine"
click at [904, 167] on p "The accuracy and completeness of The MLC's data is determined solely by our Mem…" at bounding box center [716, 166] width 895 height 16
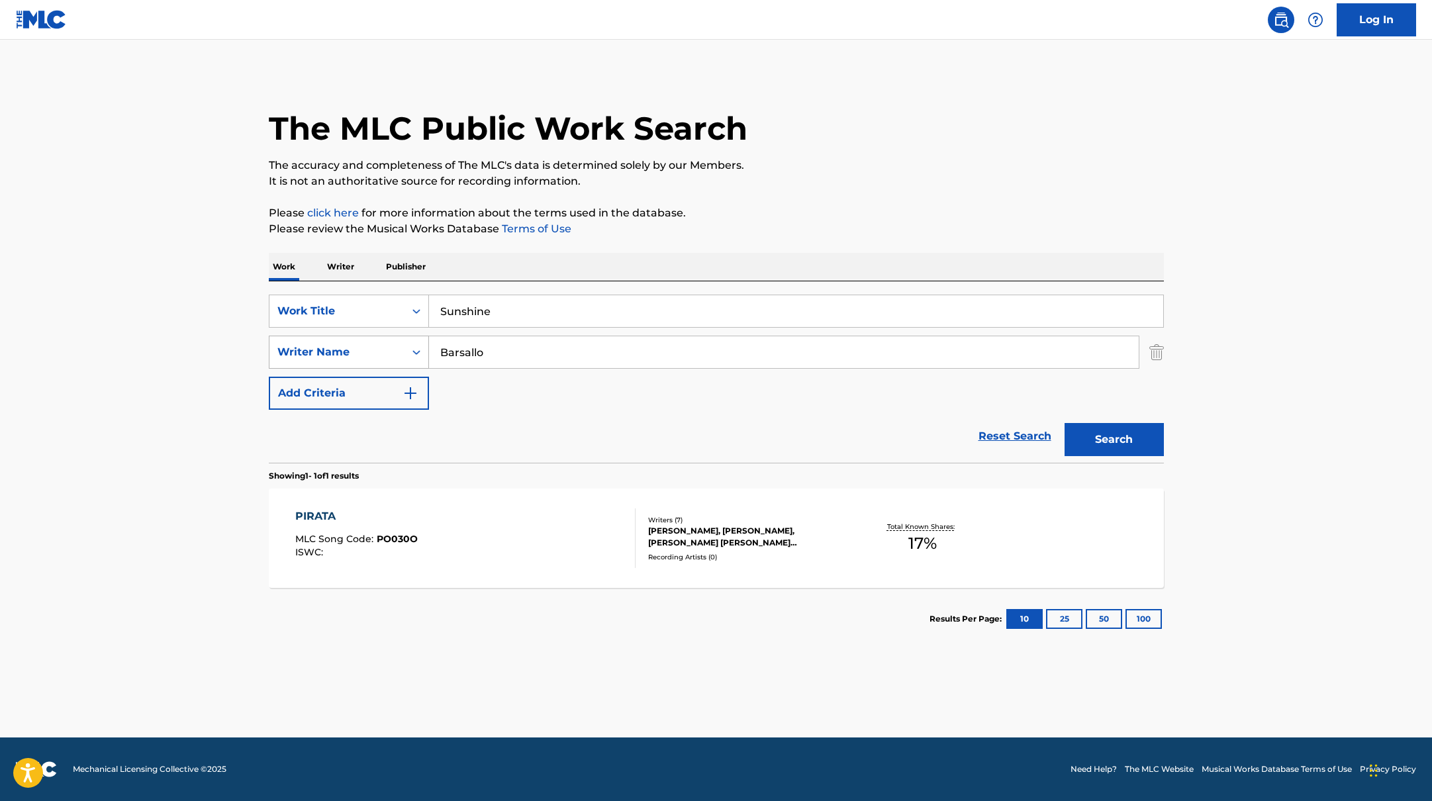
drag, startPoint x: 501, startPoint y: 354, endPoint x: 373, endPoint y: 339, distance: 129.3
click at [381, 339] on div "SearchWithCriteria419fbbaf-f552-4ab5-9b23-73320cbdb2d7 Writer Name Barsallo" at bounding box center [716, 352] width 895 height 33
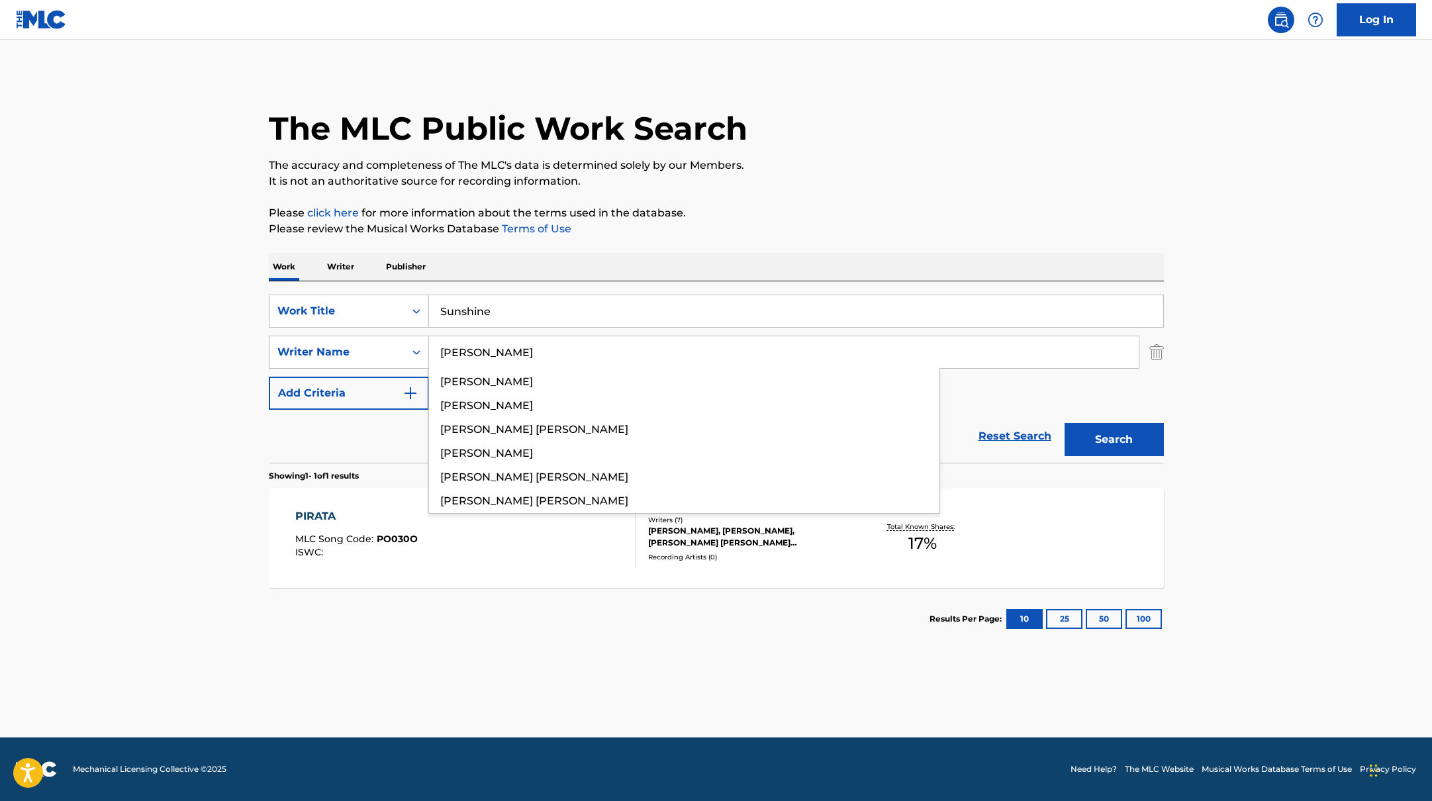
type input "[PERSON_NAME]"
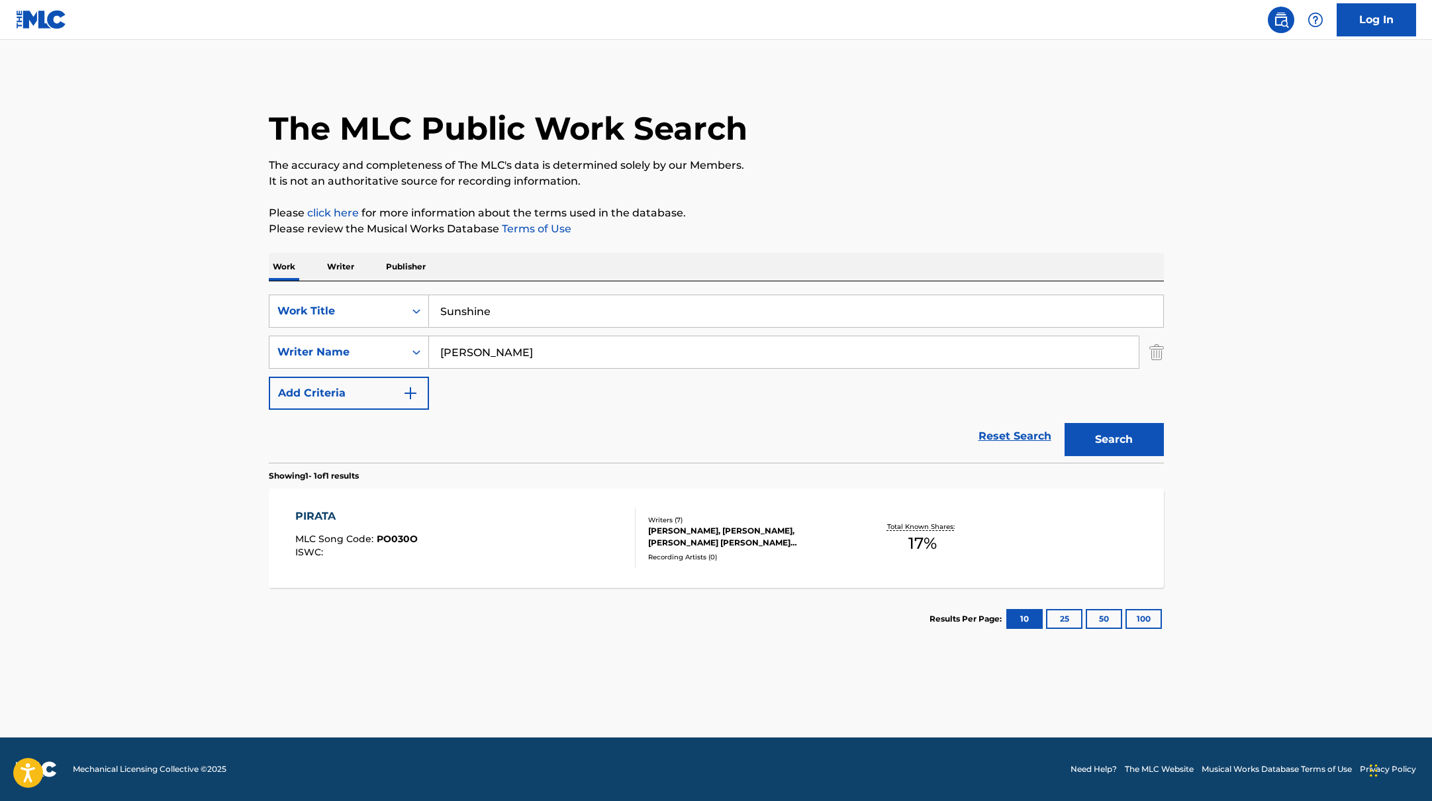
click at [935, 264] on div "Work Writer Publisher" at bounding box center [716, 267] width 895 height 28
click at [1096, 449] on button "Search" at bounding box center [1114, 439] width 99 height 33
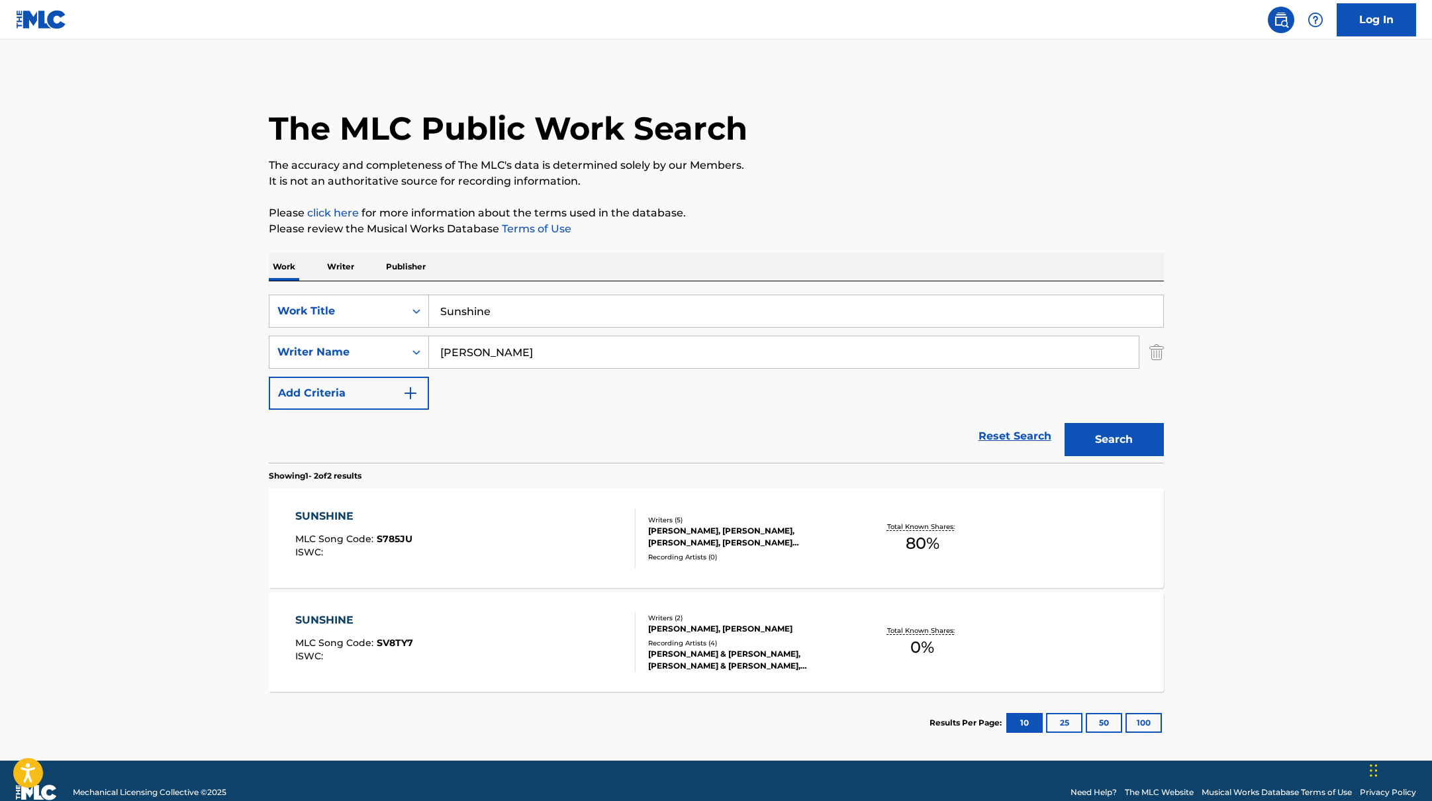
click at [564, 522] on div "SUNSHINE MLC Song Code : S785JU ISWC :" at bounding box center [465, 539] width 340 height 60
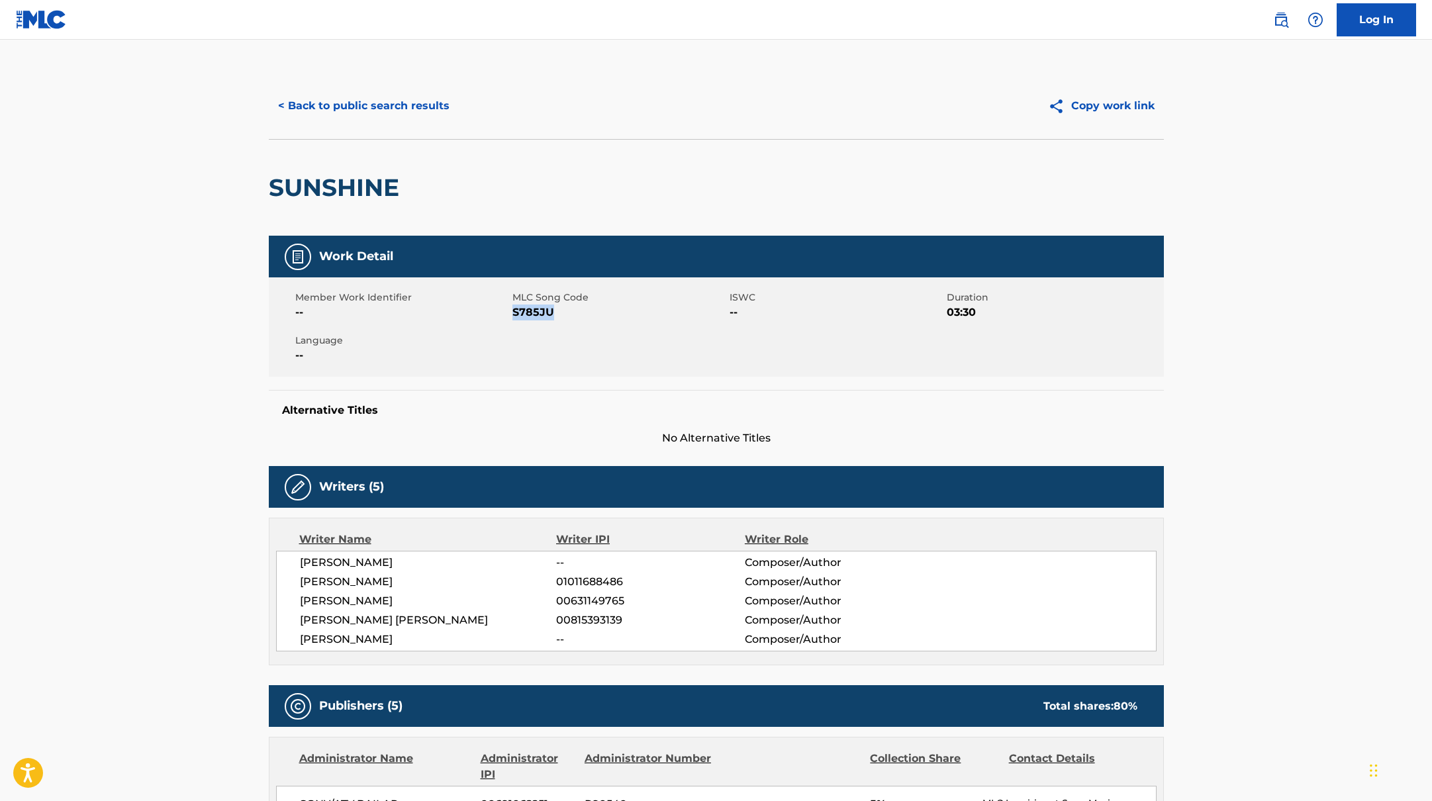
drag, startPoint x: 513, startPoint y: 309, endPoint x: 589, endPoint y: 318, distance: 76.7
click at [586, 318] on span "S785JU" at bounding box center [619, 313] width 214 height 16
click at [403, 105] on button "< Back to public search results" at bounding box center [364, 105] width 190 height 33
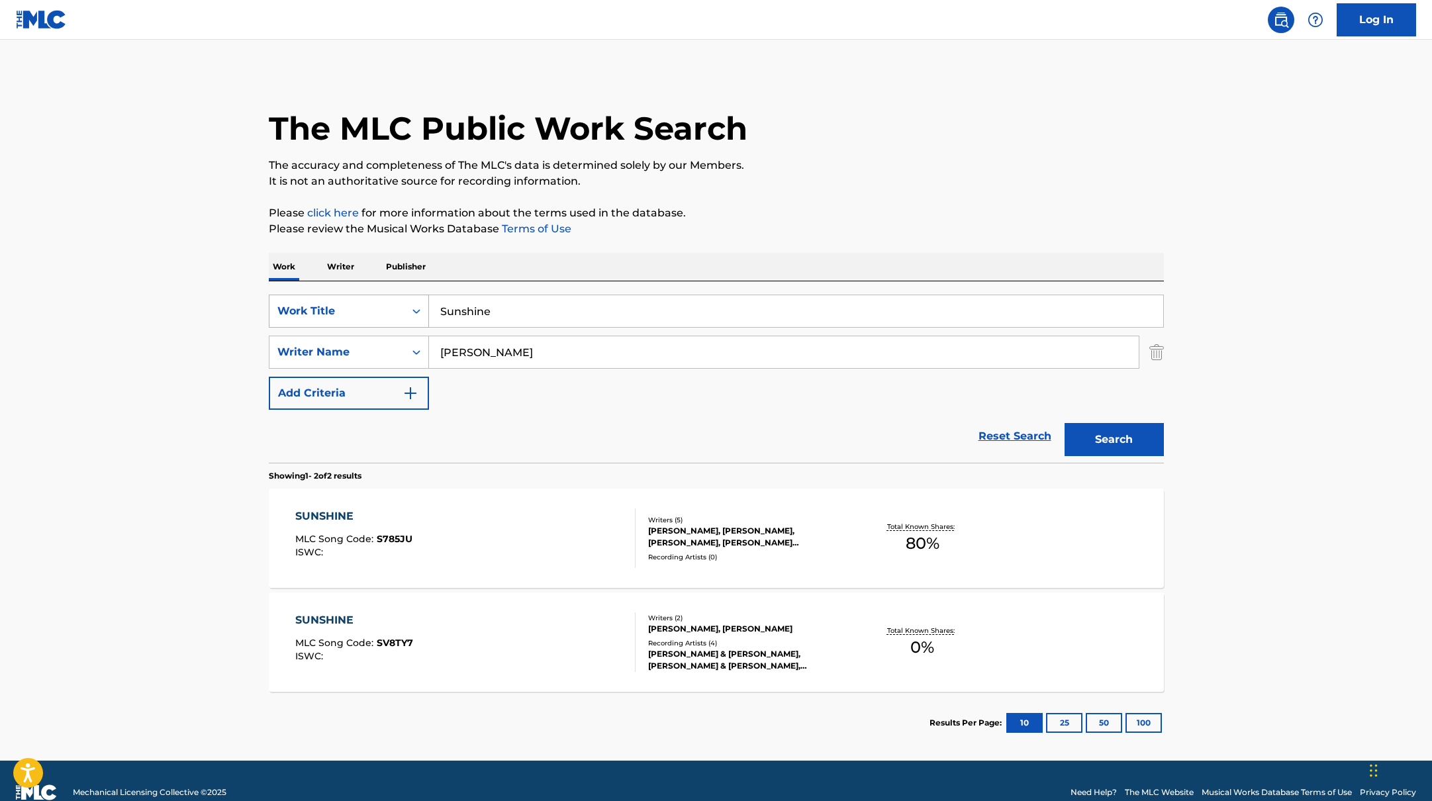
drag, startPoint x: 518, startPoint y: 313, endPoint x: 401, endPoint y: 301, distance: 118.5
click at [405, 301] on div "SearchWithCriteria9c7f3fd9-5be9-4e5e-bd35-1c6ece074282 Work Title Sunshine" at bounding box center [716, 311] width 895 height 33
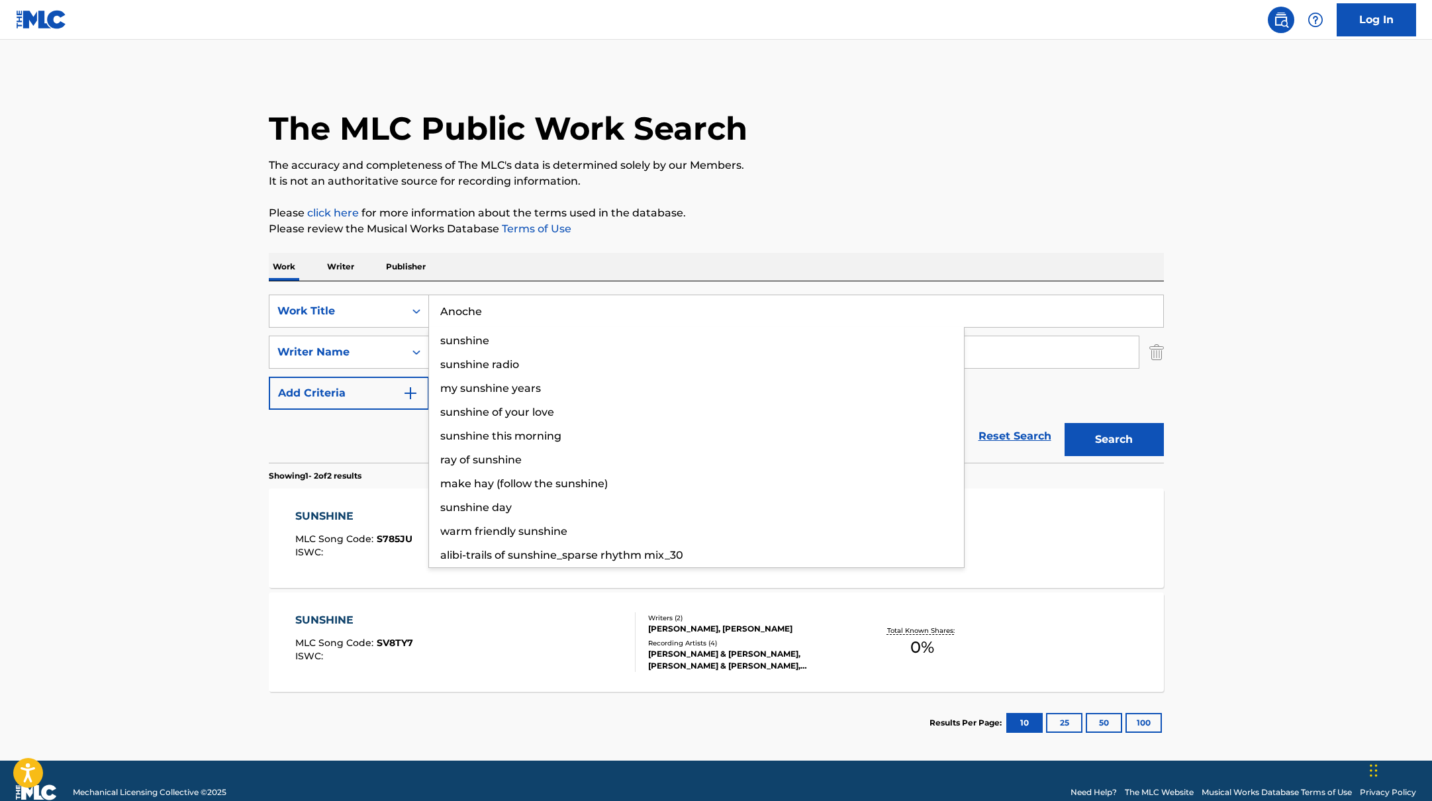
type input "Anoche"
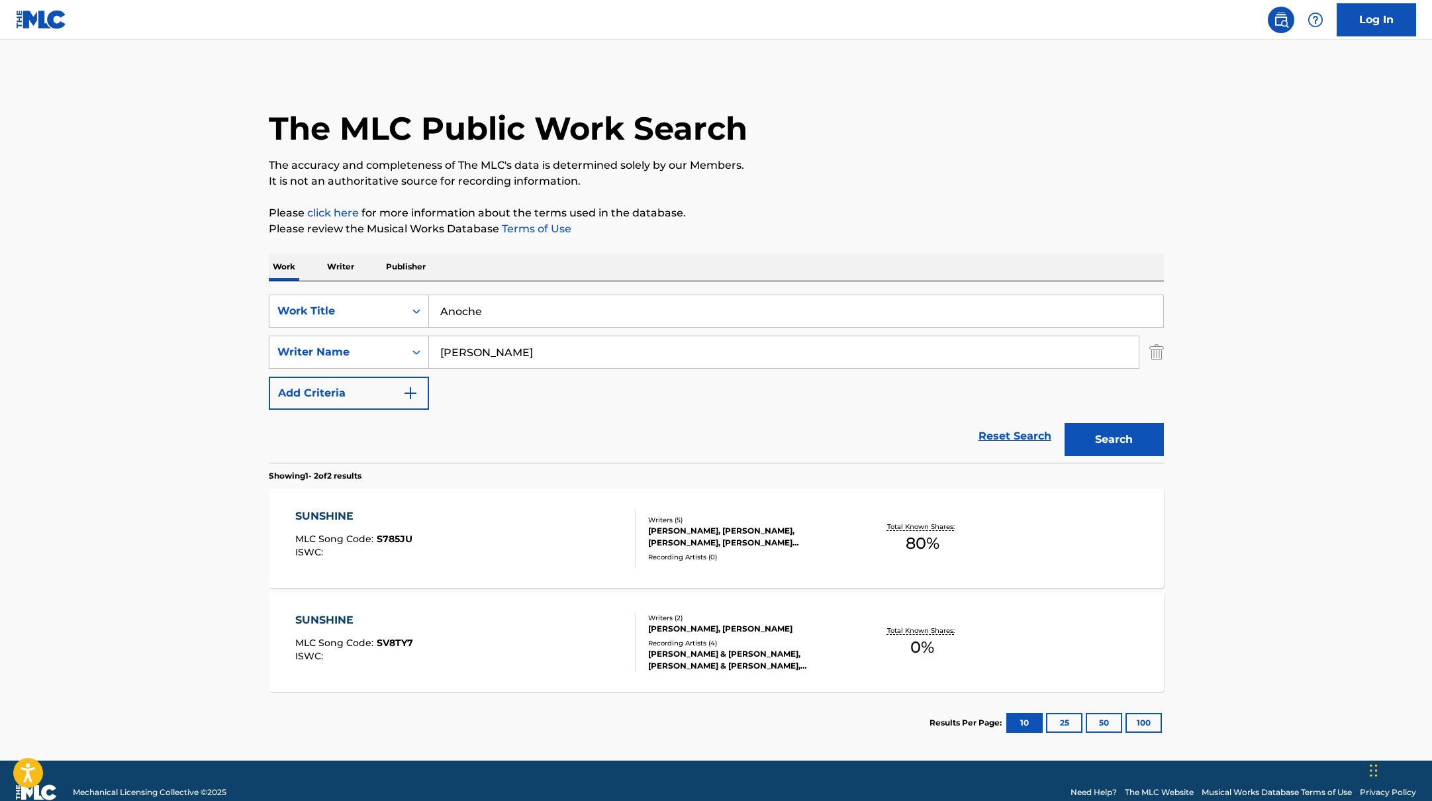
click at [790, 243] on div "The MLC Public Work Search The accuracy and completeness of The MLC's data is d…" at bounding box center [716, 413] width 927 height 681
click at [1113, 432] on button "Search" at bounding box center [1114, 439] width 99 height 33
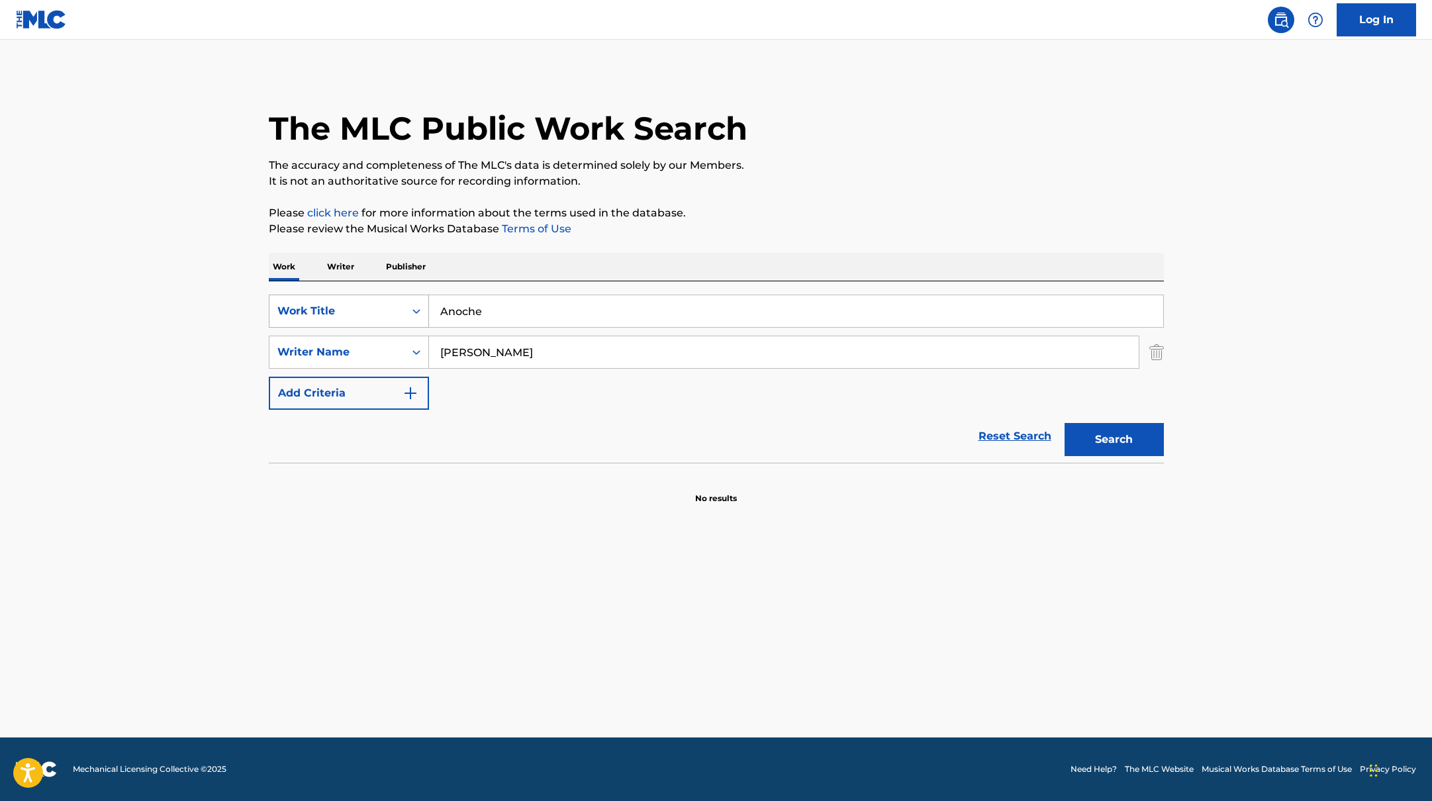
drag, startPoint x: 505, startPoint y: 353, endPoint x: 361, endPoint y: 317, distance: 148.1
click at [368, 320] on div "SearchWithCriteria9c7f3fd9-5be9-4e5e-bd35-1c6ece074282 Work Title Anoche Search…" at bounding box center [716, 352] width 895 height 115
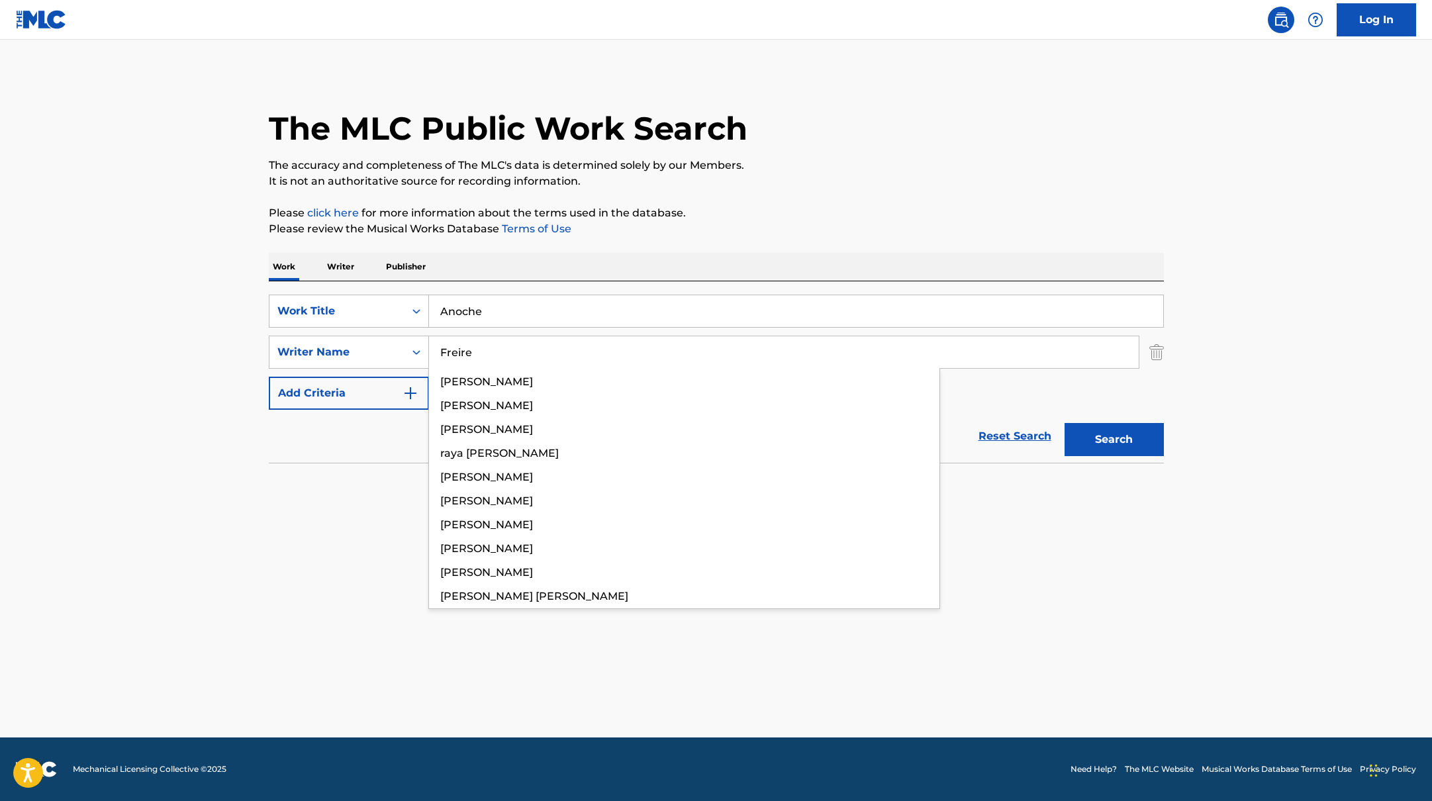
type input "Freire"
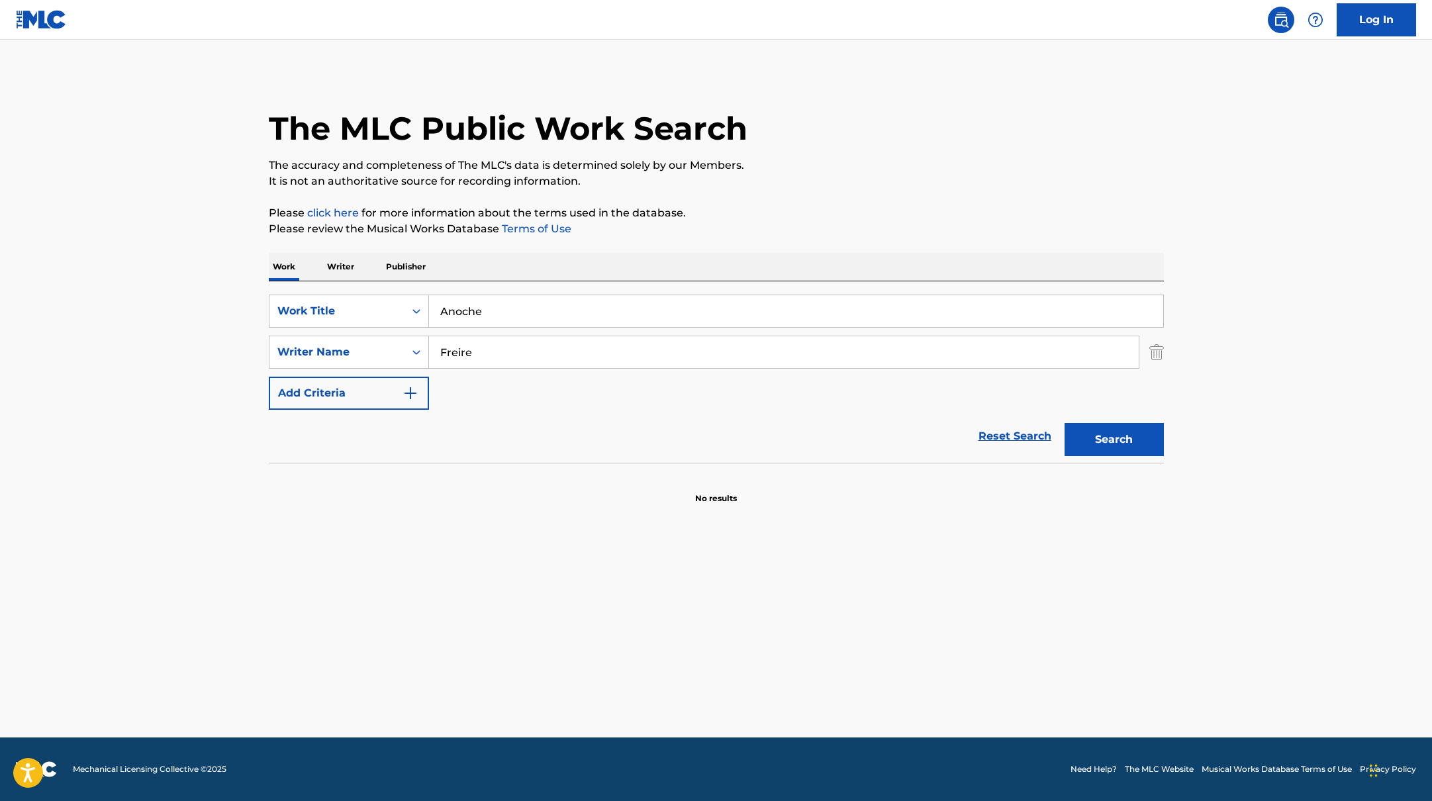
click at [670, 271] on div "Work Writer Publisher" at bounding box center [716, 267] width 895 height 28
click at [1109, 448] on button "Search" at bounding box center [1114, 439] width 99 height 33
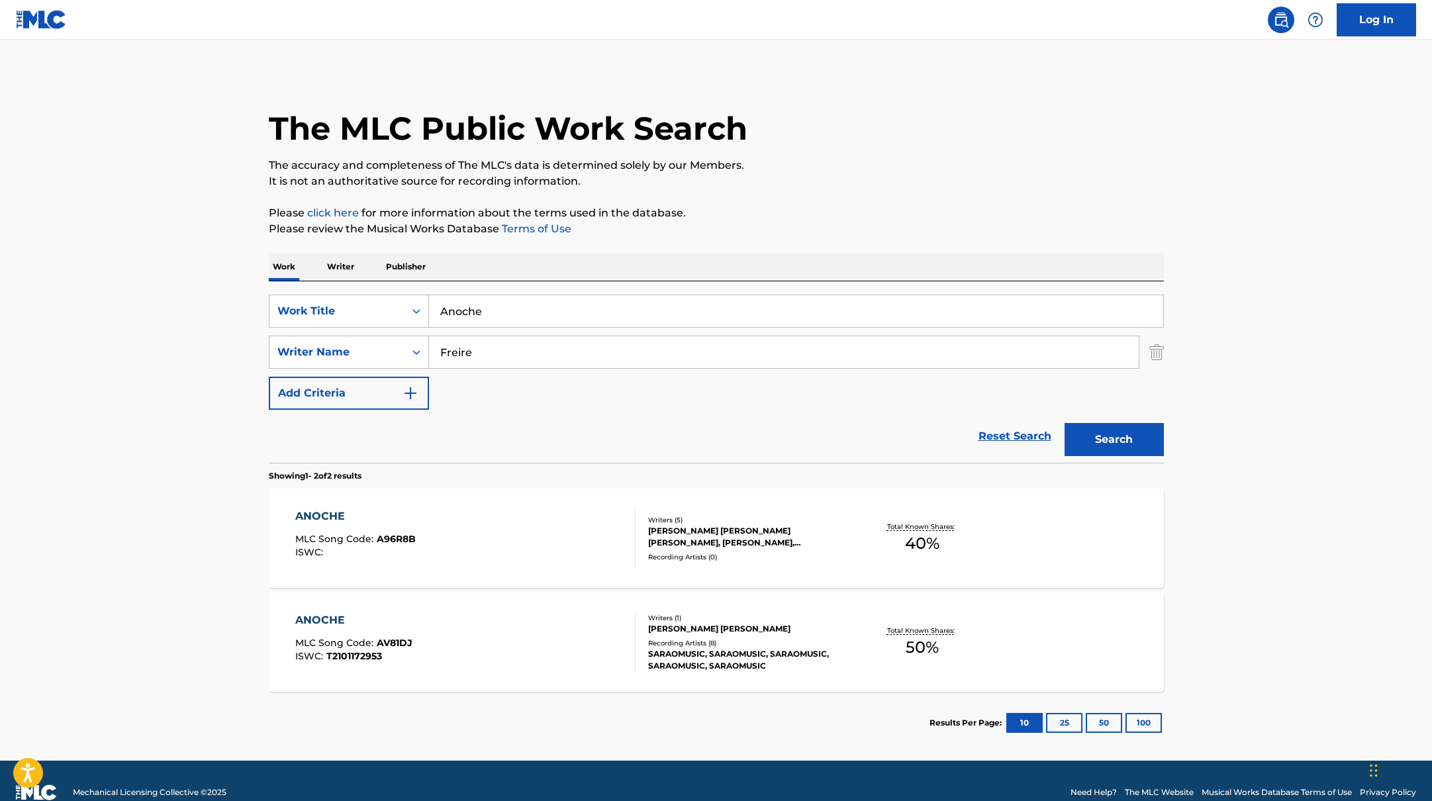
click at [576, 526] on div "ANOCHE MLC Song Code : A96R8B ISWC :" at bounding box center [465, 539] width 340 height 60
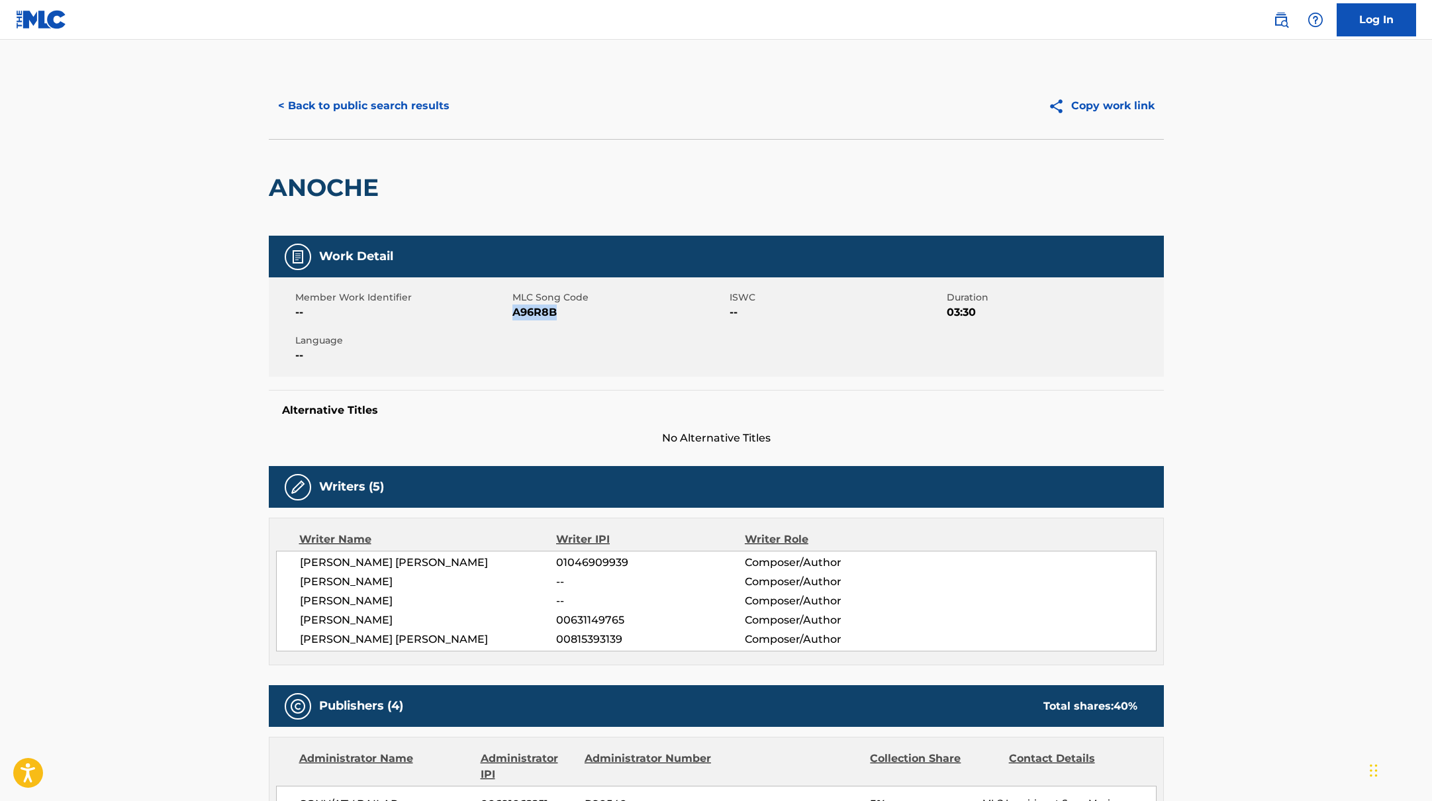
drag, startPoint x: 513, startPoint y: 309, endPoint x: 599, endPoint y: 311, distance: 86.1
click at [599, 311] on span "A96R8B" at bounding box center [619, 313] width 214 height 16
click at [374, 111] on button "< Back to public search results" at bounding box center [364, 105] width 190 height 33
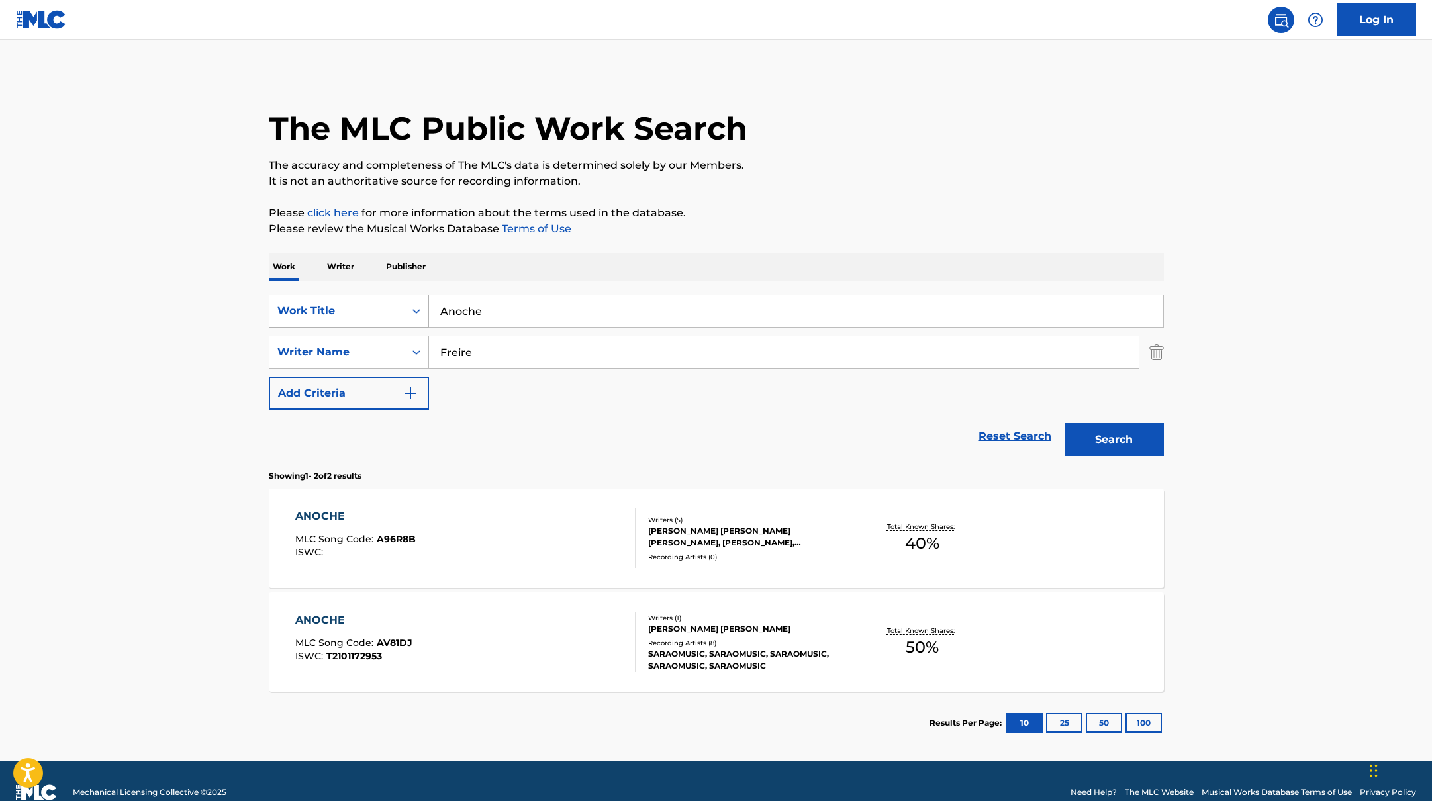
drag, startPoint x: 487, startPoint y: 310, endPoint x: 425, endPoint y: 303, distance: 62.0
click at [425, 303] on div "SearchWithCriteria9c7f3fd9-5be9-4e5e-bd35-1c6ece074282 Work Title Anoche" at bounding box center [716, 311] width 895 height 33
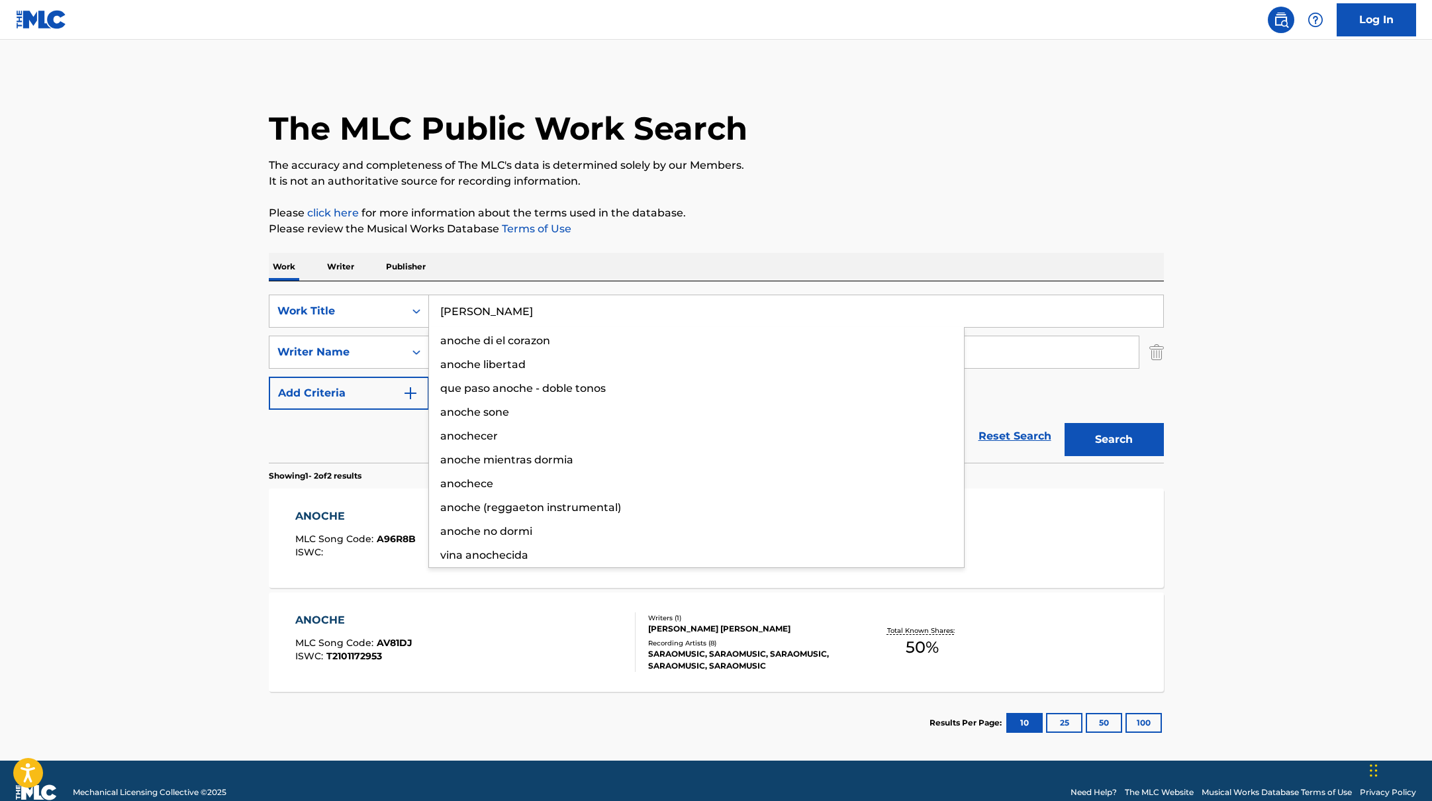
type input "[PERSON_NAME]"
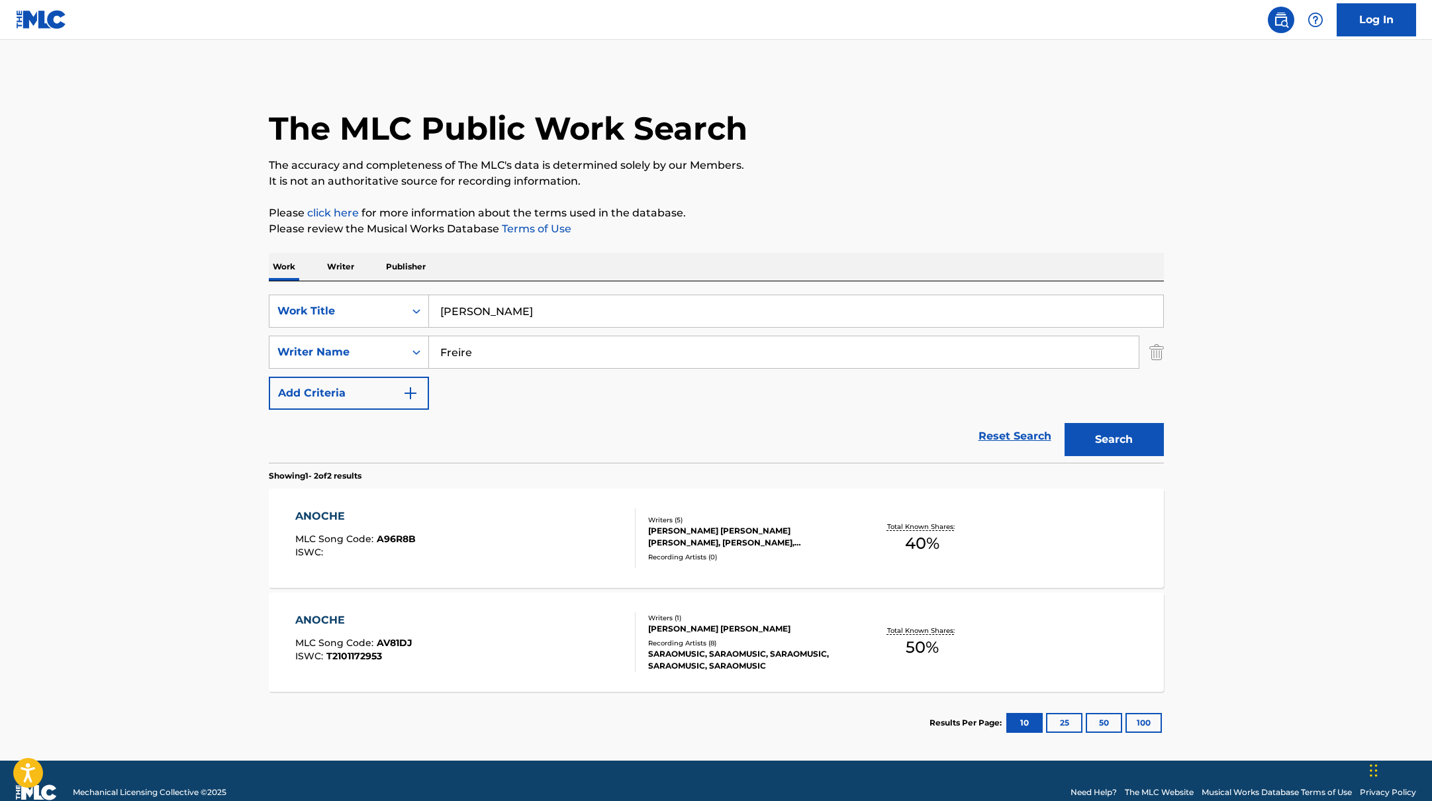
click at [879, 176] on p "It is not an authoritative source for recording information." at bounding box center [716, 181] width 895 height 16
click at [1116, 434] on button "Search" at bounding box center [1114, 439] width 99 height 33
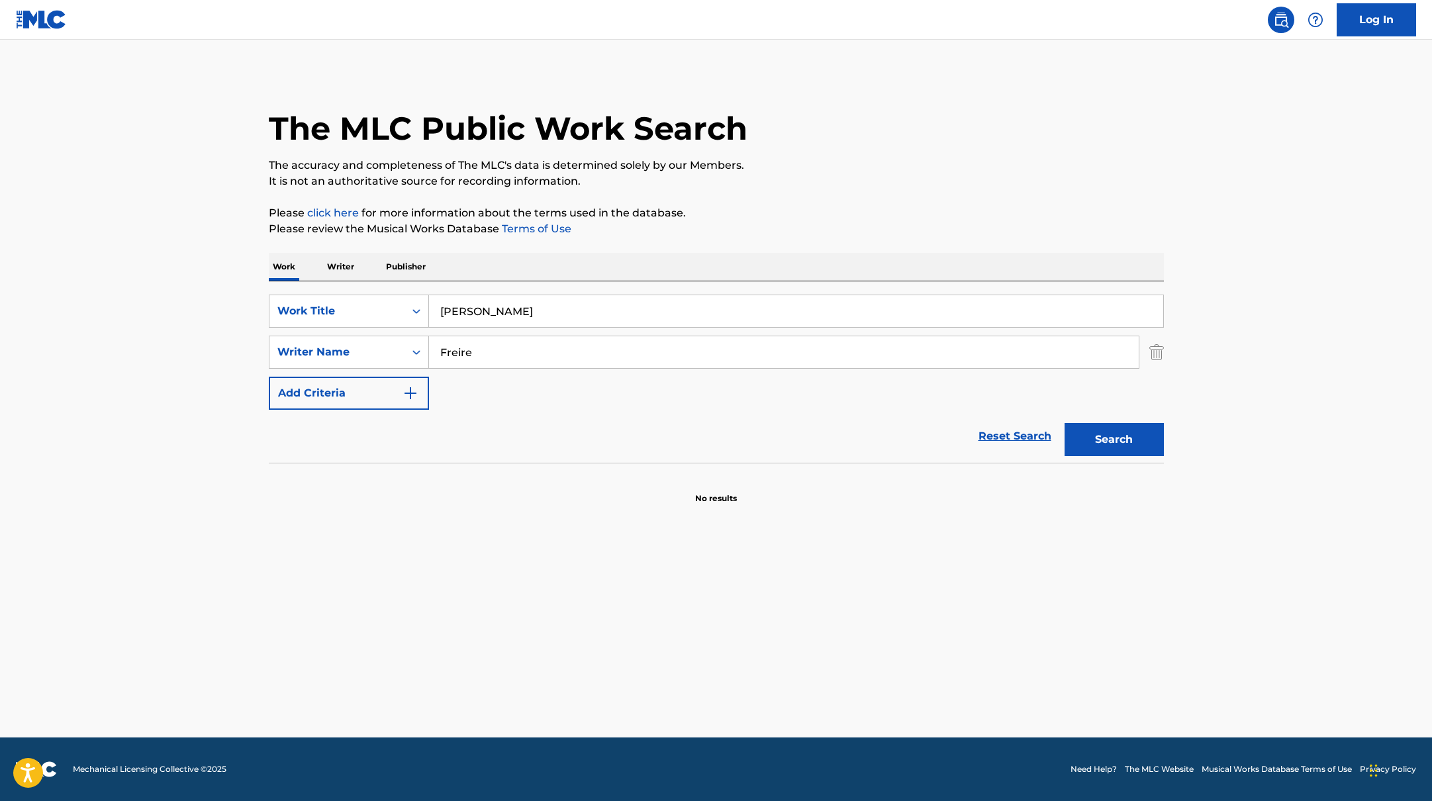
drag, startPoint x: 503, startPoint y: 353, endPoint x: 634, endPoint y: 267, distance: 156.5
click at [371, 345] on div "SearchWithCriteria419fbbaf-f552-4ab5-9b23-73320cbdb2d7 Writer Name Freire" at bounding box center [716, 352] width 895 height 33
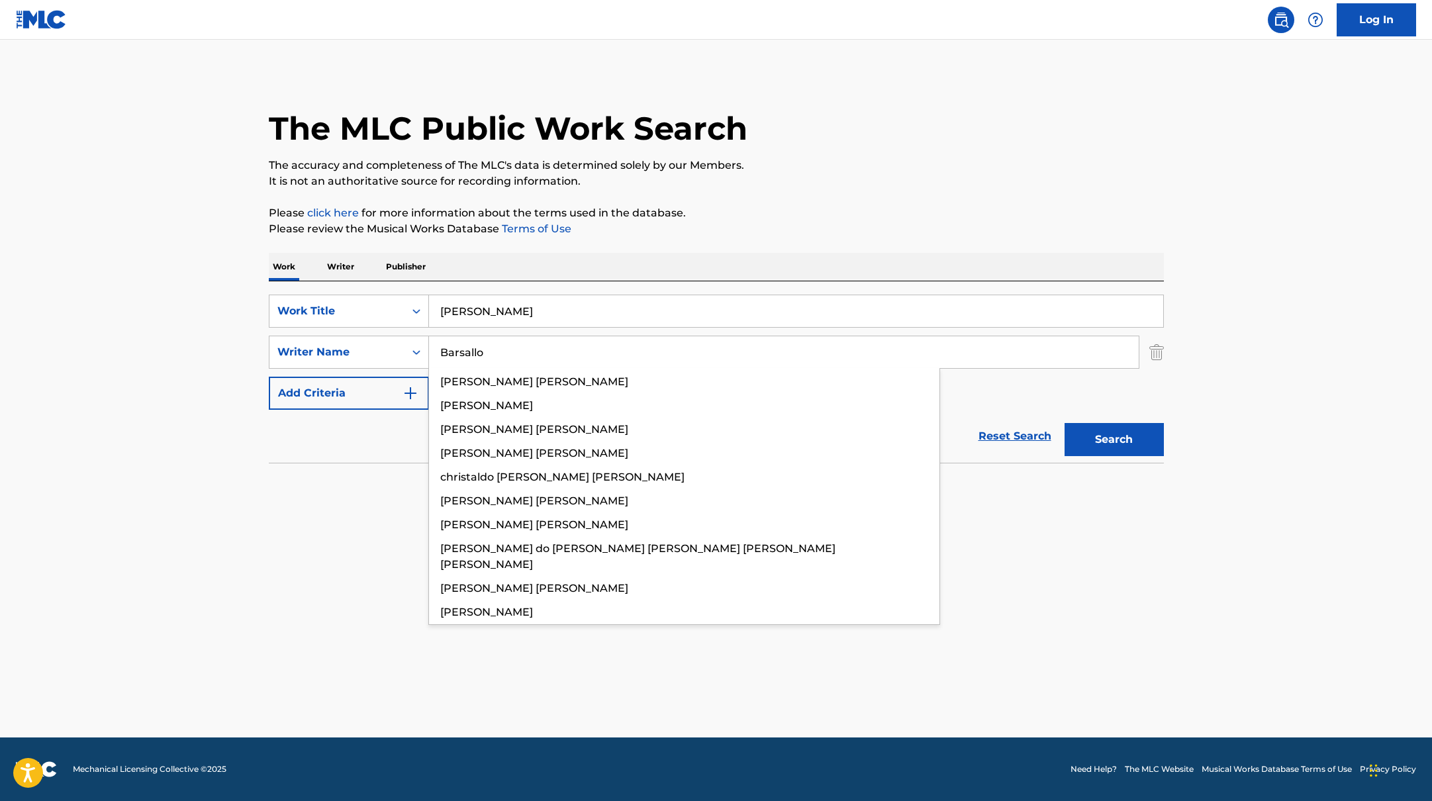
type input "Barsallo"
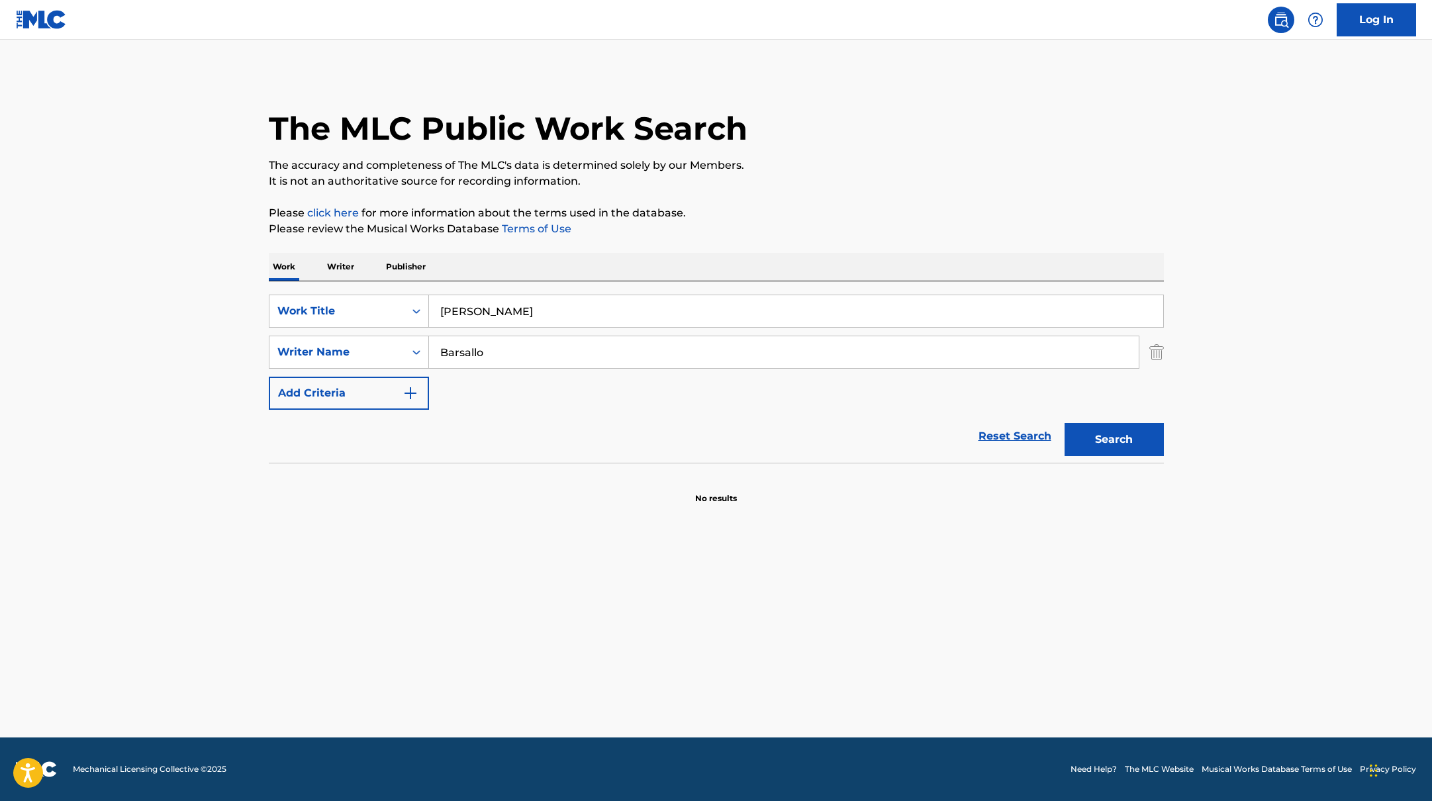
click at [936, 195] on div "The MLC Public Work Search The accuracy and completeness of The MLC's data is d…" at bounding box center [716, 289] width 927 height 432
click at [1135, 449] on button "Search" at bounding box center [1114, 439] width 99 height 33
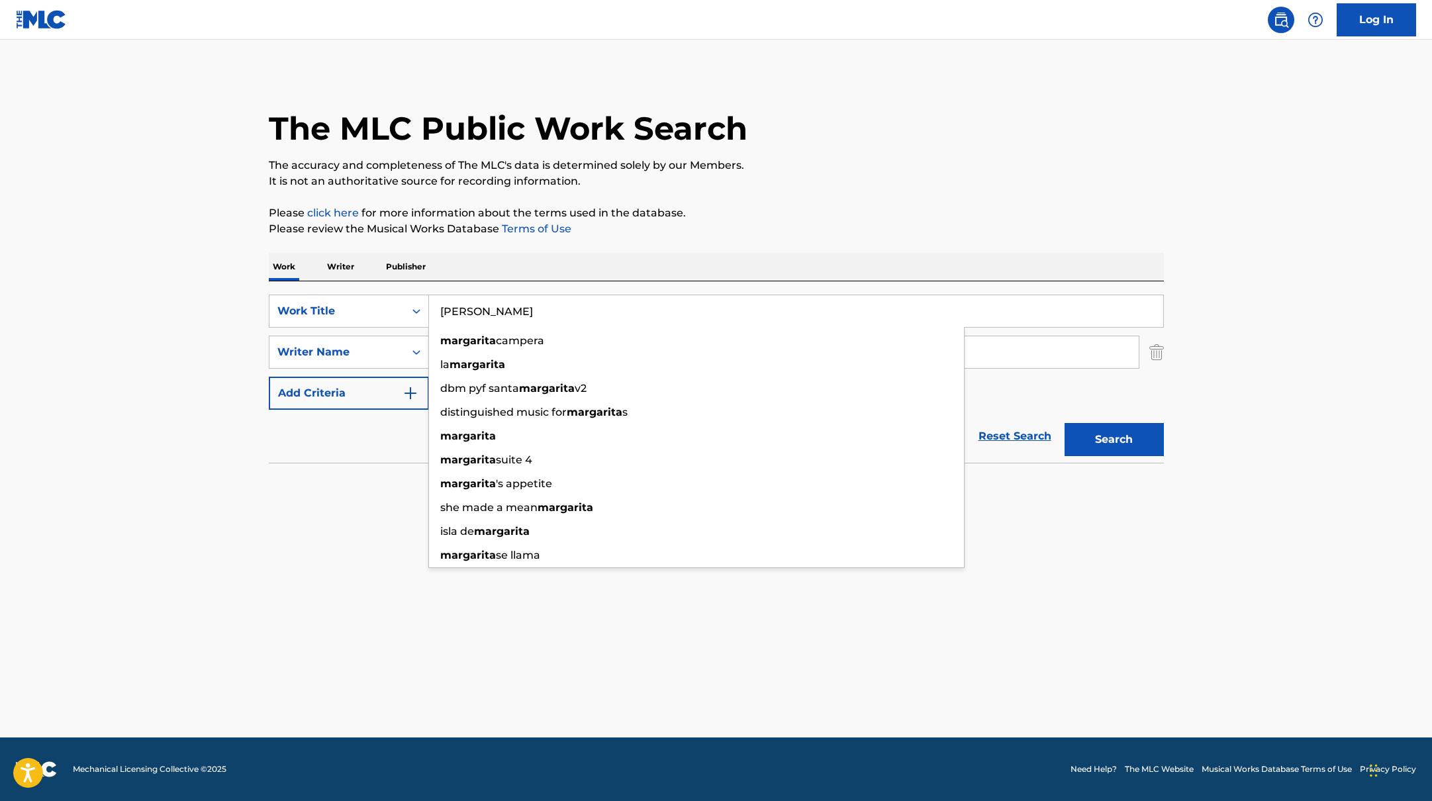
drag, startPoint x: 518, startPoint y: 316, endPoint x: 519, endPoint y: 258, distance: 57.6
click at [376, 291] on div "SearchWithCriteria9c7f3fd9-5be9-4e5e-bd35-1c6ece074282 Work Title [PERSON_NAME]…" at bounding box center [716, 371] width 895 height 181
type input "Crayola"
click at [798, 185] on p "It is not an authoritative source for recording information." at bounding box center [716, 181] width 895 height 16
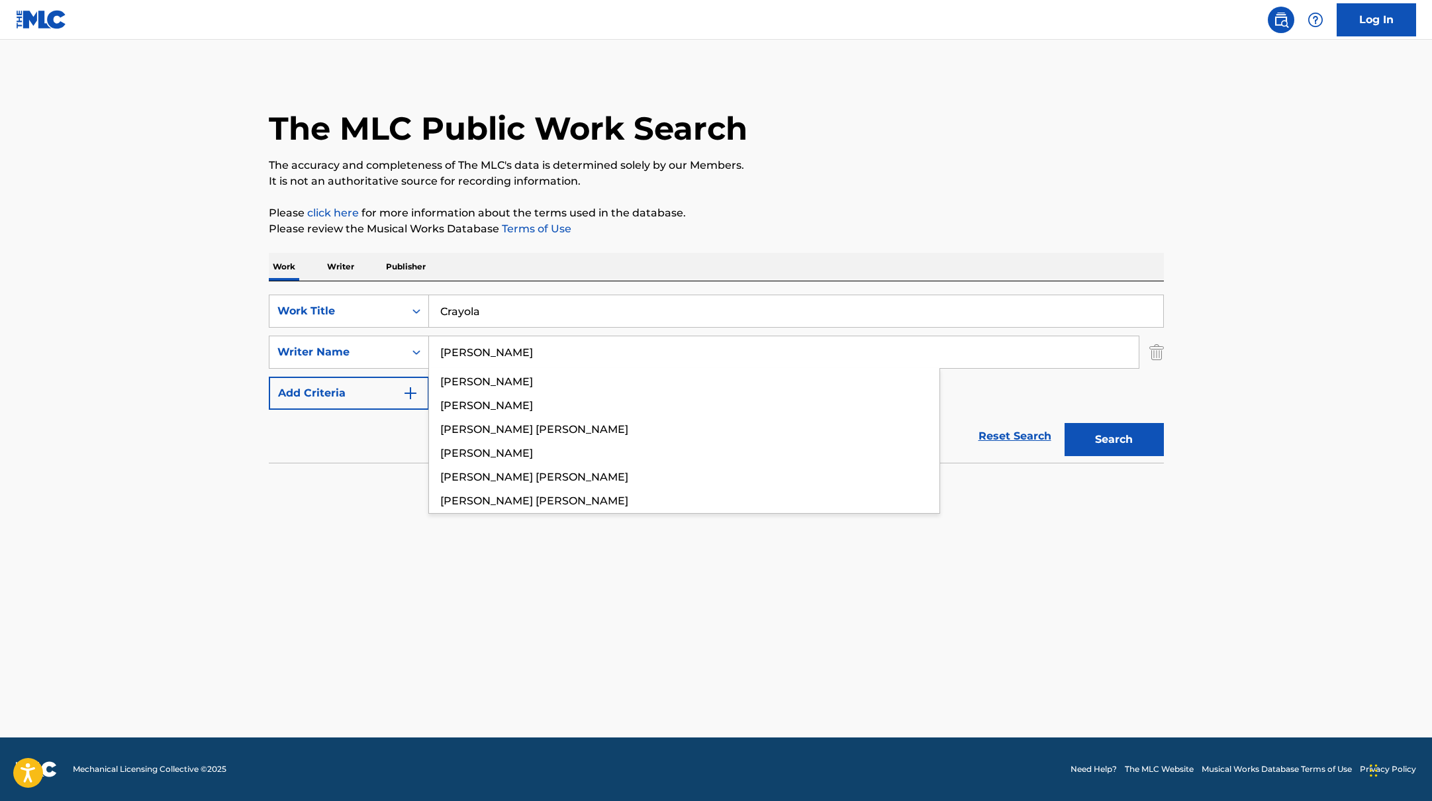
drag, startPoint x: 511, startPoint y: 358, endPoint x: 897, endPoint y: 189, distance: 420.7
click at [897, 189] on div "The MLC Public Work Search The accuracy and completeness of The MLC's data is d…" at bounding box center [716, 289] width 927 height 432
type input "[PERSON_NAME]"
click at [897, 189] on p "It is not an authoritative source for recording information." at bounding box center [716, 181] width 895 height 16
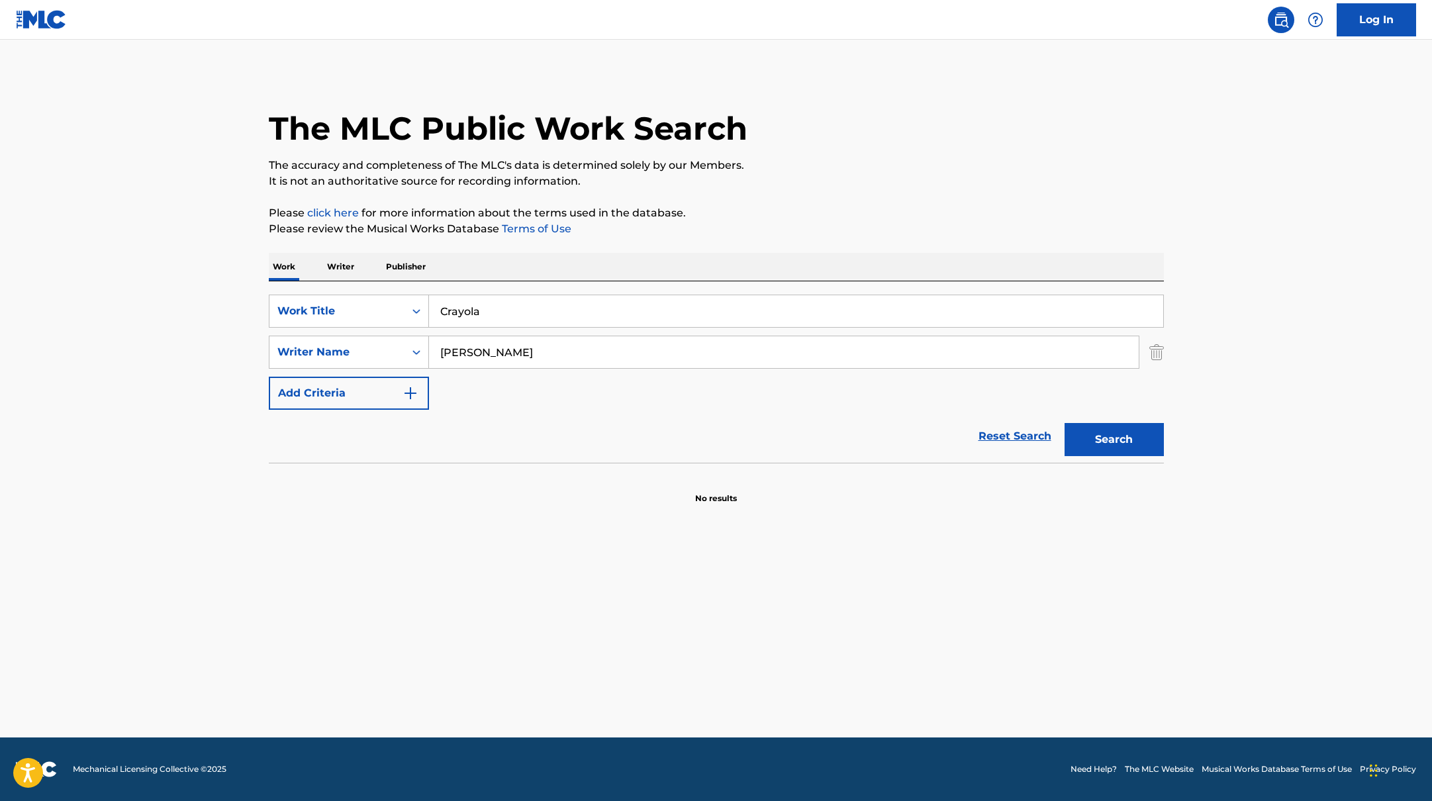
click at [1141, 443] on button "Search" at bounding box center [1114, 439] width 99 height 33
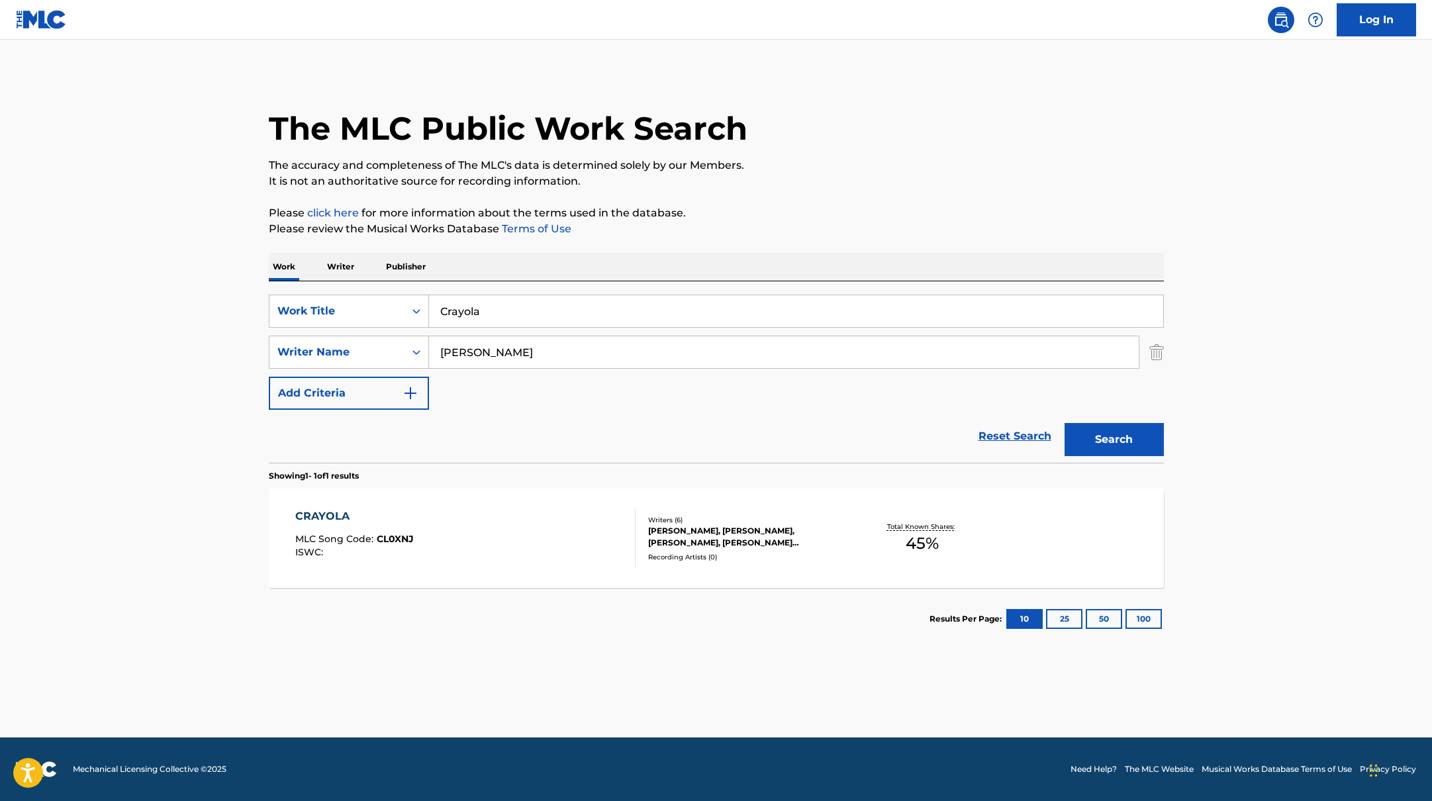
click at [478, 542] on div "CRAYOLA MLC Song Code : CL0XNJ ISWC :" at bounding box center [465, 539] width 340 height 60
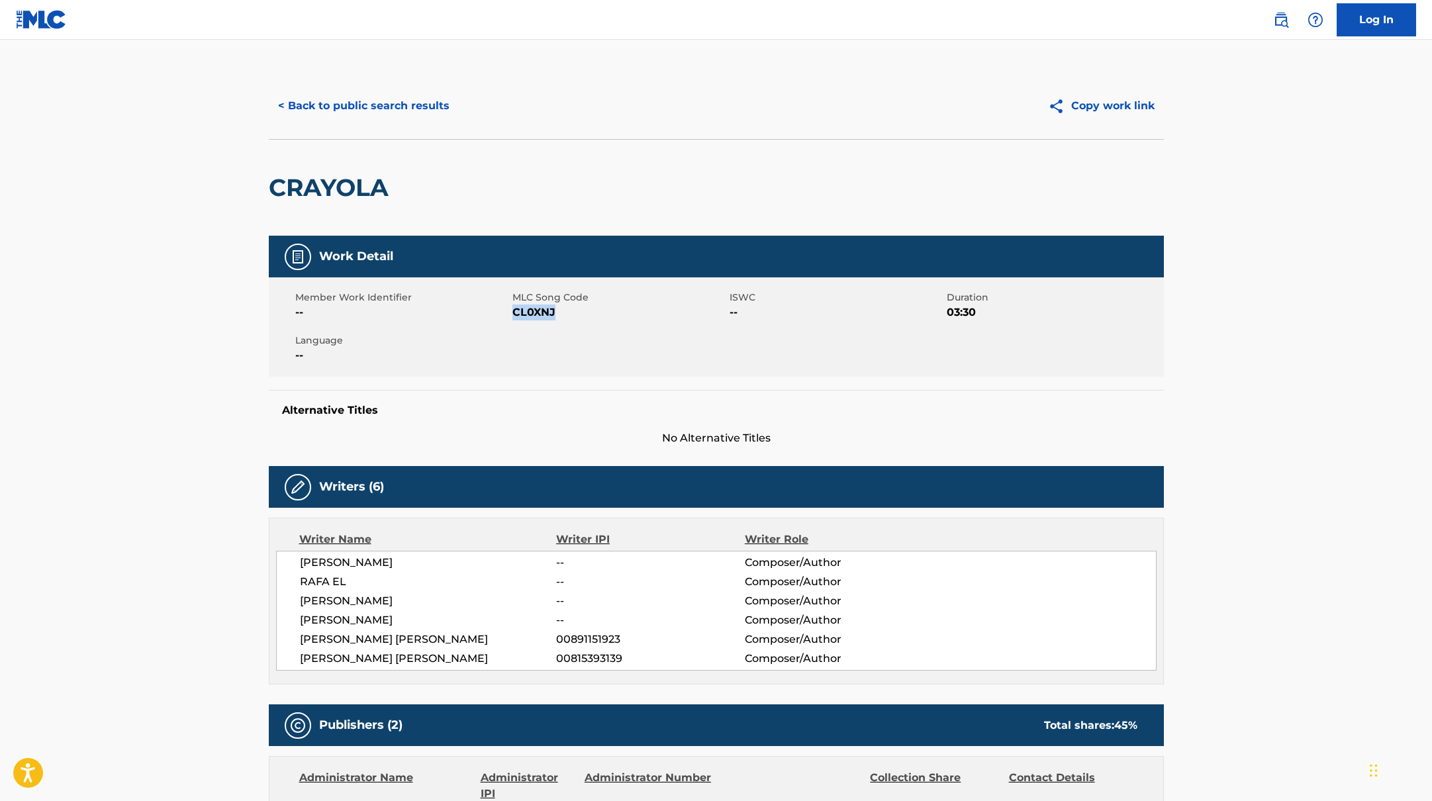
drag, startPoint x: 514, startPoint y: 313, endPoint x: 593, endPoint y: 317, distance: 78.3
click at [593, 317] on span "CL0XNJ" at bounding box center [619, 313] width 214 height 16
click at [385, 113] on button "< Back to public search results" at bounding box center [364, 105] width 190 height 33
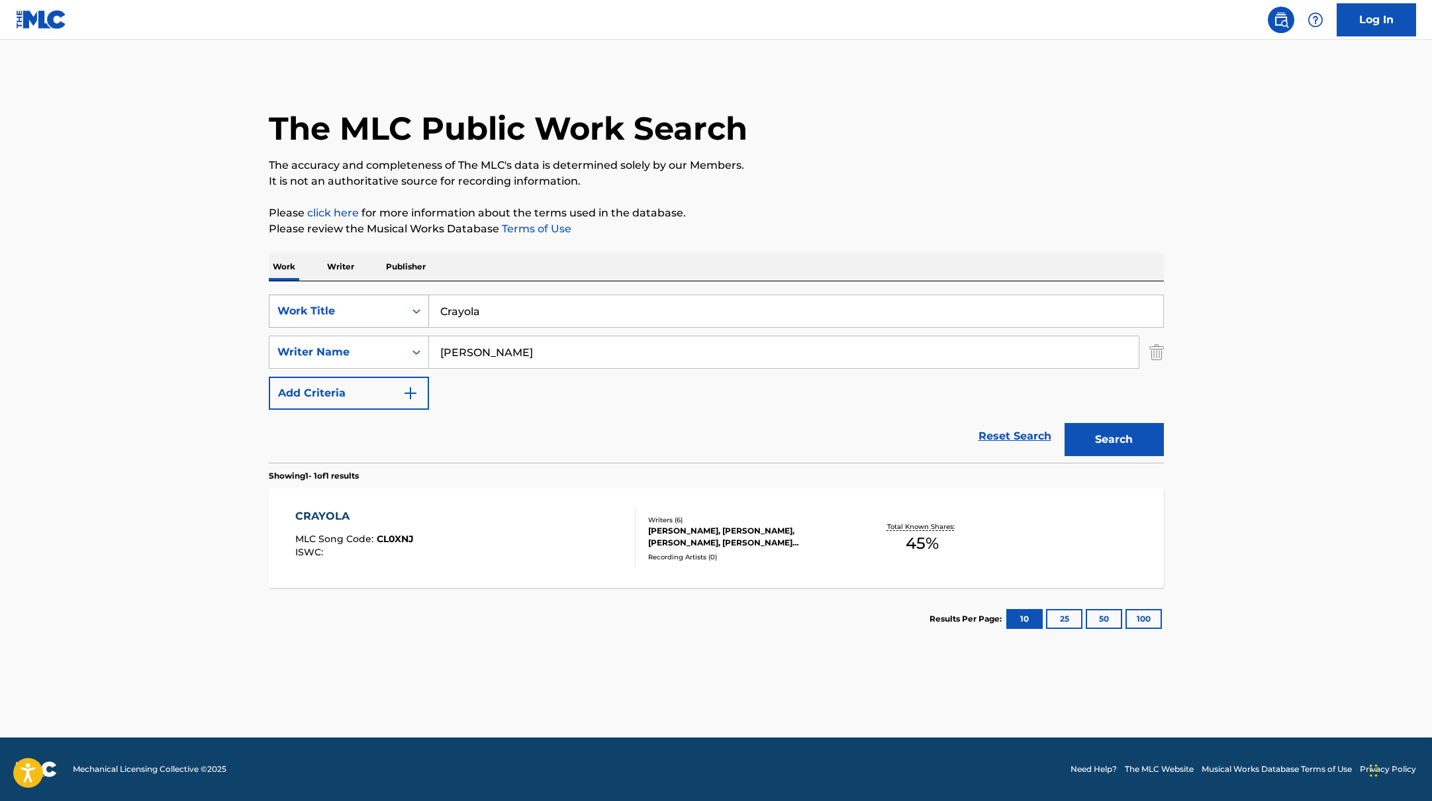
drag, startPoint x: 496, startPoint y: 317, endPoint x: 421, endPoint y: 297, distance: 77.4
click at [421, 297] on div "SearchWithCriteria9c7f3fd9-5be9-4e5e-bd35-1c6ece074282 Work Title Crayola" at bounding box center [716, 311] width 895 height 33
type input "HAİNSİN"
click at [830, 209] on p "Please click here for more information about the terms used in the database." at bounding box center [716, 213] width 895 height 16
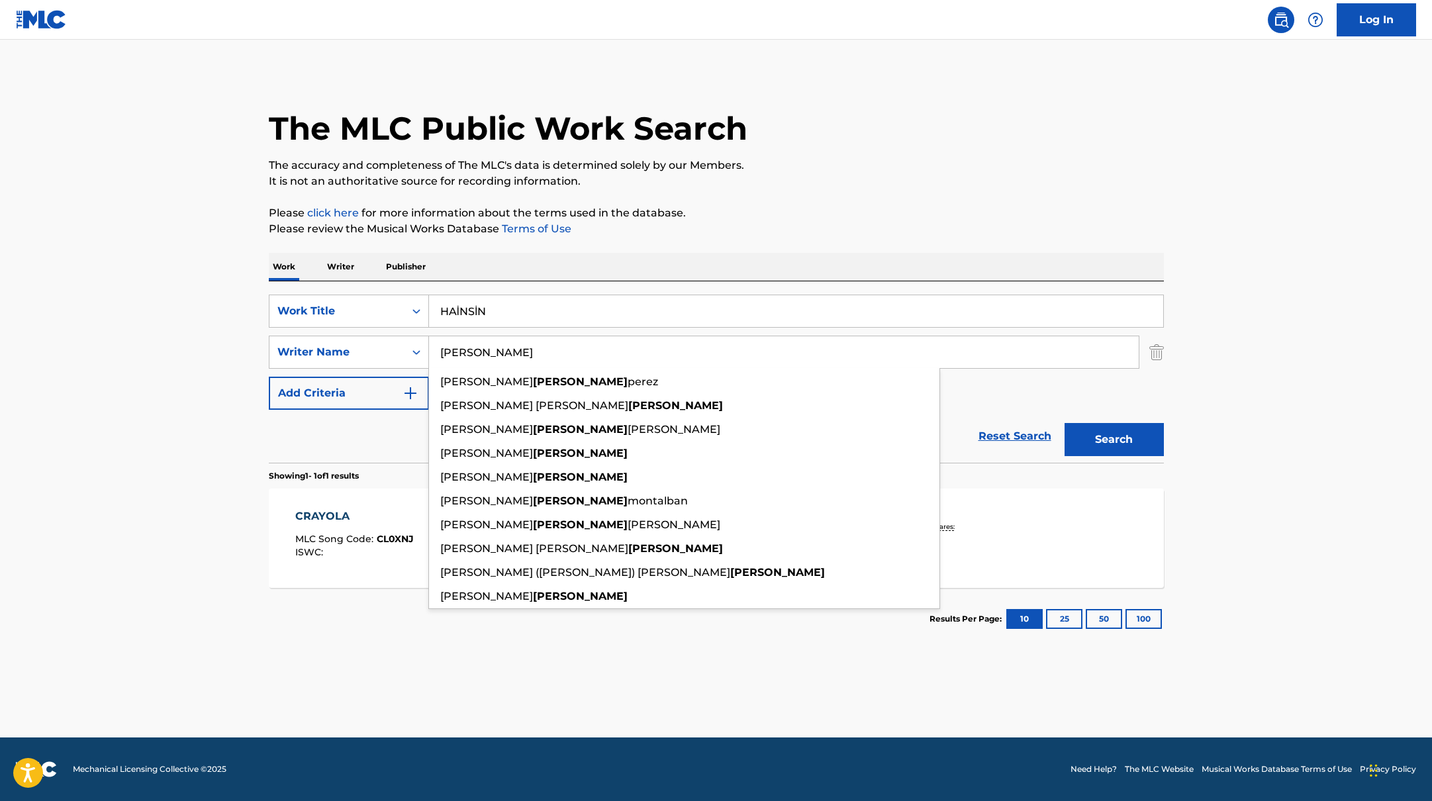
drag, startPoint x: 503, startPoint y: 345, endPoint x: 503, endPoint y: 357, distance: 11.9
click at [503, 357] on input "[PERSON_NAME]" at bounding box center [784, 352] width 710 height 32
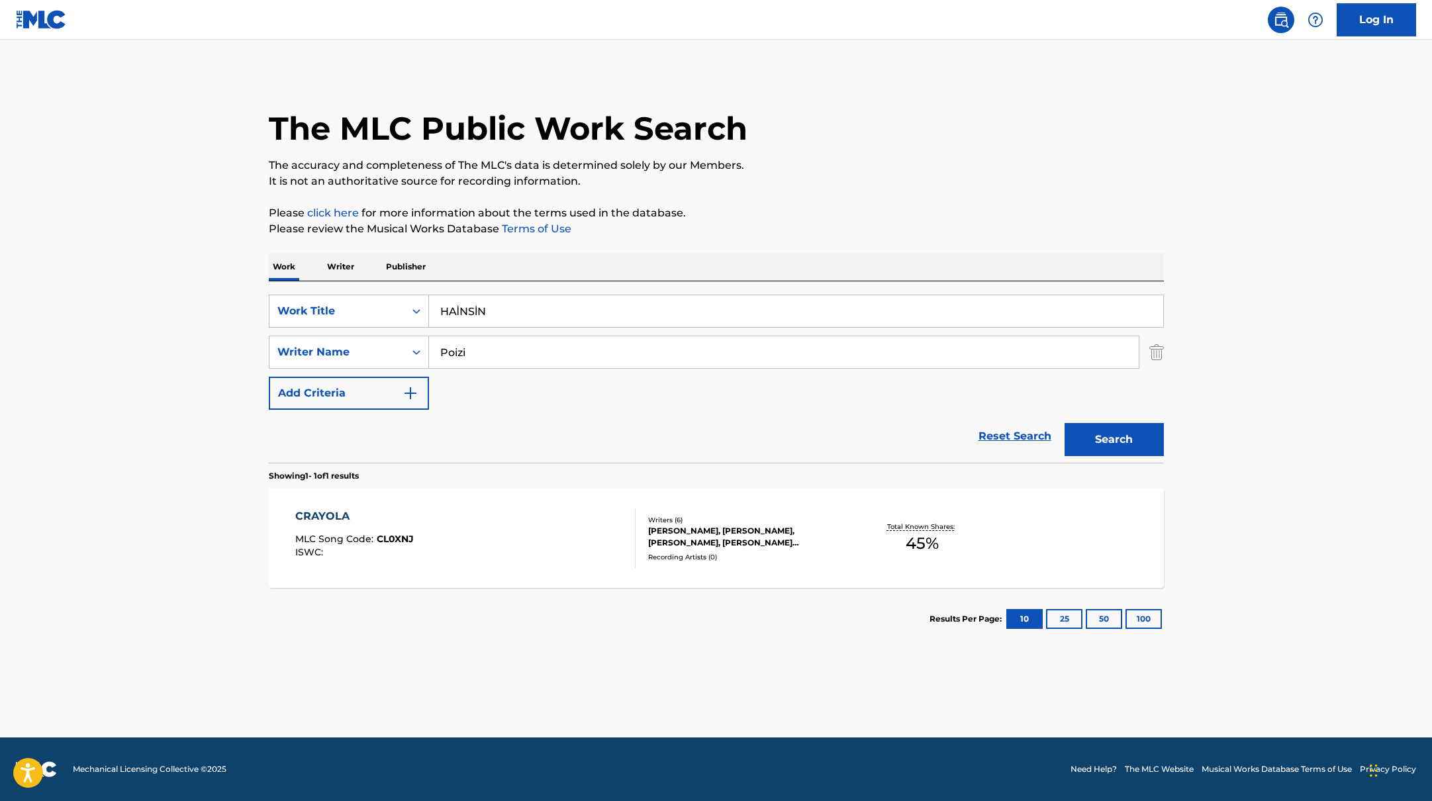
type input "Poizi"
click at [916, 234] on p "Please review the Musical Works Database Terms of Use" at bounding box center [716, 229] width 895 height 16
click at [1097, 435] on button "Search" at bounding box center [1114, 439] width 99 height 33
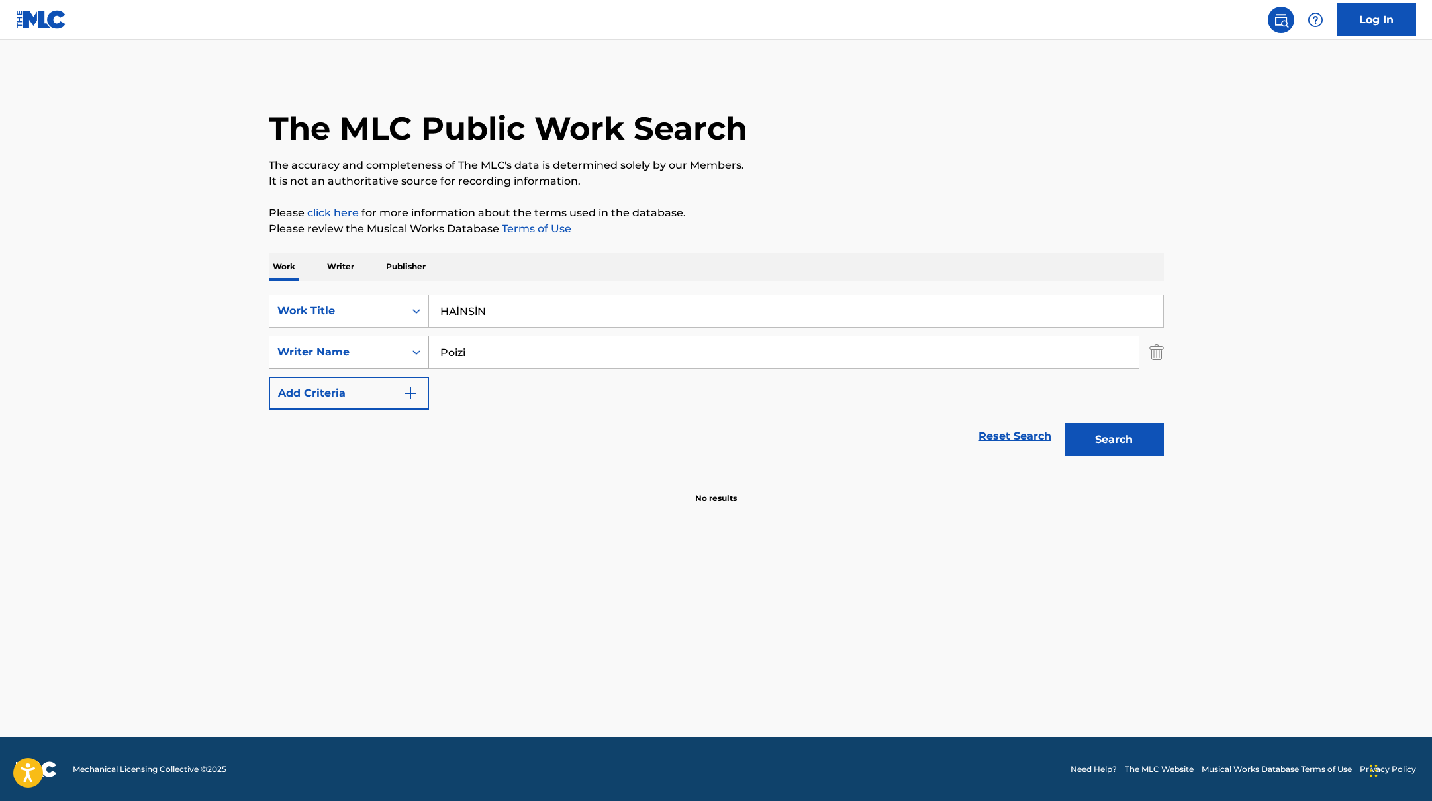
drag, startPoint x: 472, startPoint y: 351, endPoint x: 406, endPoint y: 338, distance: 67.4
click at [406, 338] on div "SearchWithCriteria419fbbaf-f552-4ab5-9b23-73320cbdb2d7 Writer Name [PERSON_NAME]" at bounding box center [716, 352] width 895 height 33
click at [1065, 423] on button "Search" at bounding box center [1114, 439] width 99 height 33
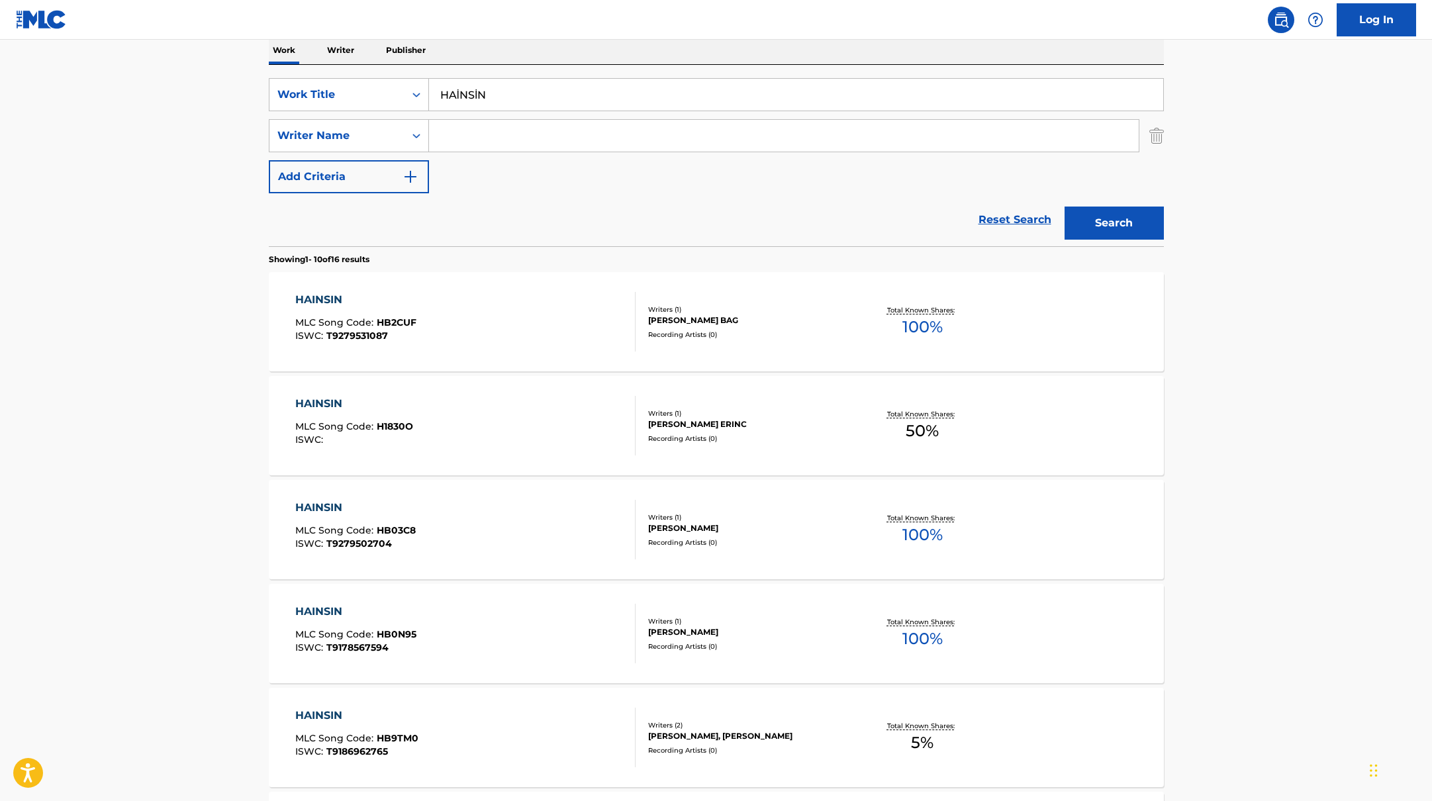
scroll to position [206, 0]
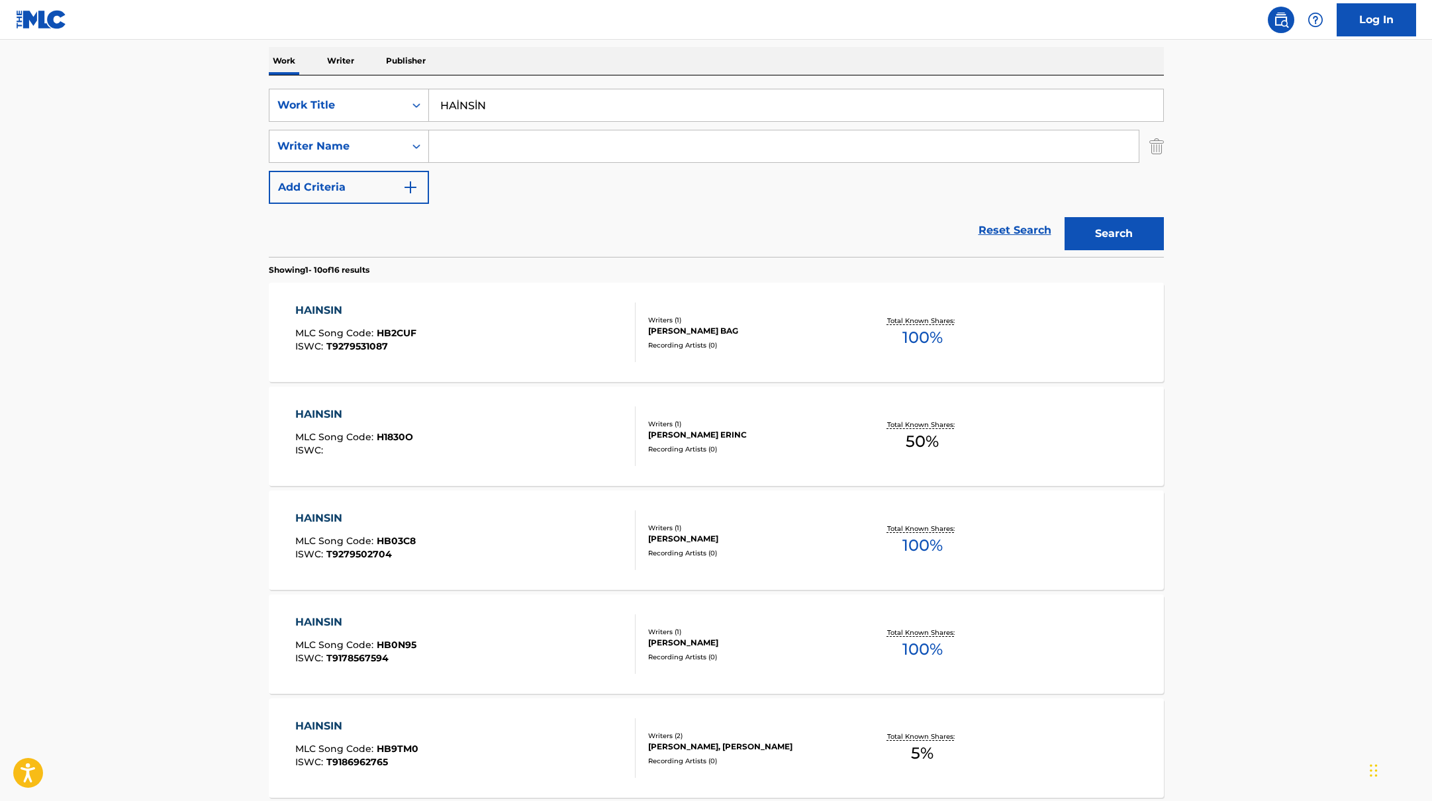
drag, startPoint x: 510, startPoint y: 109, endPoint x: 399, endPoint y: 87, distance: 112.7
click at [400, 87] on div "SearchWithCriteria9c7f3fd9-5be9-4e5e-bd35-1c6ece074282 Work Title HAİNSİN Searc…" at bounding box center [716, 165] width 895 height 181
type input "Haseen"
click at [716, 85] on div "SearchWithCriteria9c7f3fd9-5be9-4e5e-bd35-1c6ece074282 Work Title Haseen Search…" at bounding box center [716, 165] width 895 height 181
click at [546, 152] on input "Search Form" at bounding box center [784, 146] width 710 height 32
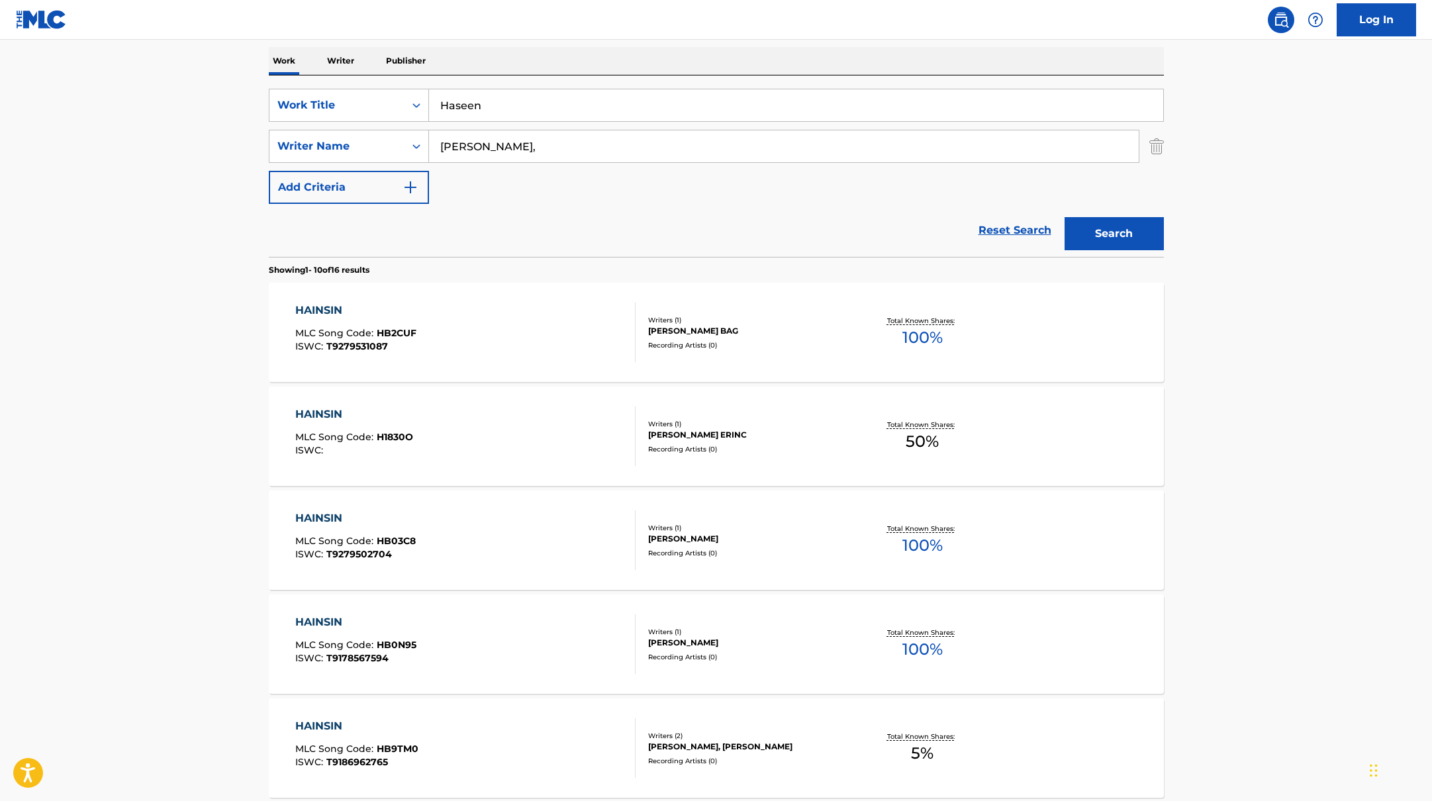
type input "[PERSON_NAME],"
click at [1226, 192] on main "The MLC Public Work Search The accuracy and completeness of The MLC's data is d…" at bounding box center [716, 613] width 1432 height 1559
click at [1157, 223] on button "Search" at bounding box center [1114, 233] width 99 height 33
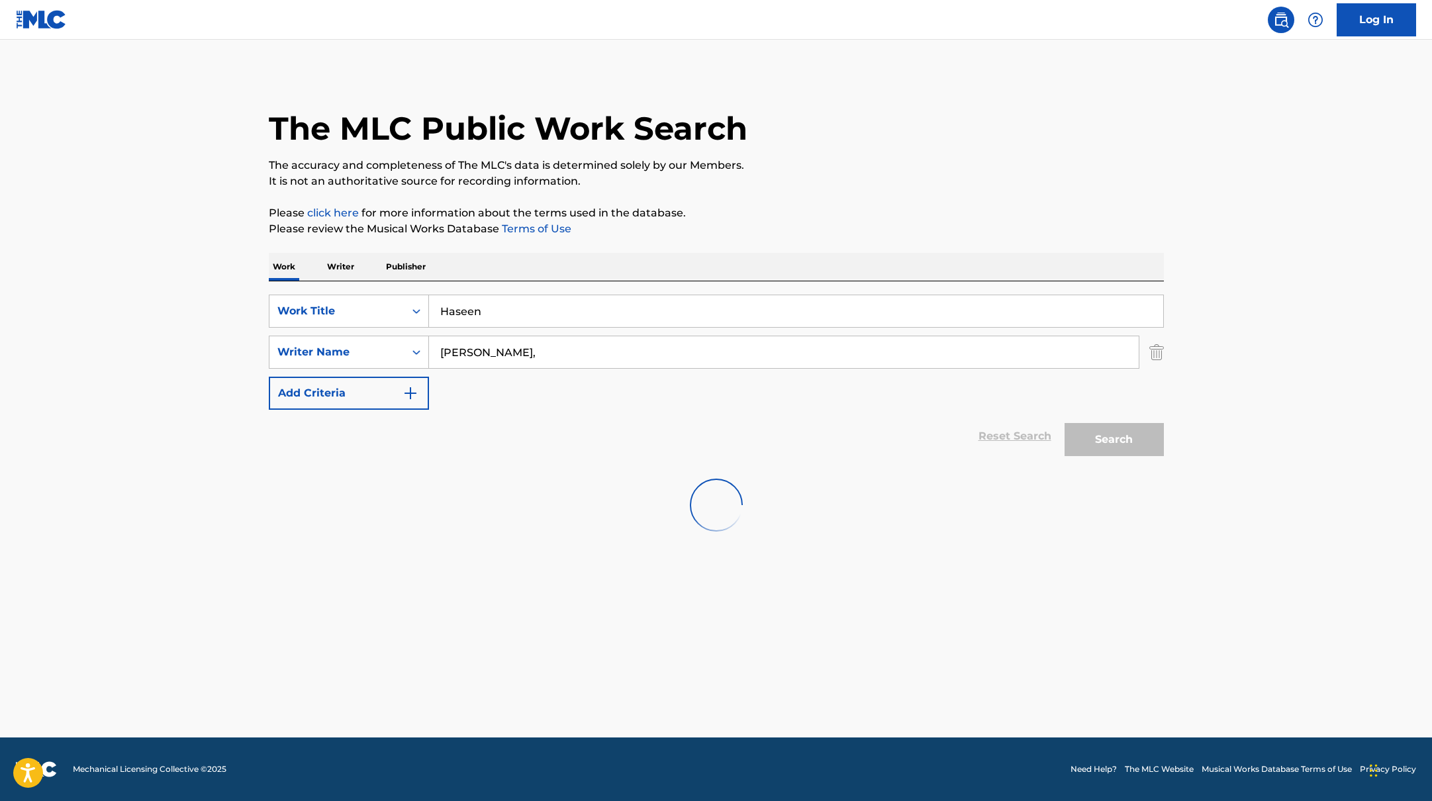
scroll to position [0, 0]
